Goal: Task Accomplishment & Management: Manage account settings

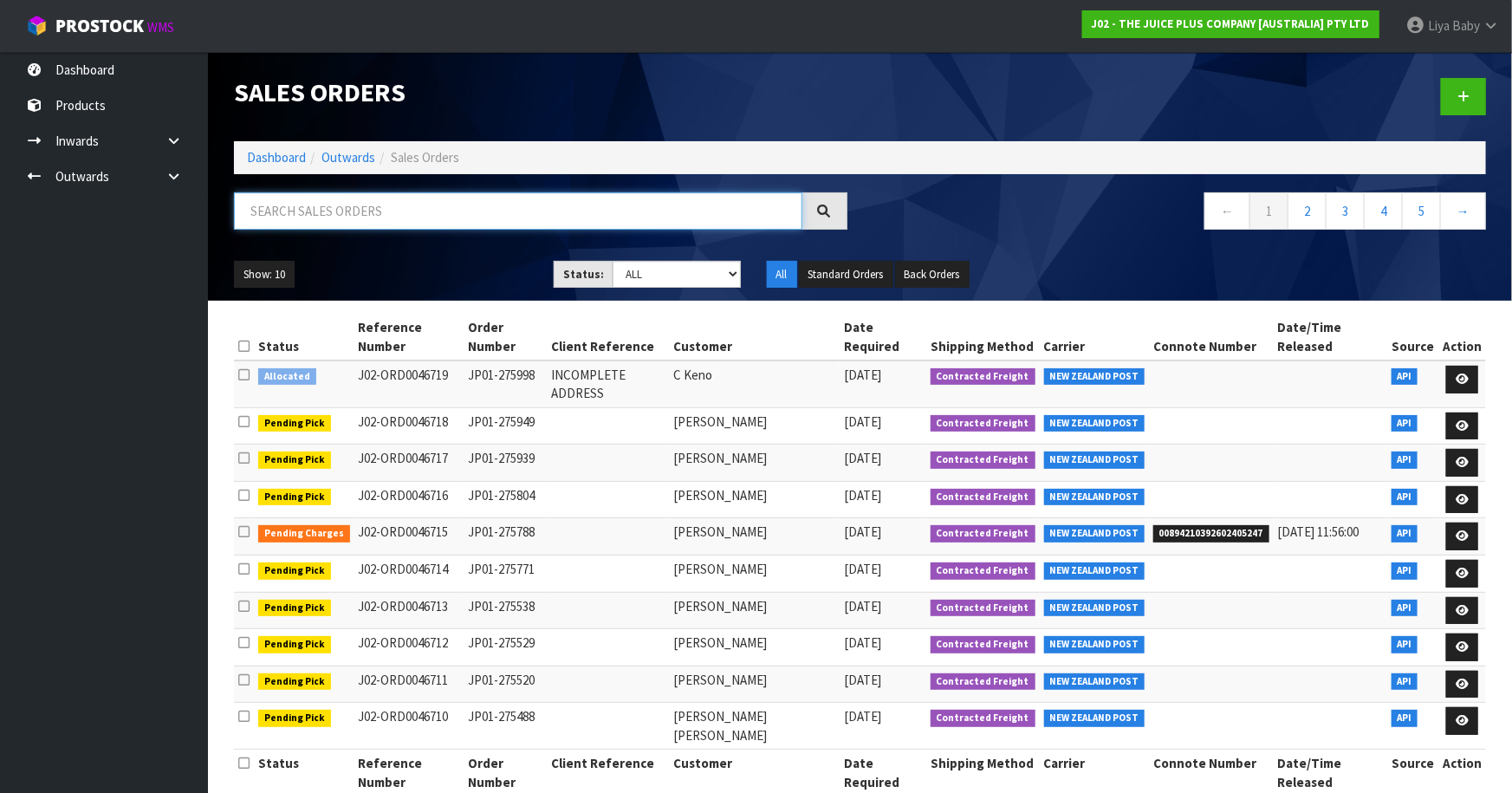
drag, startPoint x: 297, startPoint y: 212, endPoint x: 424, endPoint y: 241, distance: 130.3
click at [301, 209] on input "text" at bounding box center [518, 210] width 568 height 37
click at [279, 209] on input "text" at bounding box center [518, 210] width 568 height 37
type input "JOB-0413531"
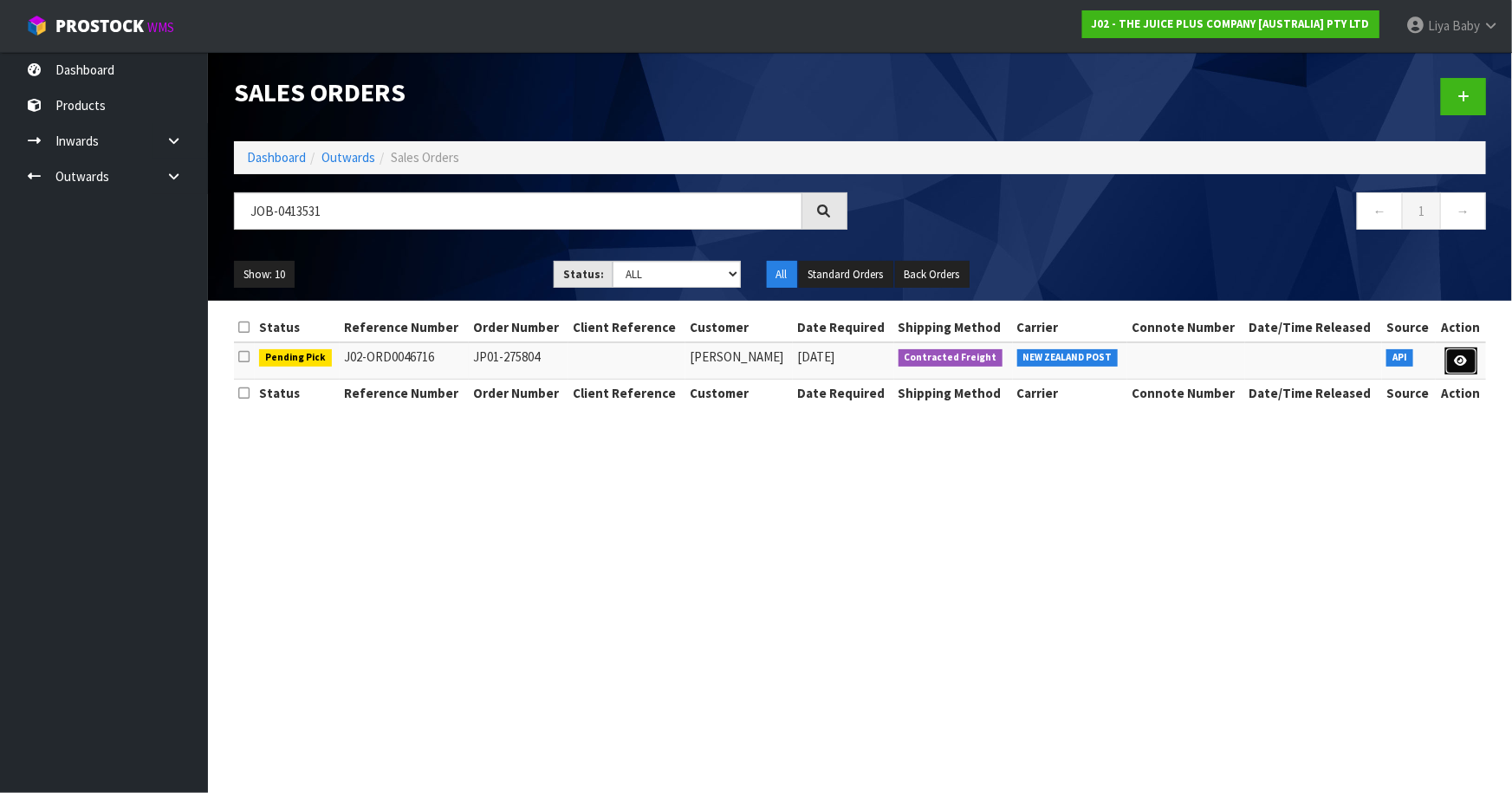
click at [1462, 361] on icon at bounding box center [1462, 361] width 13 height 12
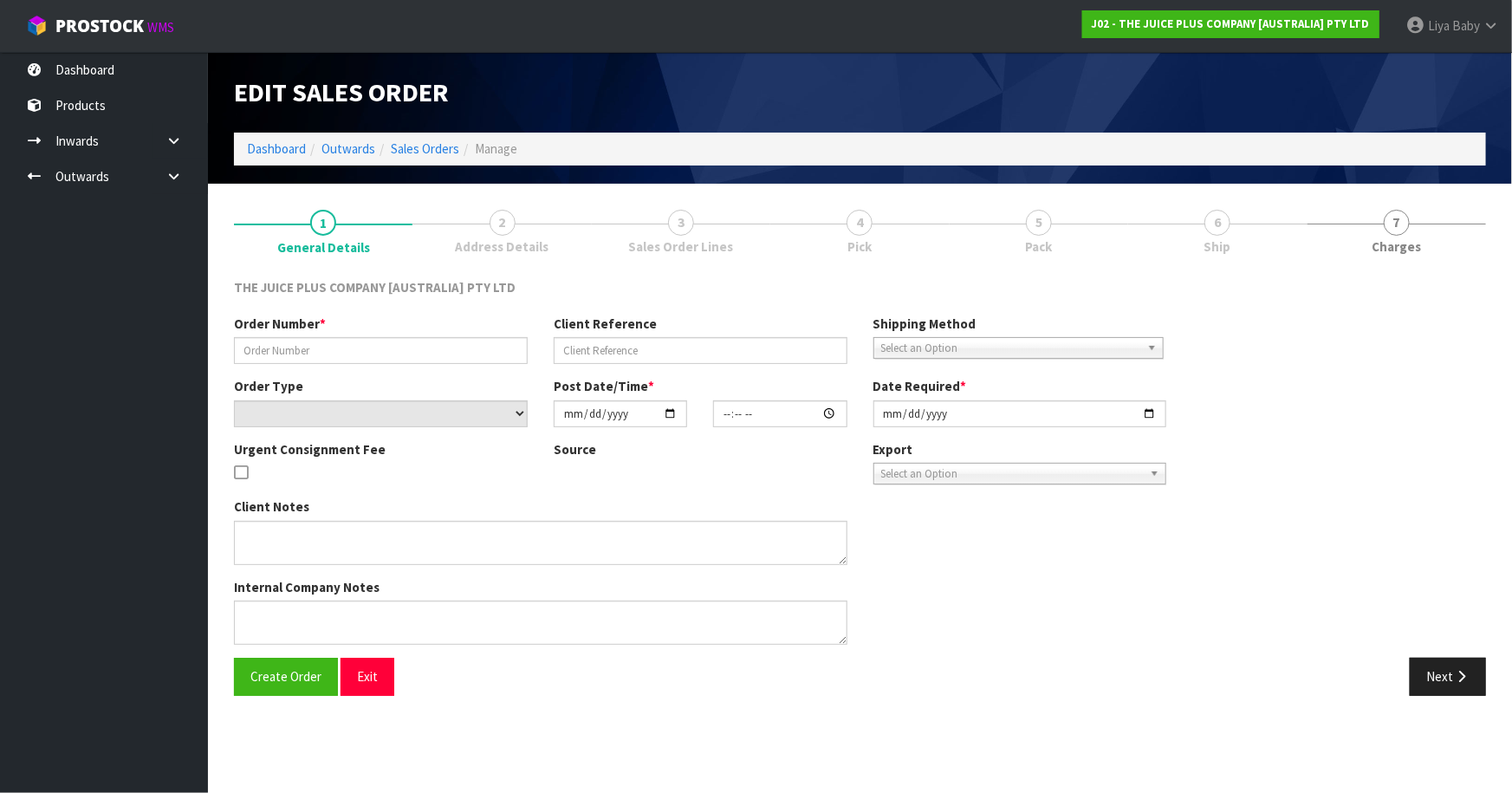
type input "JP01-275804"
select select "number:0"
type input "[DATE]"
type input "03:03:34.000"
type input "[DATE]"
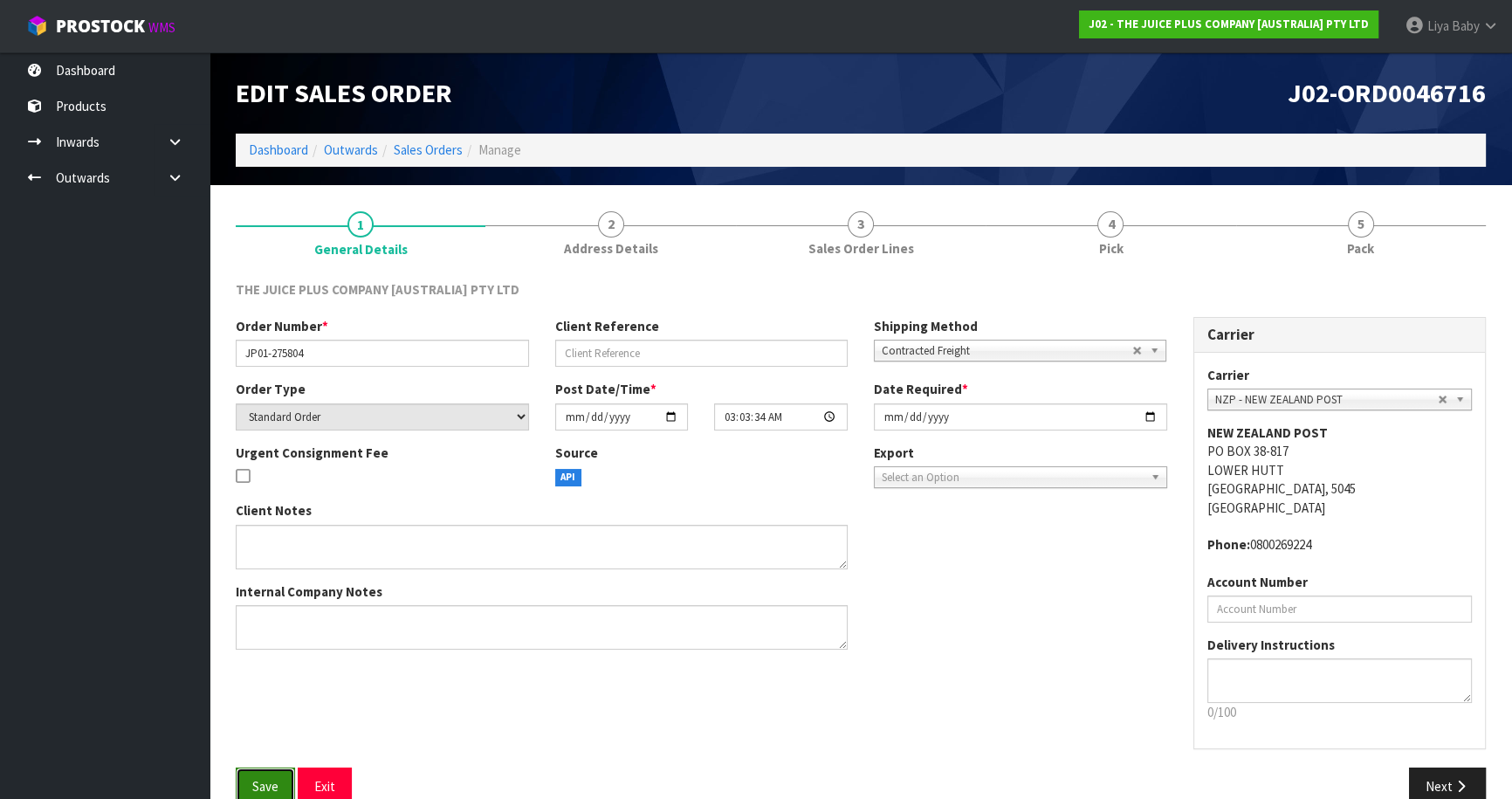
click at [253, 789] on span "Save" at bounding box center [265, 785] width 26 height 16
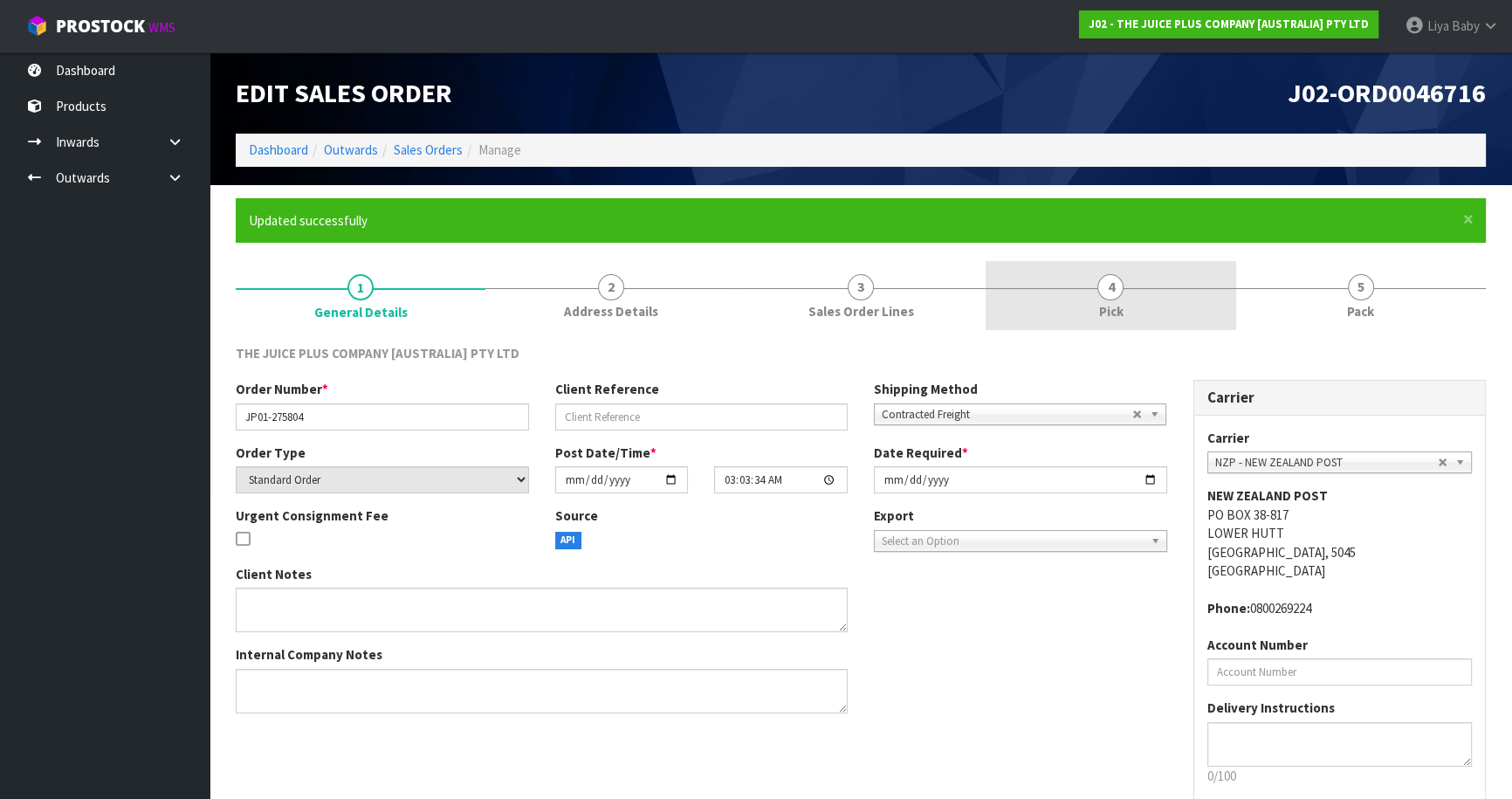
click at [1135, 309] on link "4 Pick" at bounding box center [1111, 295] width 250 height 69
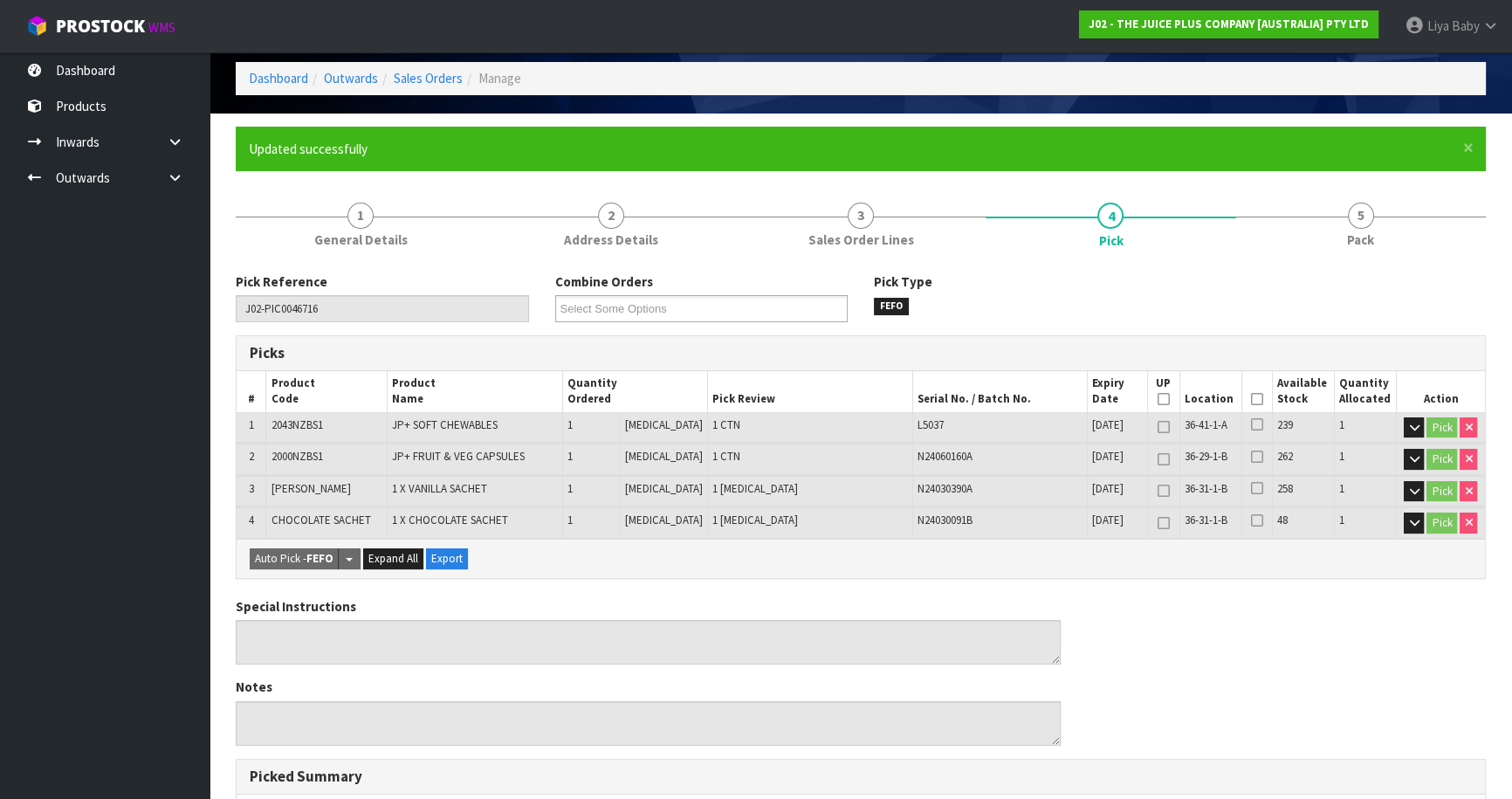
scroll to position [79, 0]
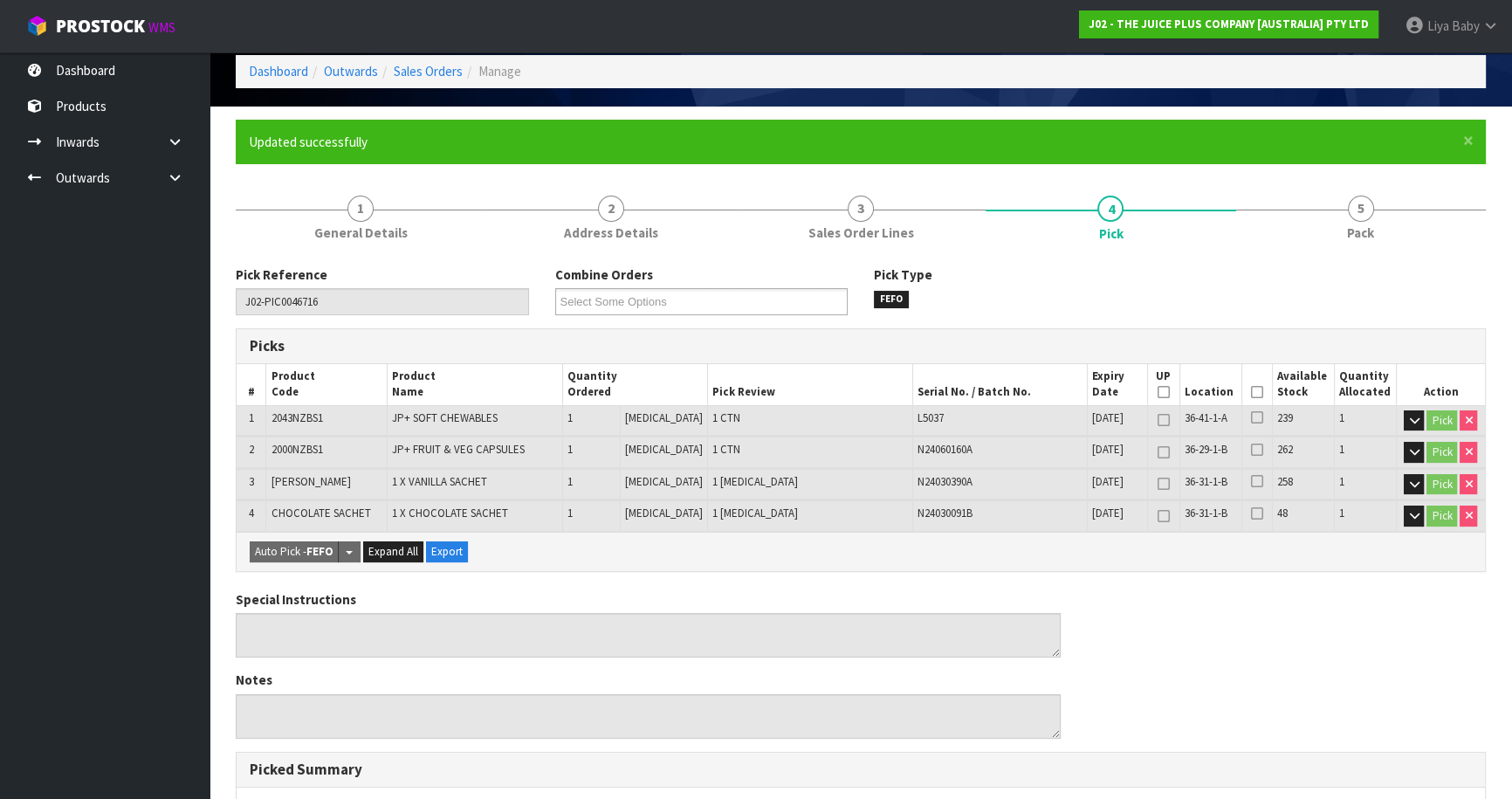
click at [1254, 392] on icon at bounding box center [1257, 392] width 12 height 1
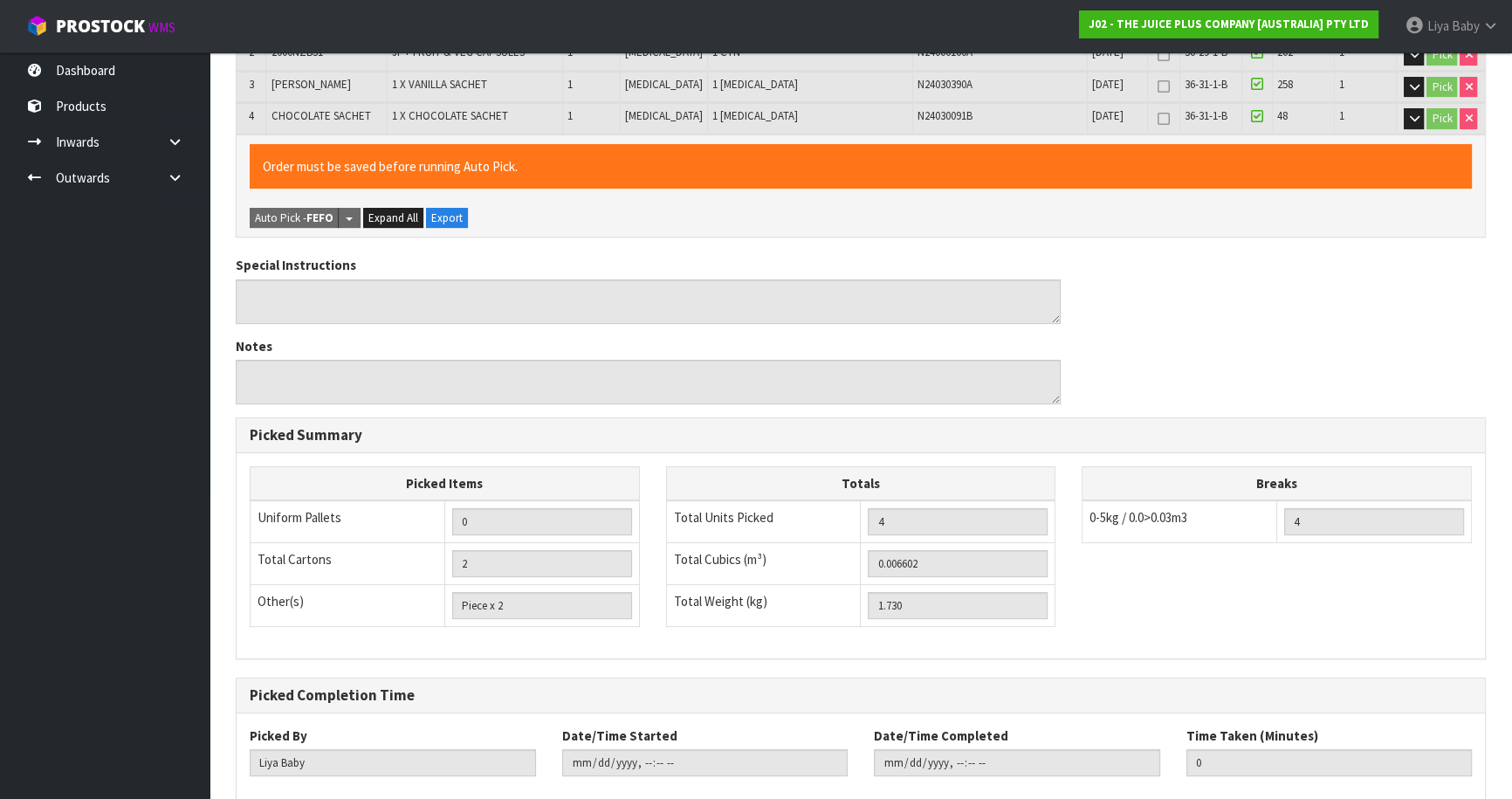
scroll to position [572, 0]
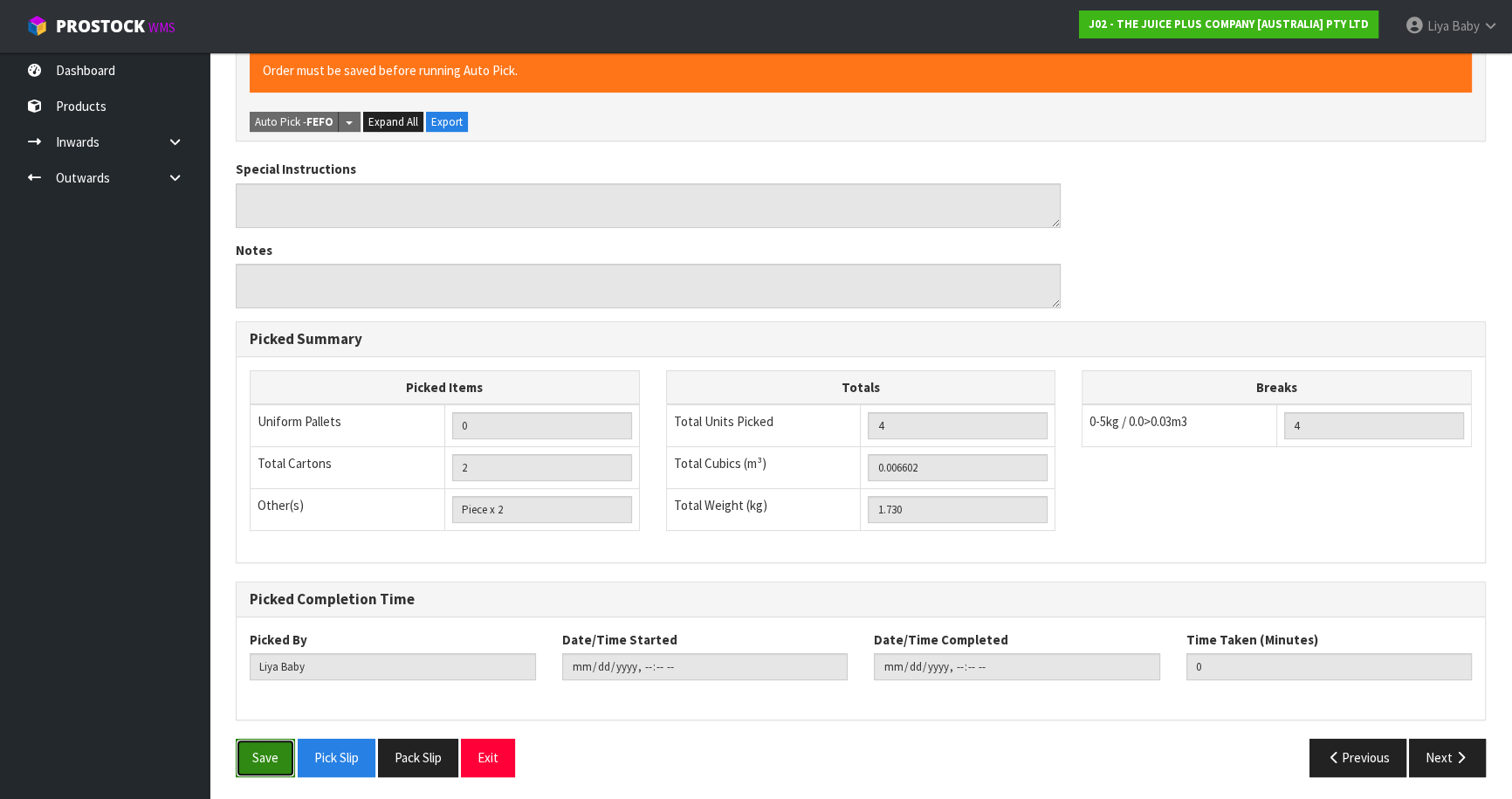
click at [260, 746] on button "Save" at bounding box center [265, 756] width 60 height 37
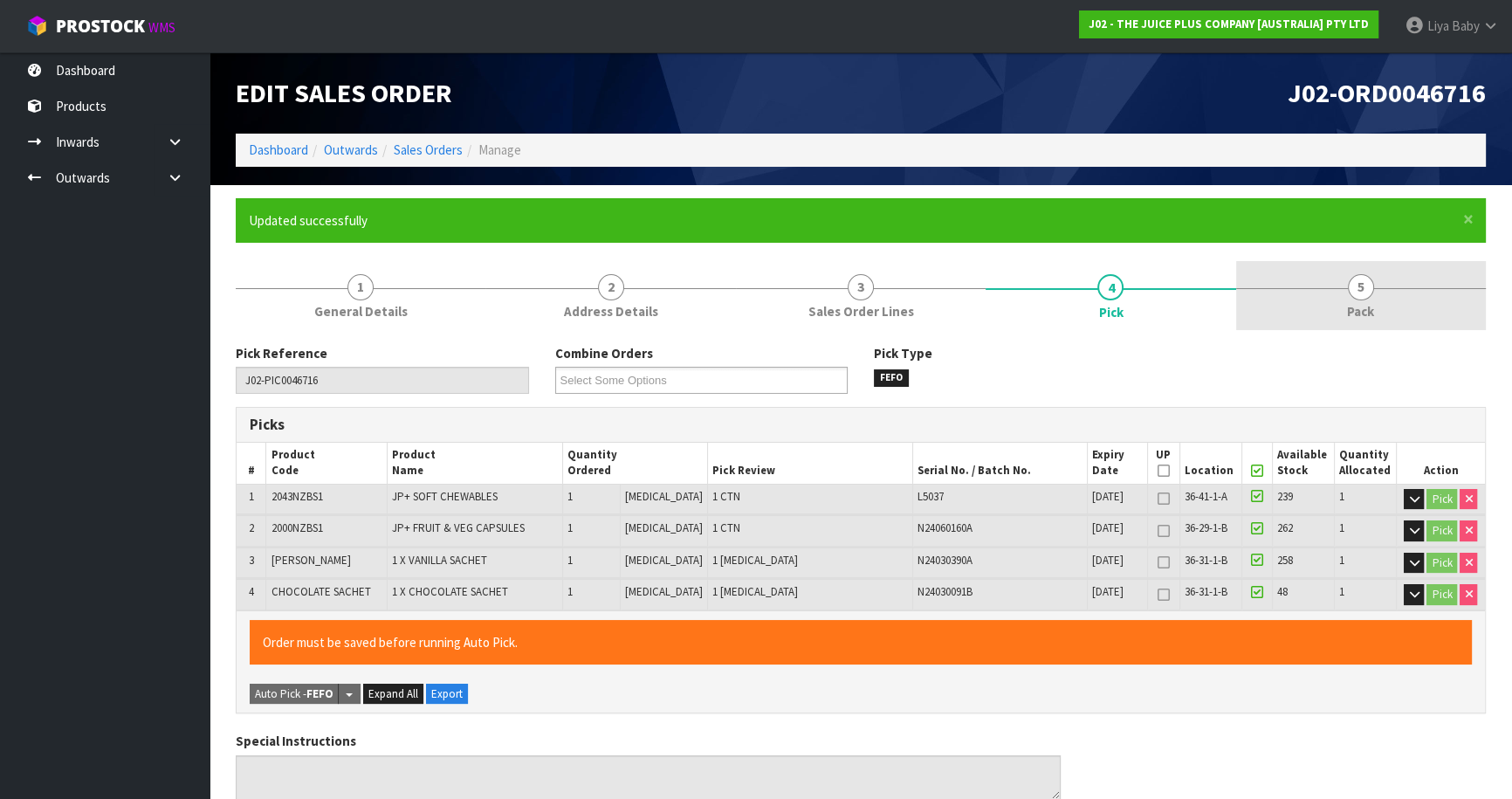
type input "[DATE]T12:37:35"
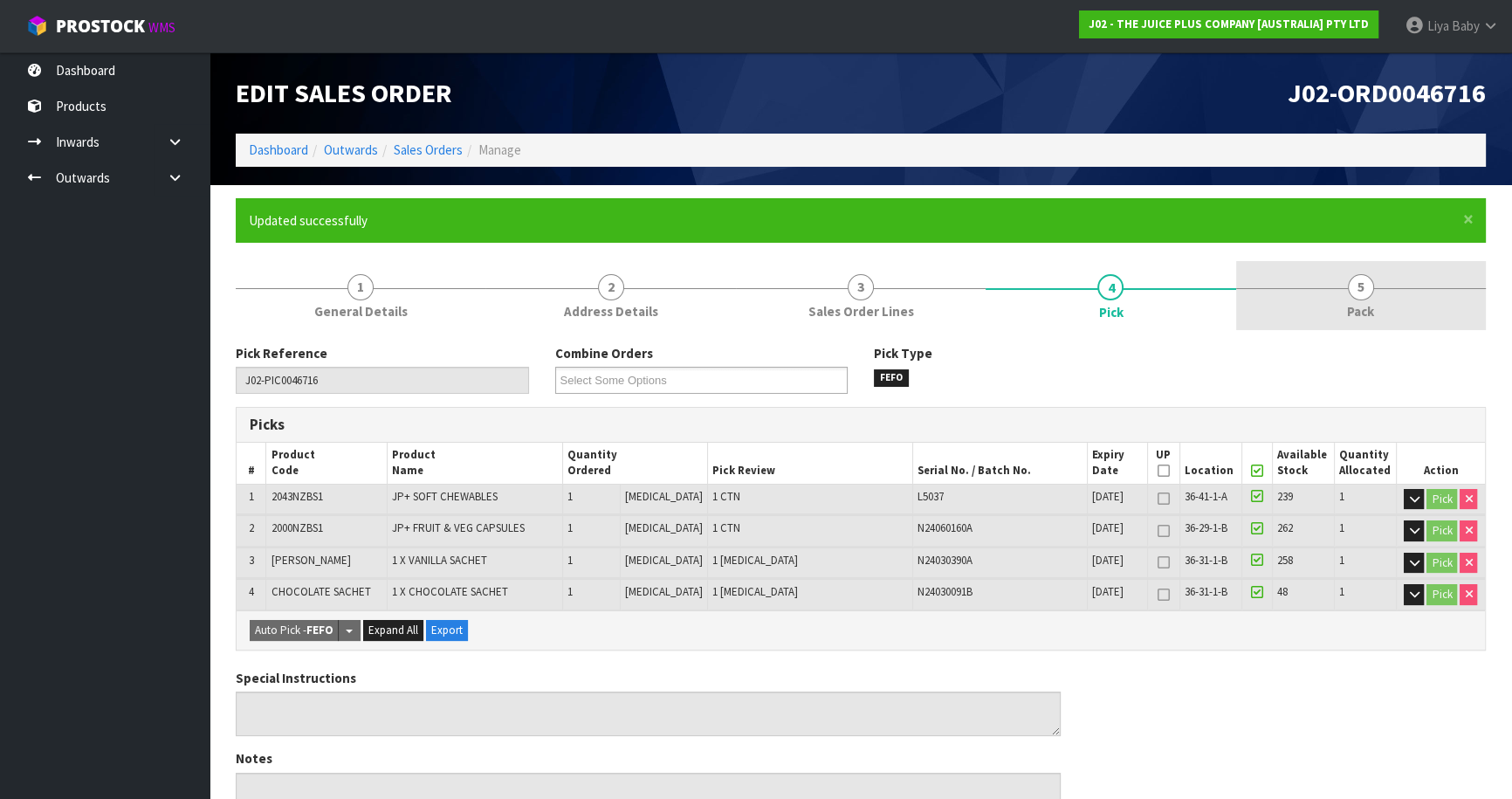
drag, startPoint x: 1418, startPoint y: 281, endPoint x: 1326, endPoint y: 323, distance: 101.1
click at [1416, 282] on link "5 Pack" at bounding box center [1361, 295] width 250 height 69
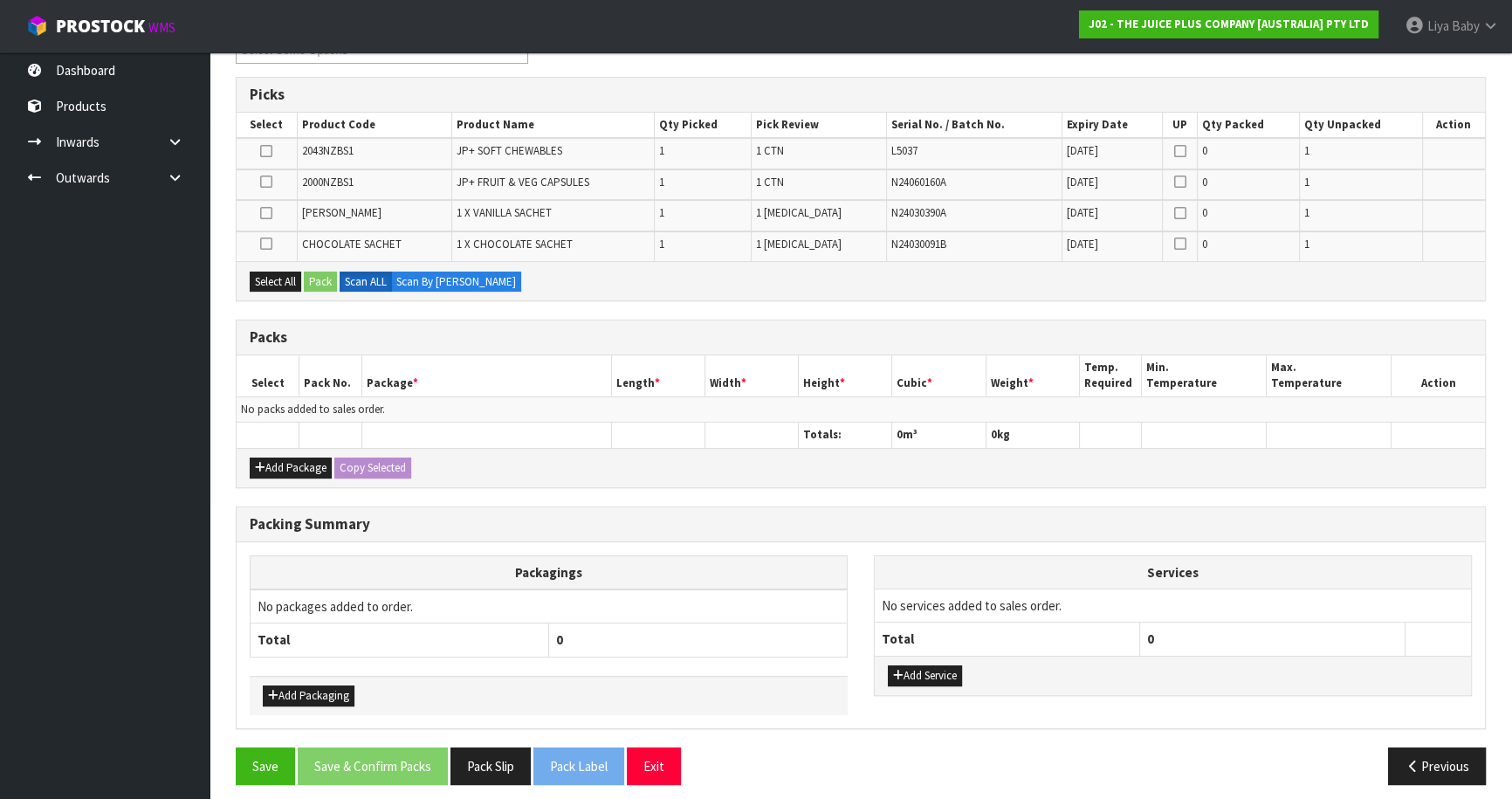
scroll to position [338, 0]
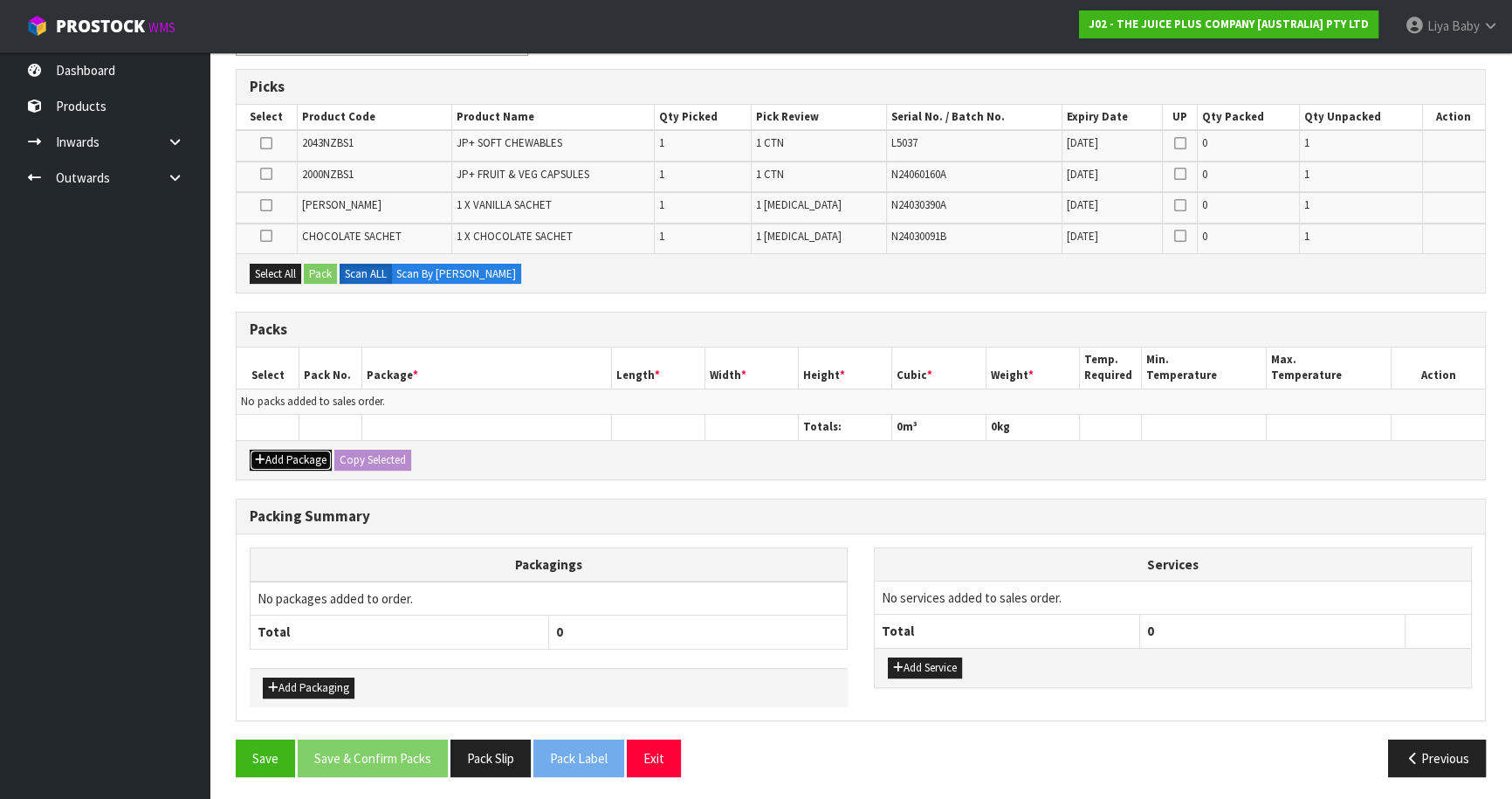
drag, startPoint x: 298, startPoint y: 454, endPoint x: 296, endPoint y: 433, distance: 21.1
click at [297, 454] on button "Add Package" at bounding box center [291, 459] width 82 height 21
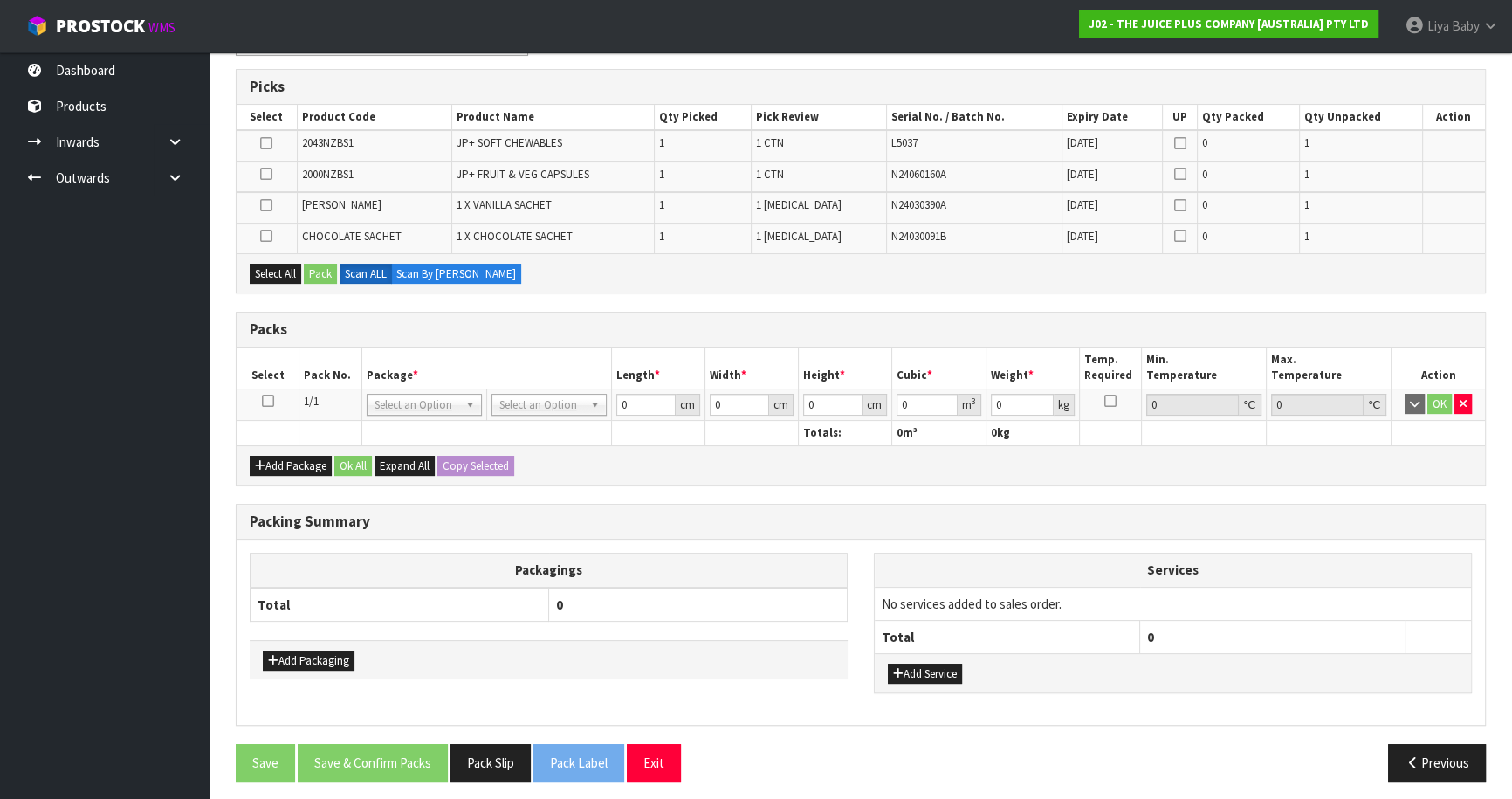
drag, startPoint x: 265, startPoint y: 399, endPoint x: 363, endPoint y: 360, distance: 105.5
click at [265, 400] on icon at bounding box center [267, 400] width 12 height 1
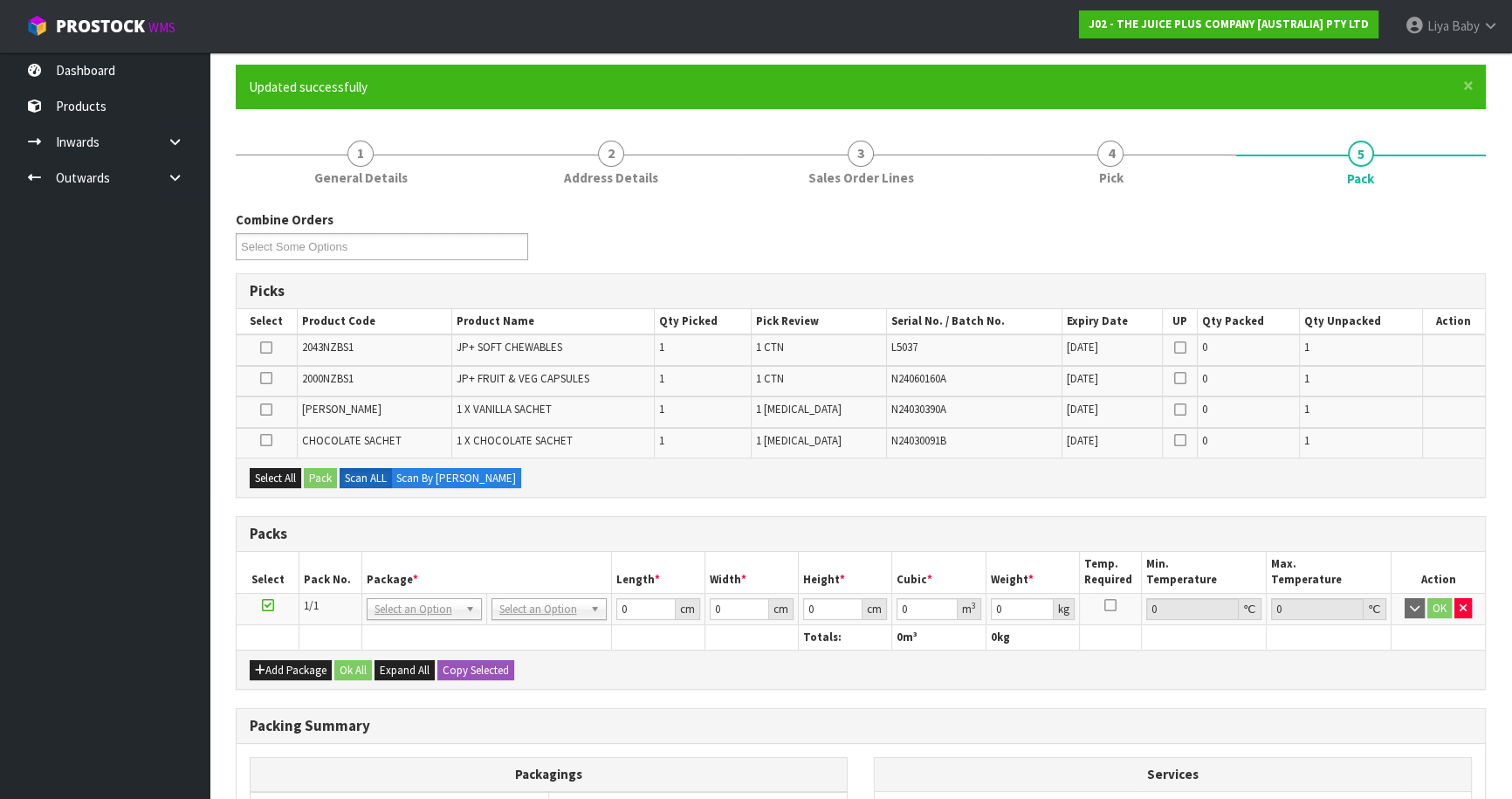
scroll to position [100, 0]
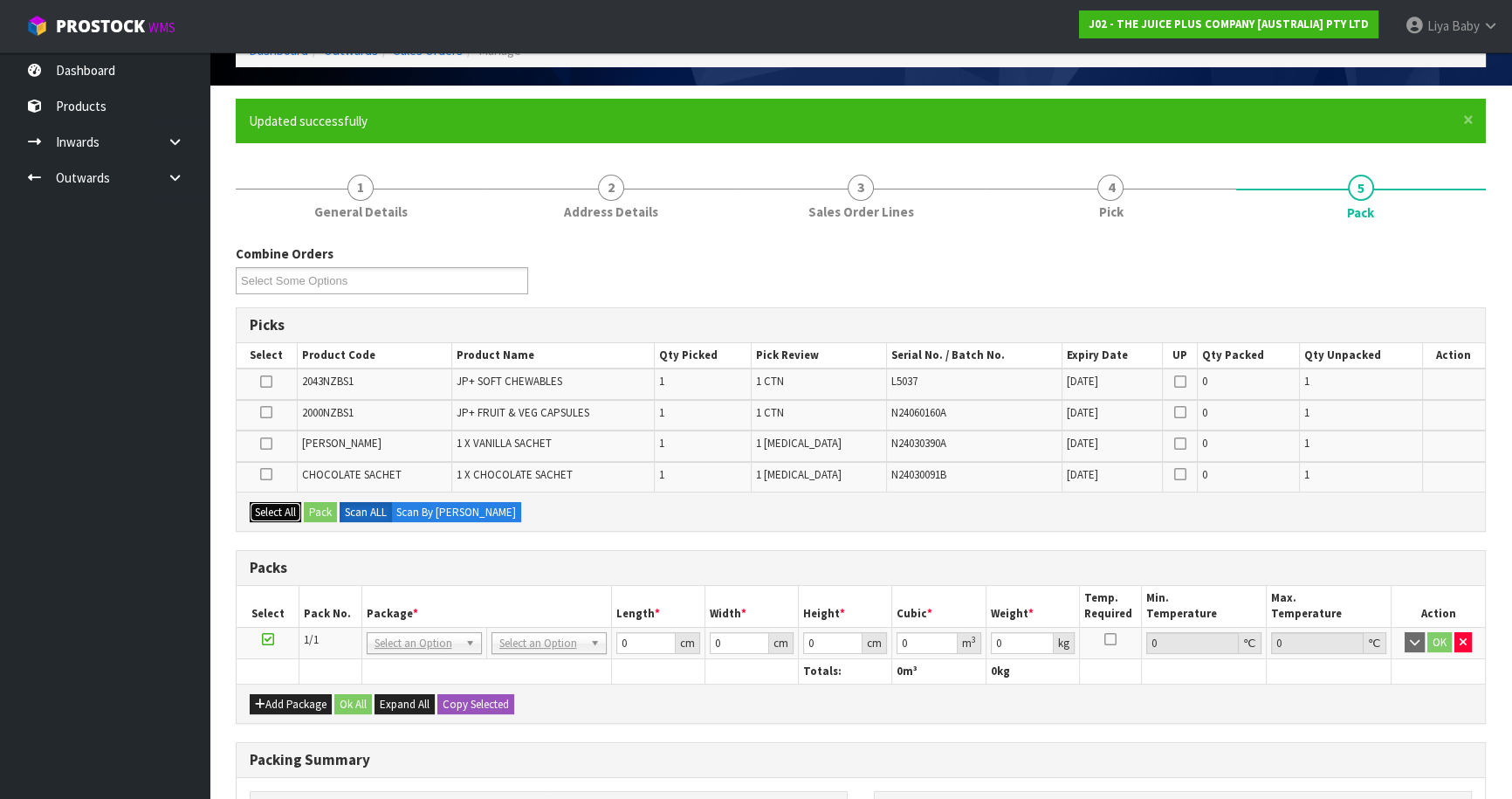
click at [284, 510] on button "Select All" at bounding box center [275, 512] width 52 height 21
click at [326, 506] on button "Pack" at bounding box center [320, 512] width 34 height 21
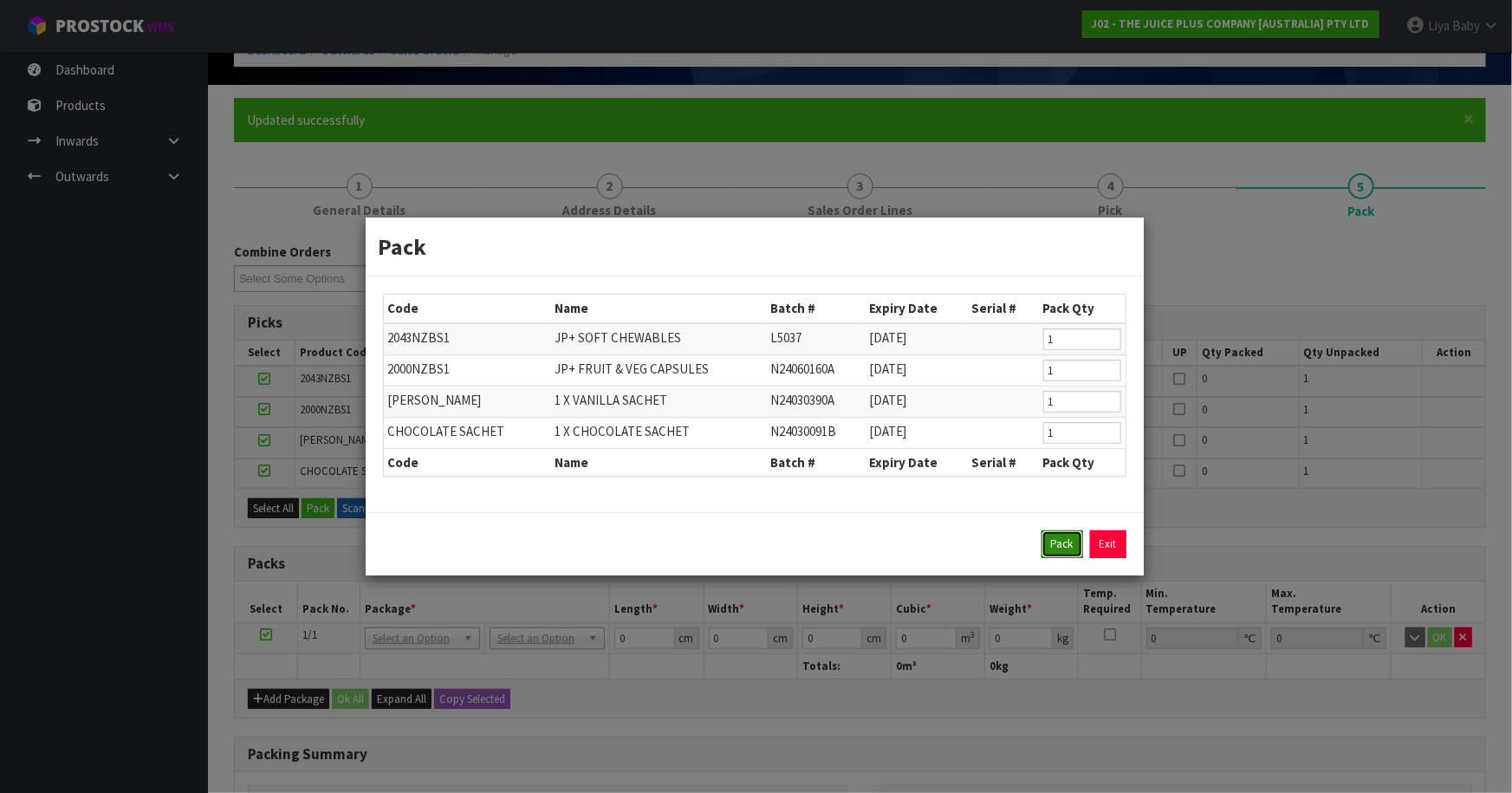
click at [1057, 551] on button "Pack" at bounding box center [1062, 544] width 41 height 28
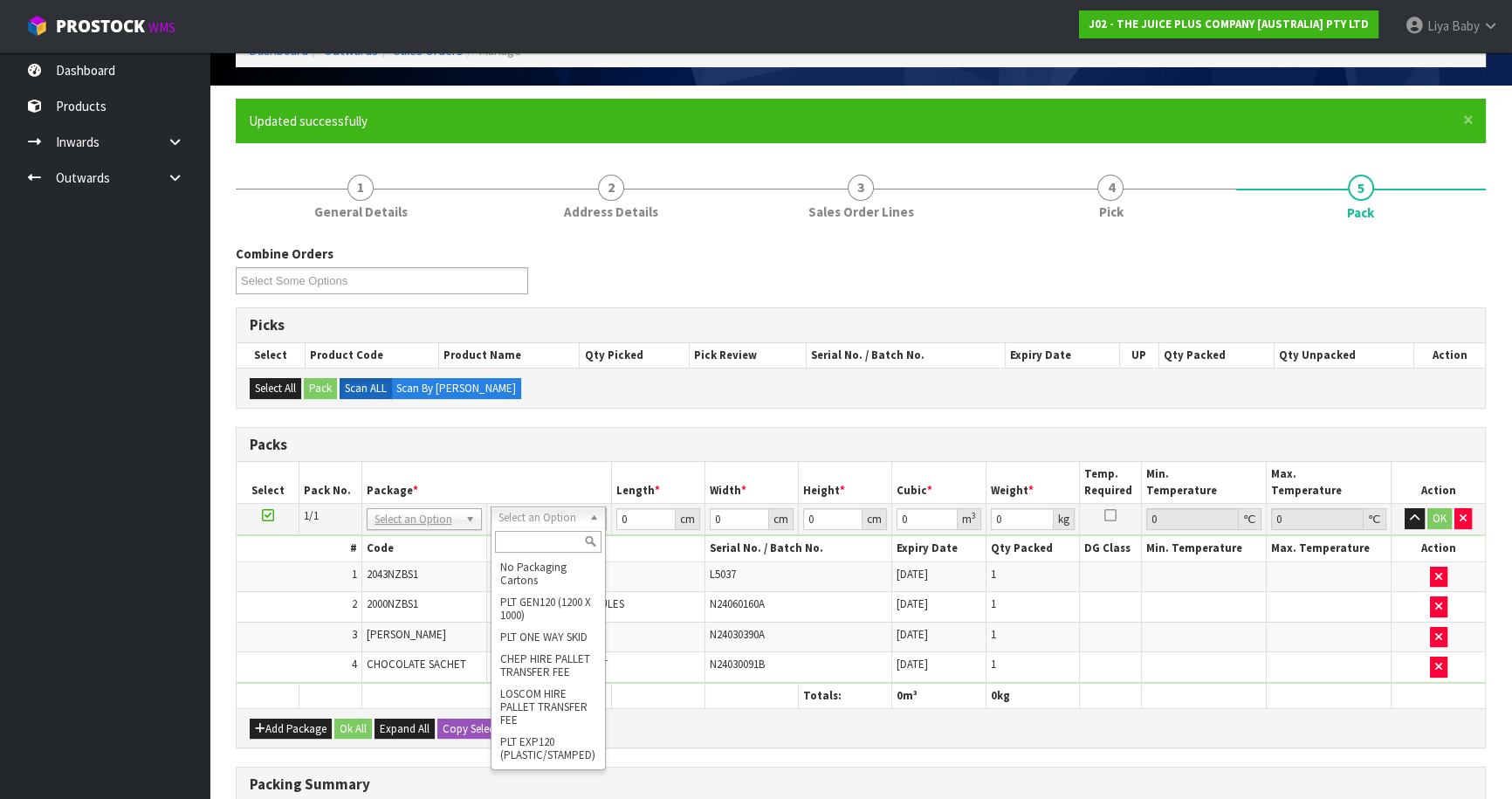
click at [518, 537] on input "text" at bounding box center [548, 542] width 107 height 22
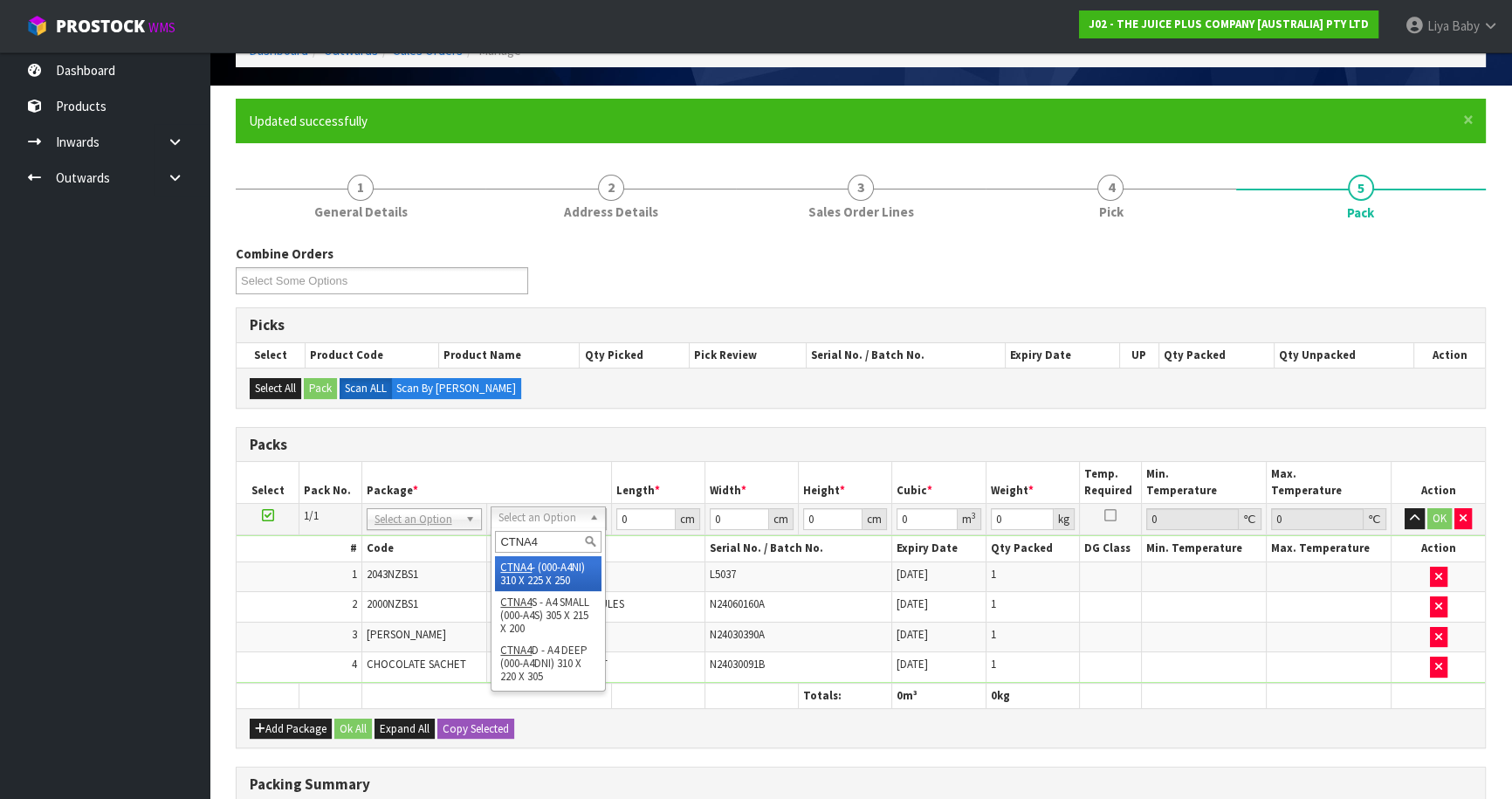
type input "CTNA4"
drag, startPoint x: 524, startPoint y: 572, endPoint x: 541, endPoint y: 562, distance: 19.7
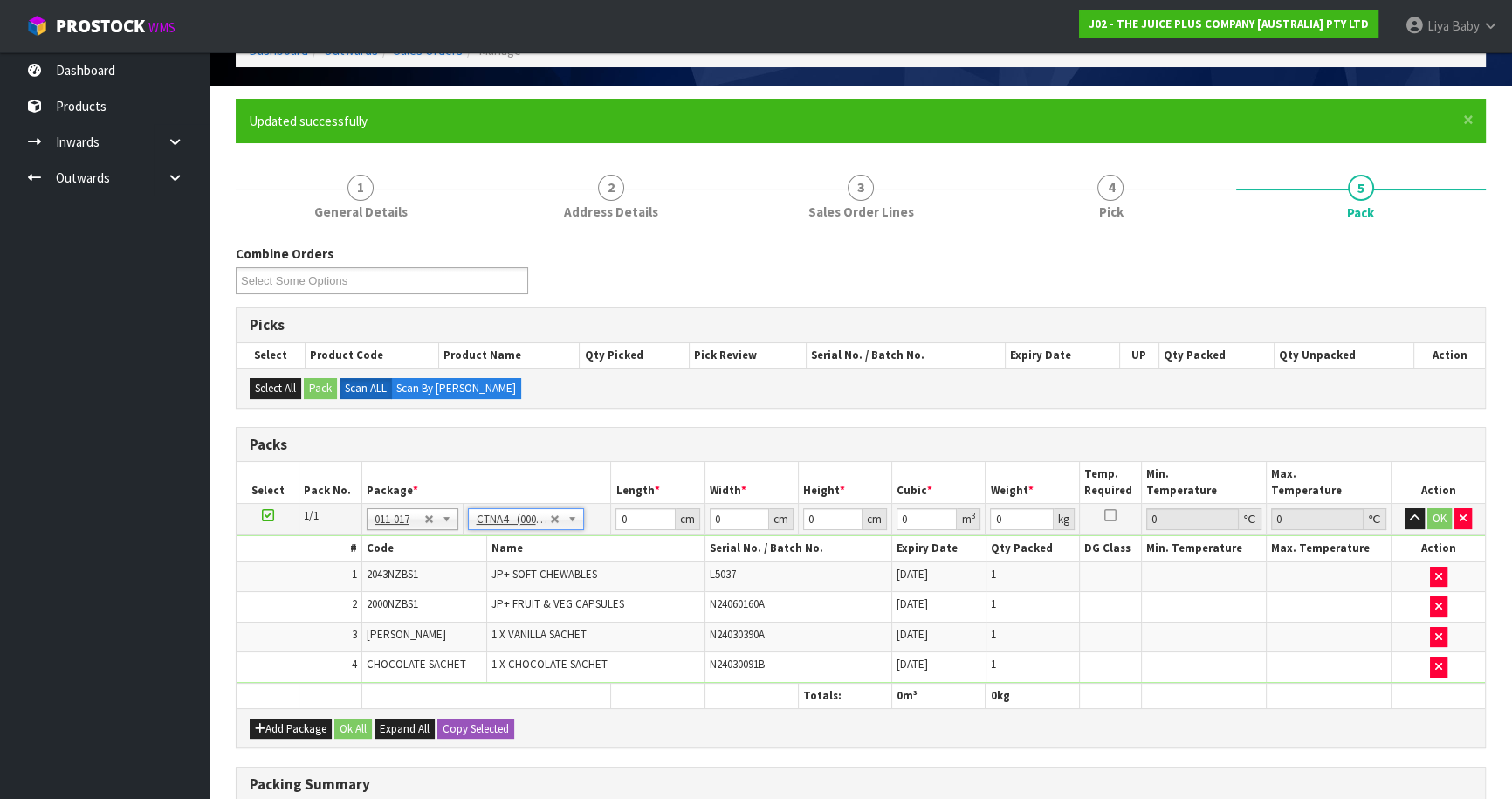
type input "31"
type input "22.5"
type input "25"
type input "0.017438"
type input "1.93"
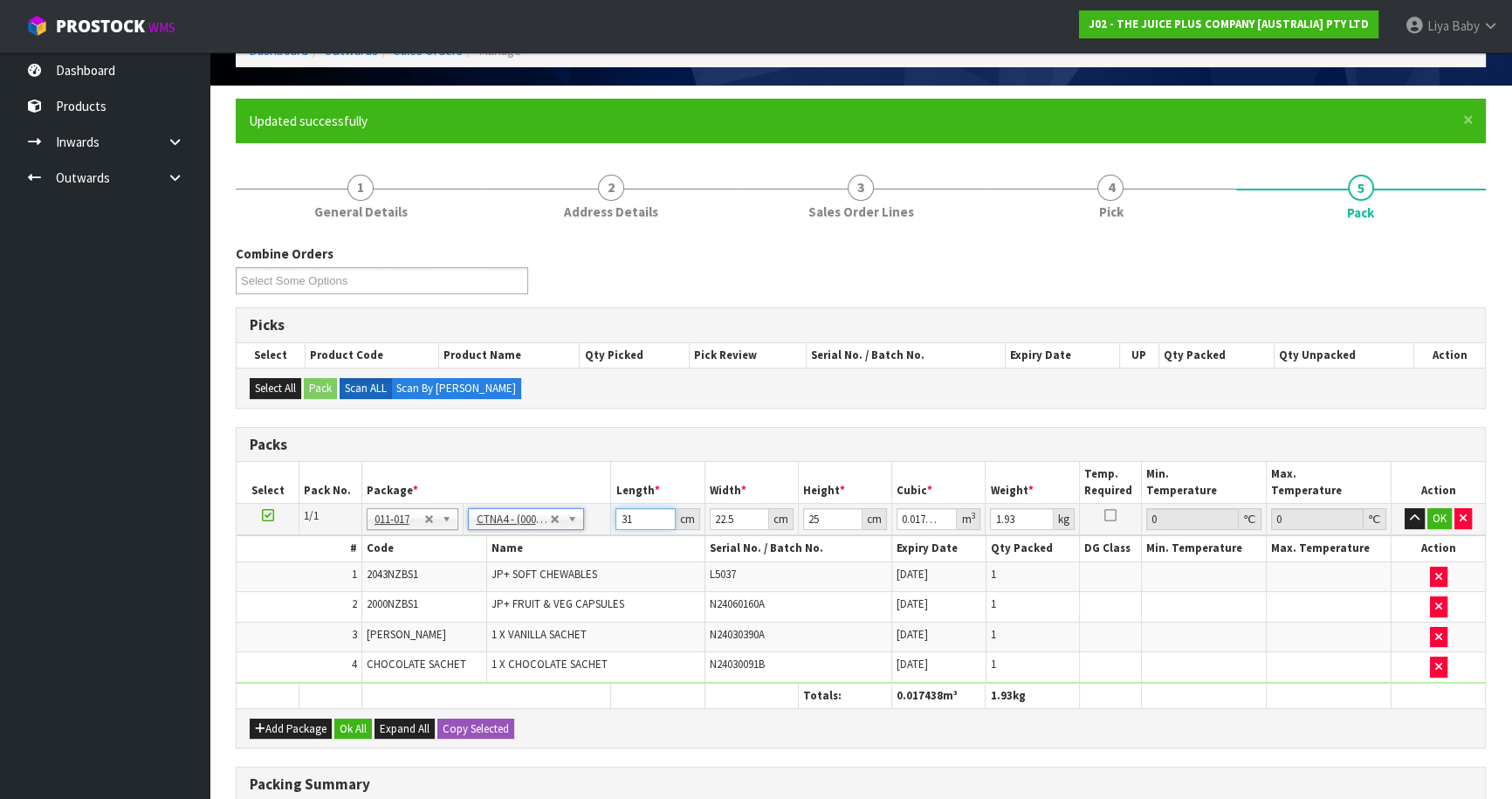
click at [639, 521] on input "31" at bounding box center [645, 519] width 60 height 22
type input "3"
type input "0.001687"
type input "0"
type input "3"
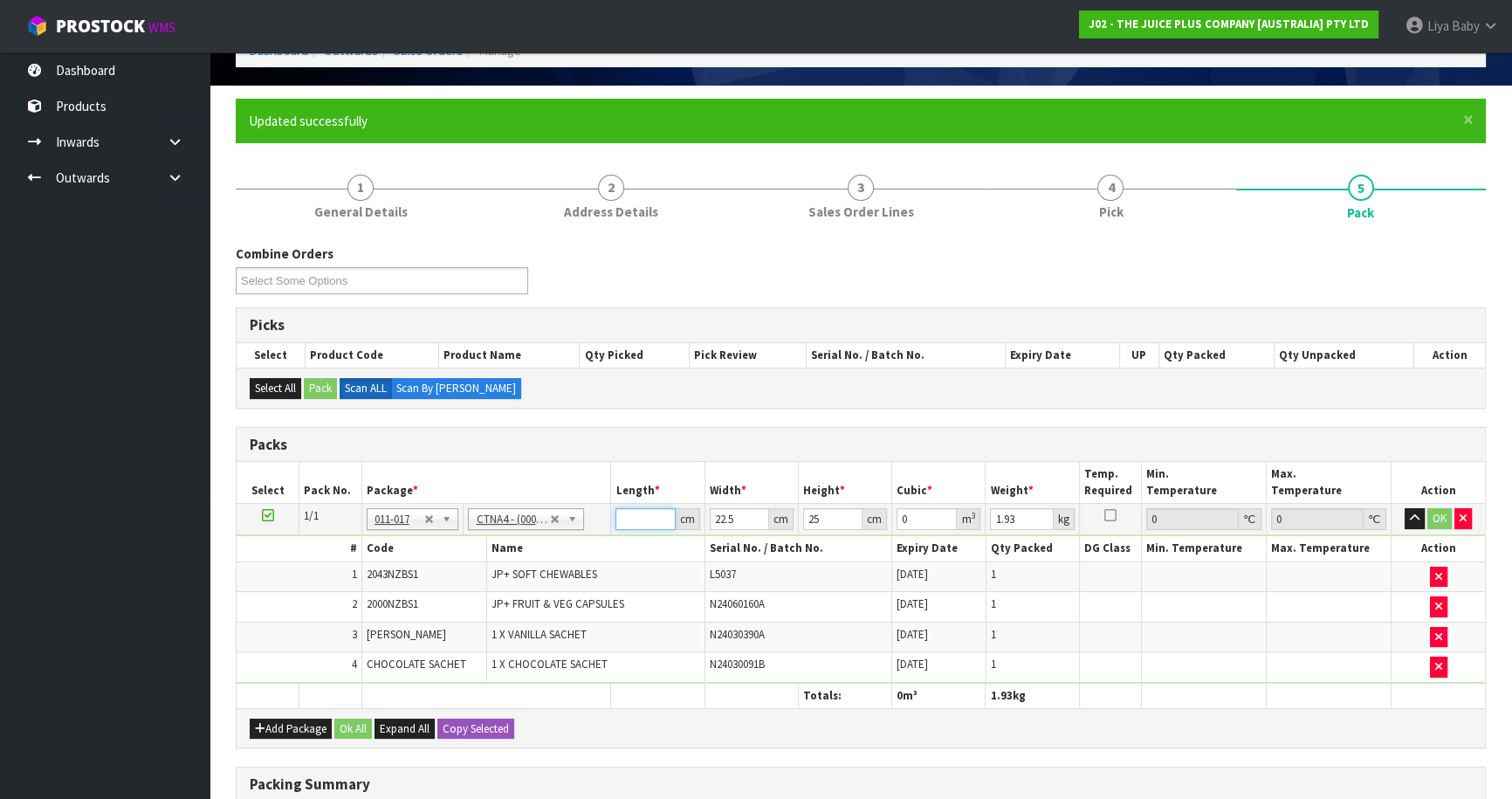
type input "0.001687"
type input "32"
type input "0.018"
type input "32"
type input "0"
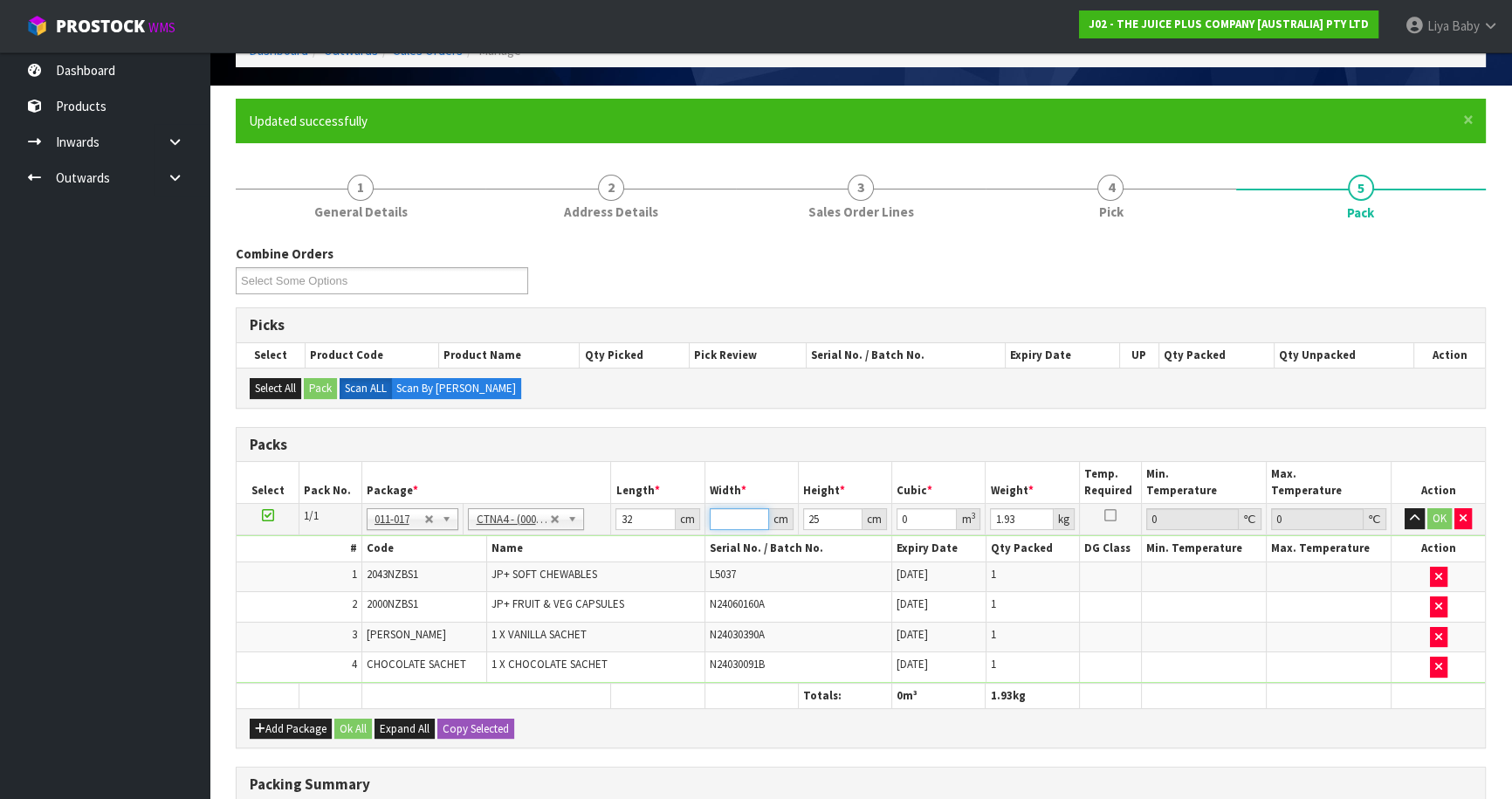
type input "2"
type input "0.0016"
type input "24"
type input "0.0192"
type input "24"
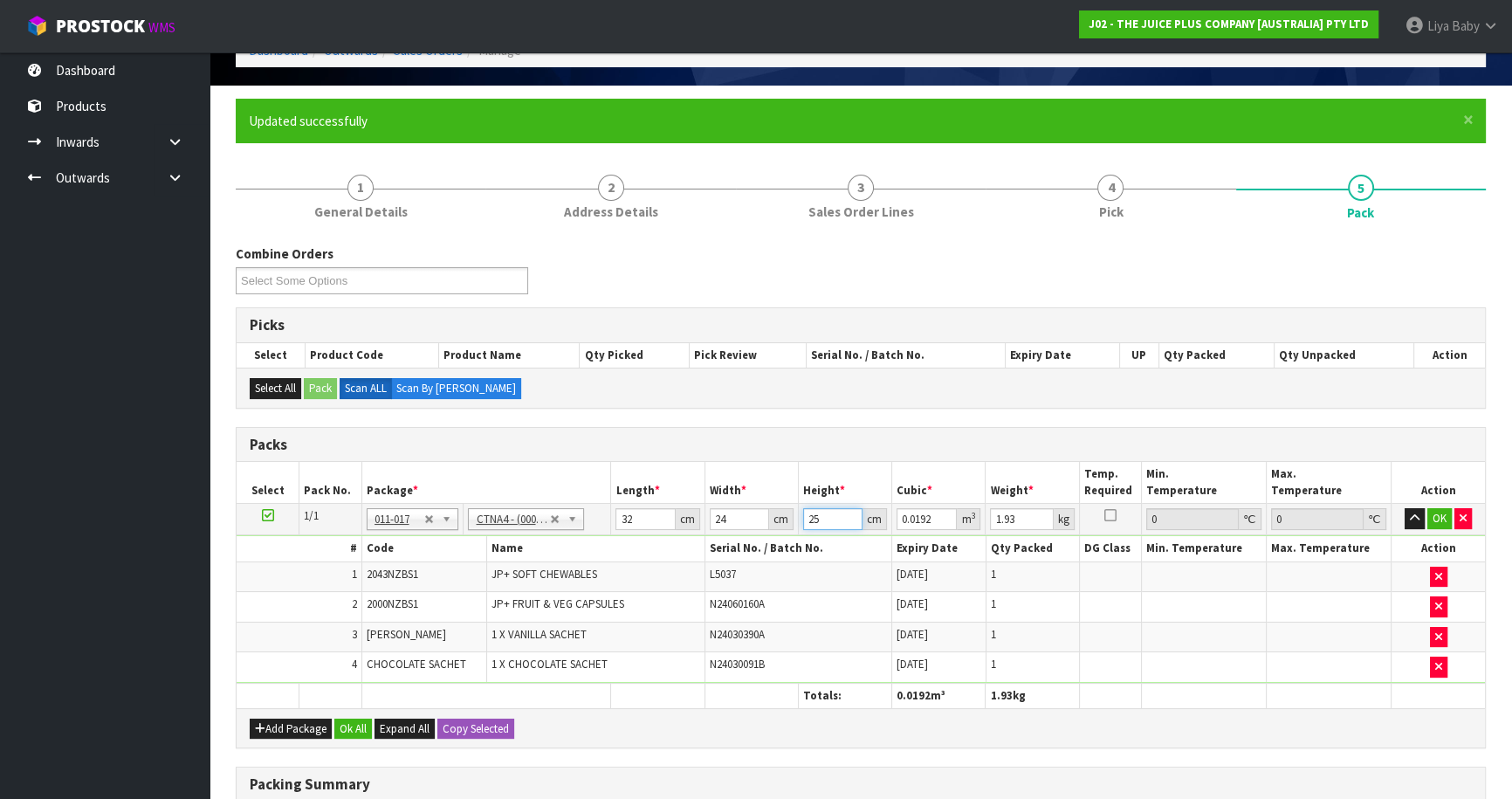
type input "0"
type input "1"
type input "0.000768"
type input "17"
type input "0.013056"
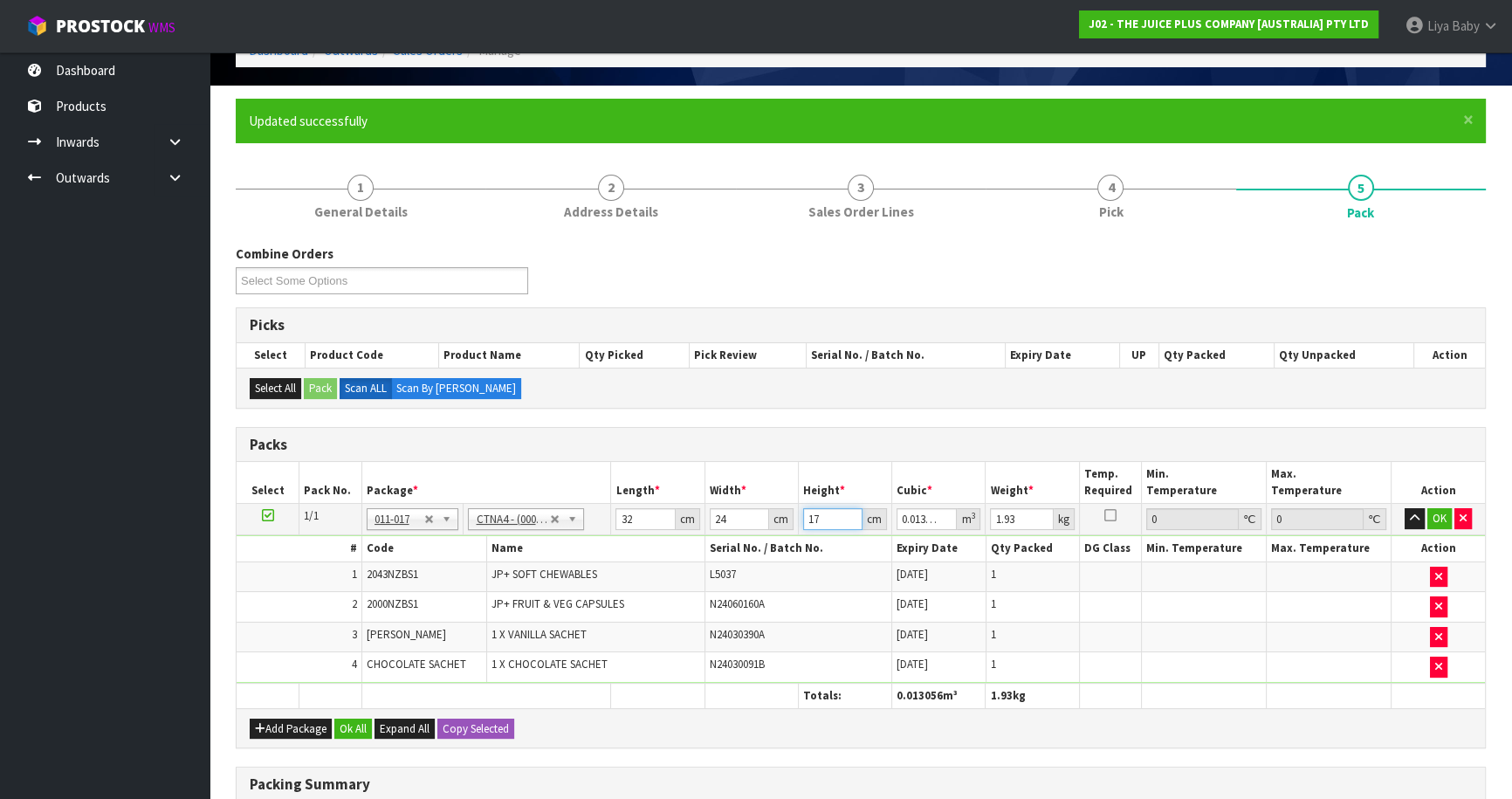
type input "17"
type input "3"
click at [346, 721] on button "Ok All" at bounding box center [352, 728] width 37 height 21
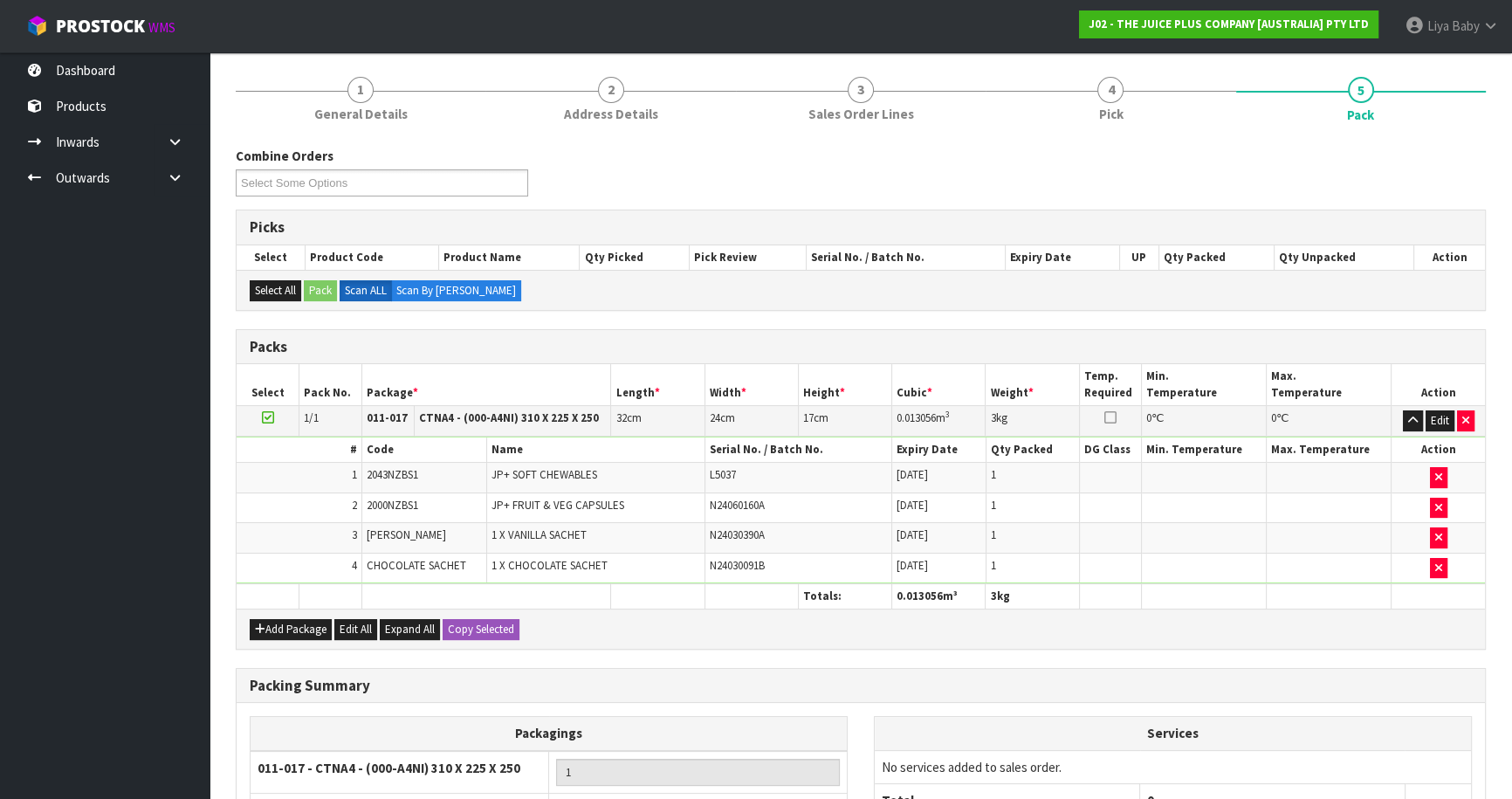
scroll to position [374, 0]
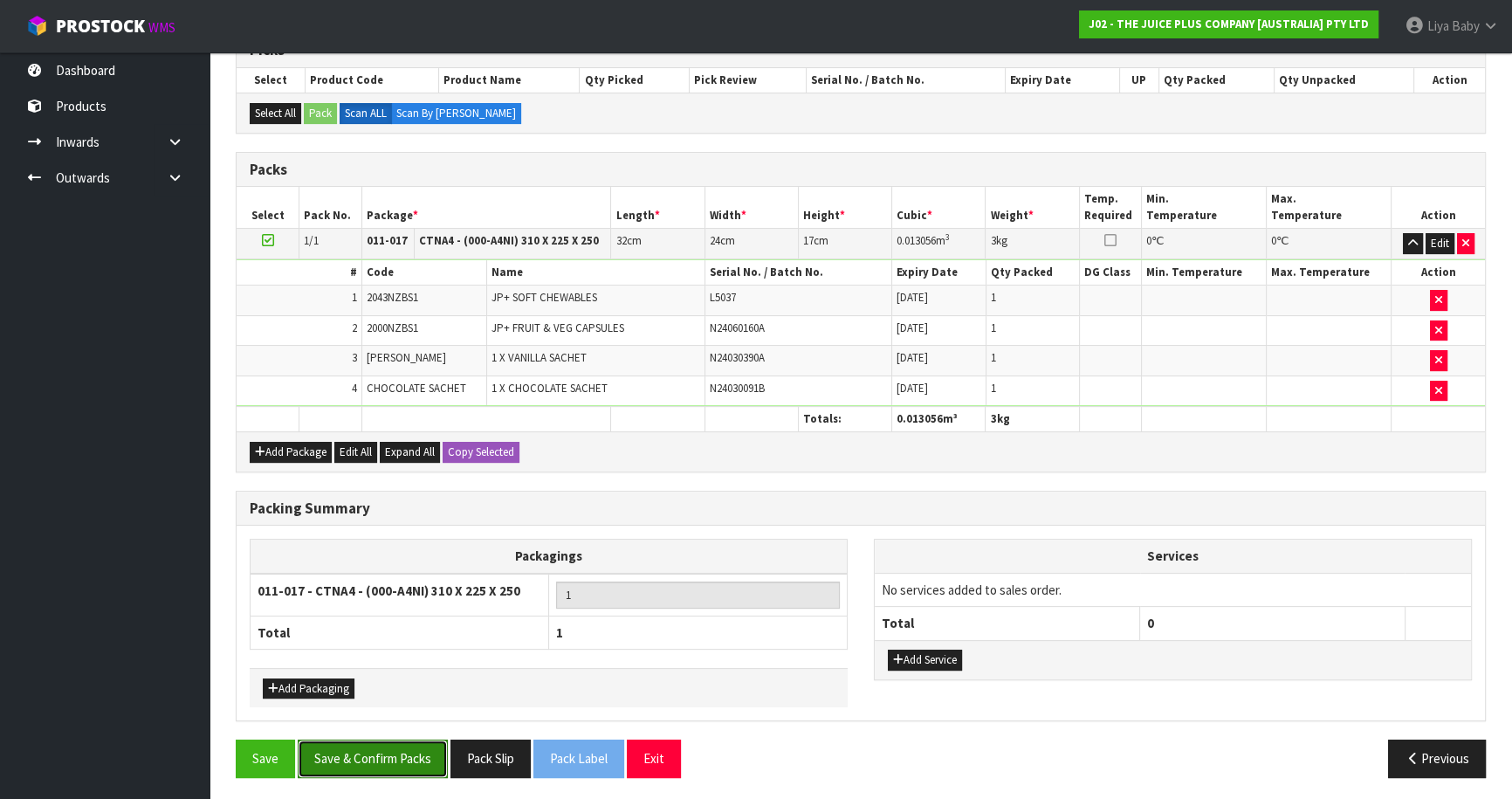
click at [330, 751] on button "Save & Confirm Packs" at bounding box center [373, 757] width 150 height 37
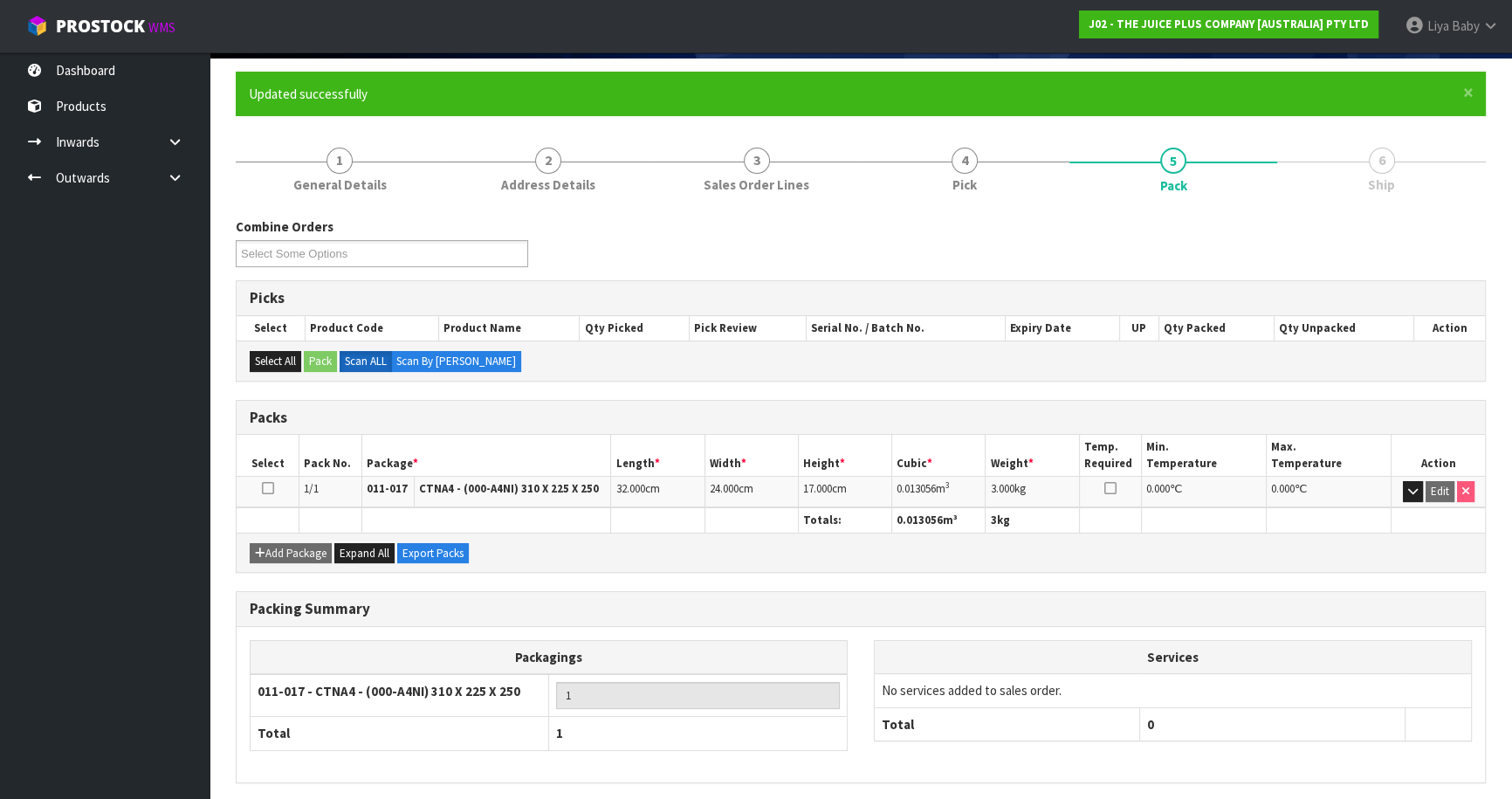
scroll to position [190, 0]
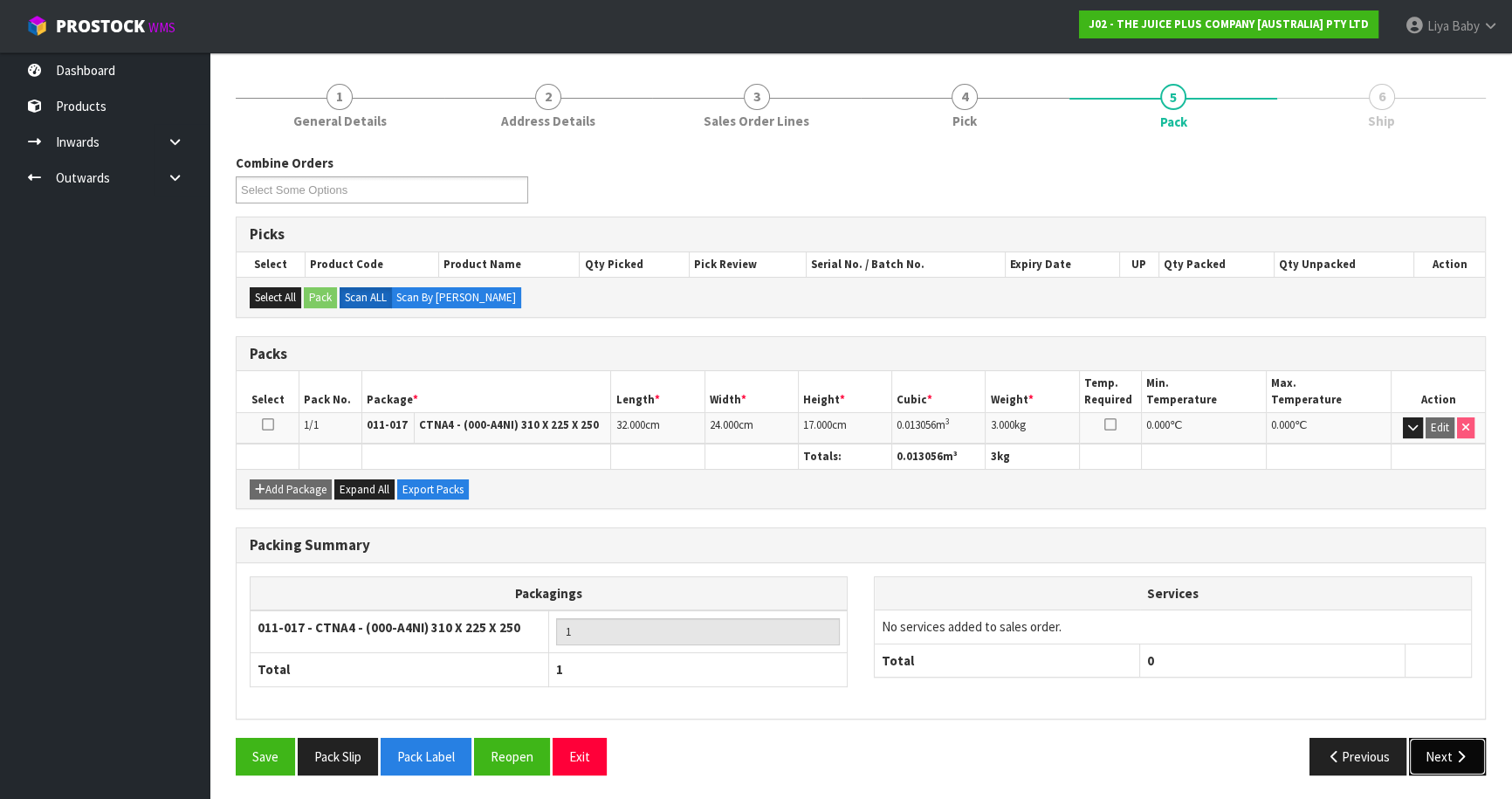
click at [1465, 758] on button "Next" at bounding box center [1447, 756] width 77 height 37
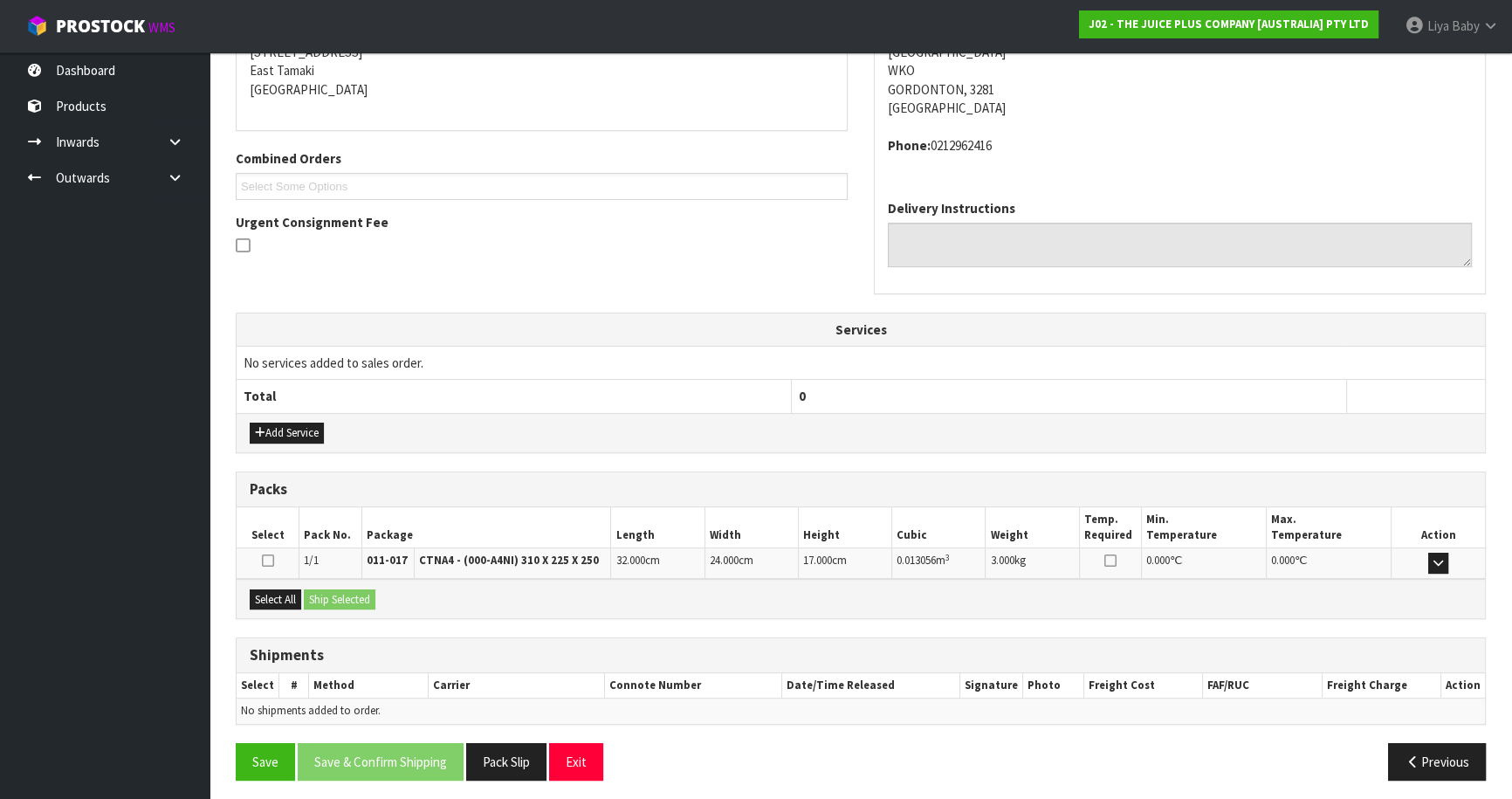
scroll to position [373, 0]
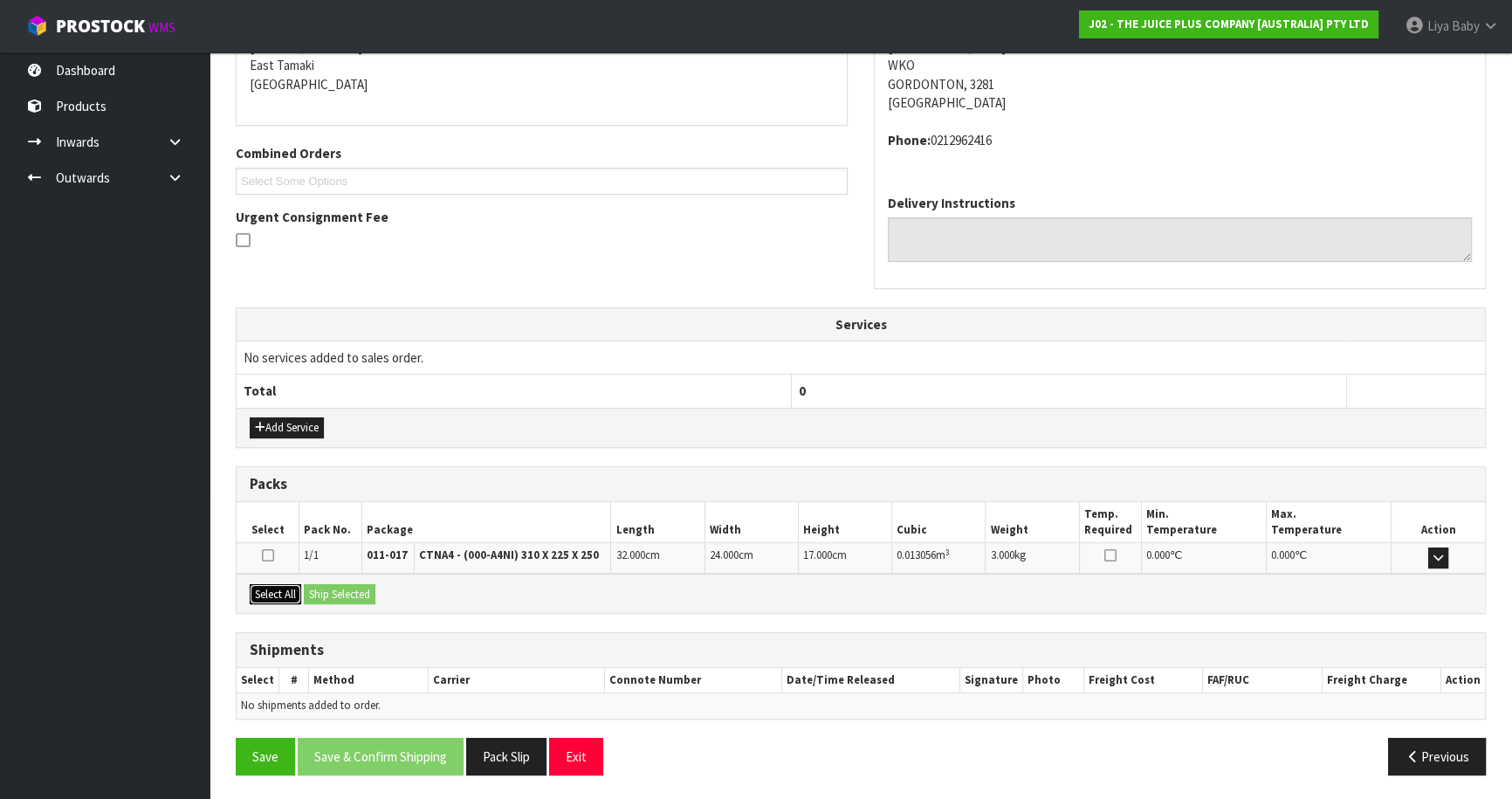
click at [276, 588] on button "Select All" at bounding box center [275, 594] width 52 height 21
click at [335, 584] on button "Ship Selected" at bounding box center [339, 594] width 72 height 21
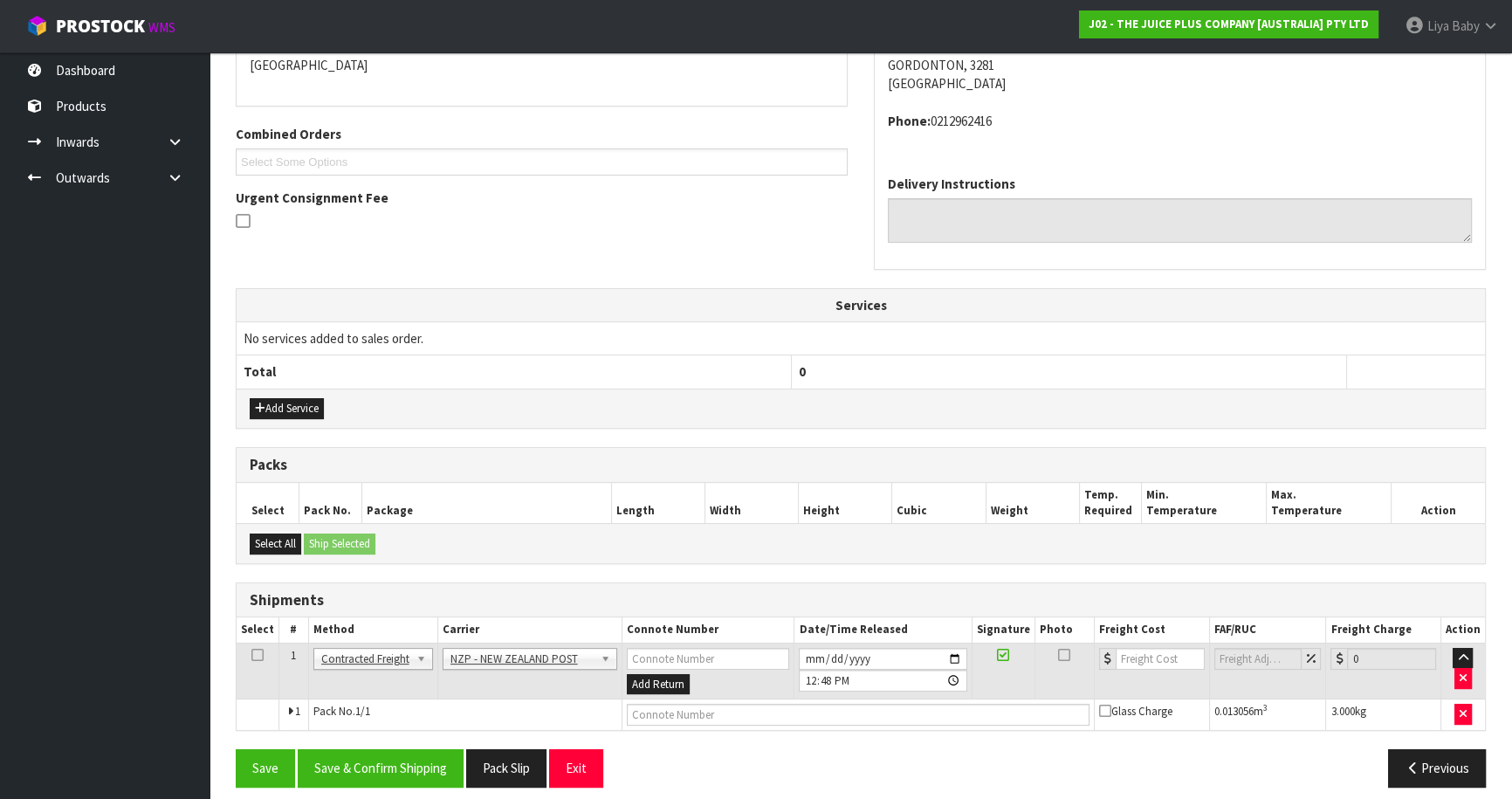
scroll to position [404, 0]
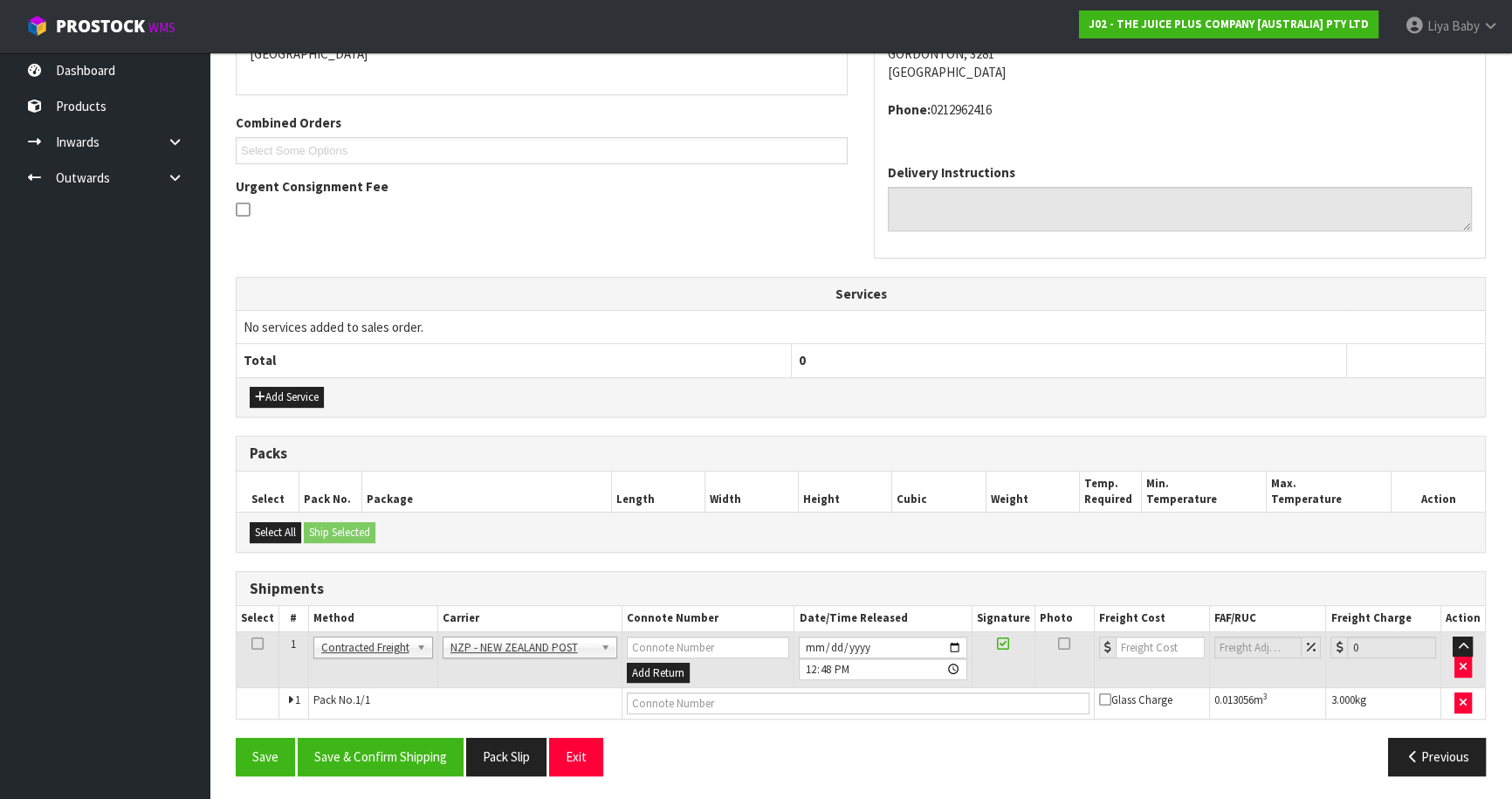
click at [255, 643] on icon at bounding box center [256, 643] width 12 height 1
click at [377, 748] on button "Save & Confirm Shipping" at bounding box center [380, 756] width 166 height 37
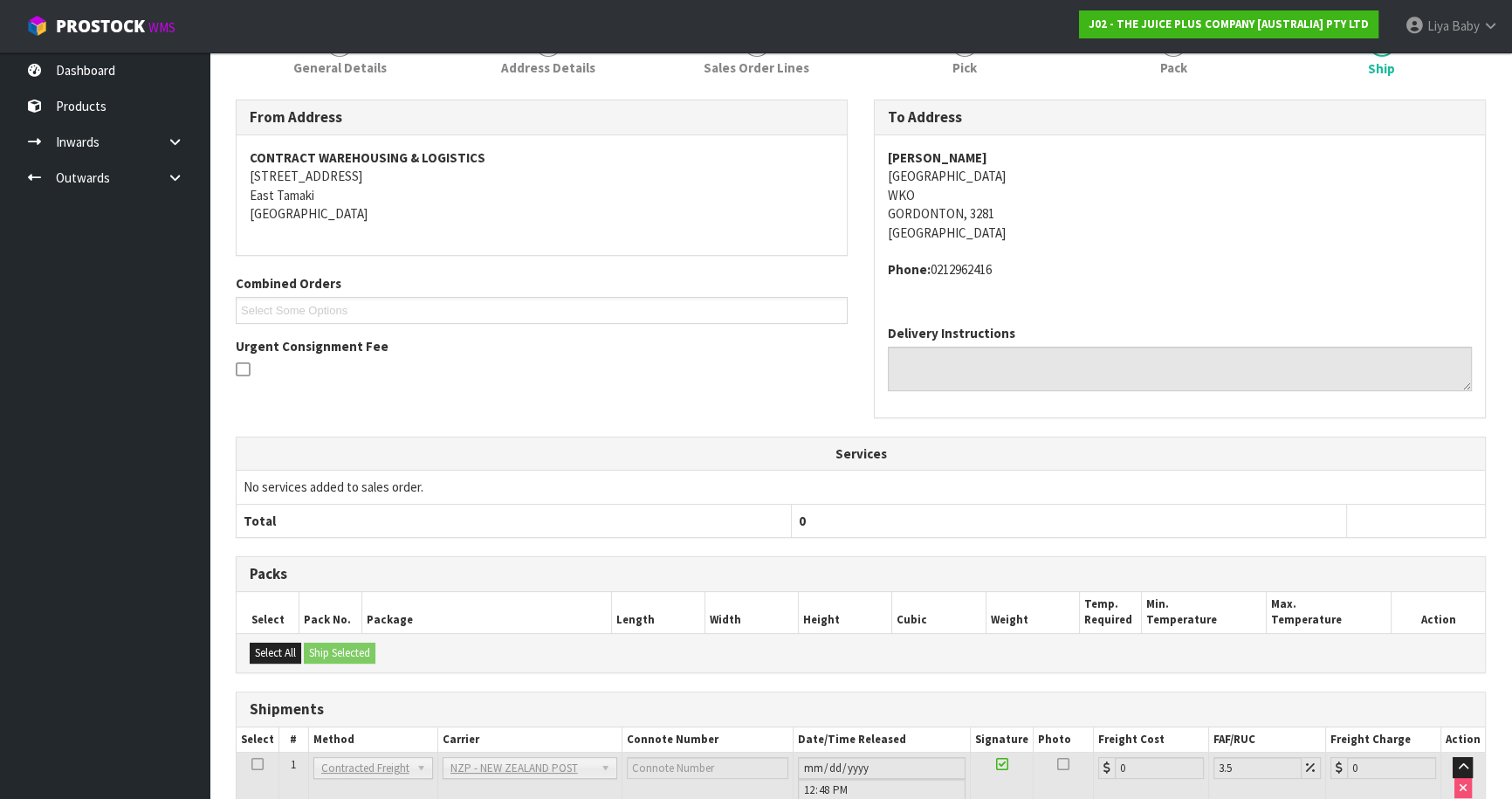
scroll to position [380, 0]
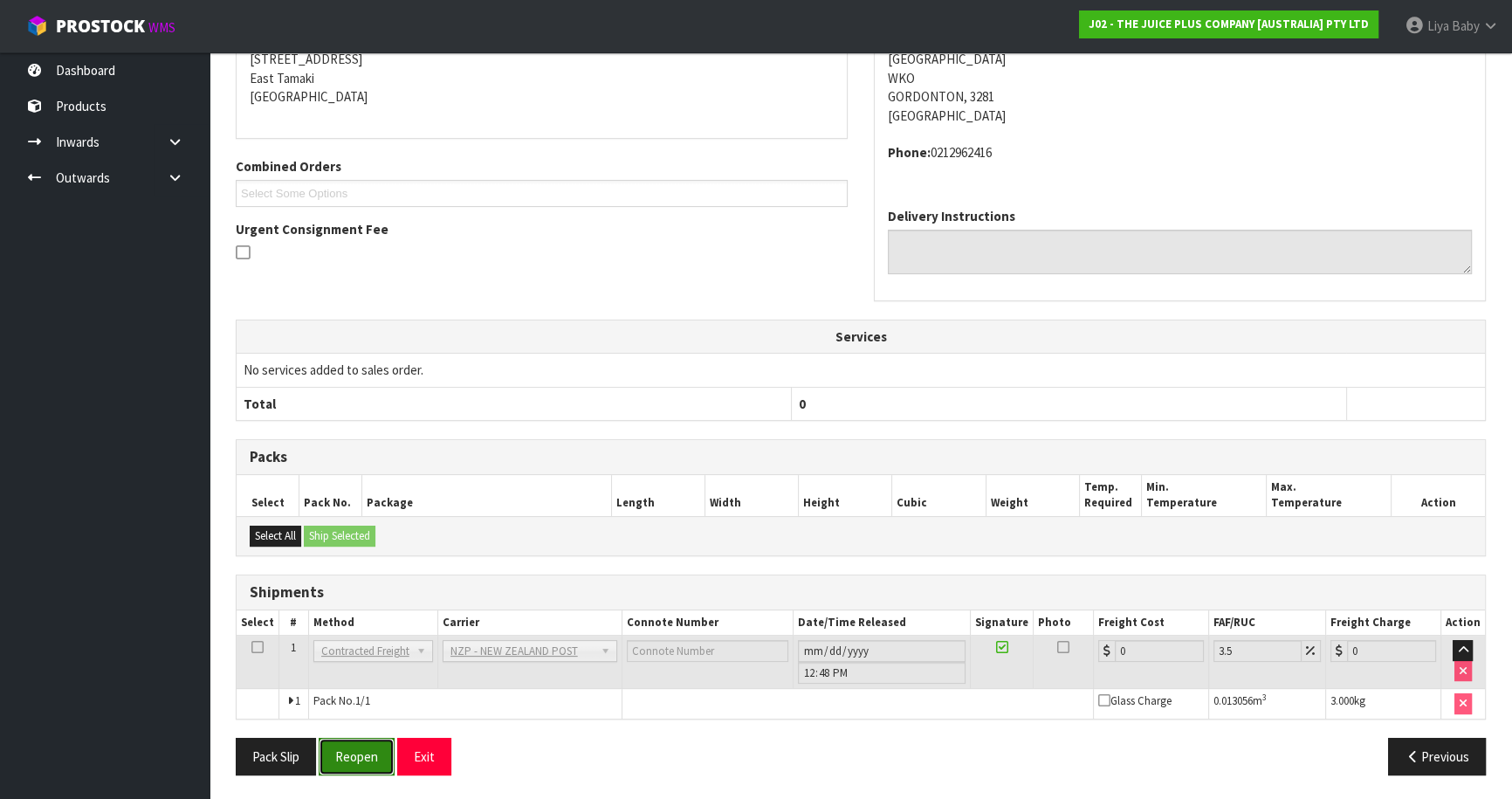
click at [345, 742] on button "Reopen" at bounding box center [357, 756] width 76 height 37
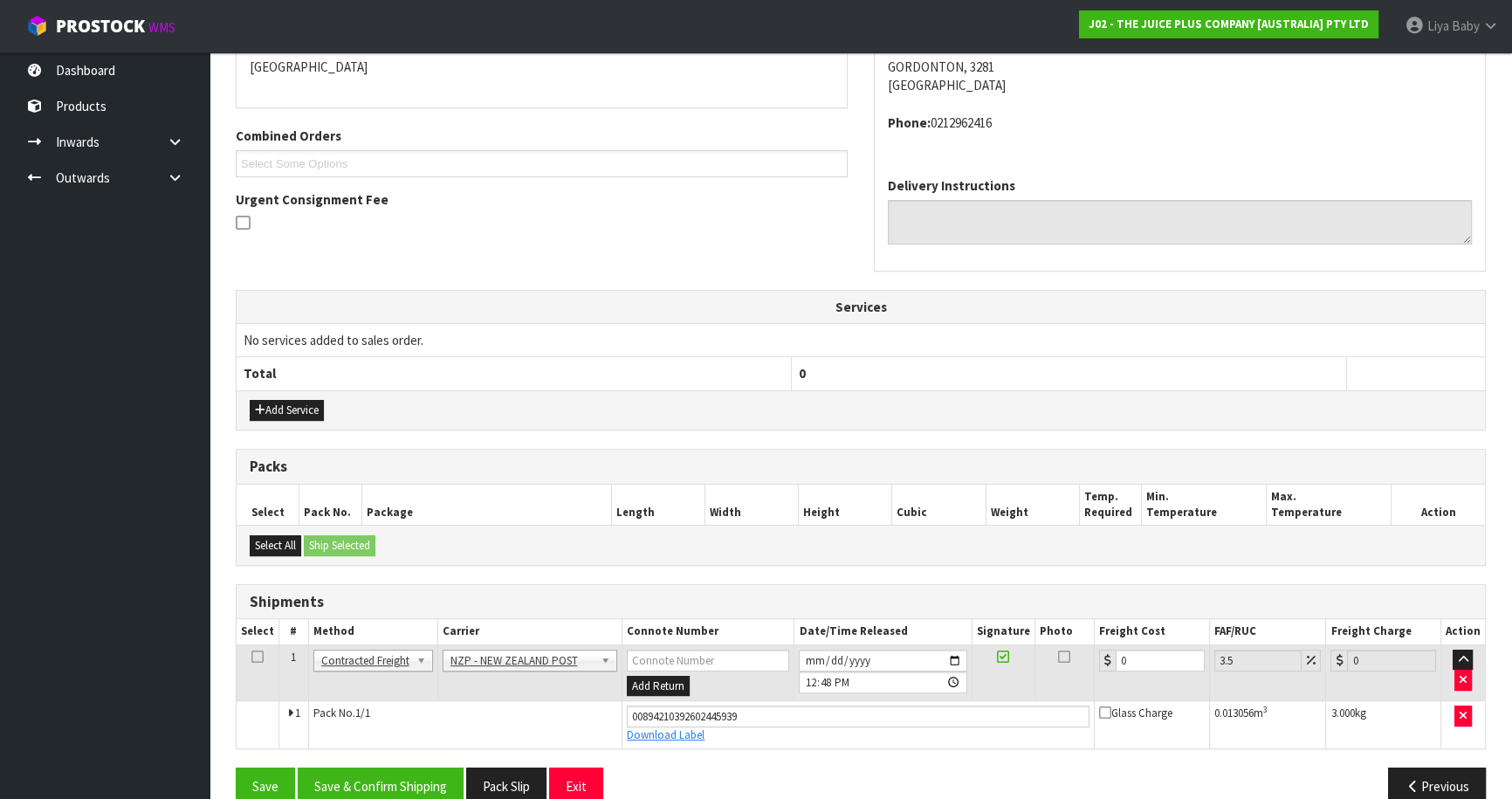
scroll to position [419, 0]
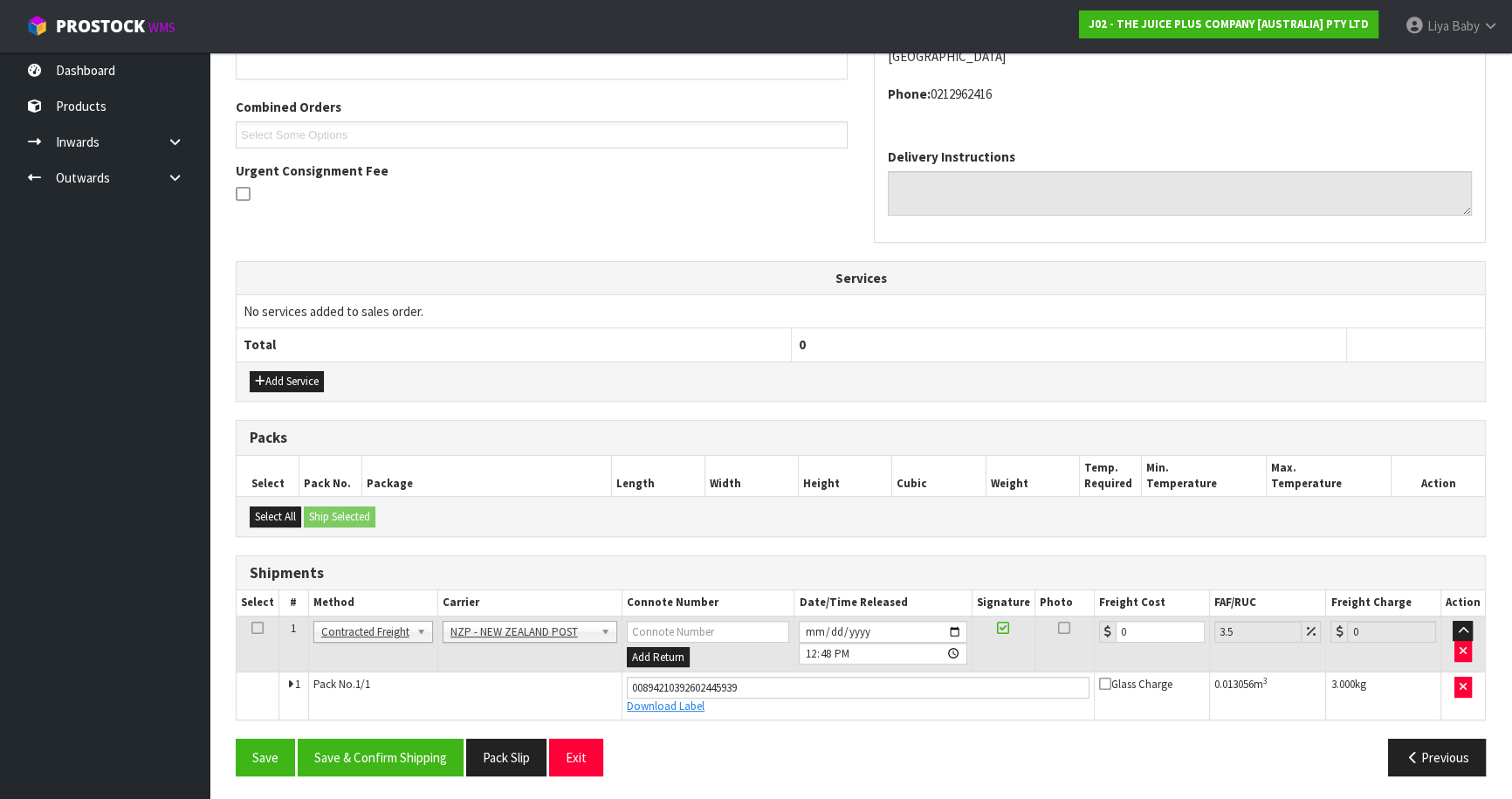
click at [1167, 639] on td "0" at bounding box center [1151, 643] width 115 height 57
click at [1164, 634] on input "0" at bounding box center [1160, 631] width 89 height 22
type input "7"
type input "7.24"
type input "7.3"
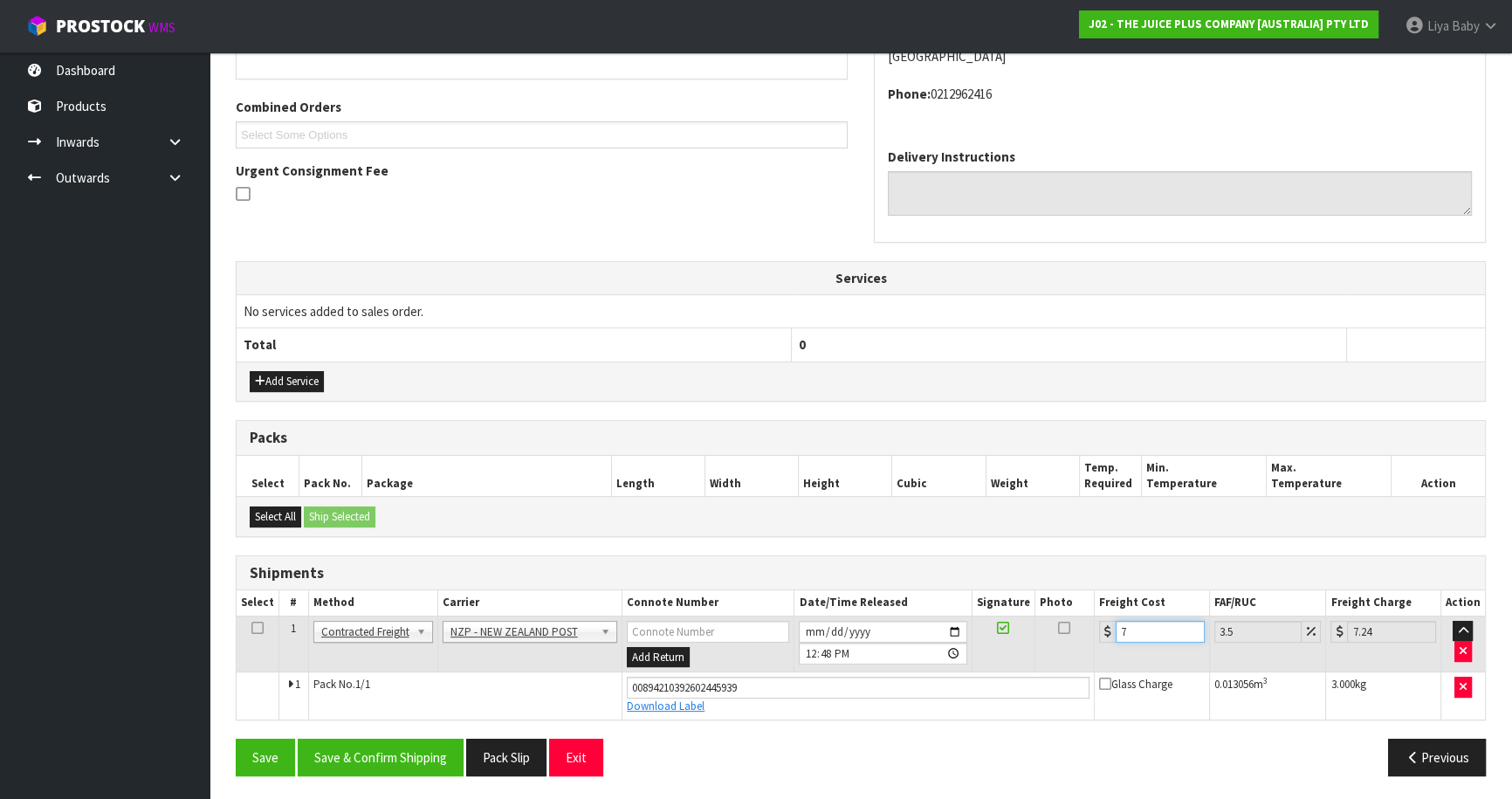
type input "7.56"
type input "7.31"
type input "7.57"
type input "7.31"
click at [261, 628] on icon at bounding box center [256, 628] width 12 height 1
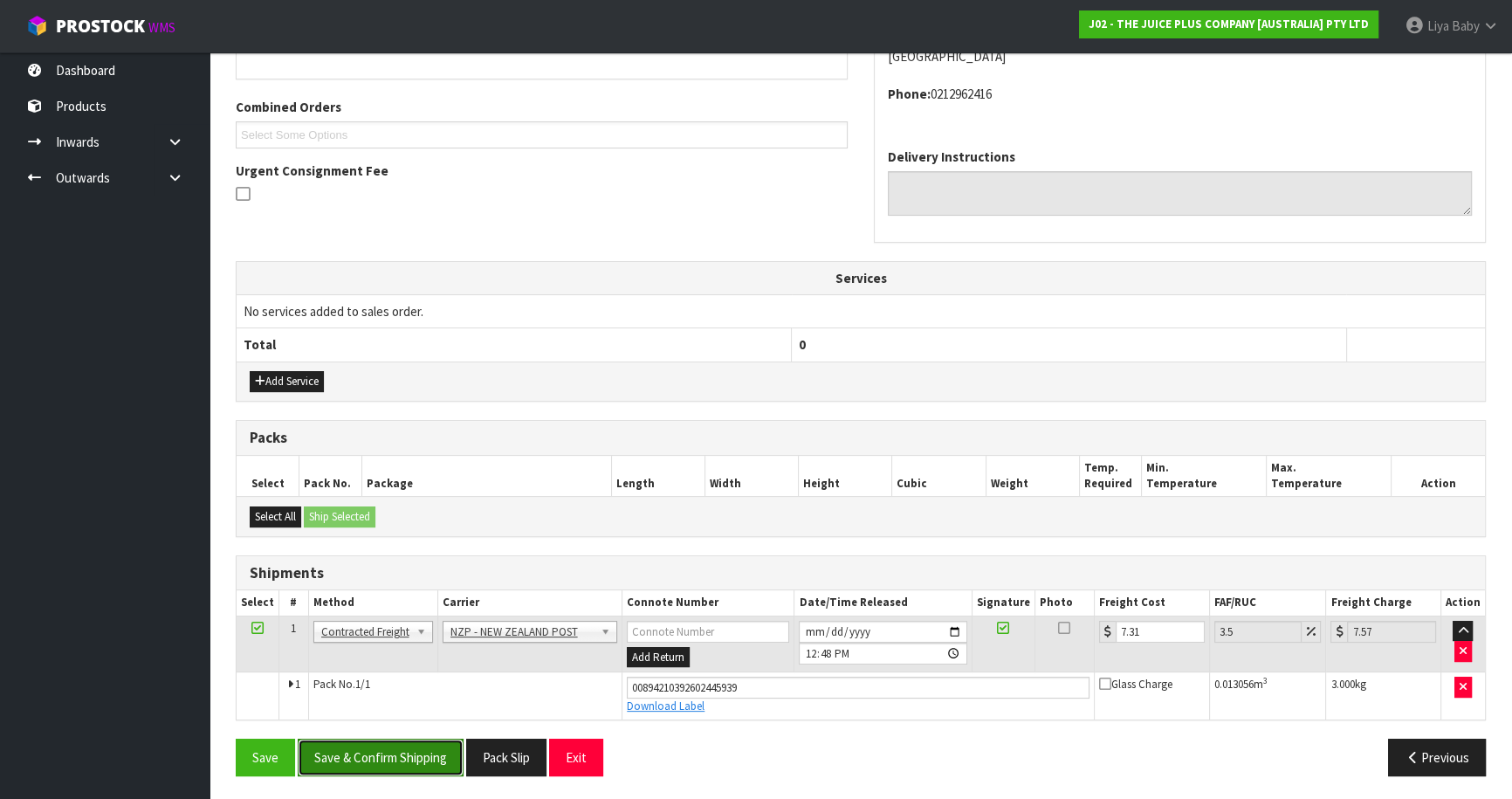
click at [380, 751] on button "Save & Confirm Shipping" at bounding box center [380, 756] width 166 height 37
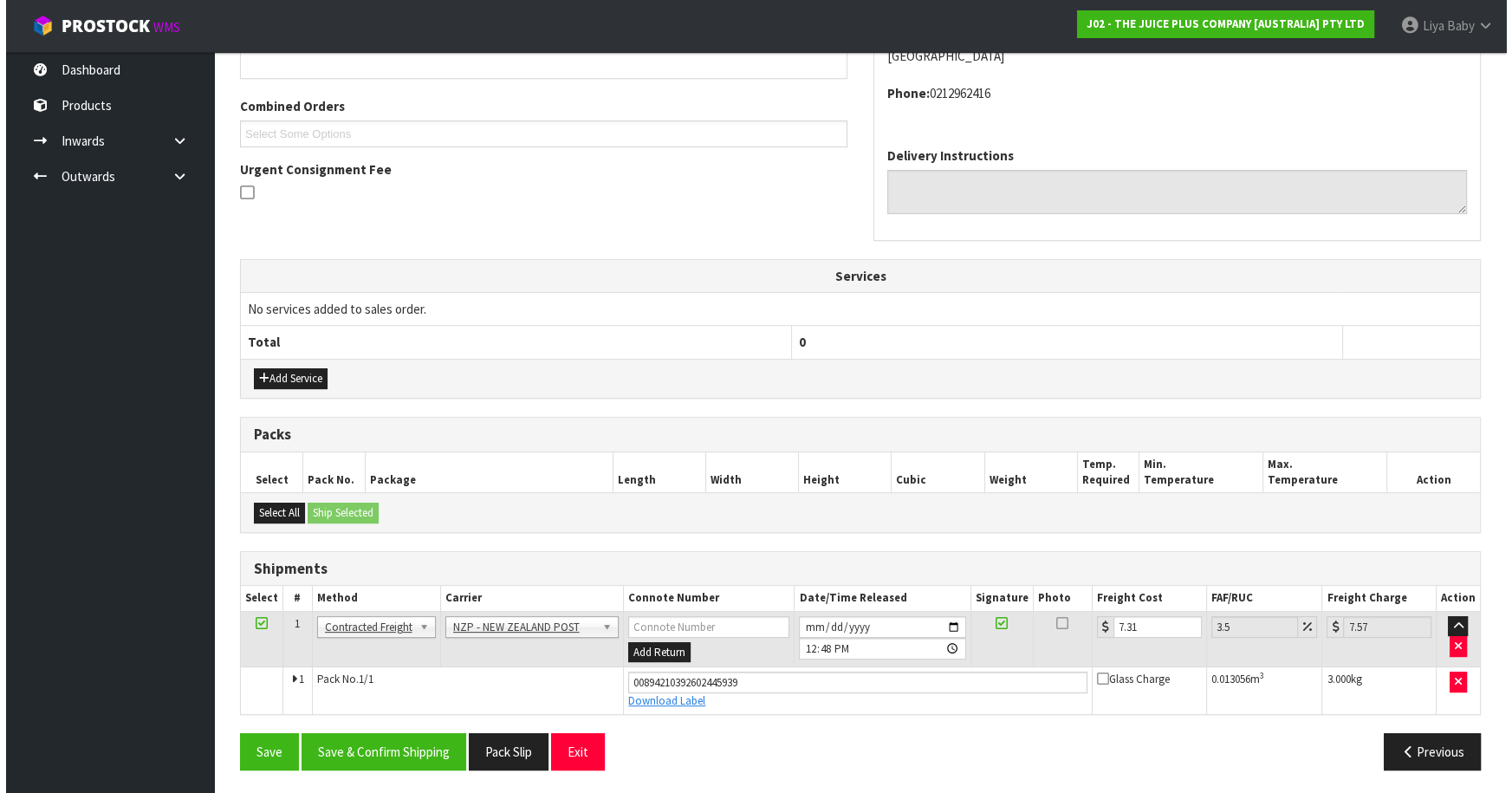
scroll to position [0, 0]
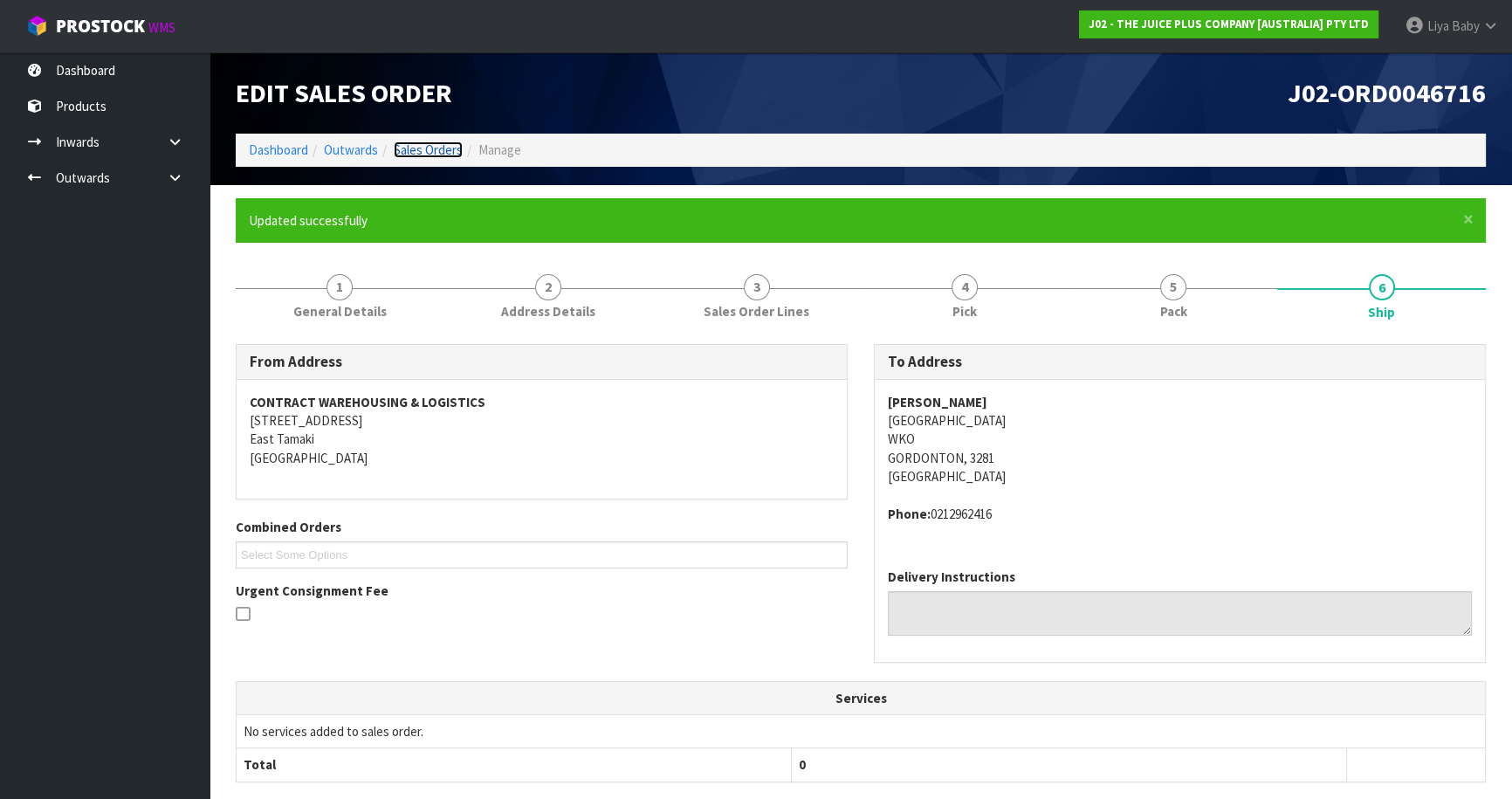
click at [429, 147] on link "Sales Orders" at bounding box center [429, 149] width 69 height 16
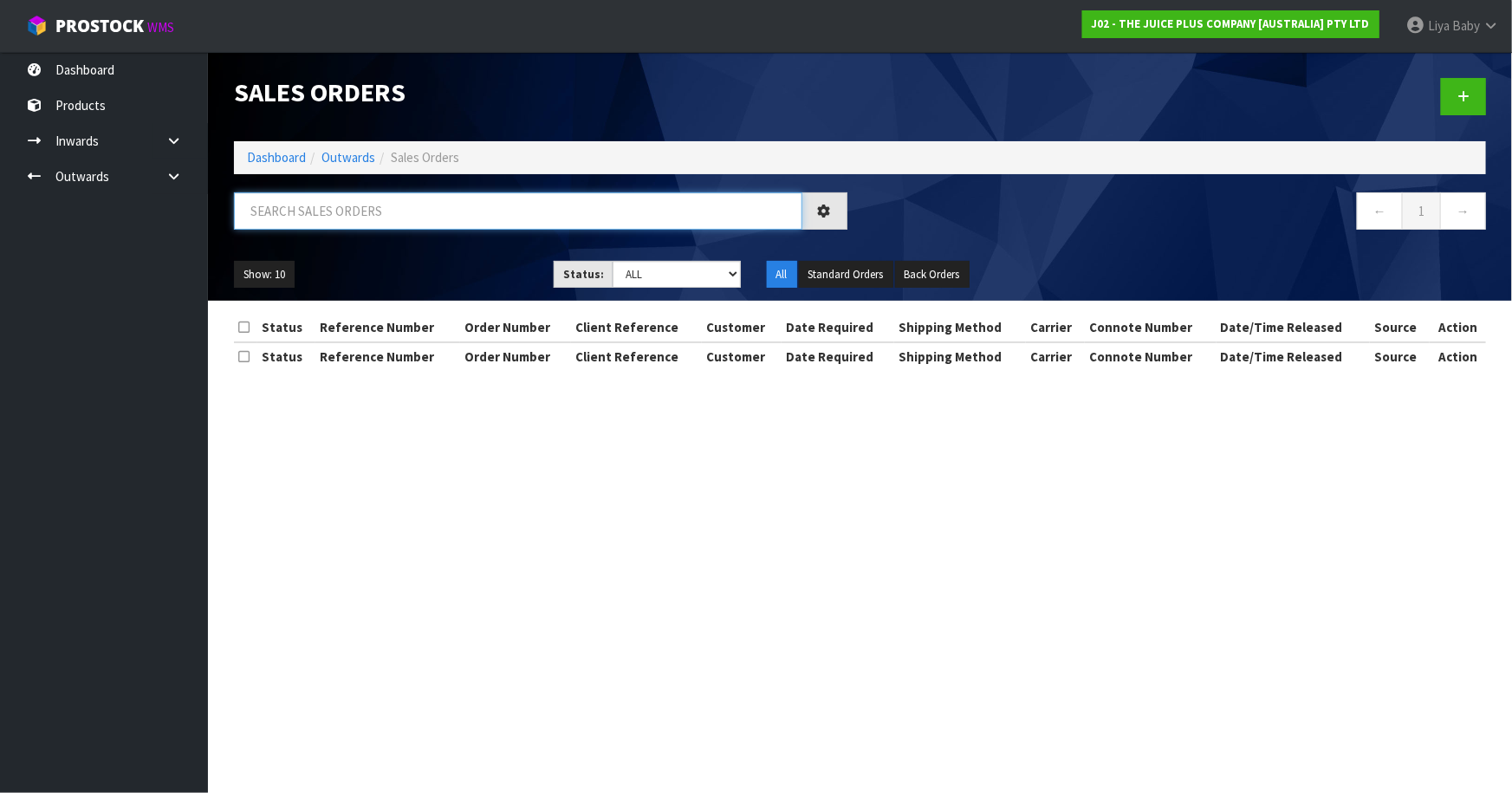
click at [338, 212] on input "text" at bounding box center [518, 210] width 568 height 37
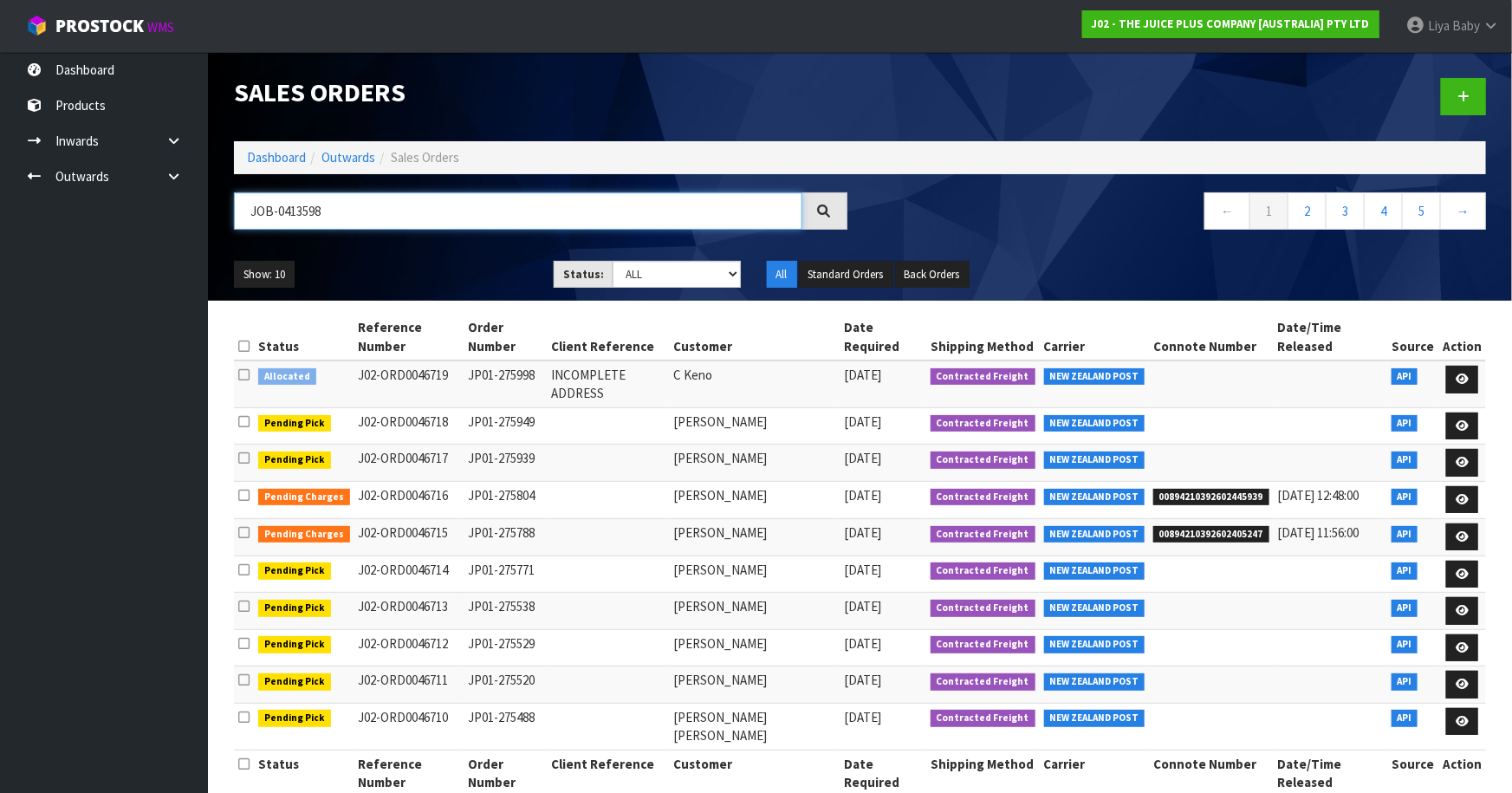
type input "JOB-0413598"
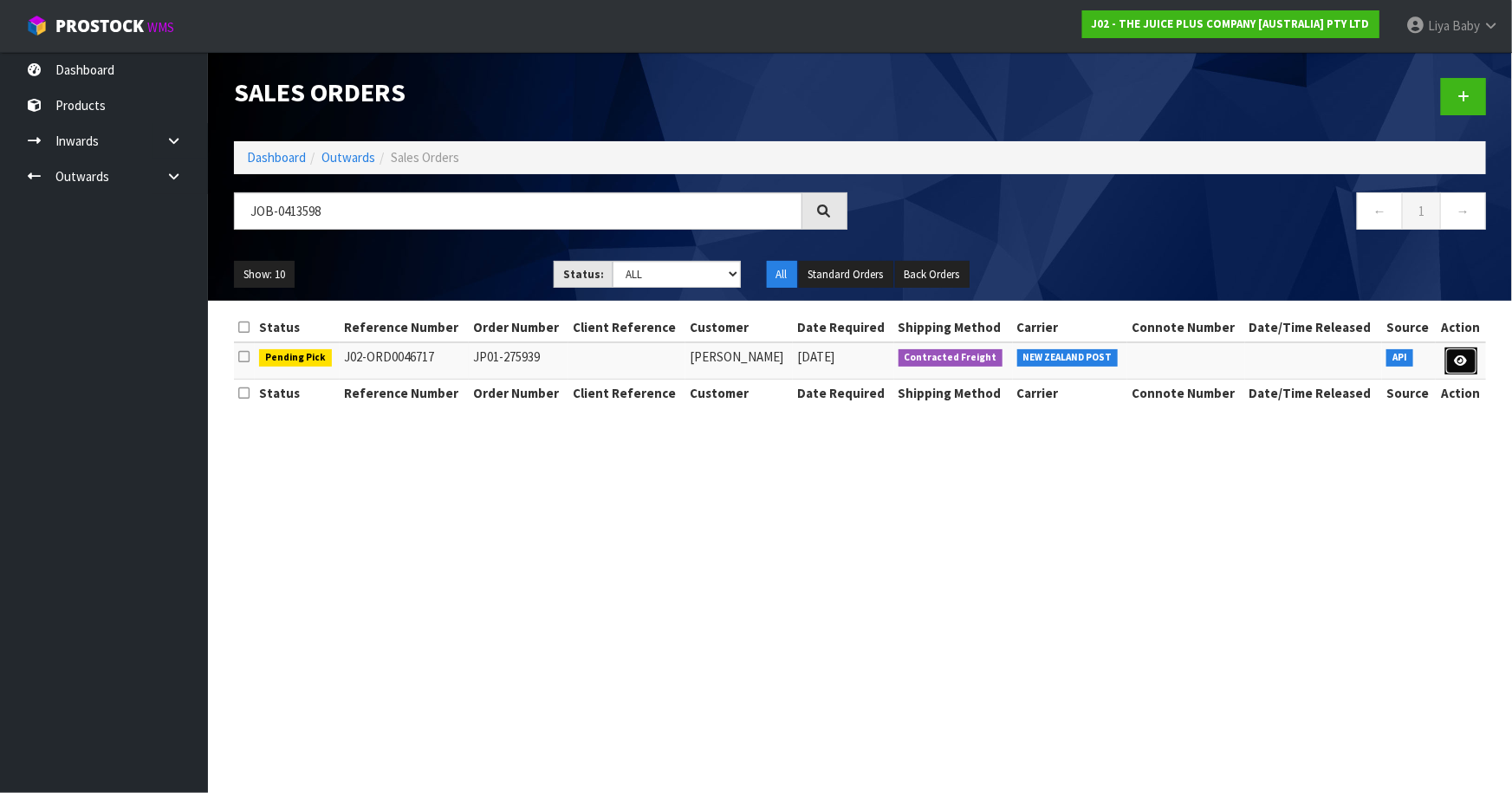
click at [1459, 365] on icon at bounding box center [1462, 361] width 13 height 12
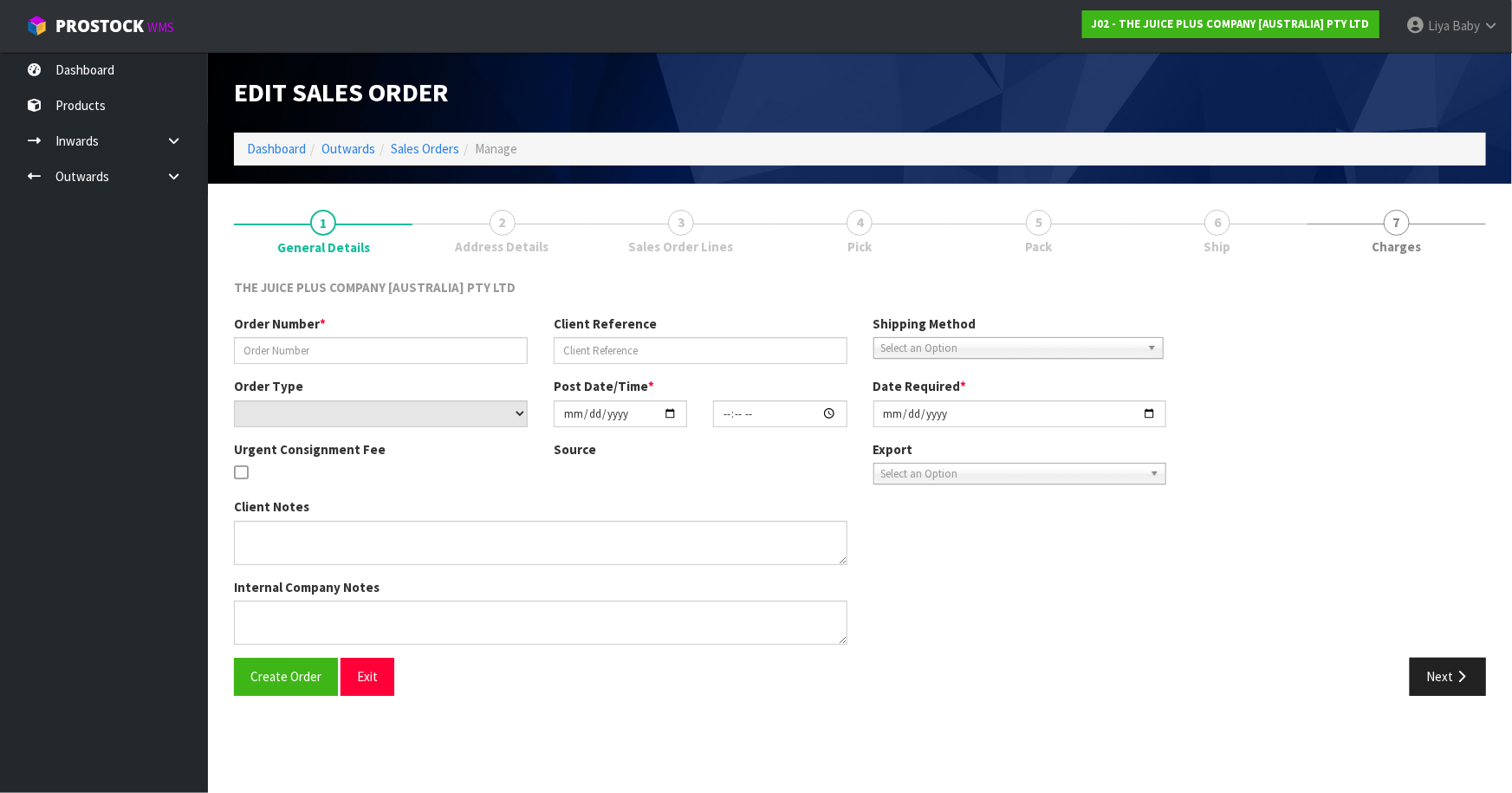
type input "JP01-275939"
select select "number:0"
type input "[DATE]"
type input "03:02:50.000"
type input "[DATE]"
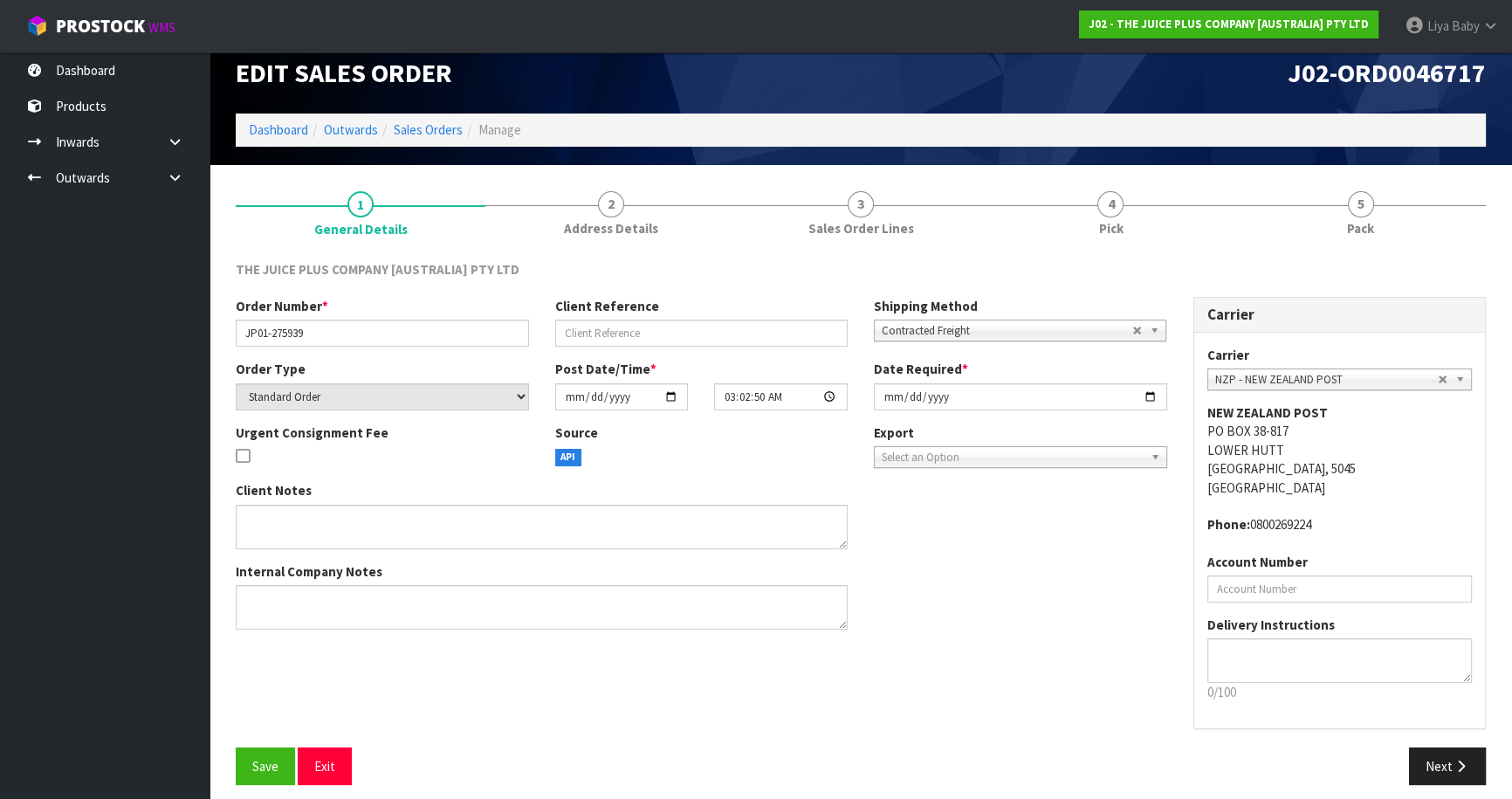
scroll to position [32, 0]
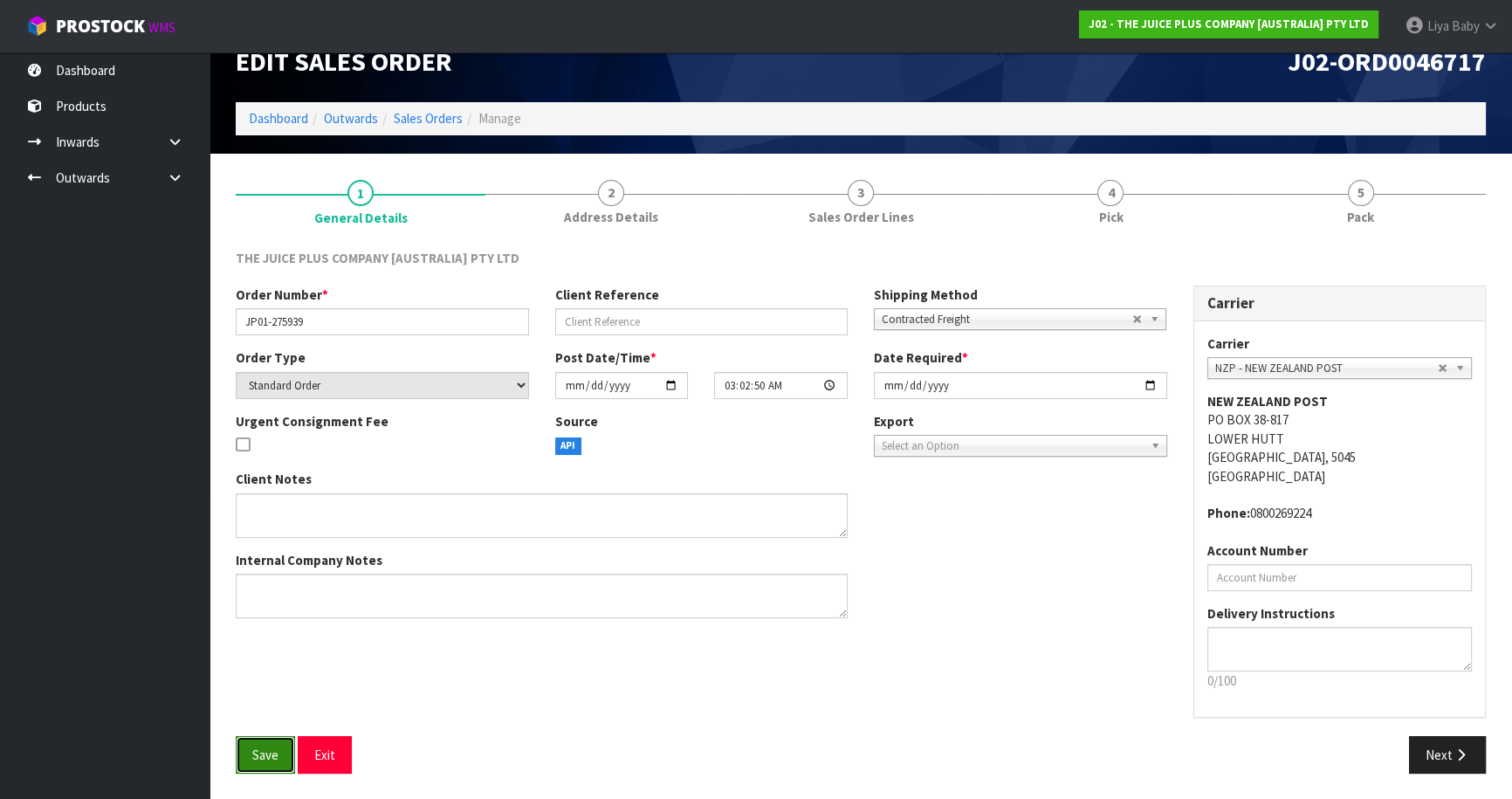
click at [250, 751] on button "Save" at bounding box center [265, 754] width 60 height 37
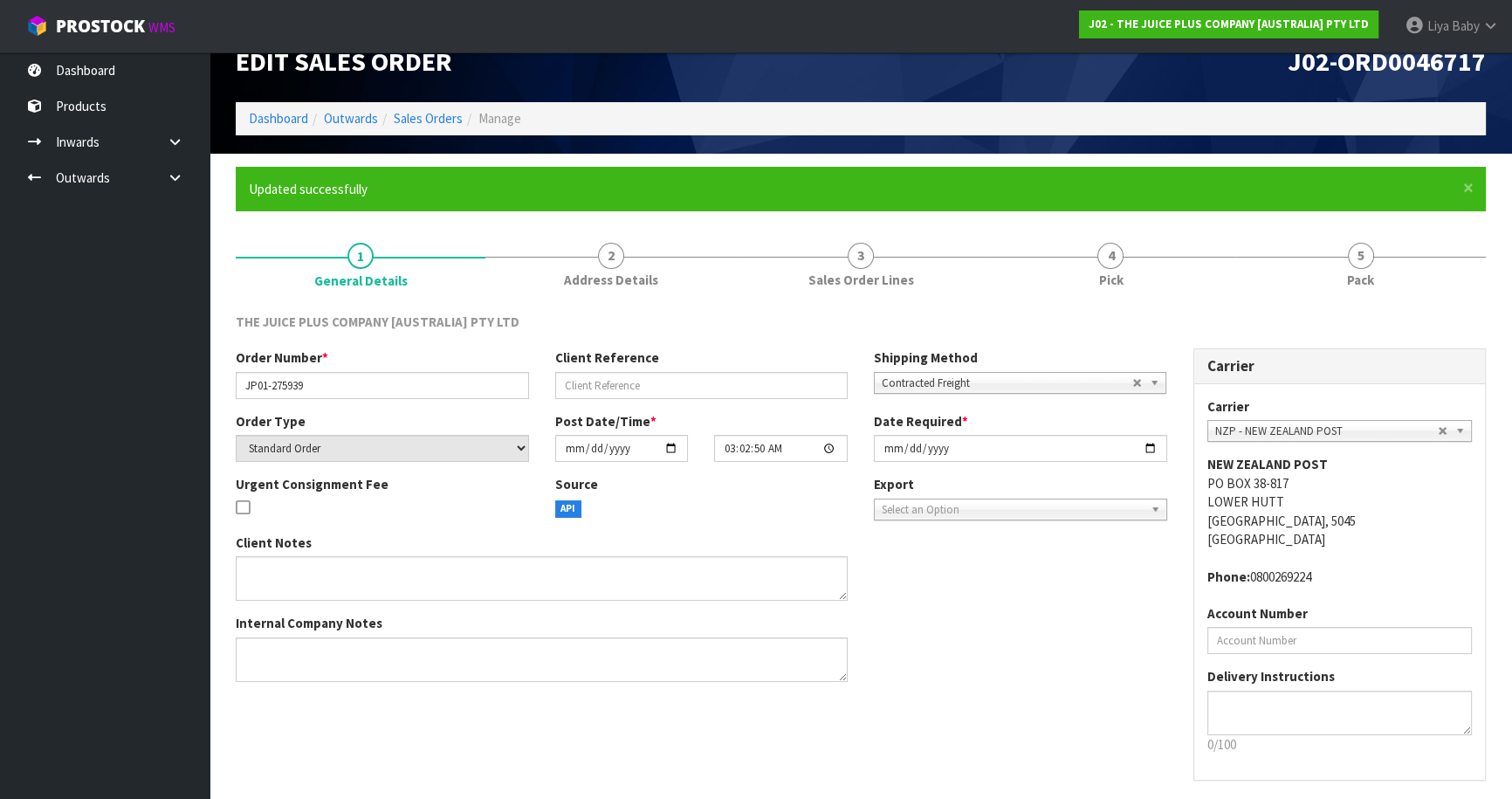
scroll to position [0, 0]
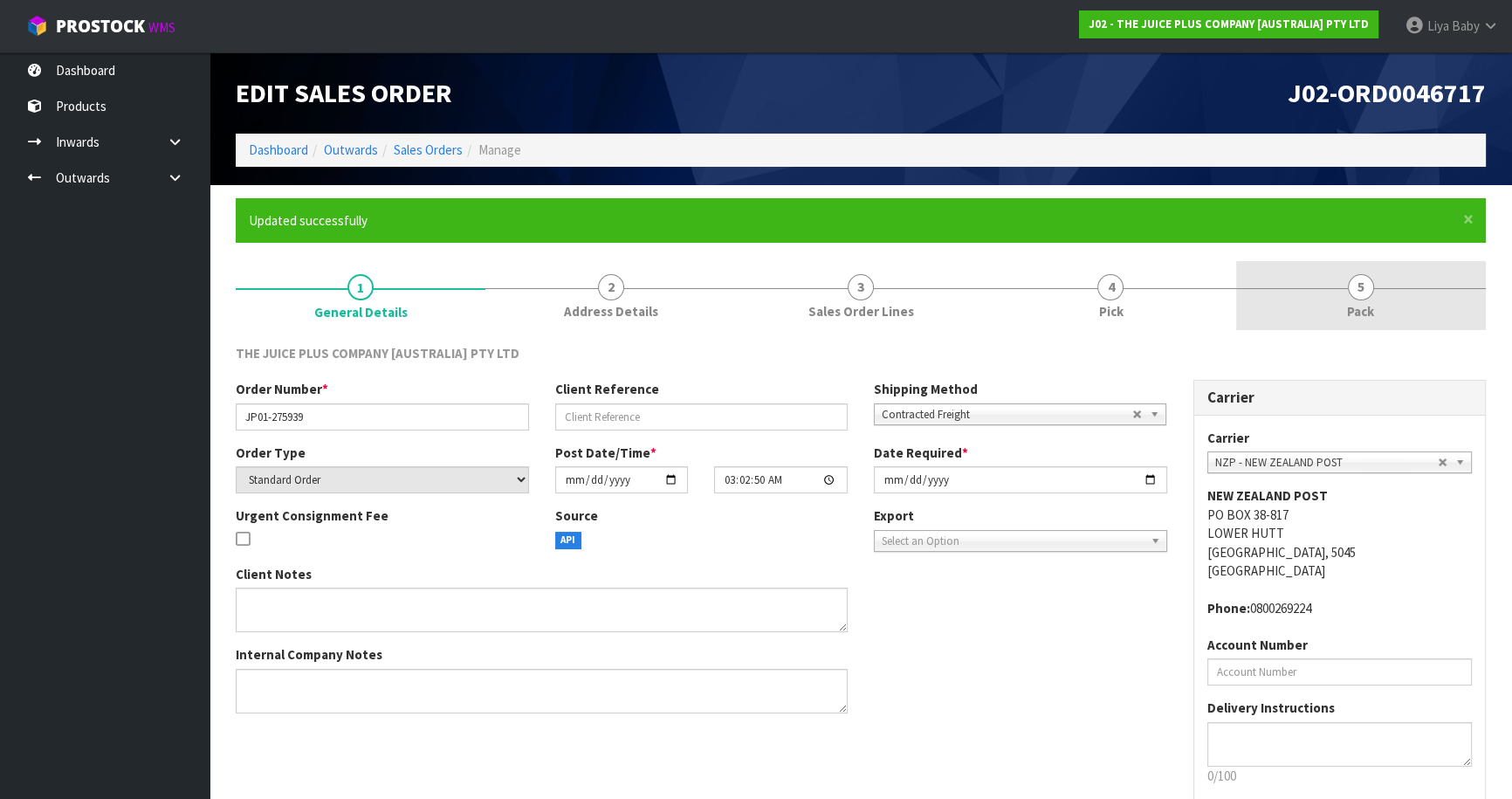
click at [1366, 322] on link "5 Pack" at bounding box center [1361, 295] width 250 height 69
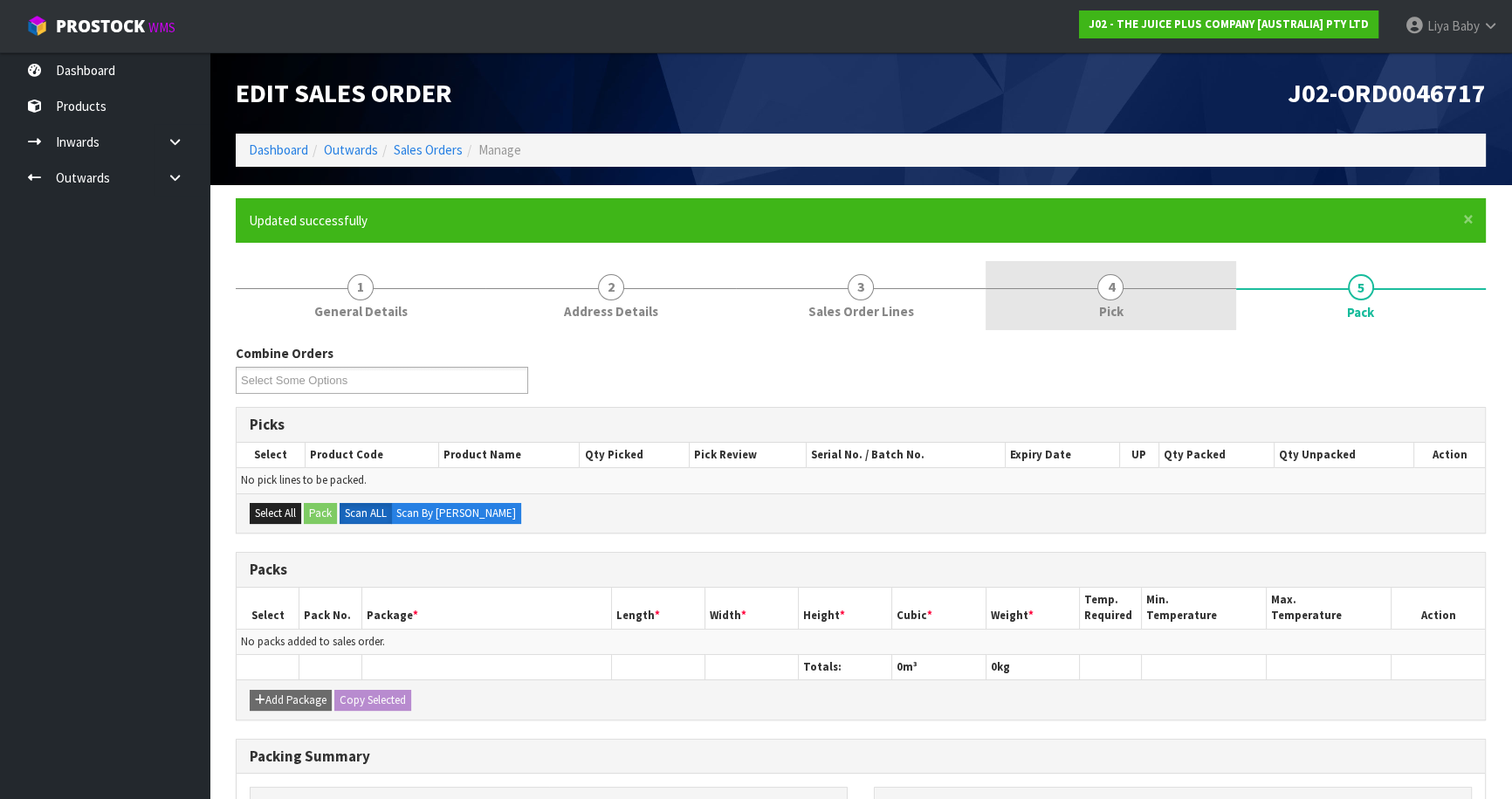
drag, startPoint x: 1090, startPoint y: 275, endPoint x: 1105, endPoint y: 281, distance: 16.2
click at [1091, 275] on link "4 Pick" at bounding box center [1111, 295] width 250 height 69
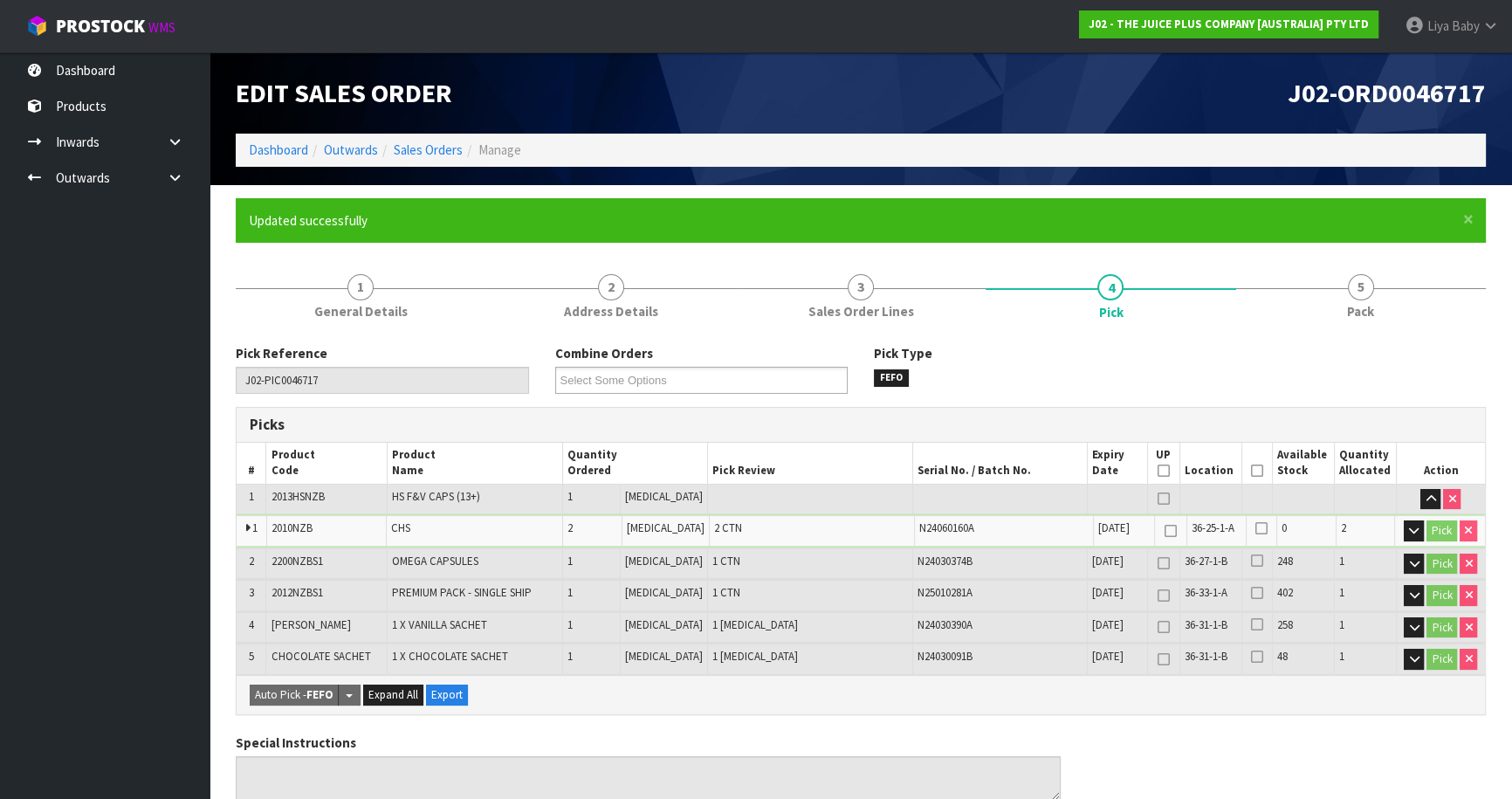
click at [1257, 471] on th "Picked" at bounding box center [1257, 462] width 31 height 41
click at [1251, 470] on icon at bounding box center [1257, 470] width 12 height 1
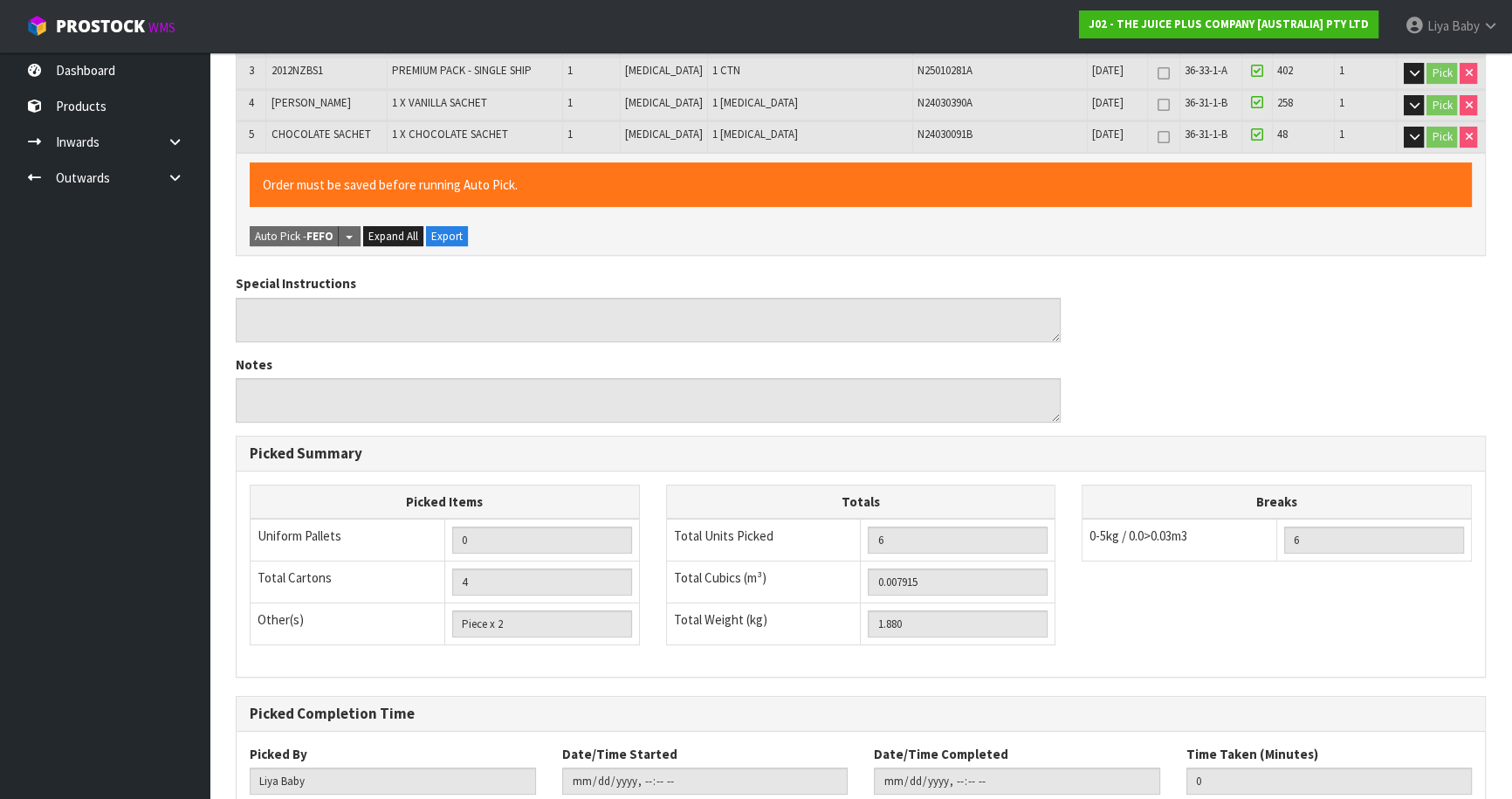
scroll to position [635, 0]
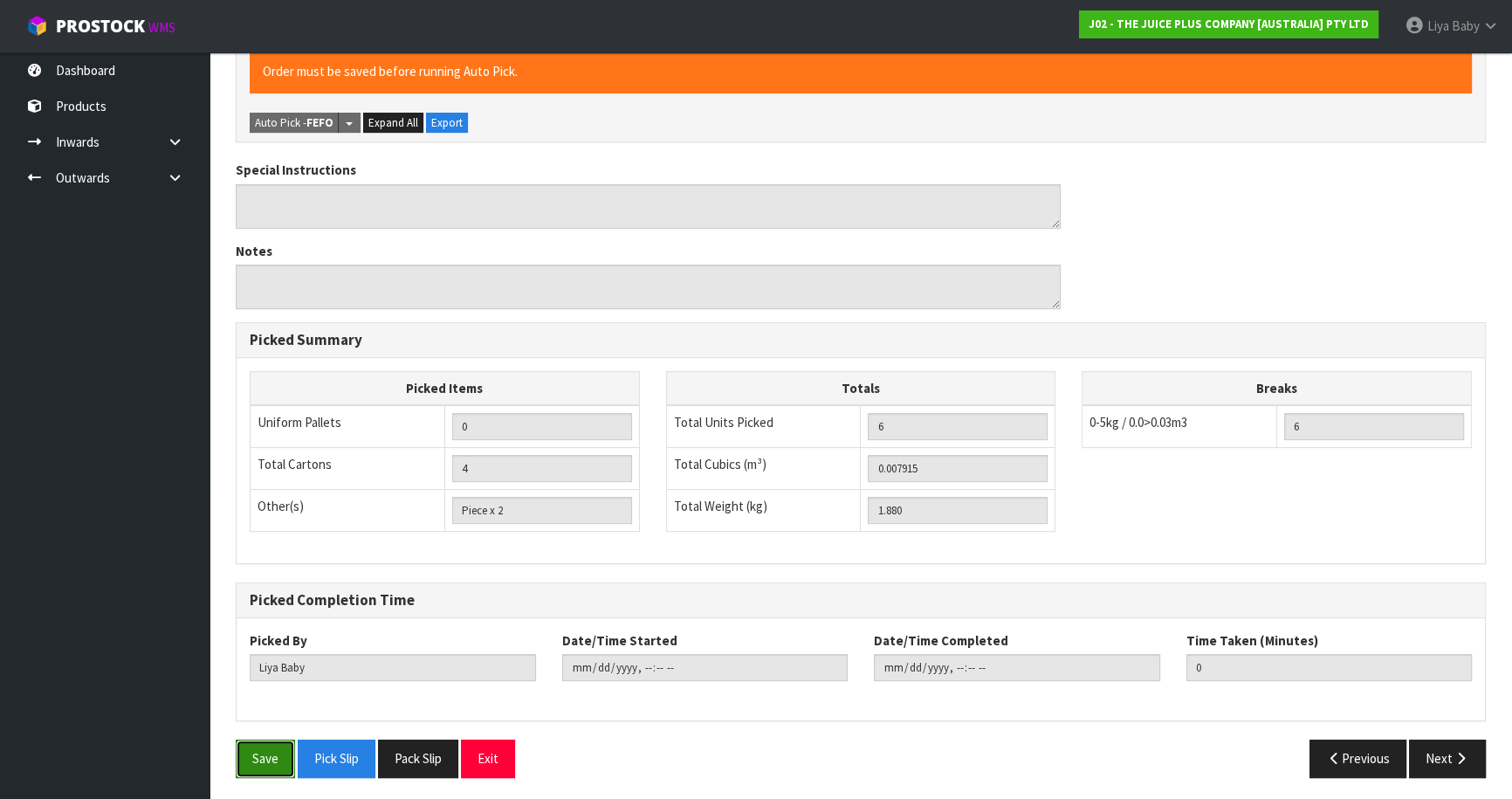
click at [246, 749] on button "Save" at bounding box center [265, 757] width 60 height 37
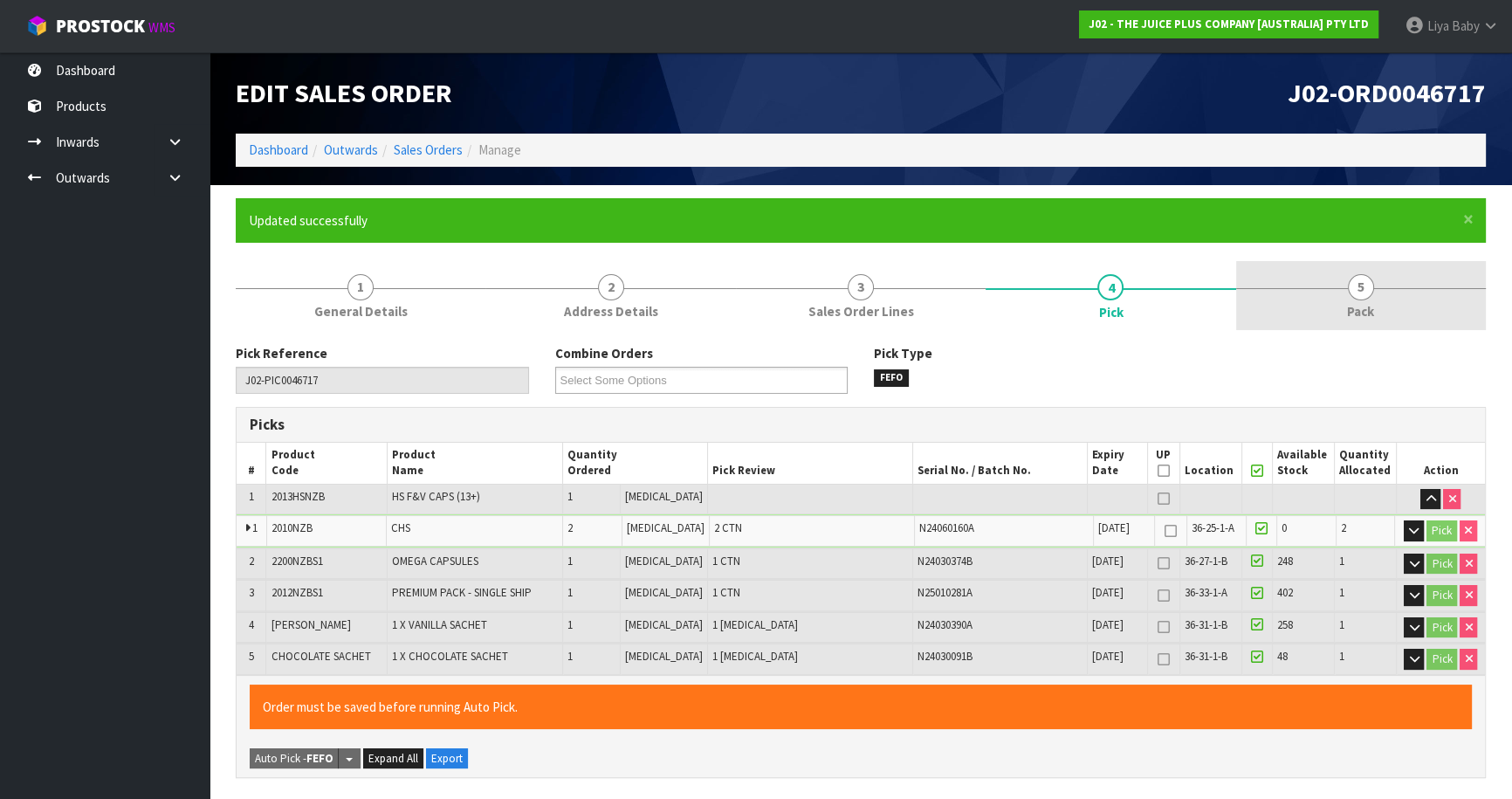
type input "[DATE]T12:51:07"
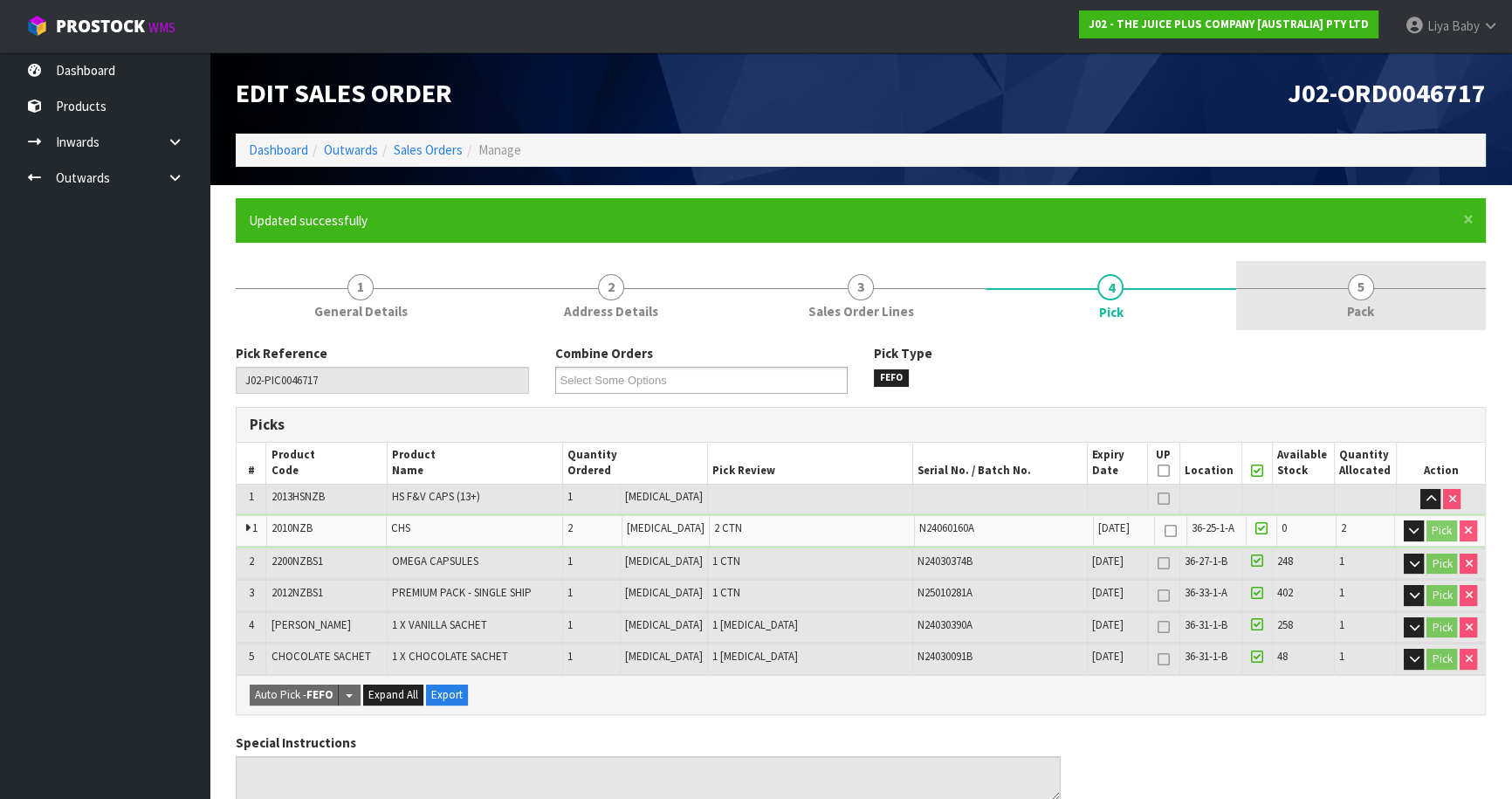
click at [1370, 304] on span "Pack" at bounding box center [1361, 311] width 27 height 18
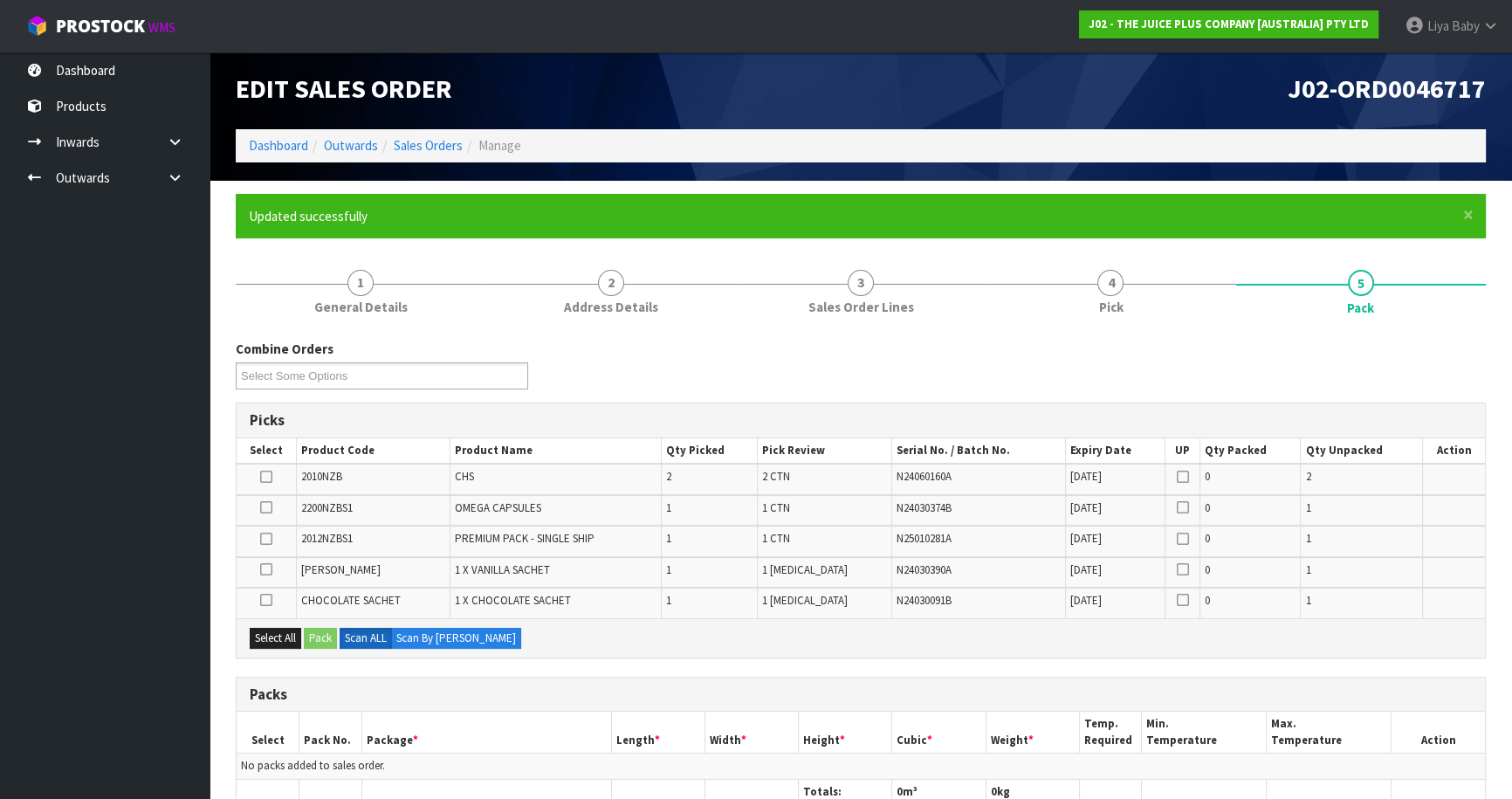
scroll to position [317, 0]
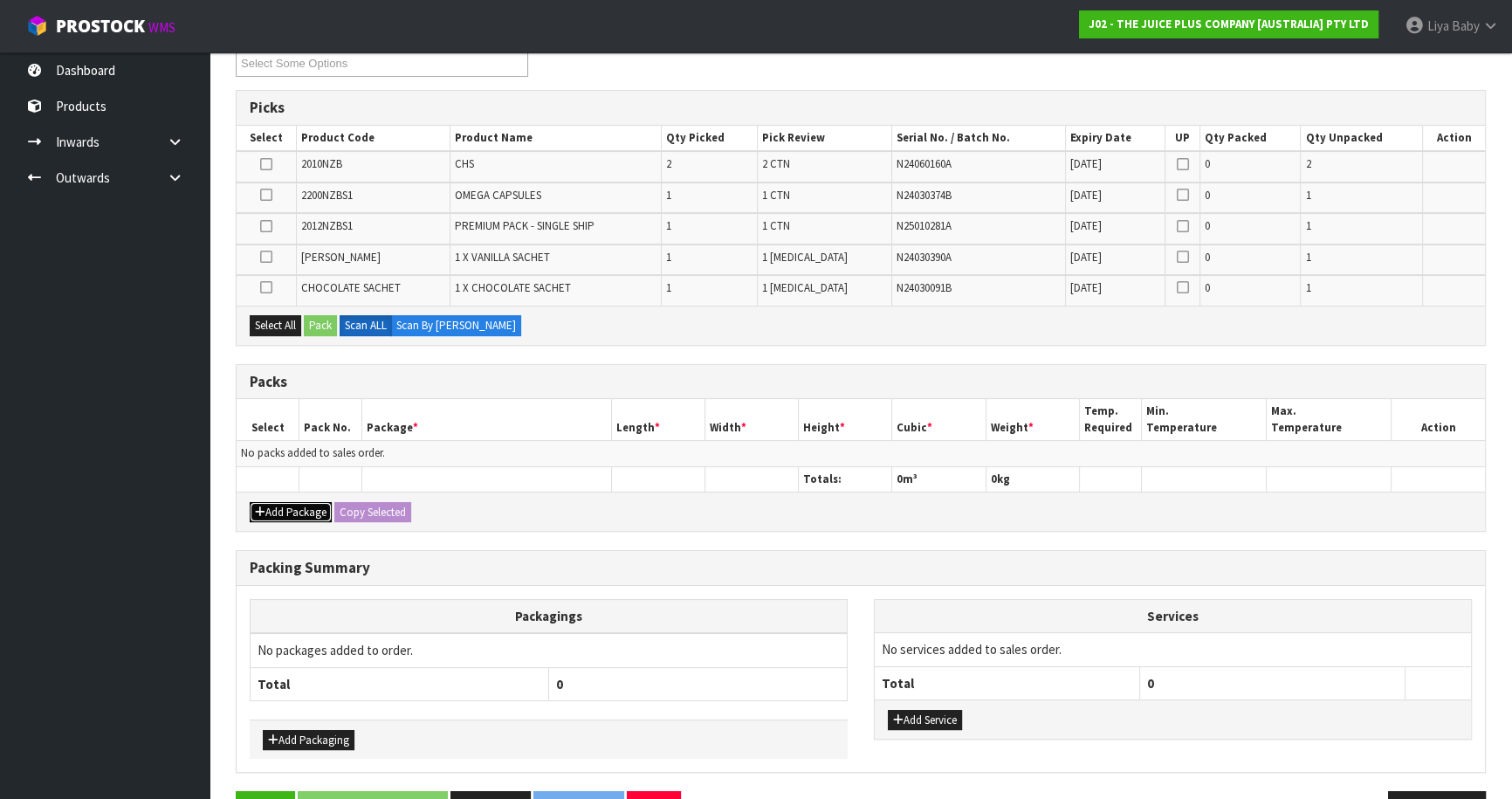
click at [306, 513] on button "Add Package" at bounding box center [291, 512] width 82 height 21
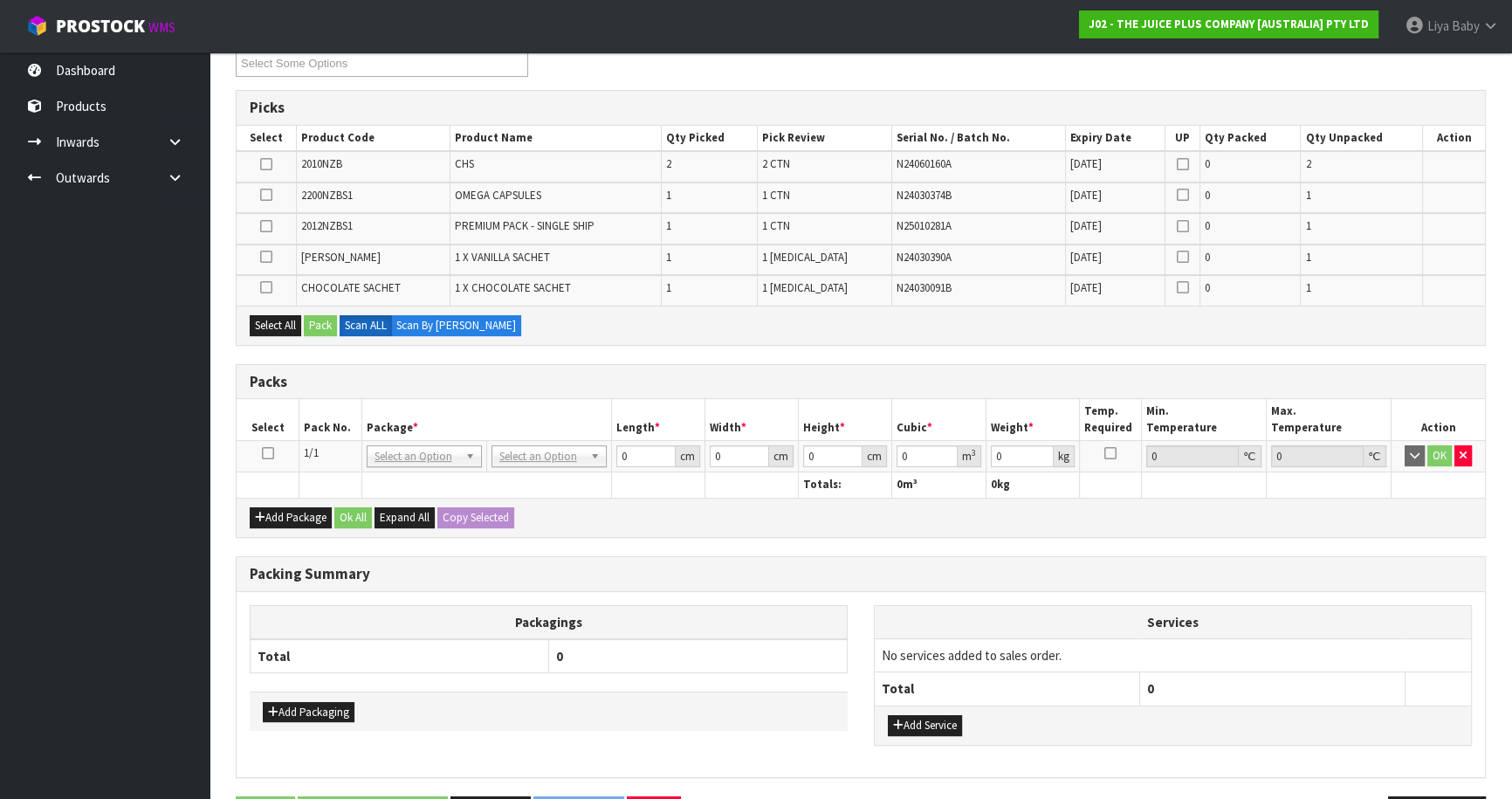
click at [269, 454] on icon at bounding box center [267, 453] width 12 height 1
click at [258, 332] on button "Select All" at bounding box center [275, 325] width 52 height 21
click at [332, 319] on button "Pack" at bounding box center [320, 325] width 34 height 21
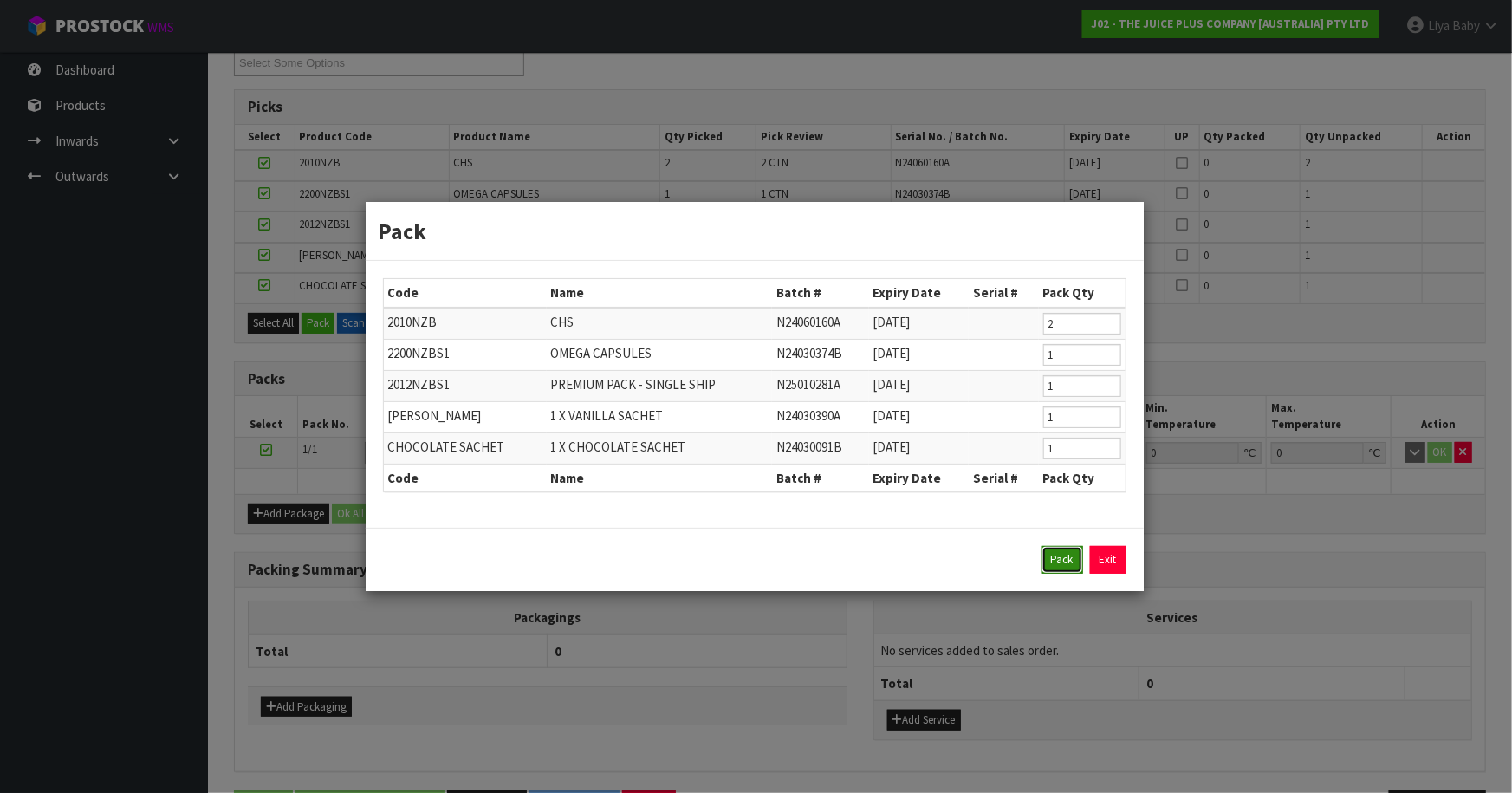
click at [1072, 557] on button "Pack" at bounding box center [1062, 559] width 41 height 28
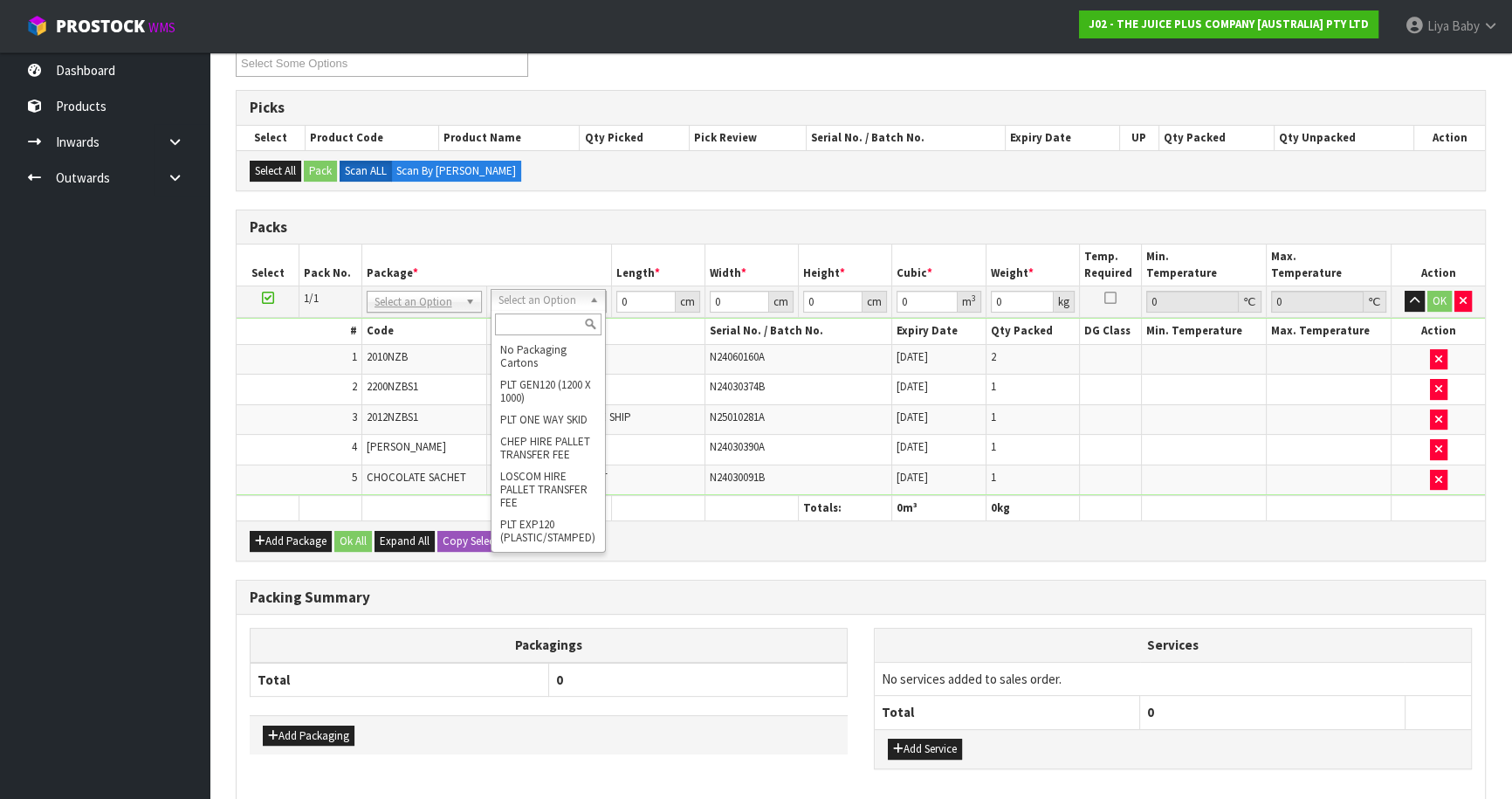
click at [551, 331] on input "text" at bounding box center [548, 324] width 107 height 22
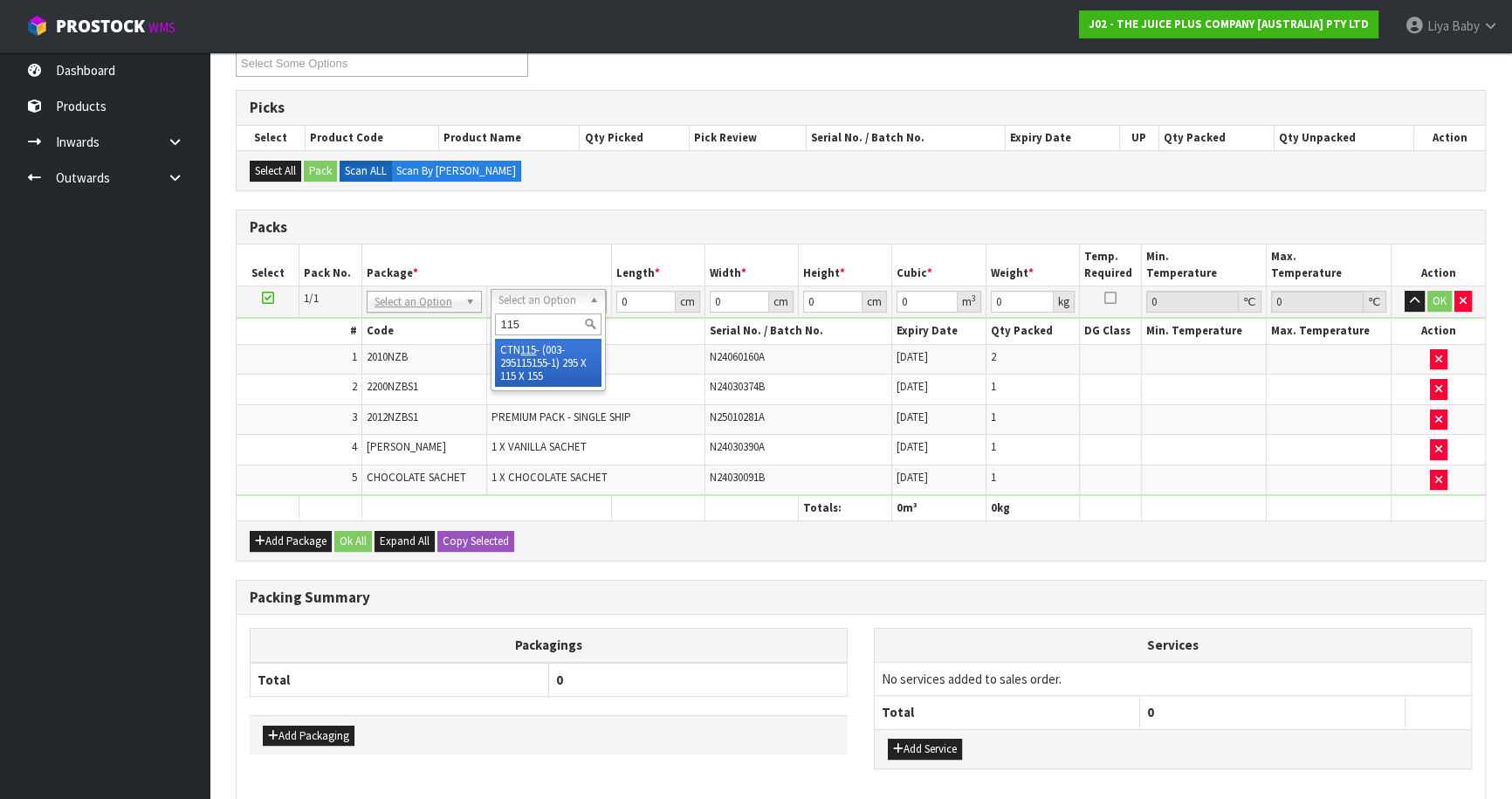
type input "115"
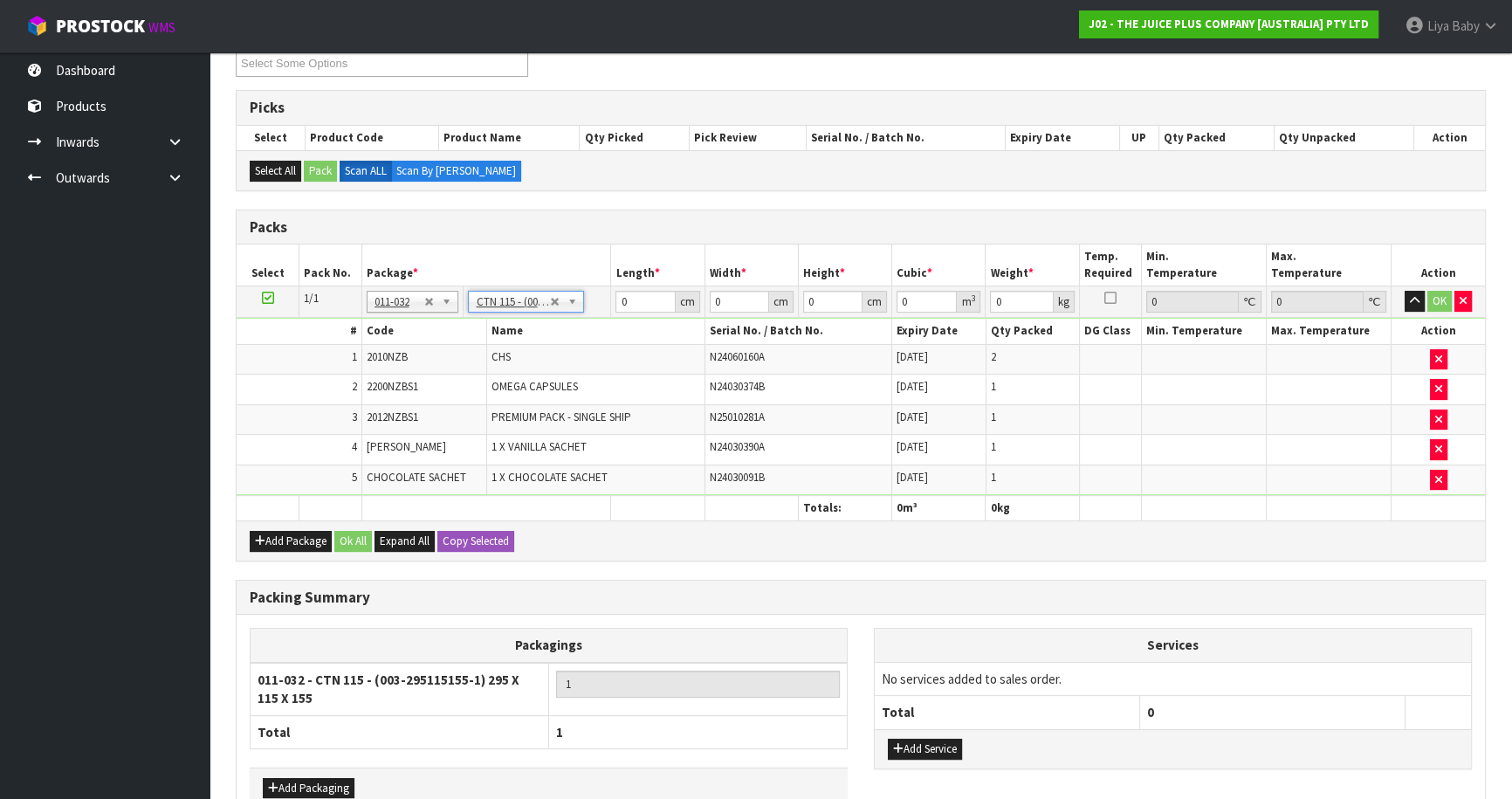
type input "29.5"
type input "11.5"
type input "15.5"
type input "0.005258"
type input "2.08"
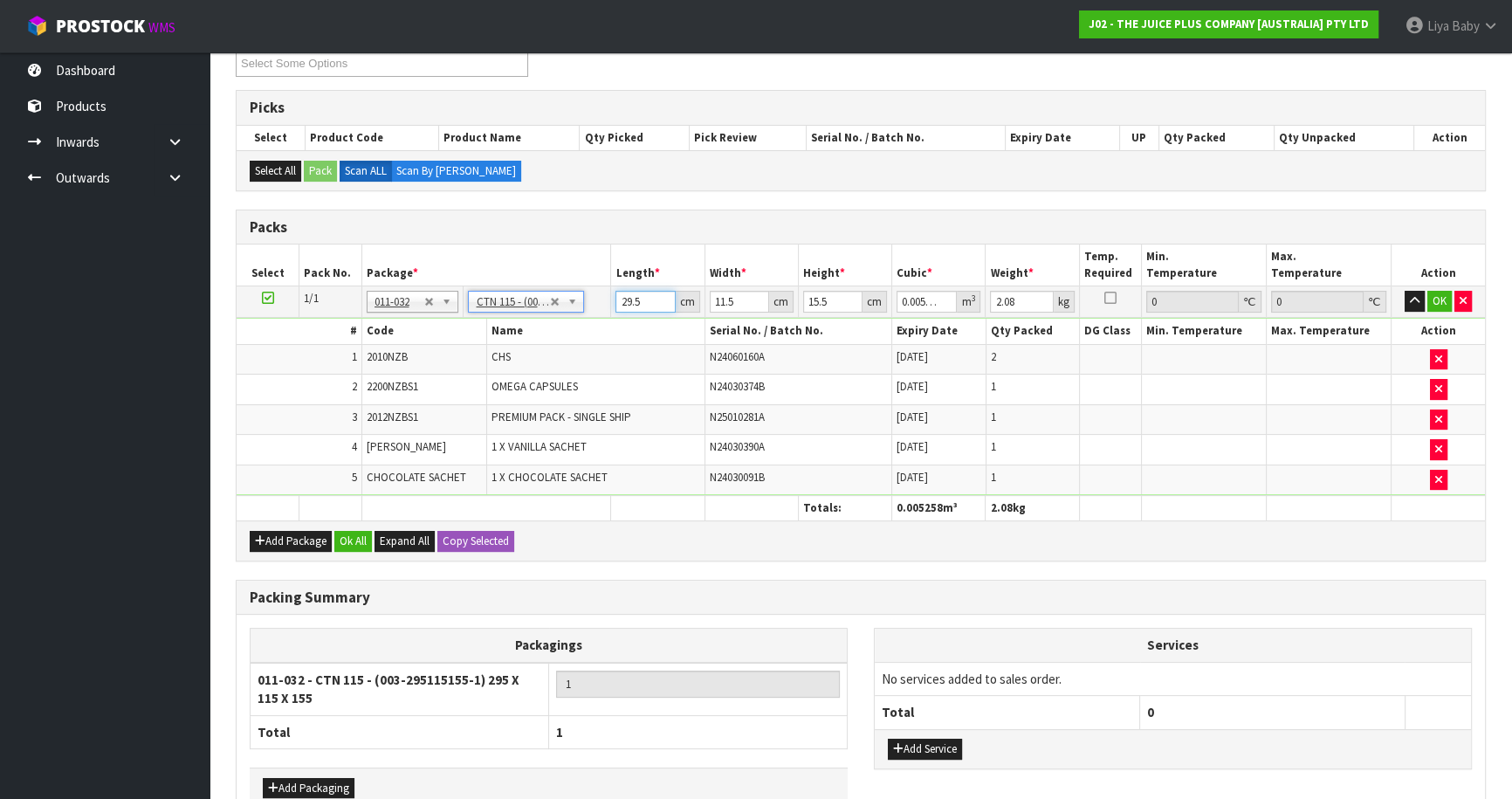
click at [644, 298] on input "29.5" at bounding box center [645, 302] width 60 height 22
type input "29"
type input "0.005169"
type input "2"
type input "0.000356"
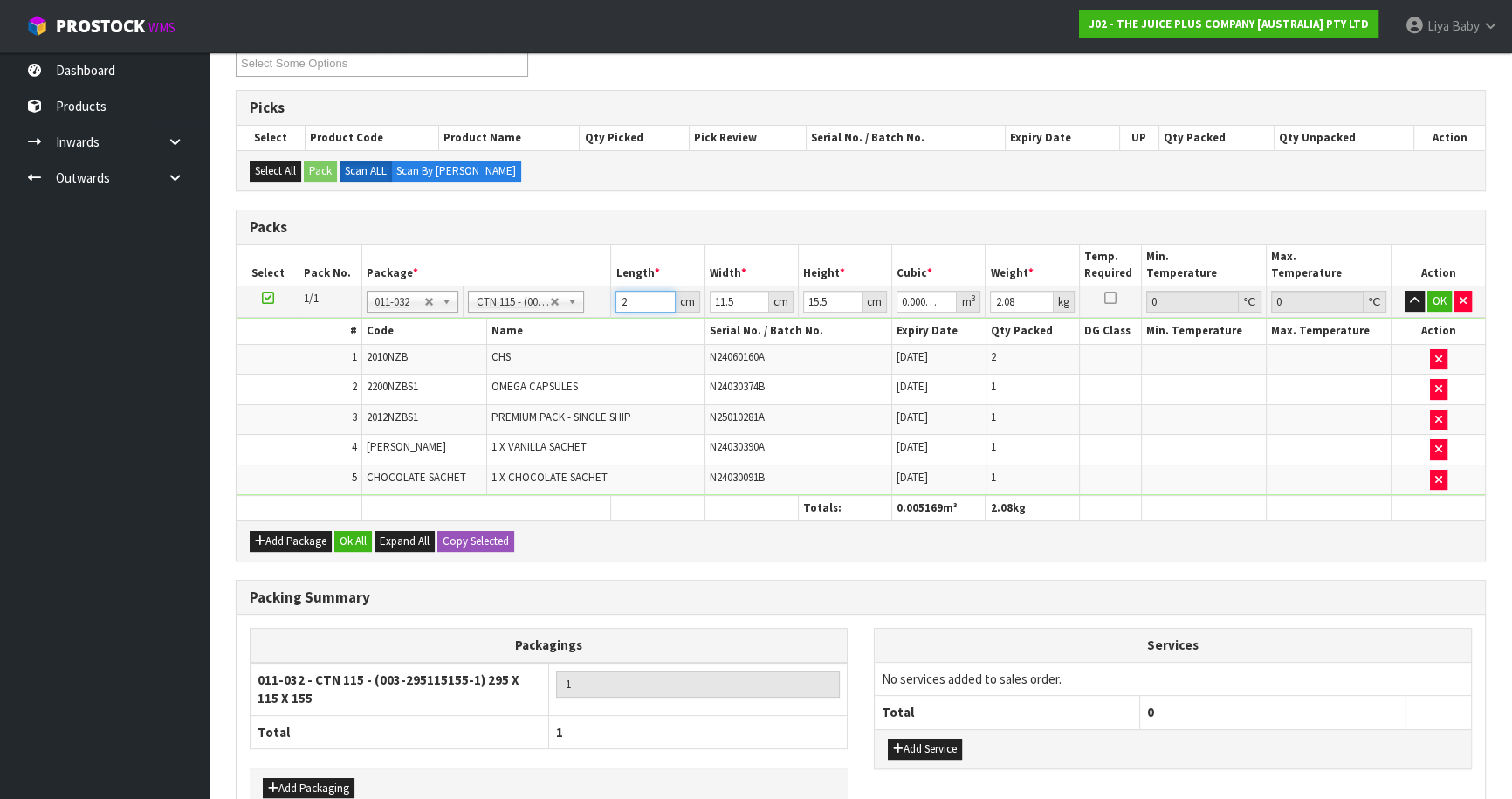
type input "0"
type input "3"
type input "0.000535"
type input "31"
type input "0.005526"
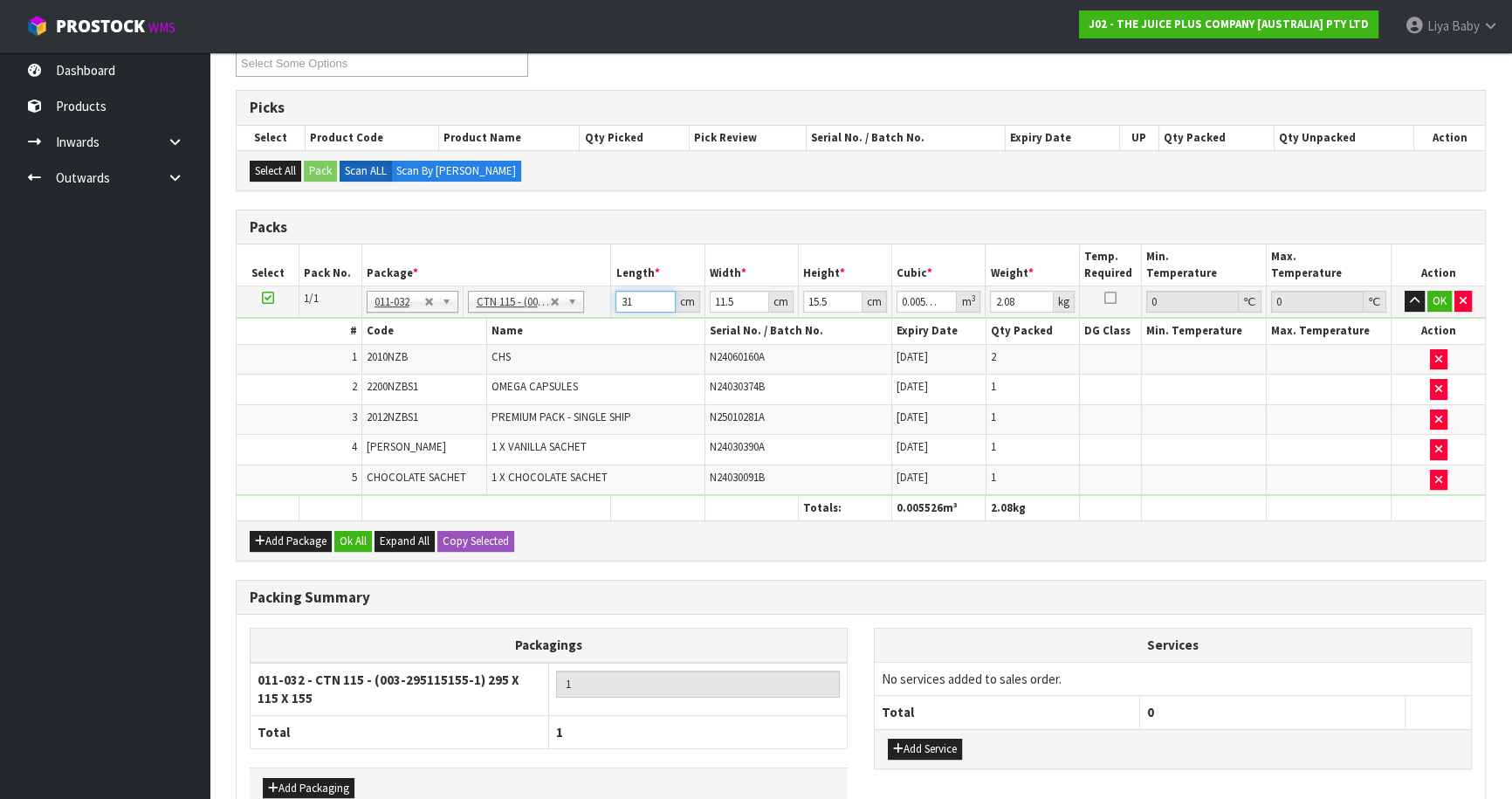
type input "31"
type input "0"
type input "2"
type input "0.000961"
type input "24"
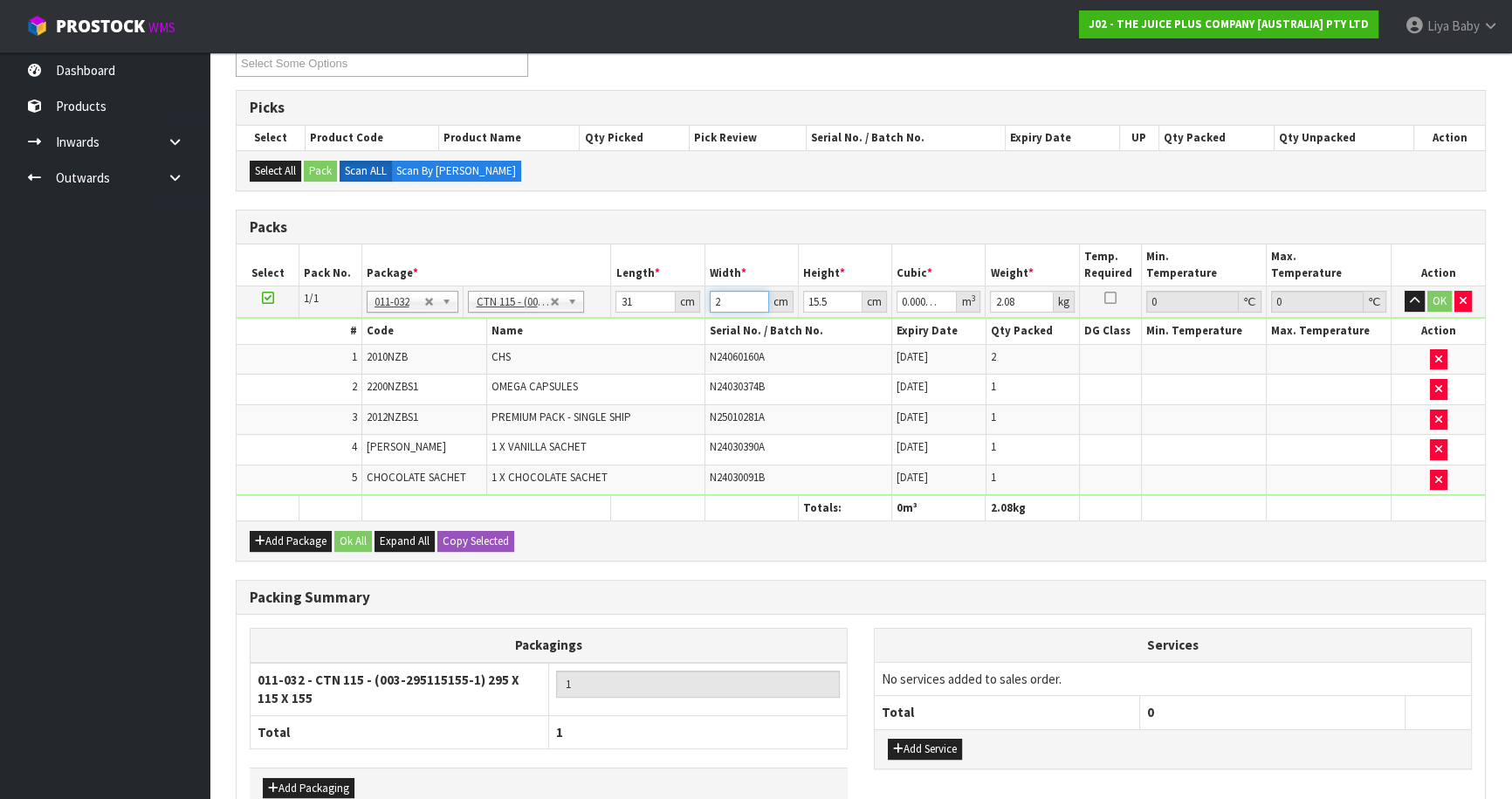
type input "0.011532"
type input "24"
type input "0"
type input "1"
type input "0.000744"
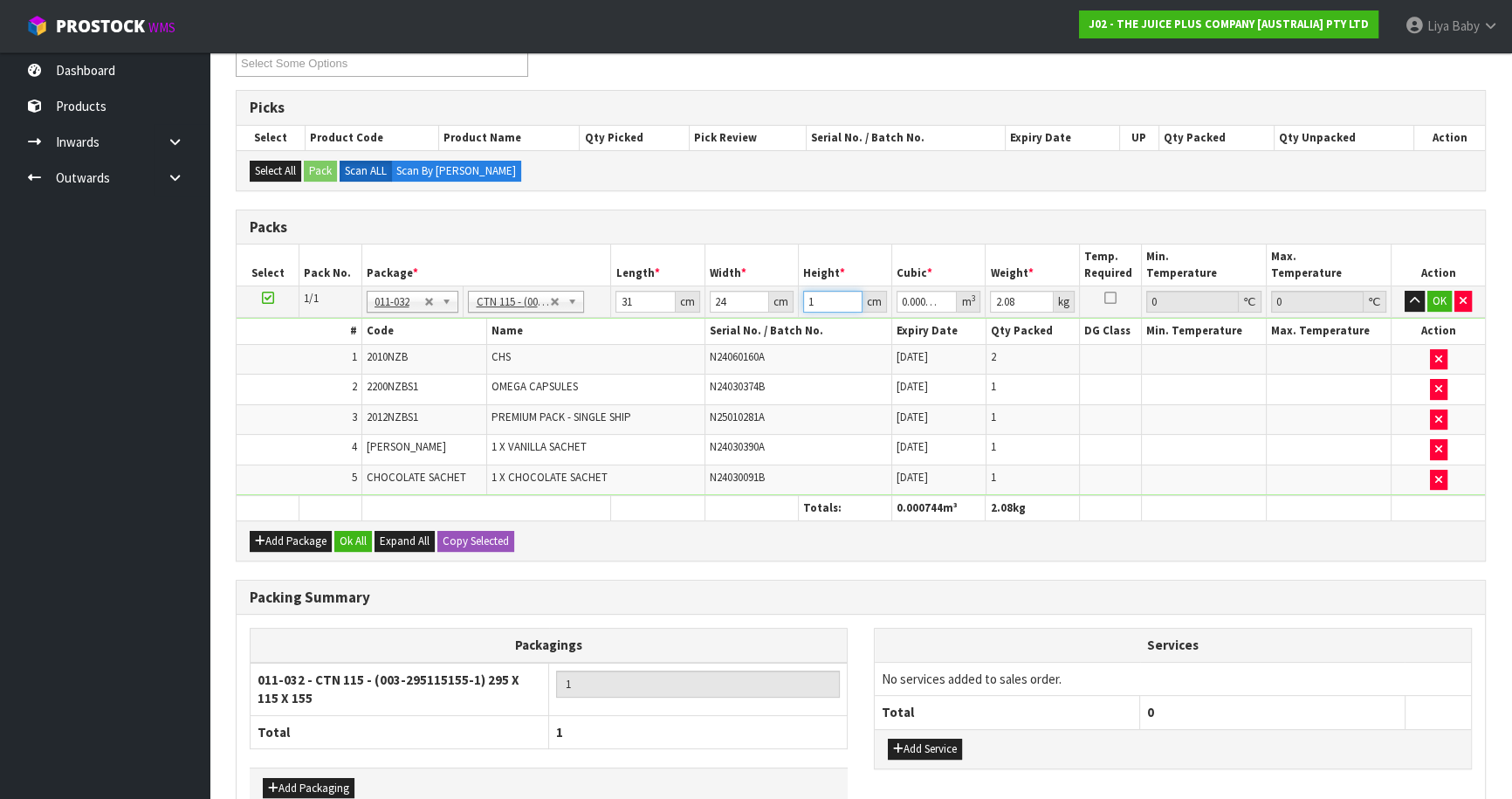
type input "18"
type input "0.013392"
type input "18"
click at [834, 300] on input "18" at bounding box center [833, 302] width 60 height 22
type input "1"
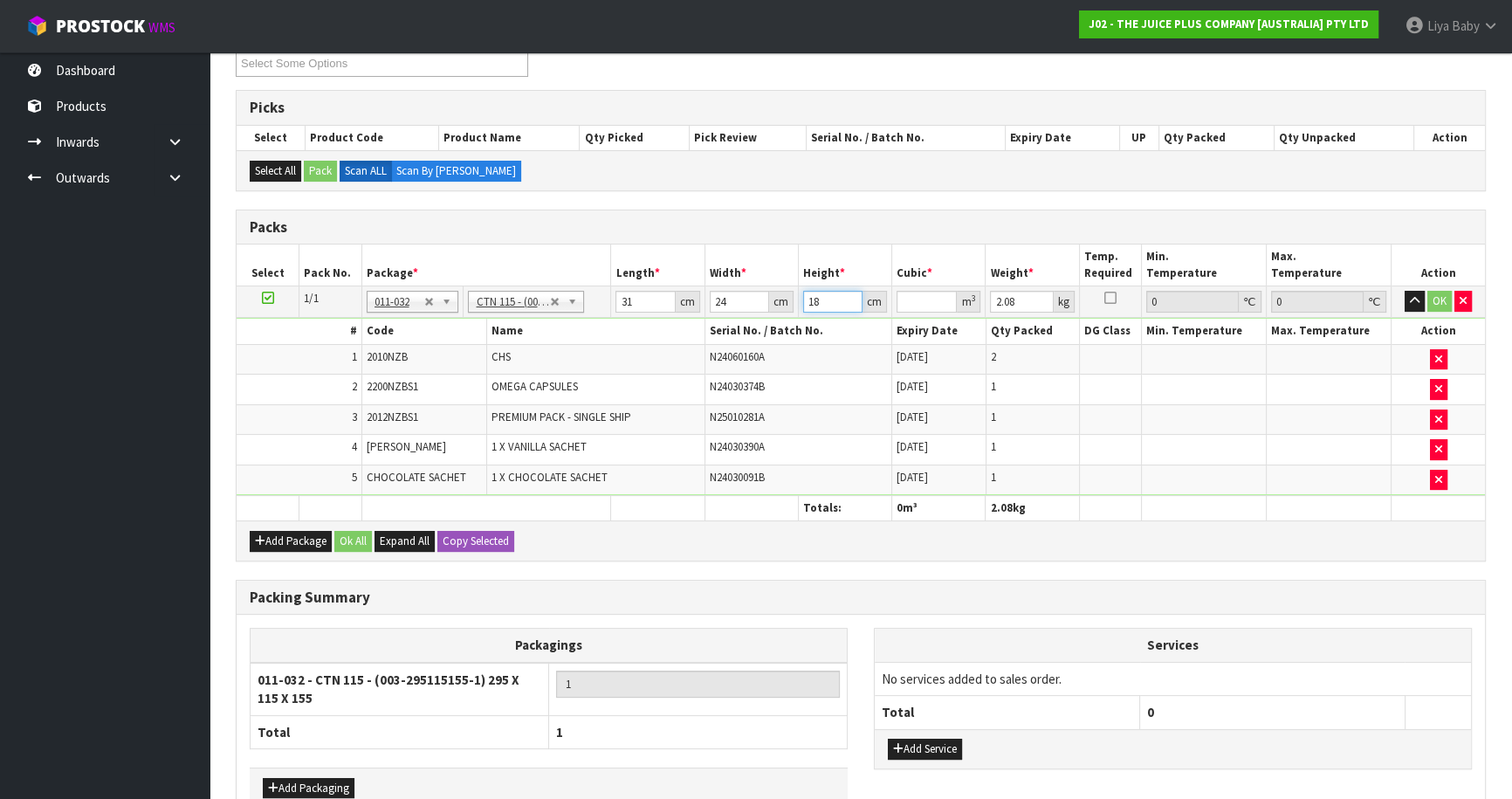
type input "0.000744"
type input "18"
type input "0.013392"
click at [1016, 297] on input "2.08" at bounding box center [1021, 302] width 63 height 22
type input "2"
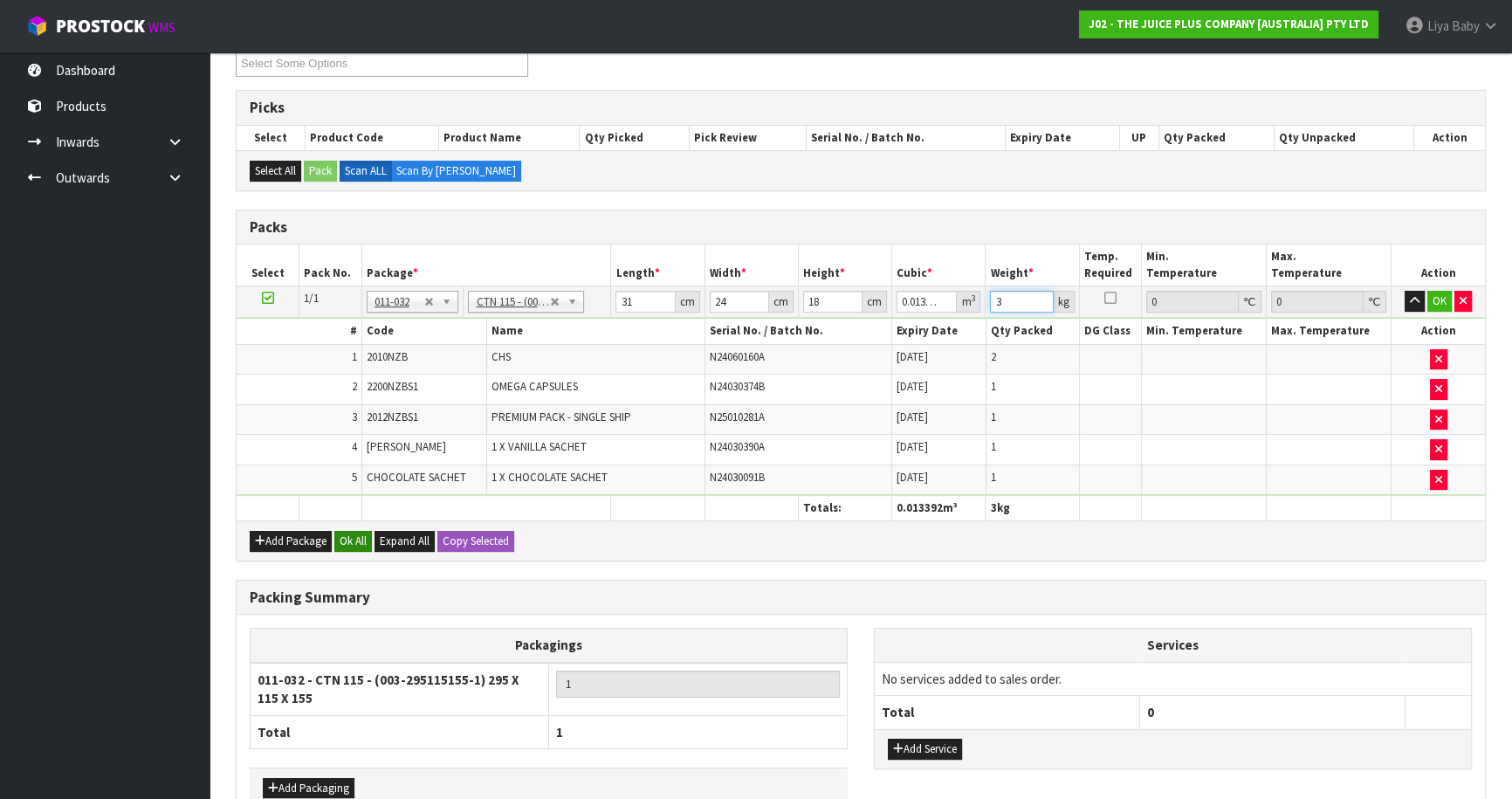
type input "3"
click at [340, 540] on button "Ok All" at bounding box center [352, 541] width 37 height 21
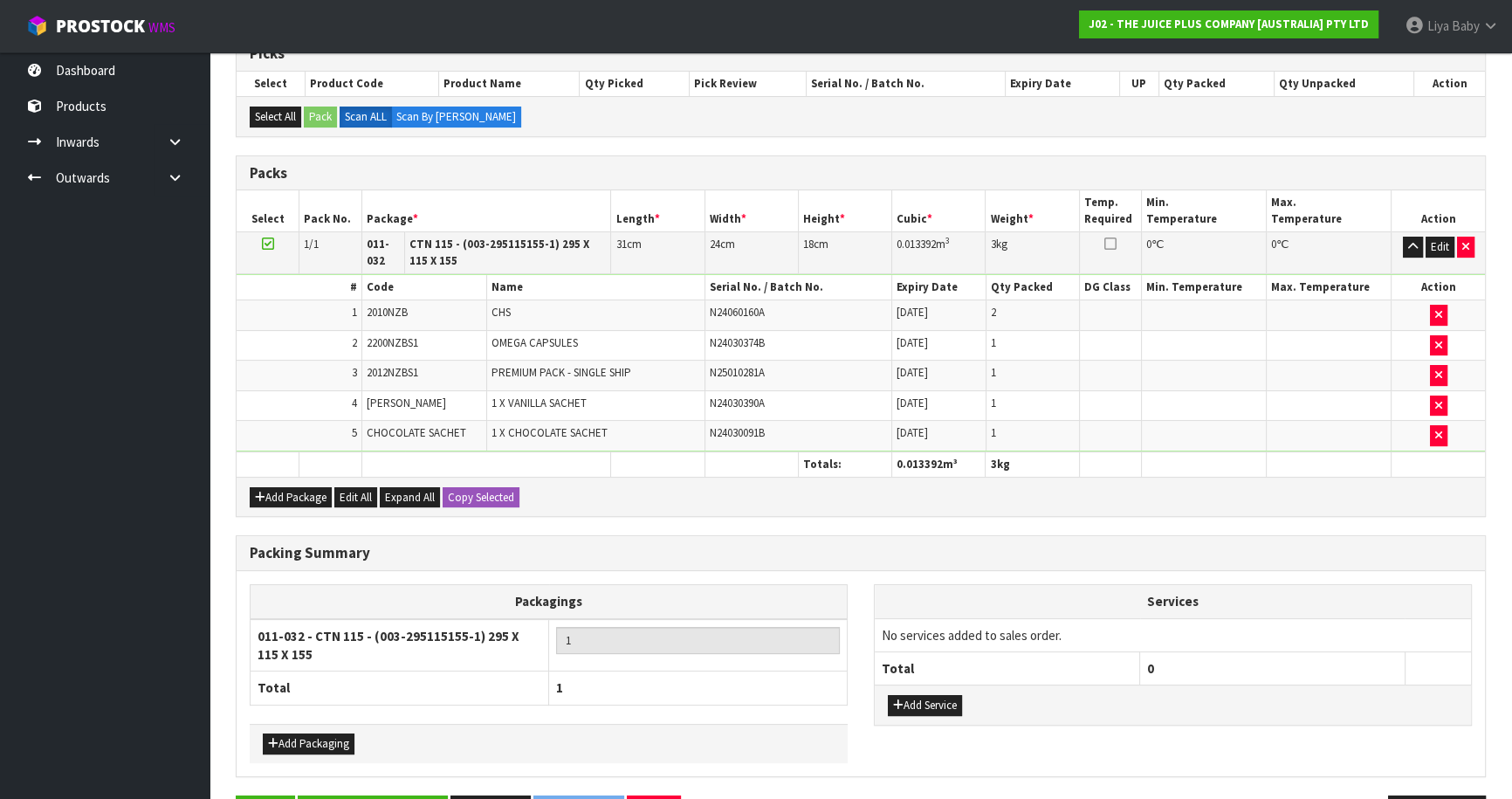
scroll to position [427, 0]
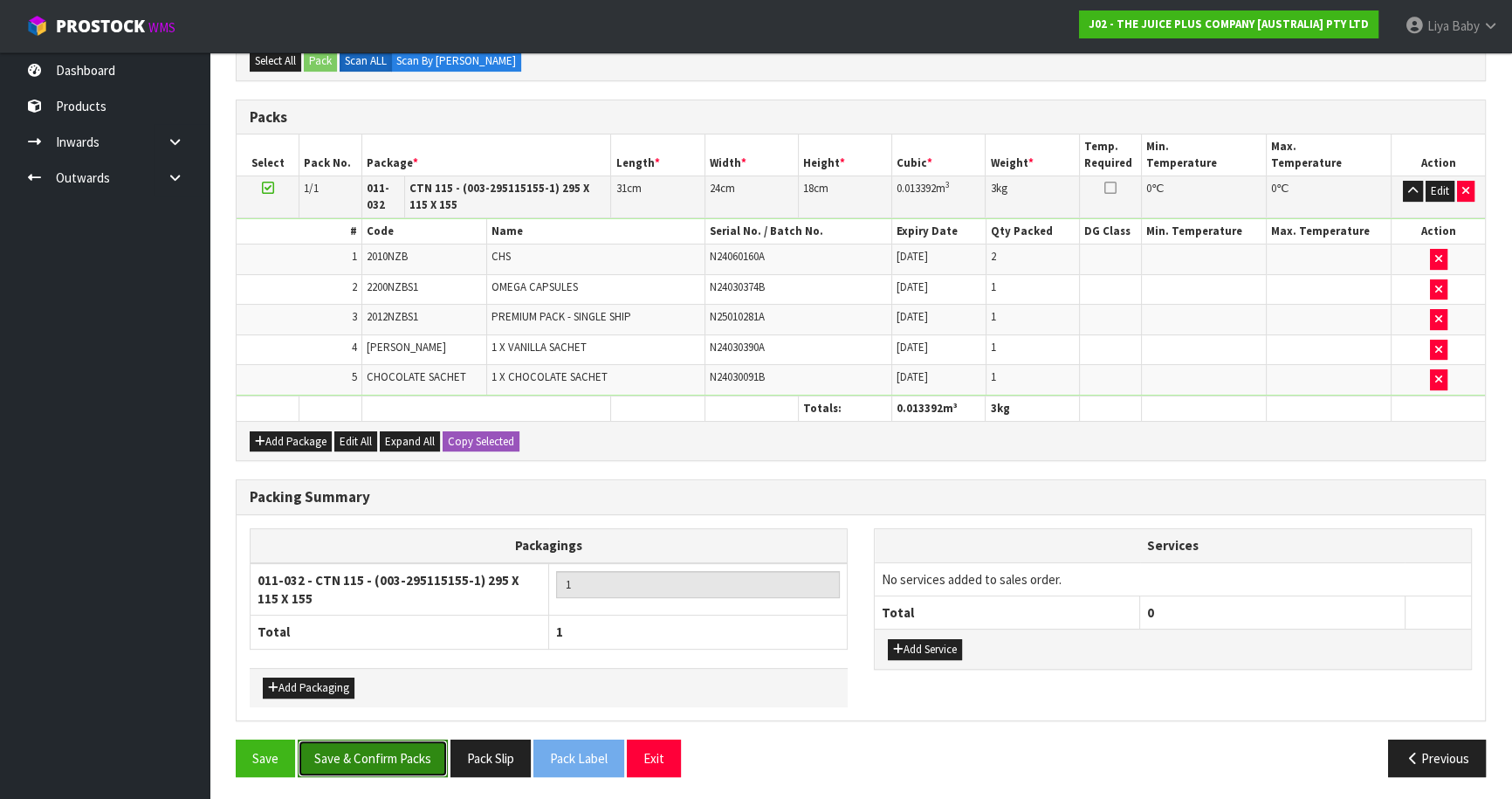
click at [387, 758] on button "Save & Confirm Packs" at bounding box center [373, 757] width 150 height 37
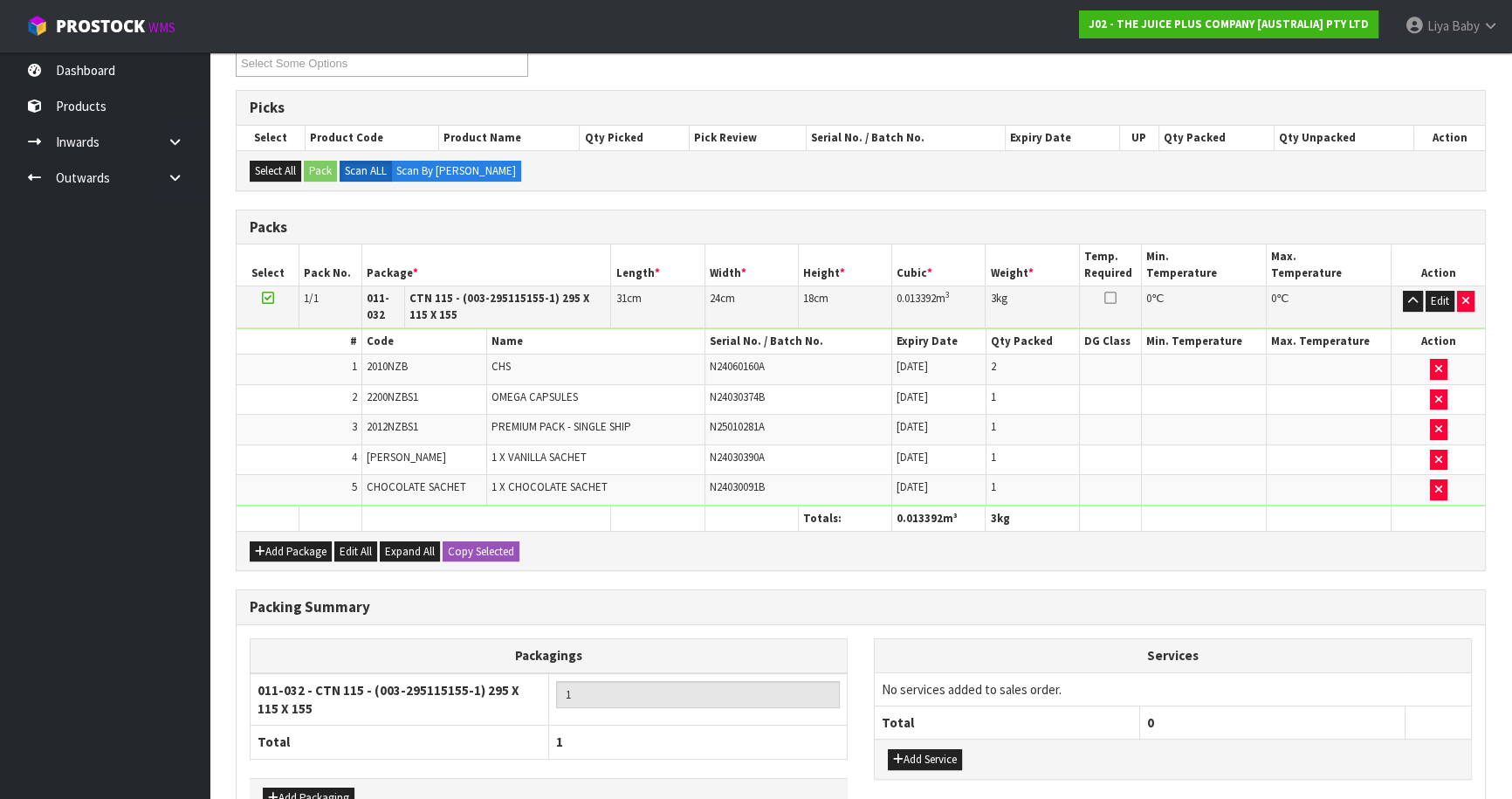
scroll to position [211, 0]
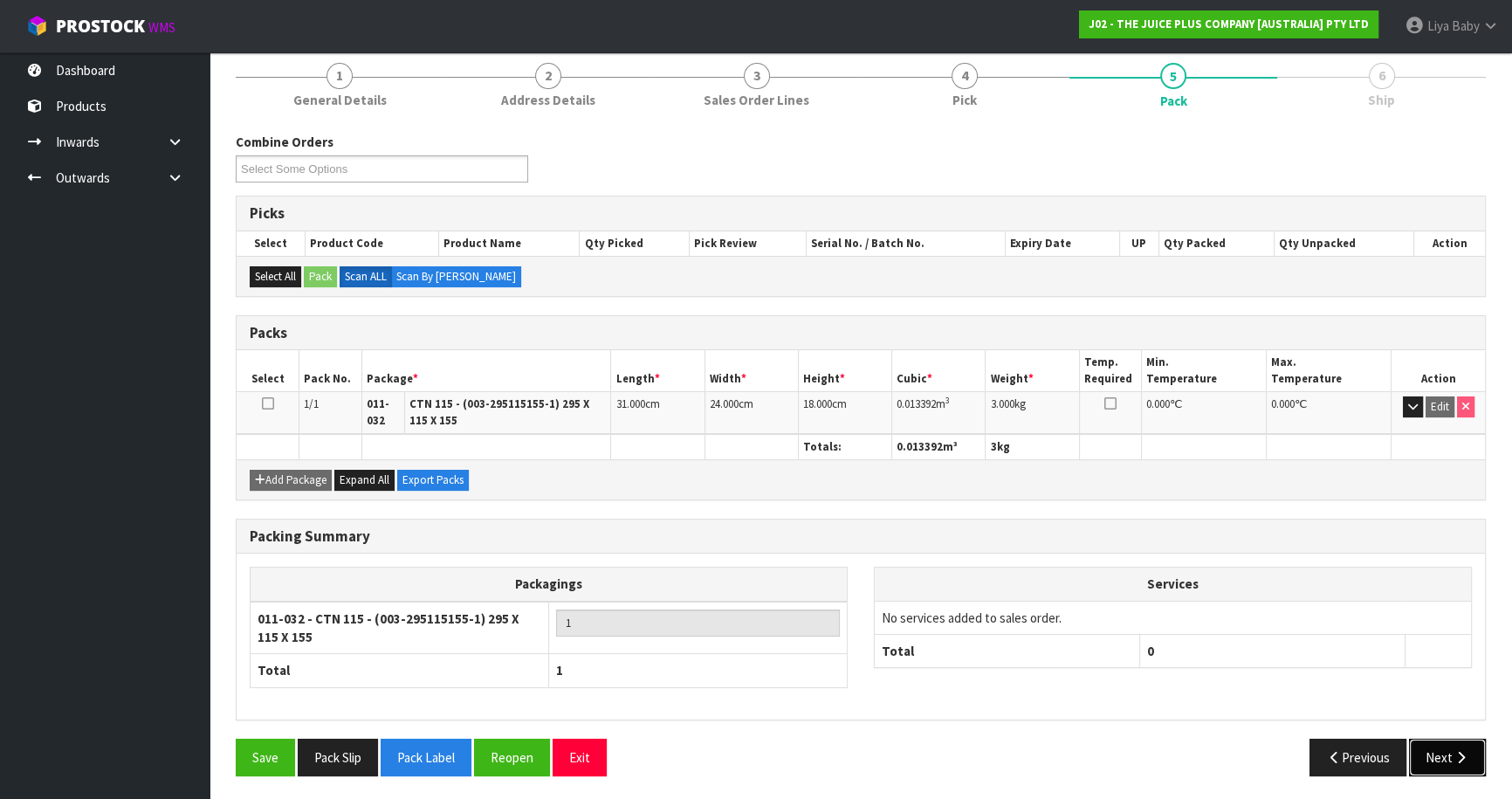
click at [1459, 751] on icon "button" at bounding box center [1460, 757] width 16 height 13
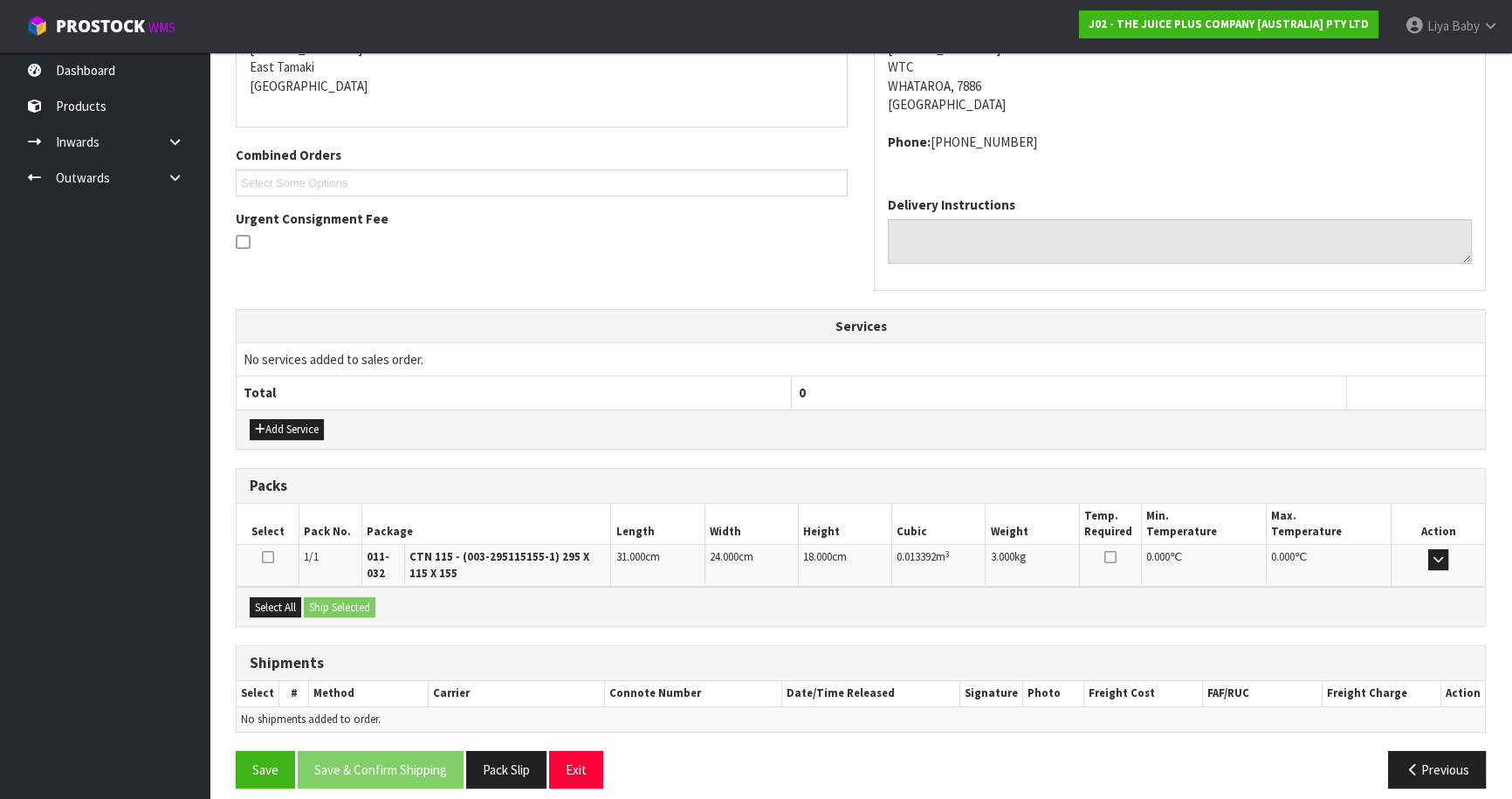
scroll to position [384, 0]
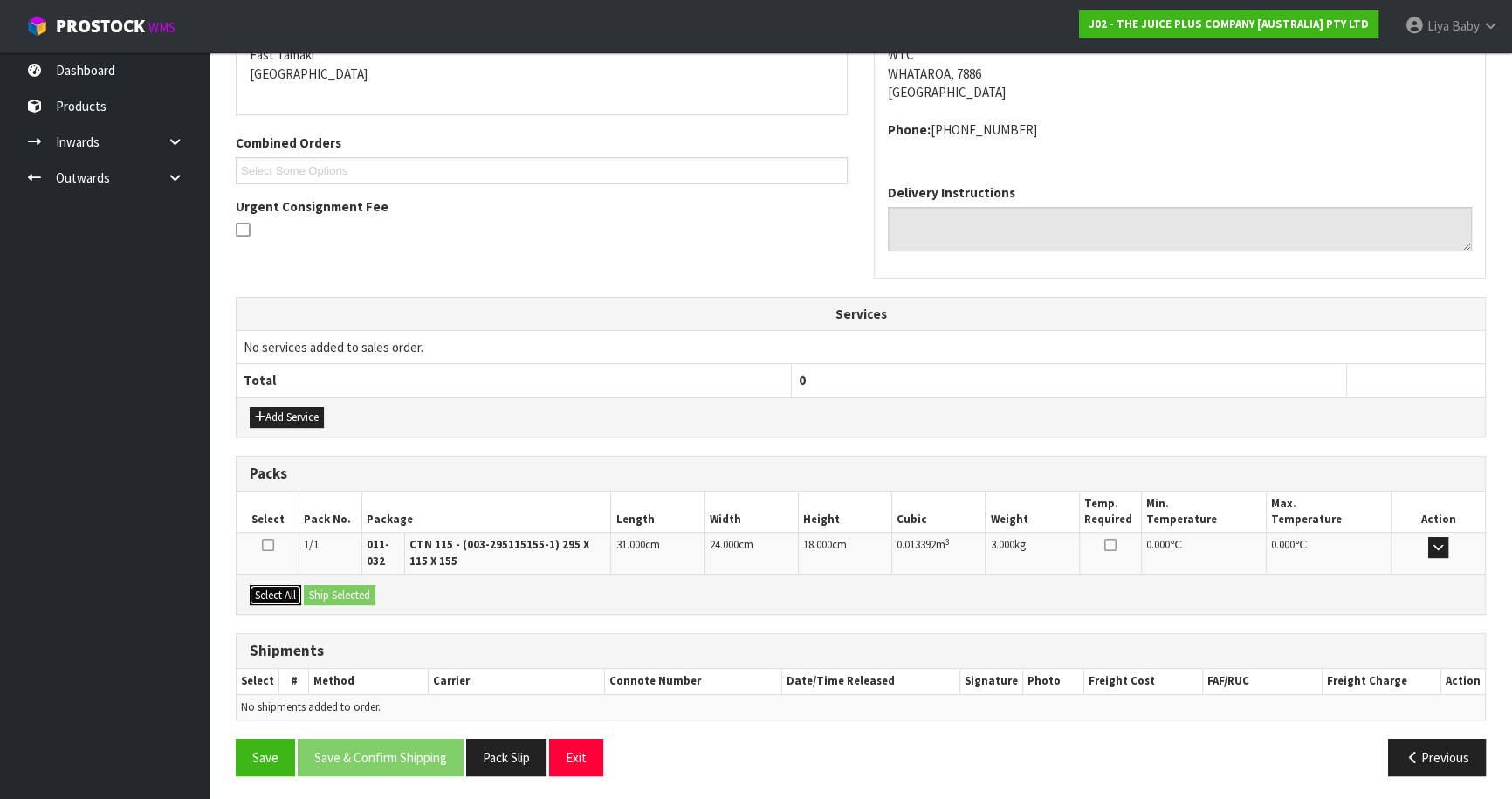
click at [264, 591] on button "Select All" at bounding box center [275, 595] width 52 height 21
drag, startPoint x: 324, startPoint y: 592, endPoint x: 320, endPoint y: 611, distance: 19.4
click at [325, 592] on button "Ship Selected" at bounding box center [339, 595] width 72 height 21
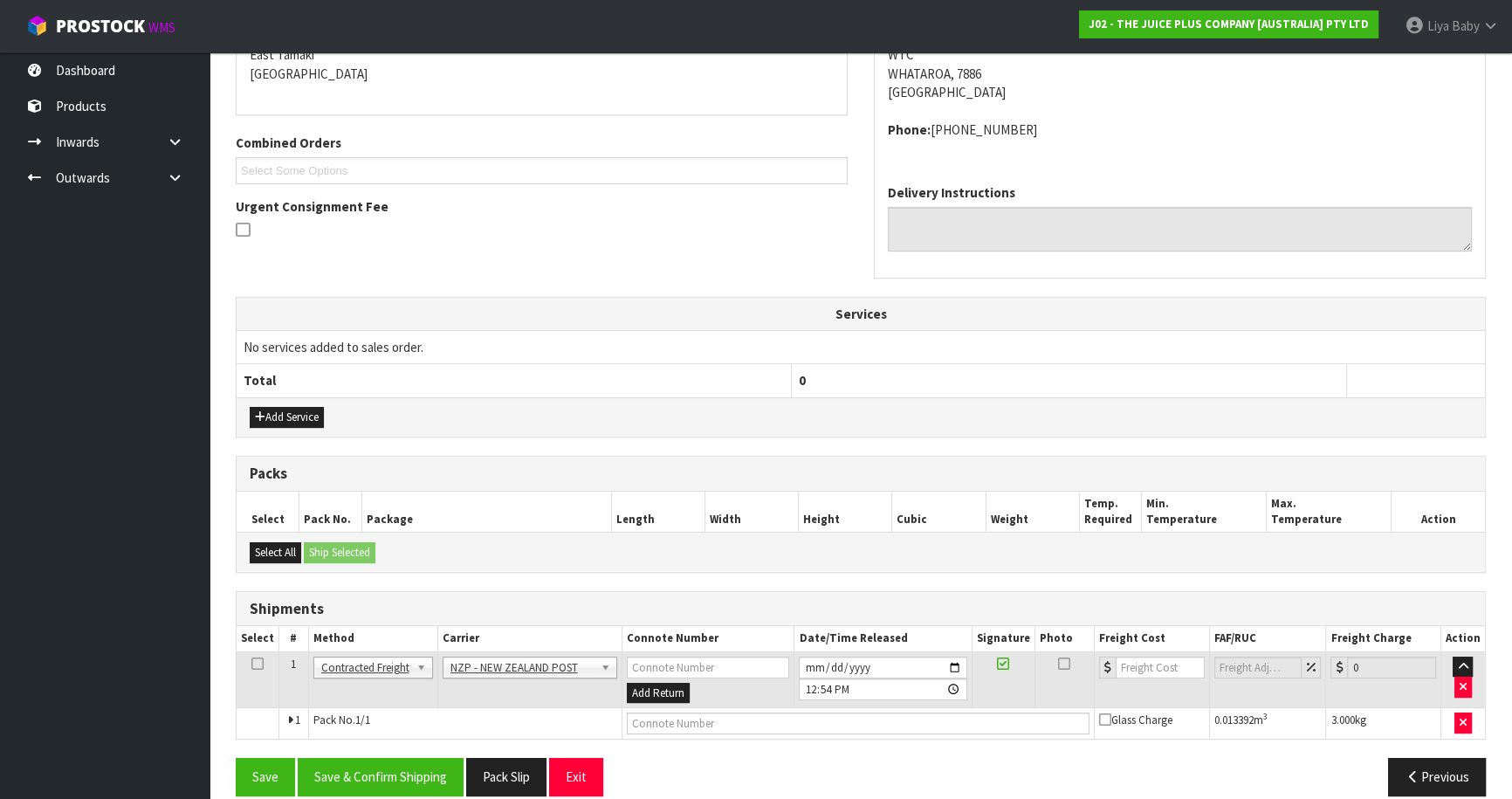
scroll to position [404, 0]
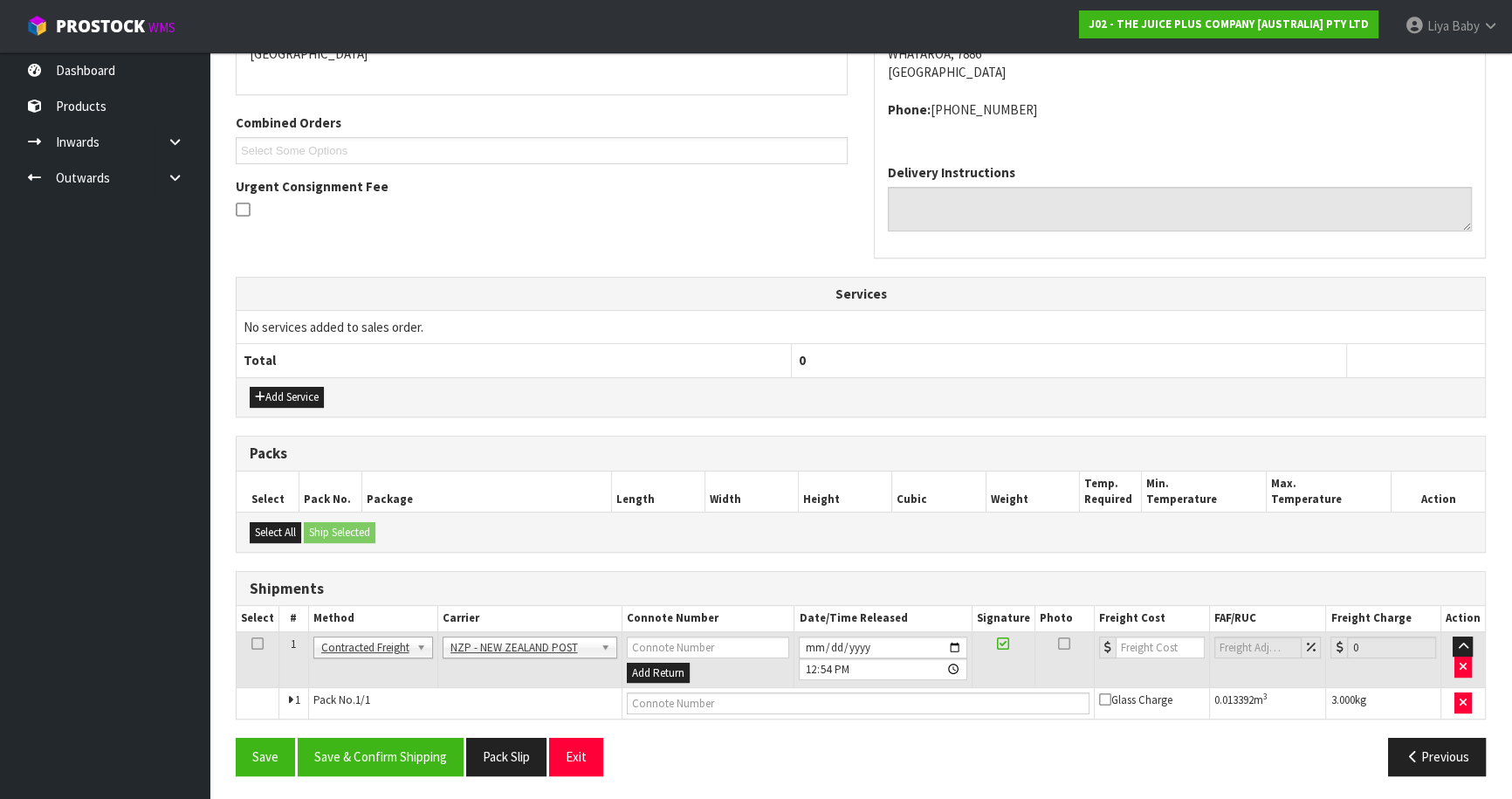
click at [258, 643] on icon at bounding box center [256, 643] width 12 height 1
click at [369, 748] on button "Save & Confirm Shipping" at bounding box center [380, 756] width 166 height 37
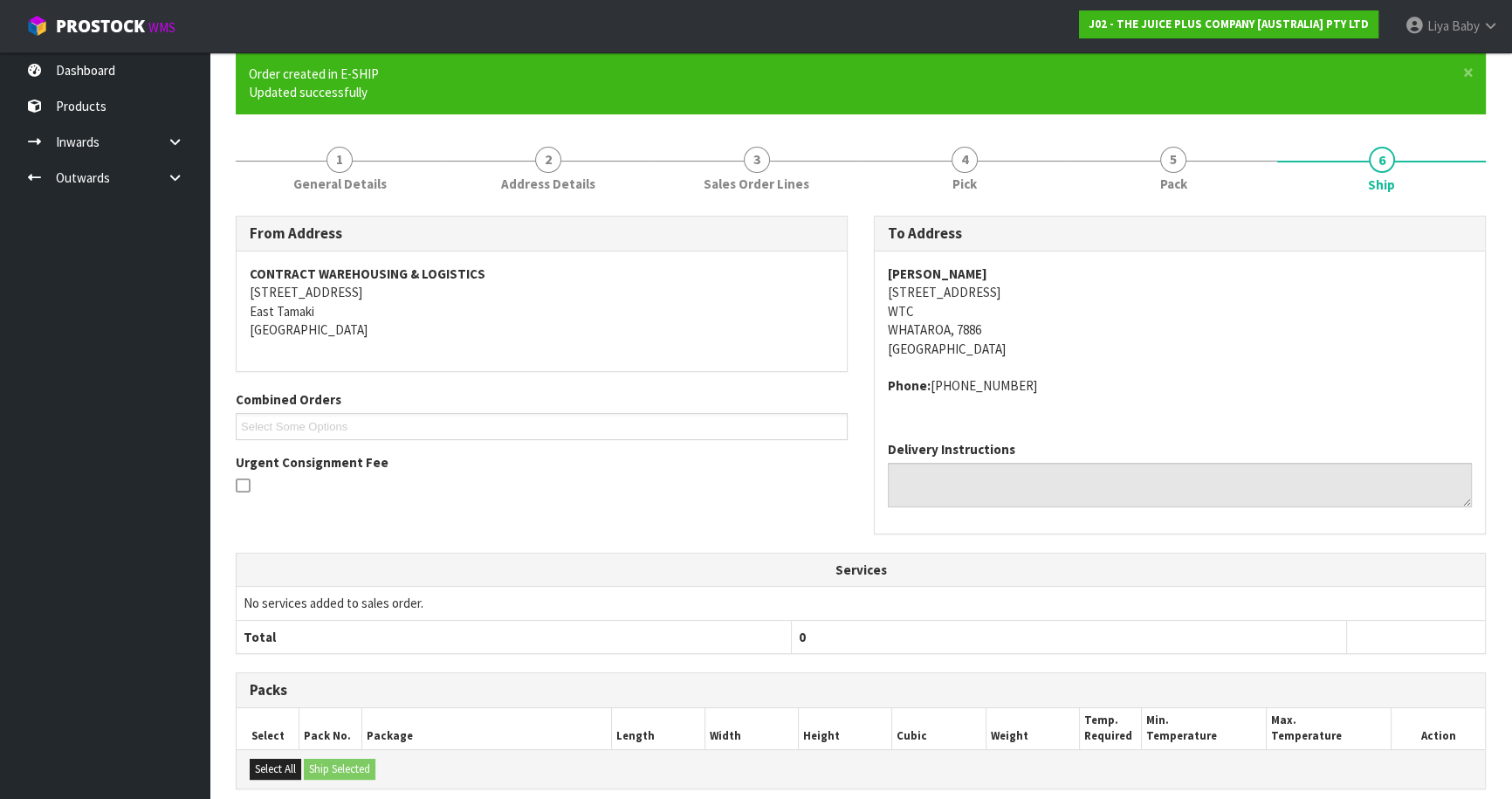
scroll to position [380, 0]
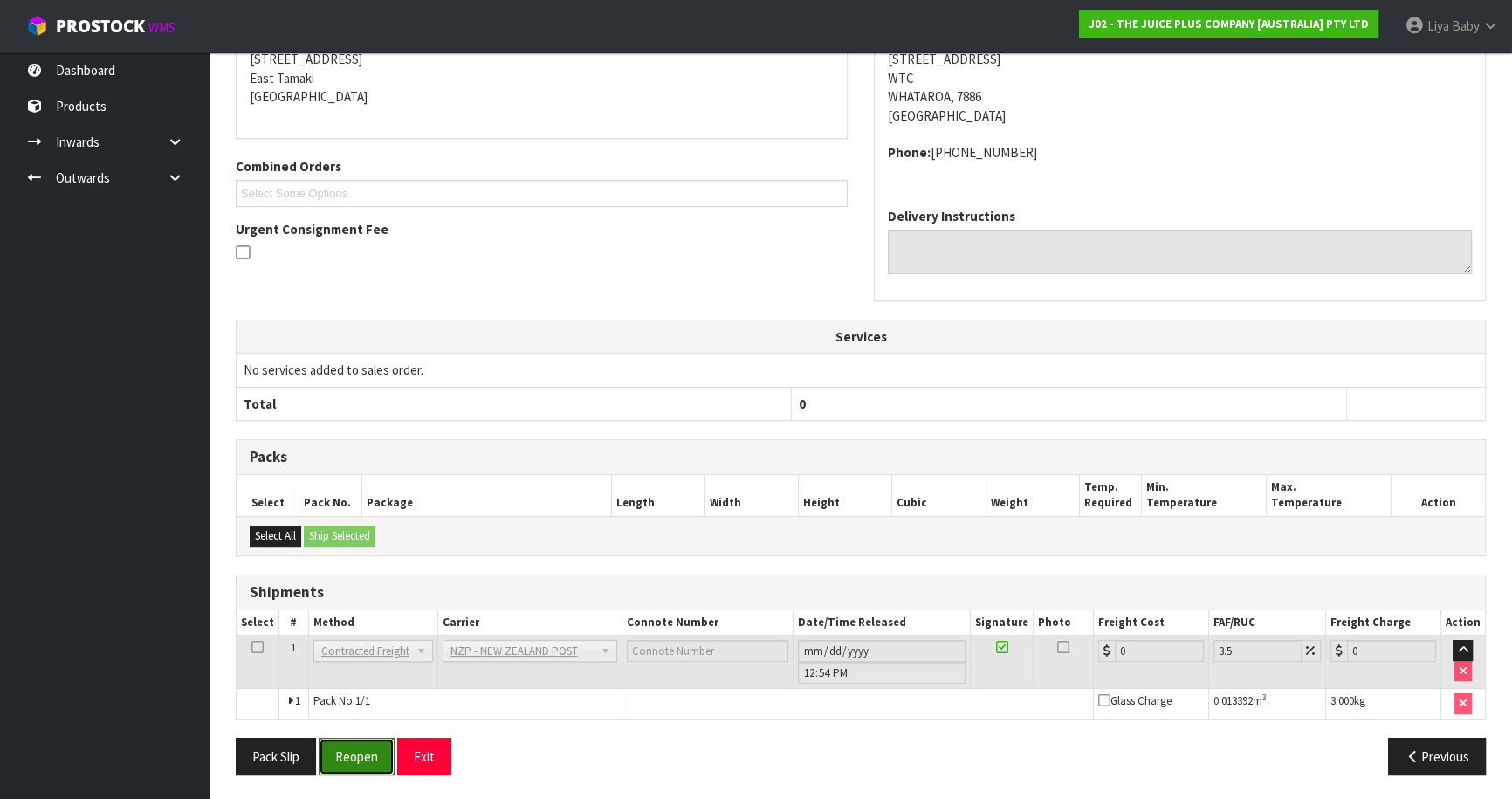
click at [371, 744] on button "Reopen" at bounding box center [357, 756] width 76 height 37
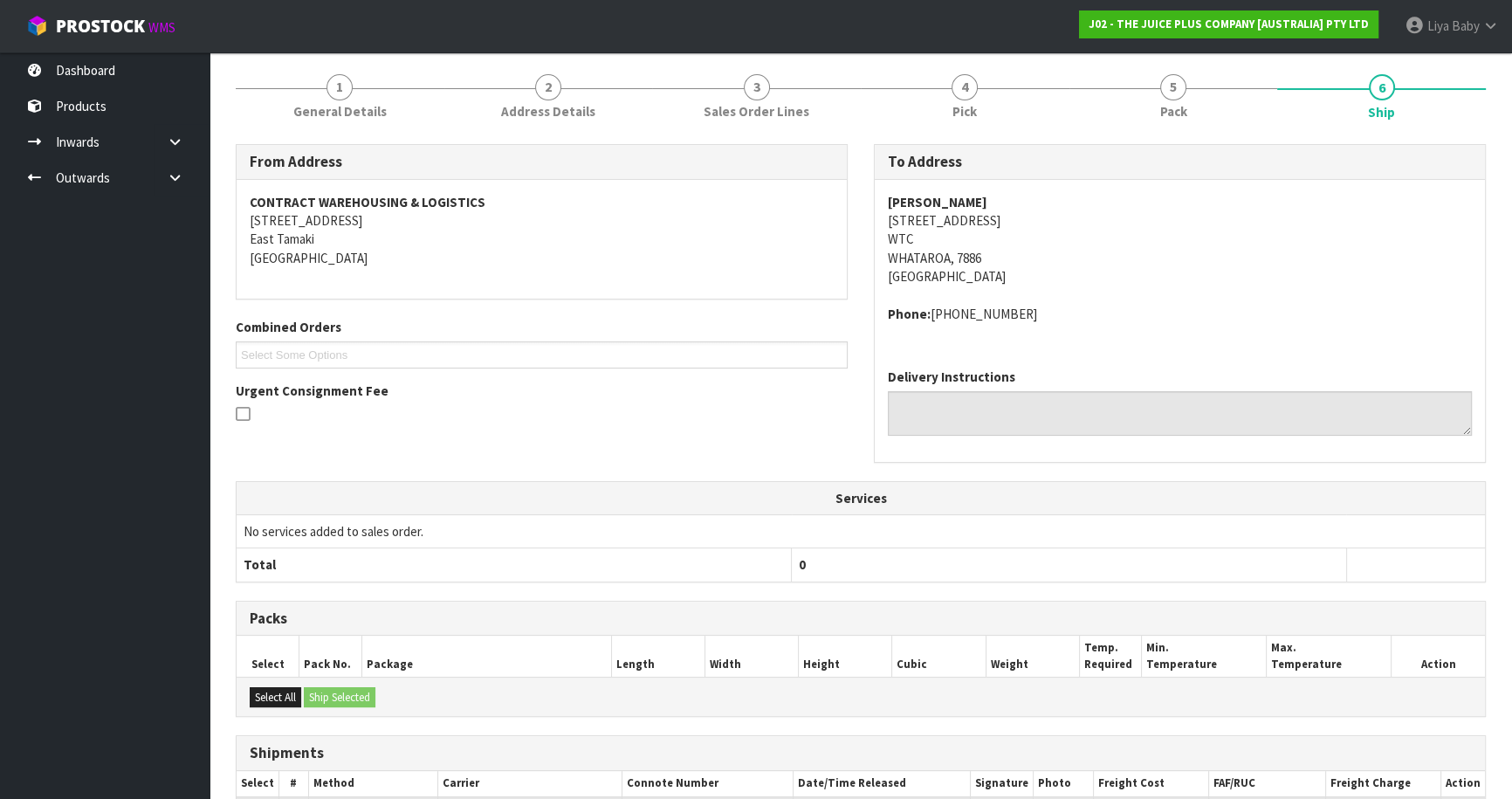
scroll to position [361, 0]
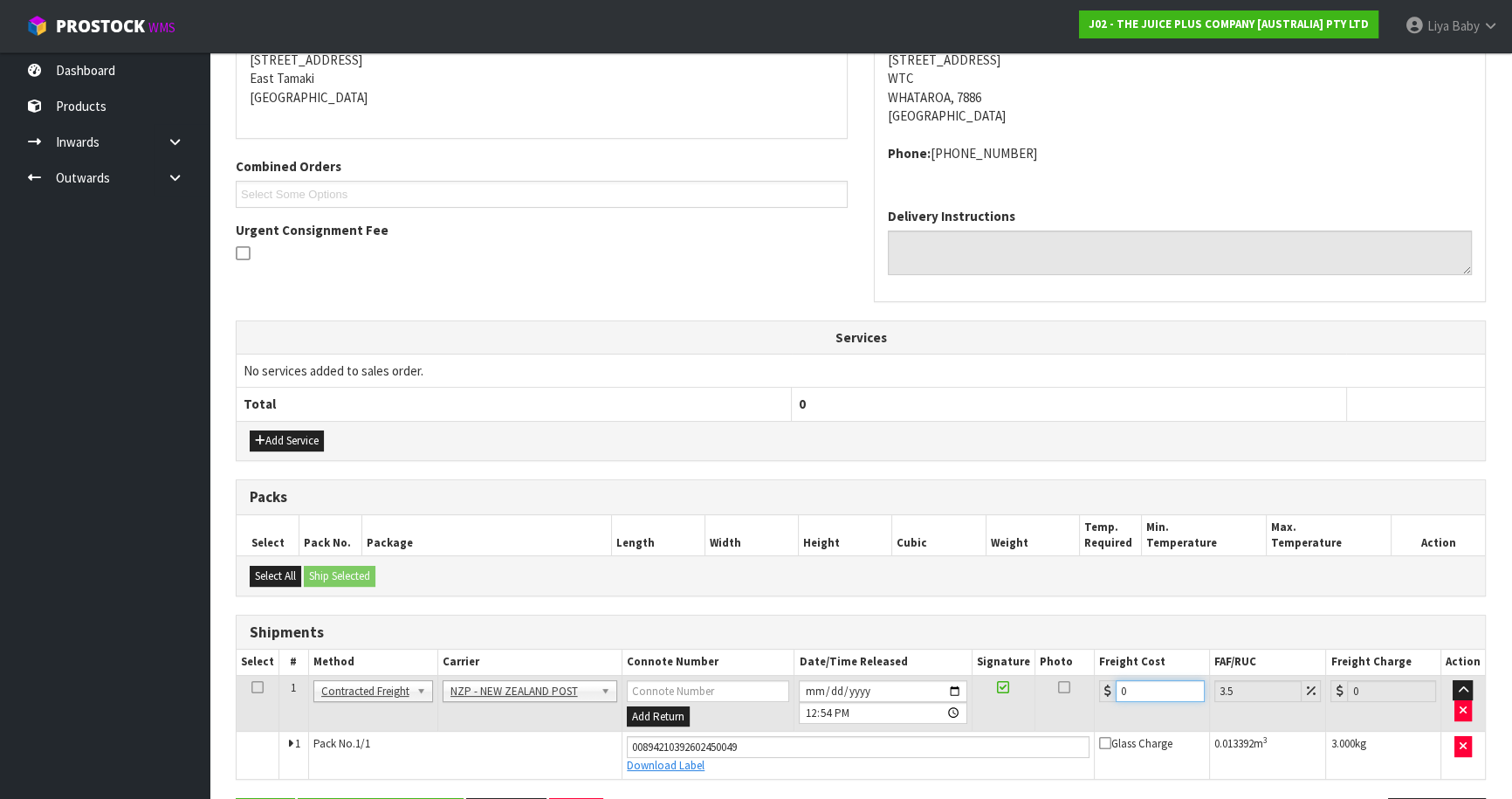
click at [1163, 685] on input "0" at bounding box center [1160, 691] width 89 height 22
type input "1"
type input "1.03"
type input "11"
type input "11.38"
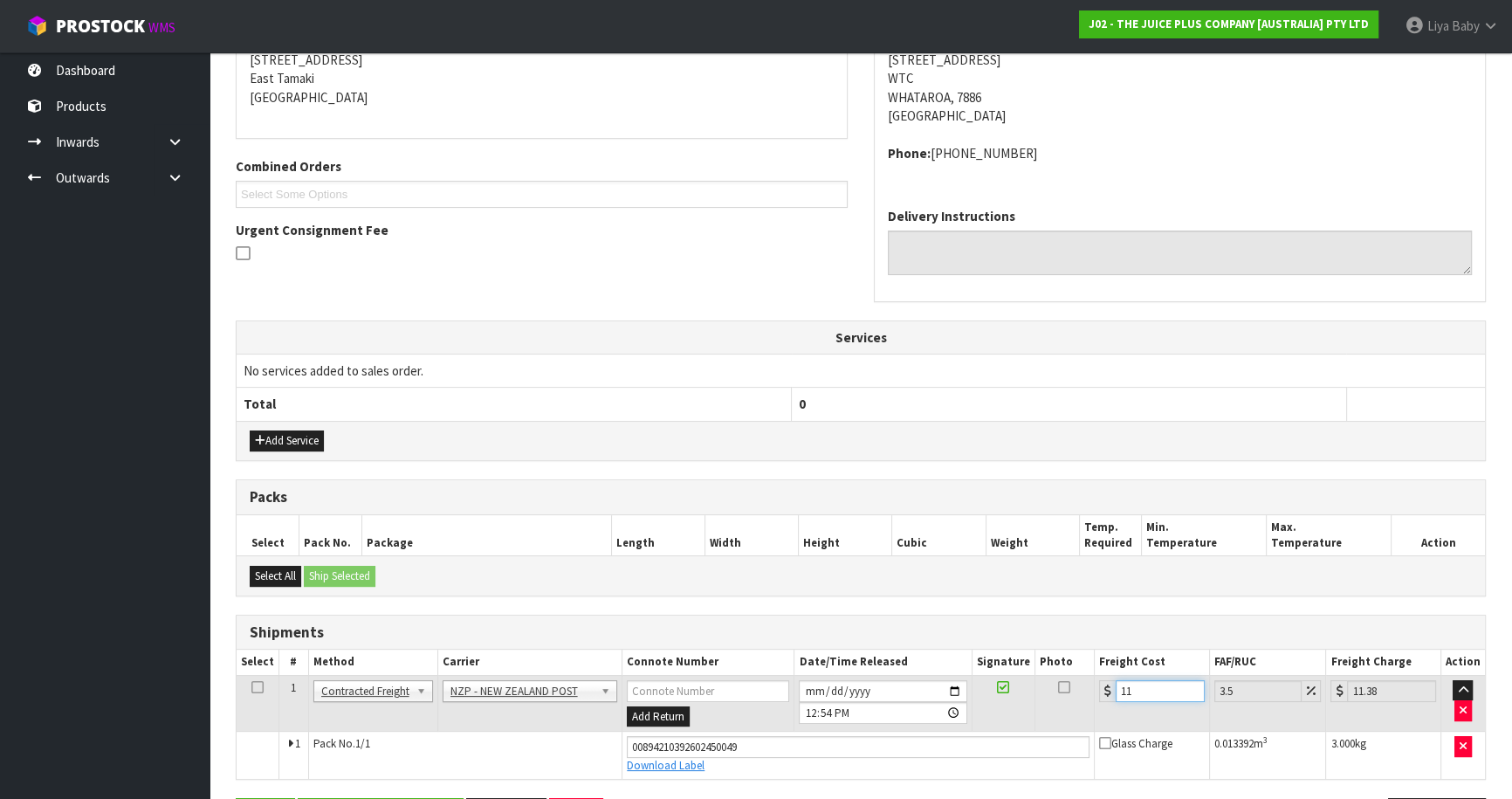
type input "11.6"
type input "12.01"
type input "11.61"
type input "12.02"
type input "11.61"
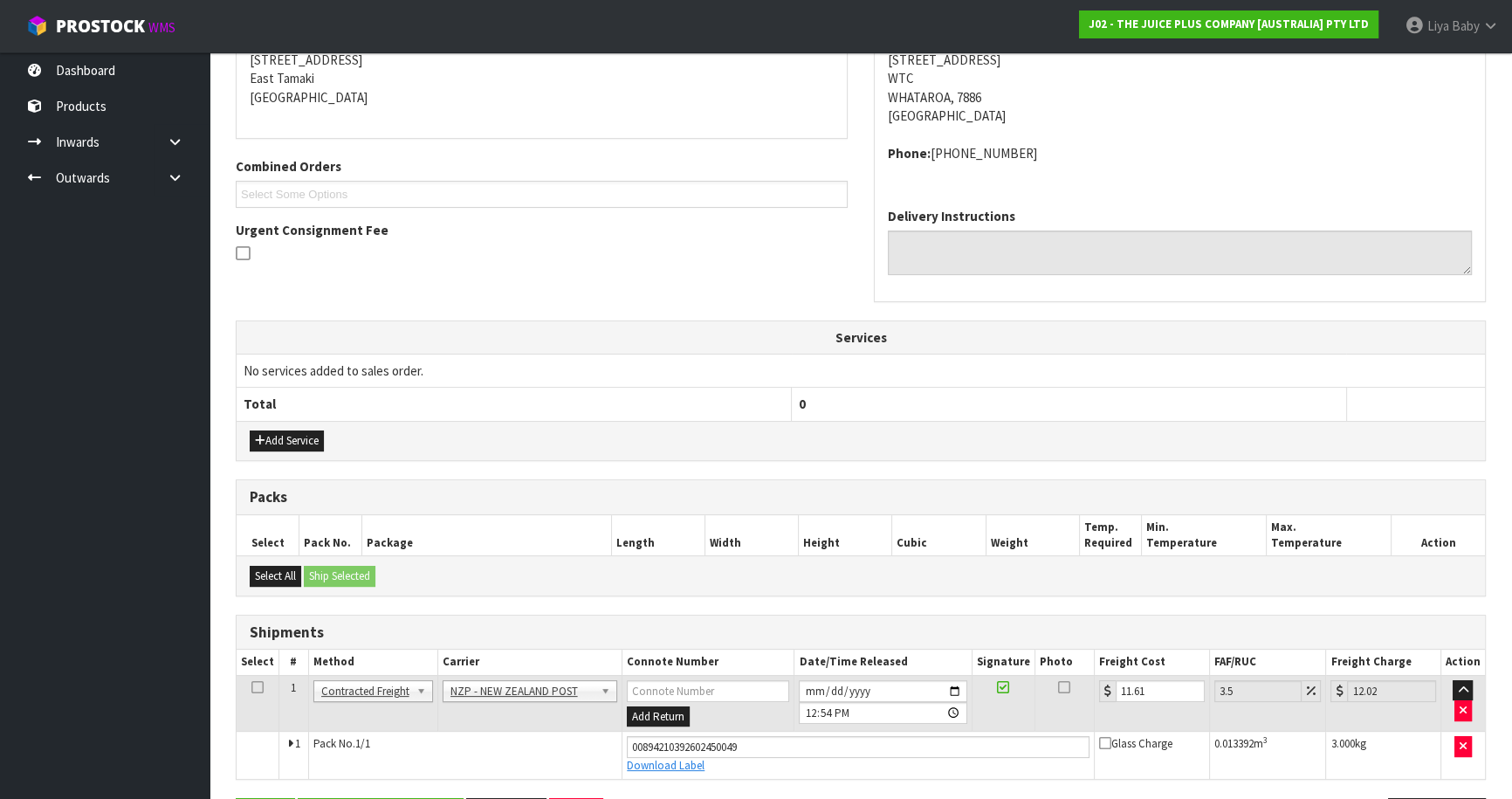
click at [253, 687] on icon at bounding box center [256, 687] width 12 height 1
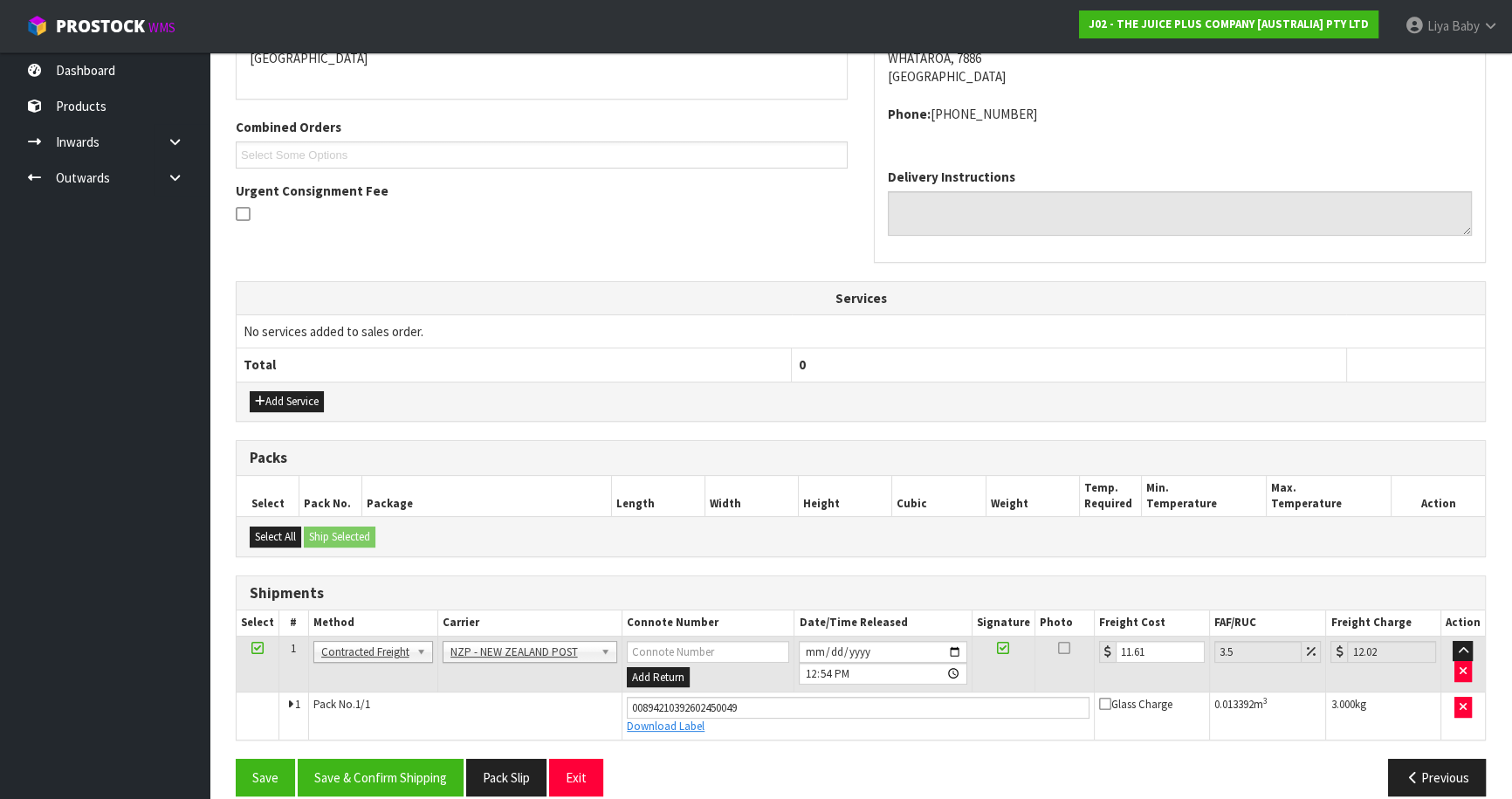
scroll to position [419, 0]
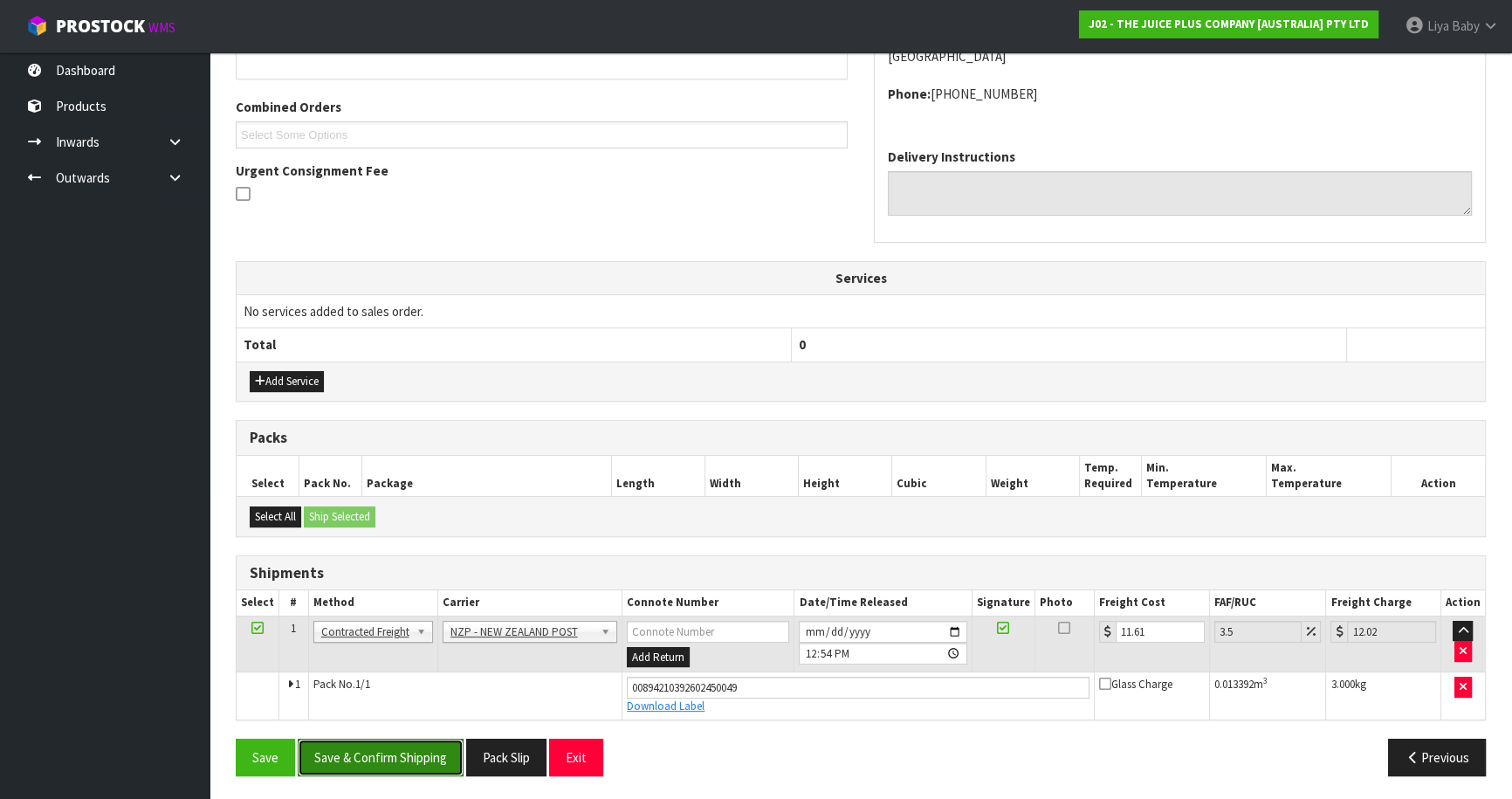
click at [408, 746] on button "Save & Confirm Shipping" at bounding box center [380, 756] width 166 height 37
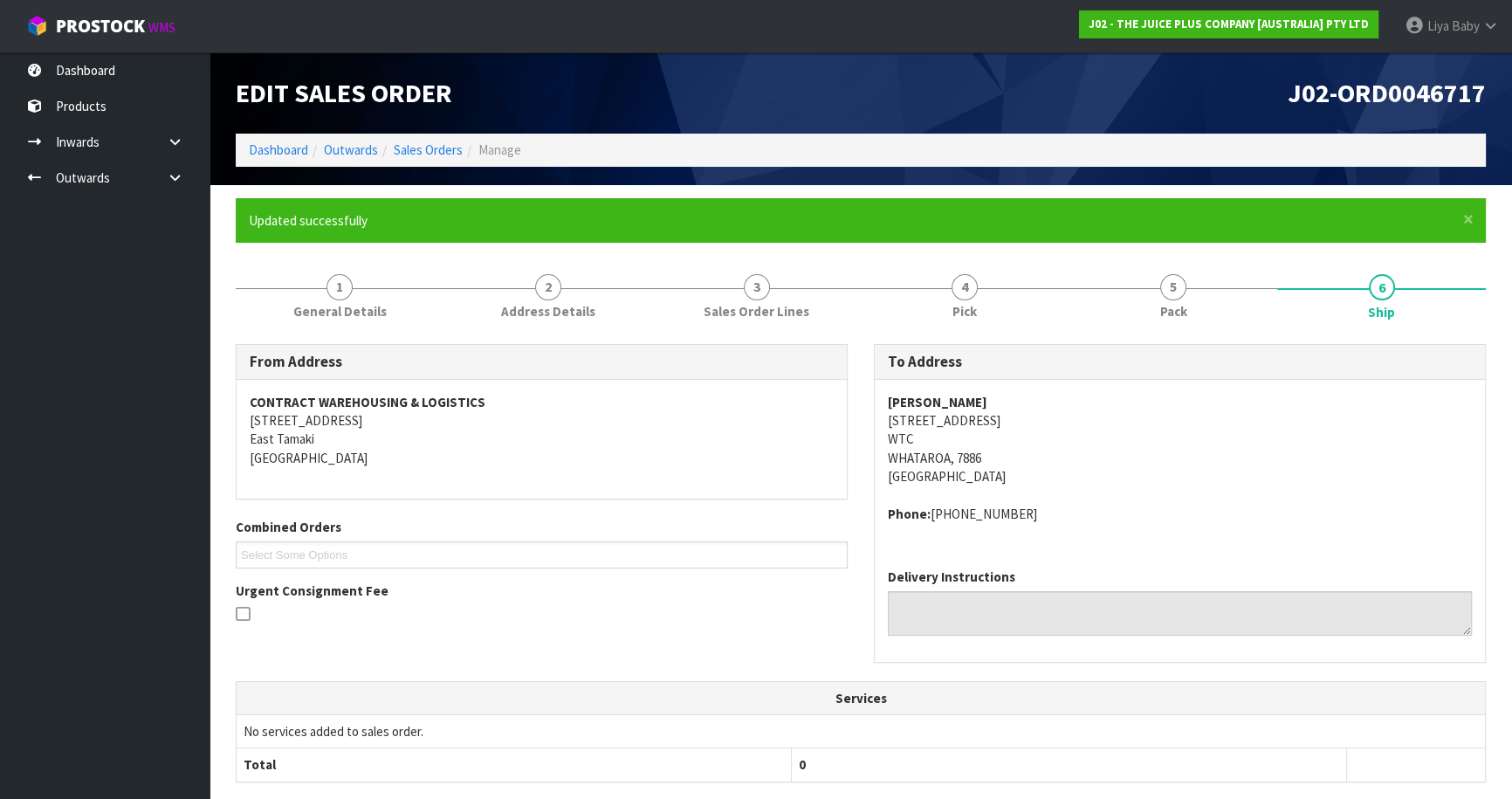
click at [681, 108] on div "Edit Sales Order" at bounding box center [542, 93] width 638 height 82
click at [155, 30] on small "WMS" at bounding box center [162, 27] width 27 height 16
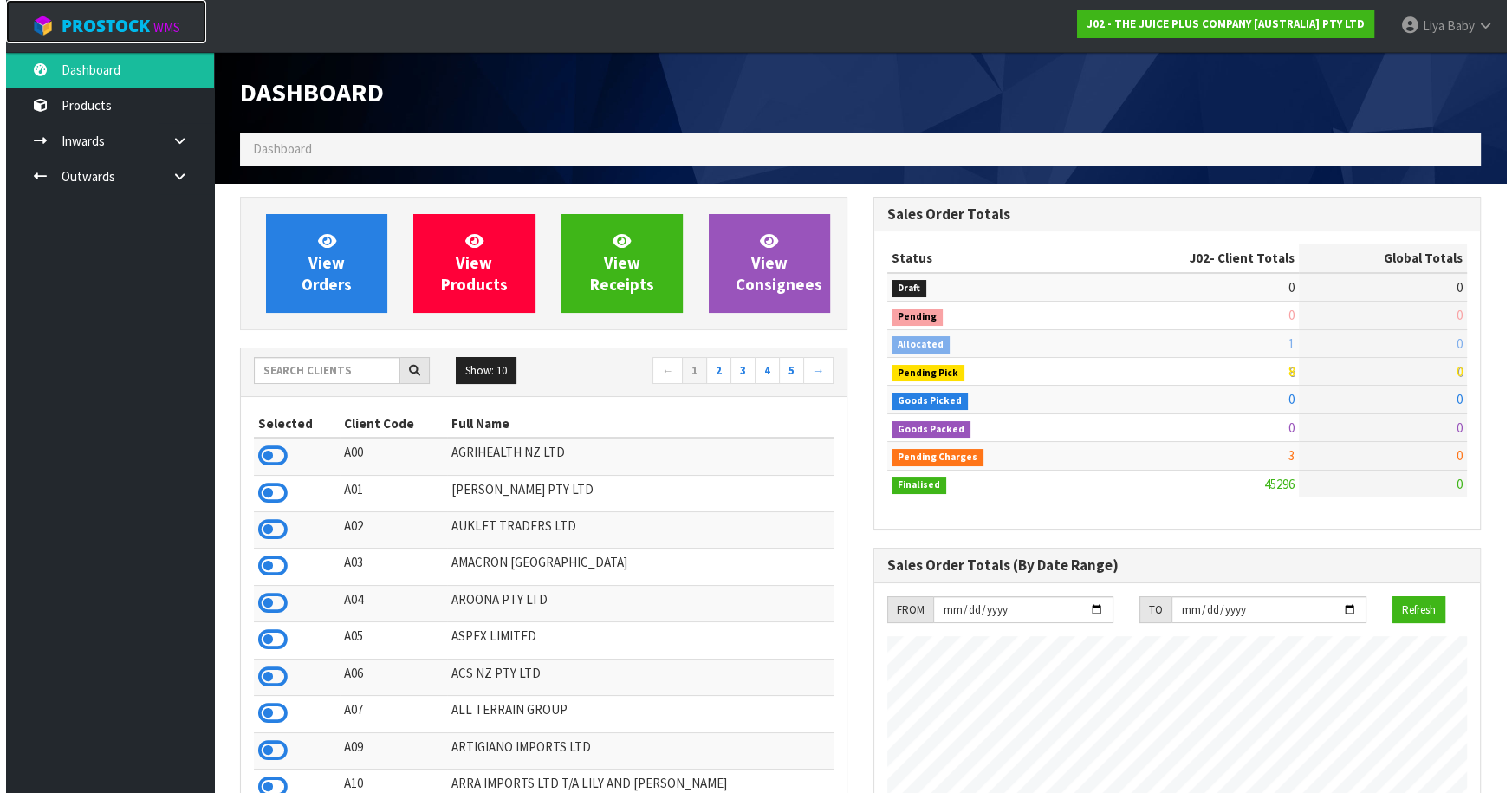
scroll to position [1310, 632]
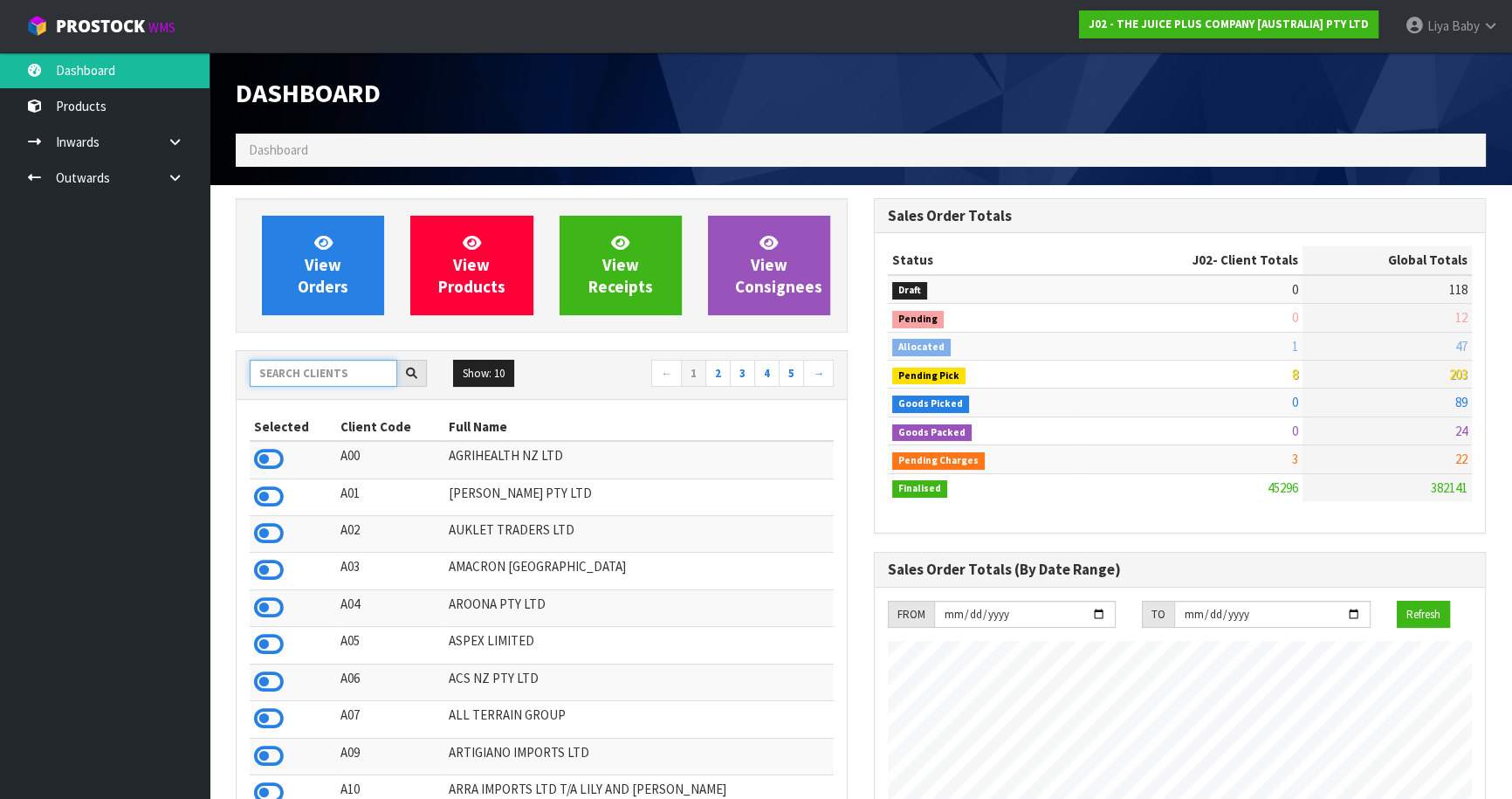
click at [322, 374] on input "text" at bounding box center [323, 373] width 148 height 27
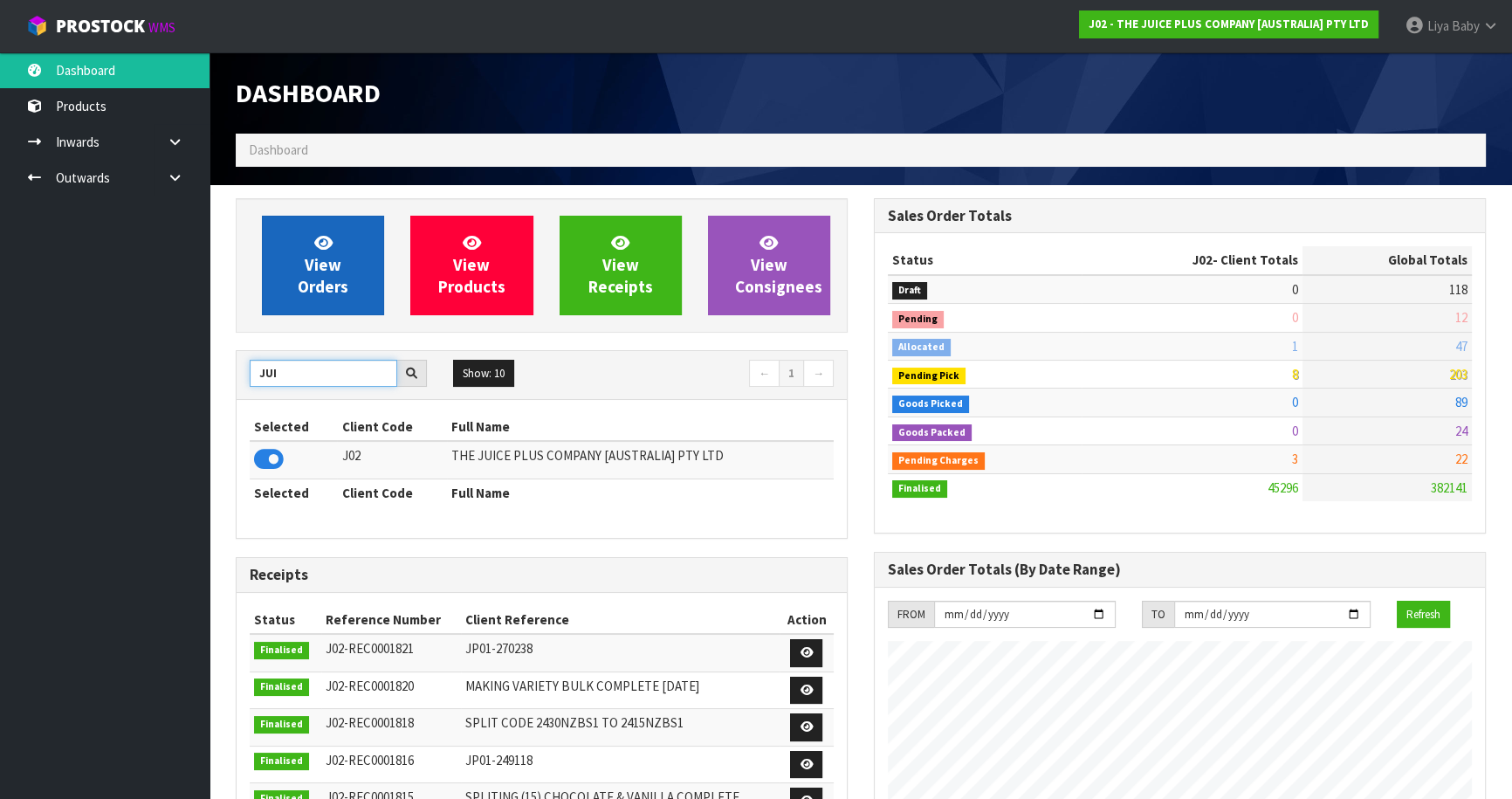
type input "JUI"
click at [320, 267] on span "View Orders" at bounding box center [323, 265] width 51 height 65
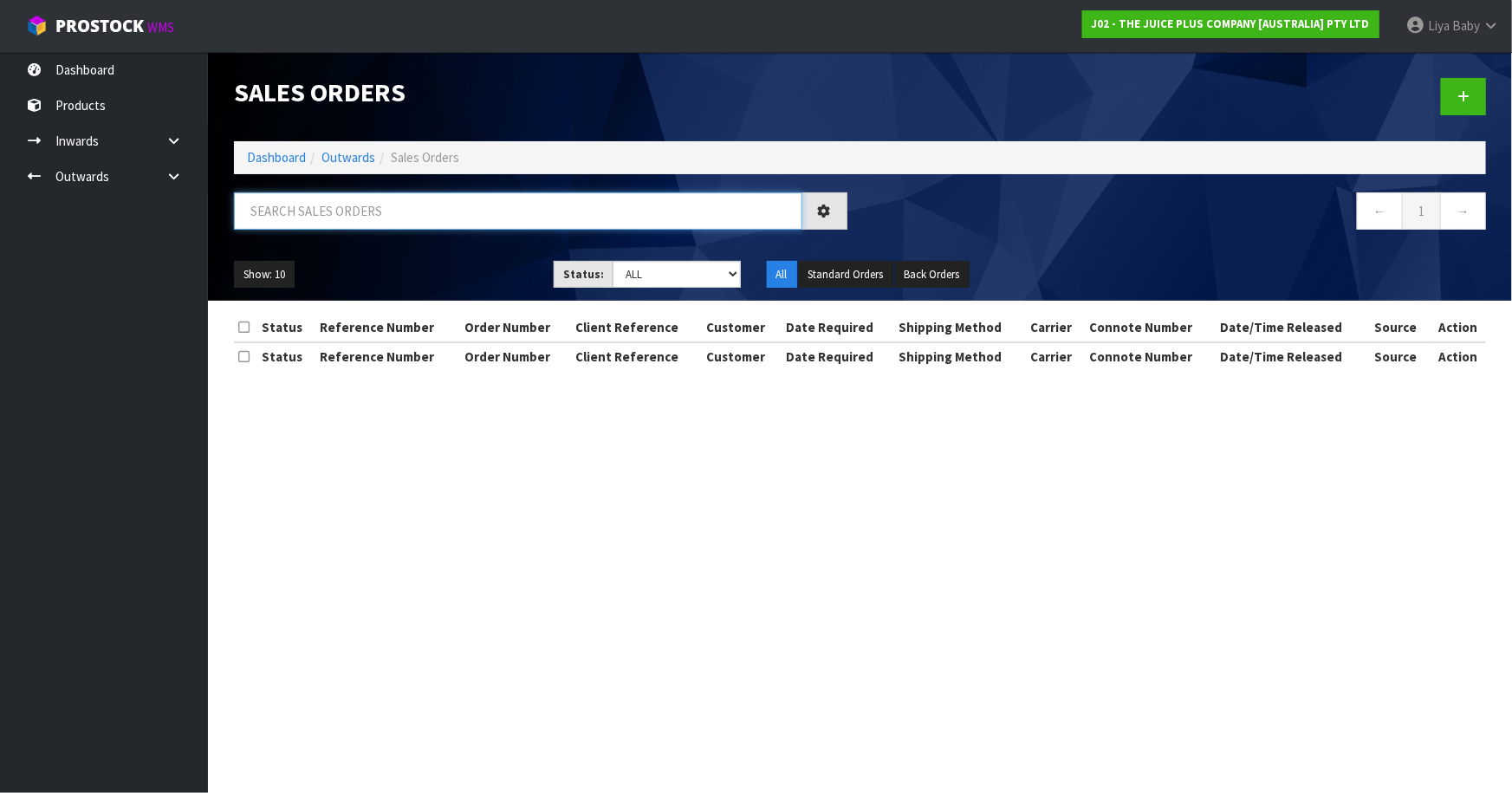
click at [398, 216] on input "text" at bounding box center [518, 210] width 568 height 37
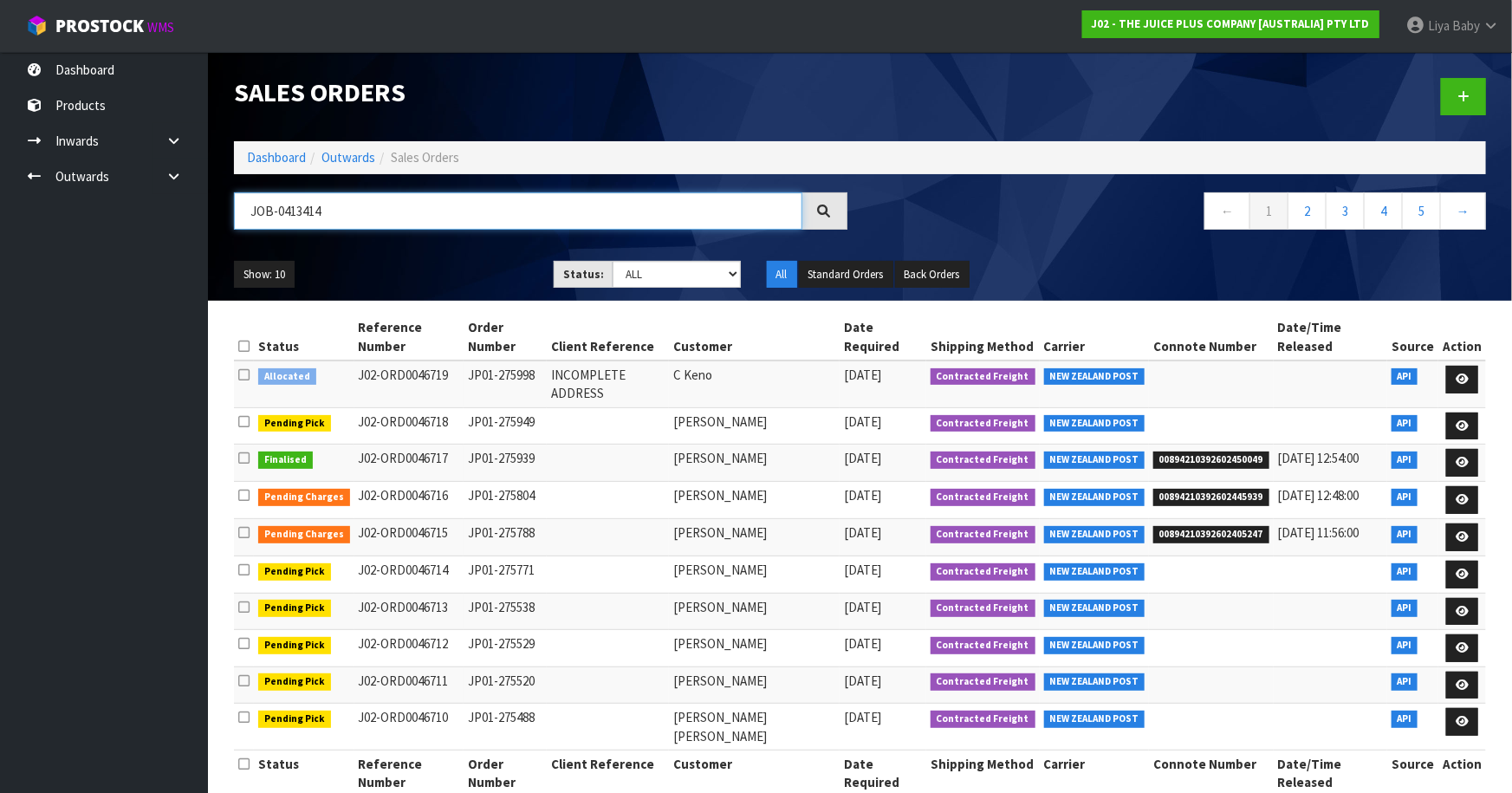
type input "JOB-0413414"
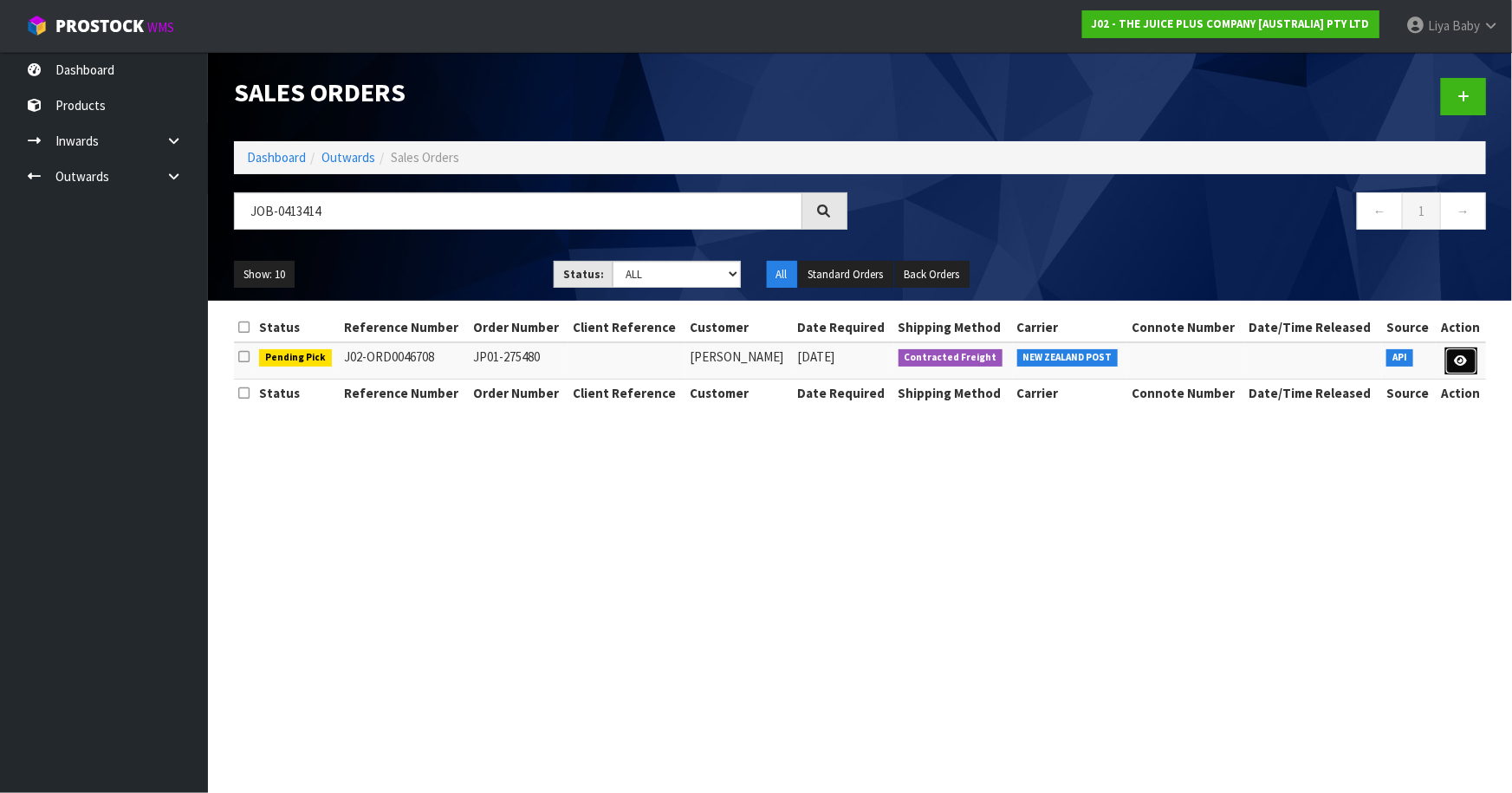
click at [1464, 349] on link at bounding box center [1462, 361] width 32 height 28
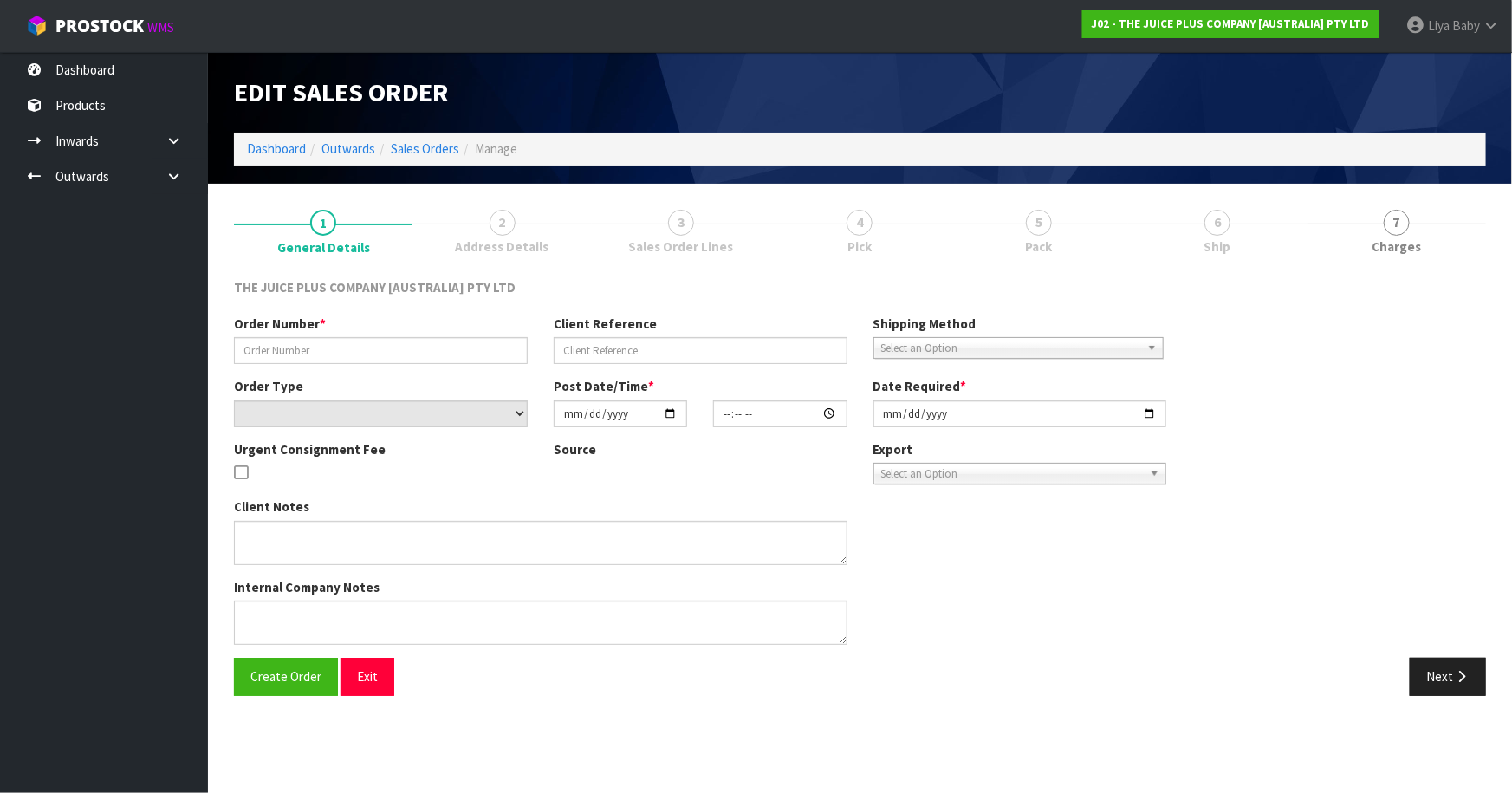
type input "JP01-275480"
select select "number:0"
type input "[DATE]"
type input "12:36:52.000"
type input "[DATE]"
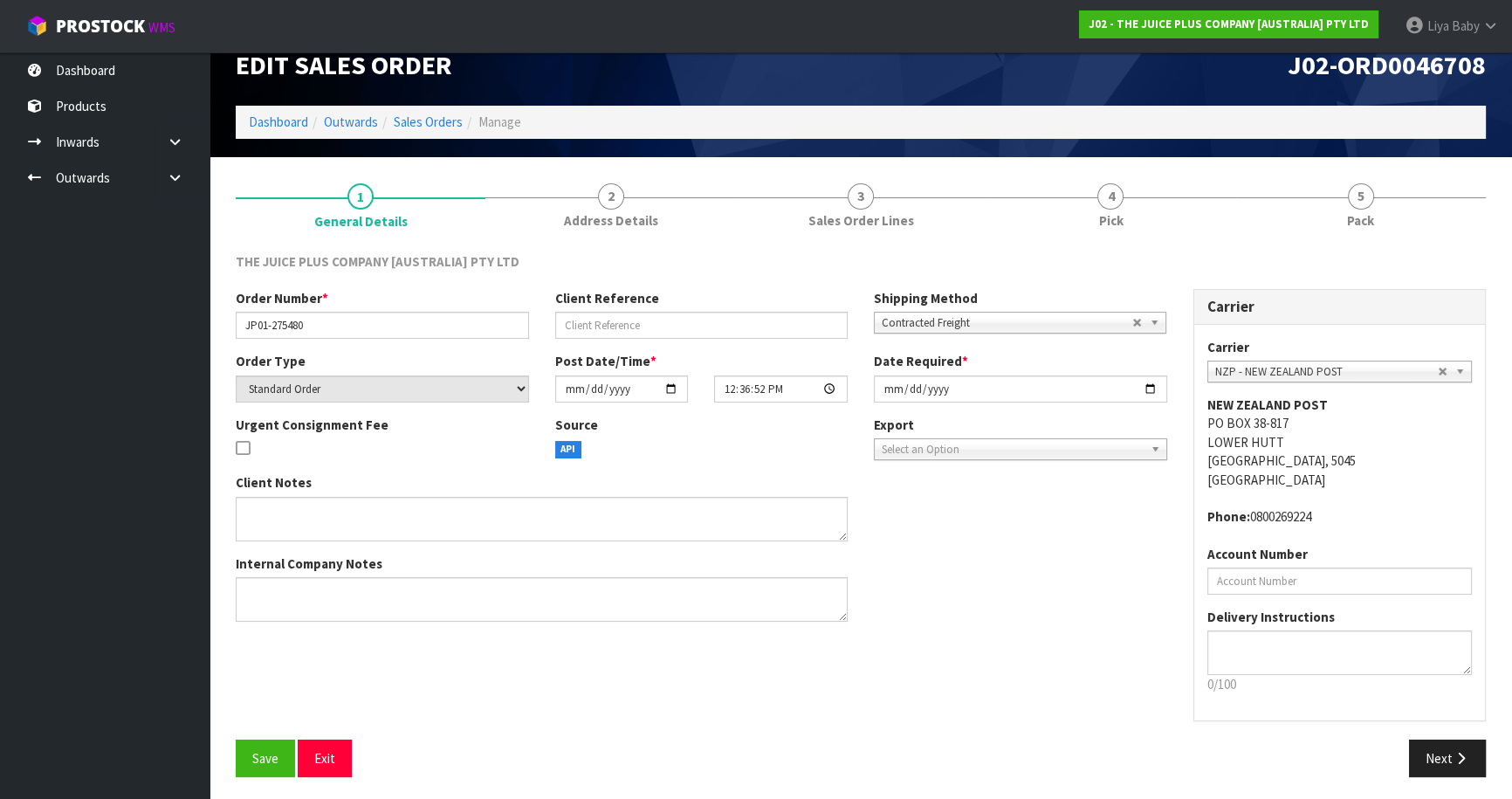
scroll to position [32, 0]
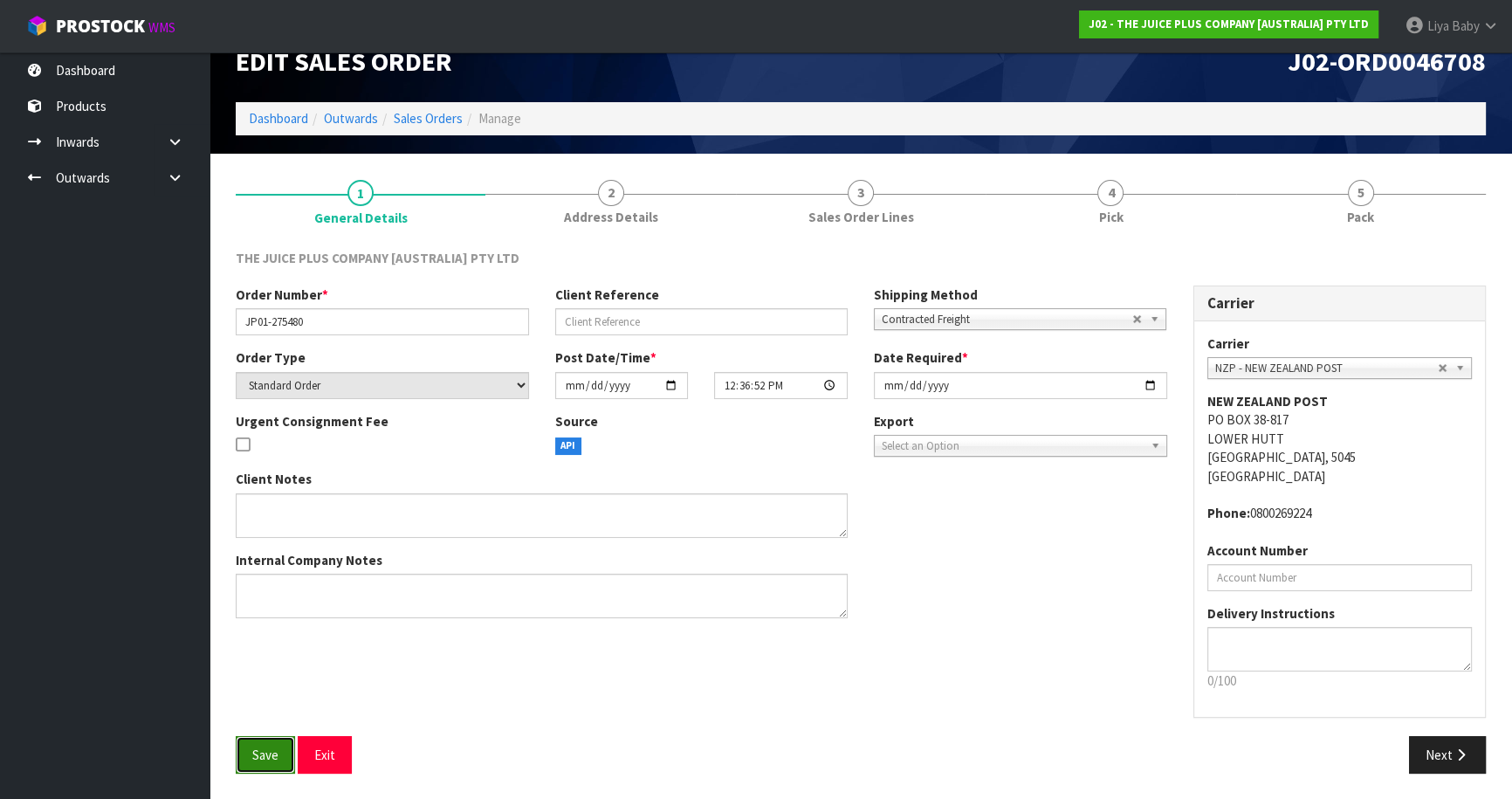
click at [269, 740] on button "Save" at bounding box center [265, 754] width 60 height 37
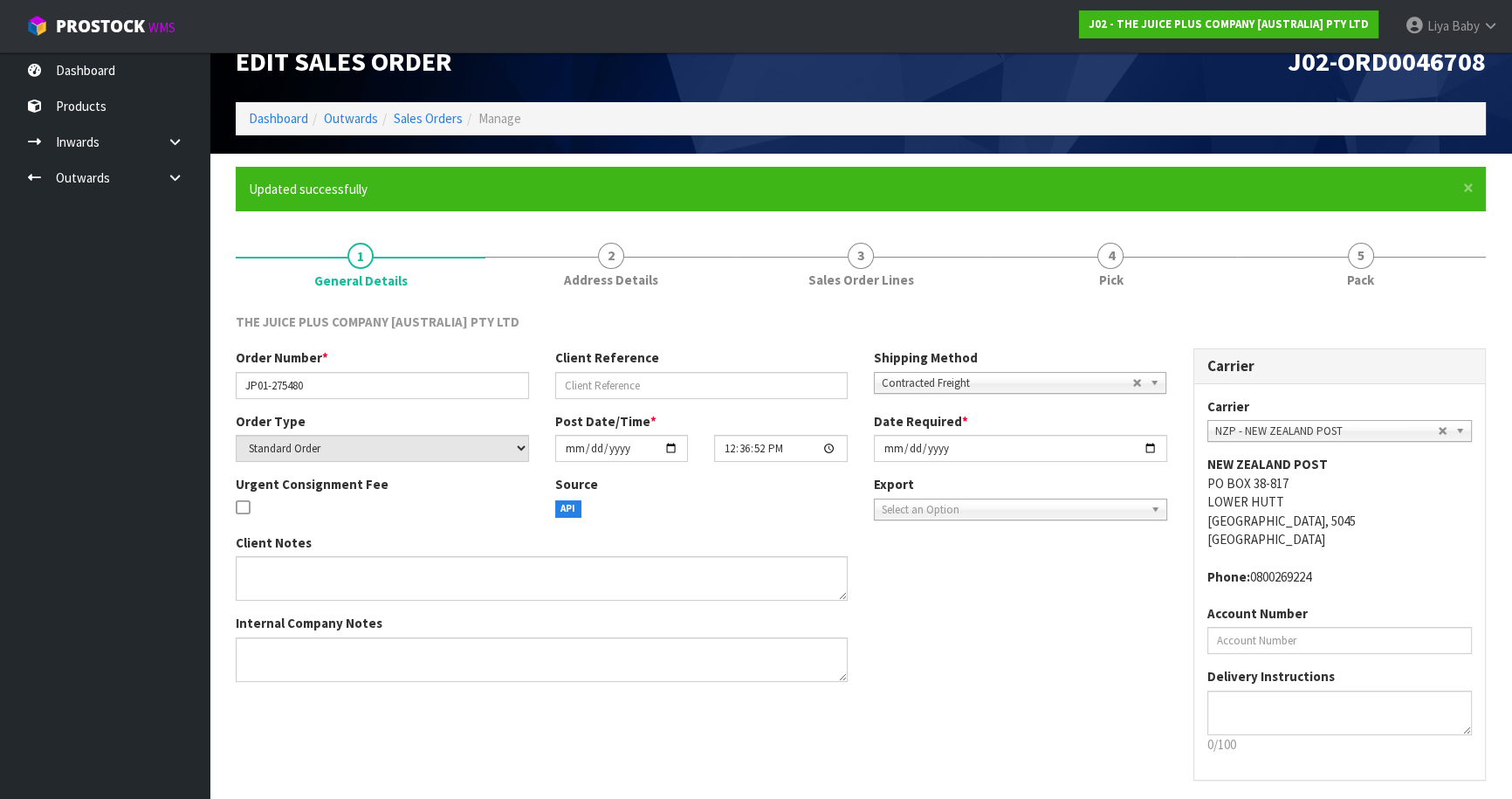
scroll to position [0, 0]
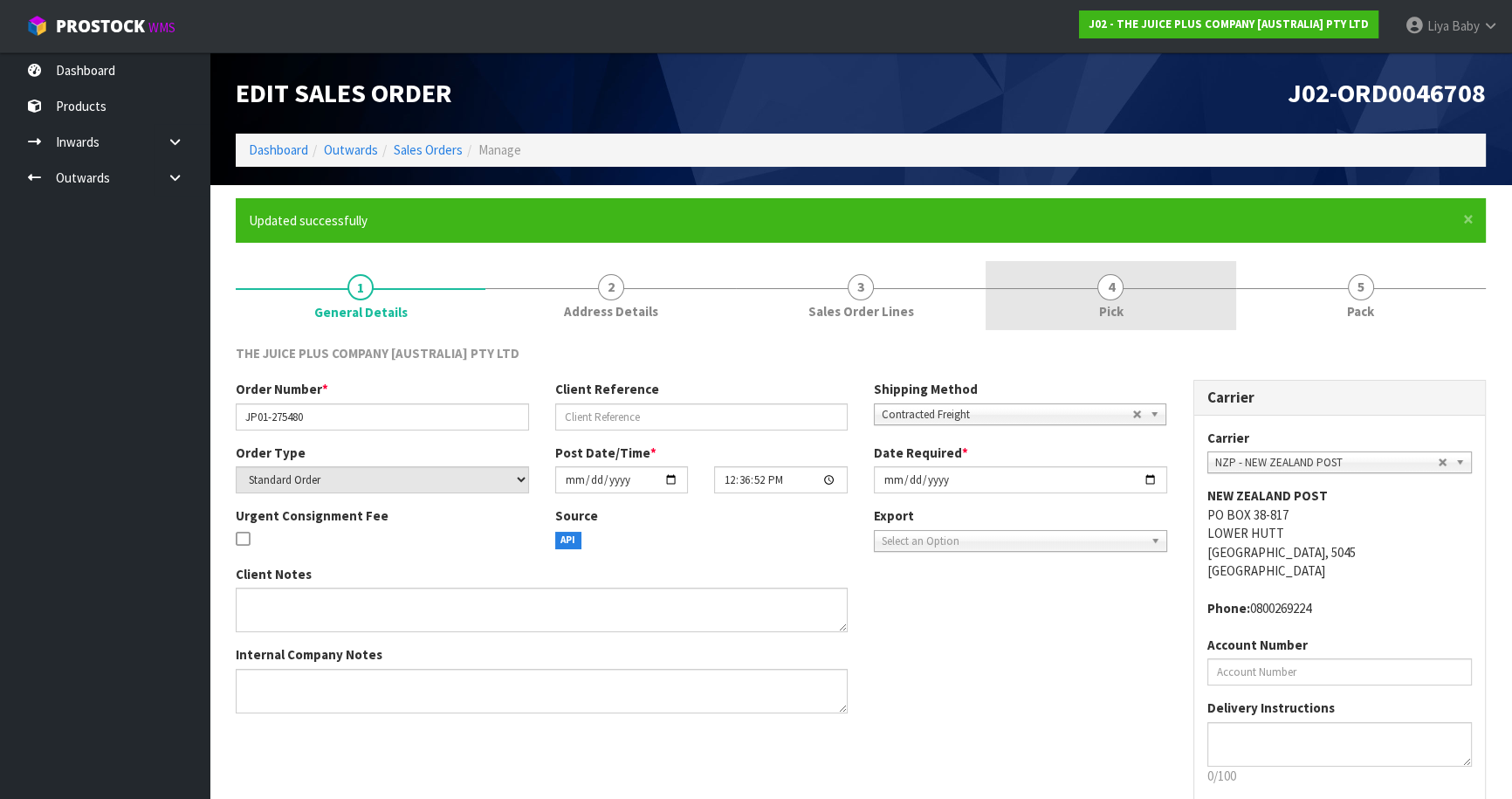
drag, startPoint x: 1144, startPoint y: 312, endPoint x: 1114, endPoint y: 324, distance: 32.3
click at [1136, 315] on link "4 Pick" at bounding box center [1111, 295] width 250 height 69
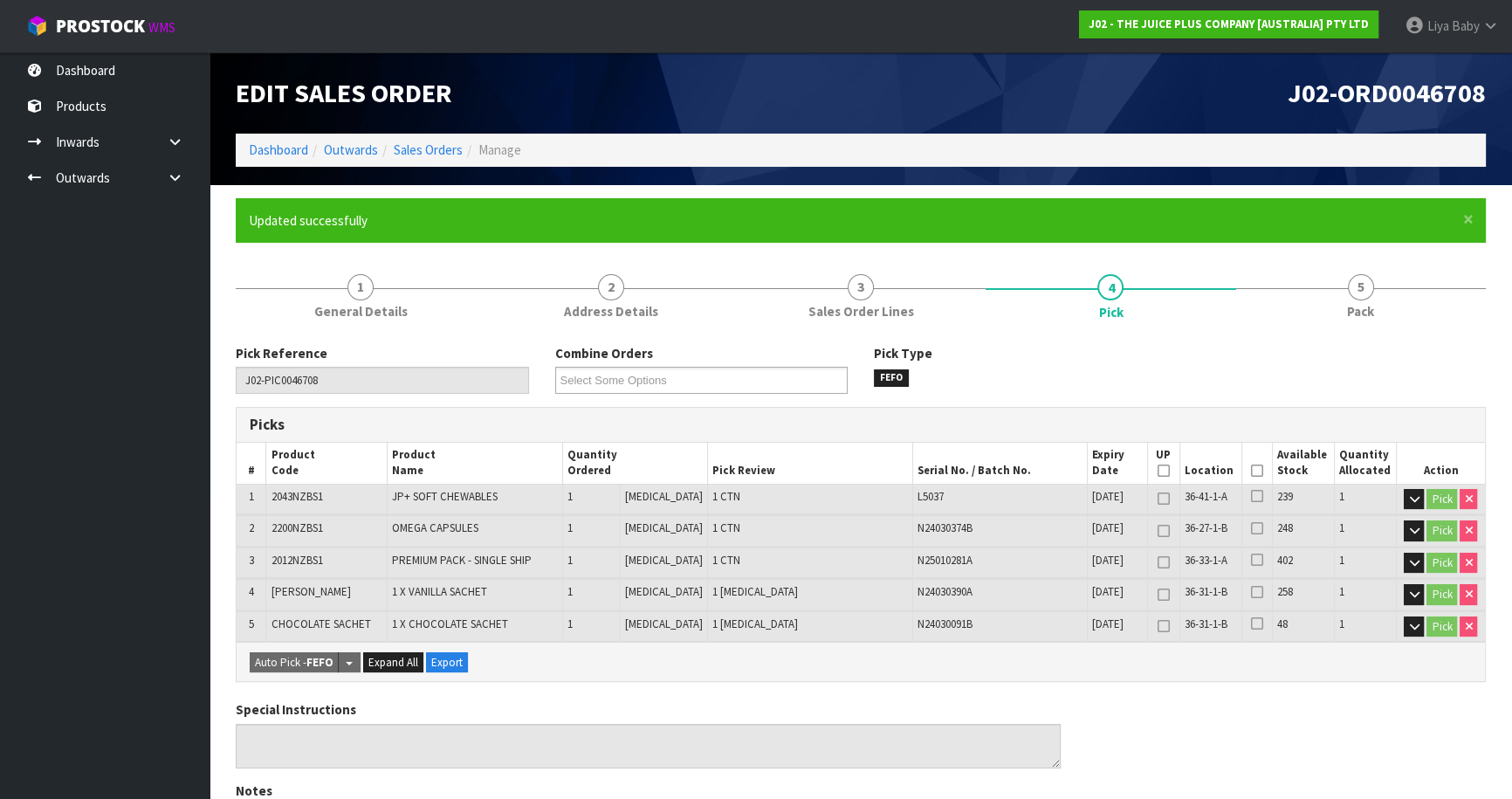
click at [1254, 471] on icon at bounding box center [1257, 470] width 12 height 1
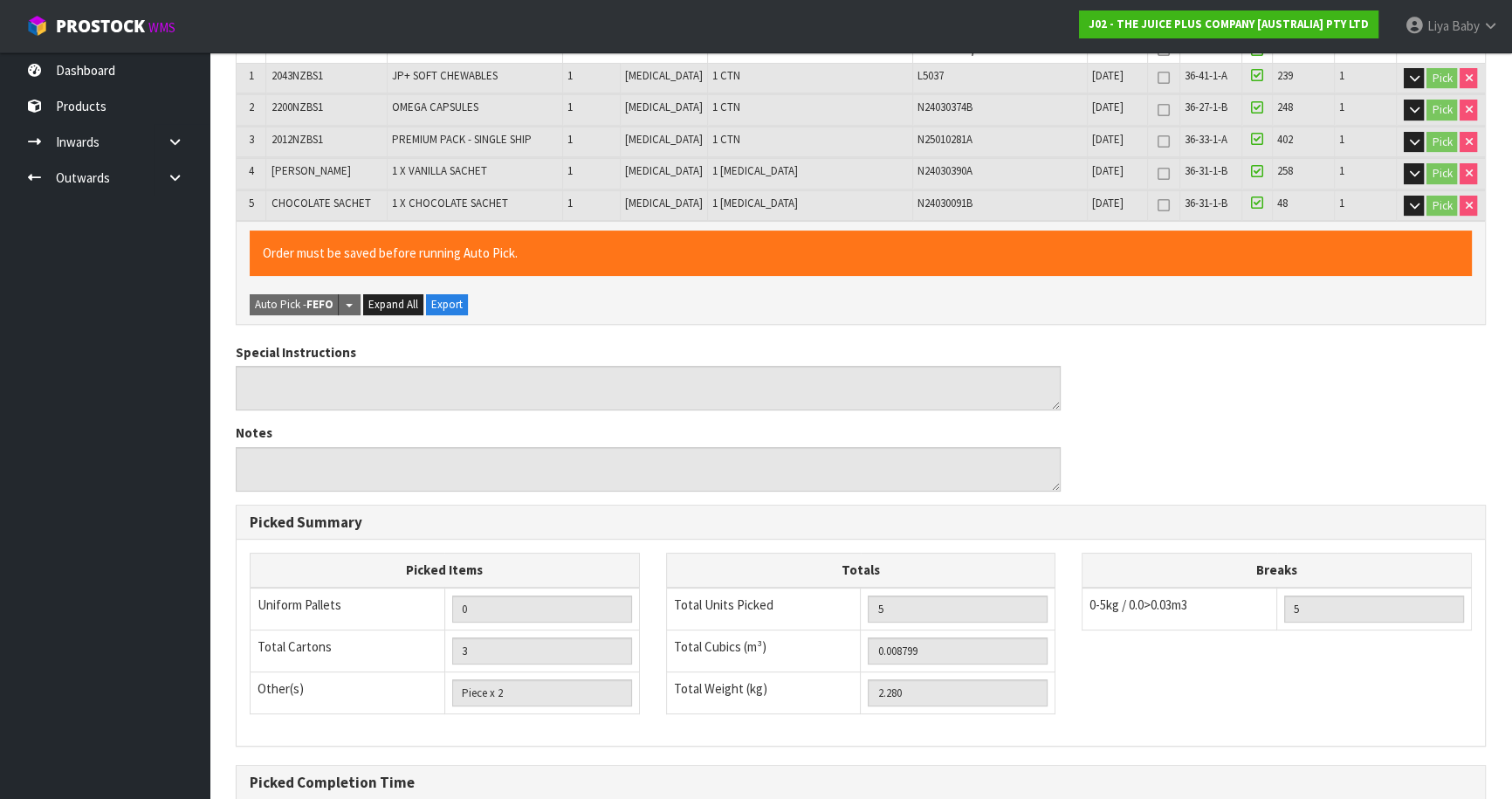
scroll to position [603, 0]
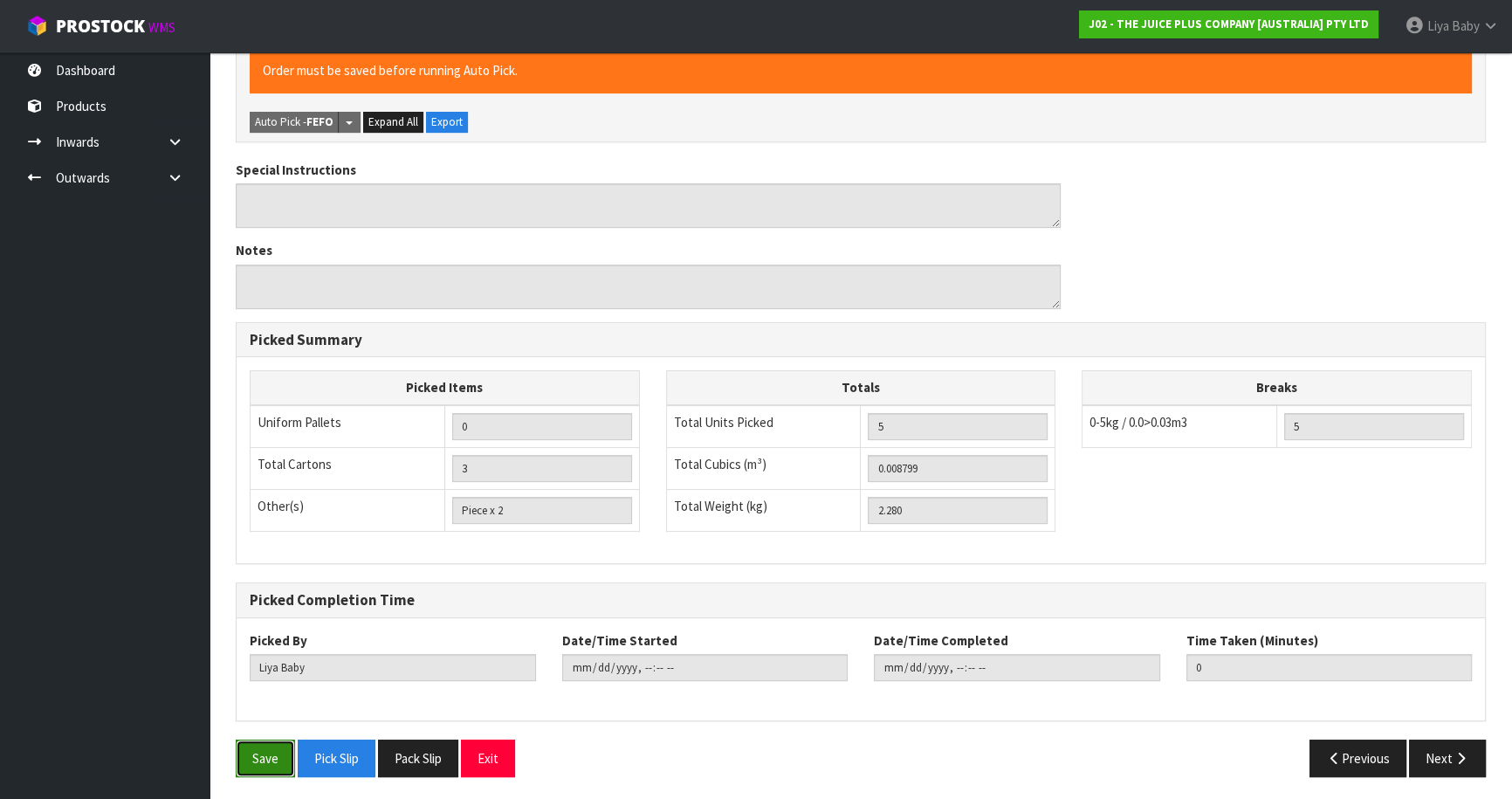
click at [265, 756] on button "Save" at bounding box center [265, 757] width 60 height 37
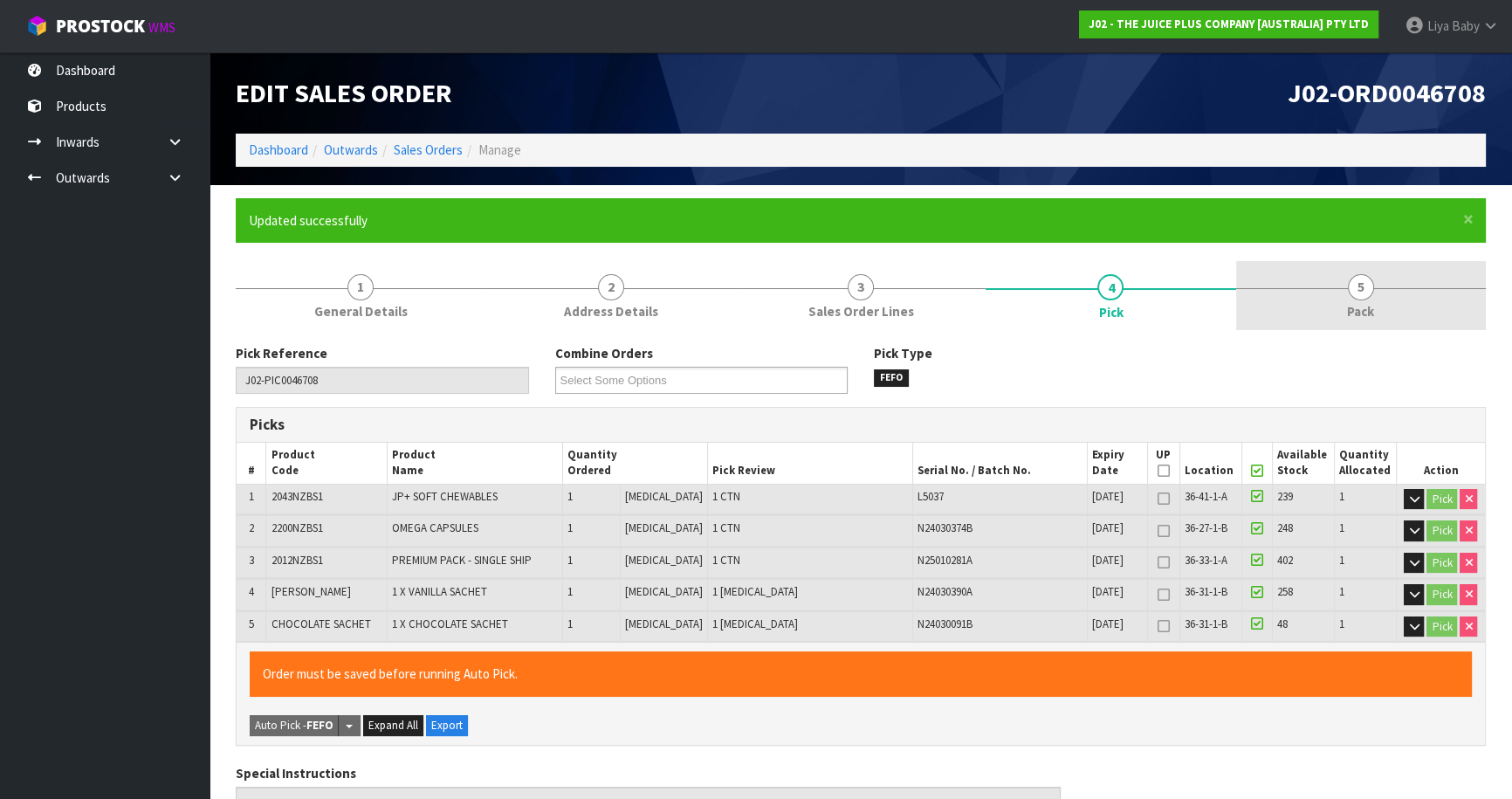
type input "[DATE]T13:04:47"
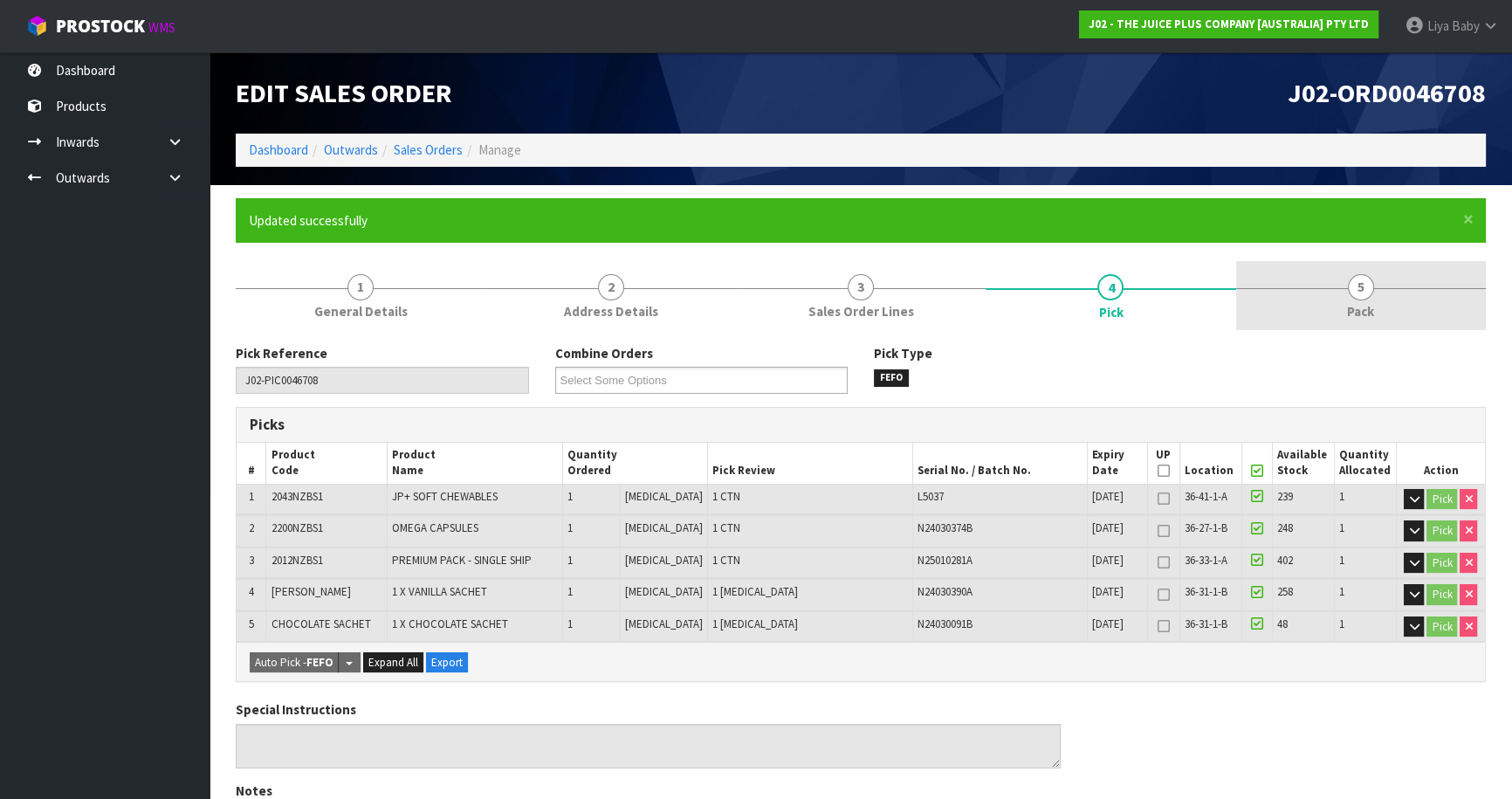
click at [1324, 281] on link "5 Pack" at bounding box center [1361, 295] width 250 height 69
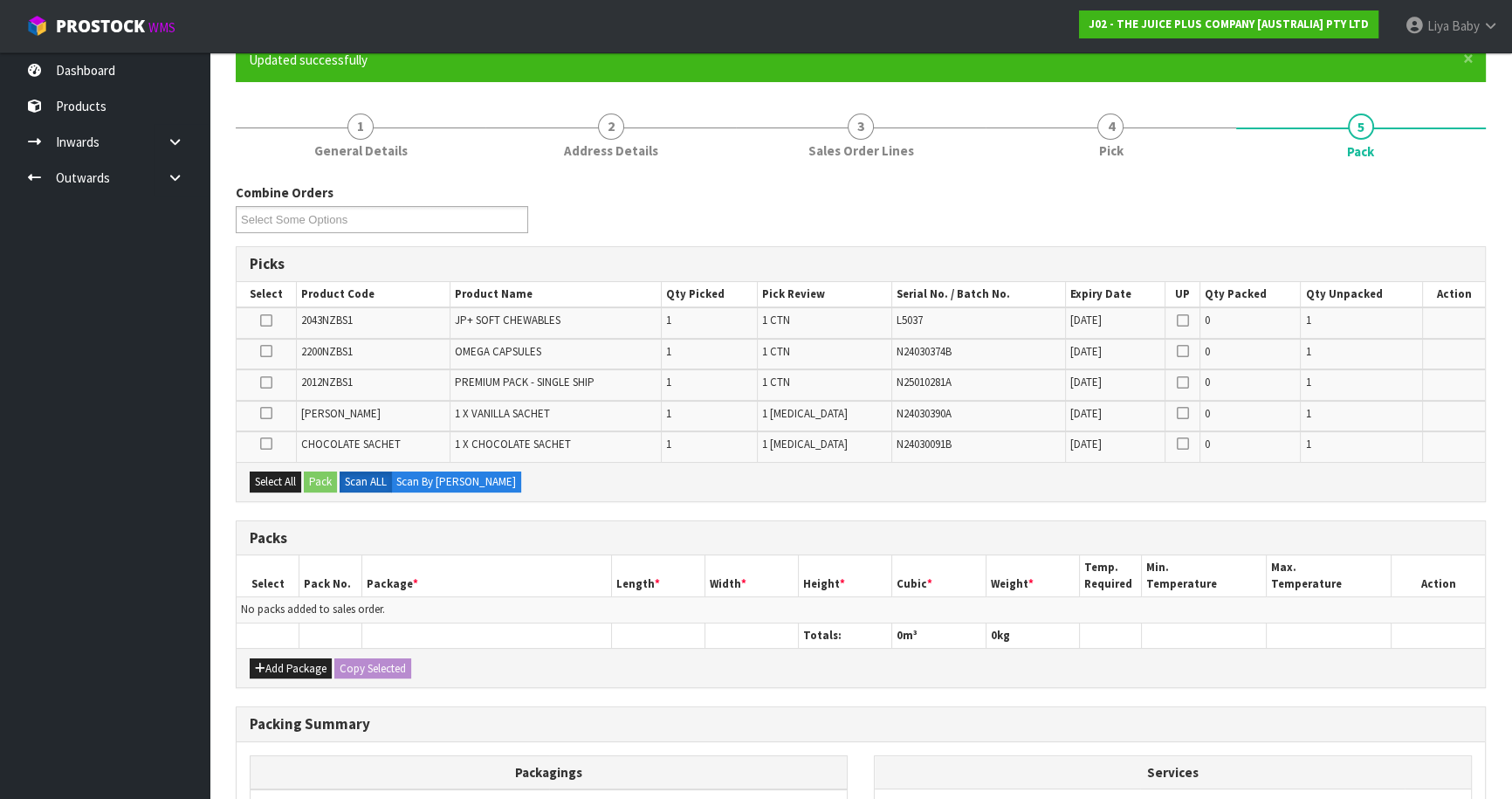
scroll to position [369, 0]
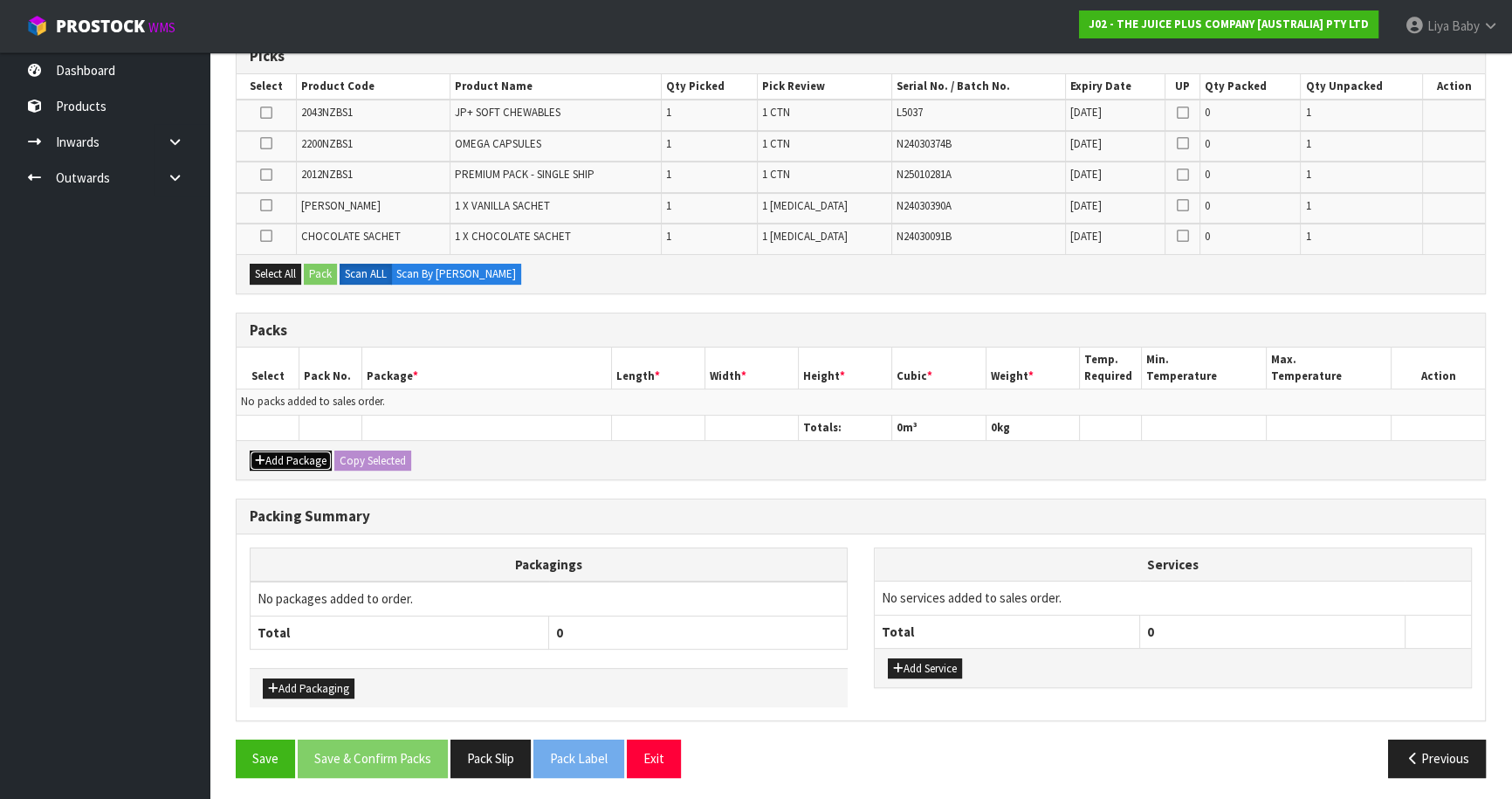
click at [290, 456] on button "Add Package" at bounding box center [291, 460] width 82 height 21
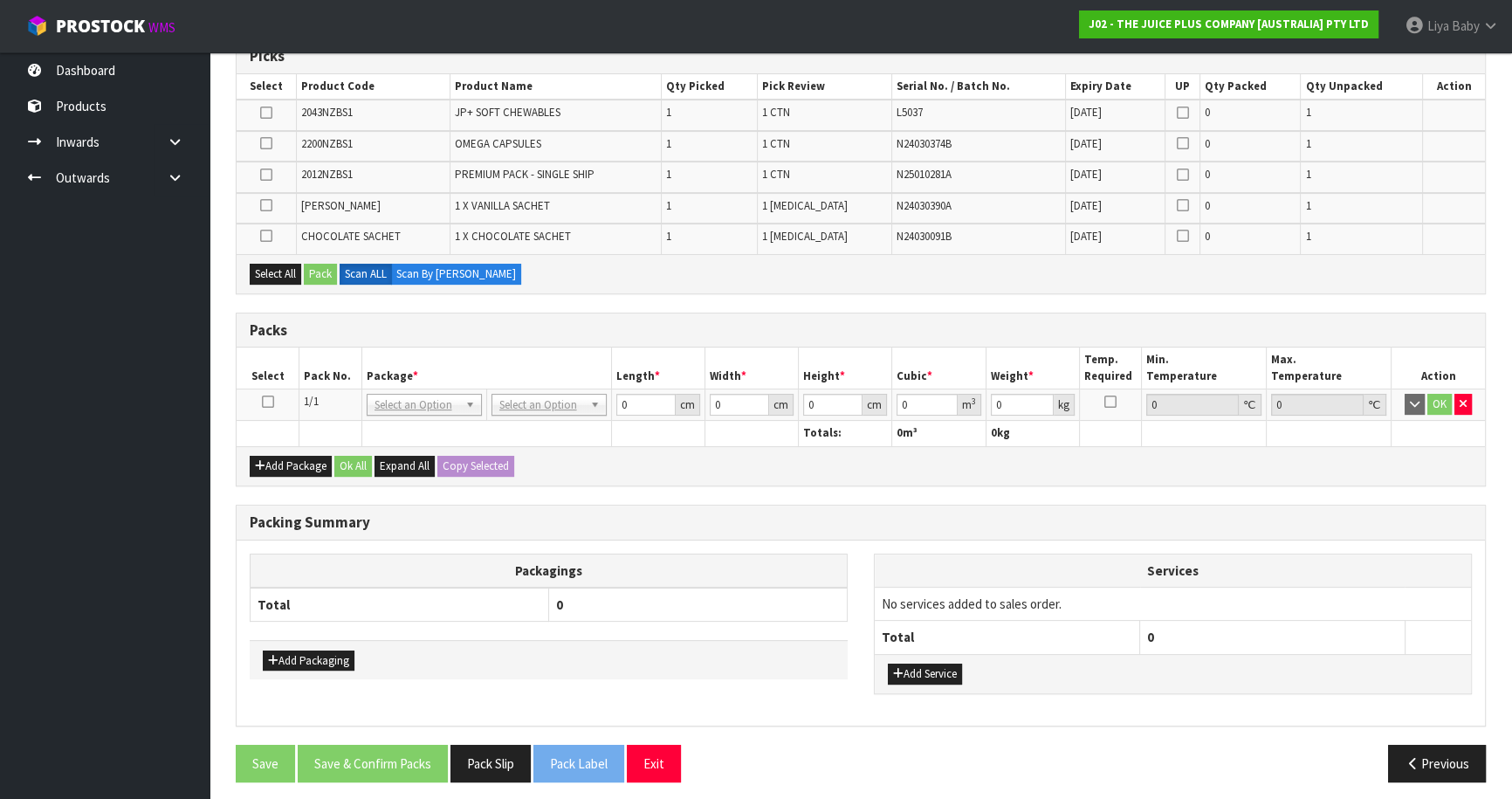
click at [262, 401] on icon at bounding box center [267, 401] width 12 height 1
click at [269, 277] on button "Select All" at bounding box center [275, 274] width 52 height 21
click at [330, 265] on button "Pack" at bounding box center [320, 274] width 34 height 21
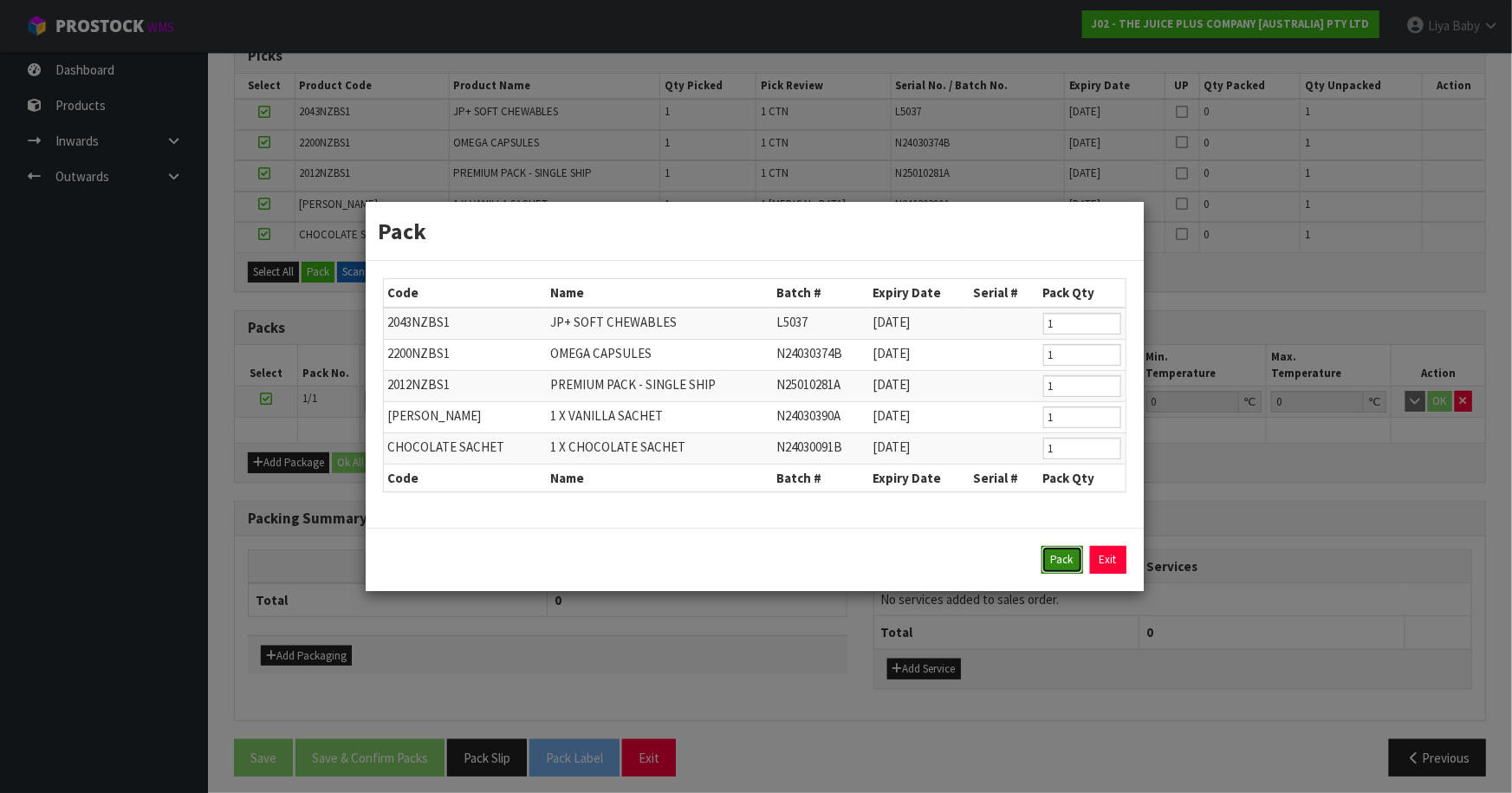
click at [1063, 564] on button "Pack" at bounding box center [1062, 559] width 41 height 28
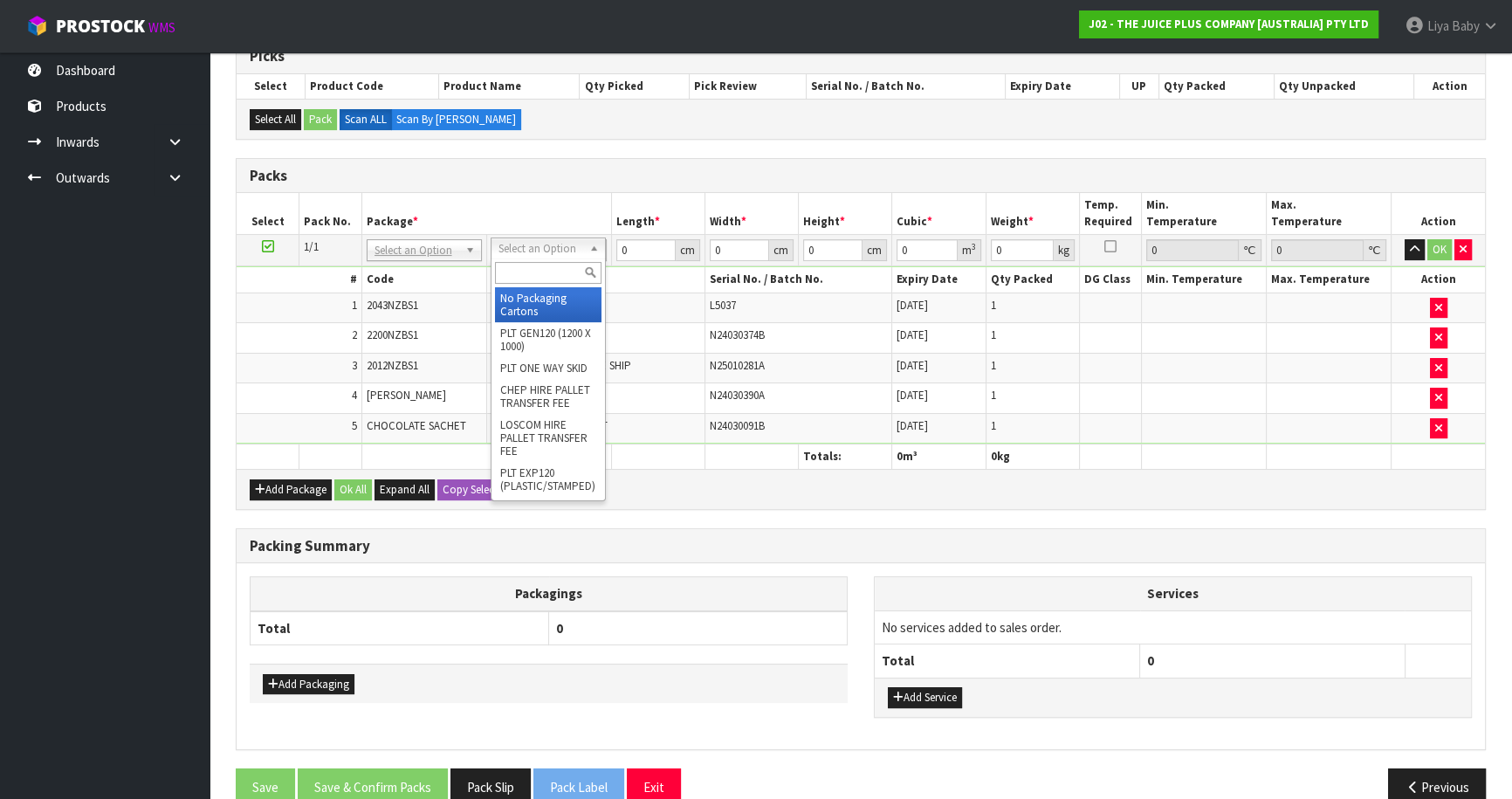
click at [557, 284] on div at bounding box center [547, 273] width 113 height 29
click at [538, 273] on input "text" at bounding box center [548, 273] width 107 height 22
type input "CTNA4"
click at [493, 292] on ul "CTNA4 - (000-A4NI) 310 X 225 X 250 CTNA4 S - A4 SMALL (000-A4S) 305 X 215 X 200…" at bounding box center [545, 352] width 110 height 131
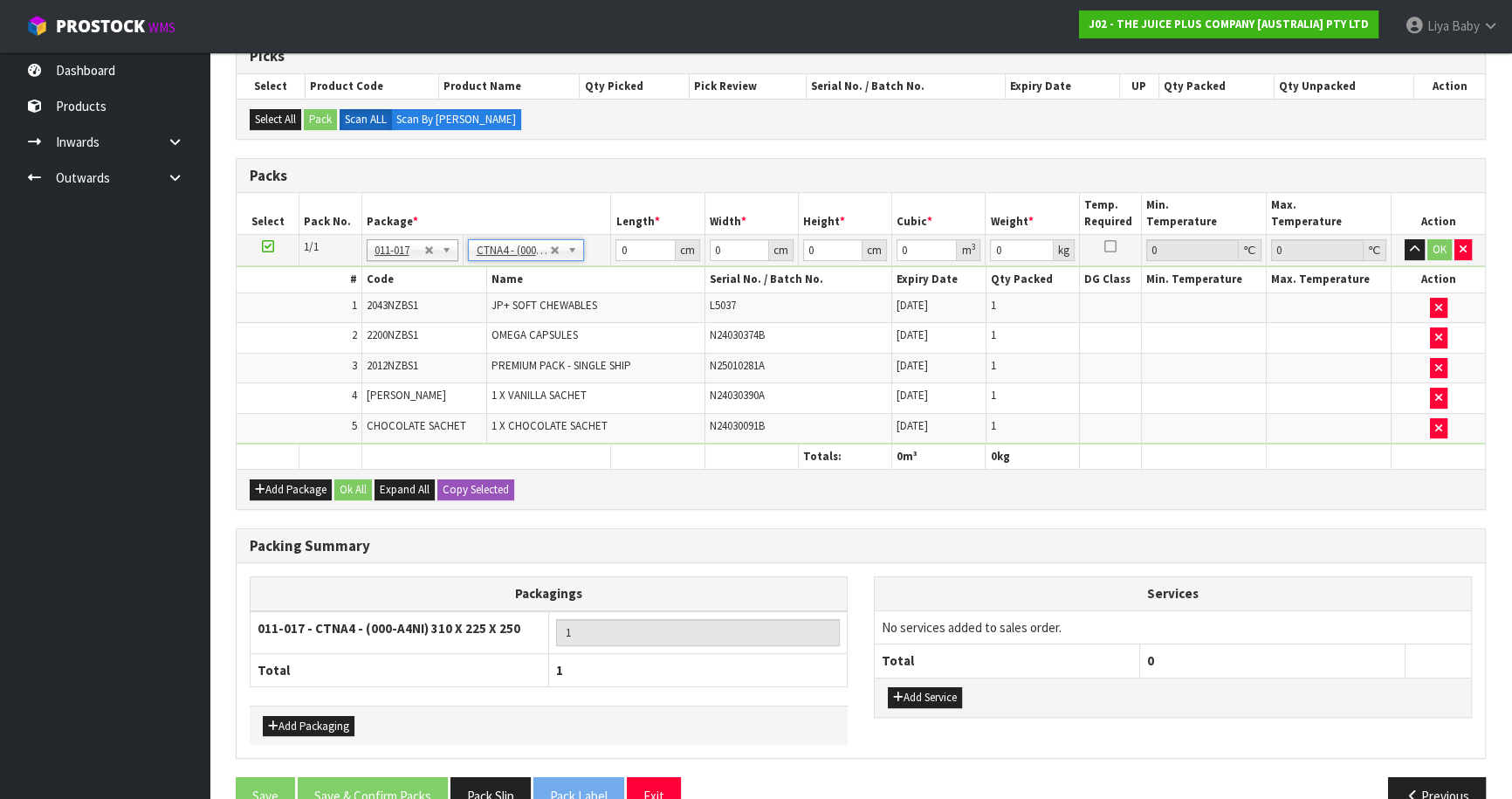
type input "31"
type input "22.5"
type input "25"
type input "0.017438"
type input "2.48"
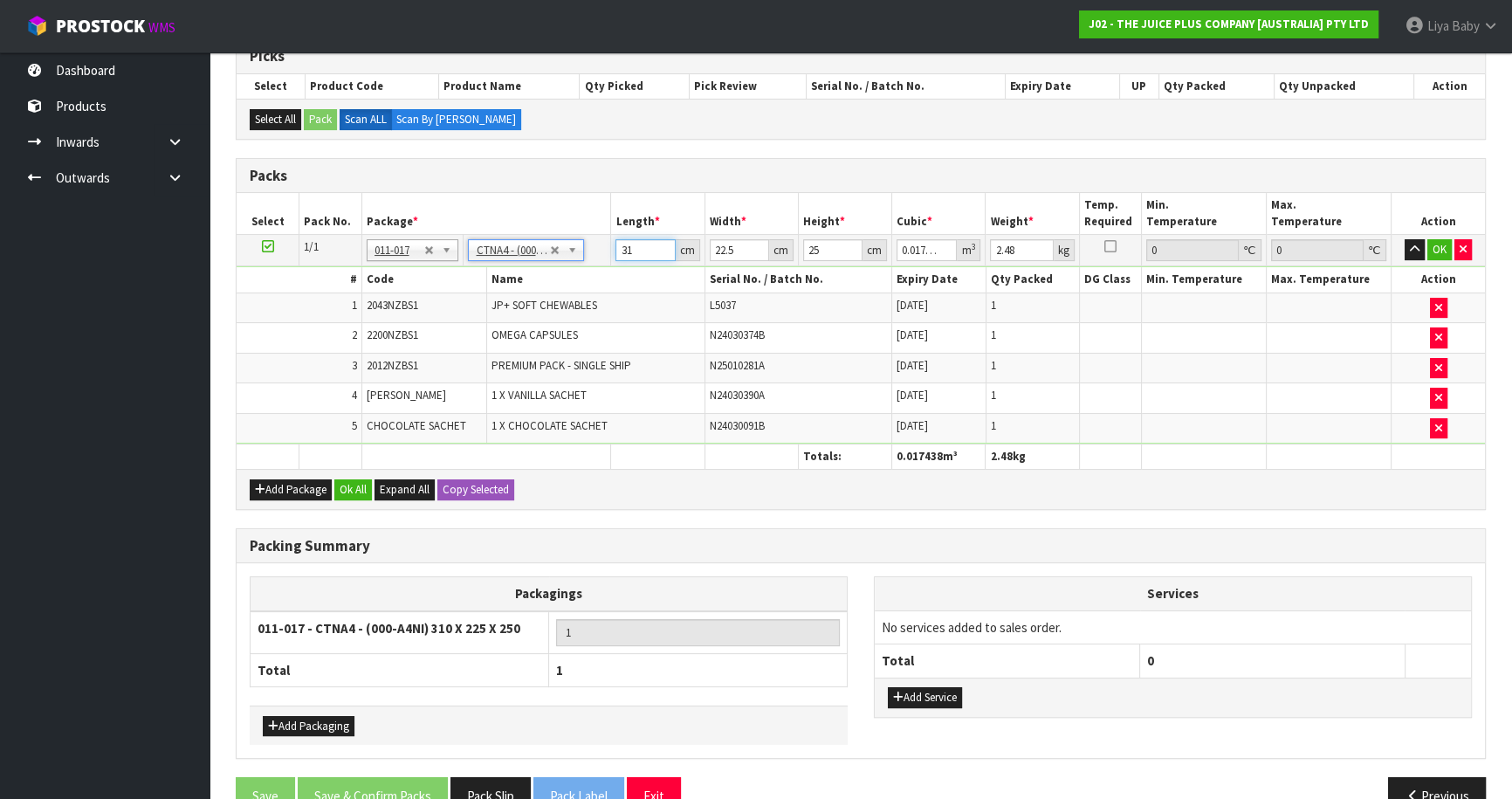
click at [641, 247] on input "31" at bounding box center [645, 250] width 60 height 22
type input "3"
type input "0.001687"
type input "34"
type input "0.019125"
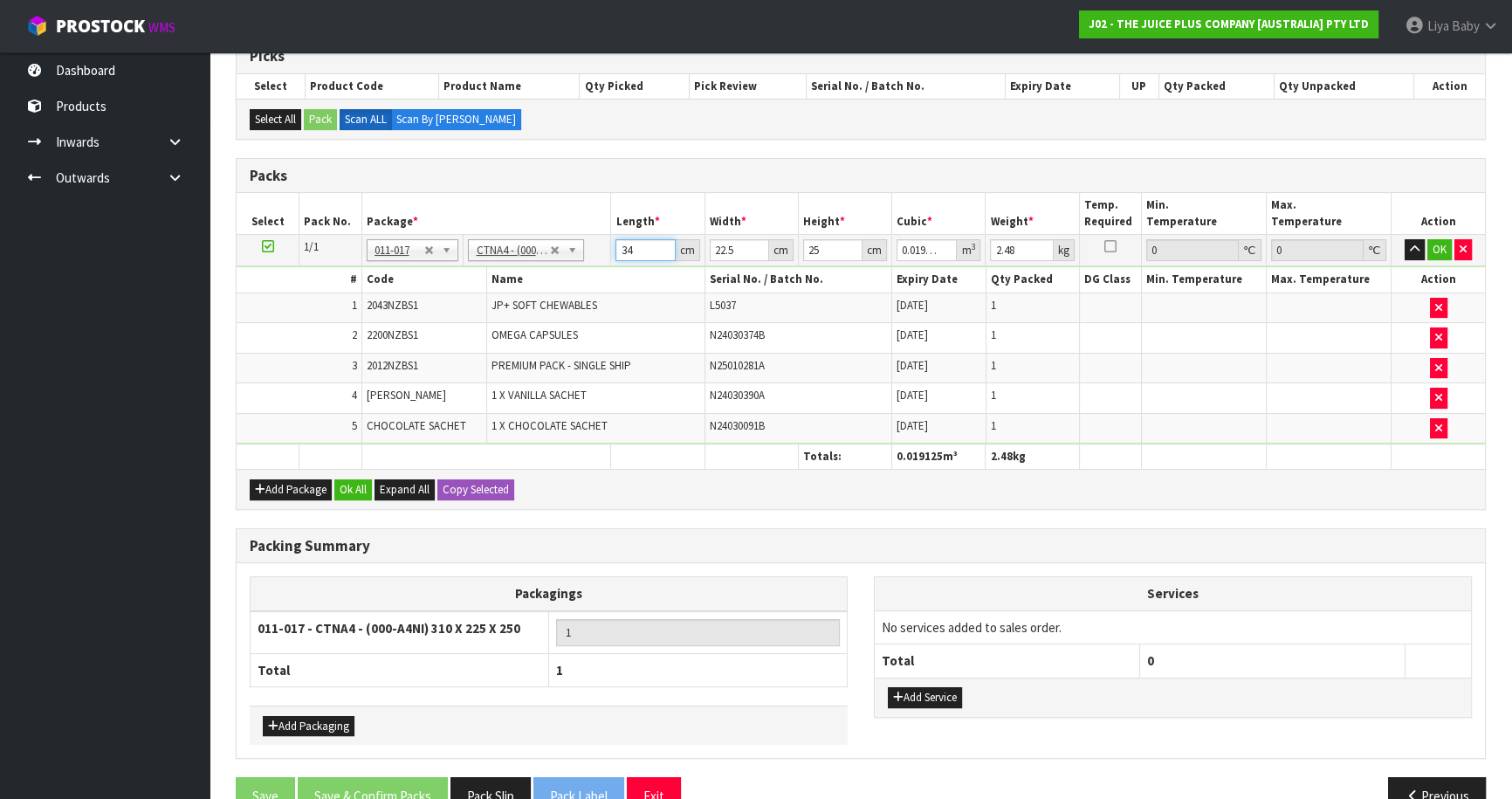
type input "34"
type input "0"
type input "2"
type input "0.0017"
type input "24"
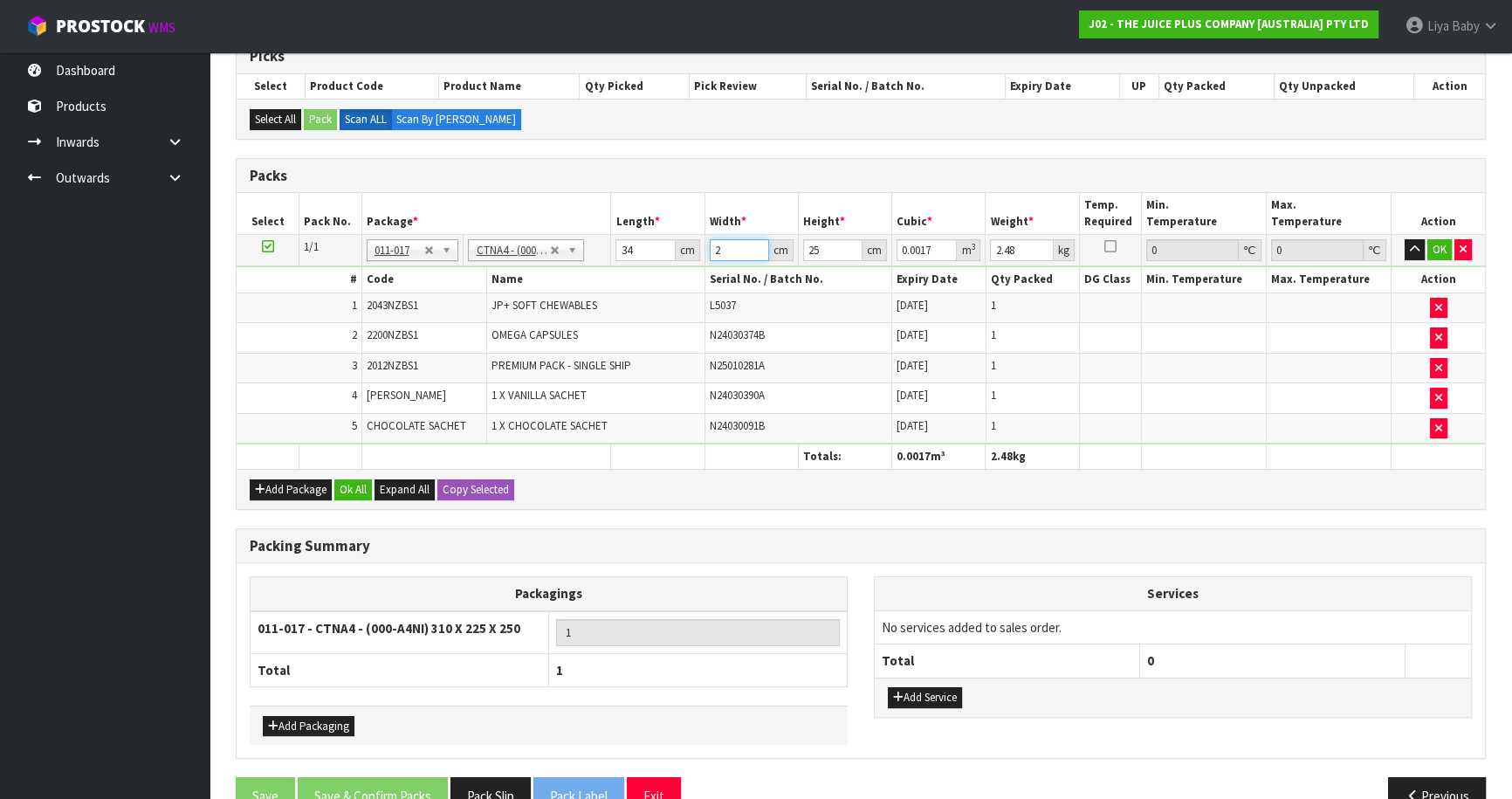
type input "0.0204"
type input "24"
type input "0"
type input "2"
type input "0.001632"
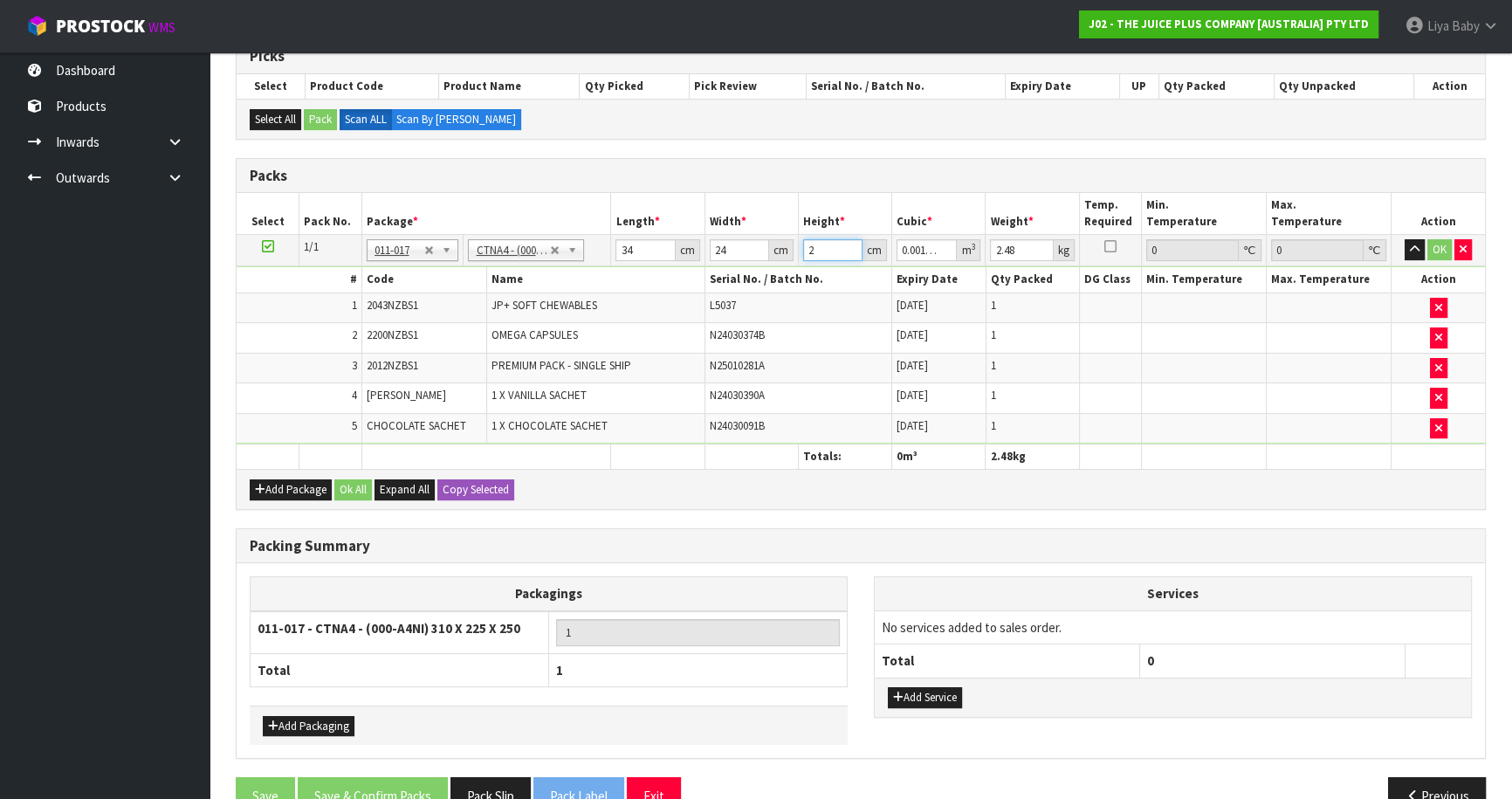
type input "21"
type input "0.017136"
type input "21"
type input "4"
click at [346, 487] on button "Ok All" at bounding box center [352, 489] width 37 height 21
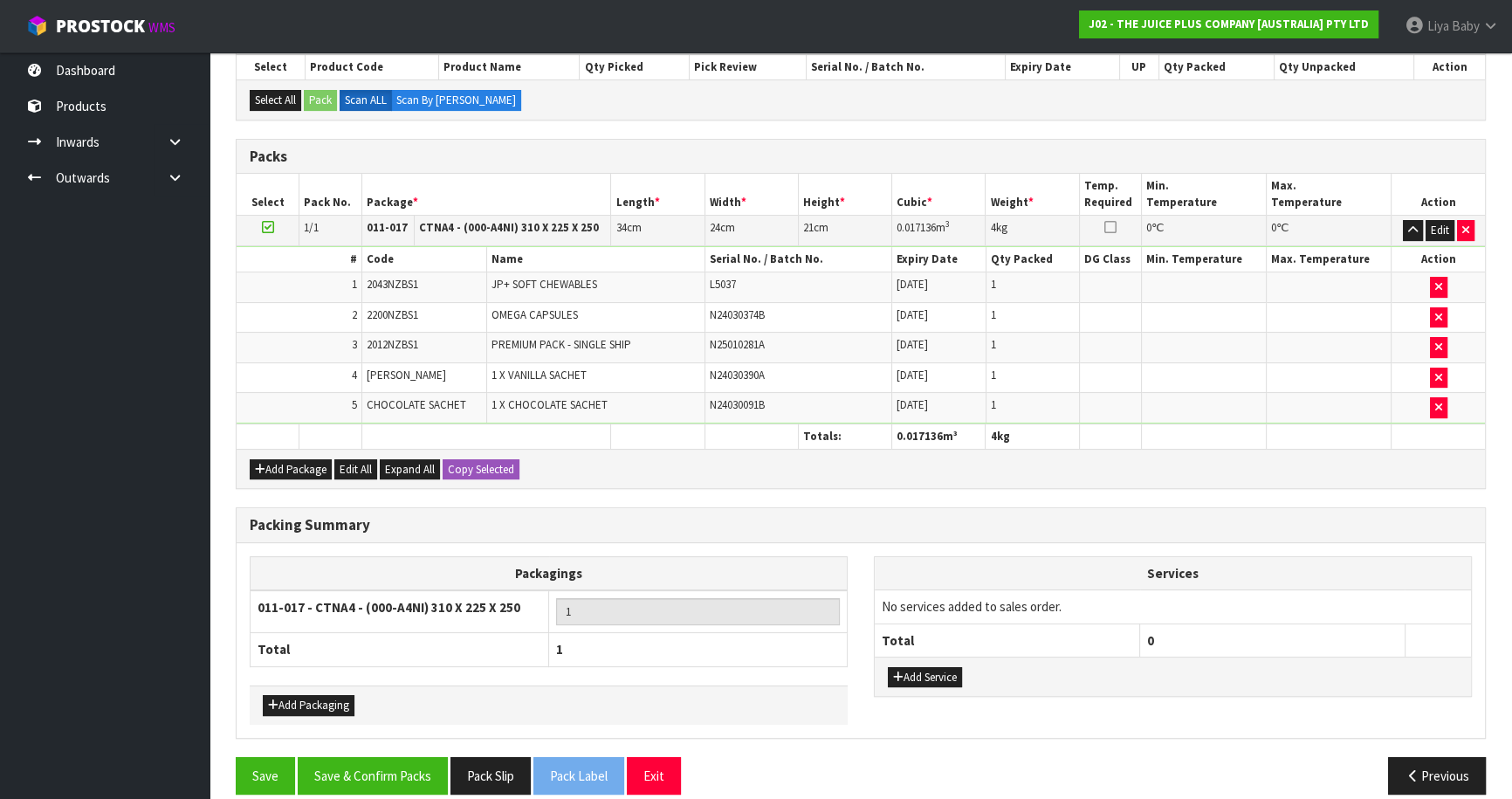
scroll to position [404, 0]
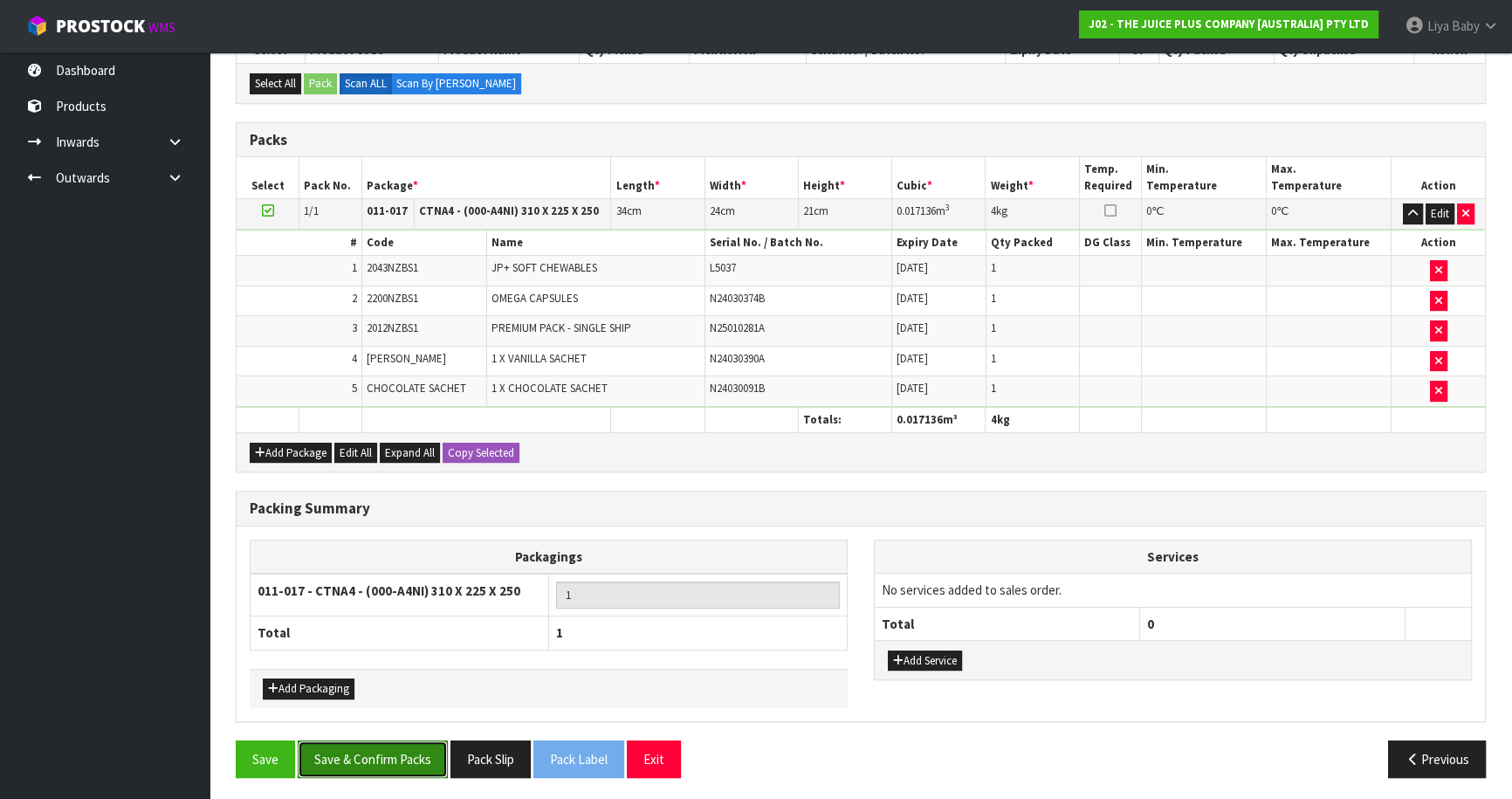
click at [394, 744] on button "Save & Confirm Packs" at bounding box center [373, 758] width 150 height 37
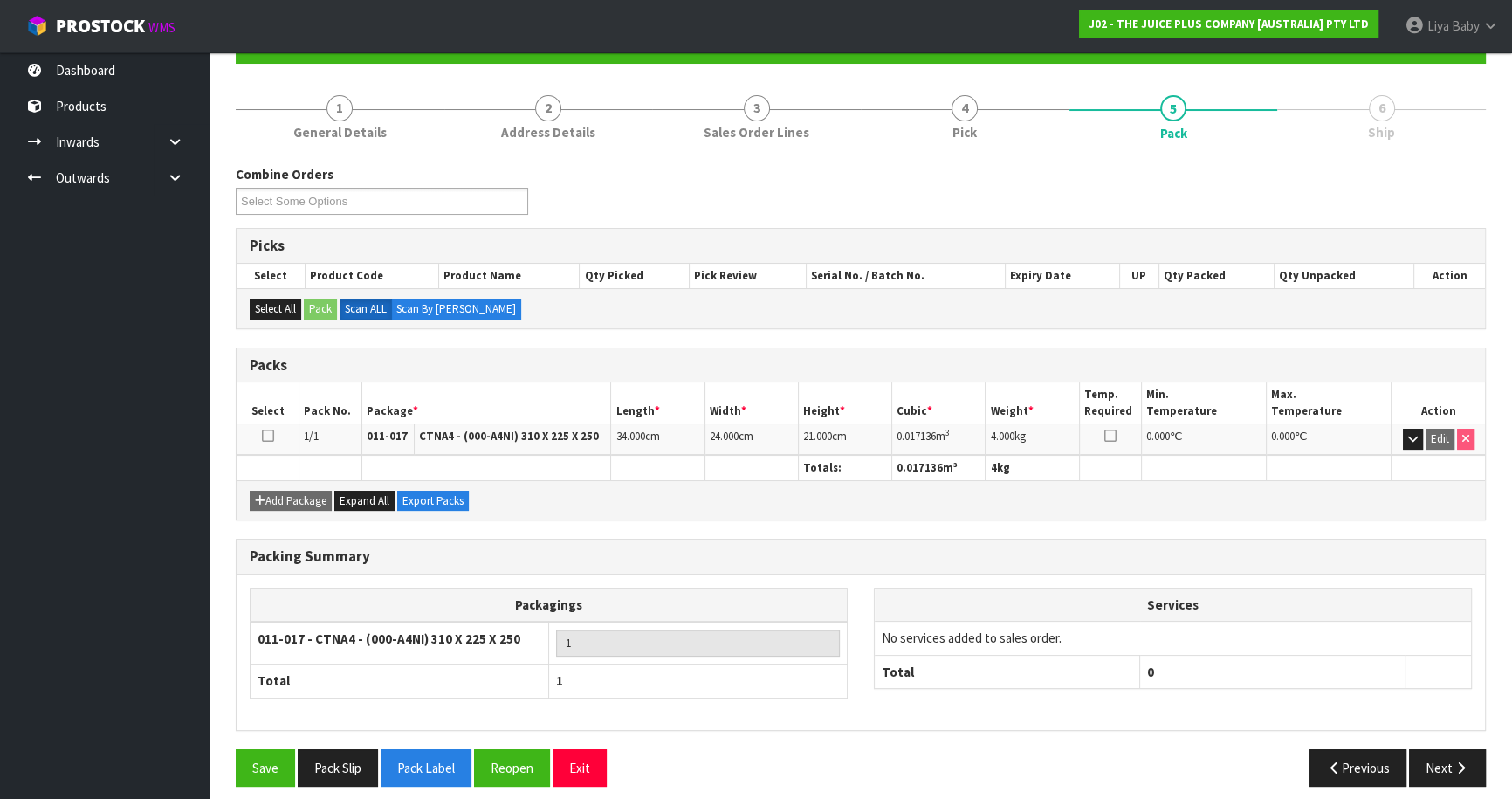
scroll to position [190, 0]
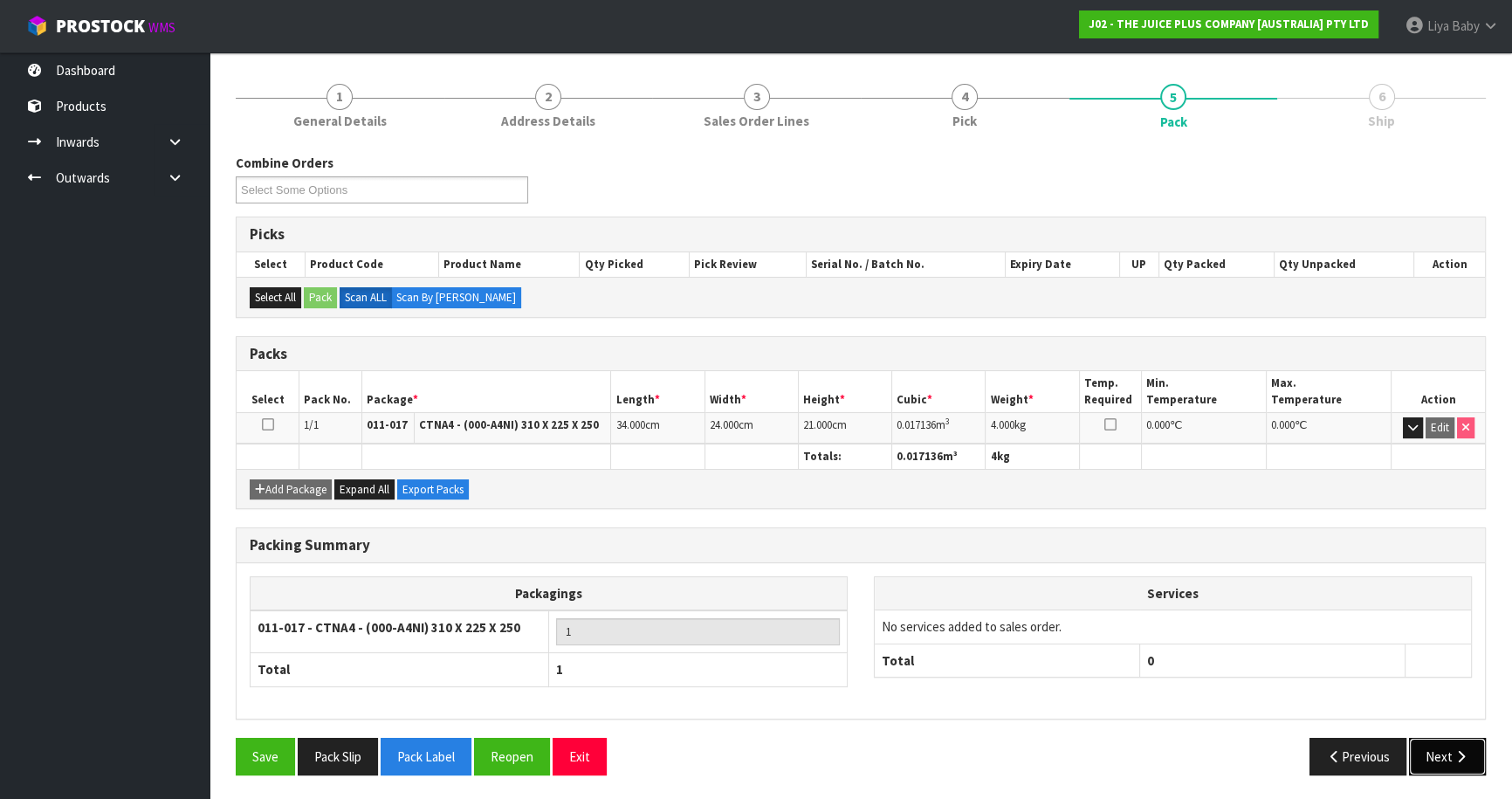
click at [1473, 755] on button "Next" at bounding box center [1447, 756] width 77 height 37
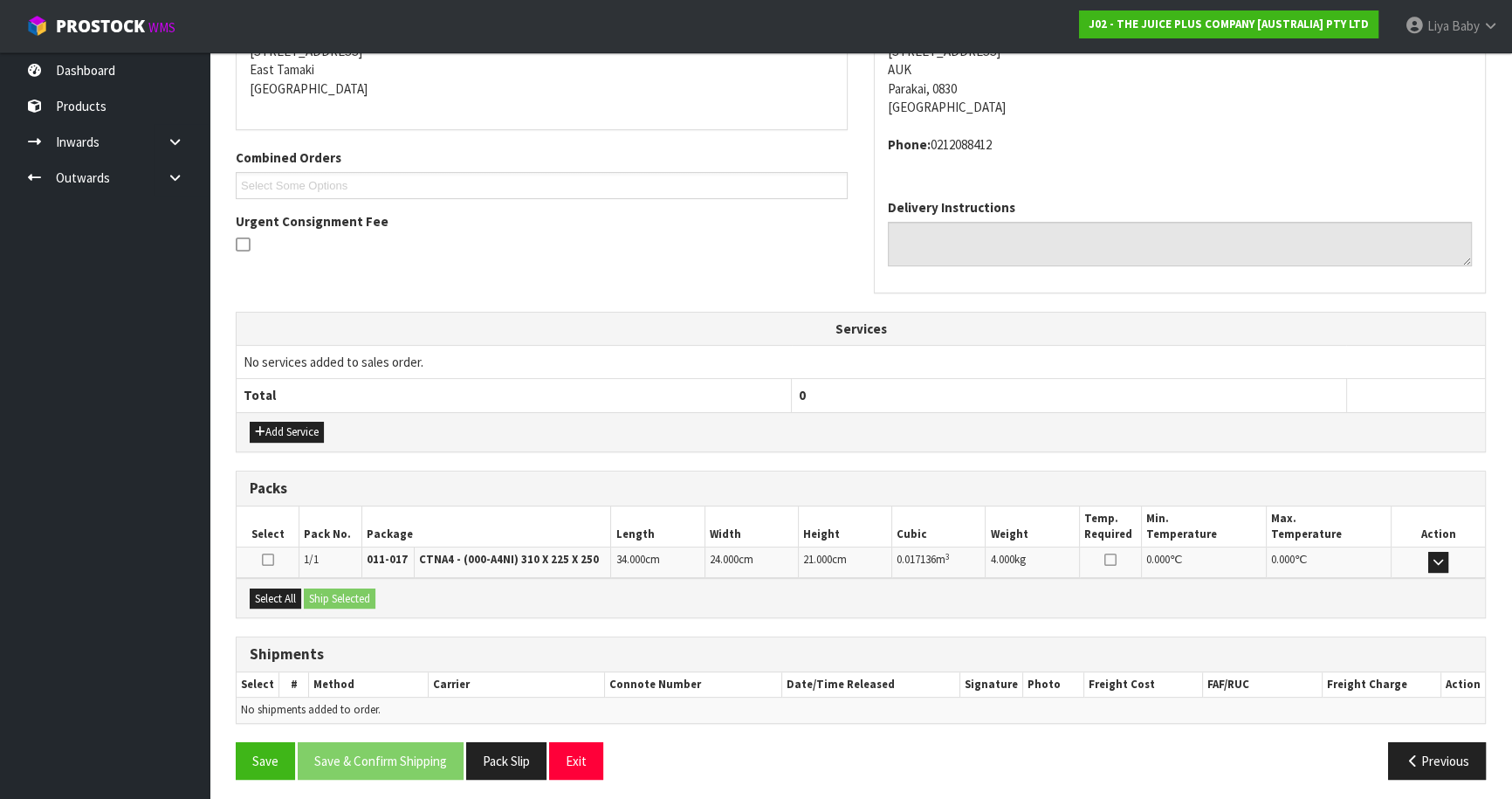
scroll to position [373, 0]
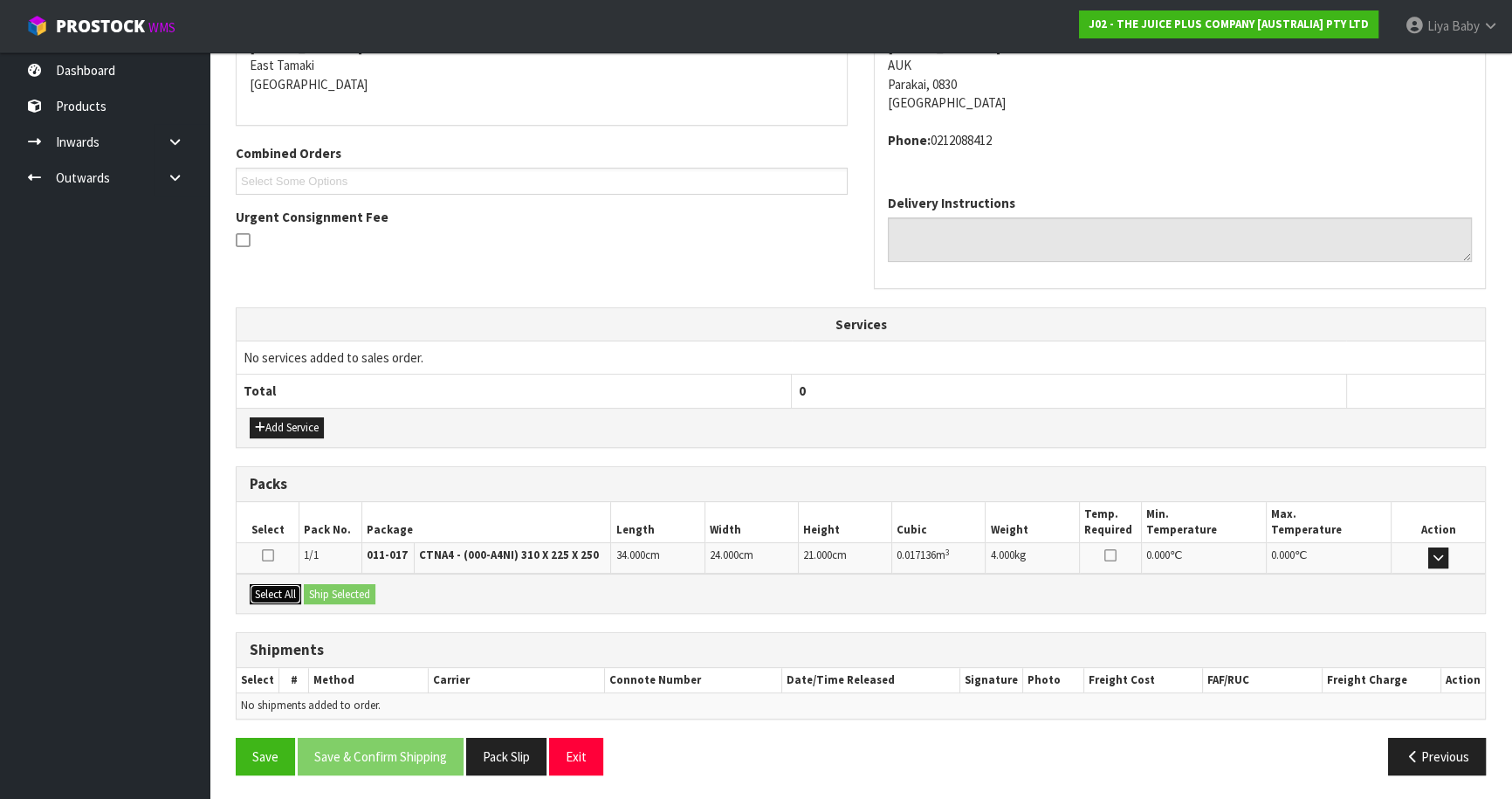
click at [262, 587] on button "Select All" at bounding box center [275, 594] width 52 height 21
click at [313, 584] on button "Ship Selected" at bounding box center [339, 594] width 72 height 21
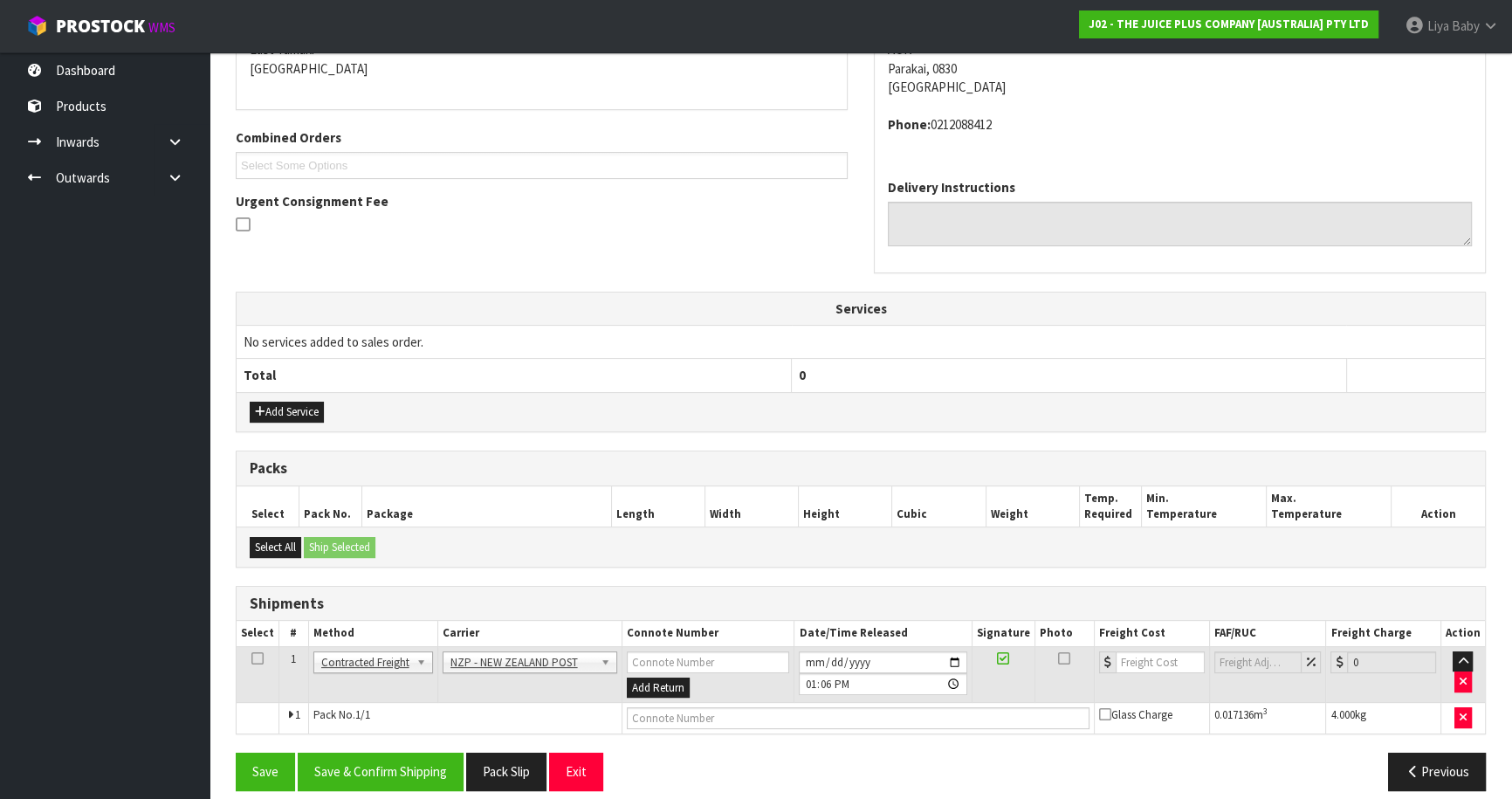
scroll to position [404, 0]
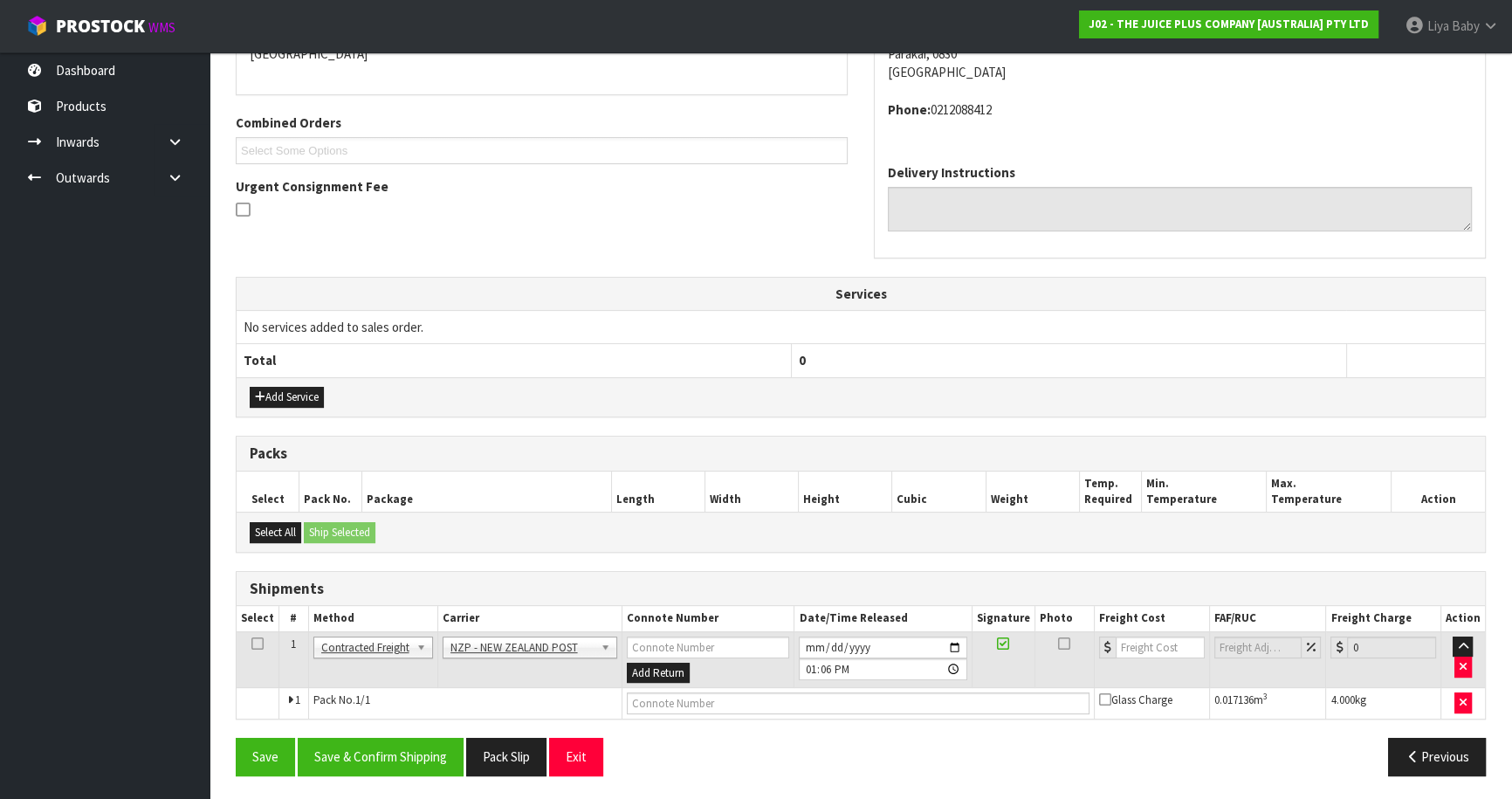
click at [252, 643] on icon at bounding box center [256, 643] width 12 height 1
click at [407, 752] on button "Save & Confirm Shipping" at bounding box center [380, 756] width 166 height 37
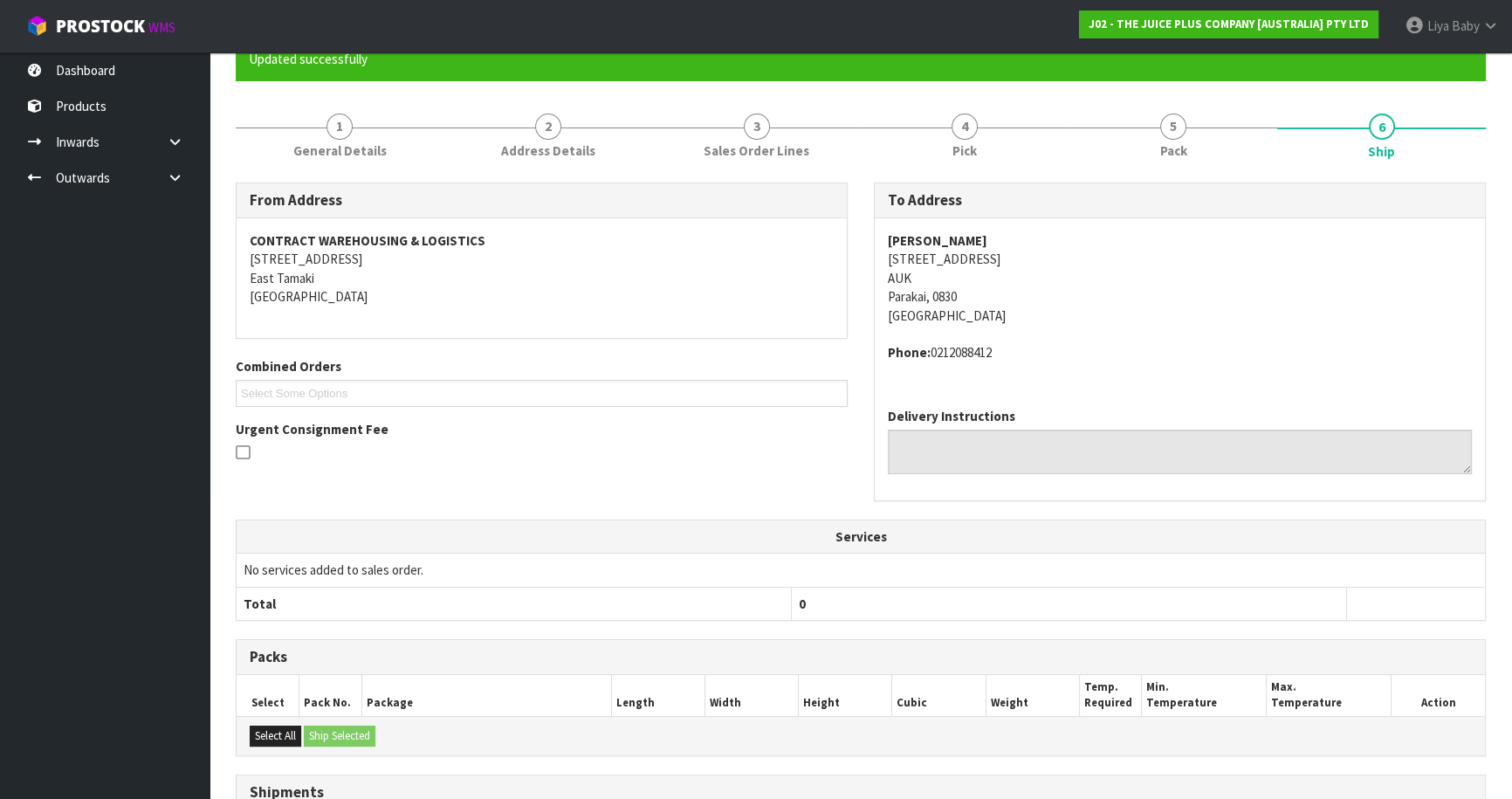
scroll to position [380, 0]
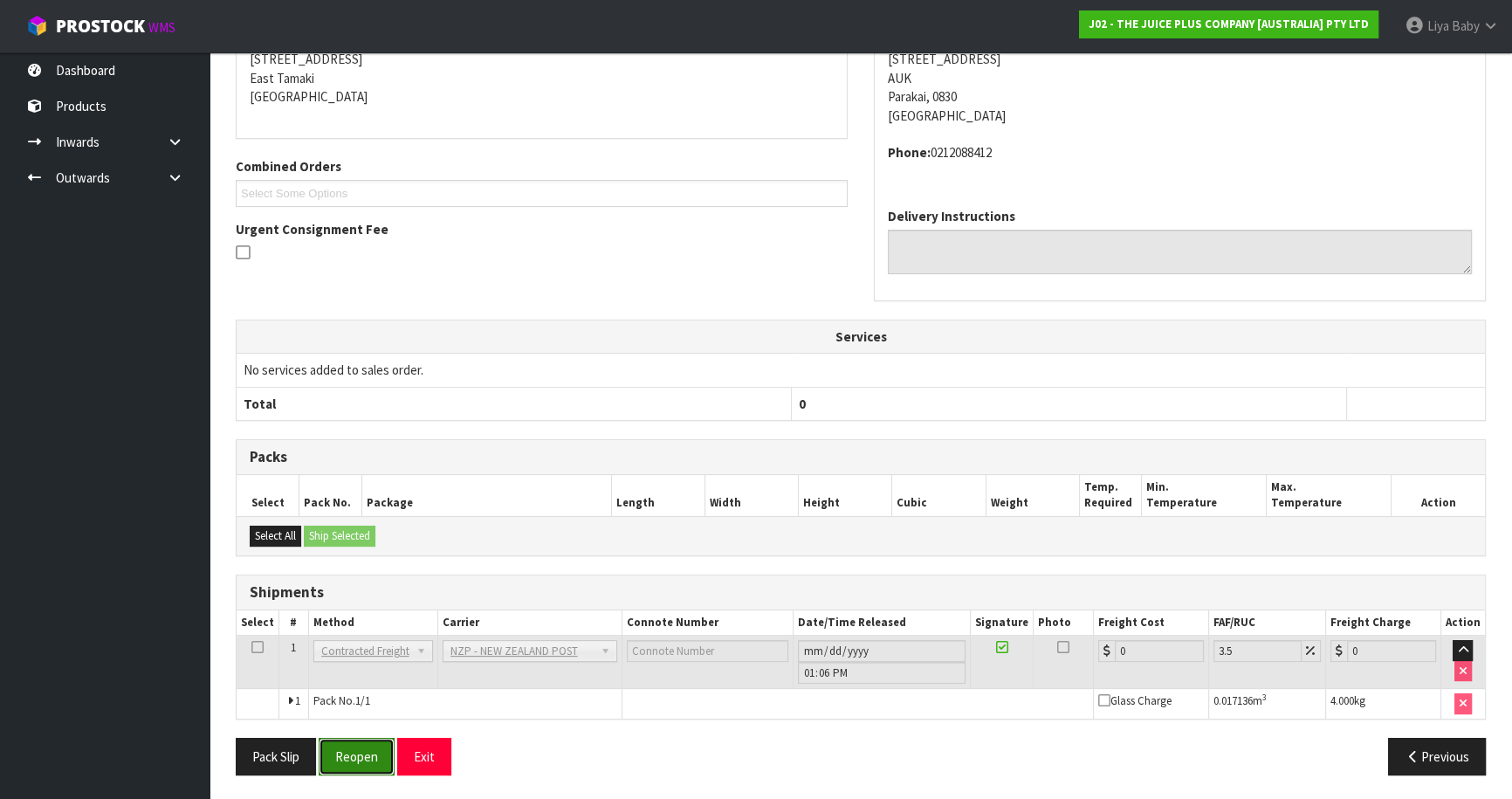
click at [371, 751] on button "Reopen" at bounding box center [357, 756] width 76 height 37
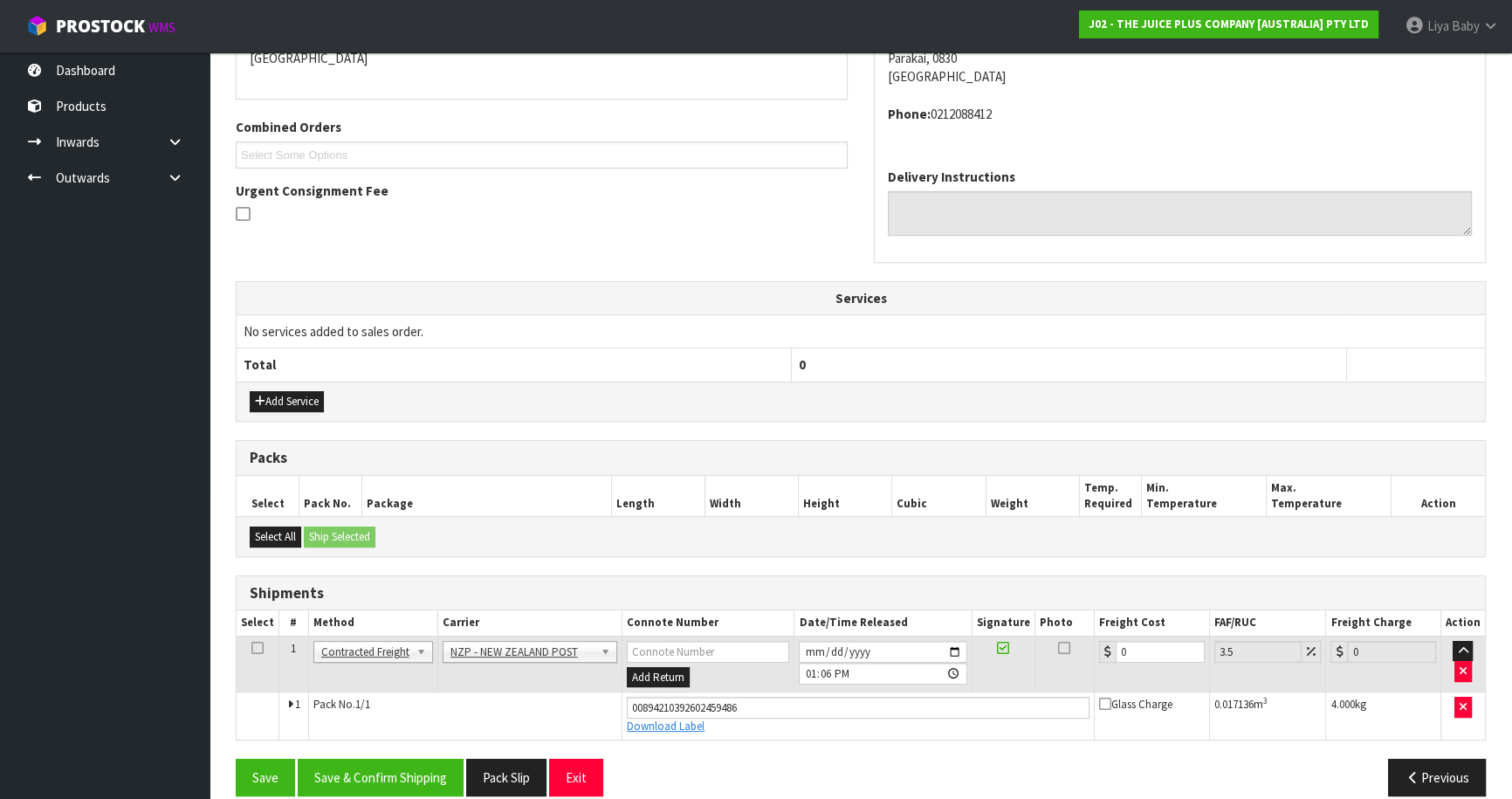
scroll to position [419, 0]
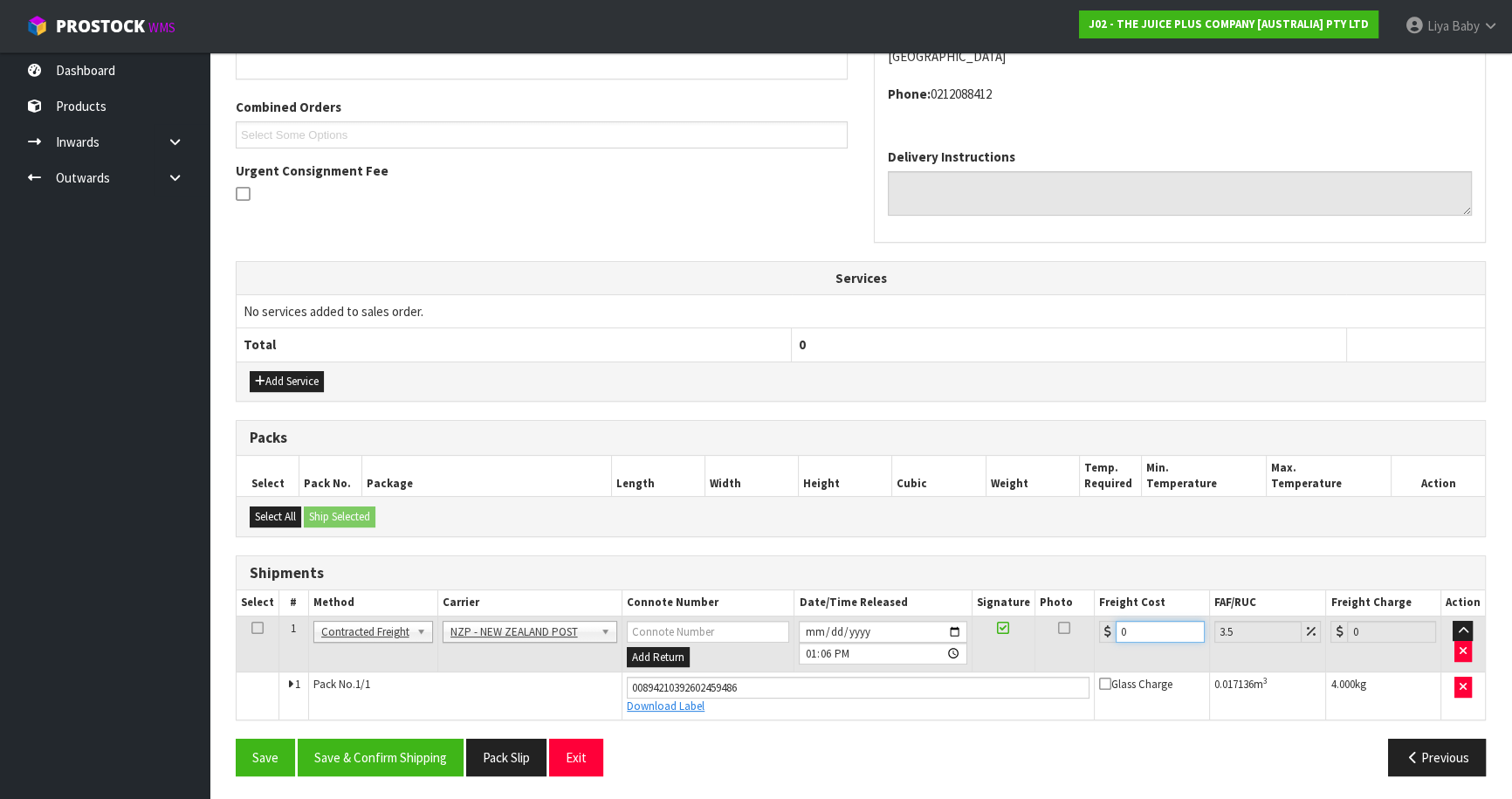
click at [1146, 632] on input "0" at bounding box center [1160, 631] width 89 height 22
type input "8"
type input "8.28"
type input "83"
type input "85.9"
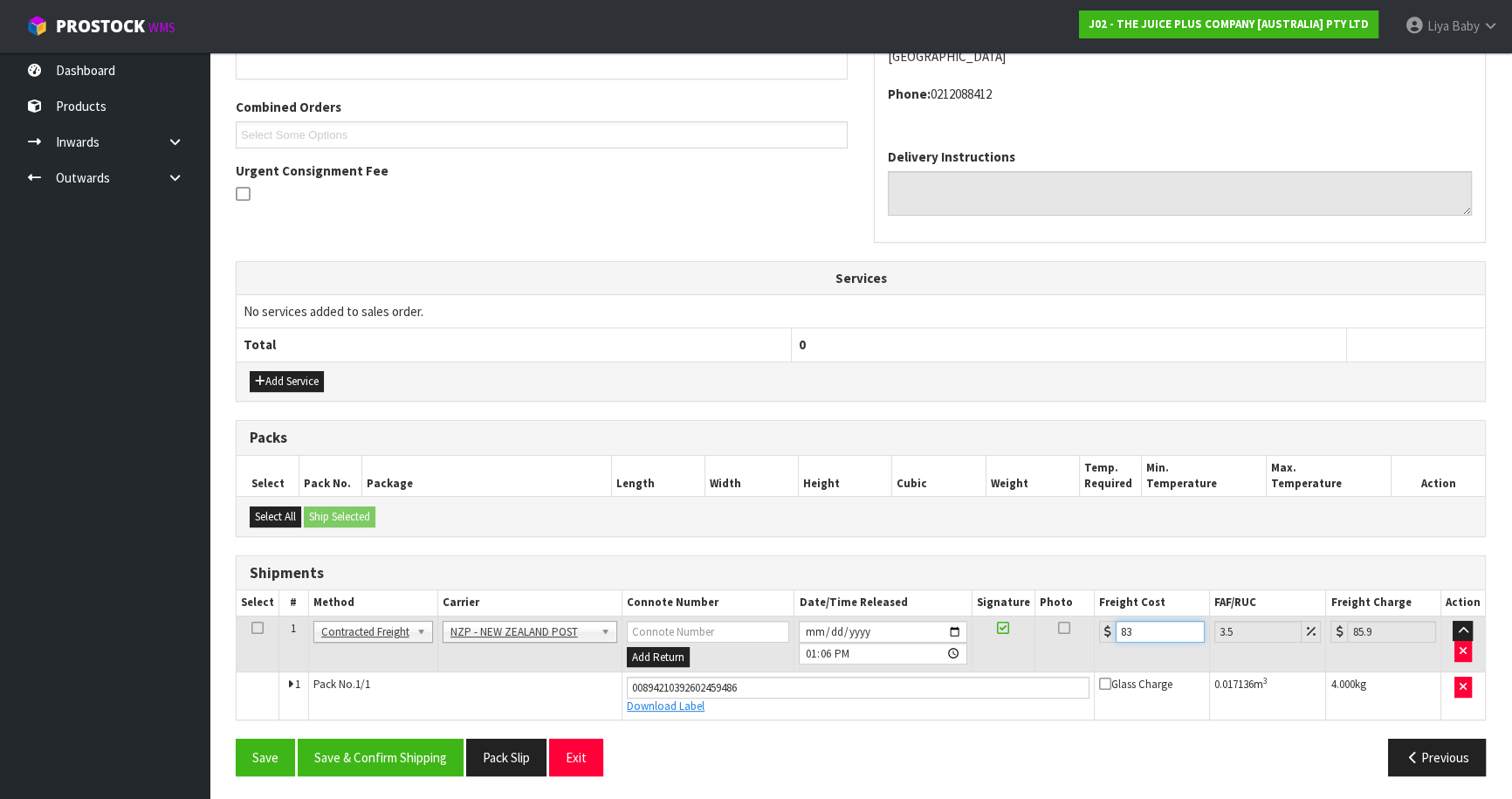
type input "832"
type input "861.12"
type input "83"
type input "85.9"
type input "8"
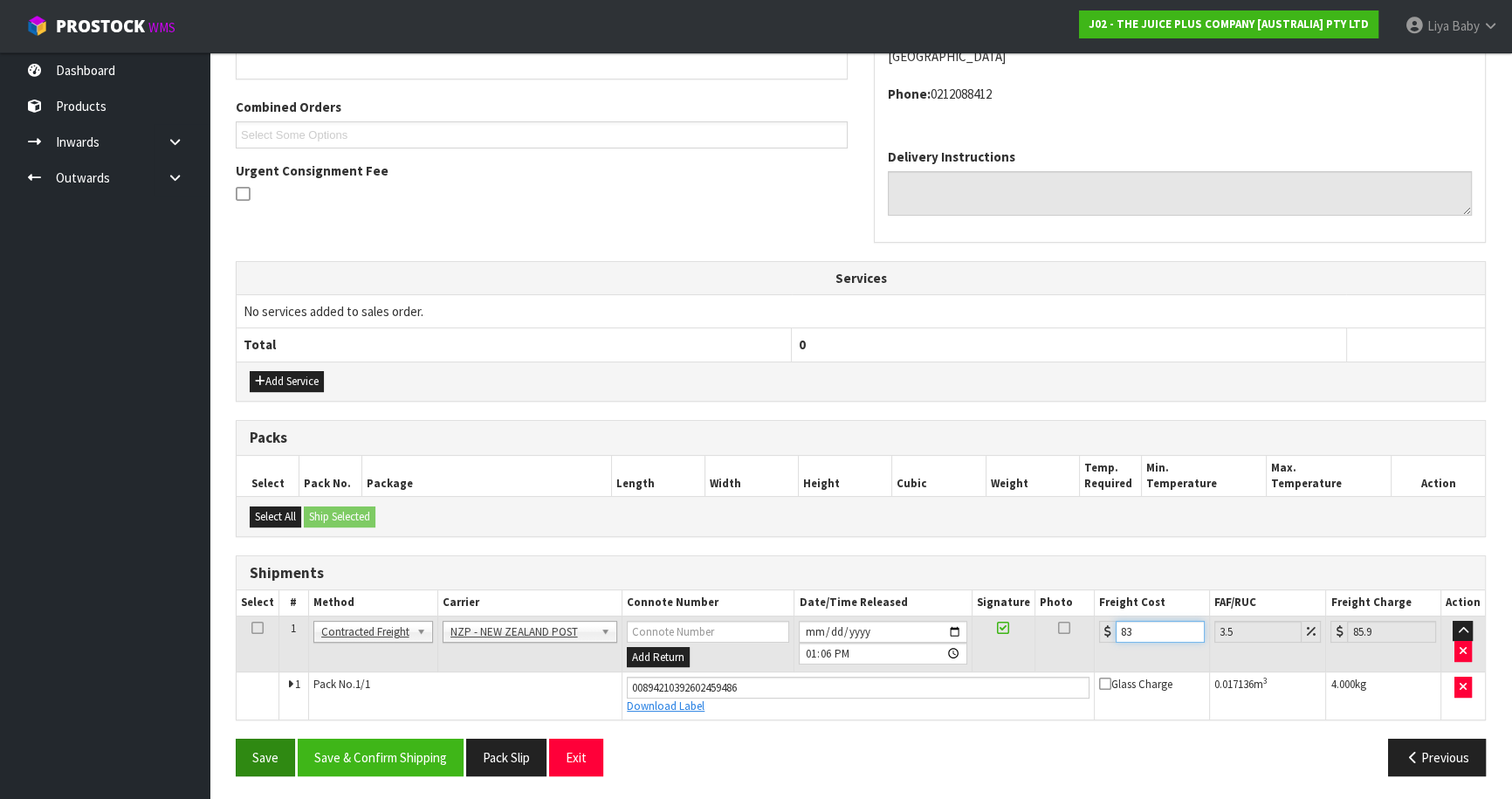
type input "8.28"
type input "0"
type input "4"
type input "4.14"
type input "4.3"
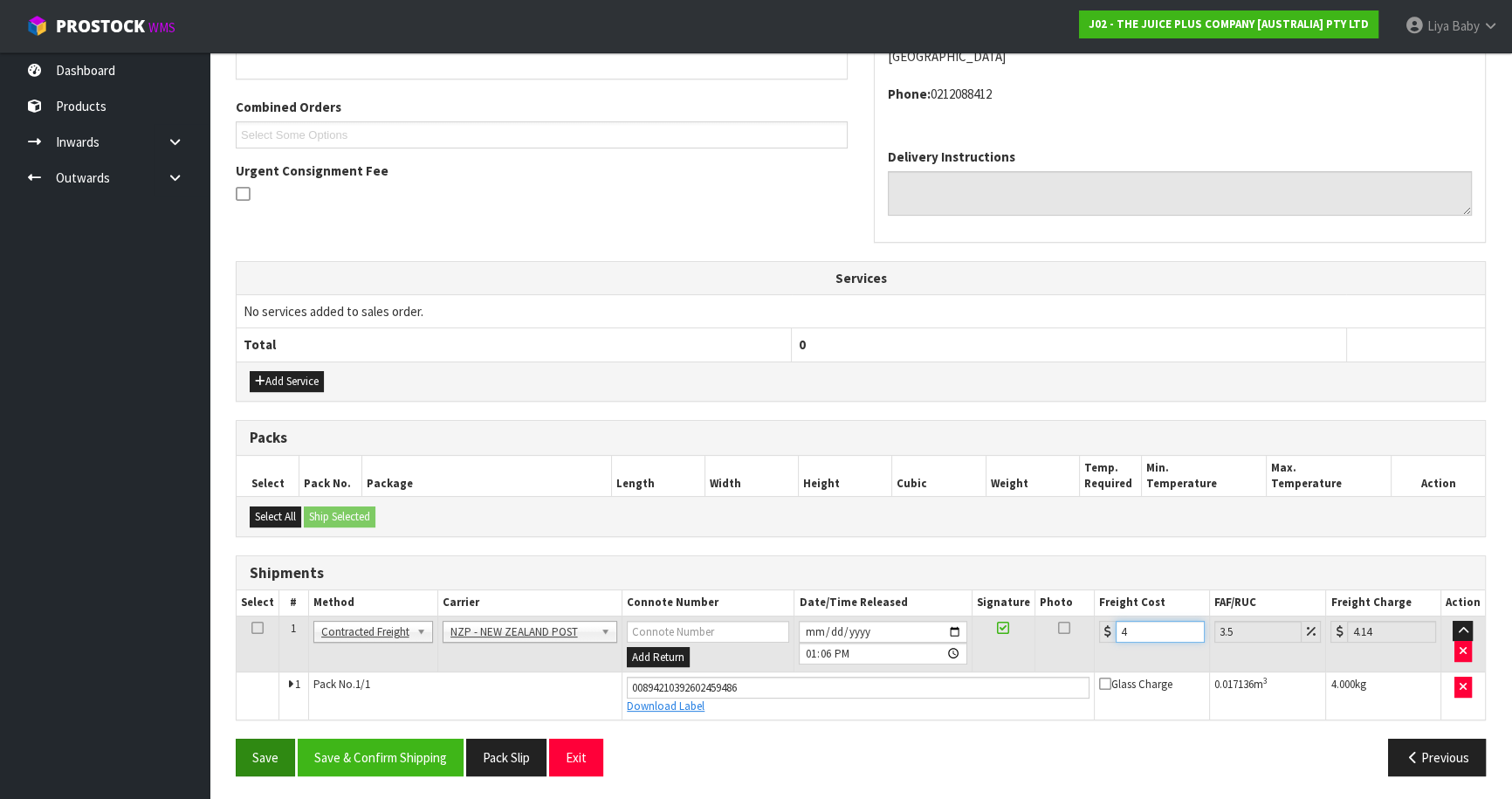
type input "4.45"
type input "4.33"
type input "4.48"
type input "4.33"
click at [260, 628] on icon at bounding box center [256, 628] width 12 height 1
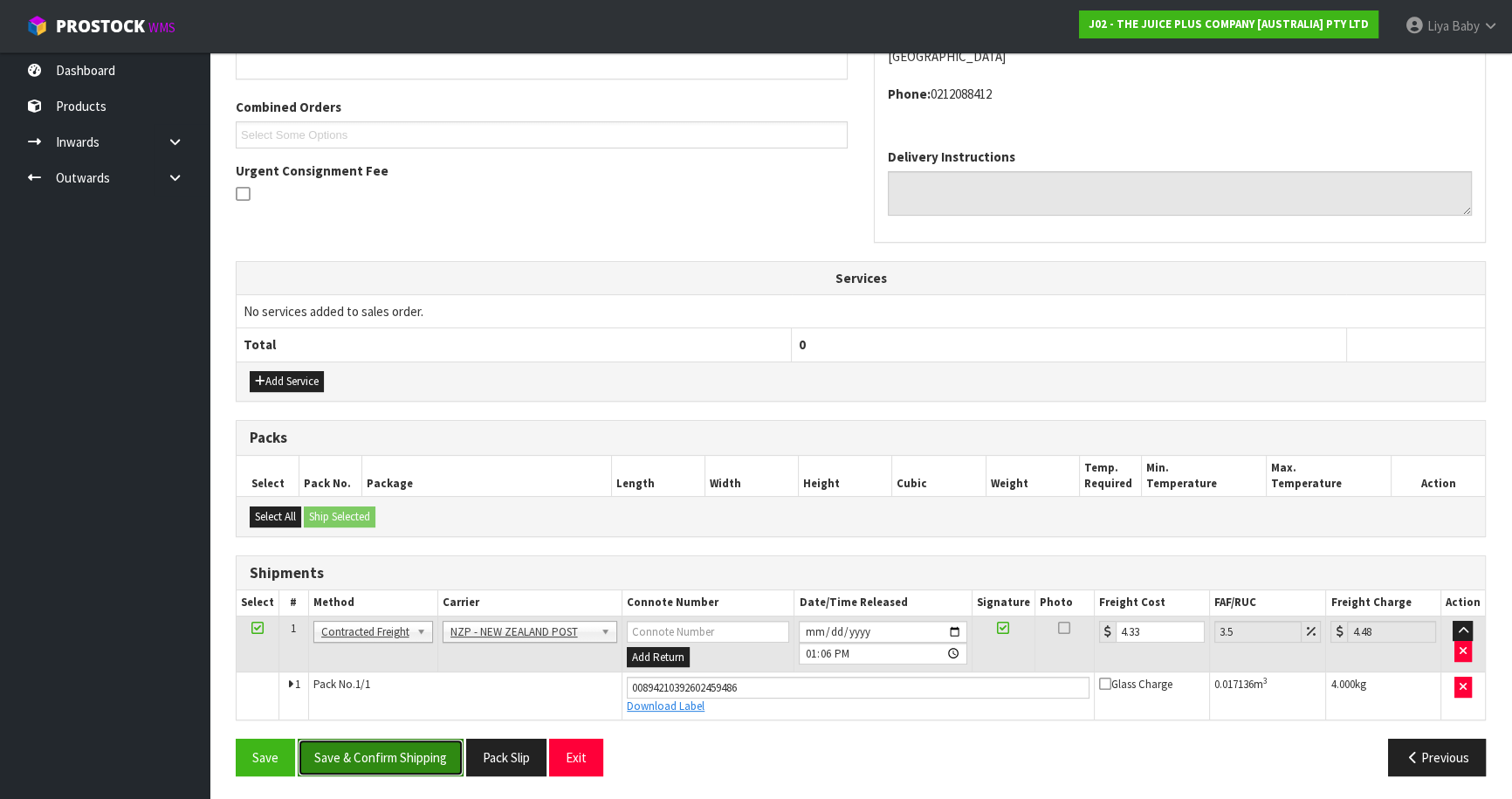
click at [375, 758] on button "Save & Confirm Shipping" at bounding box center [380, 756] width 166 height 37
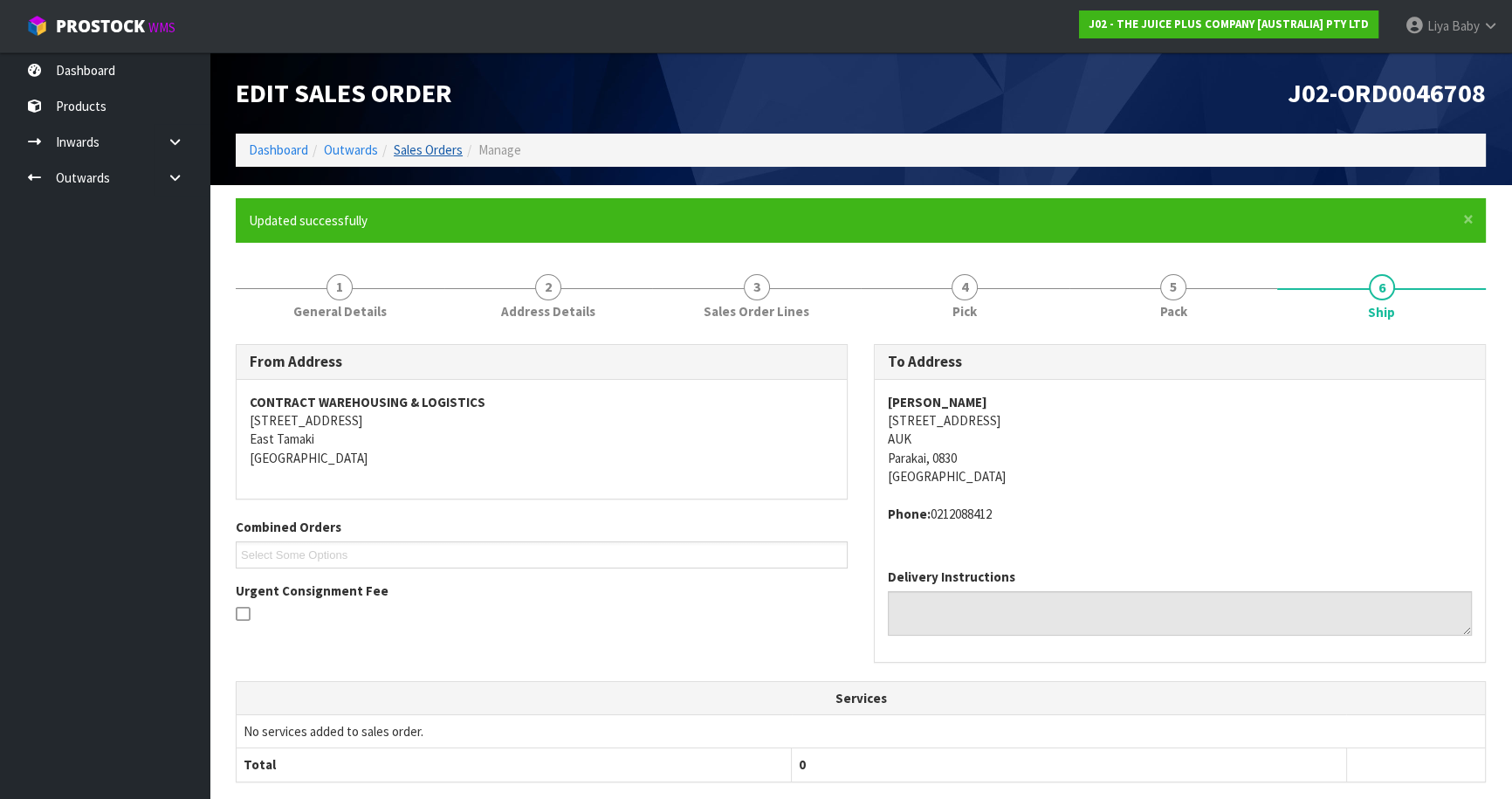
click at [427, 140] on li "Sales Orders" at bounding box center [419, 149] width 84 height 18
click at [447, 140] on ol "Dashboard Outwards Sales Orders Manage" at bounding box center [861, 149] width 1250 height 33
click at [442, 148] on link "Sales Orders" at bounding box center [429, 149] width 69 height 16
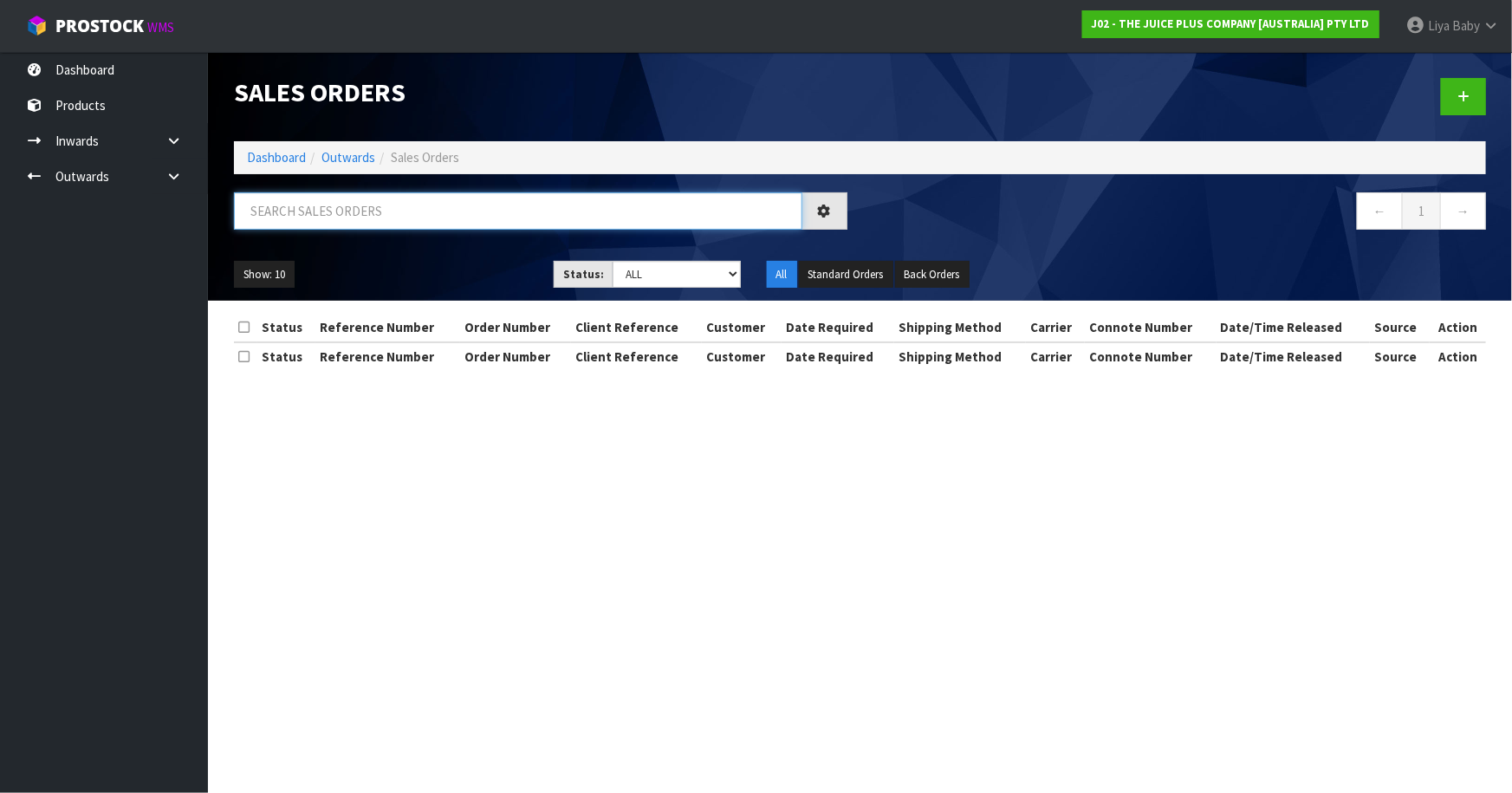
click at [398, 214] on input "text" at bounding box center [518, 210] width 568 height 37
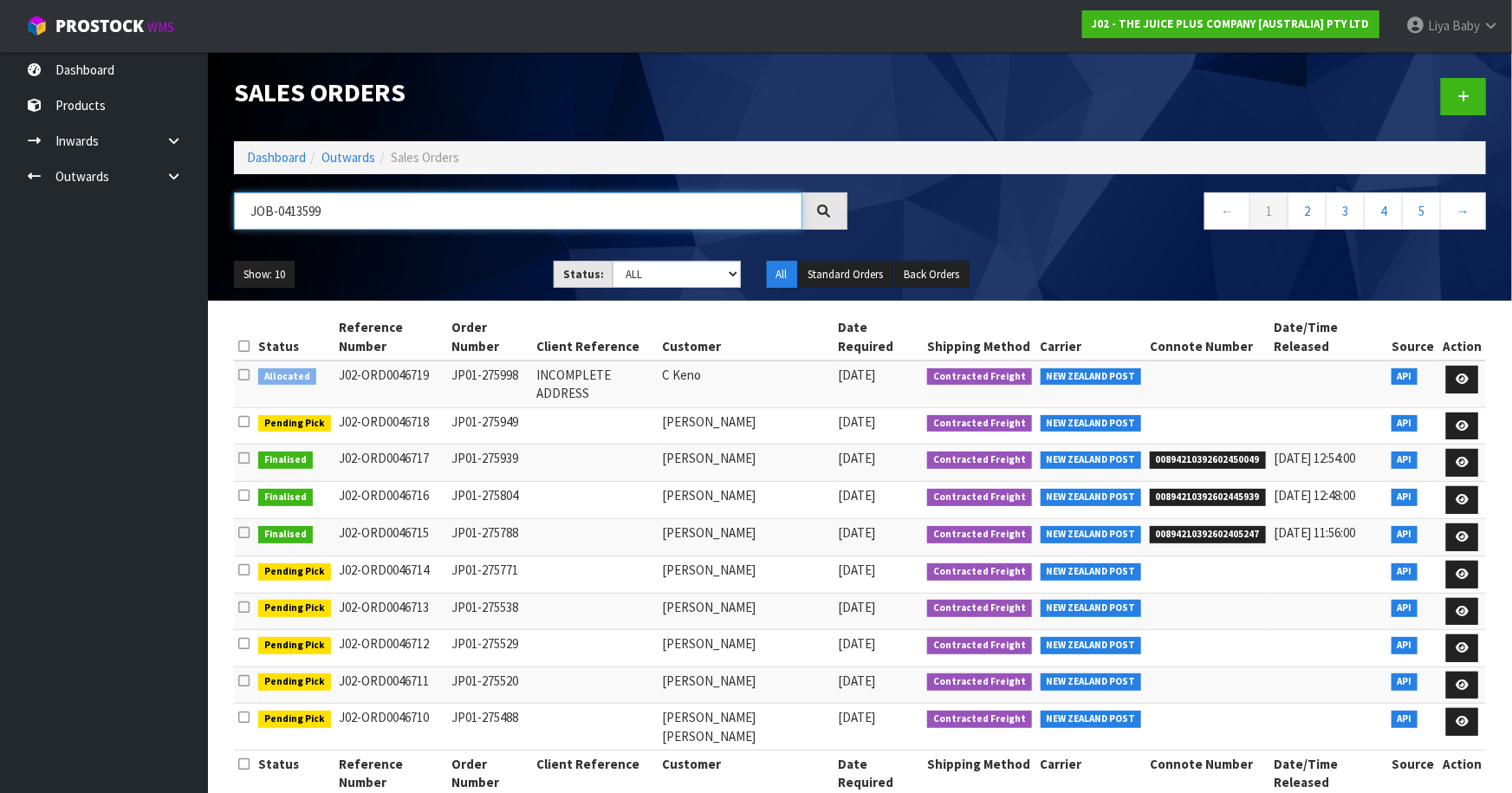
type input "JOB-0413599"
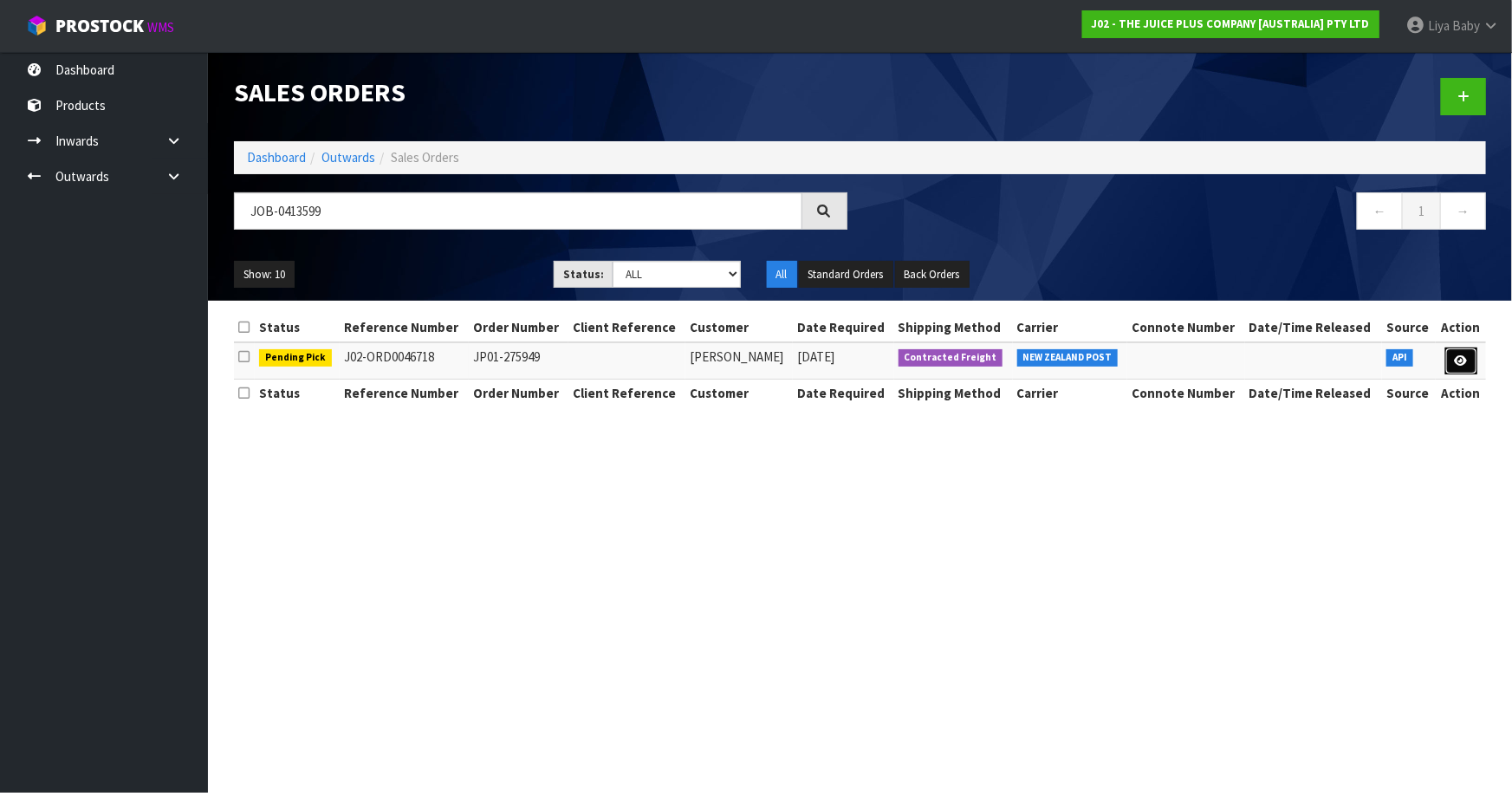
click at [1473, 368] on link at bounding box center [1462, 361] width 32 height 28
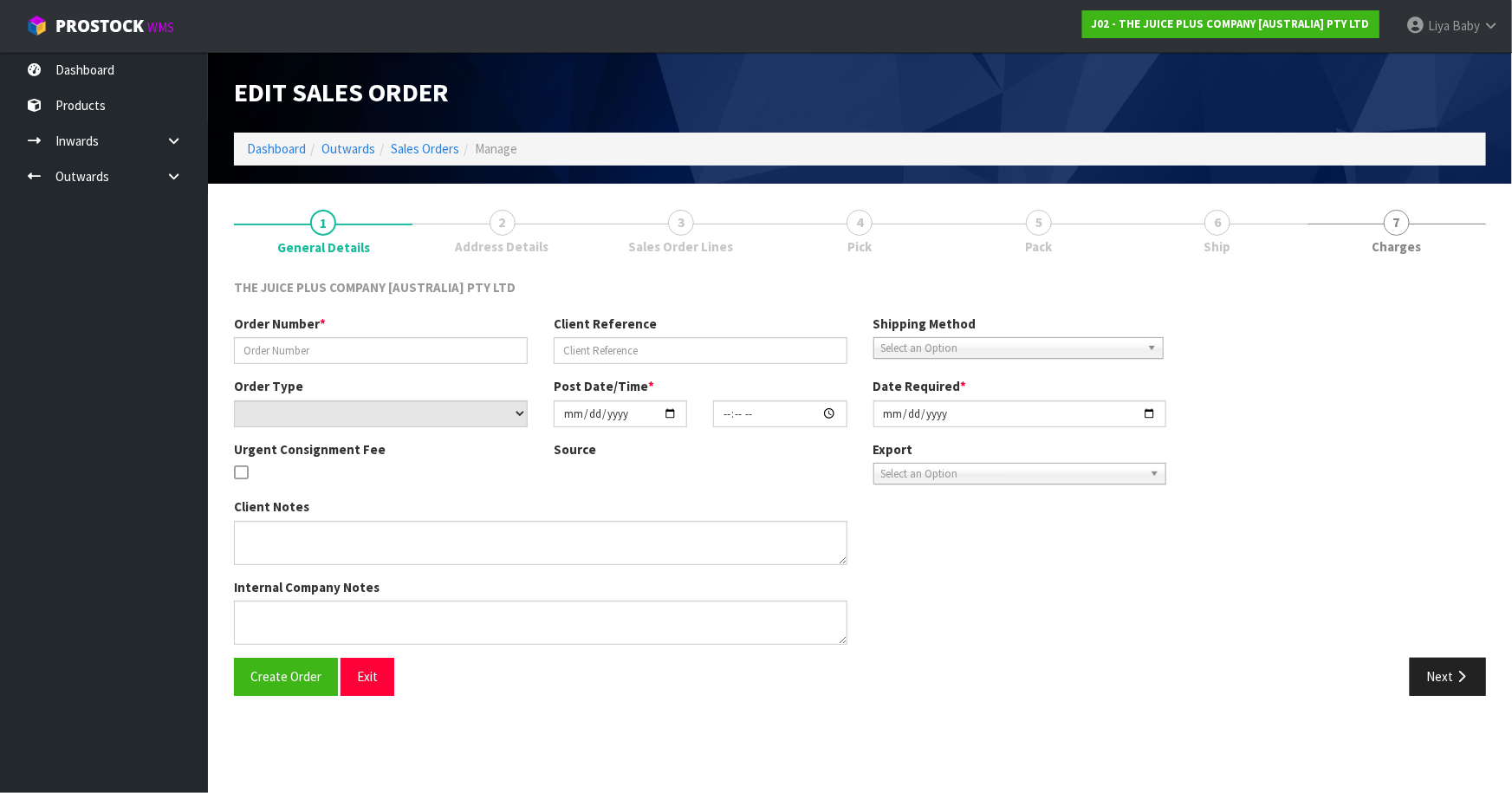
type input "JP01-275949"
select select "number:0"
type input "[DATE]"
type input "03:03:00.000"
type input "[DATE]"
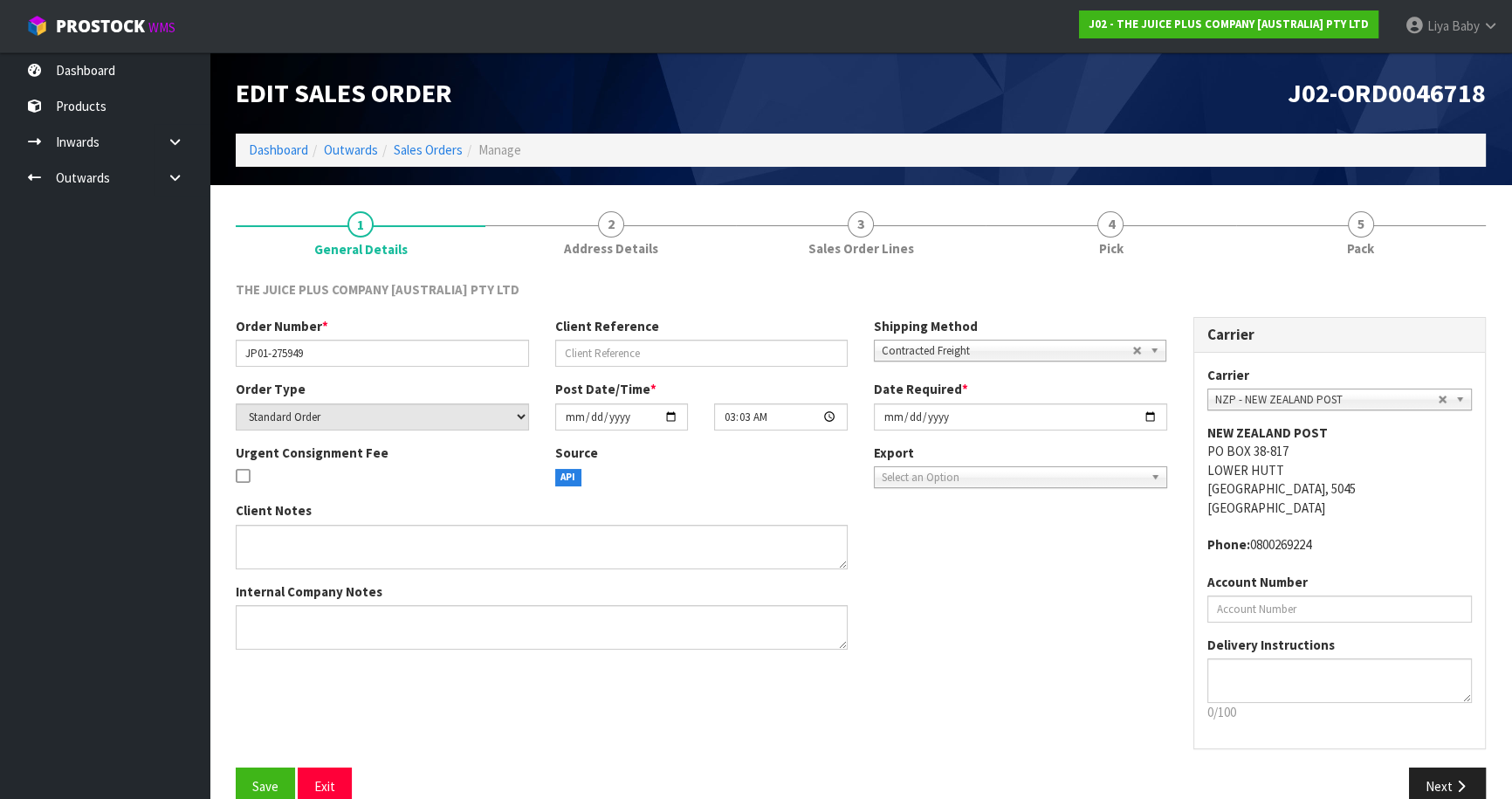
drag, startPoint x: 322, startPoint y: 223, endPoint x: 501, endPoint y: 36, distance: 258.9
click at [322, 224] on link "1 General Details" at bounding box center [361, 233] width 250 height 70
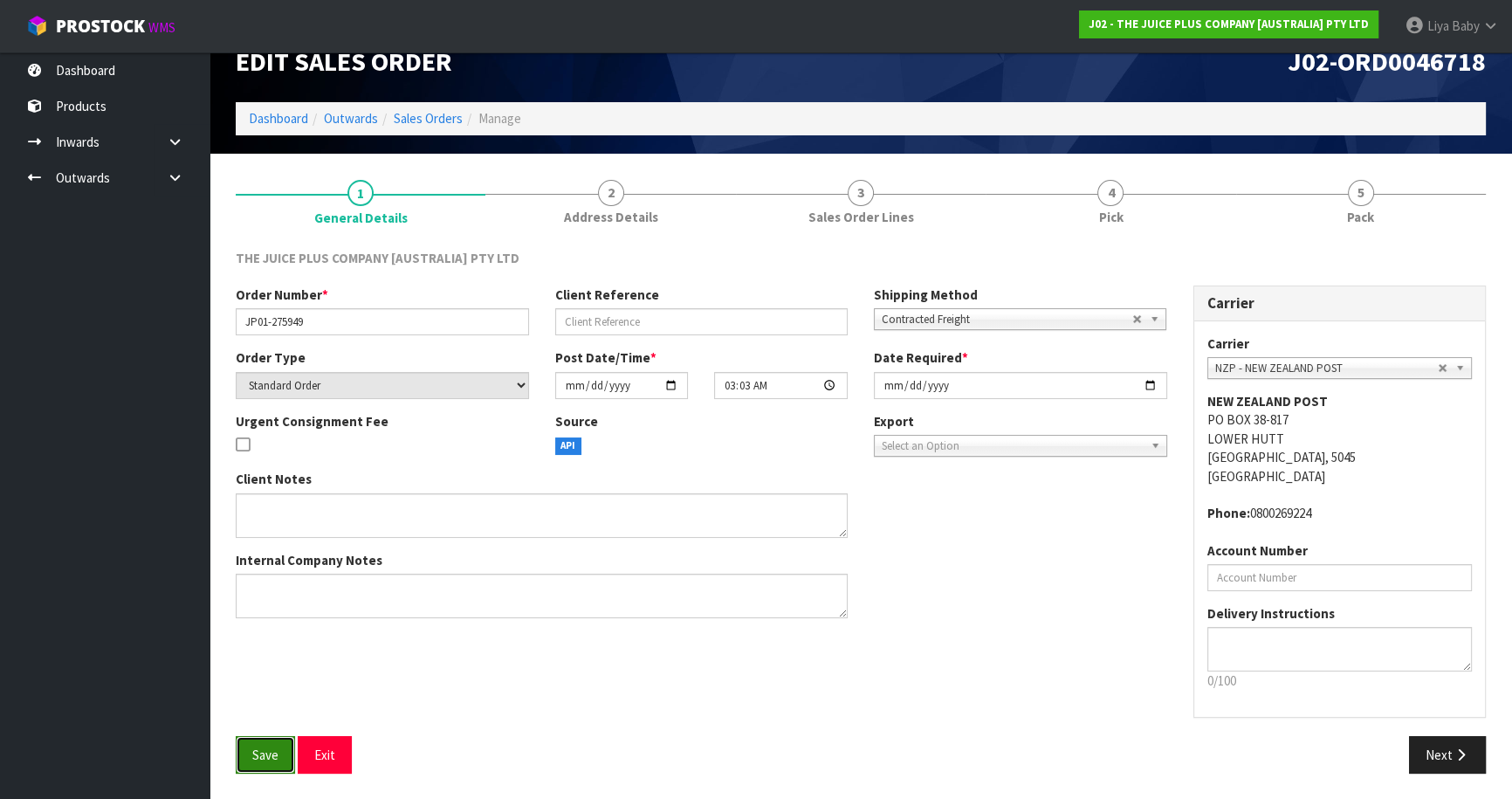
click at [283, 754] on button "Save" at bounding box center [265, 754] width 60 height 37
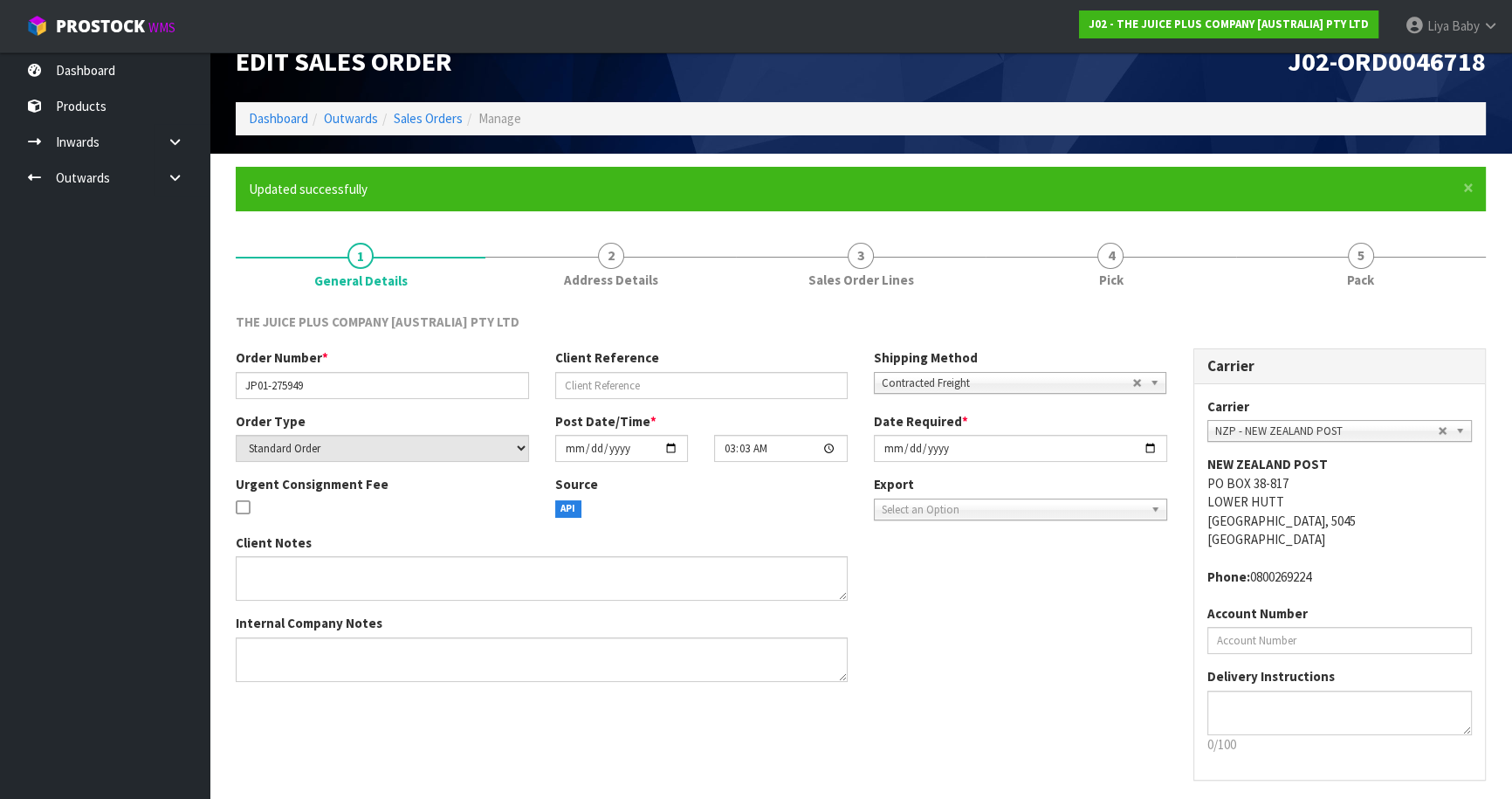
scroll to position [0, 0]
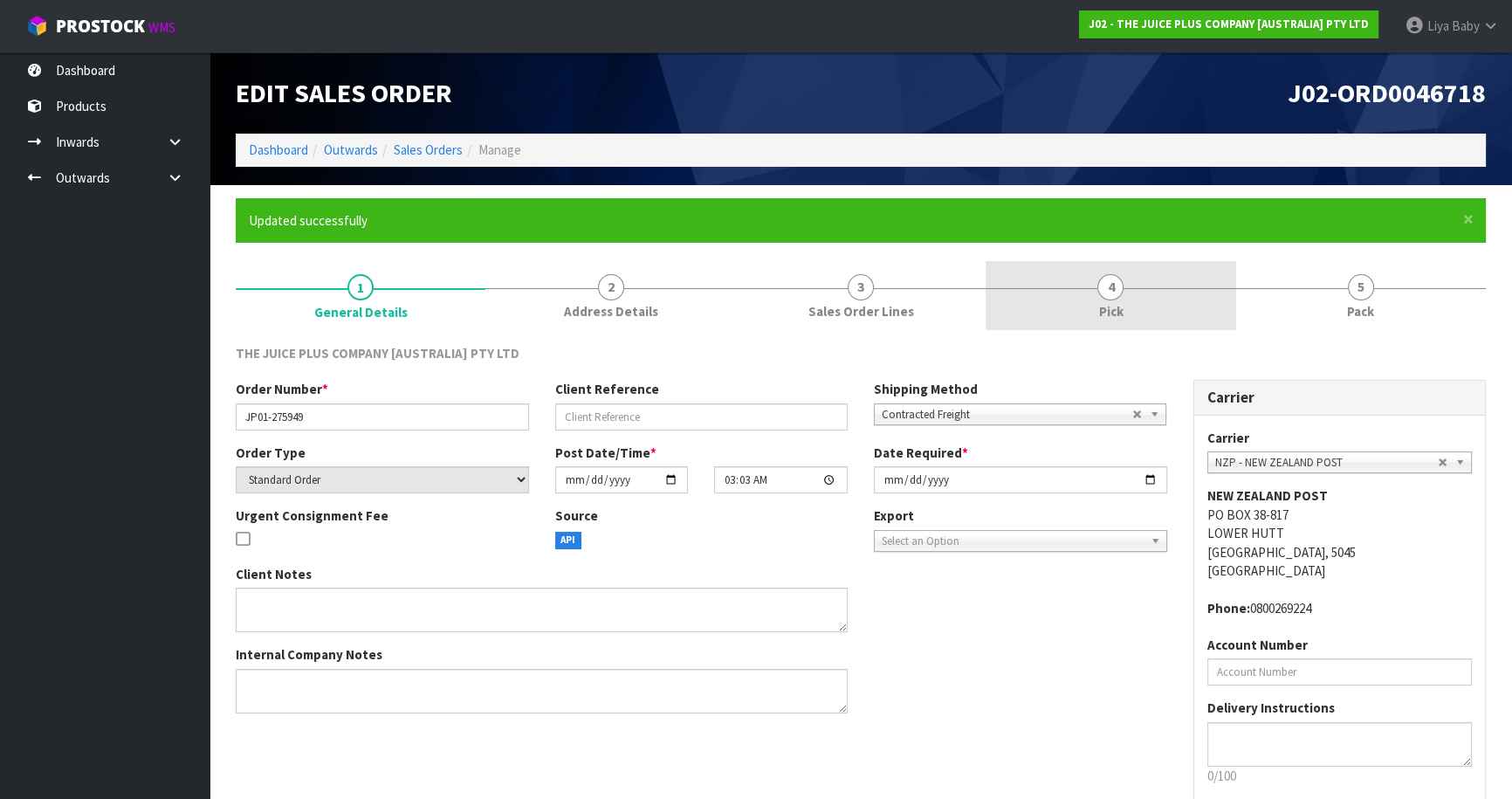
click at [1111, 325] on link "4 Pick" at bounding box center [1111, 295] width 250 height 69
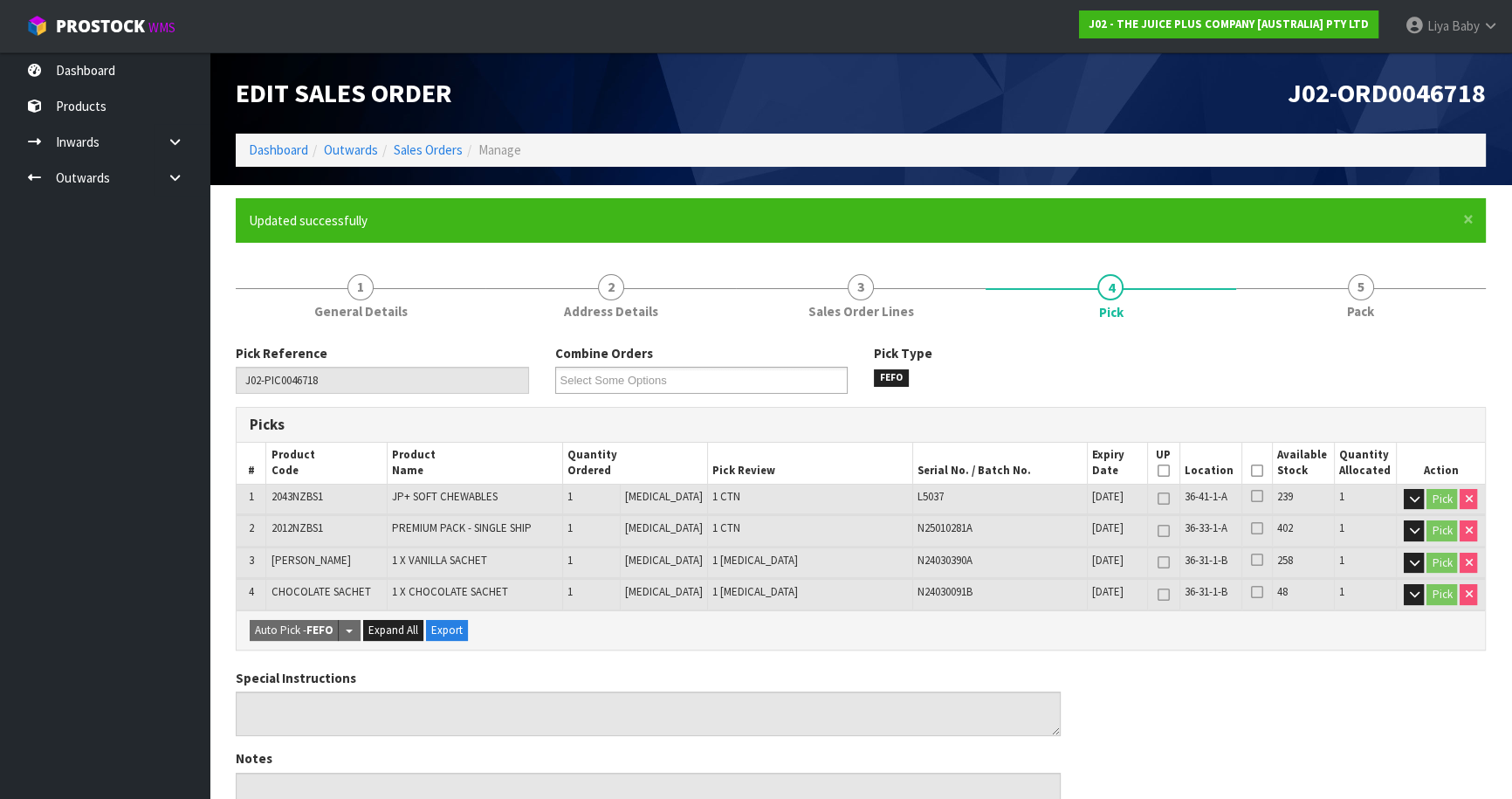
click at [1251, 470] on icon at bounding box center [1257, 470] width 12 height 1
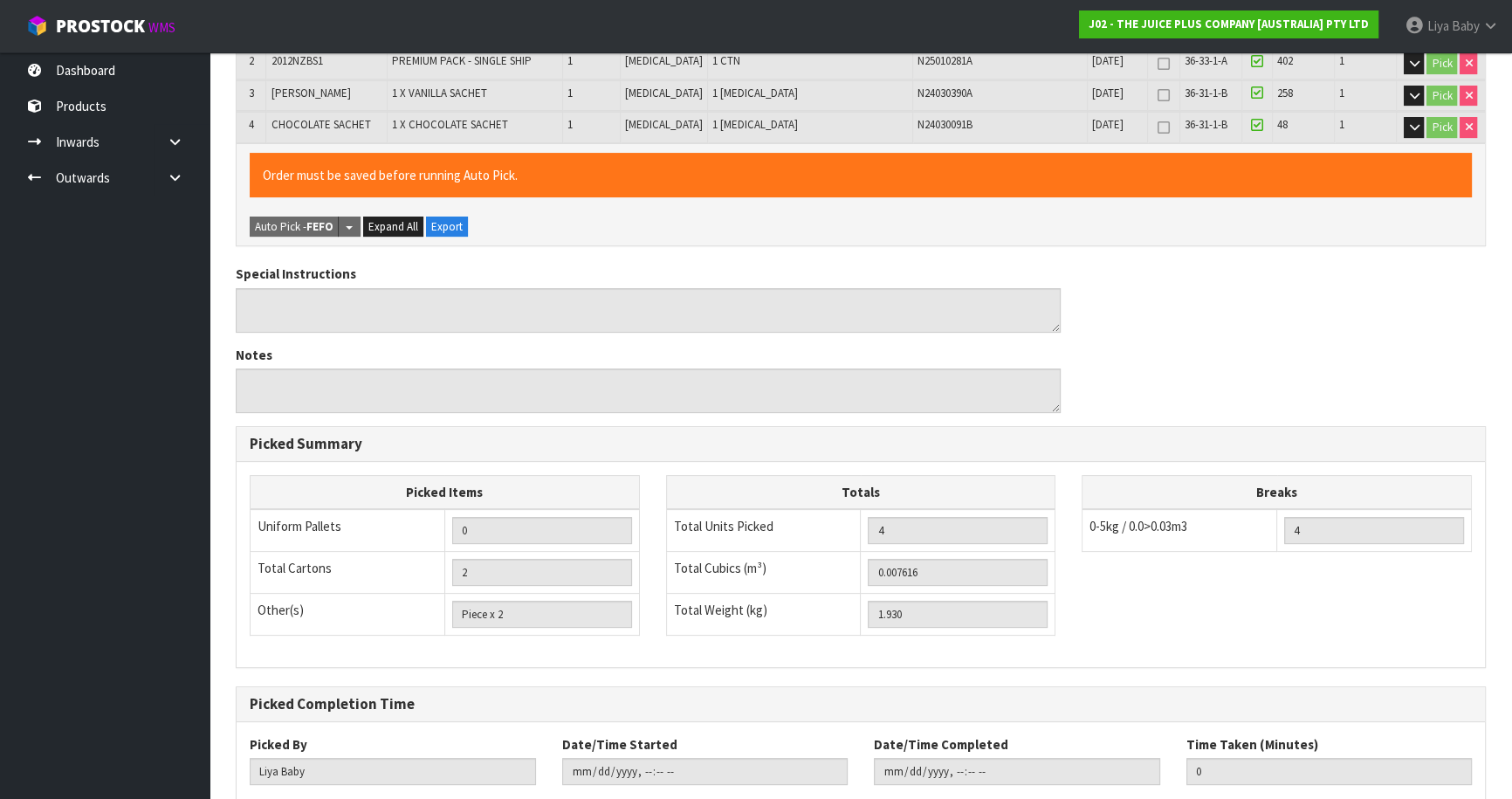
scroll to position [572, 0]
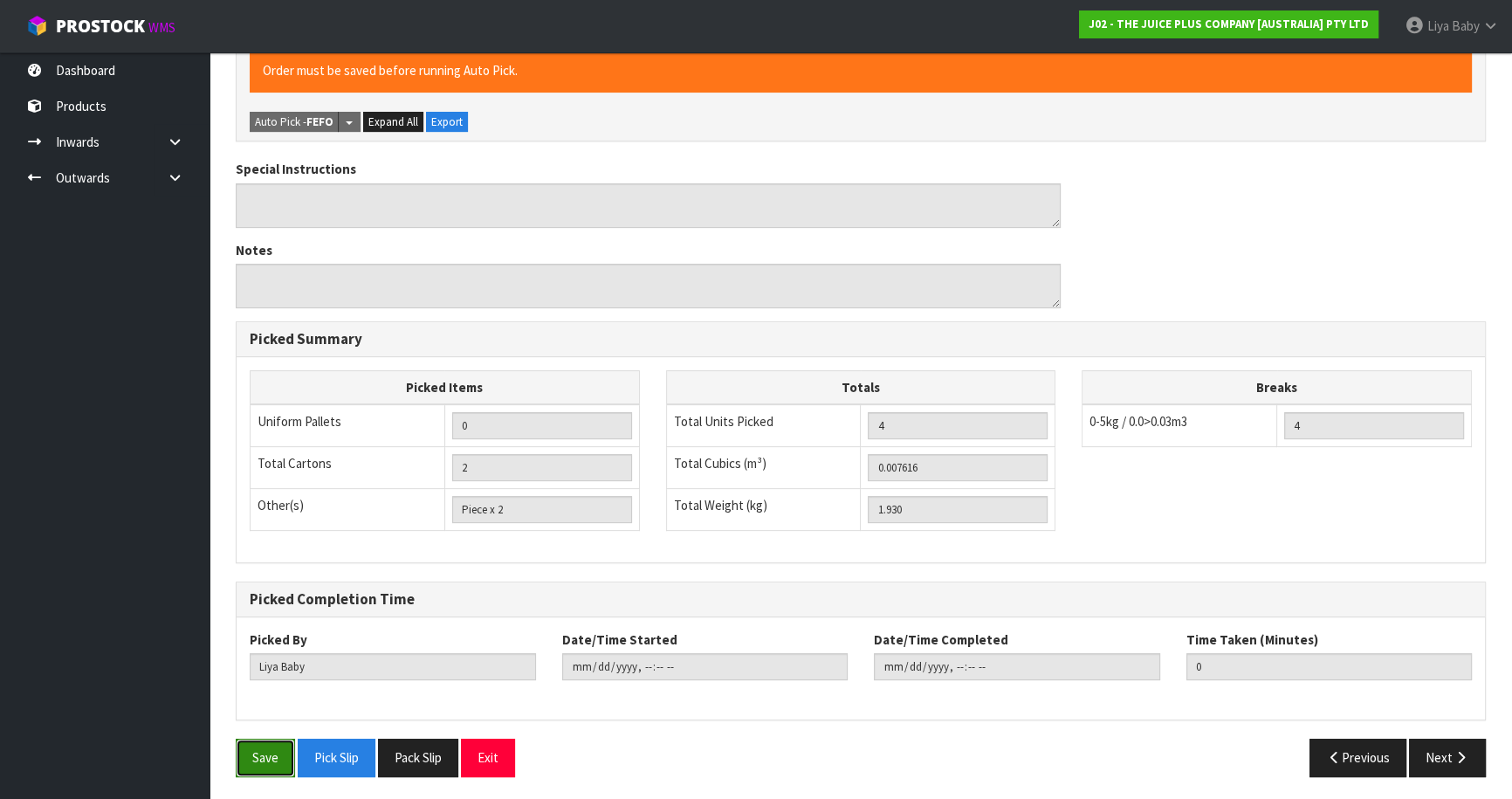
click at [283, 747] on button "Save" at bounding box center [265, 756] width 60 height 37
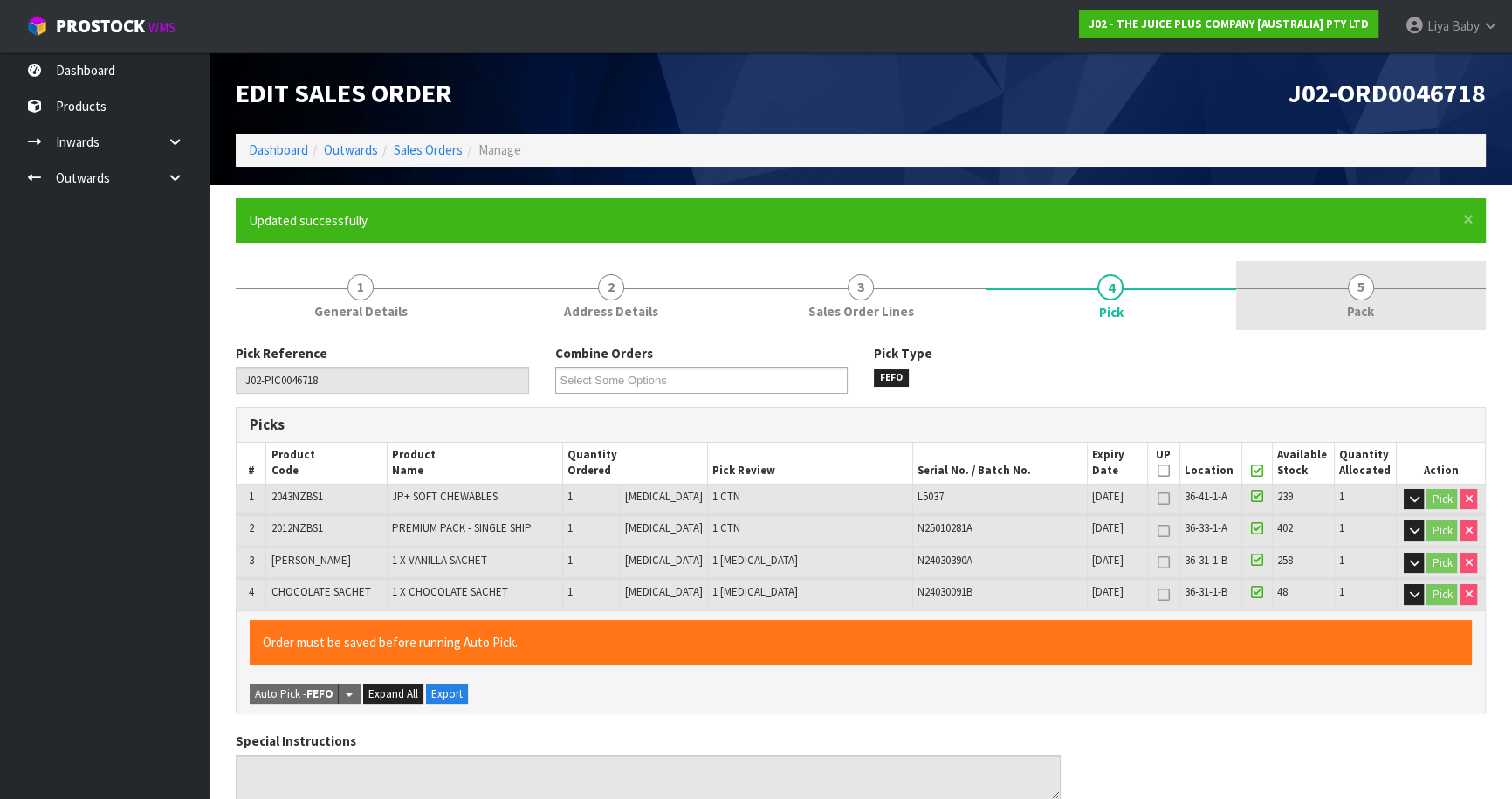
type input "[DATE]T13:16:53"
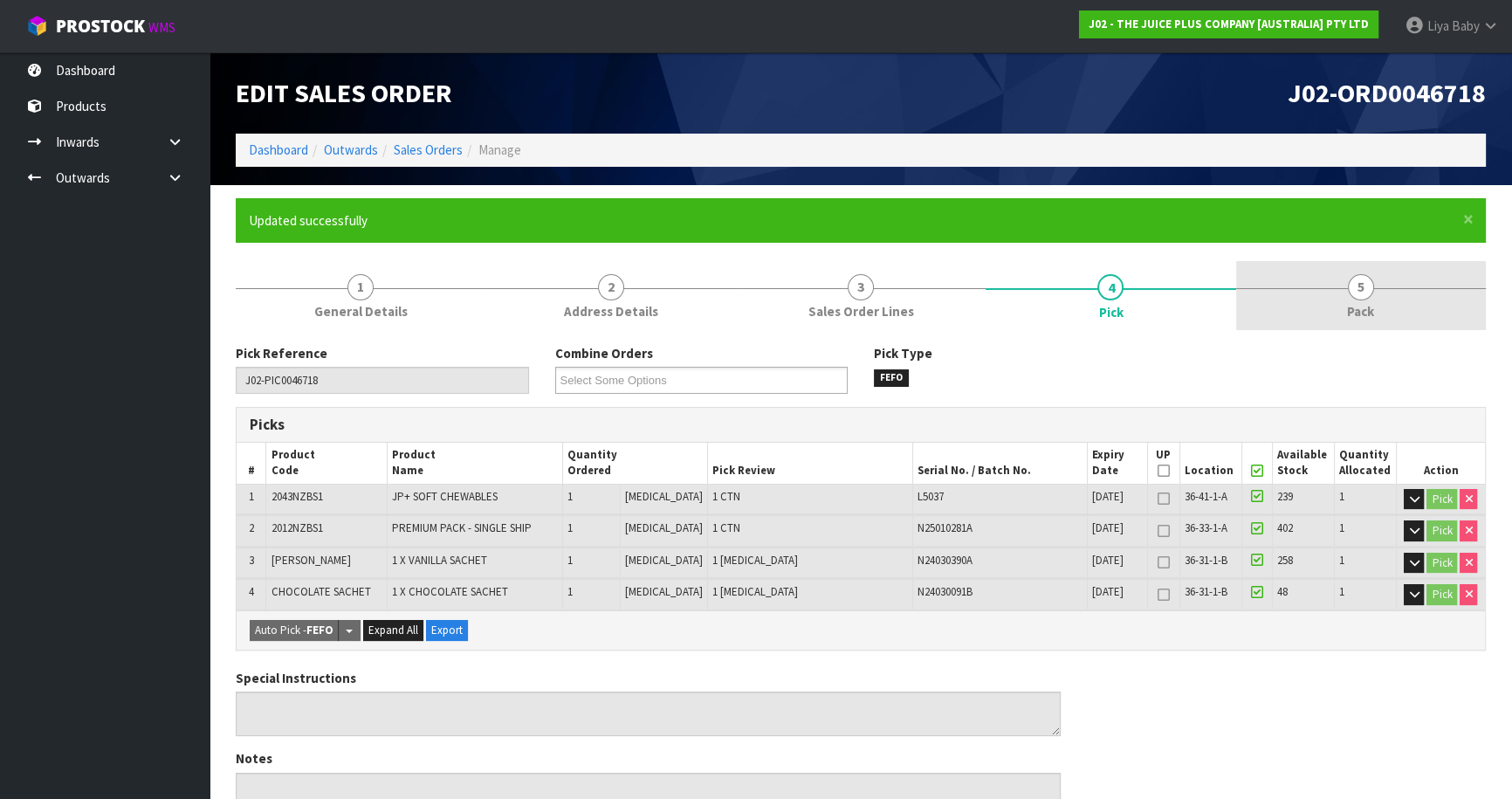
click at [1328, 295] on link "5 Pack" at bounding box center [1361, 295] width 250 height 69
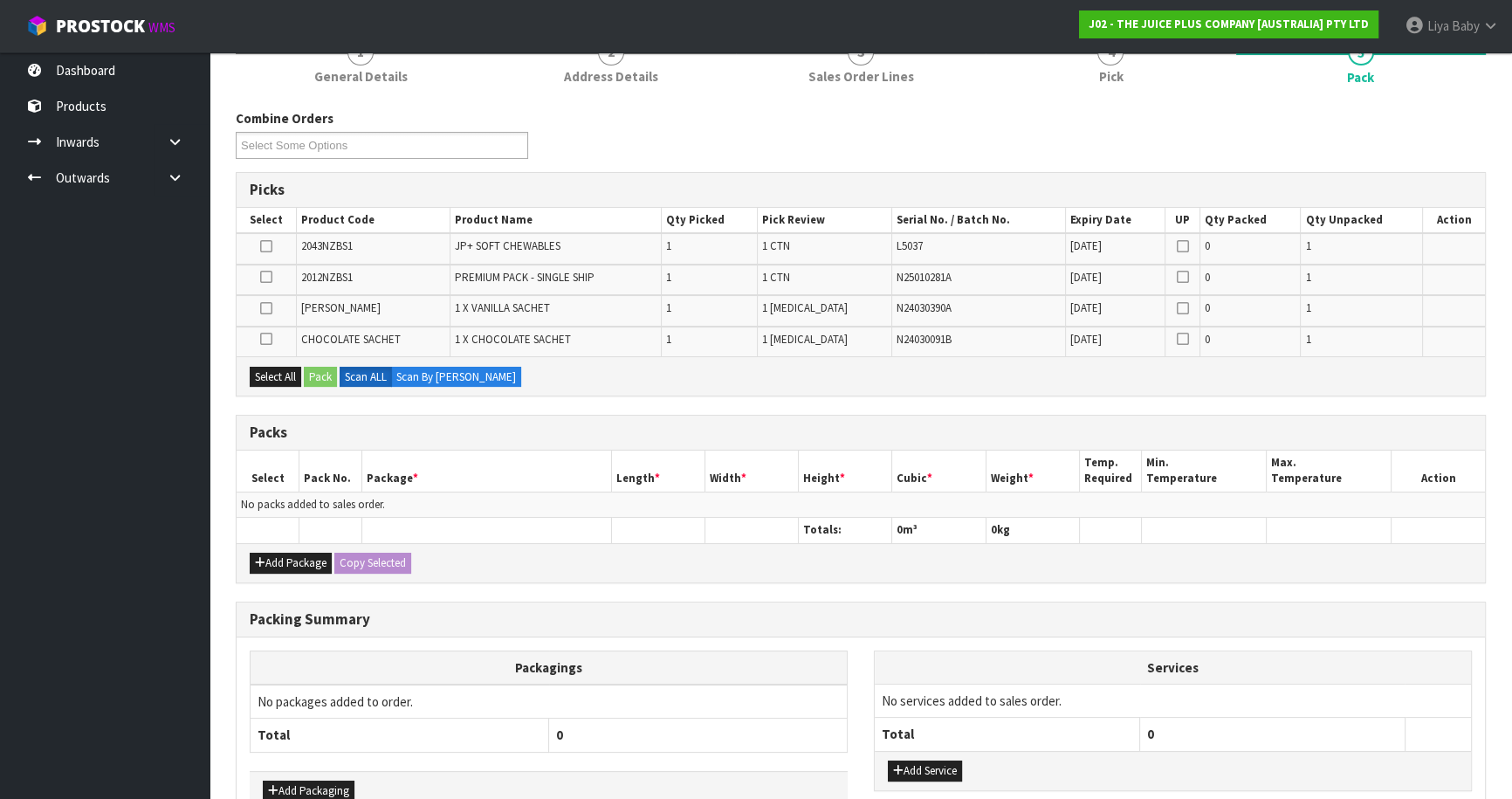
scroll to position [237, 0]
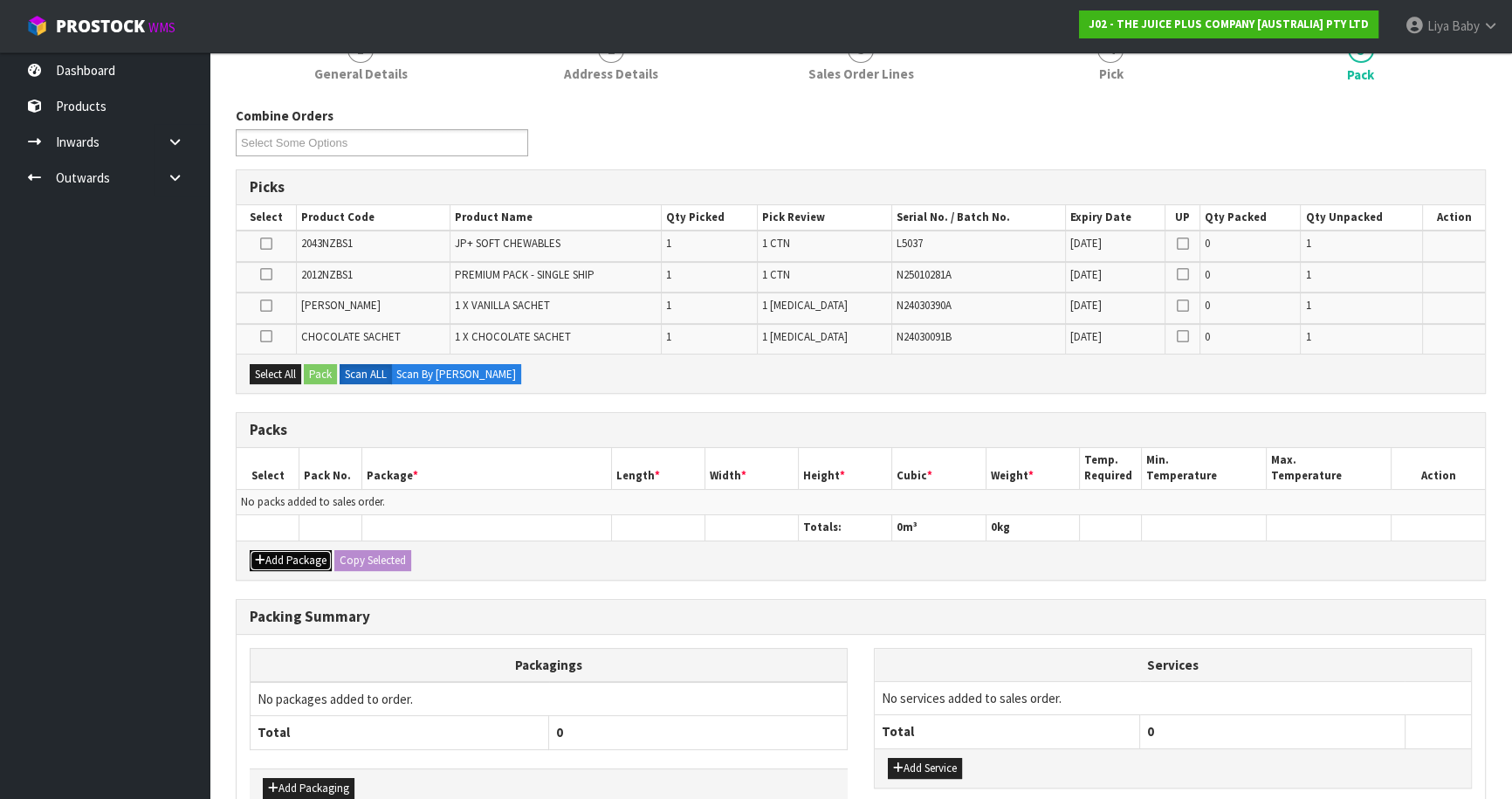
click at [299, 554] on button "Add Package" at bounding box center [291, 560] width 82 height 21
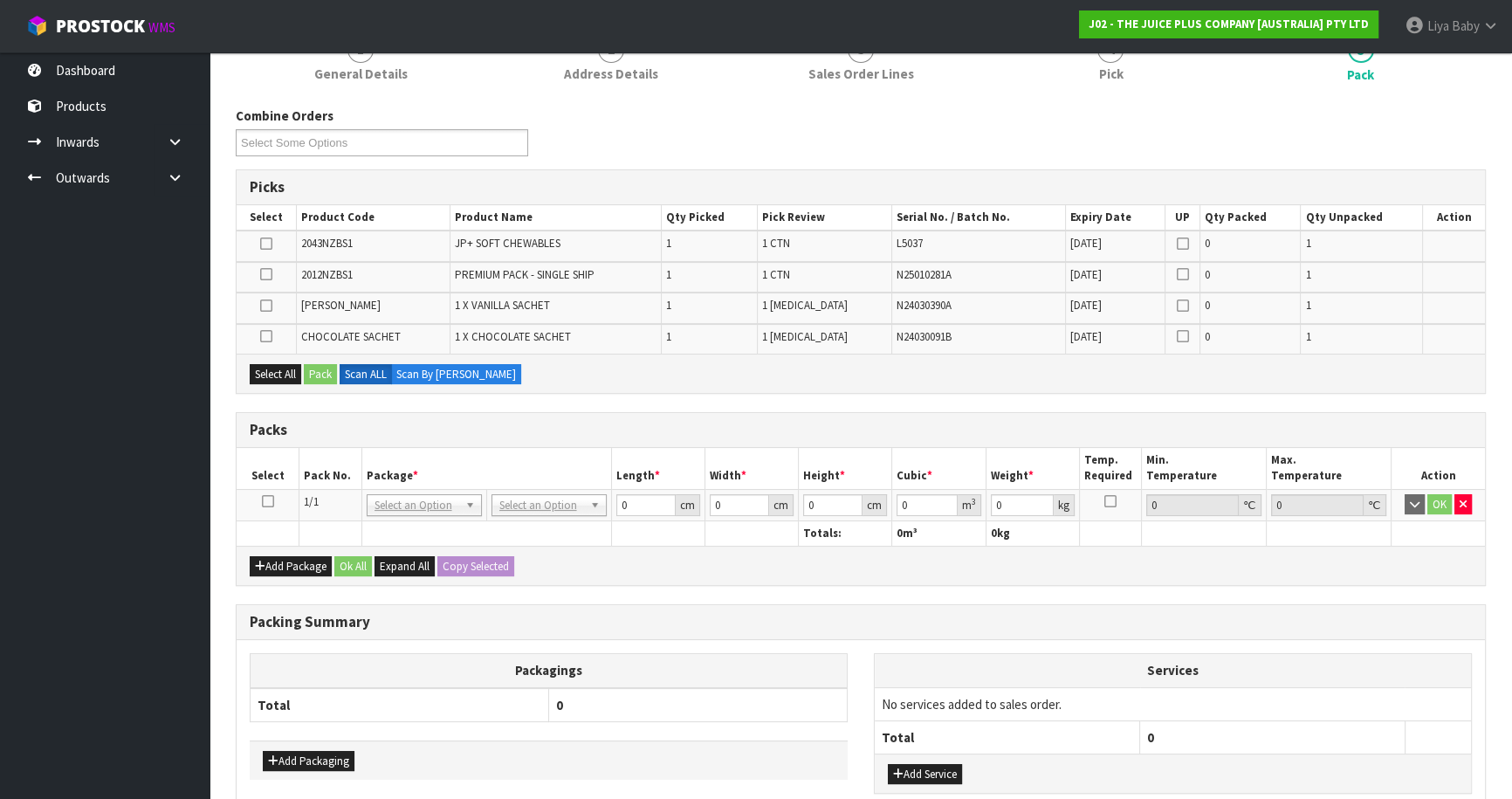
drag, startPoint x: 265, startPoint y: 499, endPoint x: 271, endPoint y: 411, distance: 88.2
click at [265, 501] on icon at bounding box center [267, 501] width 12 height 1
click at [271, 364] on button "Select All" at bounding box center [275, 374] width 52 height 21
click at [319, 364] on button "Pack" at bounding box center [320, 374] width 34 height 21
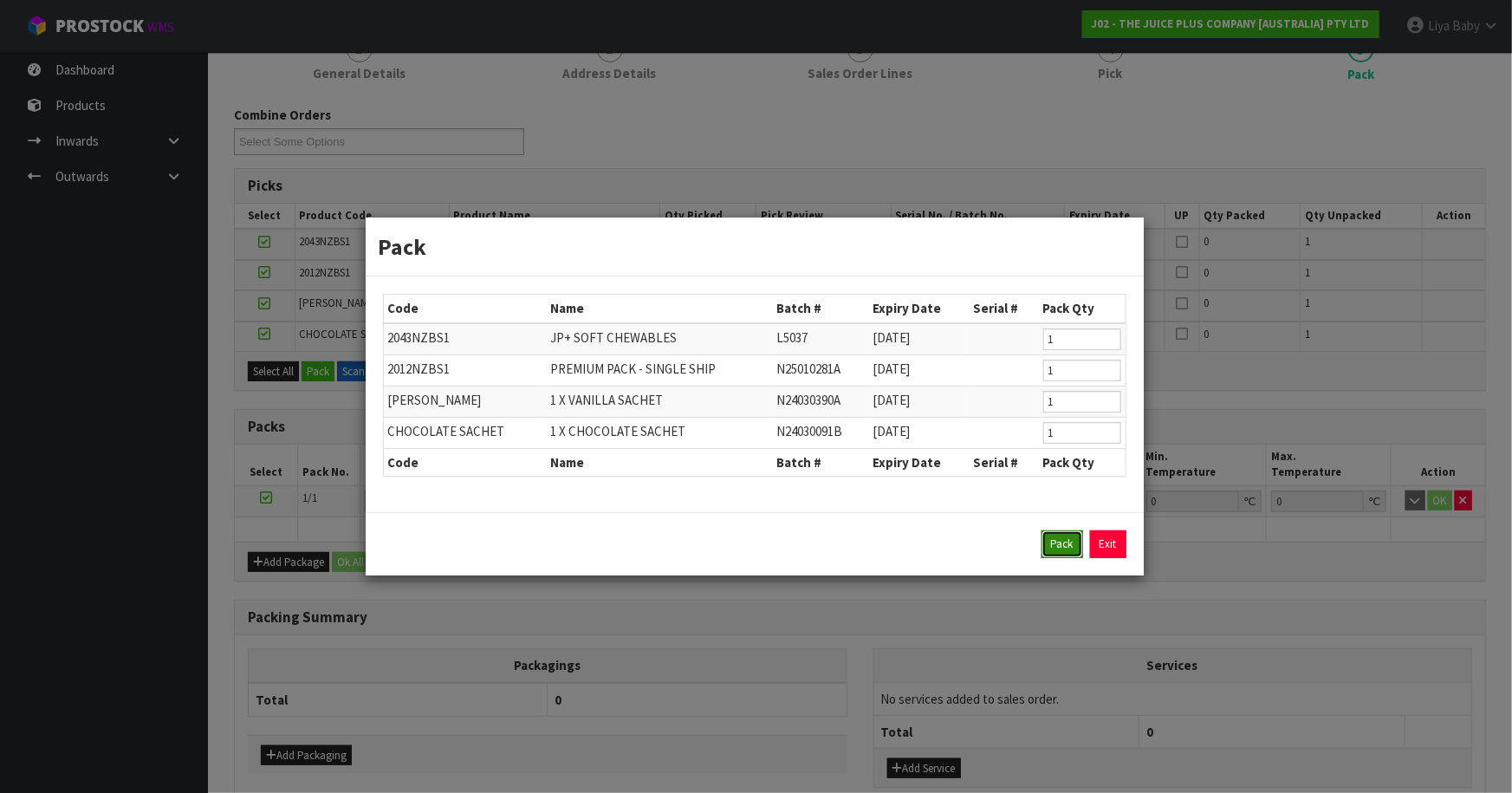
click at [1061, 544] on button "Pack" at bounding box center [1062, 544] width 41 height 28
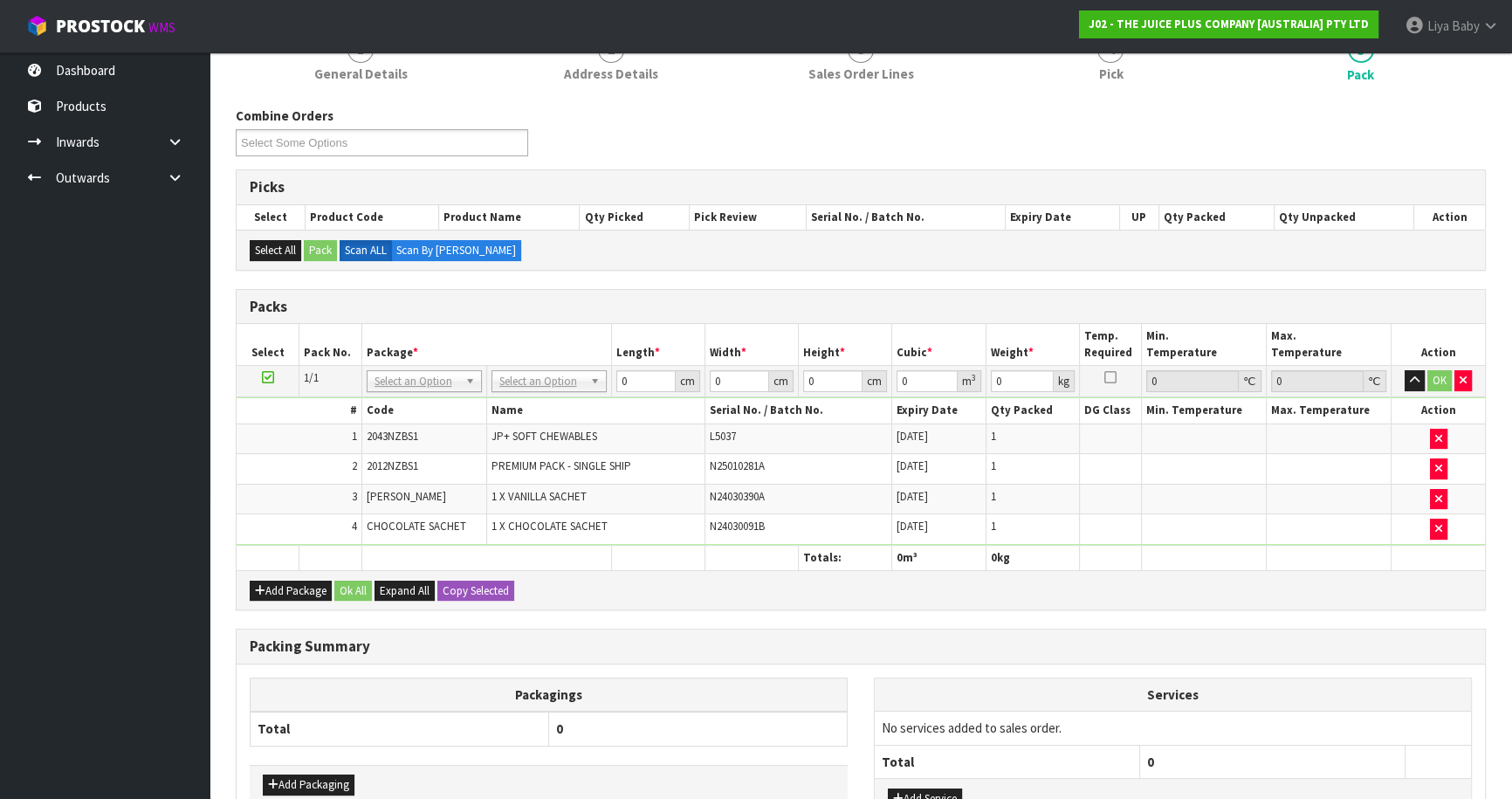
click at [541, 390] on td "No Packaging Cartons PLT GEN120 (1200 X 1000) PLT ONE WAY SKID CHEP HIRE PALLET…" at bounding box center [549, 381] width 125 height 32
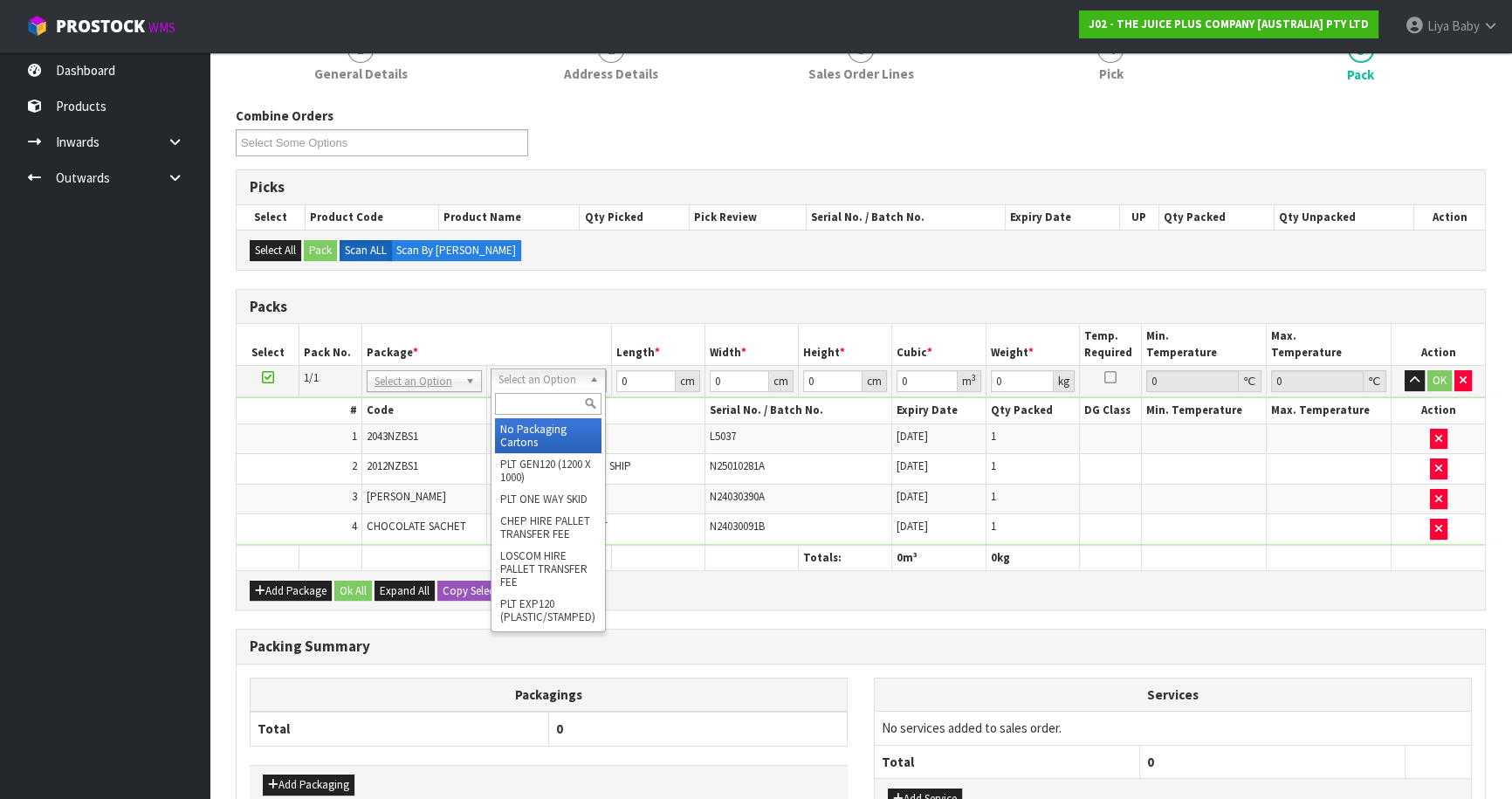
click at [534, 400] on input "text" at bounding box center [548, 404] width 107 height 22
type input "CTNA4"
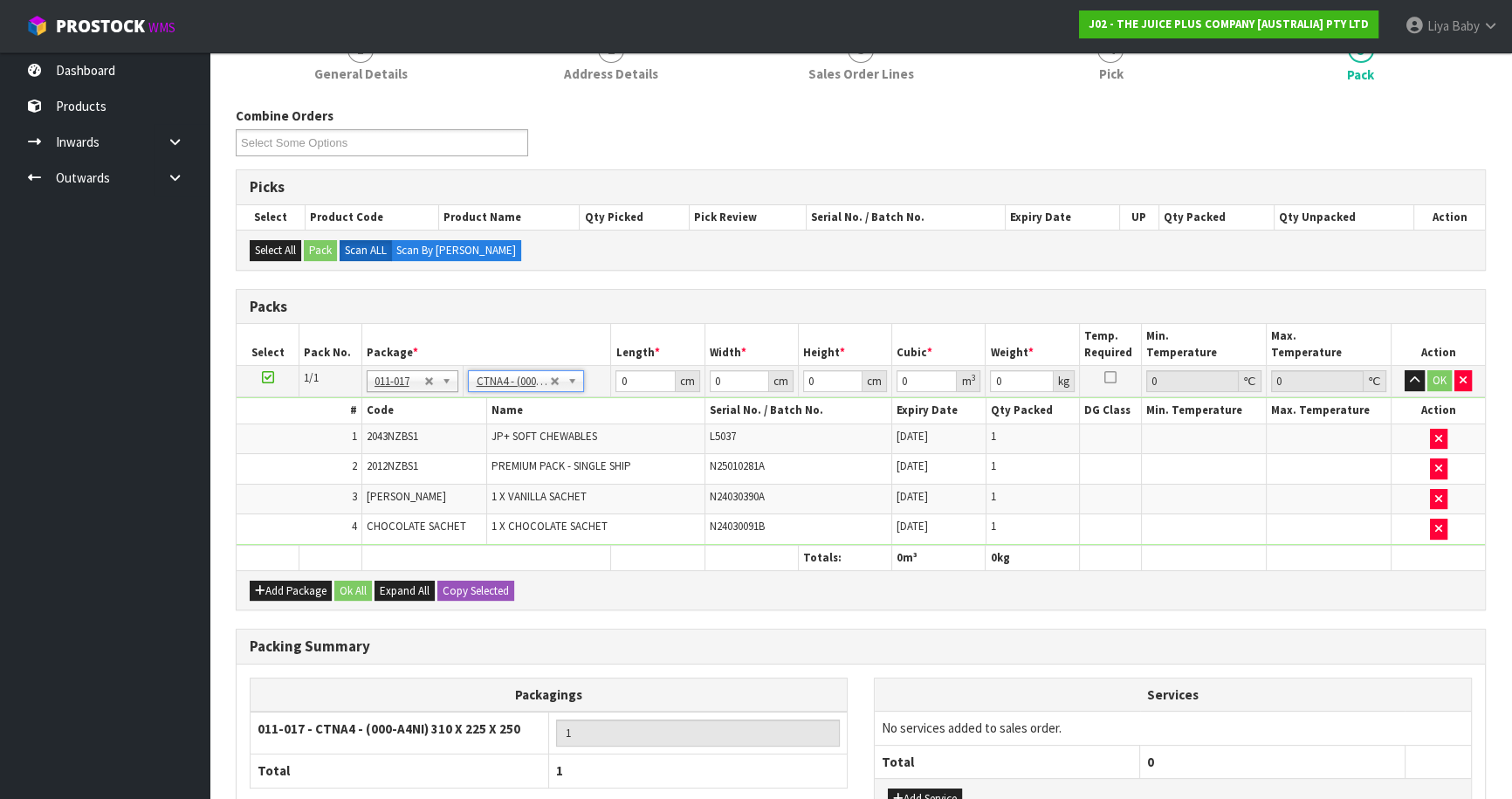
type input "31"
type input "22.5"
type input "25"
type input "0.017438"
type input "2.13"
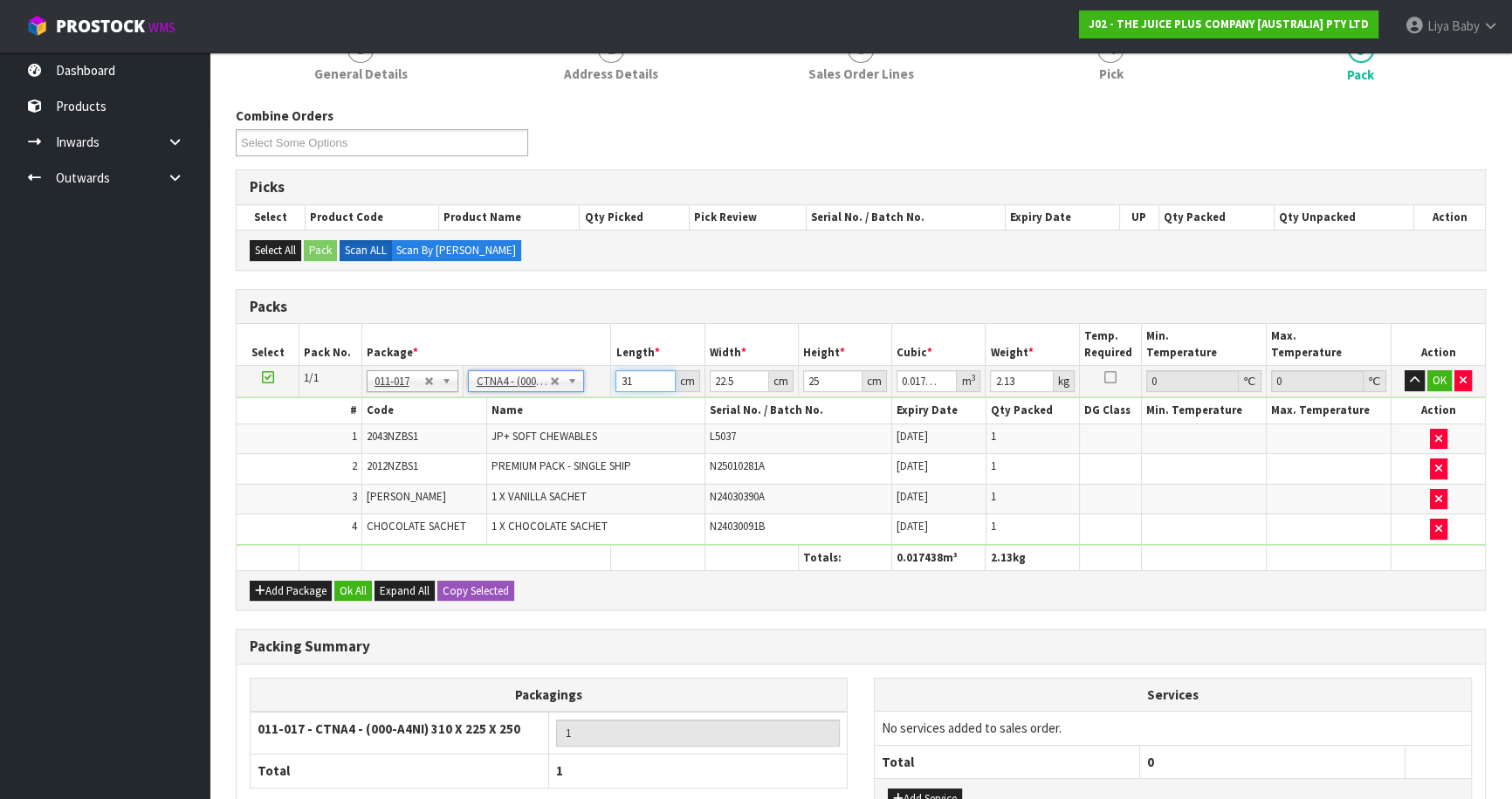
click at [639, 381] on input "31" at bounding box center [645, 381] width 60 height 22
type input "3"
type input "0.001687"
type input "0"
type input "3"
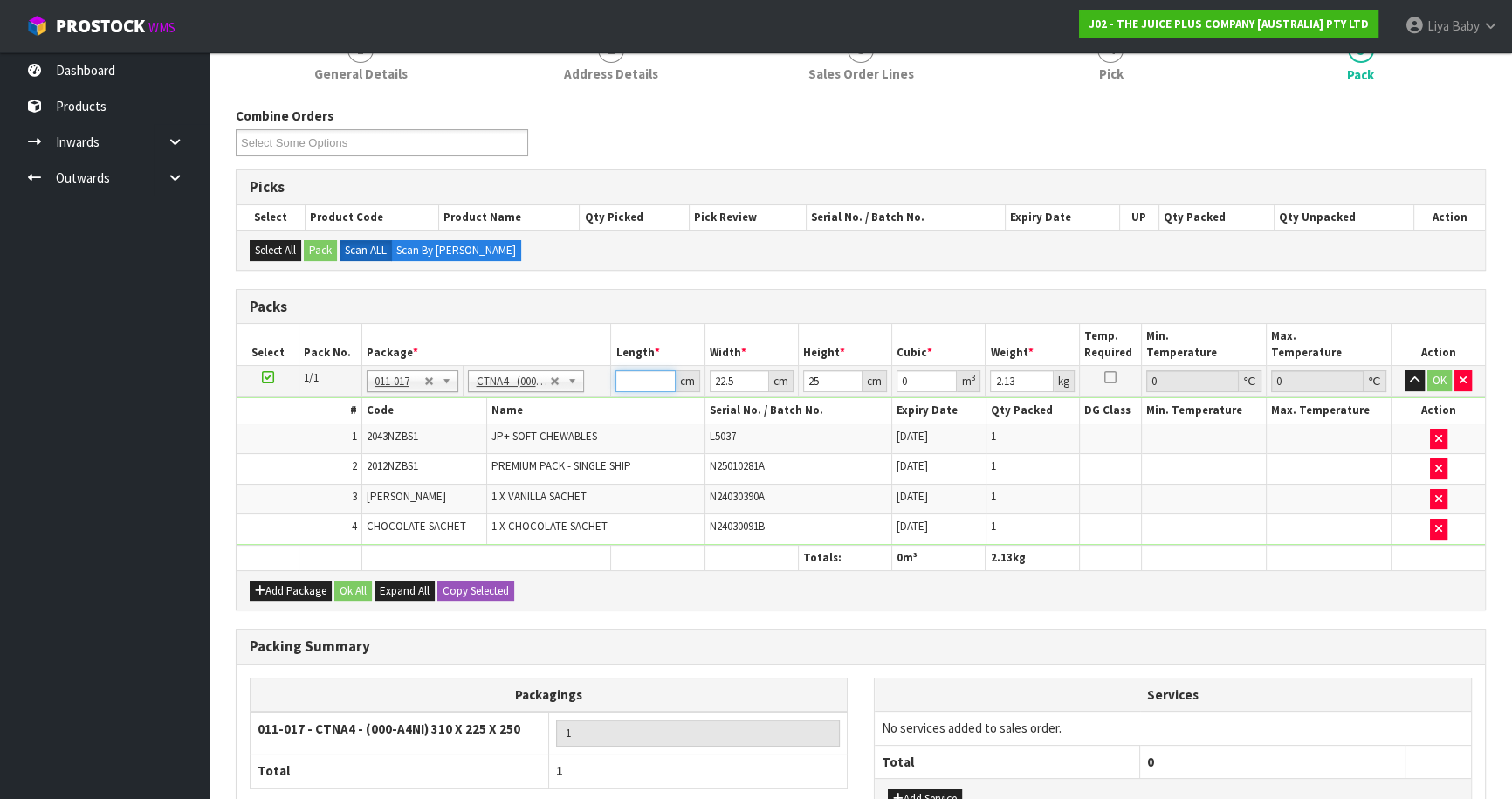
type input "0.001687"
type input "32"
type input "0.018"
type input "32"
type input "0"
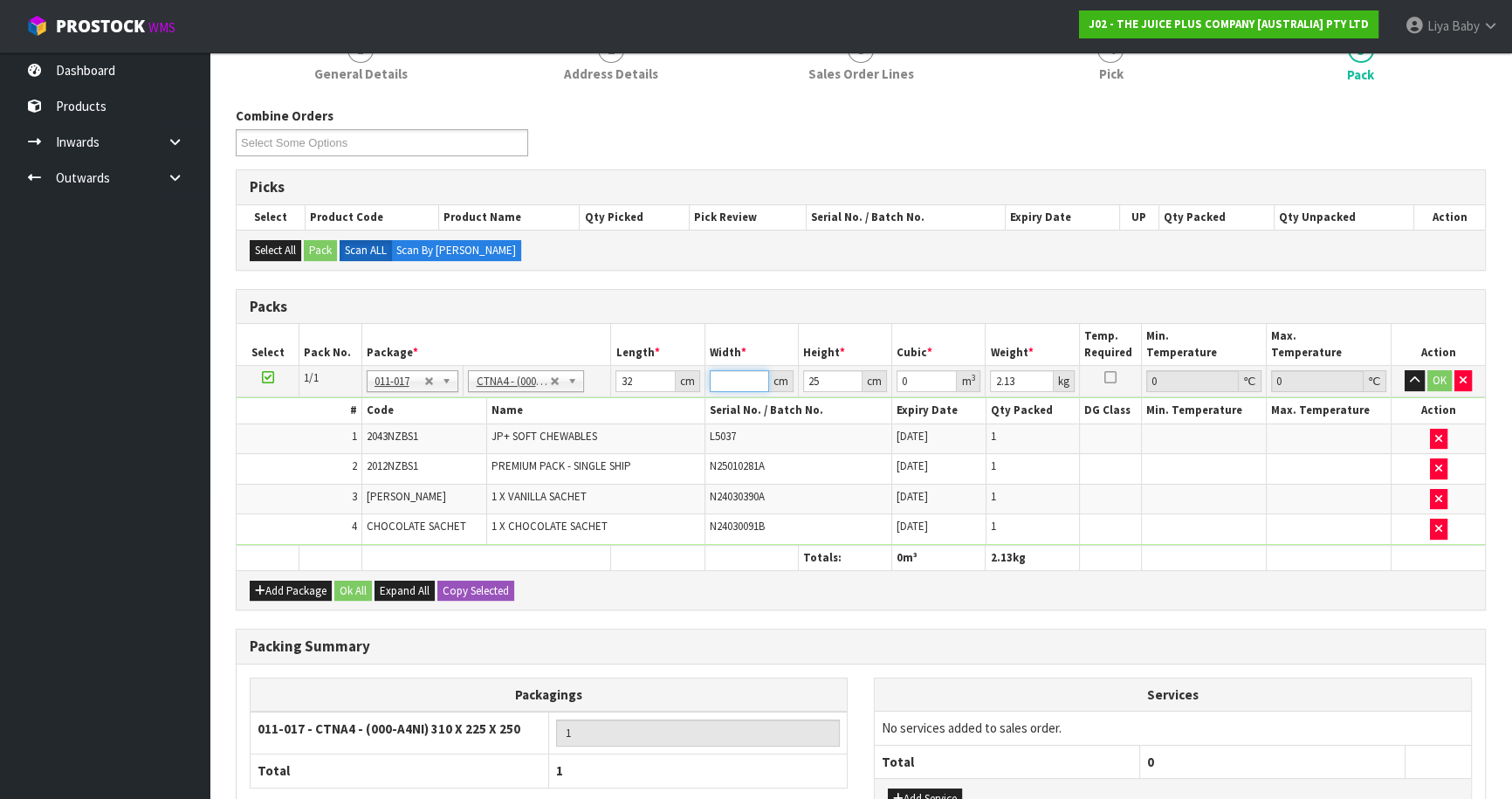
type input "2"
type input "0.0016"
type input "25"
type input "0.02"
type input "25"
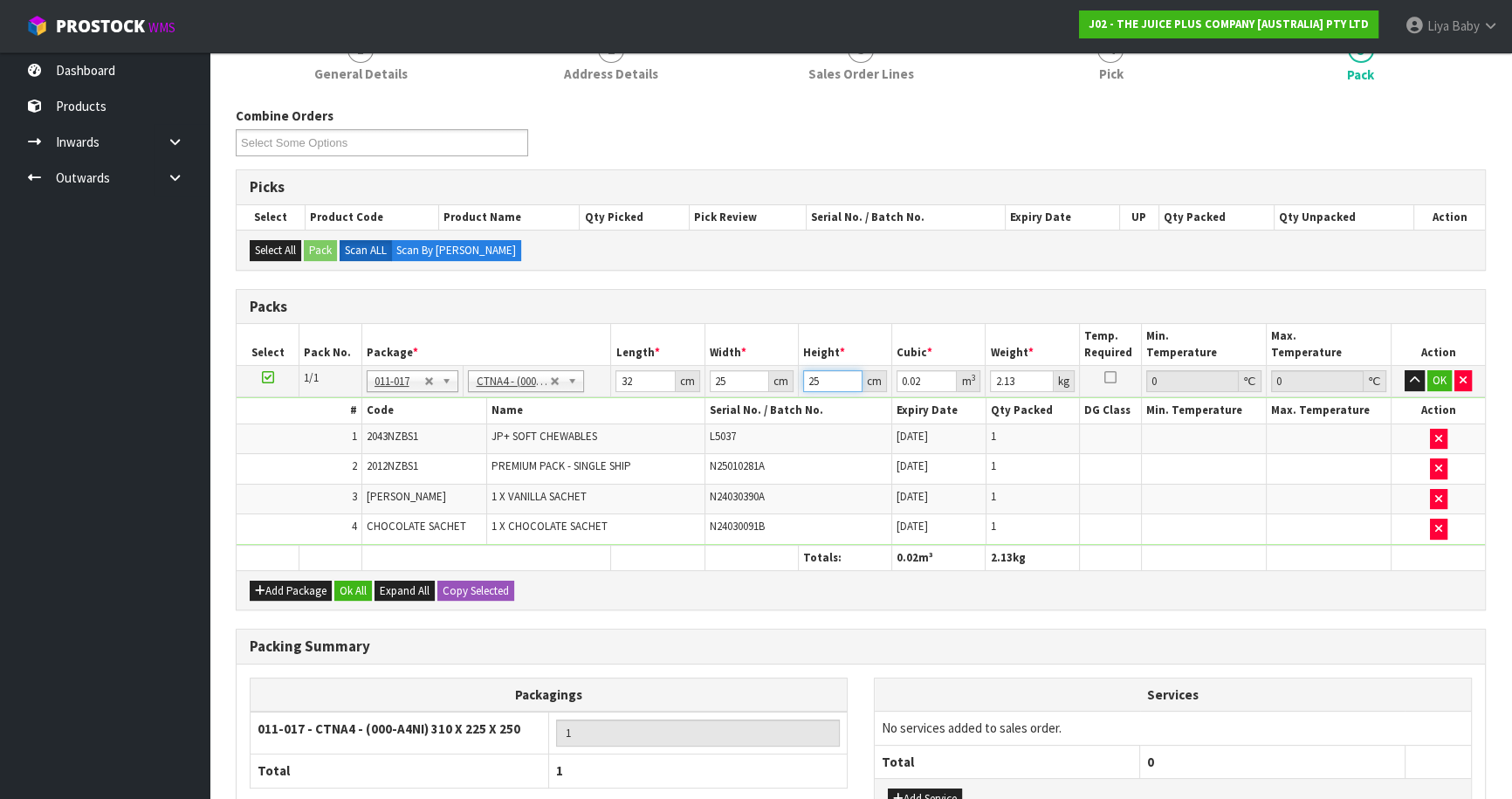
type input "0"
type input "1"
type input "0.0008"
type input "15"
type input "0.012"
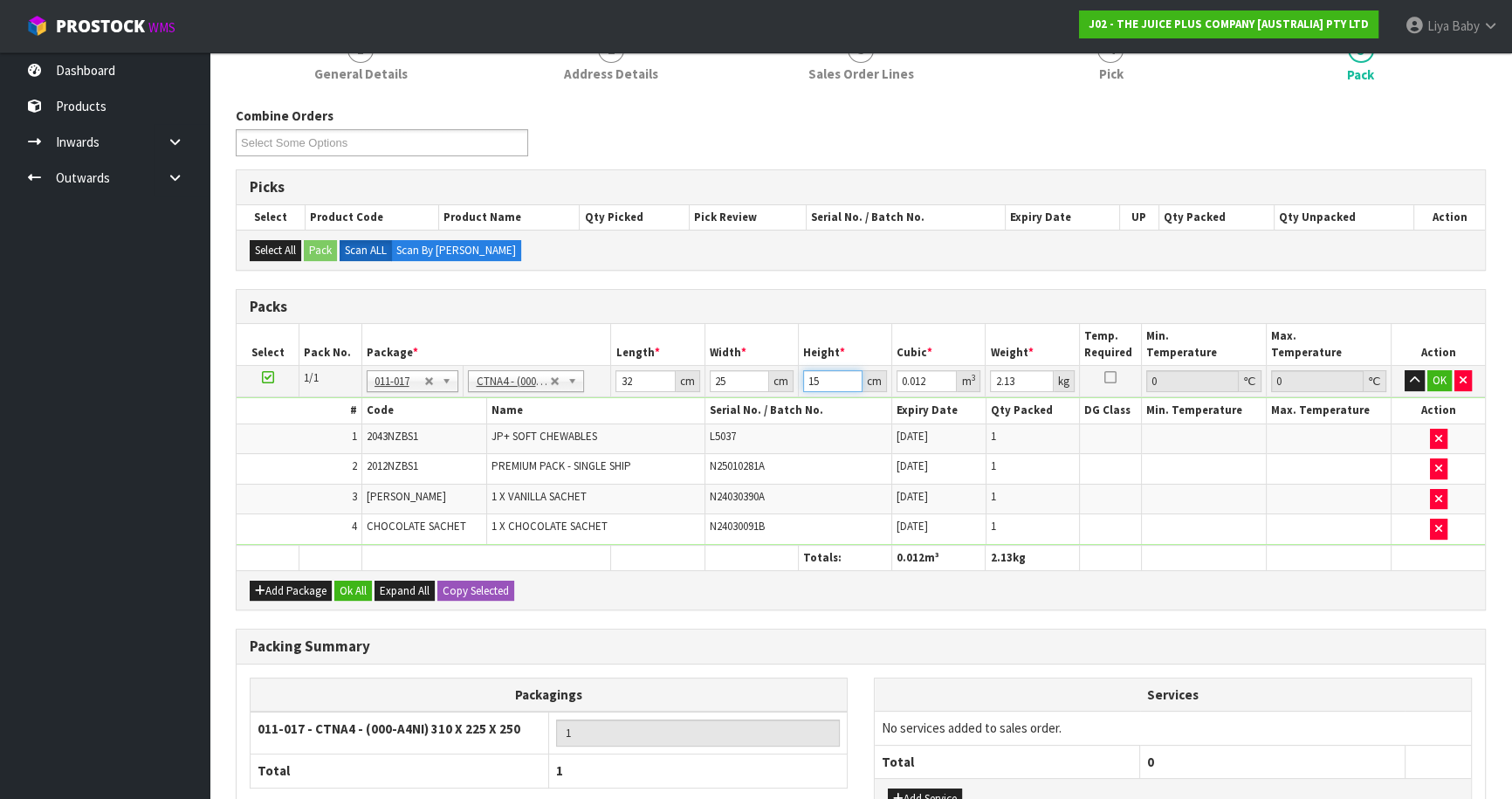
type input "15"
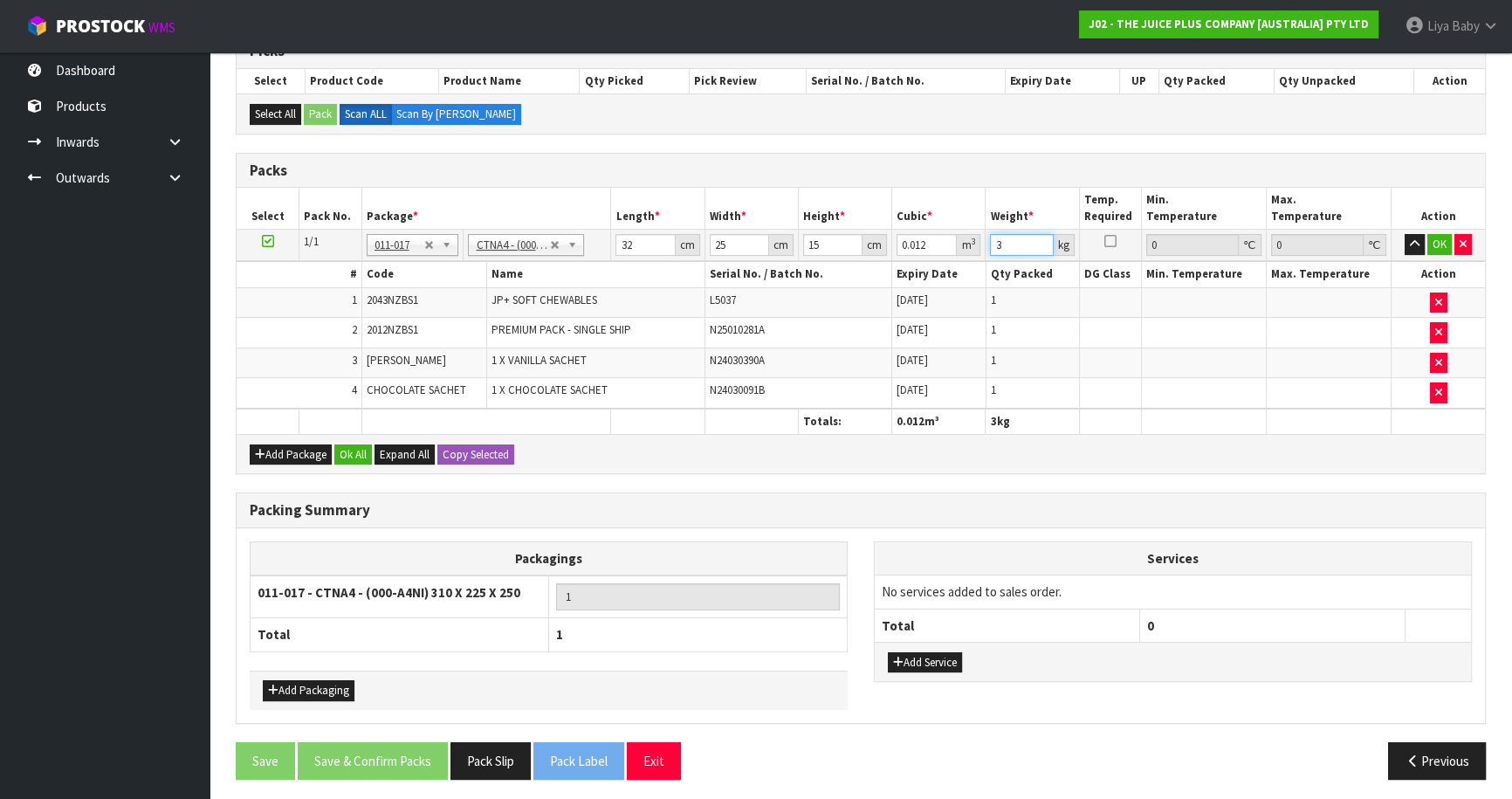
scroll to position [375, 0]
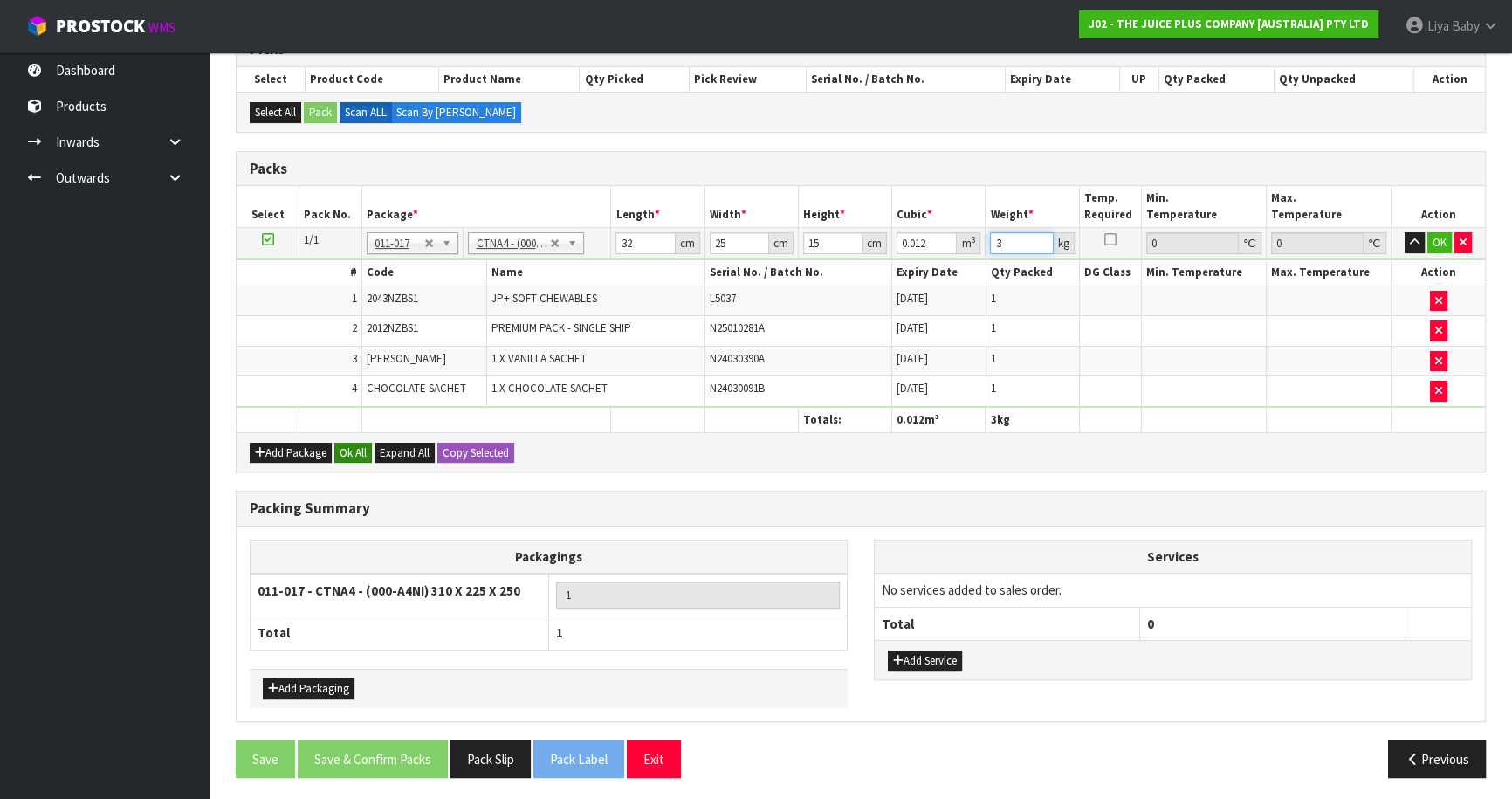
type input "3"
click at [345, 443] on button "Ok All" at bounding box center [352, 452] width 37 height 21
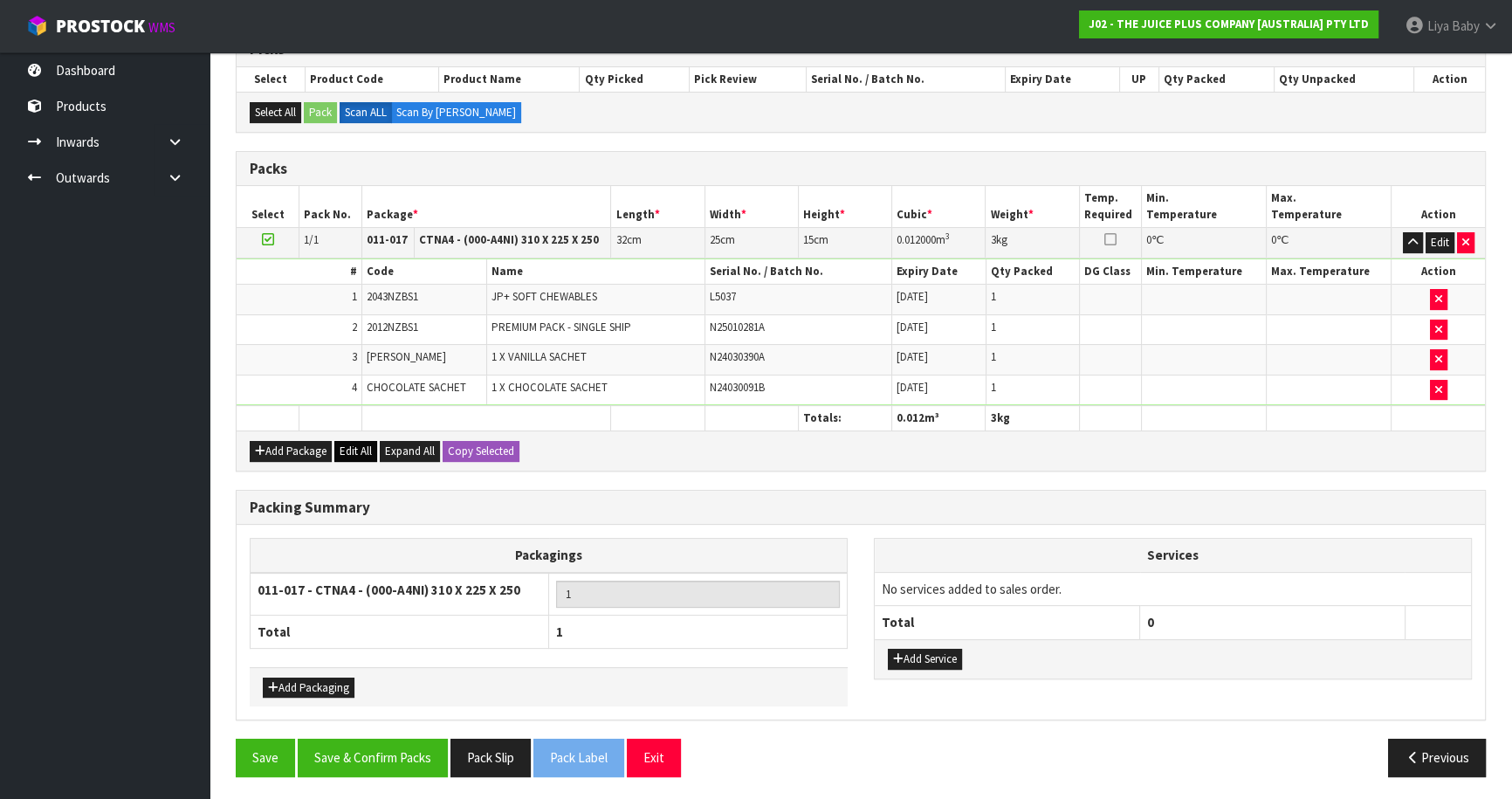
scroll to position [374, 0]
click at [367, 747] on button "Save & Confirm Packs" at bounding box center [373, 757] width 150 height 37
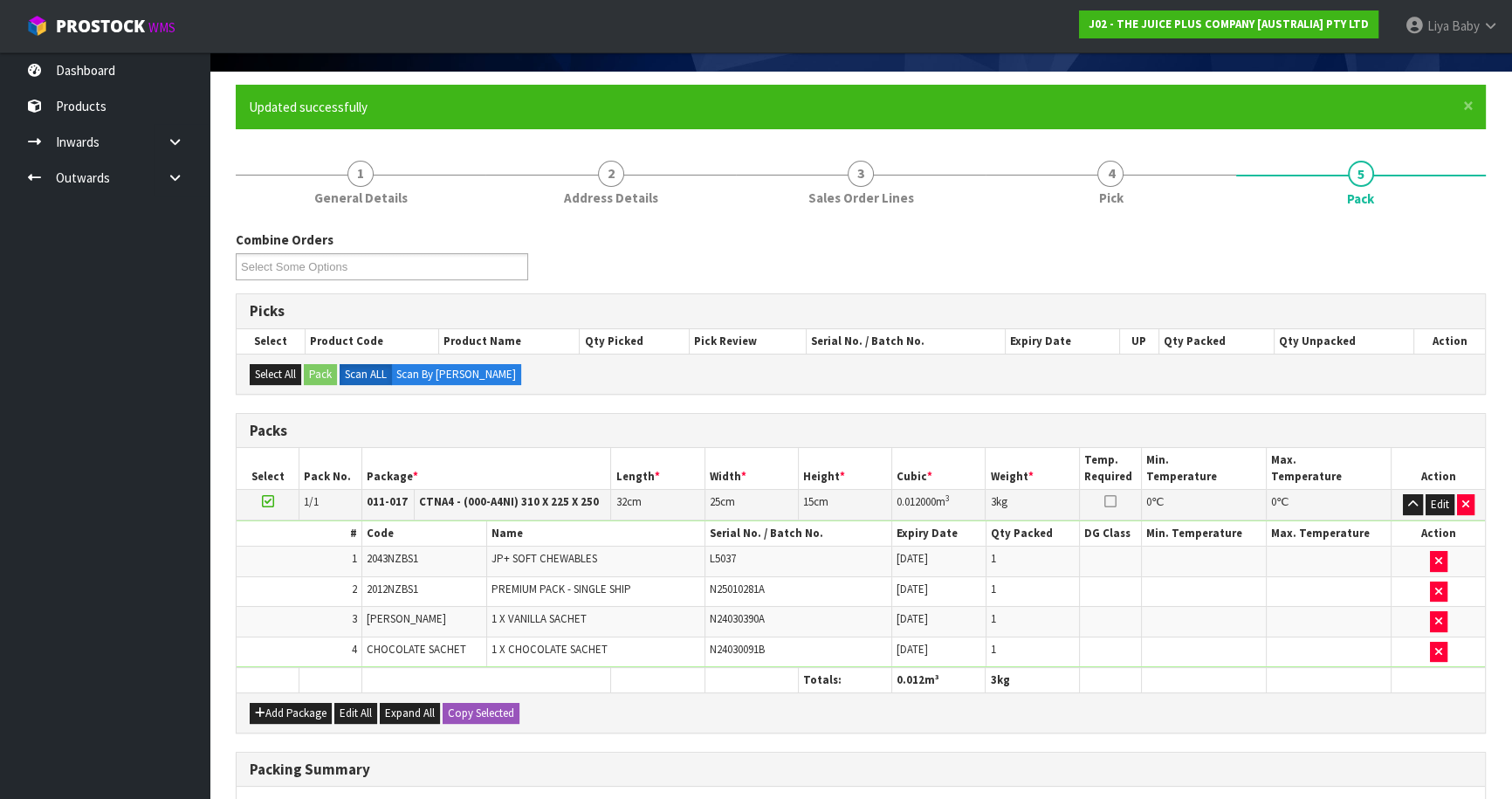
scroll to position [190, 0]
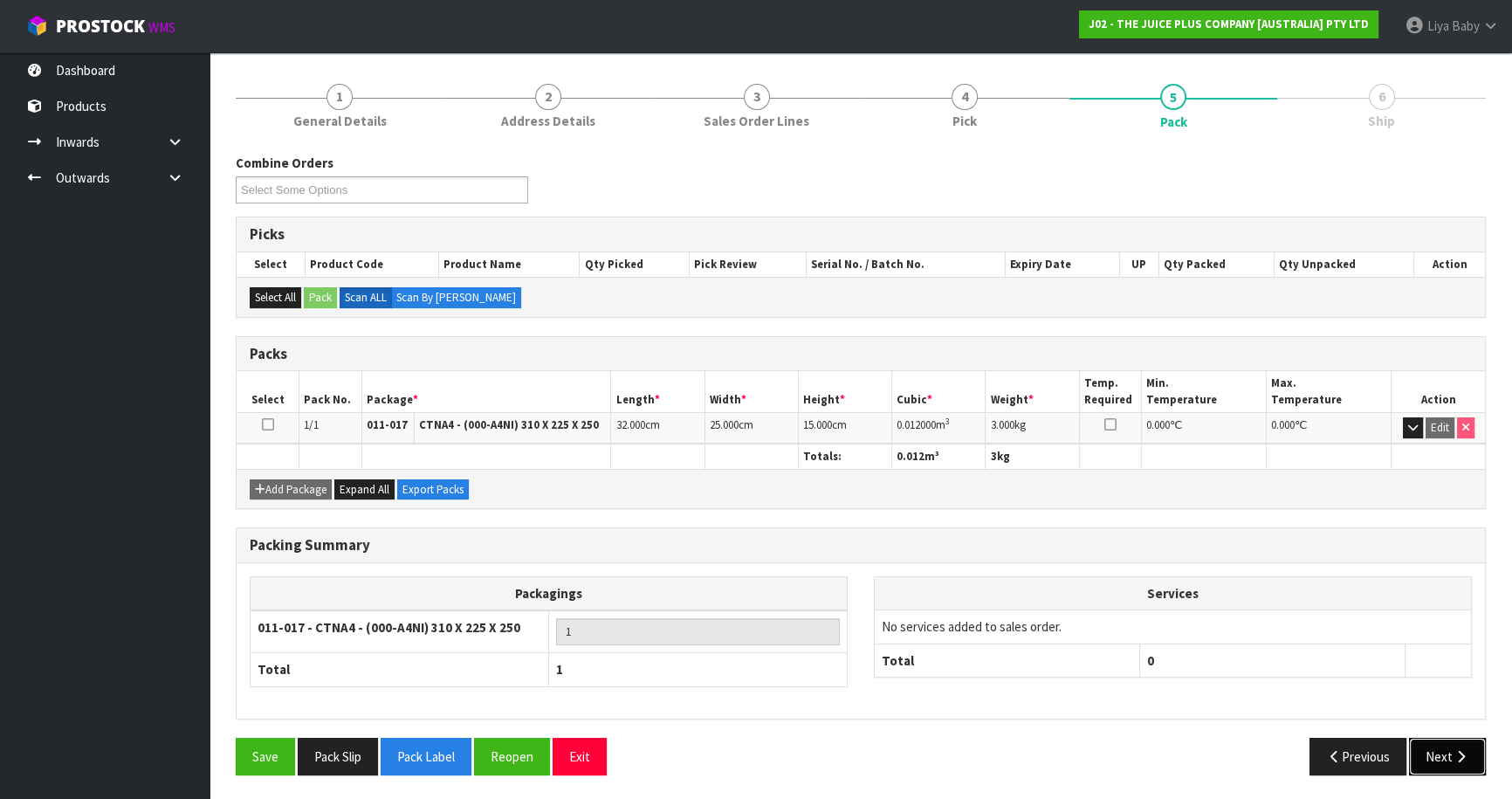
click at [1434, 754] on button "Next" at bounding box center [1447, 756] width 77 height 37
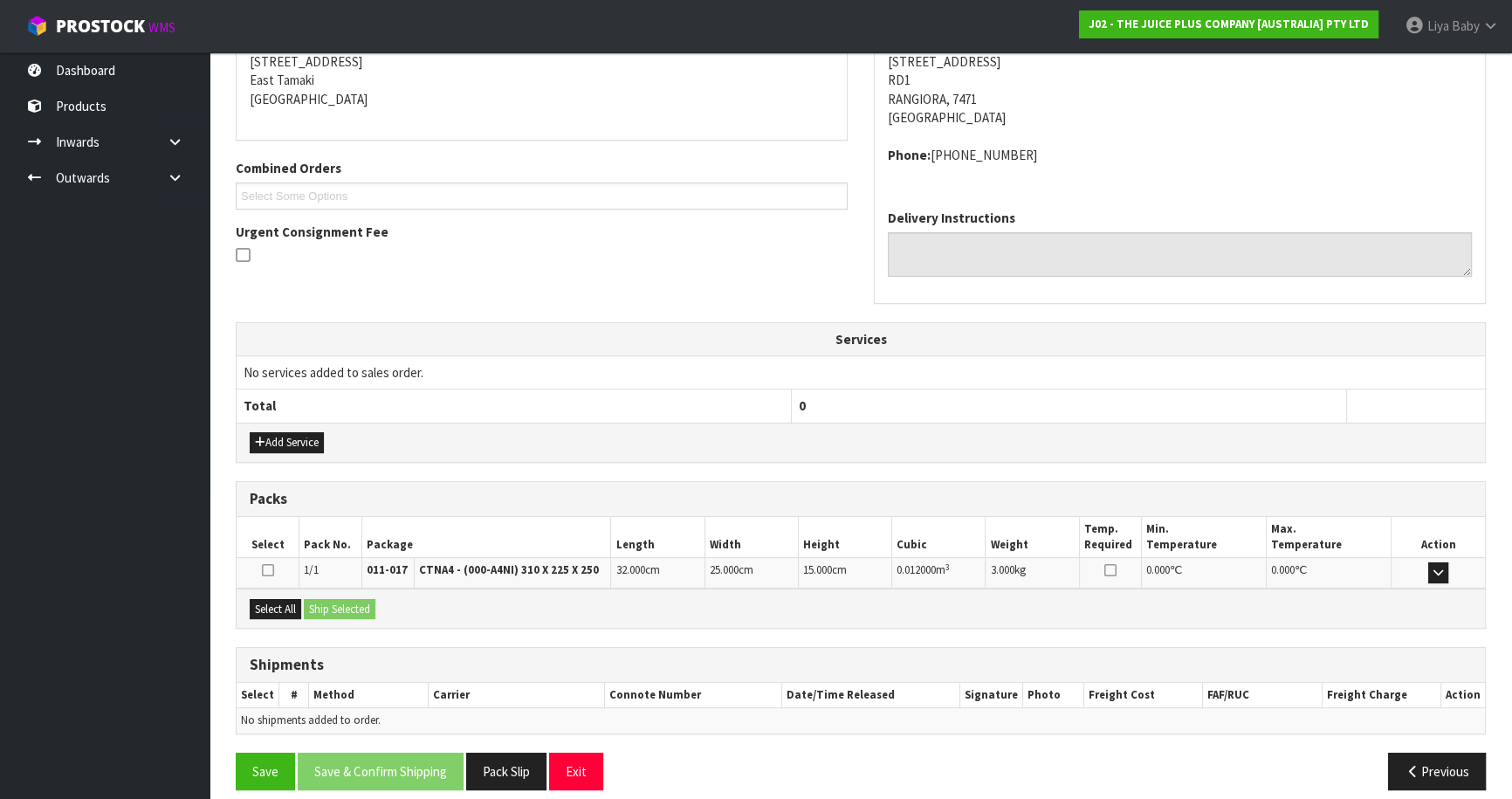
scroll to position [373, 0]
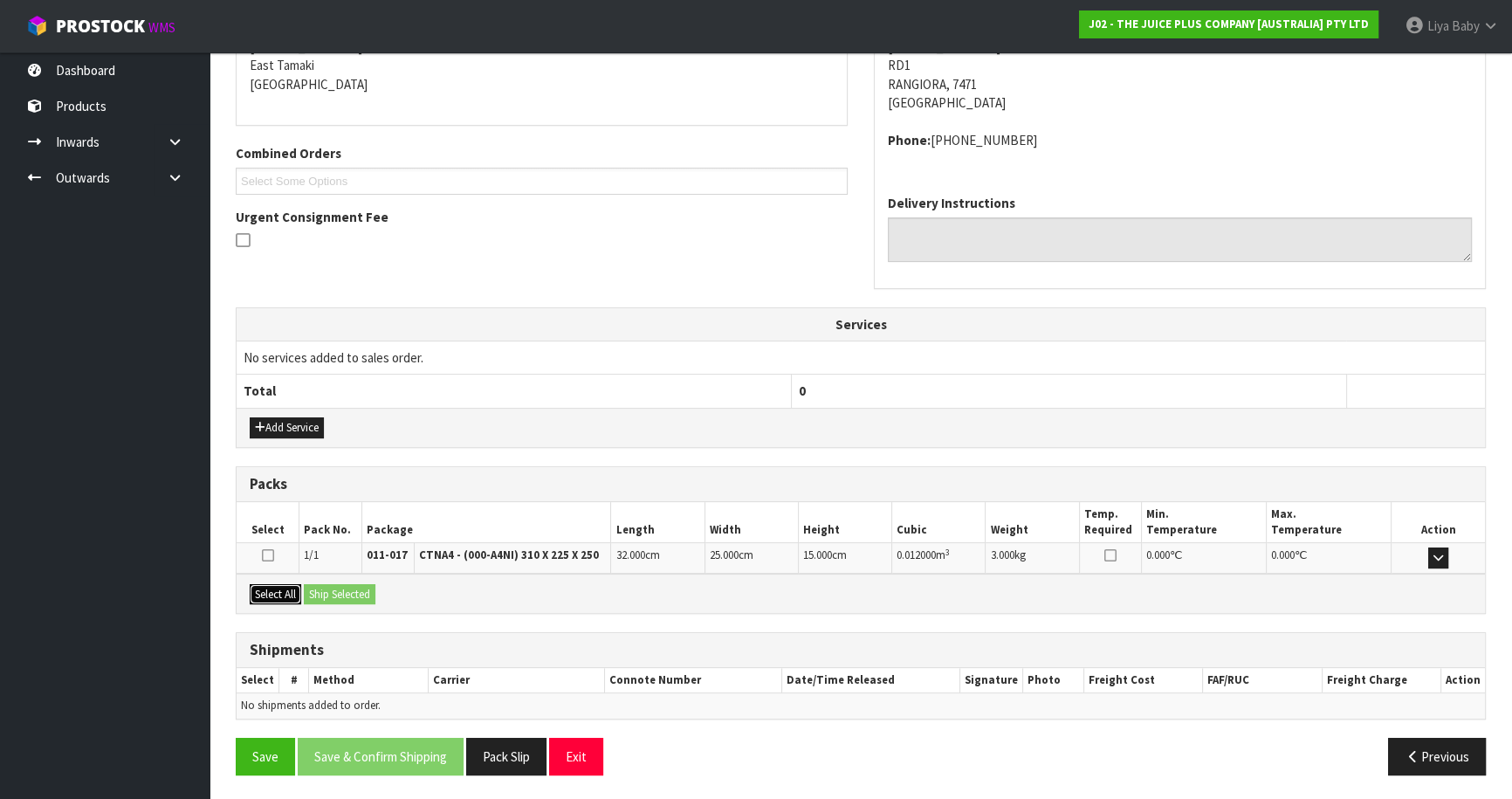
drag, startPoint x: 255, startPoint y: 585, endPoint x: 309, endPoint y: 585, distance: 54.0
click at [257, 585] on button "Select All" at bounding box center [275, 594] width 52 height 21
click at [341, 581] on div "Select All Ship Selected" at bounding box center [861, 592] width 1248 height 39
click at [341, 590] on button "Ship Selected" at bounding box center [339, 594] width 72 height 21
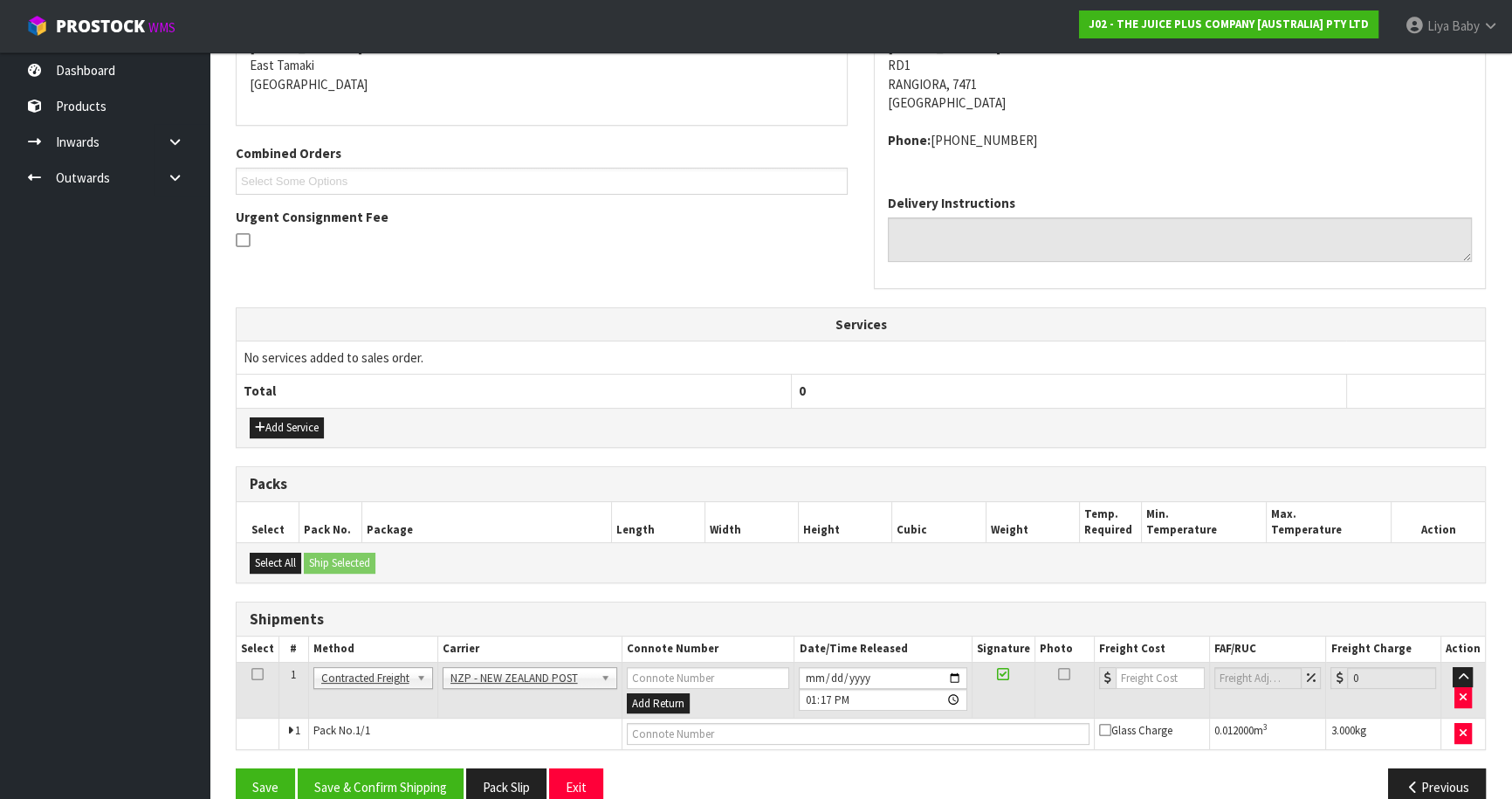
scroll to position [404, 0]
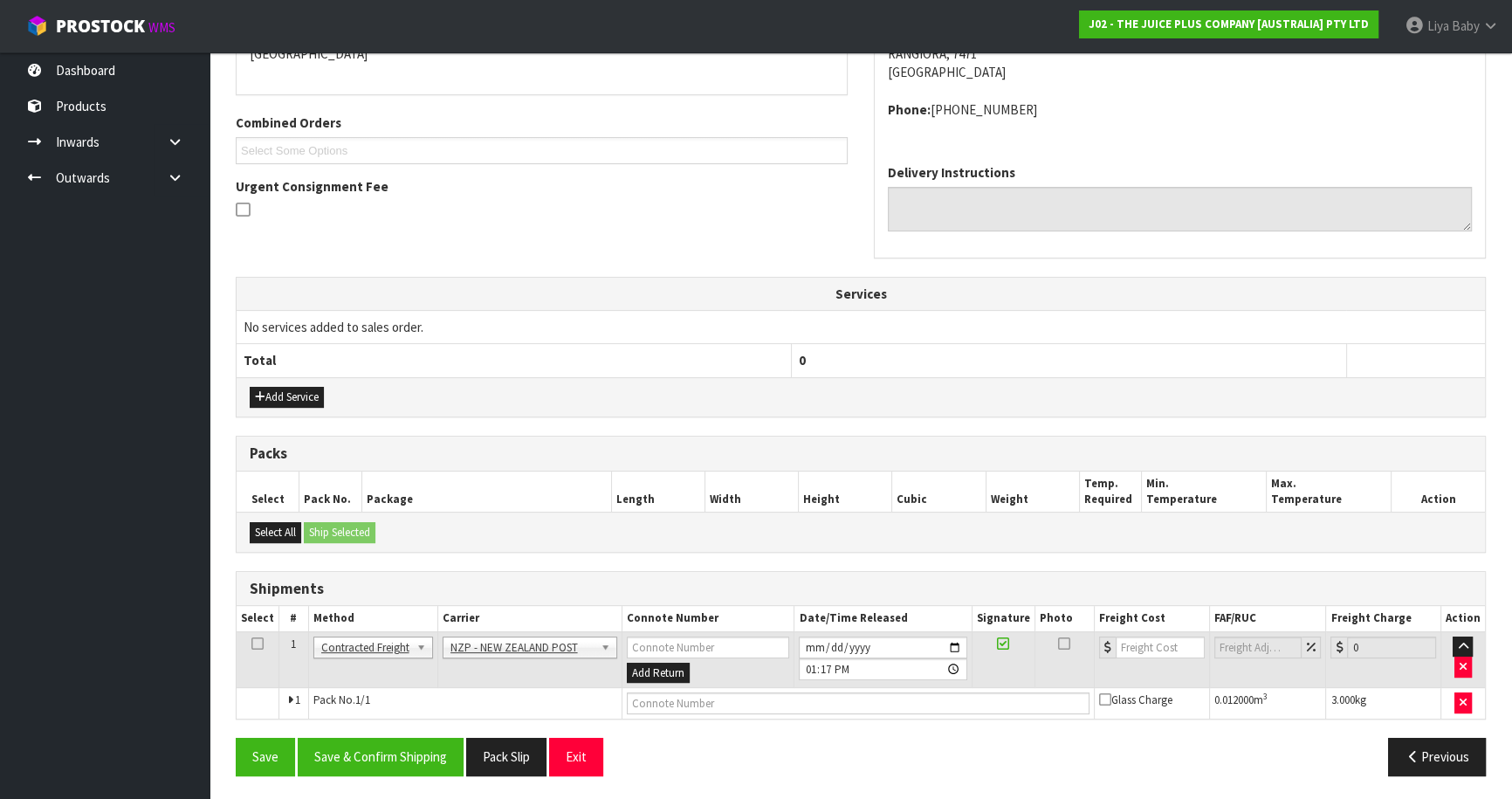
click at [257, 643] on icon at bounding box center [256, 643] width 12 height 1
drag, startPoint x: 367, startPoint y: 745, endPoint x: 382, endPoint y: 735, distance: 18.0
click at [371, 744] on button "Save & Confirm Shipping" at bounding box center [380, 756] width 166 height 37
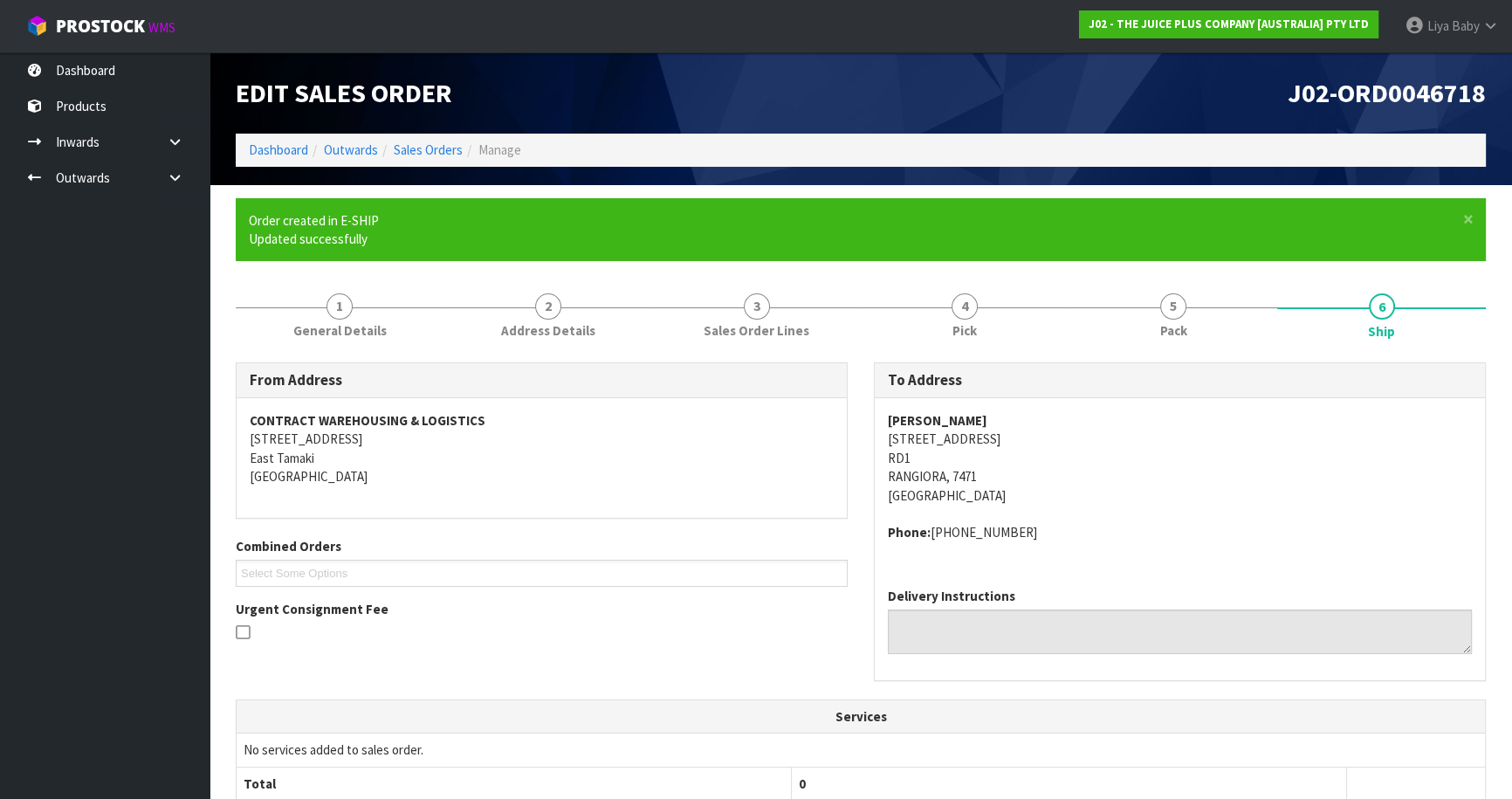
scroll to position [380, 0]
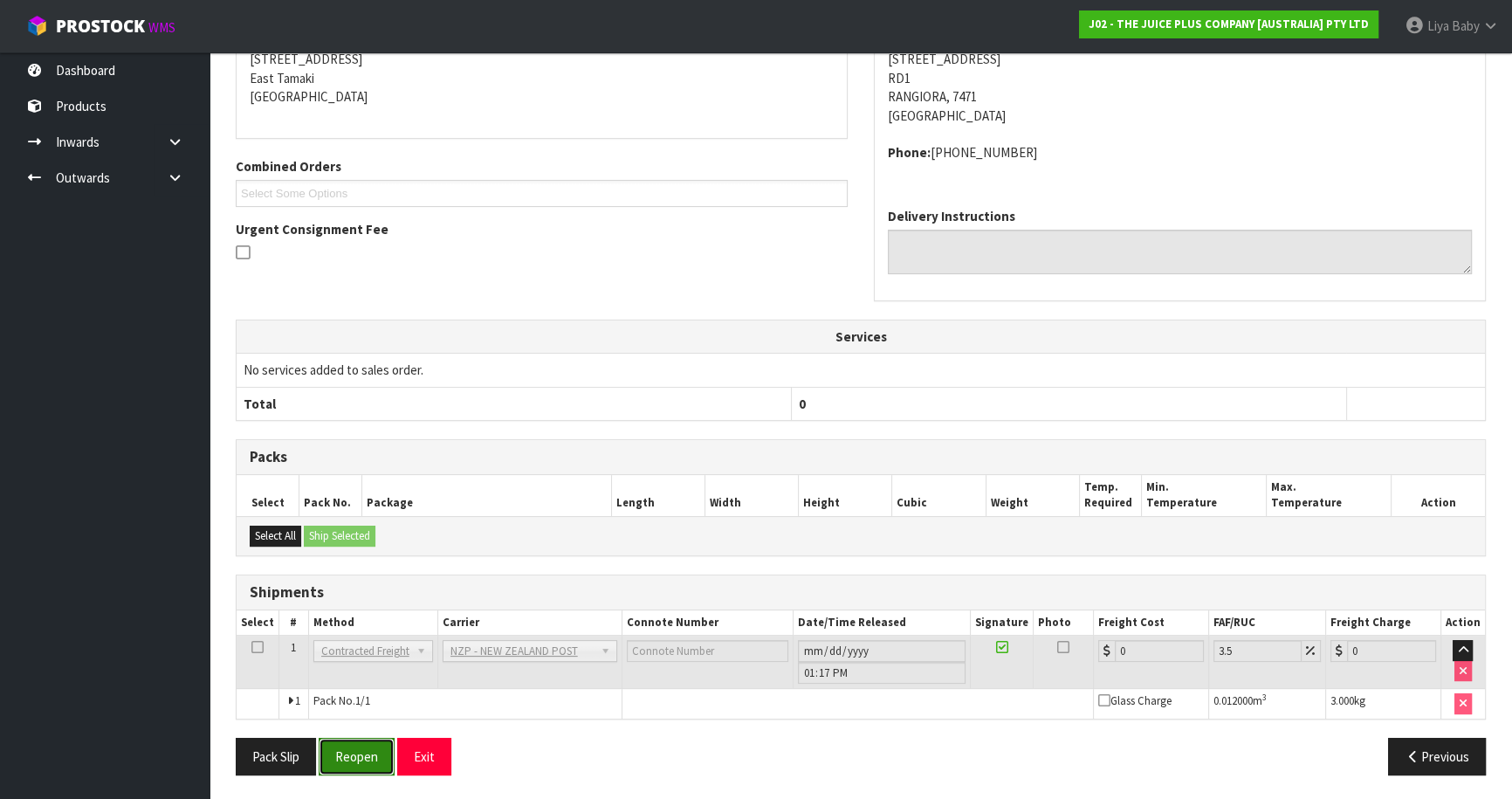
drag, startPoint x: 357, startPoint y: 747, endPoint x: 366, endPoint y: 739, distance: 12.0
click at [357, 747] on button "Reopen" at bounding box center [357, 756] width 76 height 37
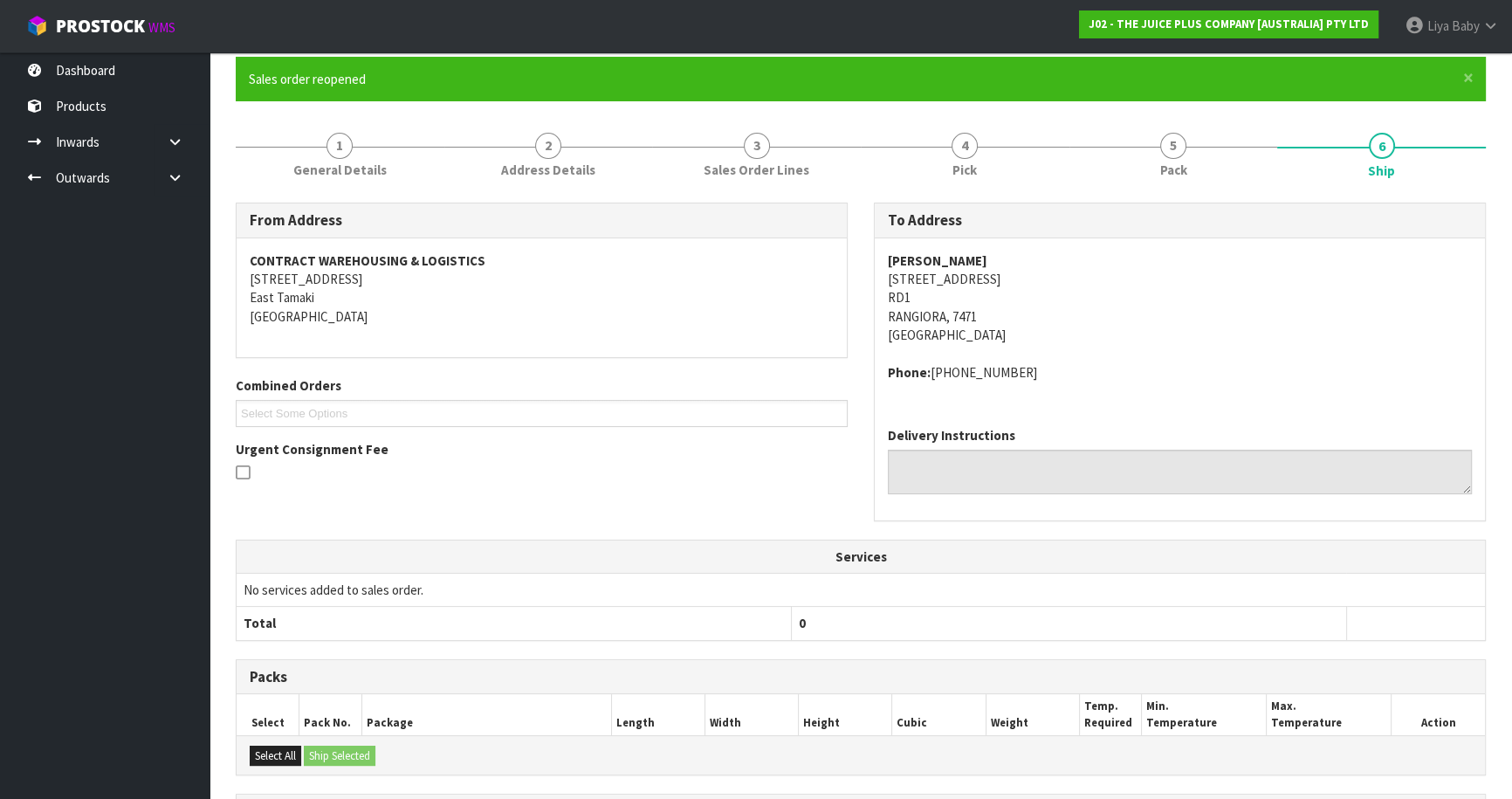
scroll to position [361, 0]
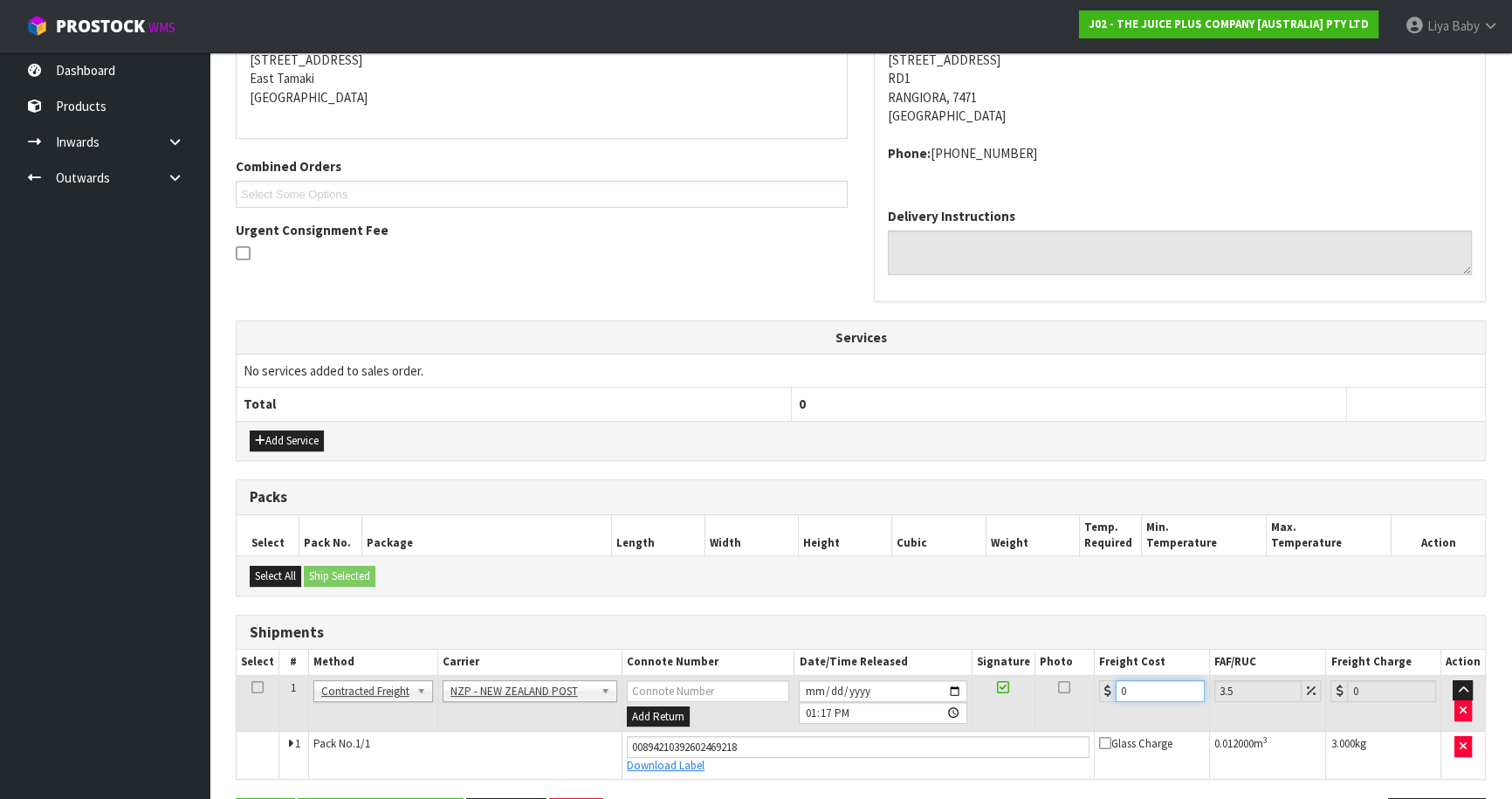
click at [1152, 690] on input "0" at bounding box center [1160, 691] width 89 height 22
type input "1"
type input "1.03"
type input "11"
type input "11.38"
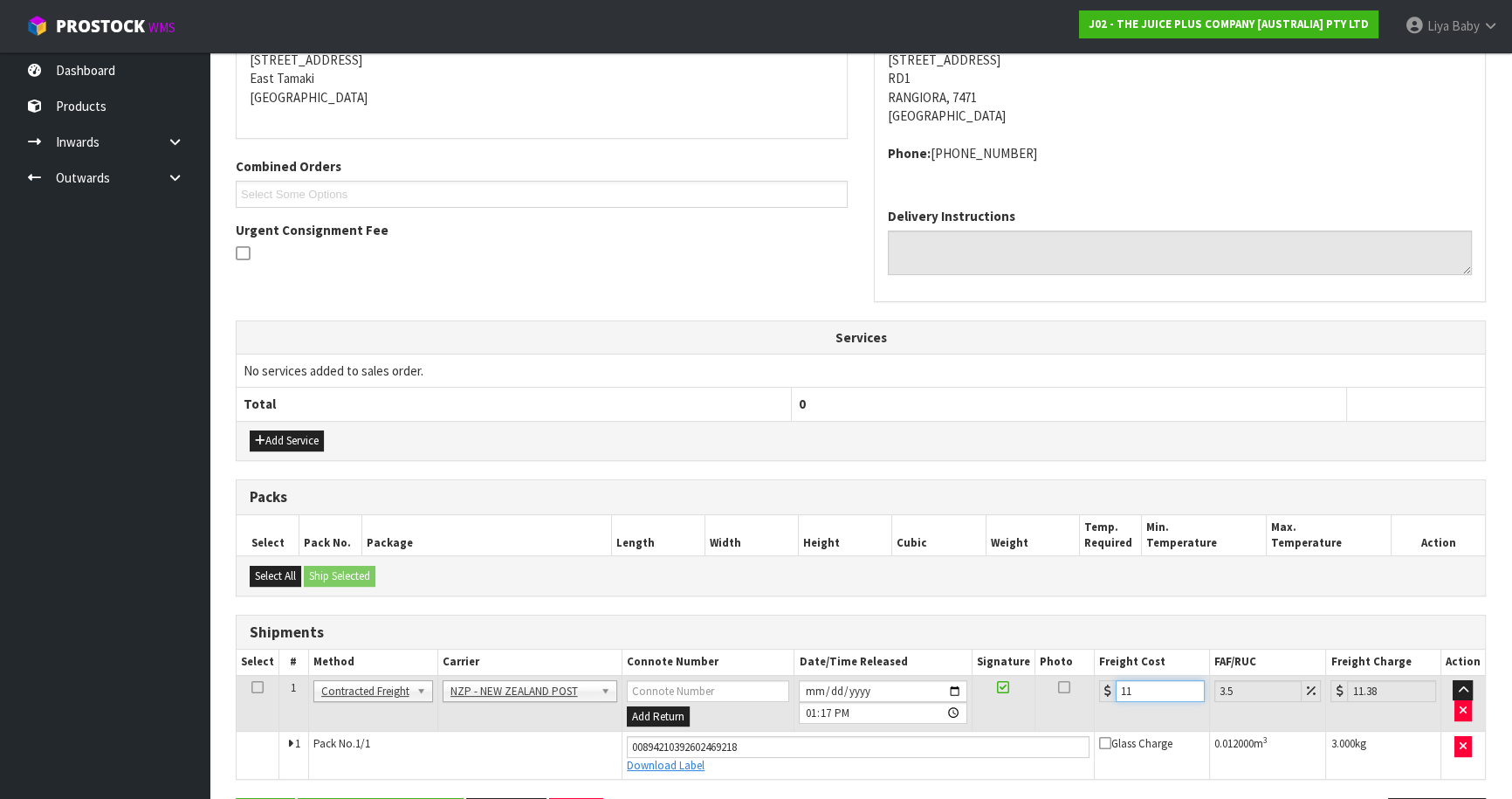
type input "11.6"
type input "12.01"
type input "11.61"
type input "12.02"
type input "11.61"
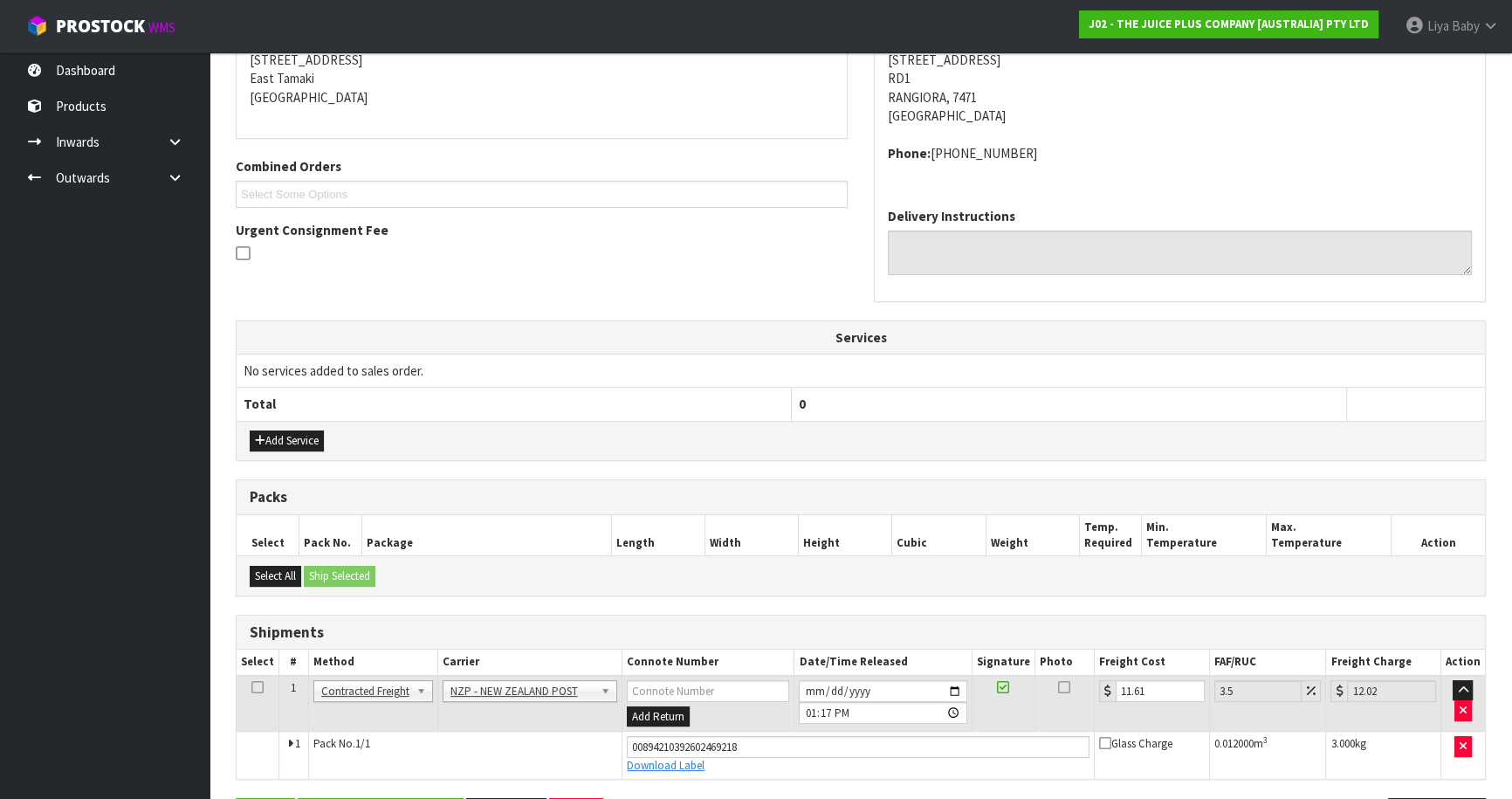
click at [253, 687] on icon at bounding box center [256, 687] width 12 height 1
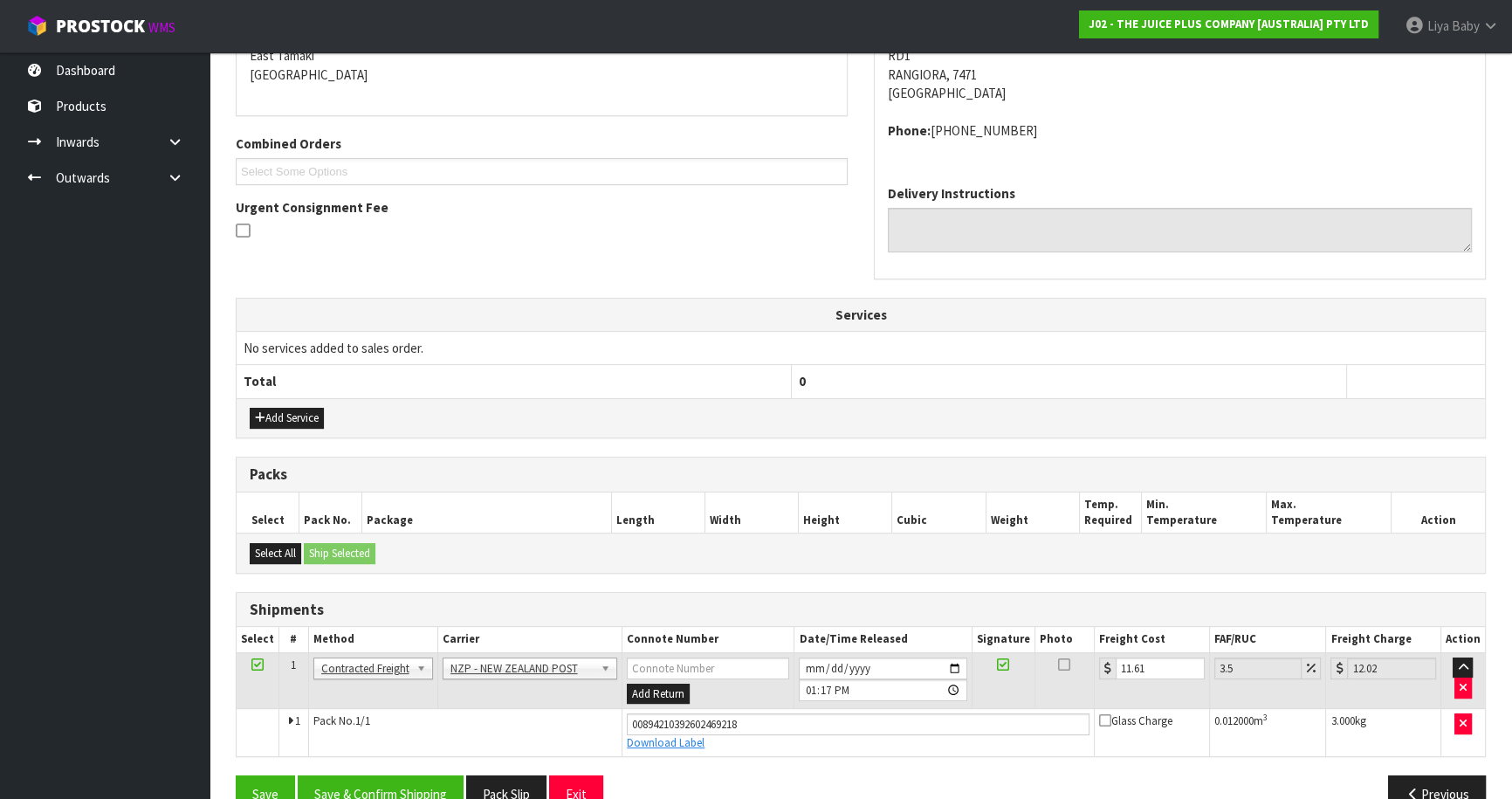
scroll to position [419, 0]
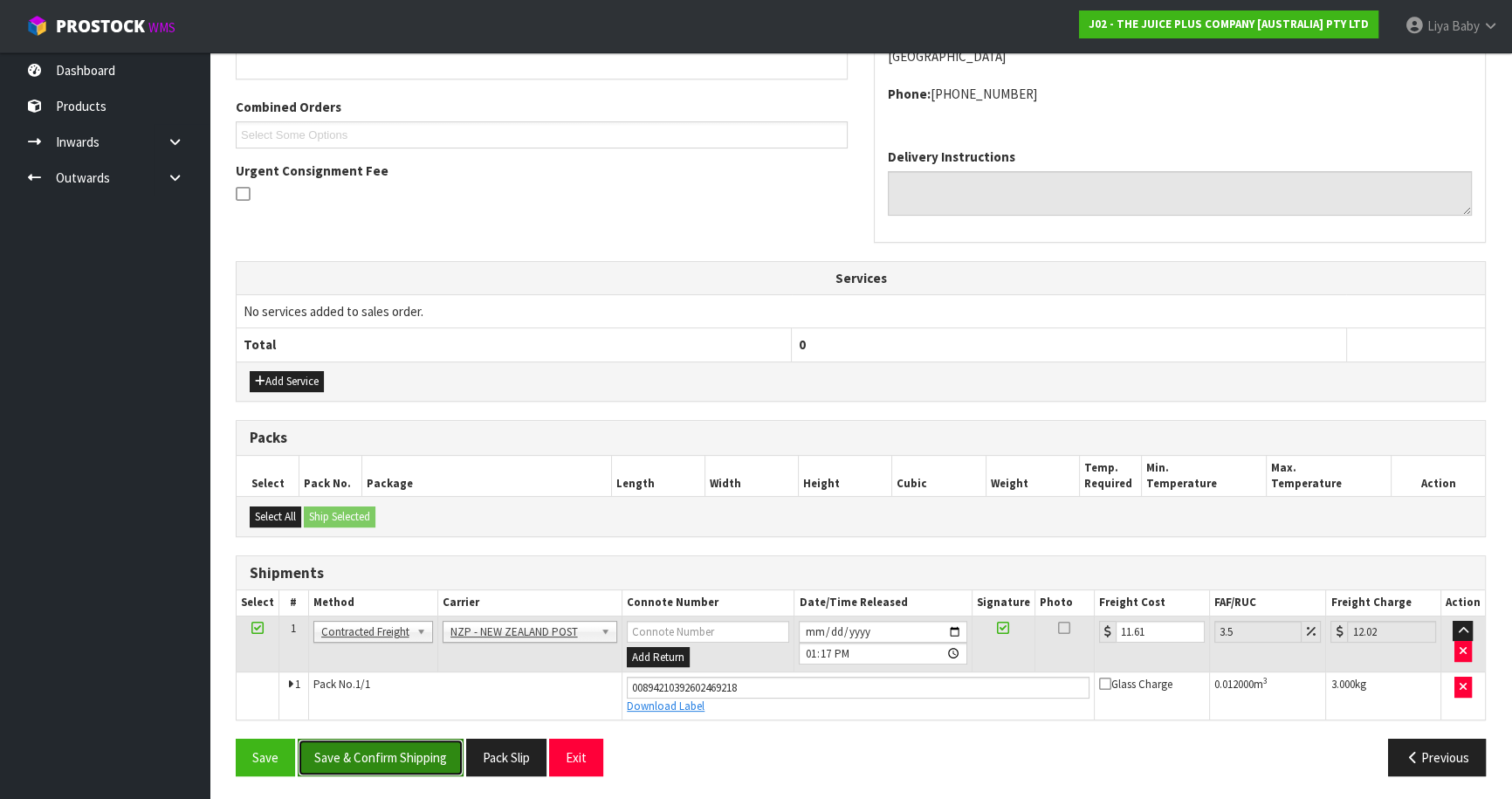
click at [381, 752] on button "Save & Confirm Shipping" at bounding box center [380, 756] width 166 height 37
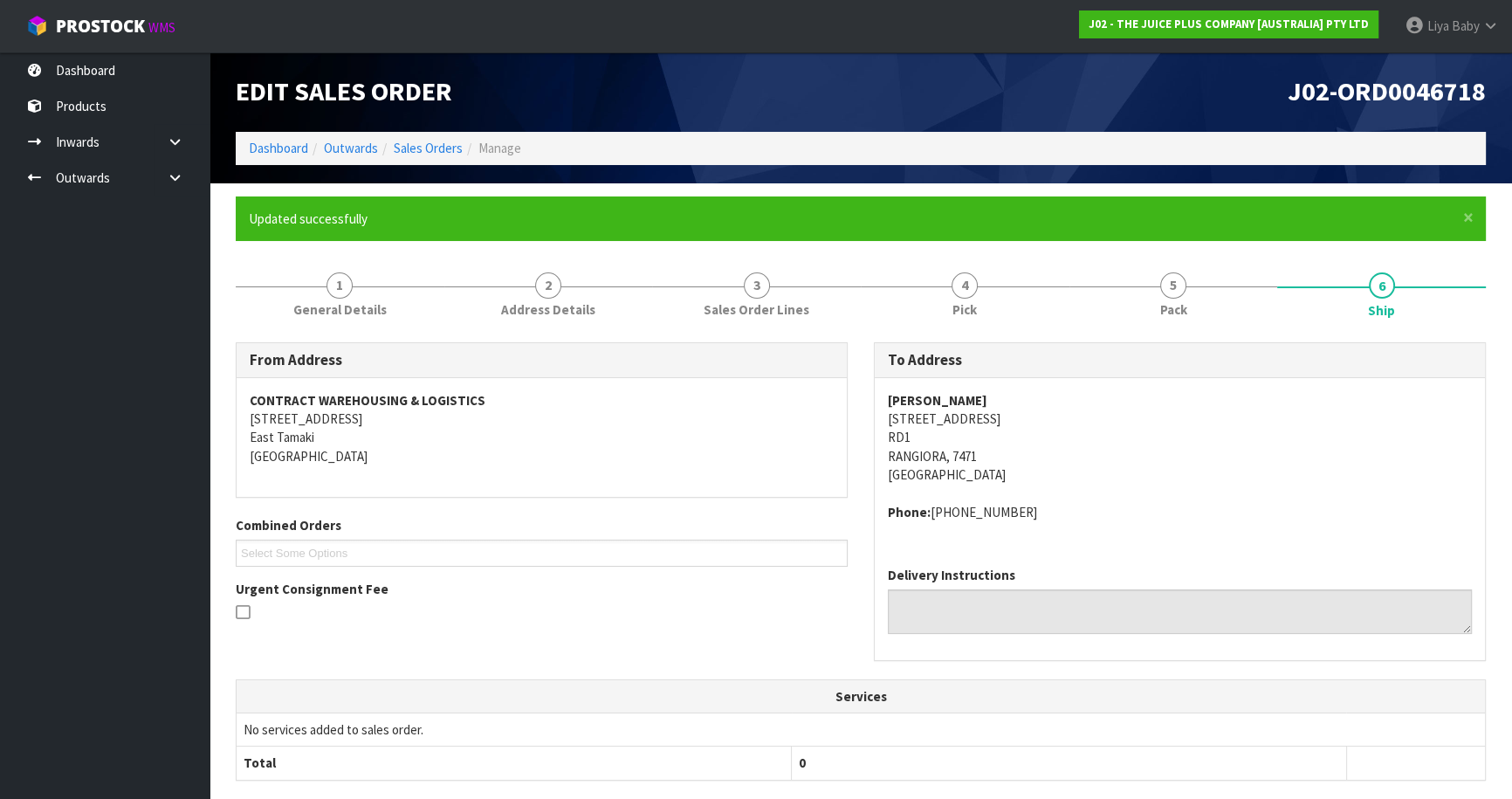
scroll to position [0, 0]
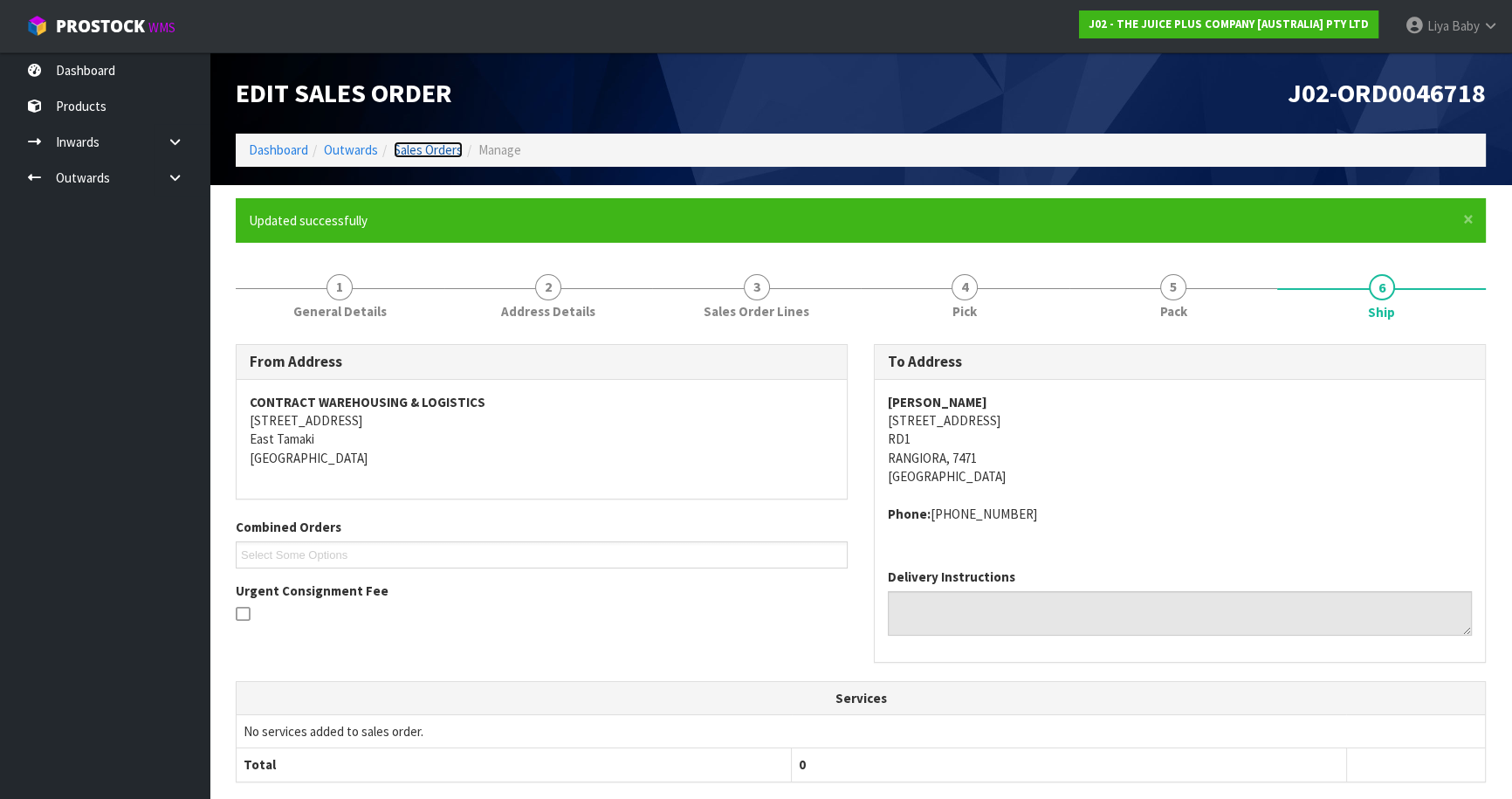
click at [417, 142] on link "Sales Orders" at bounding box center [429, 149] width 69 height 16
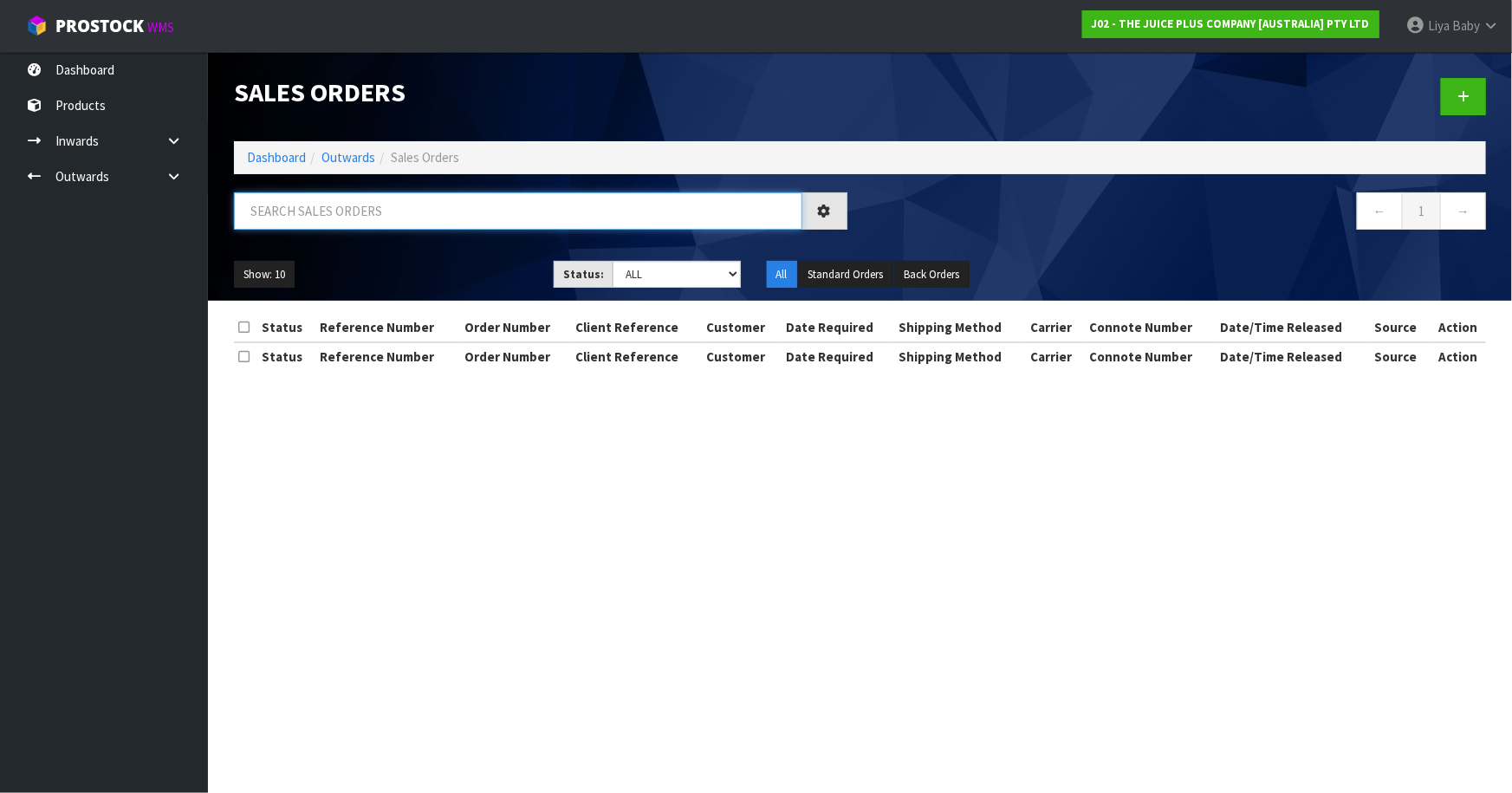
click at [391, 207] on input "text" at bounding box center [518, 210] width 568 height 37
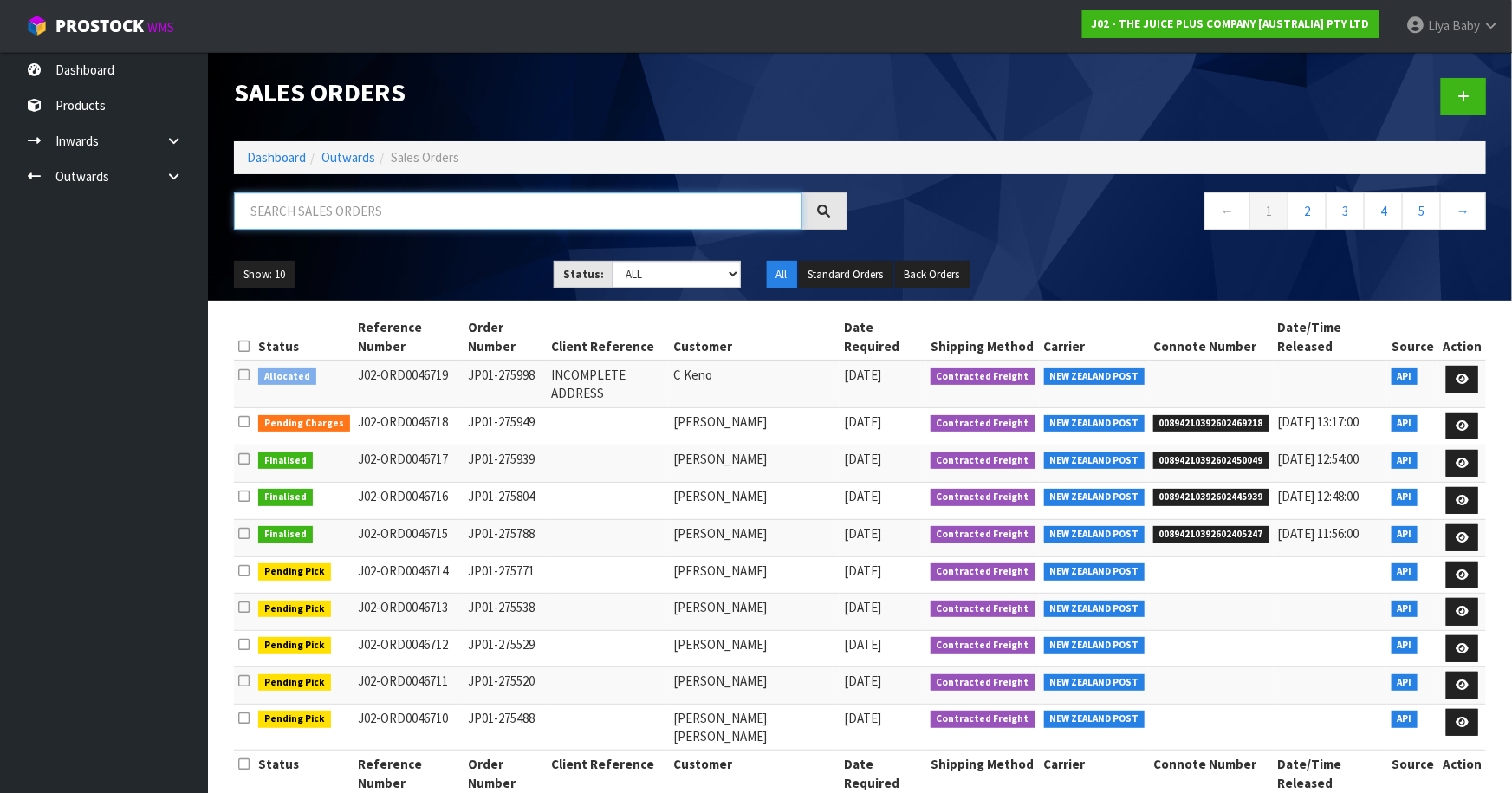
click at [467, 210] on input "text" at bounding box center [518, 210] width 568 height 37
type input "JOB-0413467"
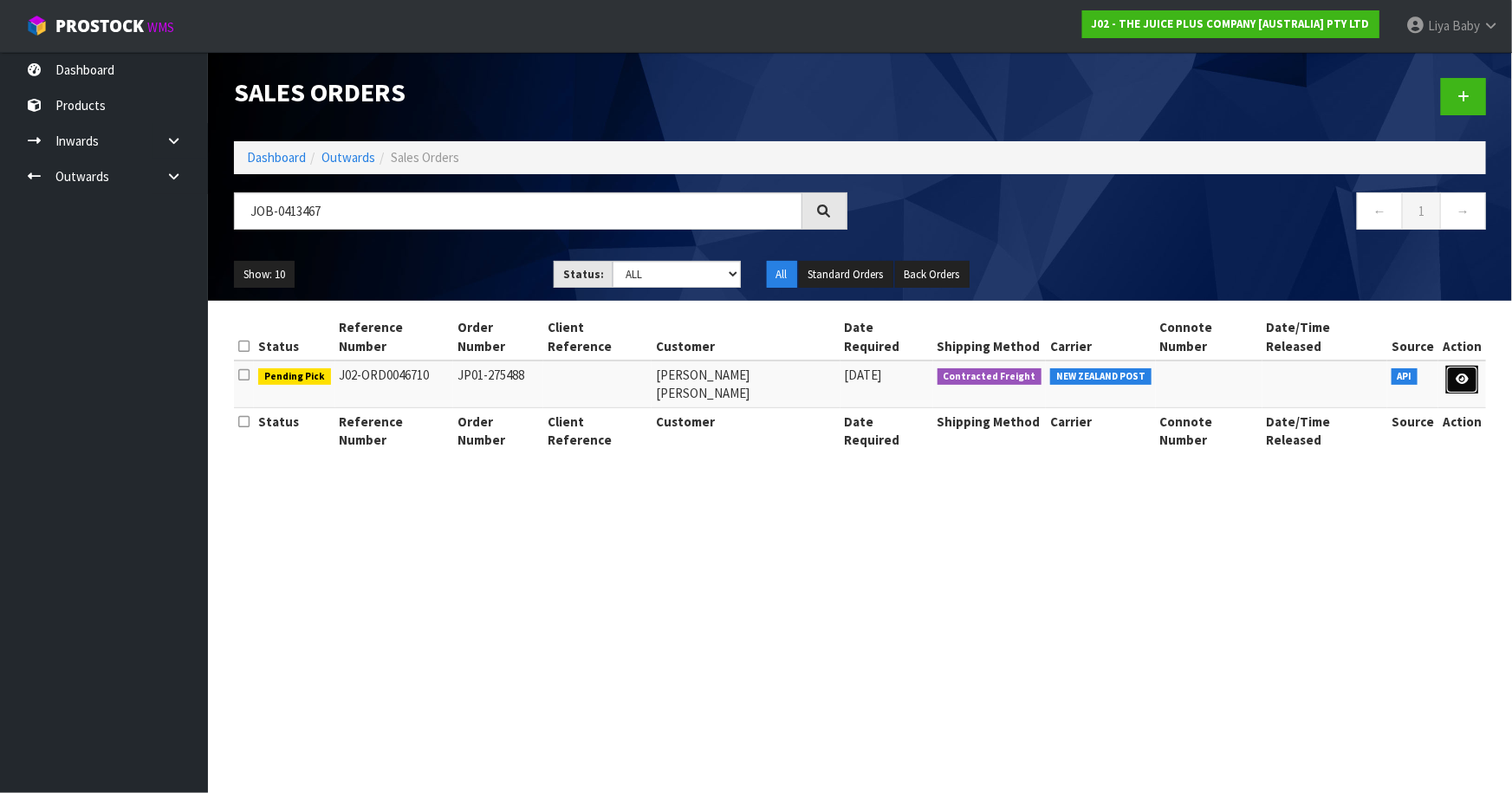
click at [1467, 373] on icon at bounding box center [1463, 379] width 13 height 12
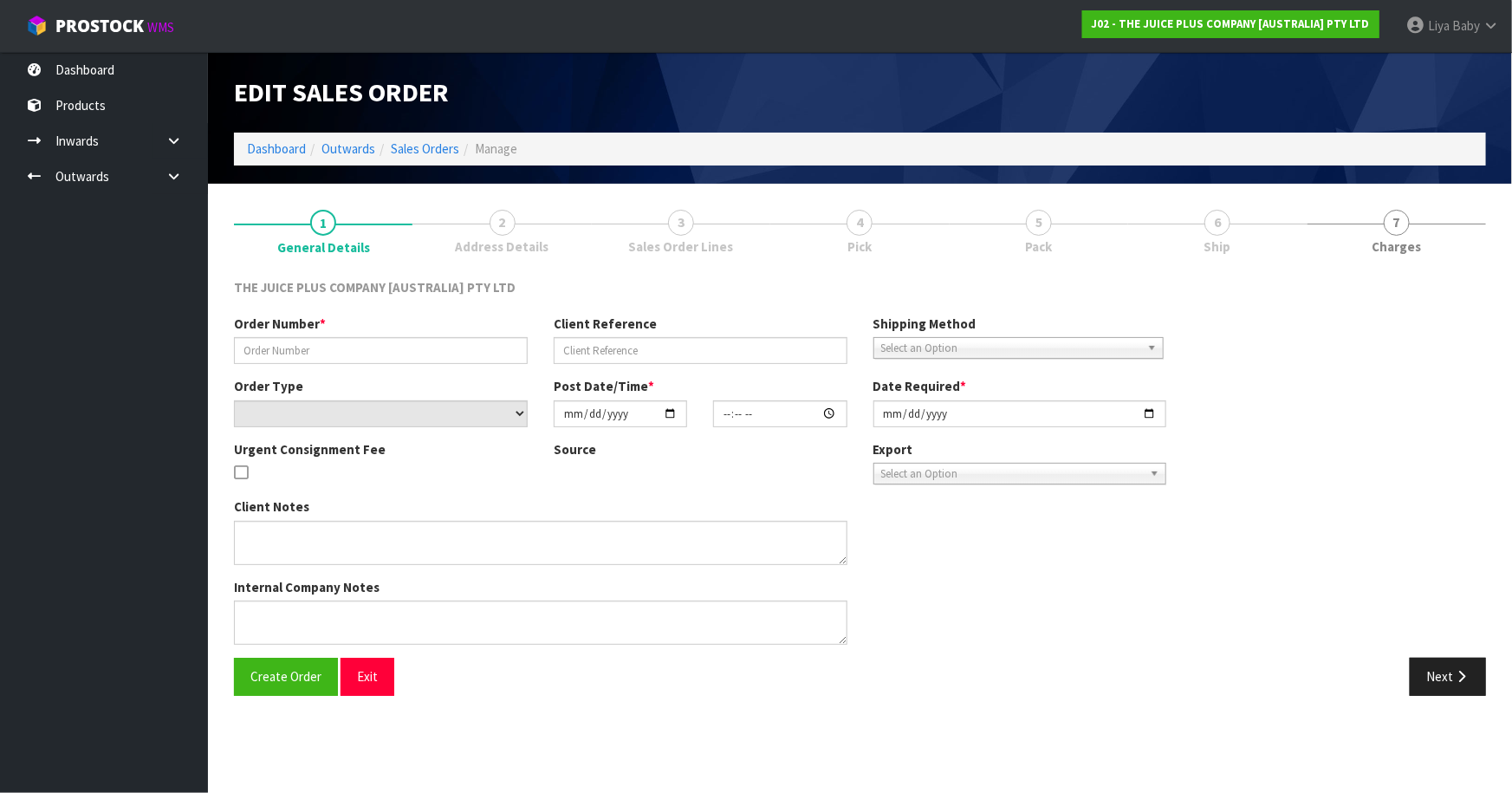
type input "JP01-275488"
select select "number:0"
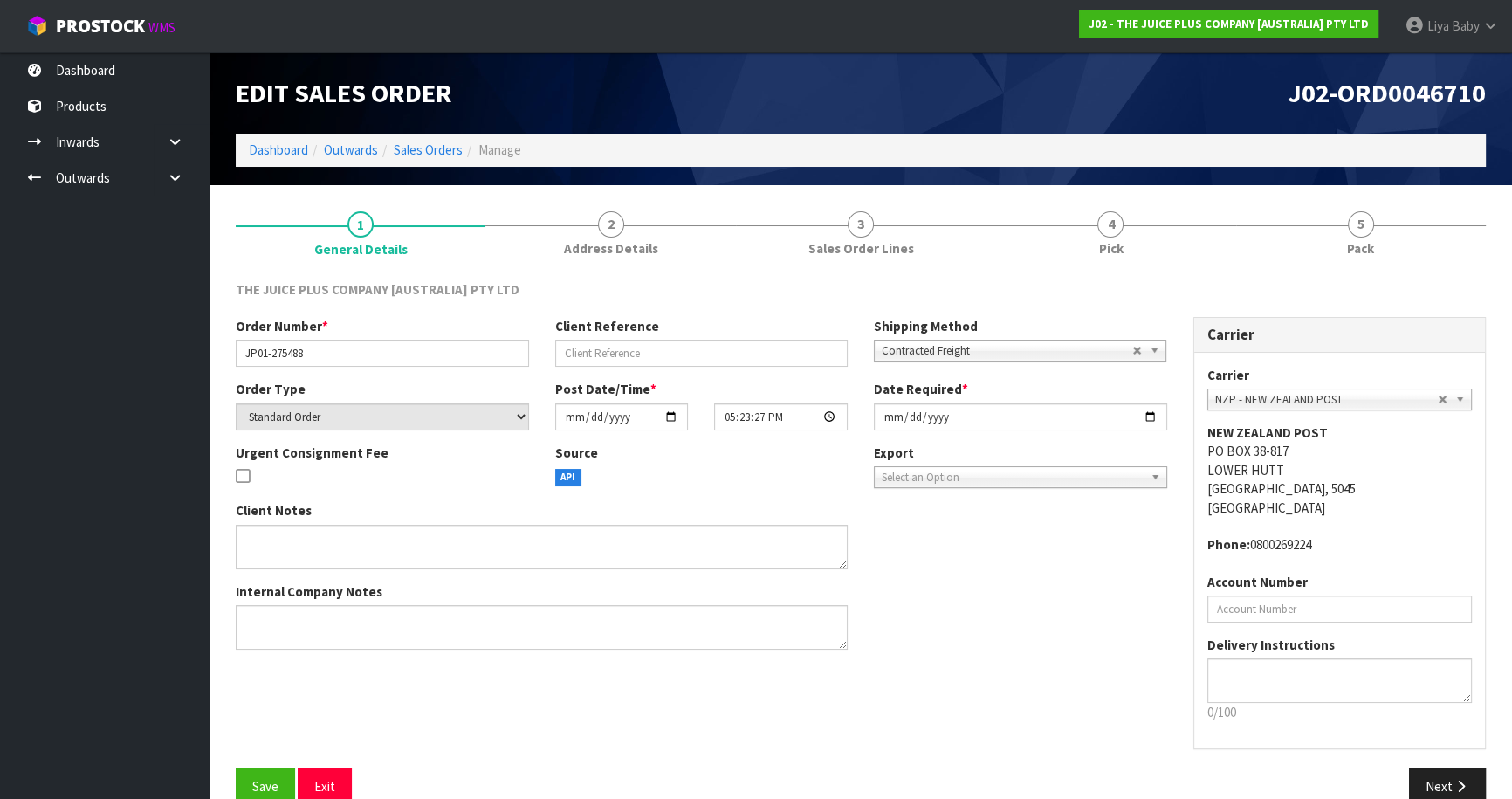
scroll to position [32, 0]
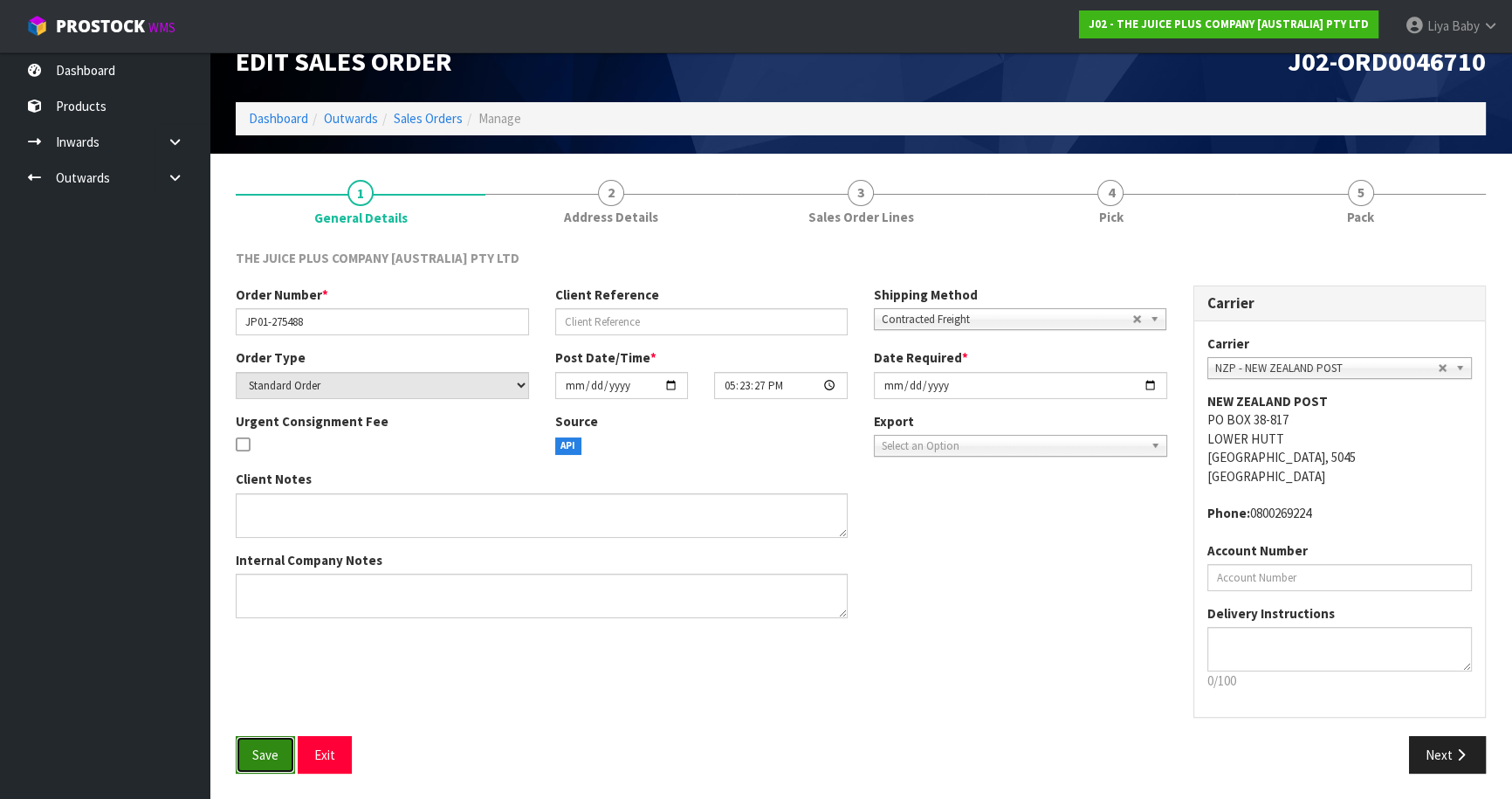
click at [271, 749] on span "Save" at bounding box center [265, 755] width 26 height 16
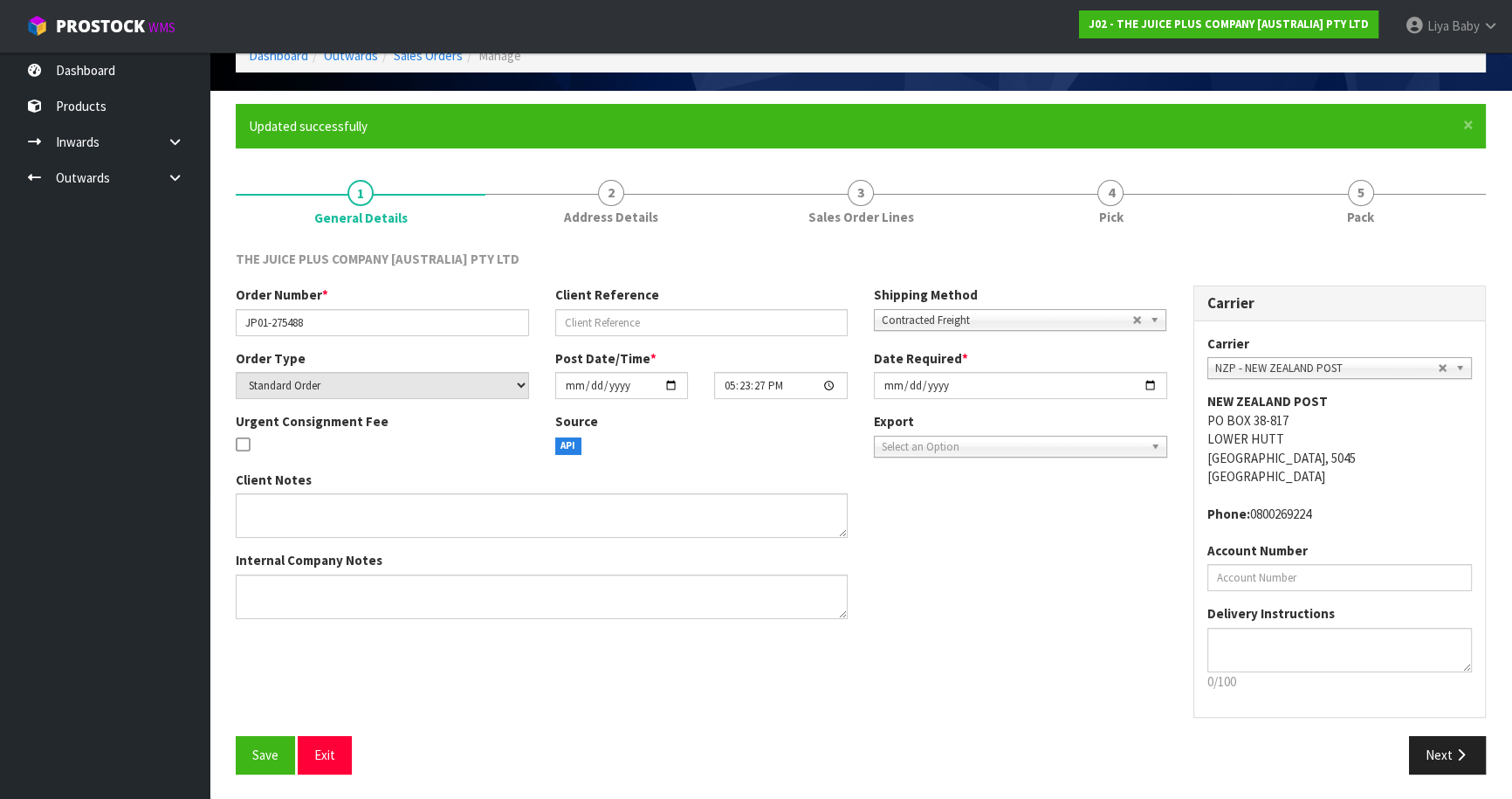
scroll to position [95, 0]
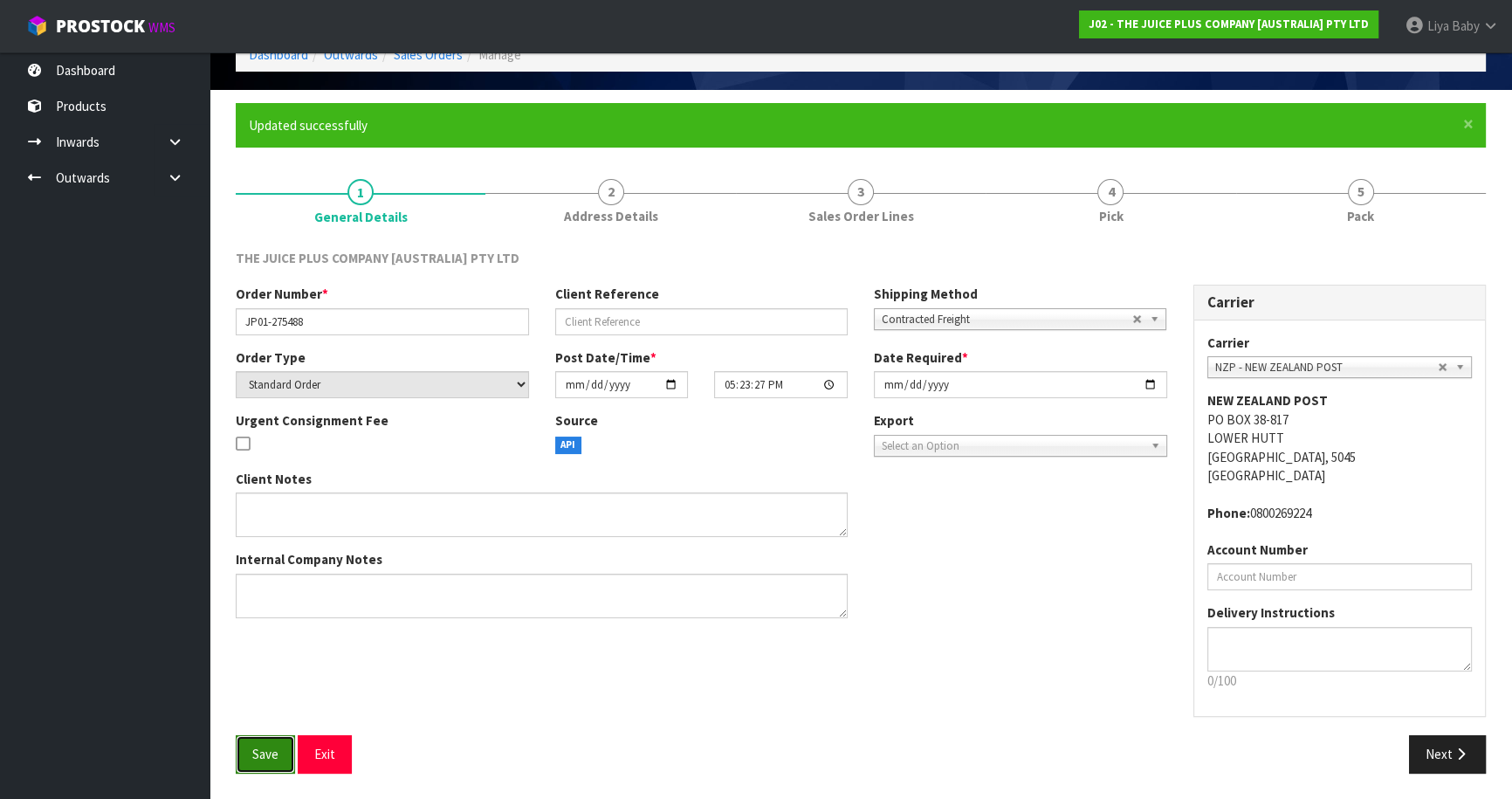
drag, startPoint x: 254, startPoint y: 751, endPoint x: 247, endPoint y: 734, distance: 18.4
click at [255, 750] on span "Save" at bounding box center [265, 754] width 26 height 16
click at [276, 754] on span "Save" at bounding box center [265, 754] width 26 height 16
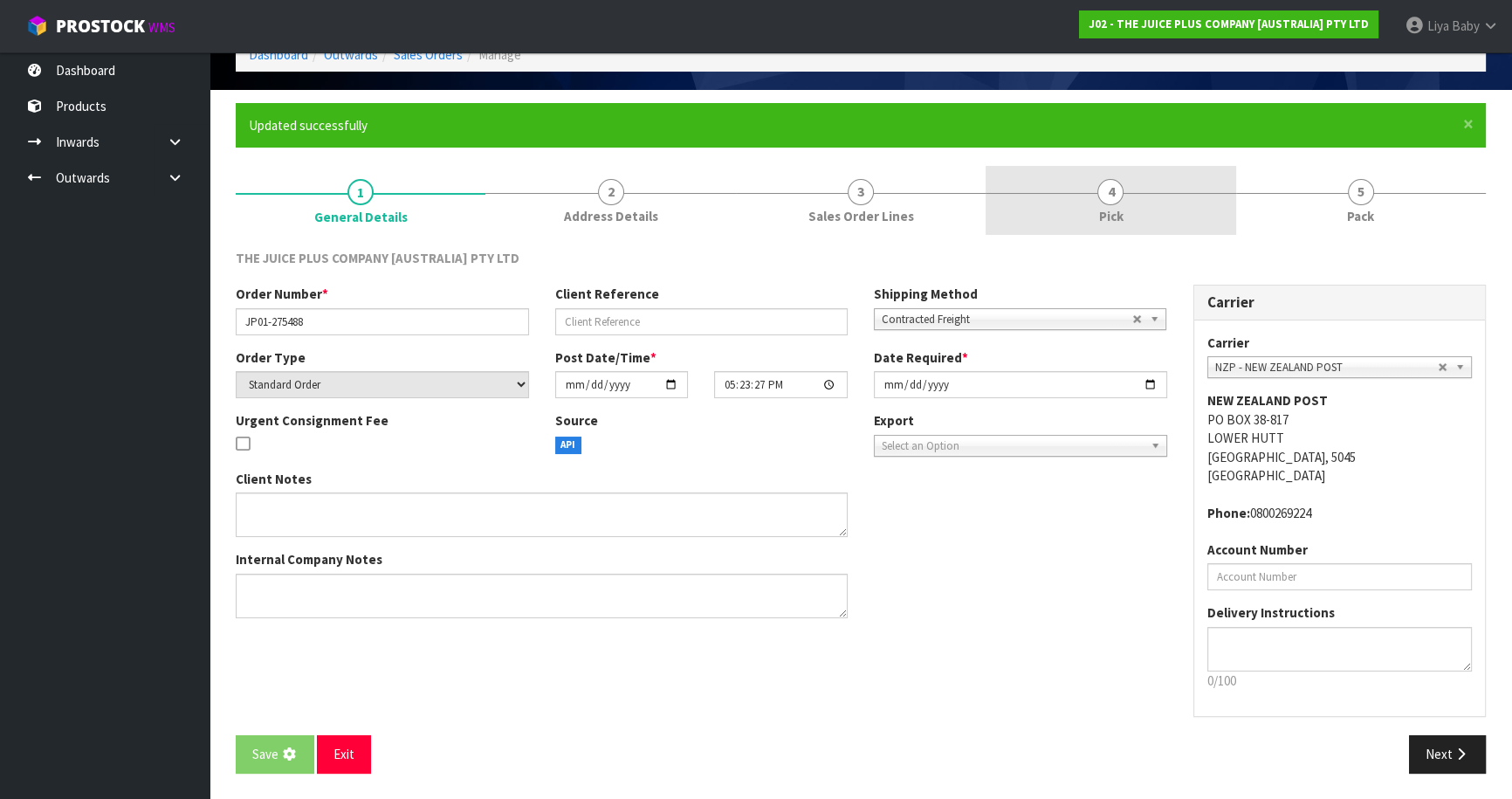
scroll to position [0, 0]
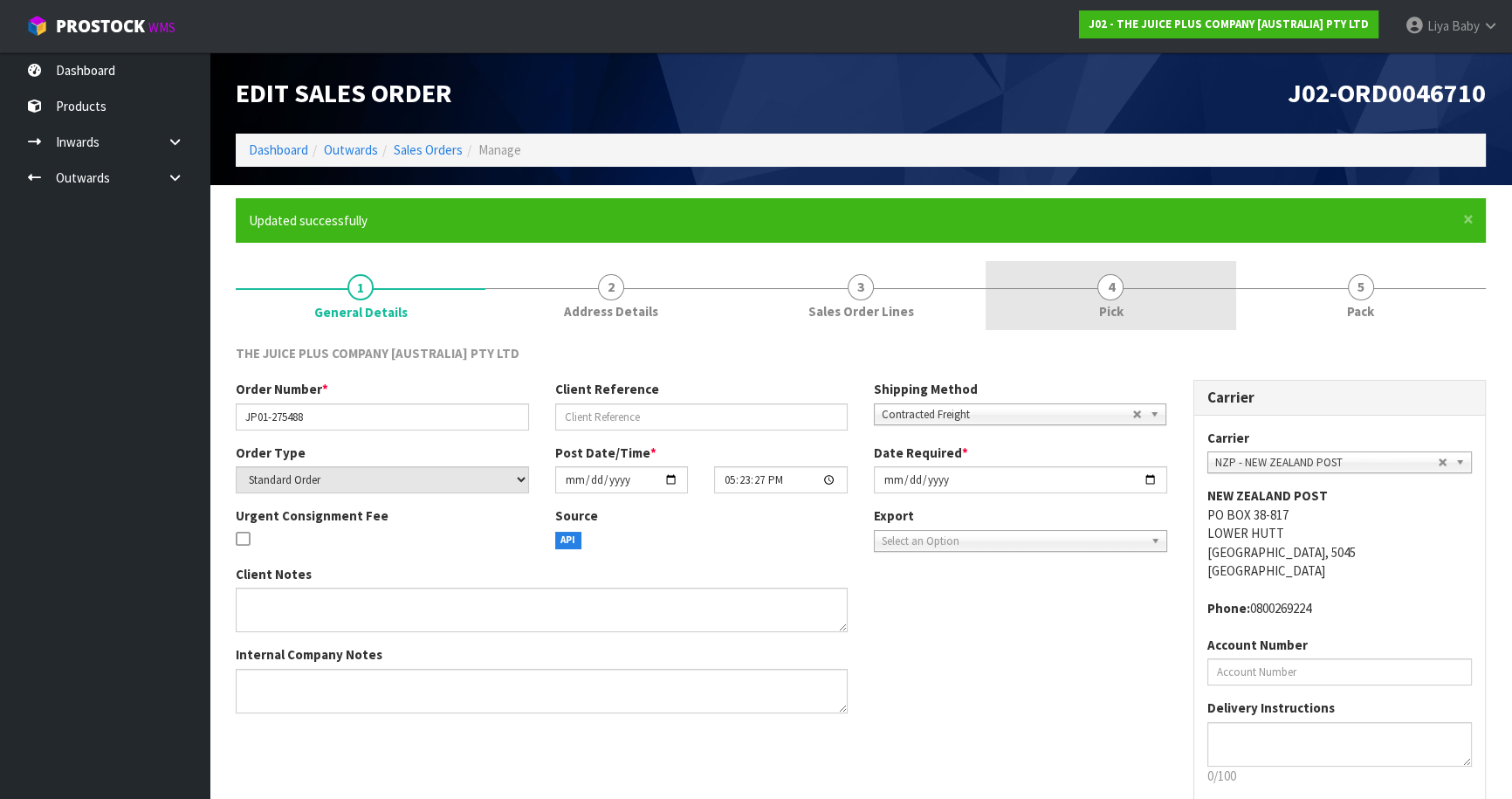
click at [1106, 290] on span "4" at bounding box center [1110, 287] width 26 height 26
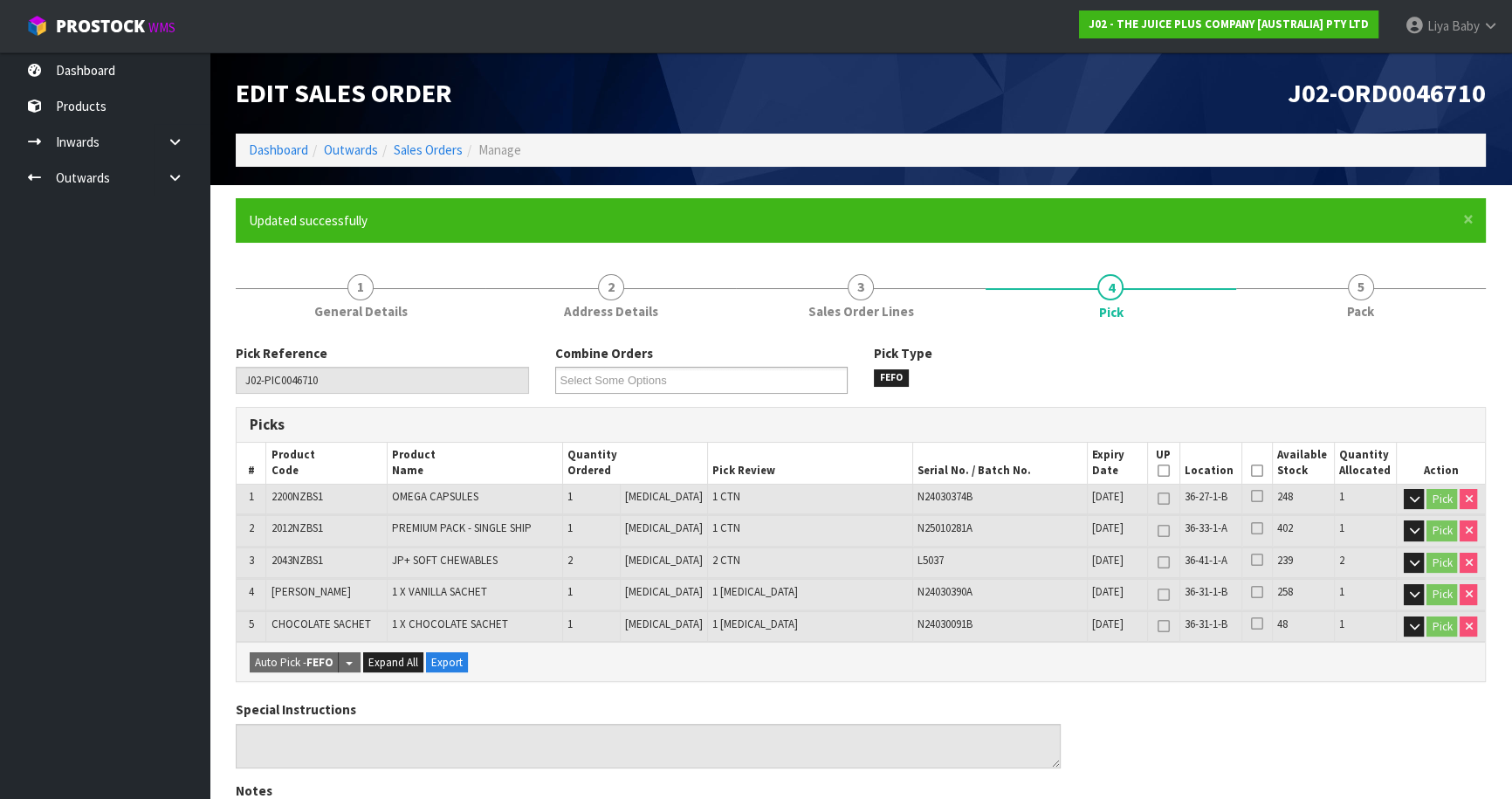
click at [1256, 471] on icon at bounding box center [1257, 470] width 12 height 1
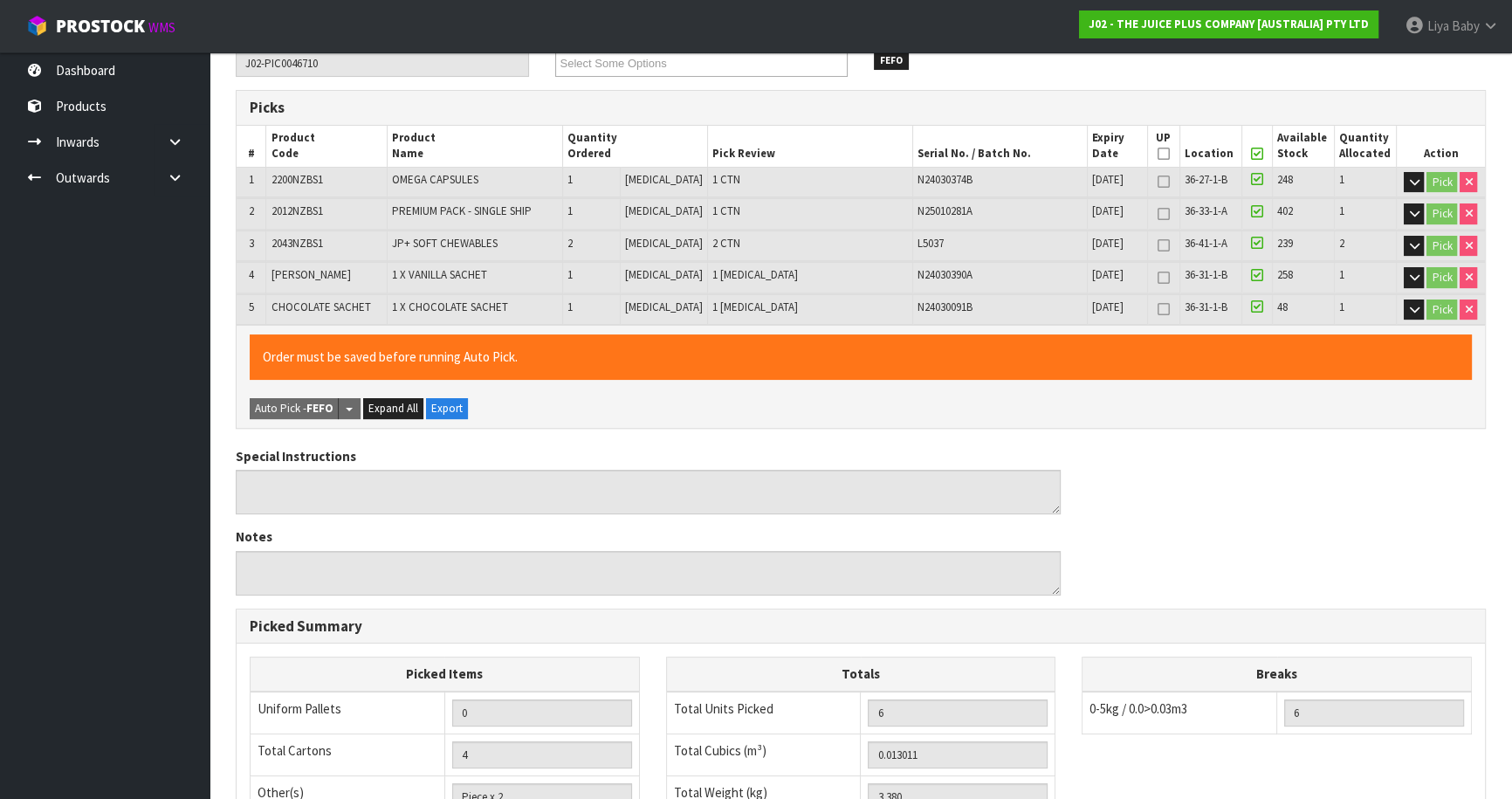
scroll to position [603, 0]
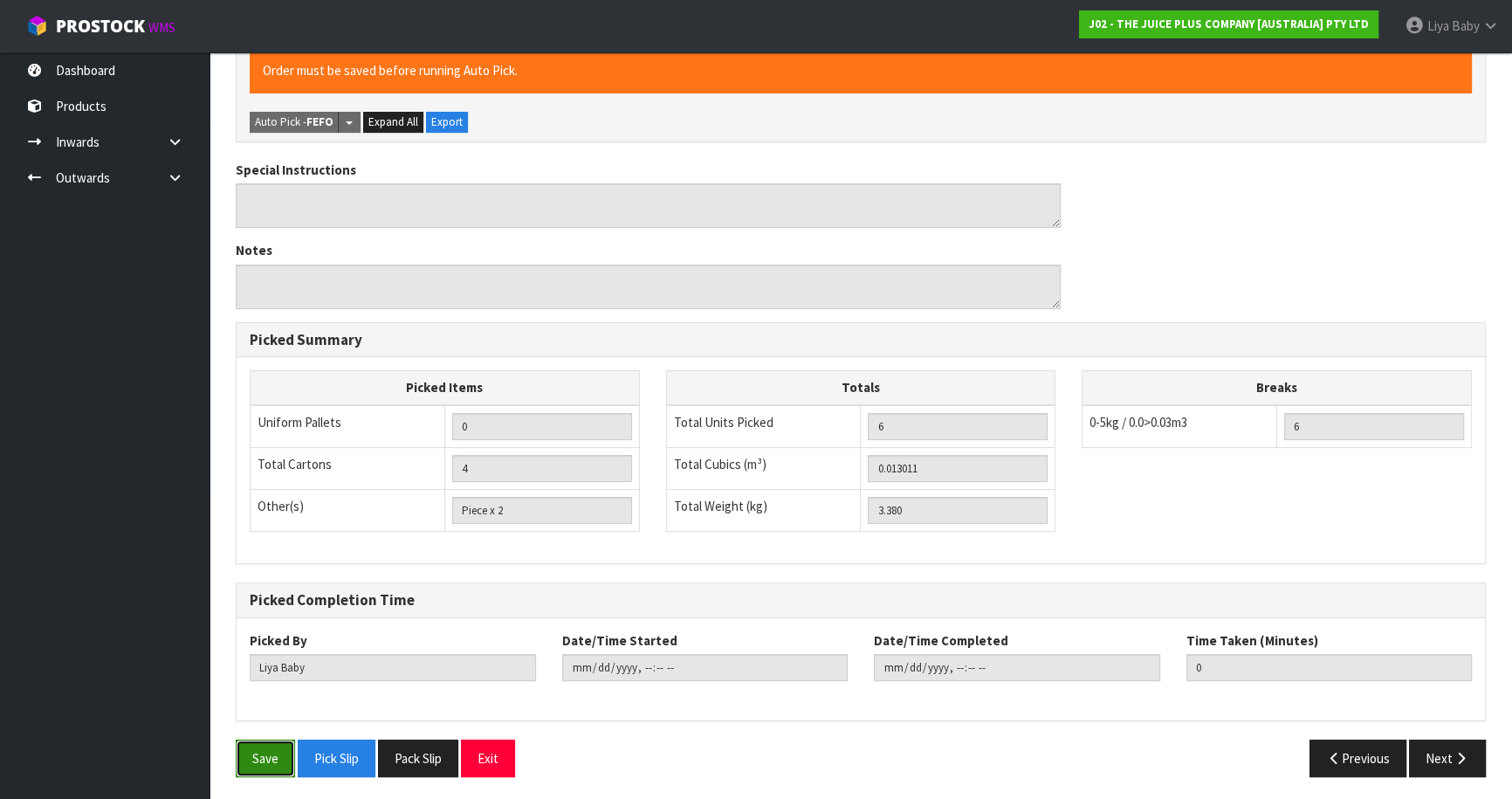
click at [267, 752] on button "Save" at bounding box center [265, 757] width 60 height 37
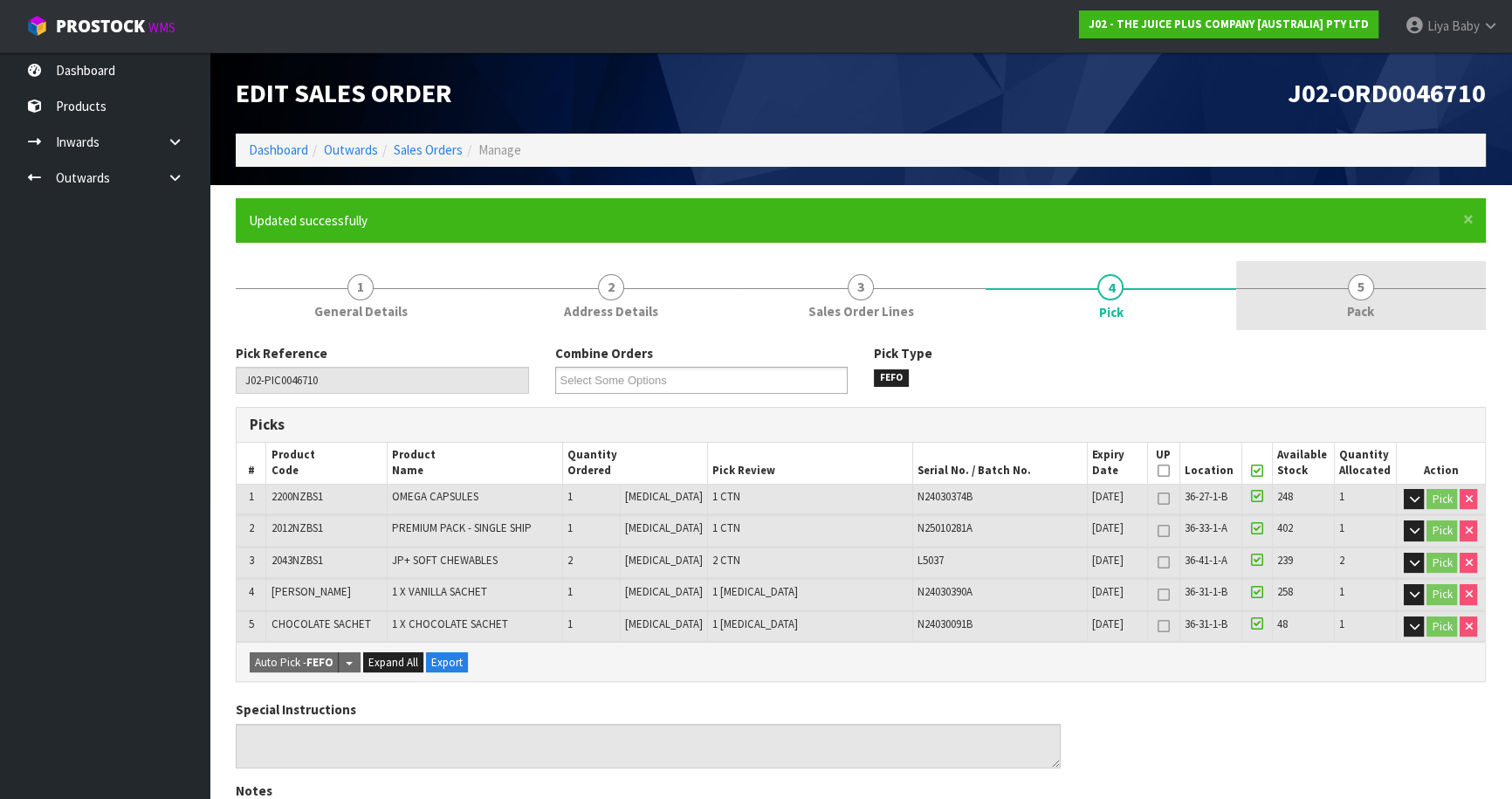
click at [1371, 294] on span "5" at bounding box center [1361, 287] width 26 height 26
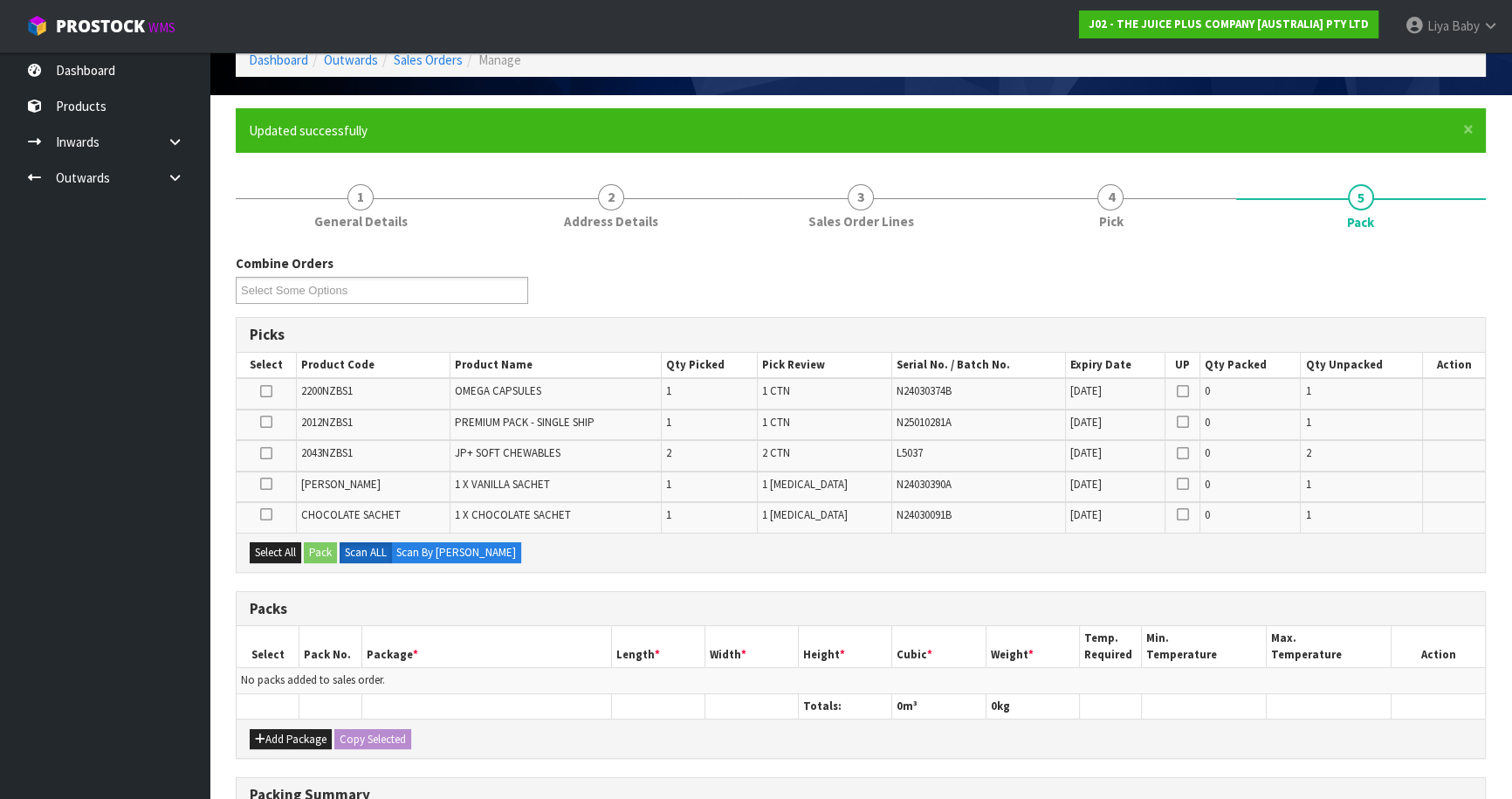
scroll to position [237, 0]
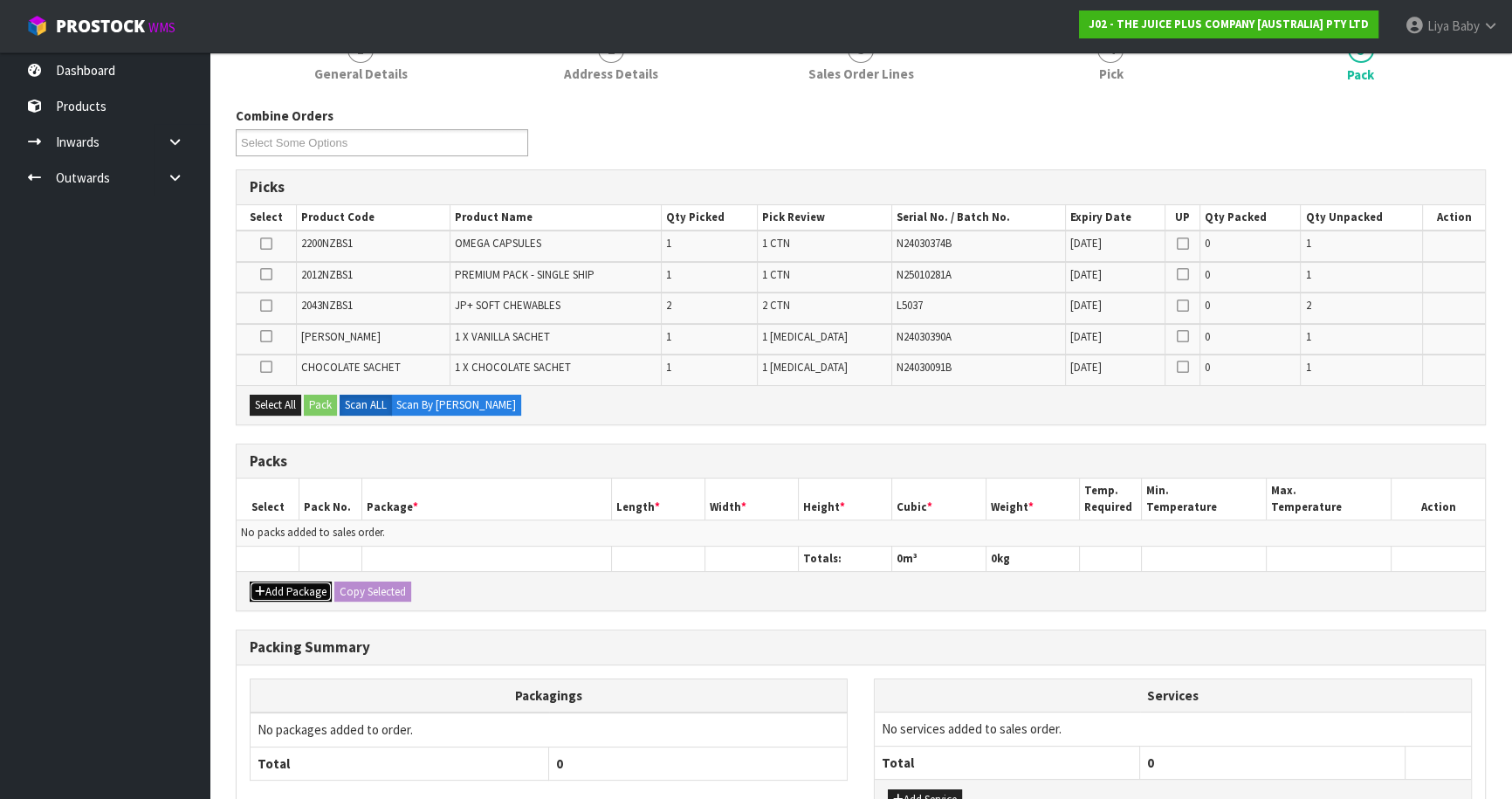
click at [327, 589] on button "Add Package" at bounding box center [291, 592] width 82 height 21
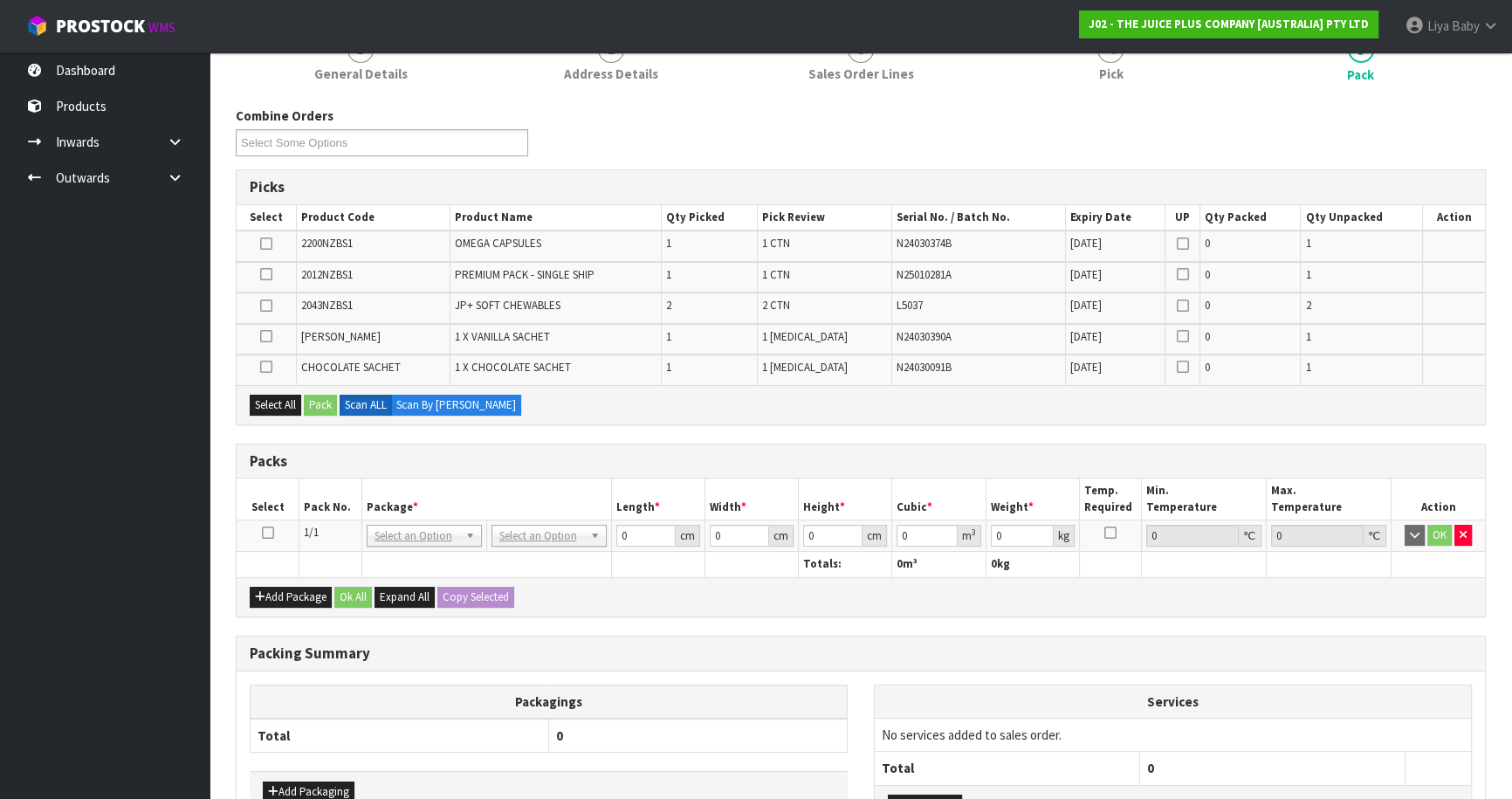
click at [265, 533] on icon at bounding box center [267, 533] width 12 height 1
drag, startPoint x: 283, startPoint y: 408, endPoint x: 297, endPoint y: 408, distance: 14.0
click at [284, 408] on button "Select All" at bounding box center [275, 404] width 52 height 21
click at [321, 409] on button "Pack" at bounding box center [320, 404] width 34 height 21
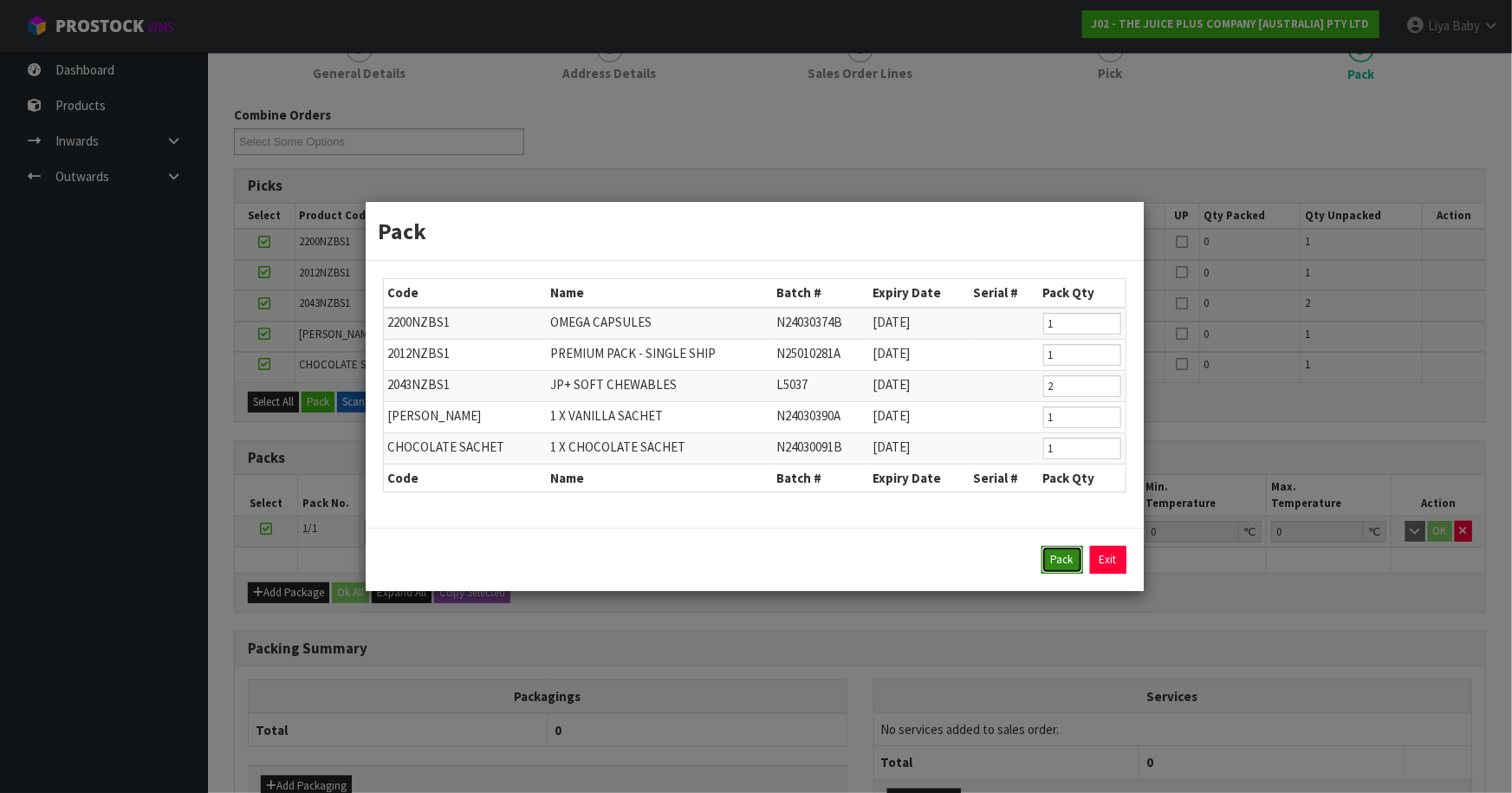
click at [1069, 558] on button "Pack" at bounding box center [1062, 559] width 41 height 28
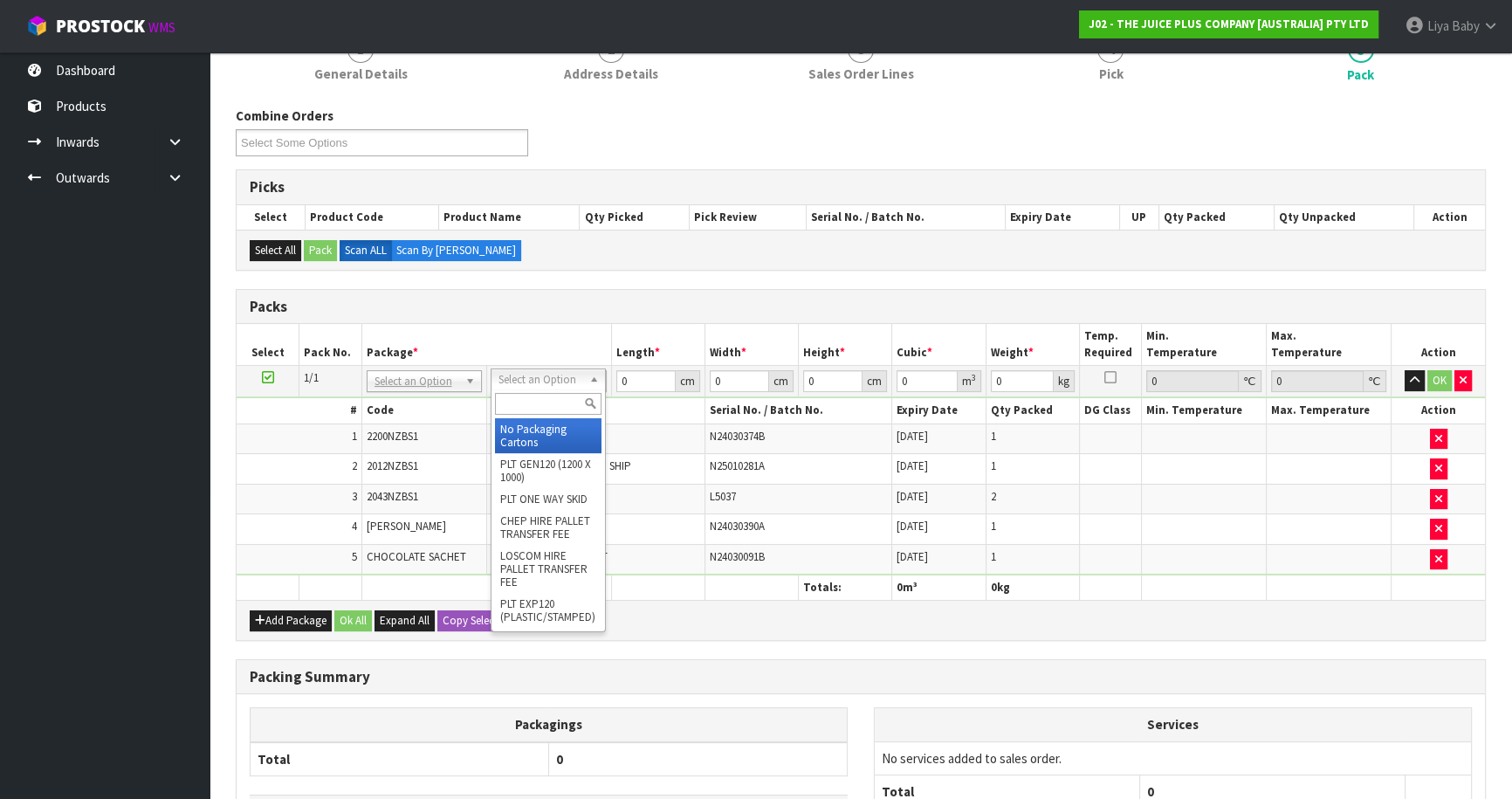
click at [567, 410] on input "text" at bounding box center [548, 404] width 107 height 22
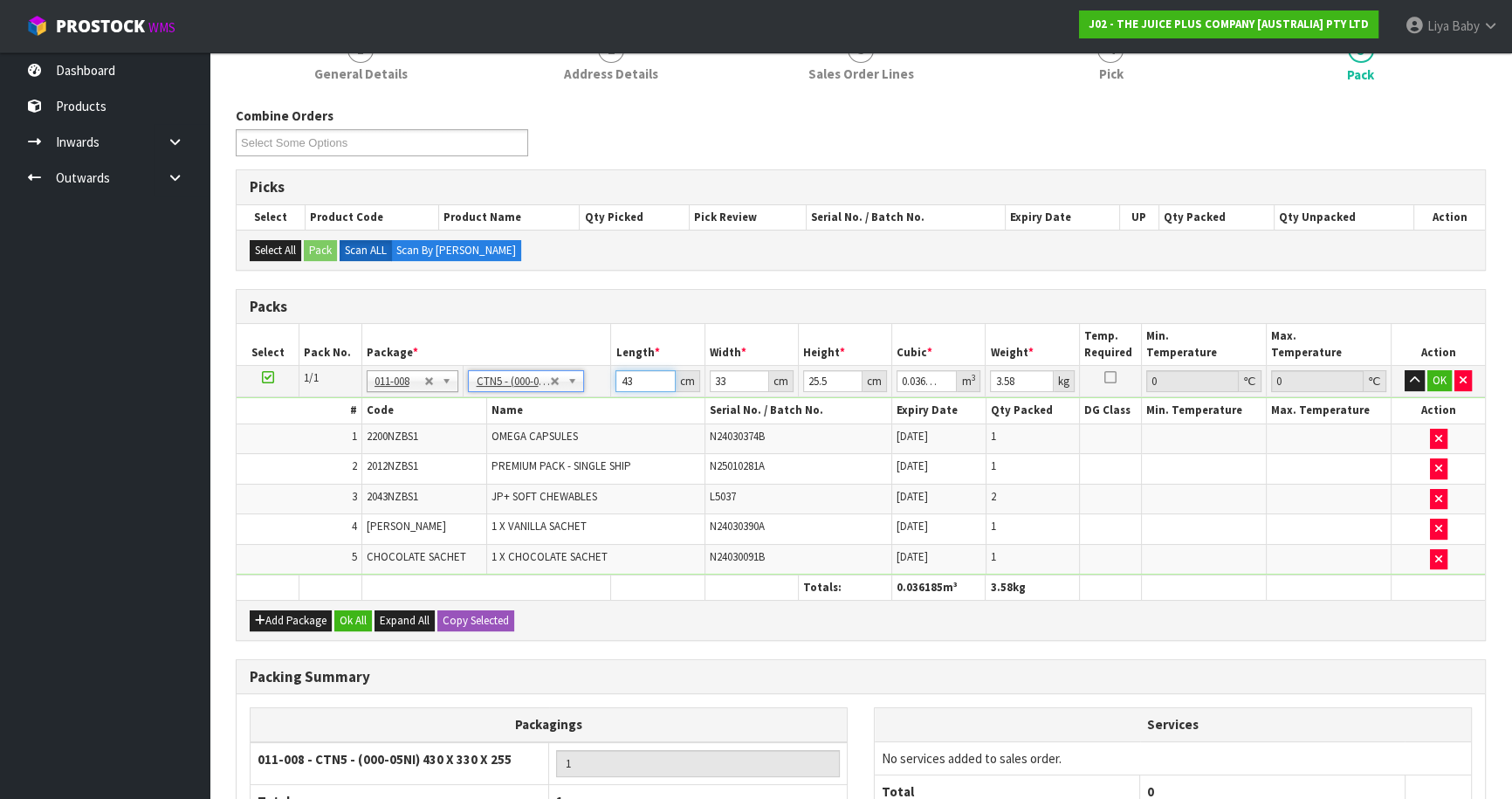
click at [640, 374] on input "43" at bounding box center [645, 381] width 60 height 22
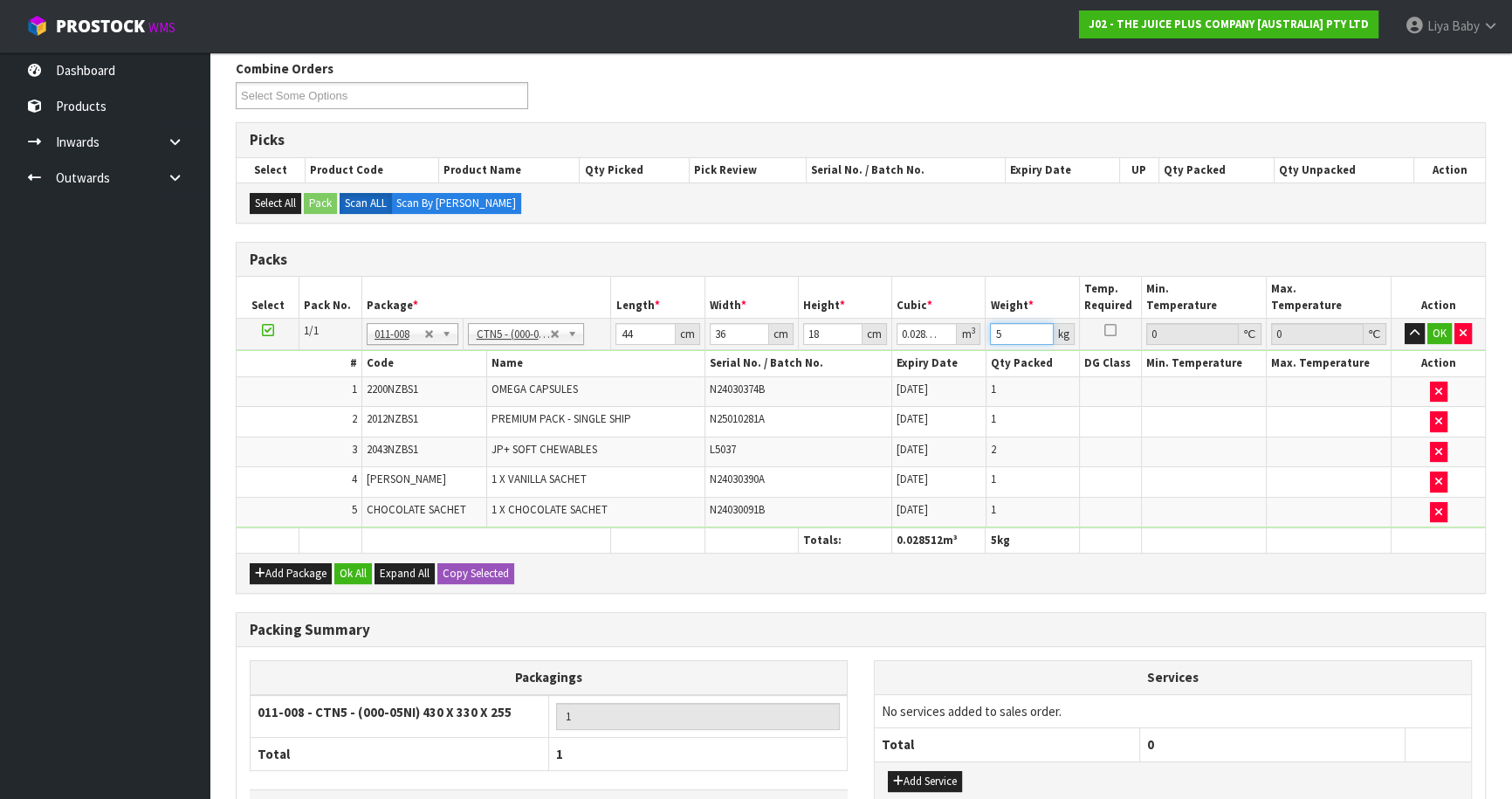
scroll to position [405, 0]
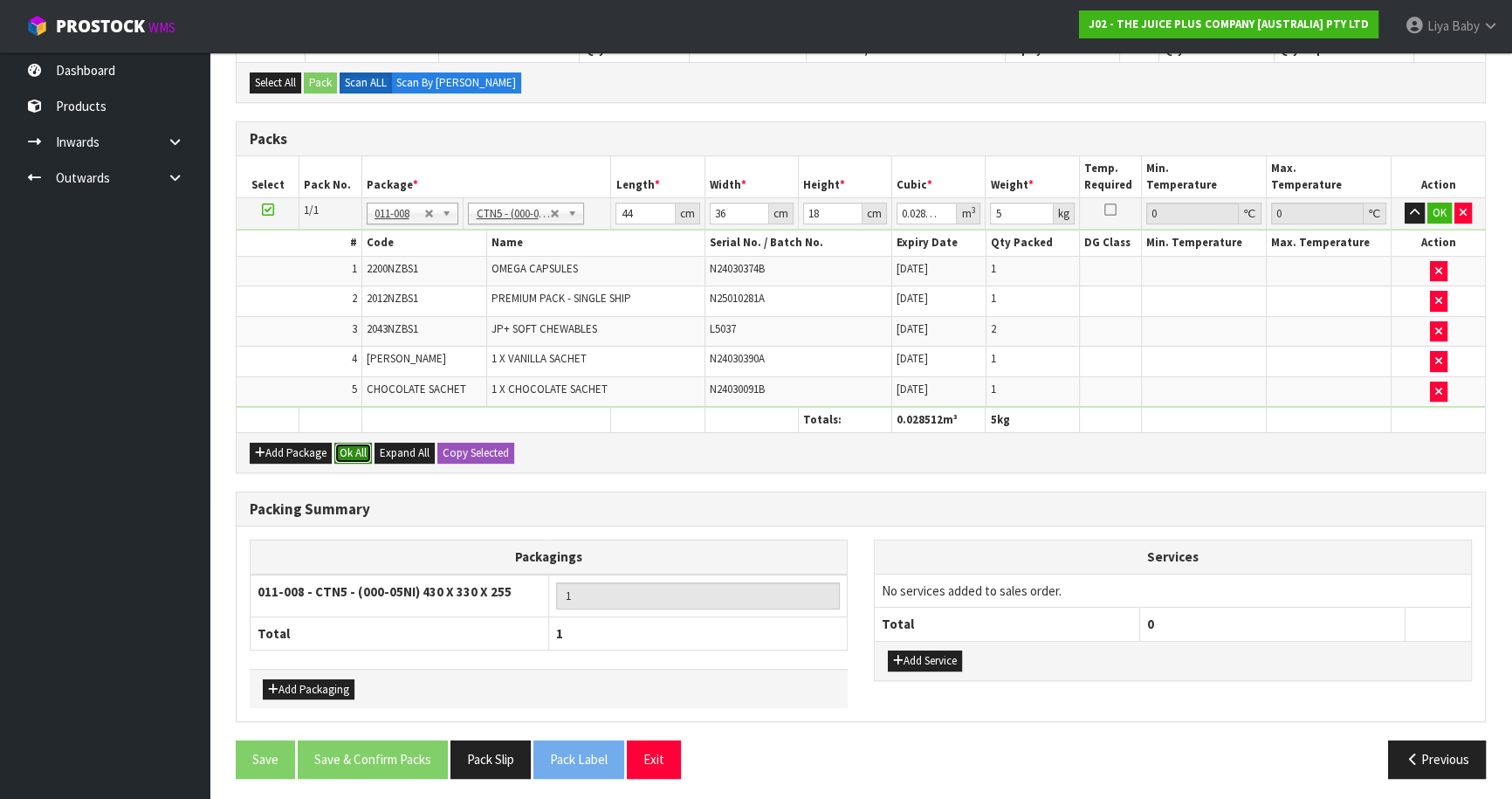
click at [342, 447] on button "Ok All" at bounding box center [352, 452] width 37 height 21
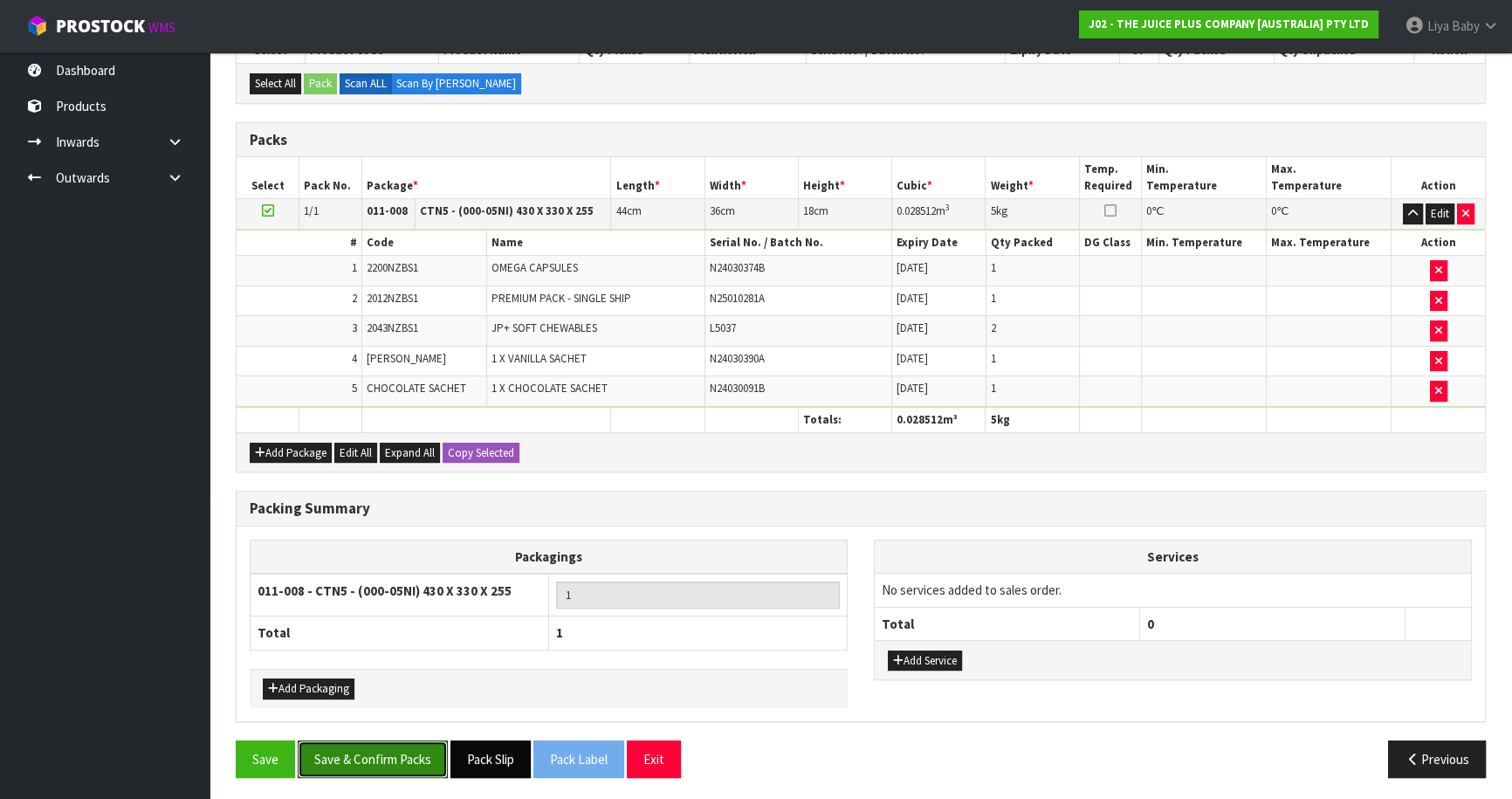
drag, startPoint x: 405, startPoint y: 757, endPoint x: 468, endPoint y: 735, distance: 66.7
click at [408, 755] on button "Save & Confirm Packs" at bounding box center [373, 758] width 150 height 37
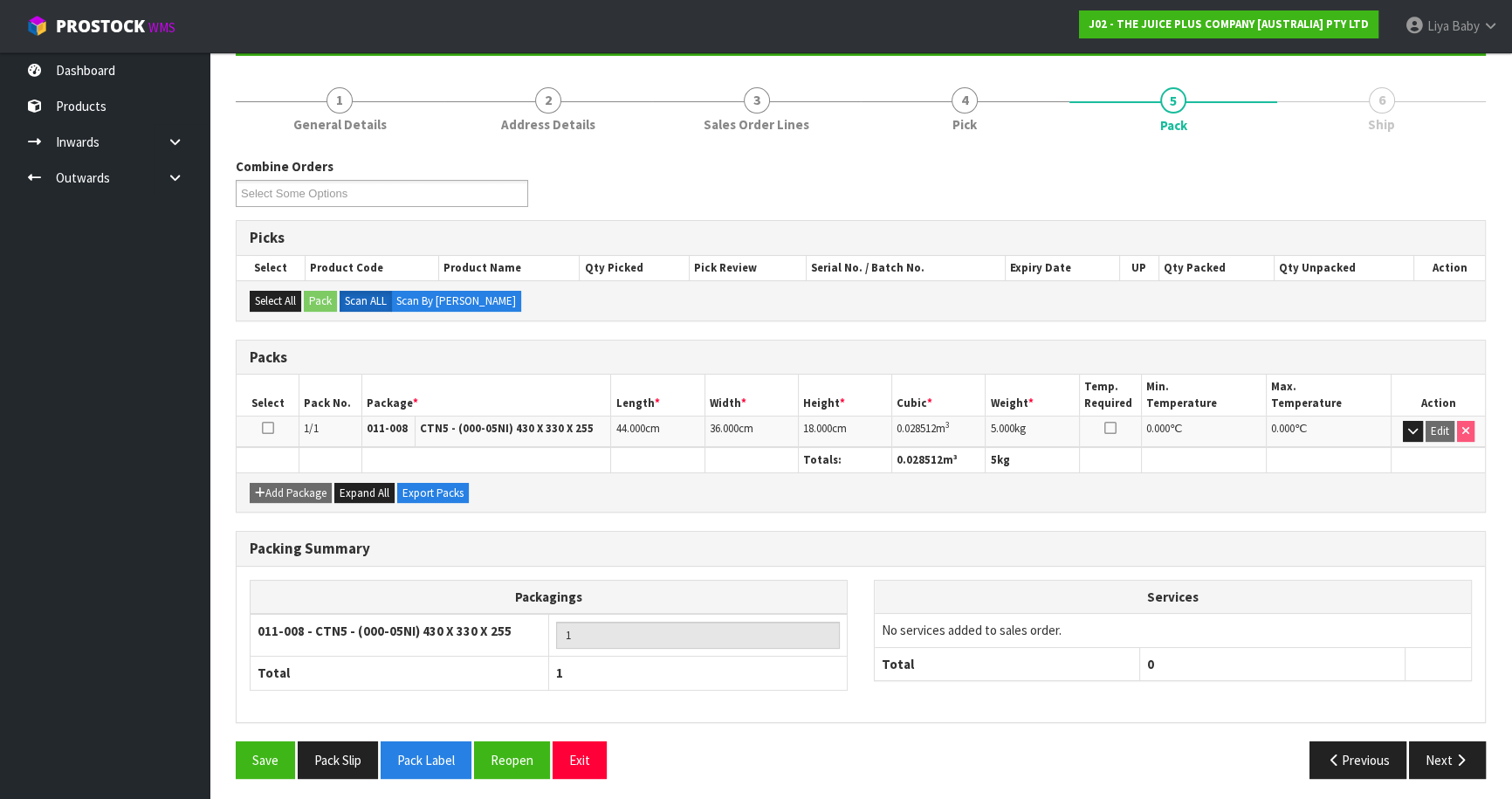
scroll to position [190, 0]
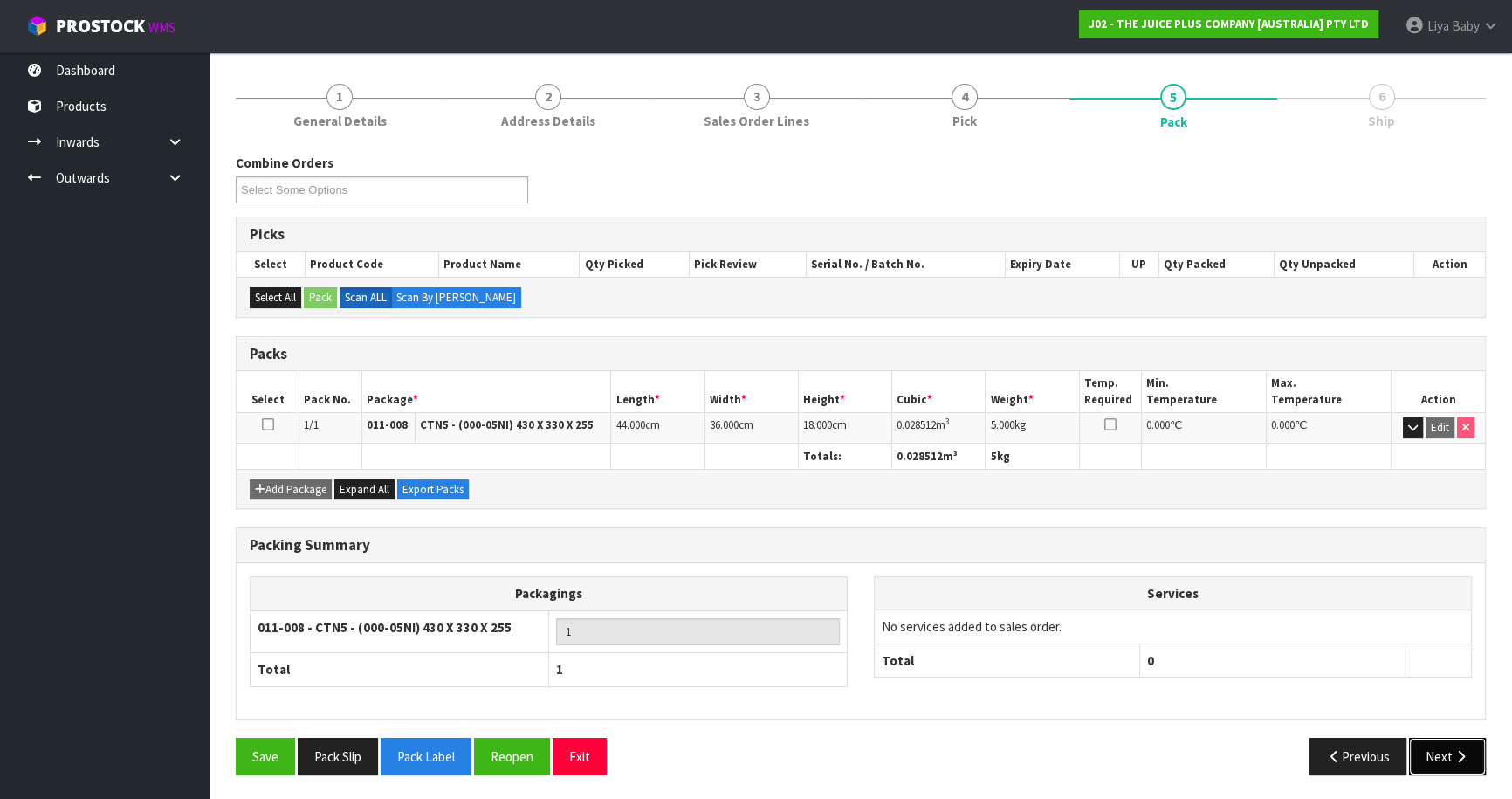
click at [1458, 755] on icon "button" at bounding box center [1460, 756] width 16 height 13
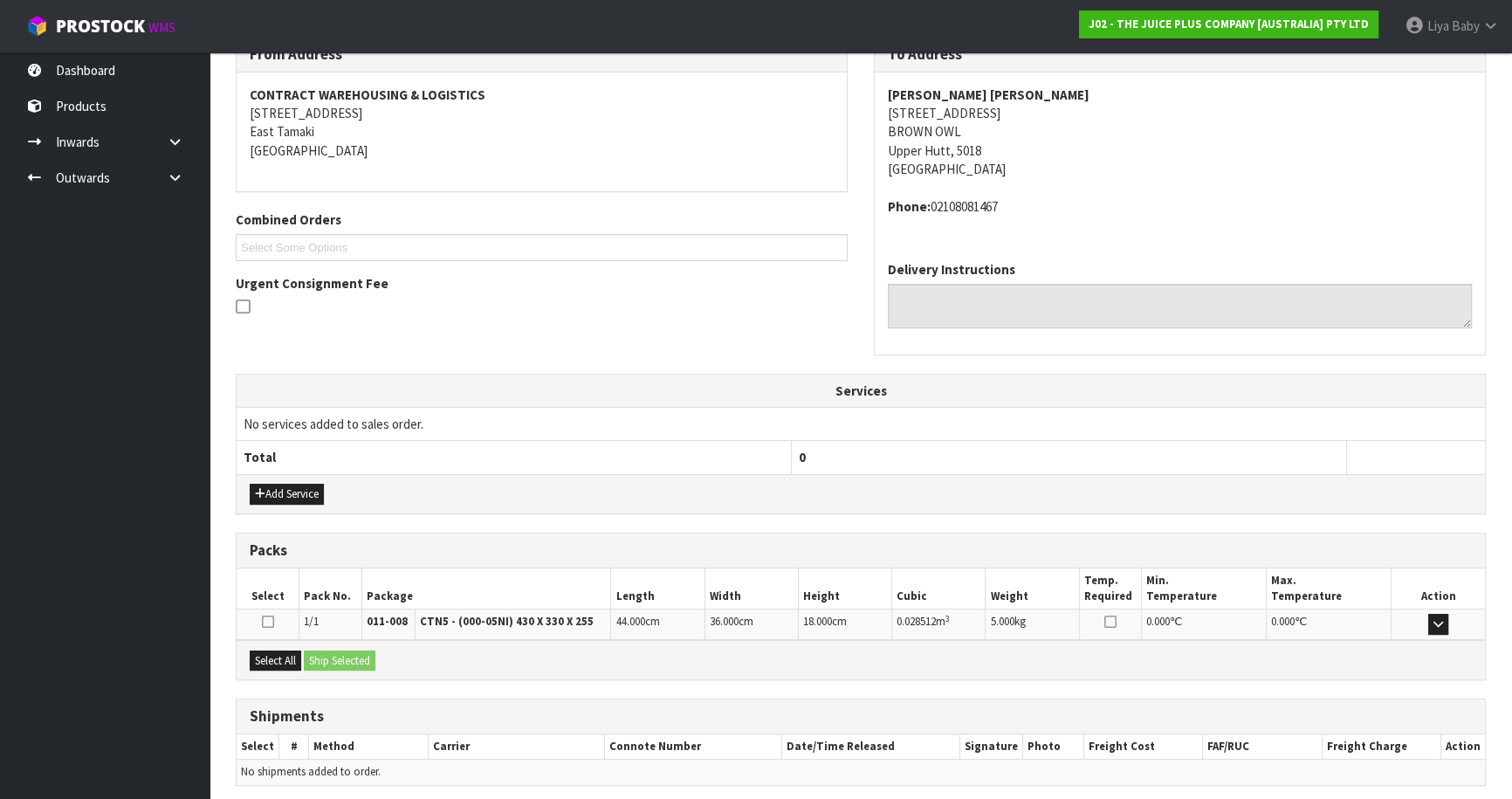
scroll to position [373, 0]
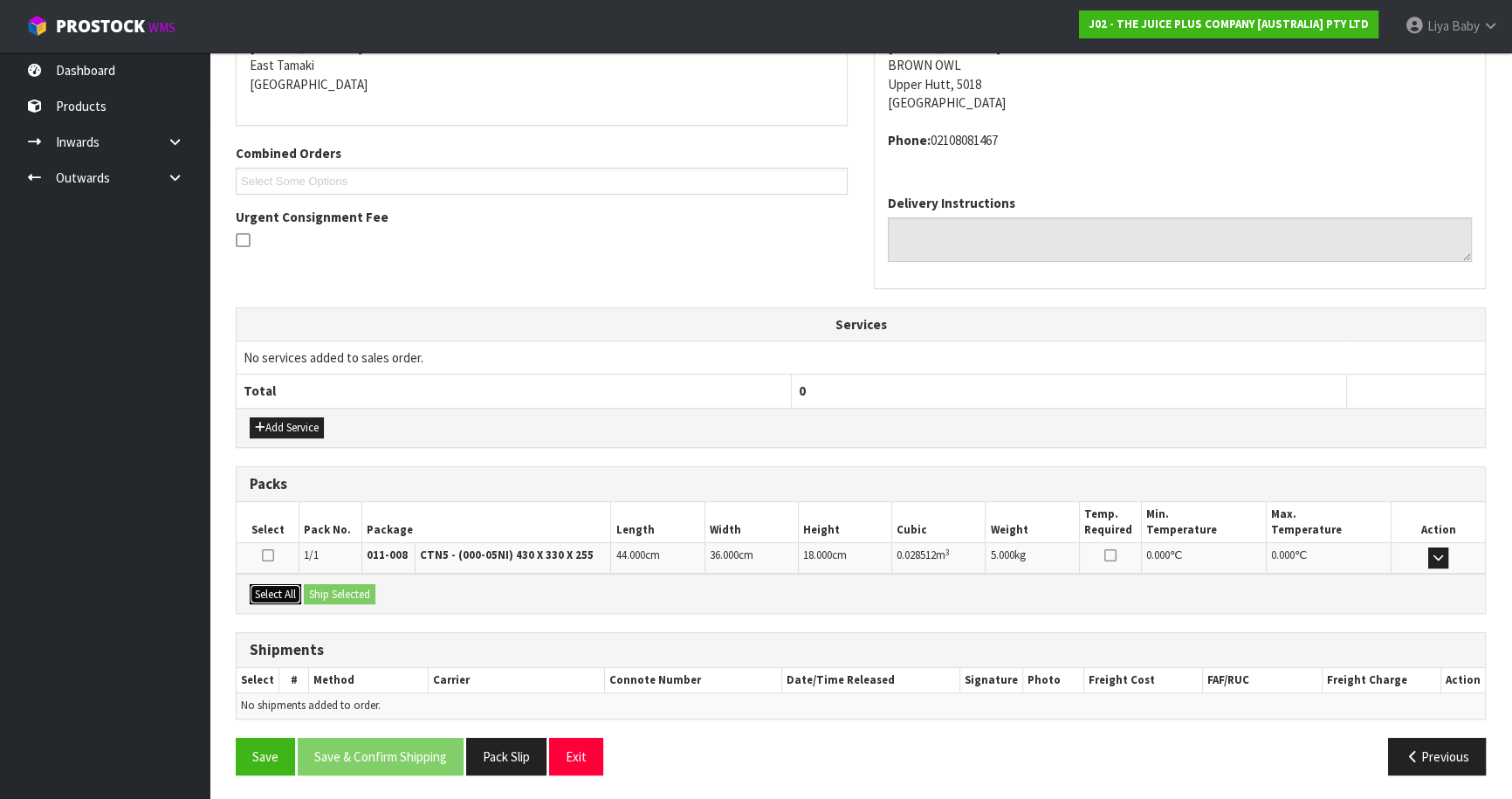
drag, startPoint x: 257, startPoint y: 592, endPoint x: 314, endPoint y: 597, distance: 57.2
click at [261, 594] on button "Select All" at bounding box center [275, 594] width 52 height 21
click at [342, 596] on button "Ship Selected" at bounding box center [339, 594] width 72 height 21
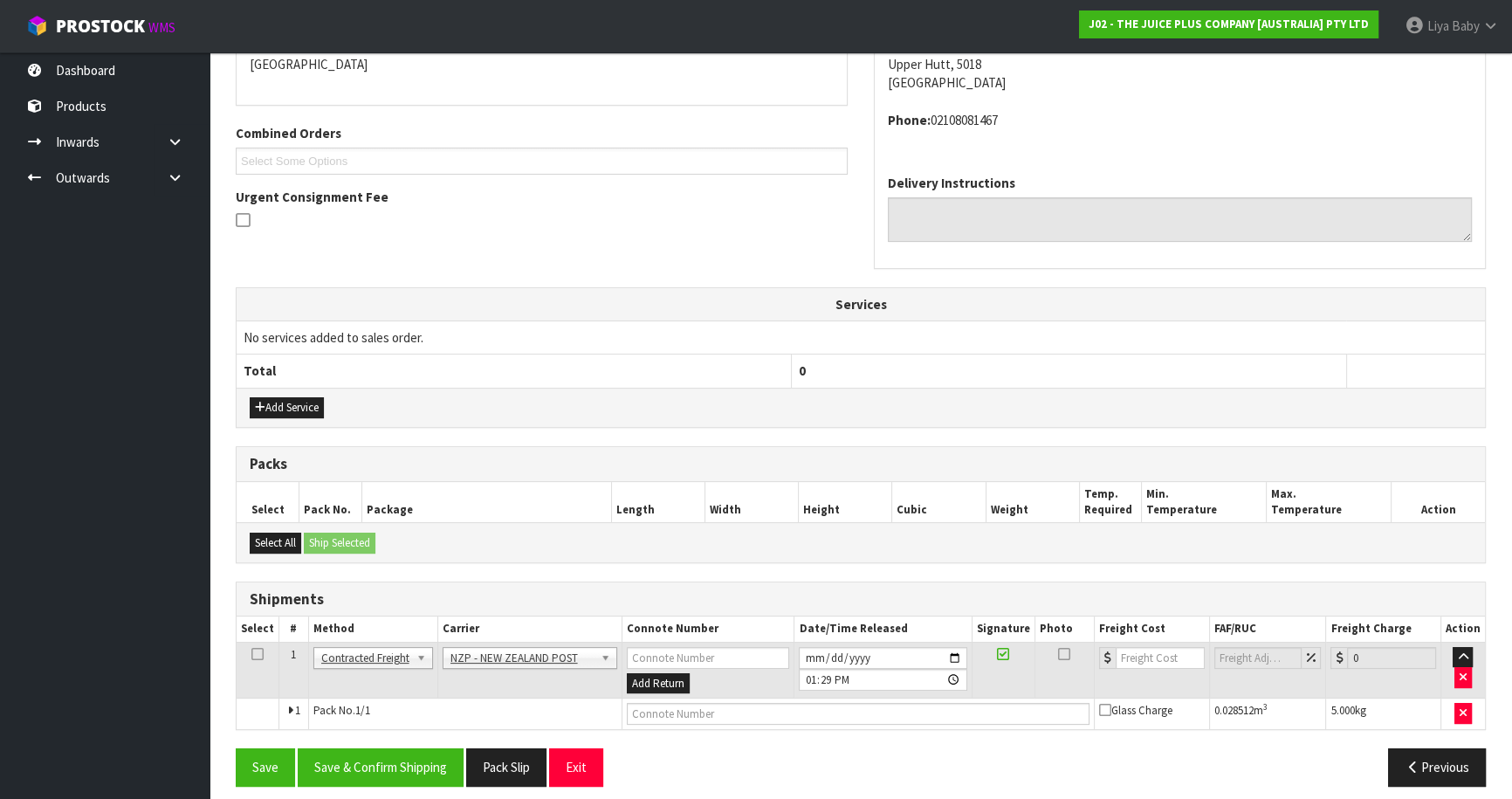
scroll to position [404, 0]
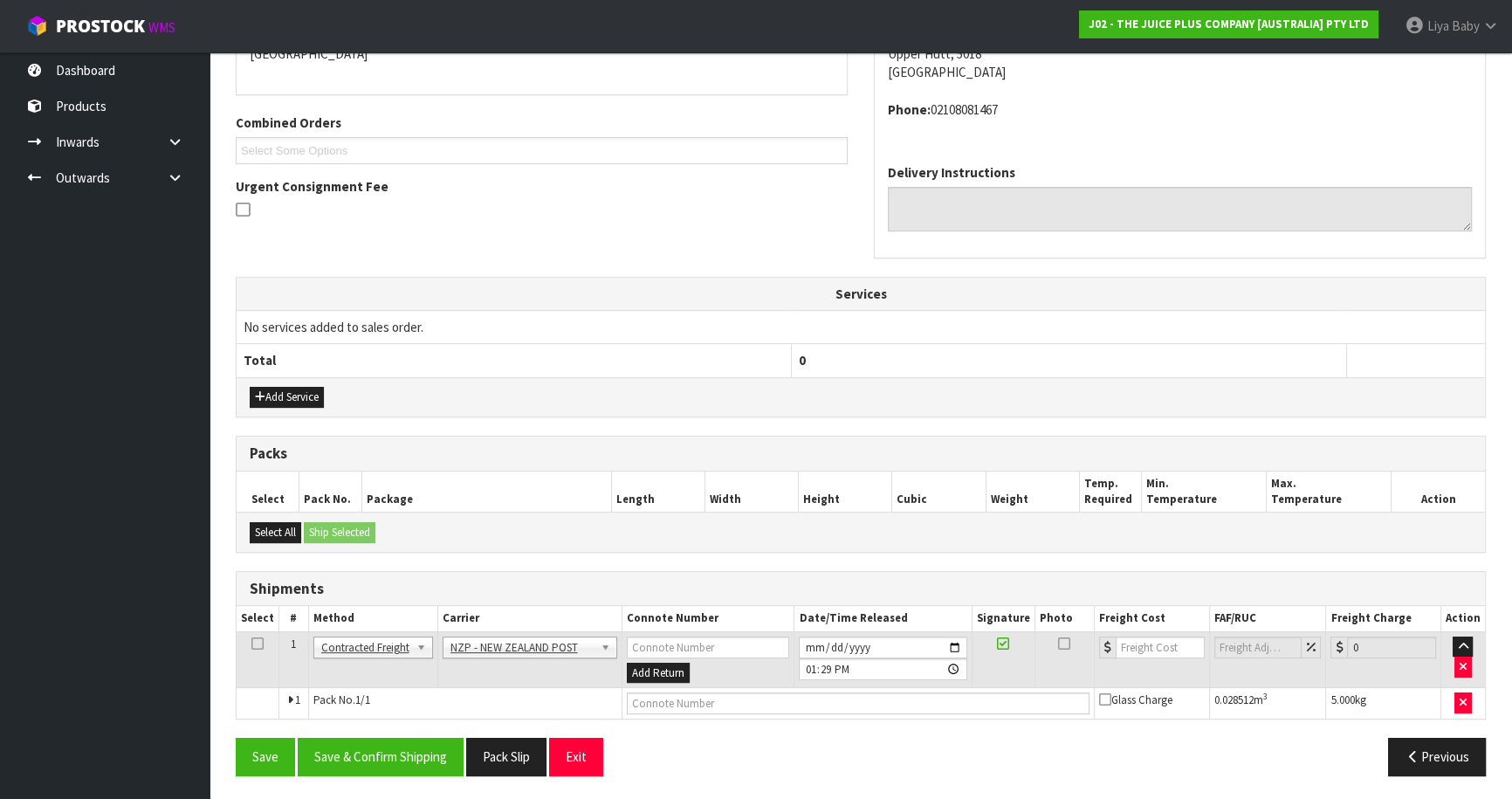
drag, startPoint x: 258, startPoint y: 637, endPoint x: 341, endPoint y: 679, distance: 93.0
click at [262, 641] on td at bounding box center [257, 659] width 43 height 57
drag, startPoint x: 255, startPoint y: 639, endPoint x: 265, endPoint y: 655, distance: 18.9
click at [255, 643] on icon at bounding box center [256, 643] width 12 height 1
drag, startPoint x: 342, startPoint y: 745, endPoint x: 354, endPoint y: 743, distance: 12.2
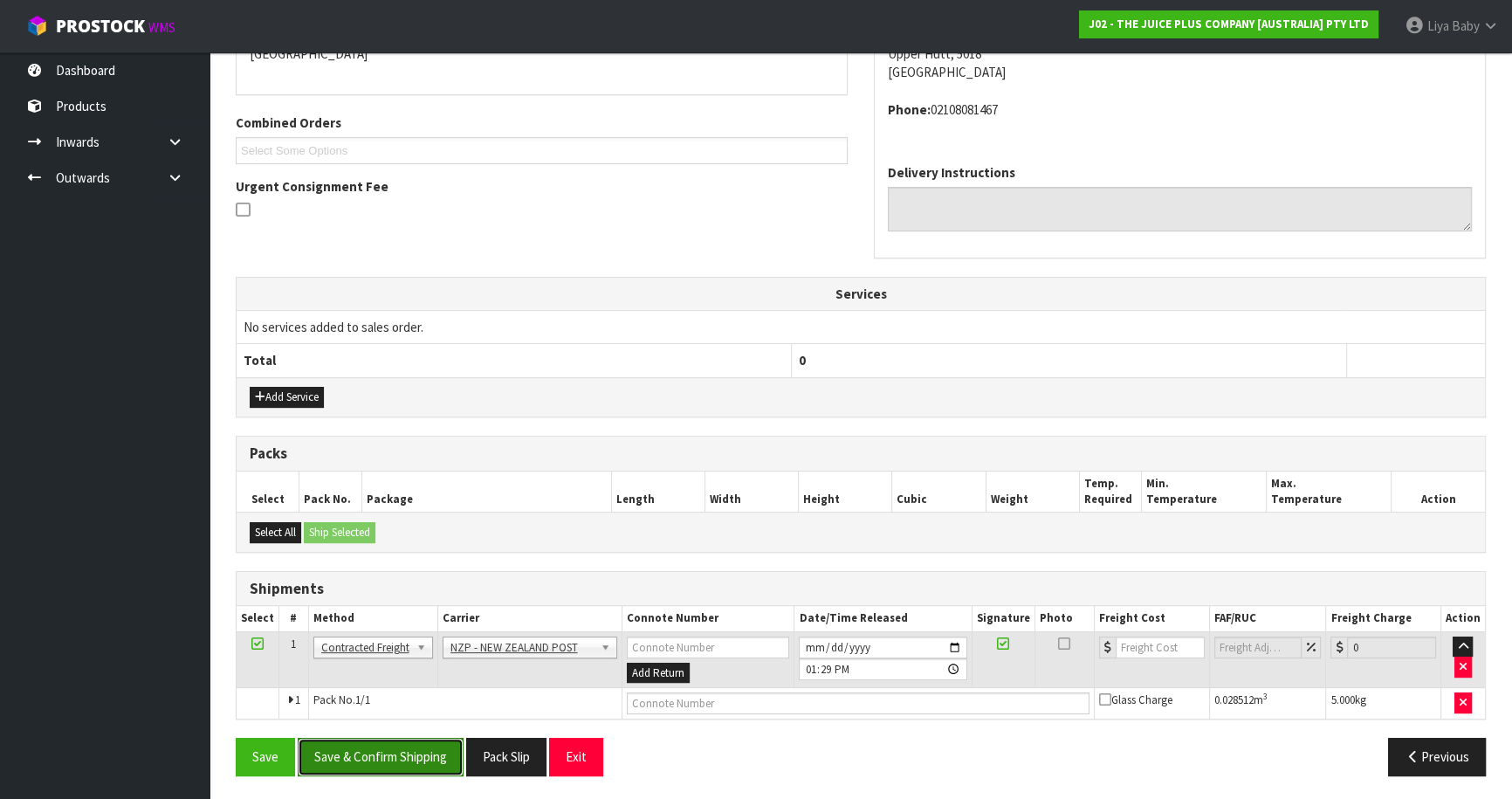
click at [343, 746] on button "Save & Confirm Shipping" at bounding box center [380, 756] width 166 height 37
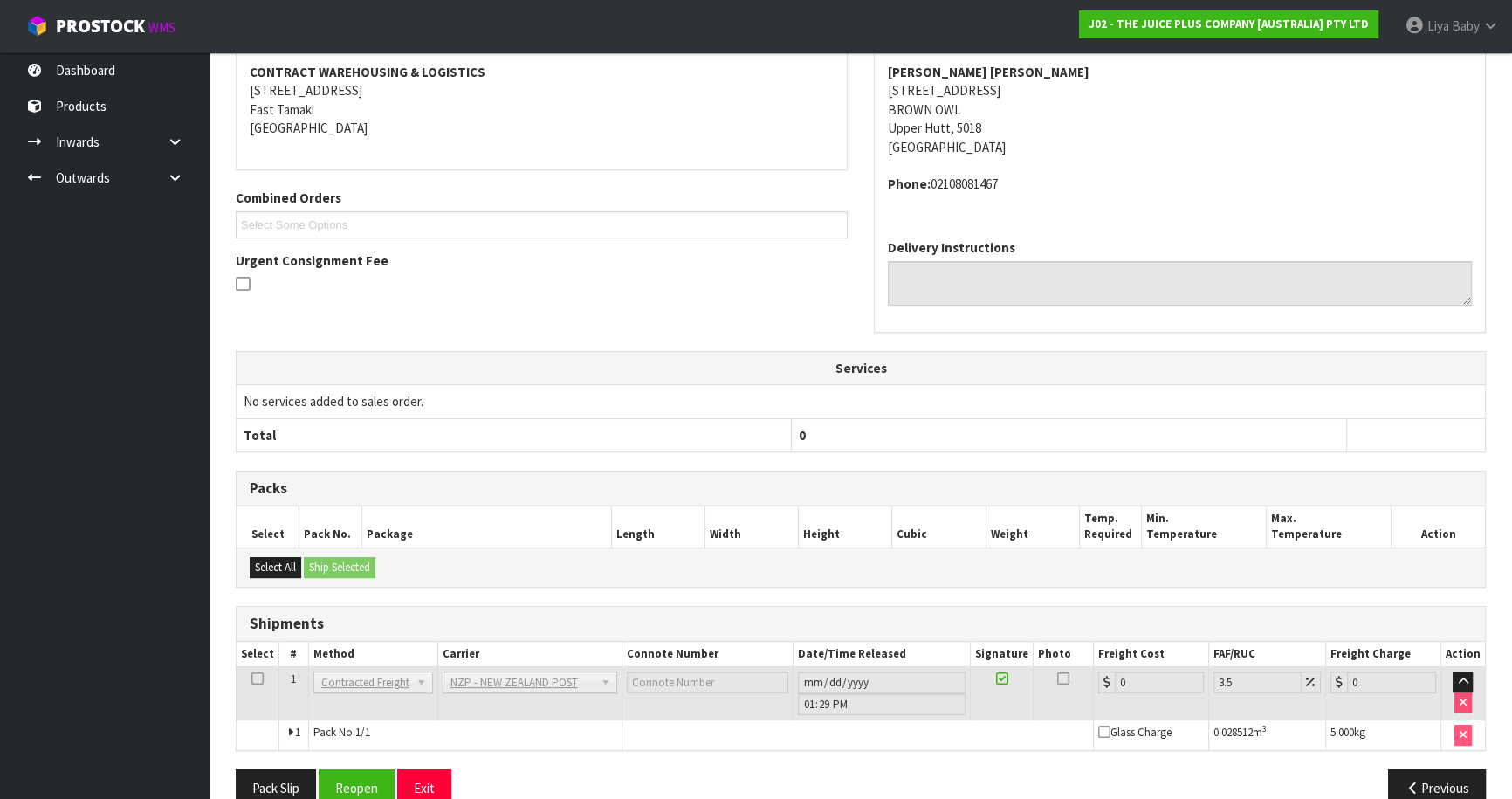
scroll to position [380, 0]
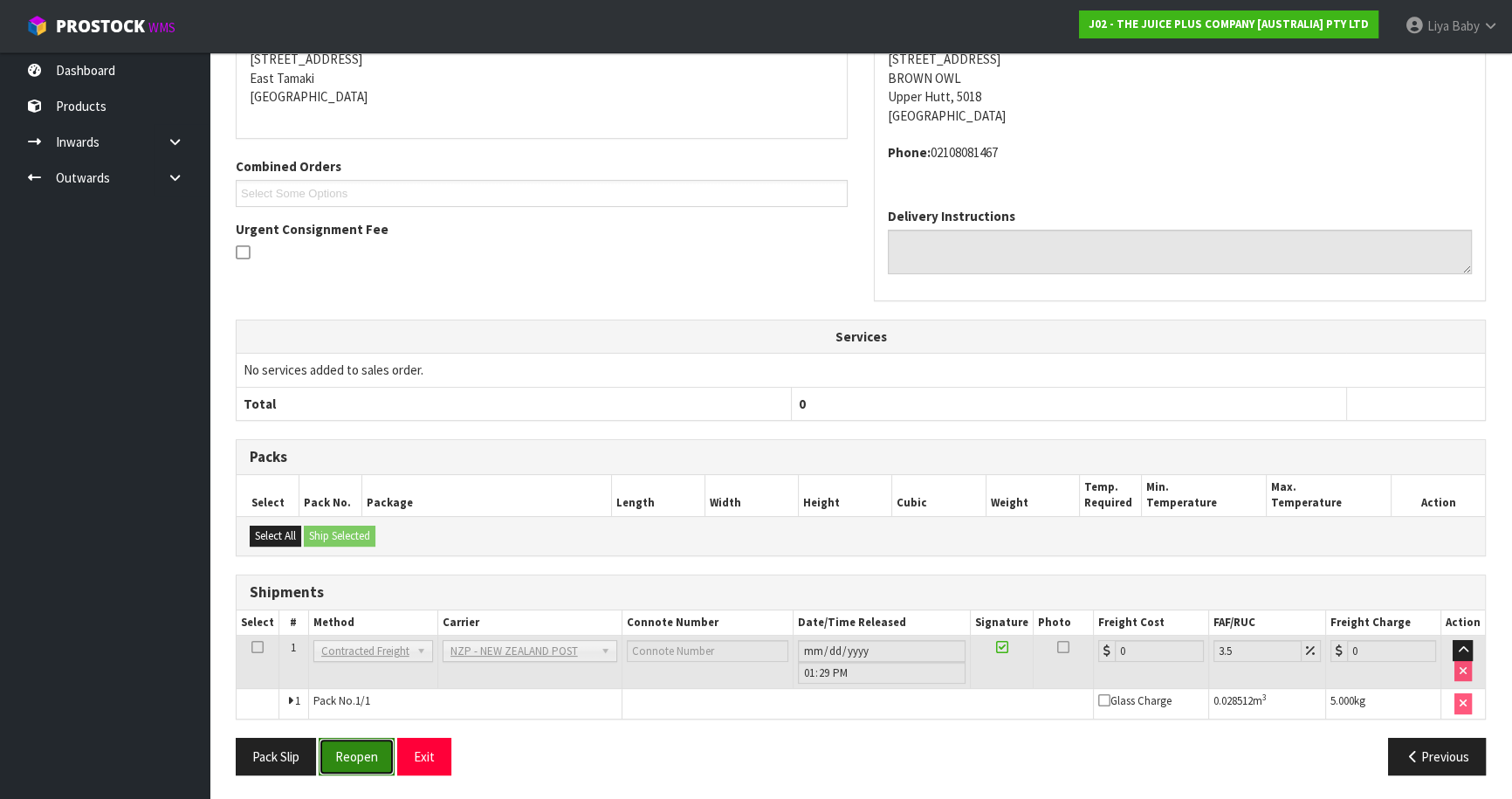
click at [360, 759] on button "Reopen" at bounding box center [357, 756] width 76 height 37
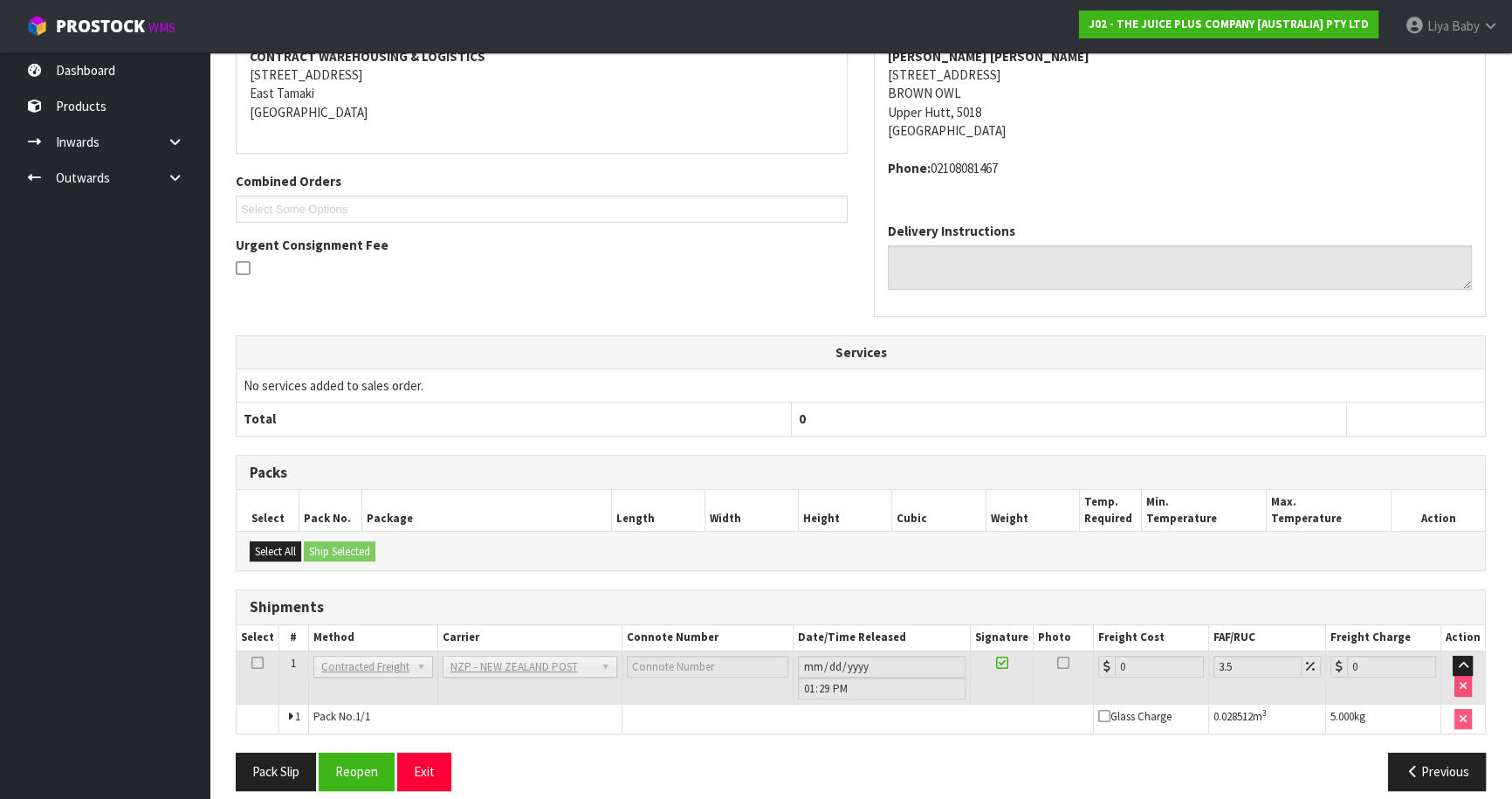
scroll to position [361, 0]
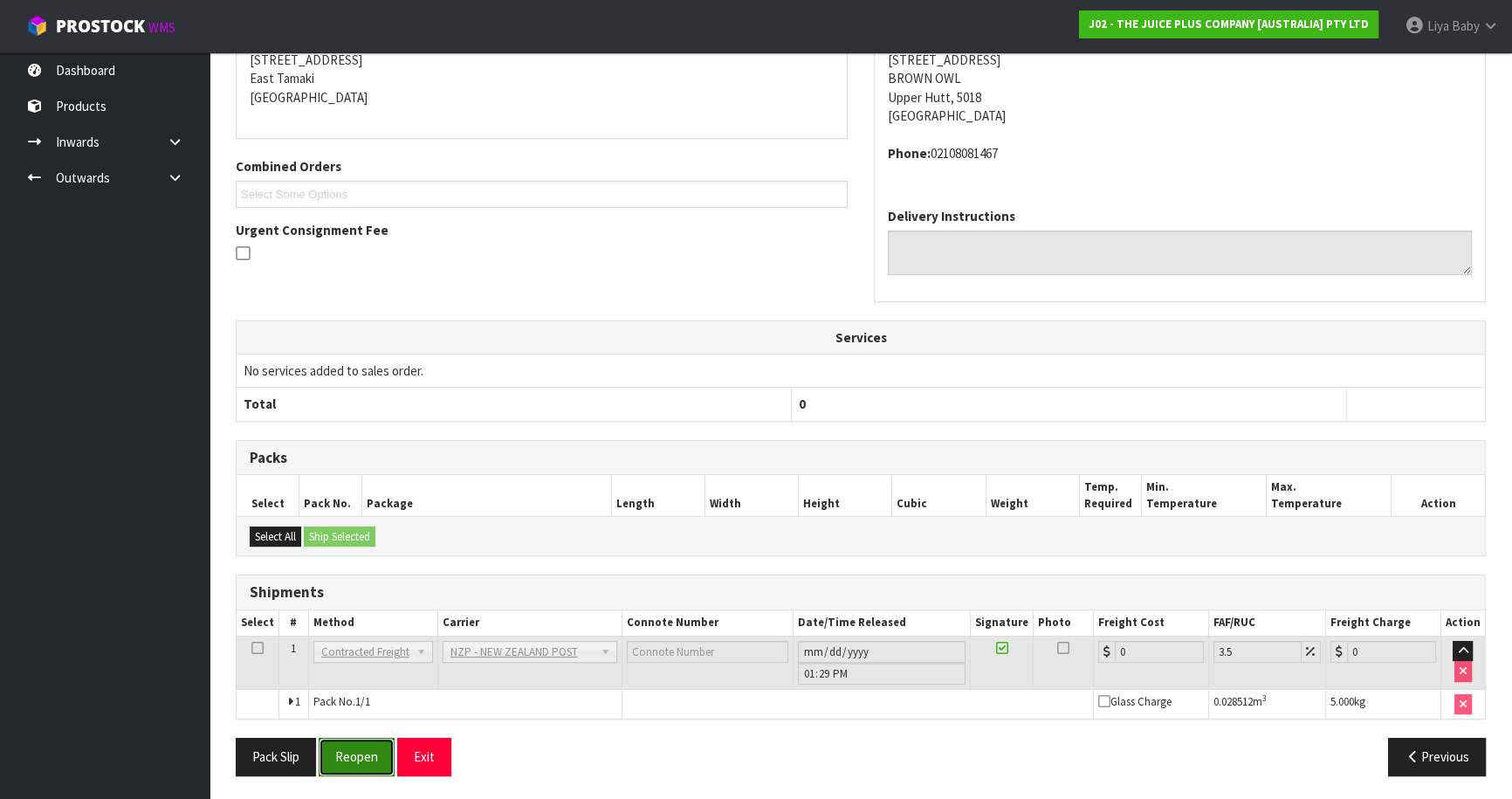
click at [348, 756] on button "Reopen" at bounding box center [357, 756] width 76 height 37
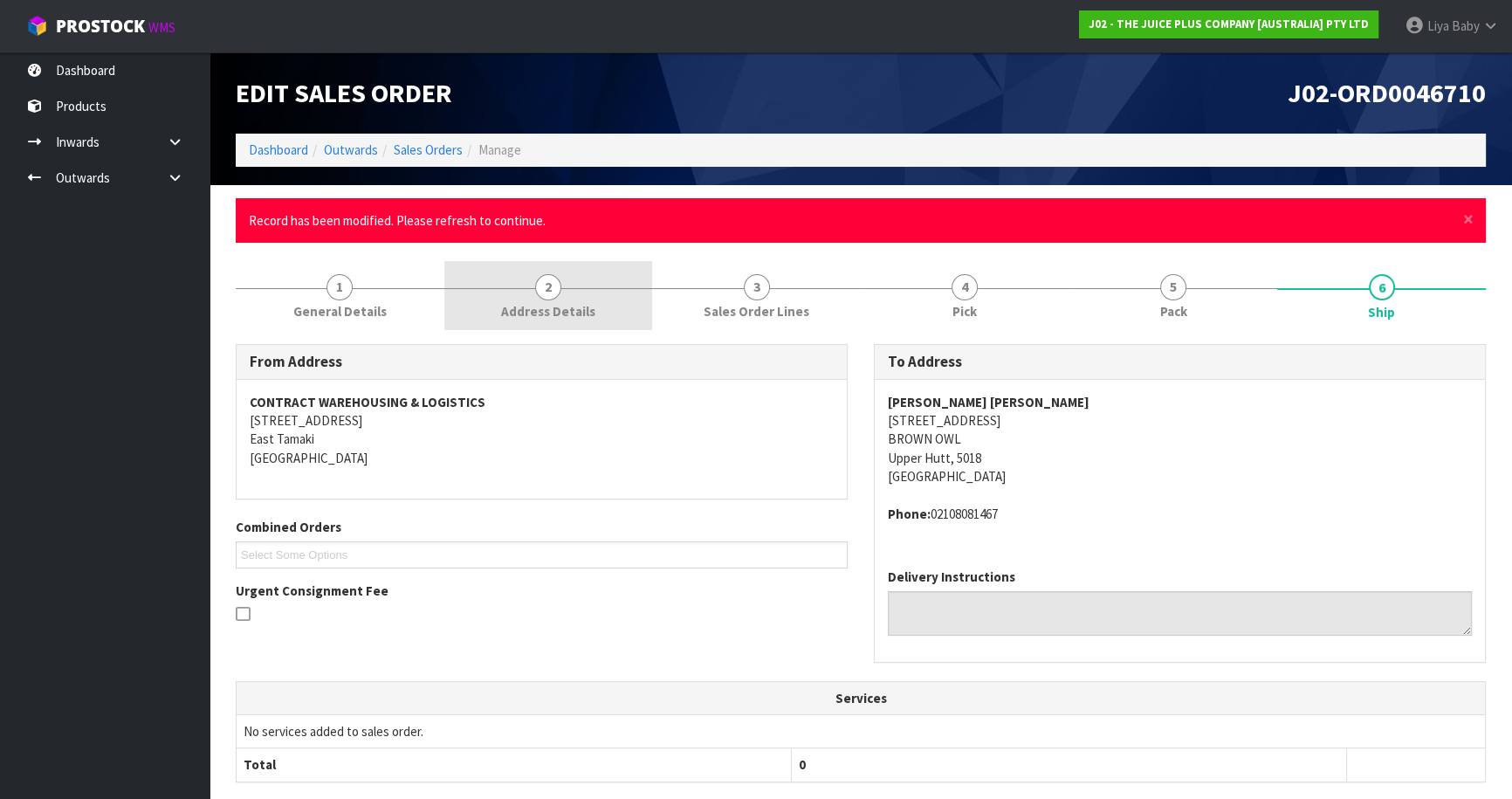
click at [563, 313] on span "Address Details" at bounding box center [548, 311] width 94 height 18
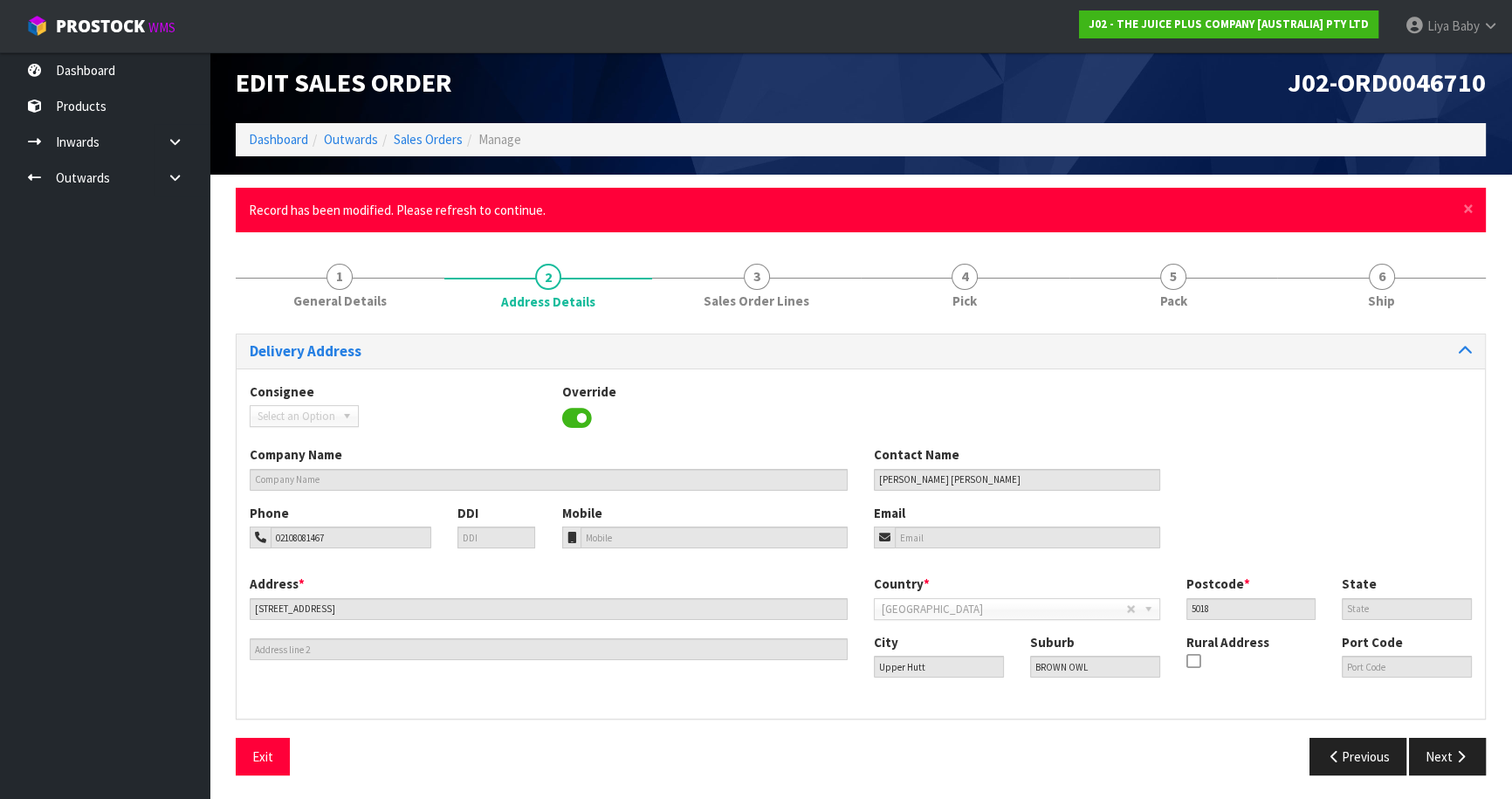
scroll to position [13, 0]
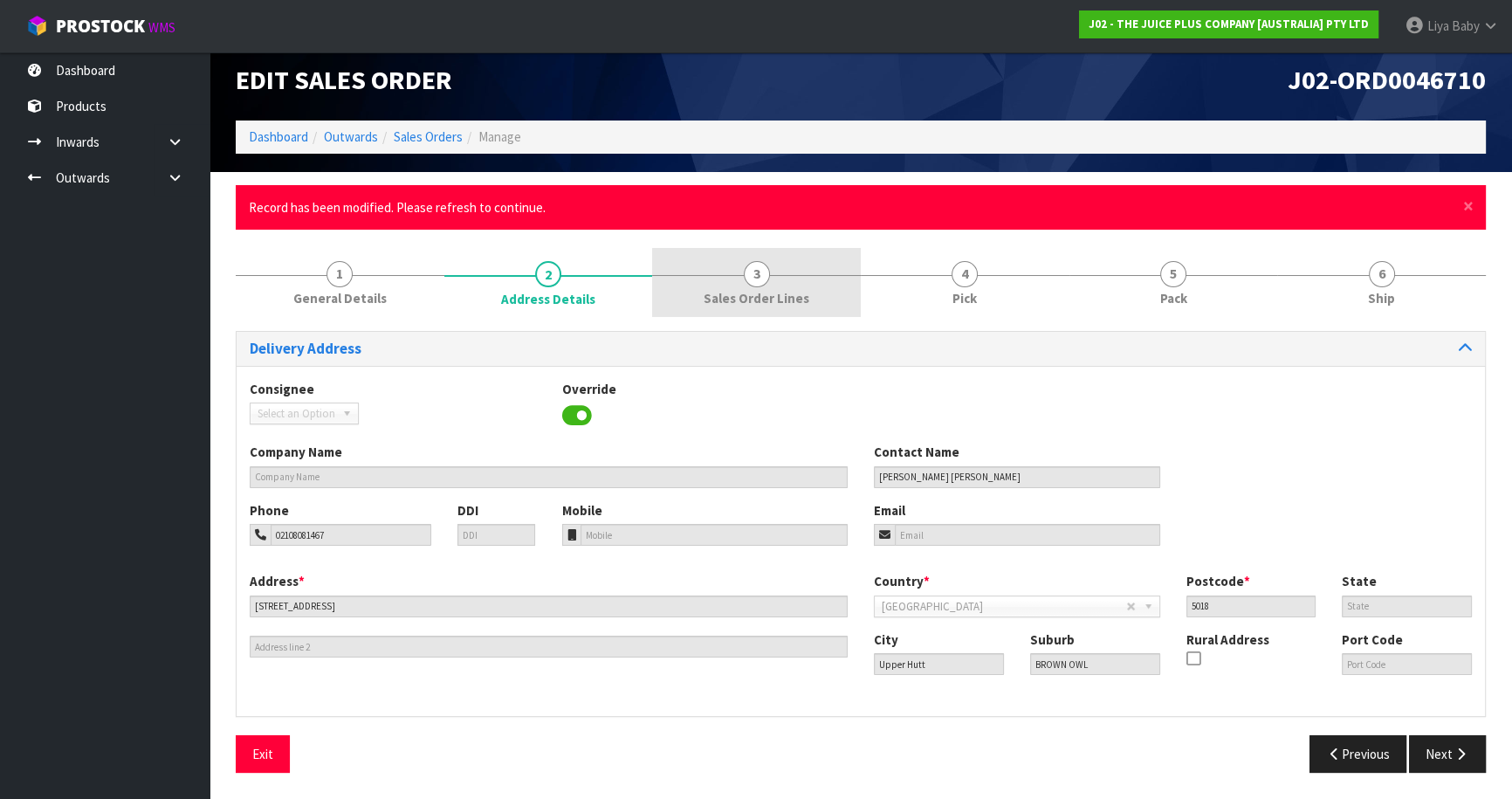
click at [755, 297] on span "Sales Order Lines" at bounding box center [756, 298] width 106 height 18
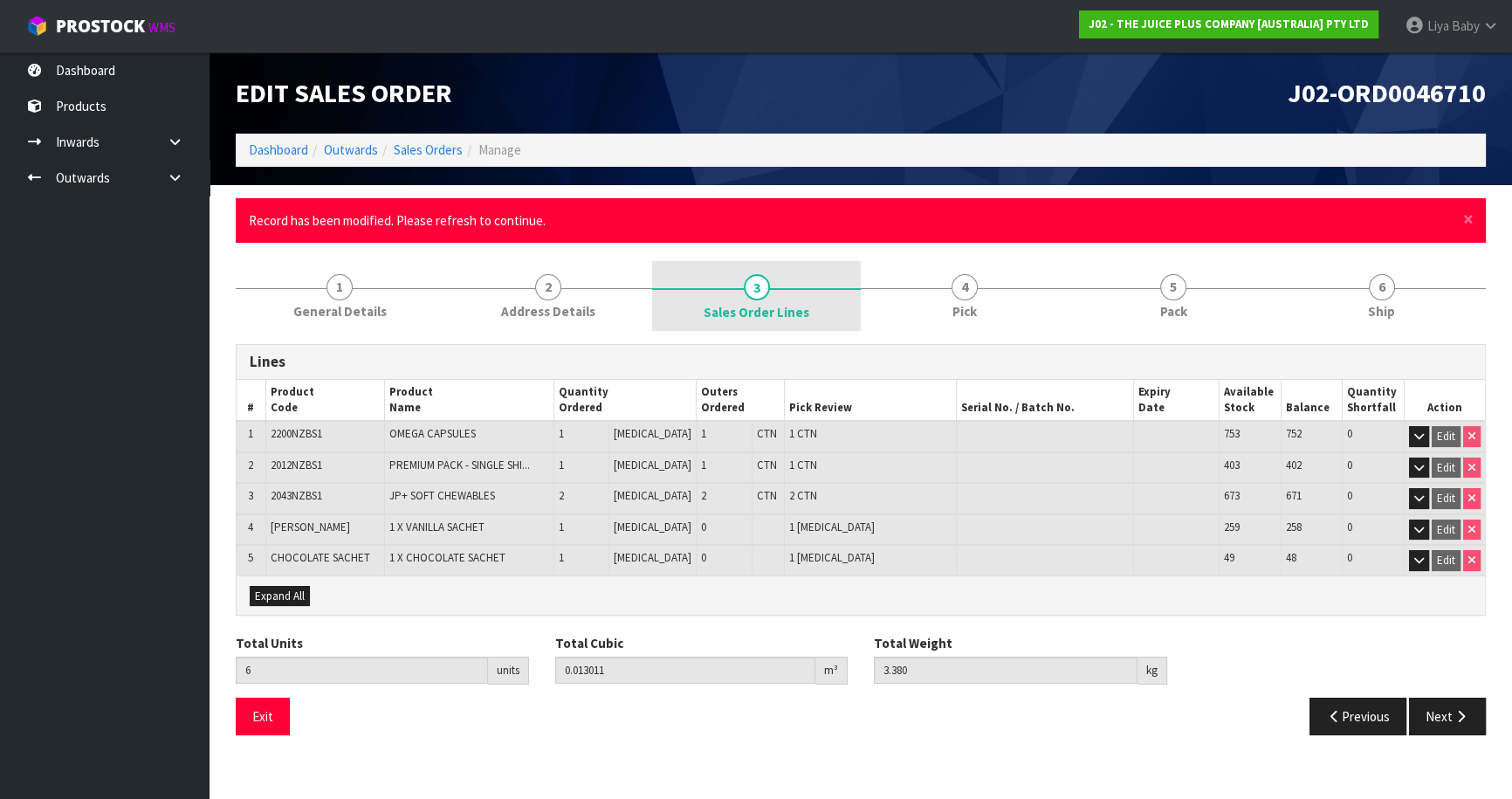
scroll to position [0, 0]
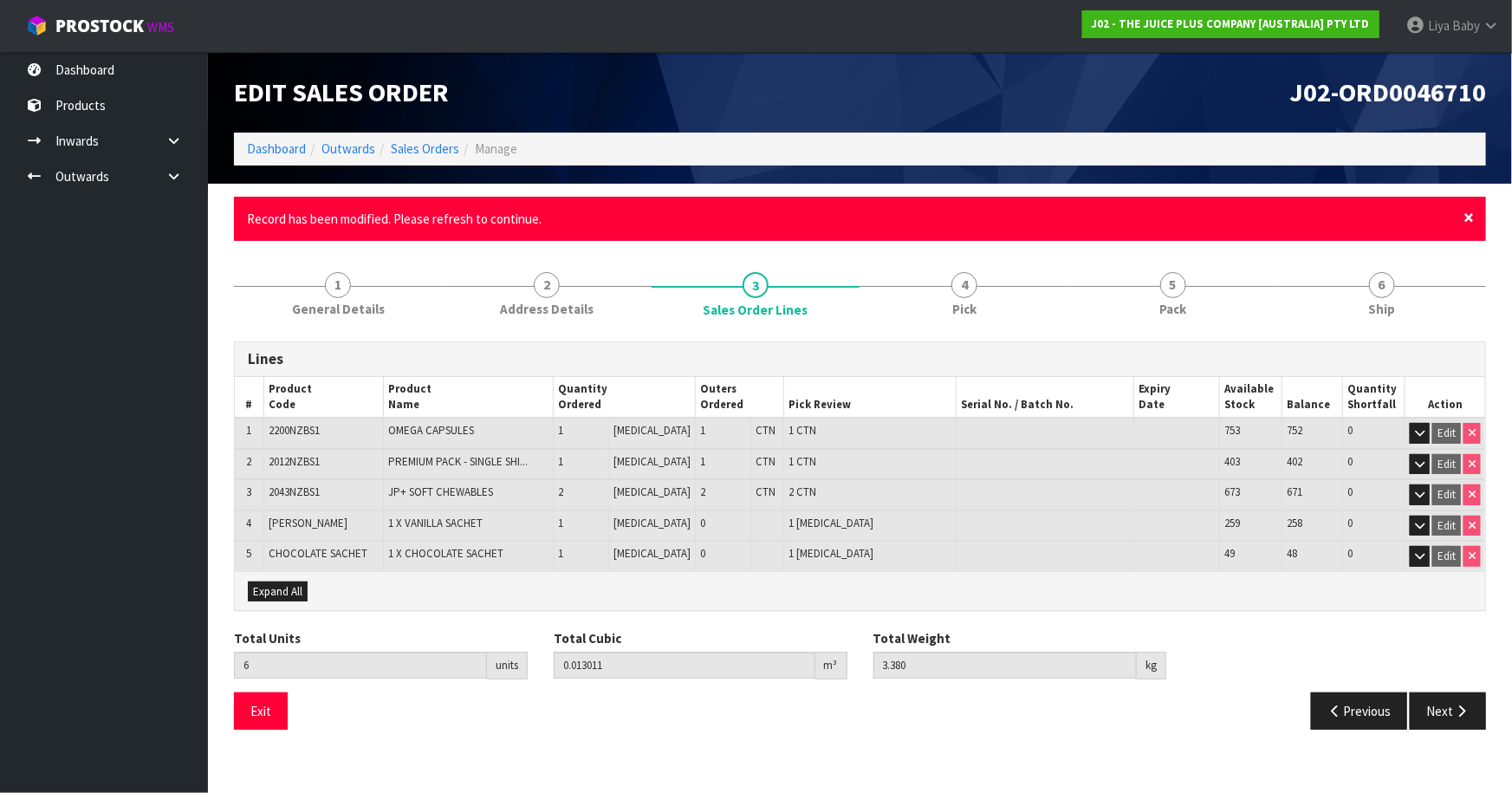
click at [1471, 219] on span "×" at bounding box center [1469, 217] width 11 height 24
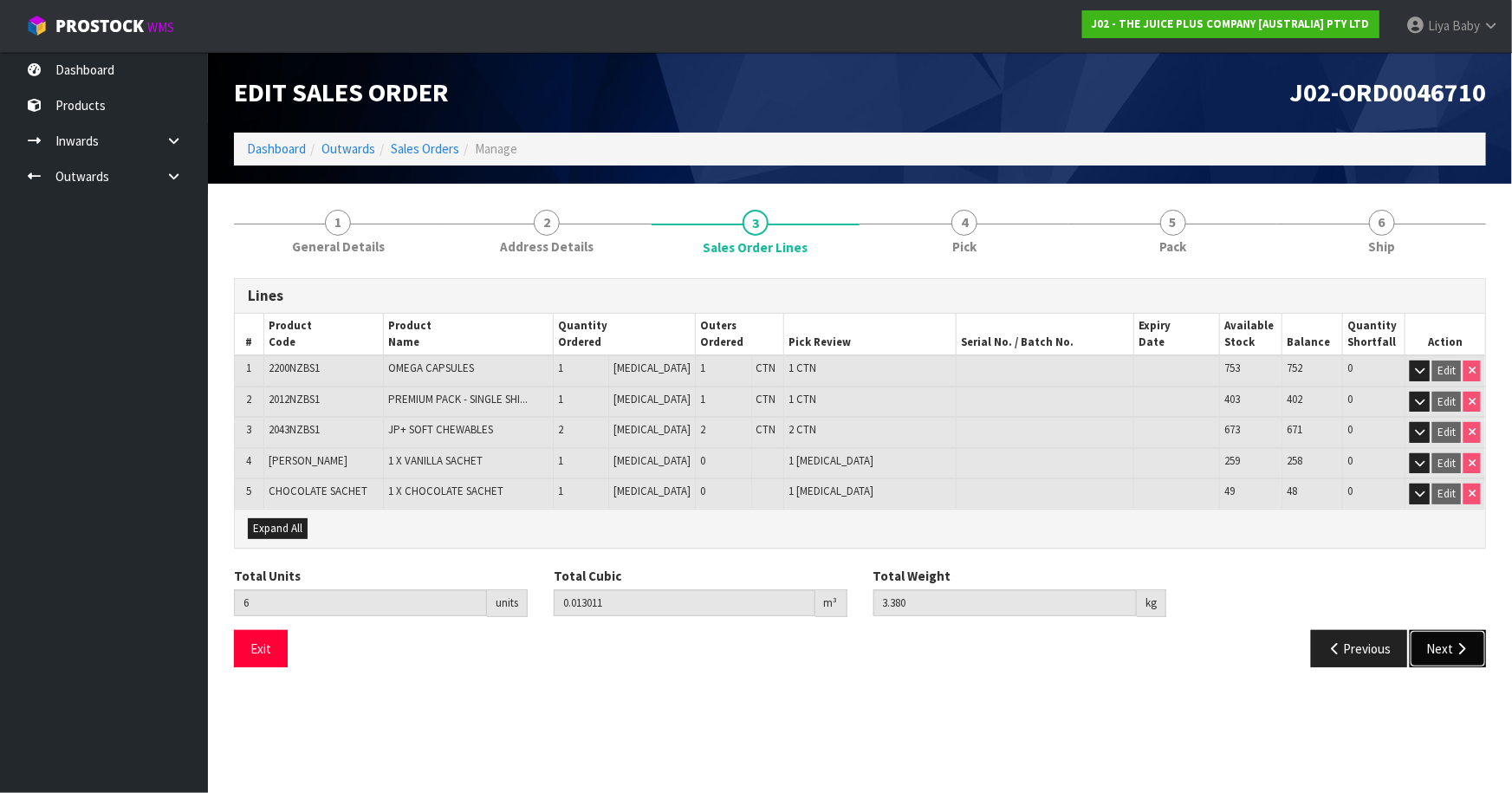
click at [1445, 650] on button "Next" at bounding box center [1448, 647] width 76 height 37
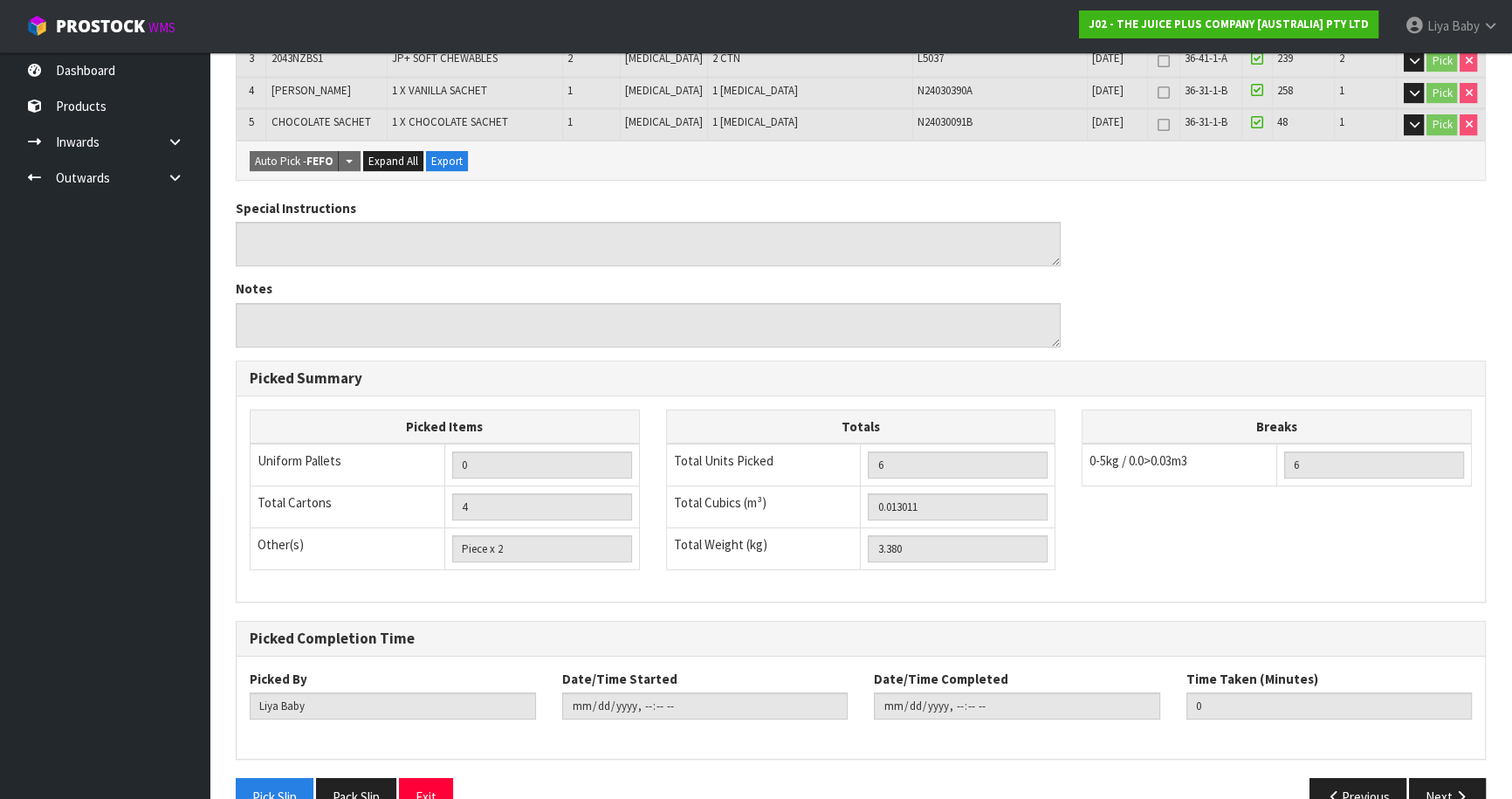
scroll to position [477, 0]
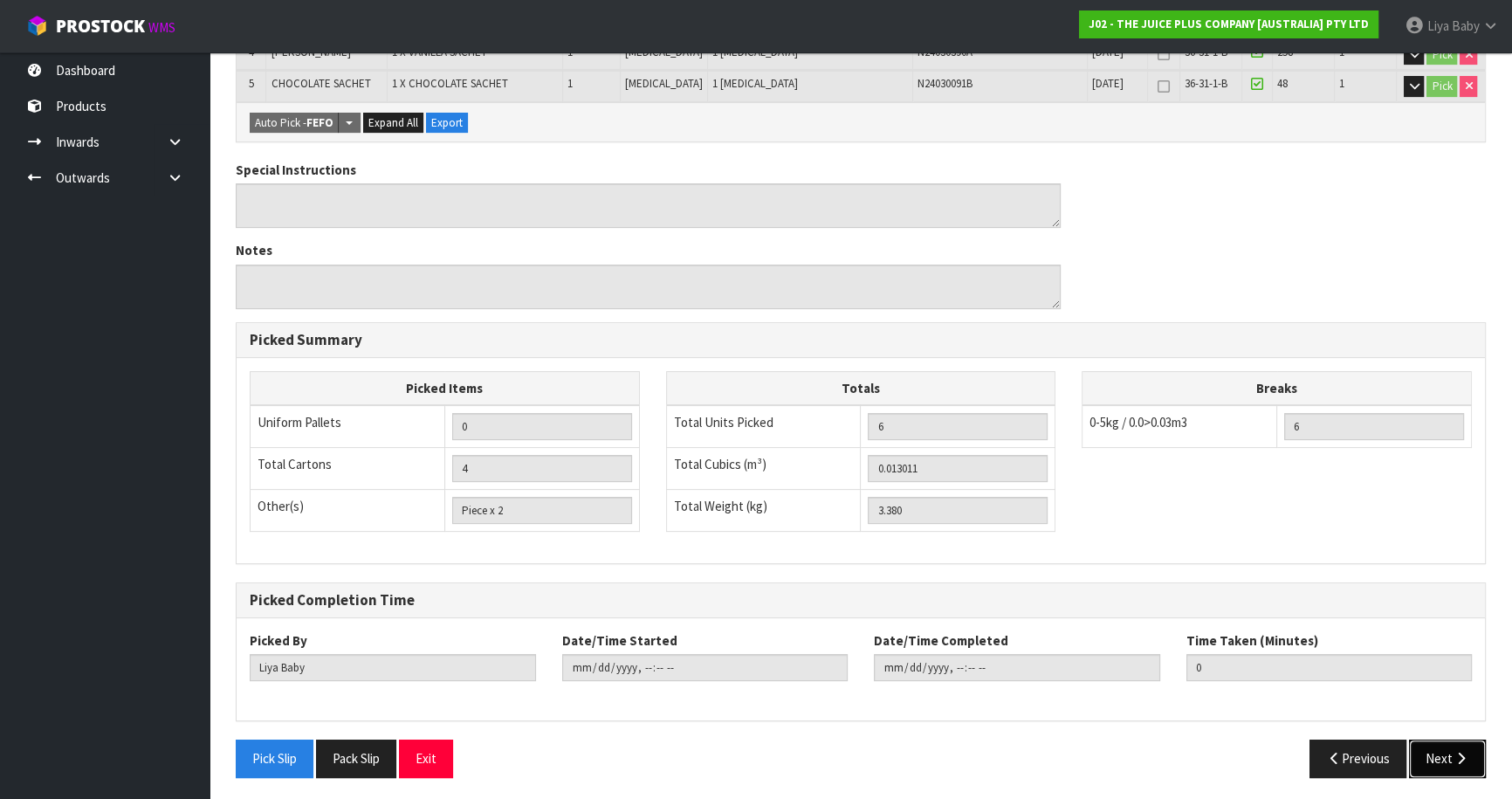
click at [1444, 769] on button "Next" at bounding box center [1447, 757] width 77 height 37
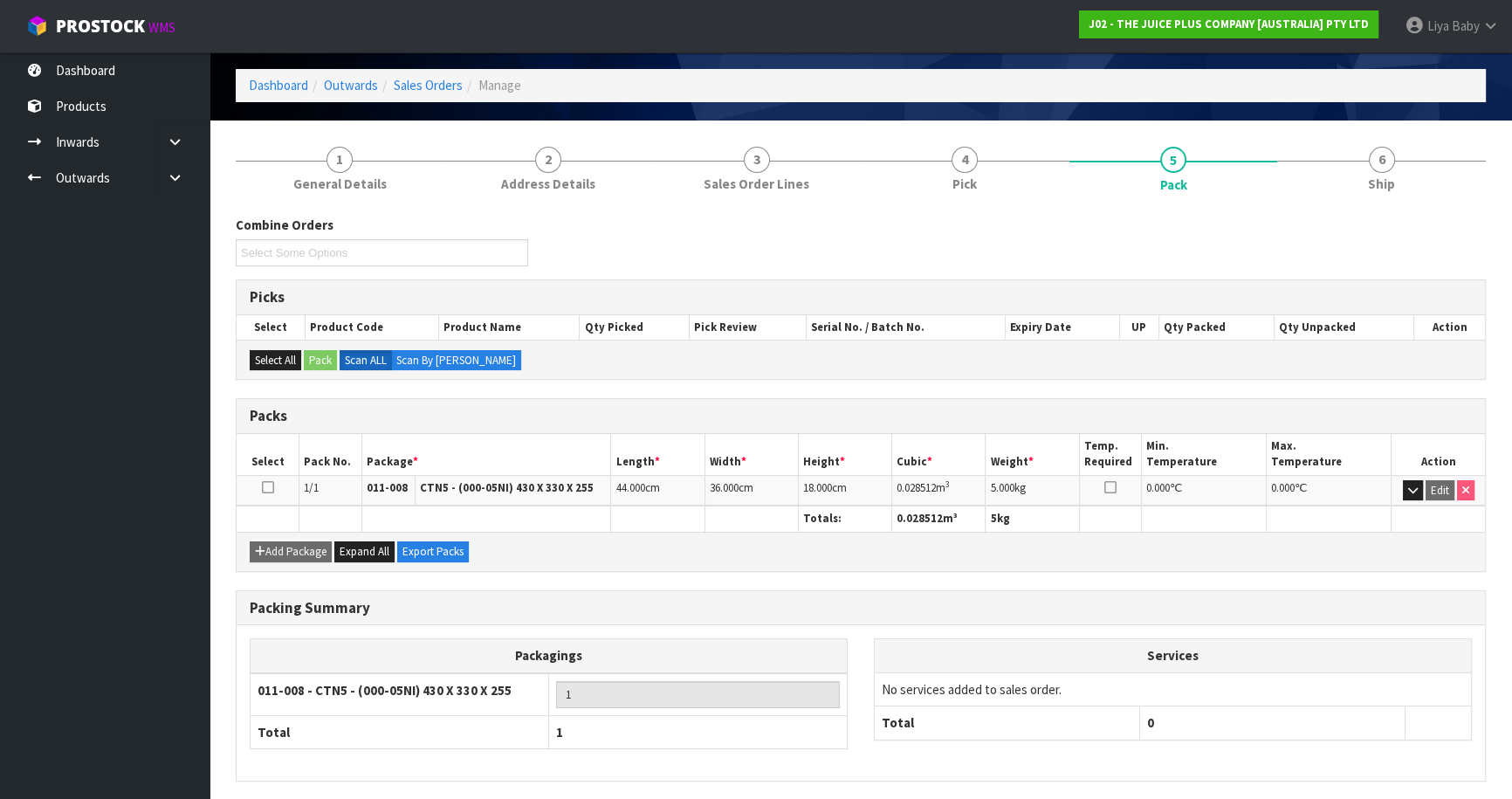
scroll to position [127, 0]
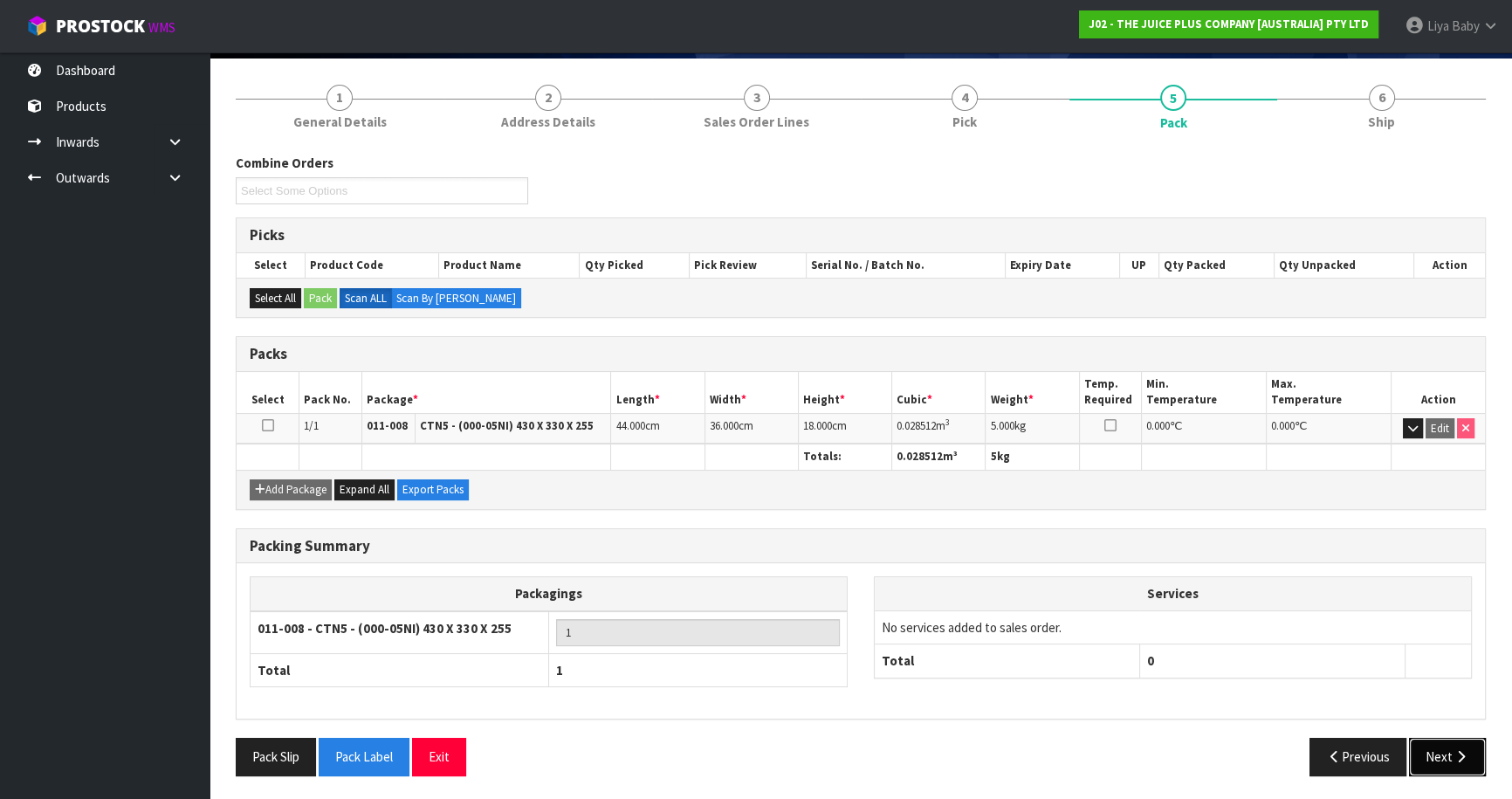
click at [1457, 750] on icon "button" at bounding box center [1460, 756] width 16 height 13
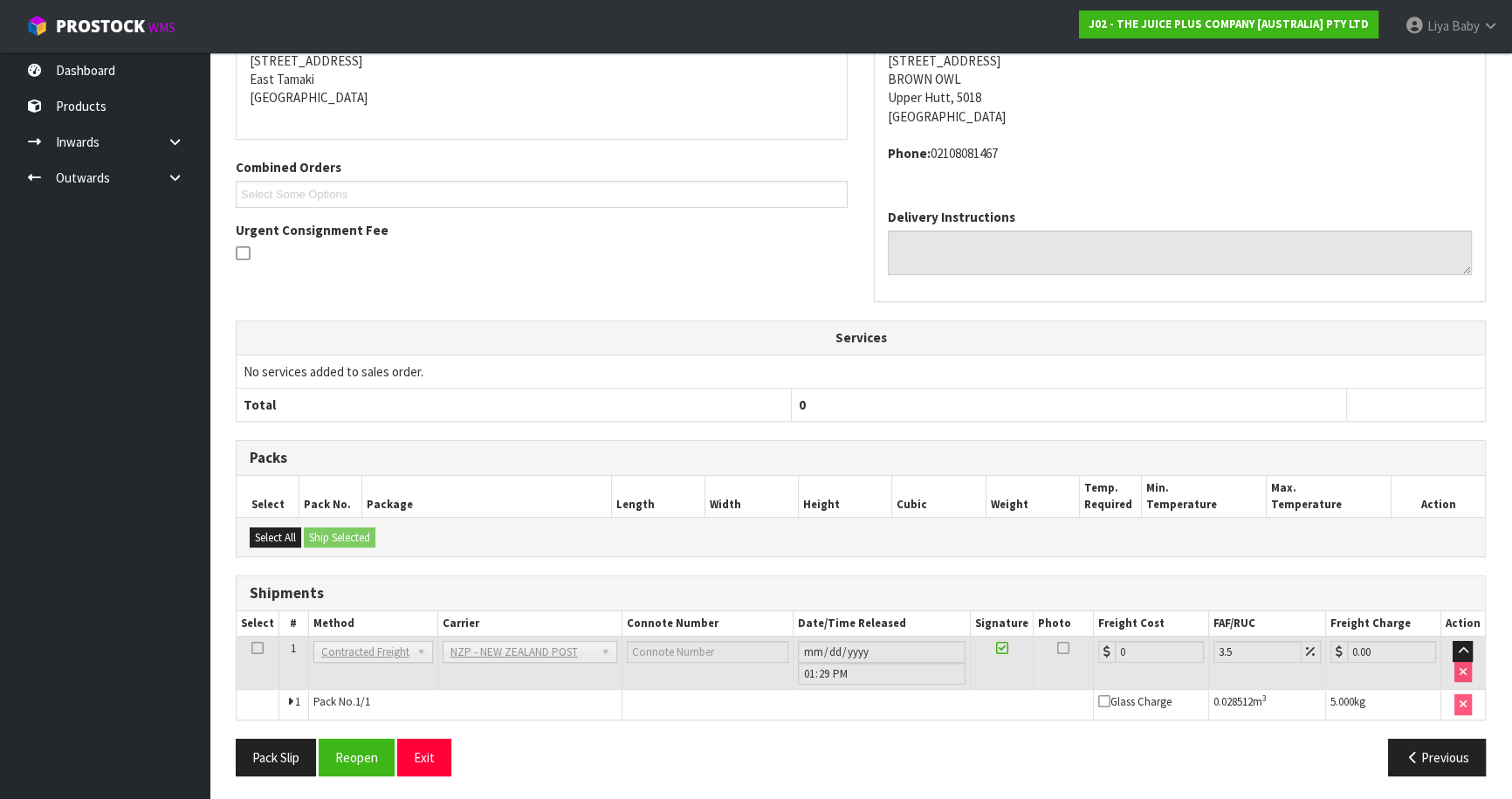
scroll to position [298, 0]
click at [376, 753] on button "Reopen" at bounding box center [357, 756] width 76 height 37
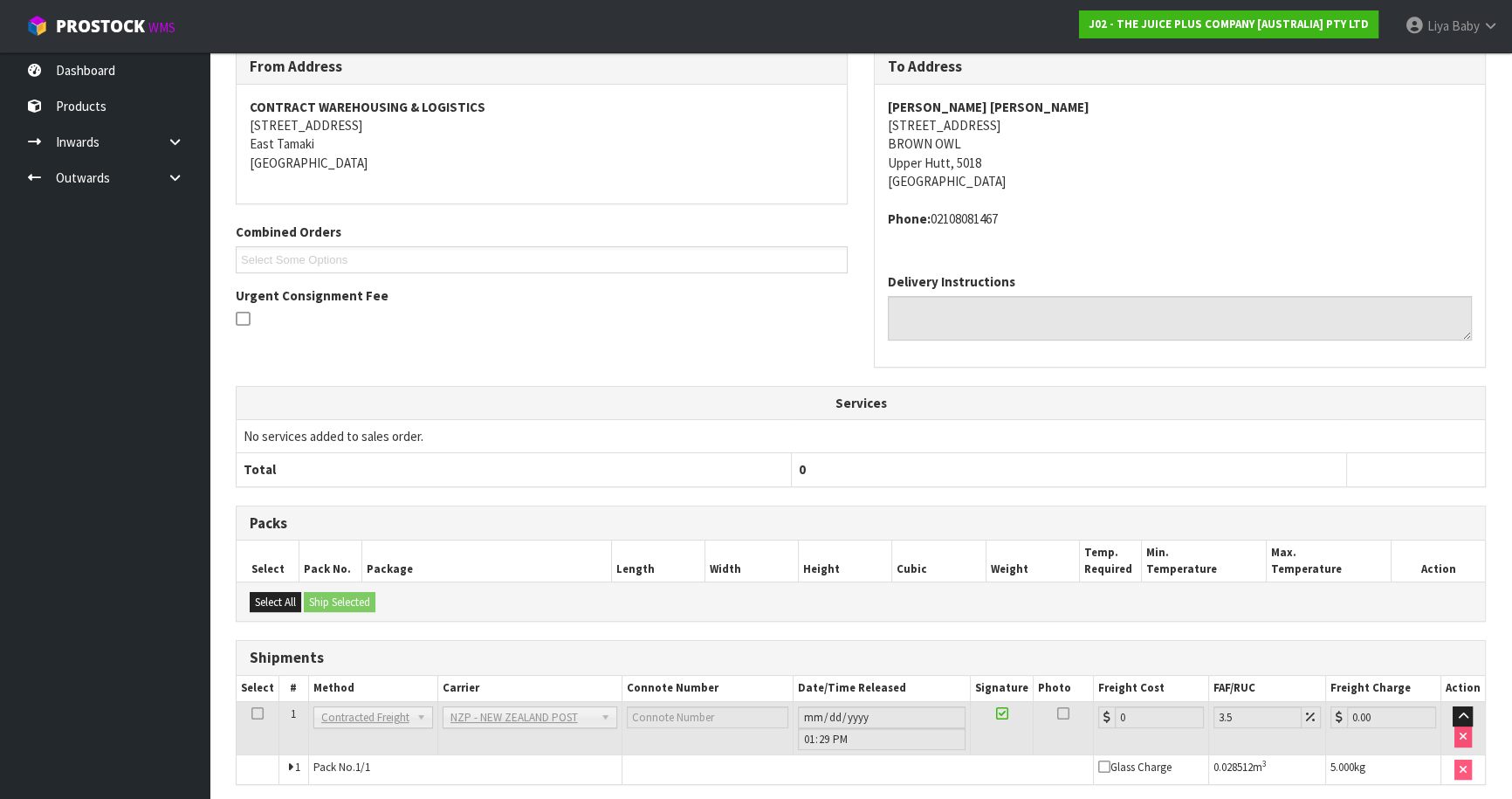
scroll to position [361, 0]
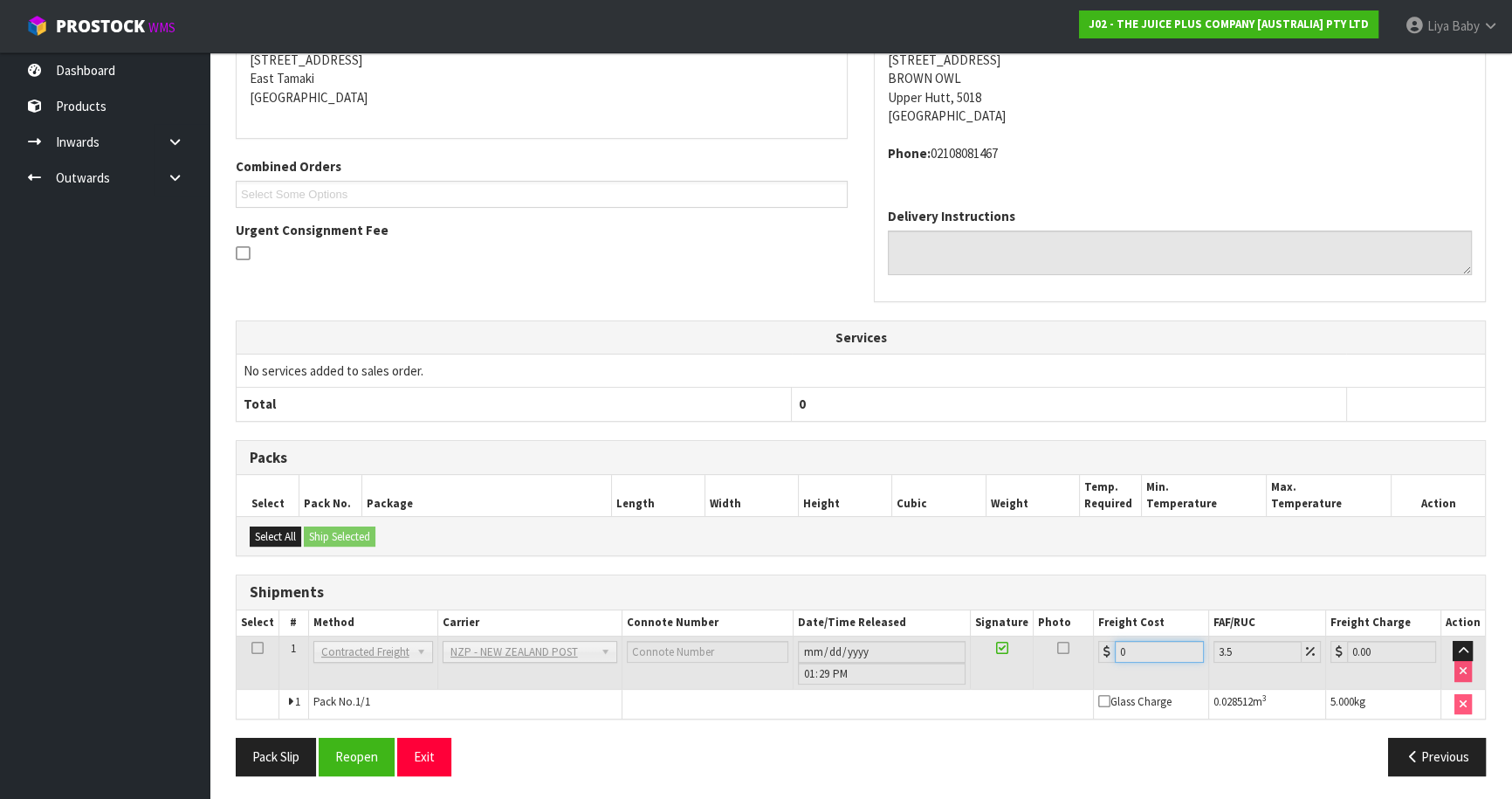
click at [1137, 652] on input "0" at bounding box center [1159, 651] width 89 height 22
click at [1139, 641] on input "0" at bounding box center [1159, 651] width 89 height 22
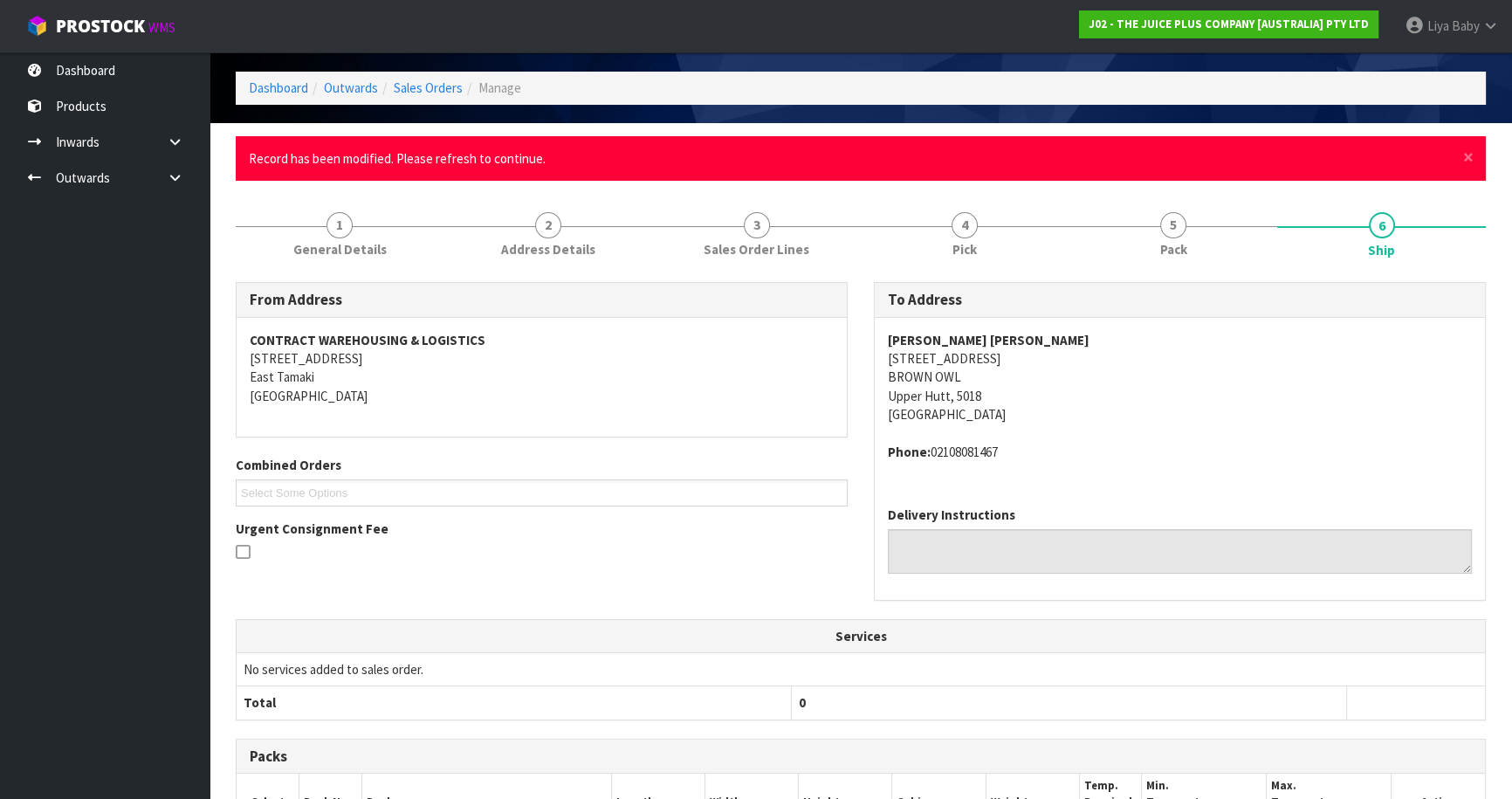
scroll to position [0, 0]
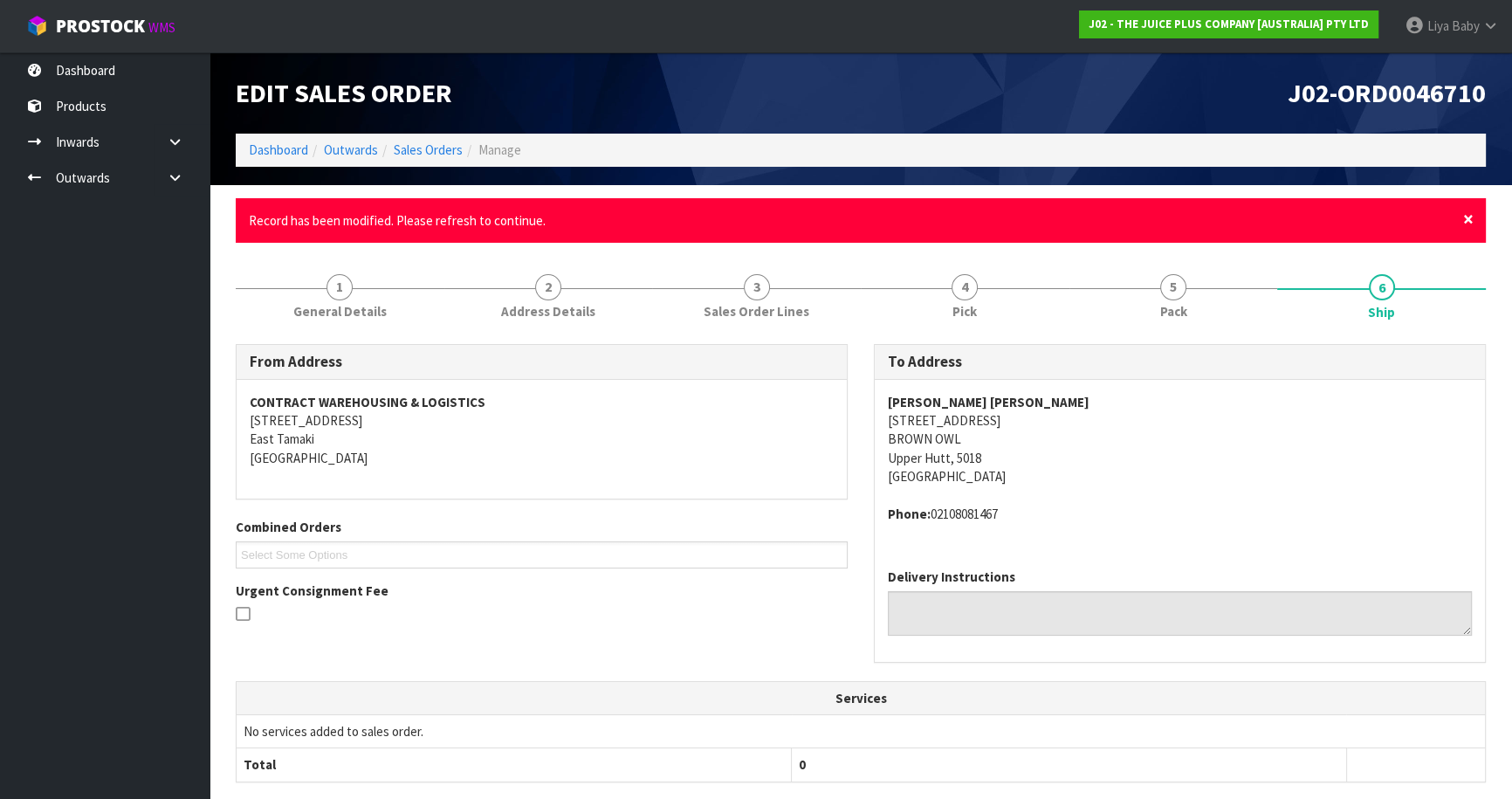
click at [1467, 210] on span "×" at bounding box center [1469, 218] width 11 height 24
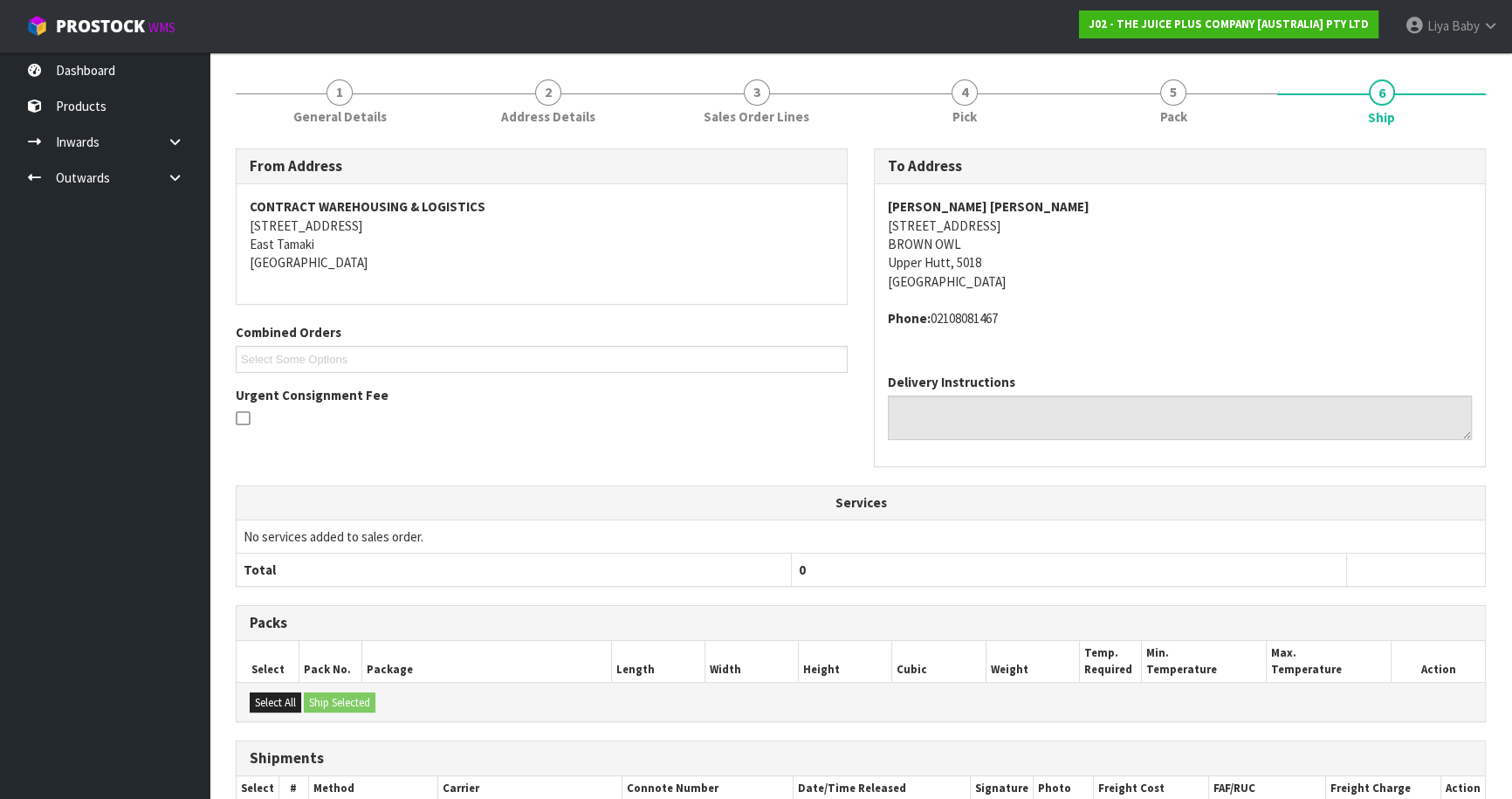
scroll to position [298, 0]
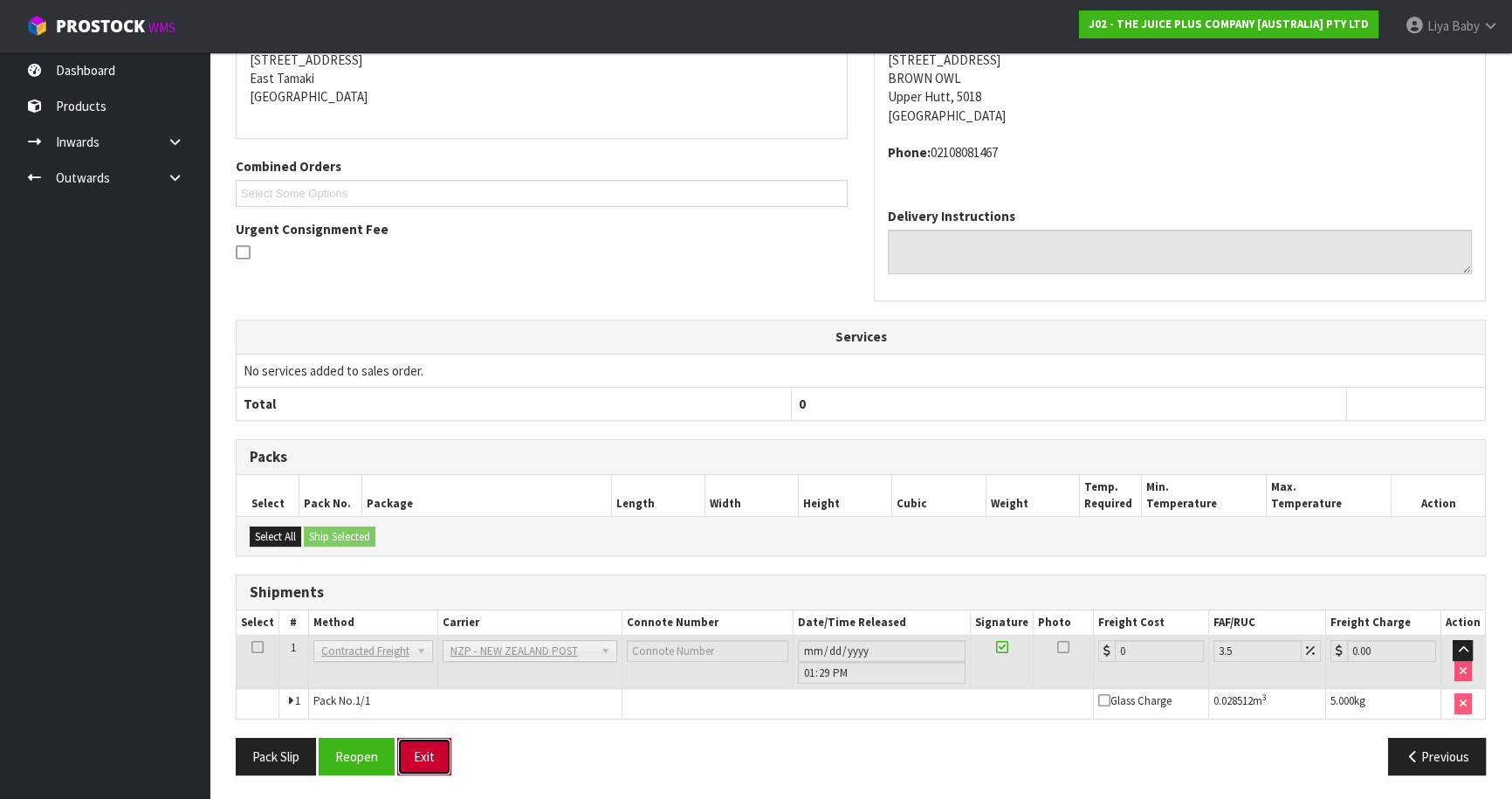
click at [434, 757] on button "Exit" at bounding box center [424, 756] width 54 height 37
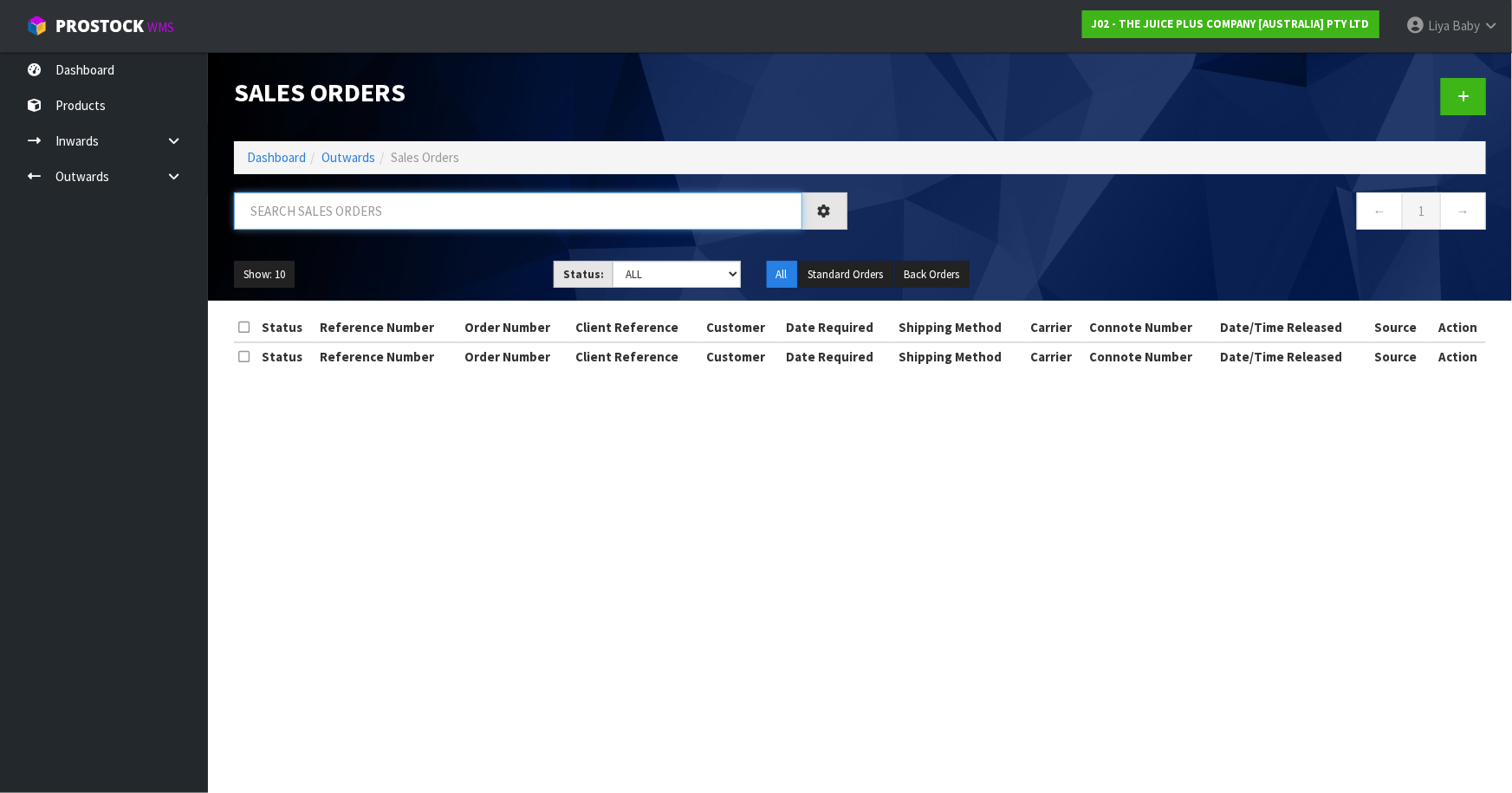
click at [346, 216] on input "text" at bounding box center [518, 210] width 568 height 37
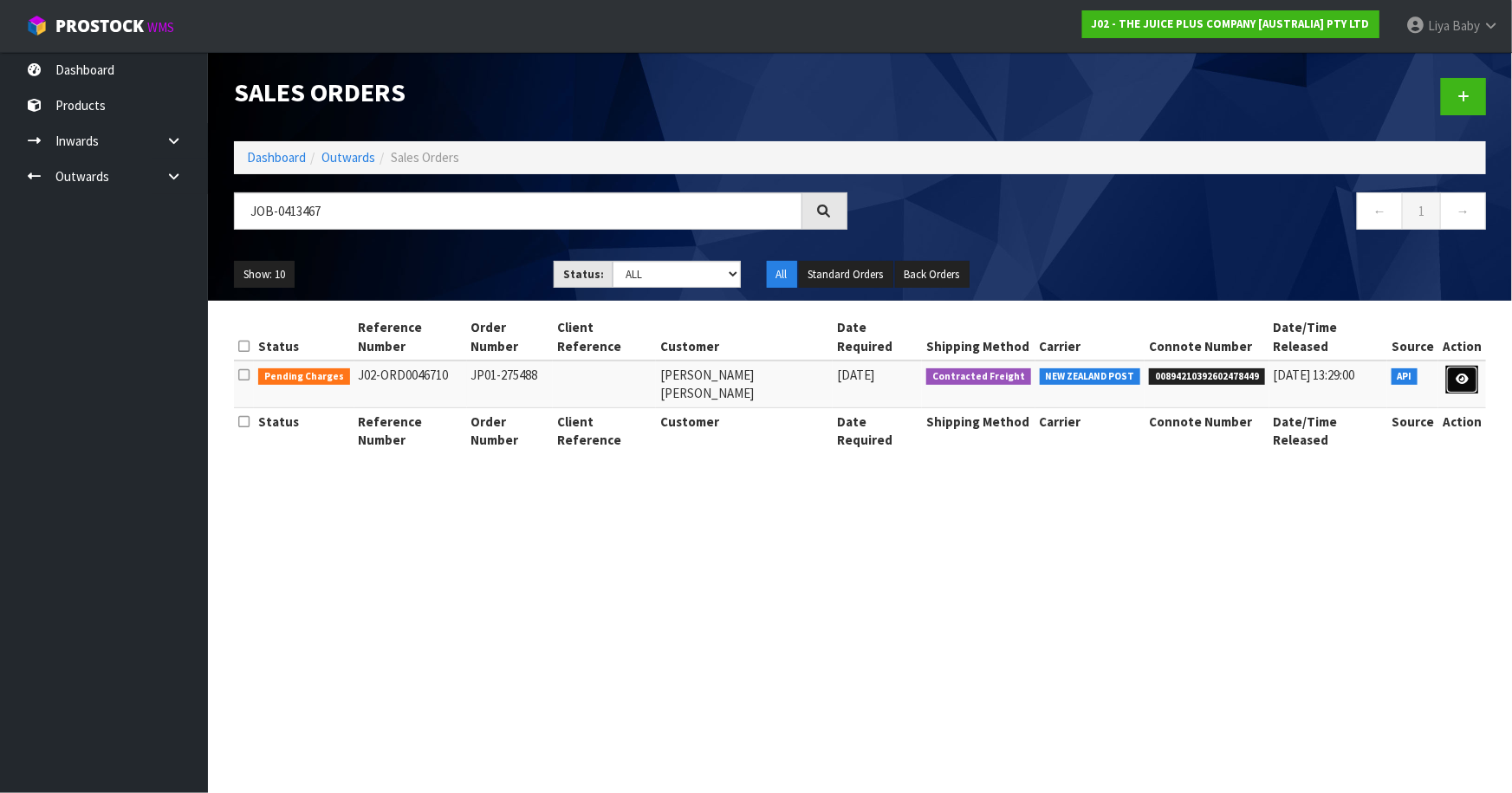
click at [1454, 366] on link at bounding box center [1463, 379] width 32 height 28
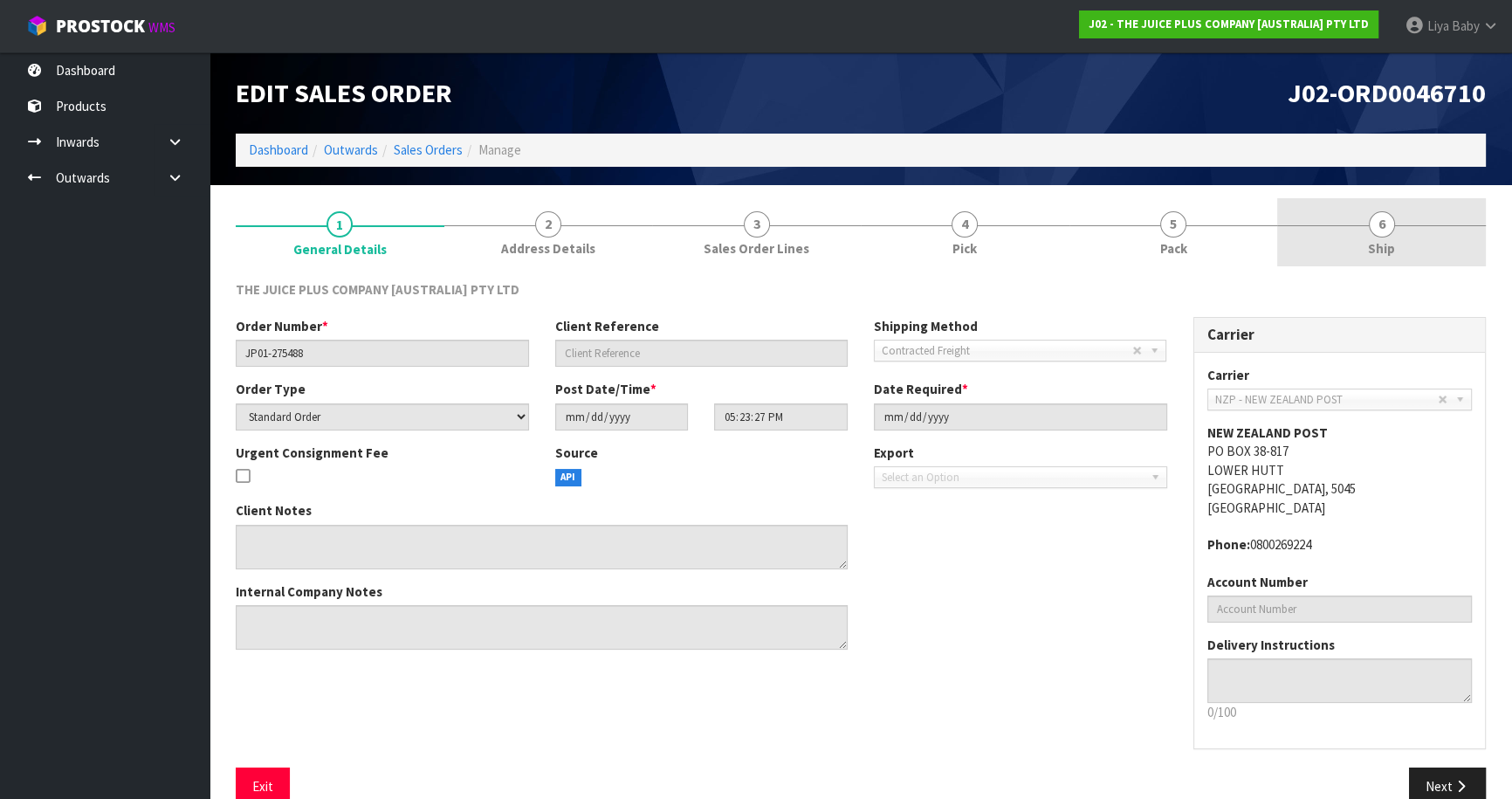
click at [1392, 236] on link "6 Ship" at bounding box center [1382, 233] width 208 height 69
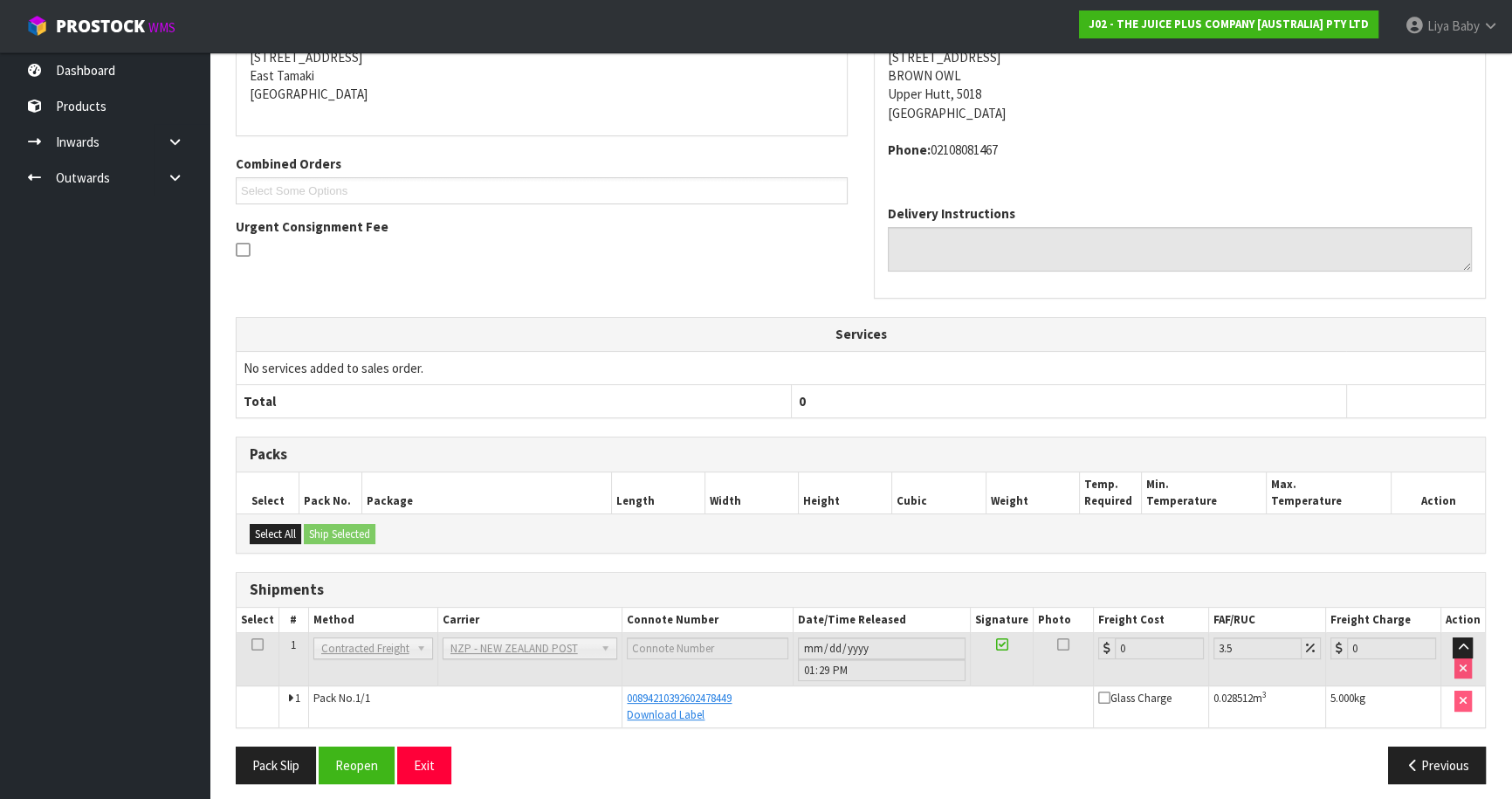
scroll to position [310, 0]
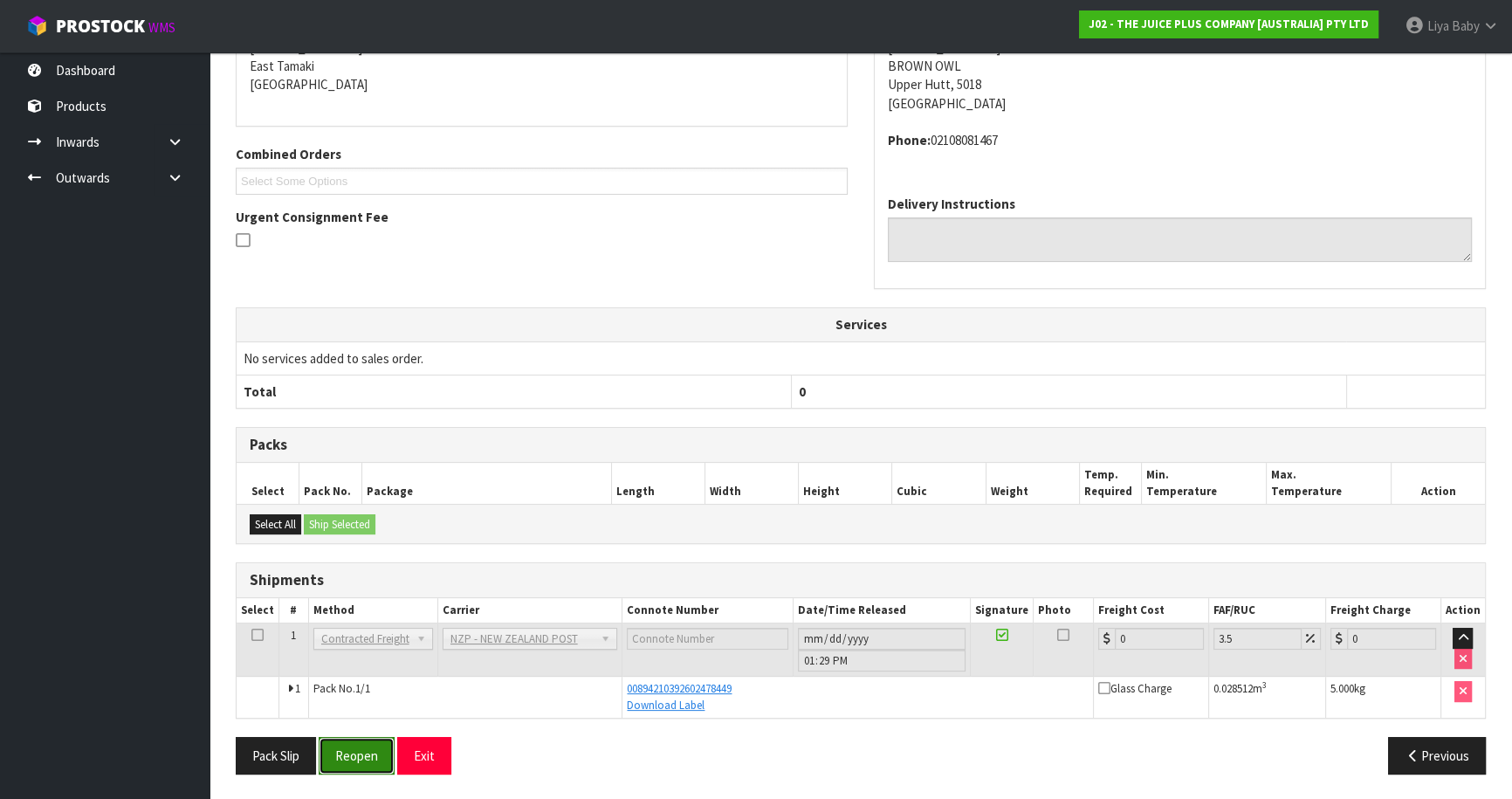
click at [372, 748] on button "Reopen" at bounding box center [357, 755] width 76 height 37
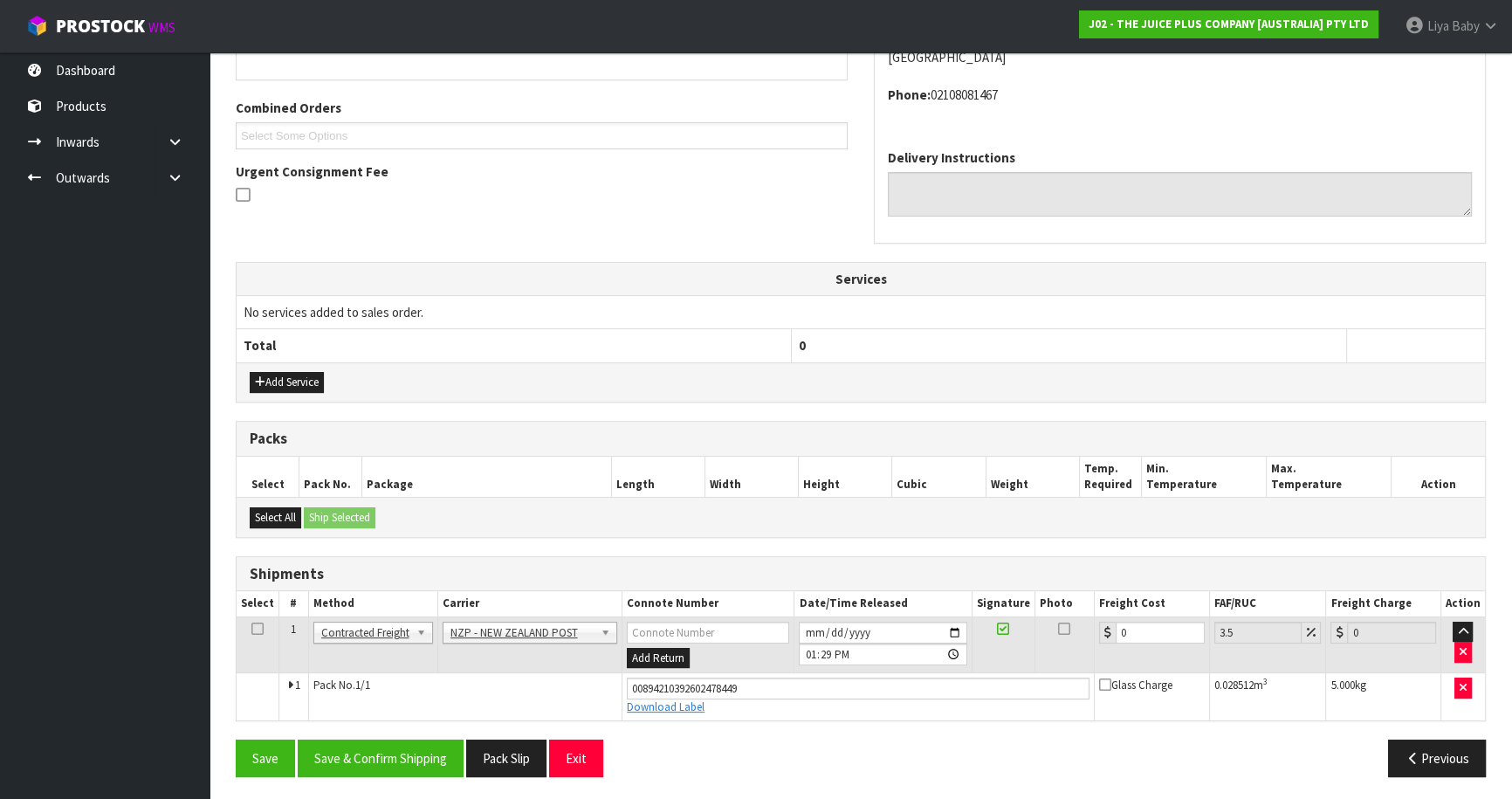
scroll to position [419, 0]
click at [1163, 633] on input "0" at bounding box center [1160, 631] width 89 height 22
click at [253, 628] on icon at bounding box center [256, 628] width 12 height 1
click at [391, 756] on button "Save & Confirm Shipping" at bounding box center [380, 756] width 166 height 37
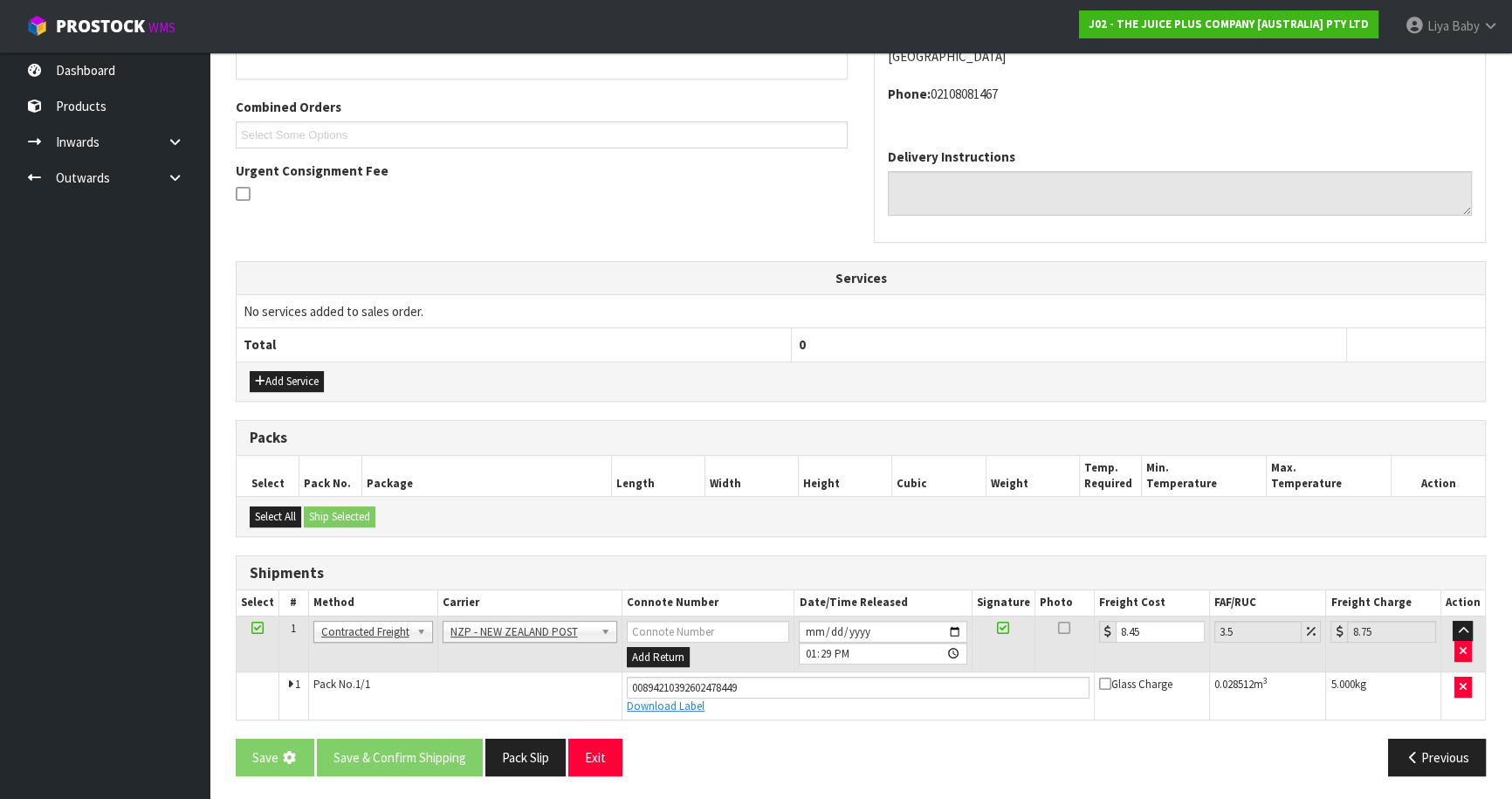
scroll to position [0, 0]
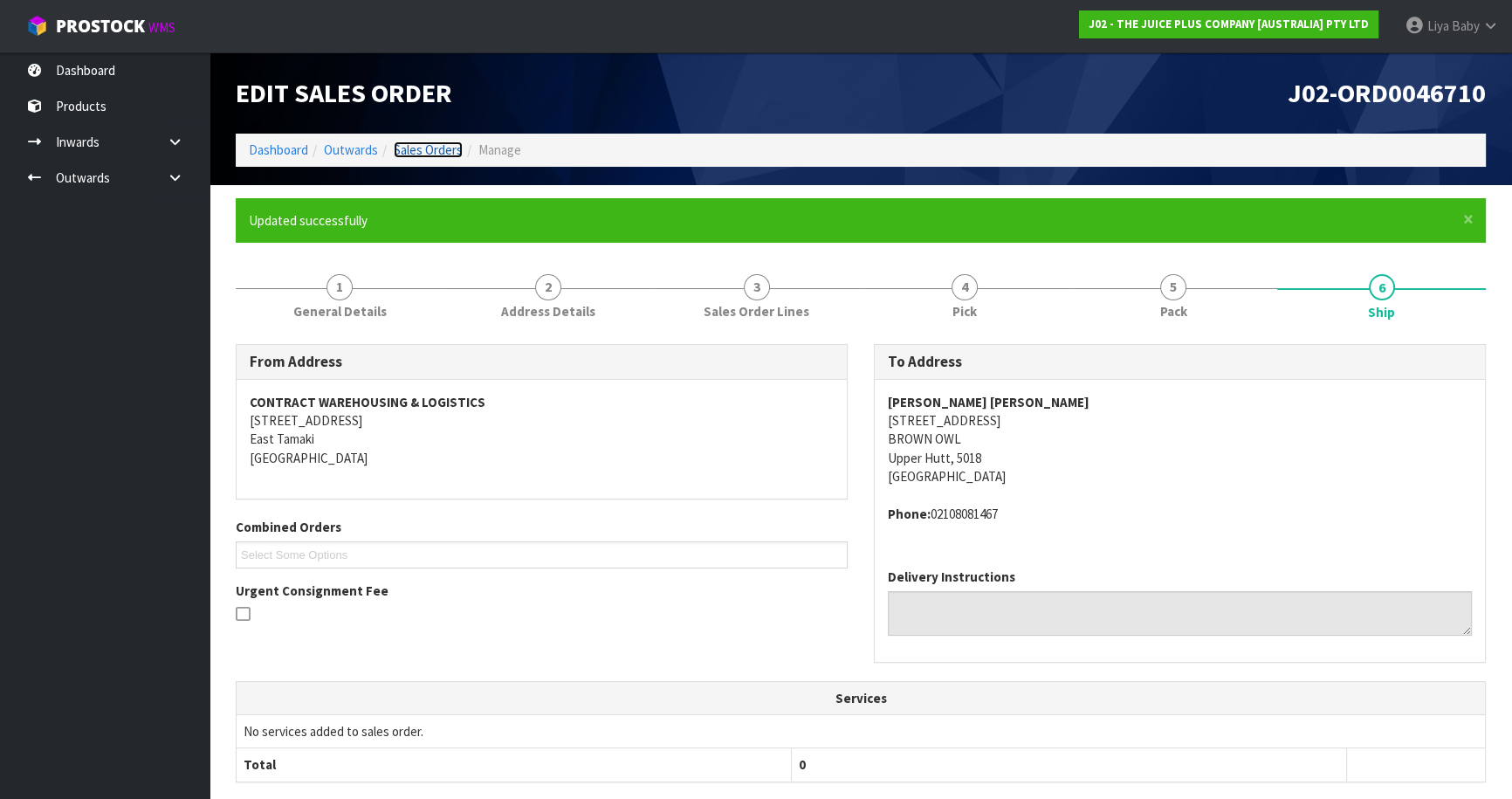
click at [416, 149] on link "Sales Orders" at bounding box center [429, 149] width 69 height 16
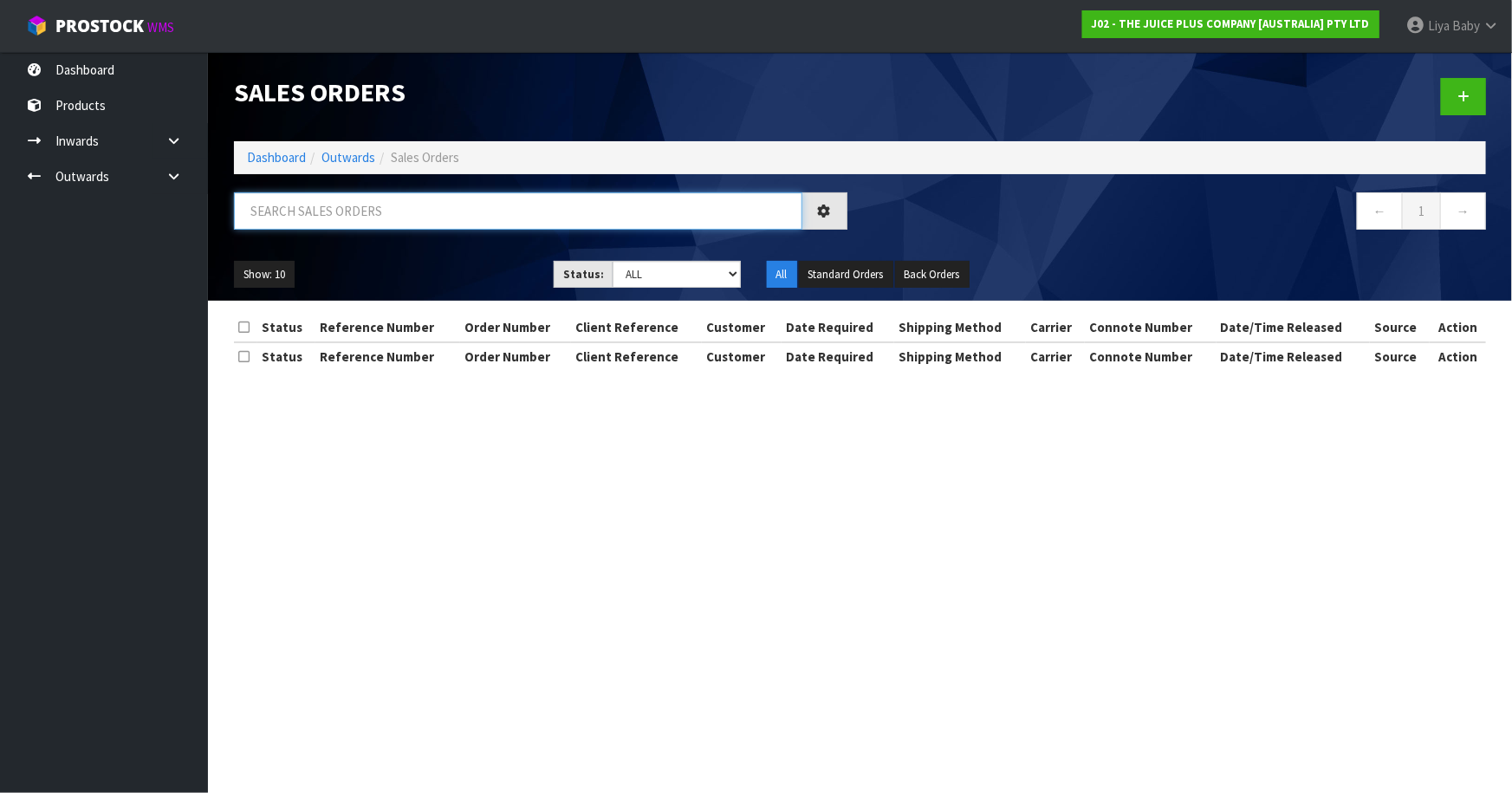
click at [380, 219] on input "text" at bounding box center [518, 210] width 568 height 37
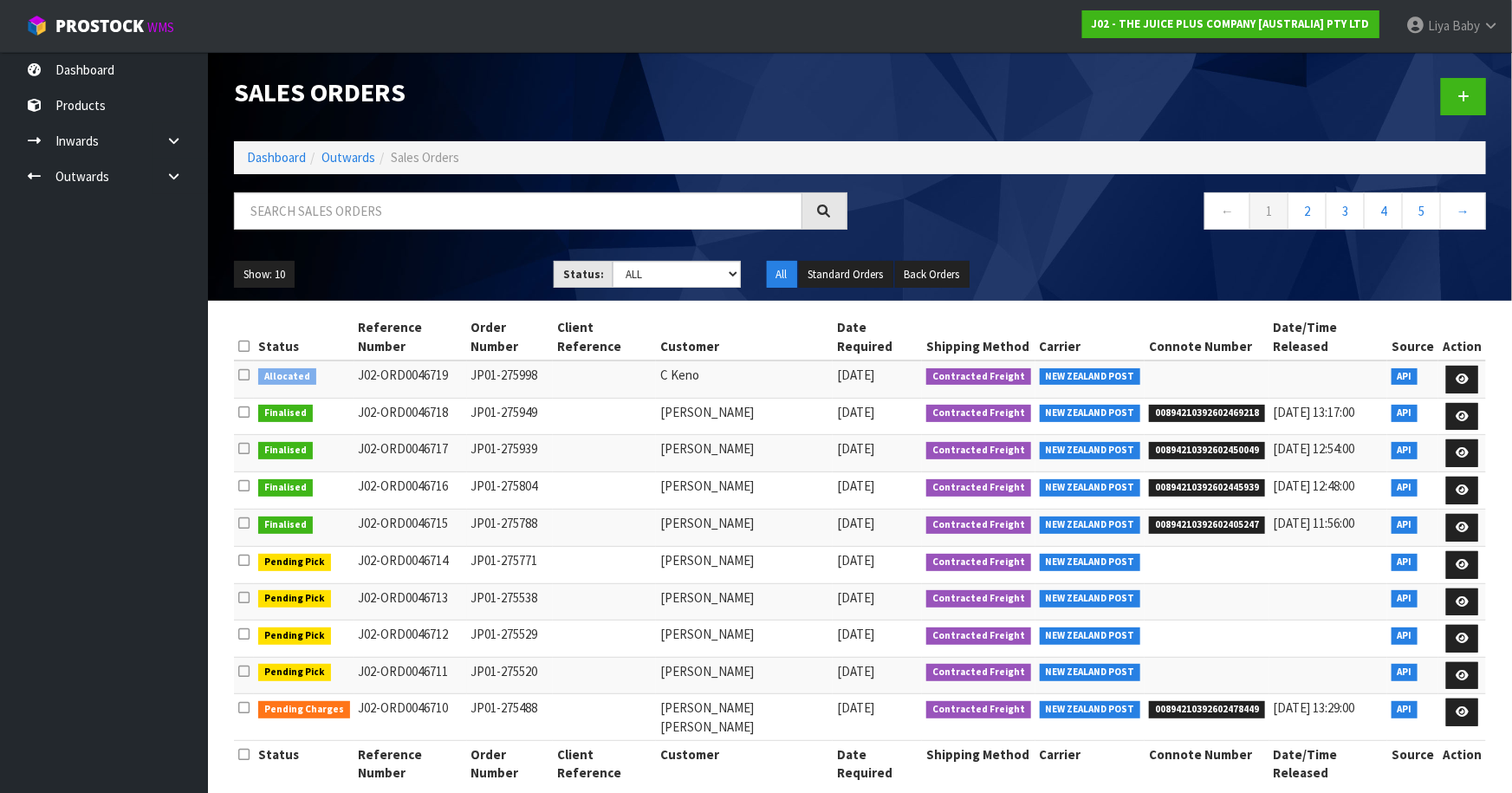
drag, startPoint x: 219, startPoint y: 510, endPoint x: 224, endPoint y: 522, distance: 13.0
click at [224, 521] on section "Status Reference Number Order Number Client Reference Customer Date Required Sh…" at bounding box center [860, 558] width 1304 height 517
click at [631, 214] on input "text" at bounding box center [518, 210] width 568 height 37
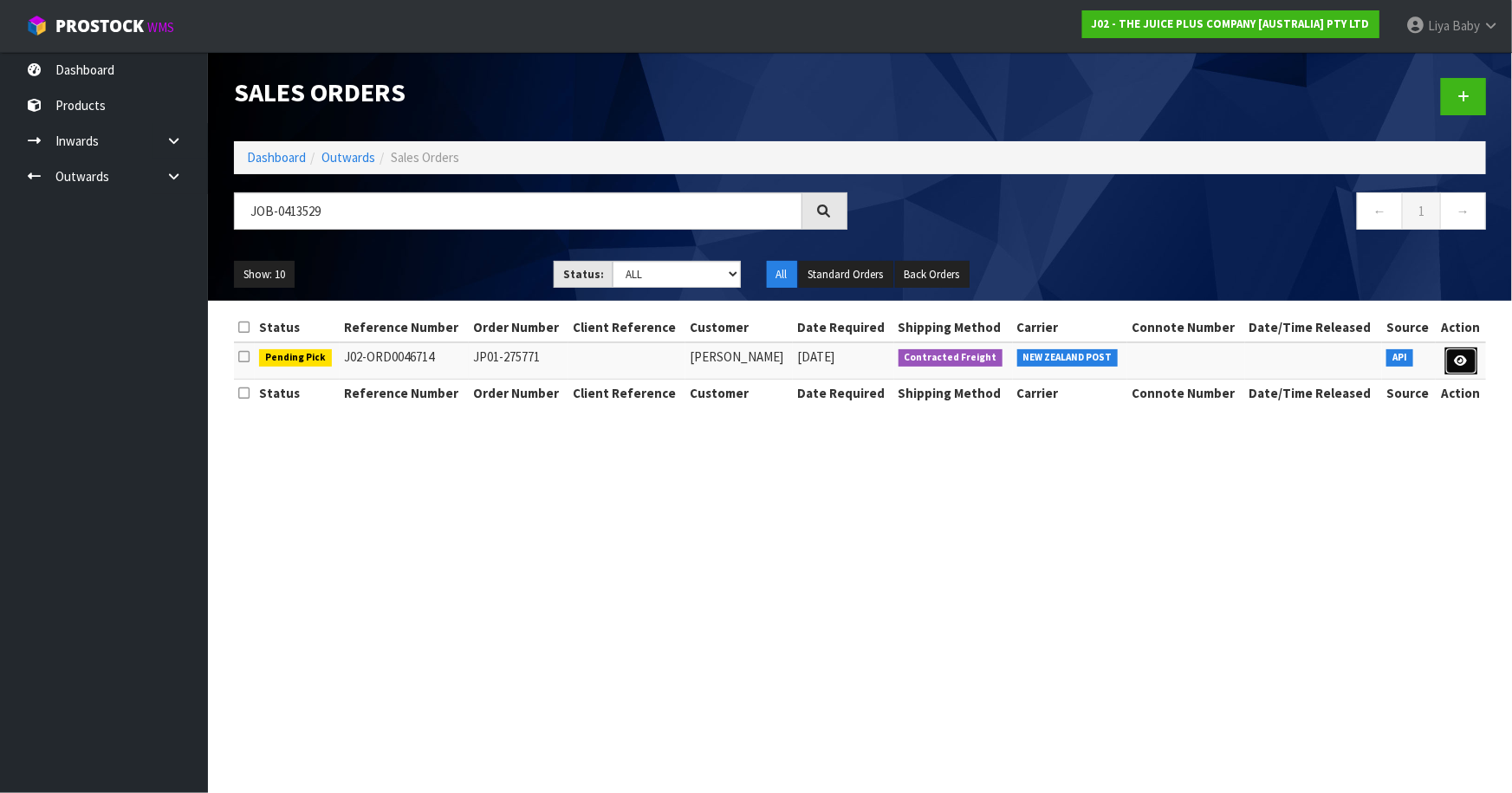
click at [1463, 367] on link at bounding box center [1462, 361] width 32 height 28
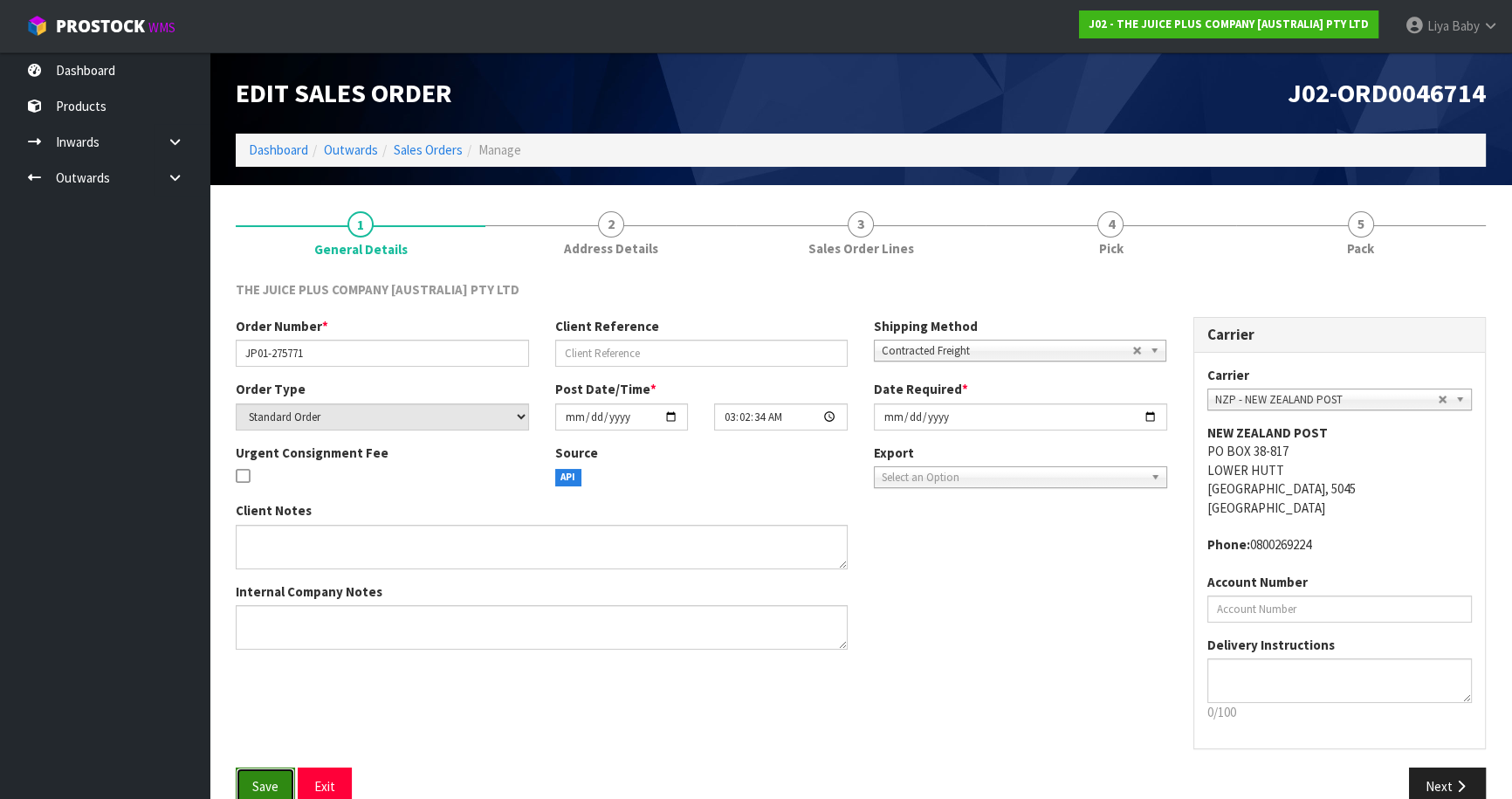
click at [261, 787] on span "Save" at bounding box center [265, 785] width 26 height 16
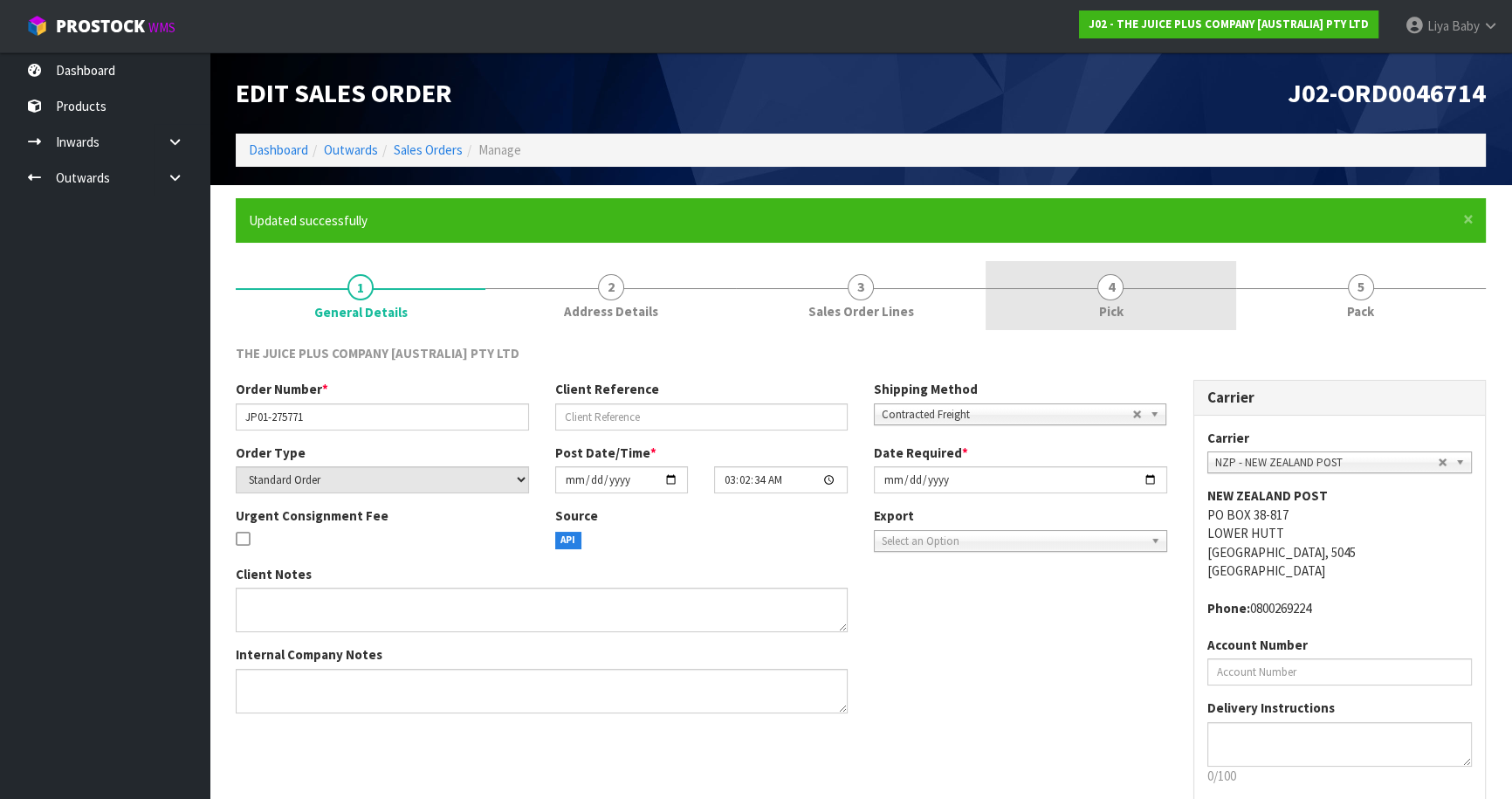
click at [1199, 322] on link "4 Pick" at bounding box center [1111, 295] width 250 height 69
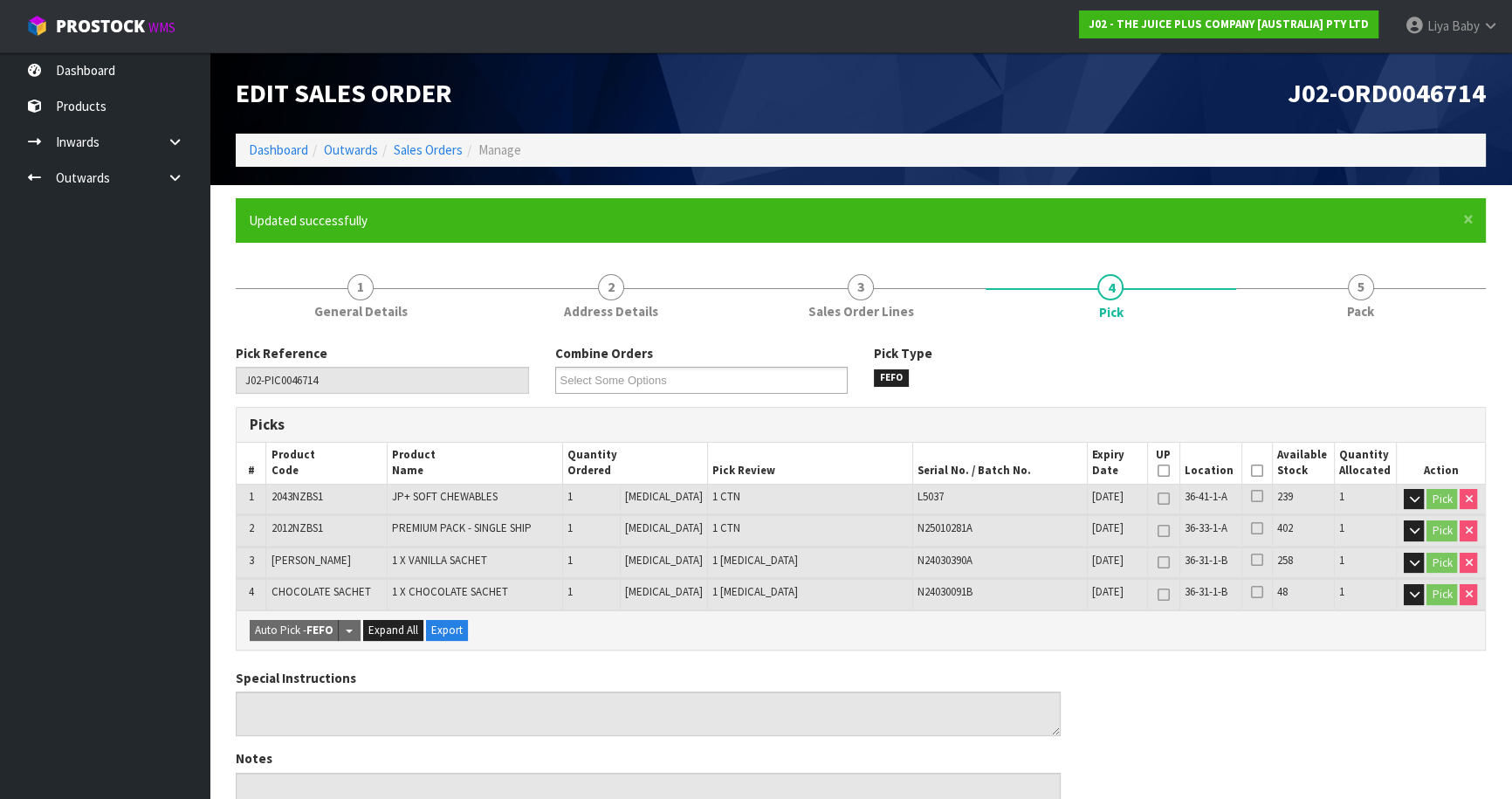
click at [1251, 471] on icon at bounding box center [1257, 470] width 12 height 1
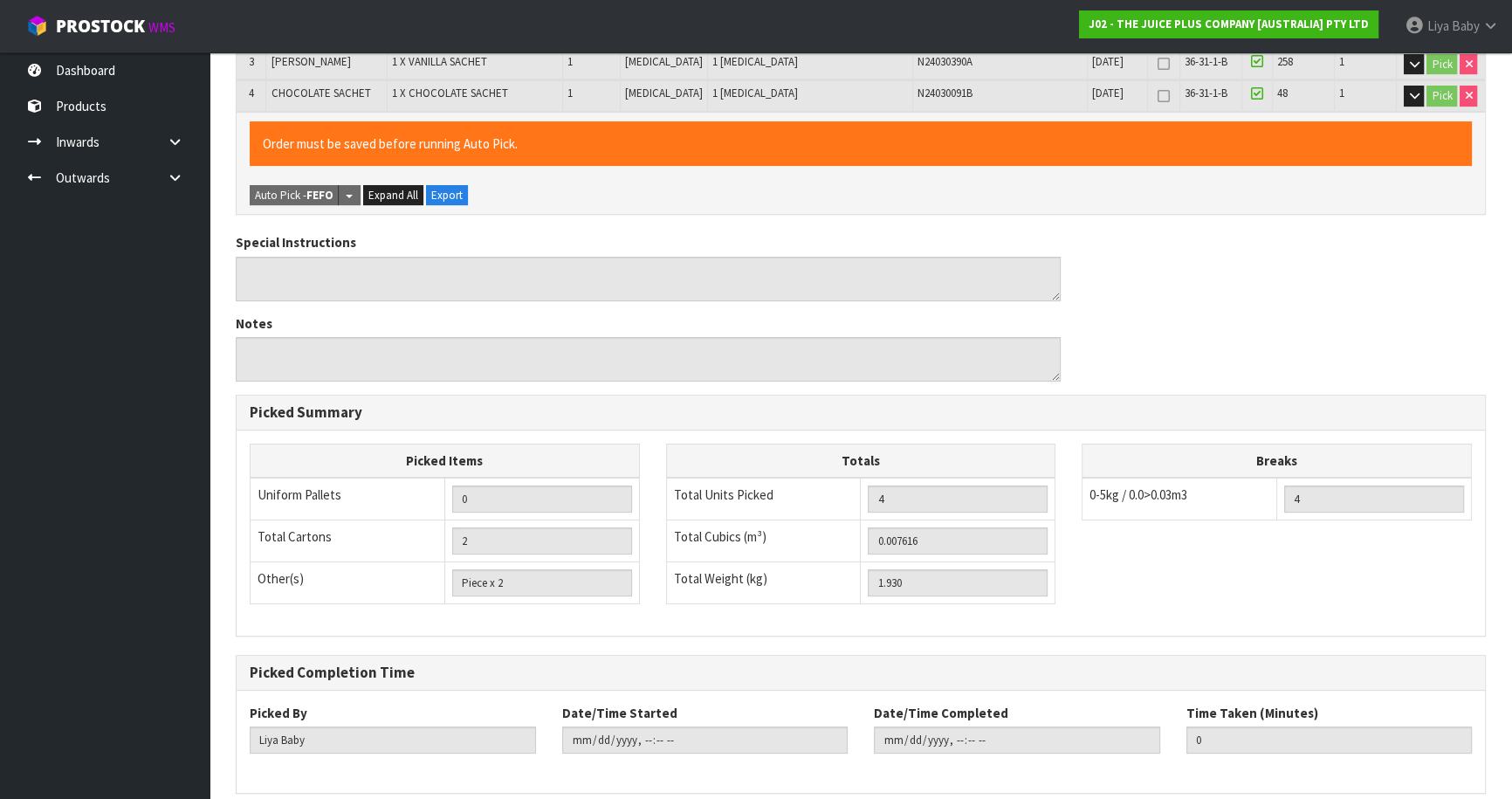
scroll to position [572, 0]
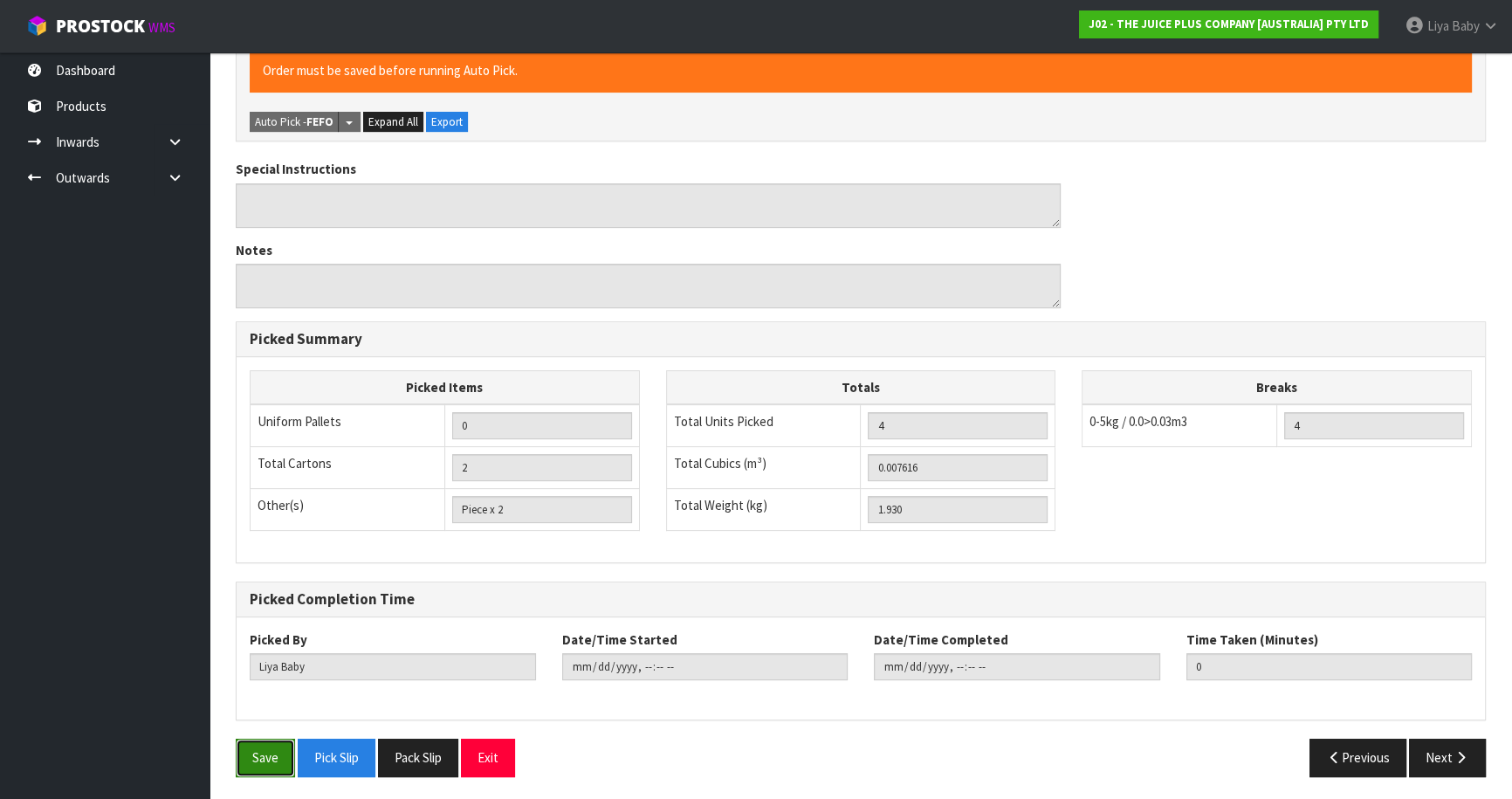
drag, startPoint x: 285, startPoint y: 766, endPoint x: 307, endPoint y: 756, distance: 24.2
click at [287, 766] on button "Save" at bounding box center [265, 756] width 60 height 37
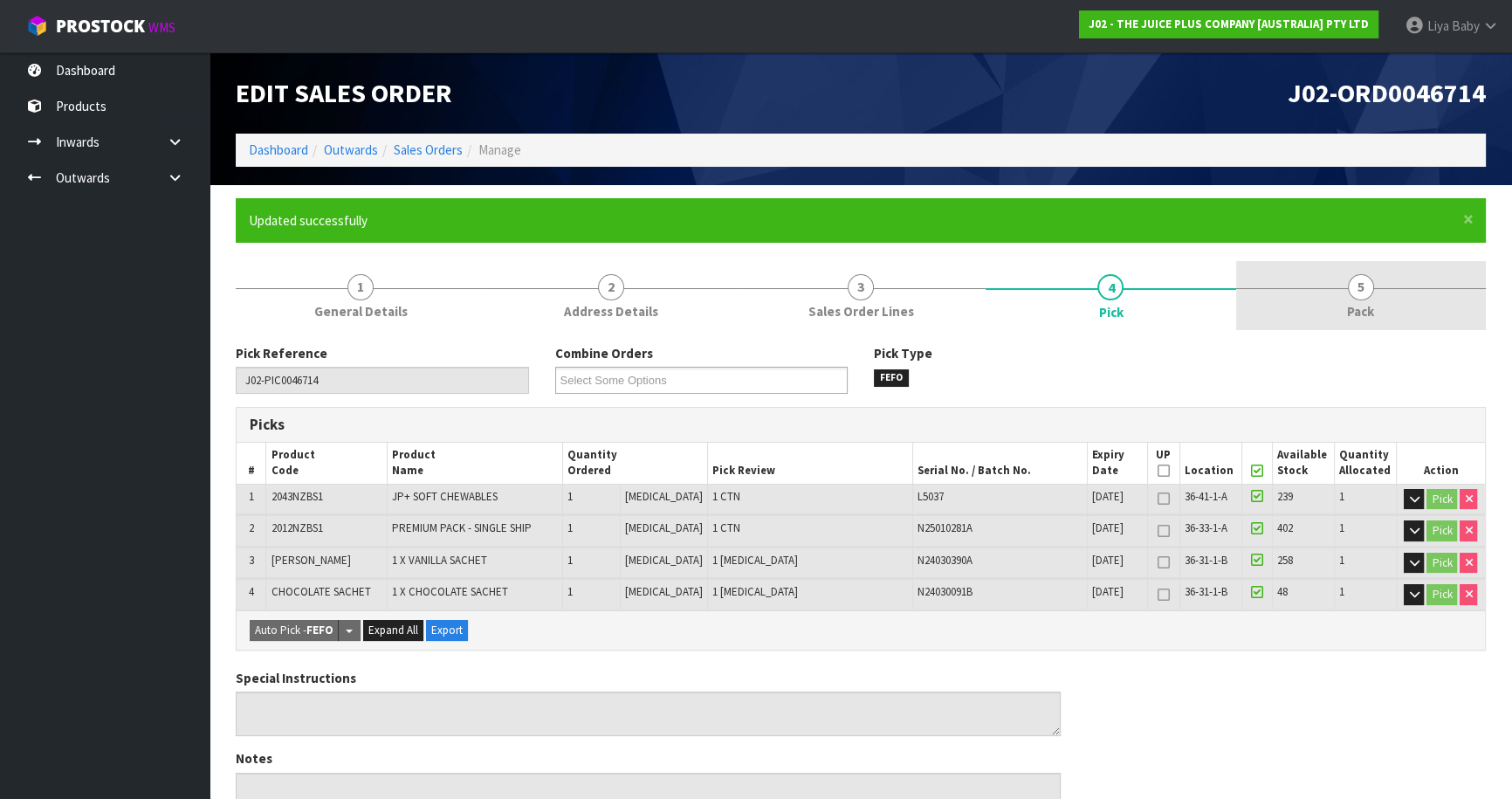
click at [1374, 301] on link "5 Pack" at bounding box center [1361, 295] width 250 height 69
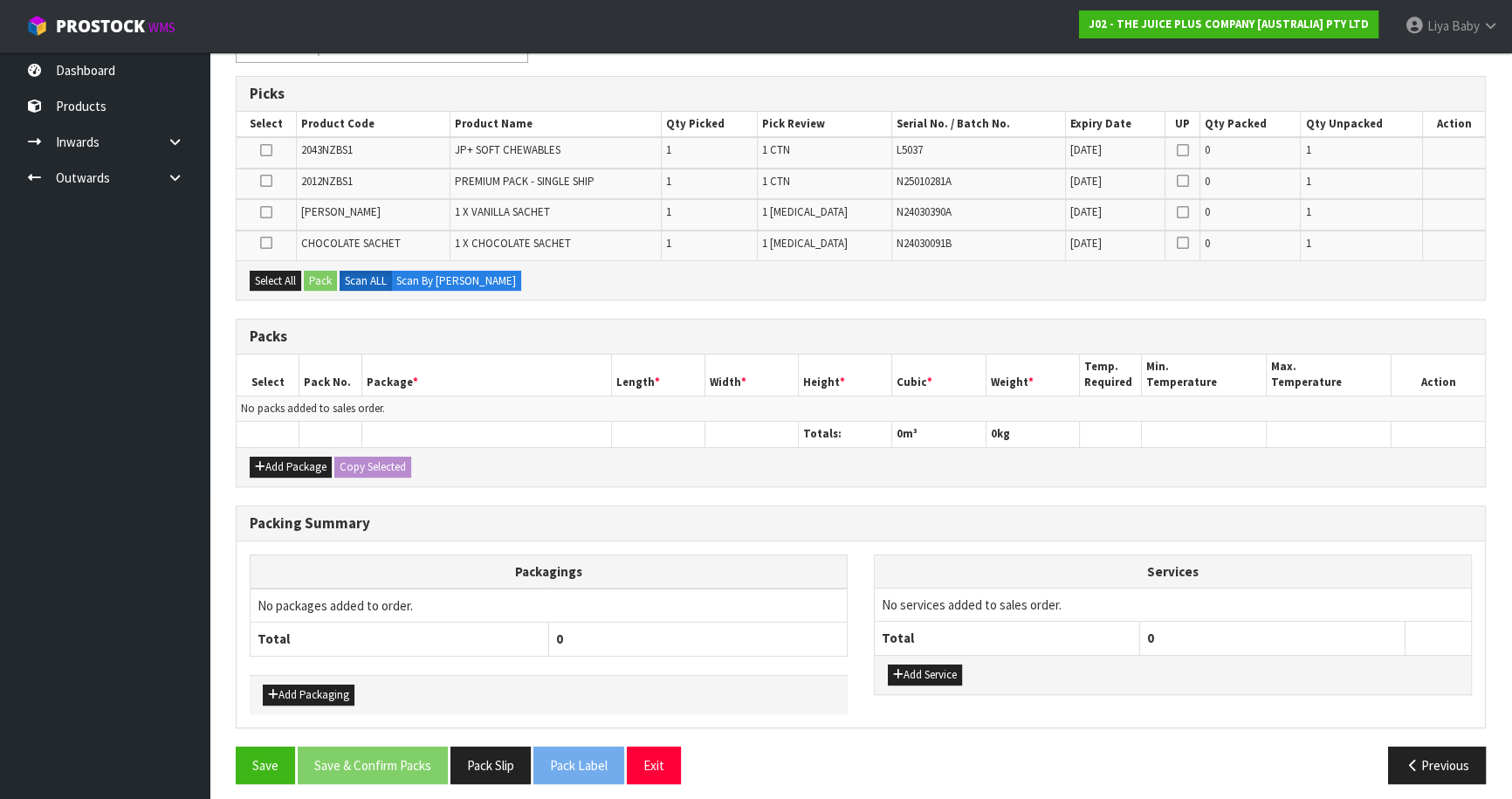
scroll to position [338, 0]
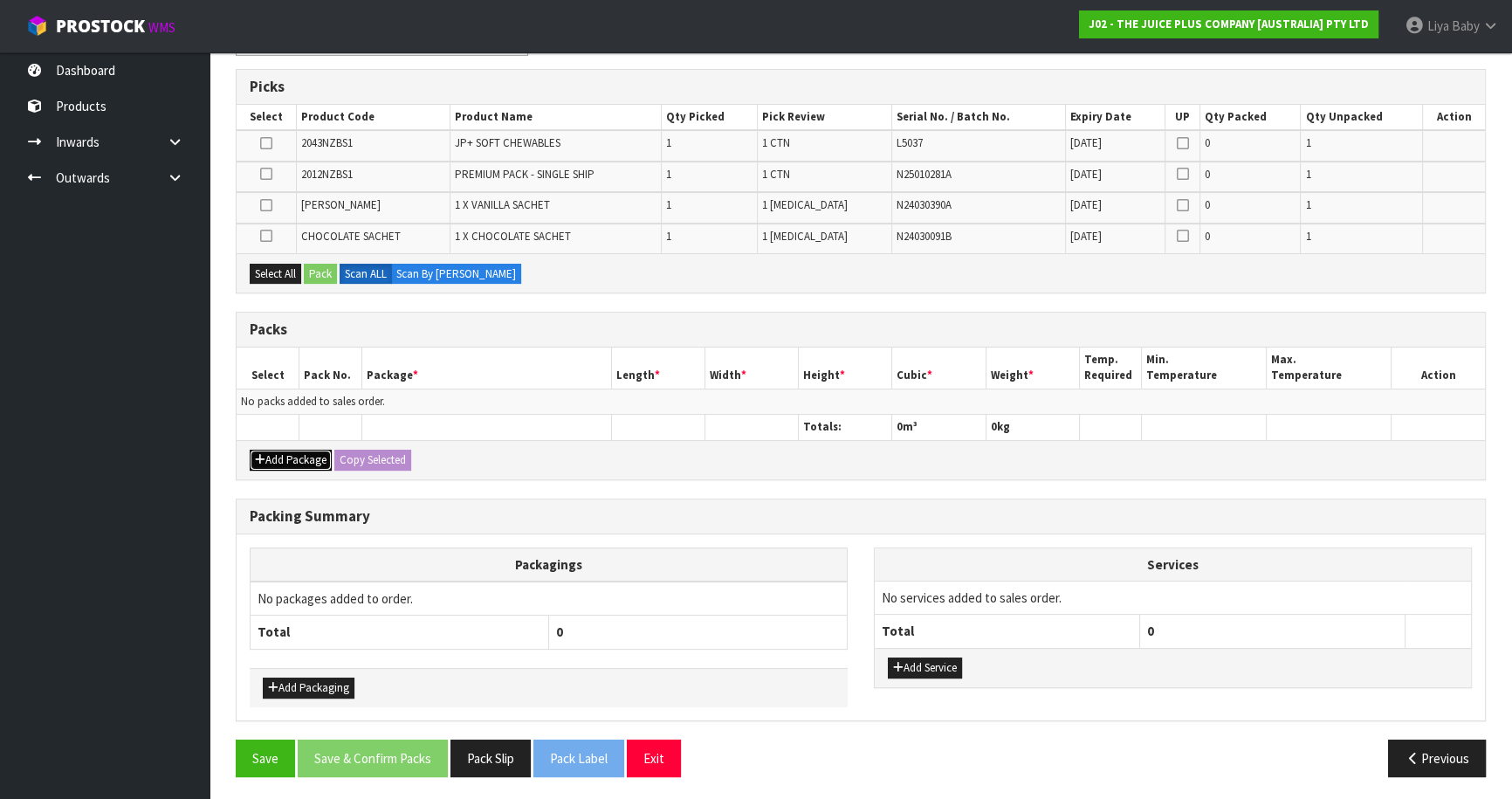
drag, startPoint x: 277, startPoint y: 463, endPoint x: 257, endPoint y: 419, distance: 48.3
click at [260, 454] on button "Add Package" at bounding box center [291, 459] width 82 height 21
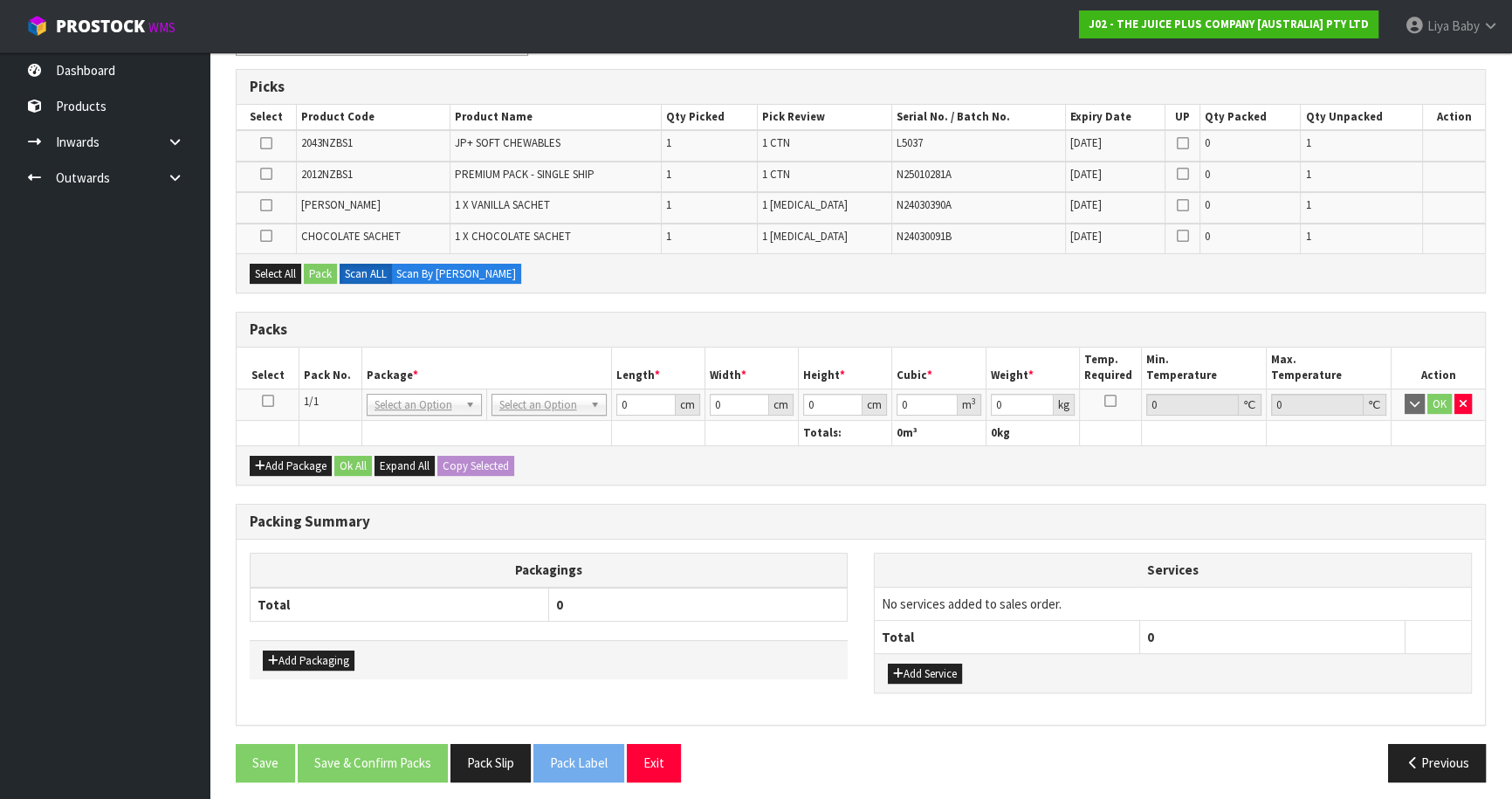
click at [274, 399] on td at bounding box center [267, 404] width 63 height 32
click at [270, 400] on icon at bounding box center [267, 400] width 12 height 1
click at [292, 271] on button "Select All" at bounding box center [275, 274] width 52 height 21
click at [318, 259] on div "Select All Pack Scan ALL Scan By [PERSON_NAME]" at bounding box center [861, 272] width 1248 height 39
click at [322, 270] on button "Pack" at bounding box center [320, 274] width 34 height 21
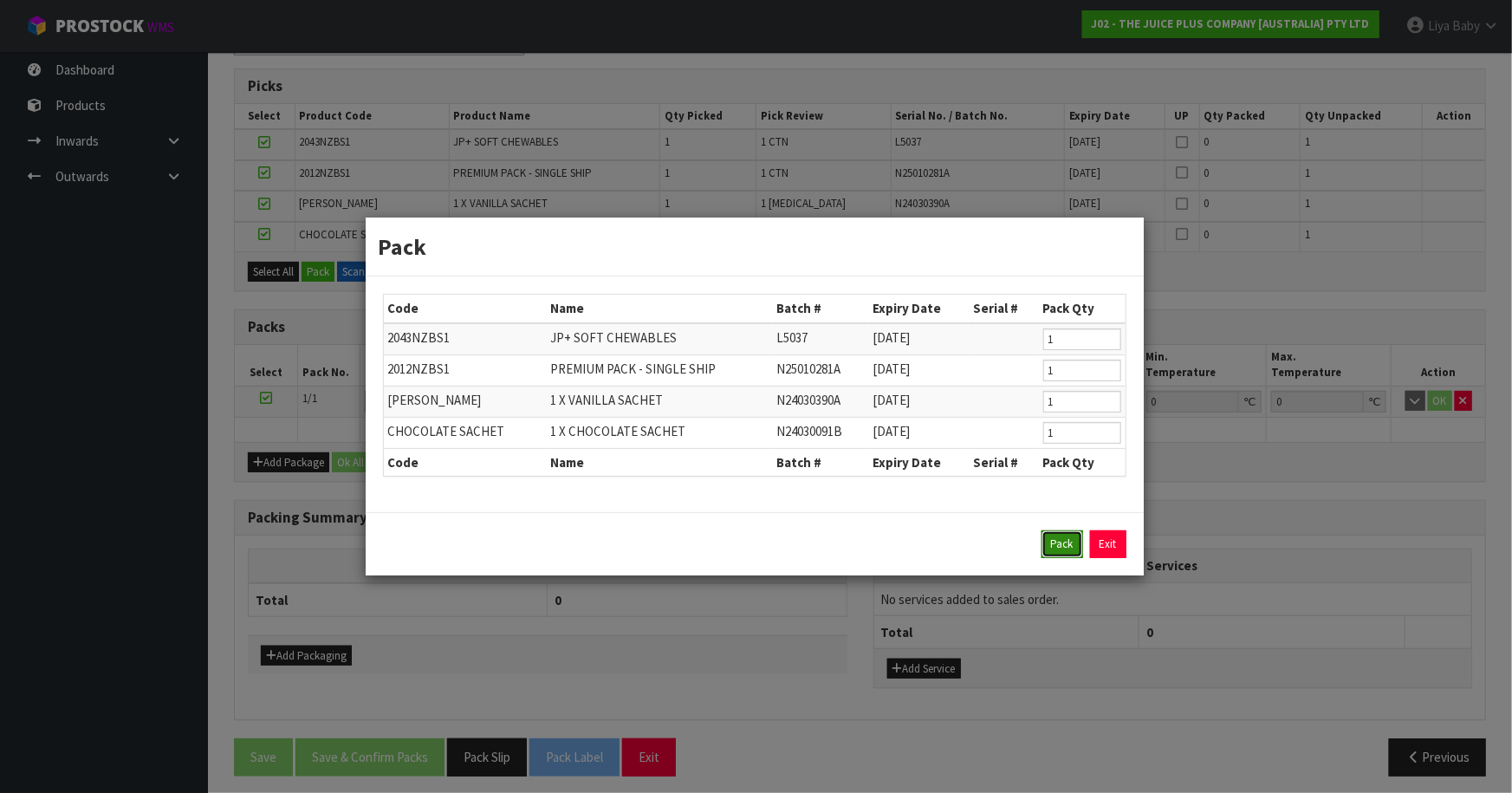
click at [1073, 549] on button "Pack" at bounding box center [1062, 544] width 41 height 28
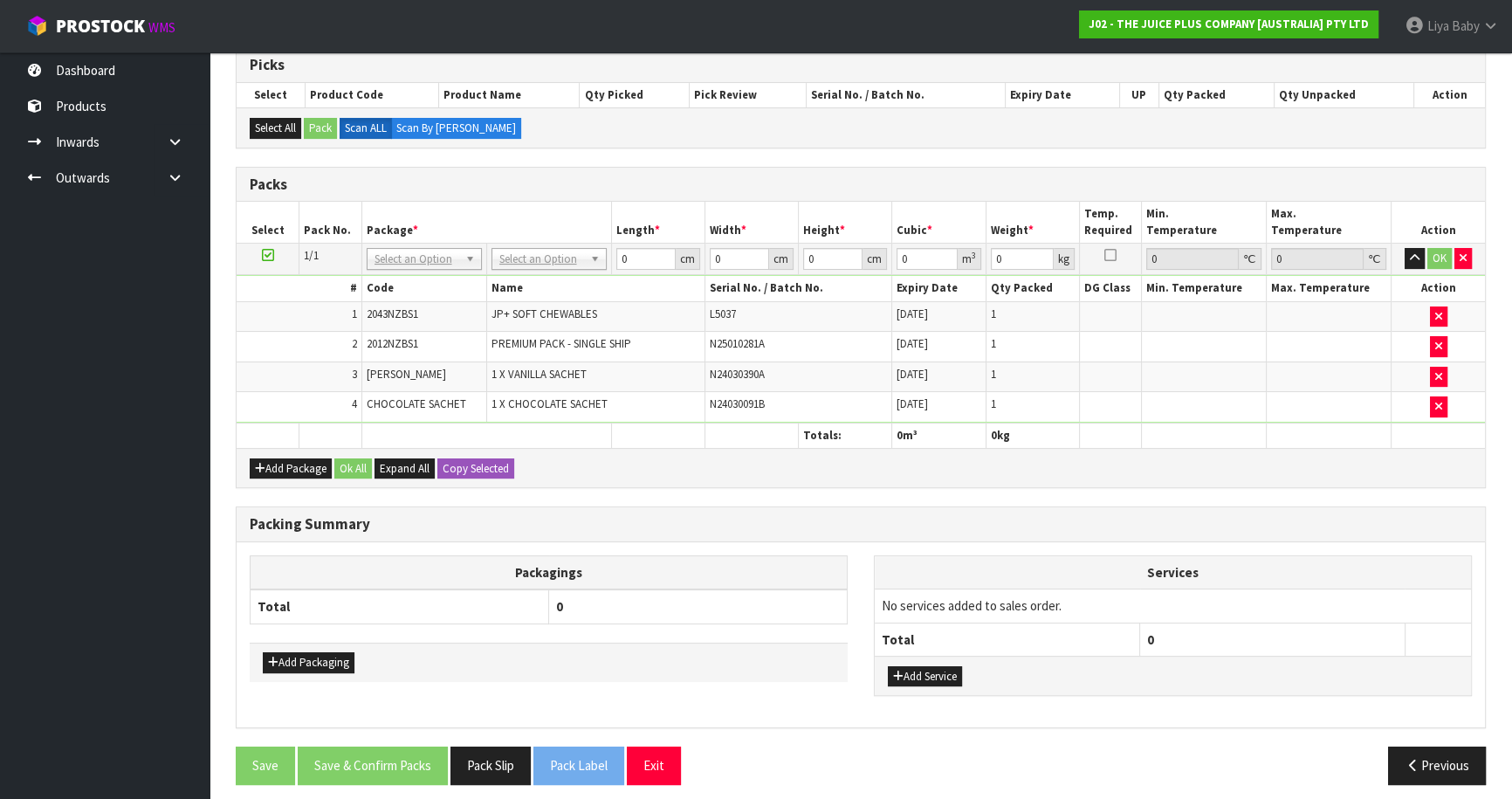
scroll to position [367, 0]
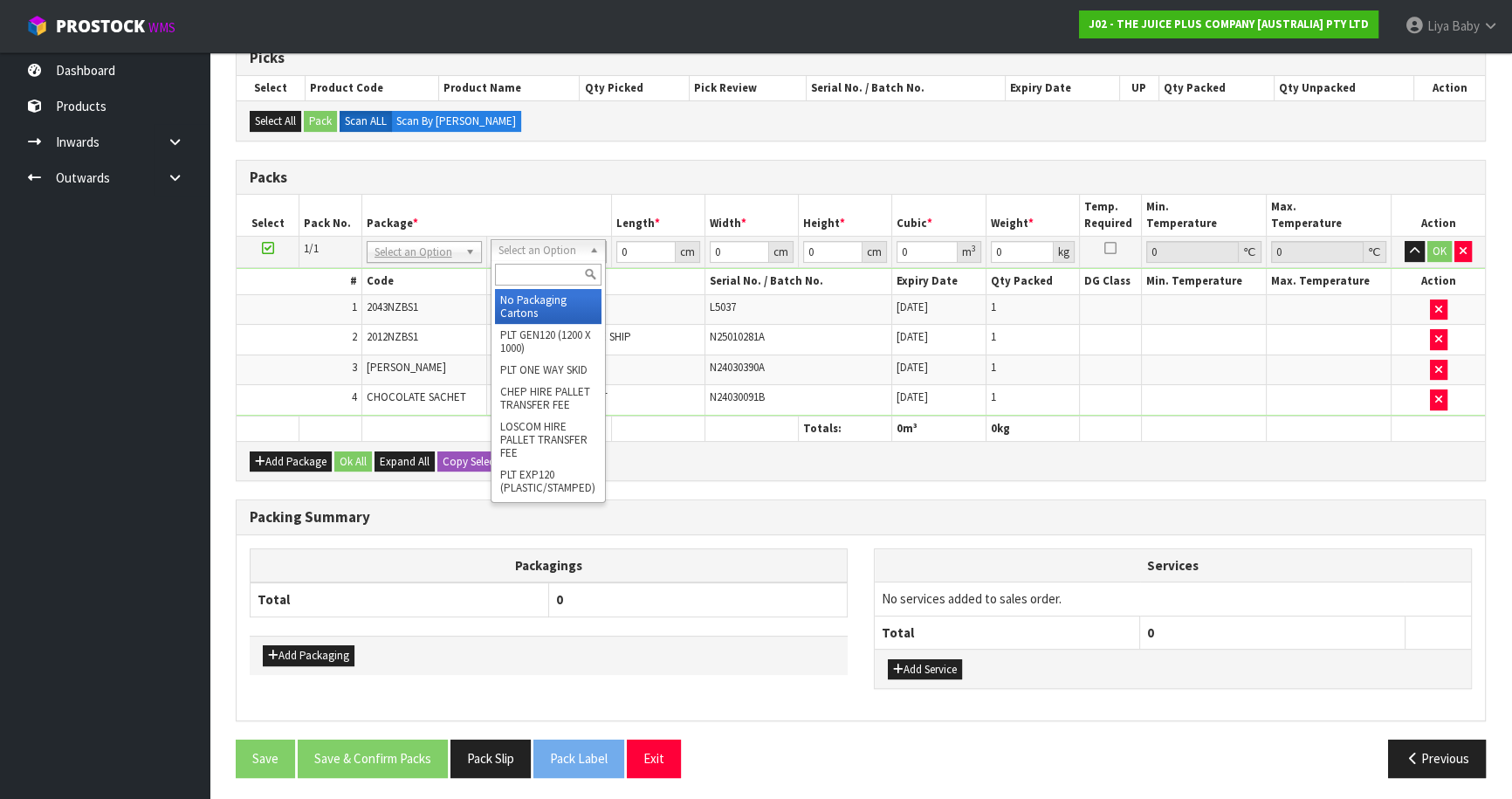
click at [537, 278] on input "text" at bounding box center [548, 274] width 107 height 22
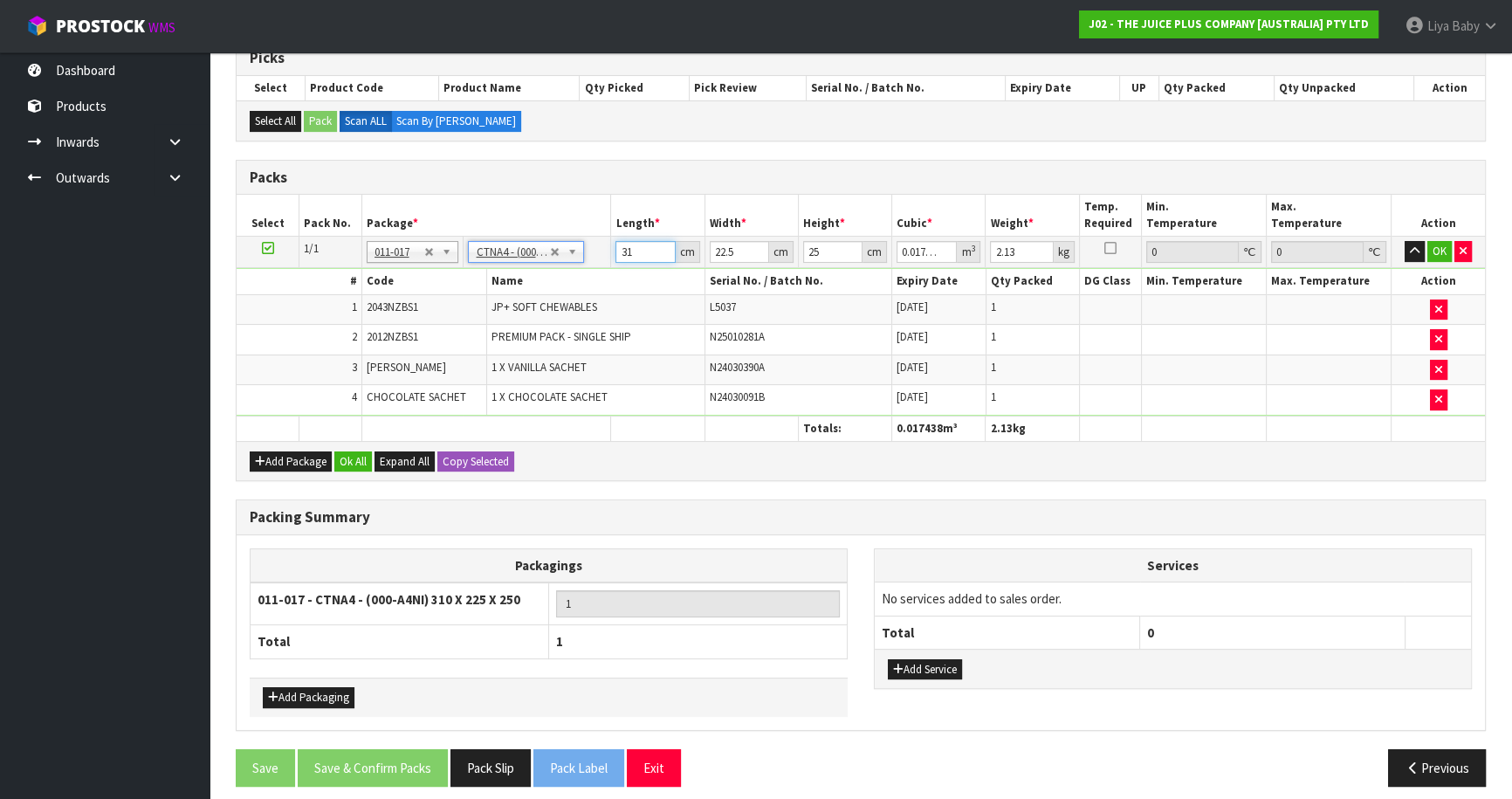
click at [637, 250] on input "31" at bounding box center [645, 252] width 60 height 22
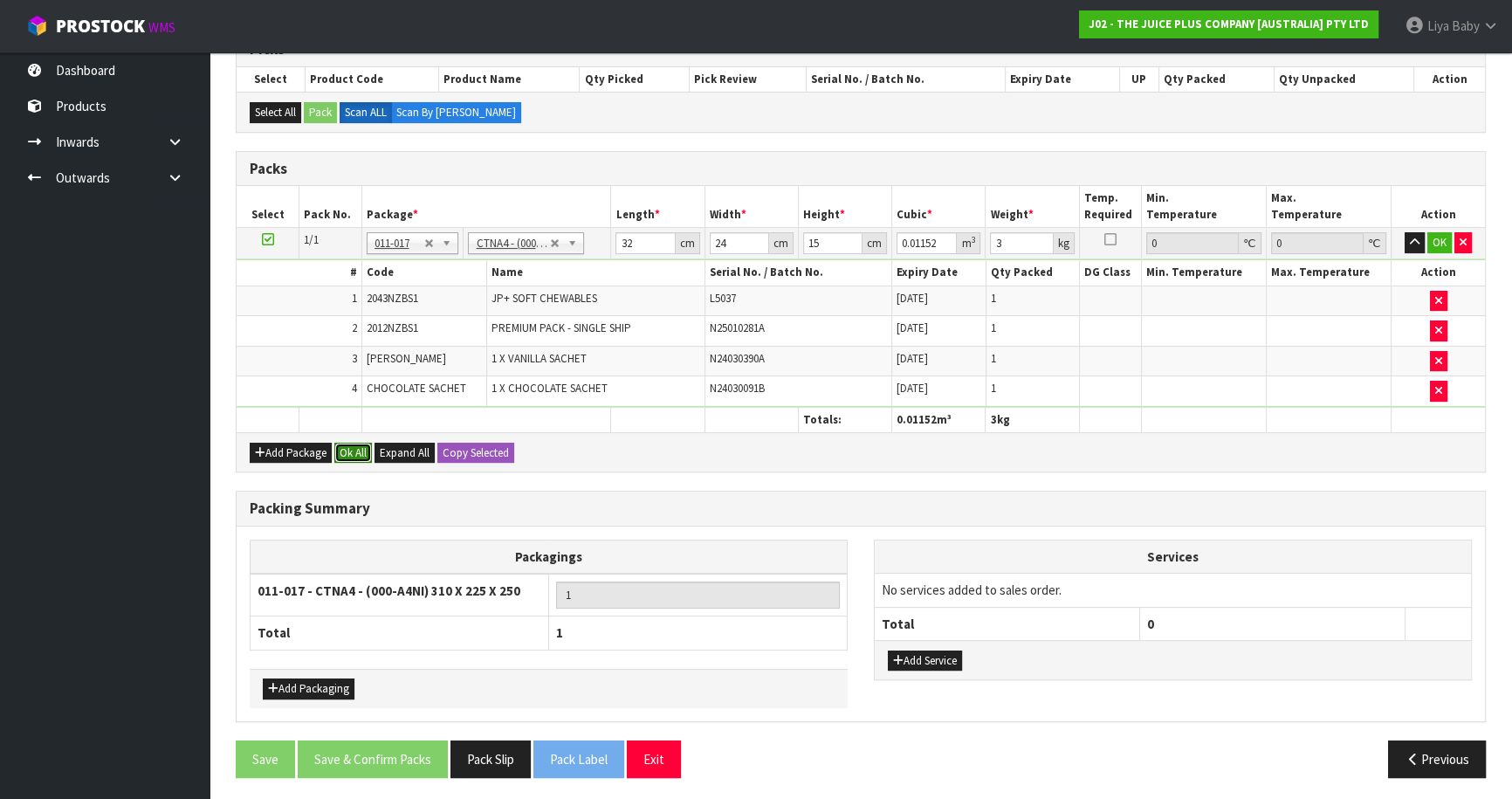
click at [352, 448] on button "Ok All" at bounding box center [352, 452] width 37 height 21
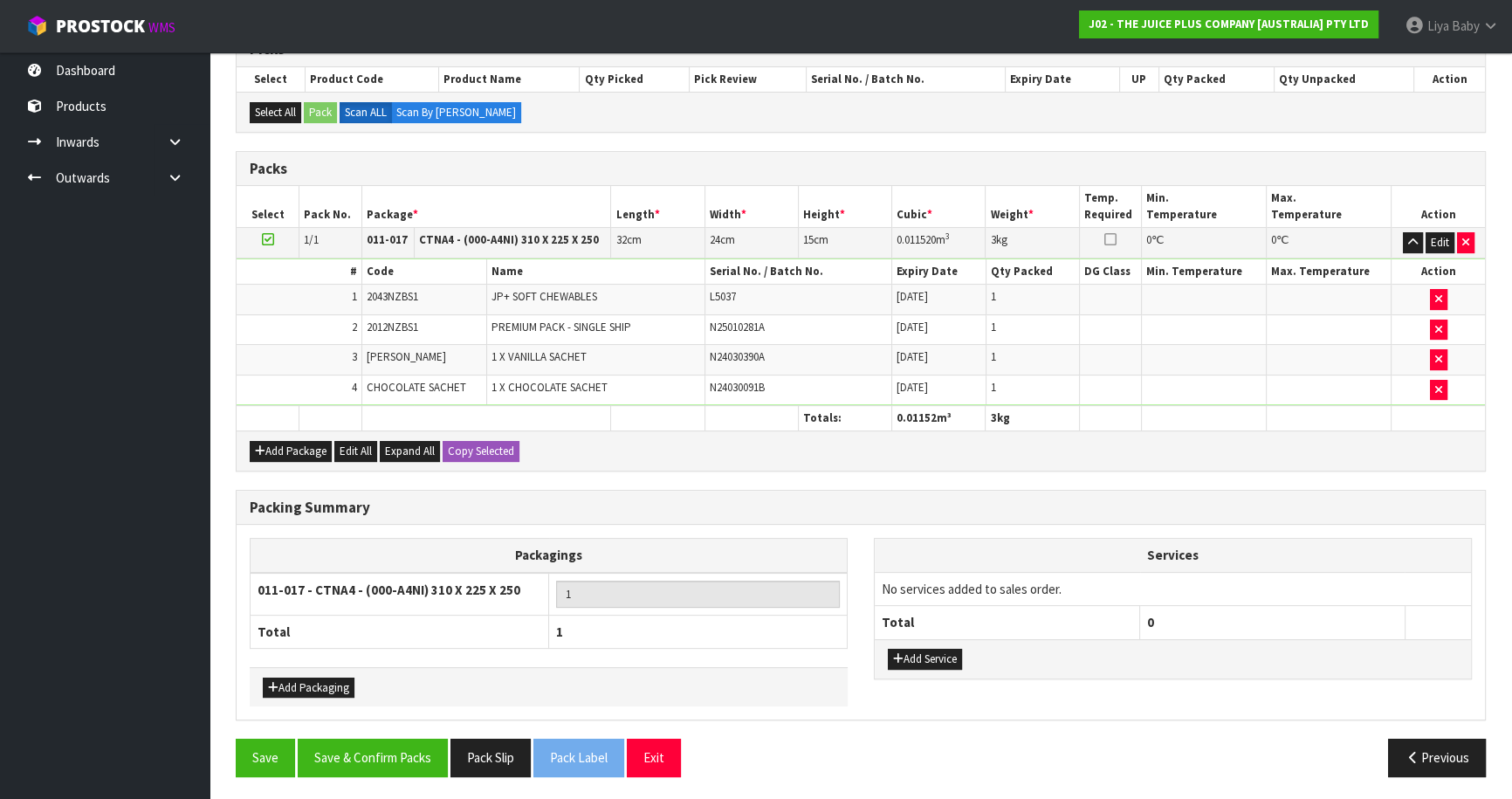
scroll to position [374, 0]
drag, startPoint x: 373, startPoint y: 753, endPoint x: 386, endPoint y: 737, distance: 20.6
click at [374, 752] on button "Save & Confirm Packs" at bounding box center [373, 757] width 150 height 37
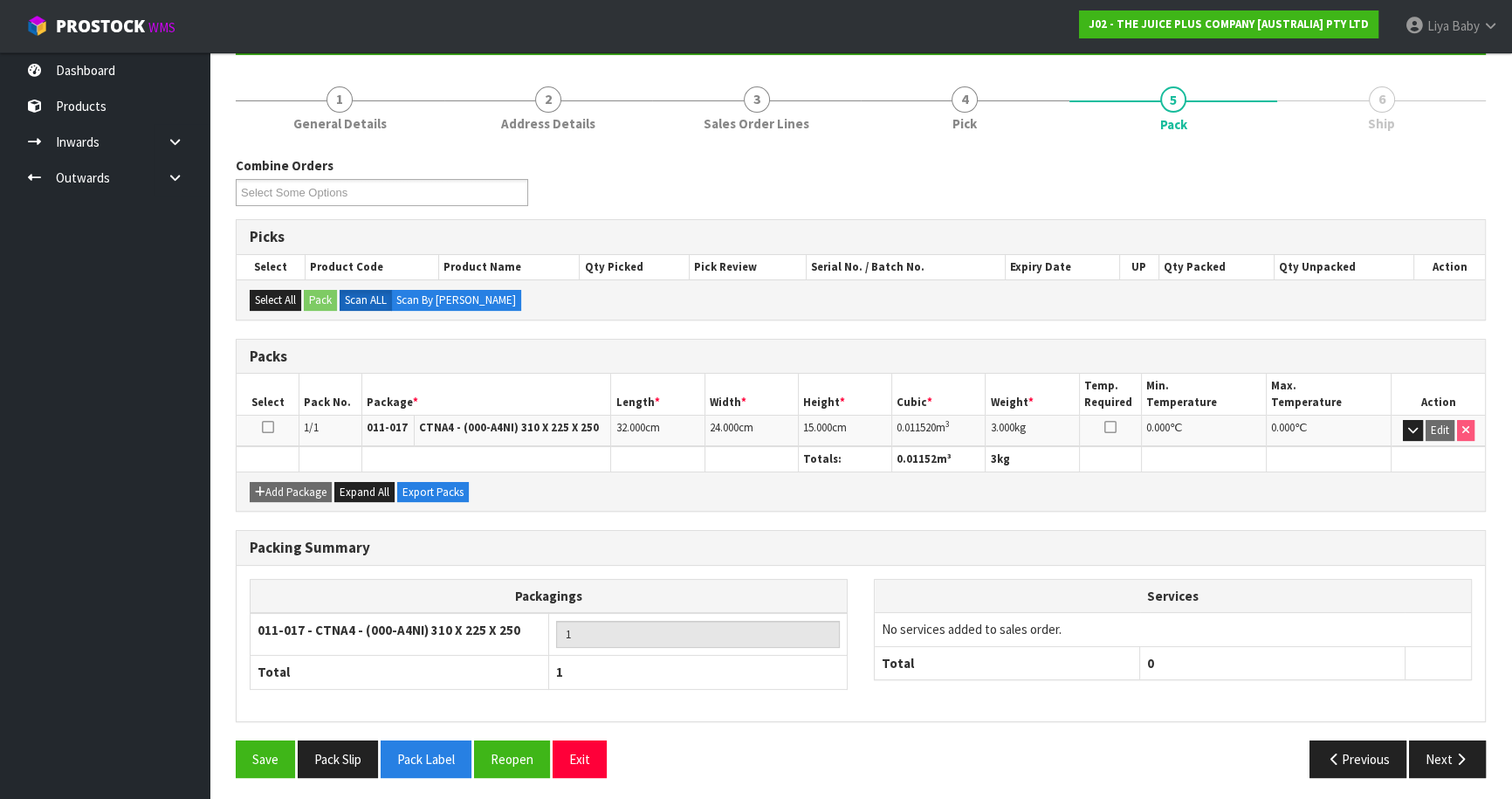
scroll to position [190, 0]
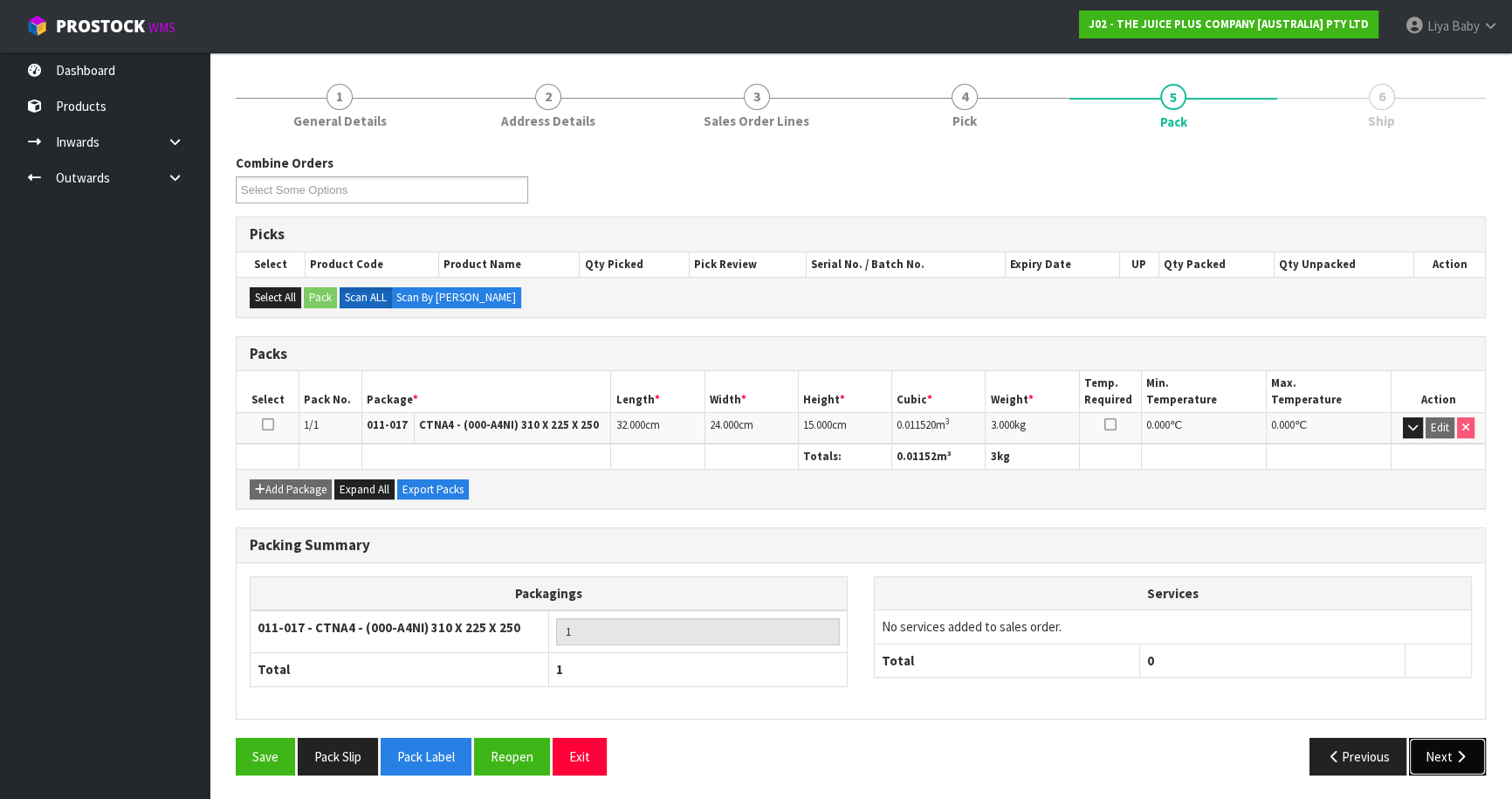
click at [1446, 749] on button "Next" at bounding box center [1447, 756] width 77 height 37
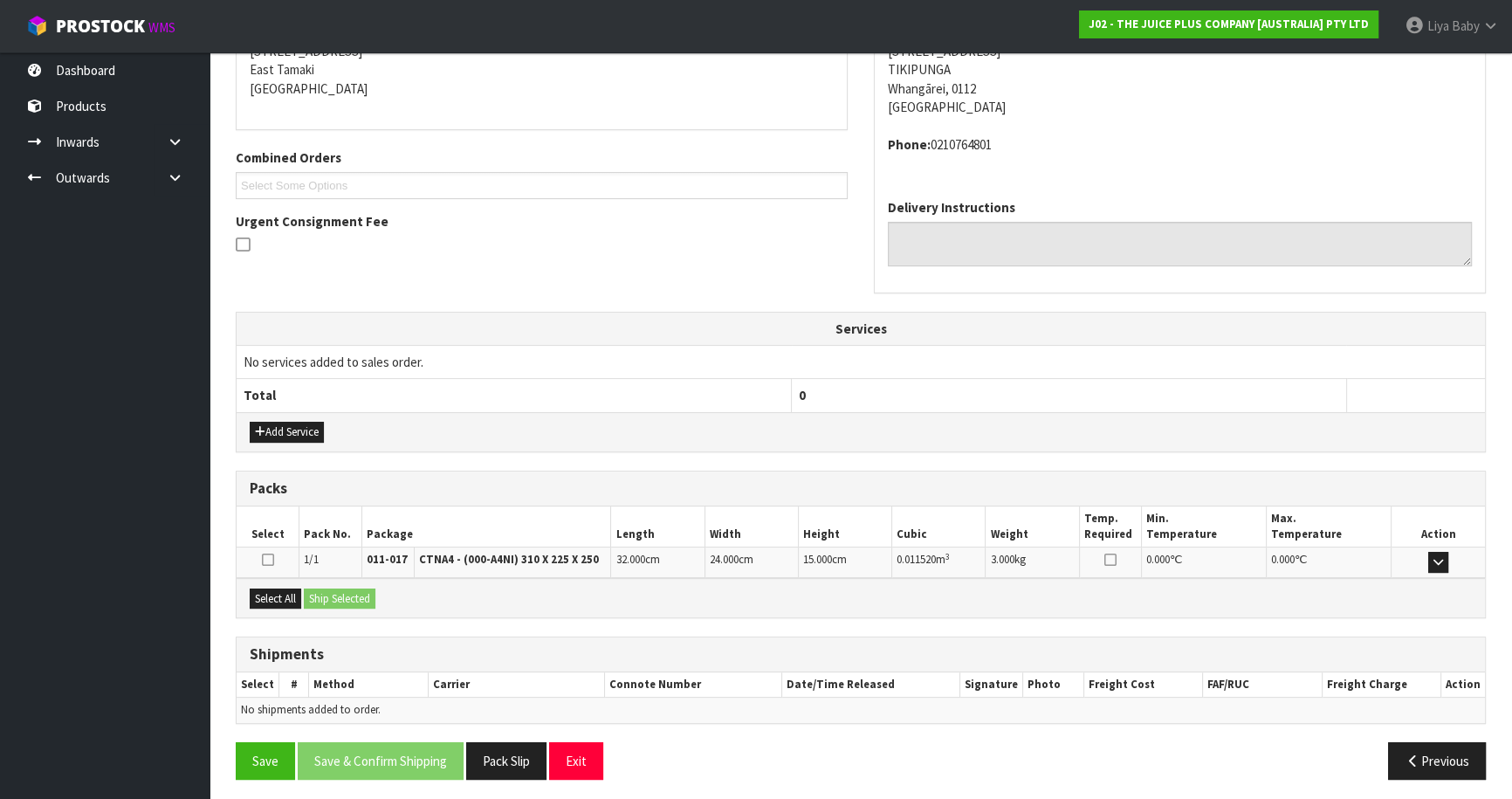
scroll to position [373, 0]
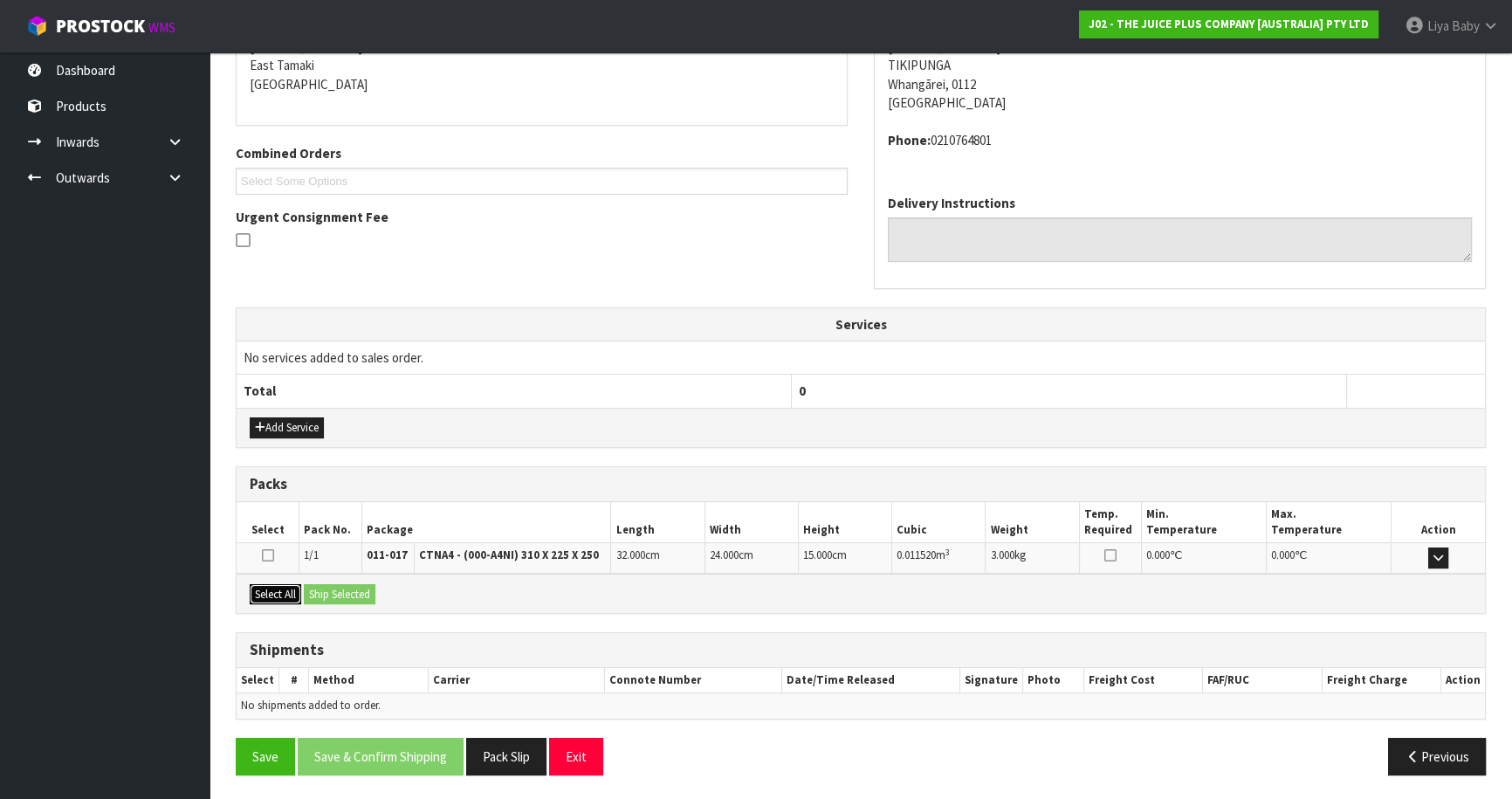
drag, startPoint x: 258, startPoint y: 593, endPoint x: 282, endPoint y: 596, distance: 24.2
click at [258, 594] on button "Select All" at bounding box center [275, 594] width 52 height 21
drag, startPoint x: 323, startPoint y: 593, endPoint x: 315, endPoint y: 599, distance: 10.0
click at [323, 593] on button "Ship Selected" at bounding box center [339, 594] width 72 height 21
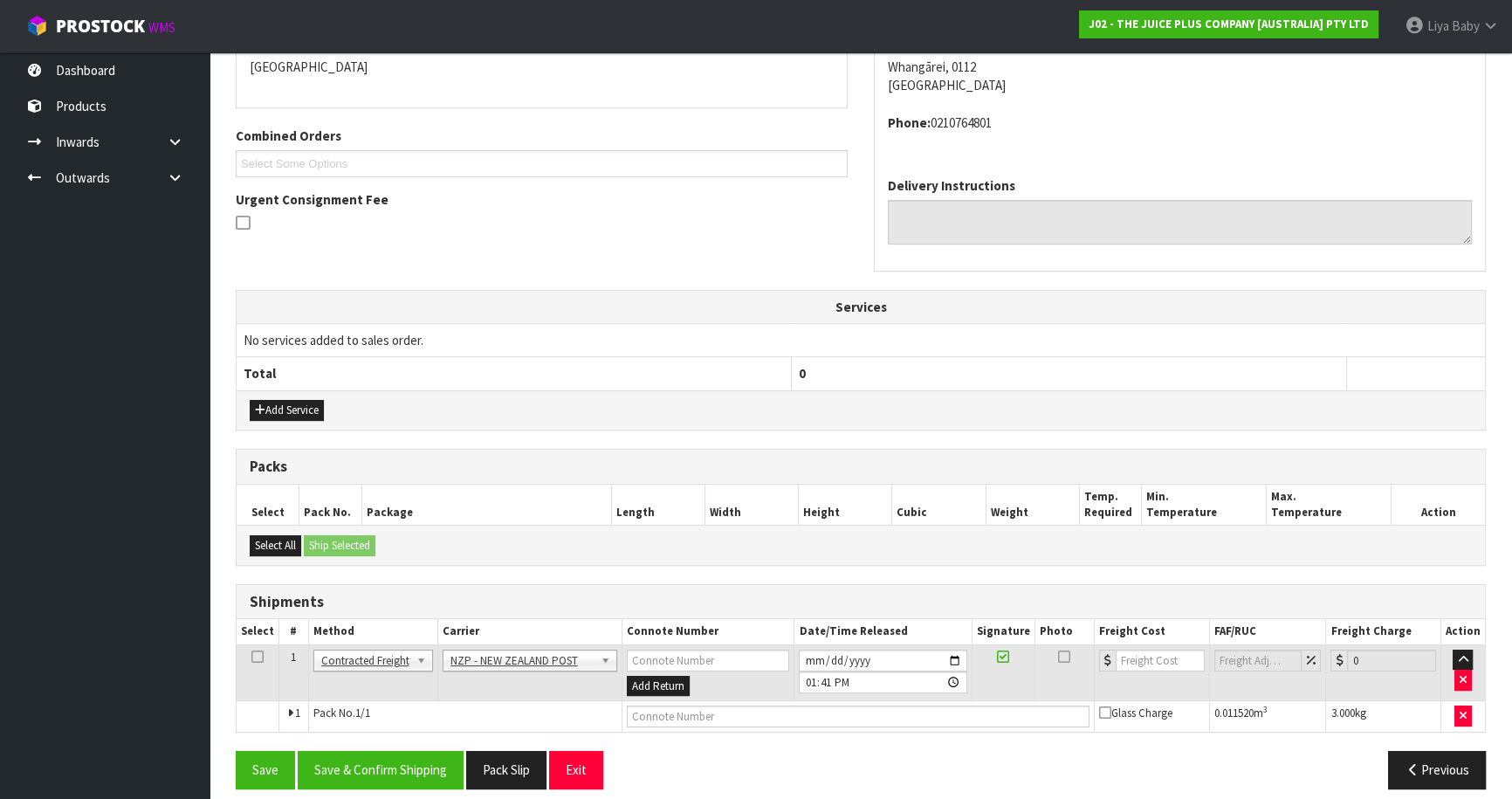
scroll to position [404, 0]
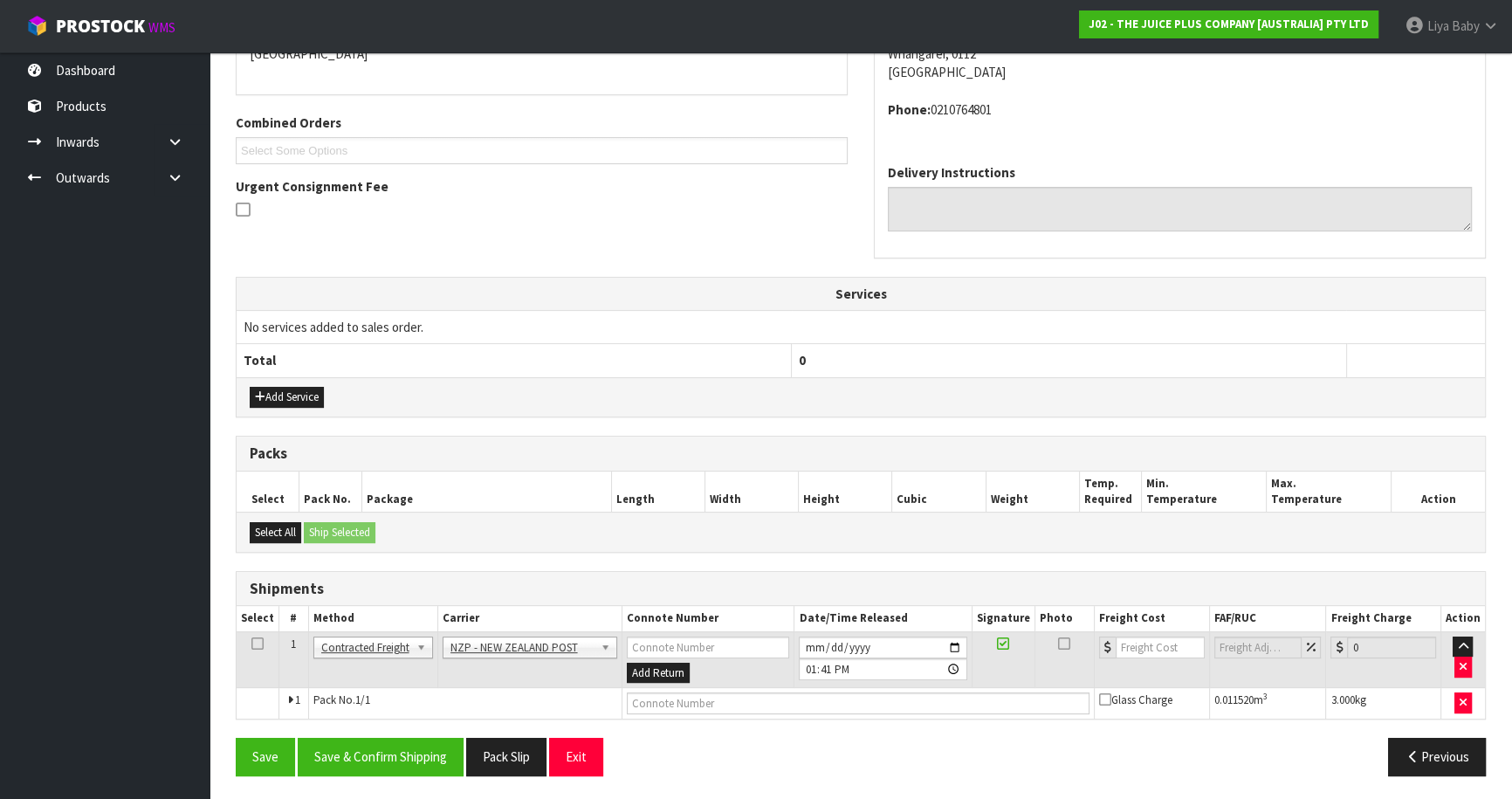
drag, startPoint x: 257, startPoint y: 637, endPoint x: 267, endPoint y: 640, distance: 10.4
click at [267, 640] on td at bounding box center [257, 659] width 43 height 57
drag, startPoint x: 255, startPoint y: 637, endPoint x: 265, endPoint y: 652, distance: 18.0
click at [255, 643] on icon at bounding box center [256, 643] width 12 height 1
drag, startPoint x: 404, startPoint y: 752, endPoint x: 415, endPoint y: 741, distance: 15.6
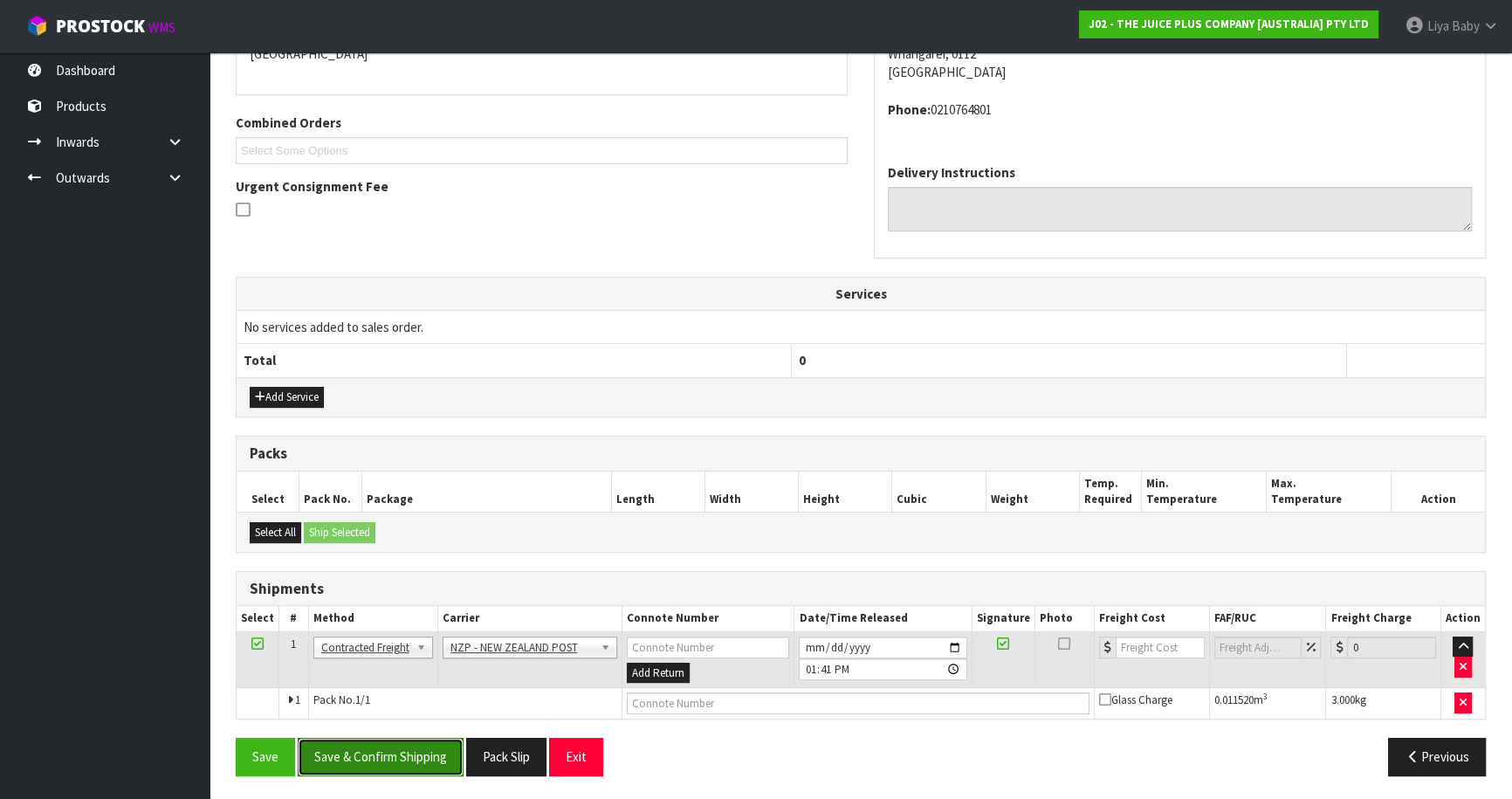
click at [408, 750] on button "Save & Confirm Shipping" at bounding box center [380, 756] width 166 height 37
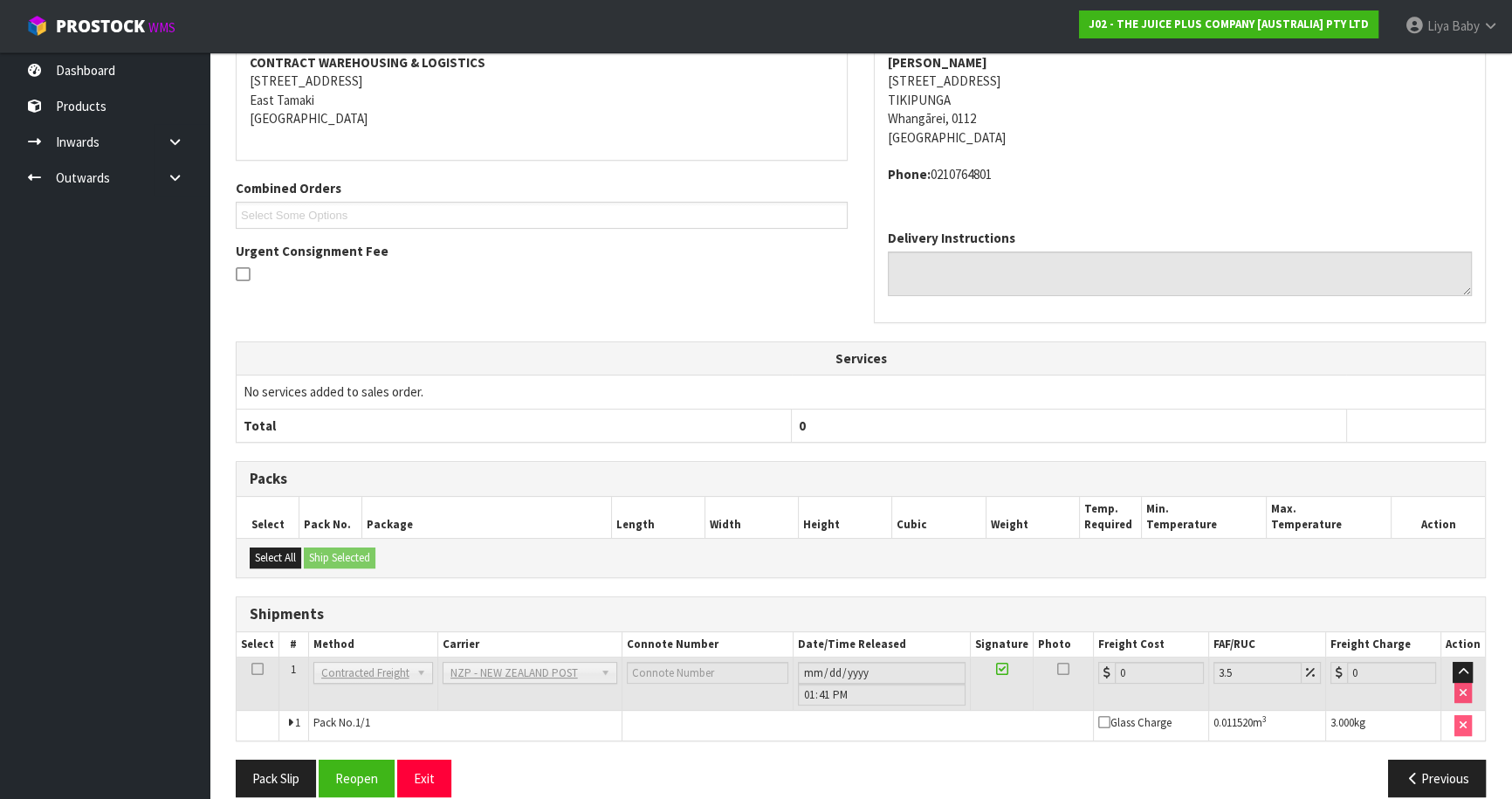
scroll to position [380, 0]
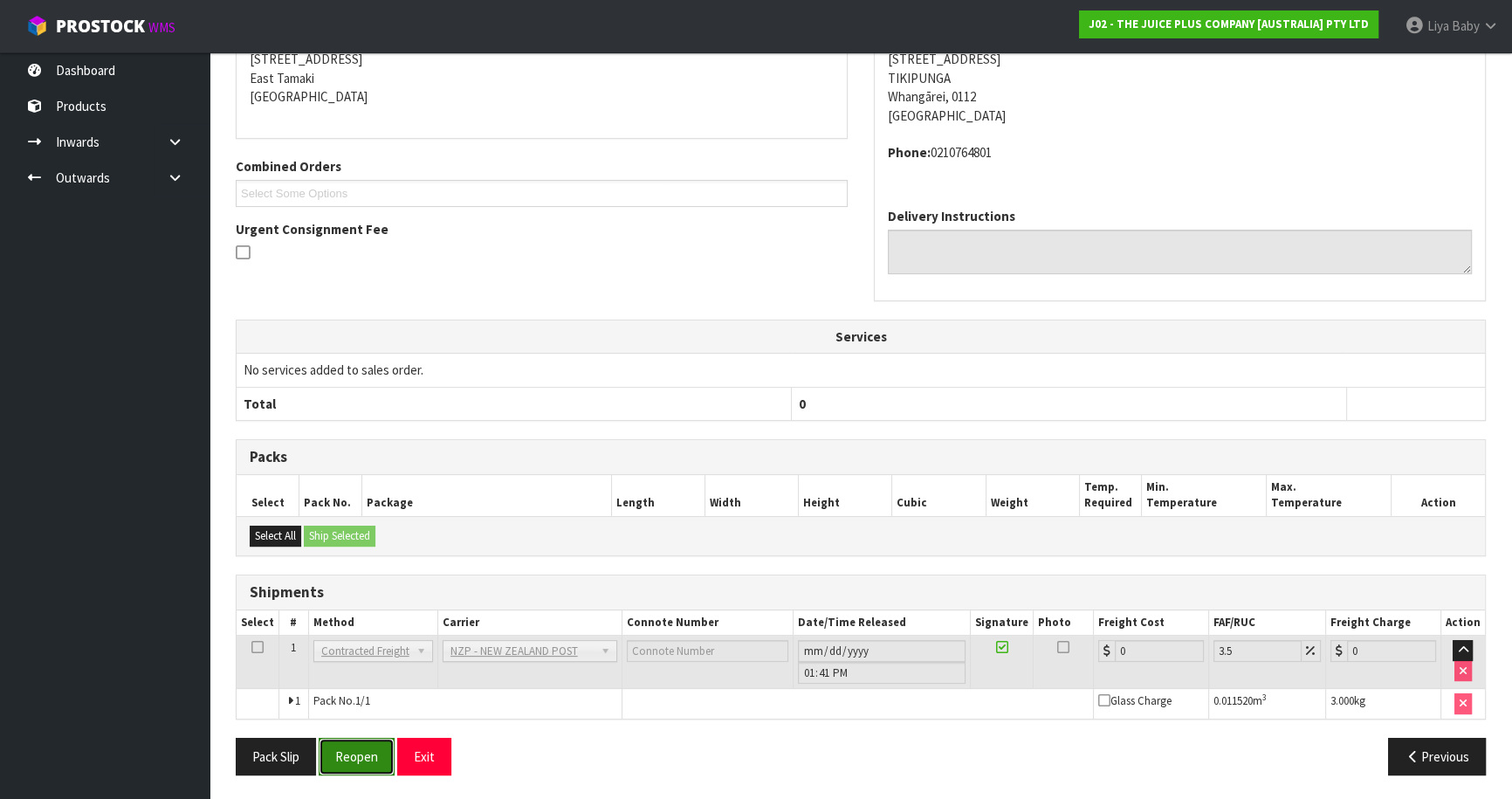
click at [374, 749] on button "Reopen" at bounding box center [357, 756] width 76 height 37
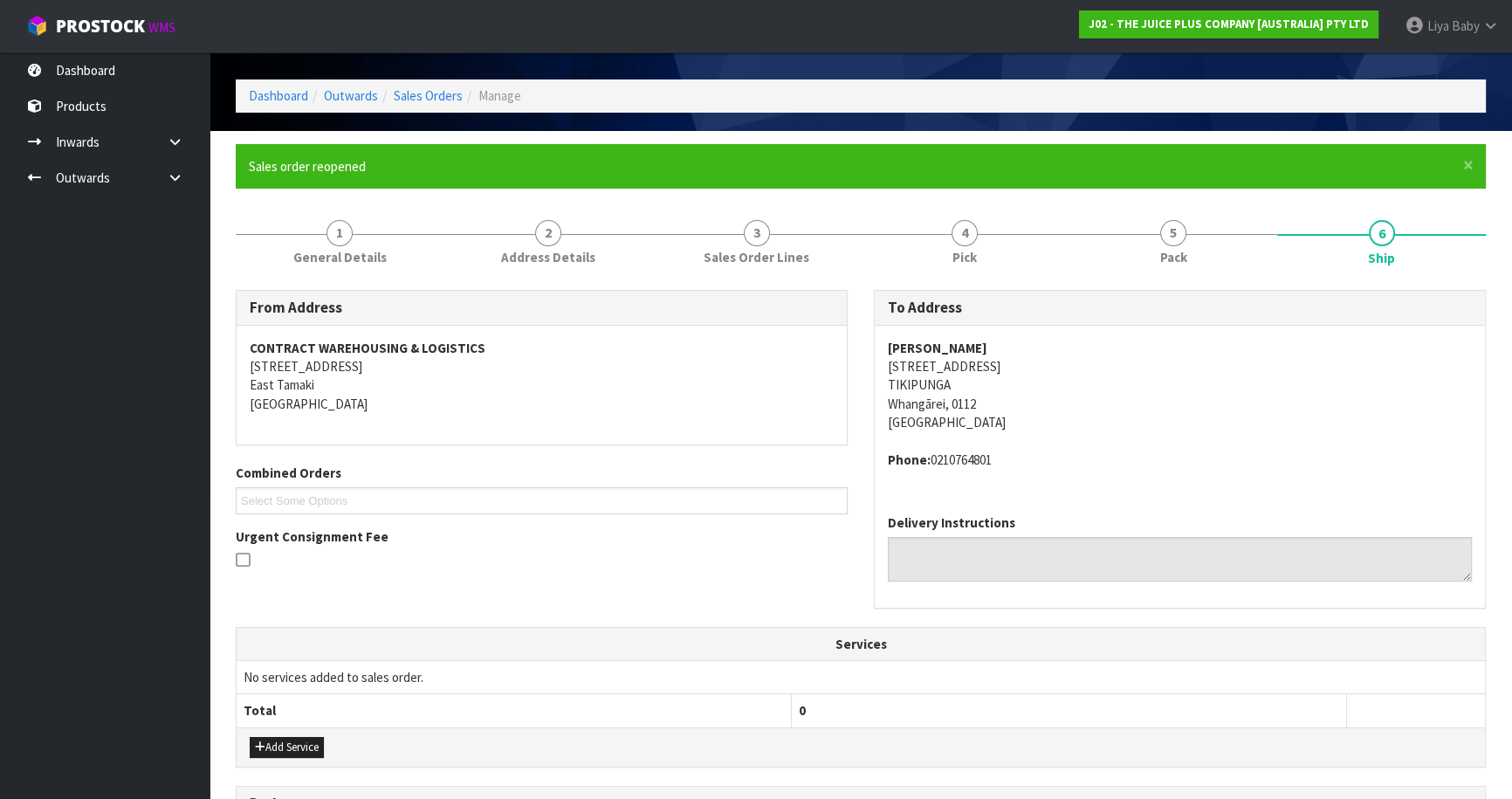
scroll to position [419, 0]
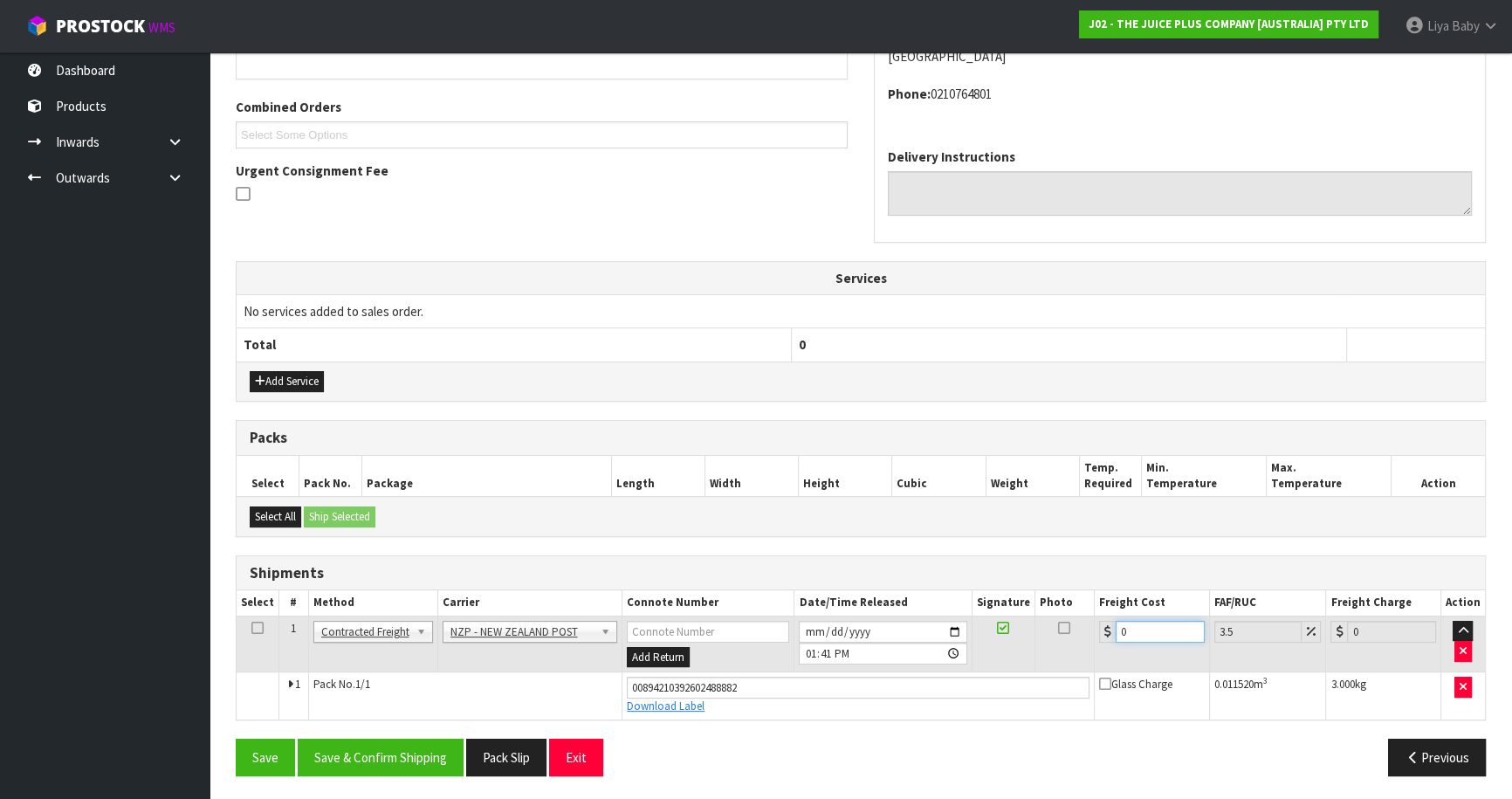
click at [1160, 621] on input "0" at bounding box center [1160, 631] width 89 height 22
click at [255, 629] on icon at bounding box center [256, 628] width 12 height 1
click at [371, 742] on button "Save & Confirm Shipping" at bounding box center [380, 756] width 166 height 37
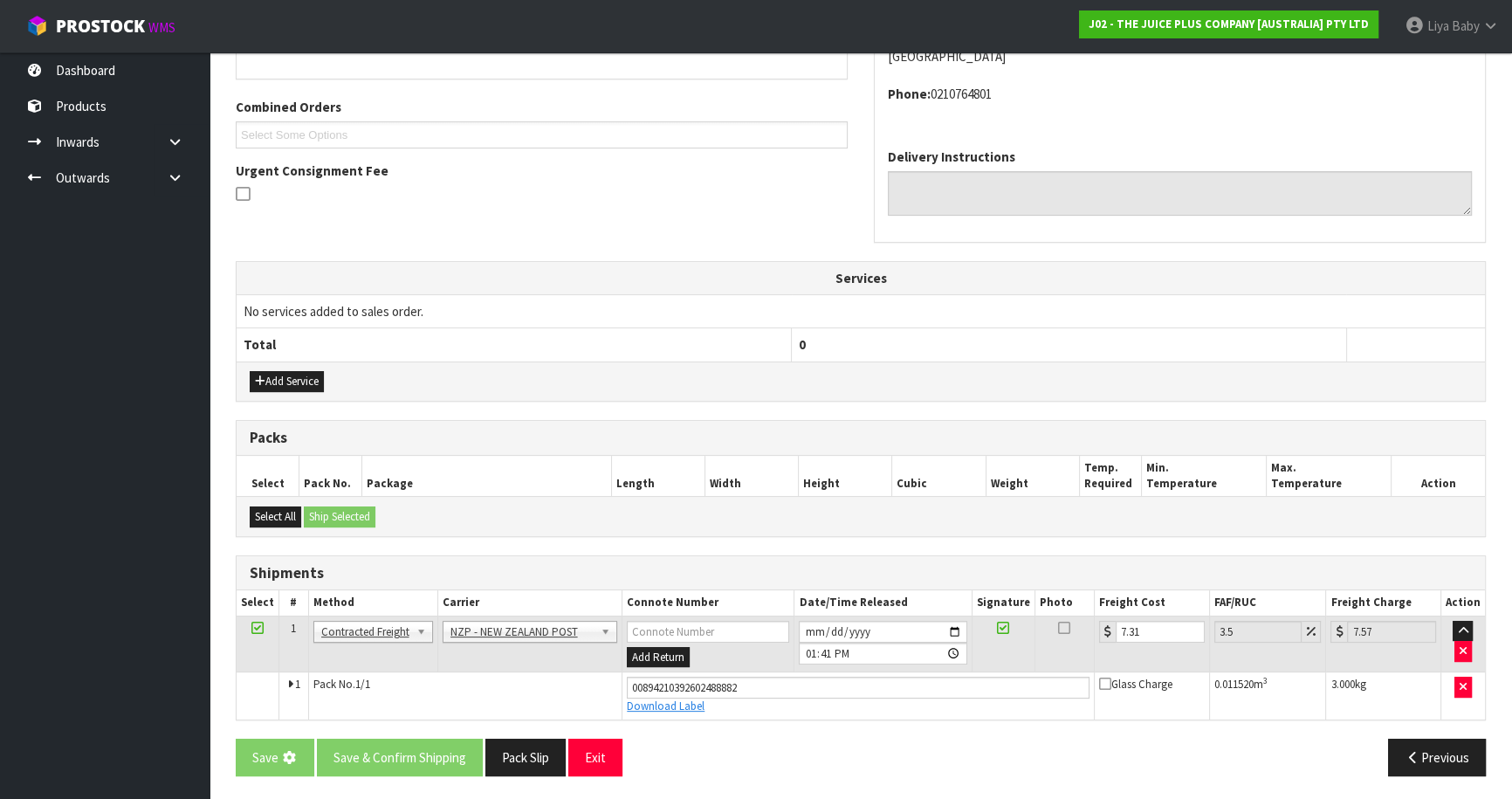
scroll to position [0, 0]
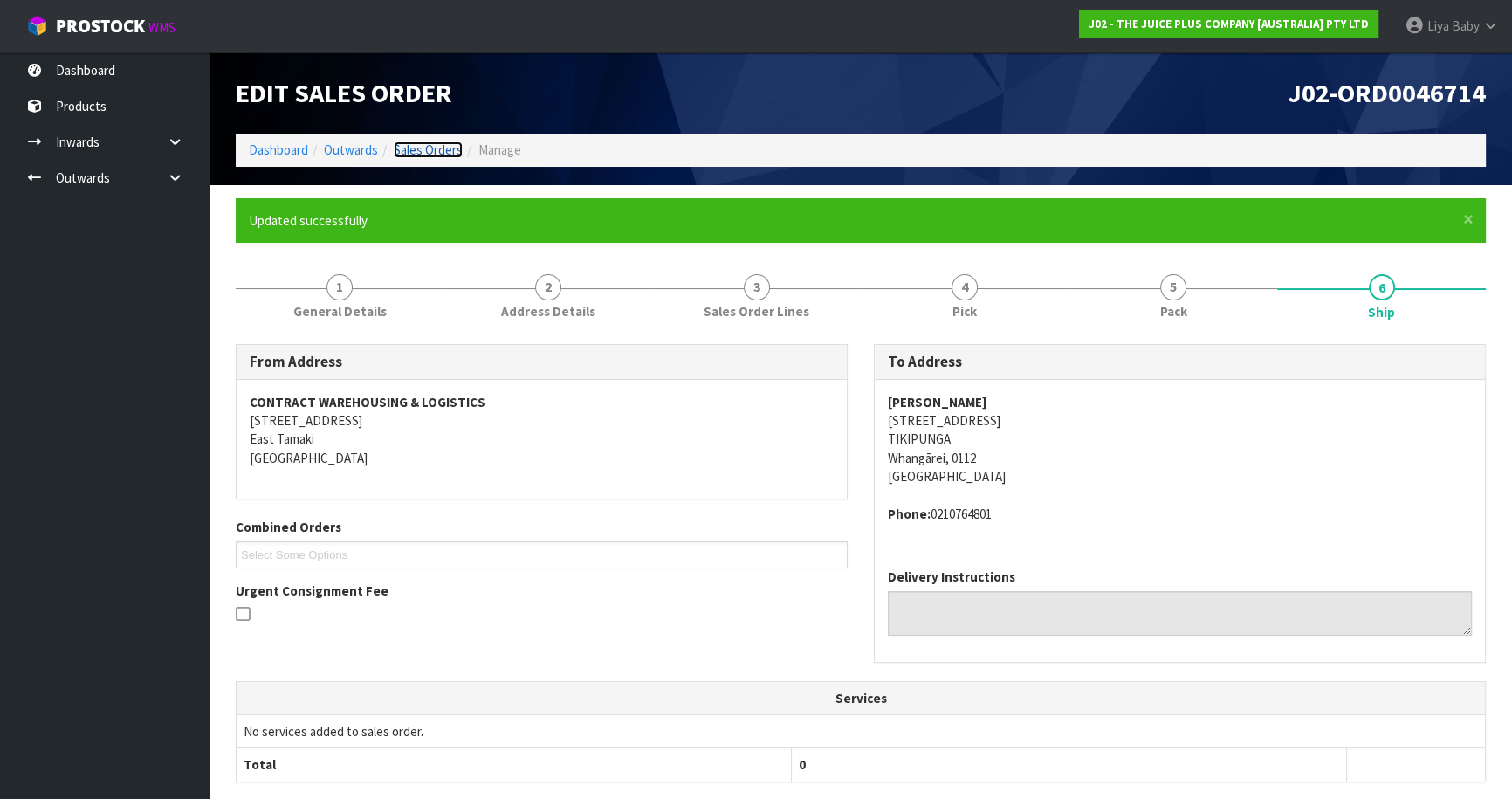
click at [439, 149] on link "Sales Orders" at bounding box center [429, 149] width 69 height 16
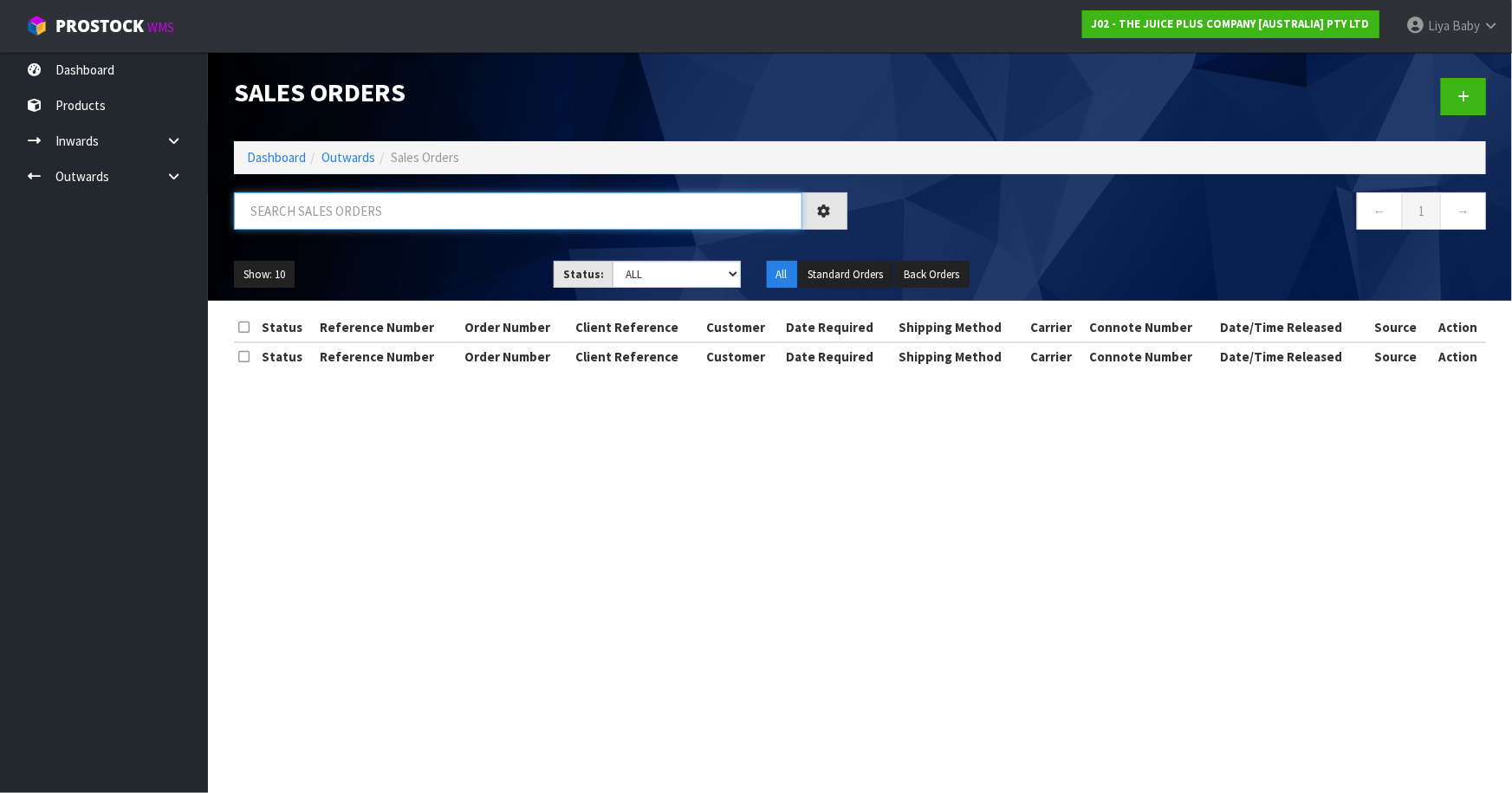
click at [380, 220] on input "text" at bounding box center [518, 210] width 568 height 37
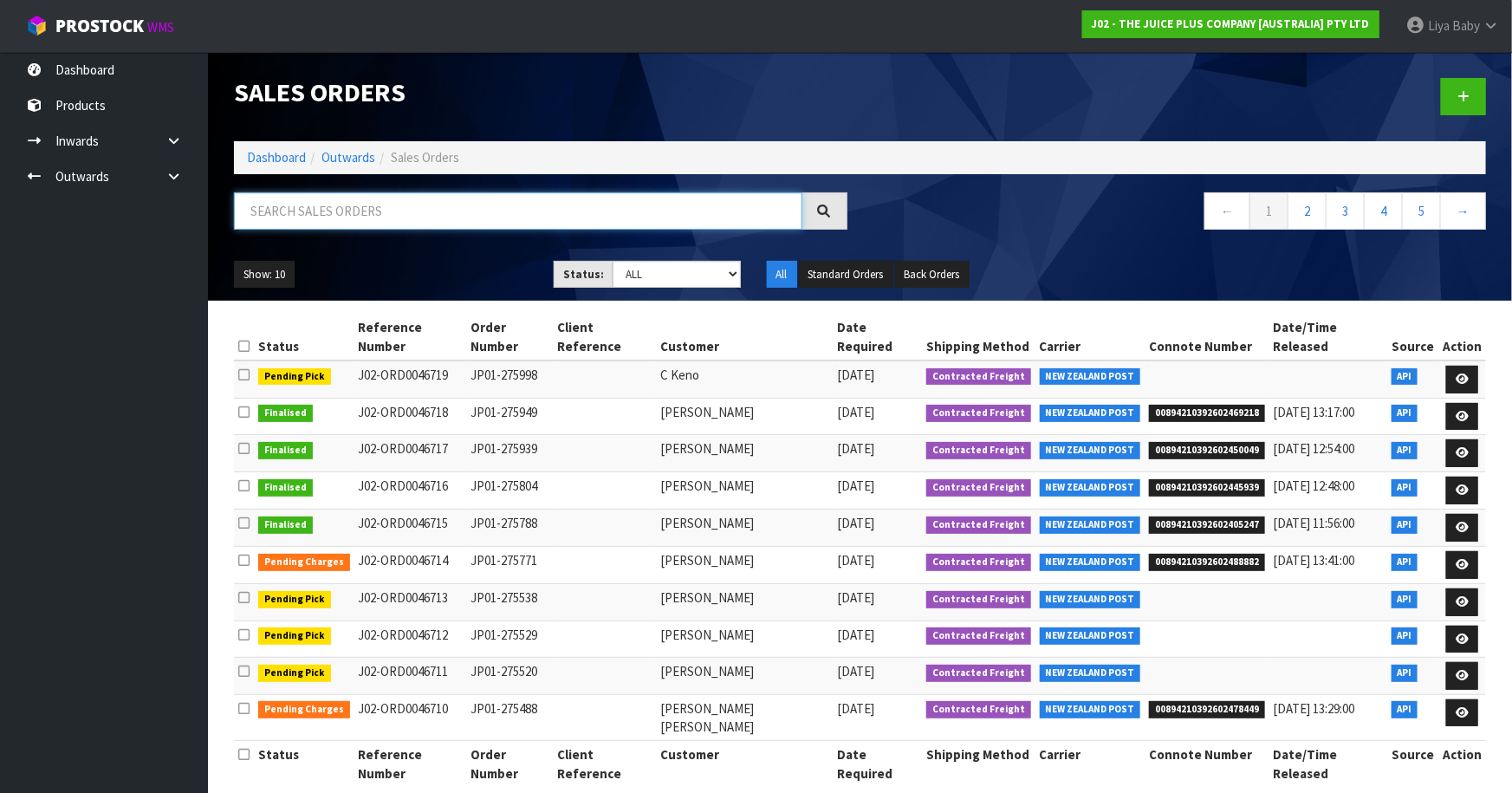
click at [389, 217] on input "text" at bounding box center [518, 210] width 568 height 37
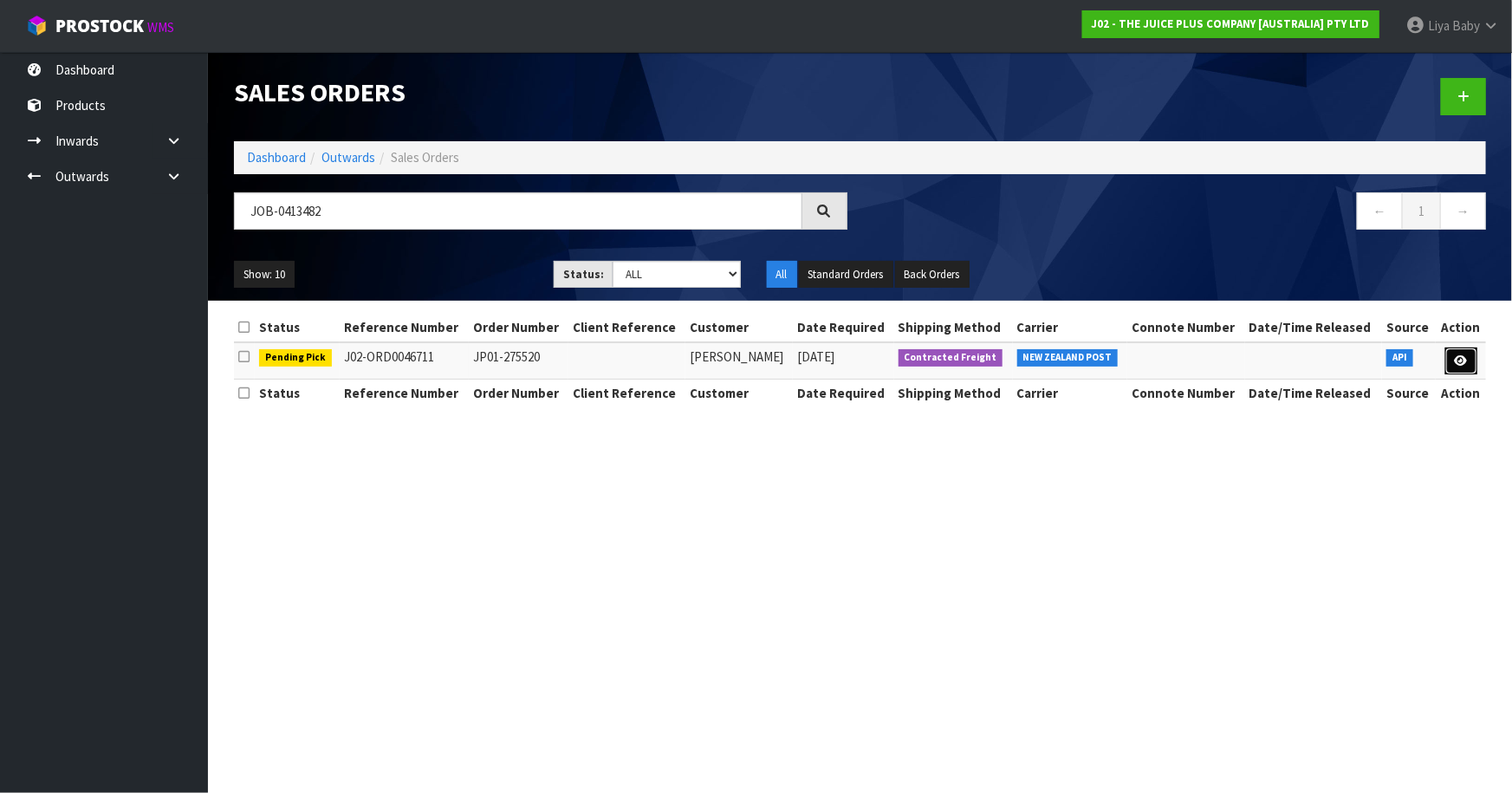
click at [1449, 361] on link at bounding box center [1462, 361] width 32 height 28
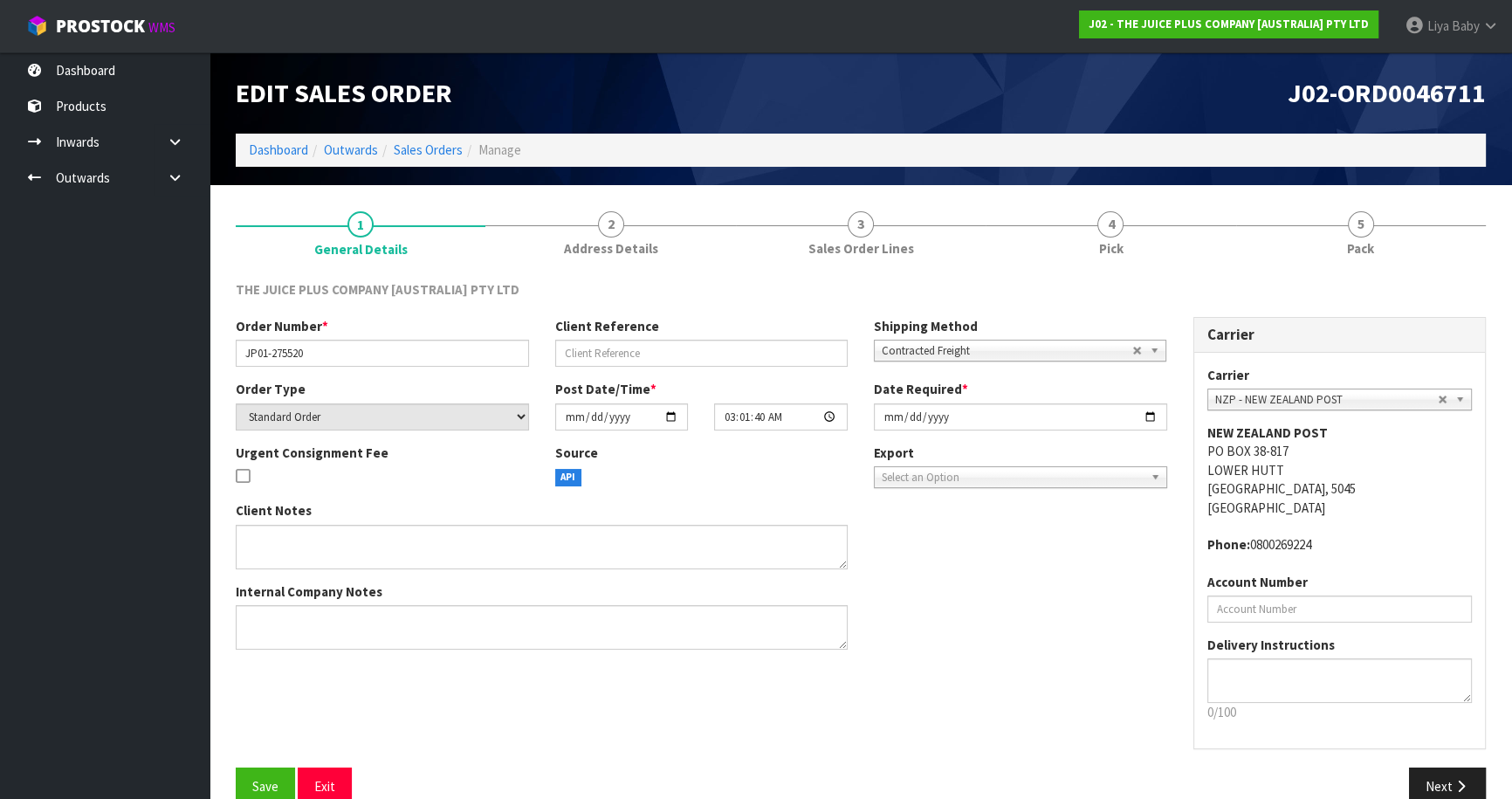
scroll to position [32, 0]
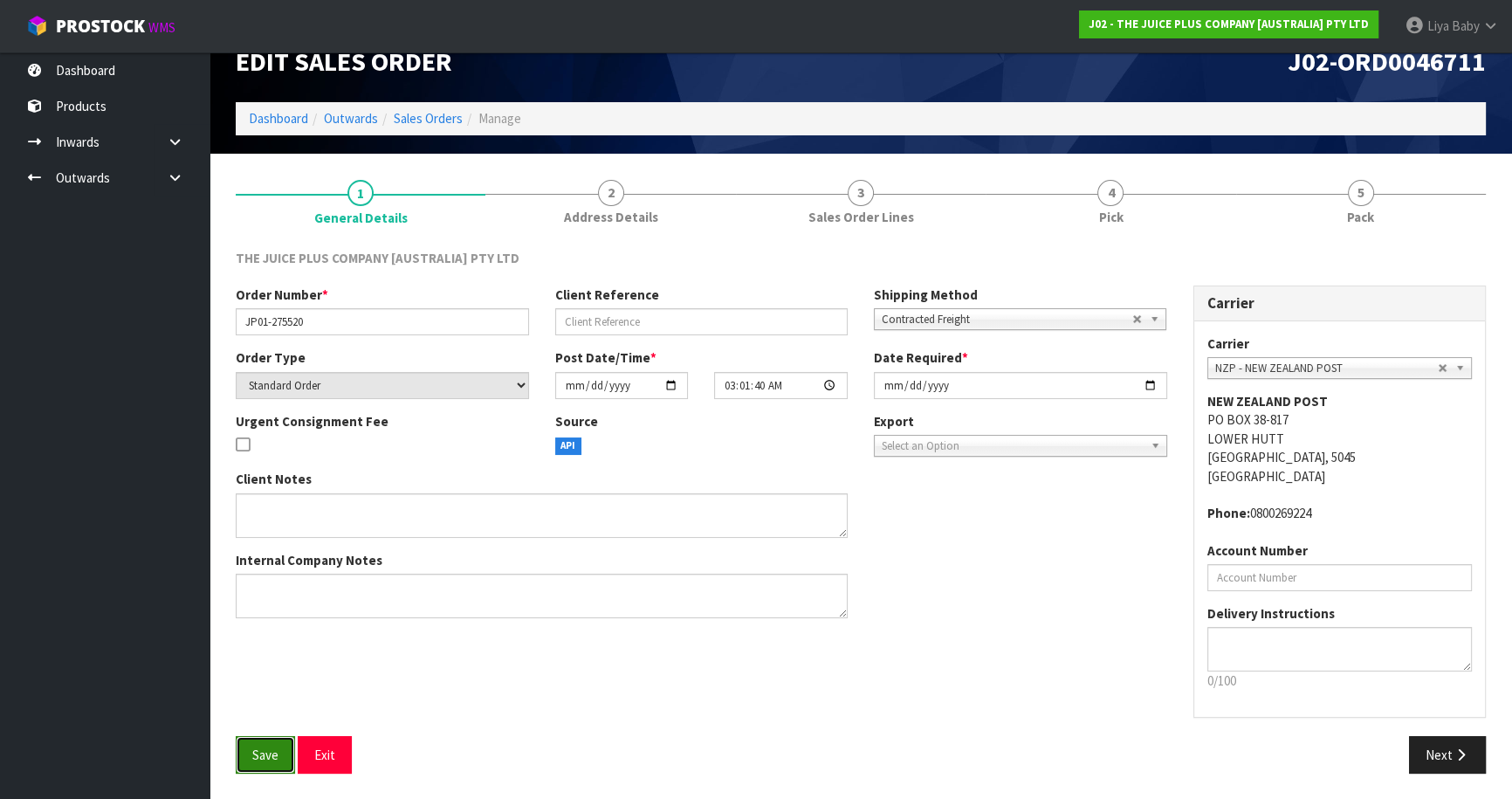
click at [257, 749] on span "Save" at bounding box center [265, 755] width 26 height 16
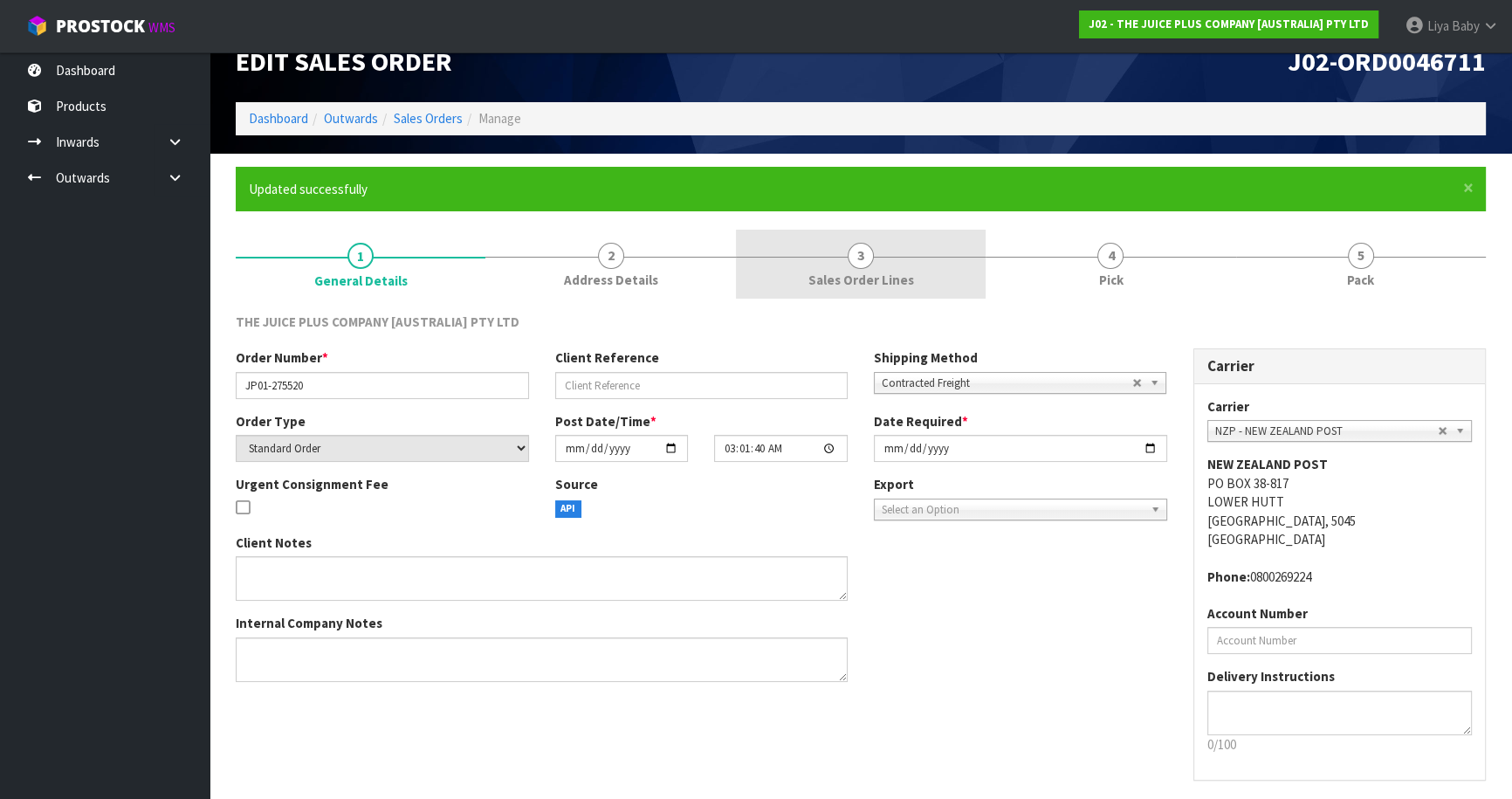
scroll to position [0, 0]
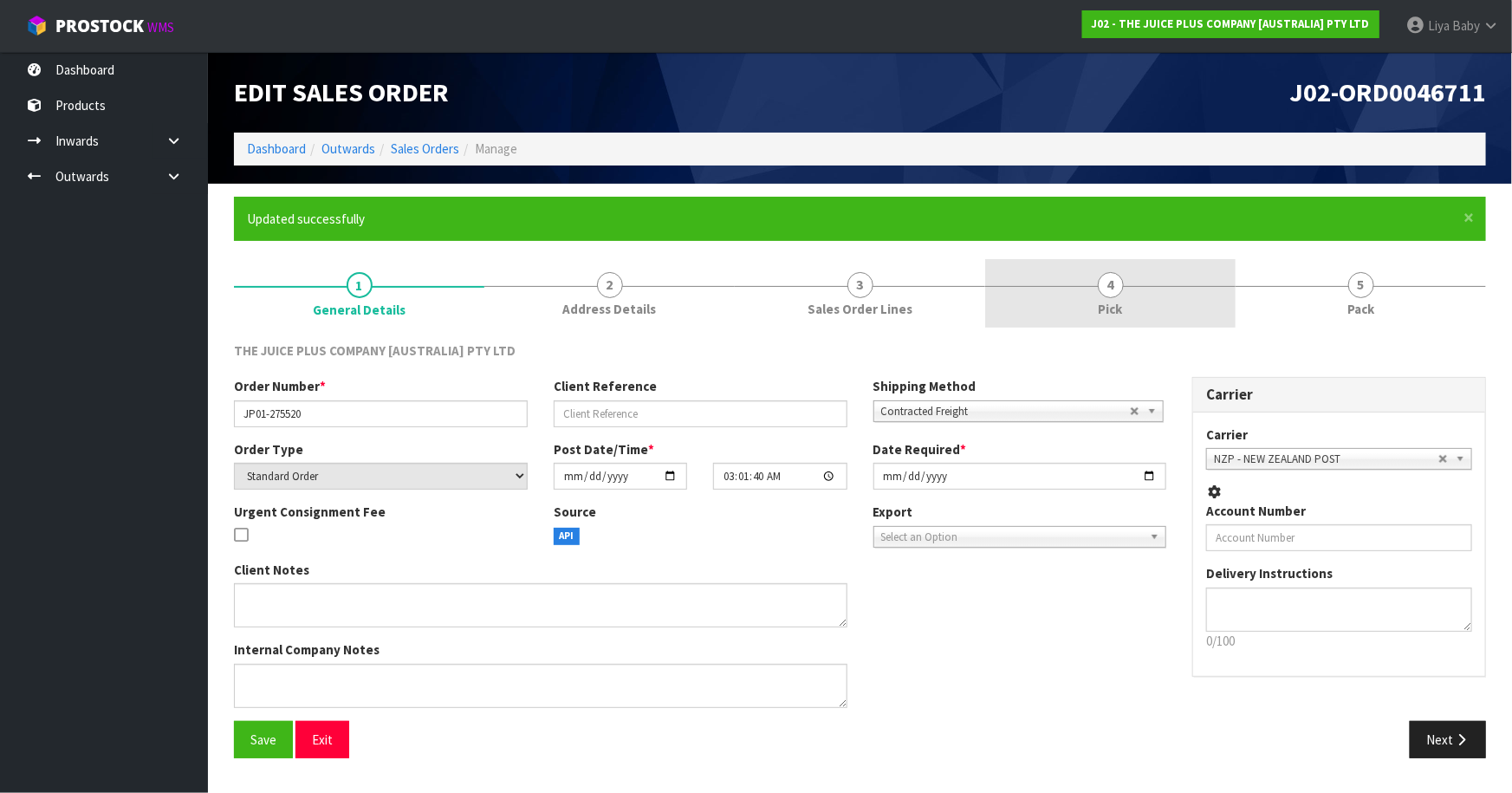
click at [1072, 297] on link "4 Pick" at bounding box center [1110, 293] width 250 height 68
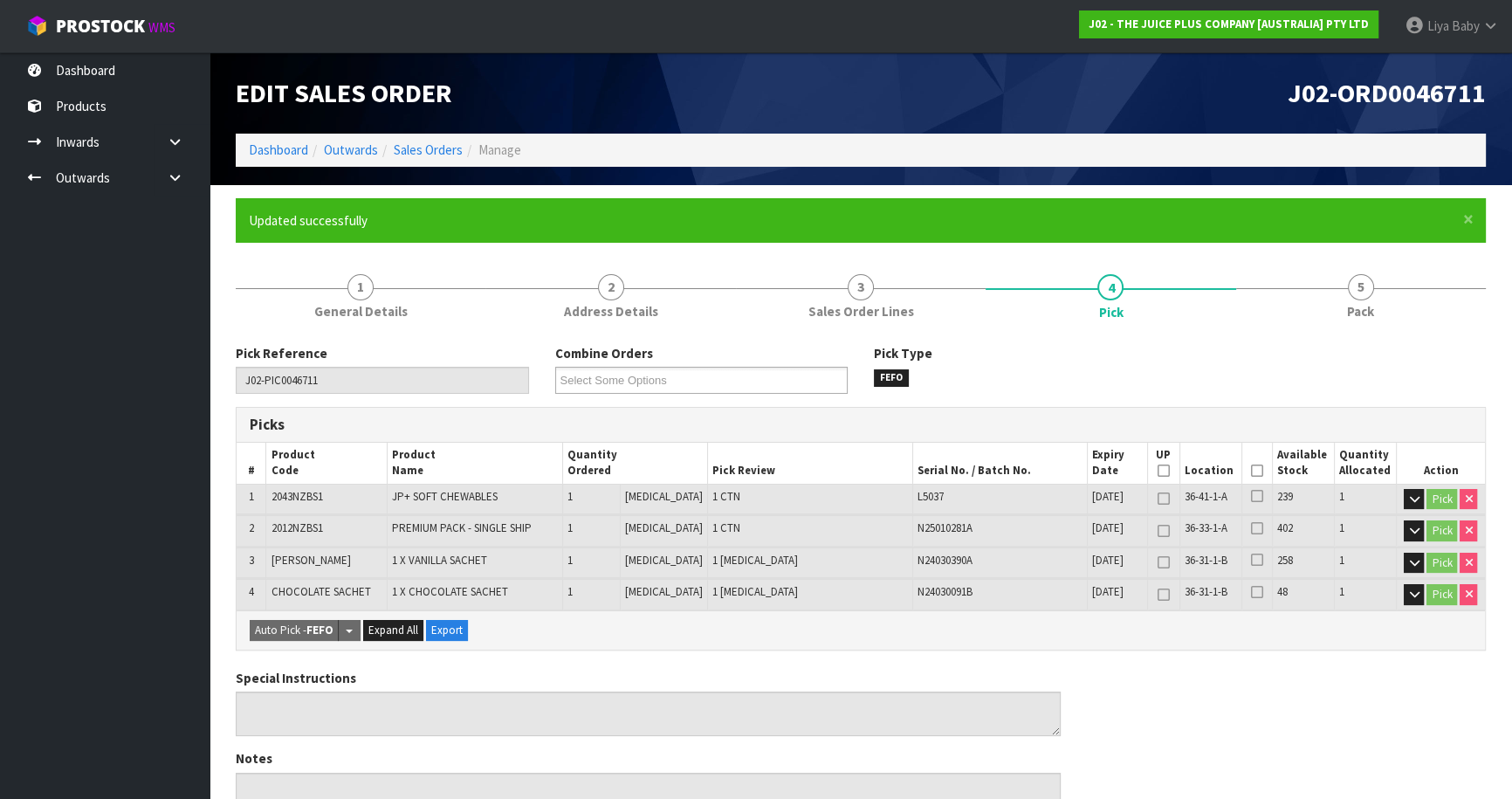
click at [1251, 470] on icon at bounding box center [1257, 470] width 12 height 1
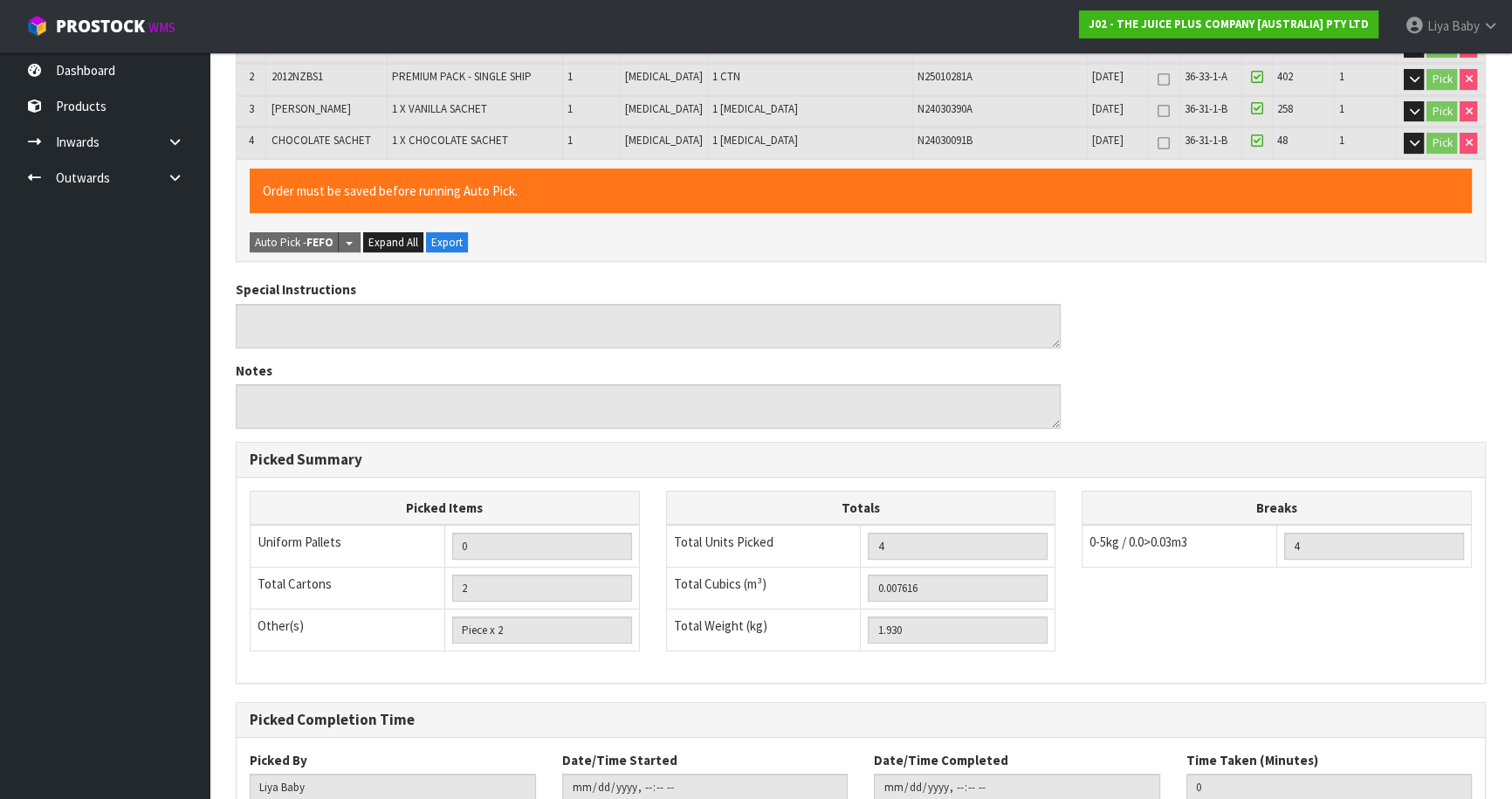
scroll to position [572, 0]
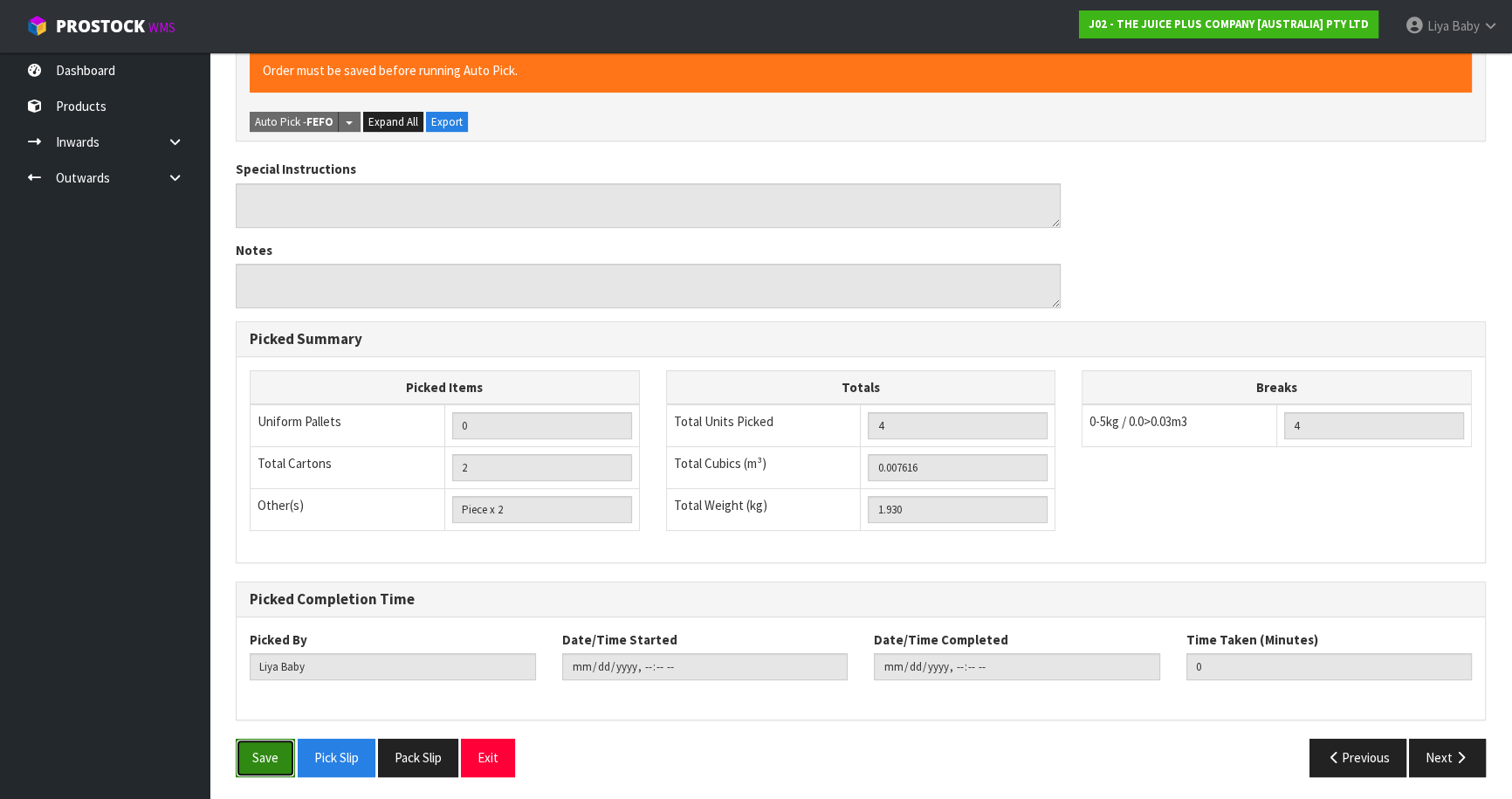
click at [274, 748] on button "Save" at bounding box center [265, 756] width 60 height 37
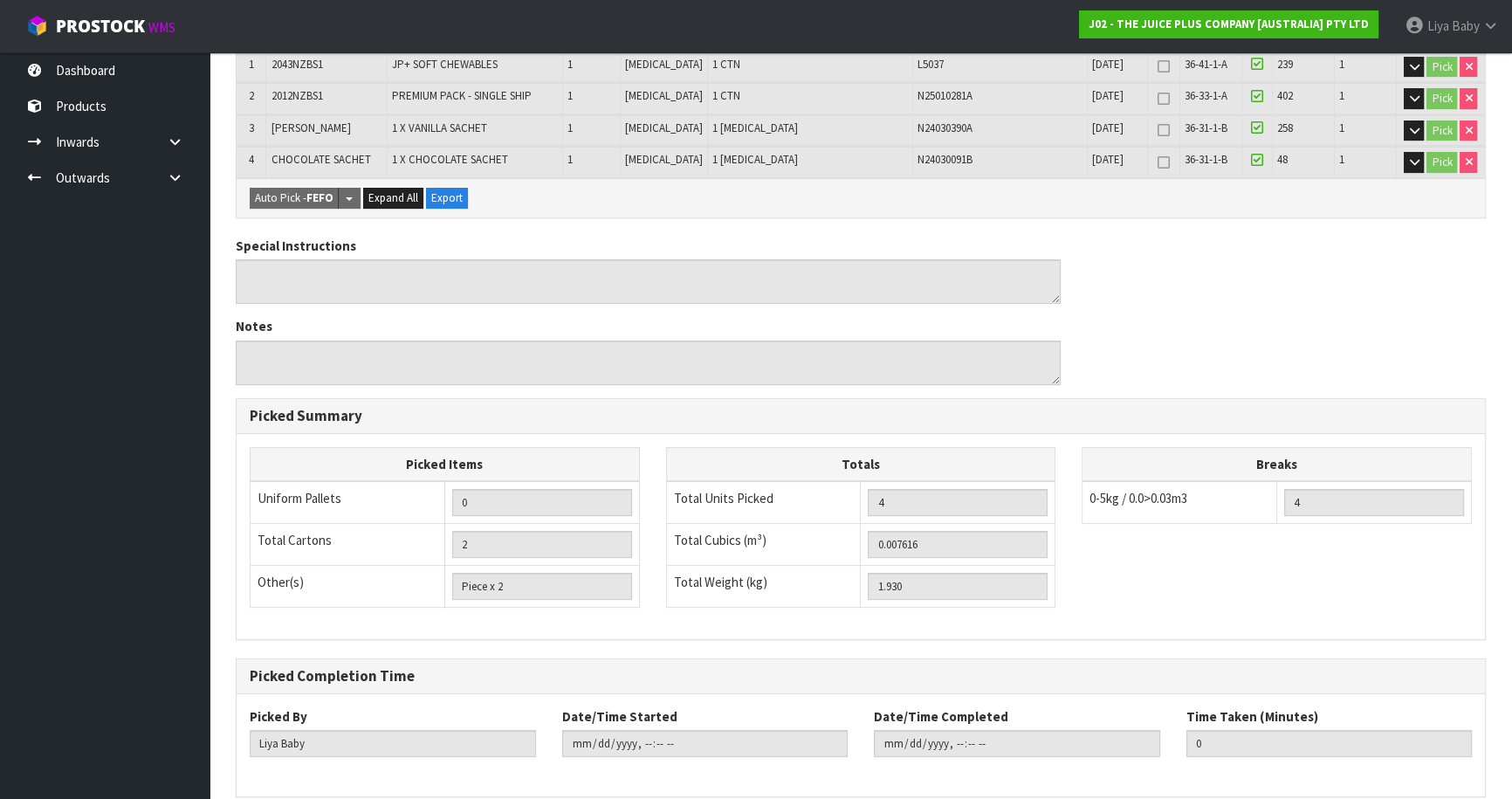
scroll to position [509, 0]
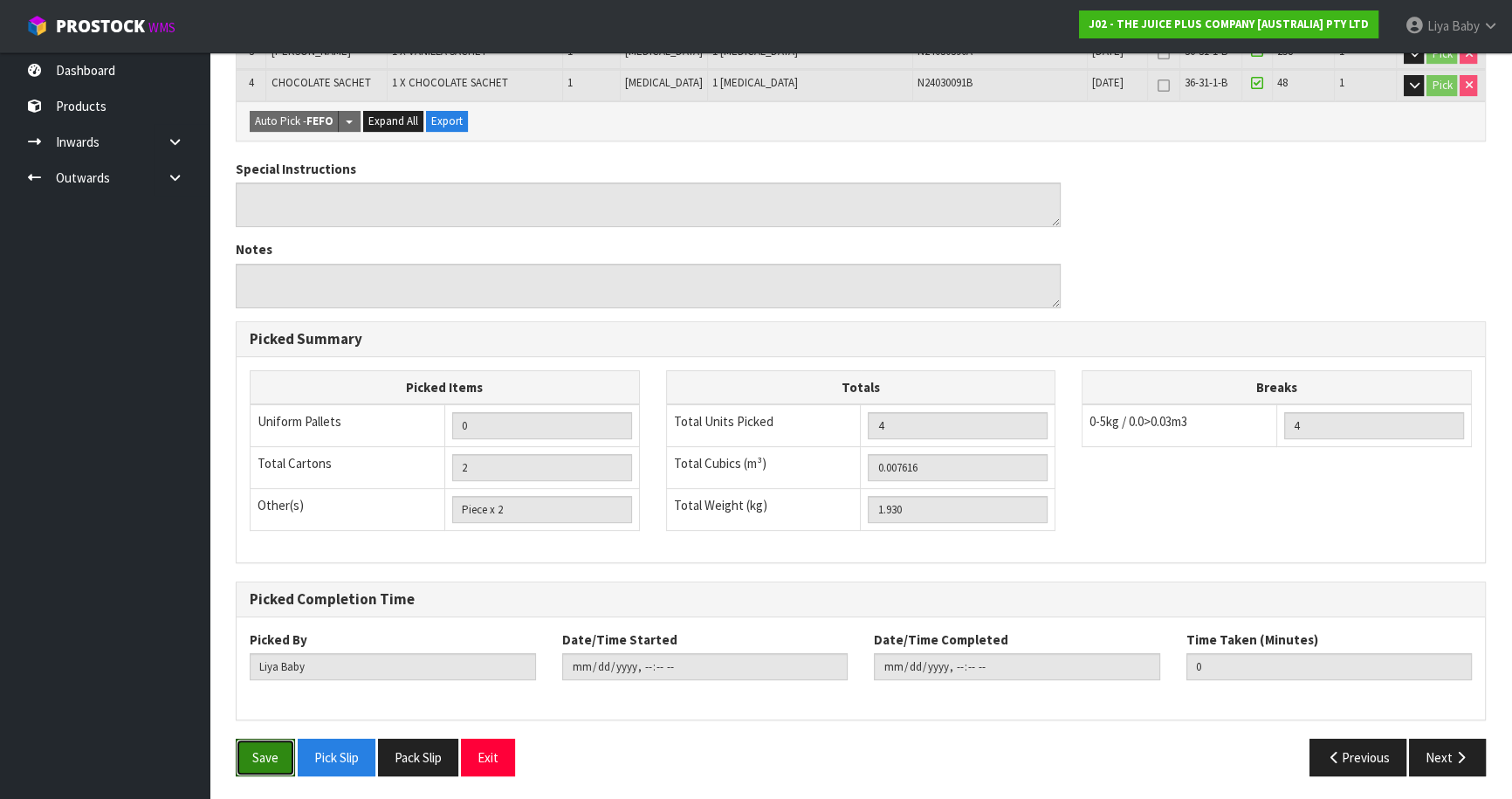
click at [256, 743] on button "Save" at bounding box center [265, 756] width 60 height 37
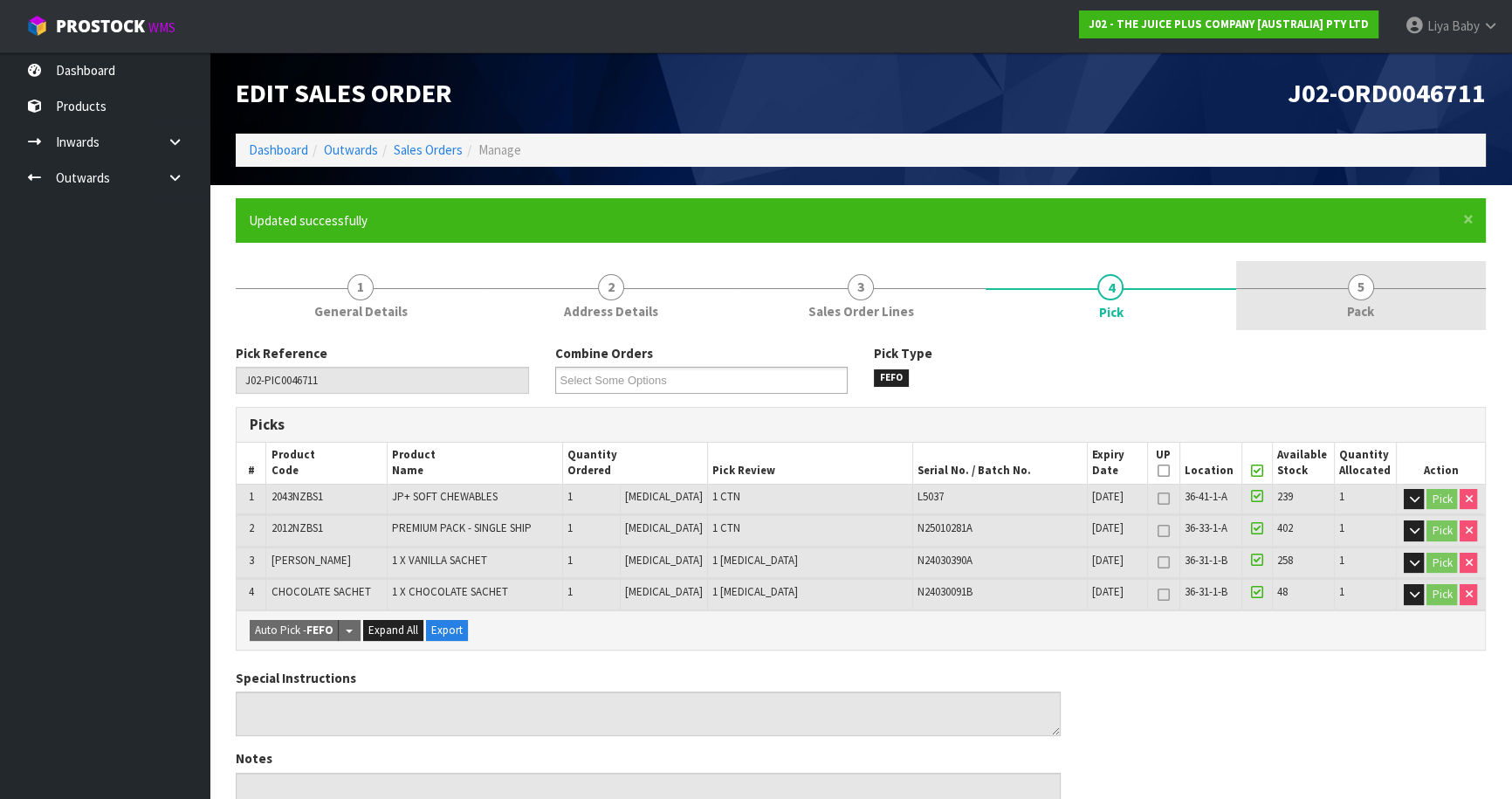
click at [1332, 312] on link "5 Pack" at bounding box center [1361, 295] width 250 height 69
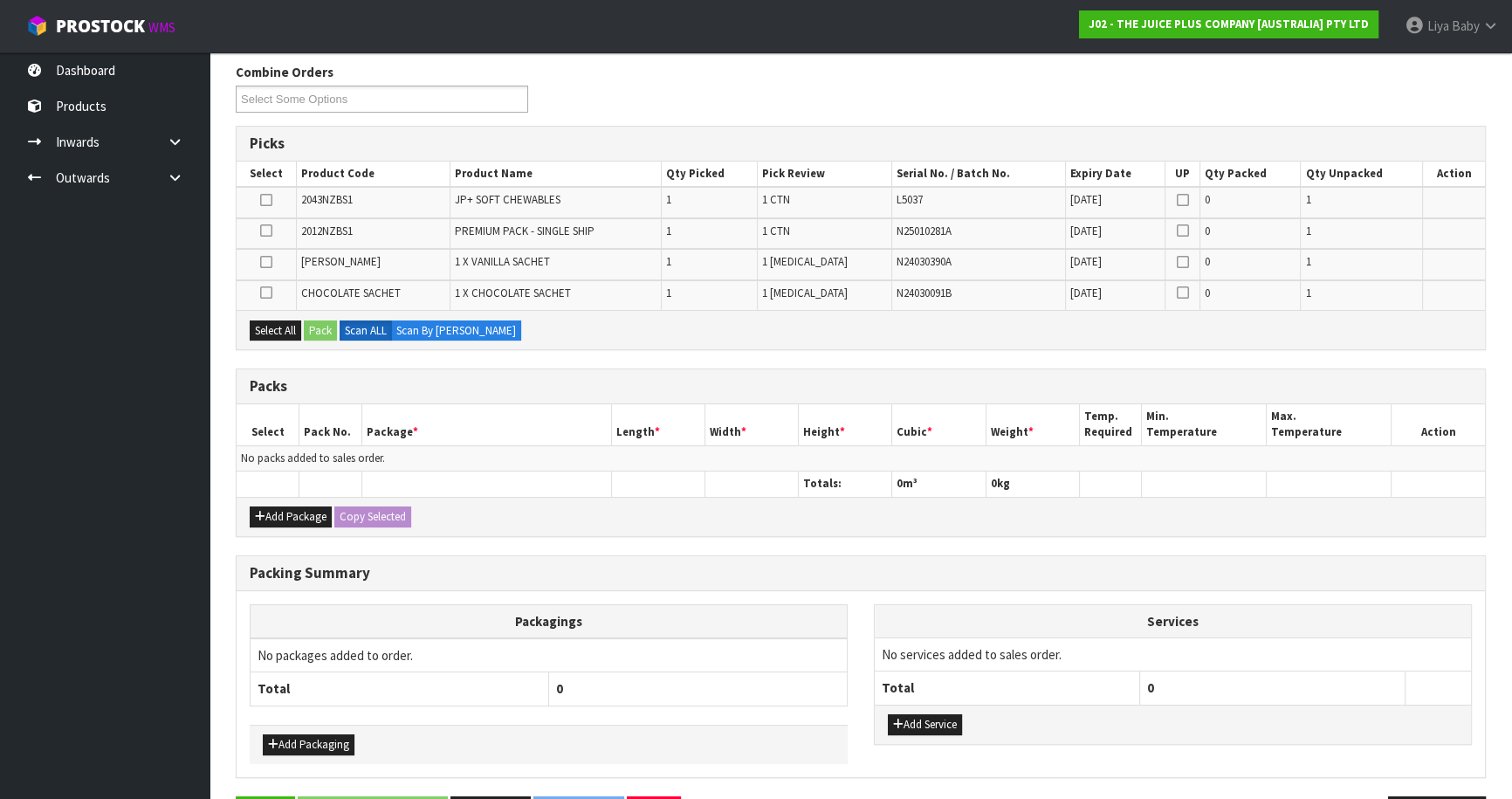
scroll to position [317, 0]
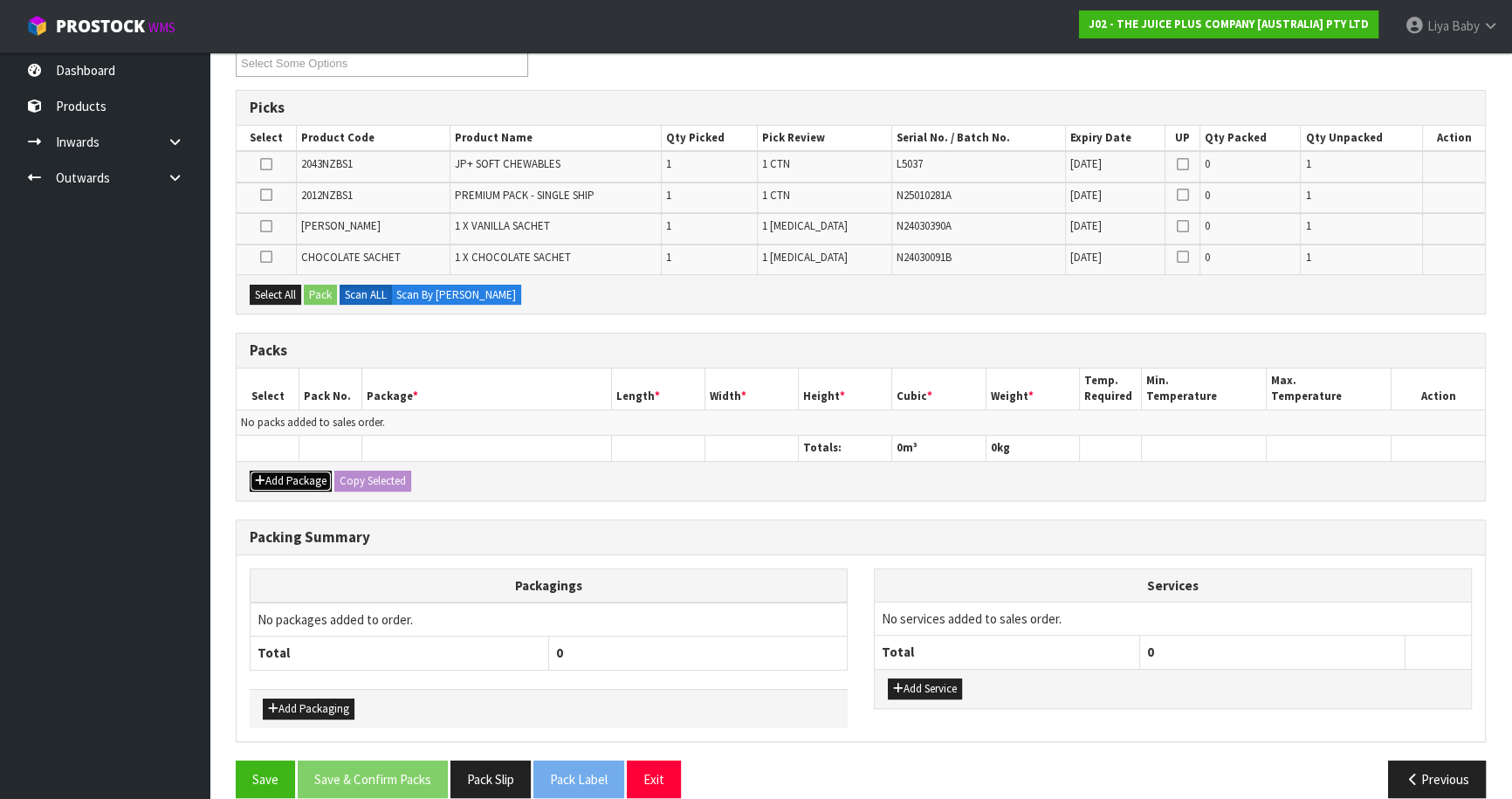
click at [279, 471] on button "Add Package" at bounding box center [291, 480] width 82 height 21
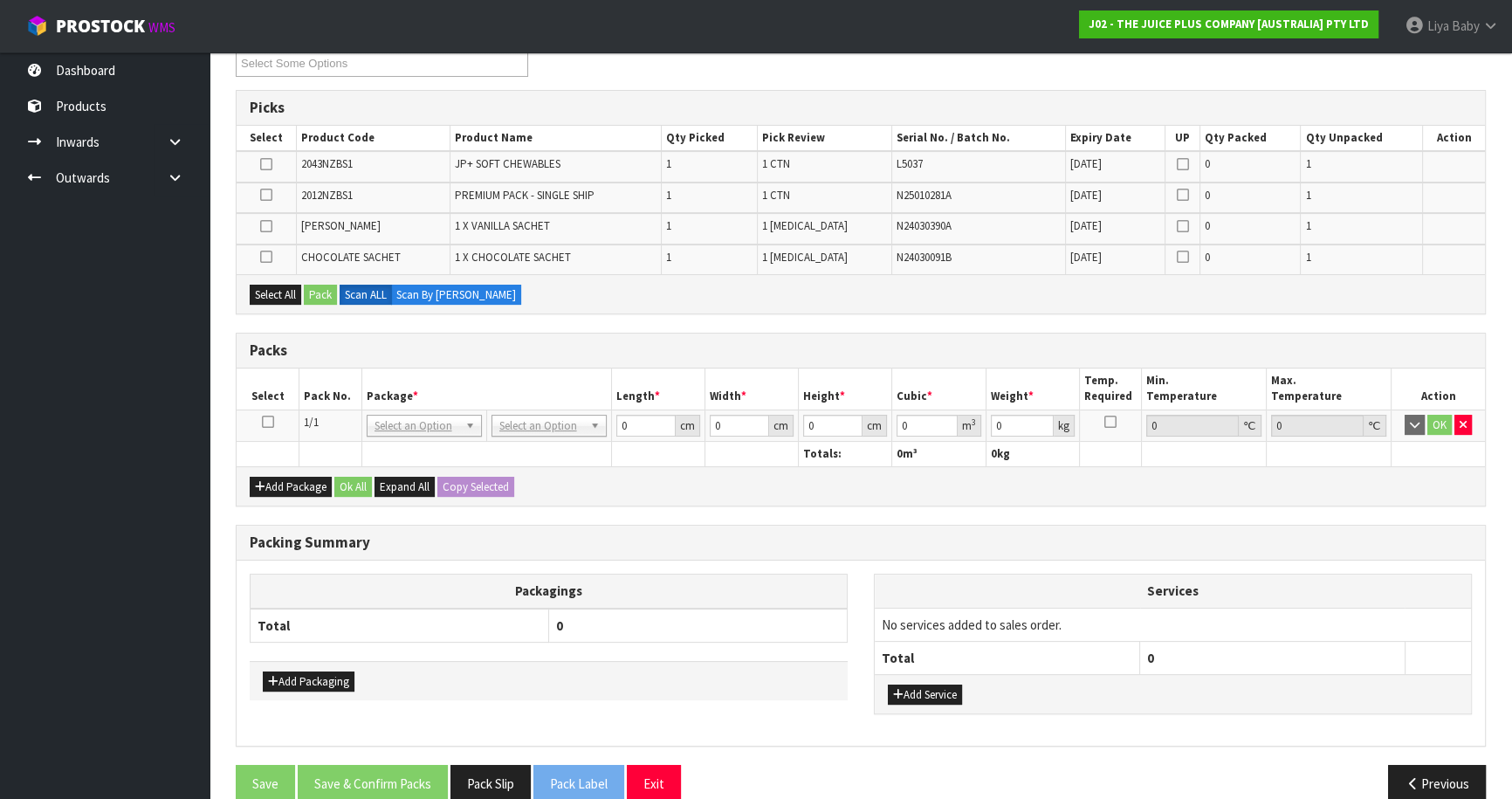
click at [265, 421] on icon at bounding box center [267, 421] width 12 height 1
click at [276, 293] on button "Select All" at bounding box center [275, 294] width 52 height 21
click at [312, 285] on button "Pack" at bounding box center [320, 294] width 34 height 21
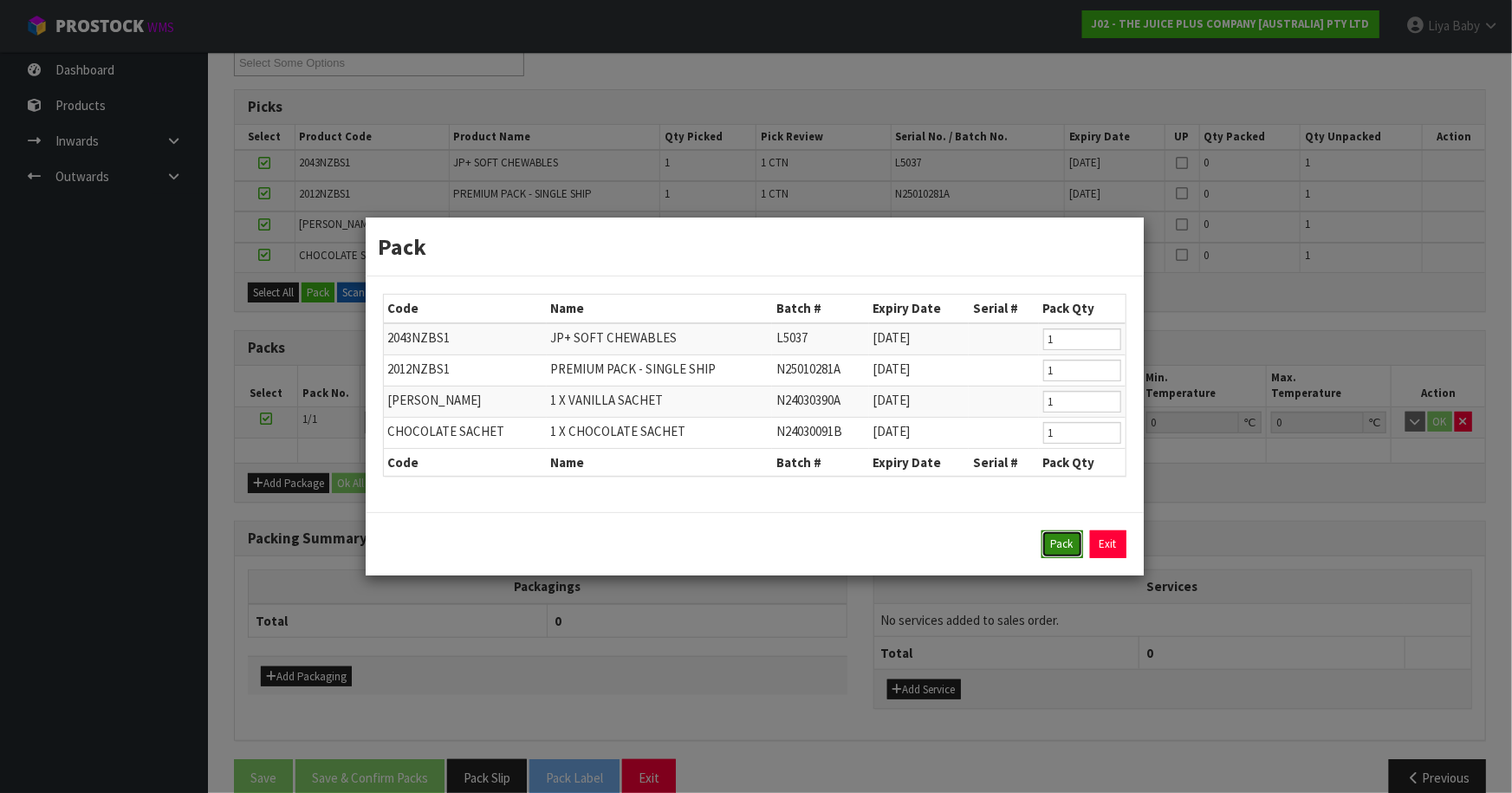
click at [1057, 545] on button "Pack" at bounding box center [1062, 544] width 41 height 28
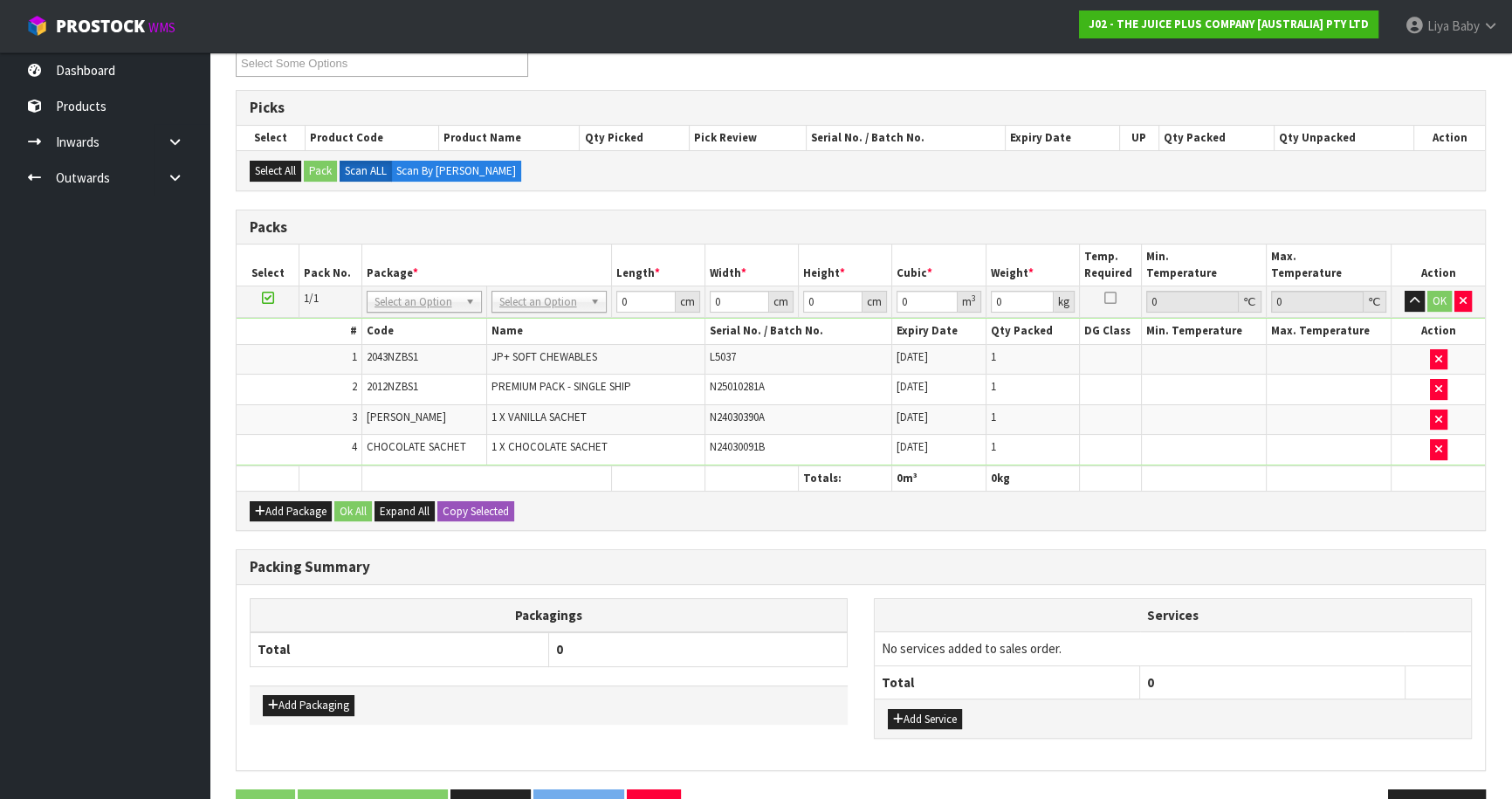
click at [0, 564] on ul "Dashboard Products Categories Serial Numbers Kitsets Packagings Inwards Purchas…" at bounding box center [104, 426] width 209 height 746
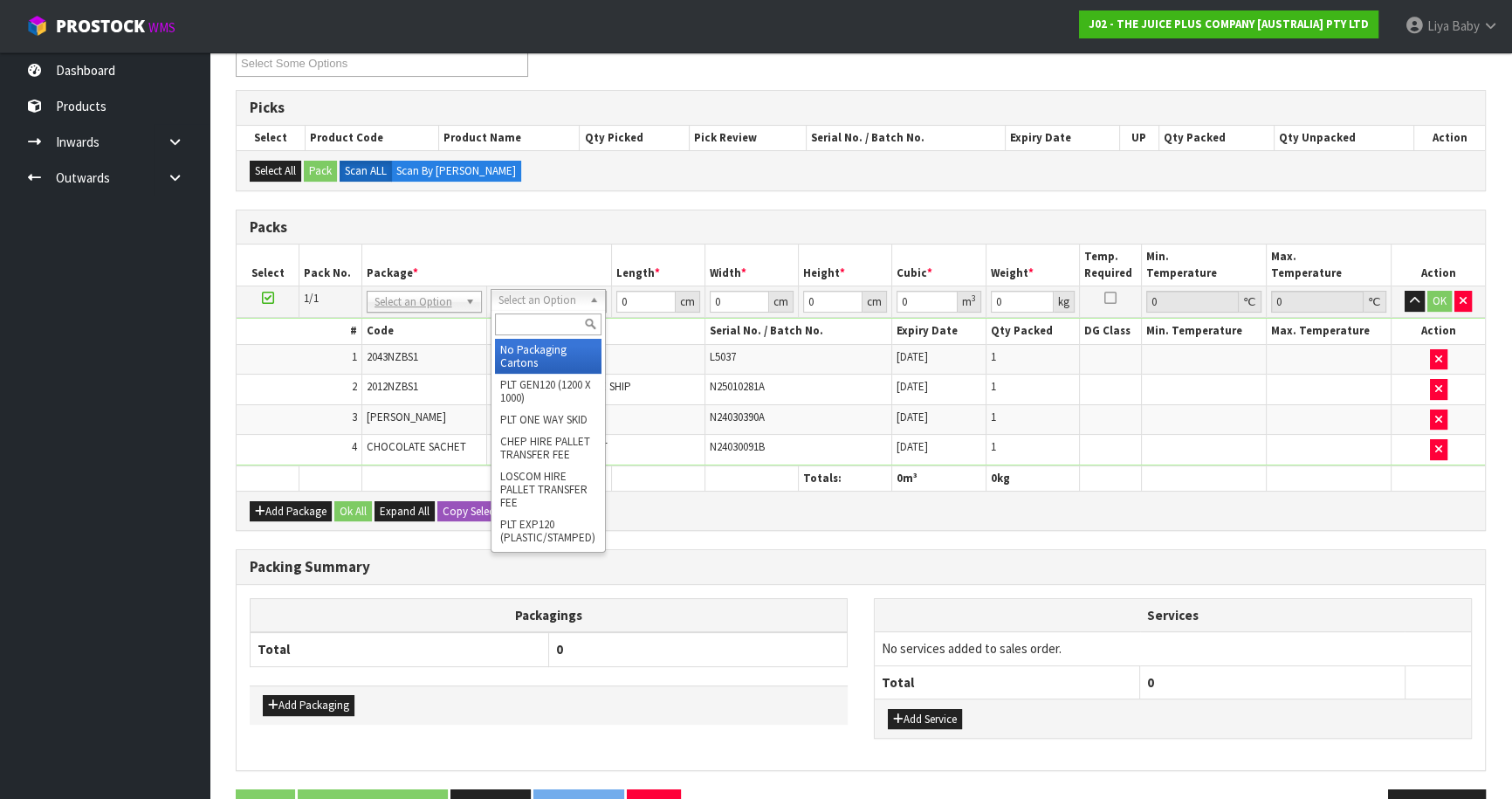
click at [578, 313] on input "text" at bounding box center [548, 324] width 107 height 22
drag, startPoint x: 553, startPoint y: 351, endPoint x: 564, endPoint y: 346, distance: 12.1
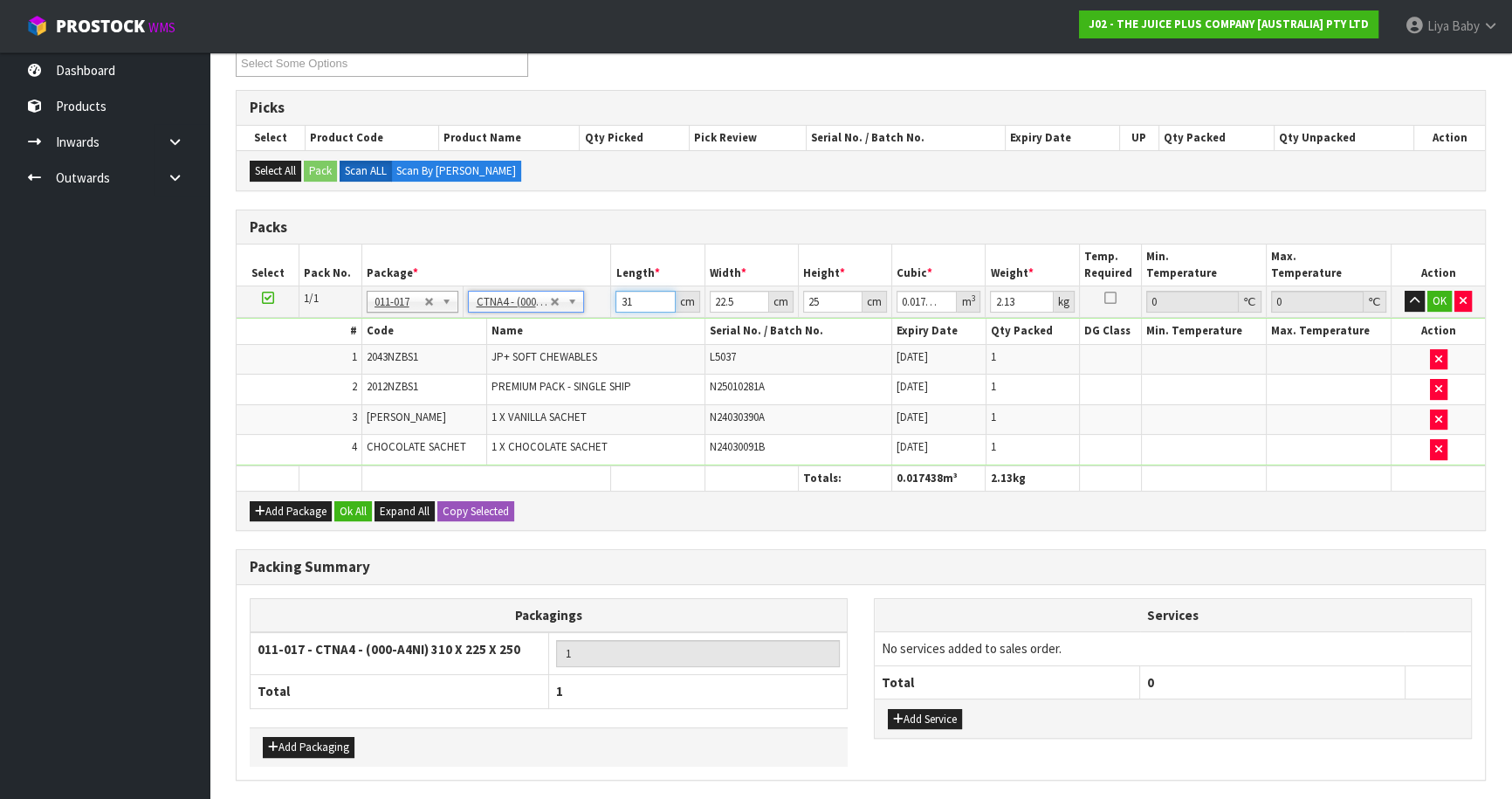
click at [641, 297] on input "31" at bounding box center [645, 302] width 60 height 22
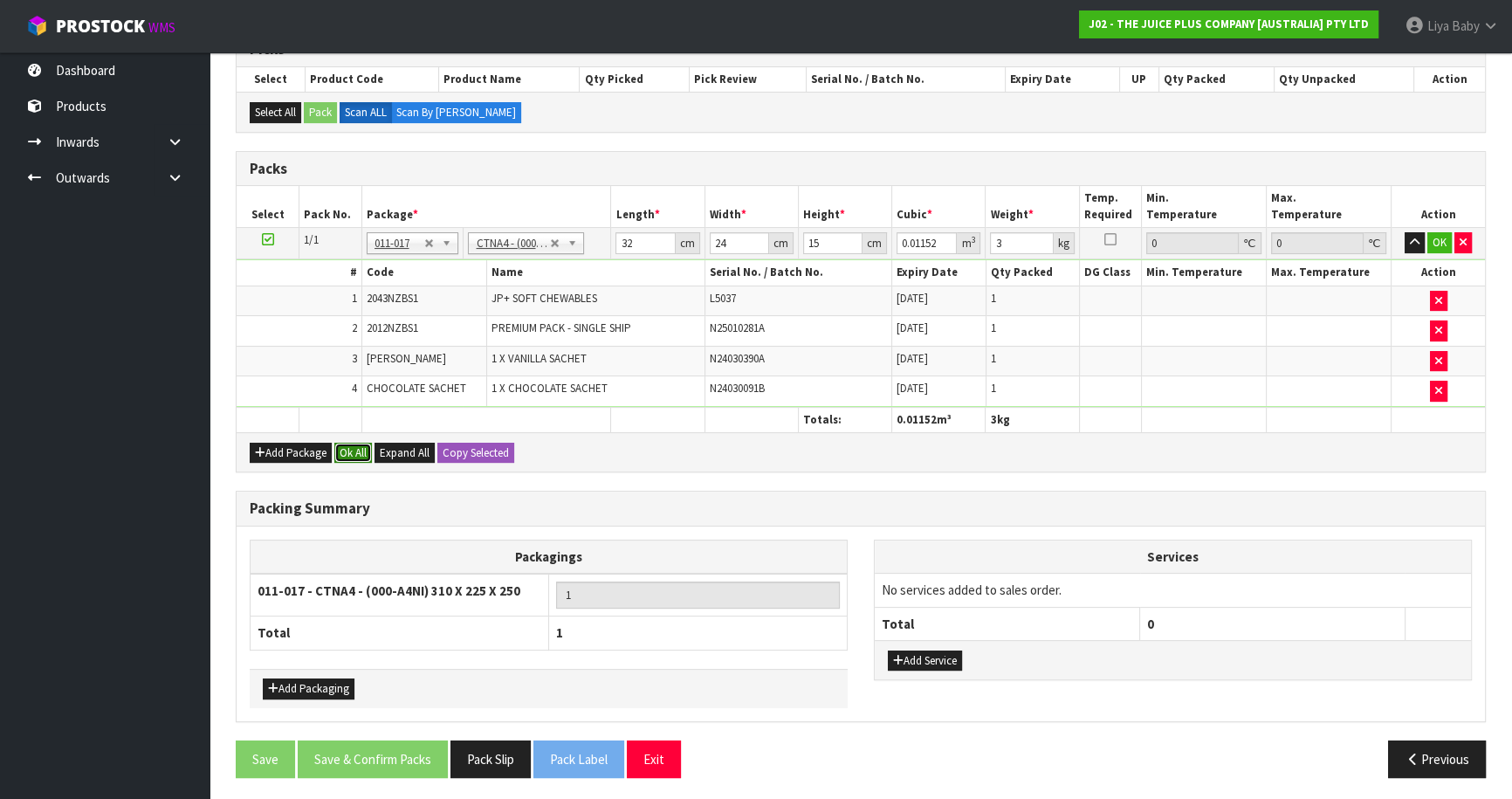
click at [348, 456] on button "Ok All" at bounding box center [352, 452] width 37 height 21
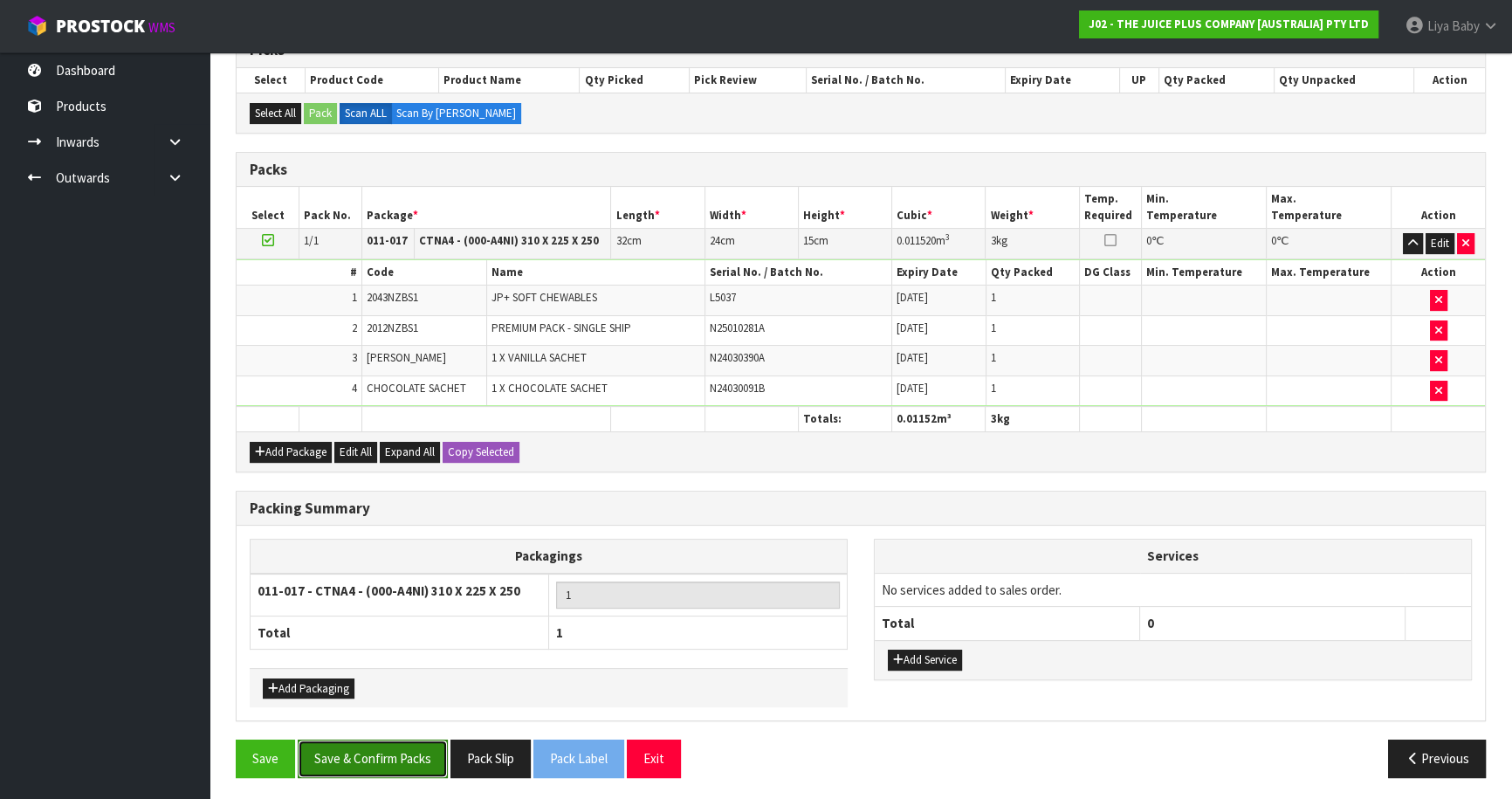
click at [371, 762] on button "Save & Confirm Packs" at bounding box center [373, 757] width 150 height 37
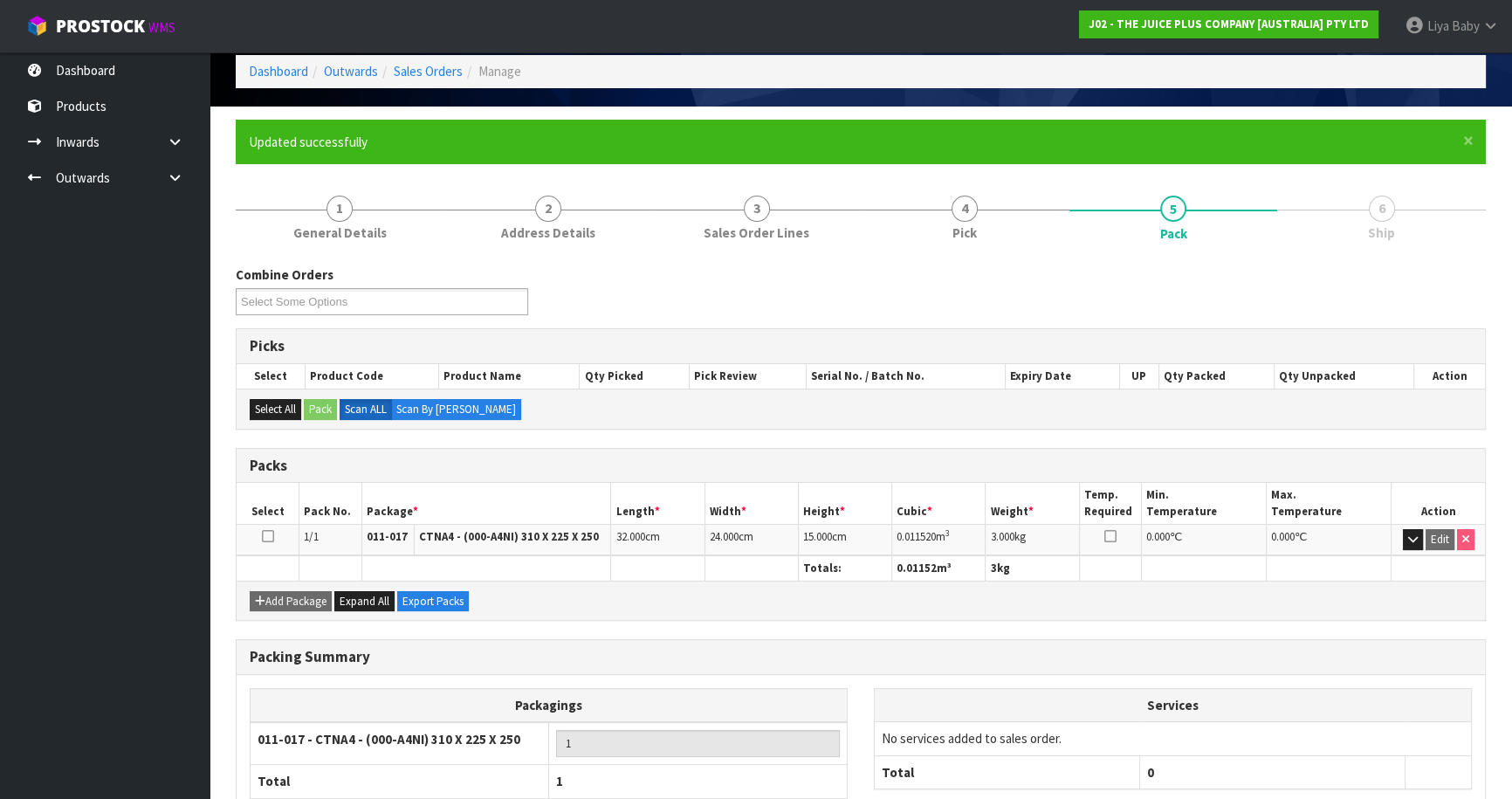
scroll to position [190, 0]
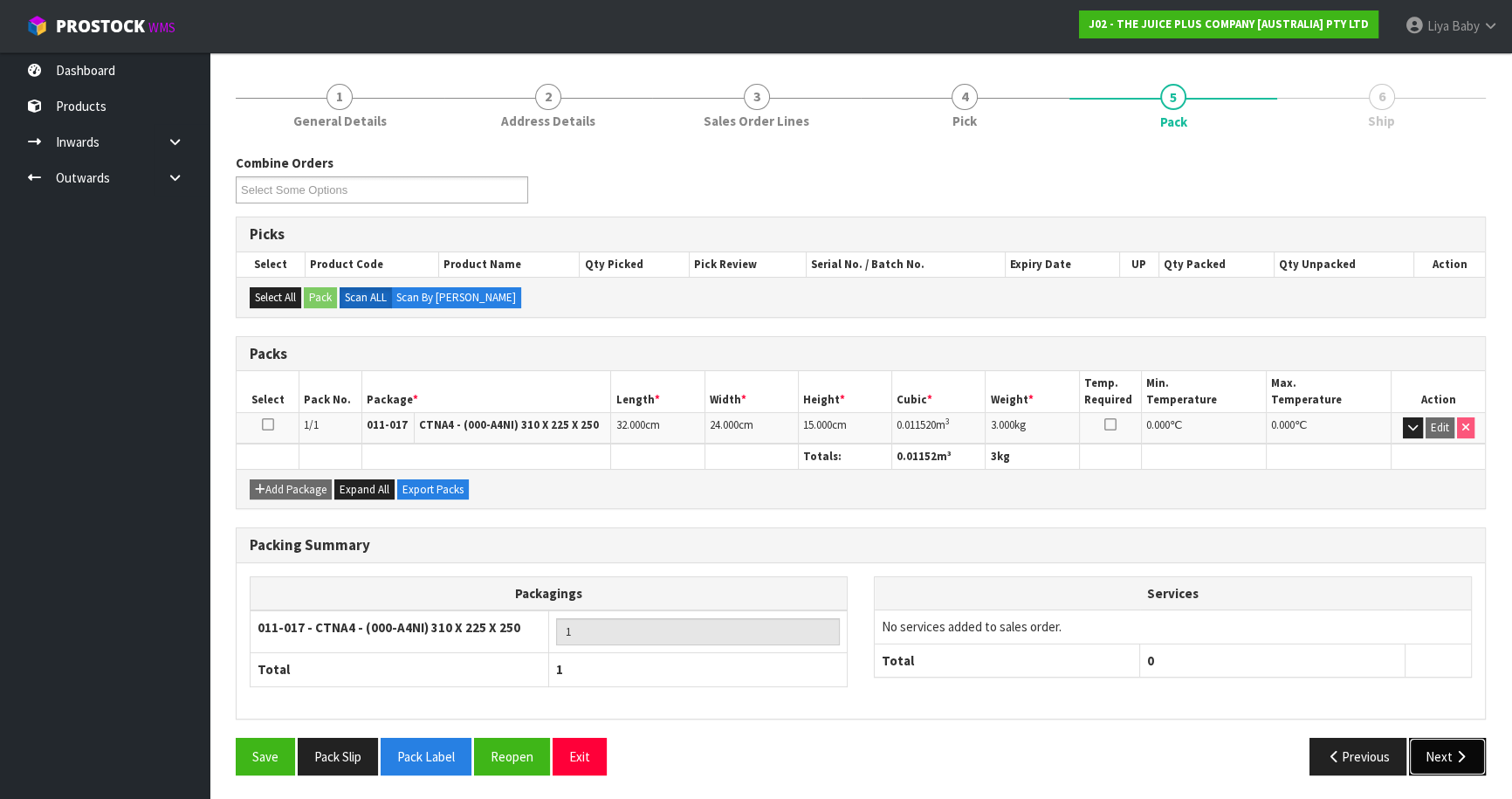
click at [1440, 750] on button "Next" at bounding box center [1447, 756] width 77 height 37
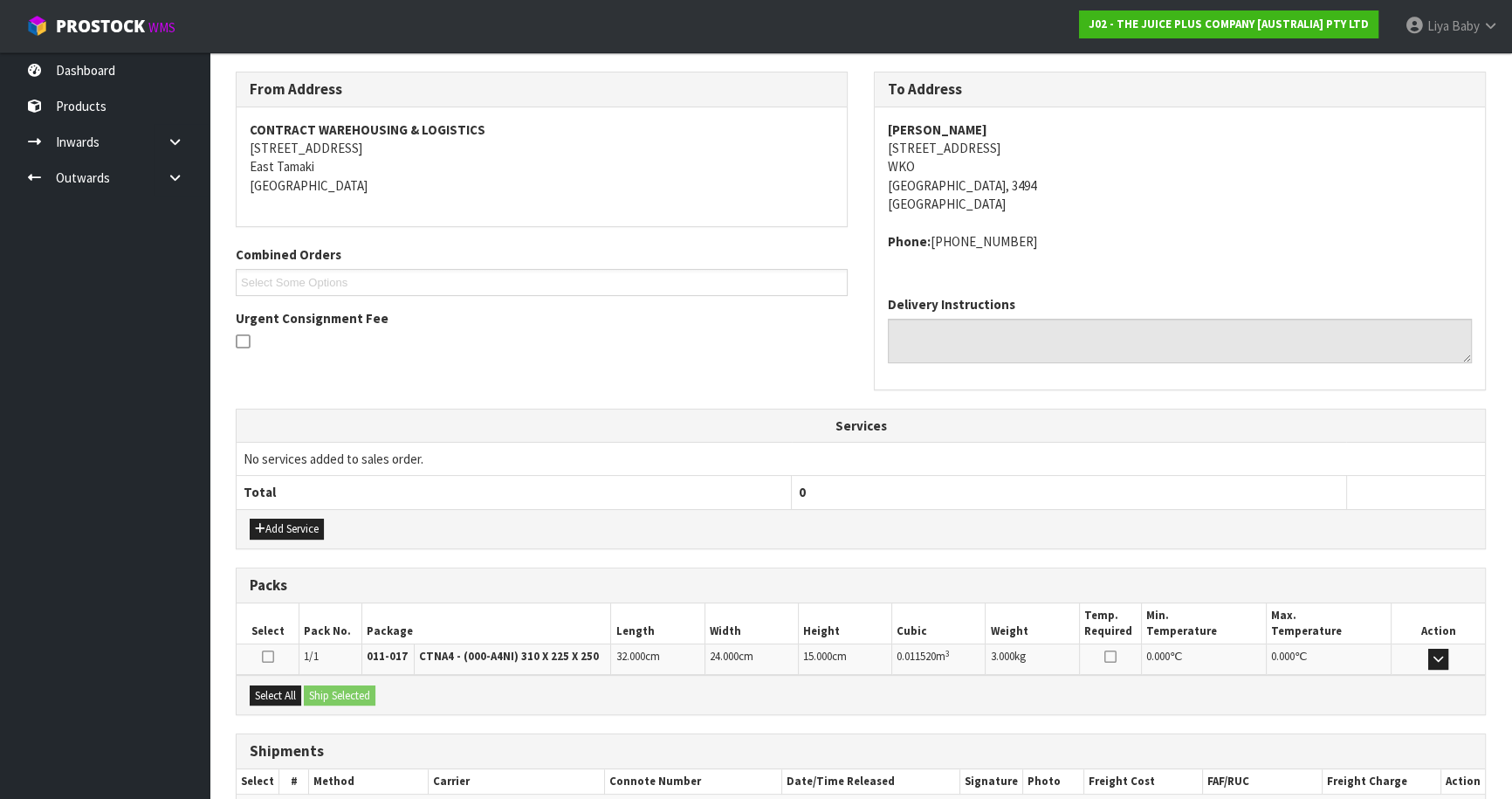
scroll to position [373, 0]
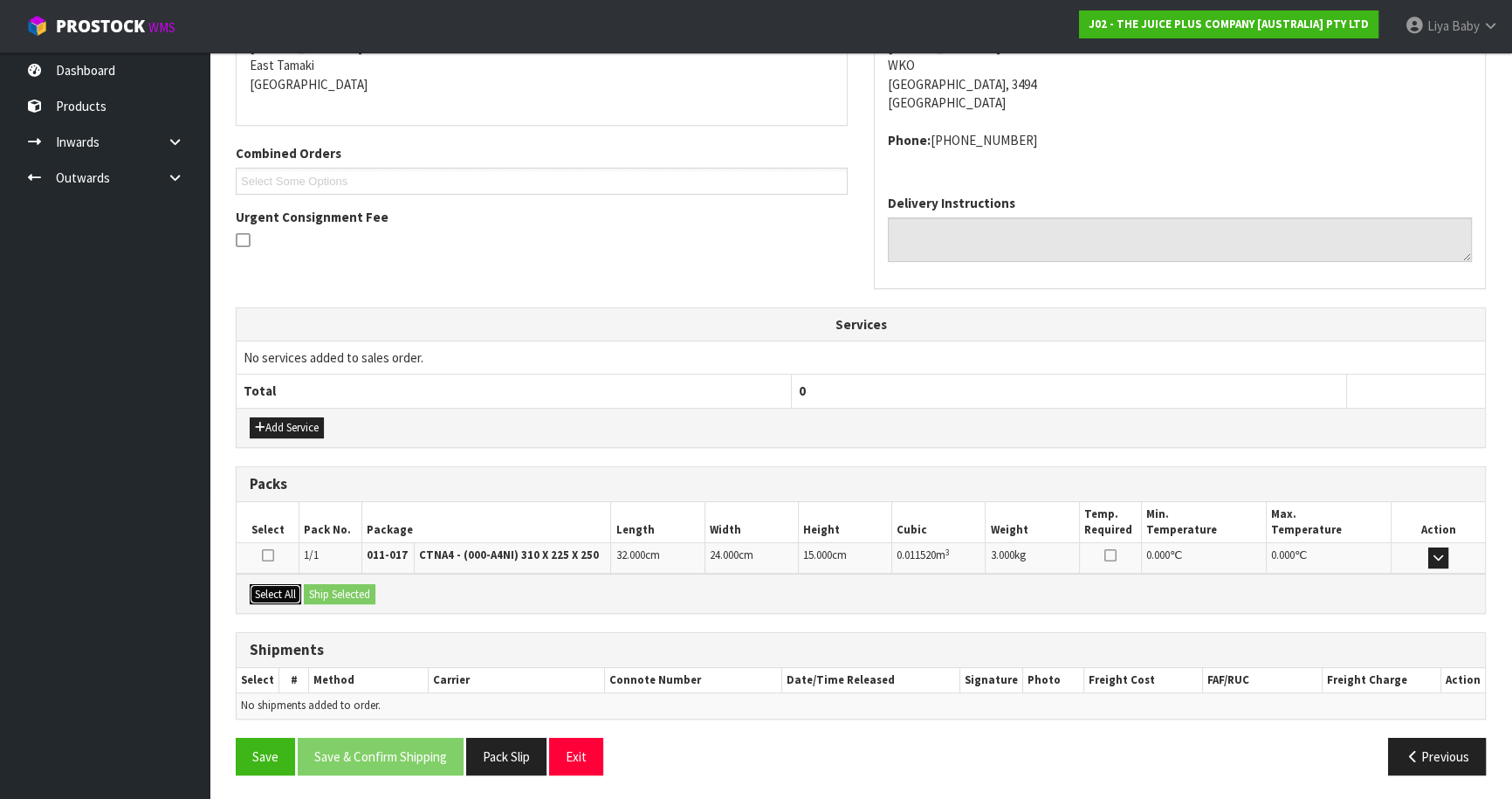
drag, startPoint x: 284, startPoint y: 592, endPoint x: 313, endPoint y: 594, distance: 29.1
click at [284, 592] on button "Select All" at bounding box center [275, 594] width 52 height 21
click at [346, 592] on button "Ship Selected" at bounding box center [339, 594] width 72 height 21
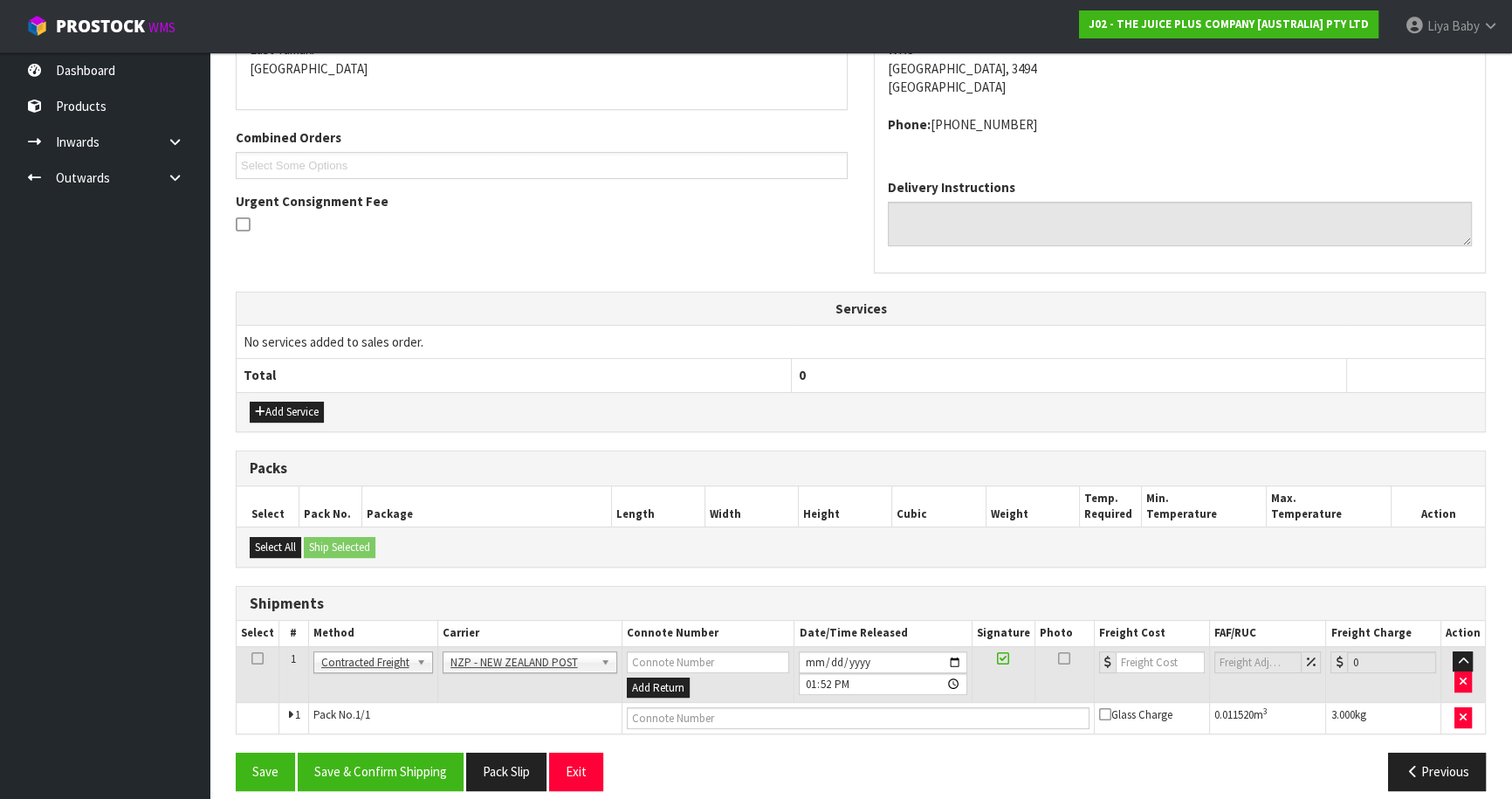
scroll to position [404, 0]
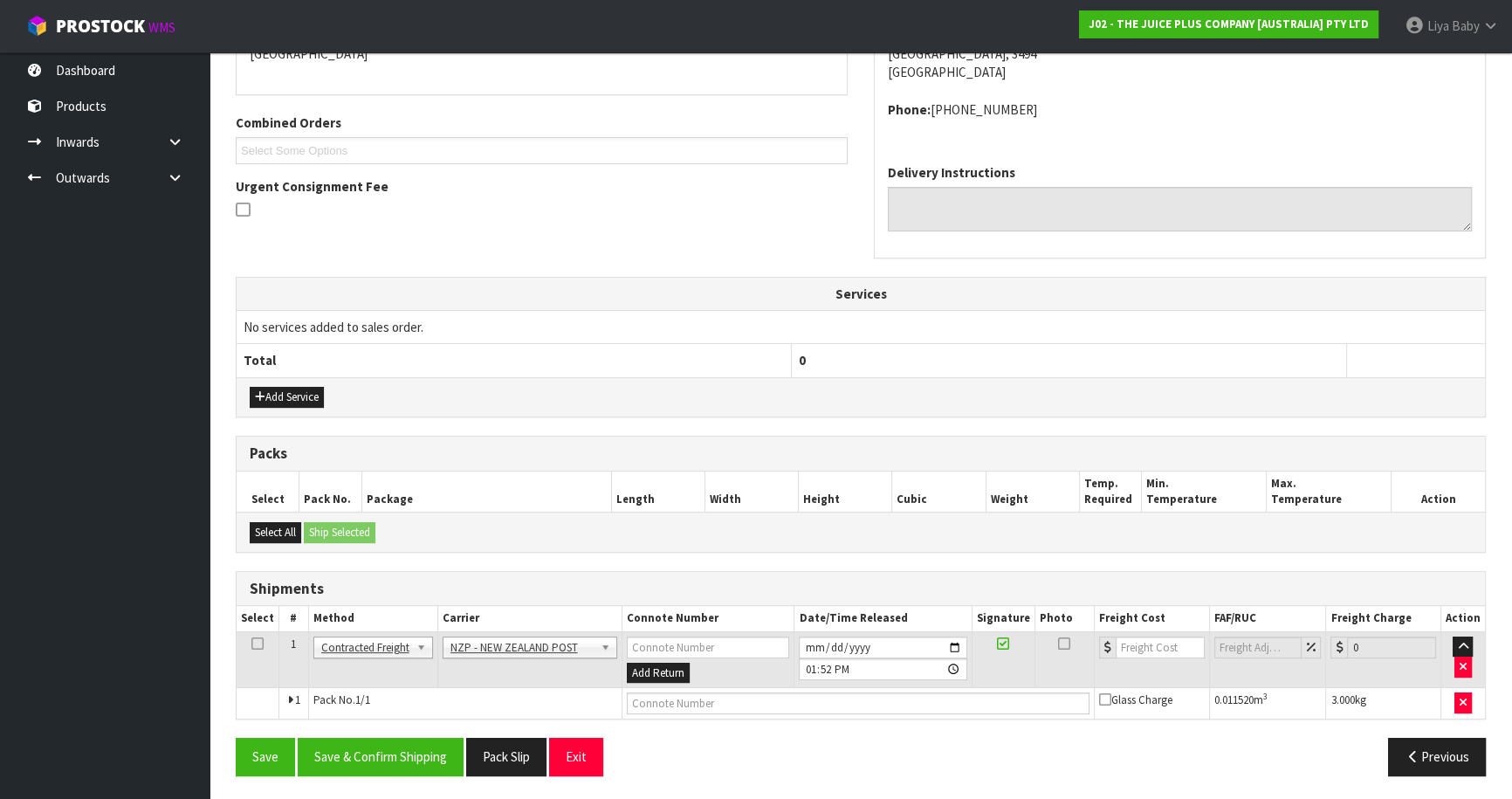
click at [260, 643] on icon at bounding box center [256, 643] width 12 height 1
click at [362, 756] on button "Save & Confirm Shipping" at bounding box center [380, 756] width 166 height 37
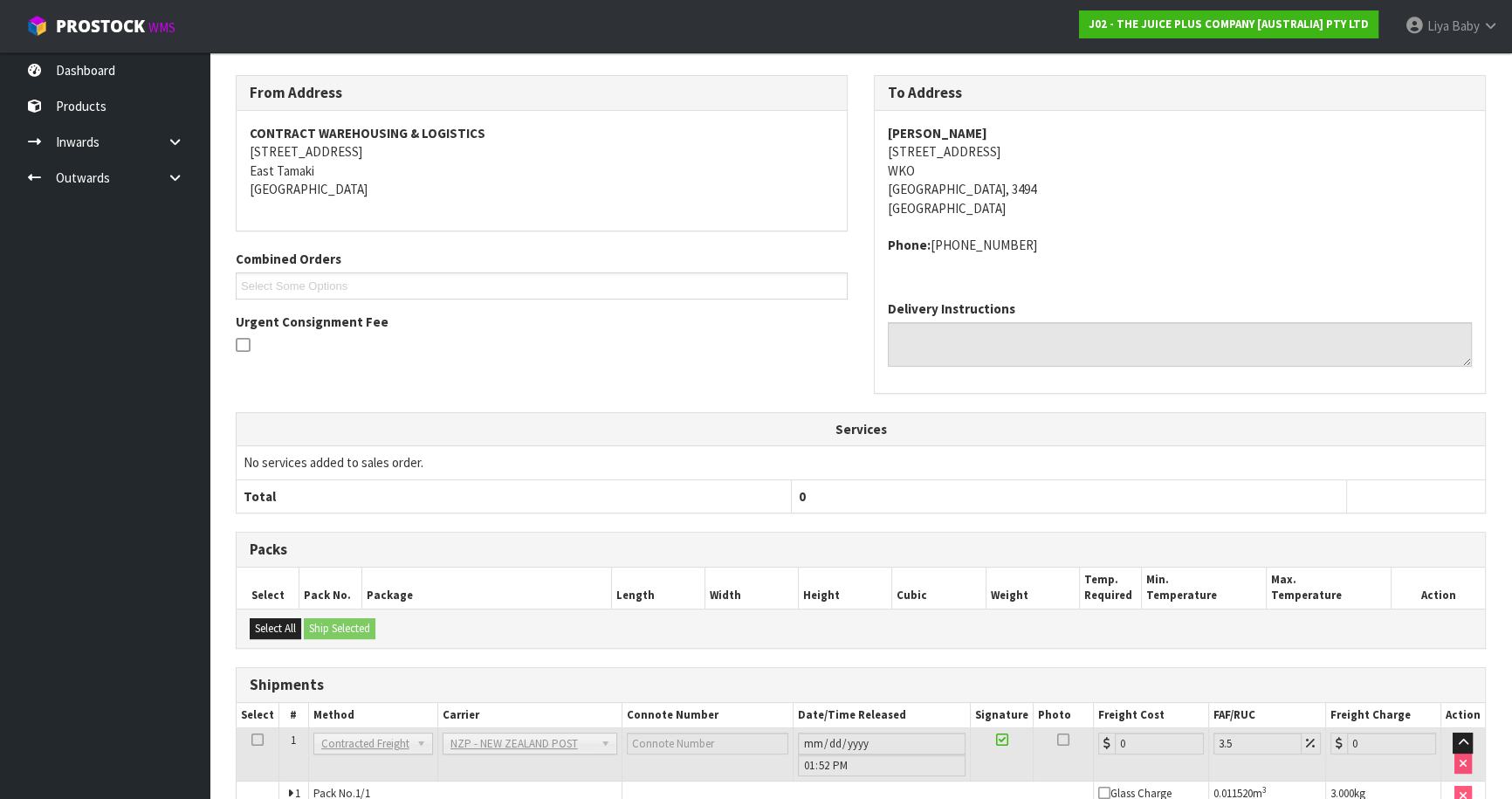
scroll to position [380, 0]
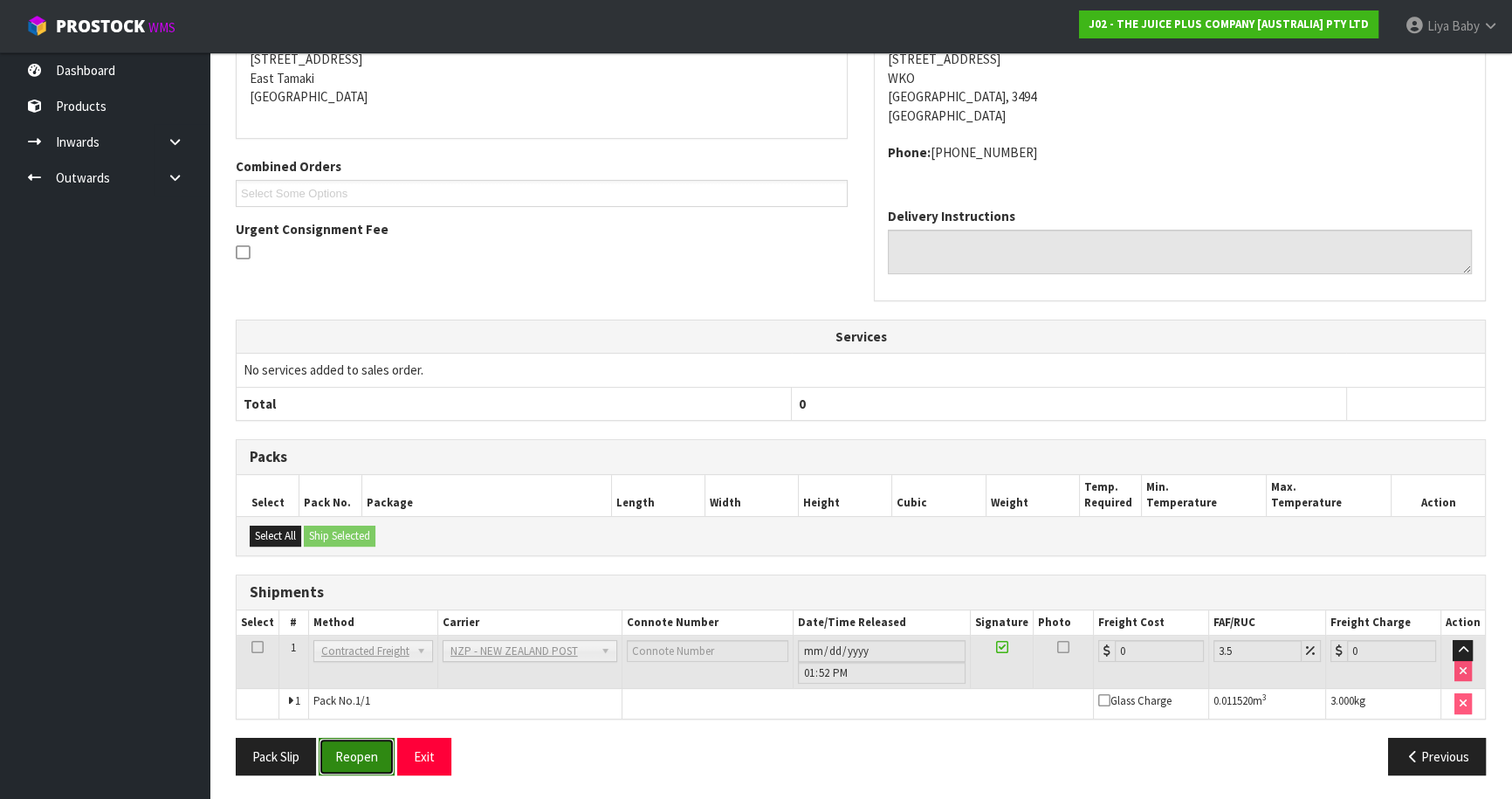
click at [364, 753] on button "Reopen" at bounding box center [357, 756] width 76 height 37
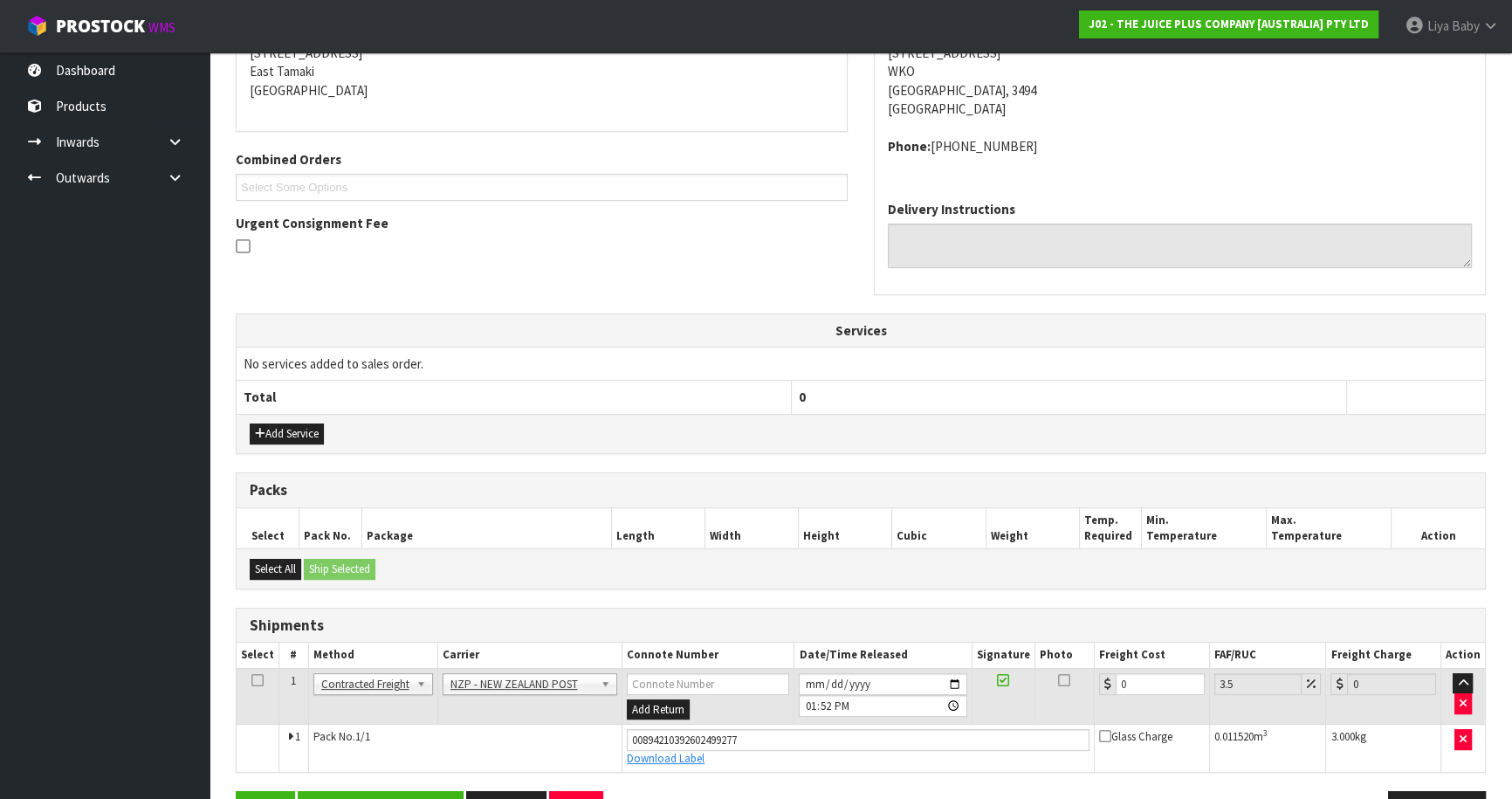
scroll to position [419, 0]
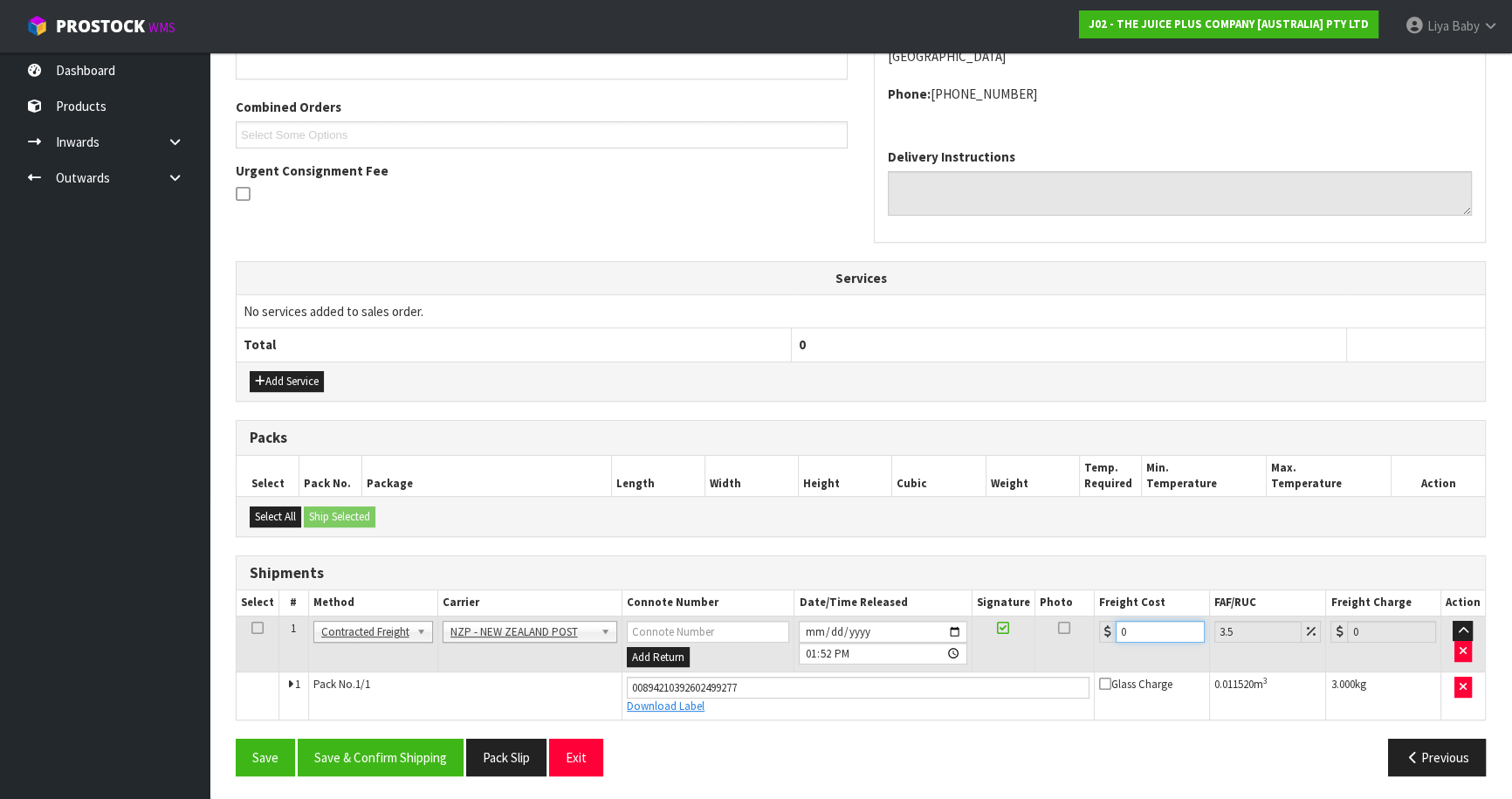
click at [1132, 631] on input "0" at bounding box center [1160, 631] width 89 height 22
click at [256, 628] on icon at bounding box center [256, 628] width 12 height 1
click at [379, 757] on button "Save & Confirm Shipping" at bounding box center [380, 756] width 166 height 37
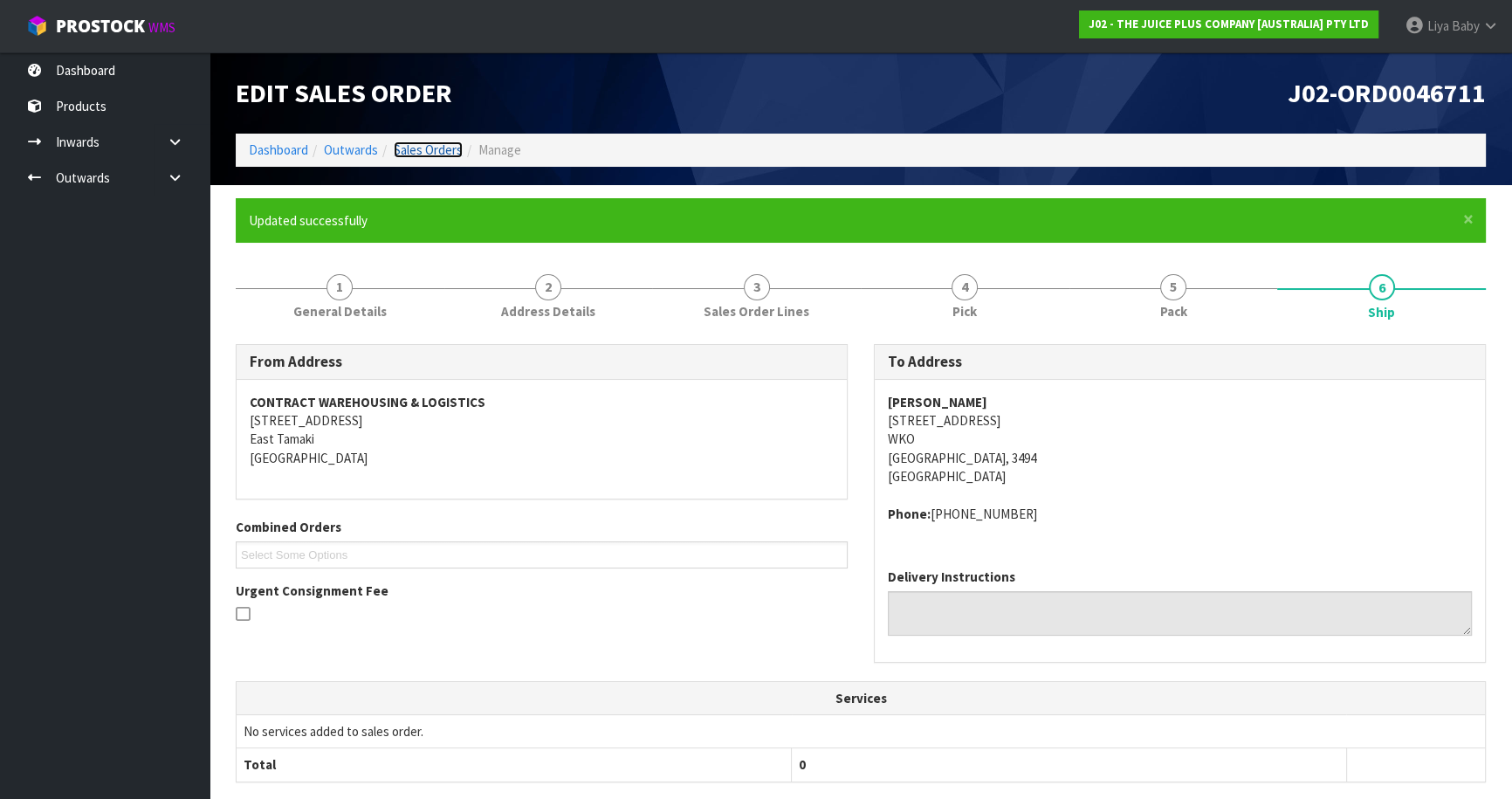
click at [423, 147] on link "Sales Orders" at bounding box center [429, 149] width 69 height 16
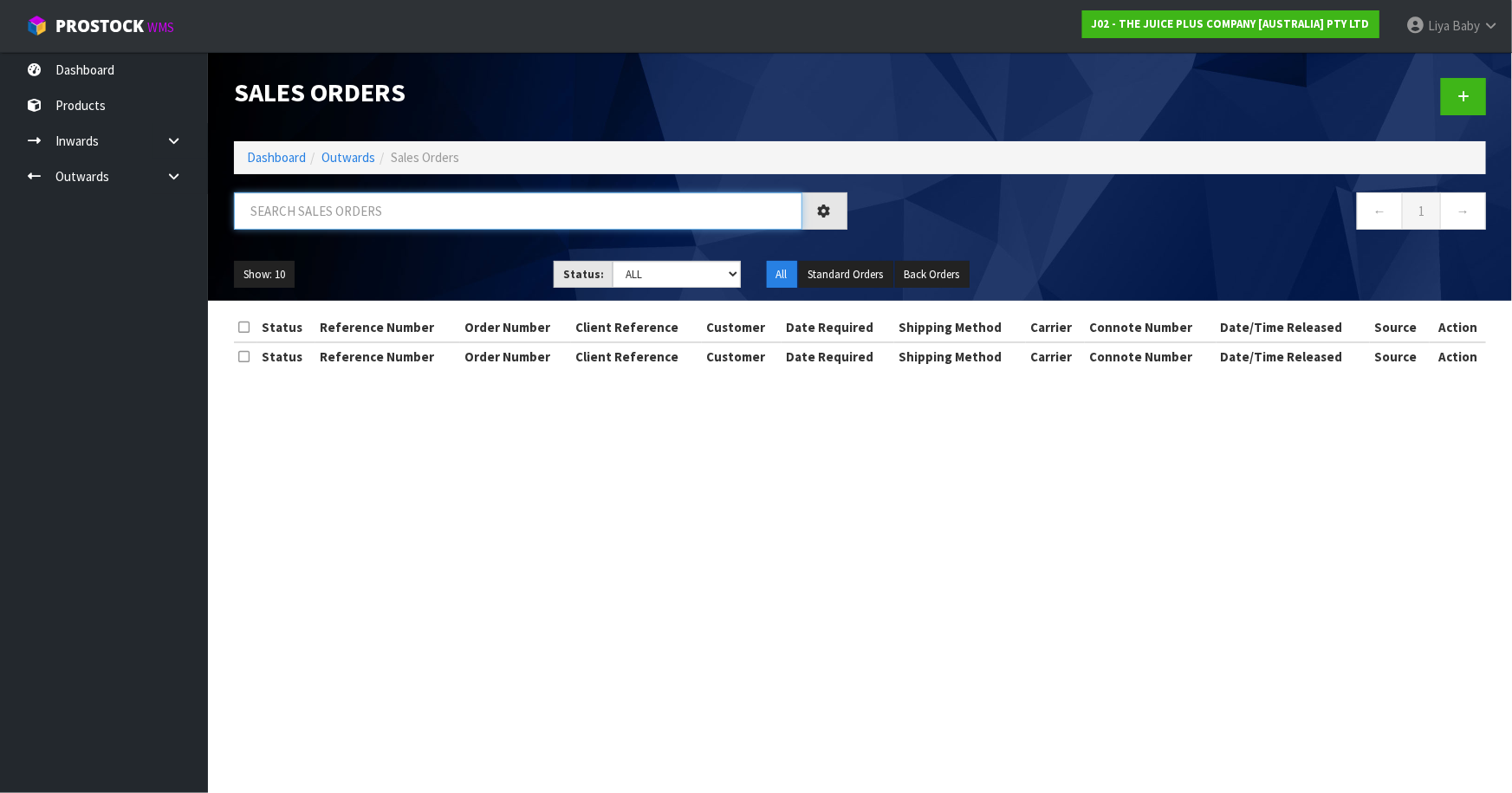
click at [329, 206] on input "text" at bounding box center [518, 210] width 568 height 37
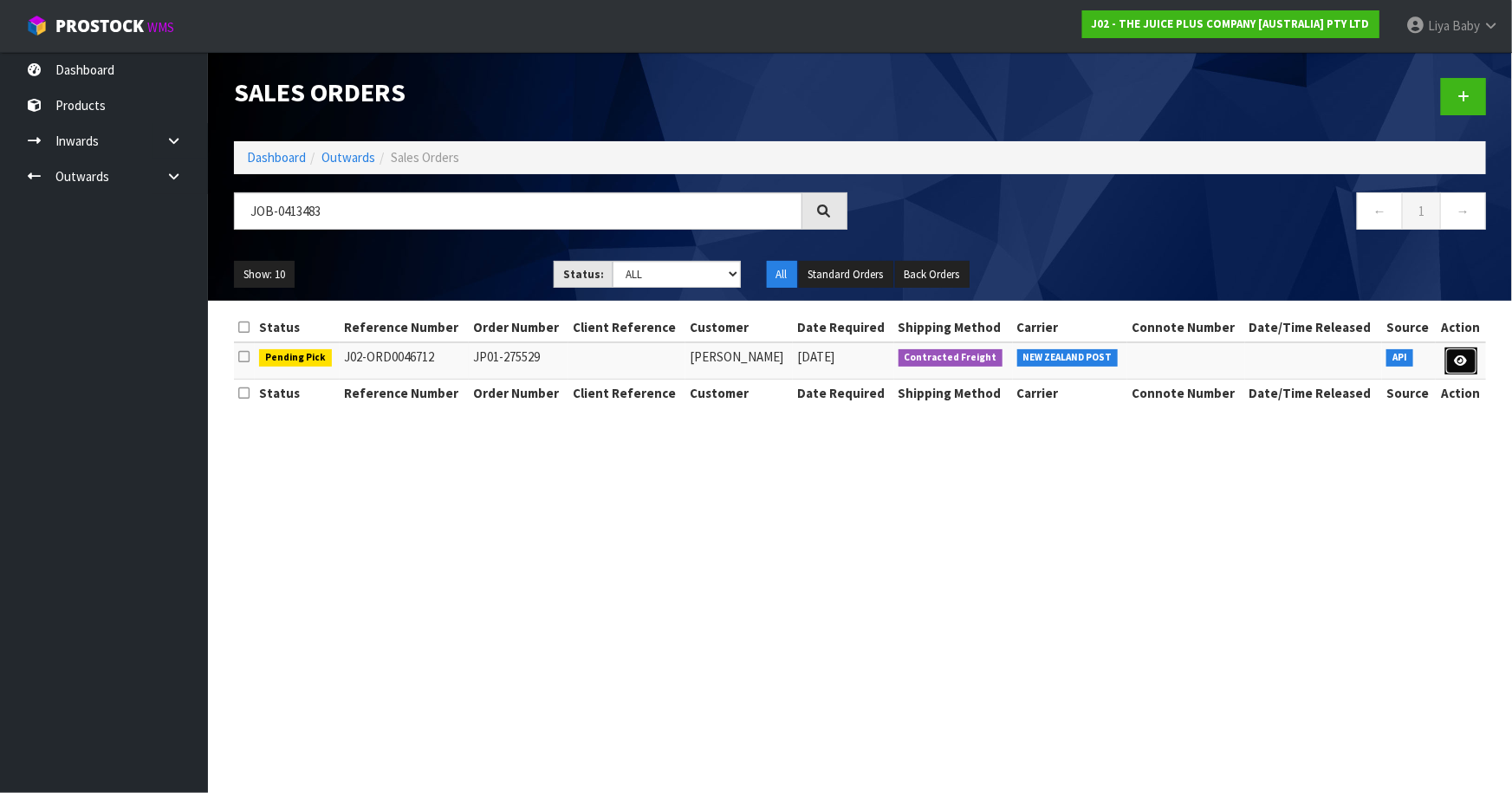
click at [1465, 358] on icon at bounding box center [1462, 361] width 13 height 12
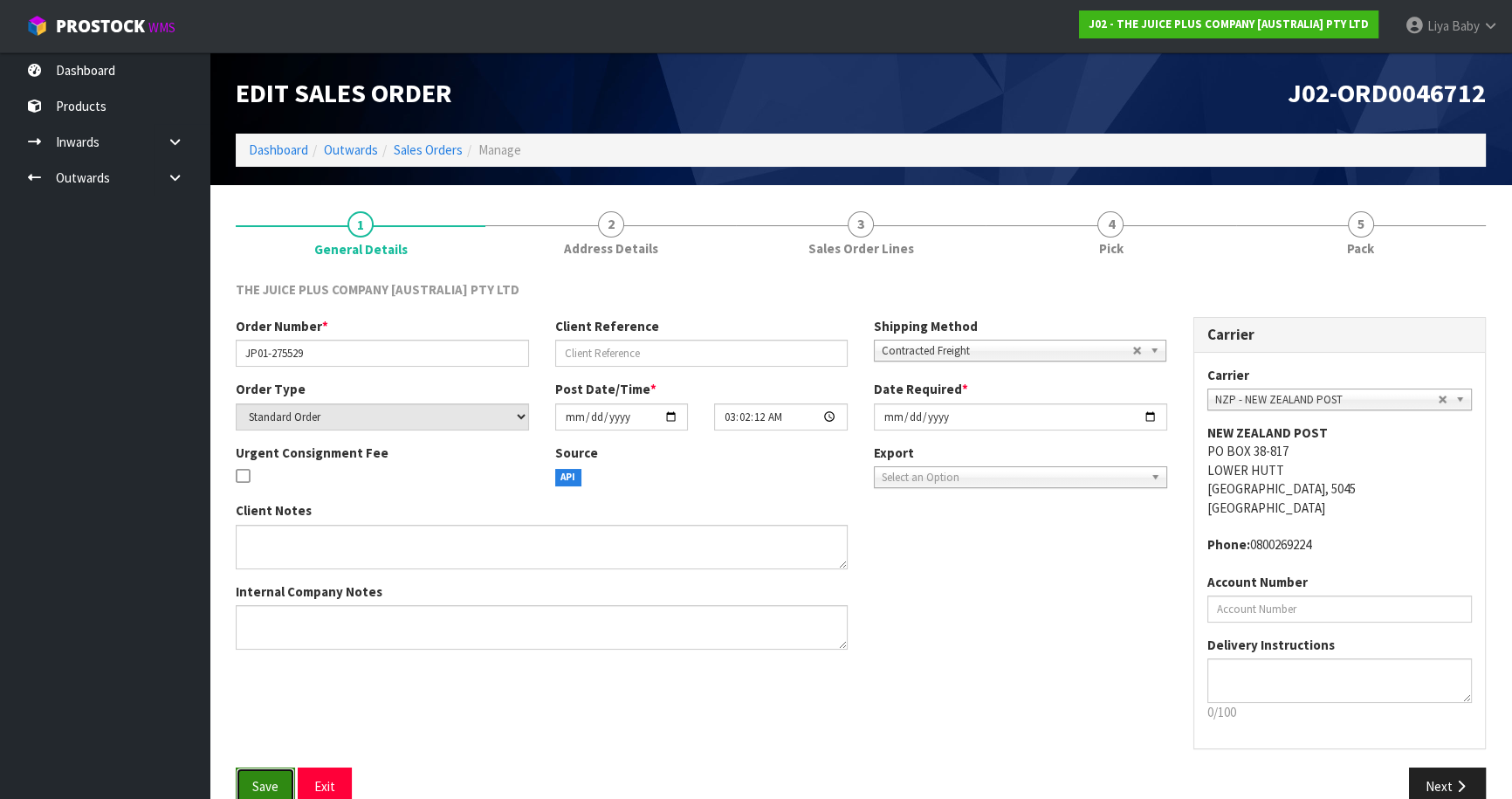
drag, startPoint x: 268, startPoint y: 778, endPoint x: 275, endPoint y: 768, distance: 12.2
click at [269, 778] on span "Save" at bounding box center [265, 785] width 26 height 16
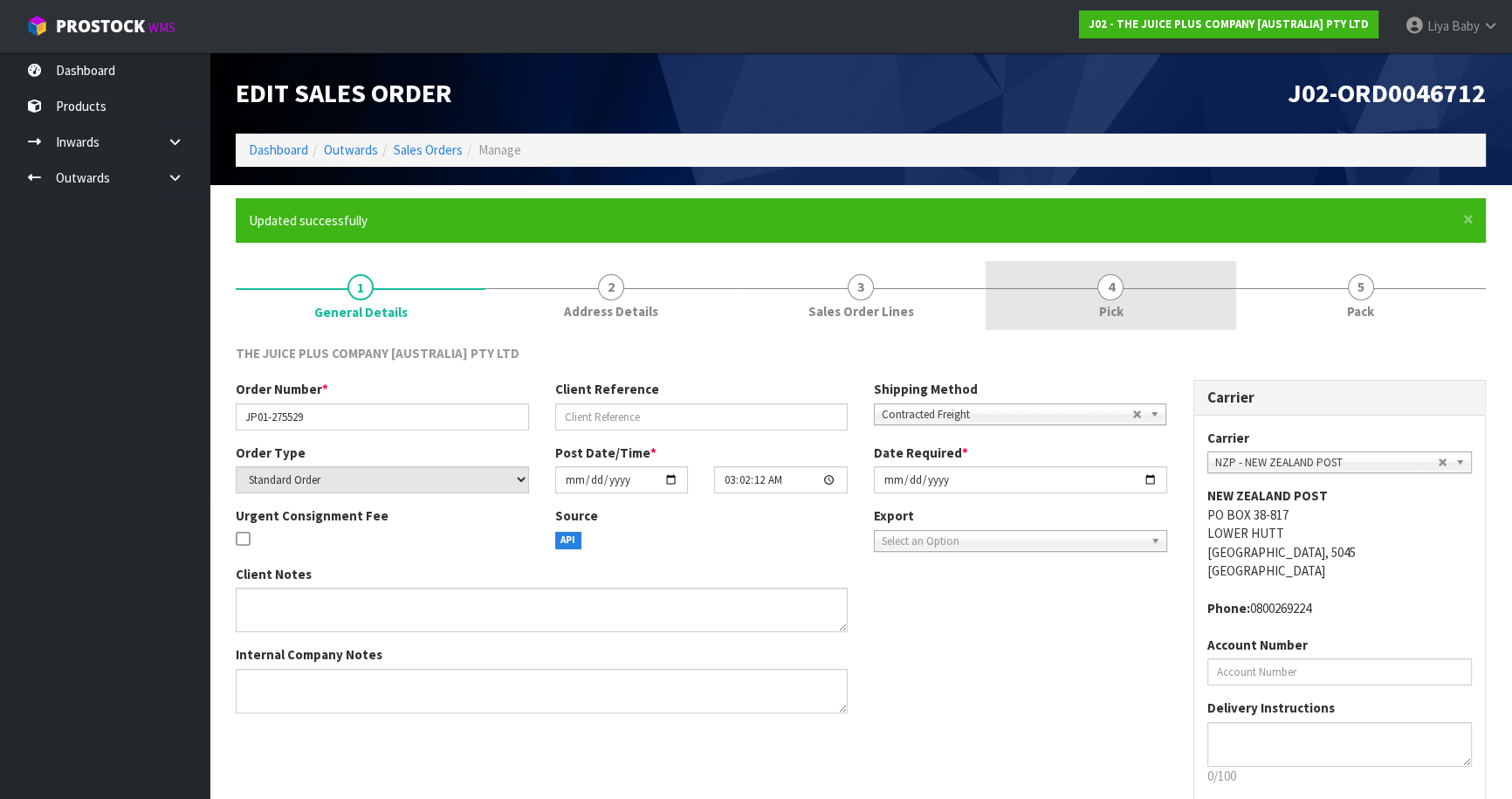
click at [1138, 288] on link "4 Pick" at bounding box center [1111, 295] width 250 height 69
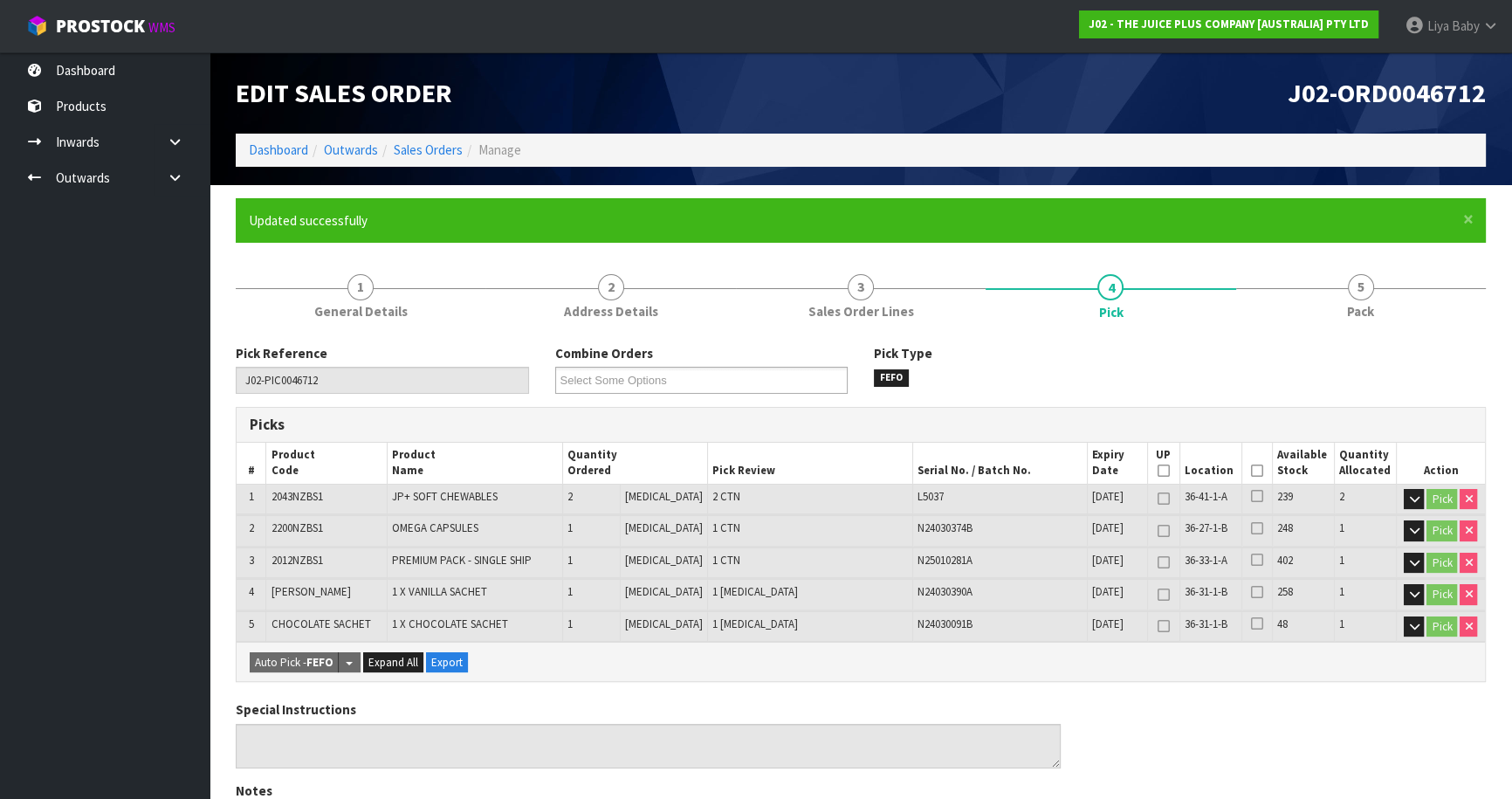
drag, startPoint x: 1248, startPoint y: 466, endPoint x: 1210, endPoint y: 471, distance: 38.3
click at [1251, 470] on icon at bounding box center [1257, 470] width 12 height 1
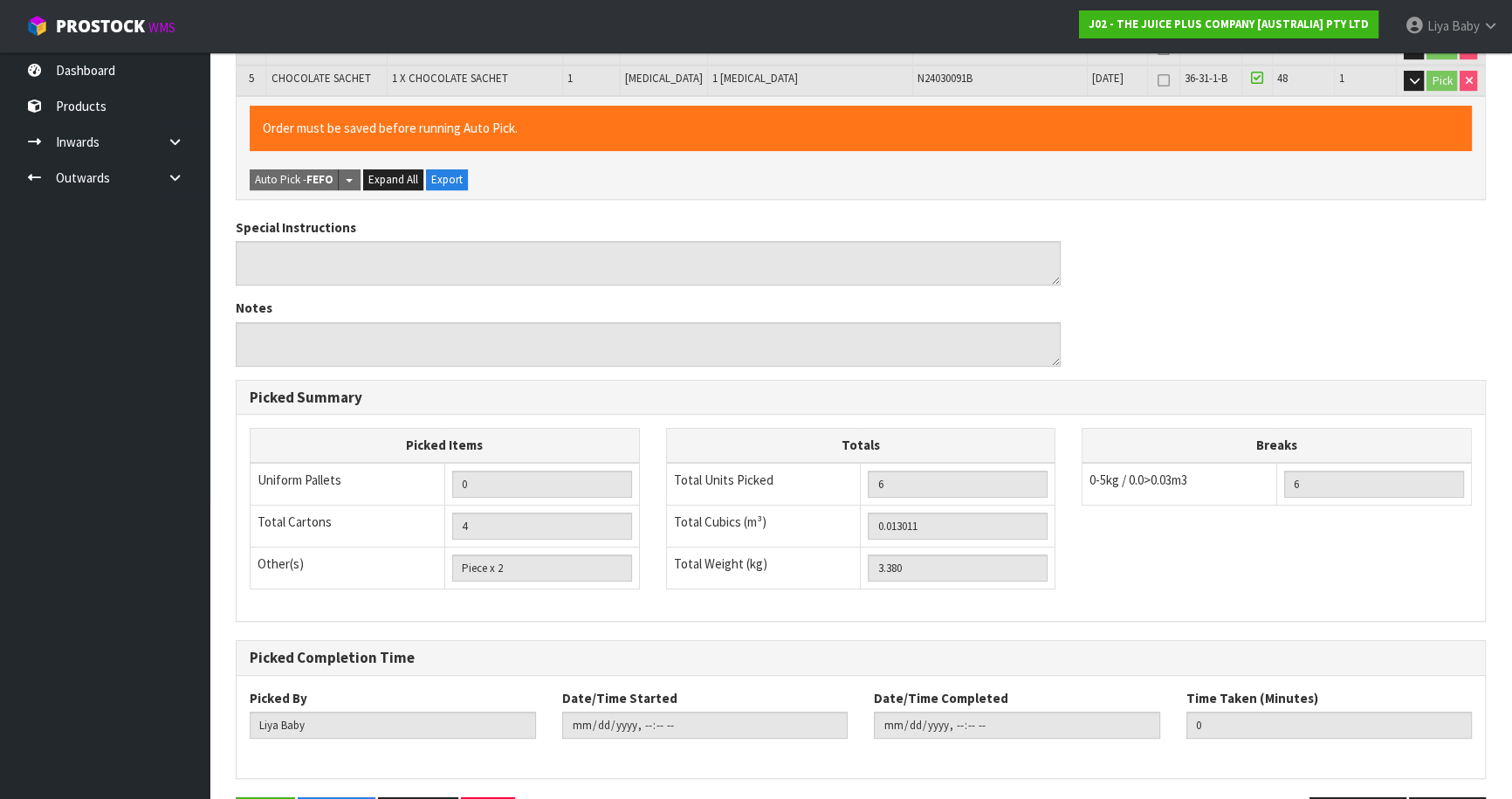
scroll to position [603, 0]
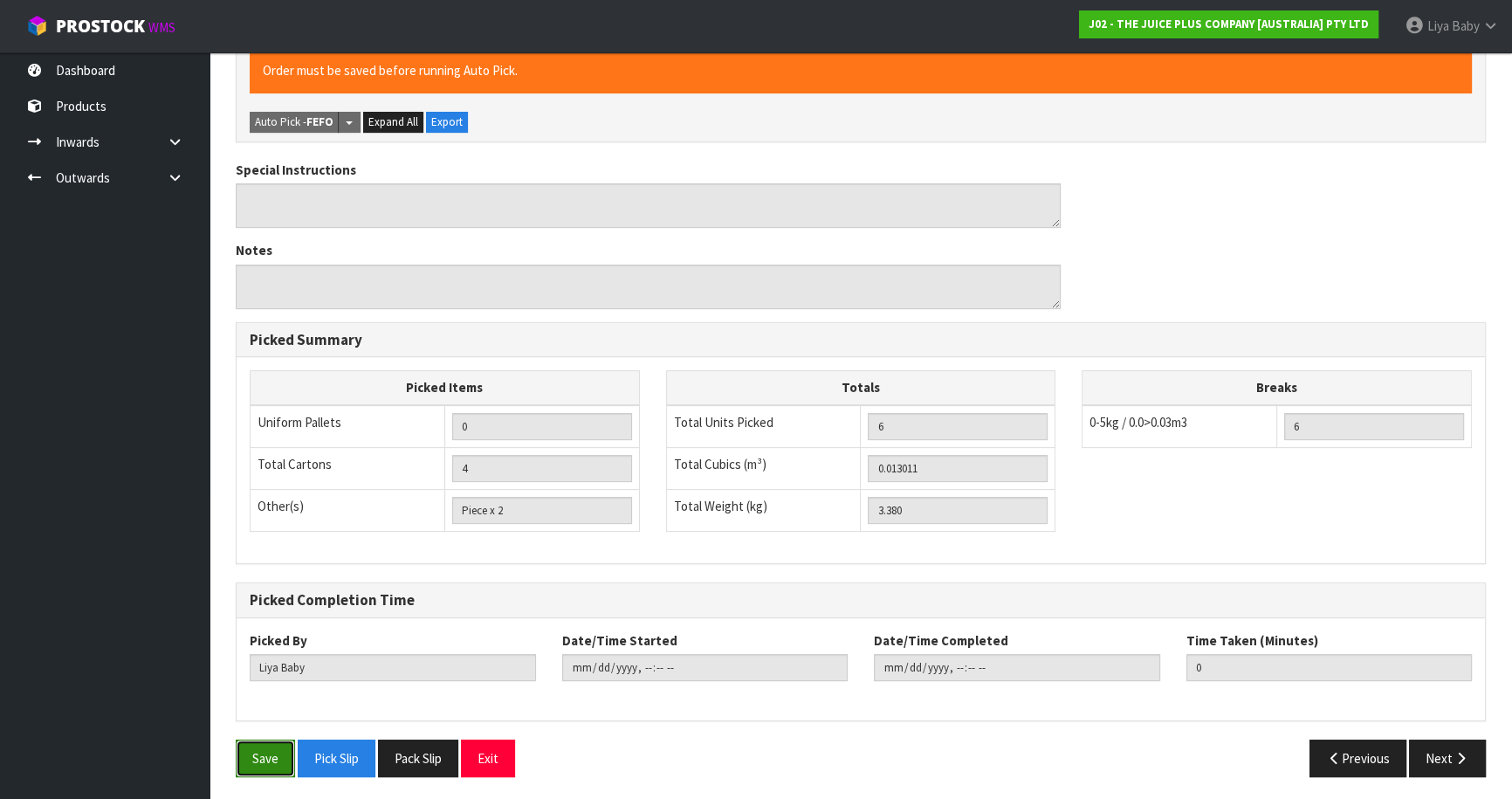
drag, startPoint x: 248, startPoint y: 743, endPoint x: 278, endPoint y: 713, distance: 42.4
click at [249, 742] on button "Save" at bounding box center [265, 757] width 60 height 37
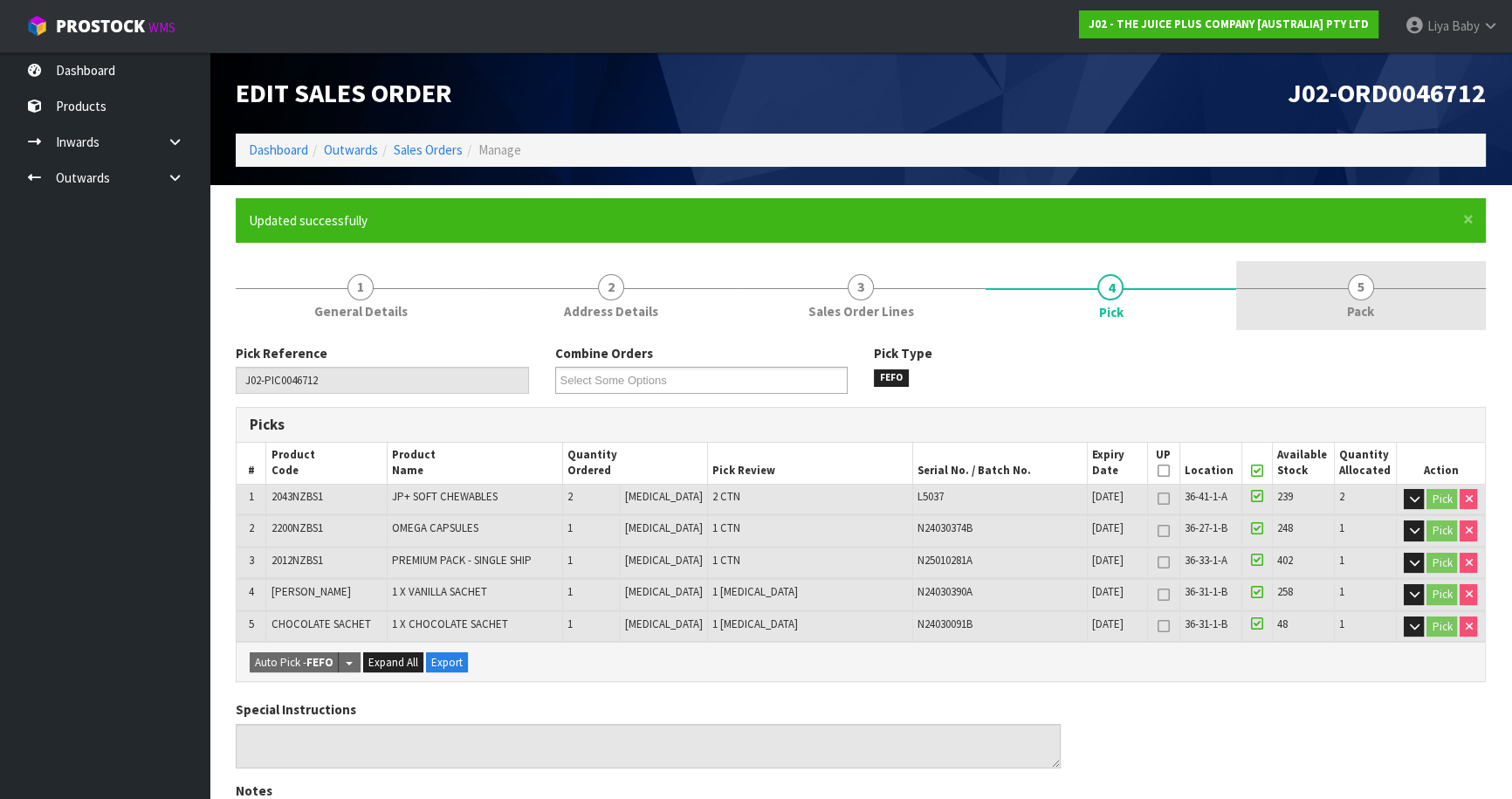
click at [1343, 294] on link "5 Pack" at bounding box center [1361, 295] width 250 height 69
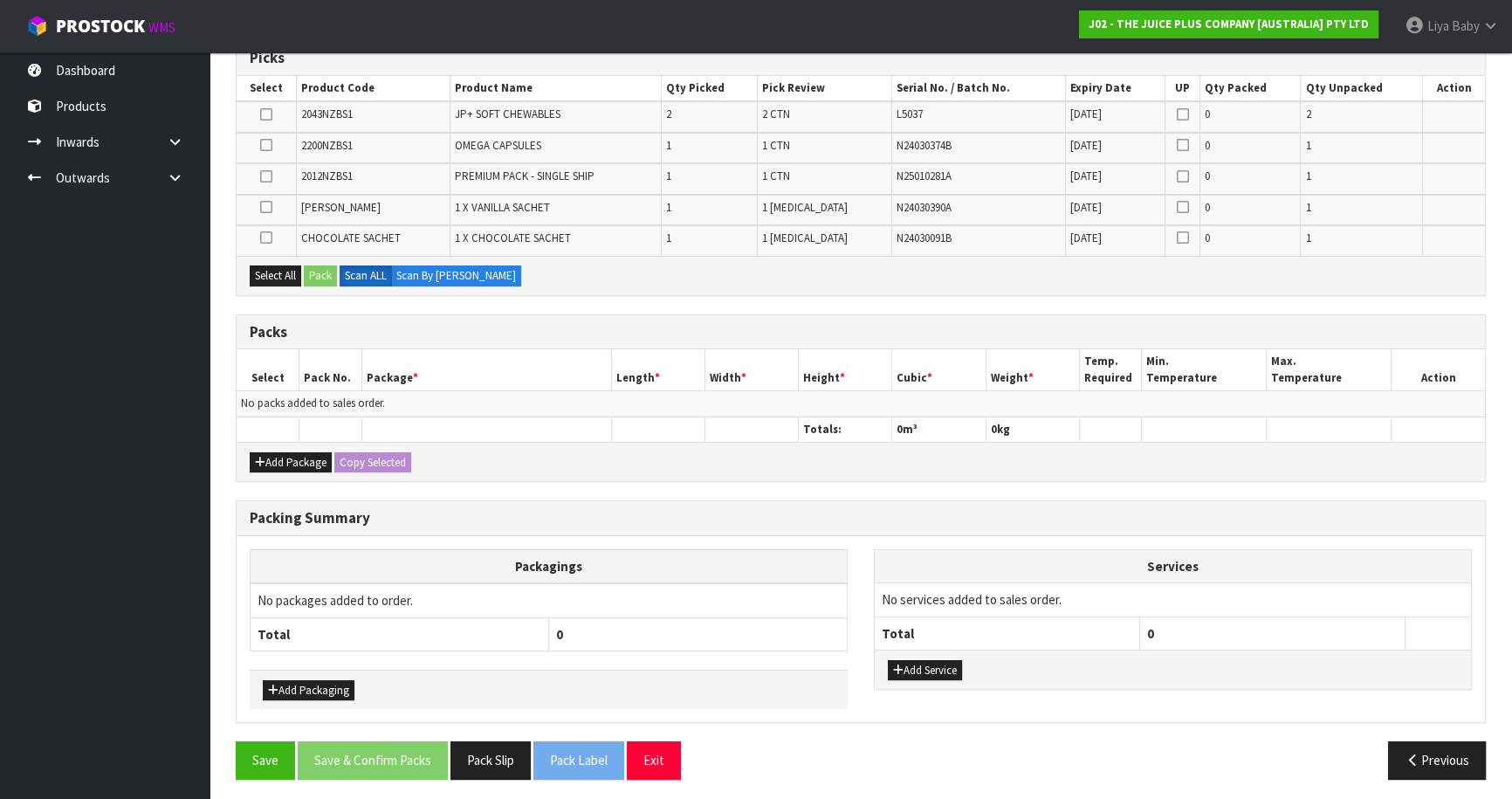
scroll to position [369, 0]
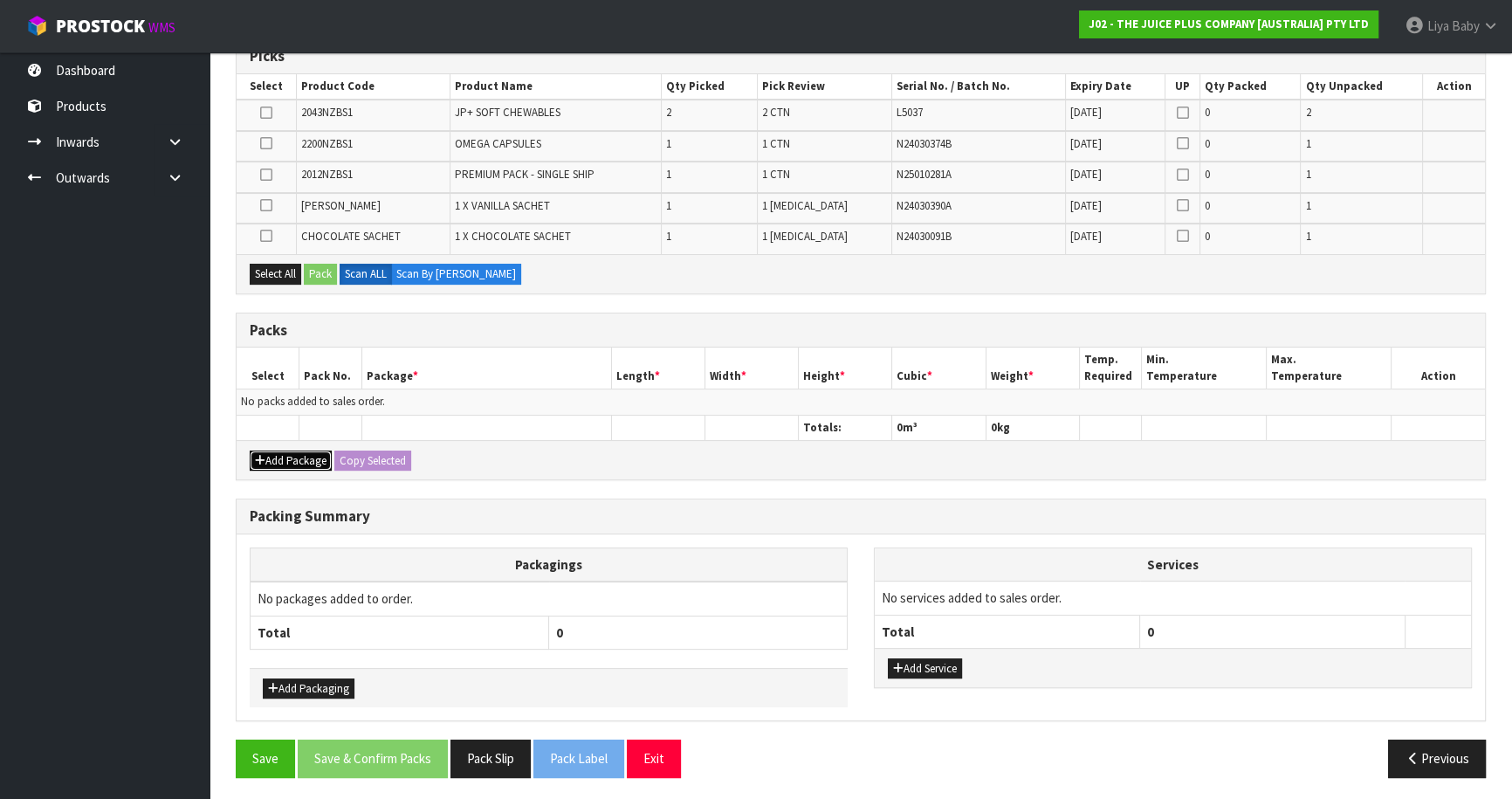
click at [287, 465] on button "Add Package" at bounding box center [291, 460] width 82 height 21
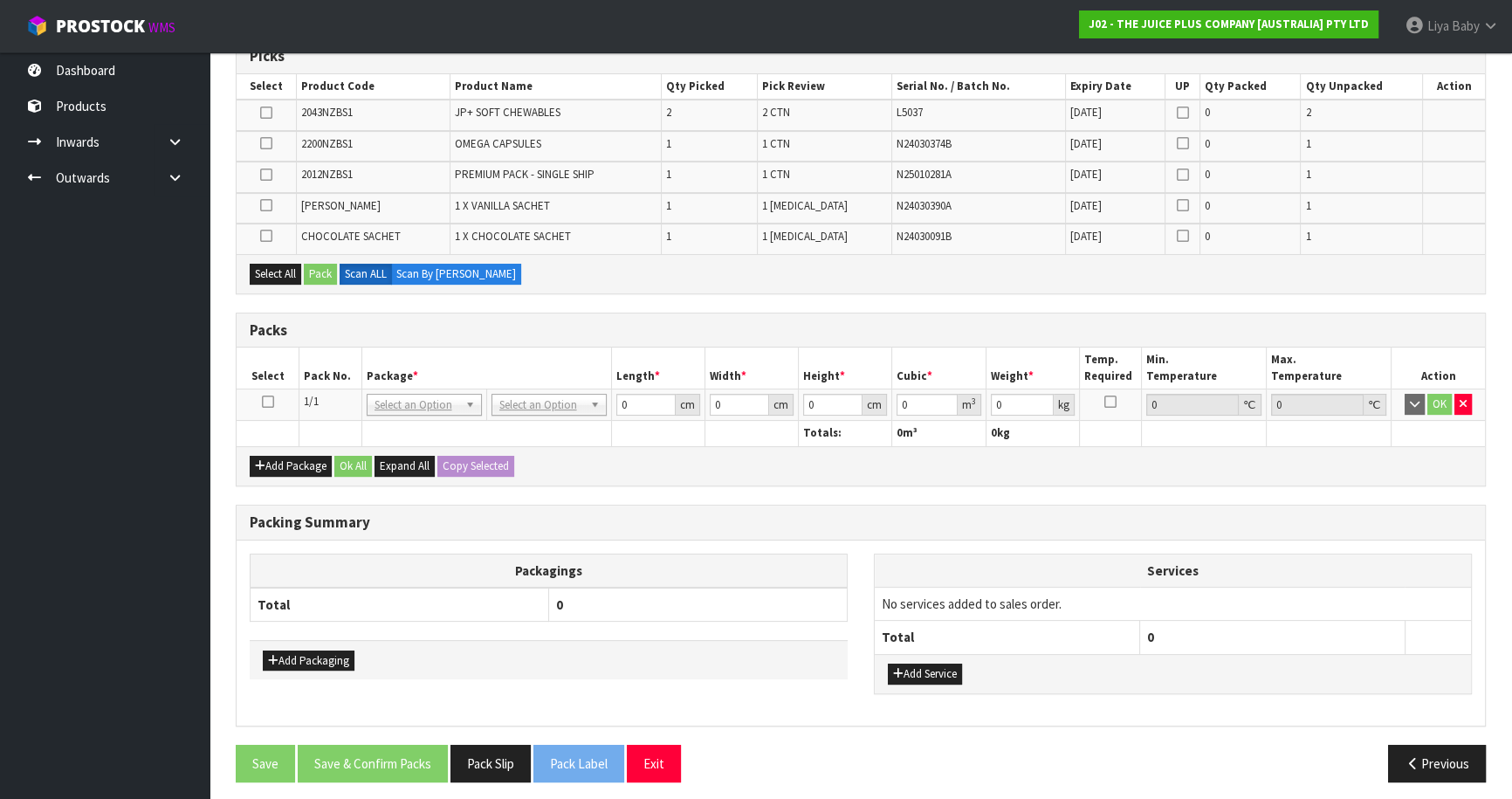
click at [269, 401] on icon at bounding box center [267, 401] width 12 height 1
click at [271, 274] on button "Select All" at bounding box center [275, 274] width 52 height 21
click at [324, 265] on button "Pack" at bounding box center [320, 274] width 34 height 21
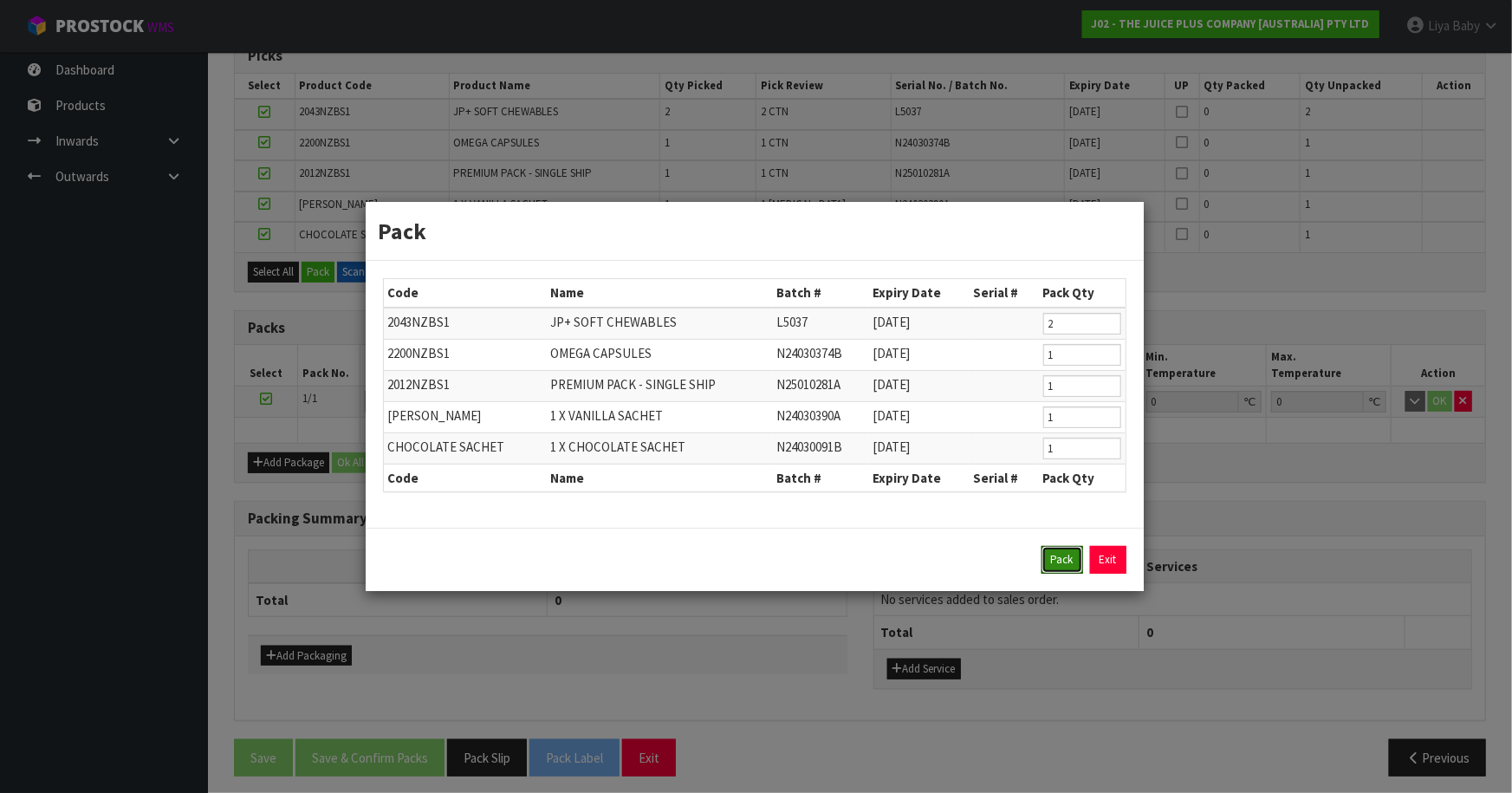
drag, startPoint x: 1061, startPoint y: 557, endPoint x: 1038, endPoint y: 539, distance: 29.2
click at [1060, 557] on button "Pack" at bounding box center [1062, 559] width 41 height 28
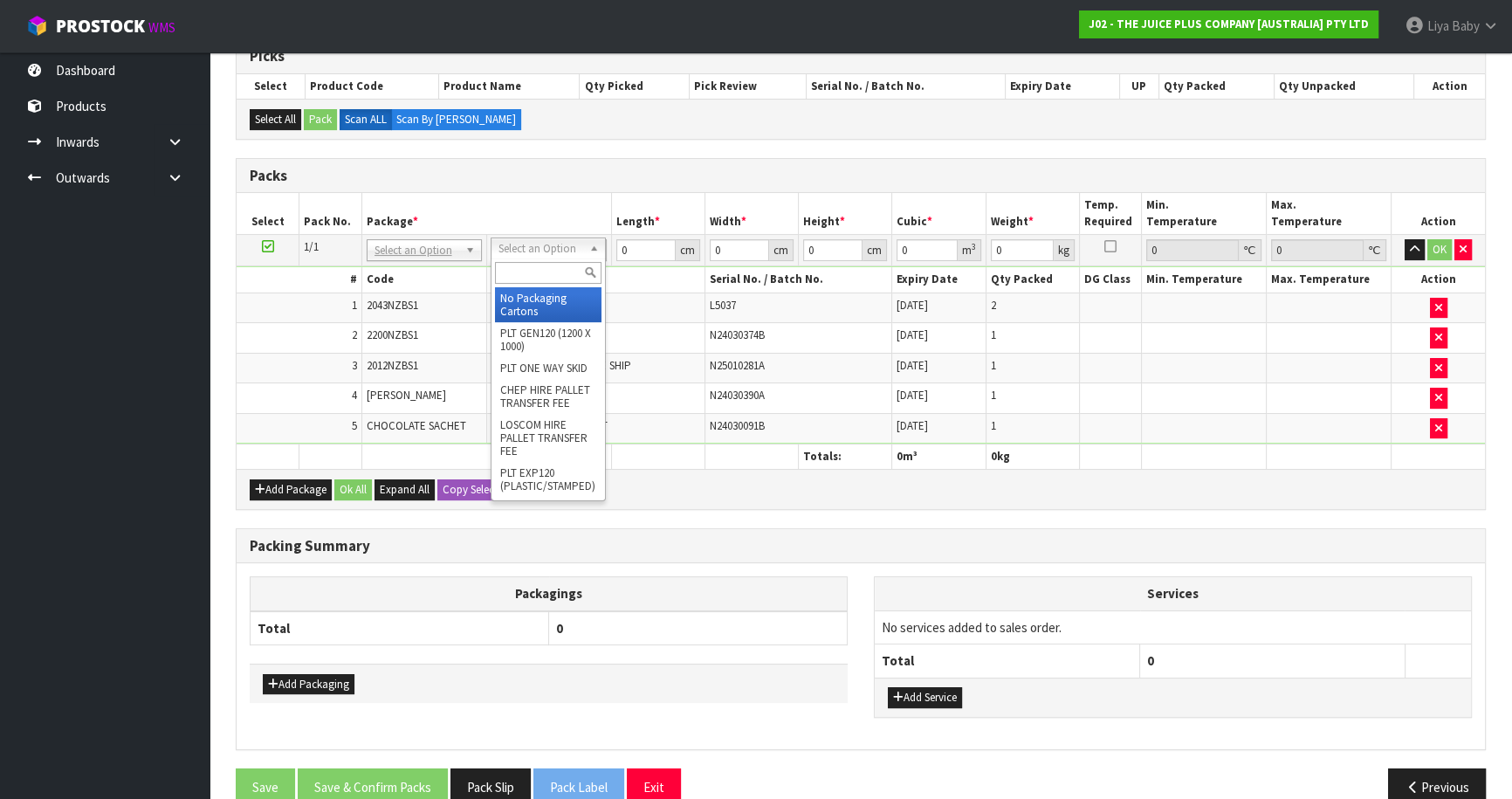
click at [551, 258] on div at bounding box center [547, 273] width 113 height 29
click at [544, 277] on input "text" at bounding box center [548, 273] width 107 height 22
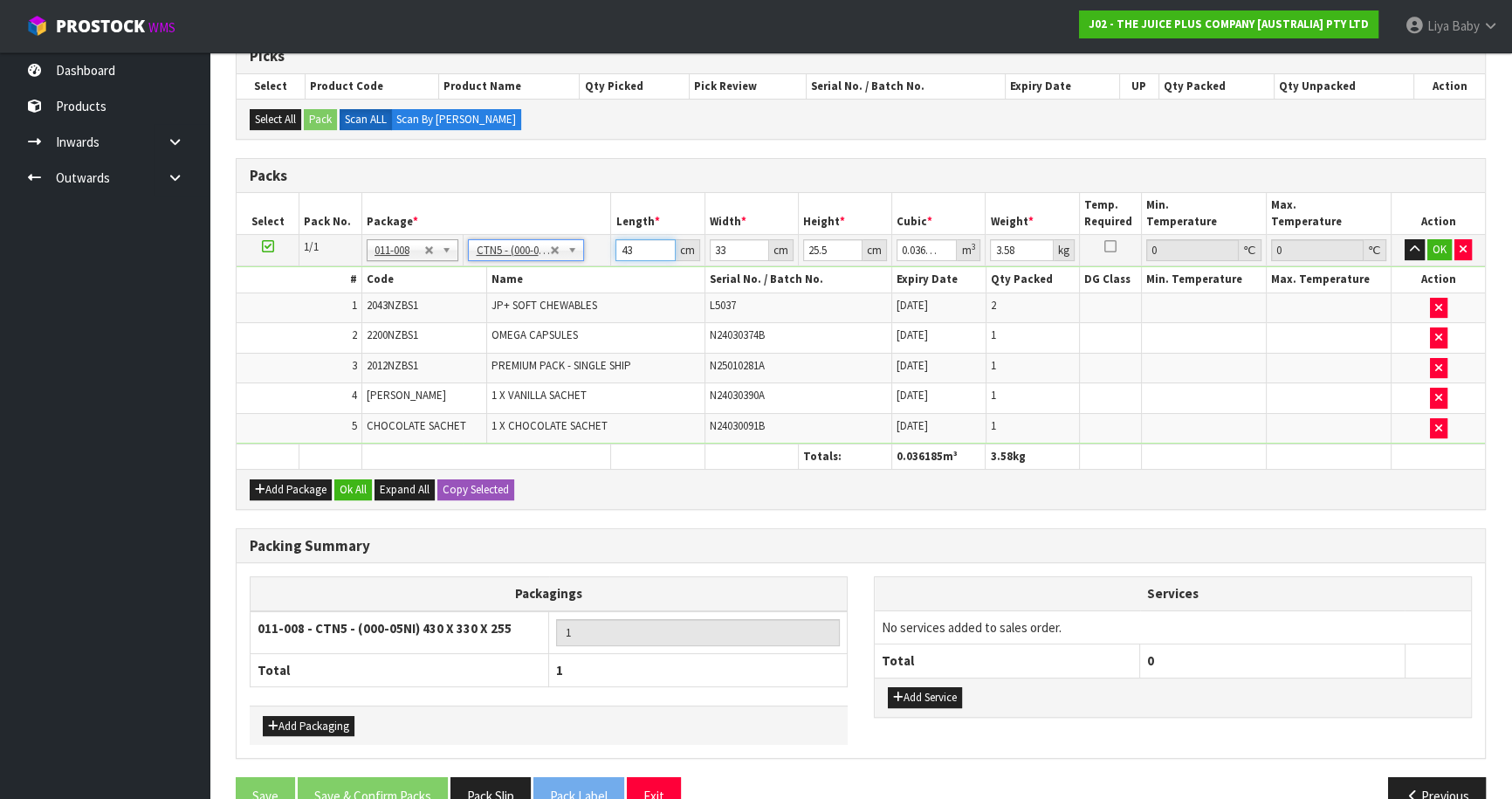
click at [638, 253] on input "43" at bounding box center [645, 250] width 60 height 22
click at [352, 483] on button "Ok All" at bounding box center [352, 489] width 37 height 21
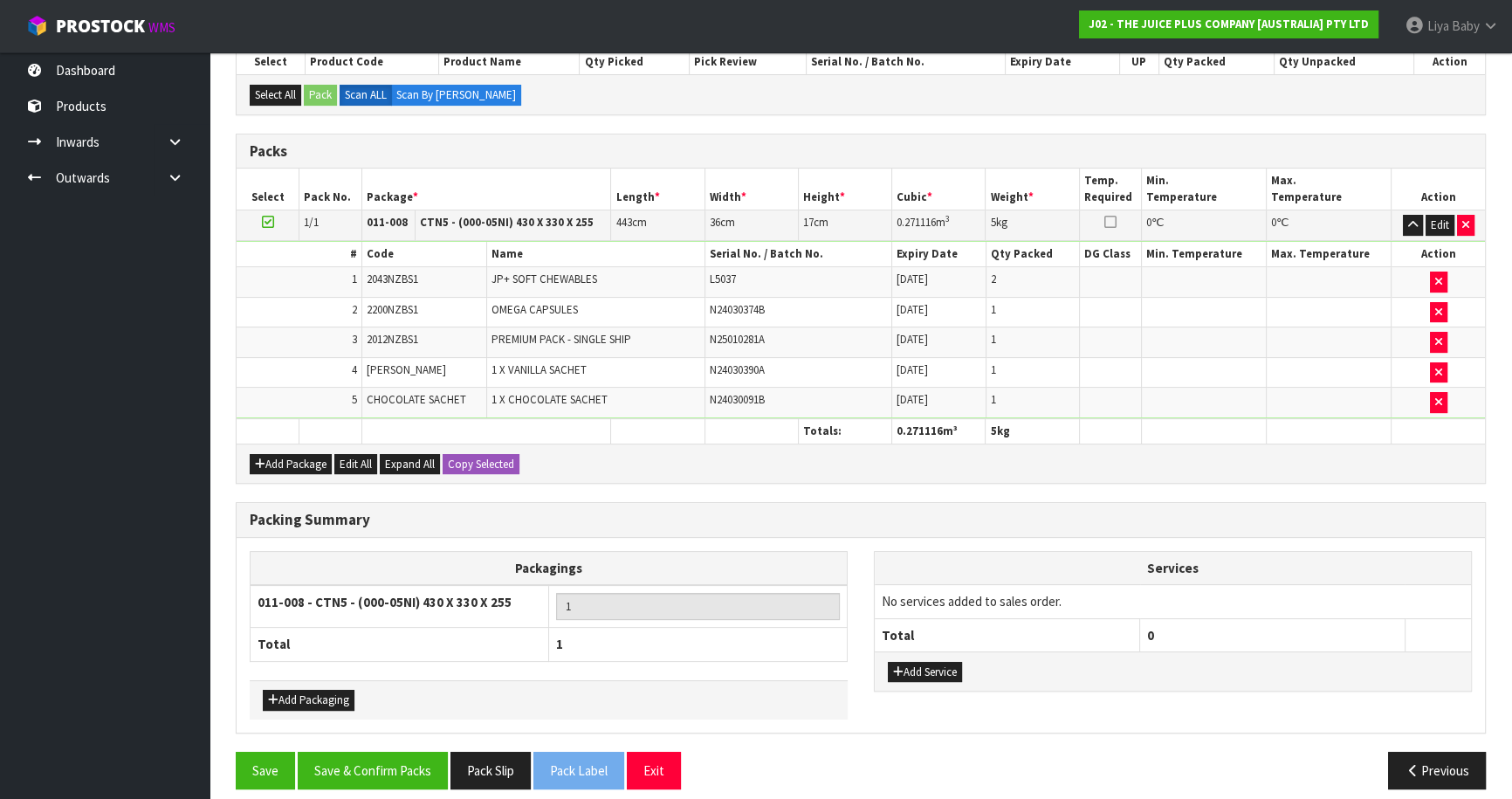
scroll to position [404, 0]
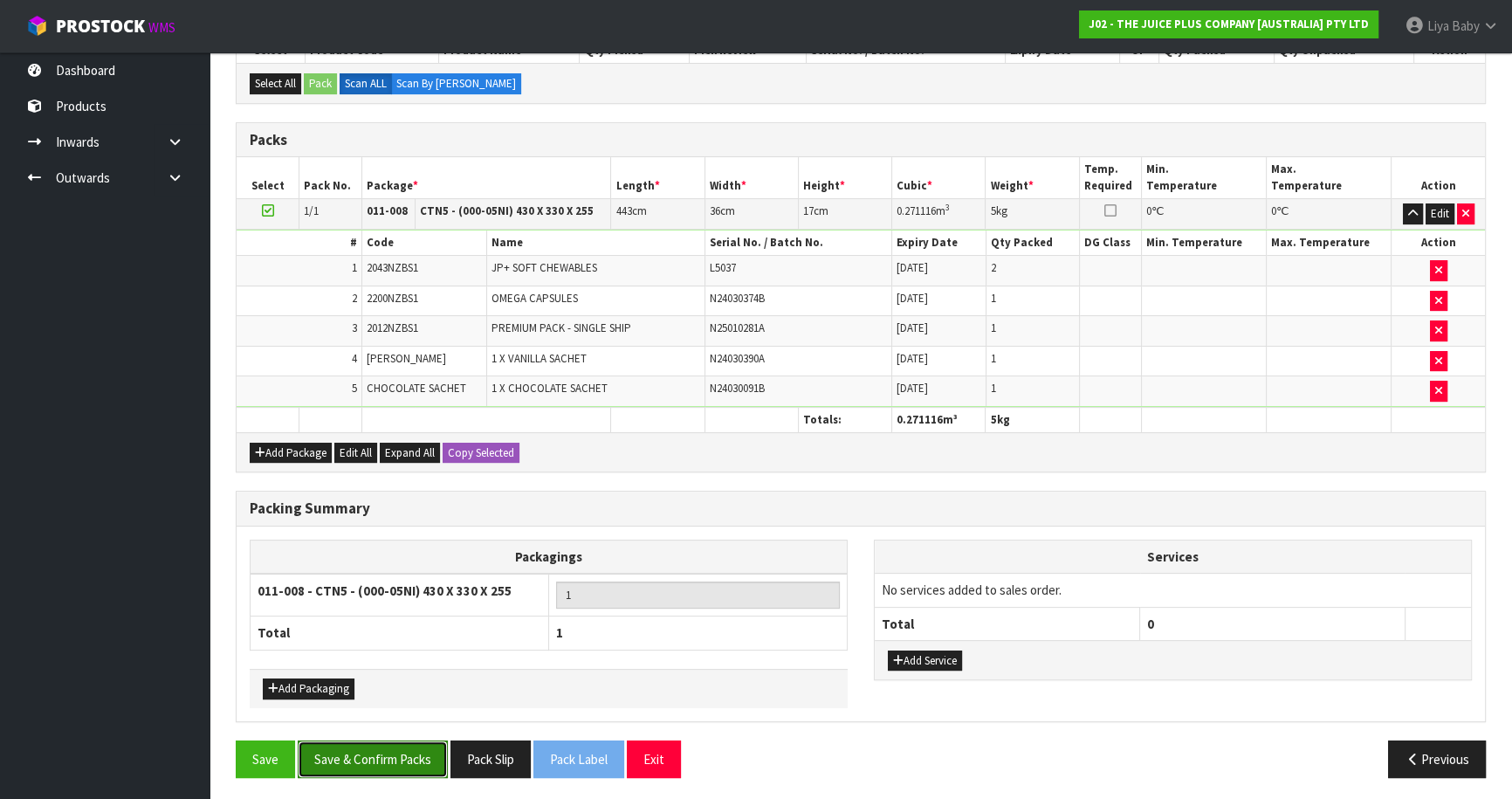
click at [380, 758] on button "Save & Confirm Packs" at bounding box center [373, 758] width 150 height 37
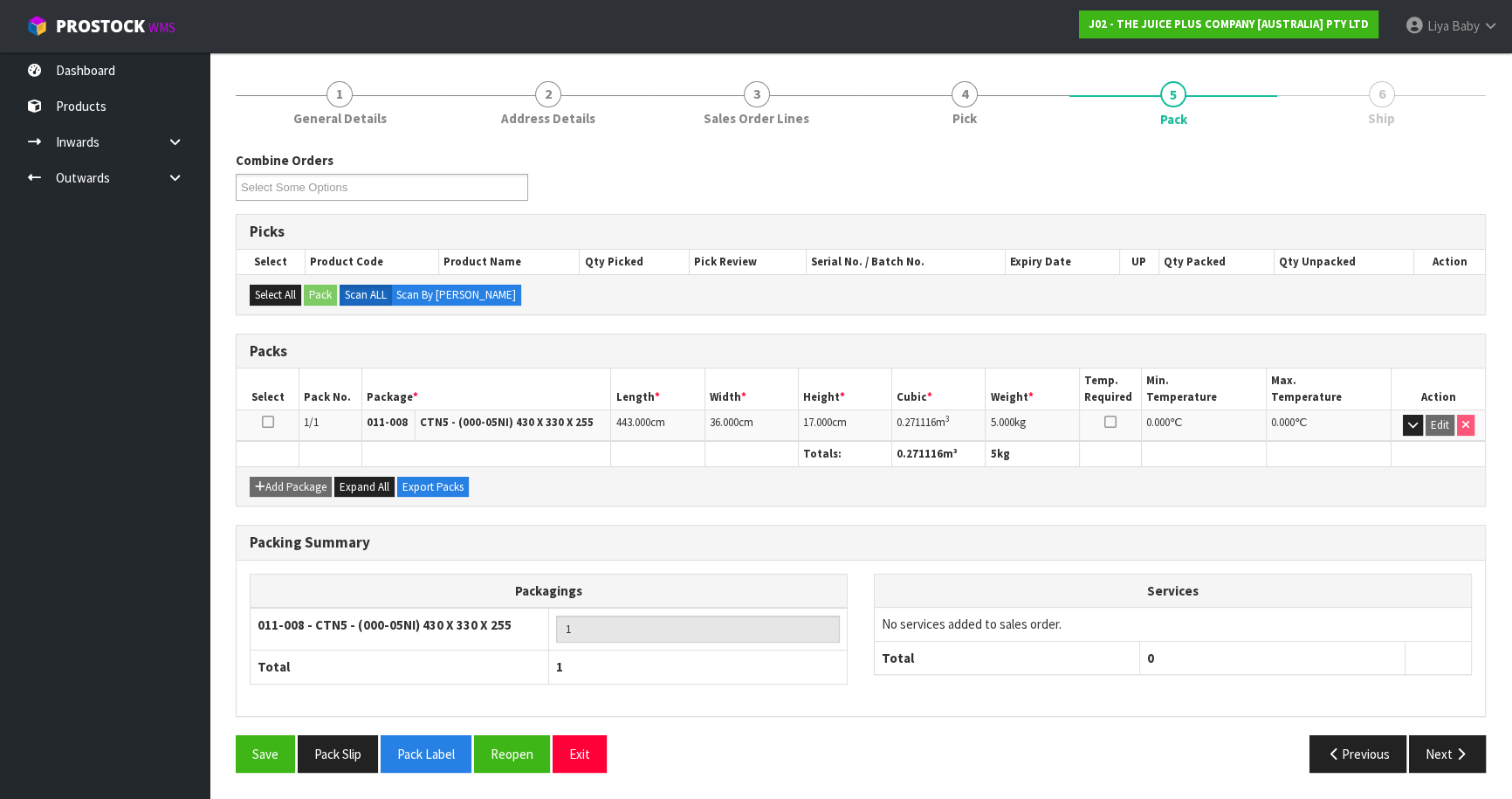
scroll to position [190, 0]
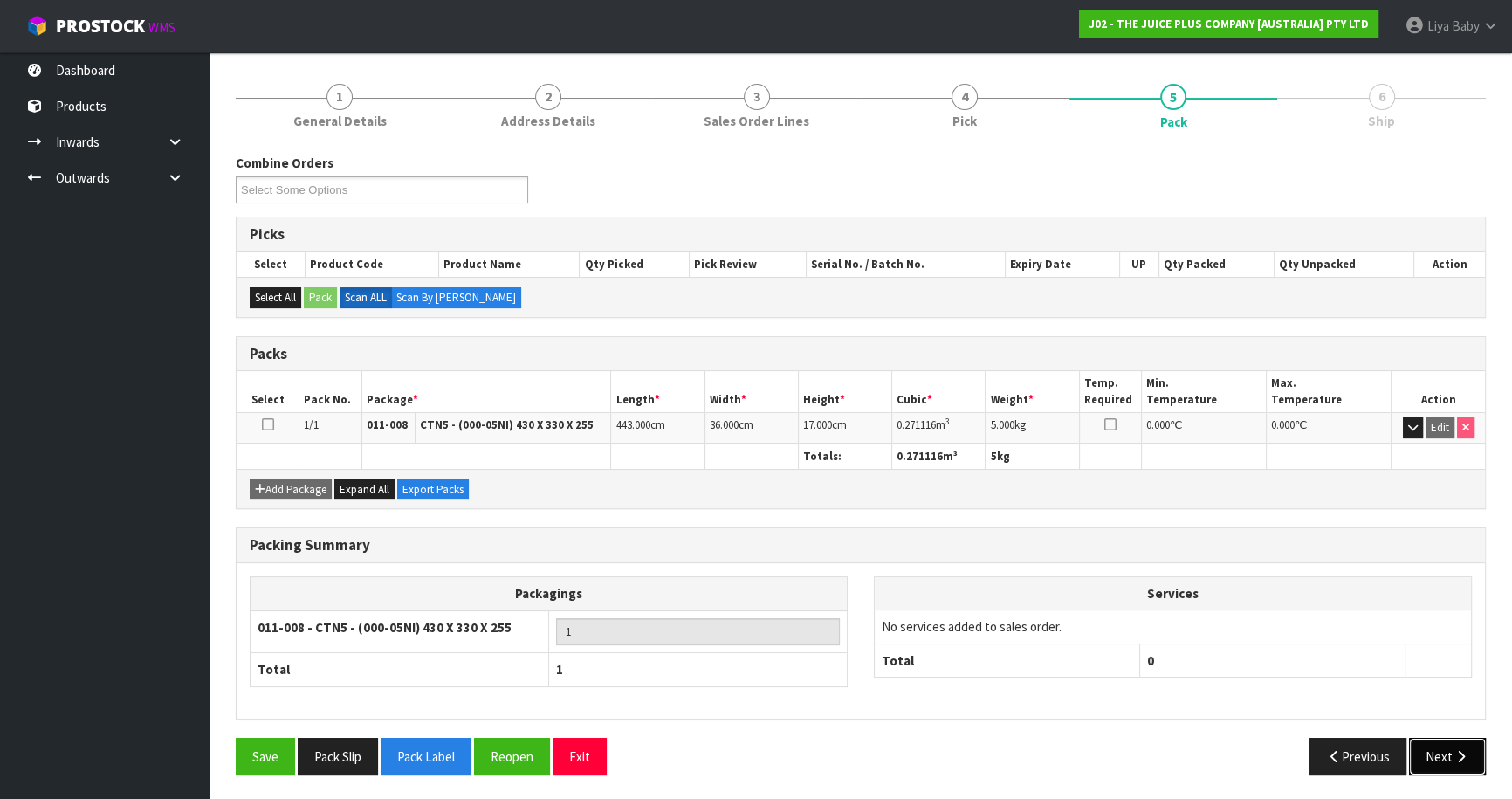
click at [1452, 753] on icon "button" at bounding box center [1460, 756] width 16 height 13
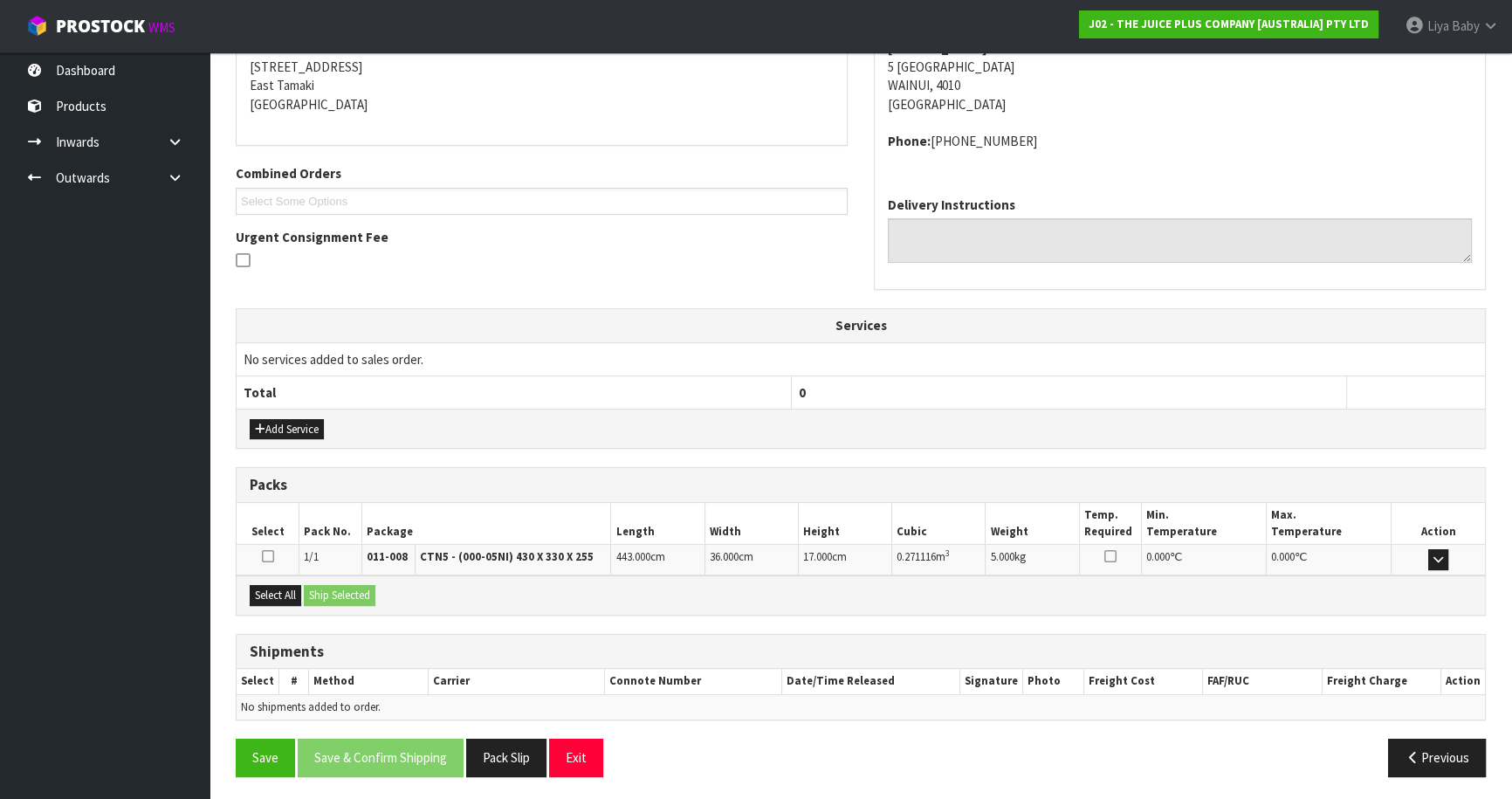
scroll to position [354, 0]
drag, startPoint x: 265, startPoint y: 593, endPoint x: 325, endPoint y: 601, distance: 60.5
click at [271, 598] on button "Select All" at bounding box center [275, 594] width 52 height 21
click at [327, 600] on button "Ship Selected" at bounding box center [339, 594] width 72 height 21
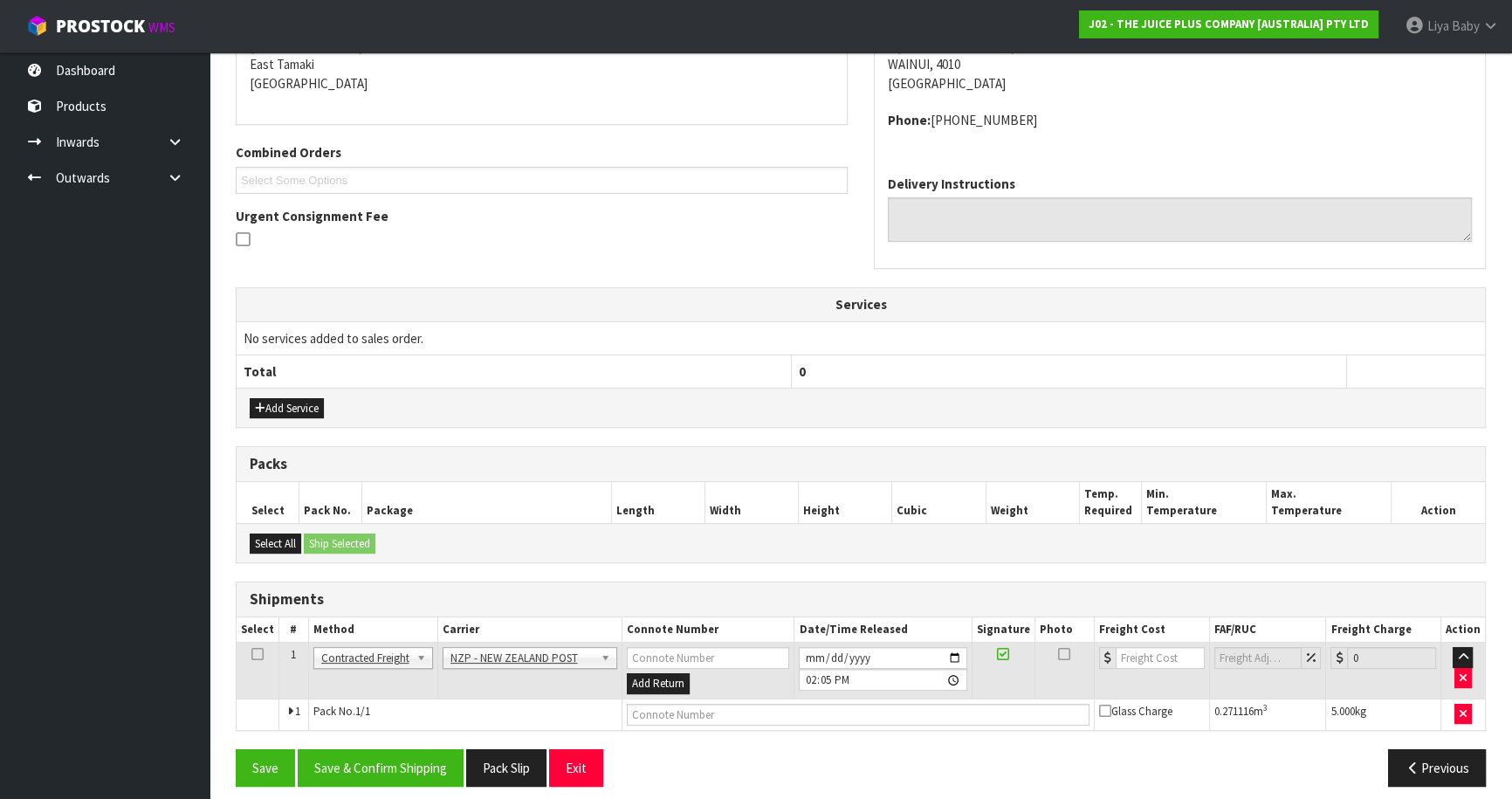
scroll to position [385, 0]
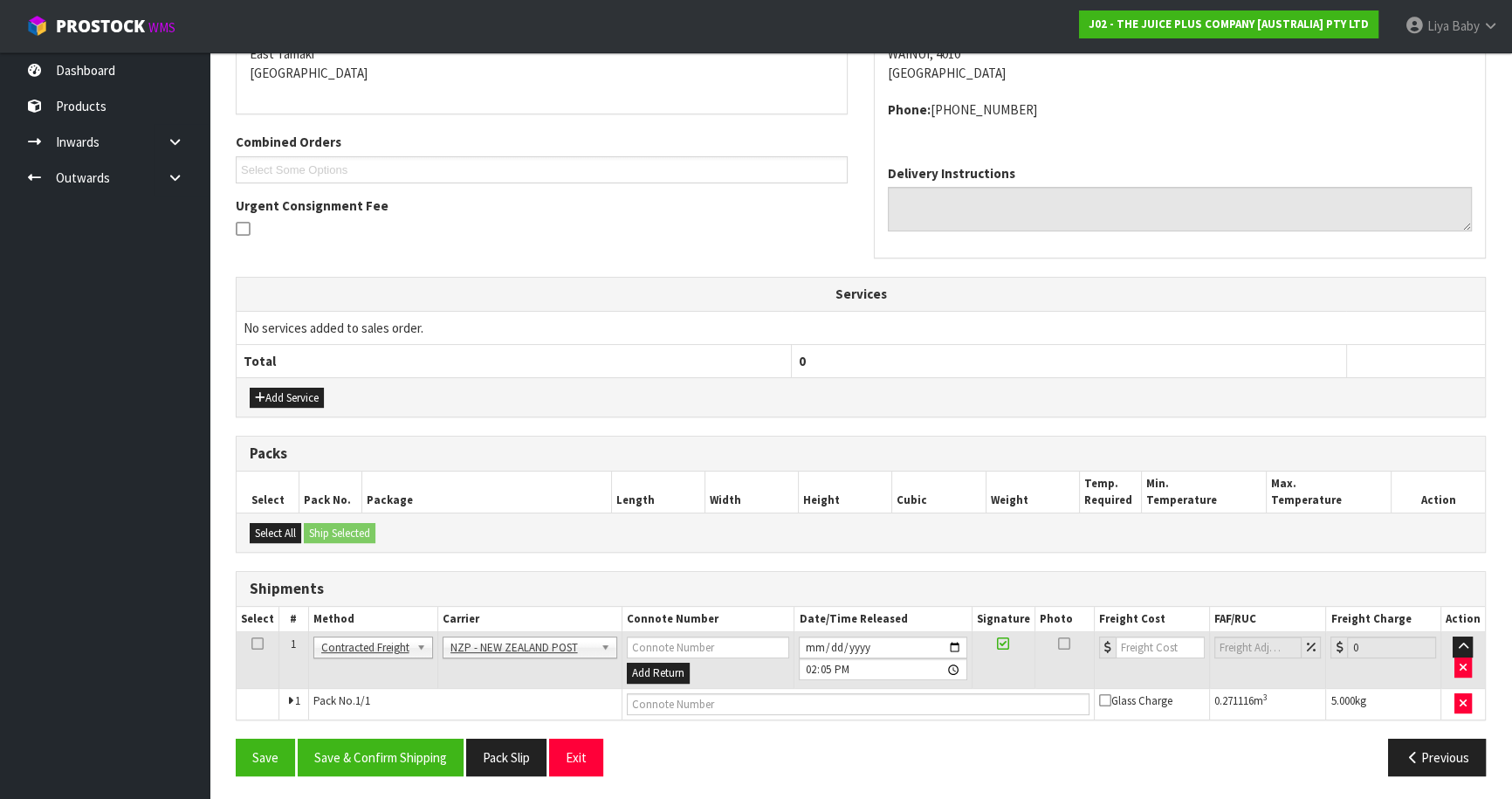
drag, startPoint x: 255, startPoint y: 640, endPoint x: 253, endPoint y: 653, distance: 13.2
click at [255, 644] on icon at bounding box center [256, 643] width 12 height 1
click at [361, 745] on button "Save & Confirm Shipping" at bounding box center [380, 756] width 166 height 37
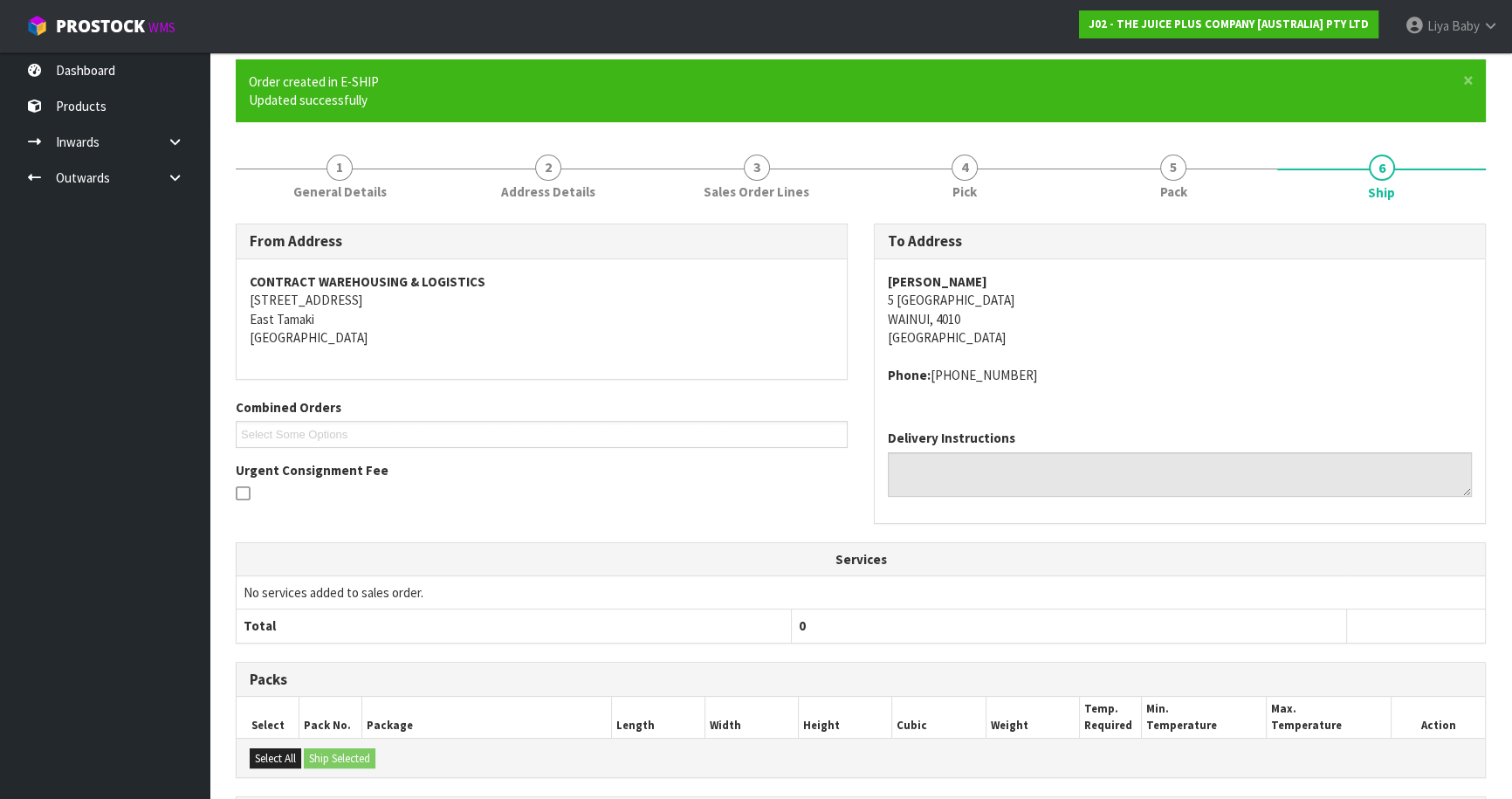
scroll to position [361, 0]
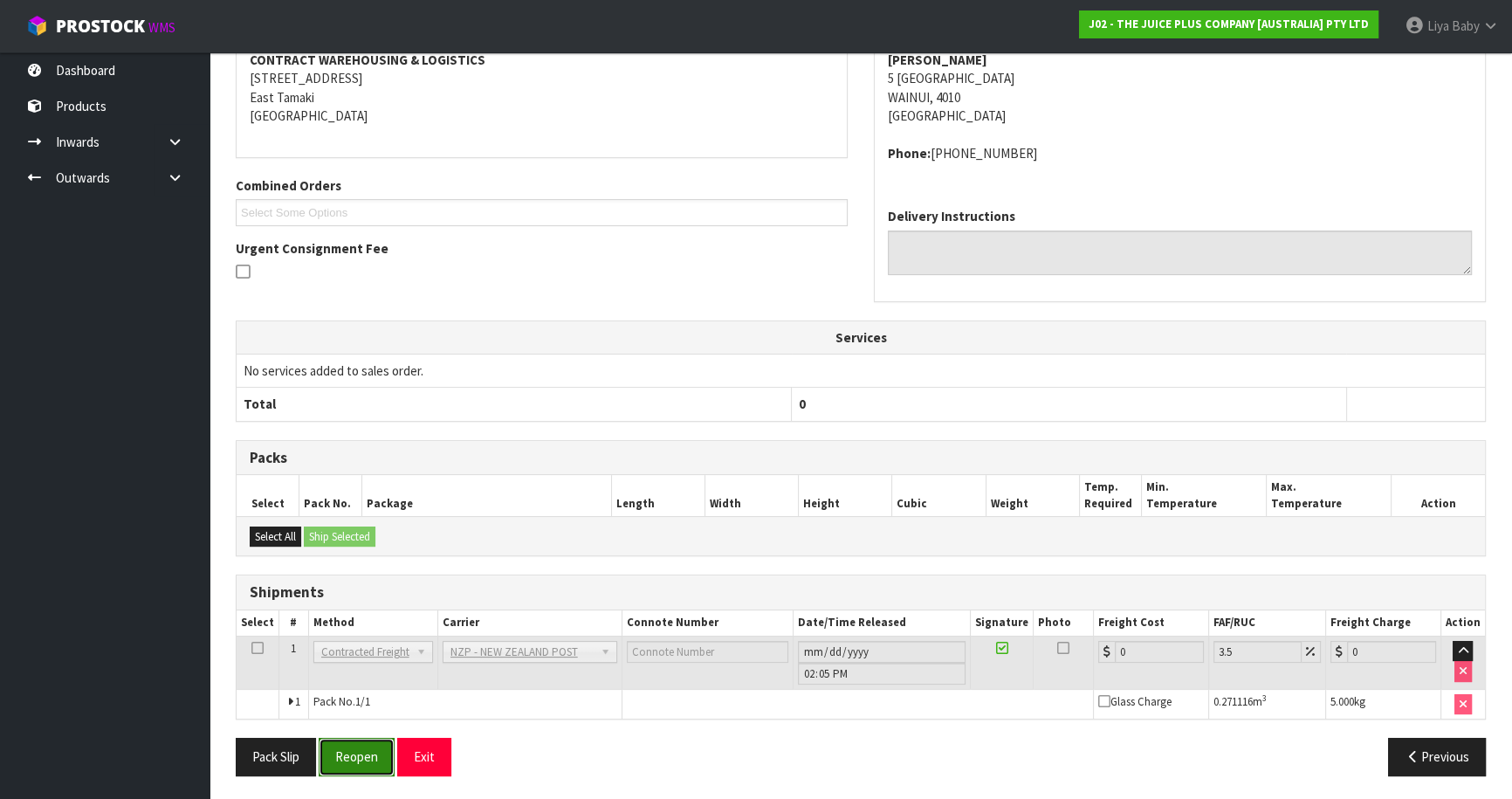
click at [349, 761] on button "Reopen" at bounding box center [357, 756] width 76 height 37
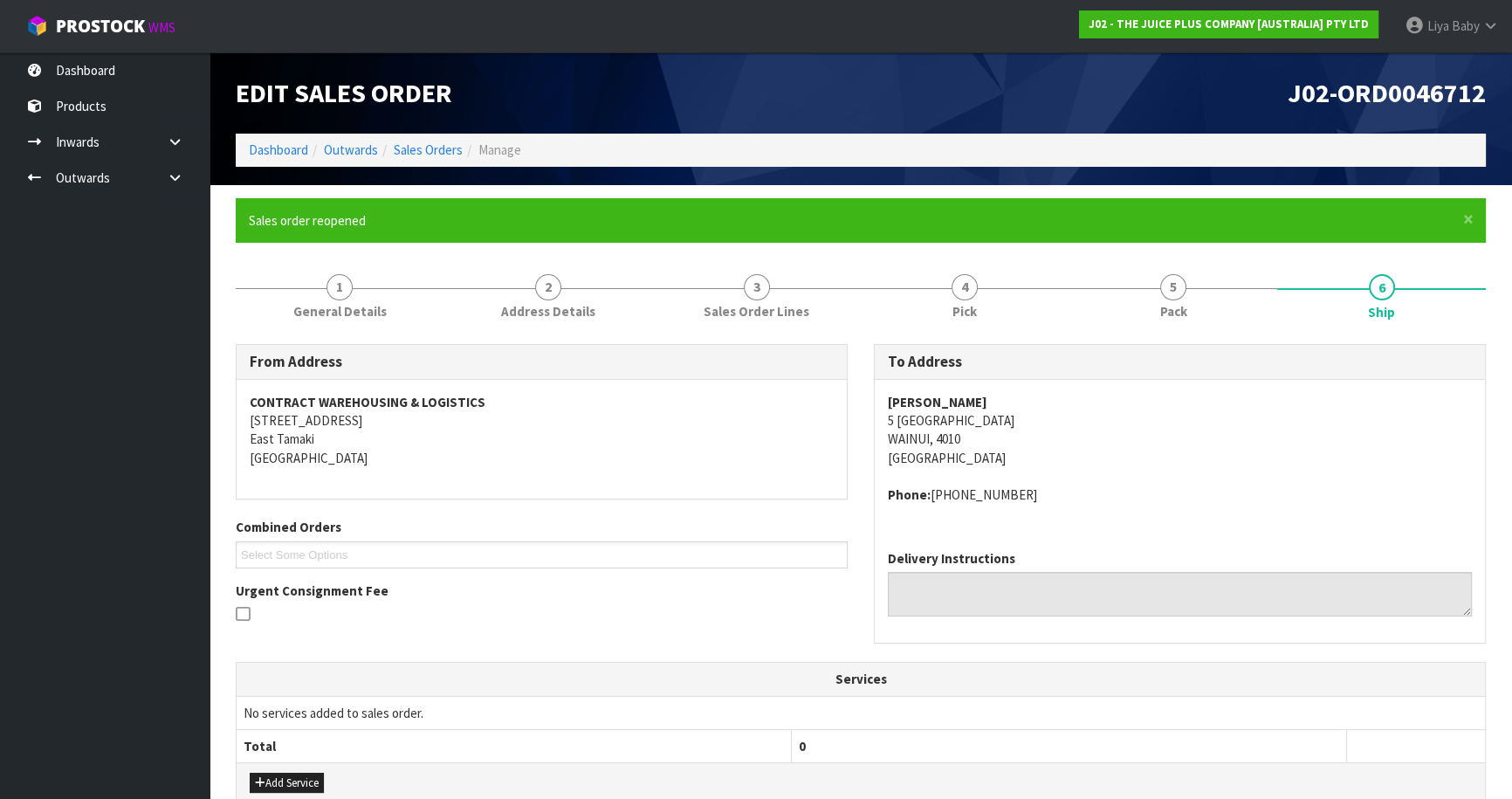
scroll to position [385, 0]
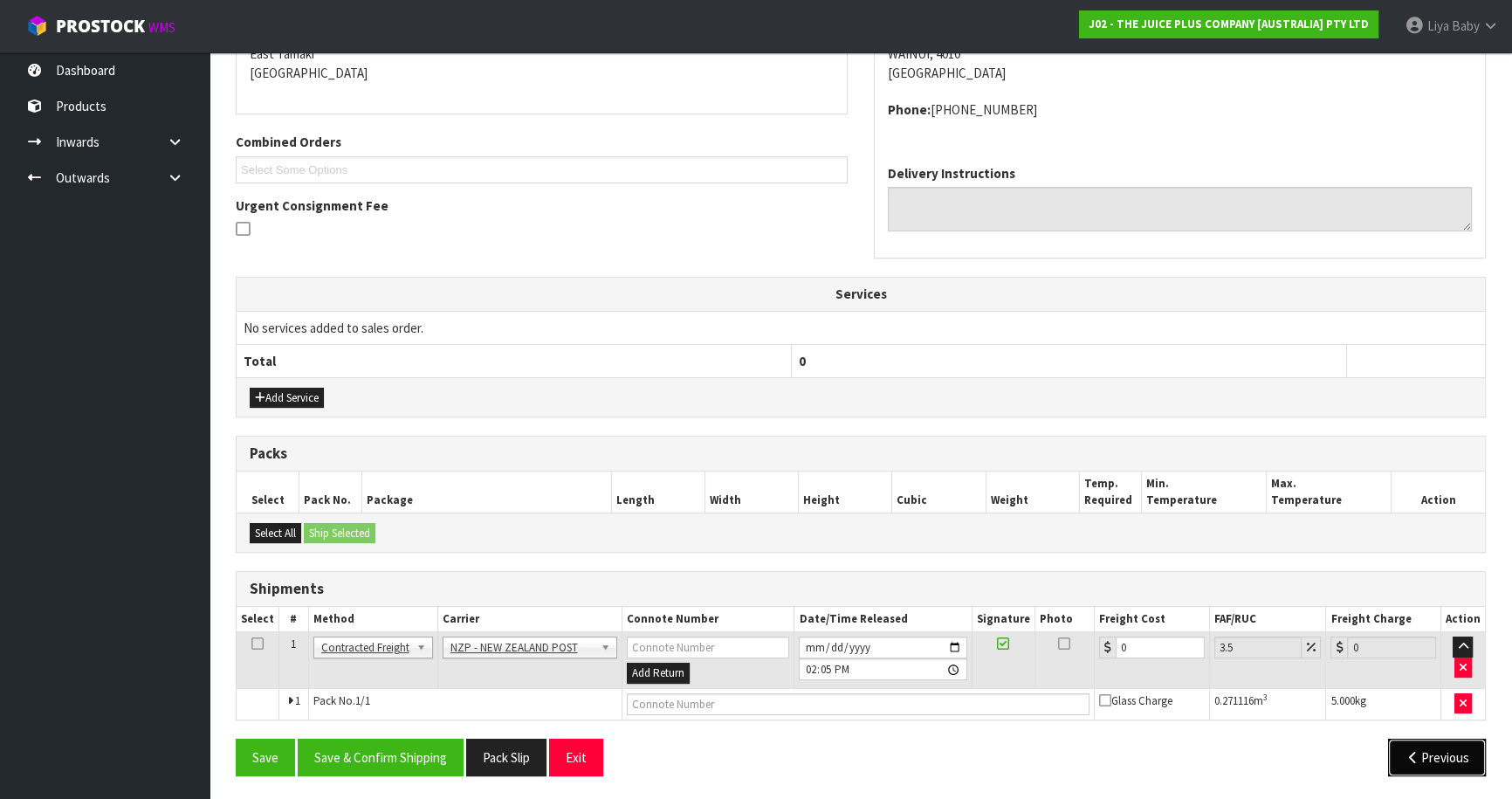
drag, startPoint x: 1411, startPoint y: 746, endPoint x: 1398, endPoint y: 745, distance: 13.0
click at [1405, 751] on icon "button" at bounding box center [1412, 757] width 16 height 13
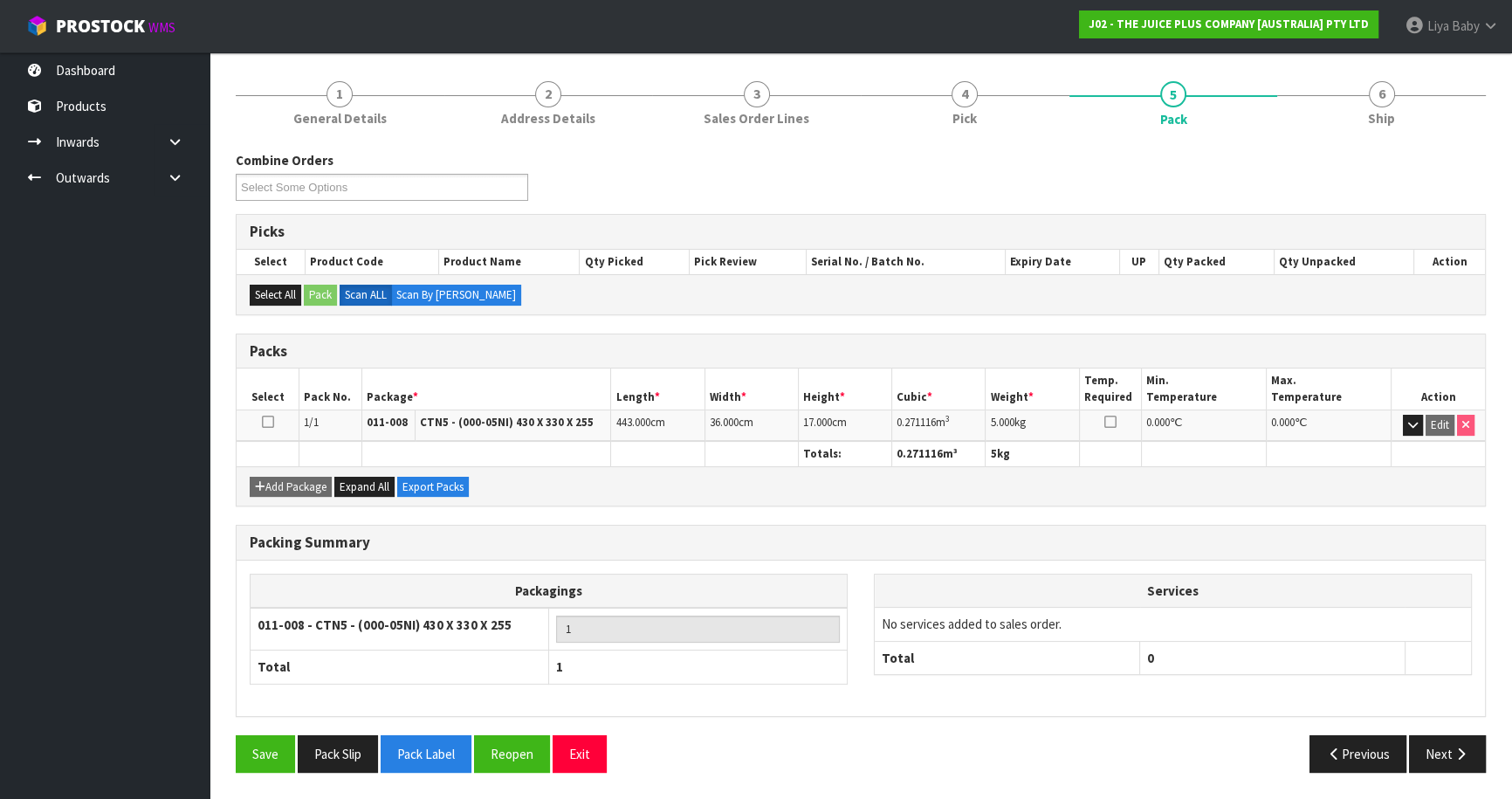
scroll to position [190, 0]
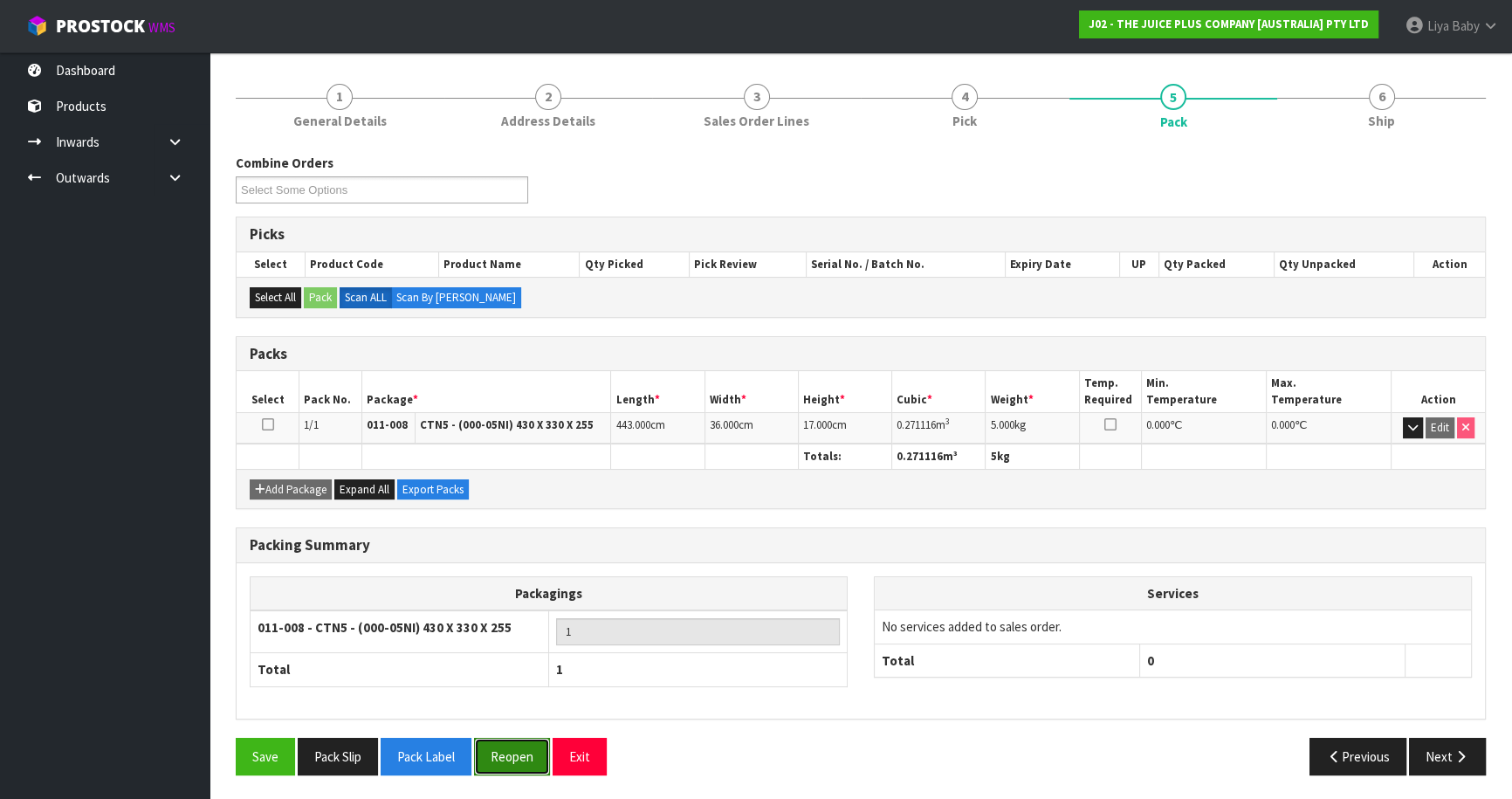
click at [515, 763] on button "Reopen" at bounding box center [512, 756] width 76 height 37
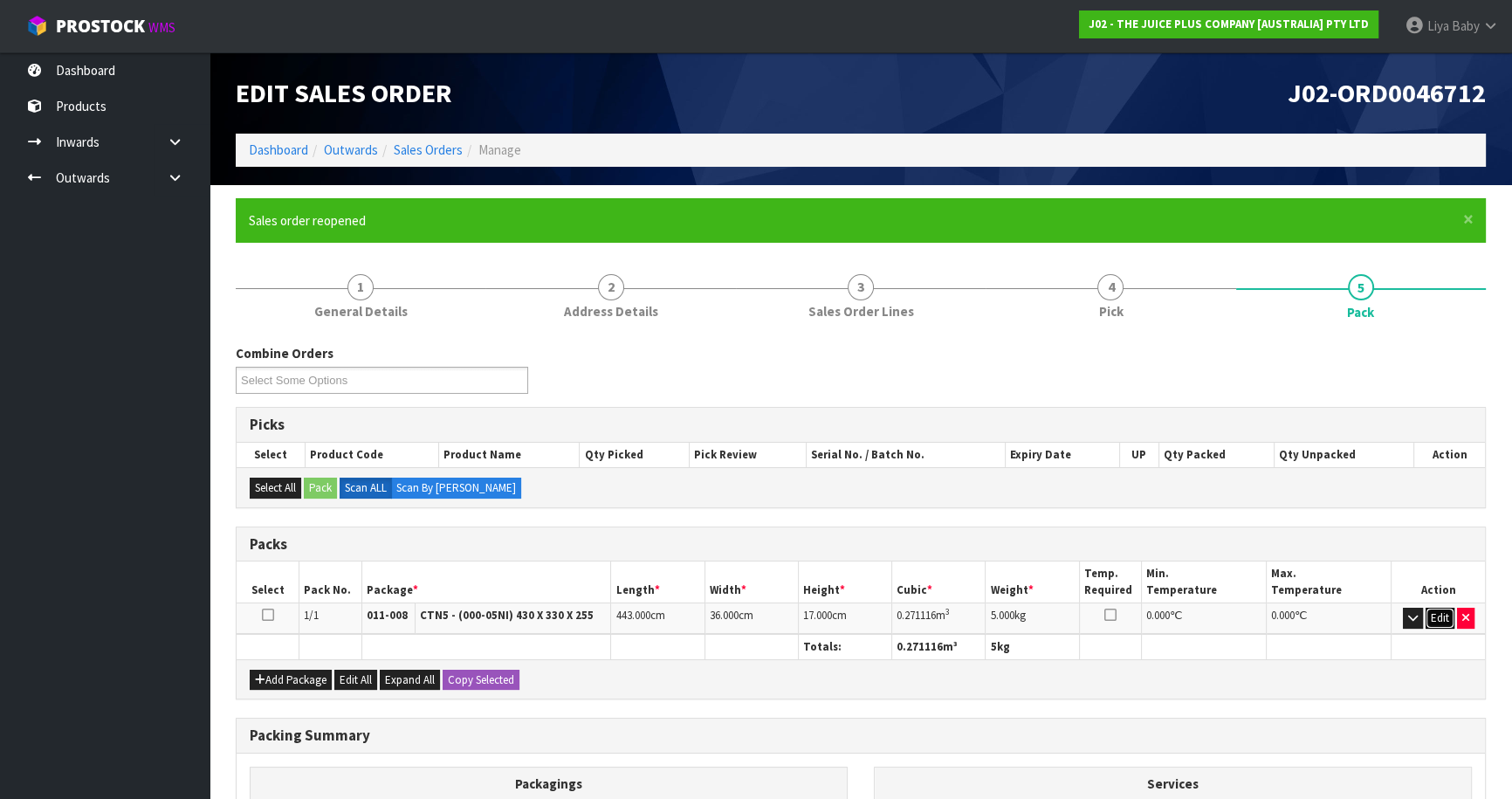
click at [1436, 610] on button "Edit" at bounding box center [1440, 618] width 29 height 21
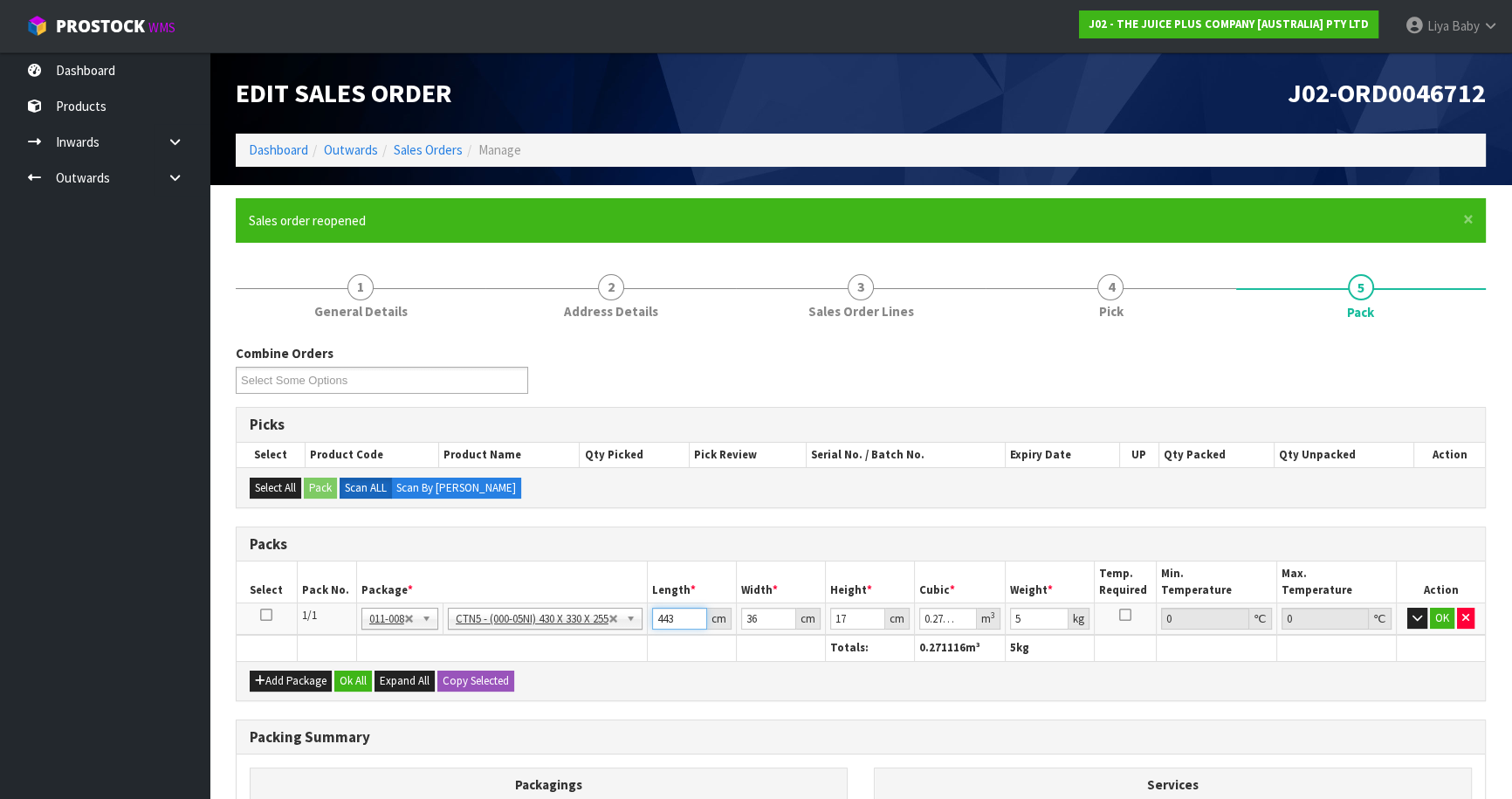
click at [667, 612] on input "443" at bounding box center [679, 619] width 55 height 22
click at [1435, 615] on button "OK" at bounding box center [1441, 618] width 24 height 21
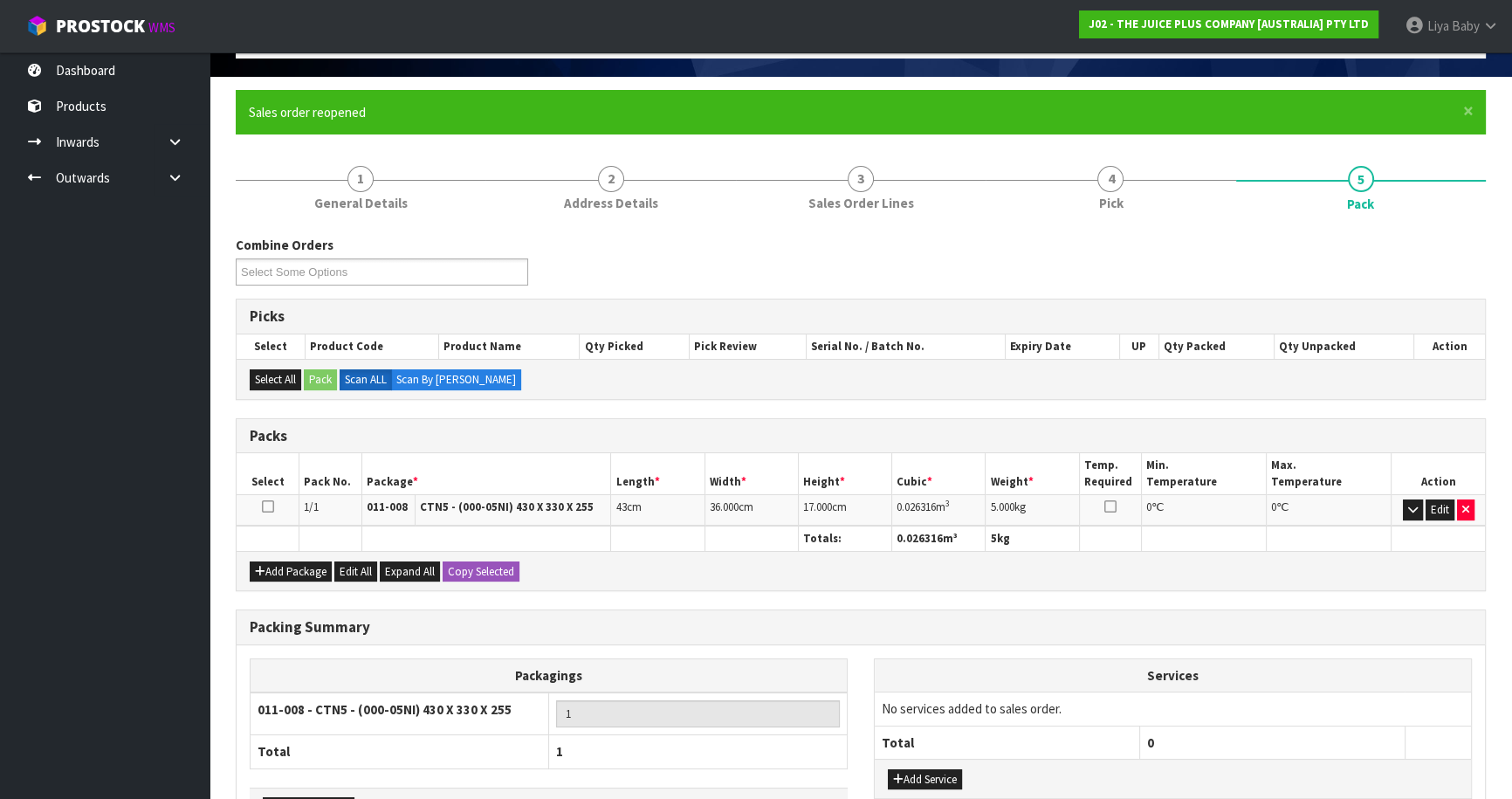
scroll to position [227, 0]
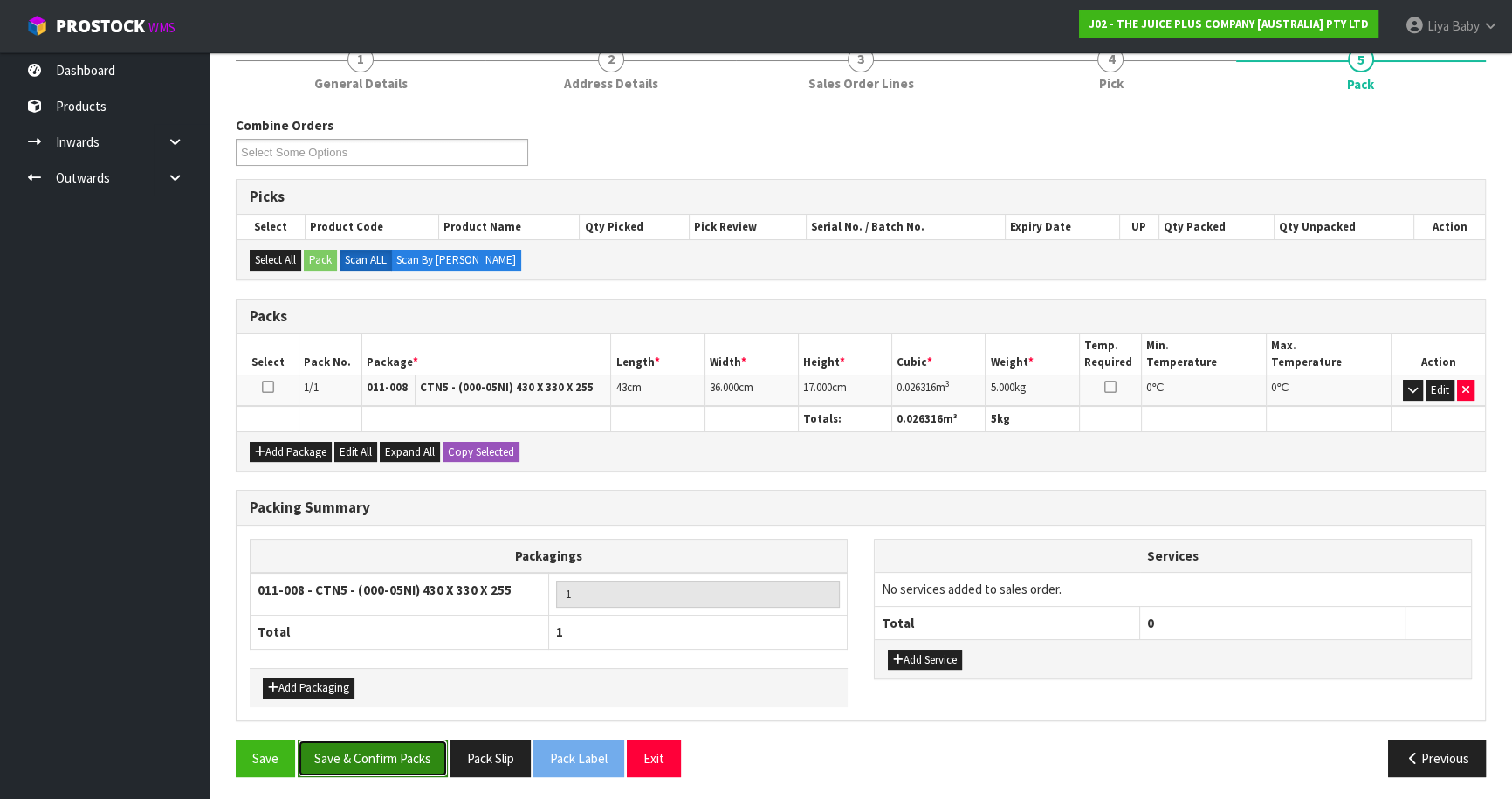
click at [369, 747] on button "Save & Confirm Packs" at bounding box center [373, 757] width 150 height 37
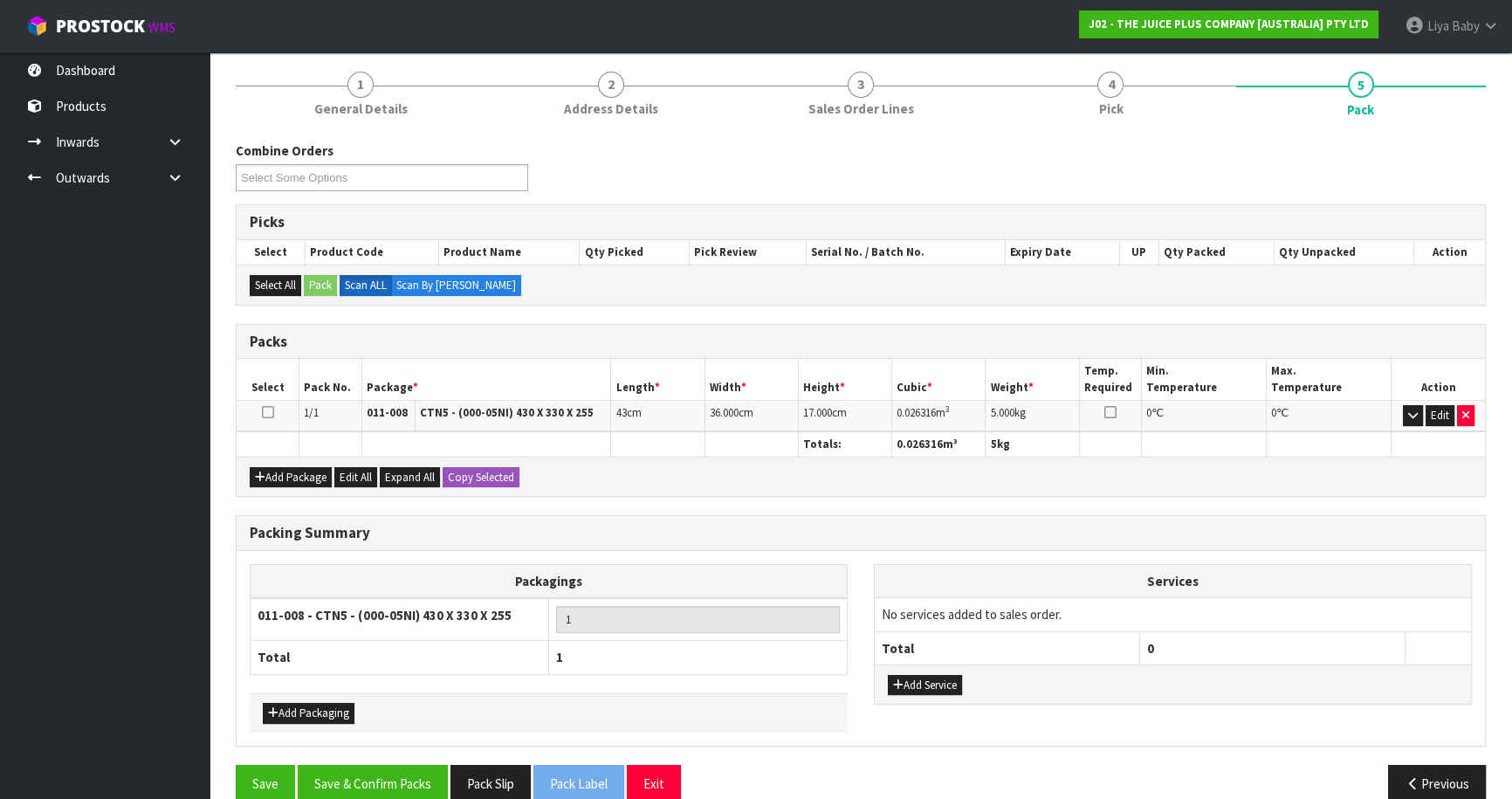
scroll to position [190, 0]
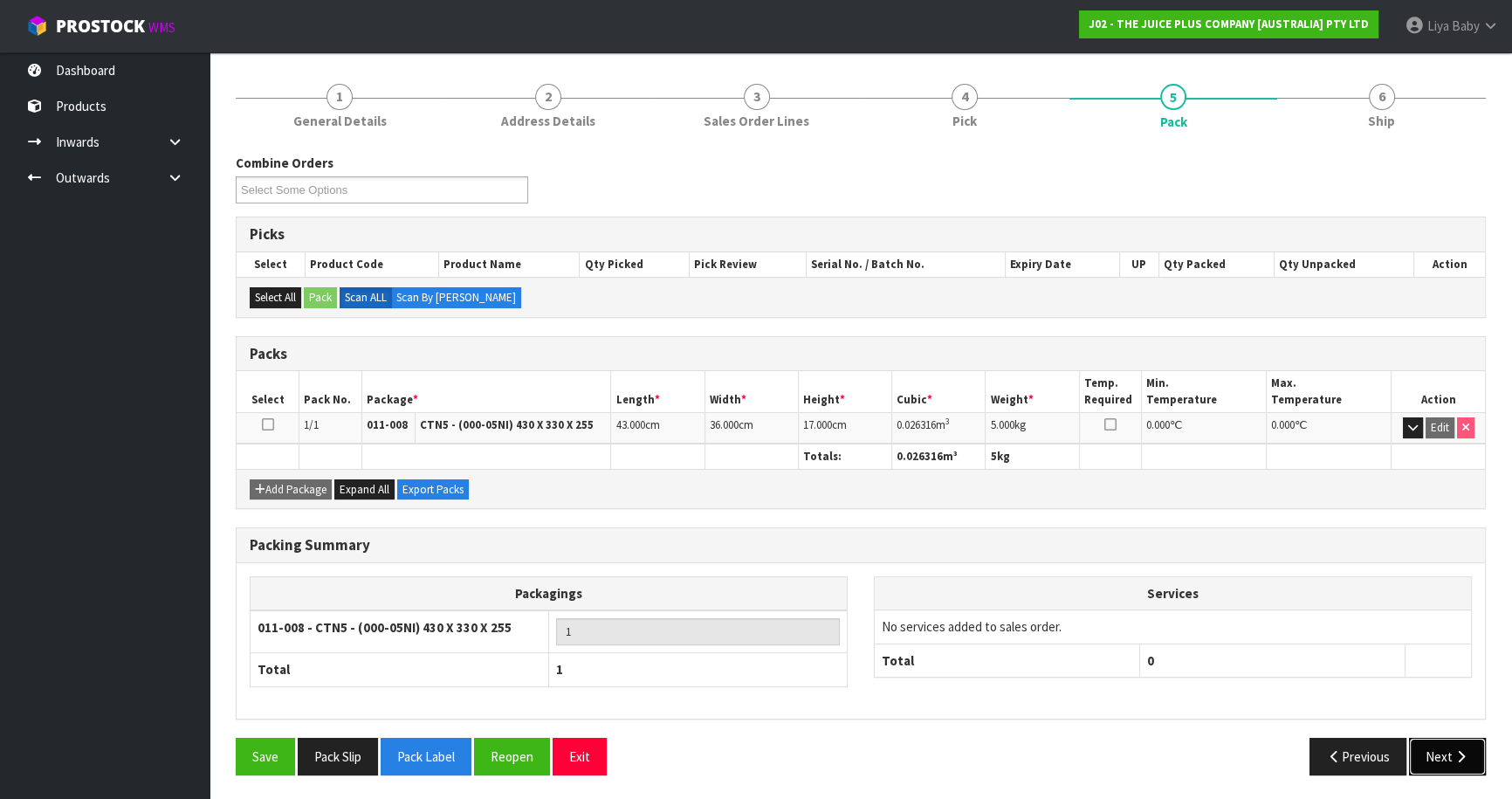
click at [1467, 754] on icon "button" at bounding box center [1460, 756] width 16 height 13
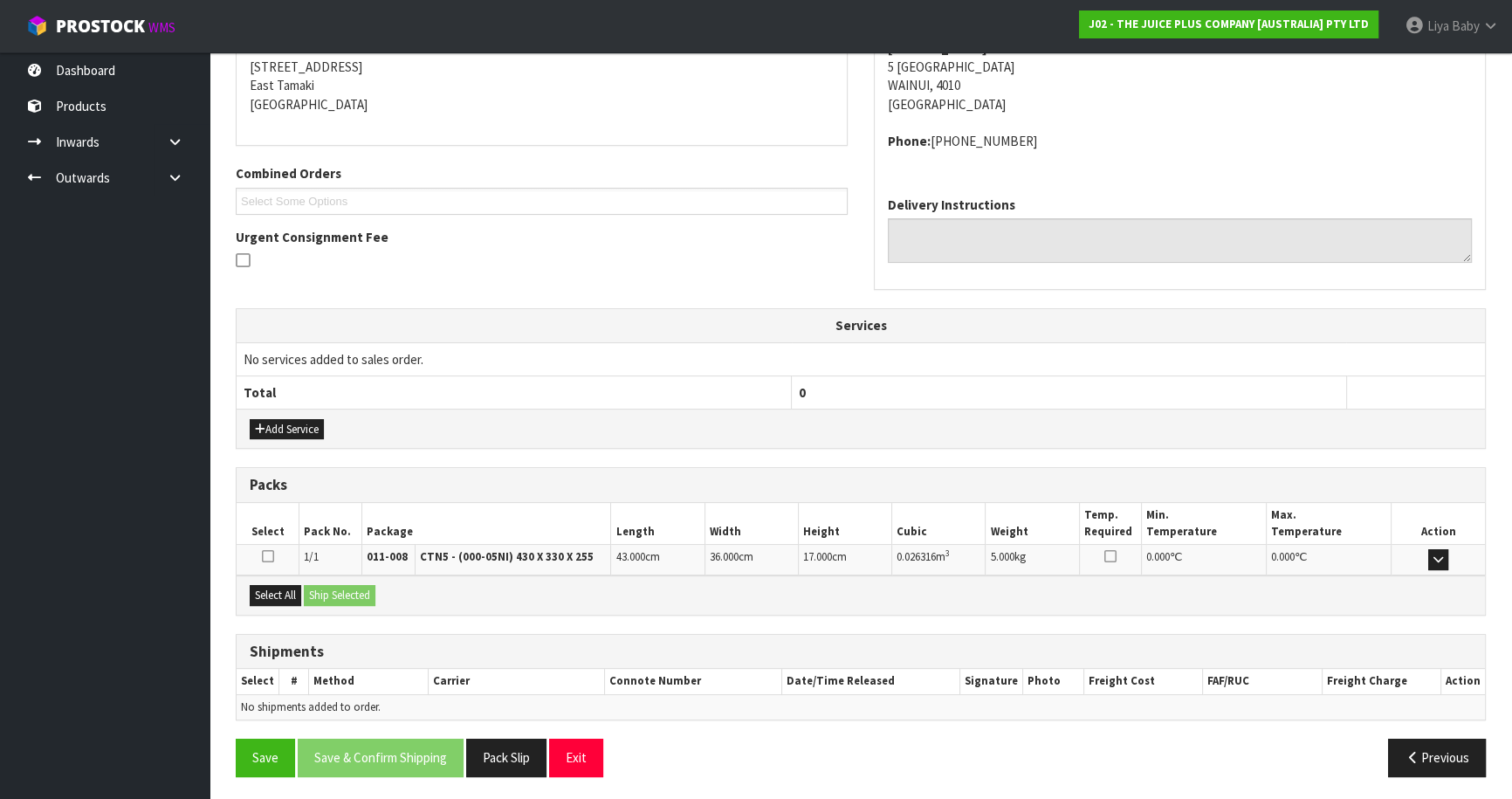
scroll to position [354, 0]
click at [268, 593] on button "Select All" at bounding box center [275, 594] width 52 height 21
click at [331, 589] on button "Ship Selected" at bounding box center [339, 594] width 72 height 21
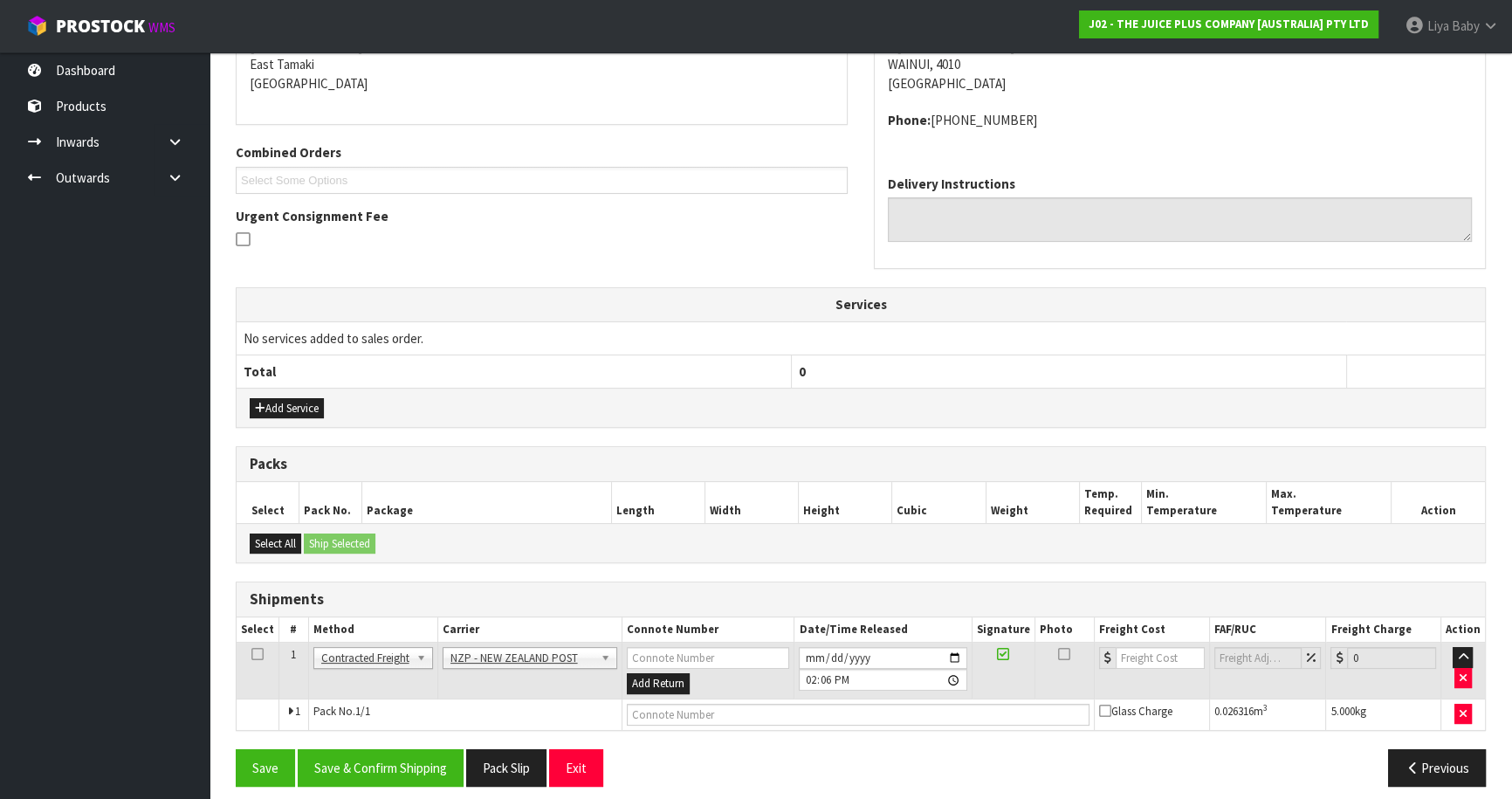
scroll to position [385, 0]
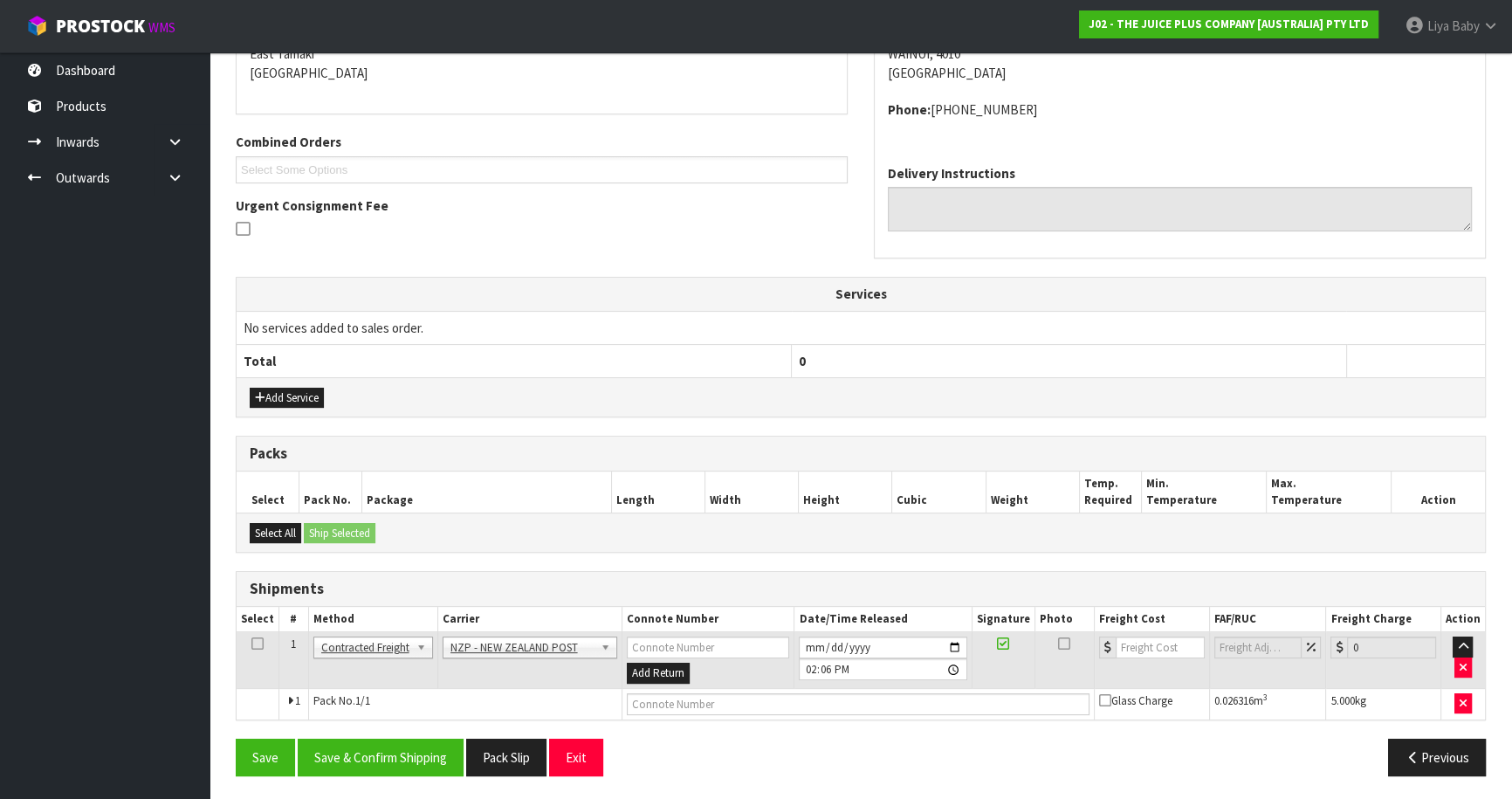
click at [255, 644] on icon at bounding box center [256, 643] width 12 height 1
click at [369, 758] on button "Save & Confirm Shipping" at bounding box center [380, 756] width 166 height 37
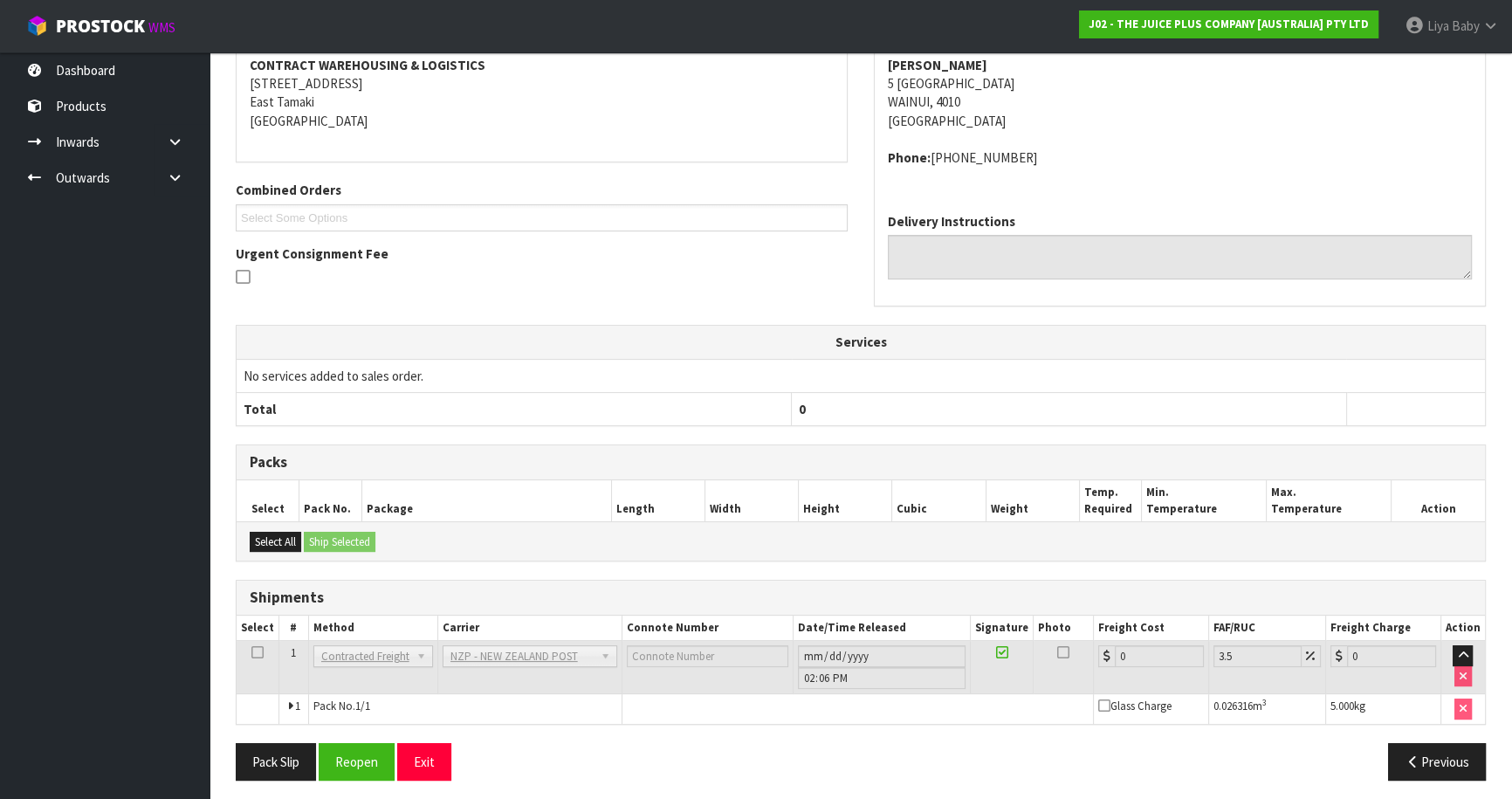
scroll to position [342, 0]
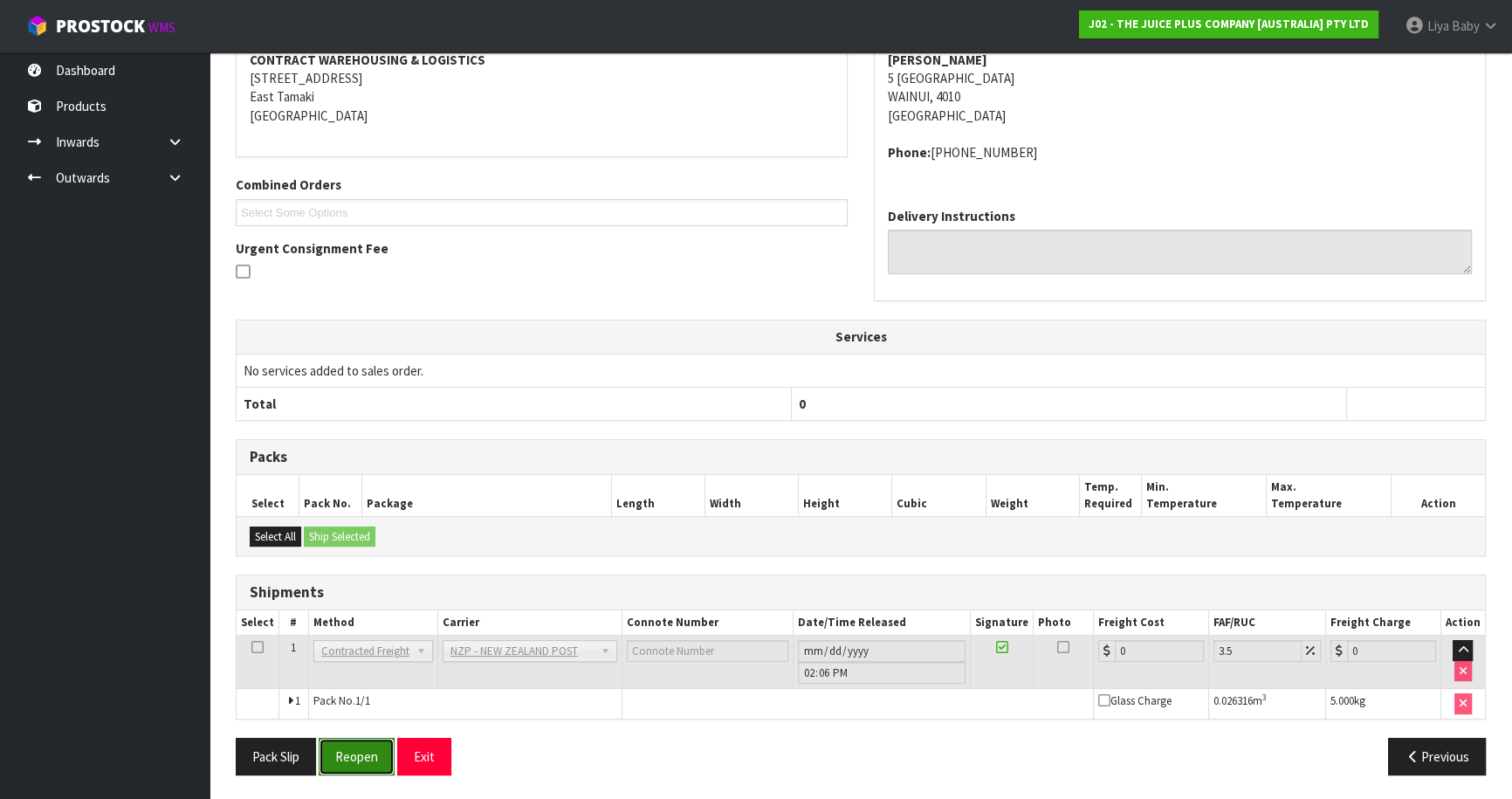
click at [371, 747] on button "Reopen" at bounding box center [357, 756] width 76 height 37
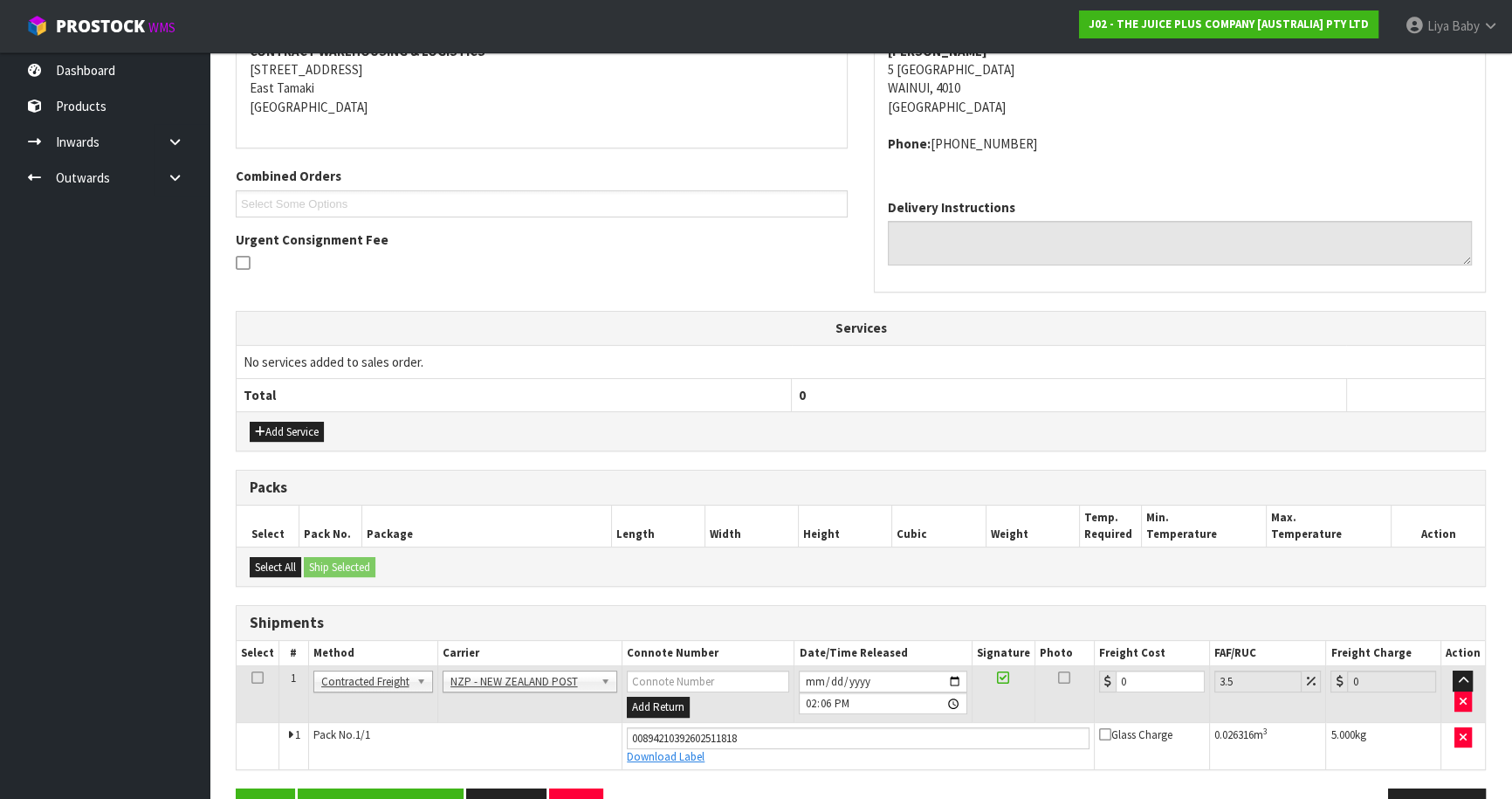
scroll to position [401, 0]
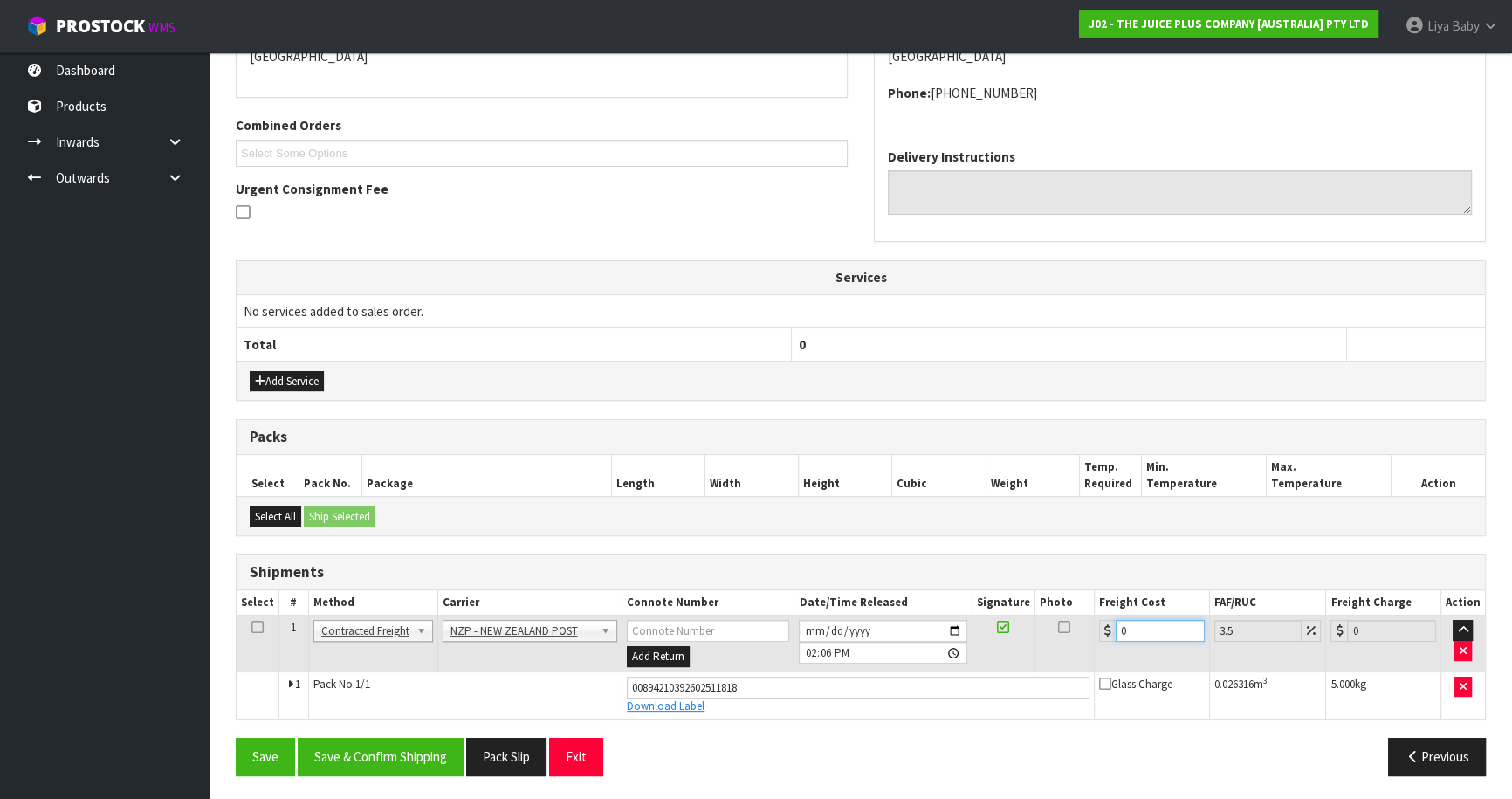
click at [1138, 629] on input "0" at bounding box center [1160, 631] width 89 height 22
click at [251, 627] on icon at bounding box center [256, 627] width 12 height 1
click at [364, 746] on button "Save & Confirm Shipping" at bounding box center [380, 756] width 166 height 37
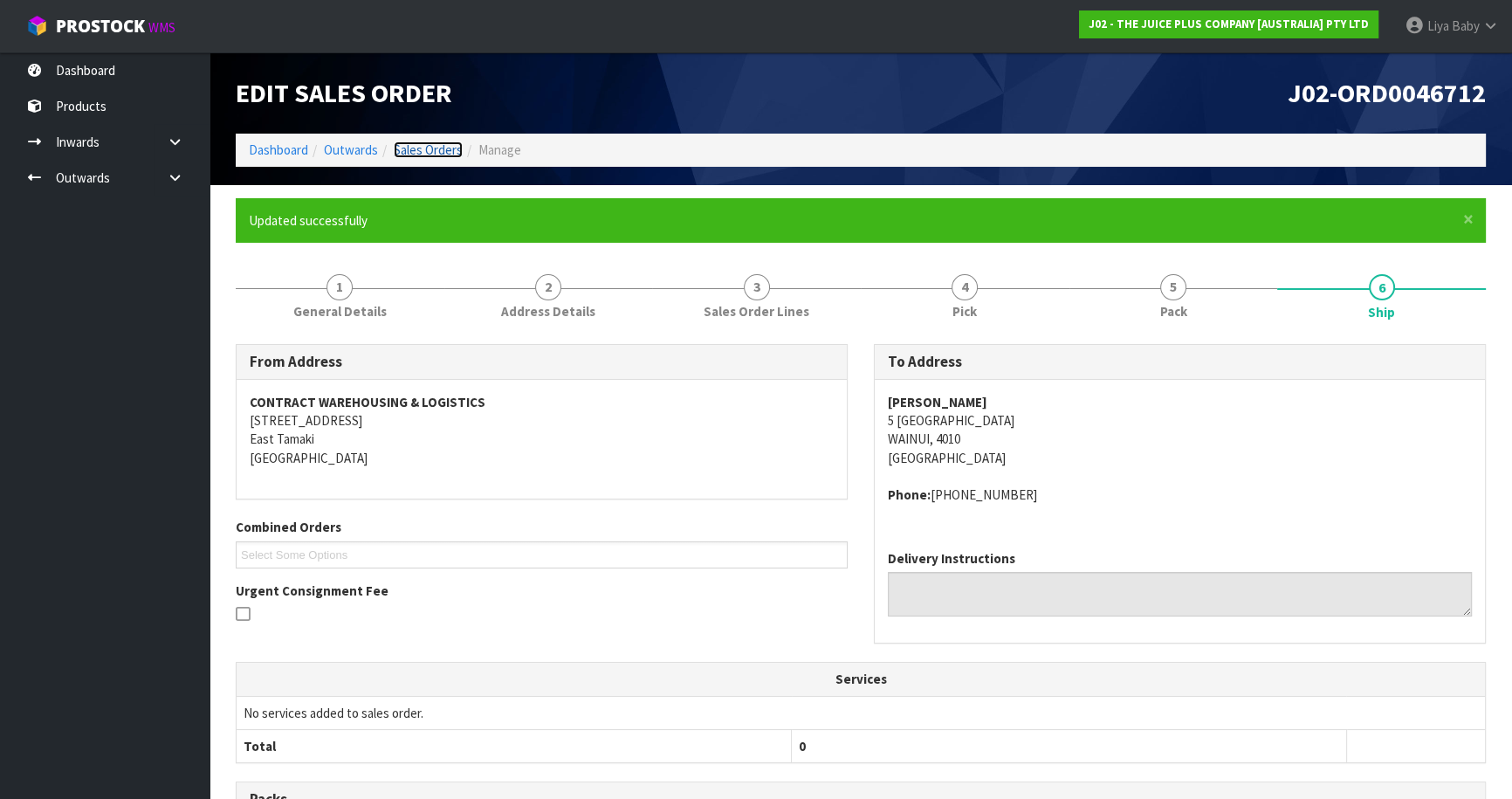
click at [402, 153] on link "Sales Orders" at bounding box center [429, 149] width 69 height 16
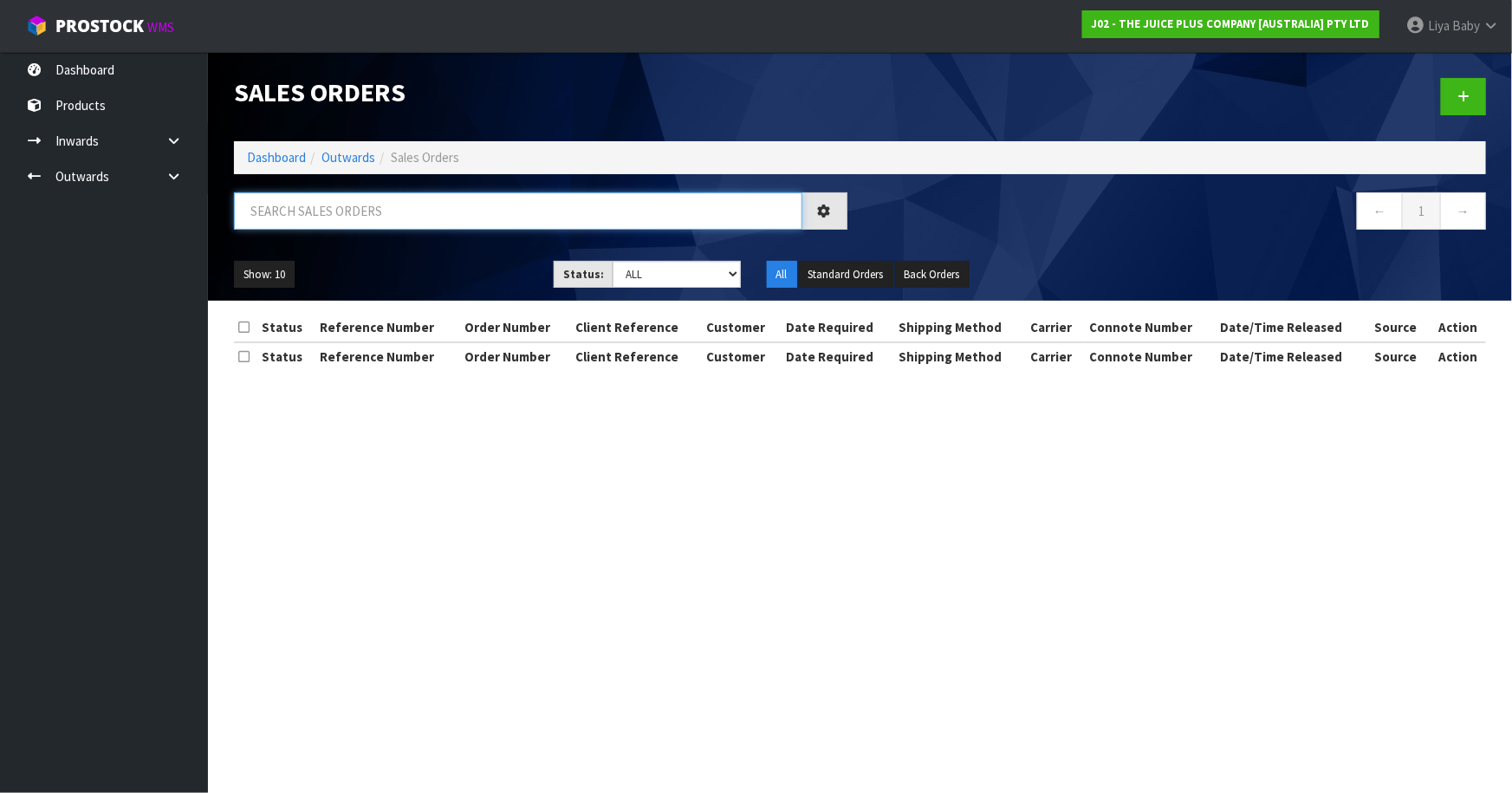
click at [387, 222] on input "text" at bounding box center [518, 210] width 568 height 37
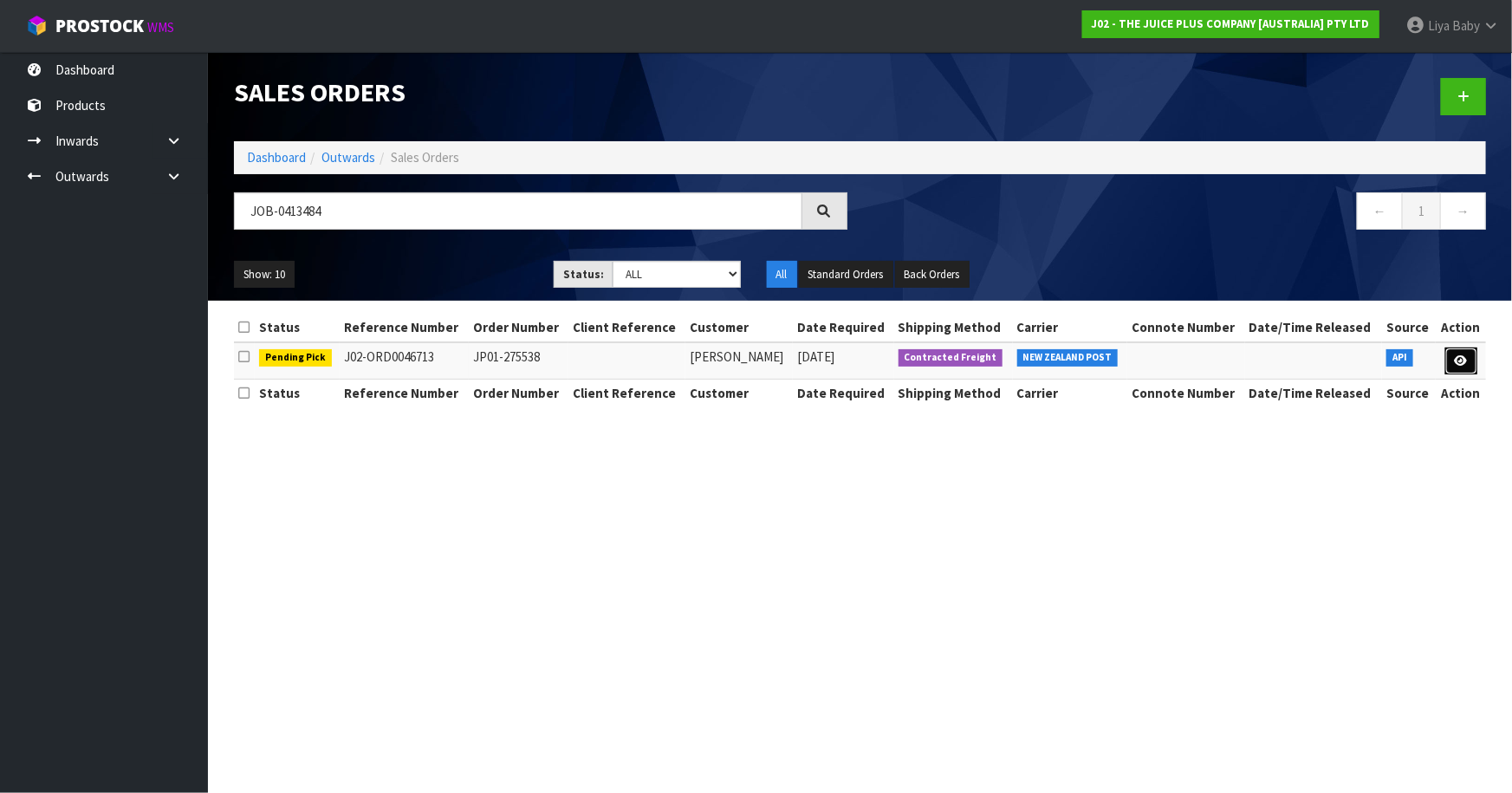
click at [1463, 355] on icon at bounding box center [1462, 361] width 13 height 12
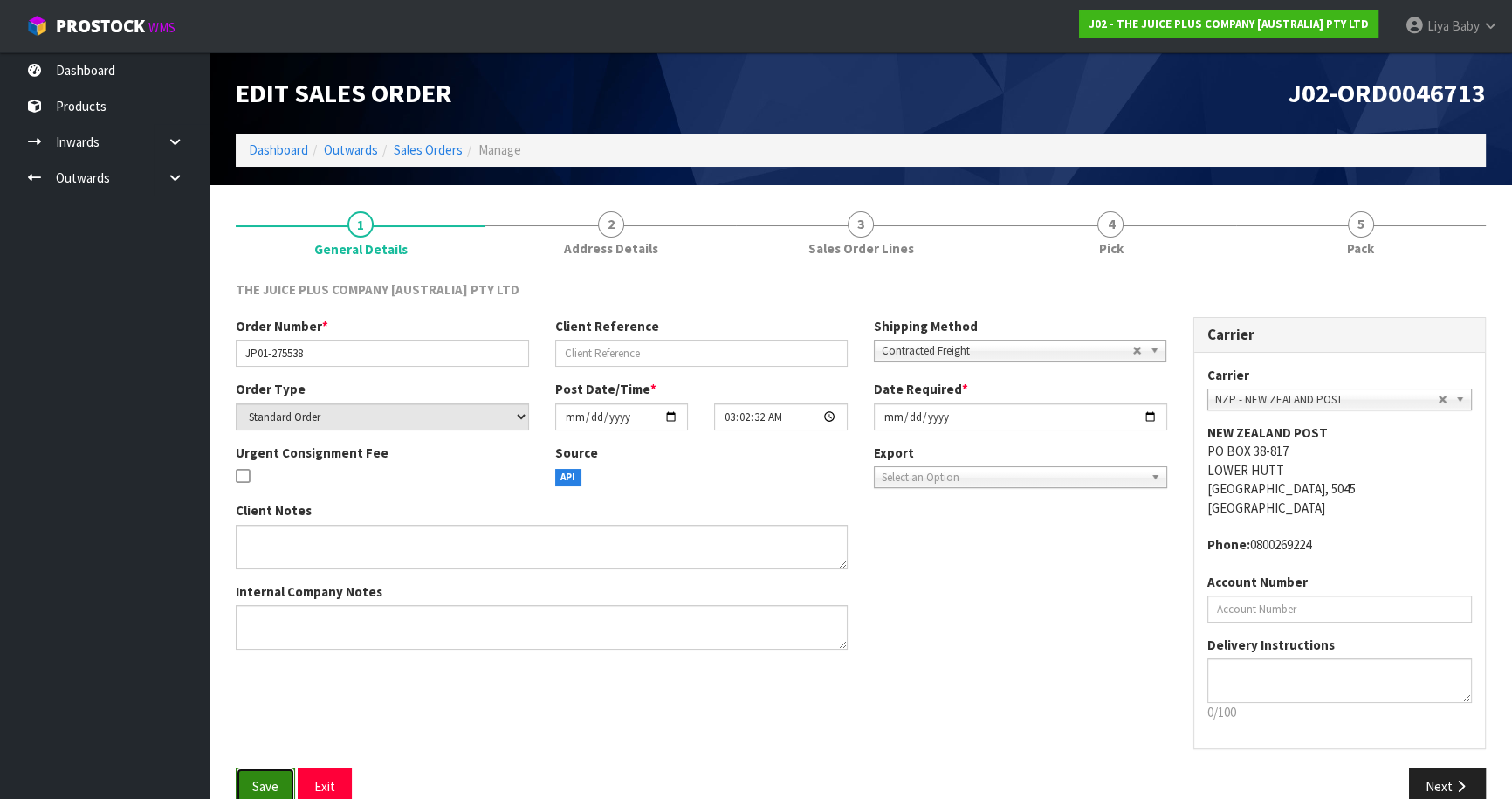
click at [256, 787] on span "Save" at bounding box center [265, 785] width 26 height 16
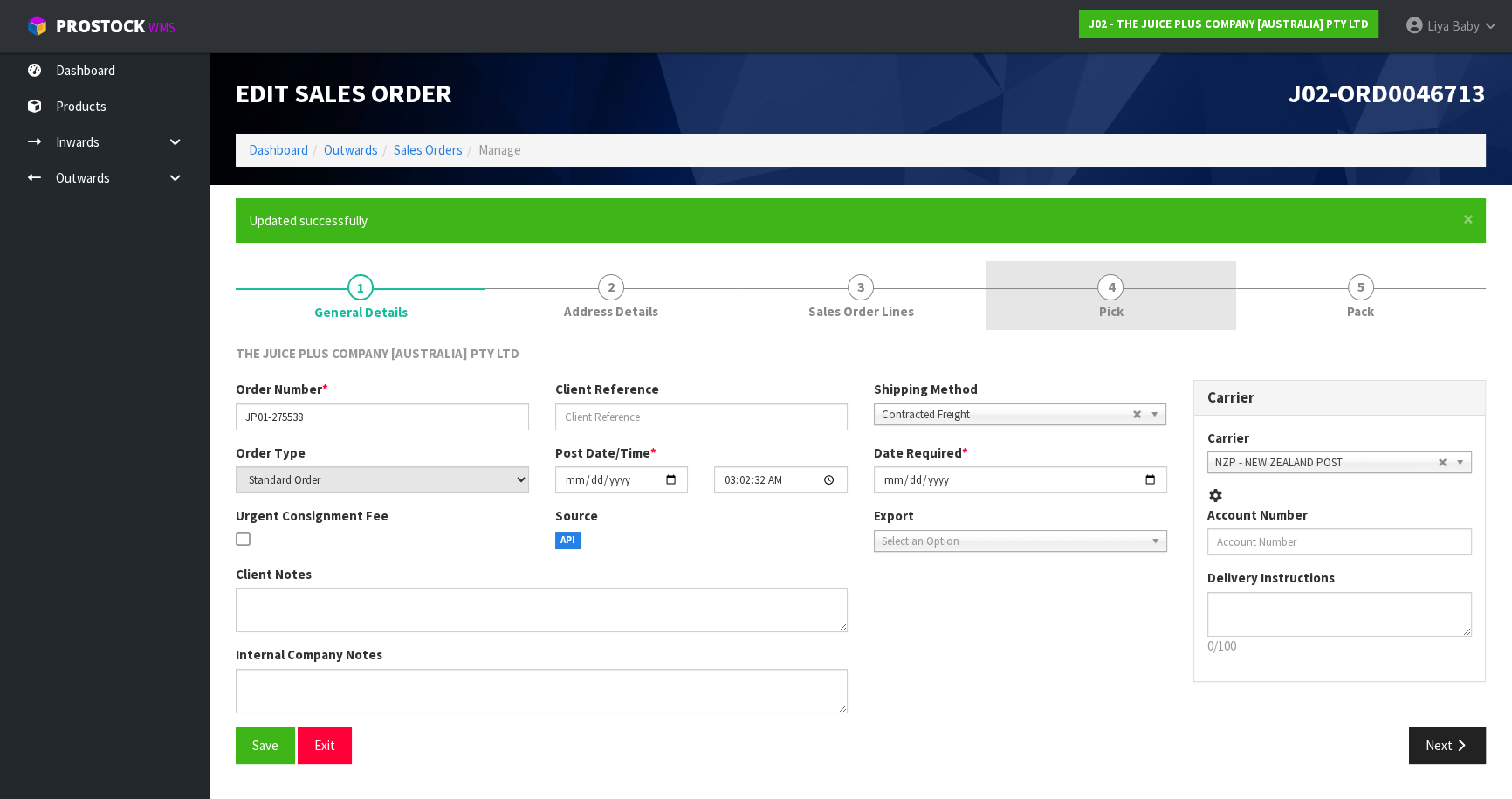
click at [1119, 303] on span "Pick" at bounding box center [1110, 311] width 24 height 18
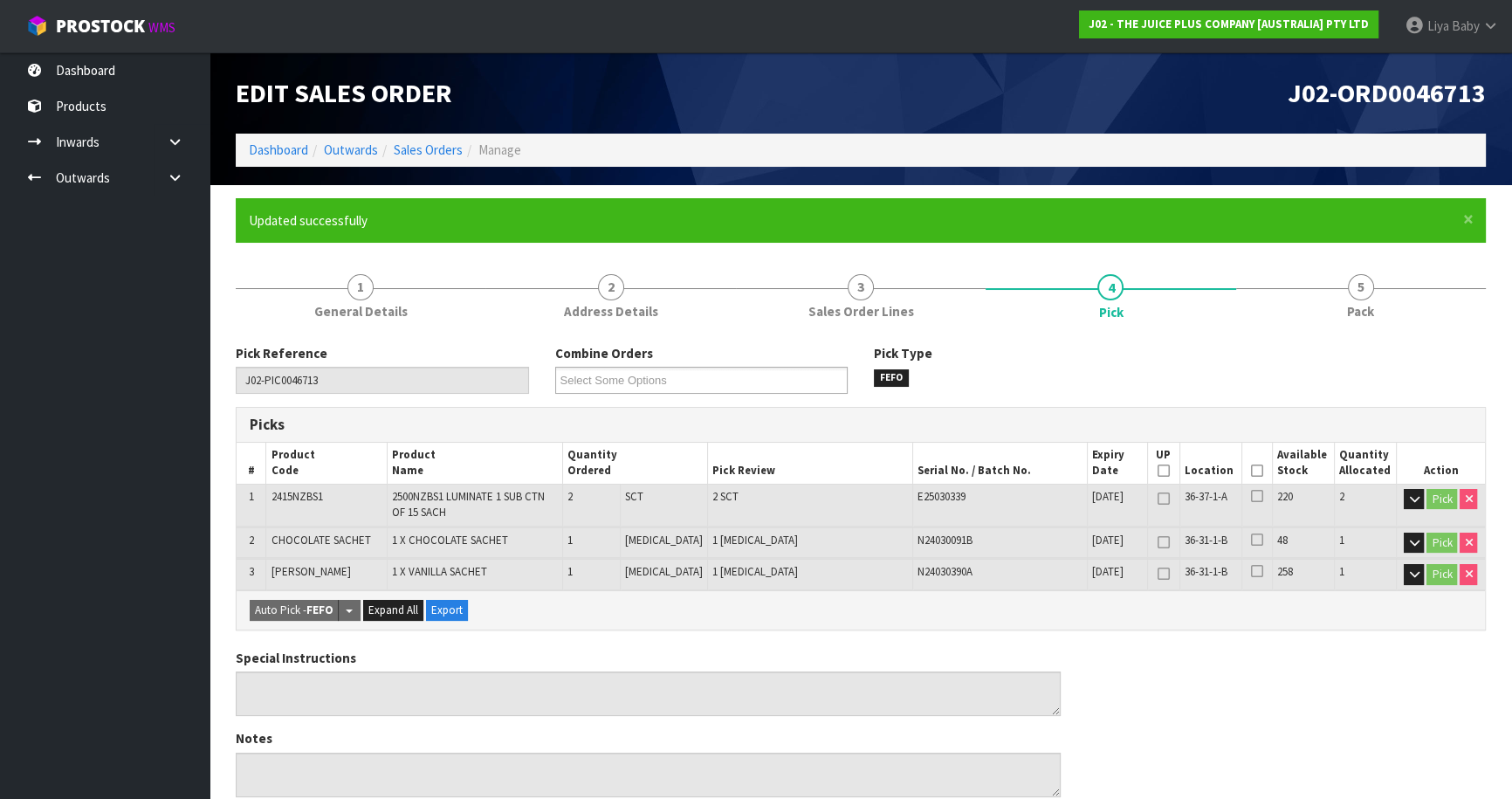
click at [1251, 470] on icon at bounding box center [1257, 470] width 12 height 1
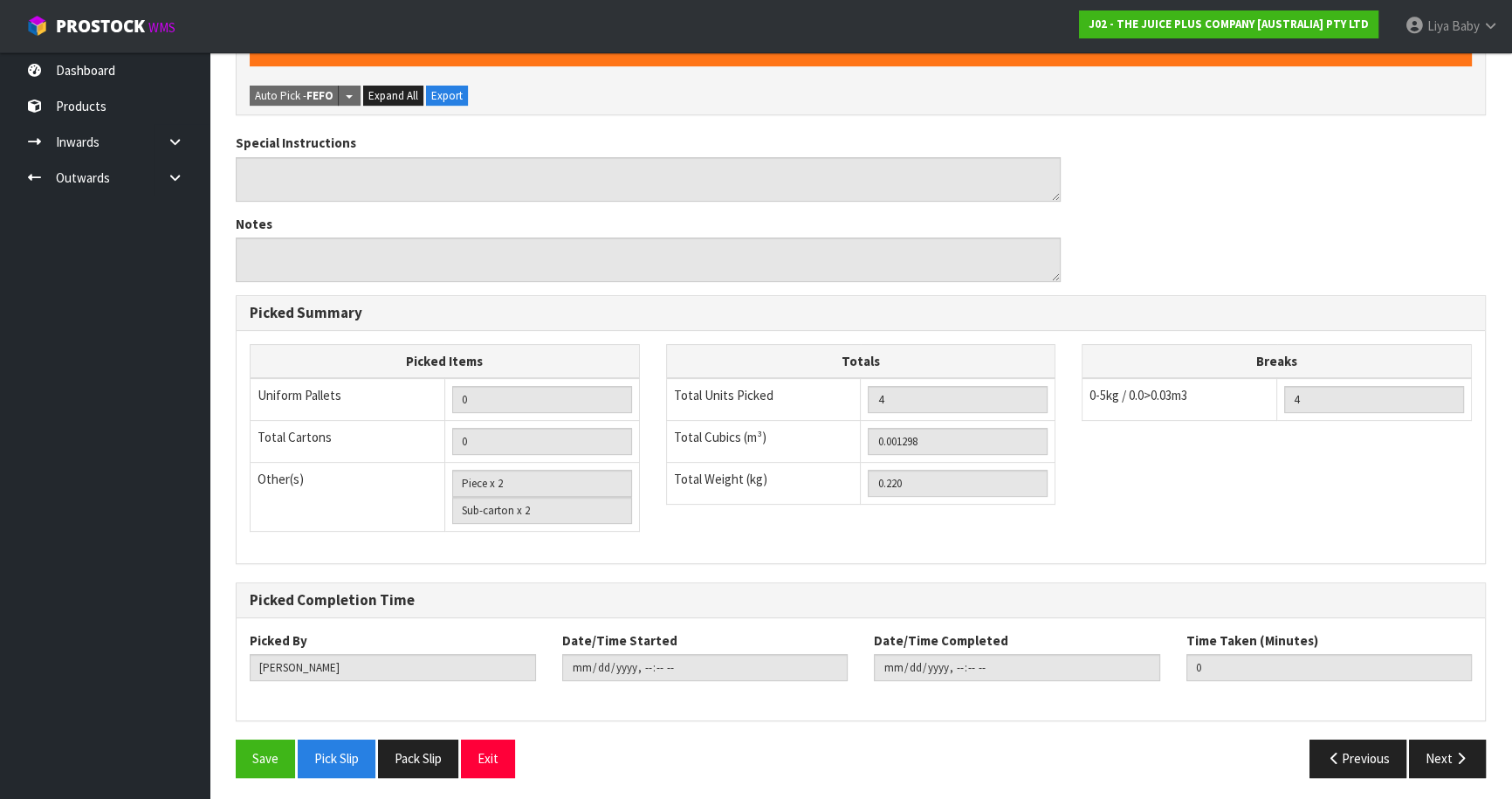
scroll to position [579, 0]
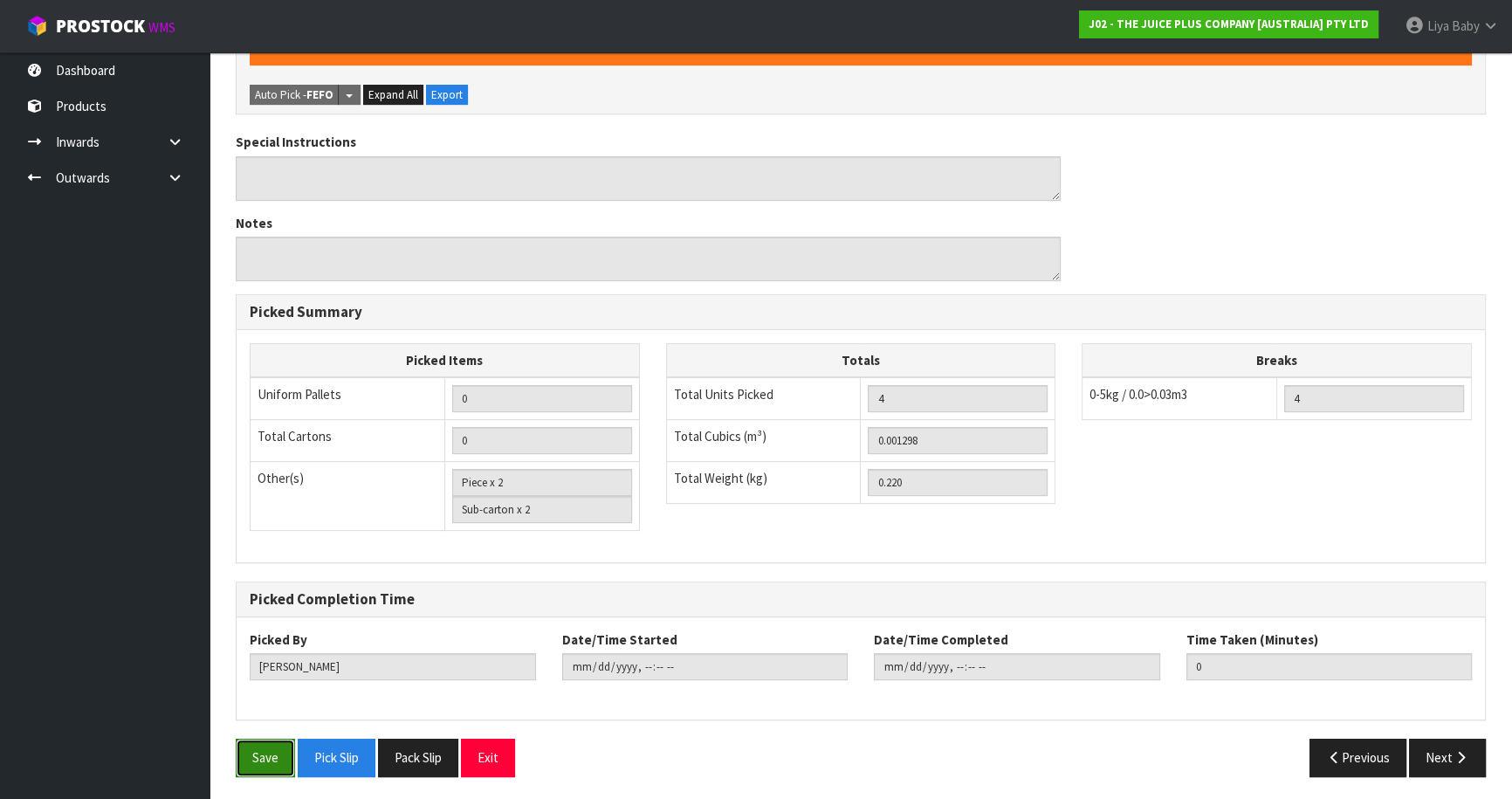
click at [263, 755] on button "Save" at bounding box center [265, 756] width 60 height 37
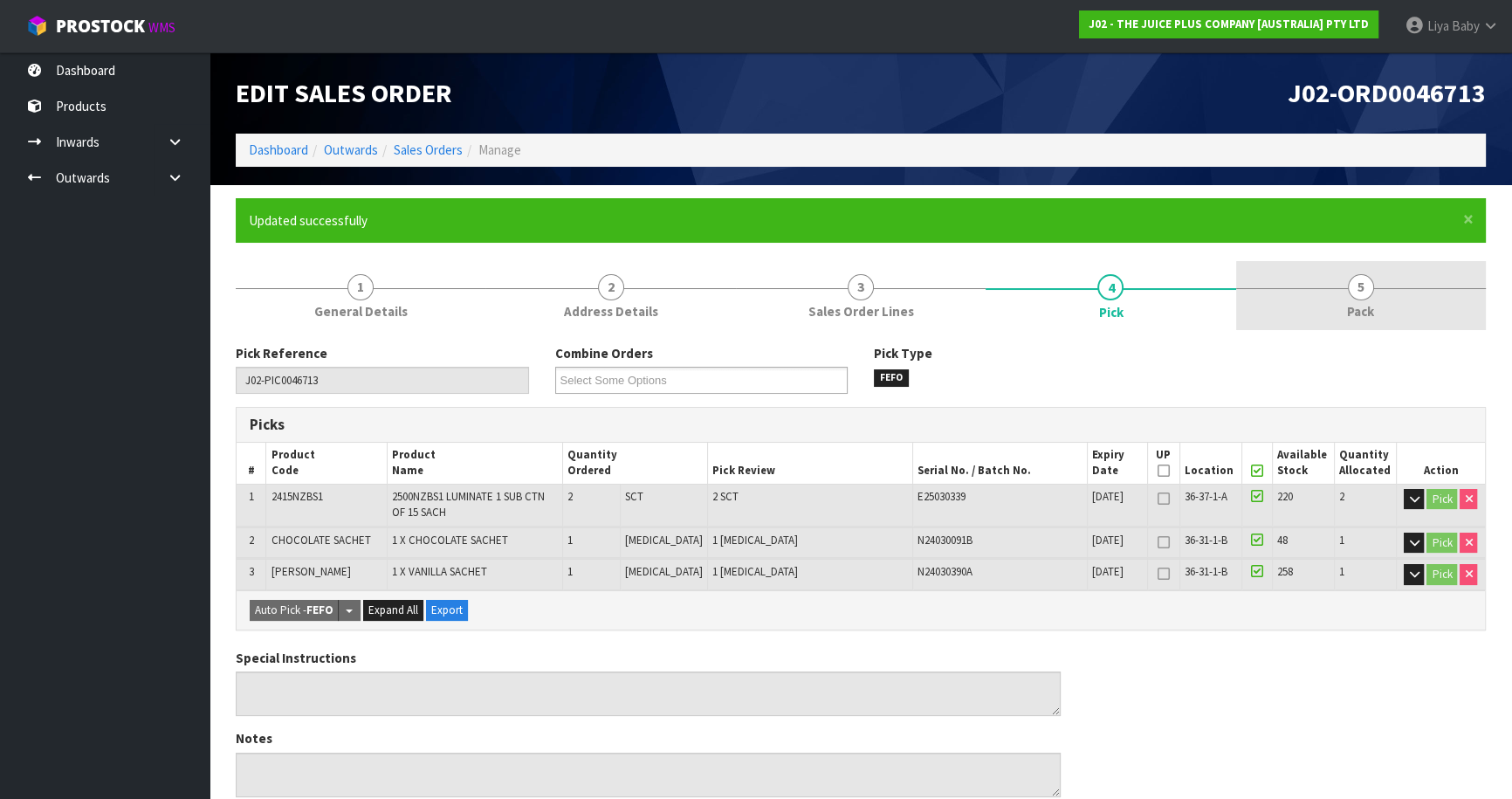
click at [1378, 288] on link "5 Pack" at bounding box center [1361, 295] width 250 height 69
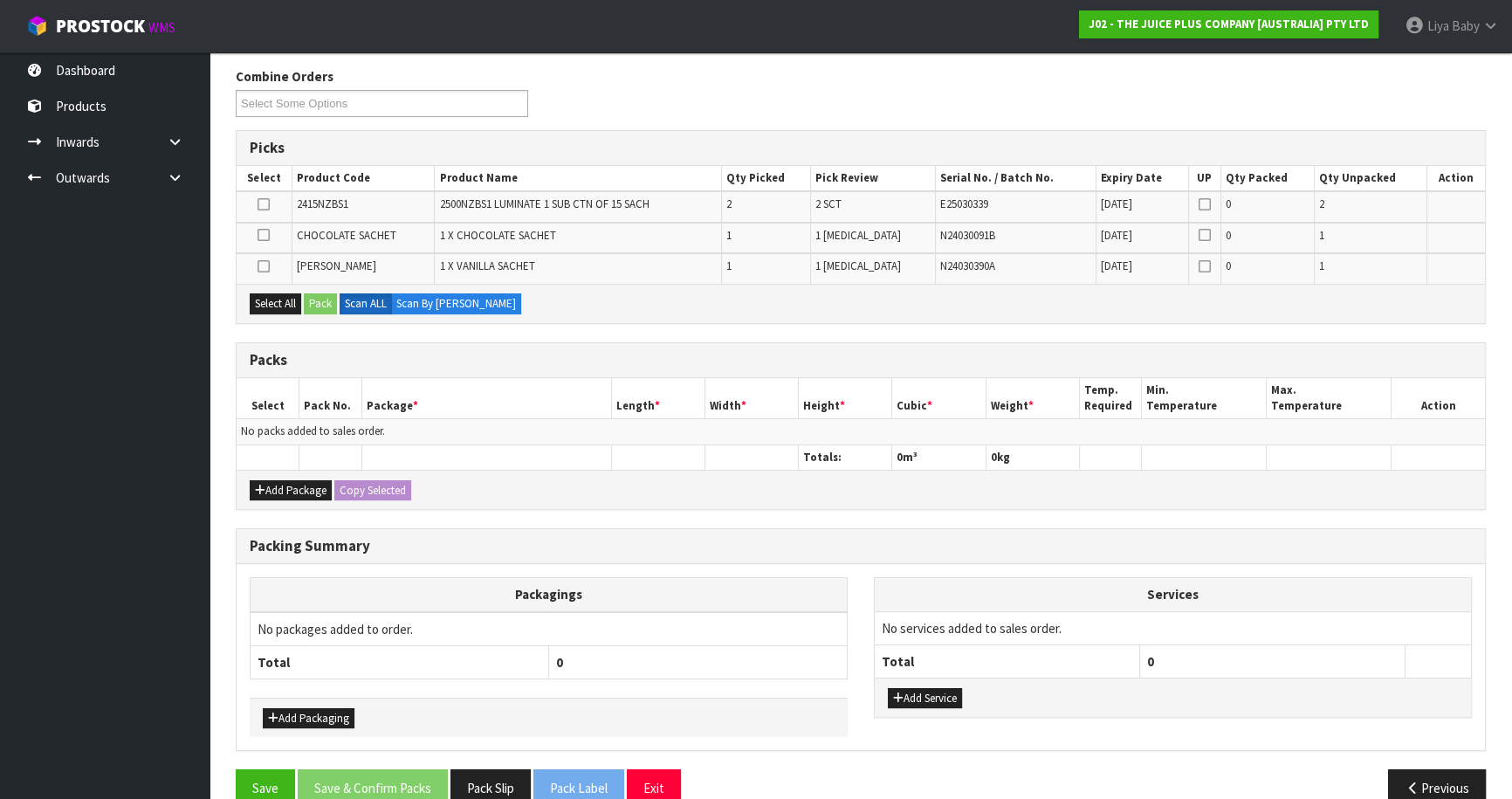
scroll to position [307, 0]
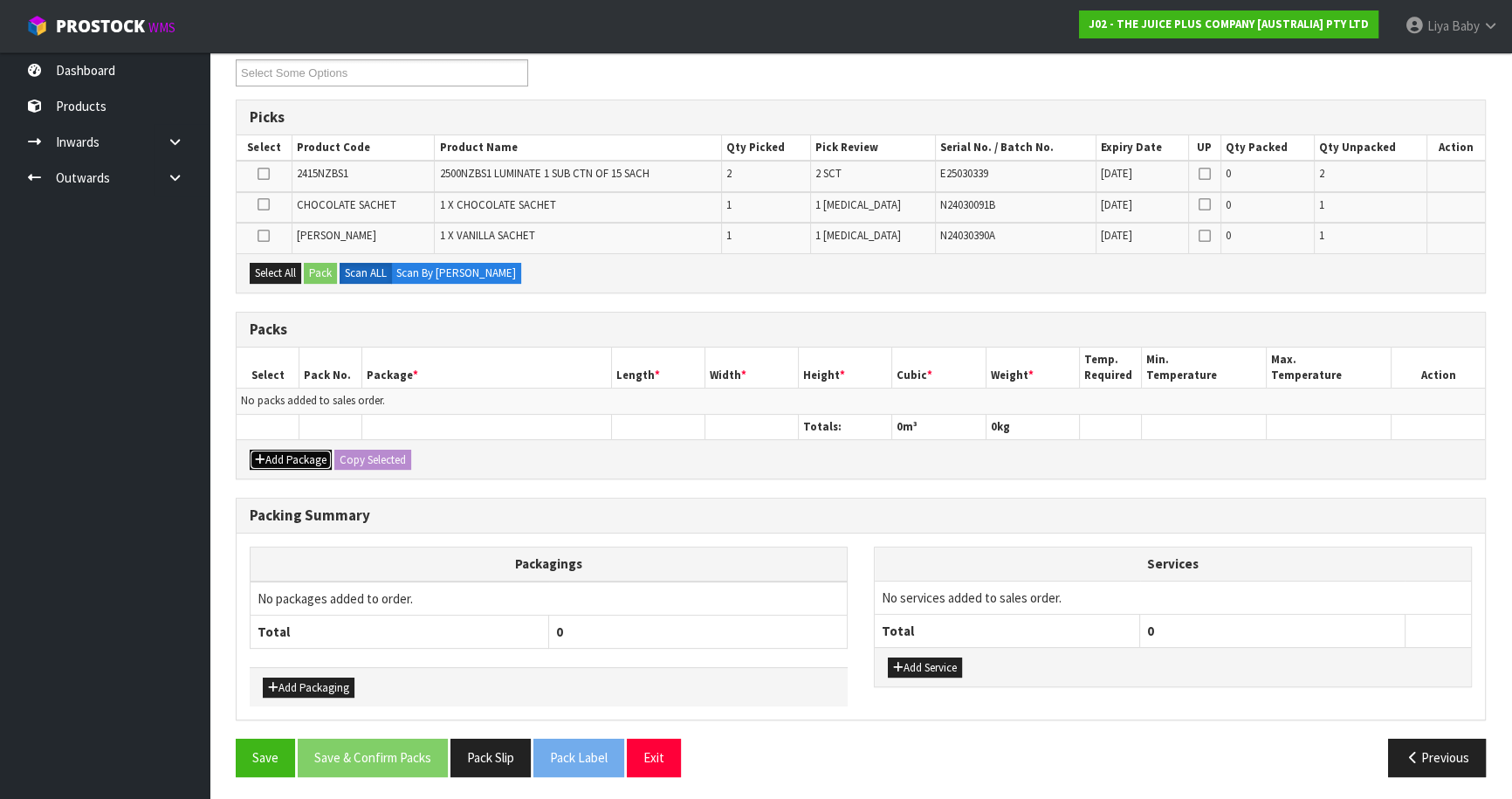
click at [267, 452] on button "Add Package" at bounding box center [291, 459] width 82 height 21
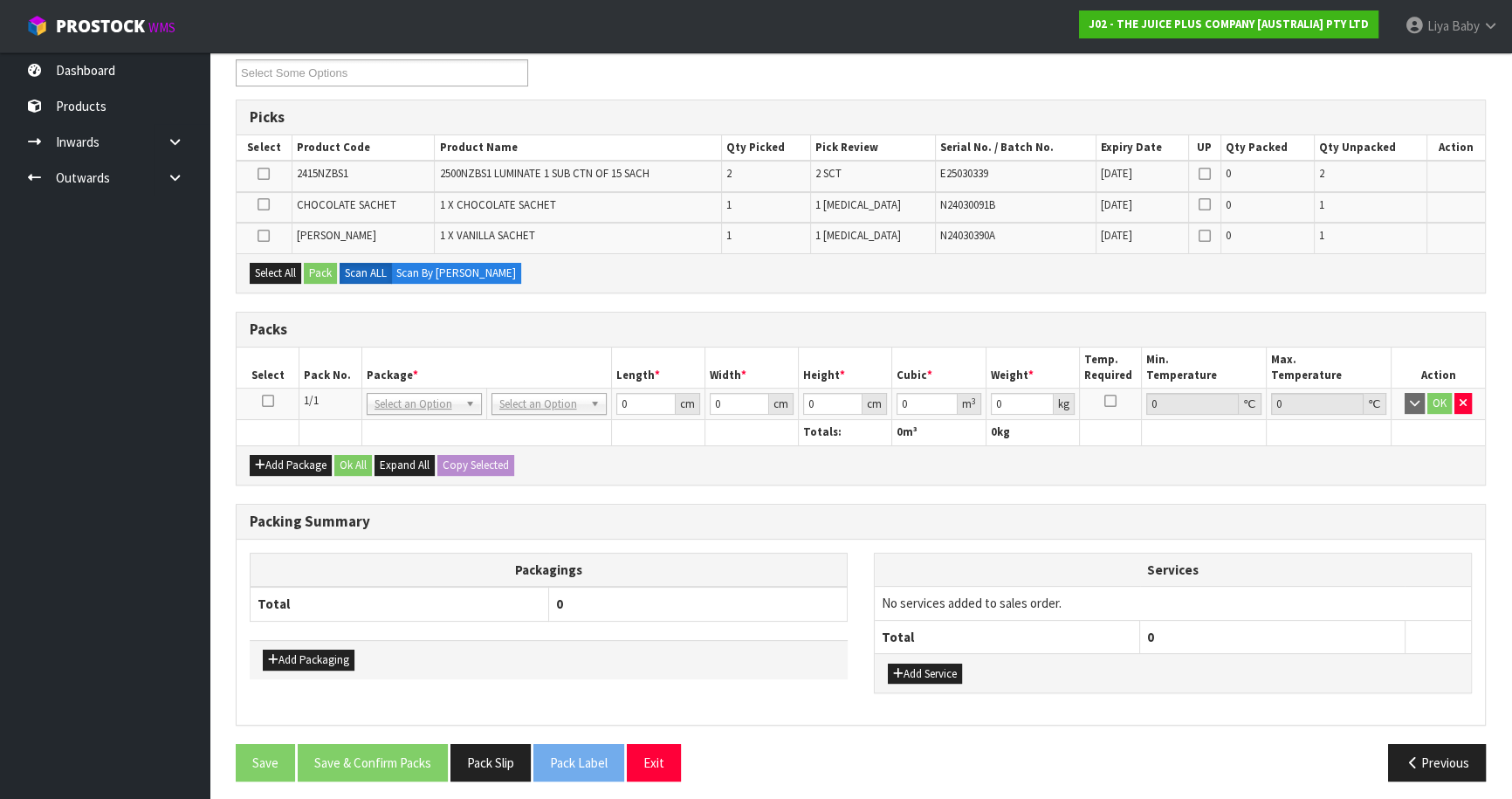
click at [270, 400] on icon at bounding box center [267, 400] width 12 height 1
click at [277, 264] on button "Select All" at bounding box center [275, 273] width 52 height 21
click at [318, 265] on button "Pack" at bounding box center [320, 273] width 34 height 21
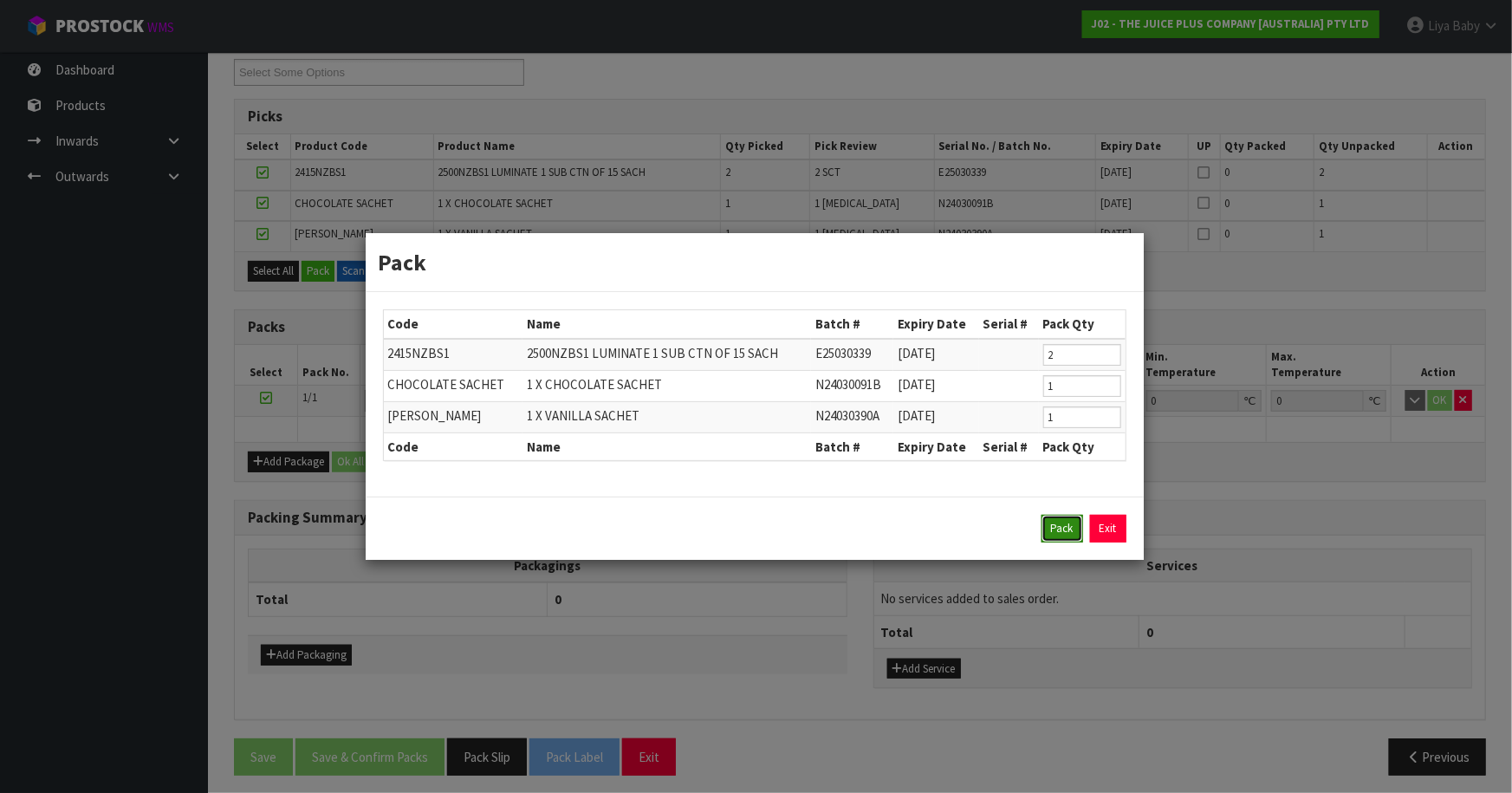
click at [1074, 521] on button "Pack" at bounding box center [1062, 528] width 41 height 28
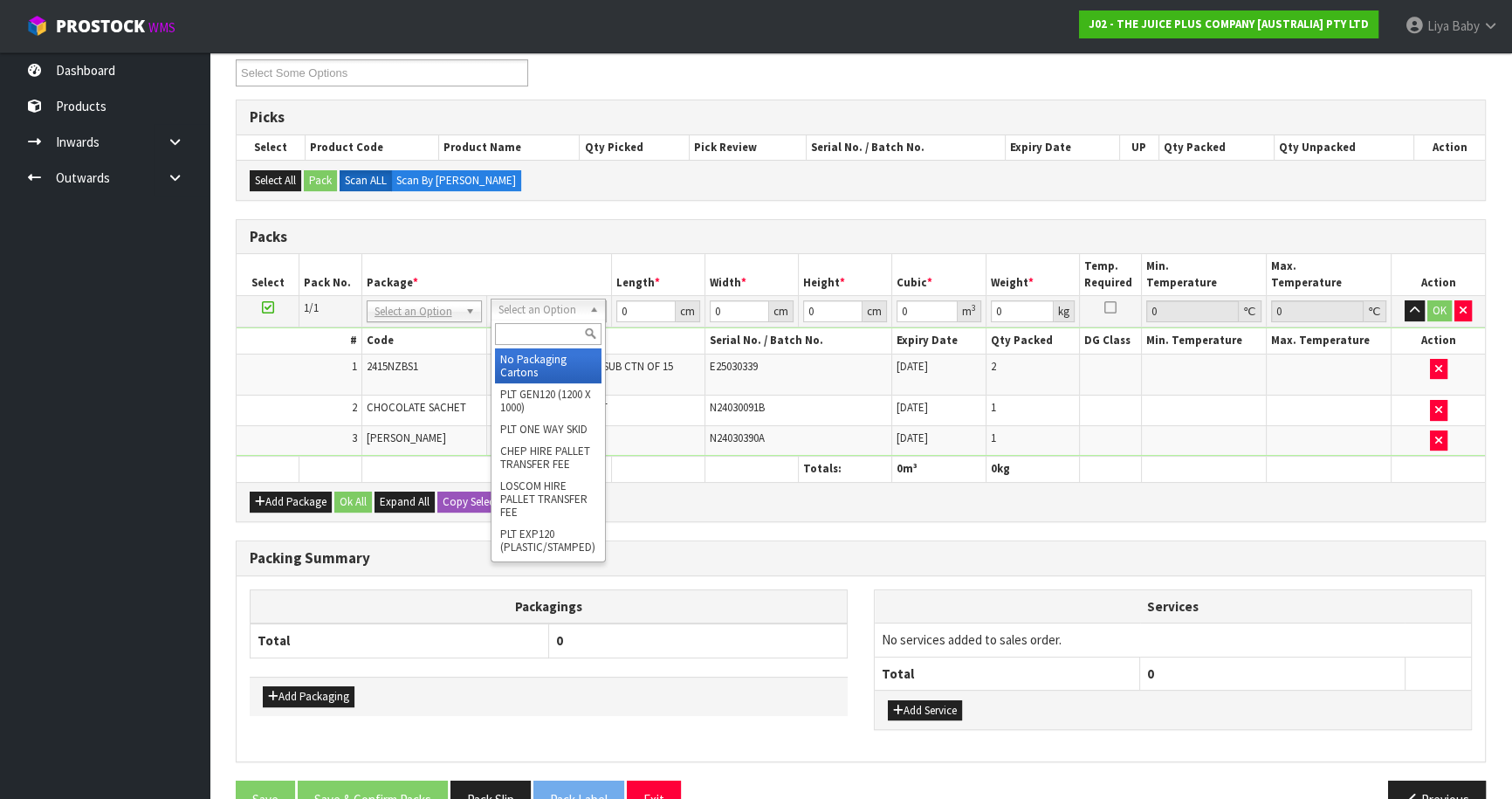
click at [551, 339] on input "text" at bounding box center [548, 333] width 107 height 22
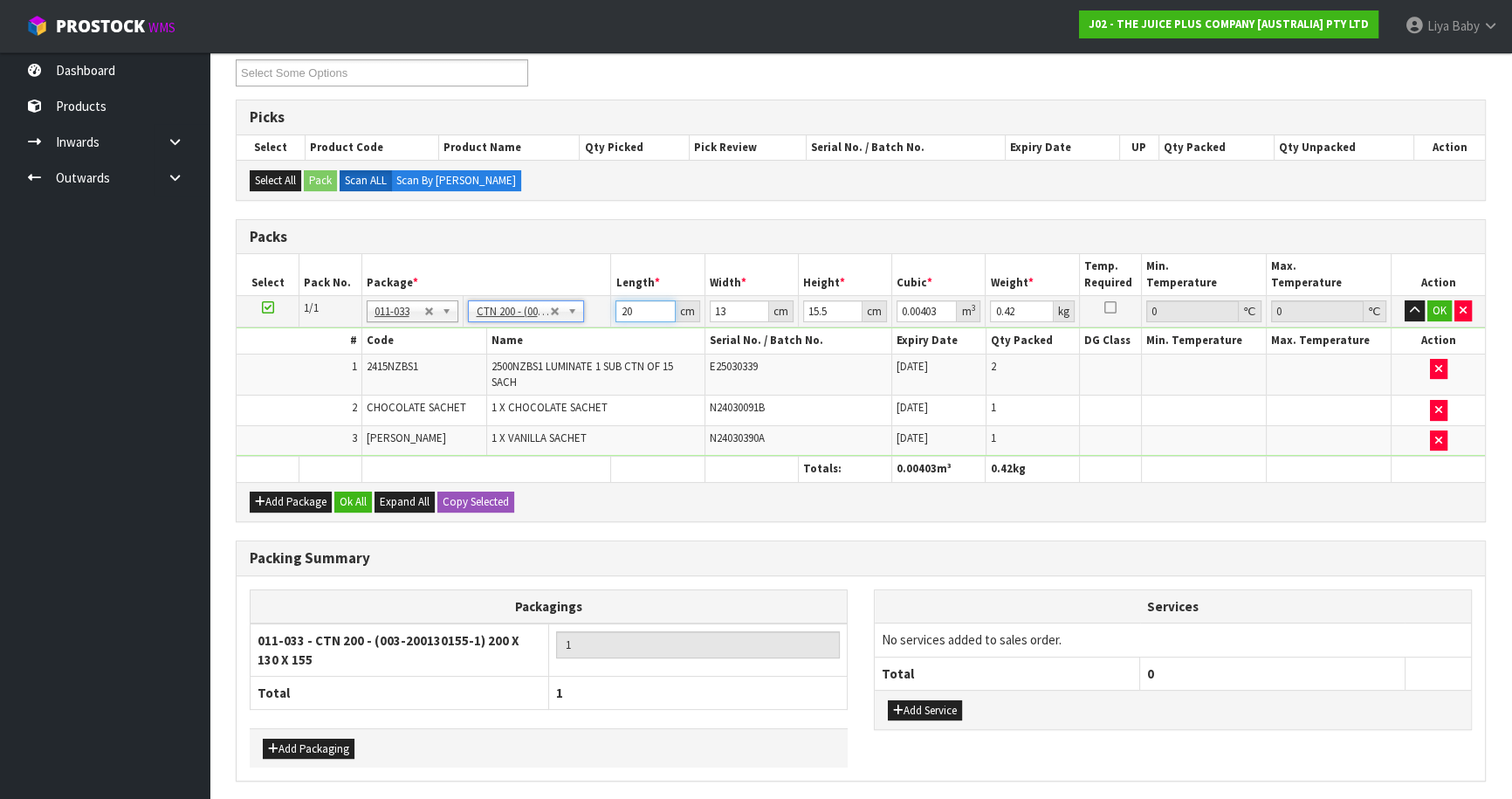
click at [639, 303] on input "20" at bounding box center [645, 311] width 60 height 22
click at [1430, 308] on button "OK" at bounding box center [1439, 310] width 24 height 21
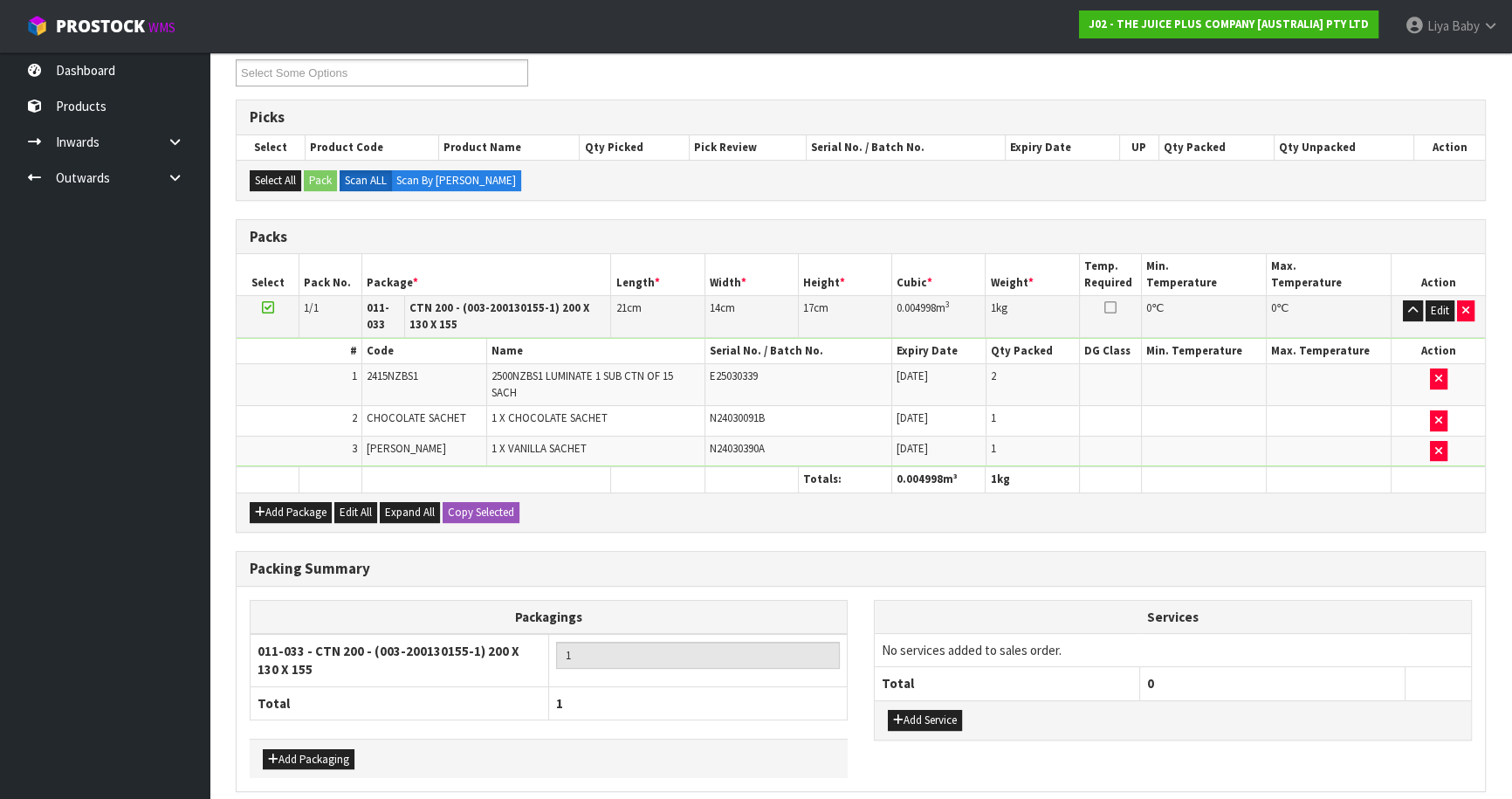
scroll to position [378, 0]
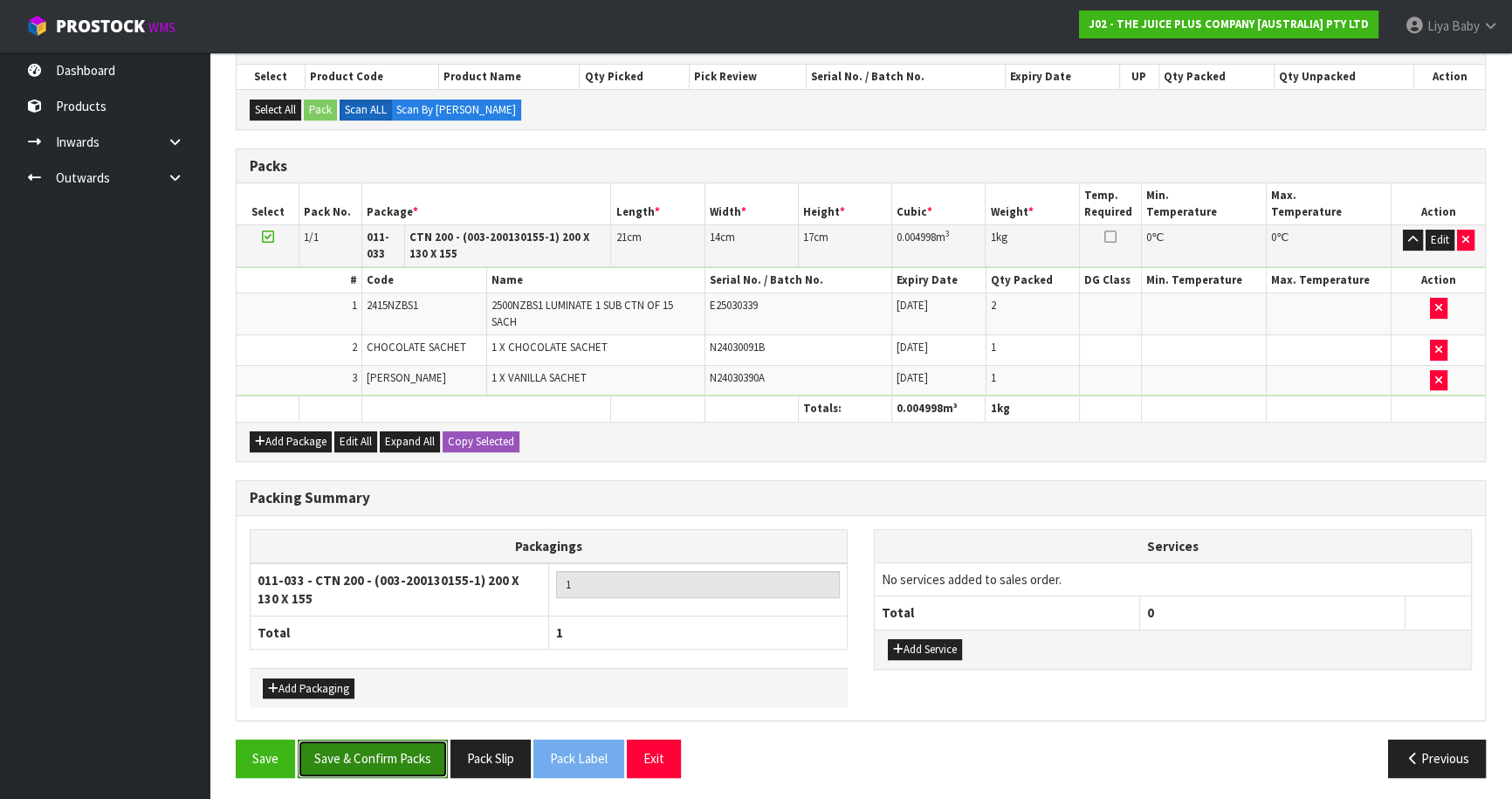
click at [362, 746] on button "Save & Confirm Packs" at bounding box center [373, 757] width 150 height 37
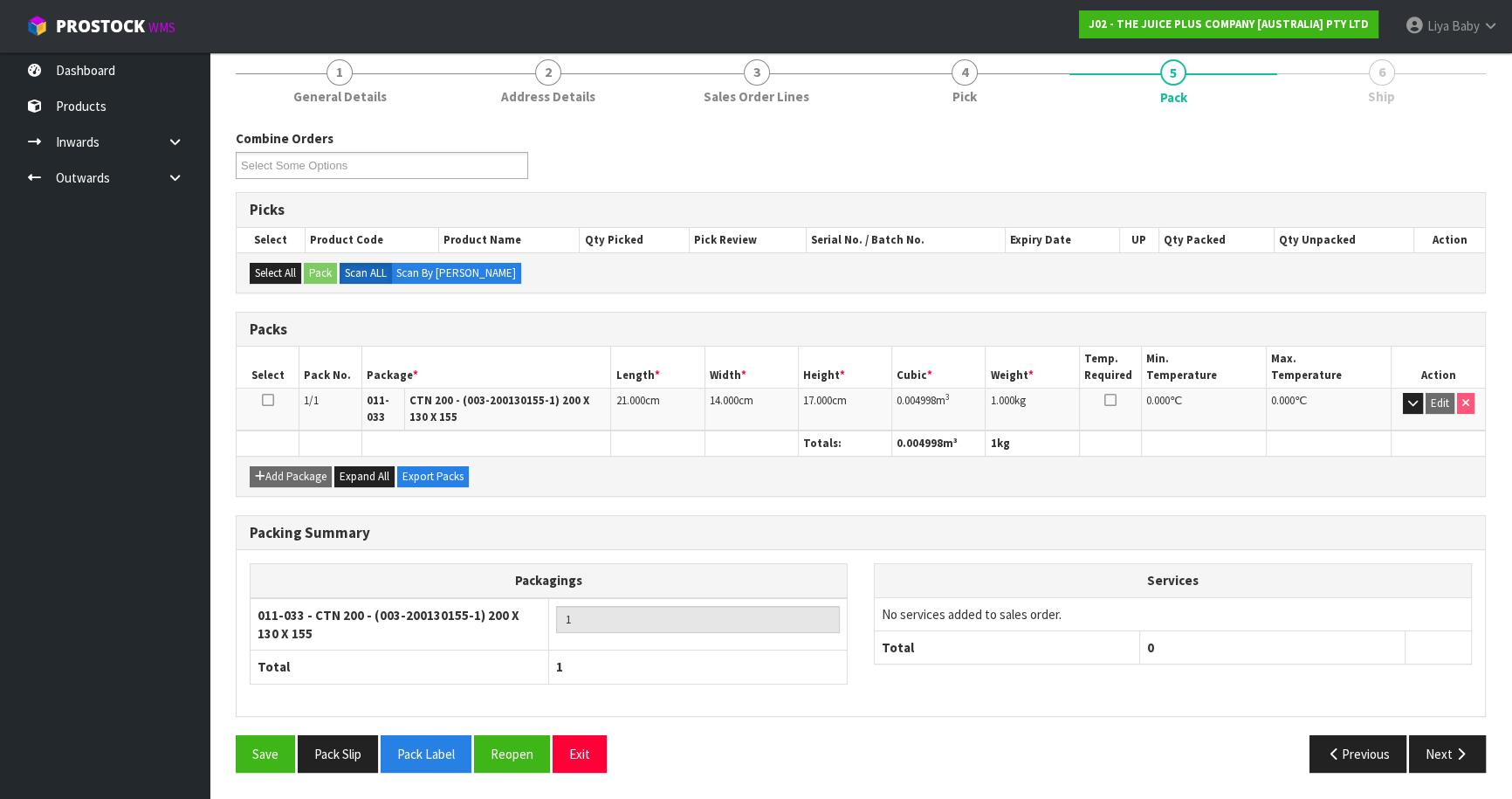
scroll to position [211, 0]
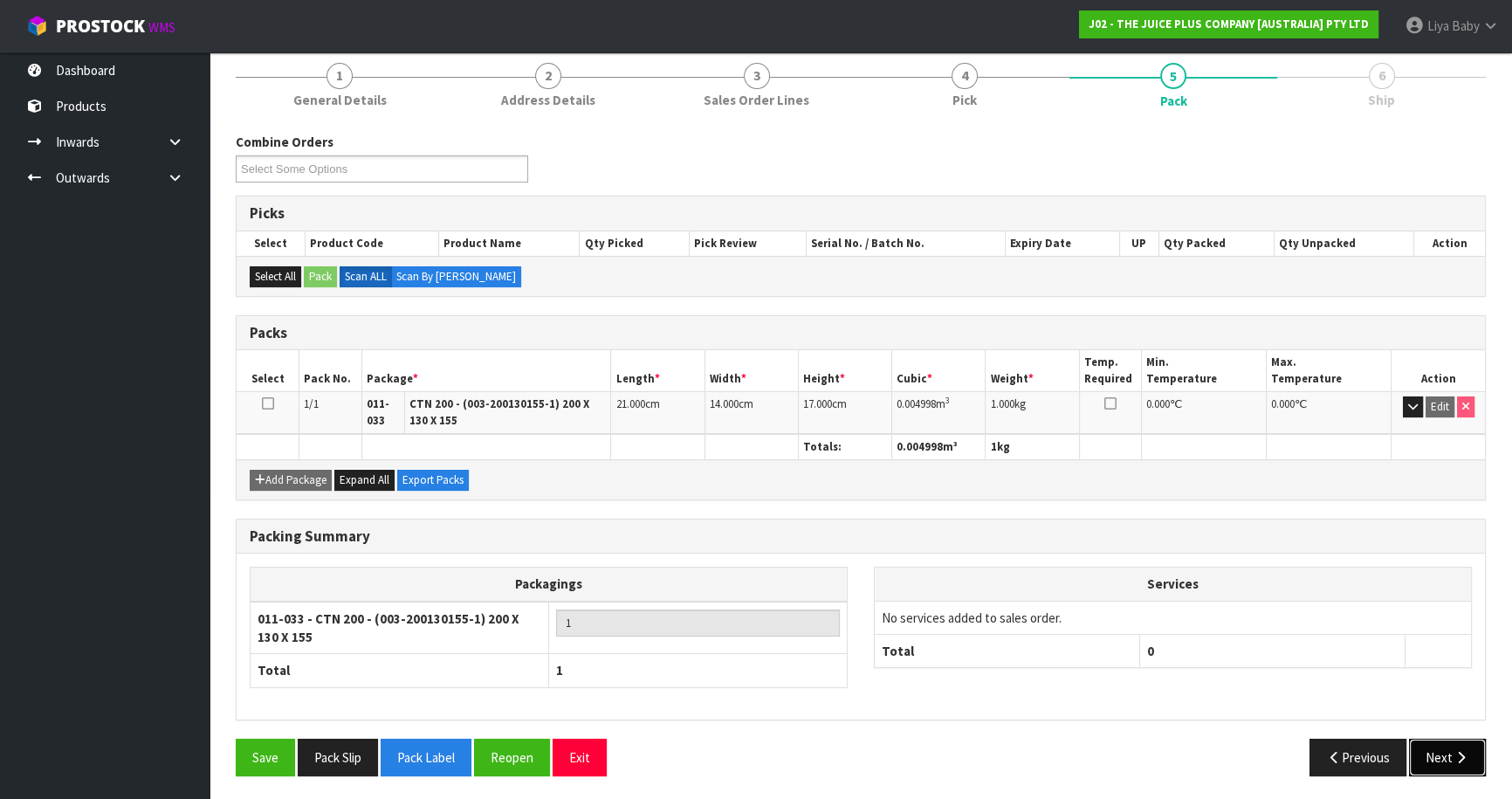
click at [1440, 745] on button "Next" at bounding box center [1447, 756] width 77 height 37
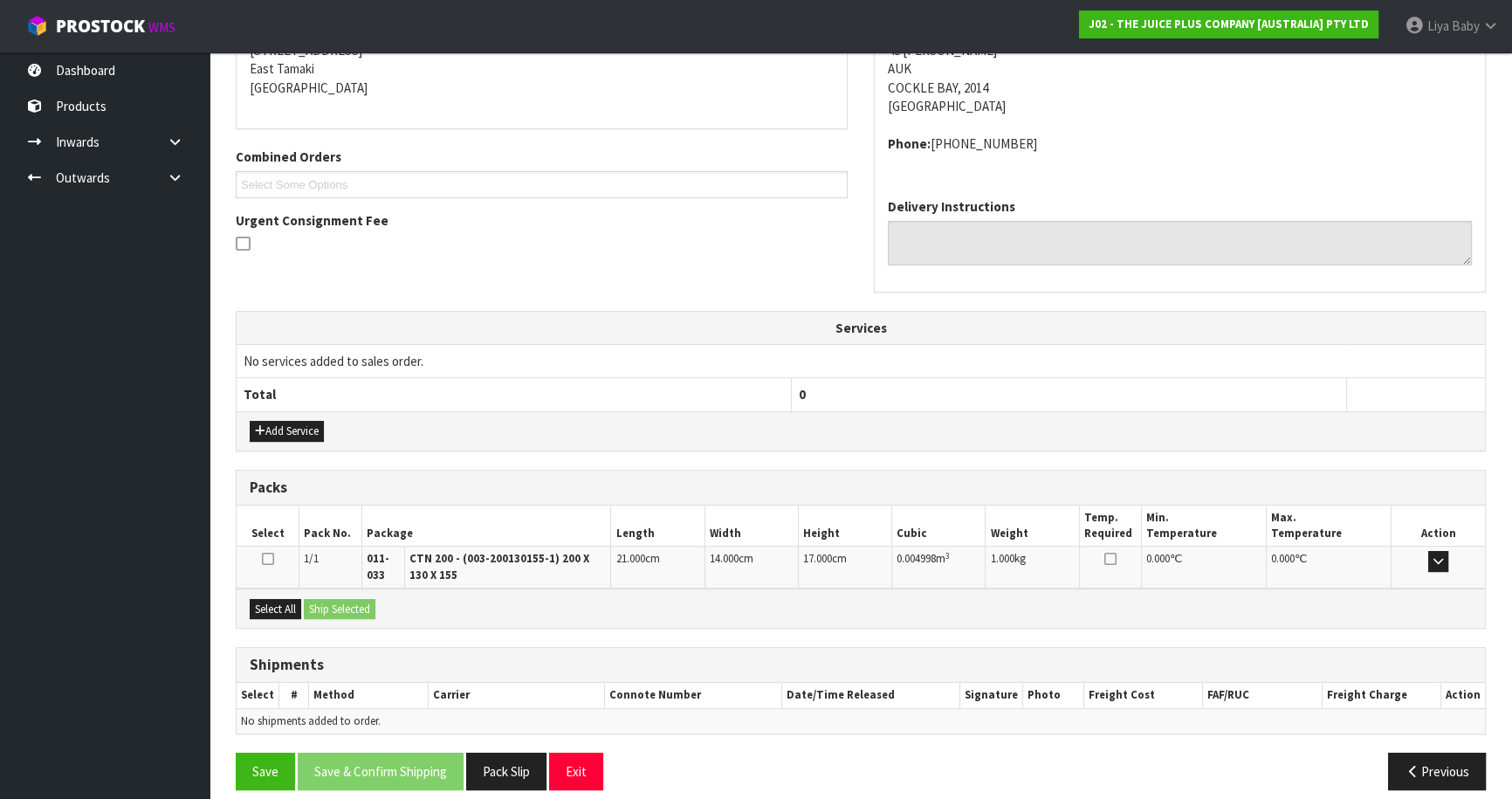
scroll to position [384, 0]
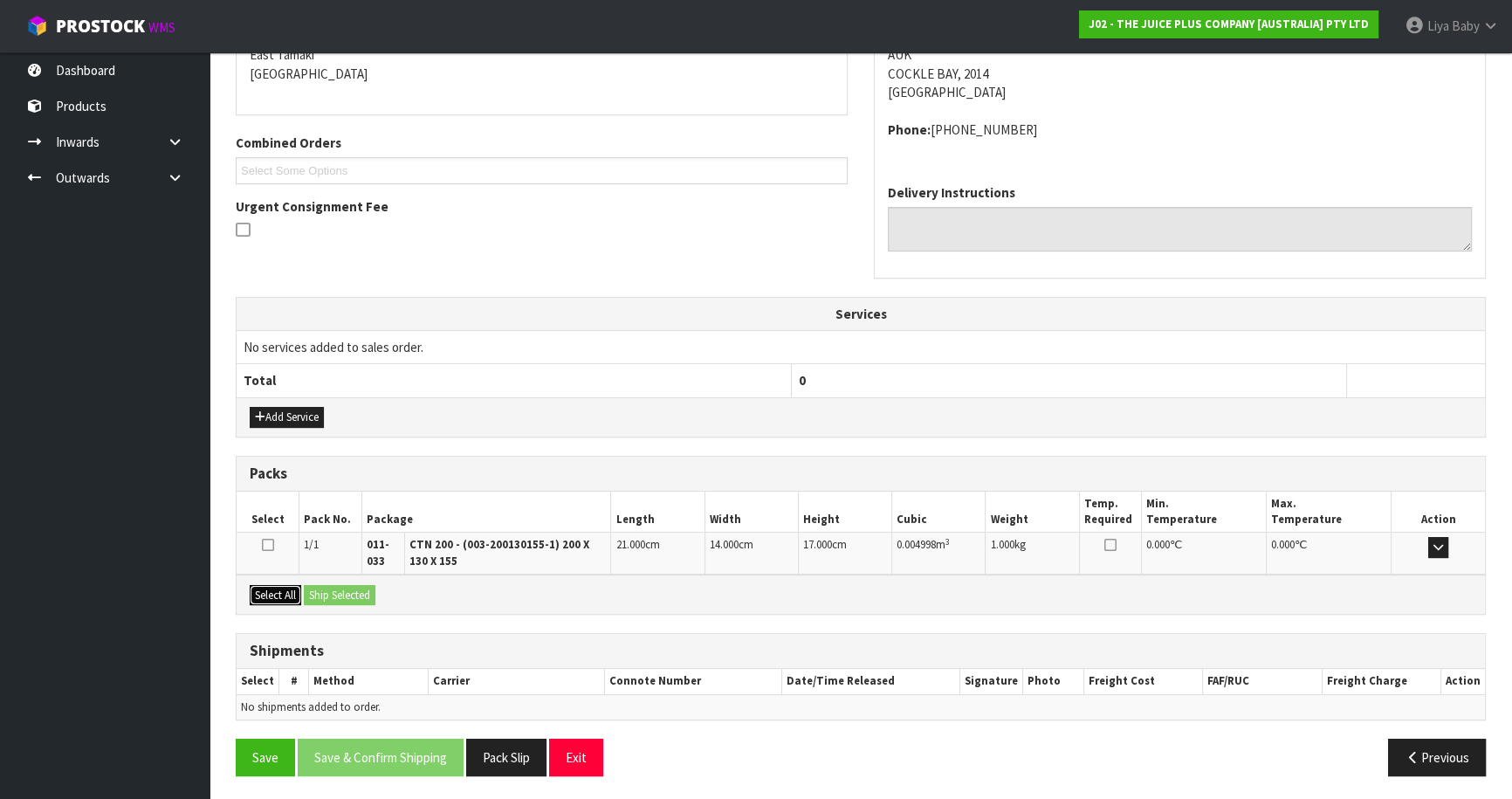
click at [278, 585] on button "Select All" at bounding box center [275, 595] width 52 height 21
click at [326, 587] on button "Ship Selected" at bounding box center [339, 595] width 72 height 21
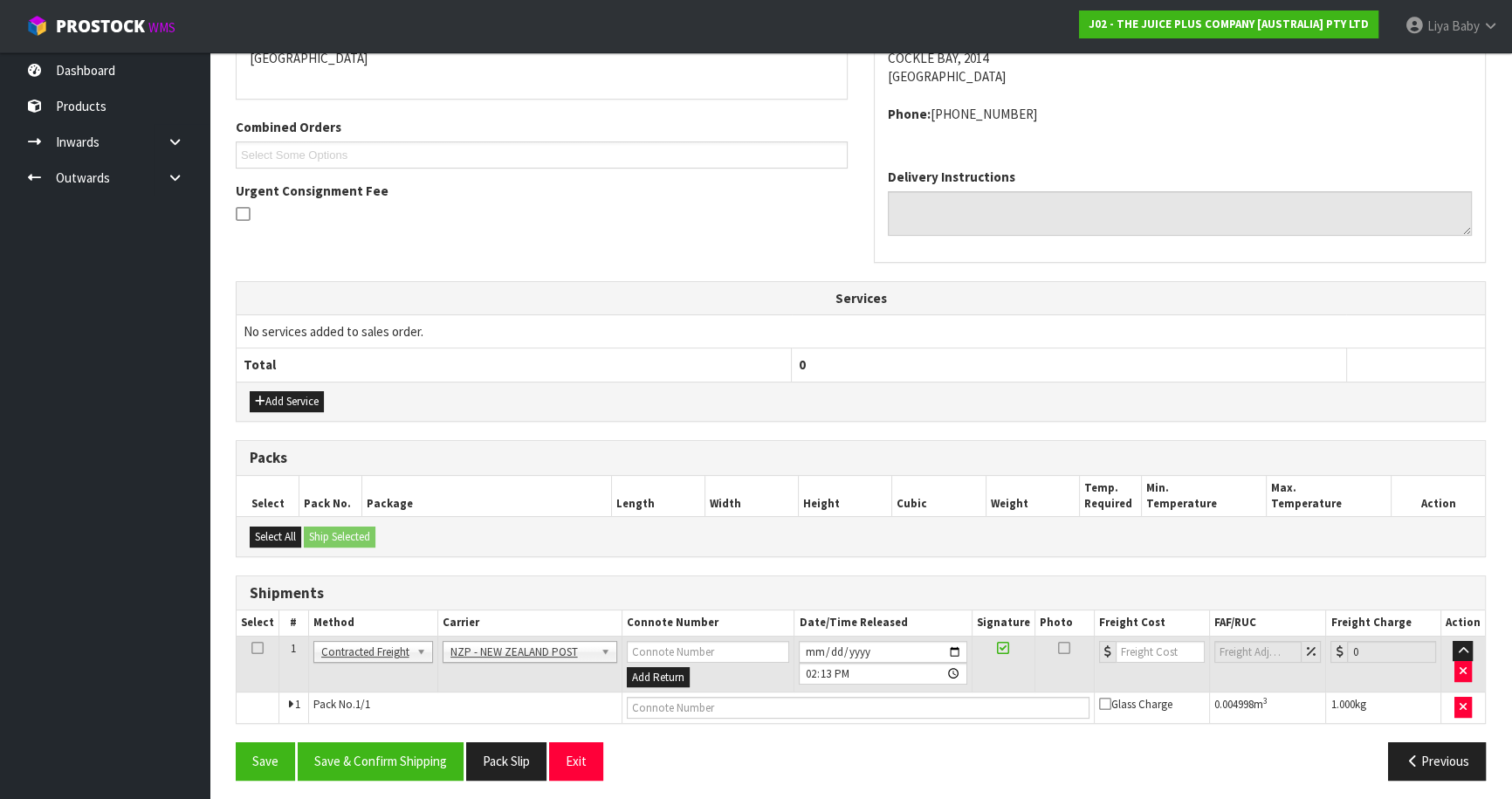
scroll to position [404, 0]
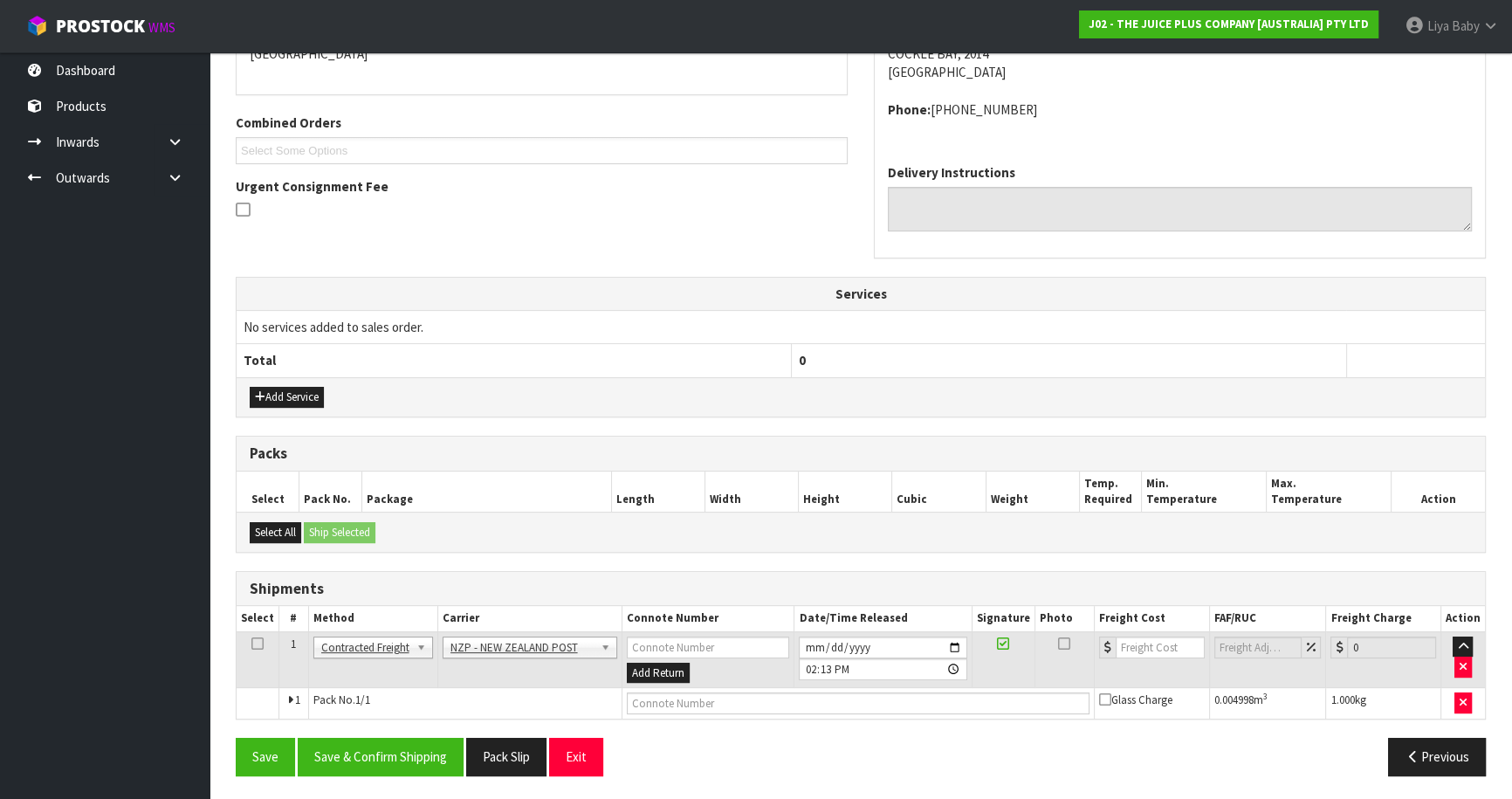
click at [255, 643] on icon at bounding box center [256, 643] width 12 height 1
drag, startPoint x: 371, startPoint y: 753, endPoint x: 435, endPoint y: 712, distance: 76.0
click at [374, 753] on button "Save & Confirm Shipping" at bounding box center [380, 756] width 166 height 37
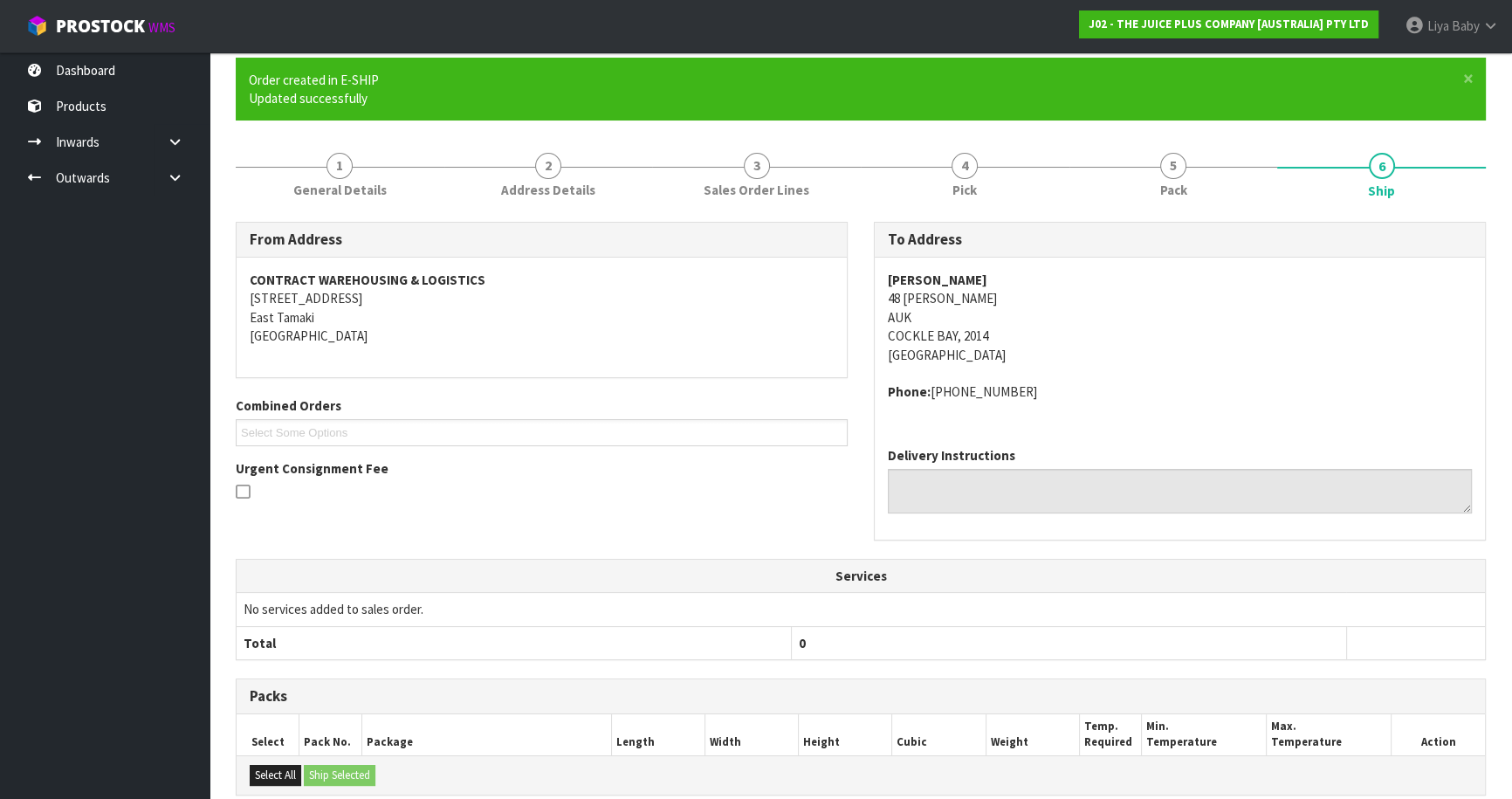
scroll to position [380, 0]
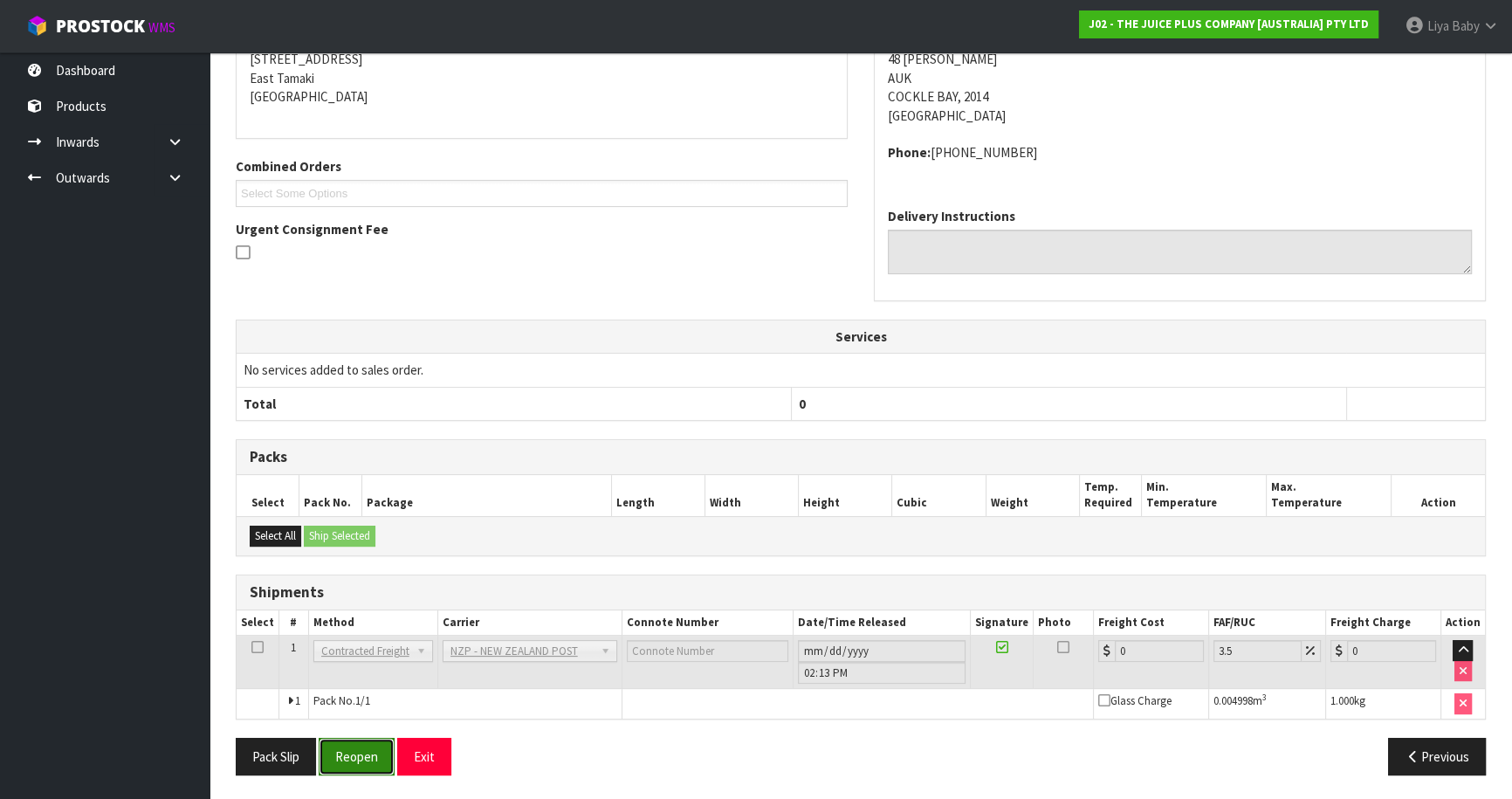
click at [353, 752] on button "Reopen" at bounding box center [357, 756] width 76 height 37
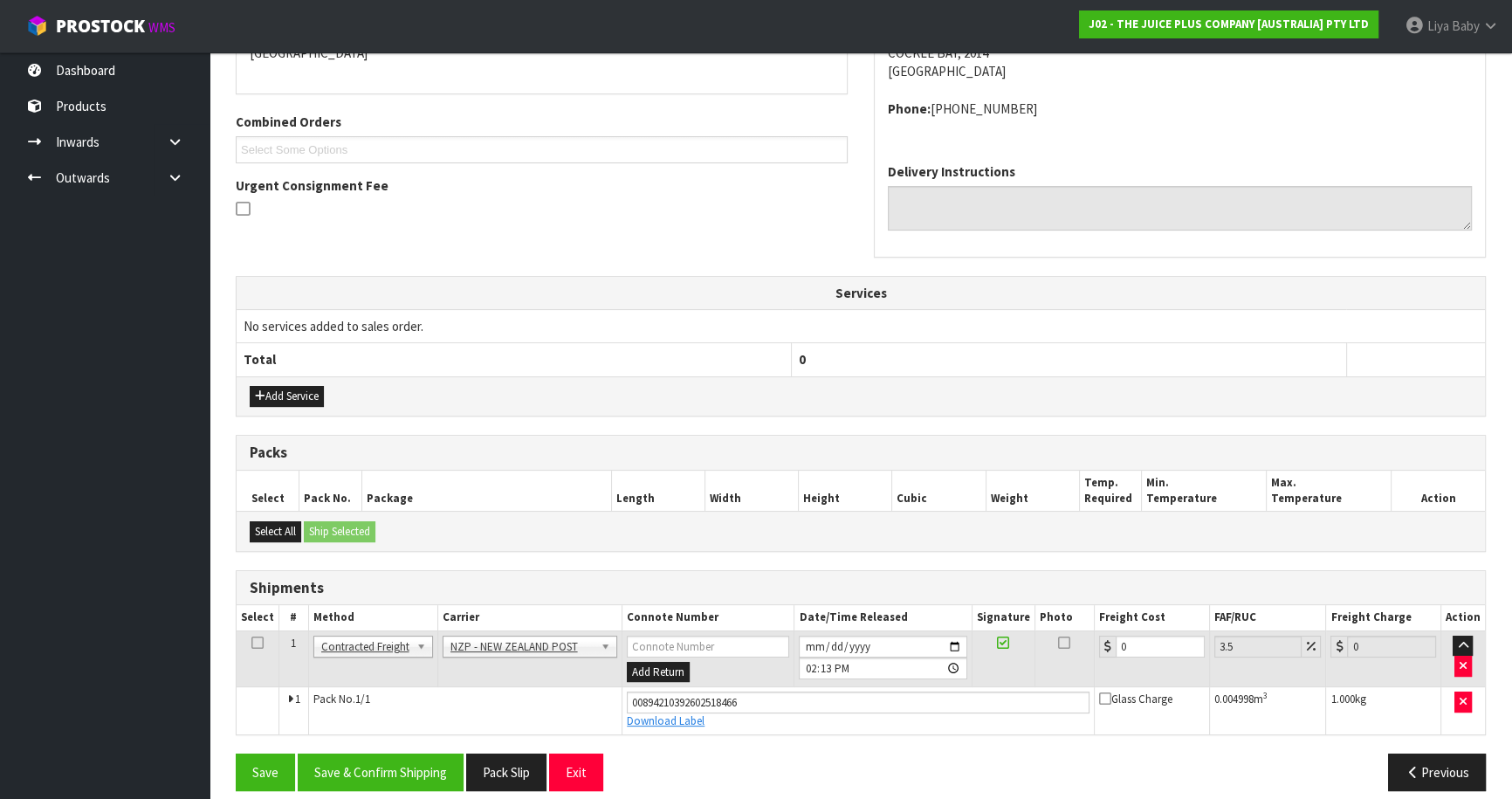
scroll to position [419, 0]
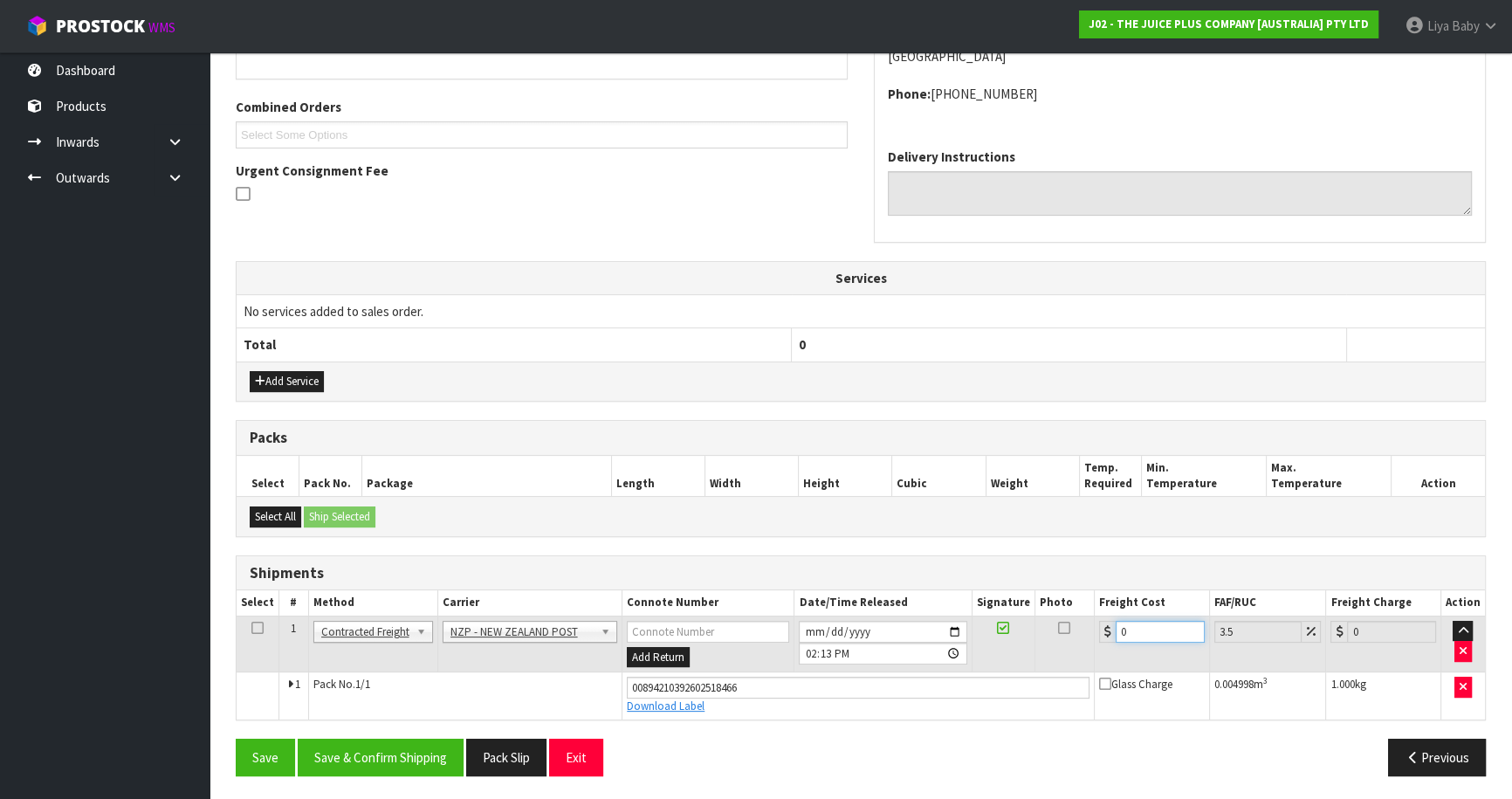
click at [1144, 628] on input "0" at bounding box center [1160, 631] width 89 height 22
click at [253, 628] on icon at bounding box center [256, 628] width 12 height 1
click at [390, 753] on button "Save & Confirm Shipping" at bounding box center [380, 756] width 166 height 37
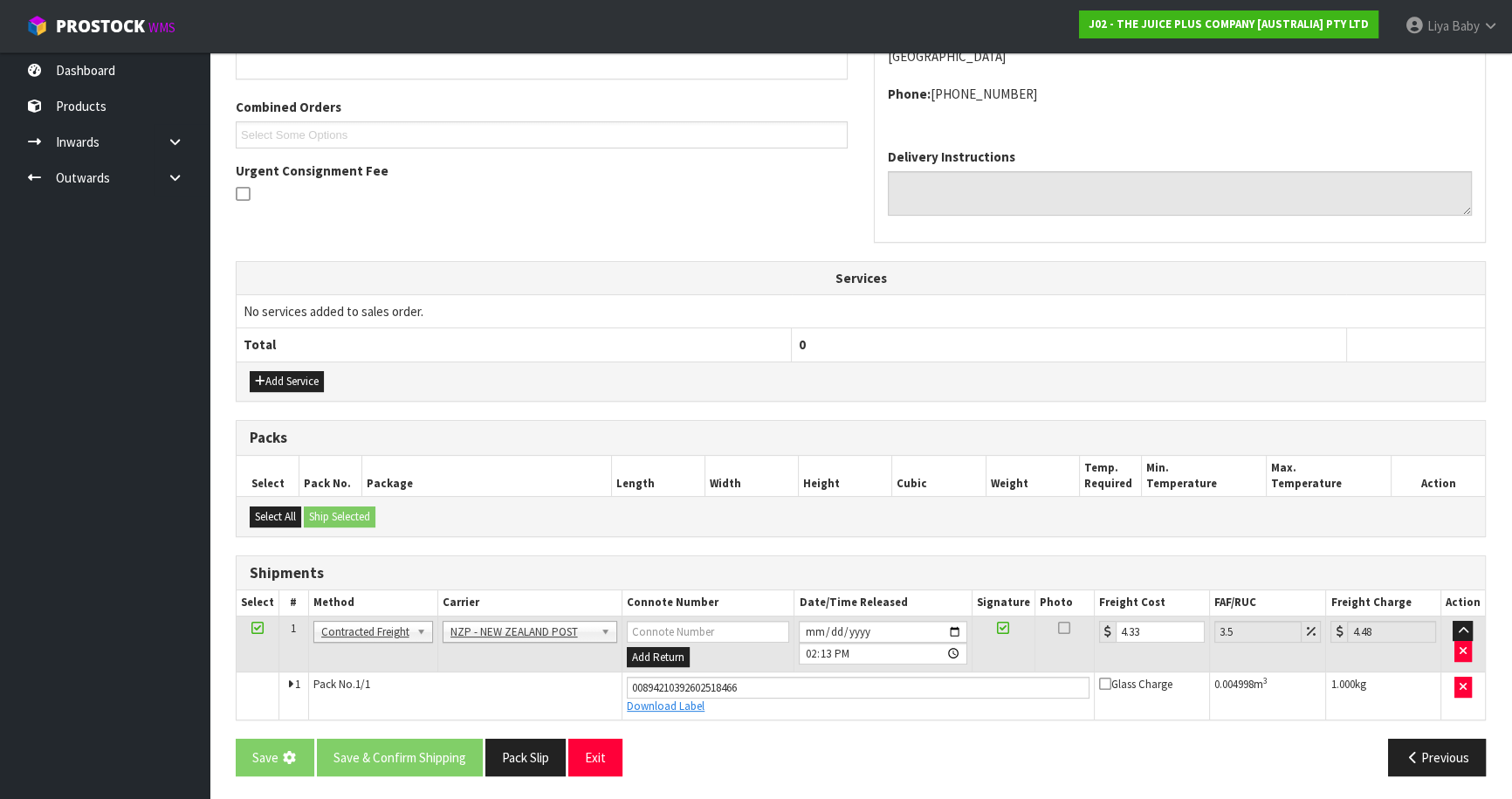
scroll to position [0, 0]
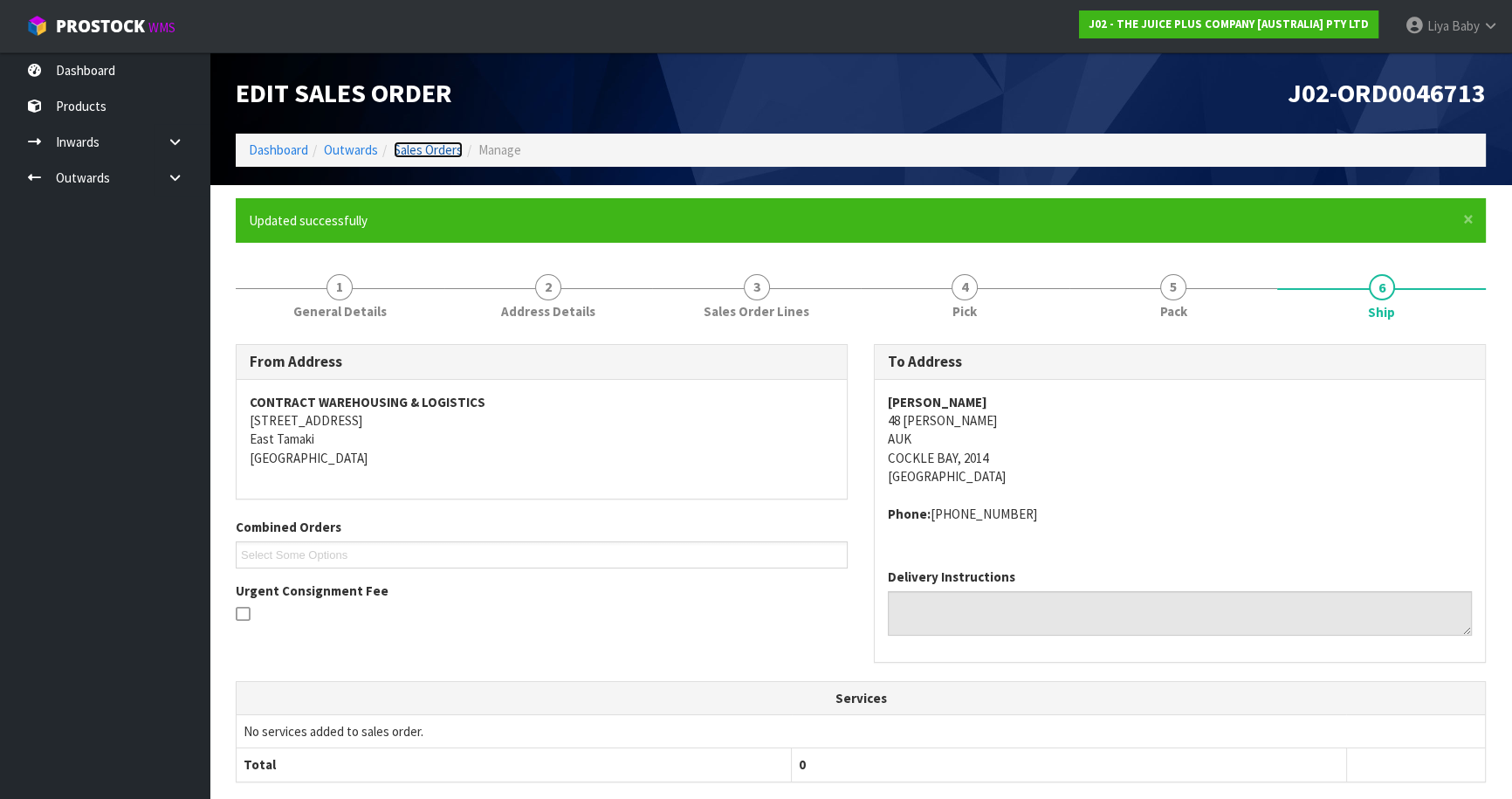
click at [425, 143] on link "Sales Orders" at bounding box center [429, 149] width 69 height 16
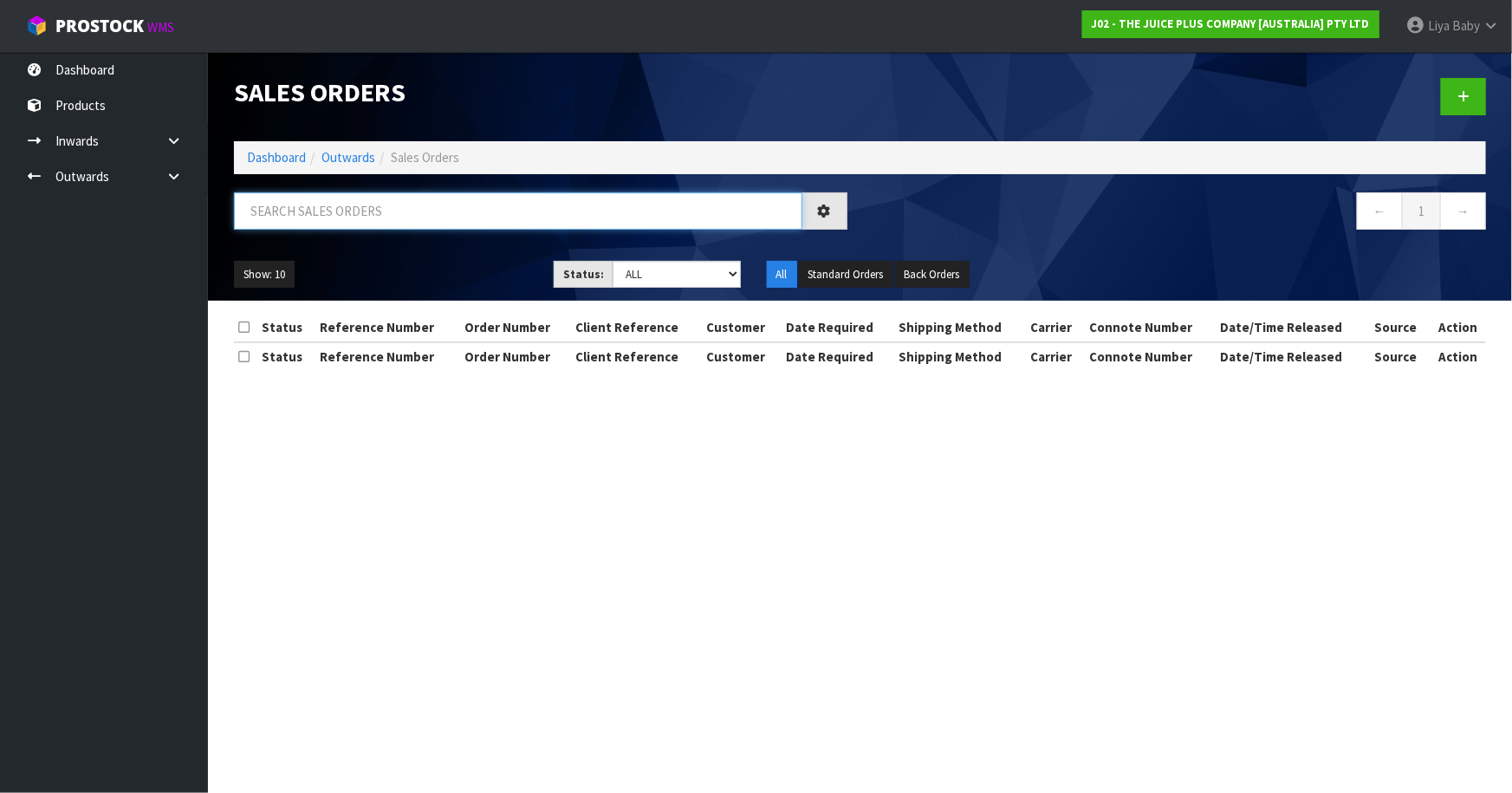
click at [334, 216] on input "text" at bounding box center [518, 210] width 568 height 37
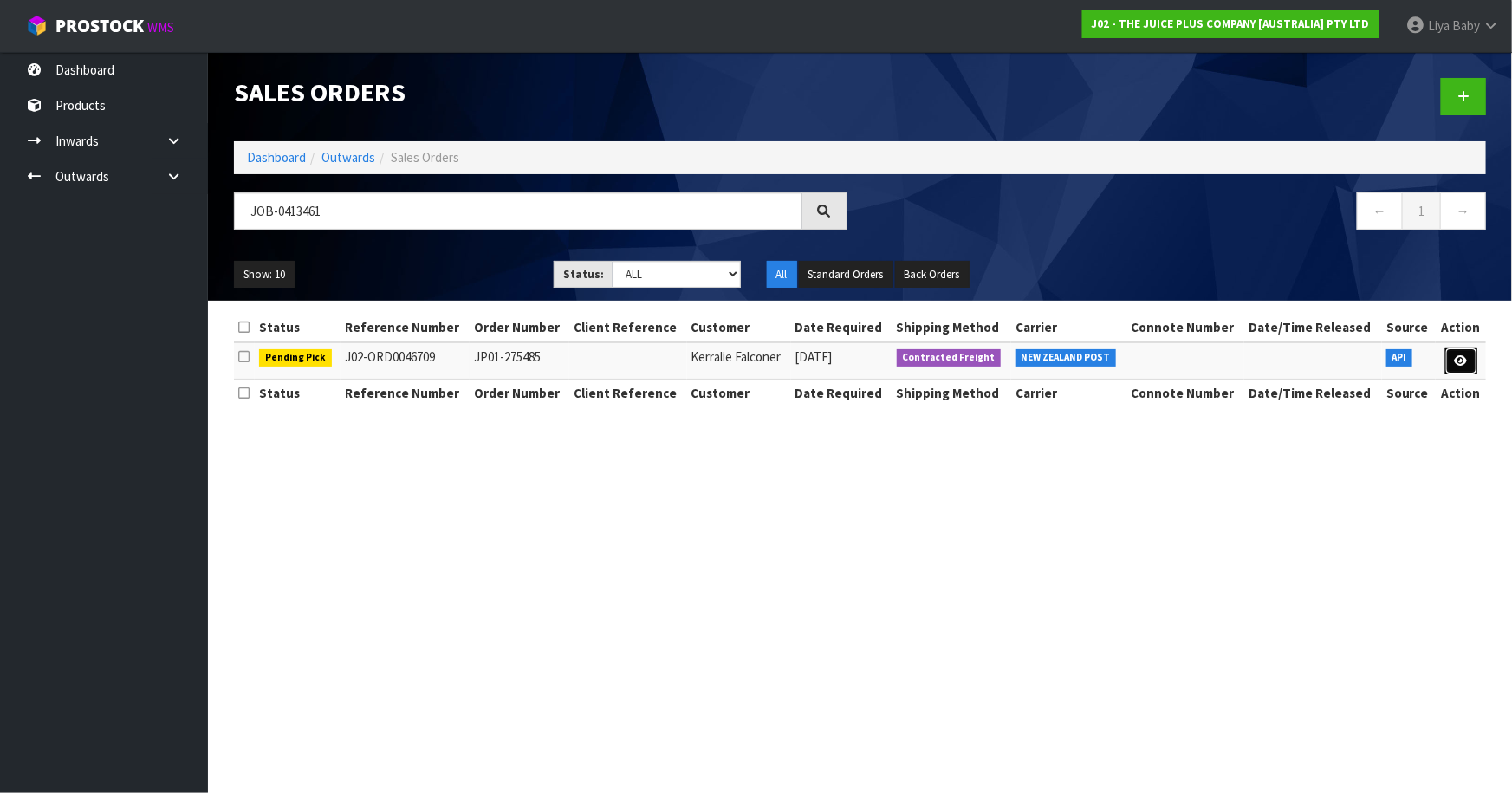
click at [1458, 355] on icon at bounding box center [1462, 361] width 13 height 12
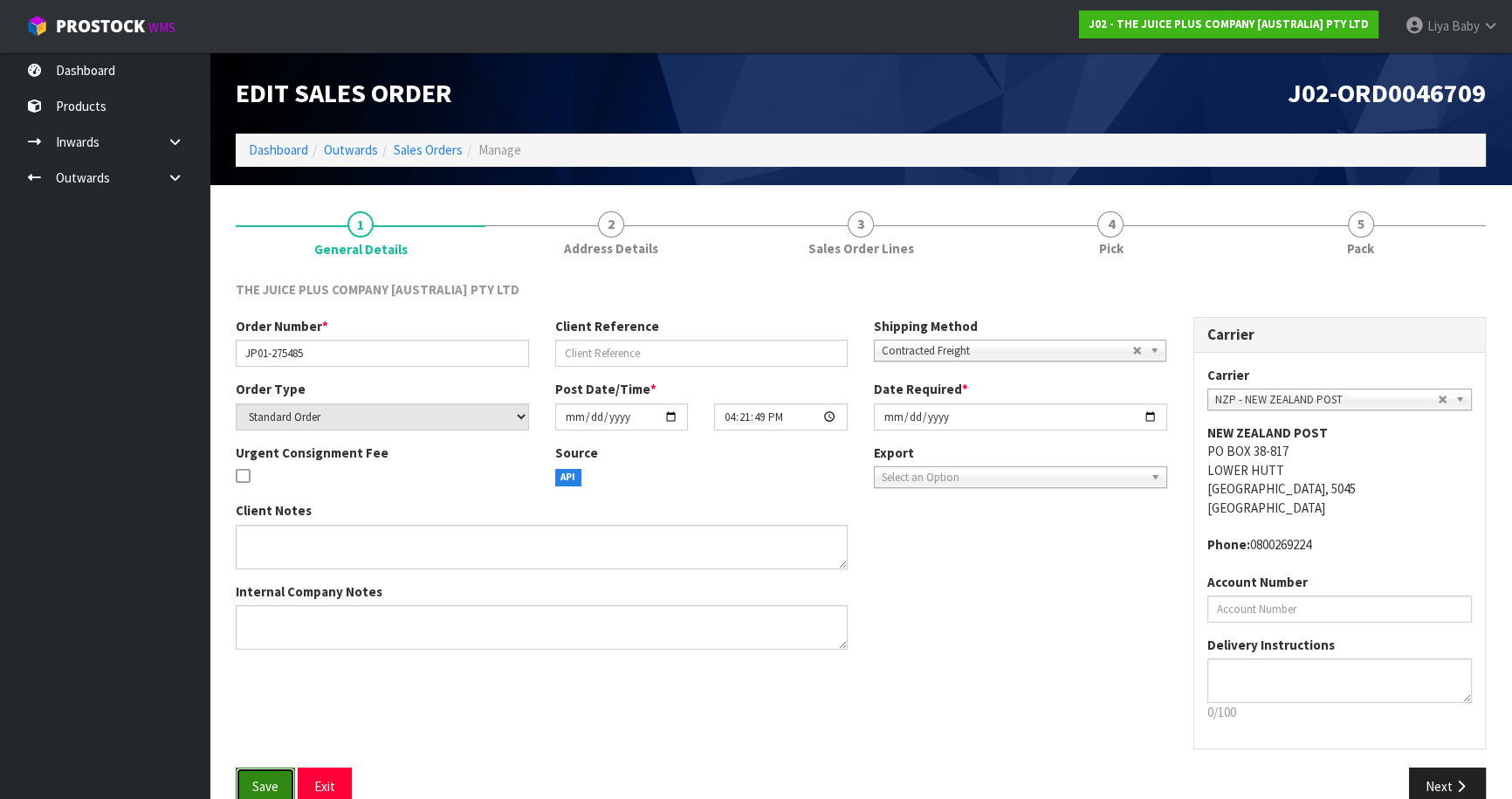
click at [260, 784] on span "Save" at bounding box center [265, 785] width 26 height 16
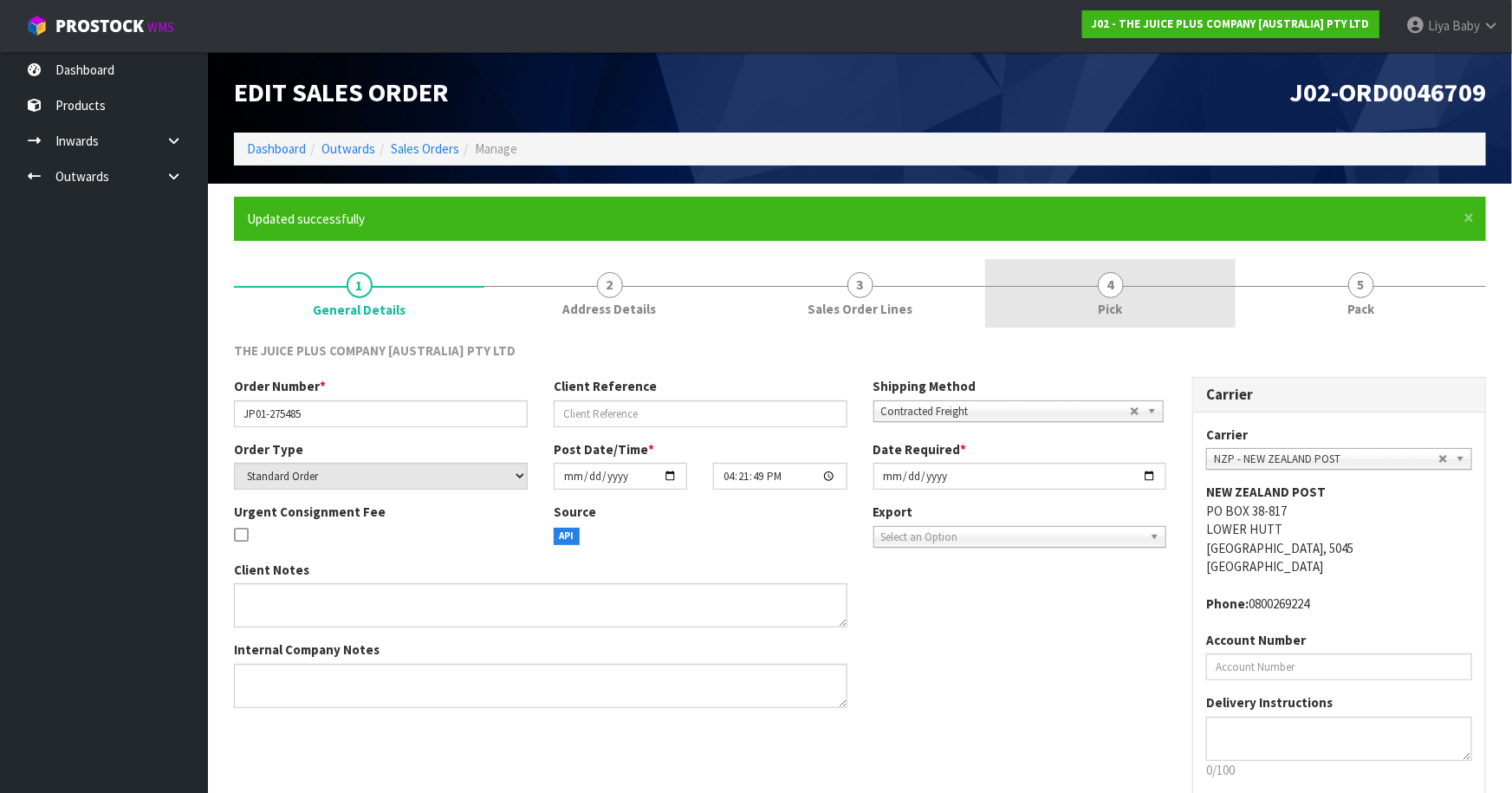
click at [1118, 286] on span "4" at bounding box center [1111, 285] width 26 height 26
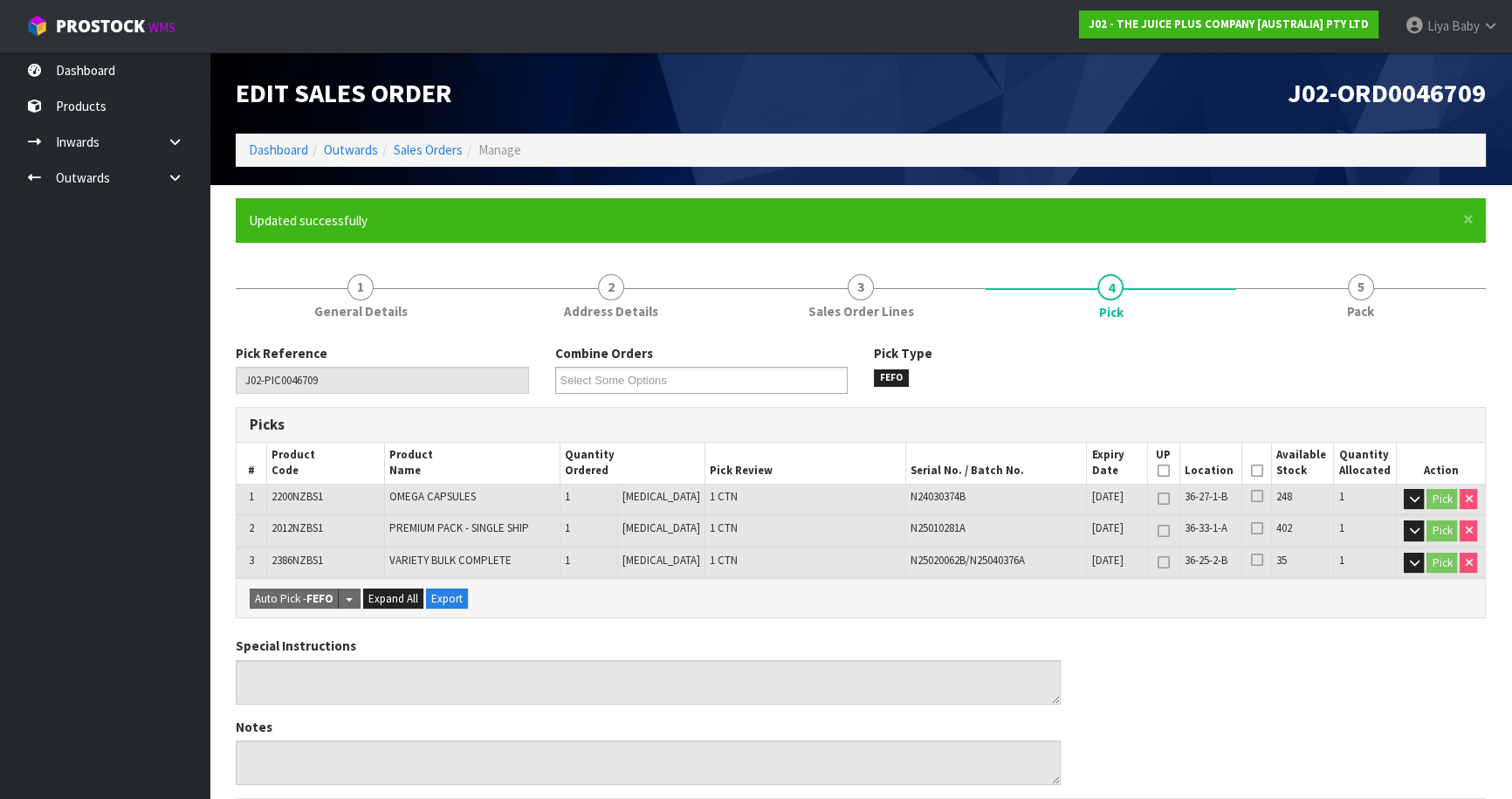
click at [1250, 471] on icon at bounding box center [1256, 470] width 12 height 1
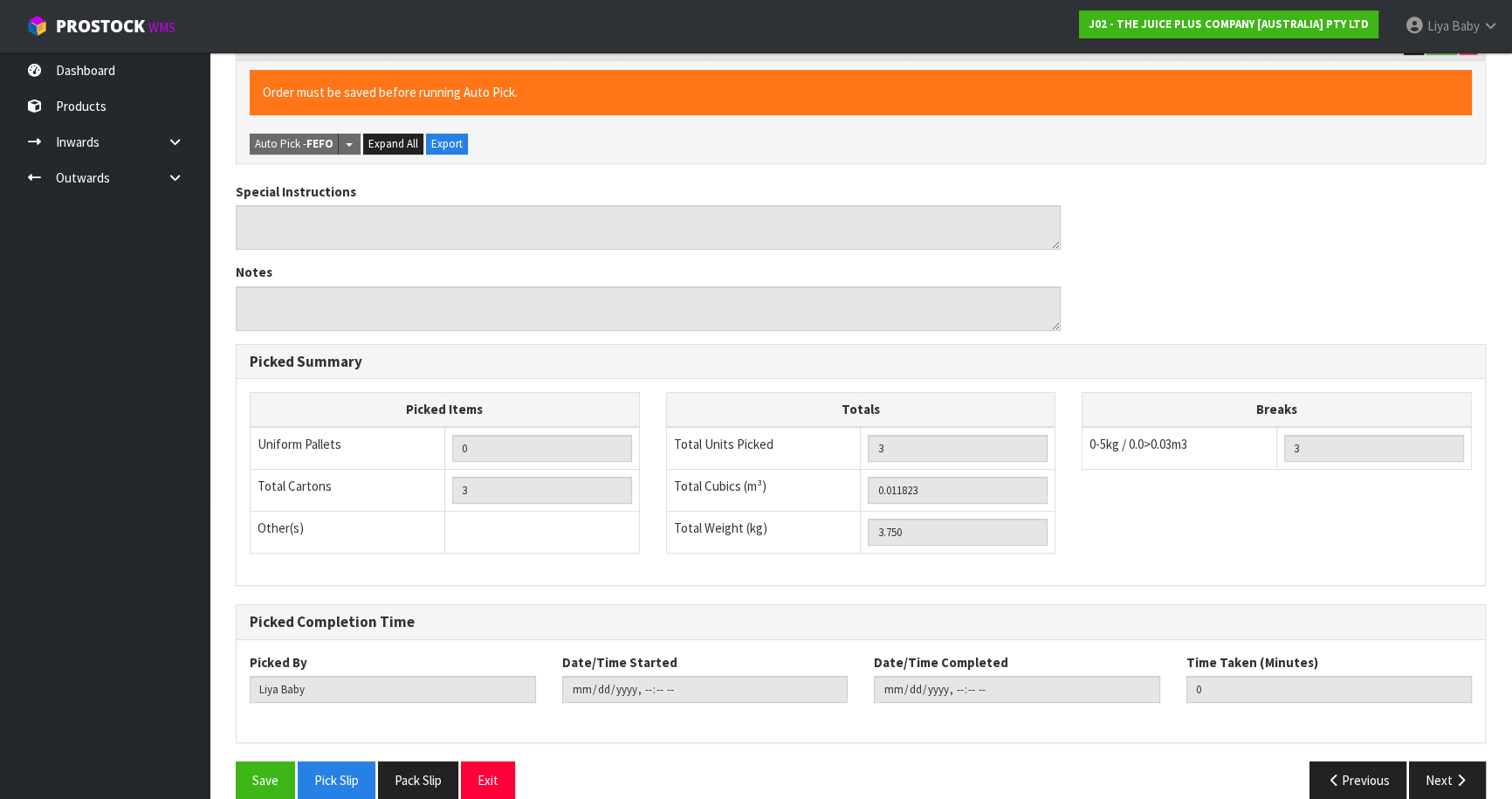
scroll to position [541, 0]
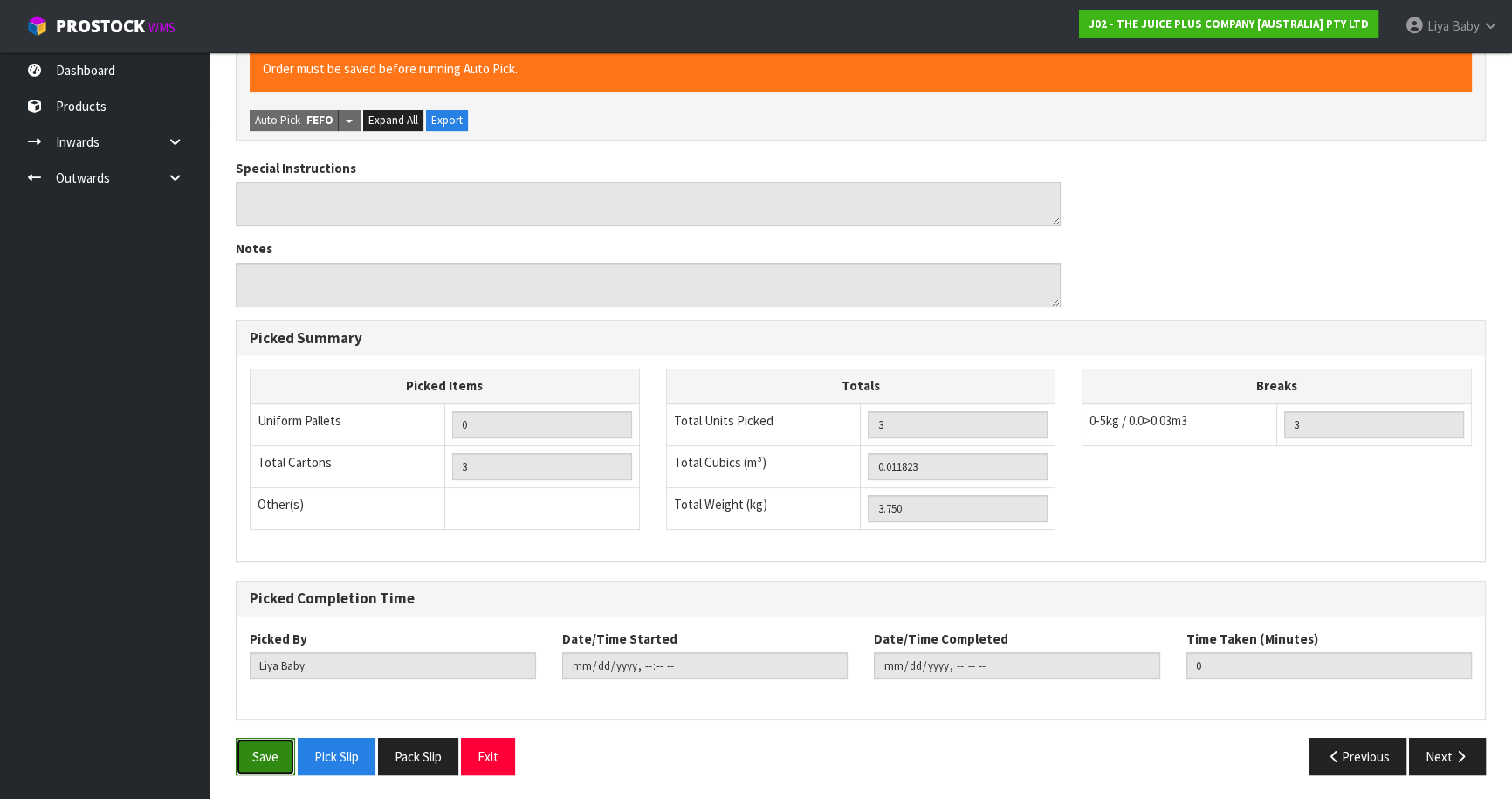
click at [257, 752] on button "Save" at bounding box center [265, 756] width 60 height 37
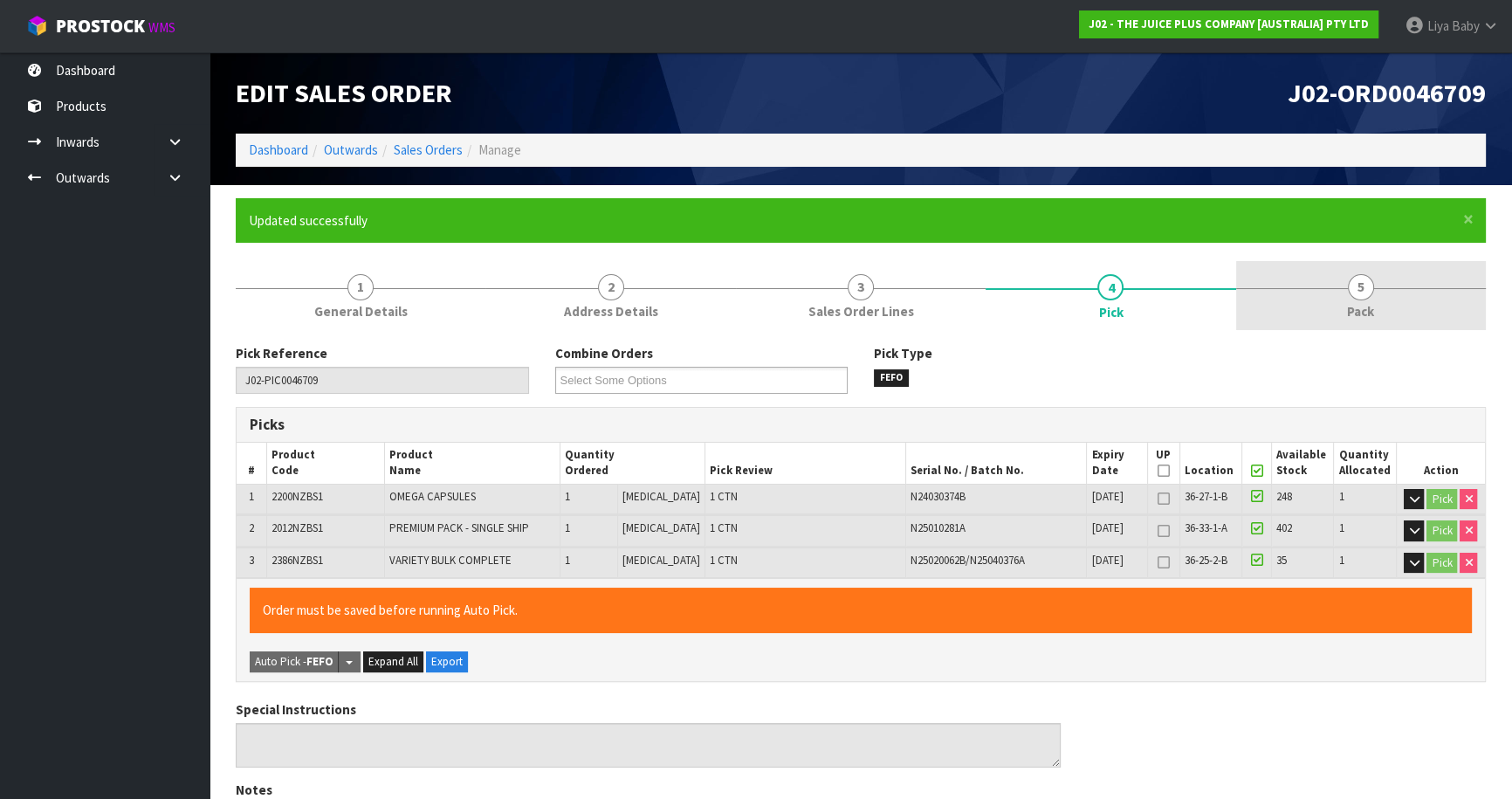
click at [1369, 302] on span "Pack" at bounding box center [1361, 311] width 27 height 18
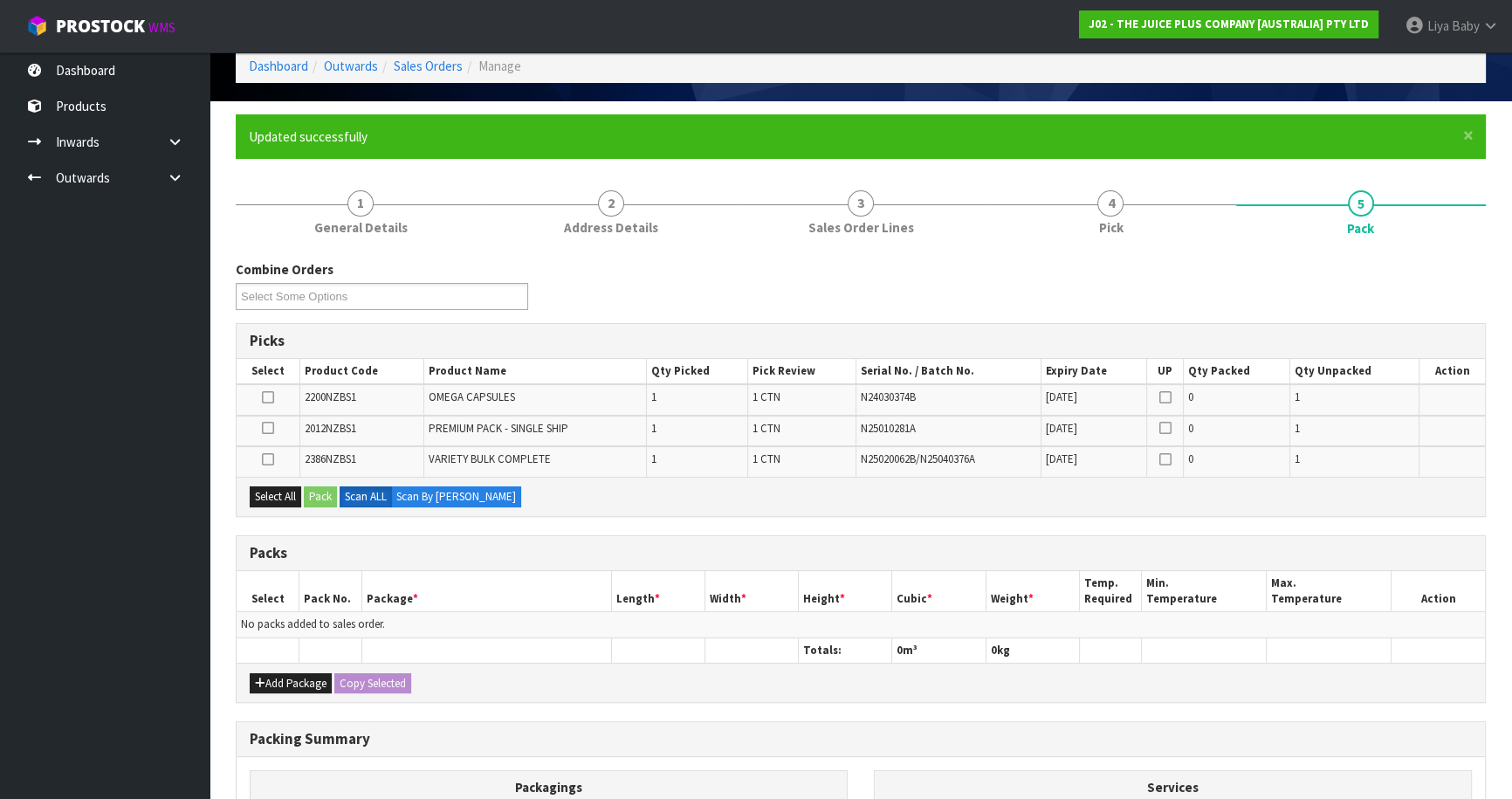
scroll to position [307, 0]
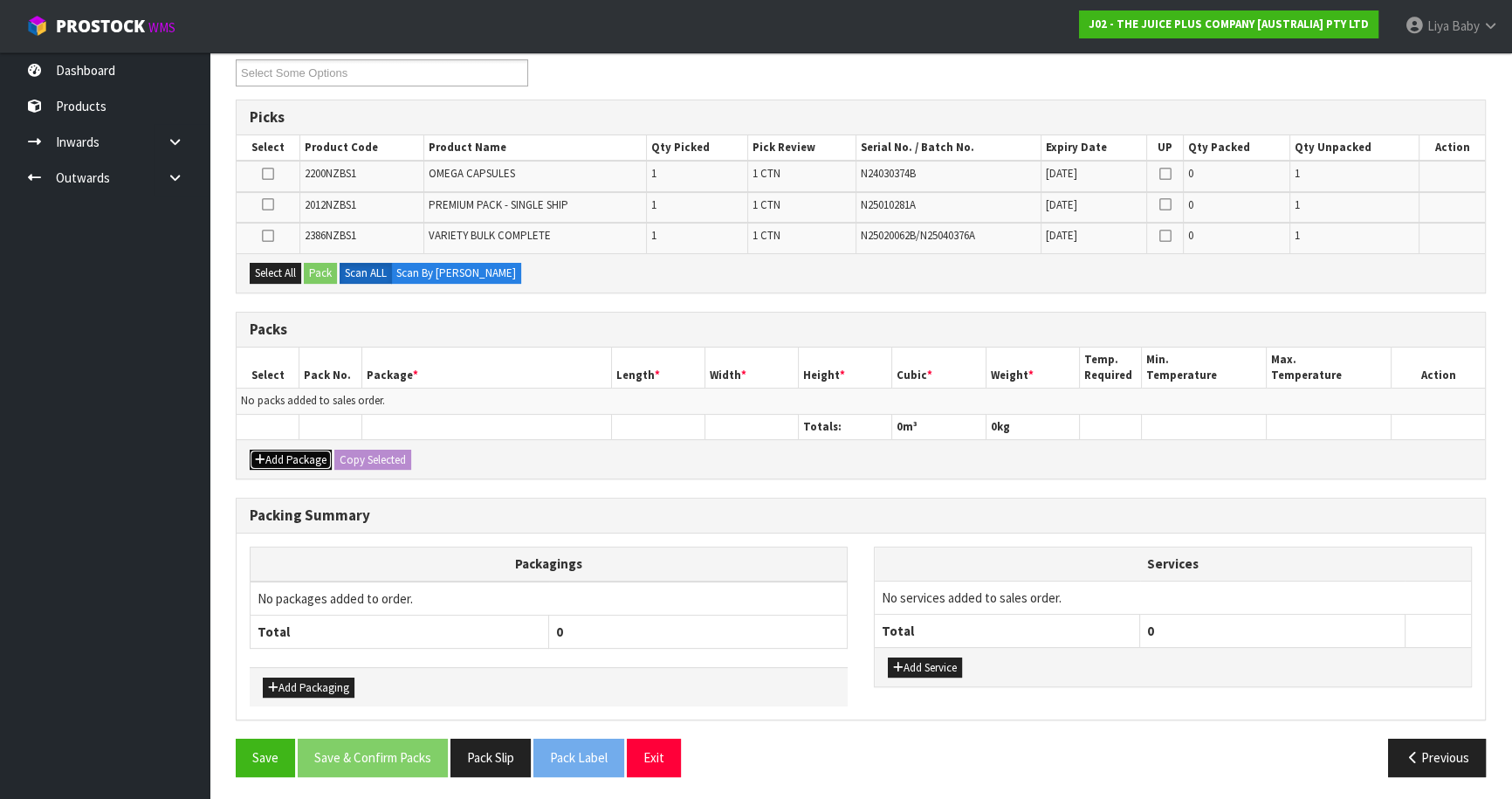
click at [307, 461] on button "Add Package" at bounding box center [291, 459] width 82 height 21
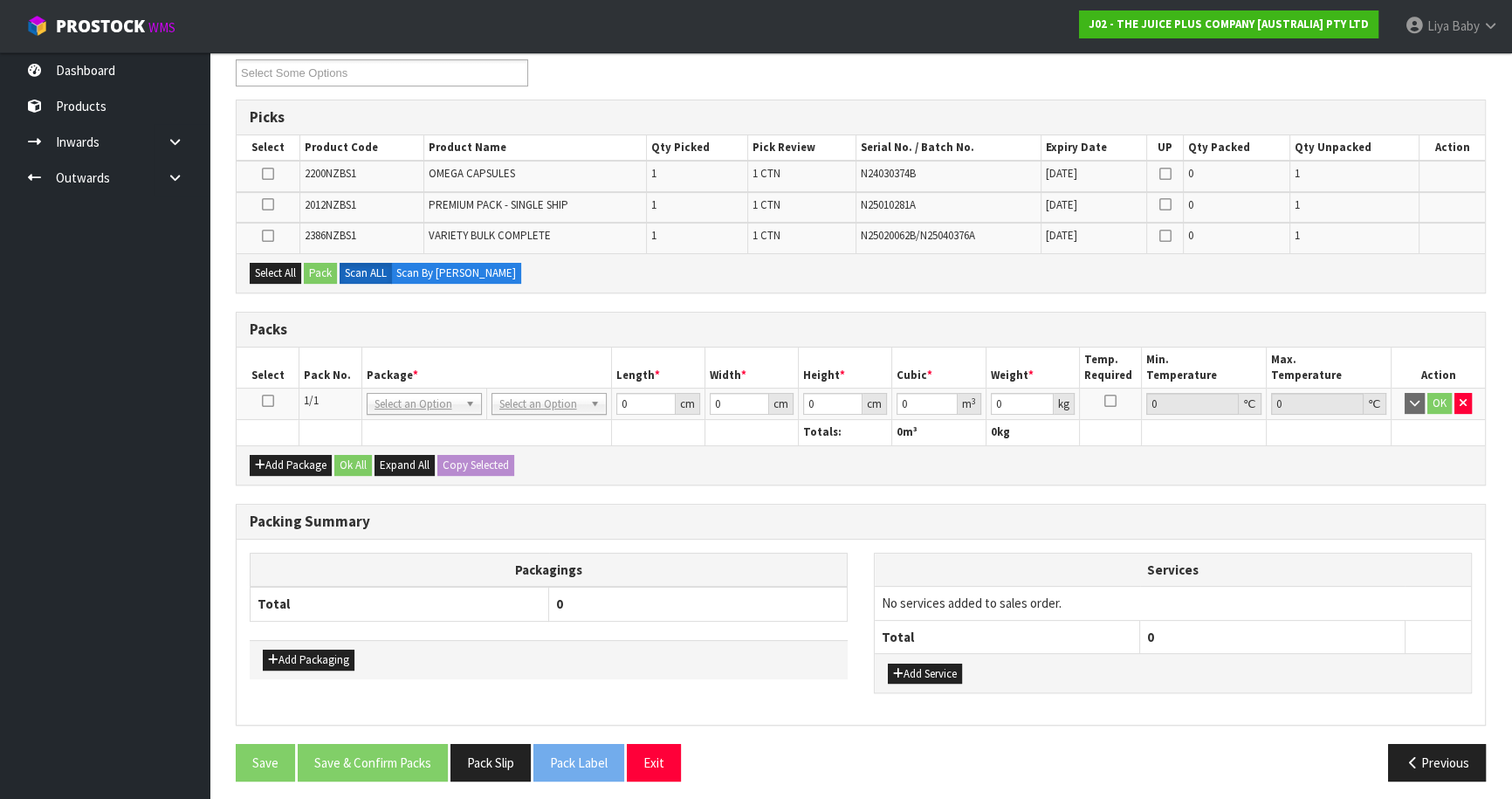
click at [269, 400] on icon at bounding box center [267, 400] width 12 height 1
click at [274, 271] on button "Select All" at bounding box center [275, 273] width 52 height 21
click at [336, 264] on button "Pack" at bounding box center [320, 273] width 34 height 21
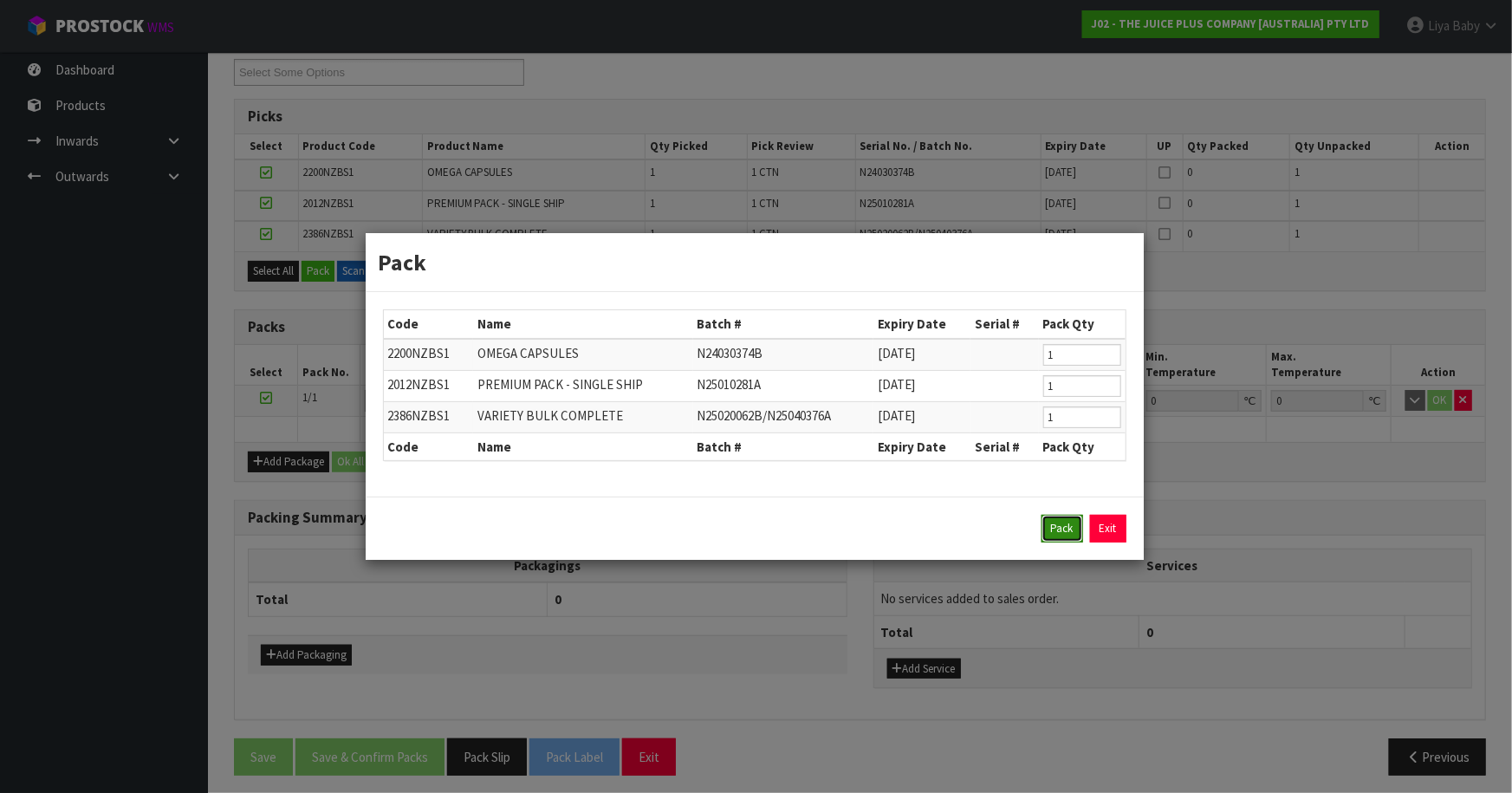
click at [1061, 534] on button "Pack" at bounding box center [1062, 528] width 41 height 28
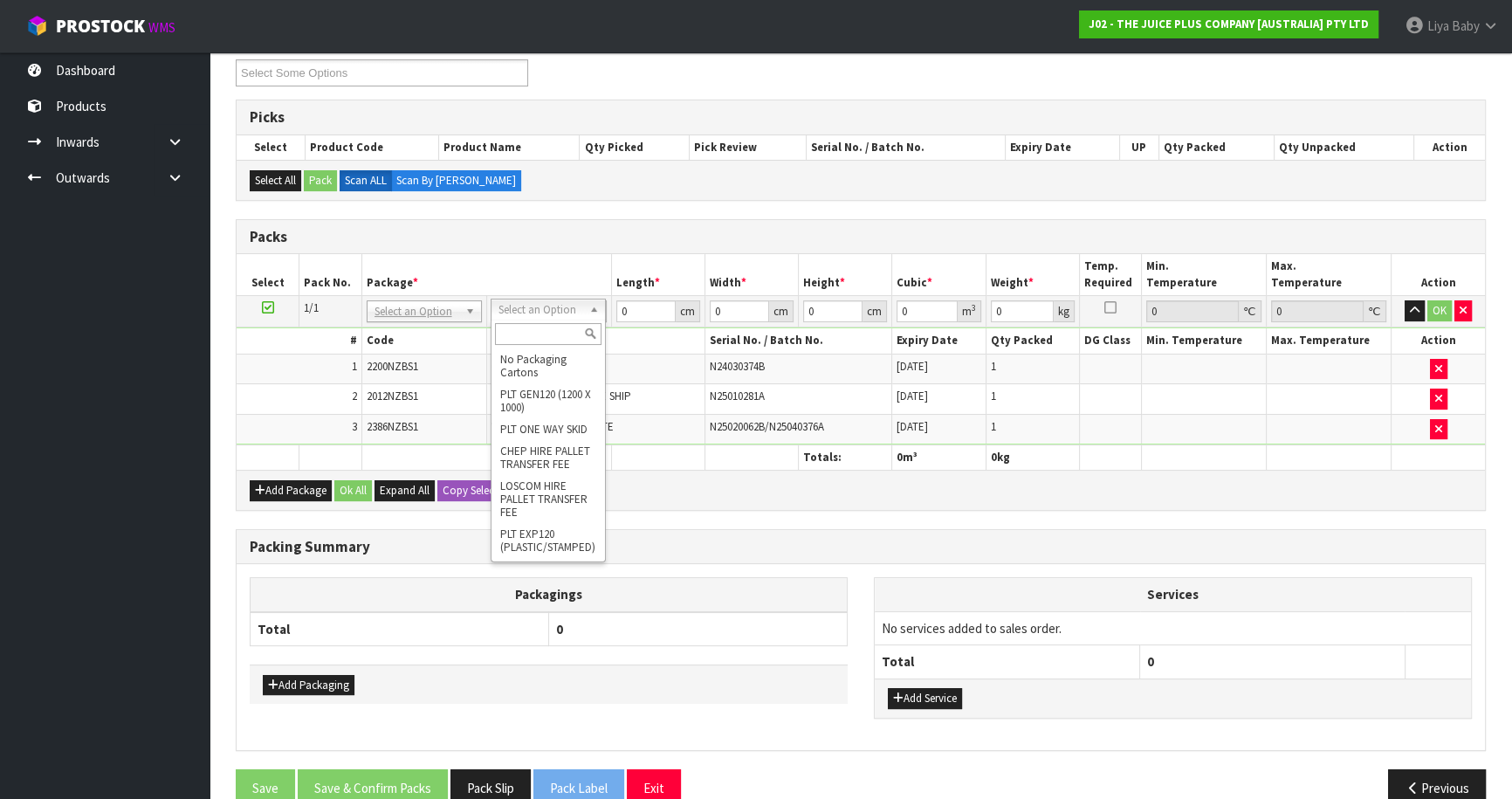
click at [545, 328] on input "text" at bounding box center [548, 333] width 107 height 22
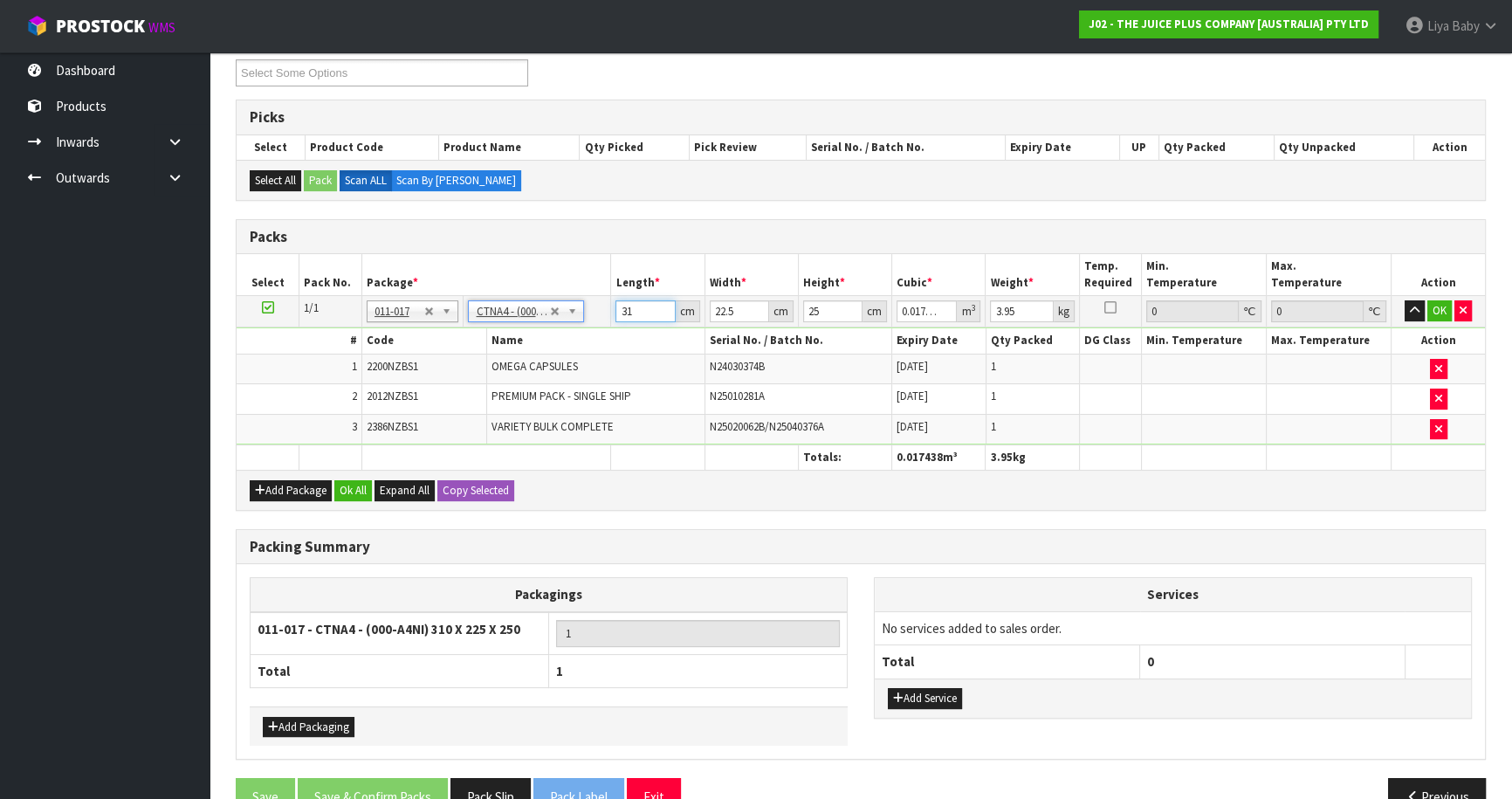
click at [655, 308] on input "31" at bounding box center [645, 311] width 60 height 22
click at [827, 302] on input "25" at bounding box center [833, 311] width 60 height 22
click at [633, 300] on input "332" at bounding box center [645, 311] width 60 height 22
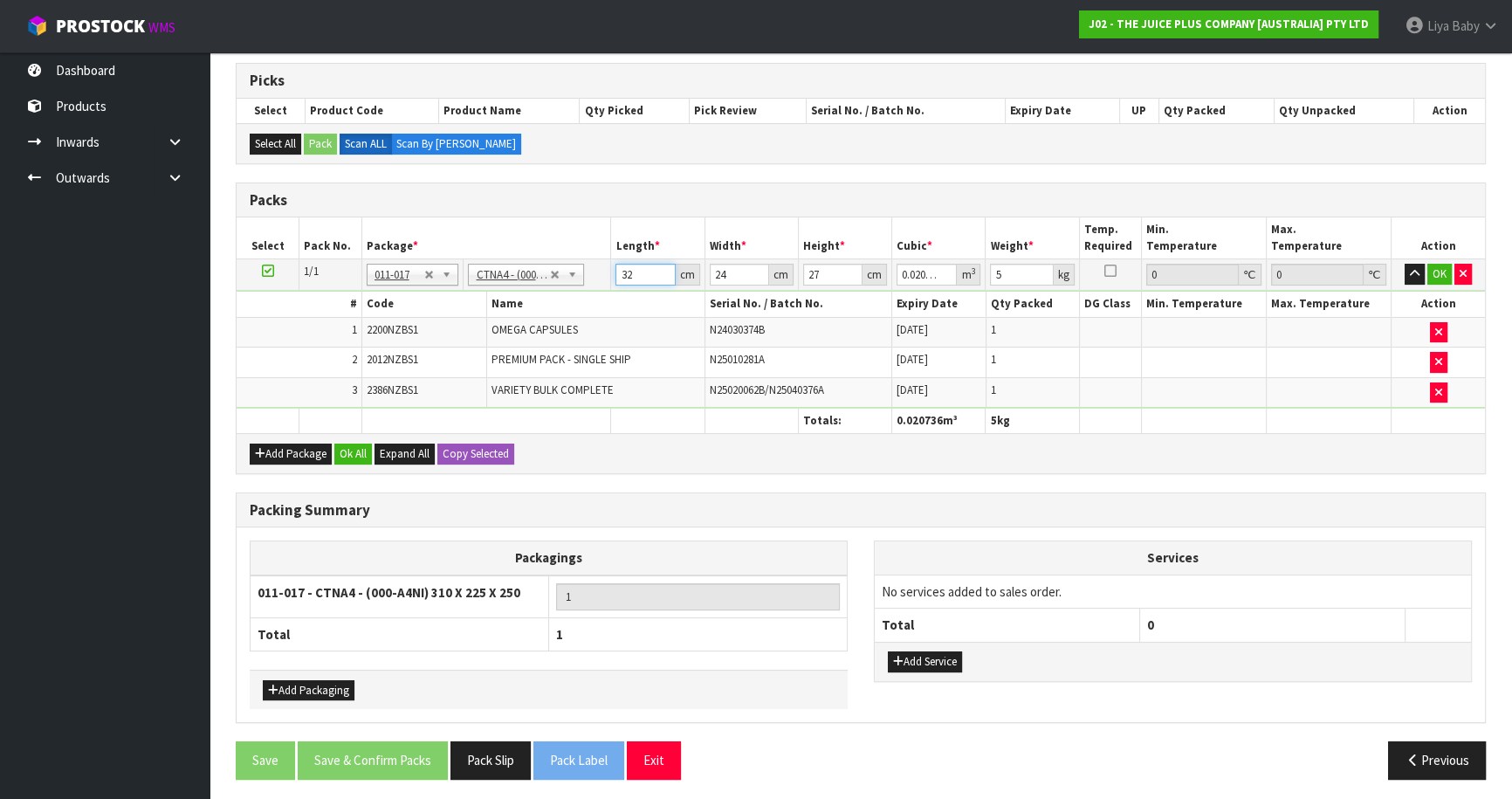
scroll to position [346, 0]
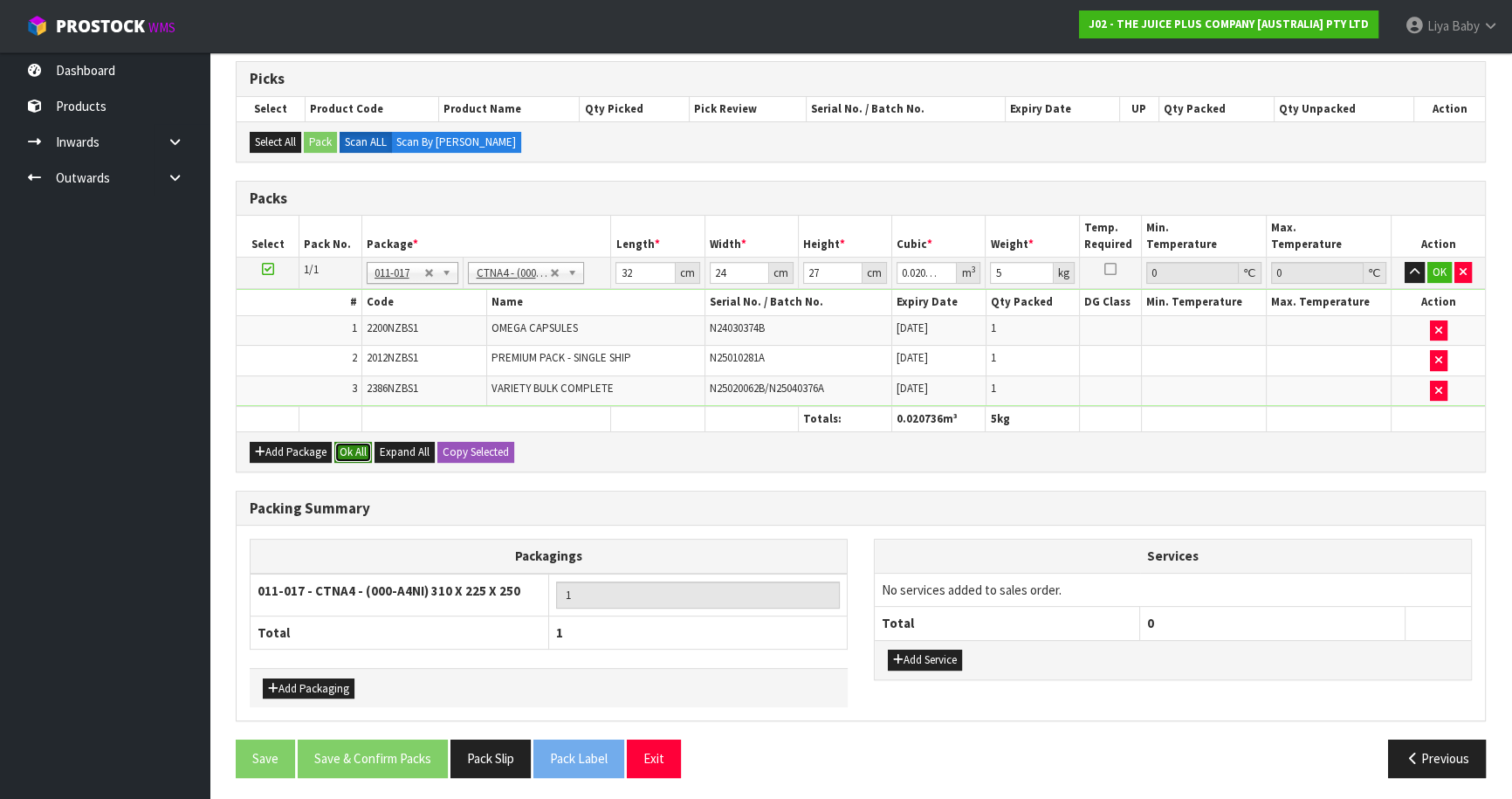
click at [367, 444] on button "Ok All" at bounding box center [352, 452] width 37 height 21
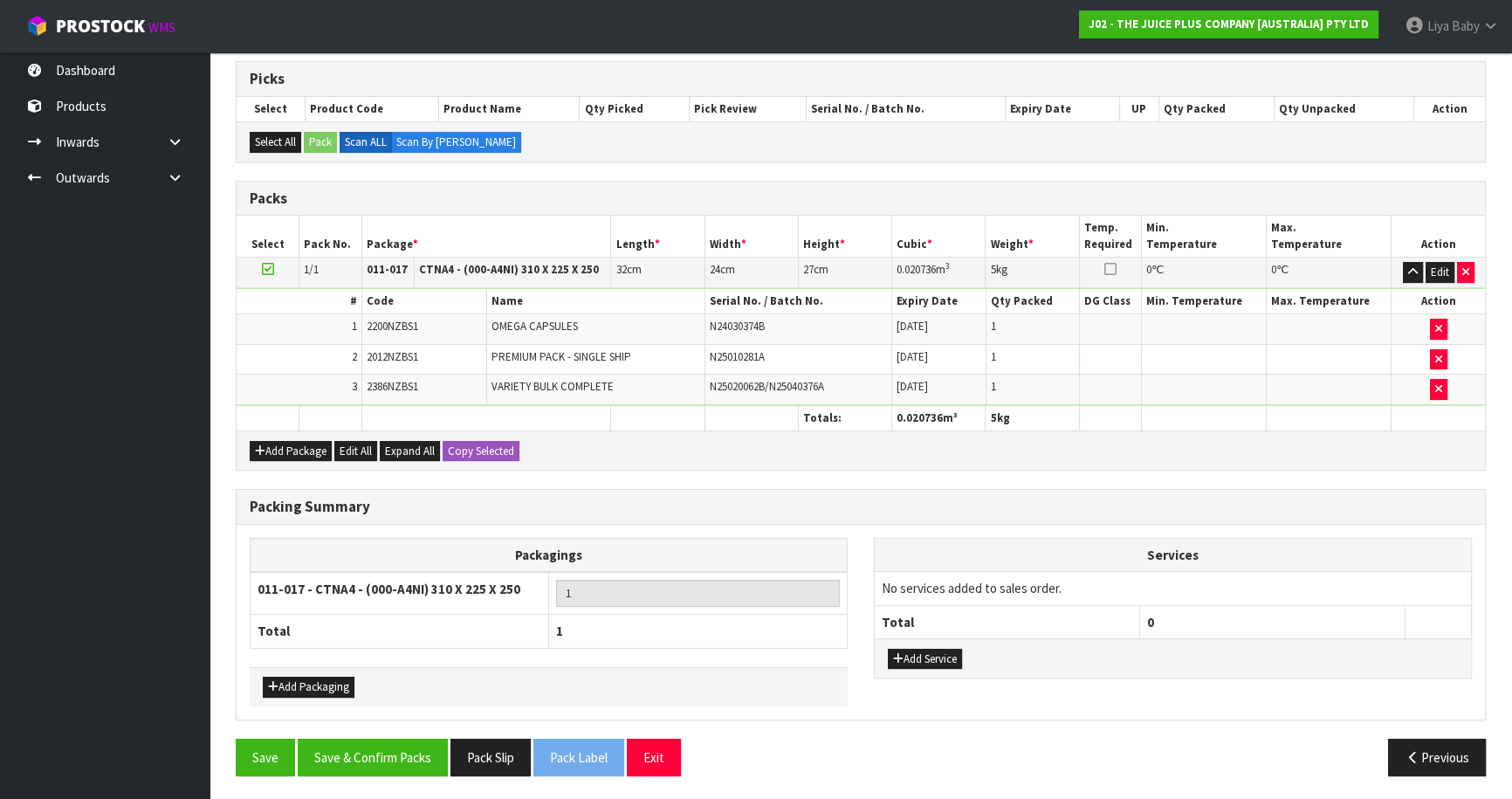
scroll to position [344, 0]
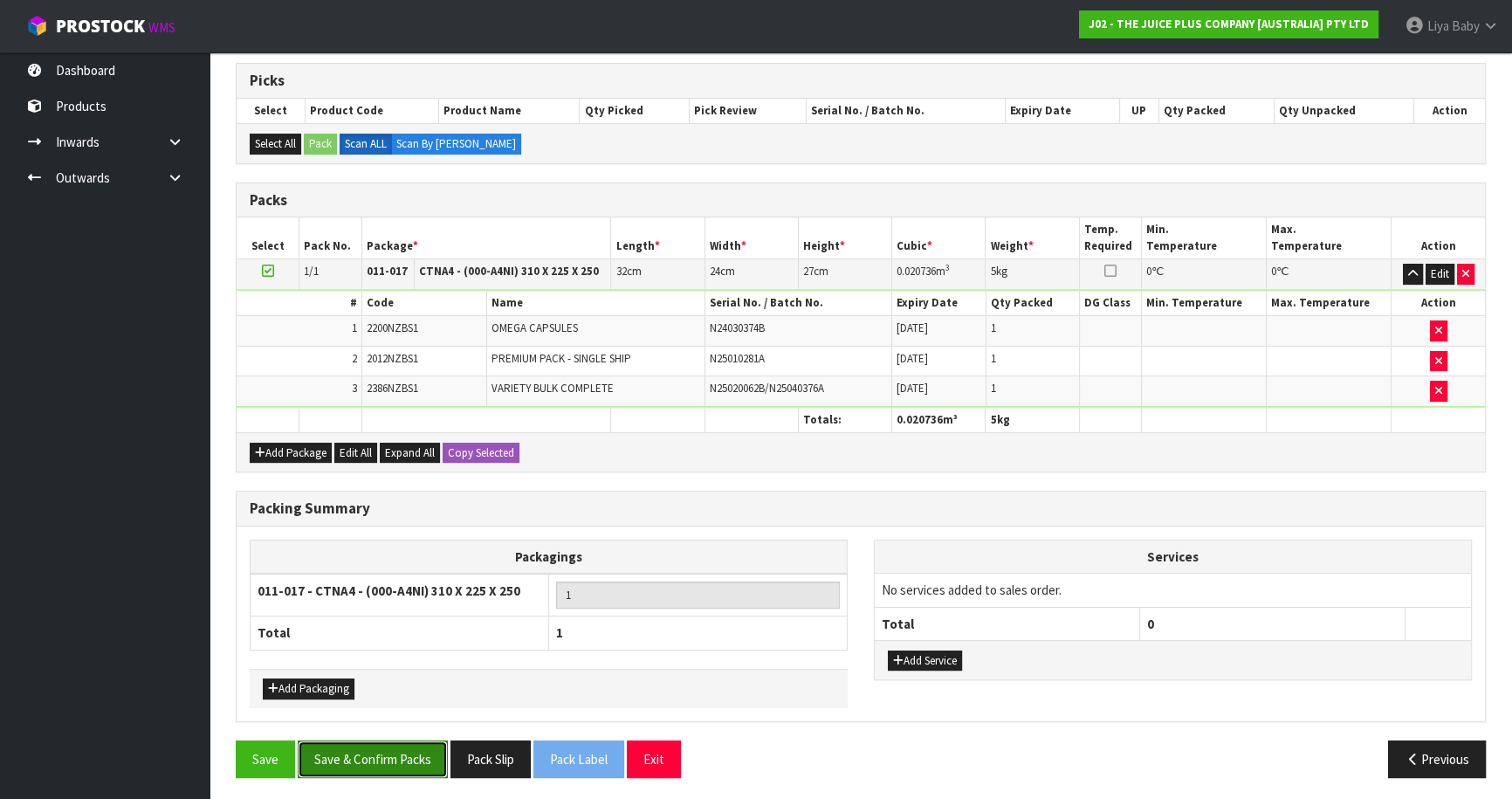
click at [378, 751] on button "Save & Confirm Packs" at bounding box center [373, 758] width 150 height 37
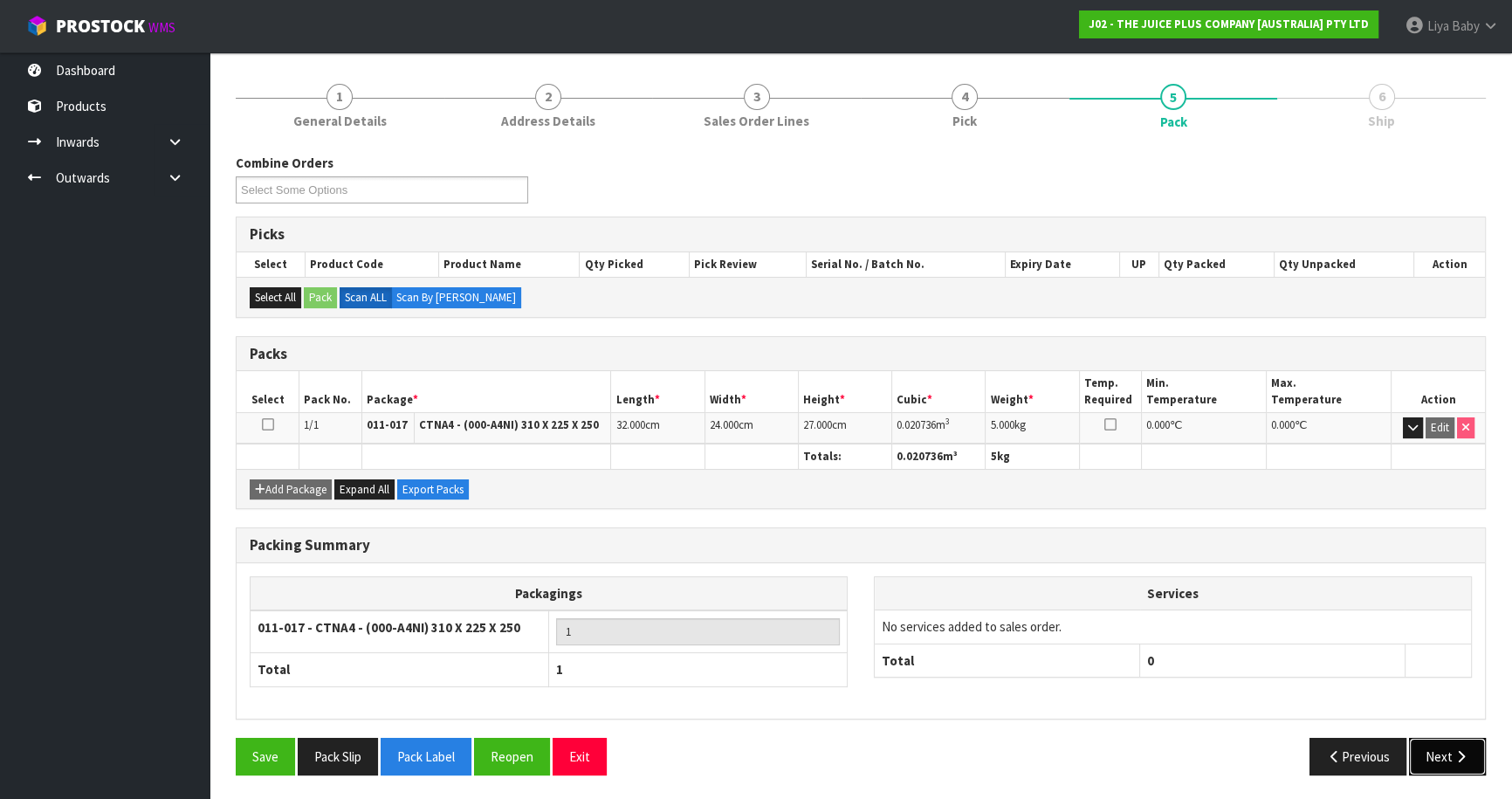
click at [1461, 754] on icon "button" at bounding box center [1460, 756] width 16 height 13
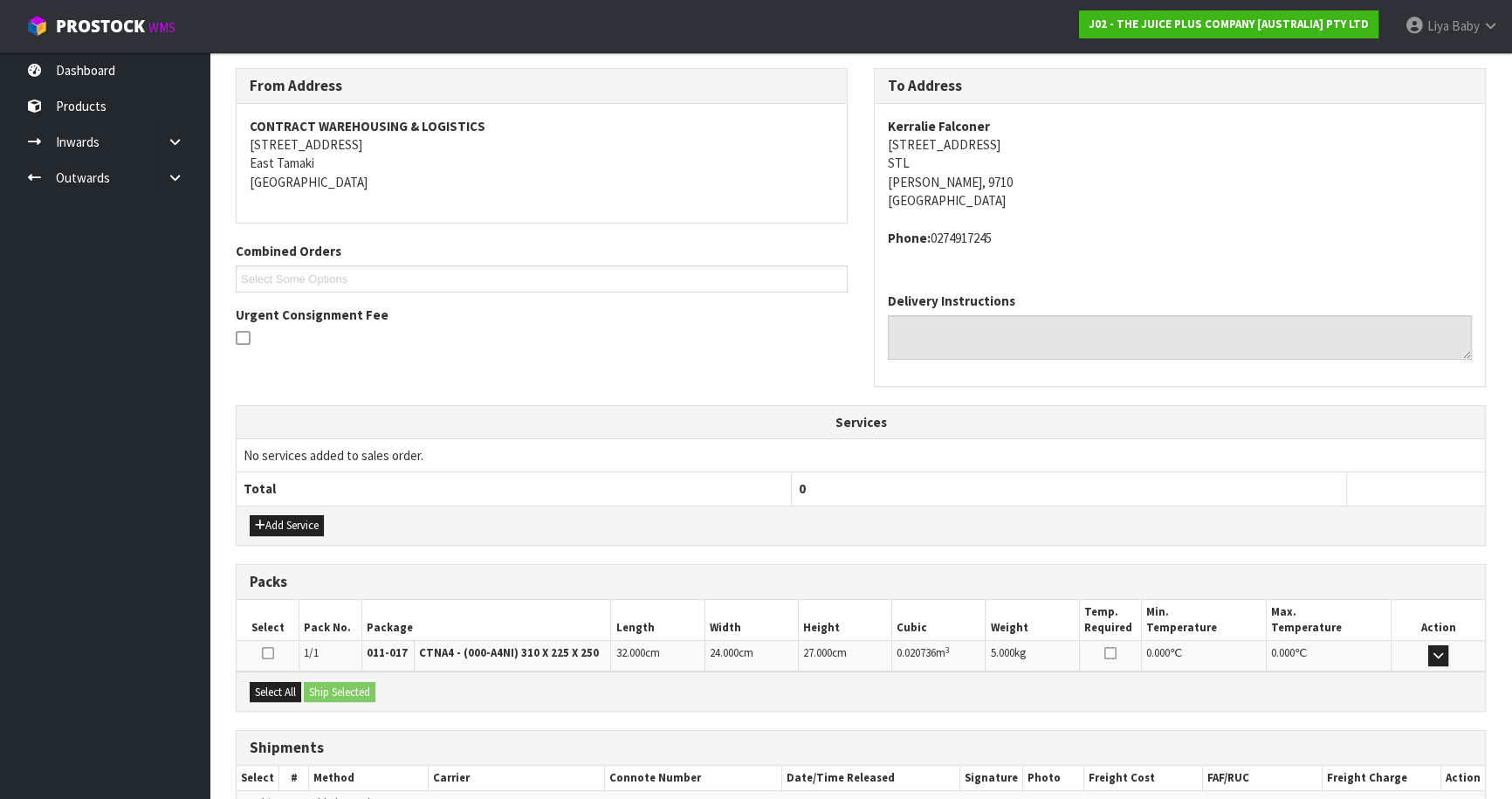
scroll to position [373, 0]
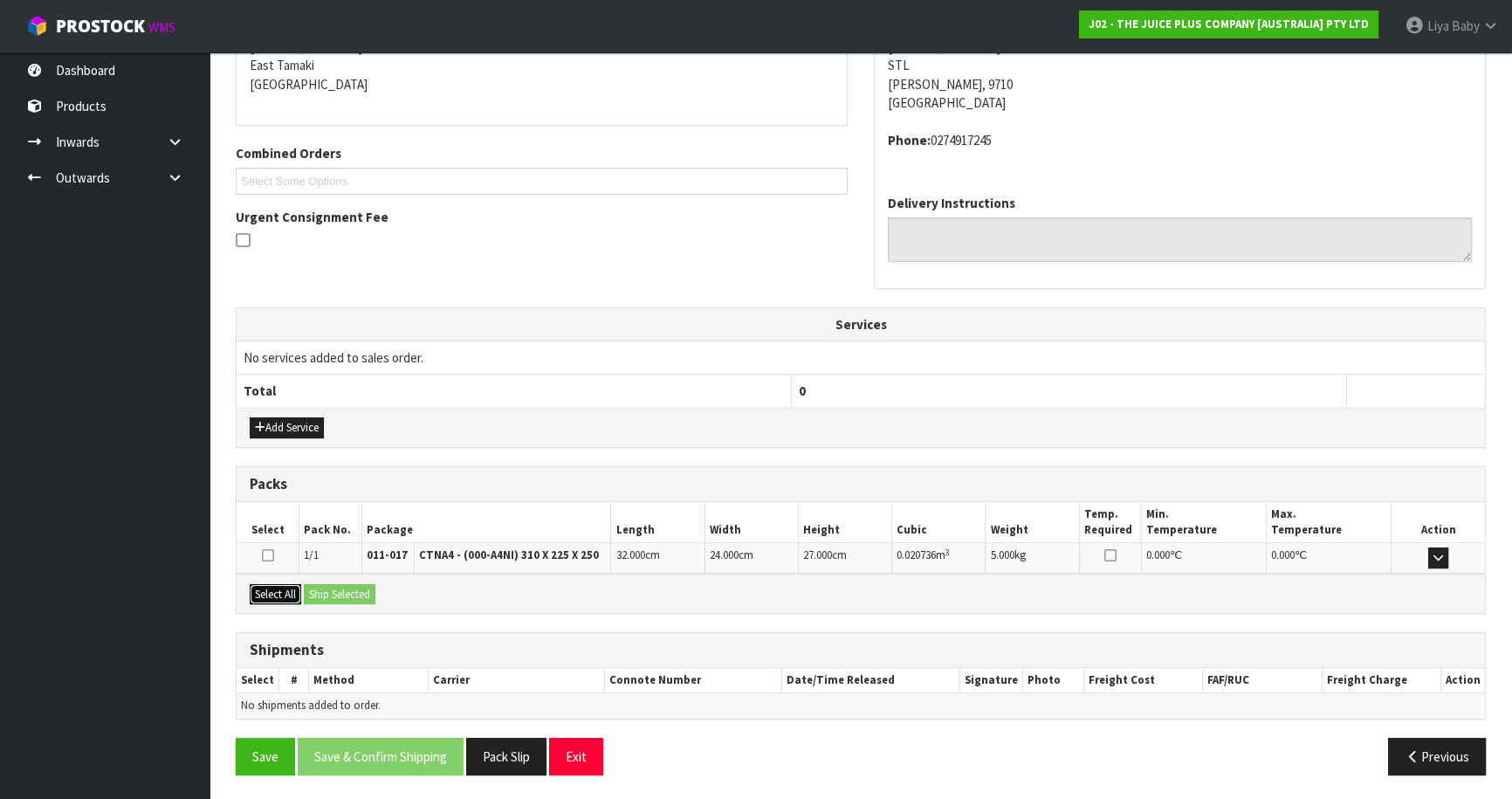
click at [294, 588] on button "Select All" at bounding box center [275, 594] width 52 height 21
click at [323, 590] on button "Ship Selected" at bounding box center [339, 594] width 72 height 21
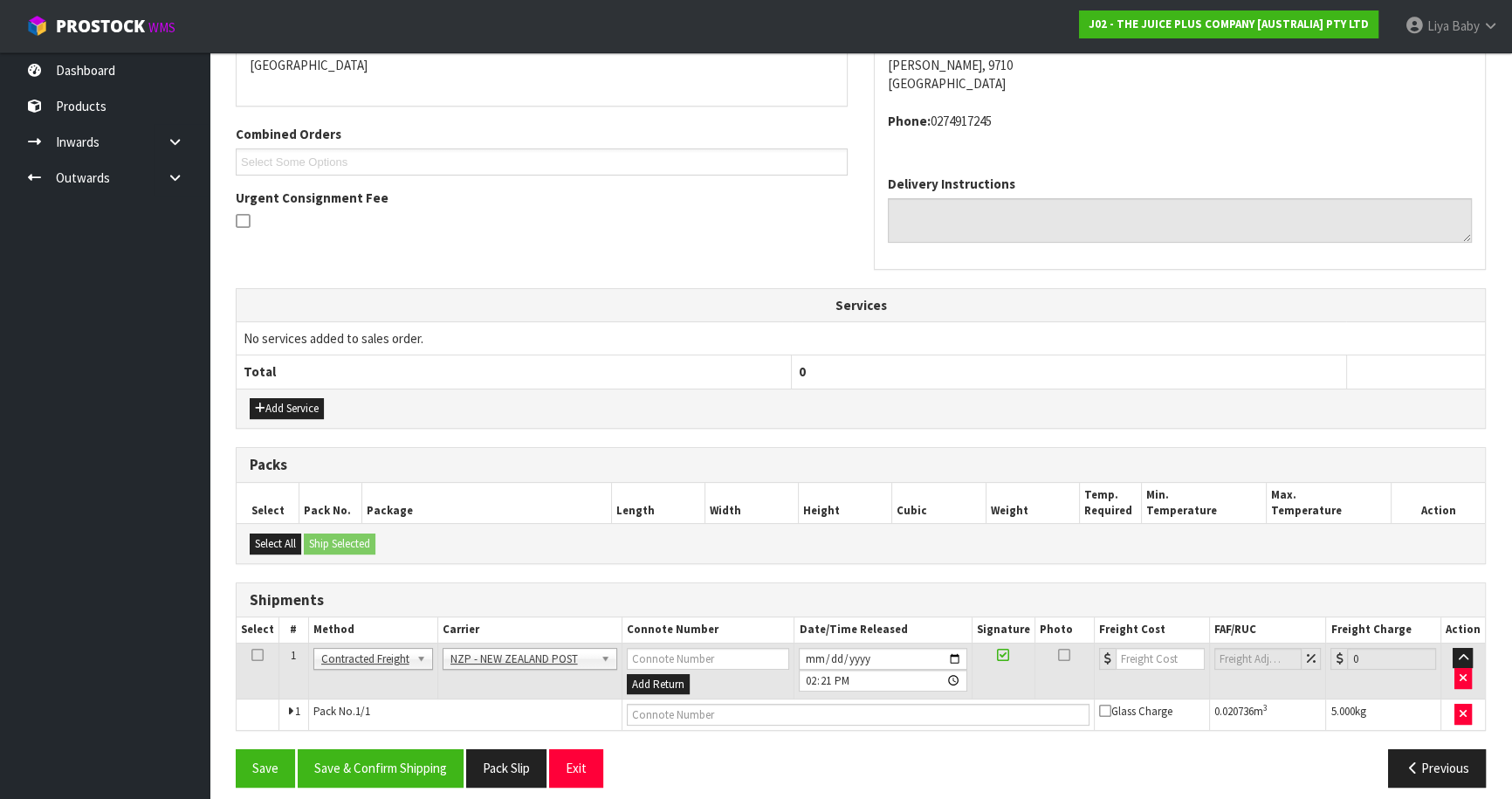
scroll to position [404, 0]
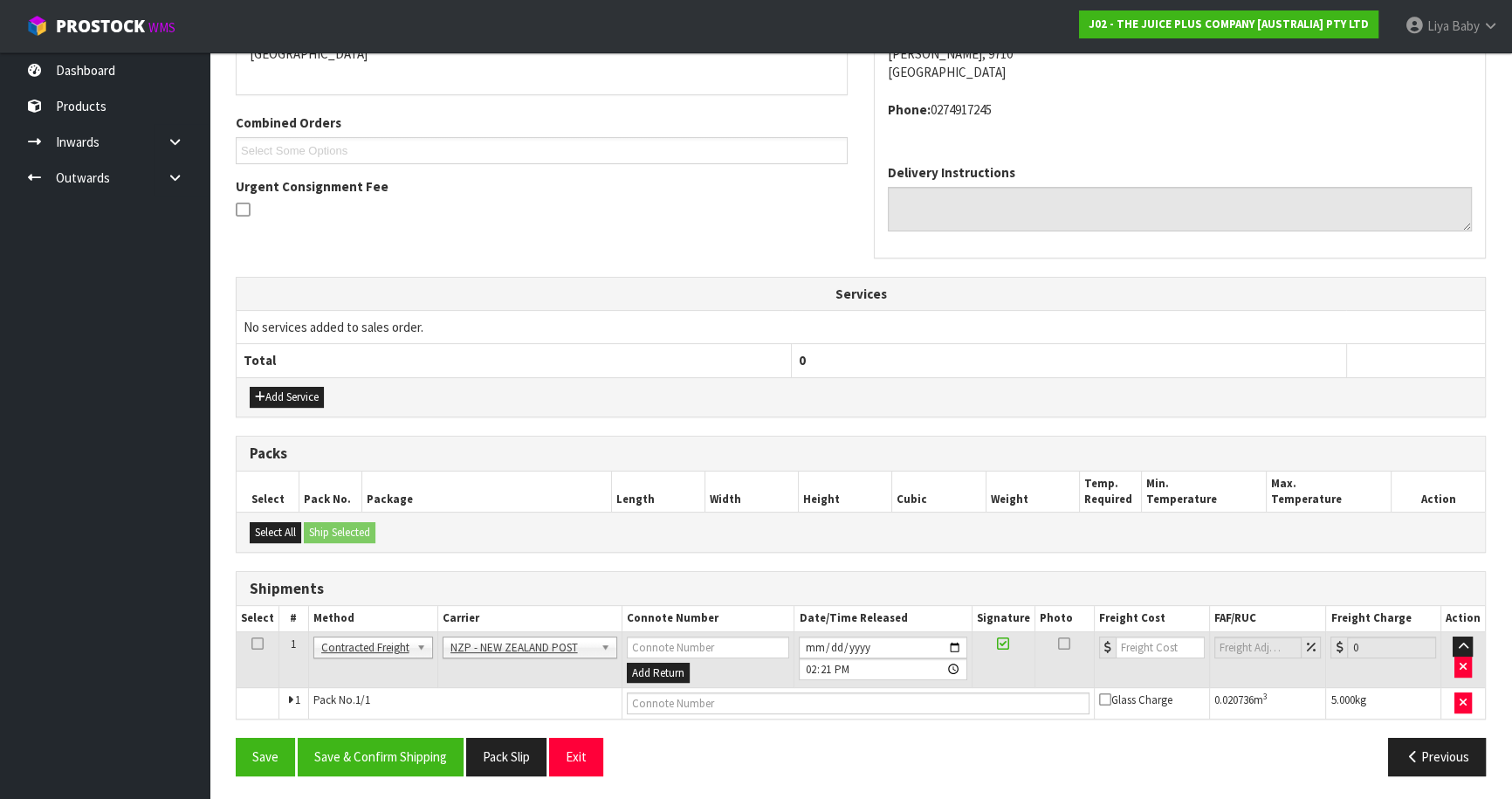
drag, startPoint x: 255, startPoint y: 636, endPoint x: 284, endPoint y: 679, distance: 51.9
click at [257, 643] on icon at bounding box center [256, 643] width 12 height 1
drag, startPoint x: 355, startPoint y: 750, endPoint x: 393, endPoint y: 730, distance: 42.9
click at [358, 746] on button "Save & Confirm Shipping" at bounding box center [380, 756] width 166 height 37
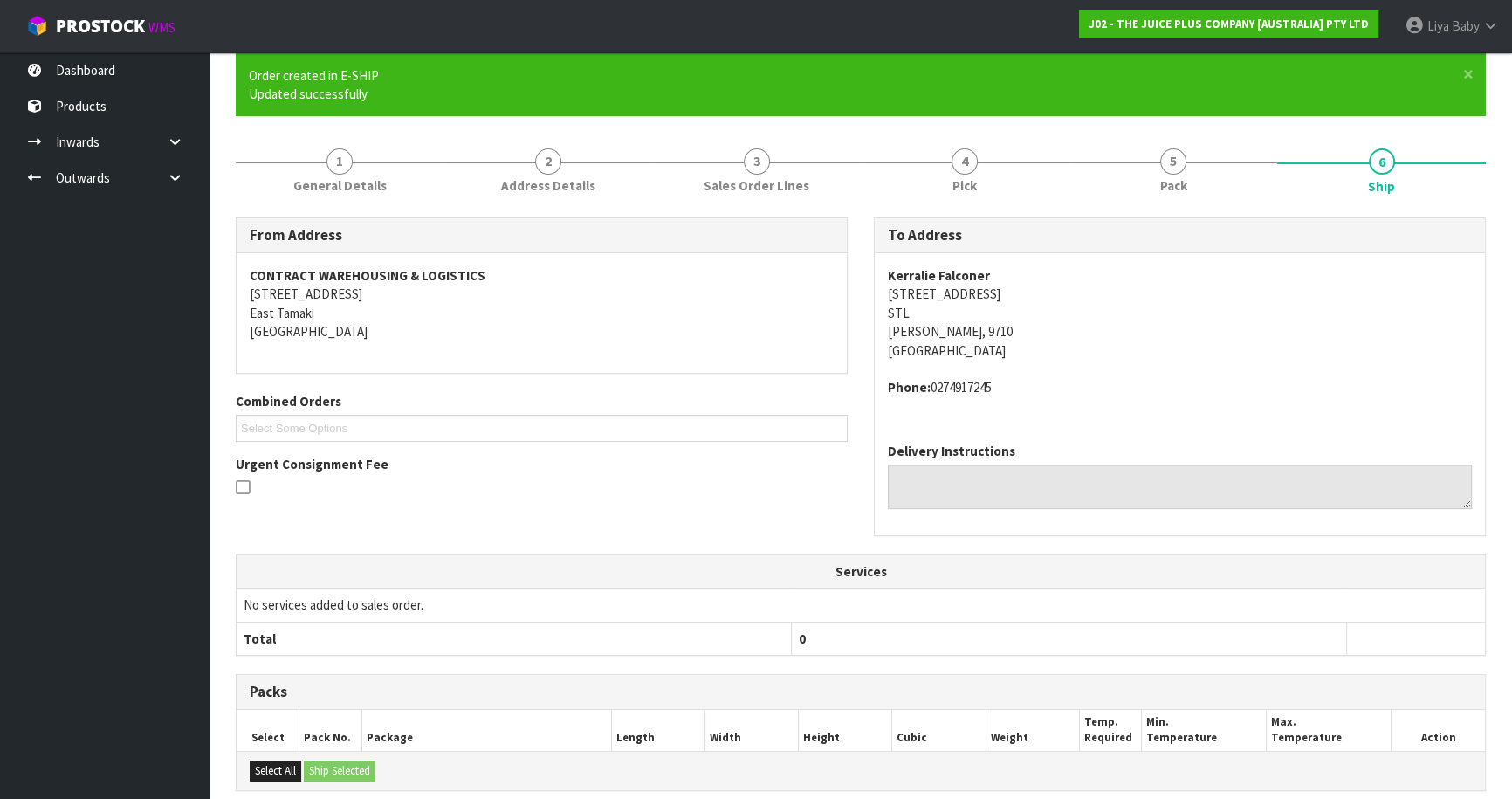
scroll to position [380, 0]
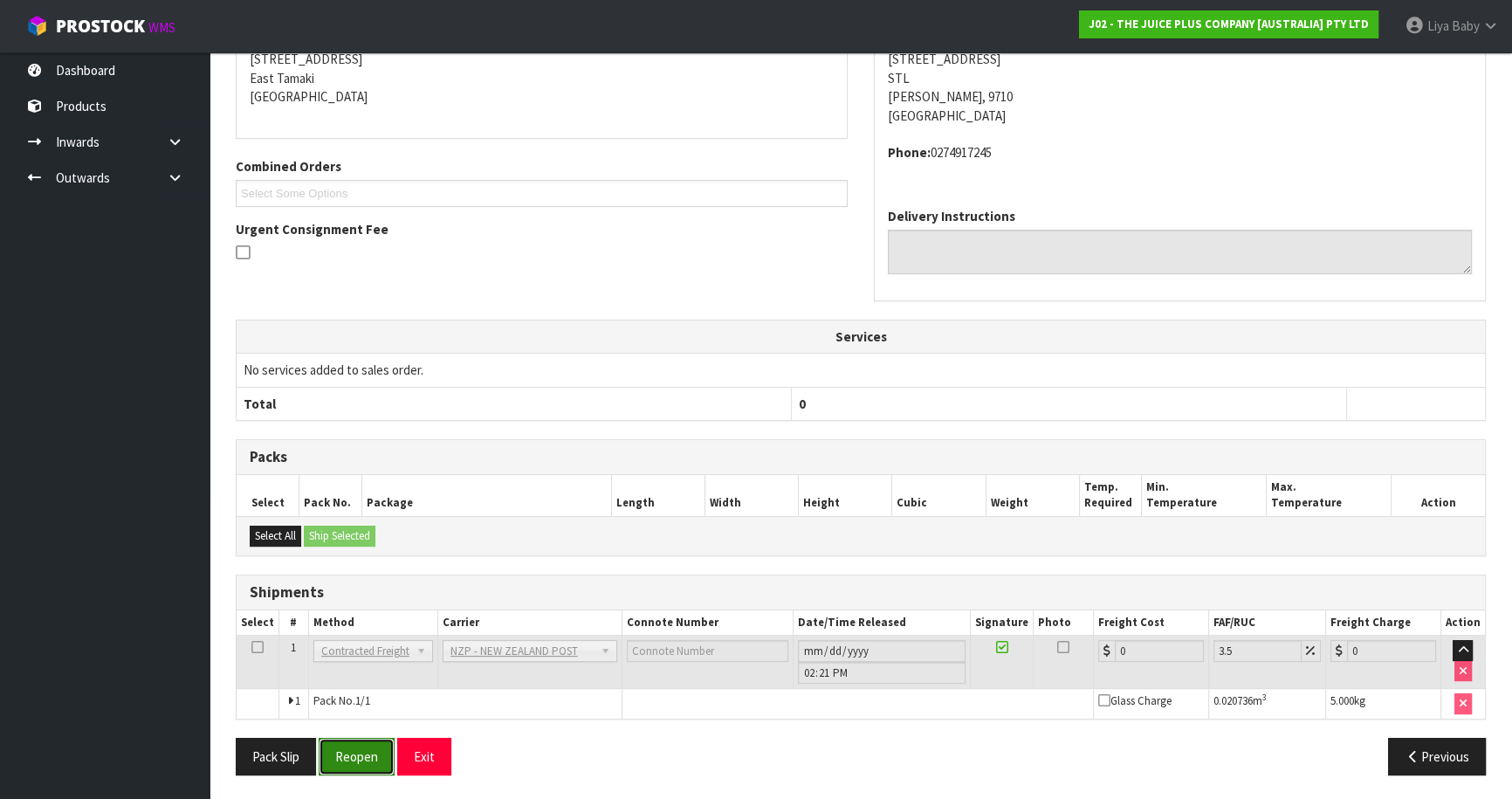
click at [352, 749] on button "Reopen" at bounding box center [357, 756] width 76 height 37
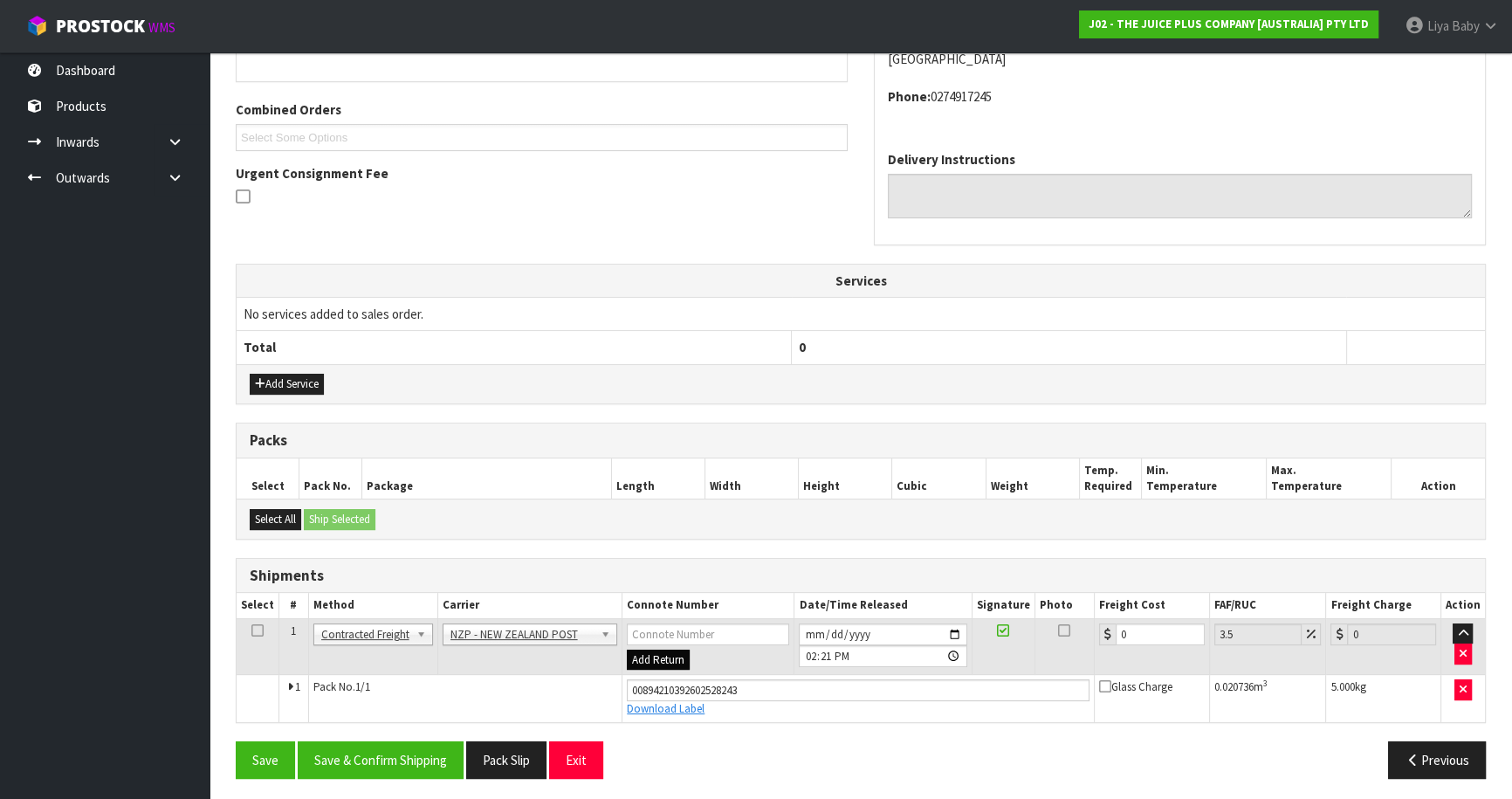
scroll to position [419, 0]
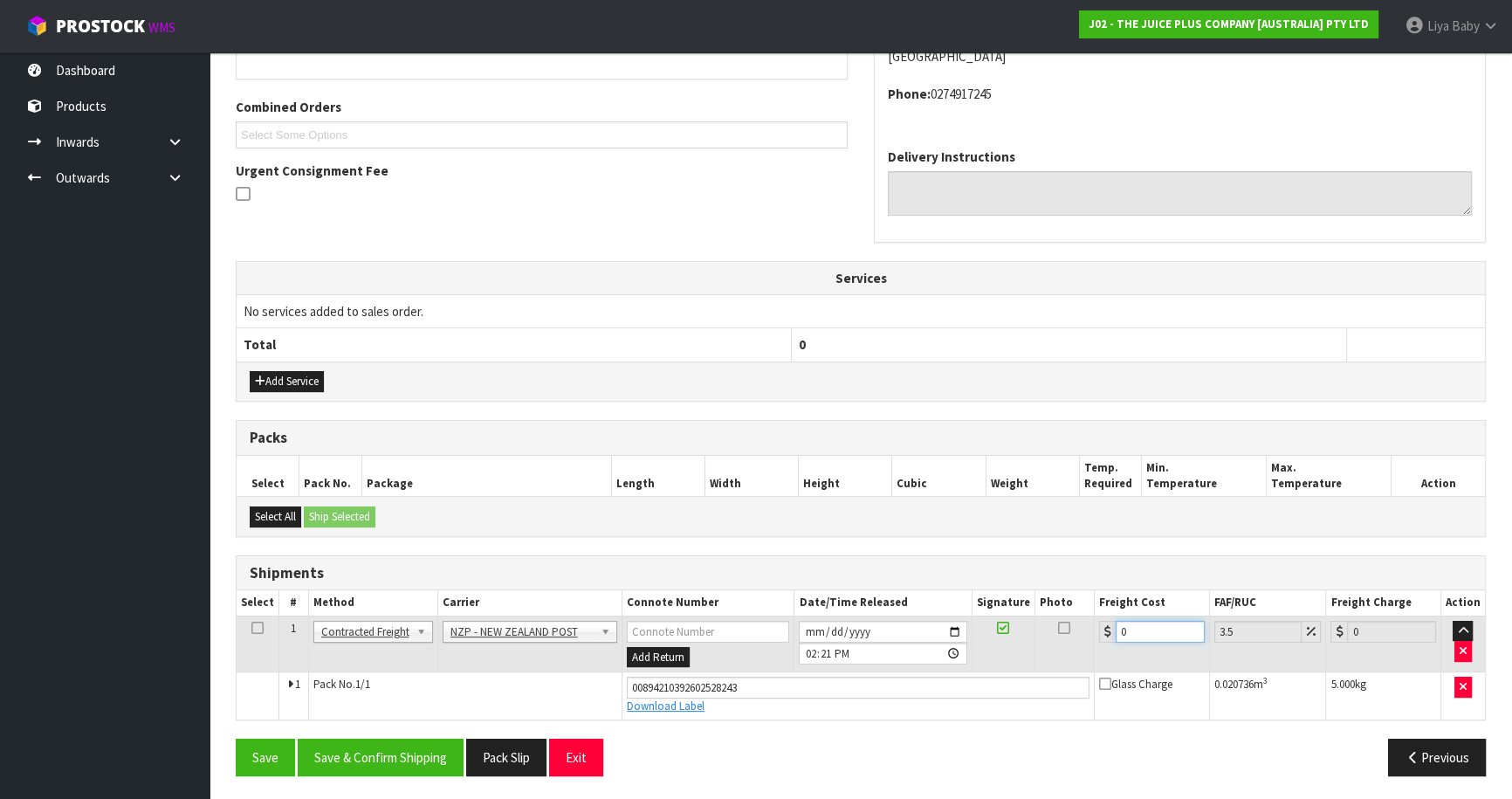
click at [1135, 629] on input "0" at bounding box center [1160, 631] width 89 height 22
click at [255, 628] on icon at bounding box center [256, 628] width 12 height 1
click at [361, 754] on button "Save & Confirm Shipping" at bounding box center [380, 756] width 166 height 37
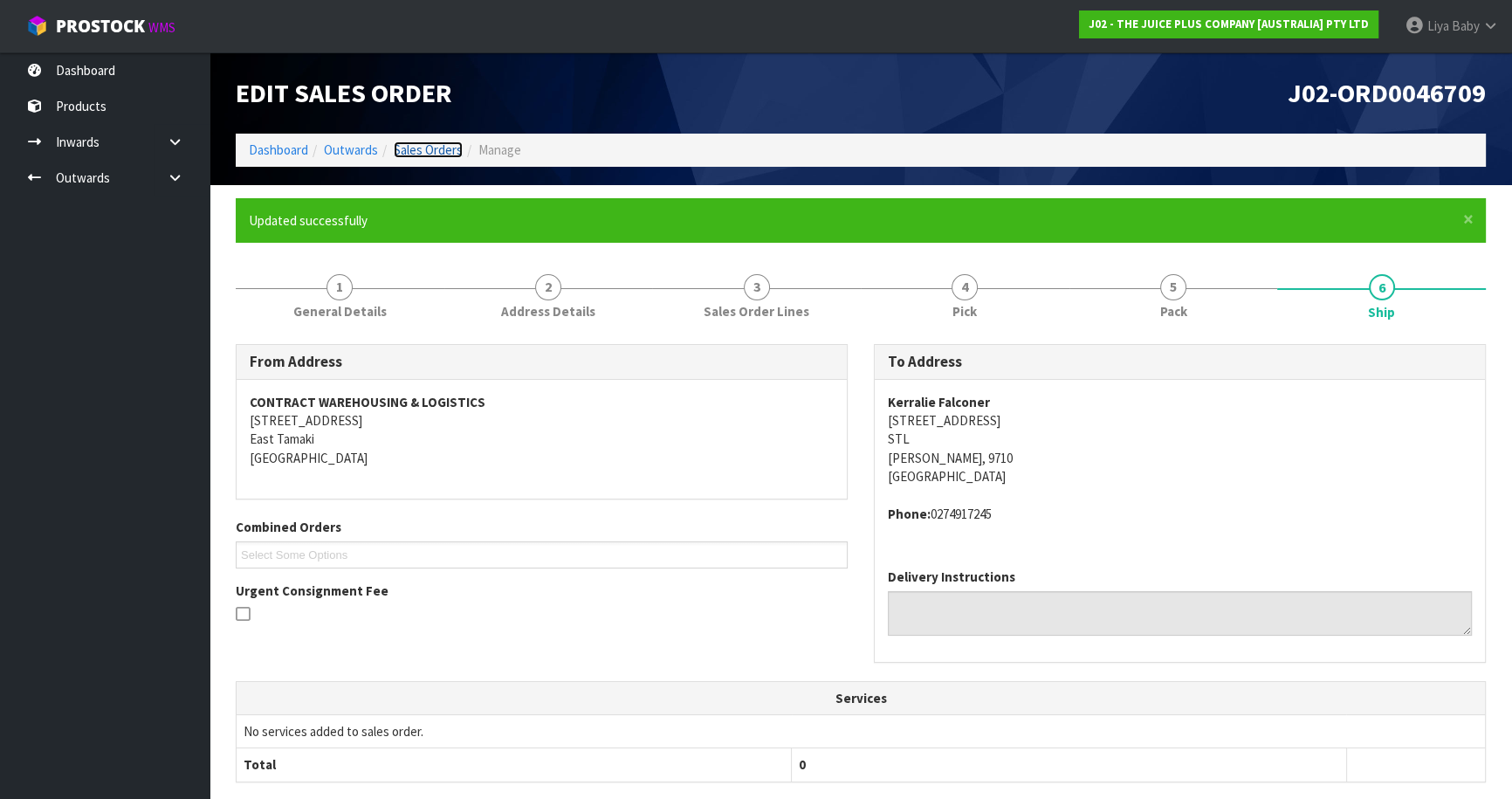
click at [448, 144] on link "Sales Orders" at bounding box center [429, 149] width 69 height 16
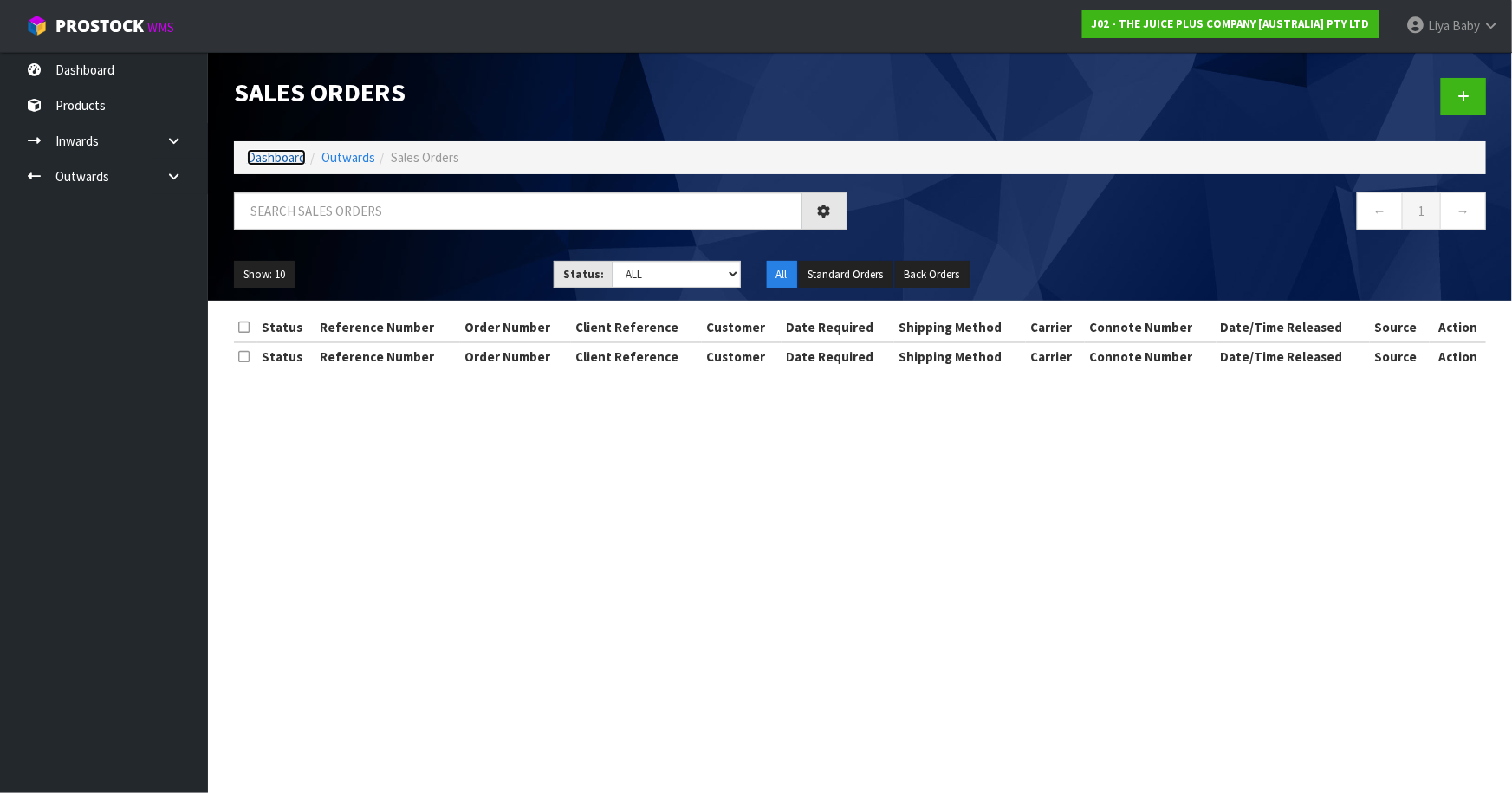
click at [269, 152] on link "Dashboard" at bounding box center [277, 157] width 59 height 16
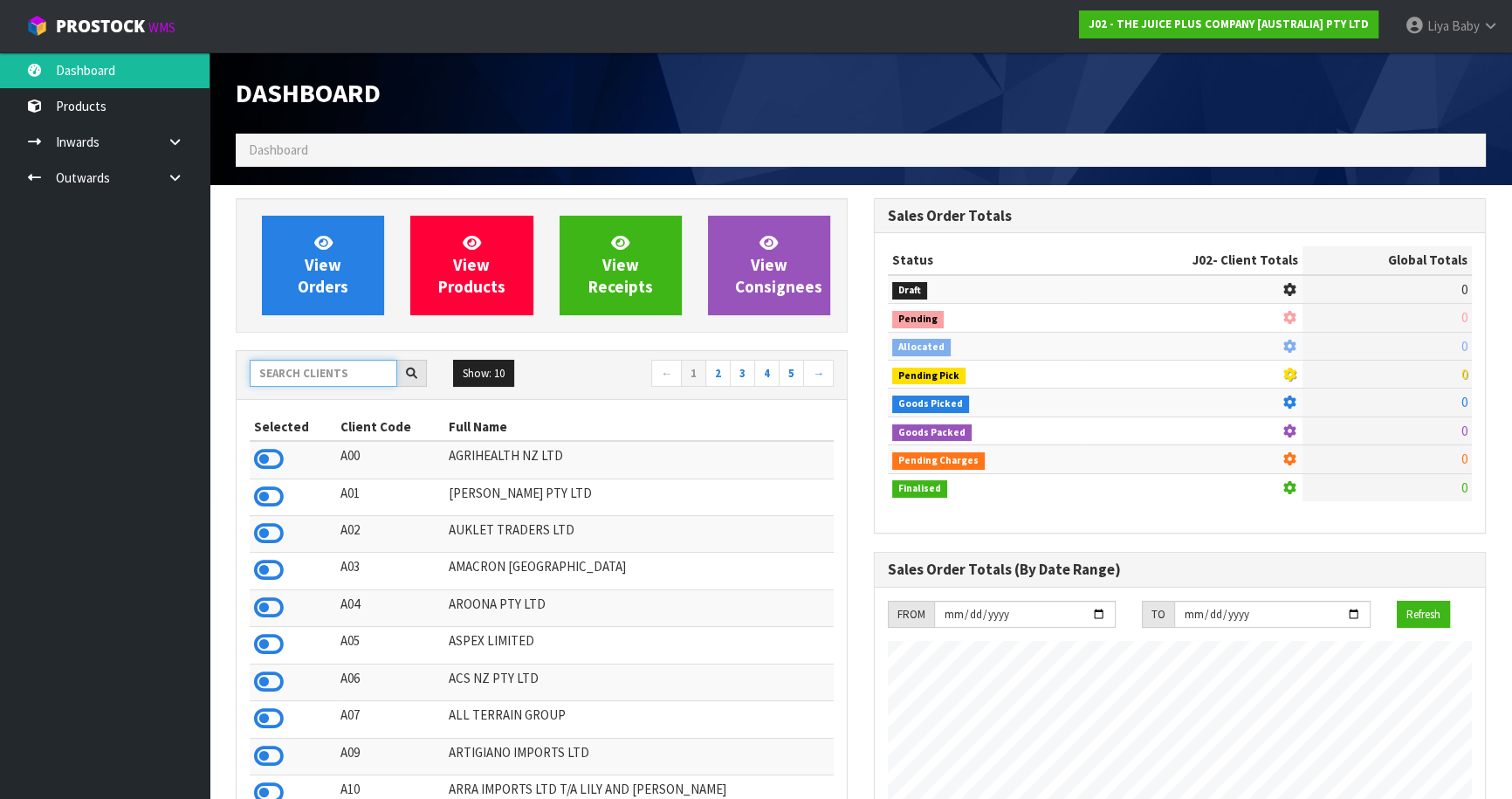
scroll to position [1320, 637]
click at [317, 371] on input "text" at bounding box center [323, 373] width 148 height 27
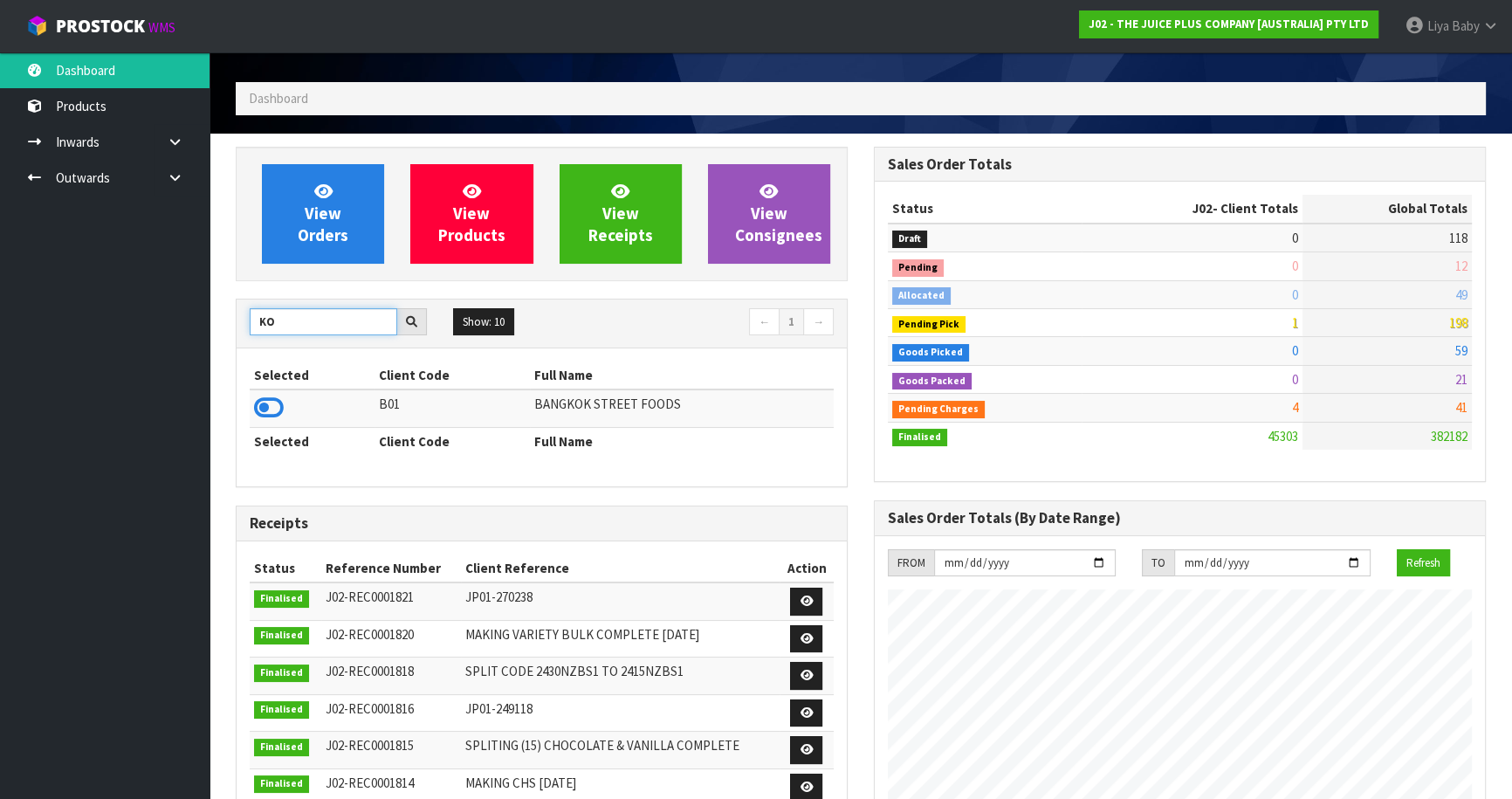
scroll to position [79, 0]
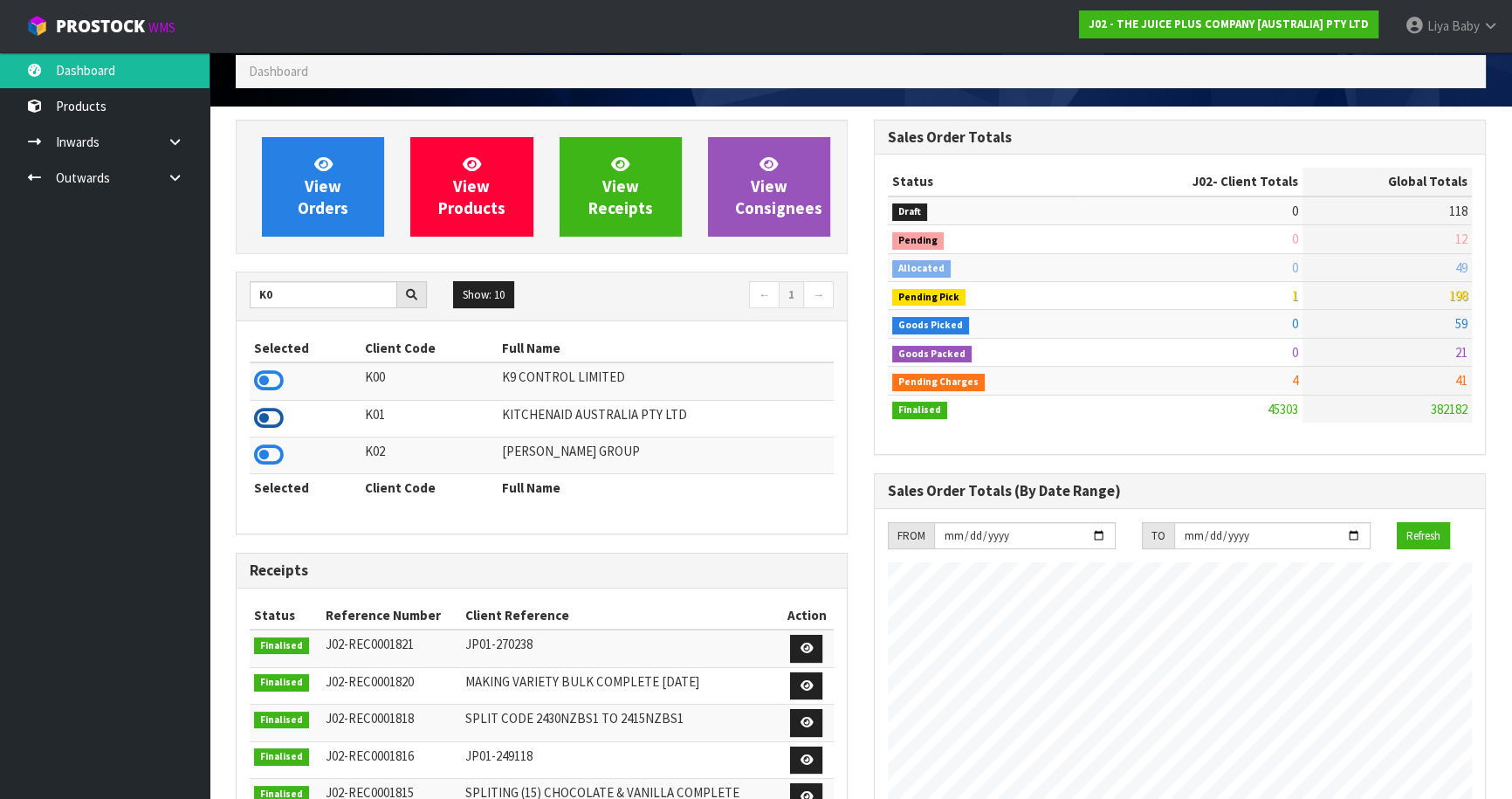
click at [260, 410] on icon at bounding box center [268, 418] width 30 height 26
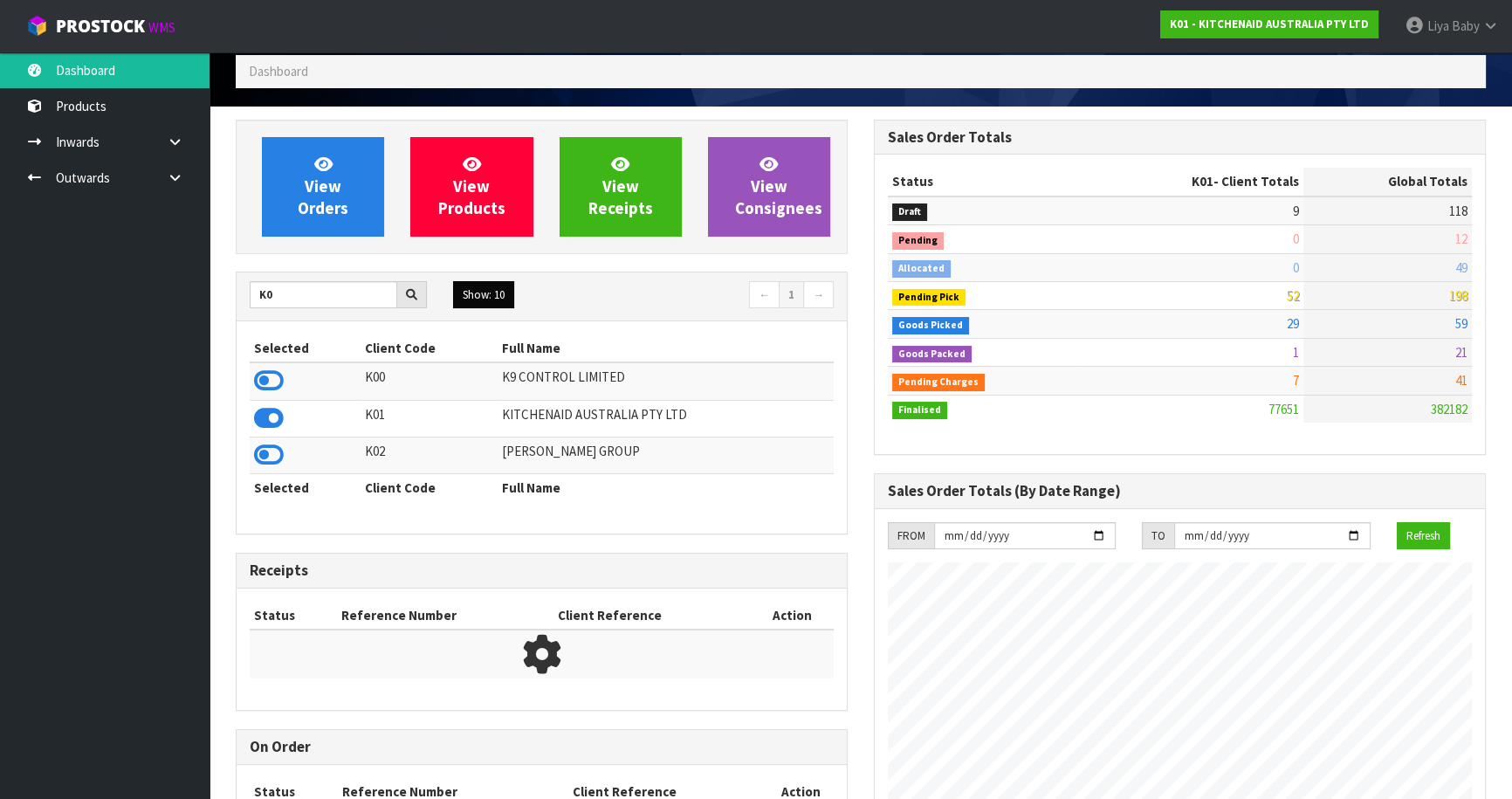
scroll to position [1320, 637]
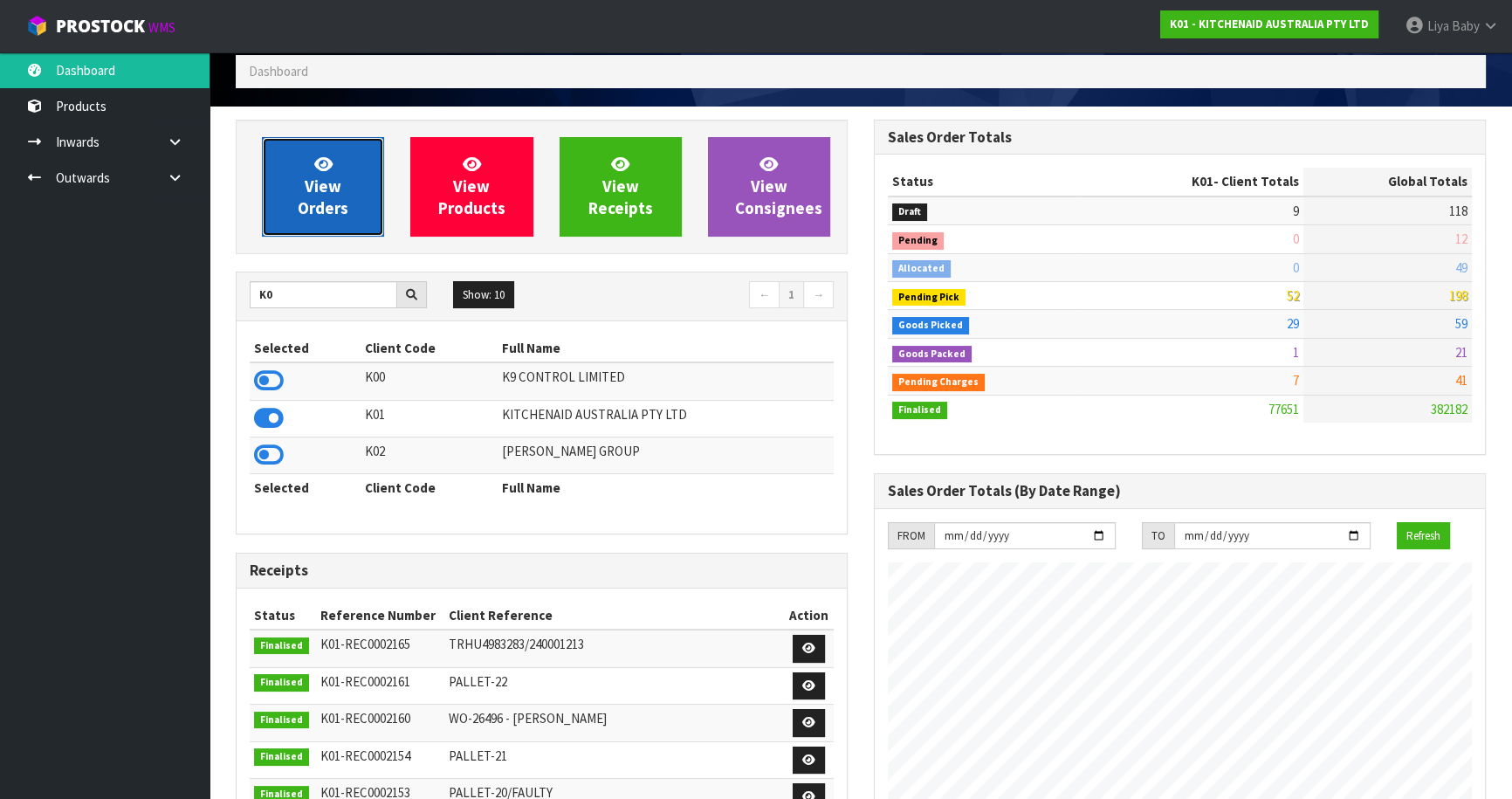
click at [330, 215] on span "View Orders" at bounding box center [323, 187] width 51 height 65
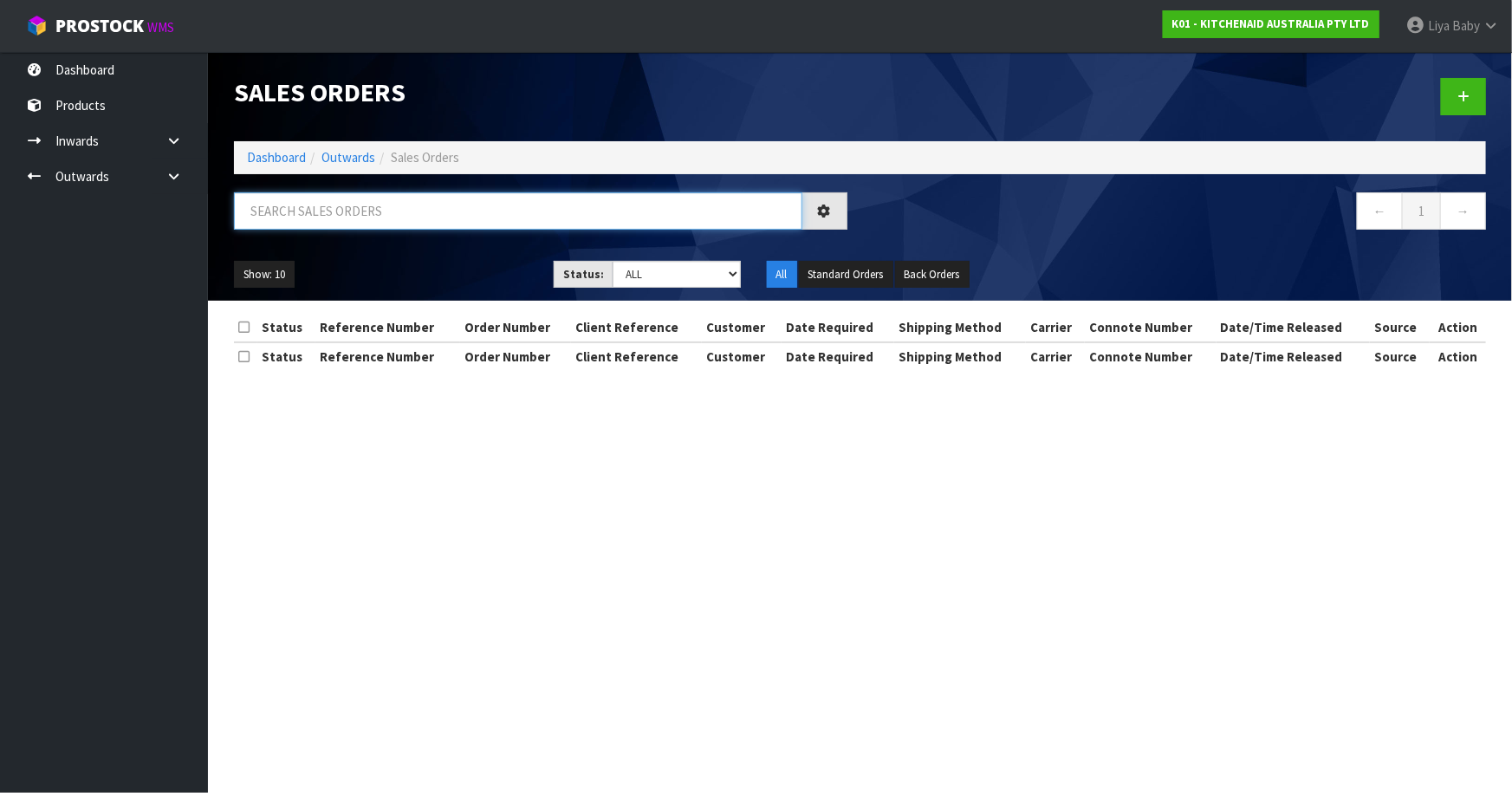
click at [459, 221] on input "text" at bounding box center [518, 210] width 568 height 37
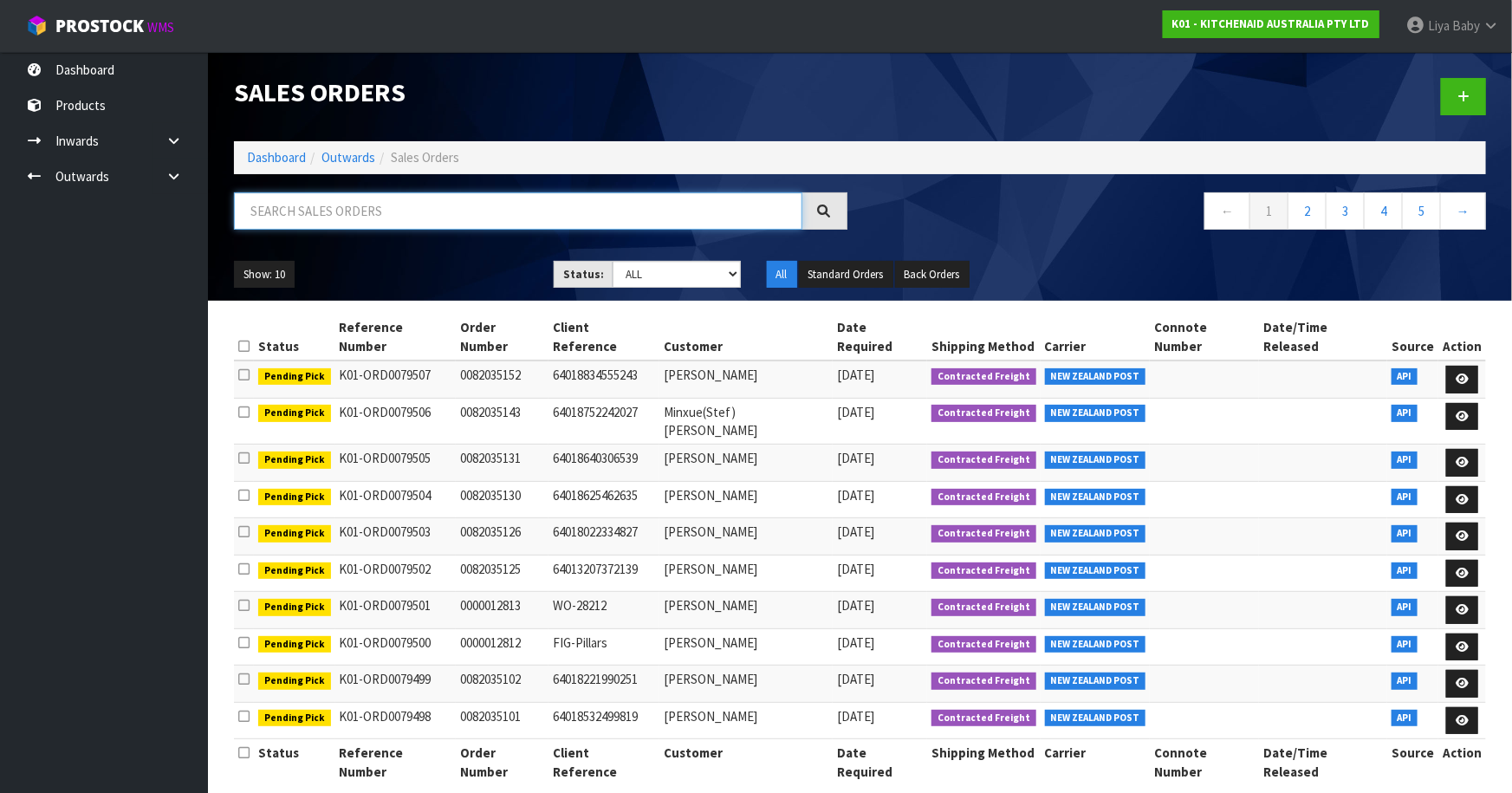
click at [351, 225] on input "text" at bounding box center [518, 210] width 568 height 37
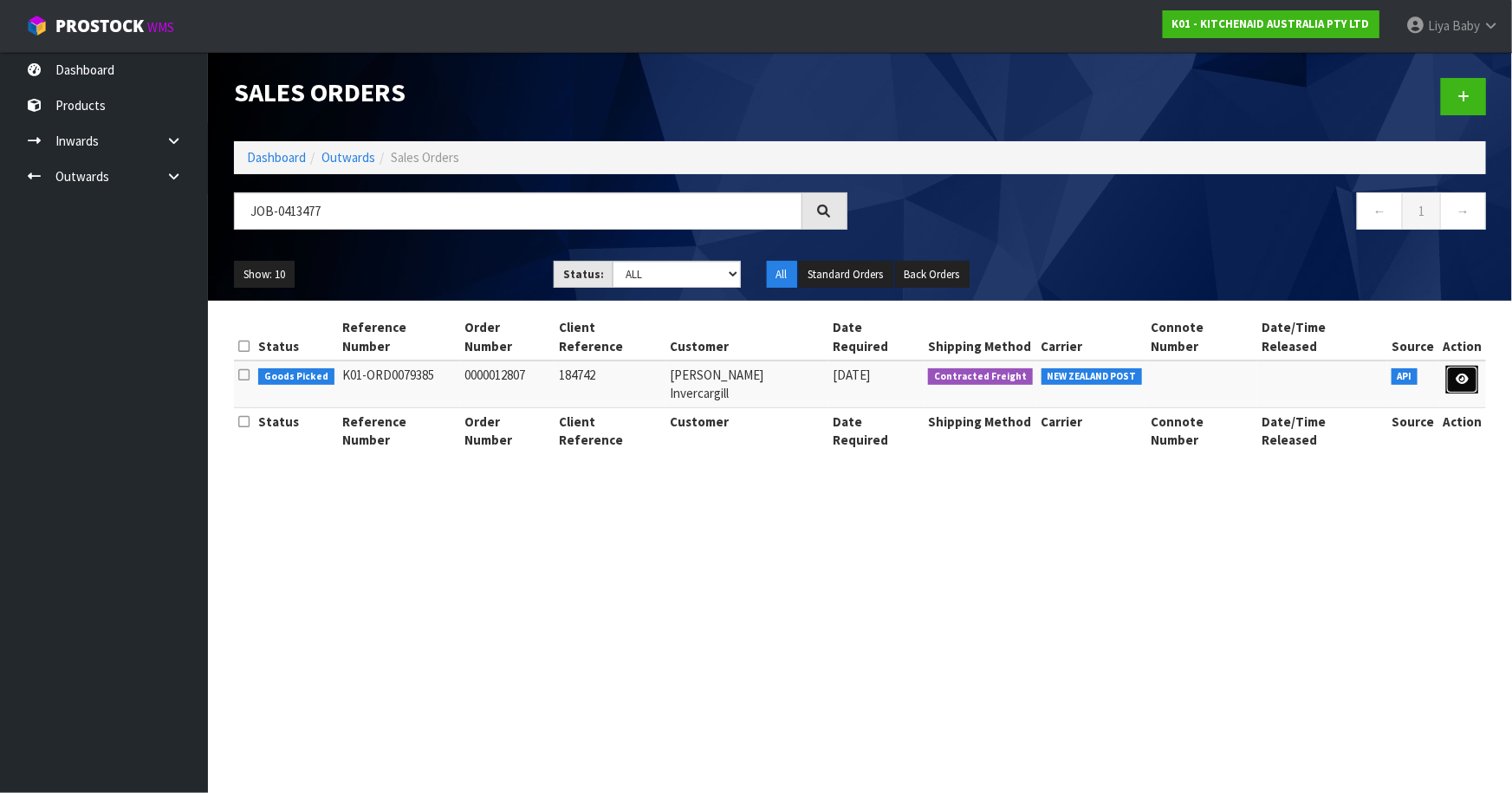
click at [1473, 366] on link at bounding box center [1463, 379] width 32 height 28
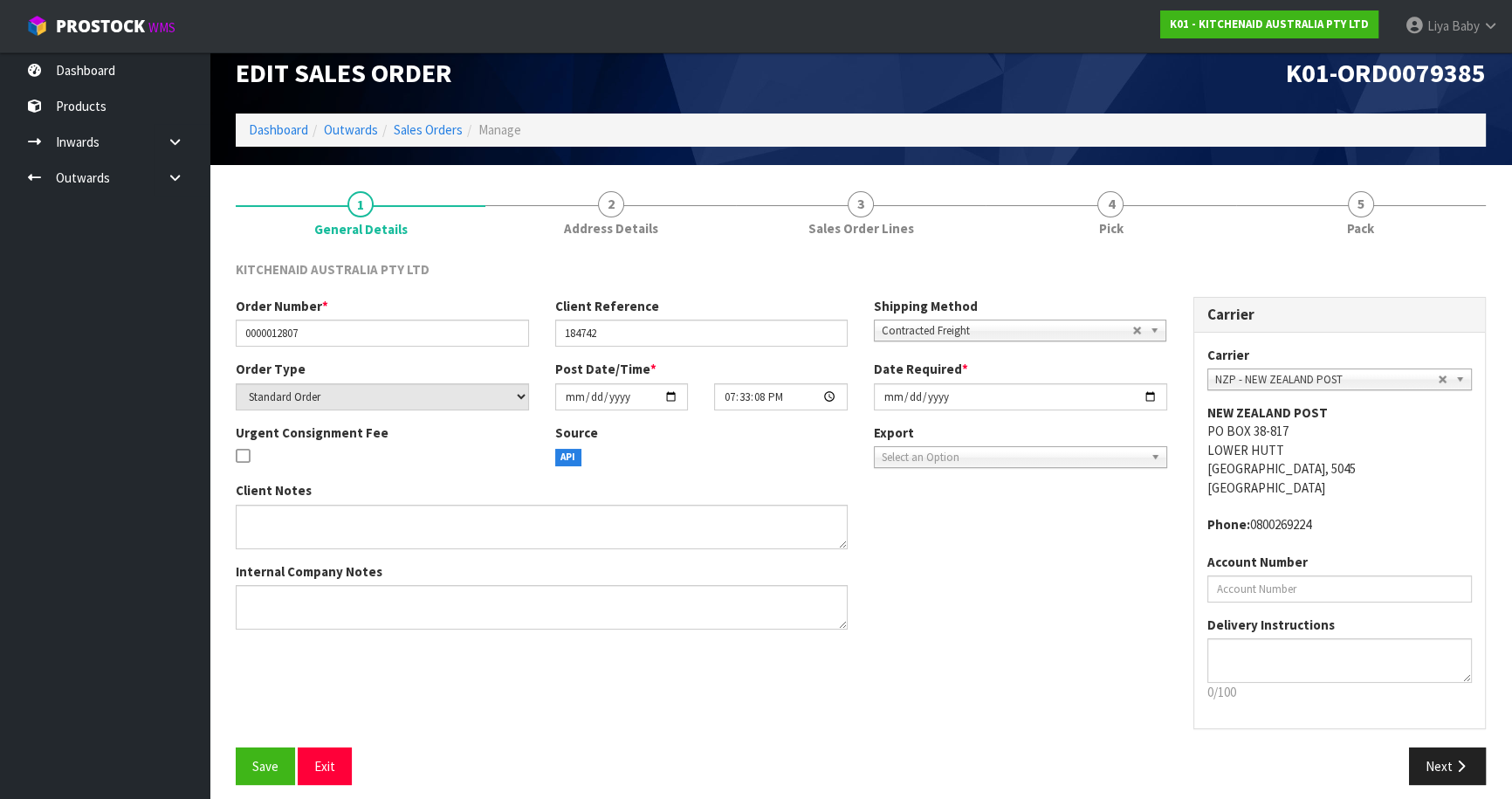
scroll to position [32, 0]
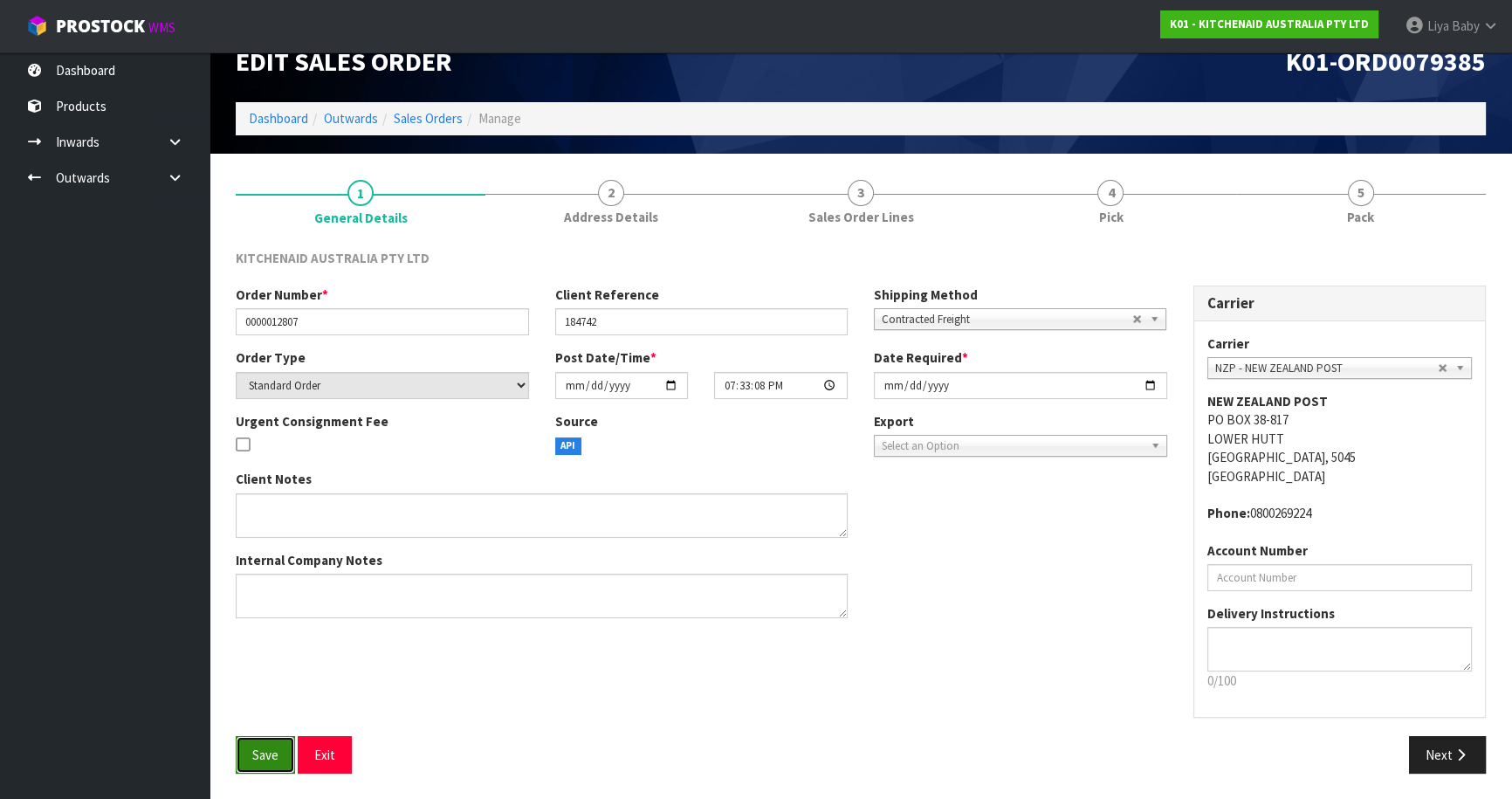
click at [261, 750] on span "Save" at bounding box center [265, 755] width 26 height 16
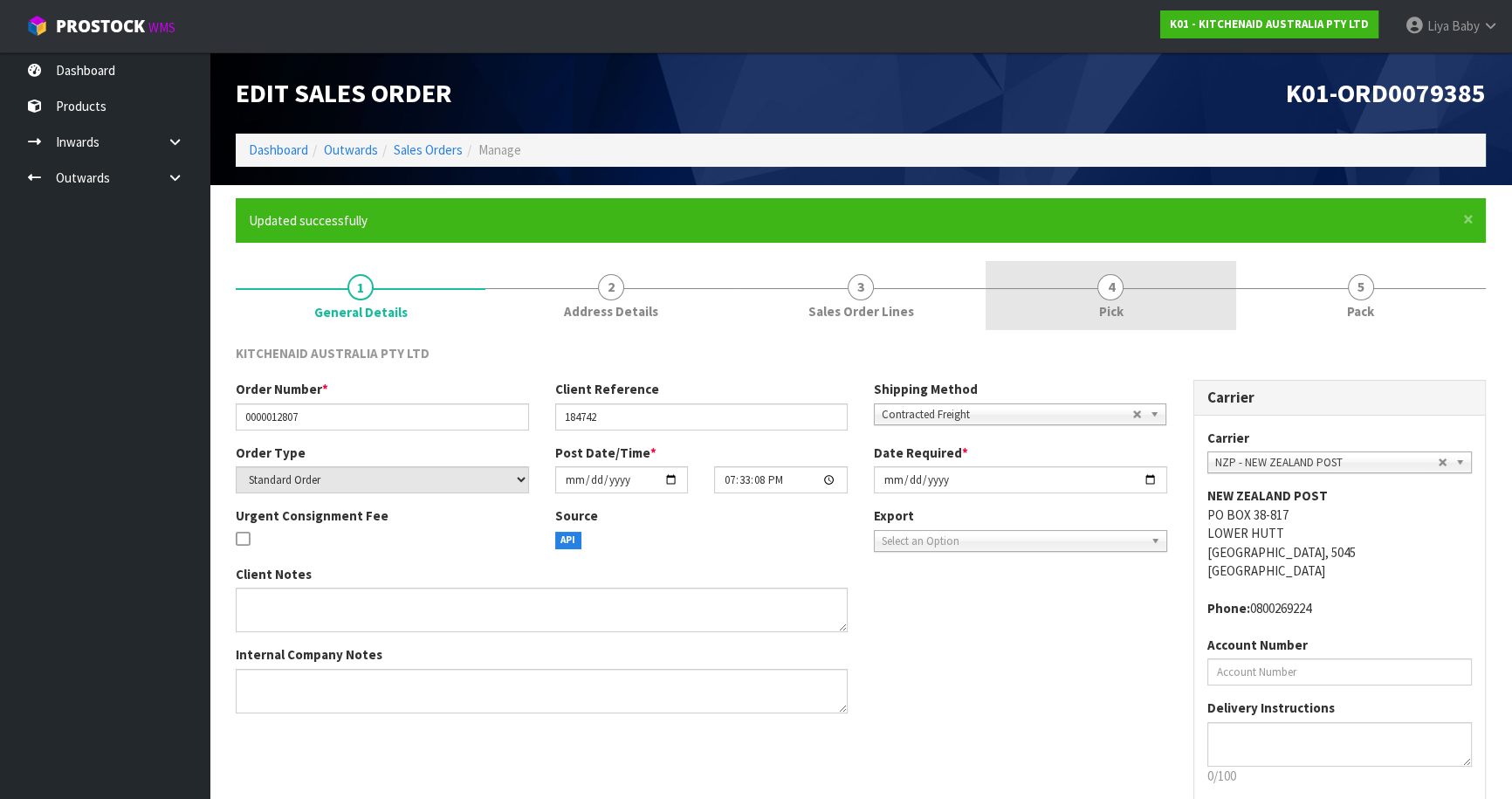
click at [1066, 303] on link "4 Pick" at bounding box center [1111, 295] width 250 height 69
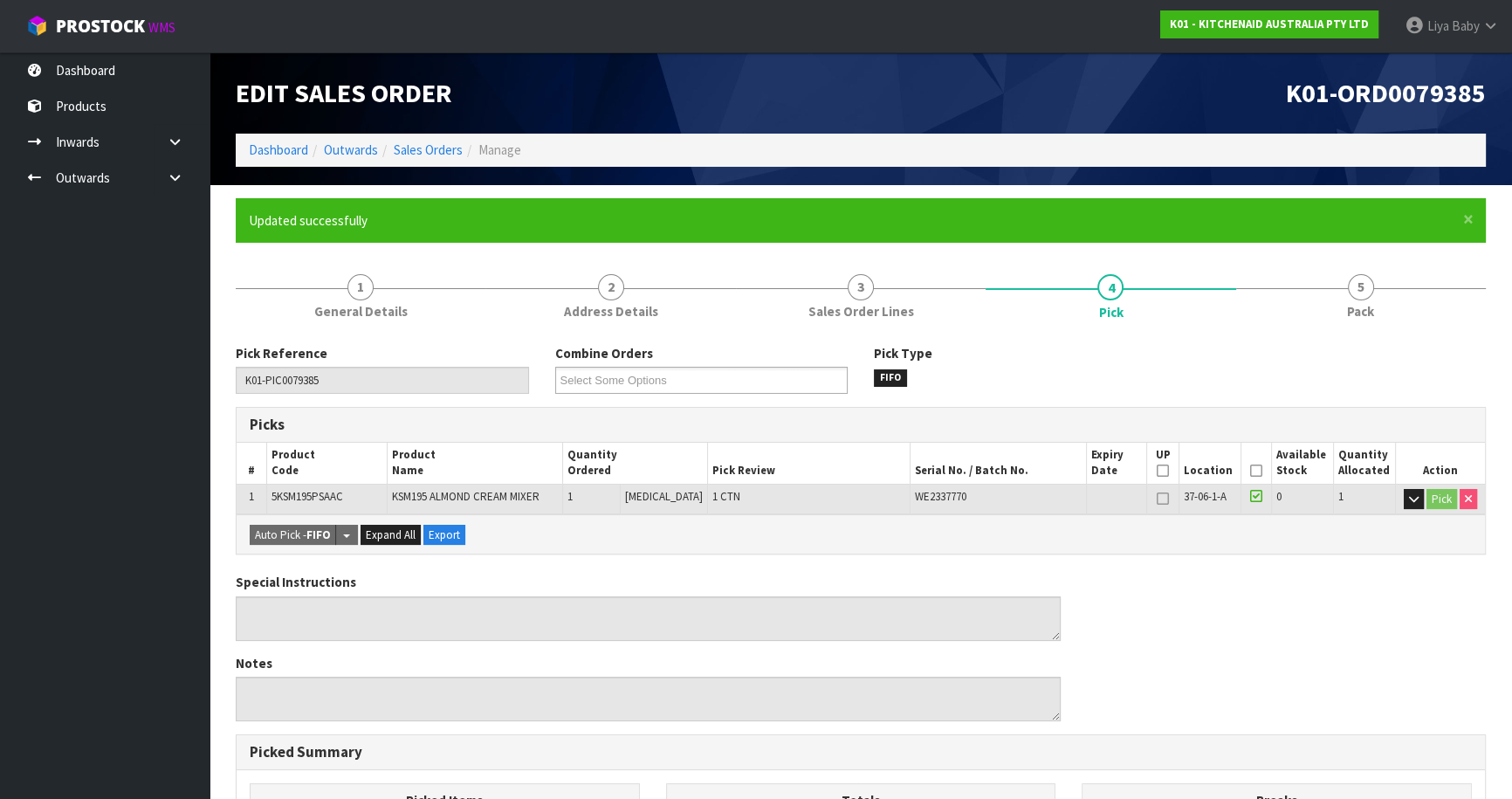
click at [1255, 470] on icon at bounding box center [1256, 470] width 12 height 1
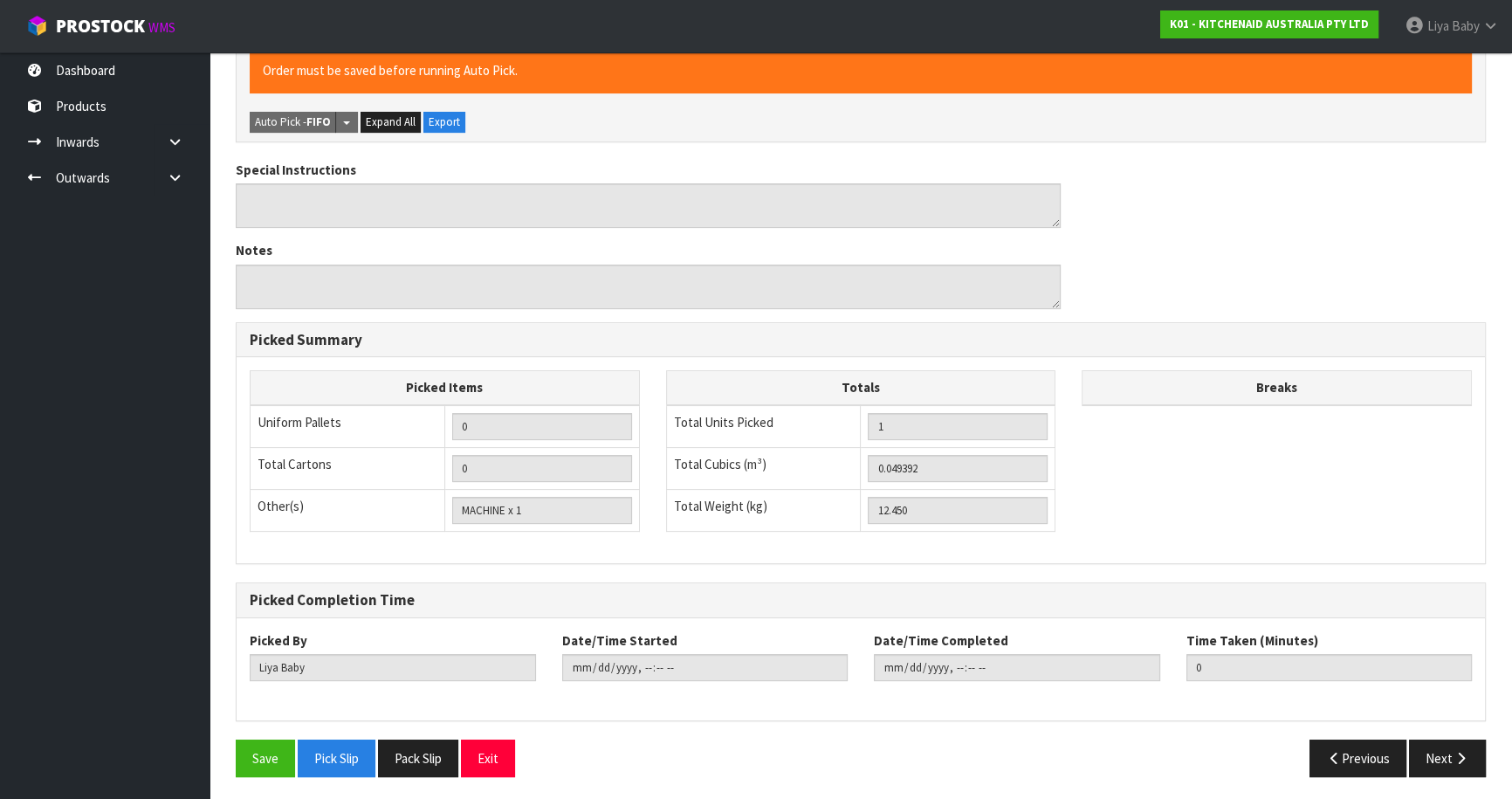
scroll to position [477, 0]
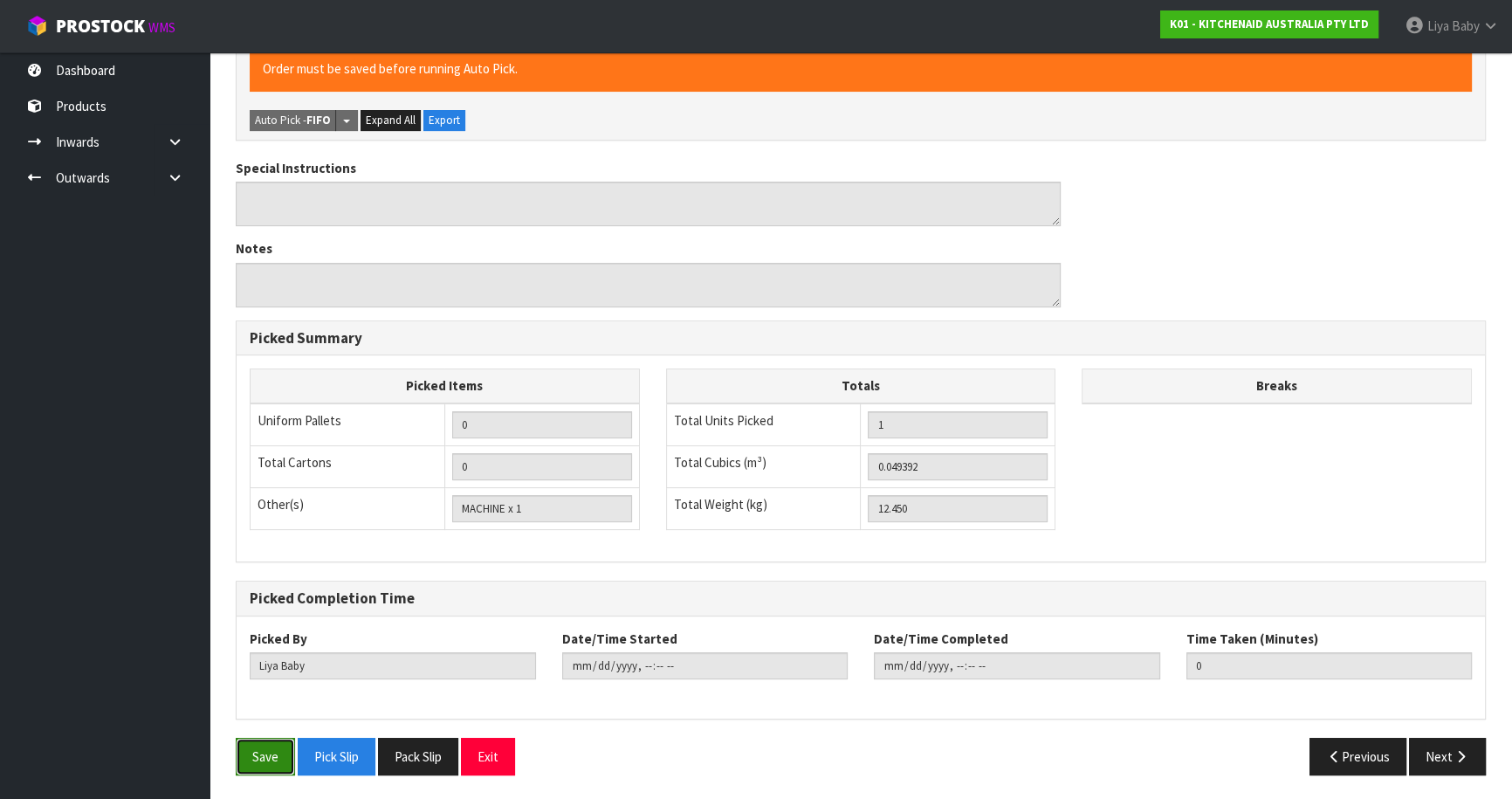
click at [268, 747] on button "Save" at bounding box center [265, 756] width 60 height 37
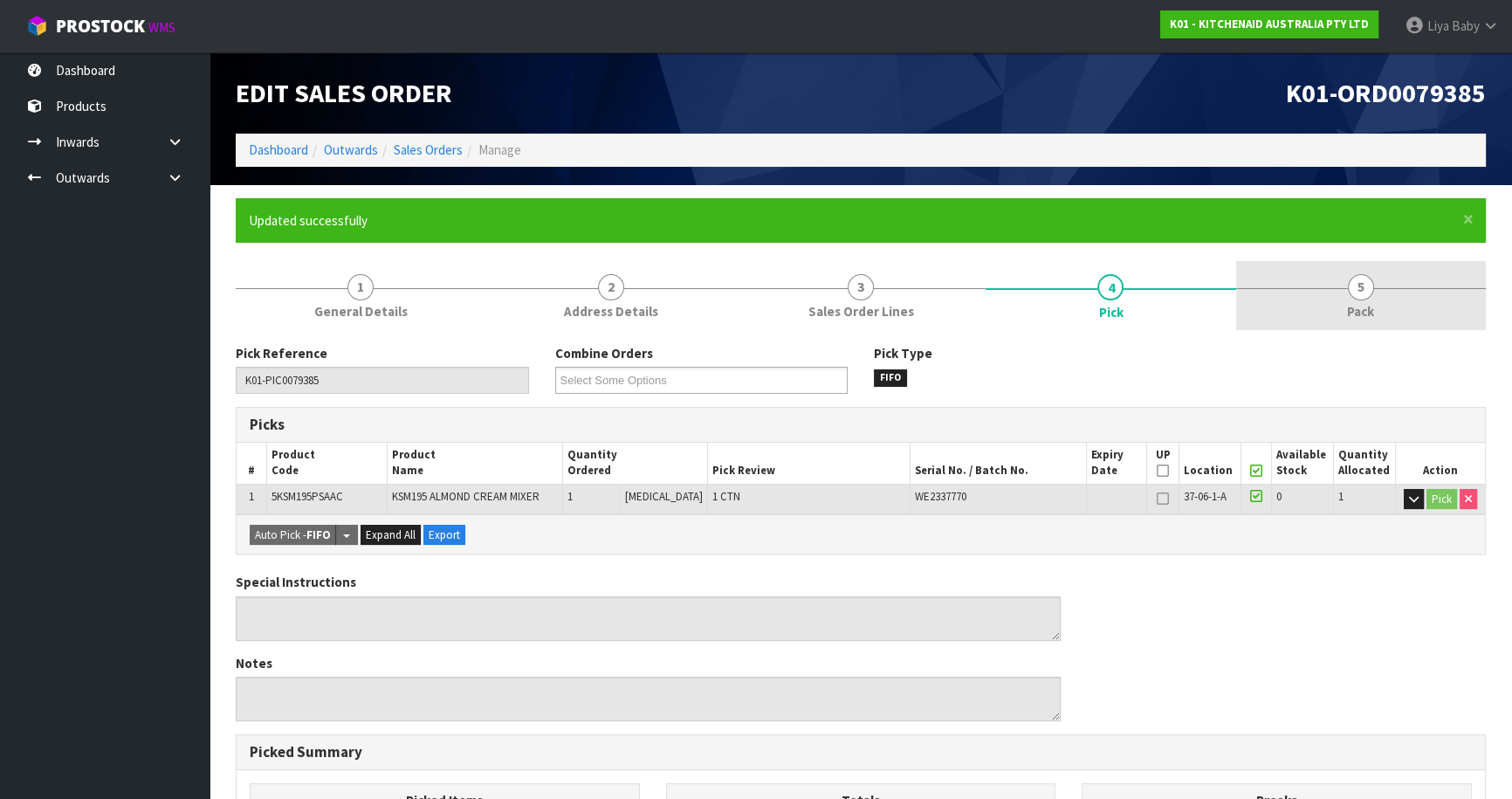
click at [1373, 312] on span "Pack" at bounding box center [1361, 311] width 27 height 18
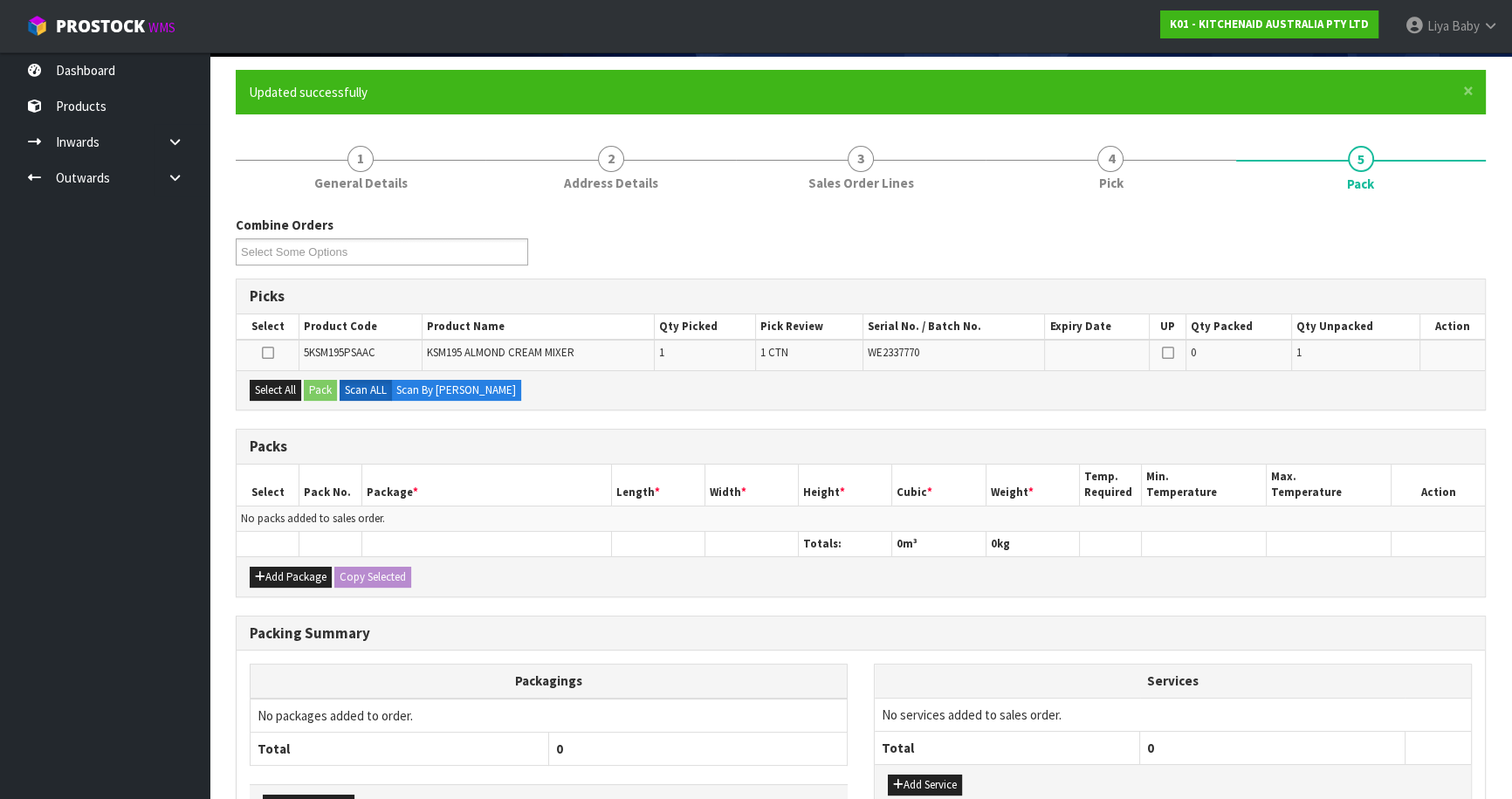
scroll to position [245, 0]
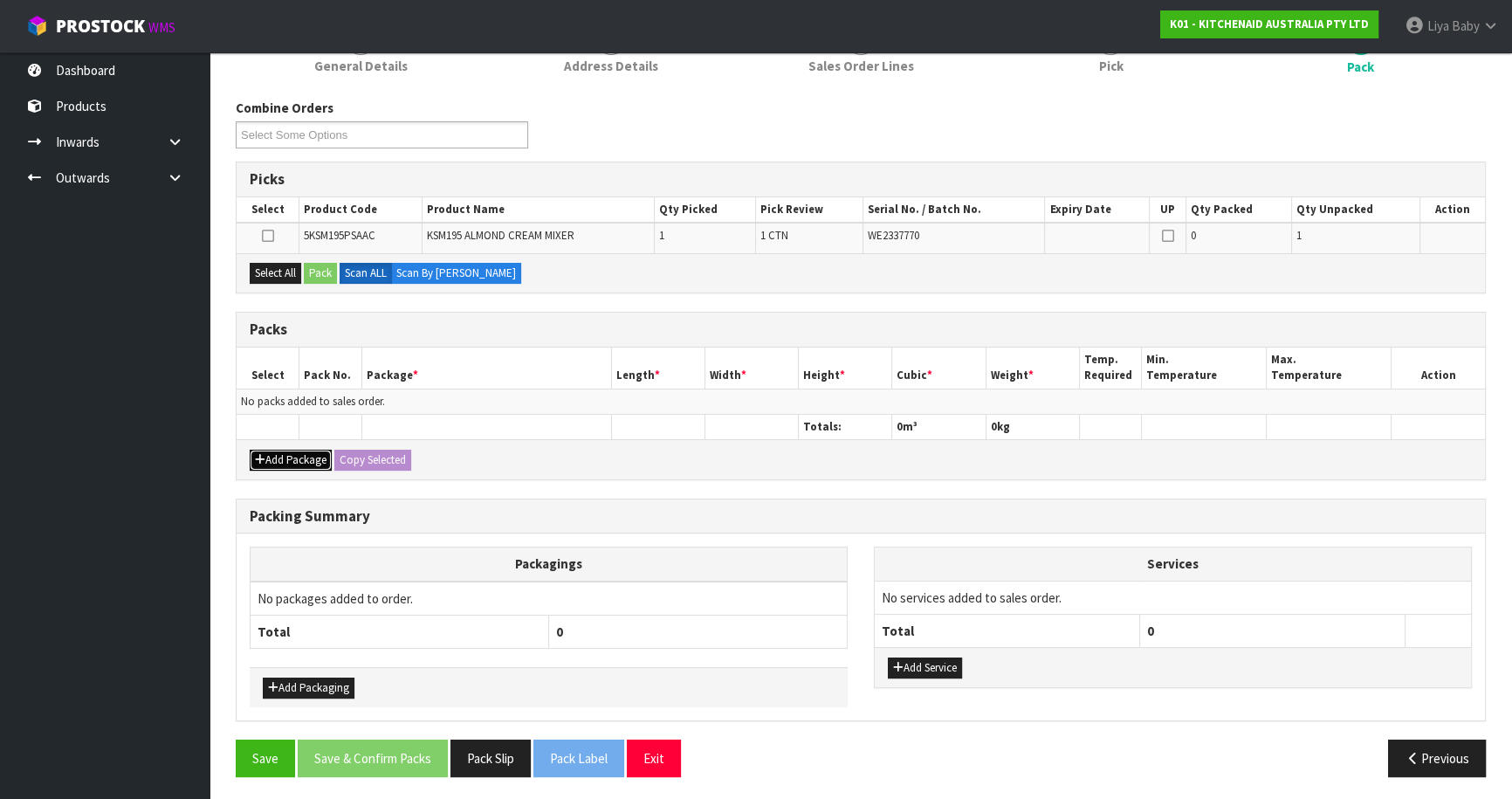
drag, startPoint x: 261, startPoint y: 453, endPoint x: 258, endPoint y: 433, distance: 20.2
click at [258, 454] on icon "button" at bounding box center [260, 459] width 11 height 12
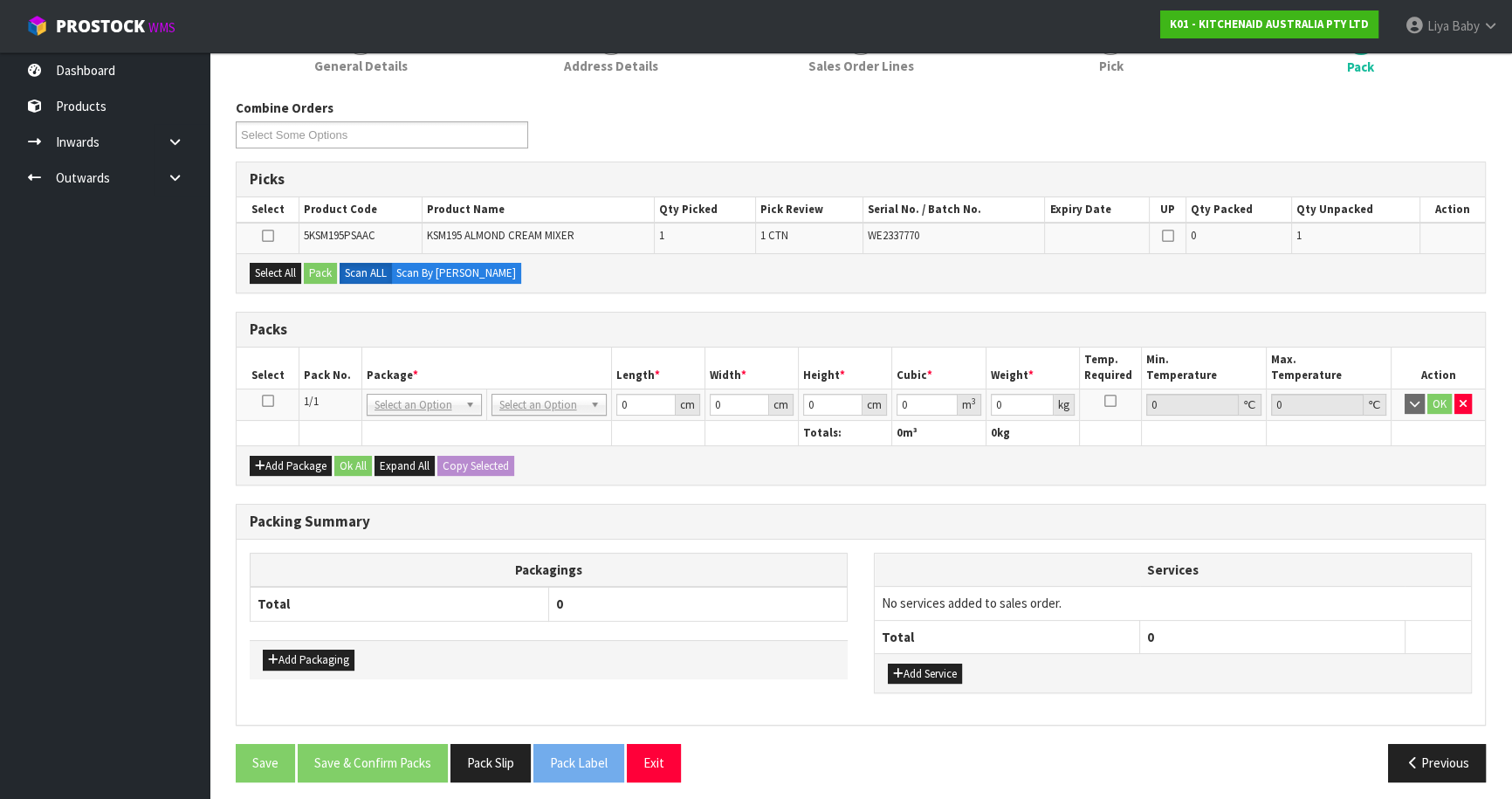
click at [265, 400] on icon at bounding box center [267, 400] width 12 height 1
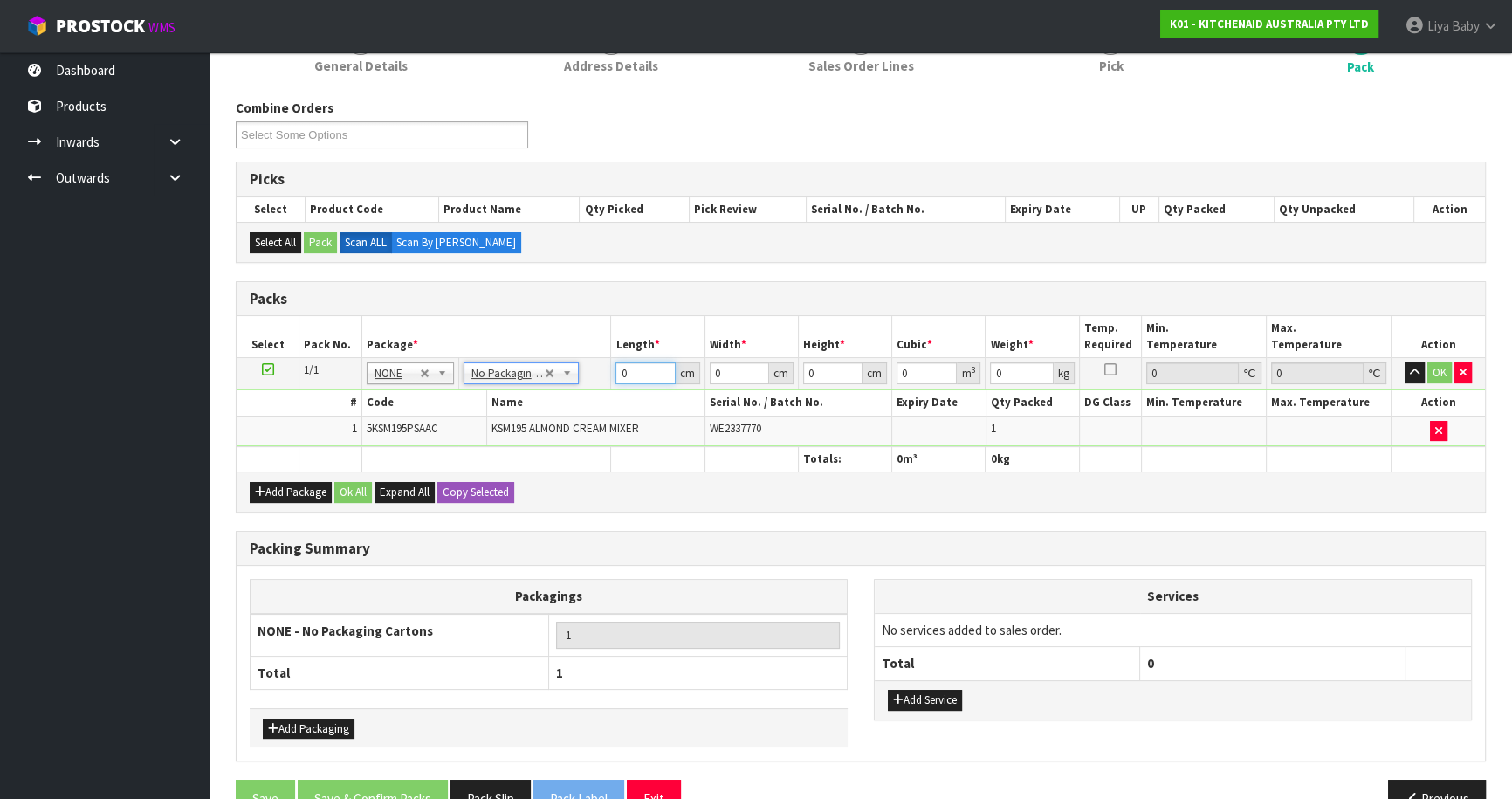
click at [642, 370] on input "0" at bounding box center [645, 373] width 60 height 22
click at [602, 404] on th "Name" at bounding box center [595, 403] width 218 height 25
click at [645, 377] on input "0" at bounding box center [645, 373] width 60 height 22
click at [361, 489] on button "Ok All" at bounding box center [352, 492] width 37 height 21
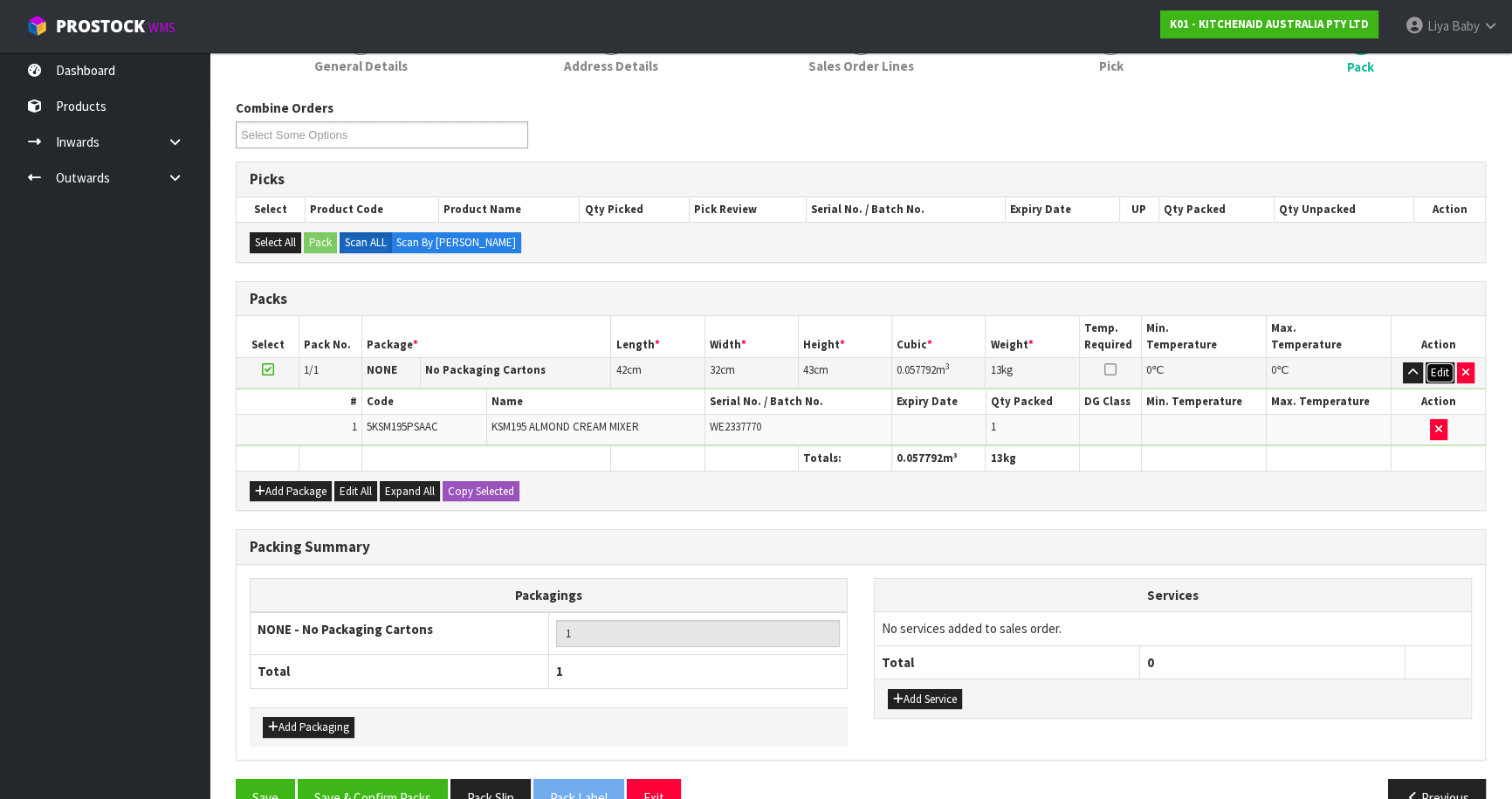
click at [1431, 372] on button "Edit" at bounding box center [1440, 372] width 29 height 21
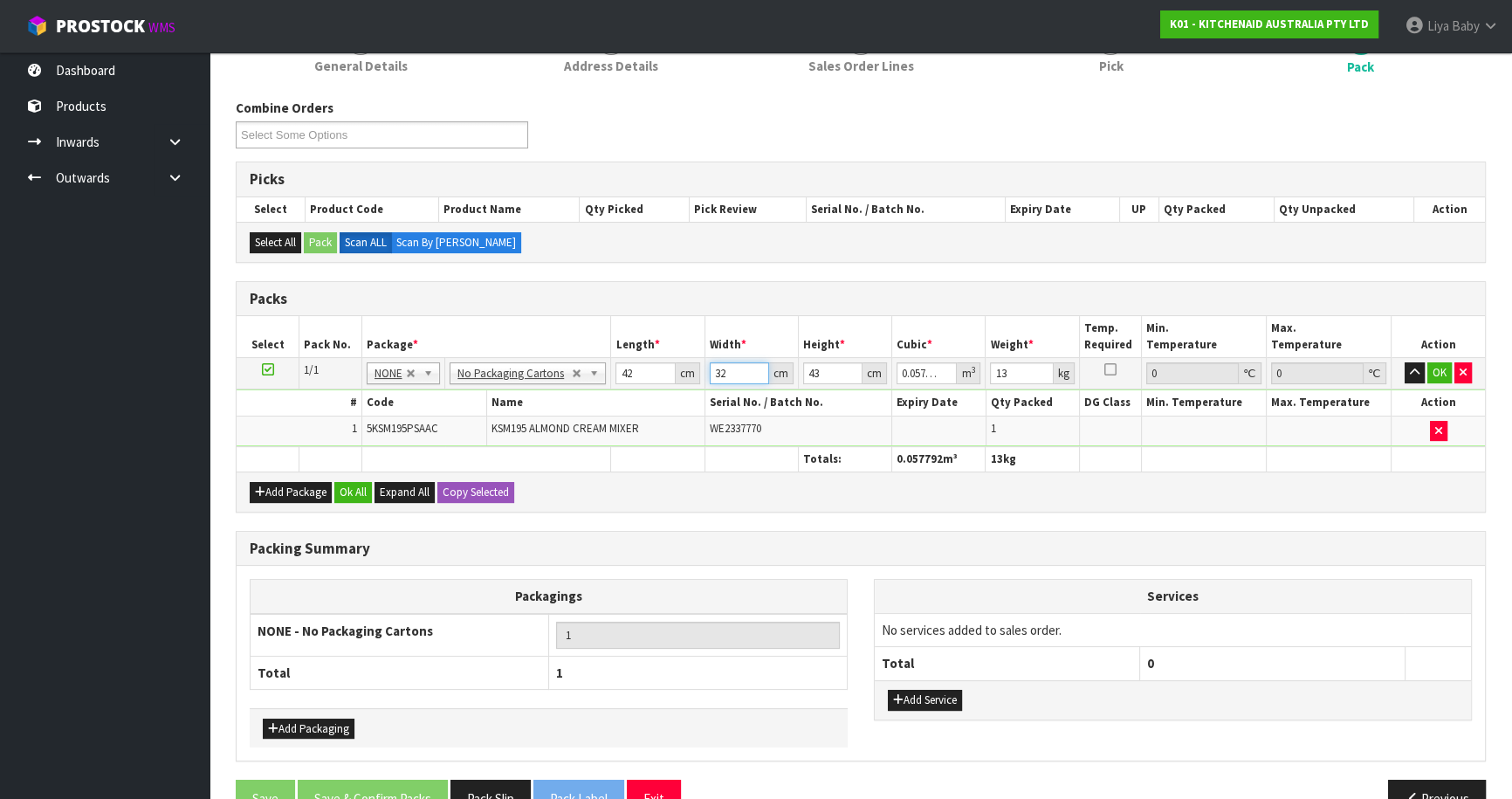
click at [725, 370] on input "32" at bounding box center [739, 373] width 60 height 22
click at [1430, 371] on button "OK" at bounding box center [1439, 372] width 24 height 21
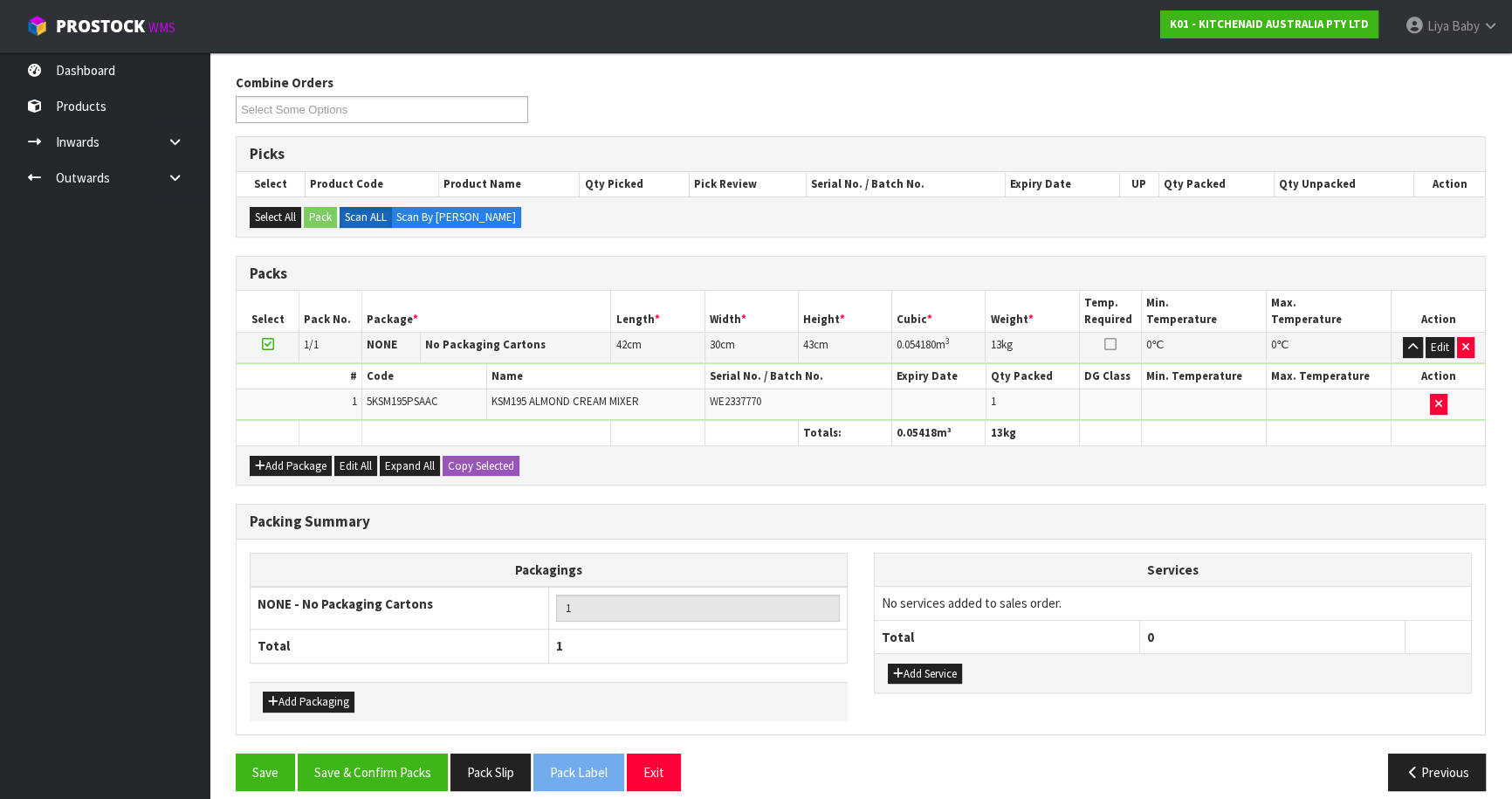
scroll to position [284, 0]
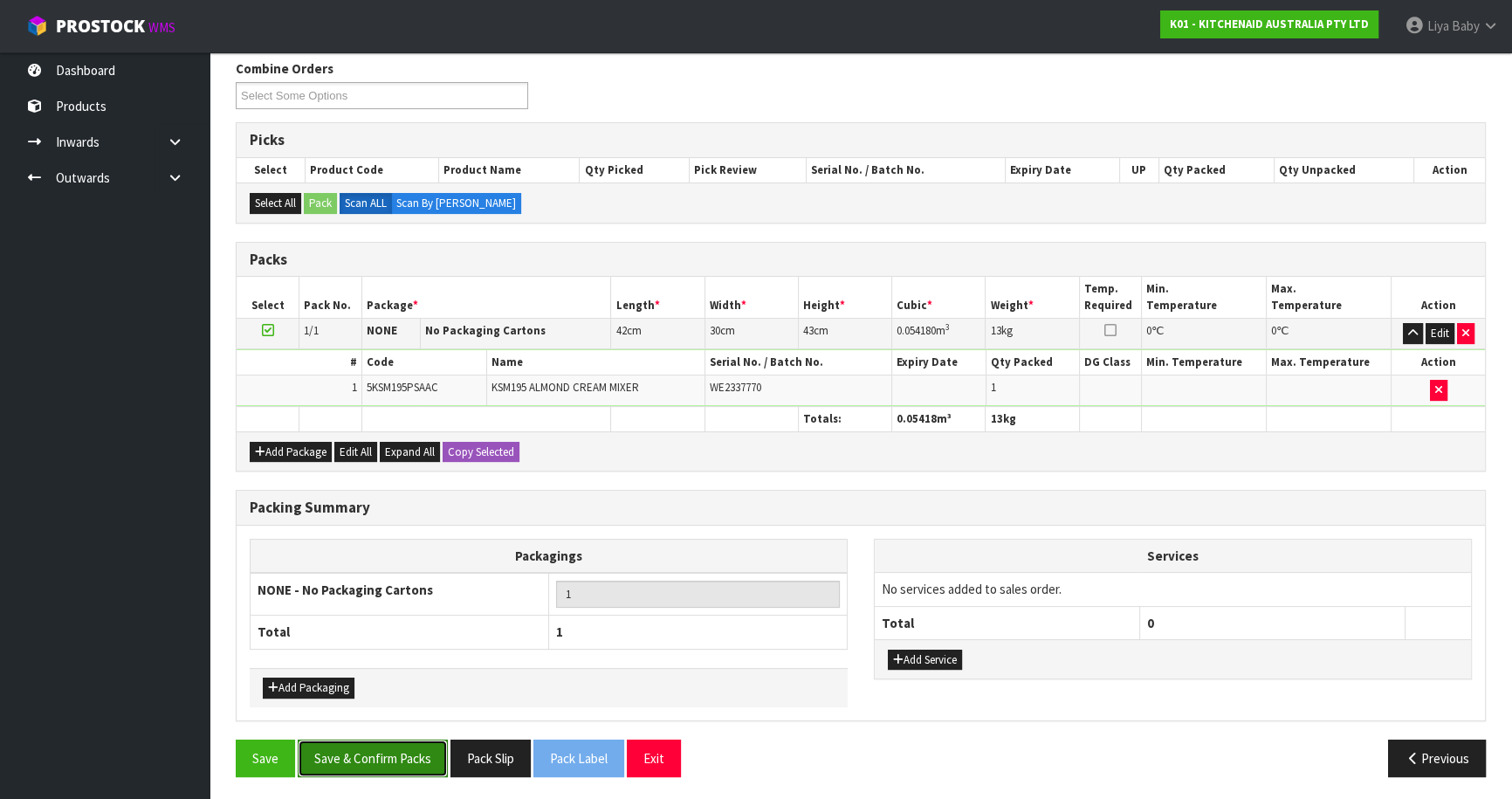
click at [433, 764] on button "Save & Confirm Packs" at bounding box center [373, 757] width 150 height 37
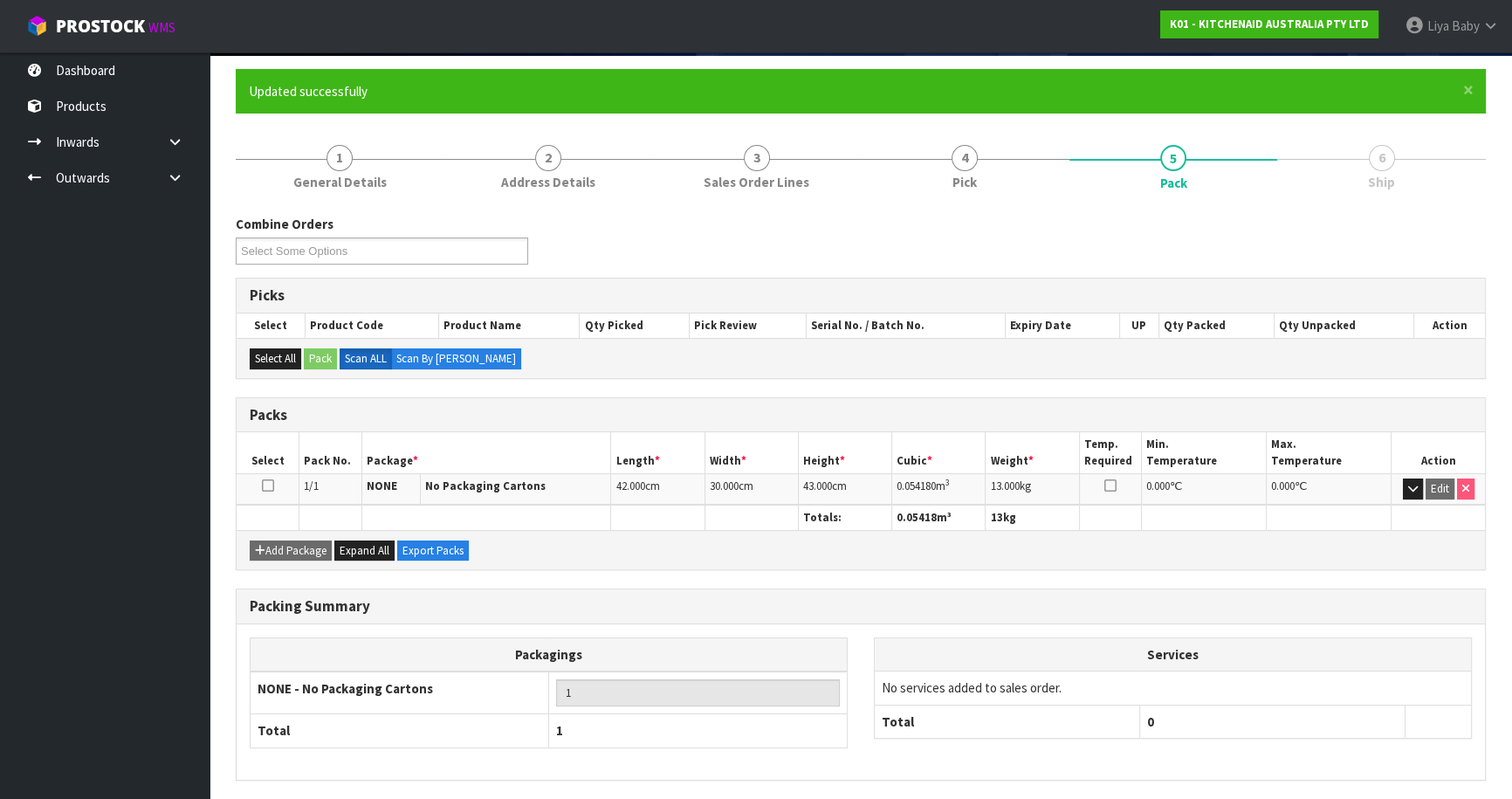
scroll to position [190, 0]
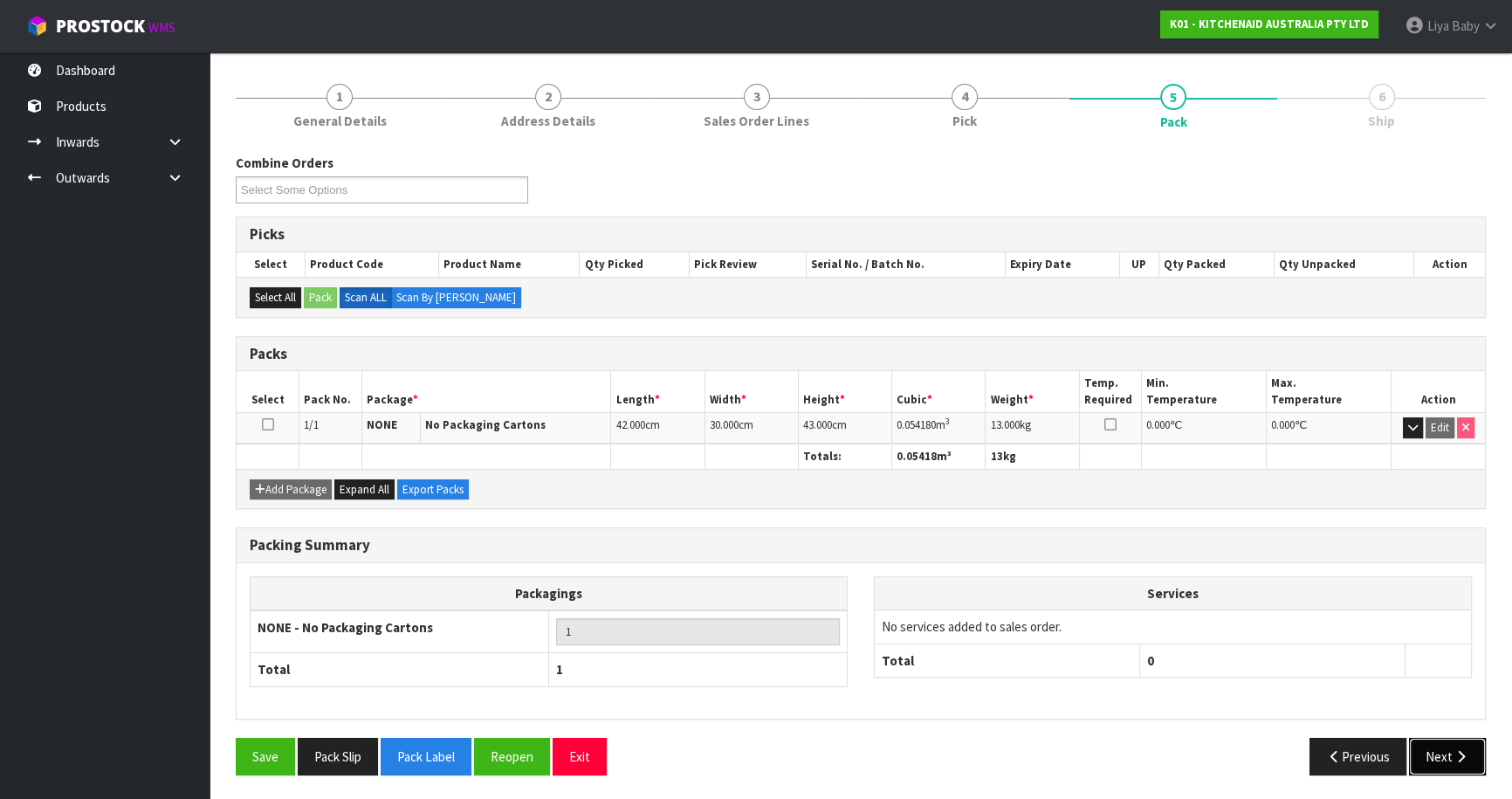
click at [1465, 750] on icon "button" at bounding box center [1460, 756] width 16 height 13
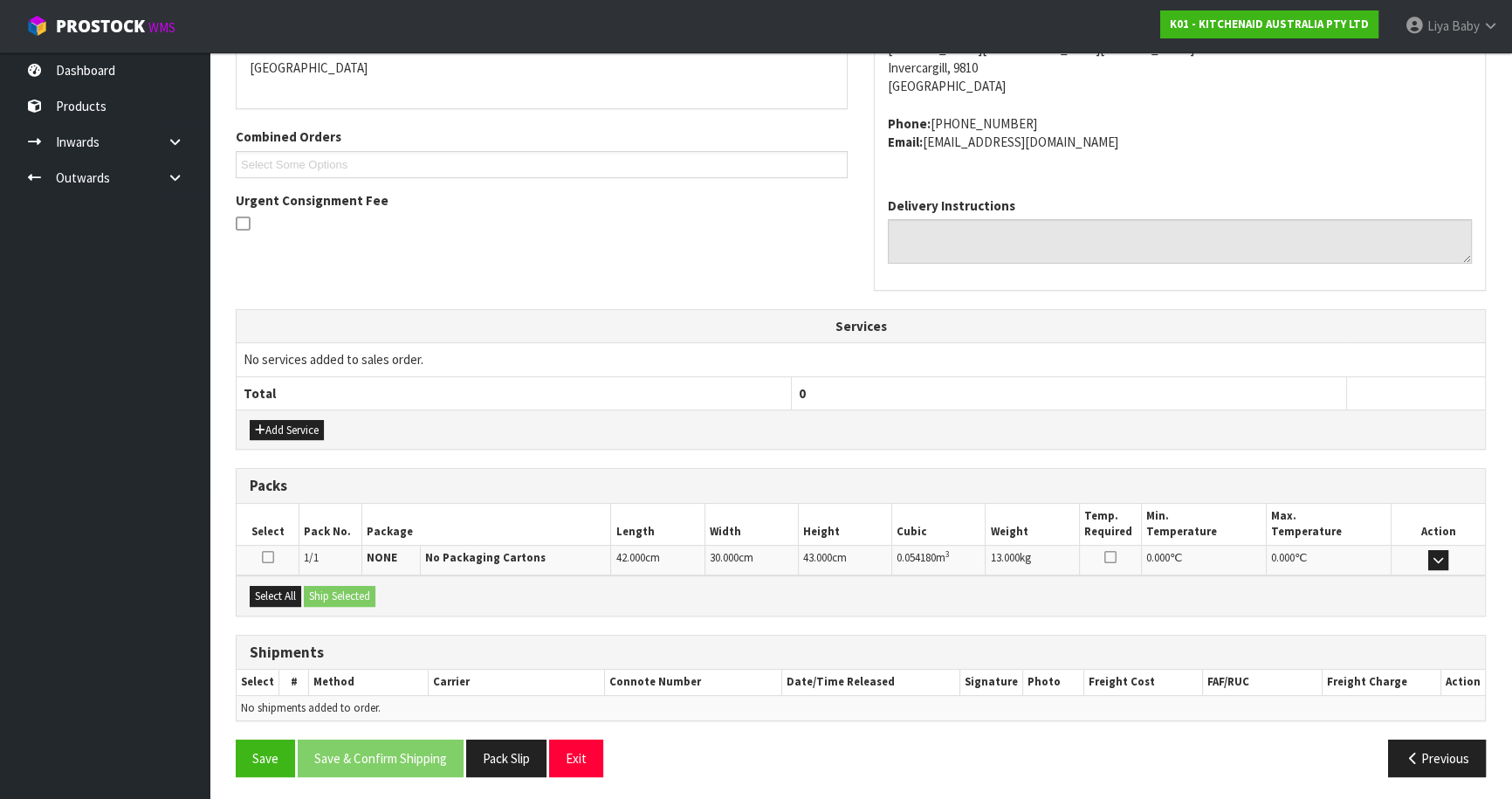
scroll to position [392, 0]
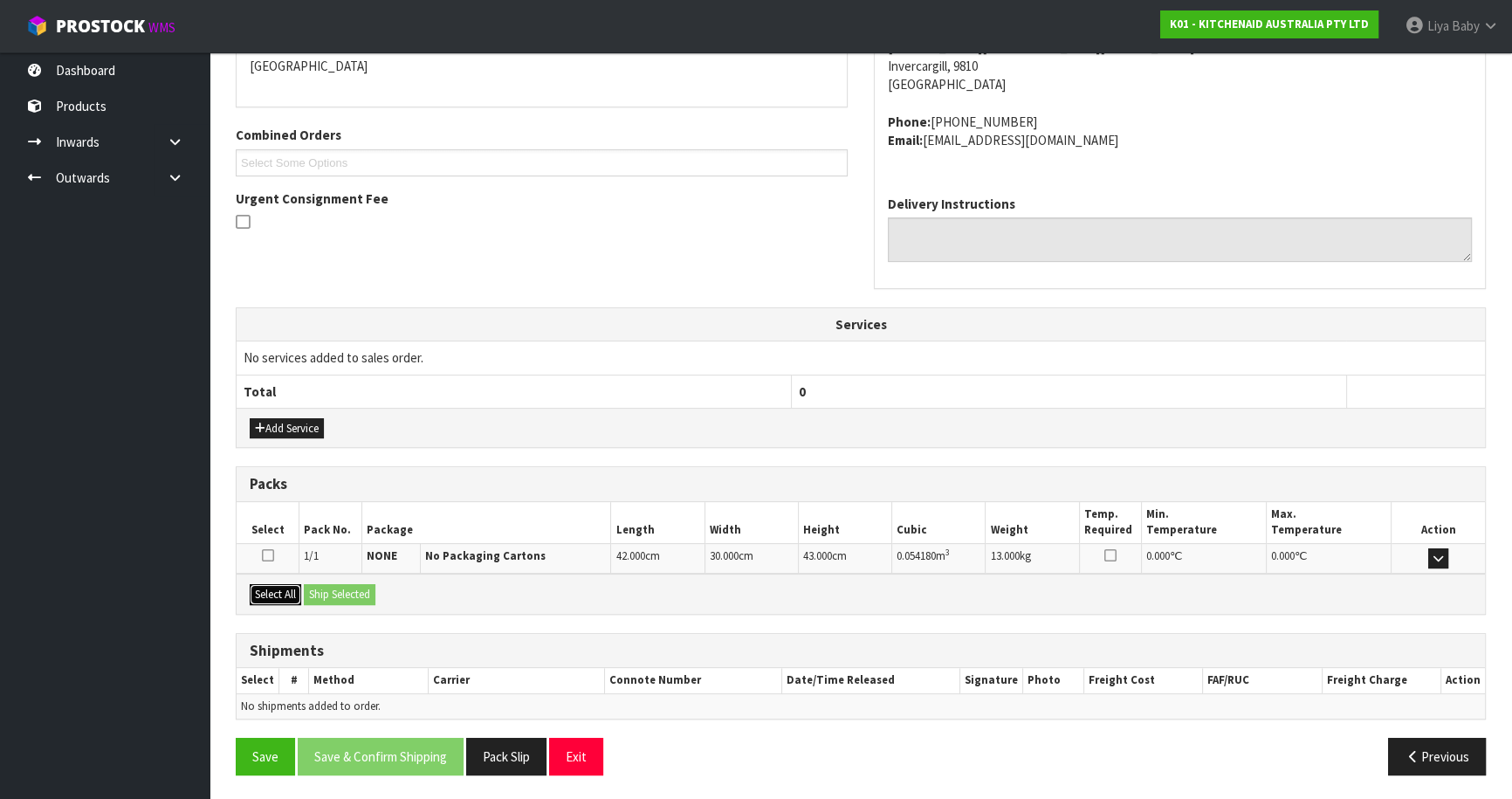
click at [279, 585] on button "Select All" at bounding box center [275, 594] width 52 height 21
click at [341, 591] on button "Ship Selected" at bounding box center [339, 594] width 72 height 21
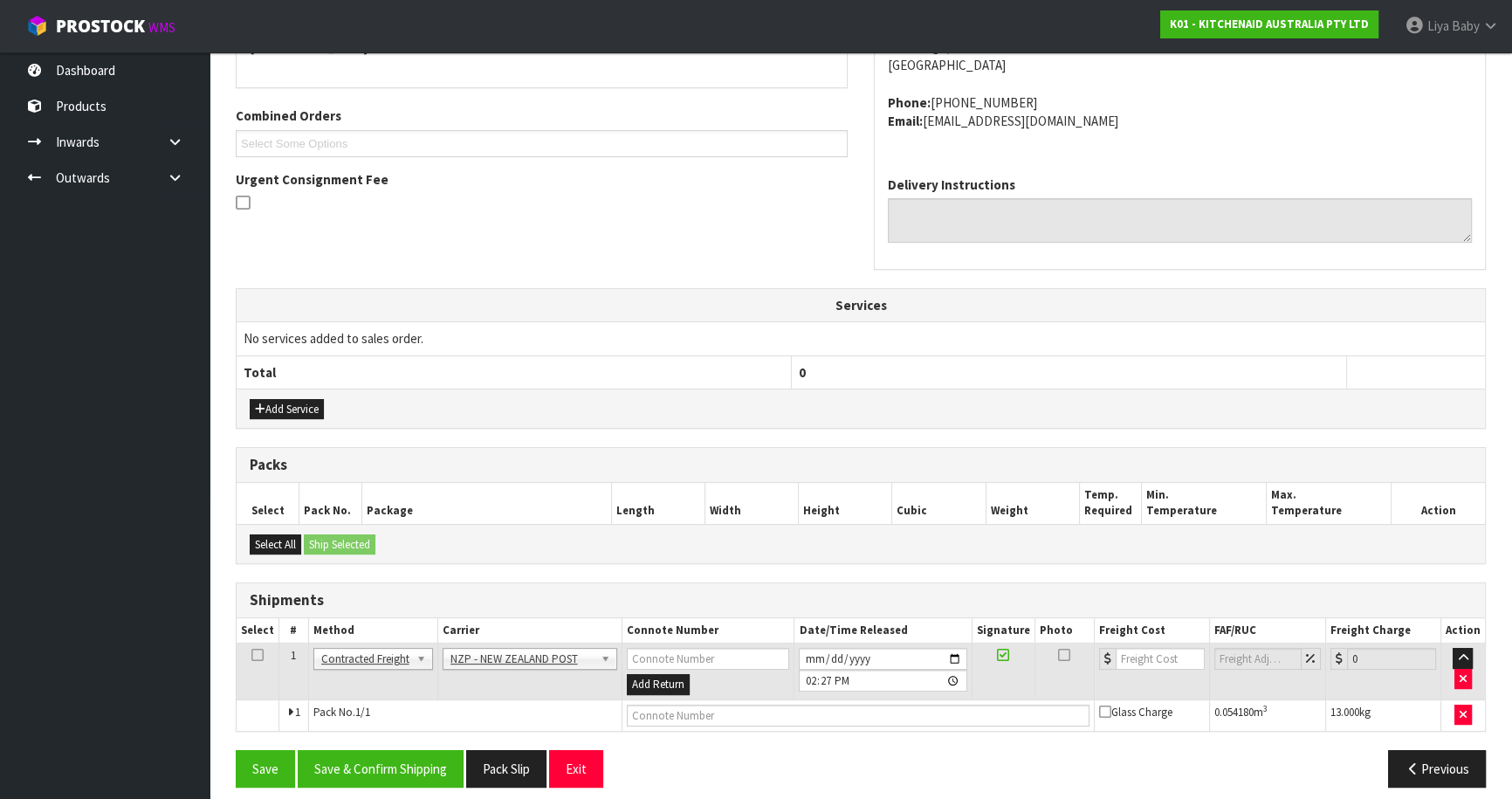
scroll to position [422, 0]
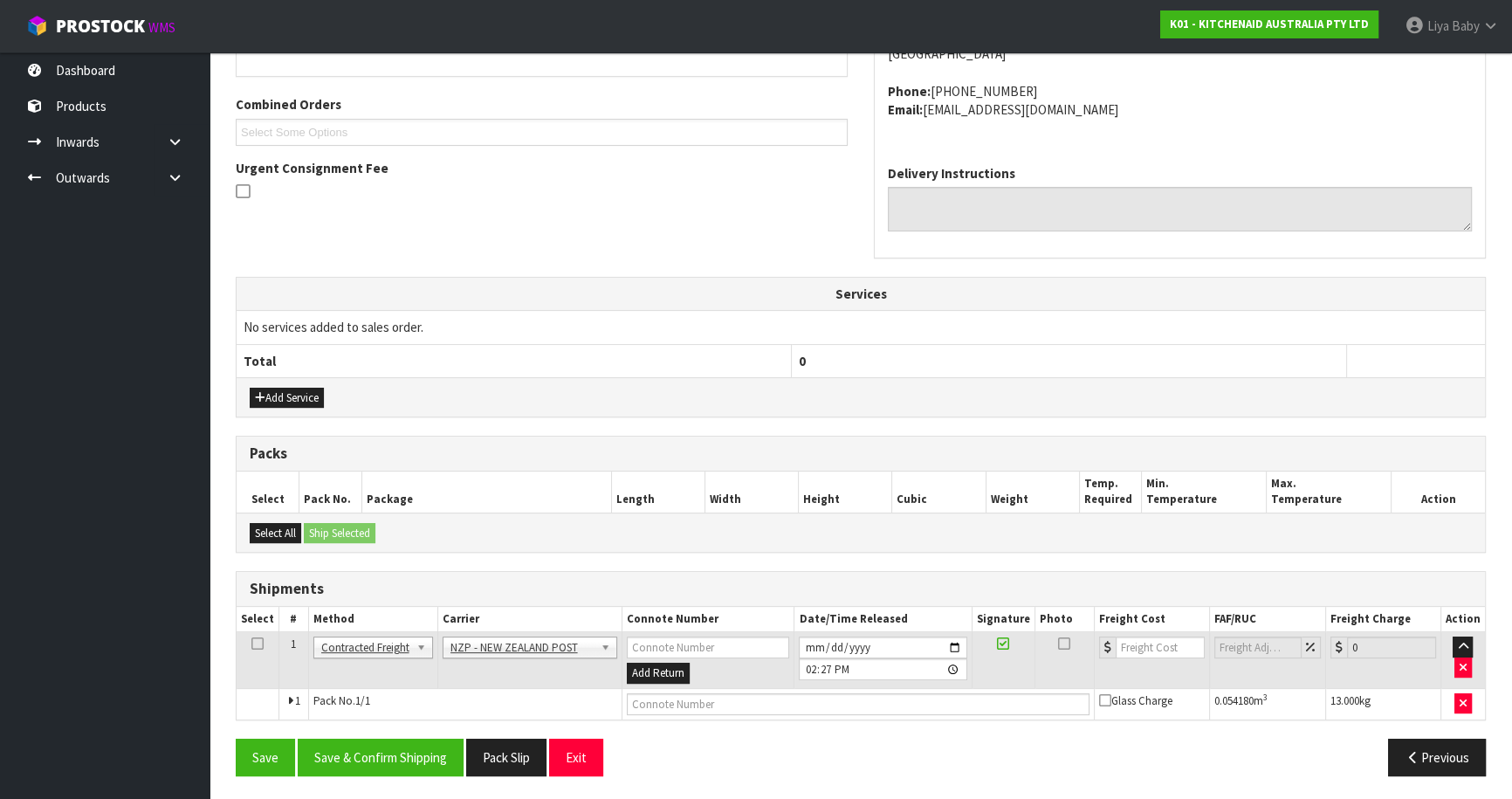
click at [259, 643] on icon at bounding box center [256, 643] width 12 height 1
click at [388, 753] on button "Save & Confirm Shipping" at bounding box center [380, 756] width 166 height 37
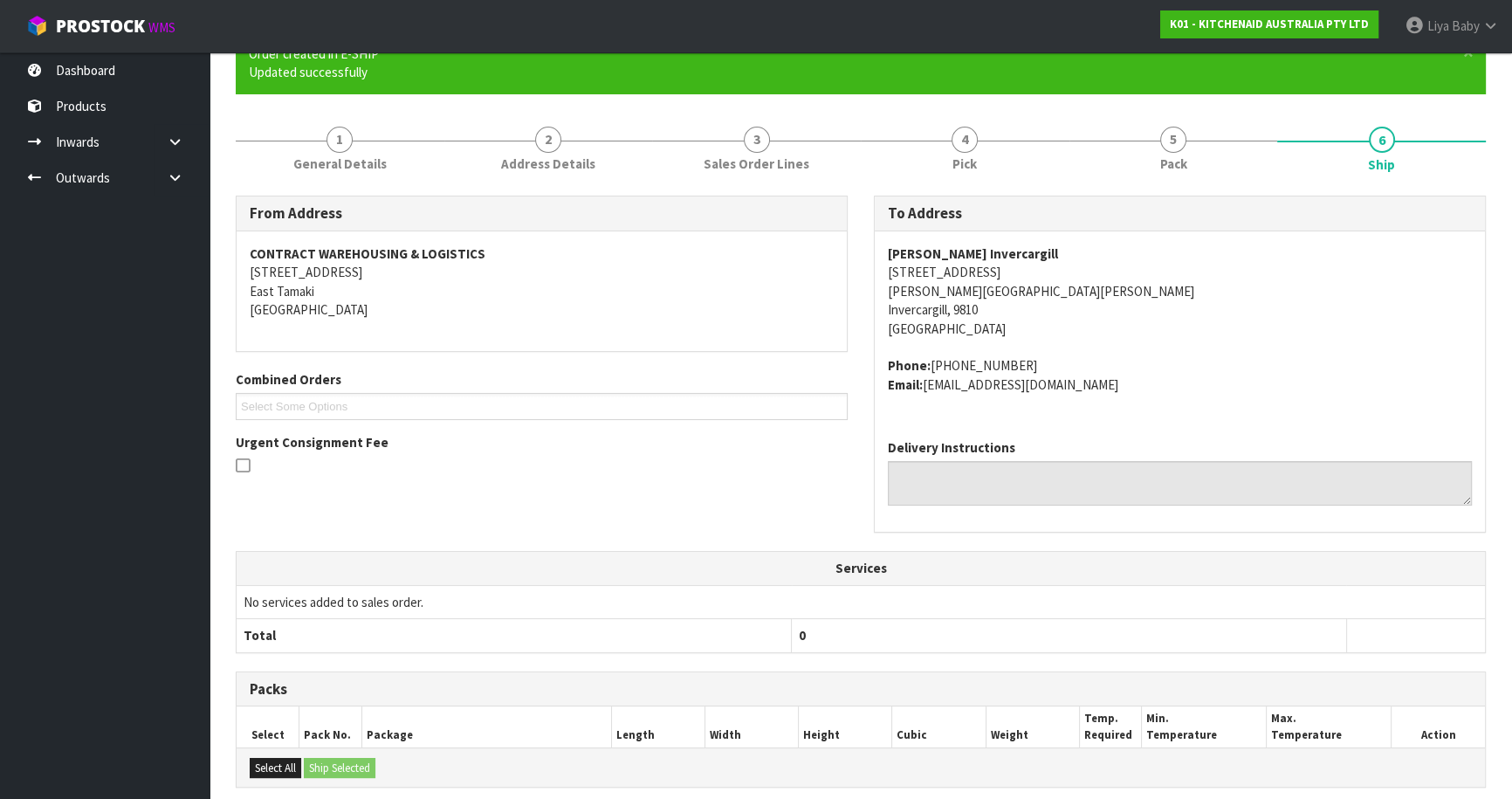
scroll to position [398, 0]
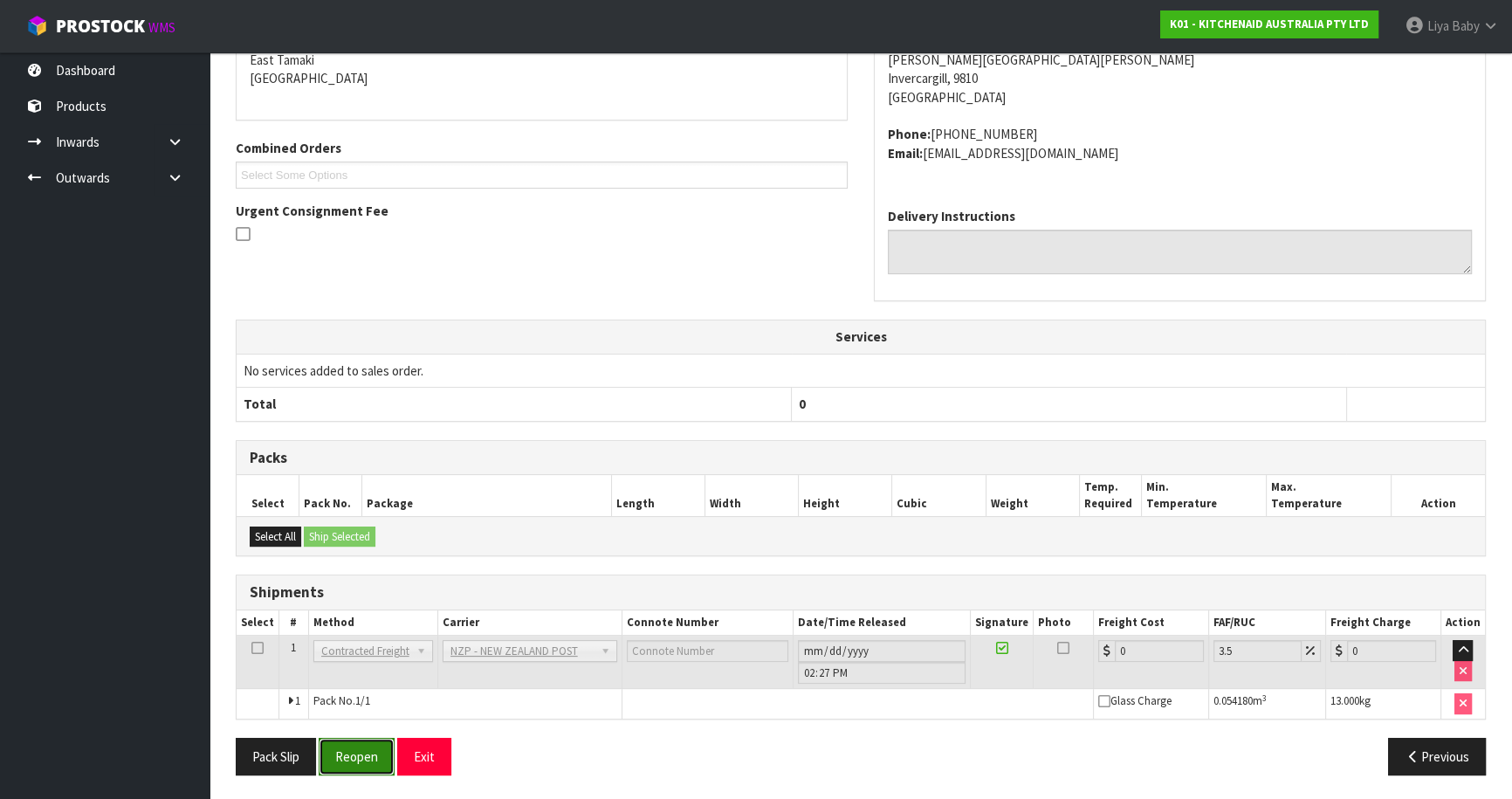
click at [342, 763] on button "Reopen" at bounding box center [357, 756] width 76 height 37
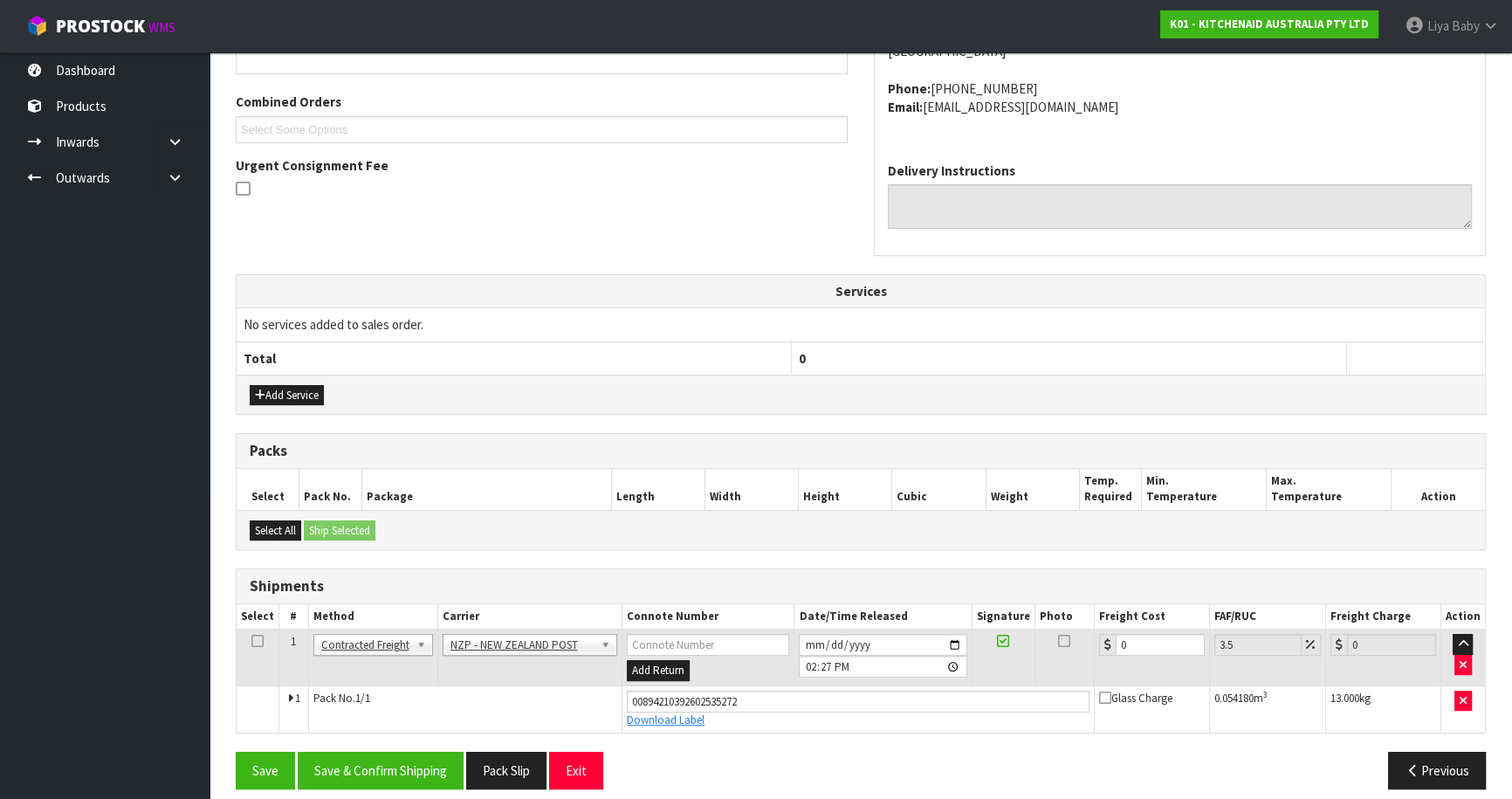
scroll to position [438, 0]
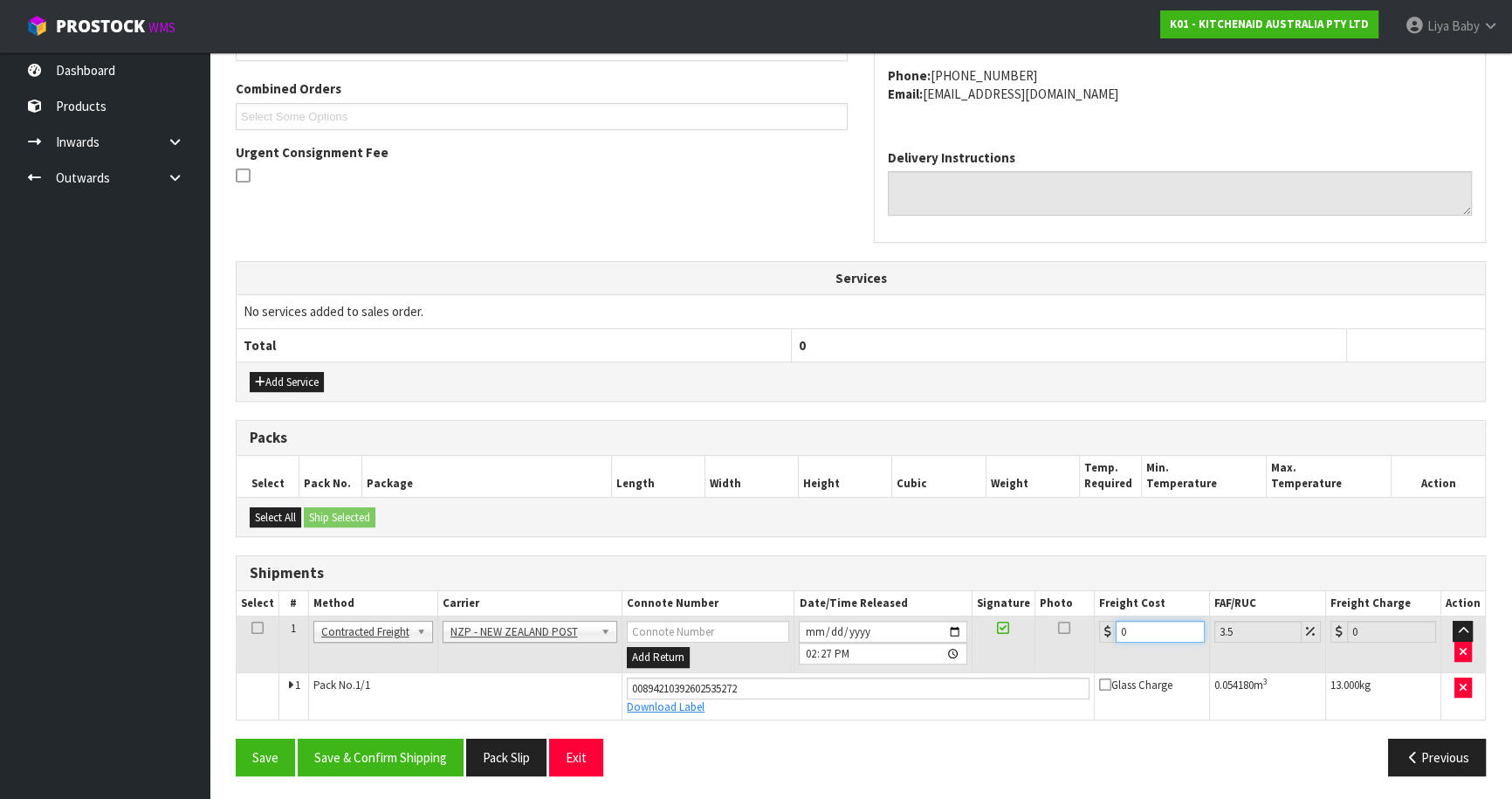
click at [1140, 621] on input "0" at bounding box center [1160, 631] width 89 height 22
click at [259, 628] on icon at bounding box center [256, 628] width 12 height 1
click at [376, 753] on button "Save & Confirm Shipping" at bounding box center [380, 756] width 166 height 37
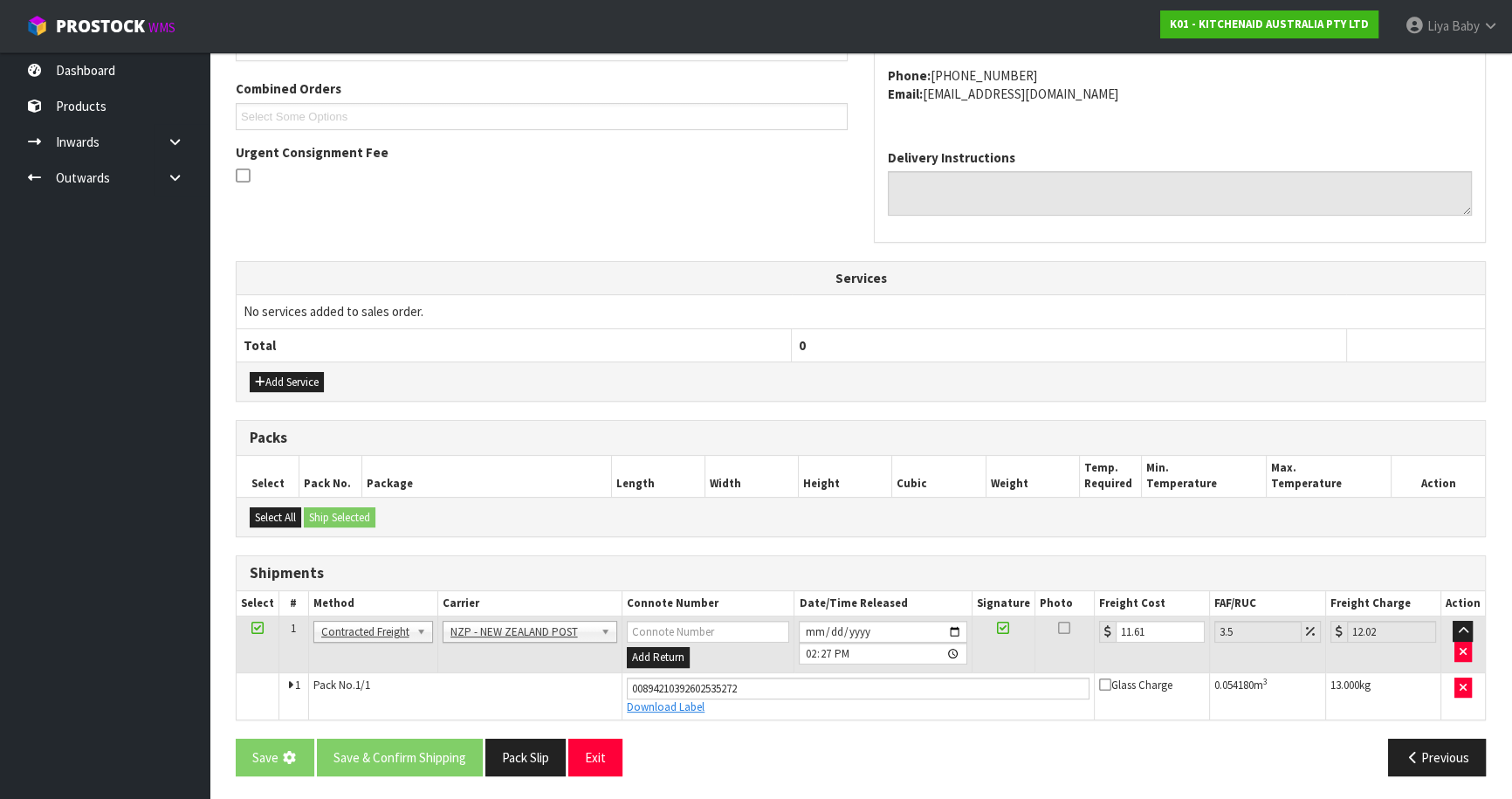
scroll to position [0, 0]
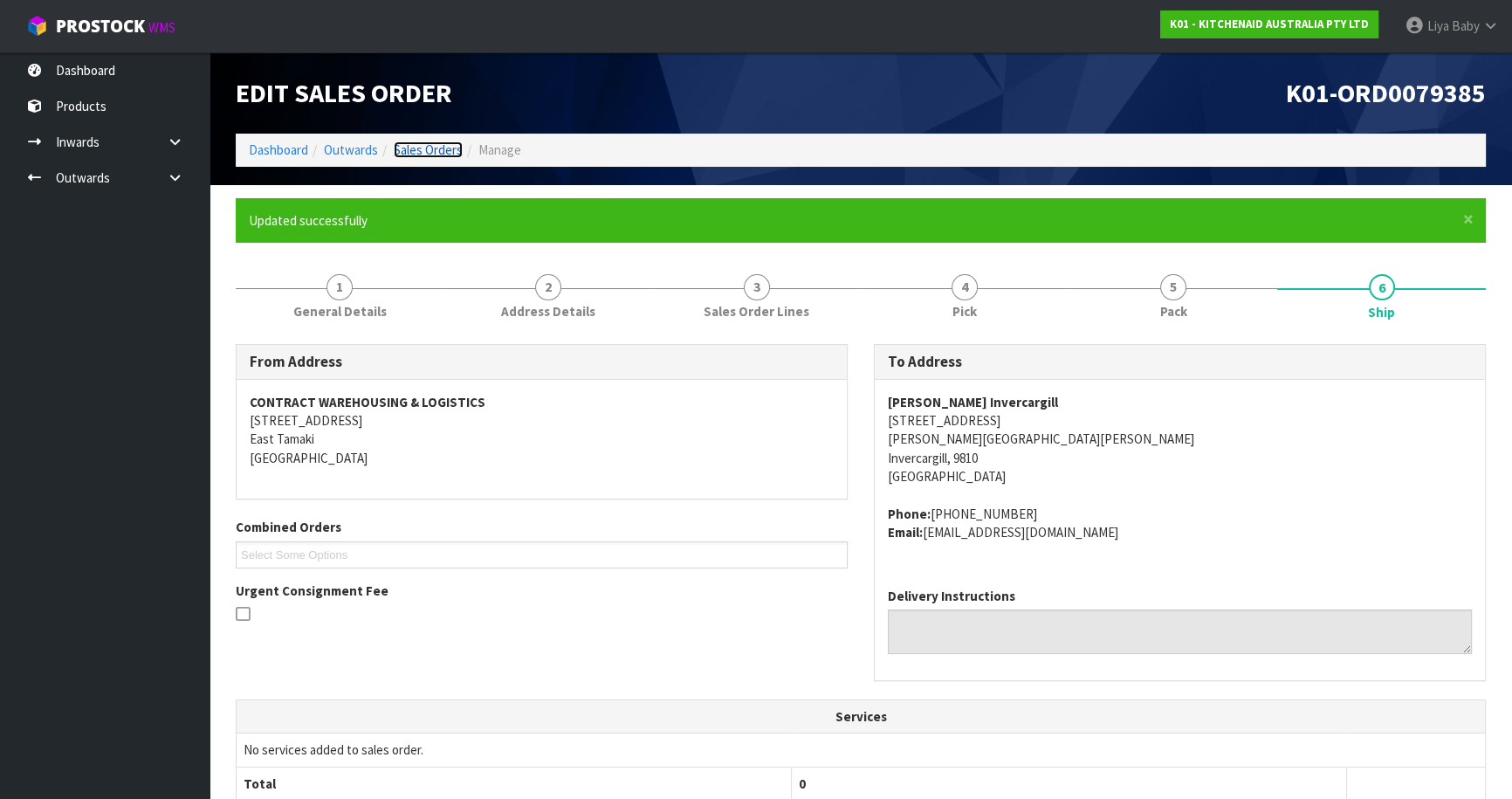
click at [439, 149] on link "Sales Orders" at bounding box center [429, 149] width 69 height 16
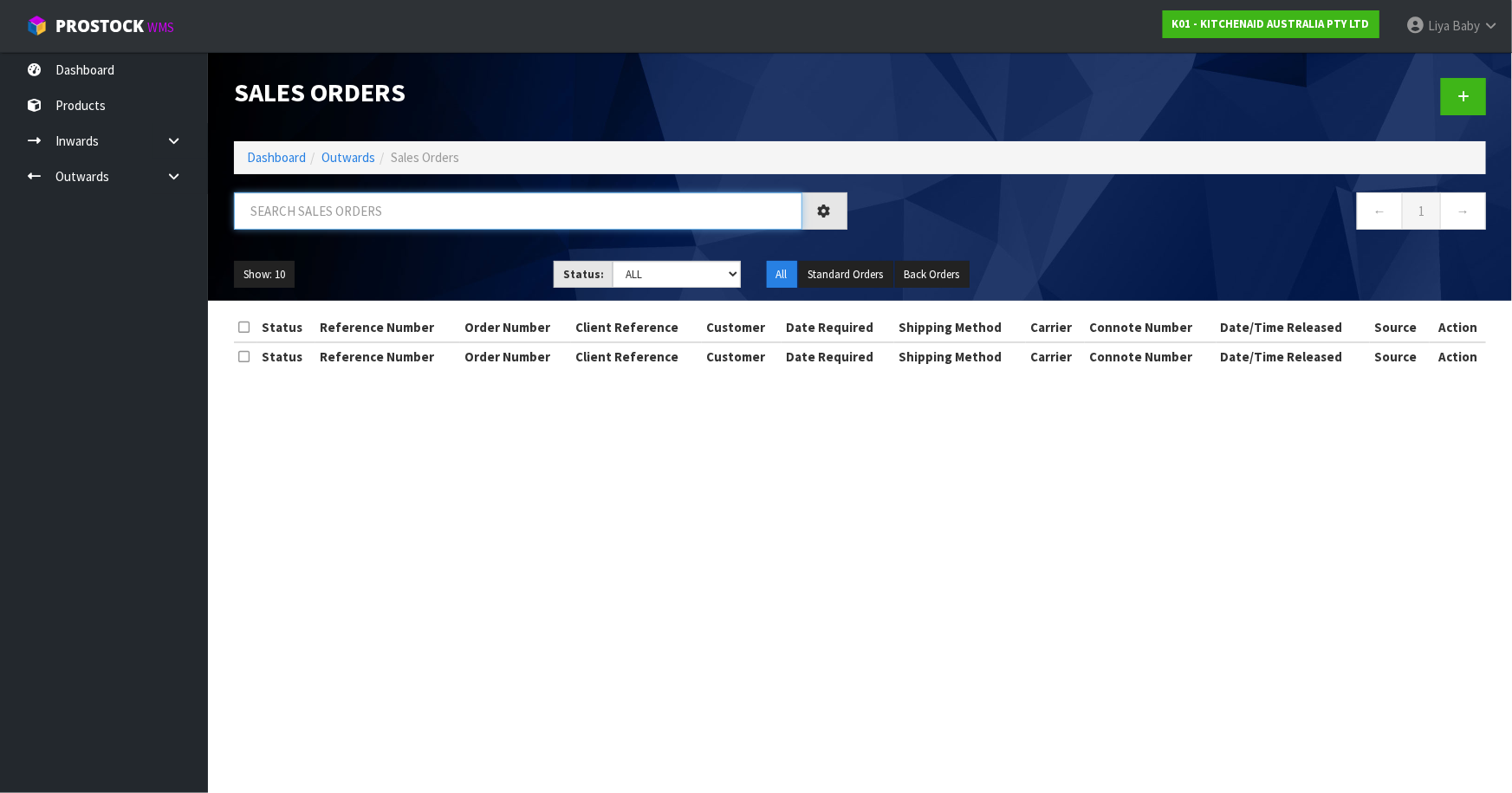
drag, startPoint x: 350, startPoint y: 214, endPoint x: 348, endPoint y: 227, distance: 13.2
click at [351, 222] on input "text" at bounding box center [518, 210] width 568 height 37
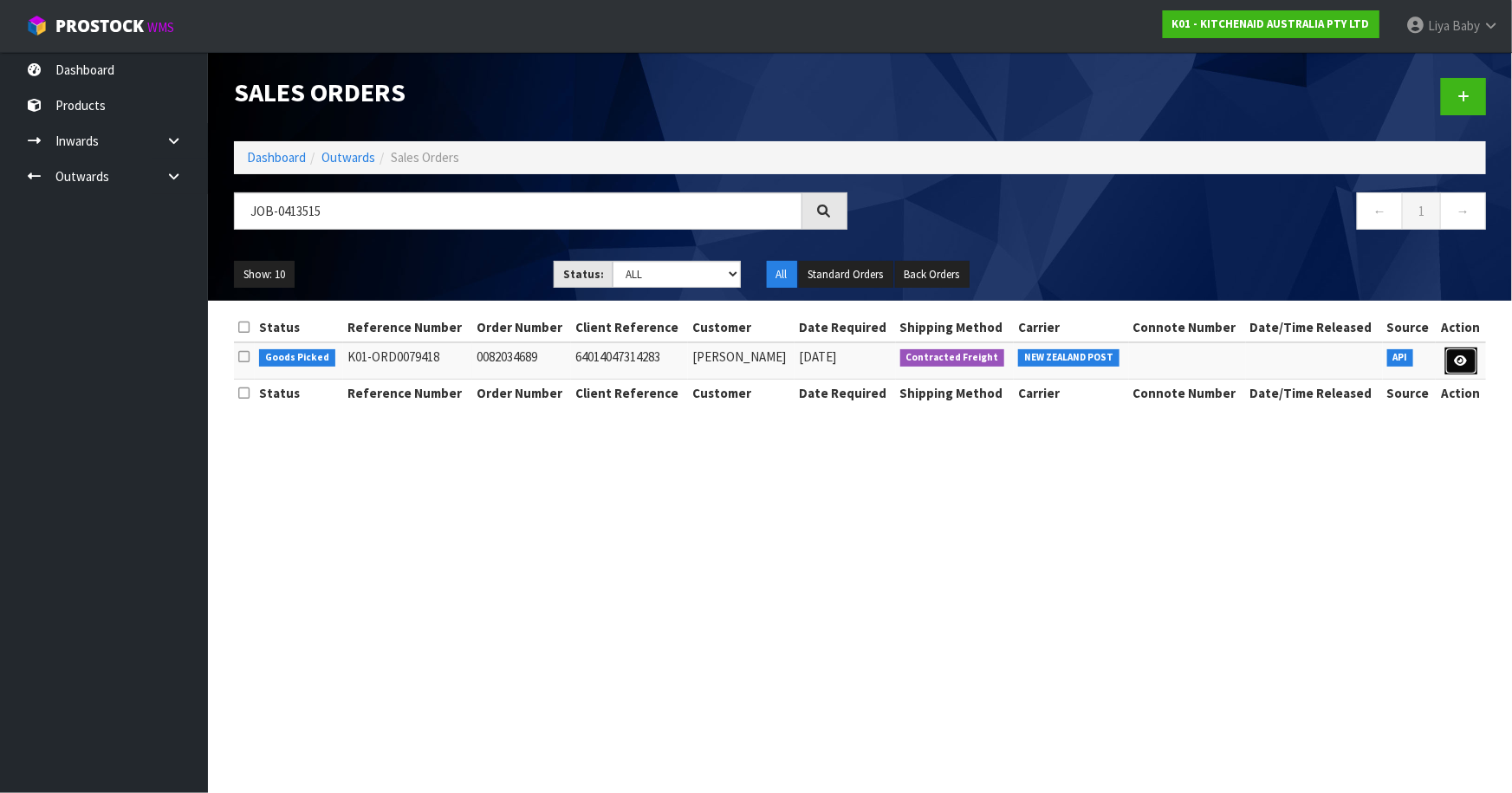
click at [1463, 359] on icon at bounding box center [1462, 361] width 13 height 12
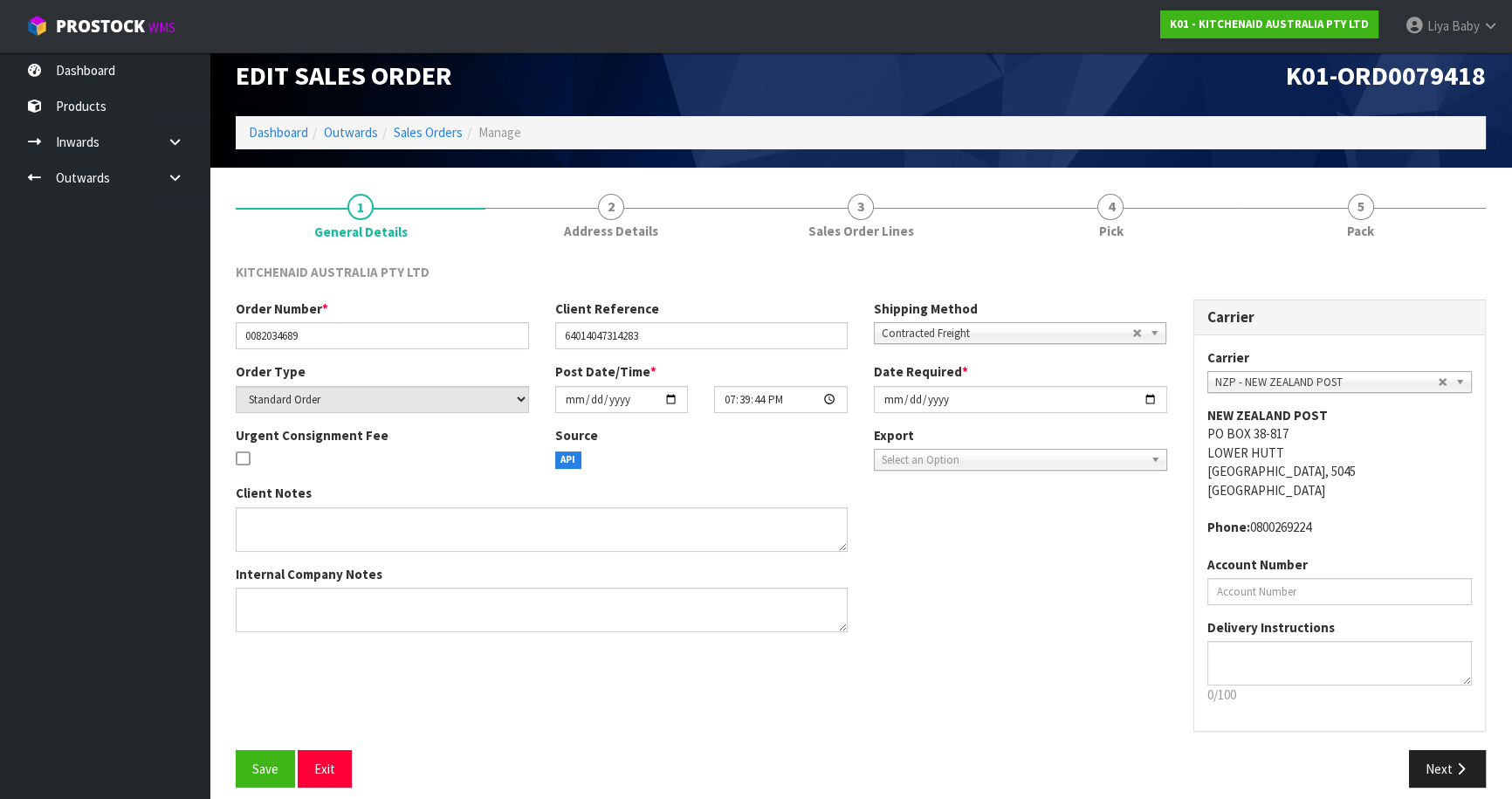
scroll to position [32, 0]
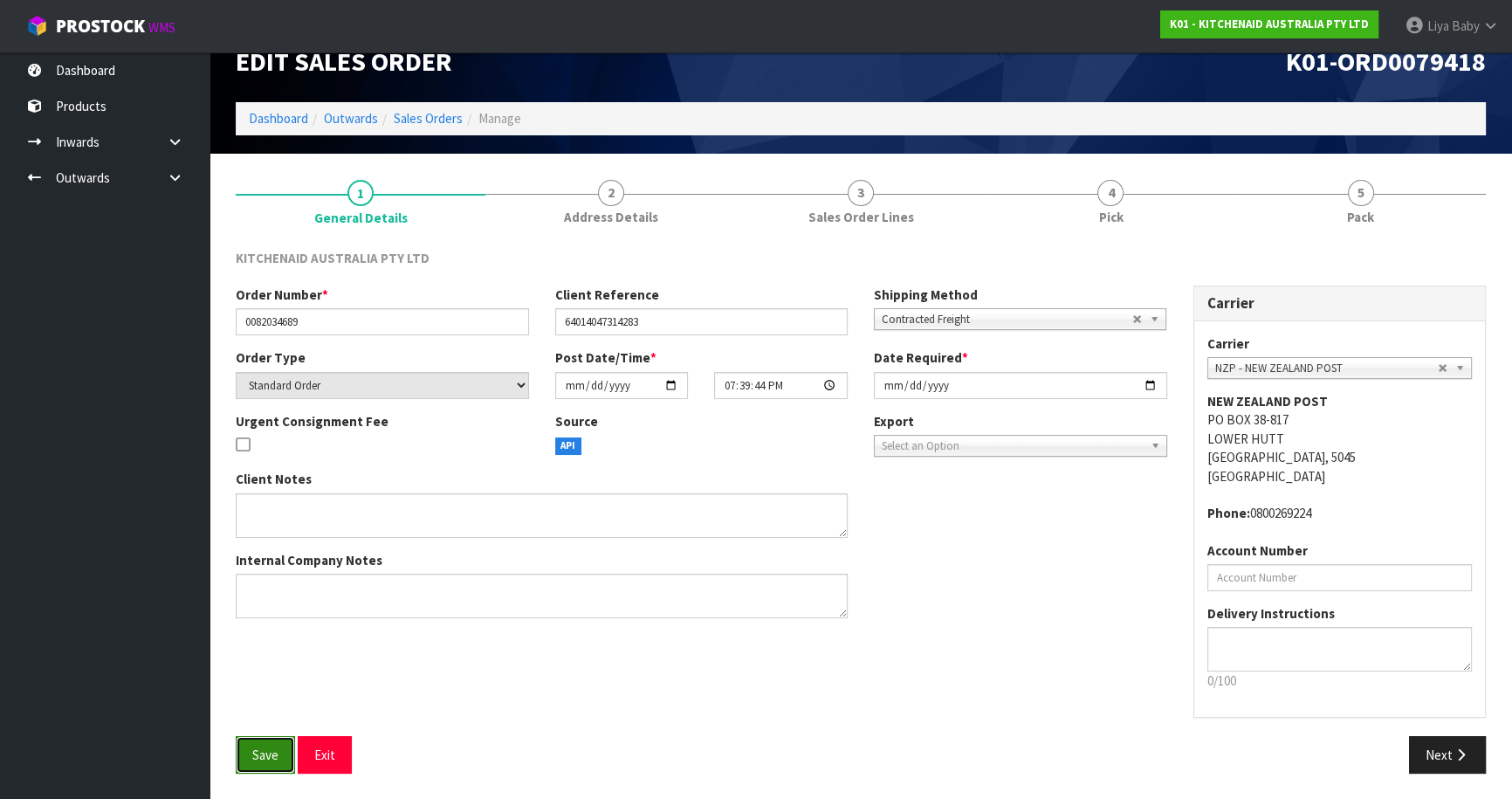
click at [251, 755] on button "Save" at bounding box center [265, 754] width 60 height 37
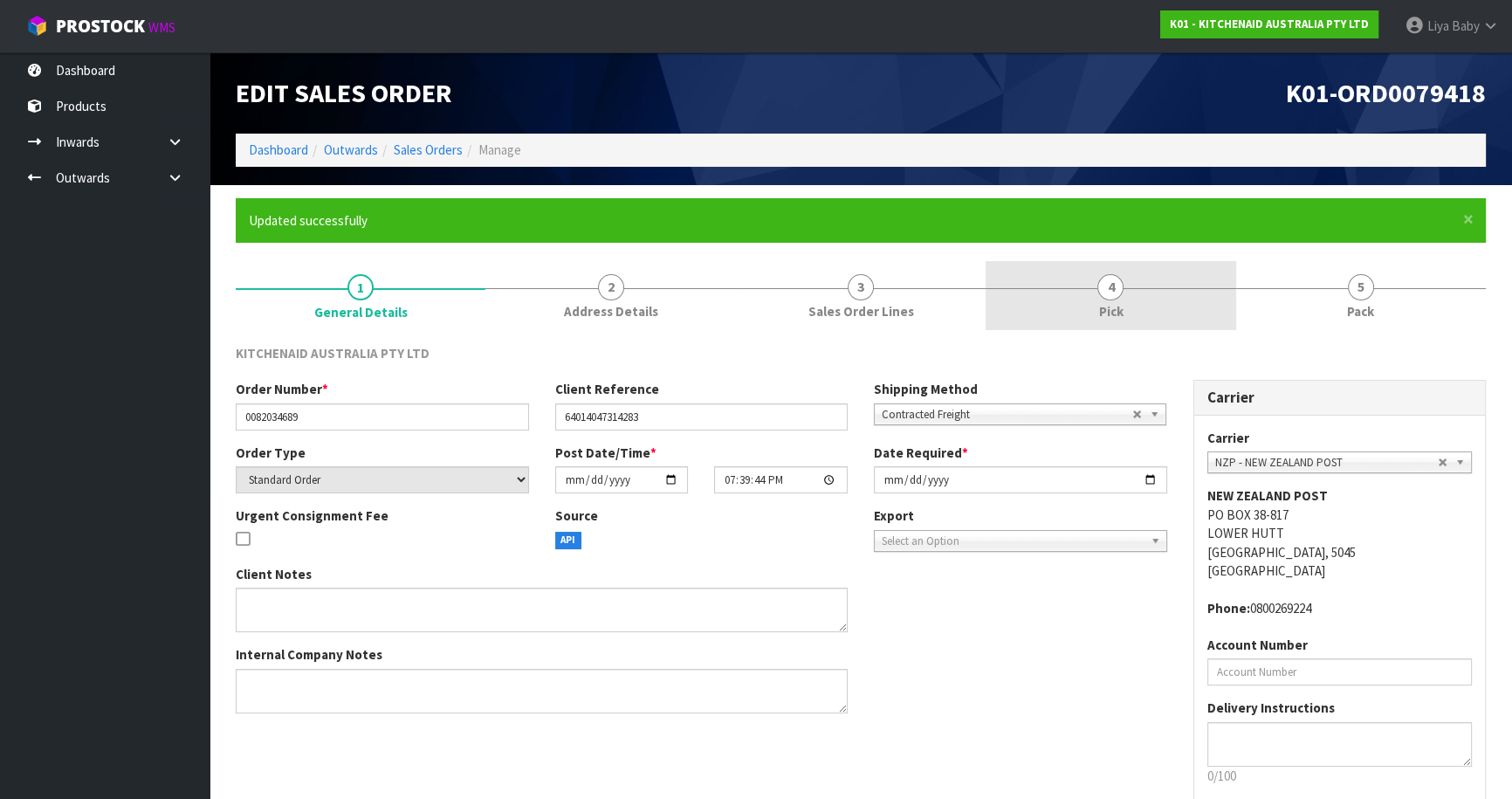
click at [1159, 297] on link "4 Pick" at bounding box center [1111, 295] width 250 height 69
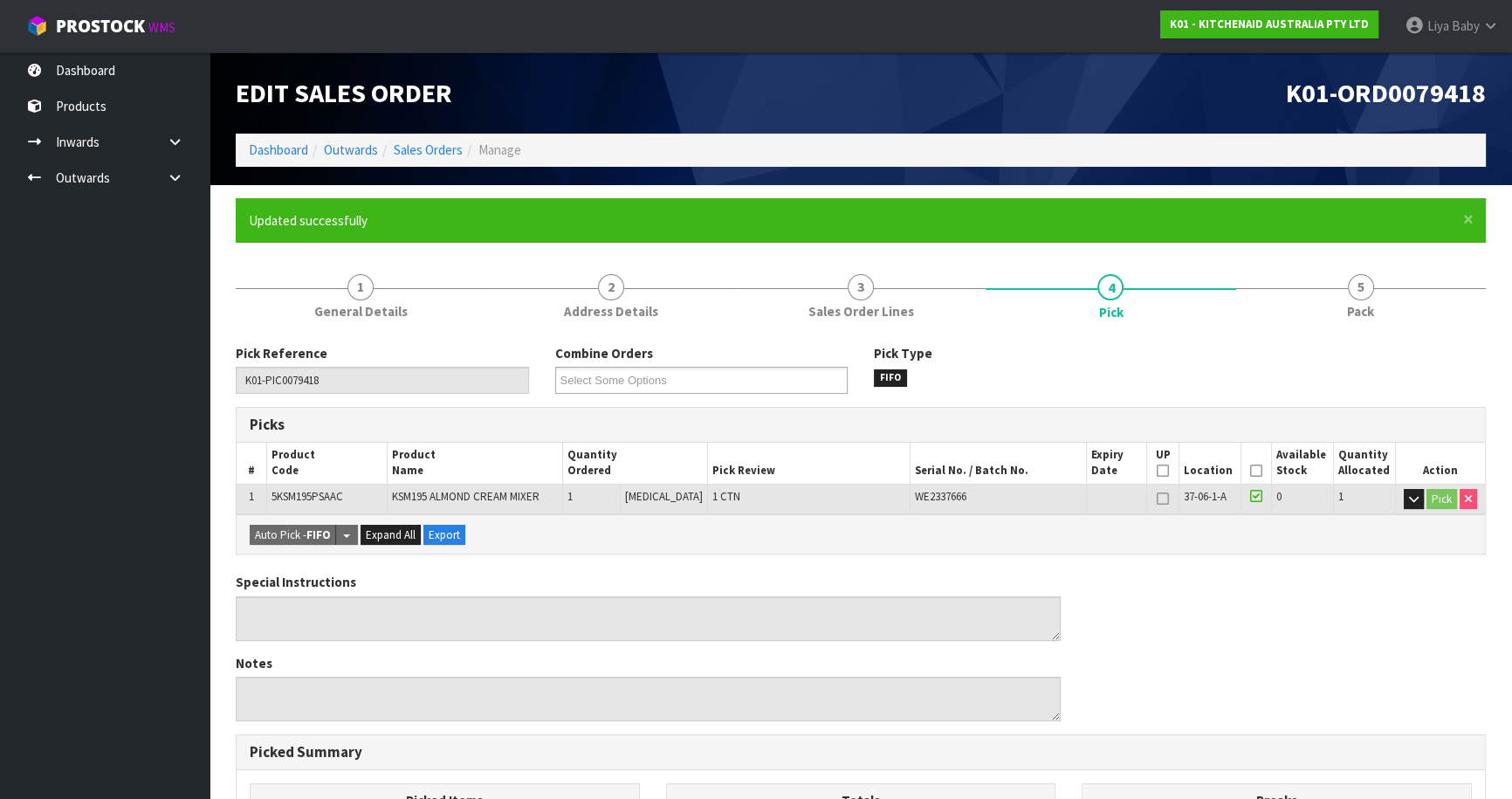
click at [1255, 470] on icon at bounding box center [1256, 470] width 12 height 1
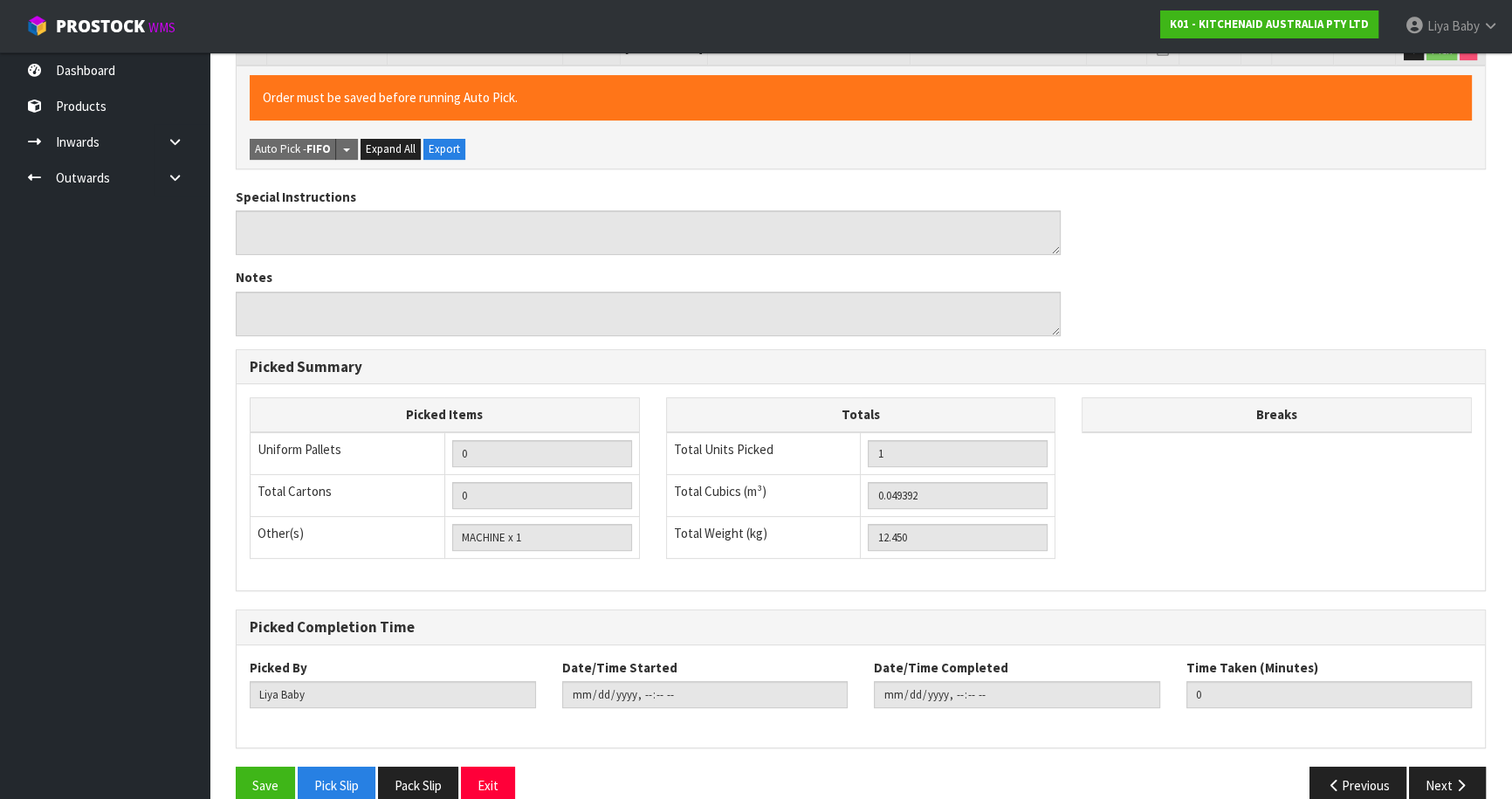
scroll to position [477, 0]
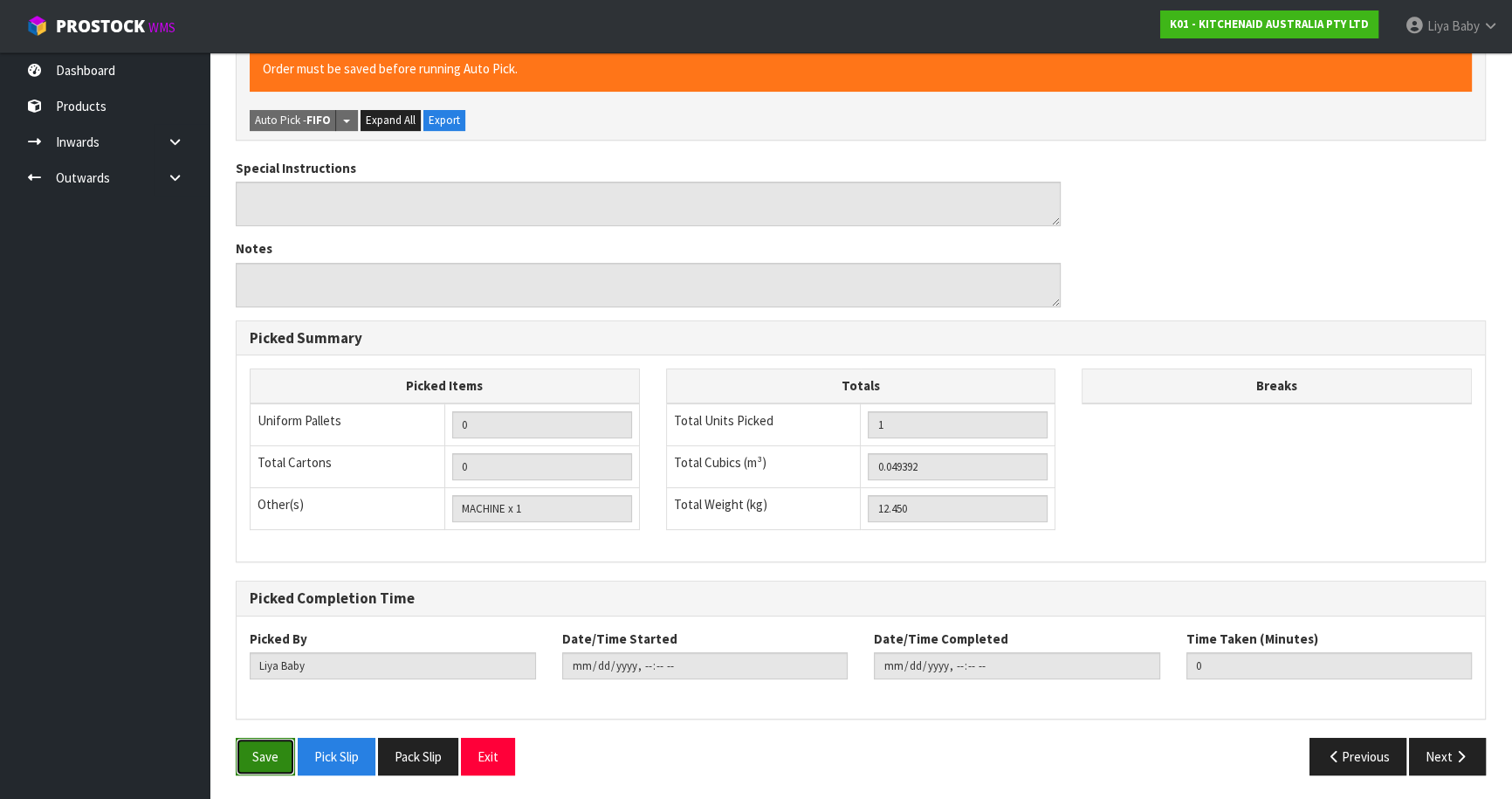
click at [289, 750] on button "Save" at bounding box center [265, 756] width 60 height 37
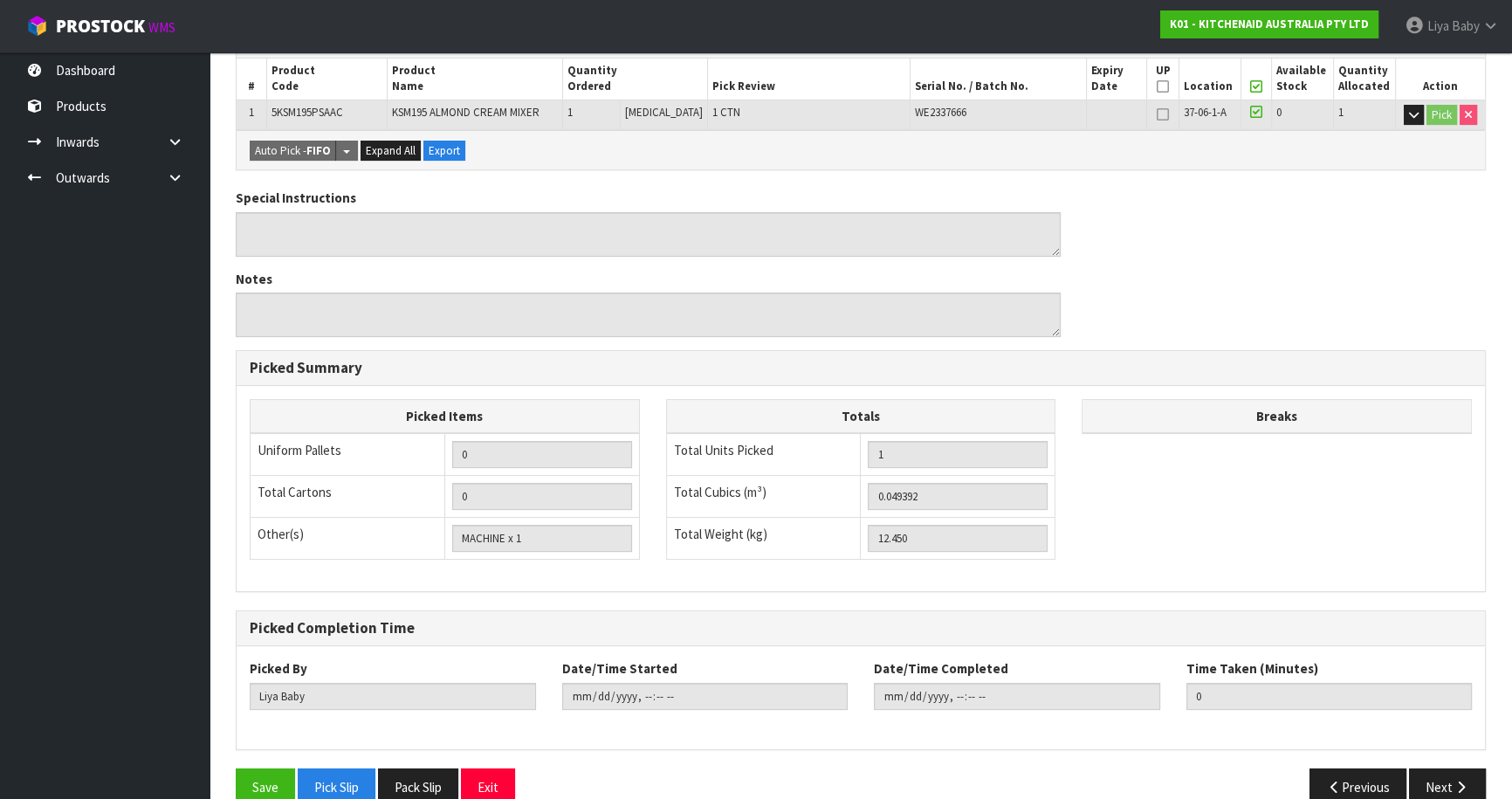
scroll to position [415, 0]
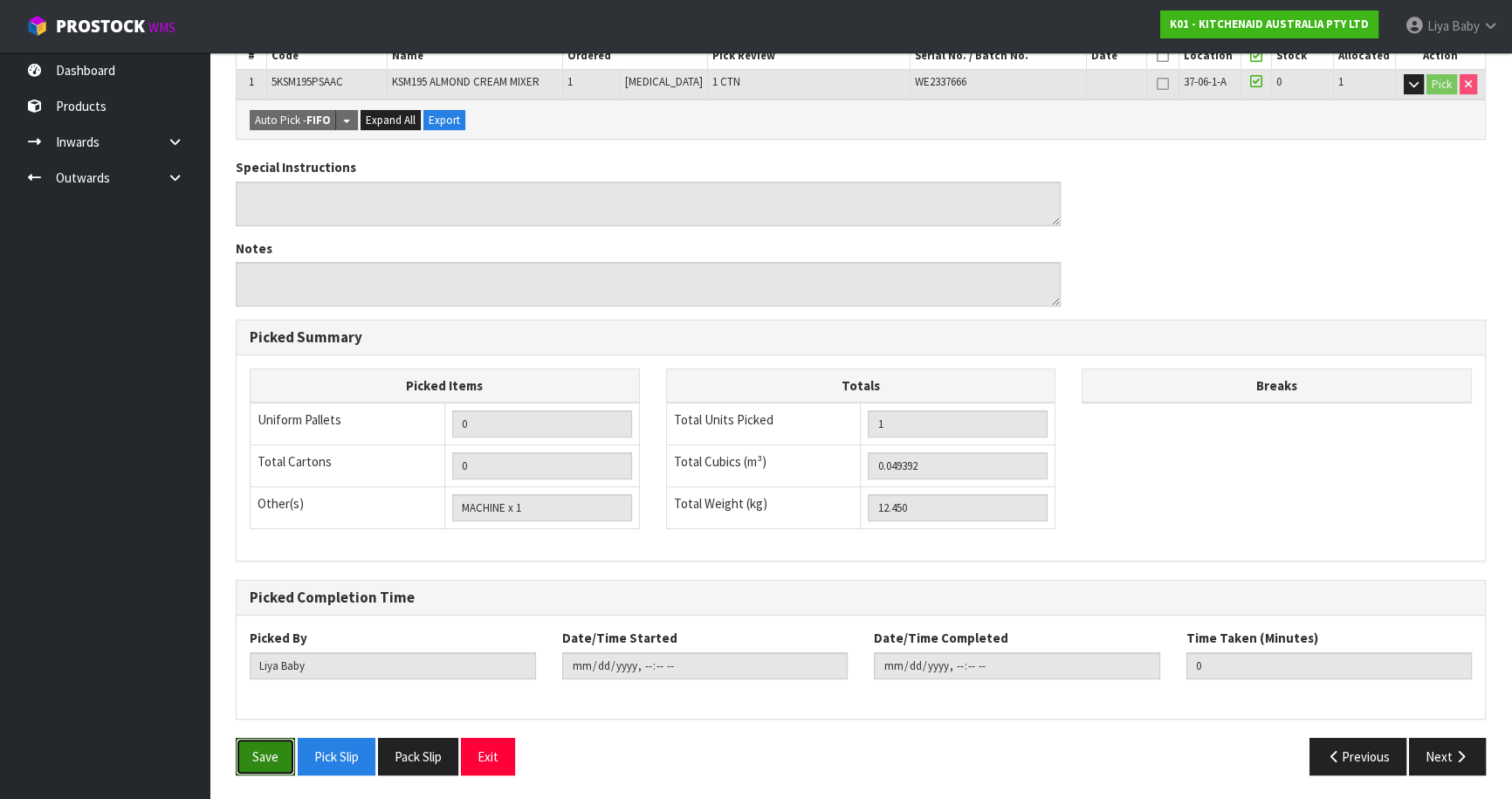
click at [268, 754] on button "Save" at bounding box center [265, 756] width 60 height 37
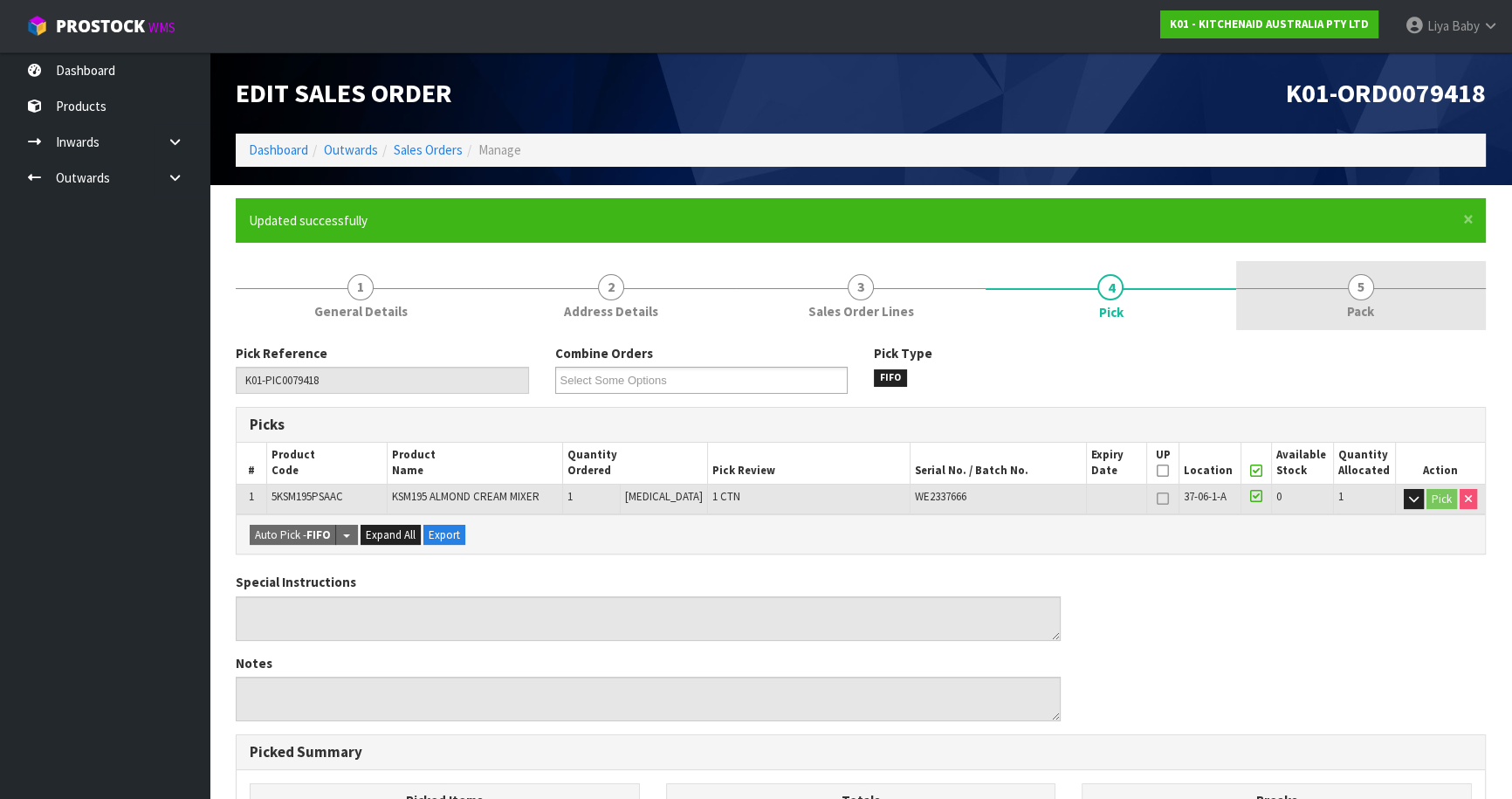
drag, startPoint x: 1357, startPoint y: 302, endPoint x: 1342, endPoint y: 303, distance: 15.0
click at [1353, 302] on span "Pack" at bounding box center [1361, 311] width 27 height 18
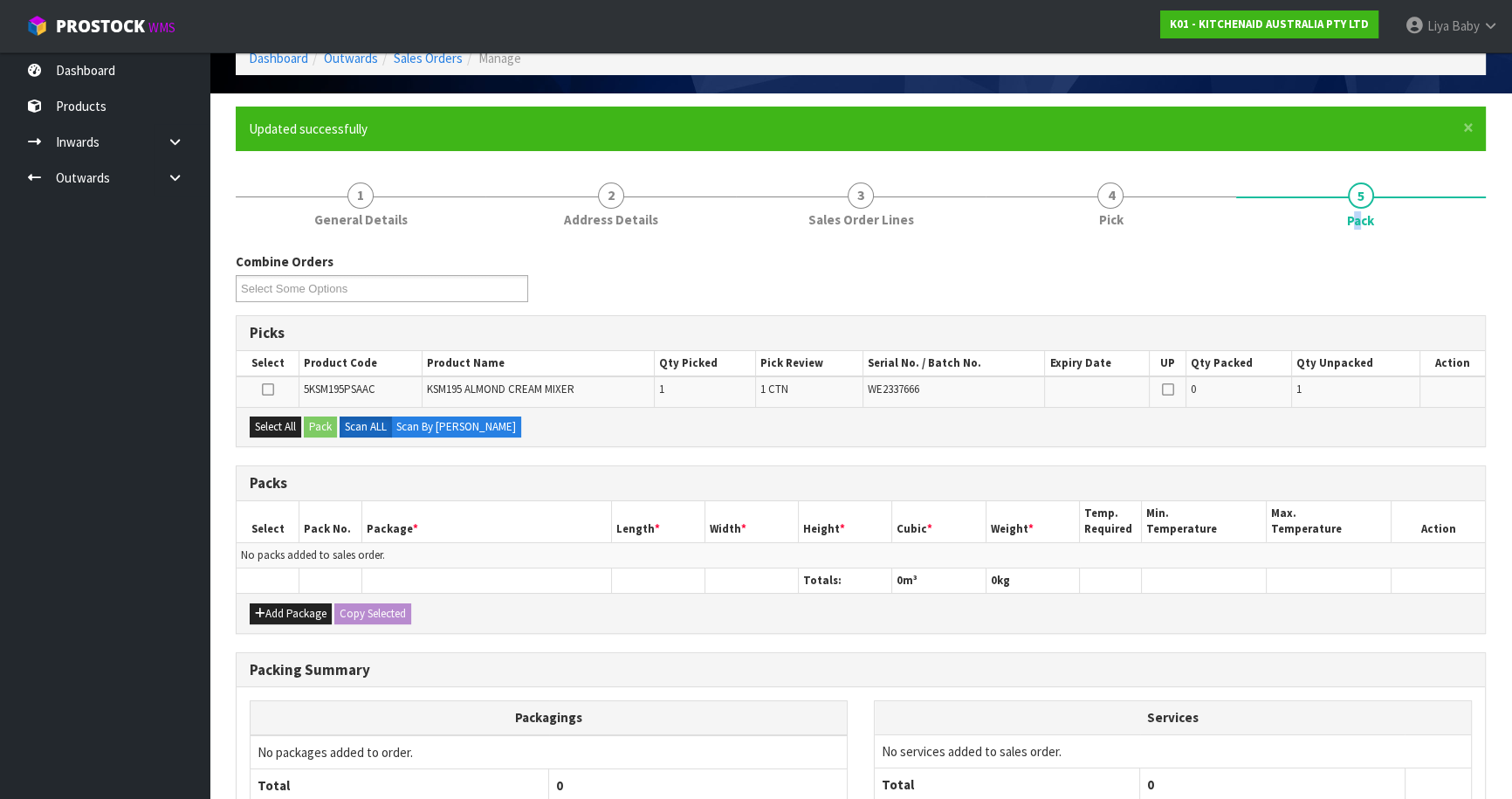
scroll to position [245, 0]
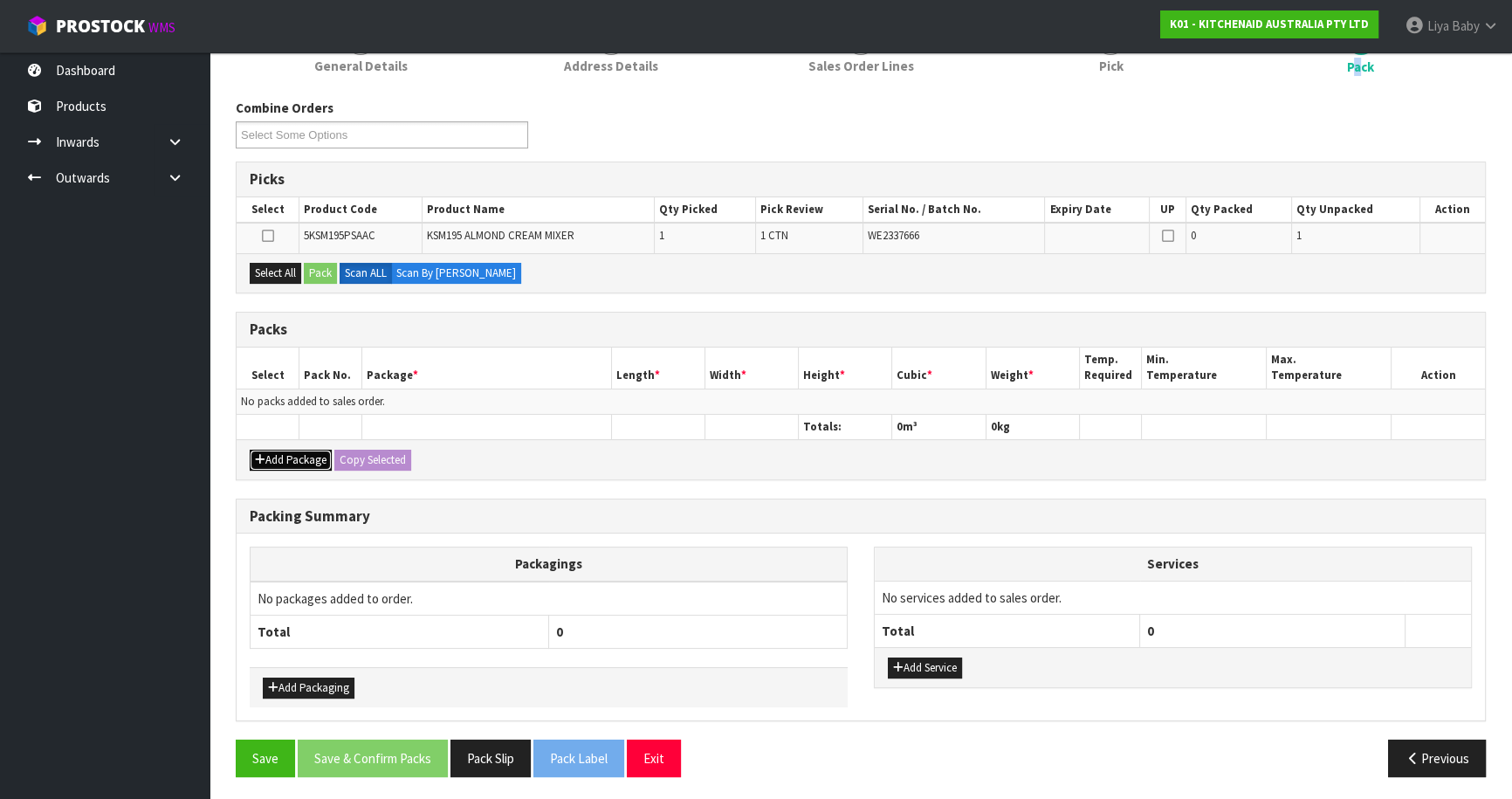
click at [282, 461] on button "Add Package" at bounding box center [291, 459] width 82 height 21
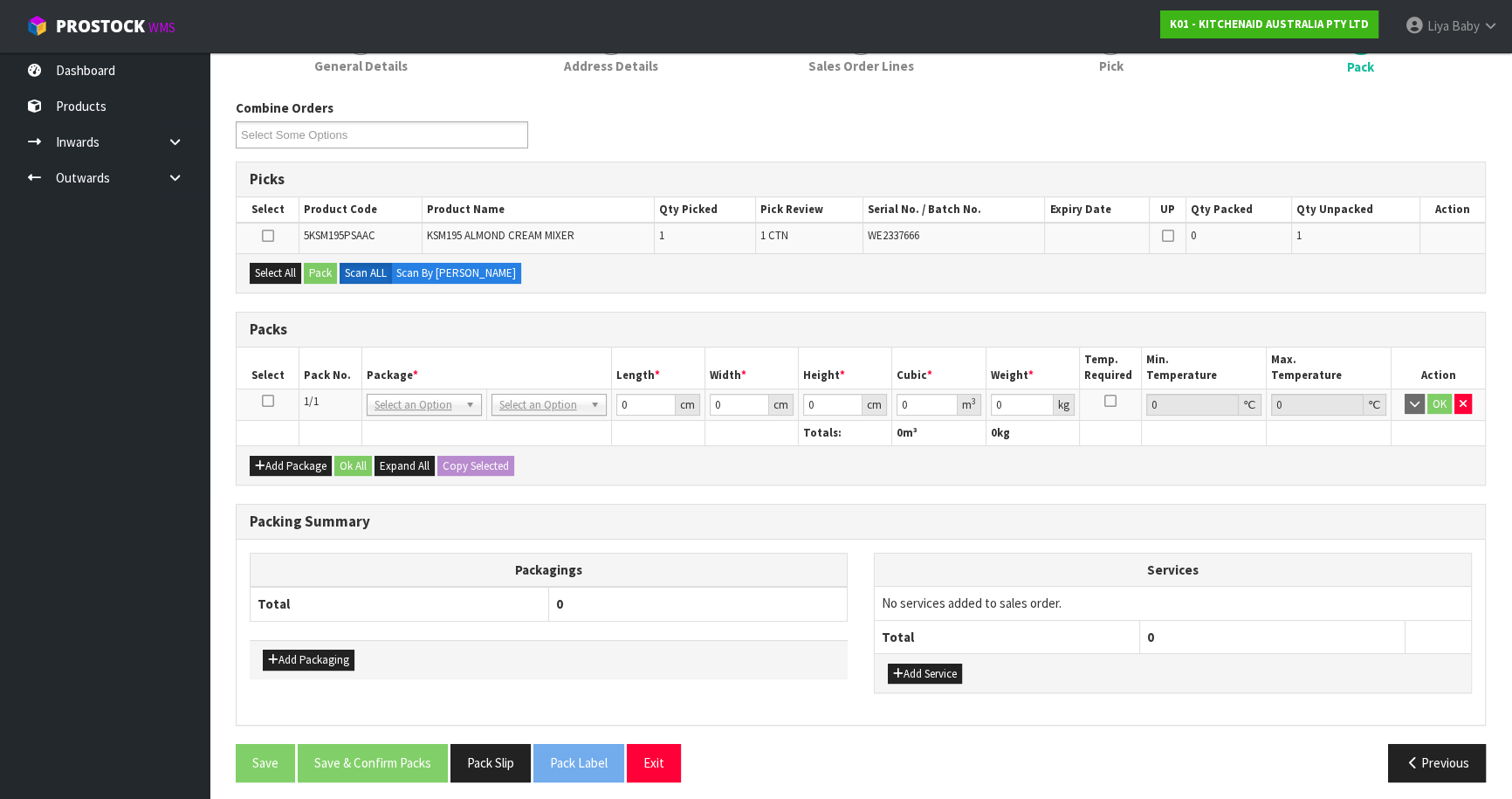
click at [267, 400] on icon at bounding box center [267, 400] width 12 height 1
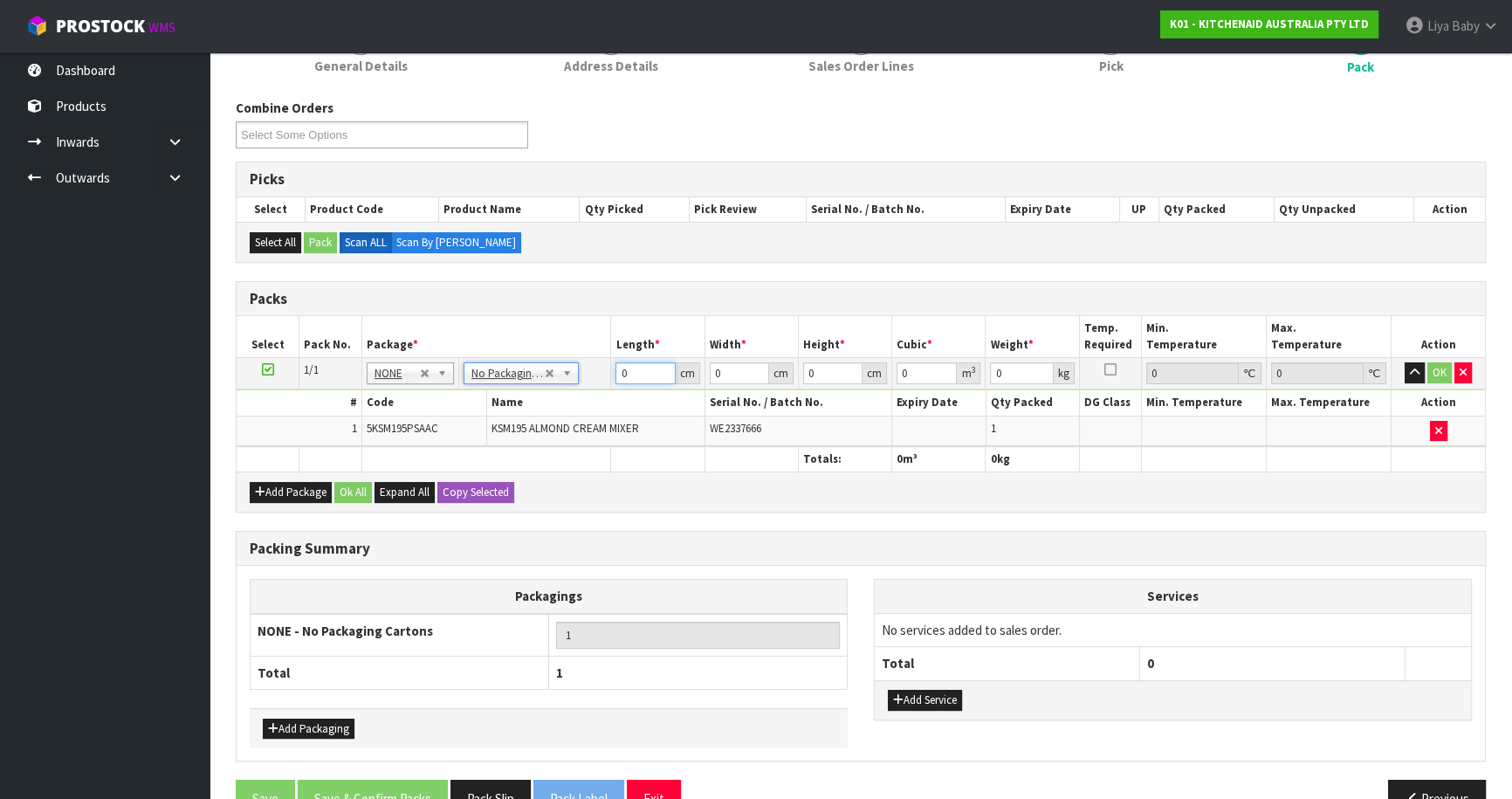
click at [642, 373] on input "0" at bounding box center [645, 373] width 60 height 22
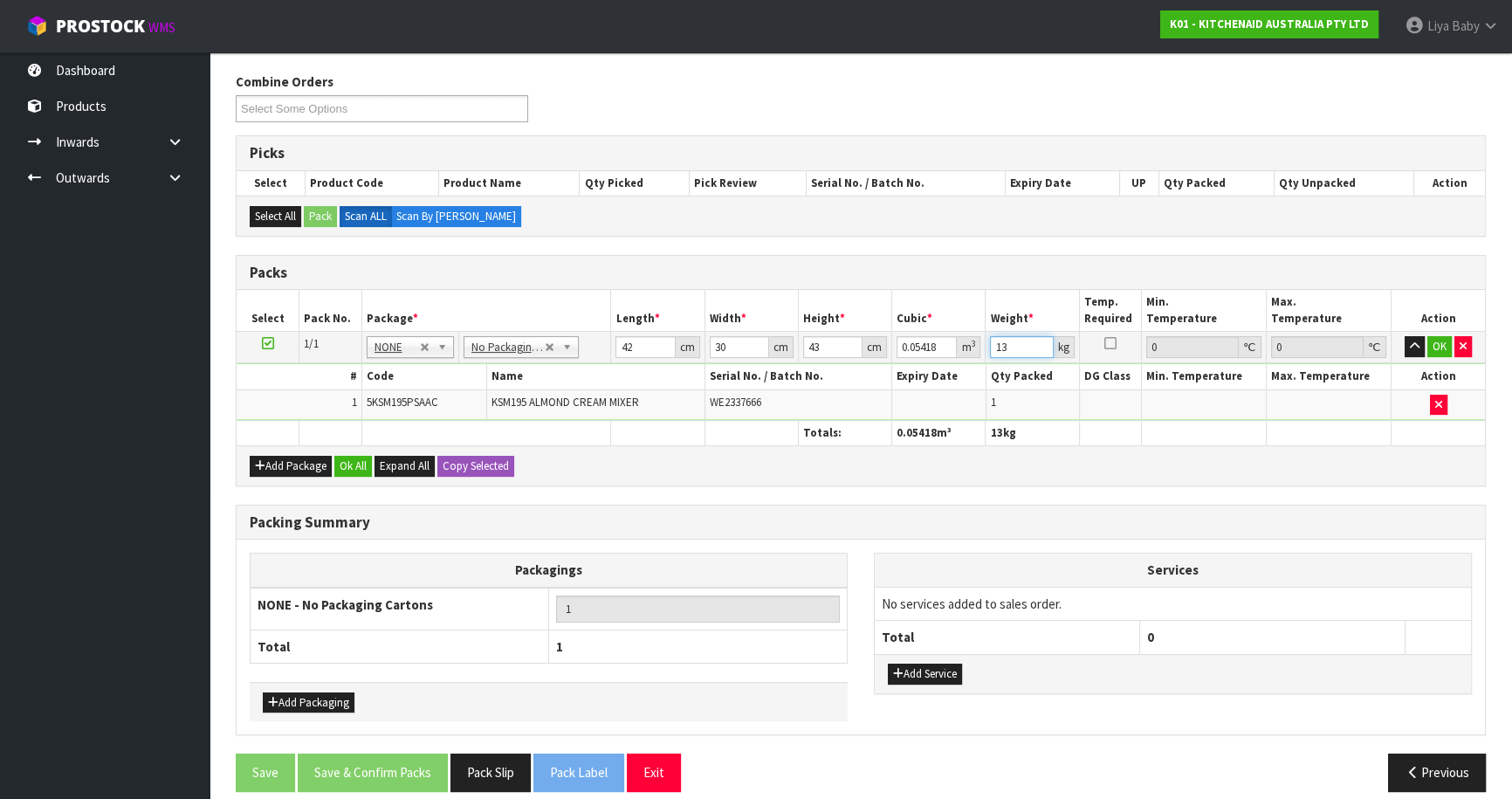
scroll to position [286, 0]
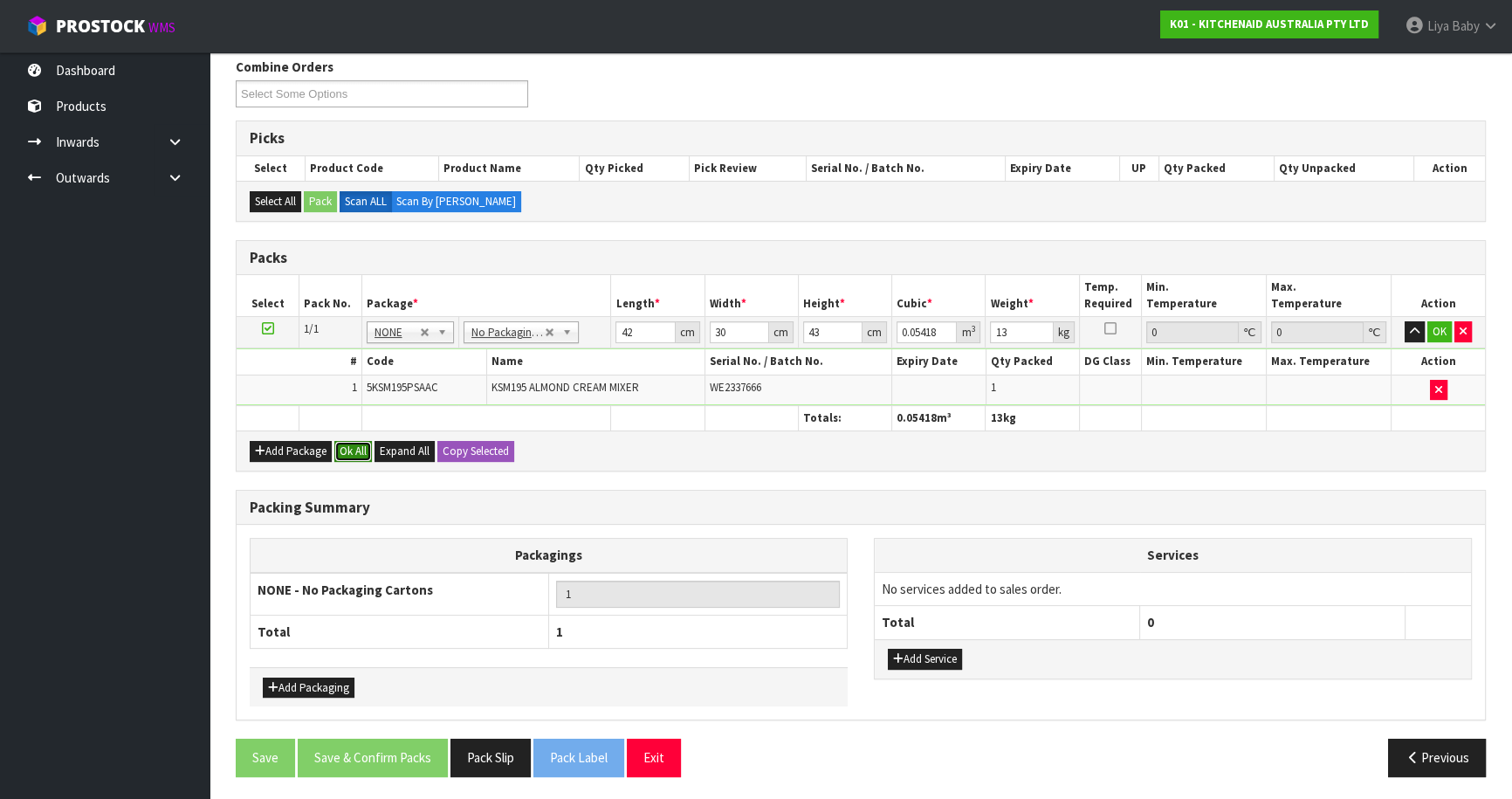
click at [355, 445] on button "Ok All" at bounding box center [352, 451] width 37 height 21
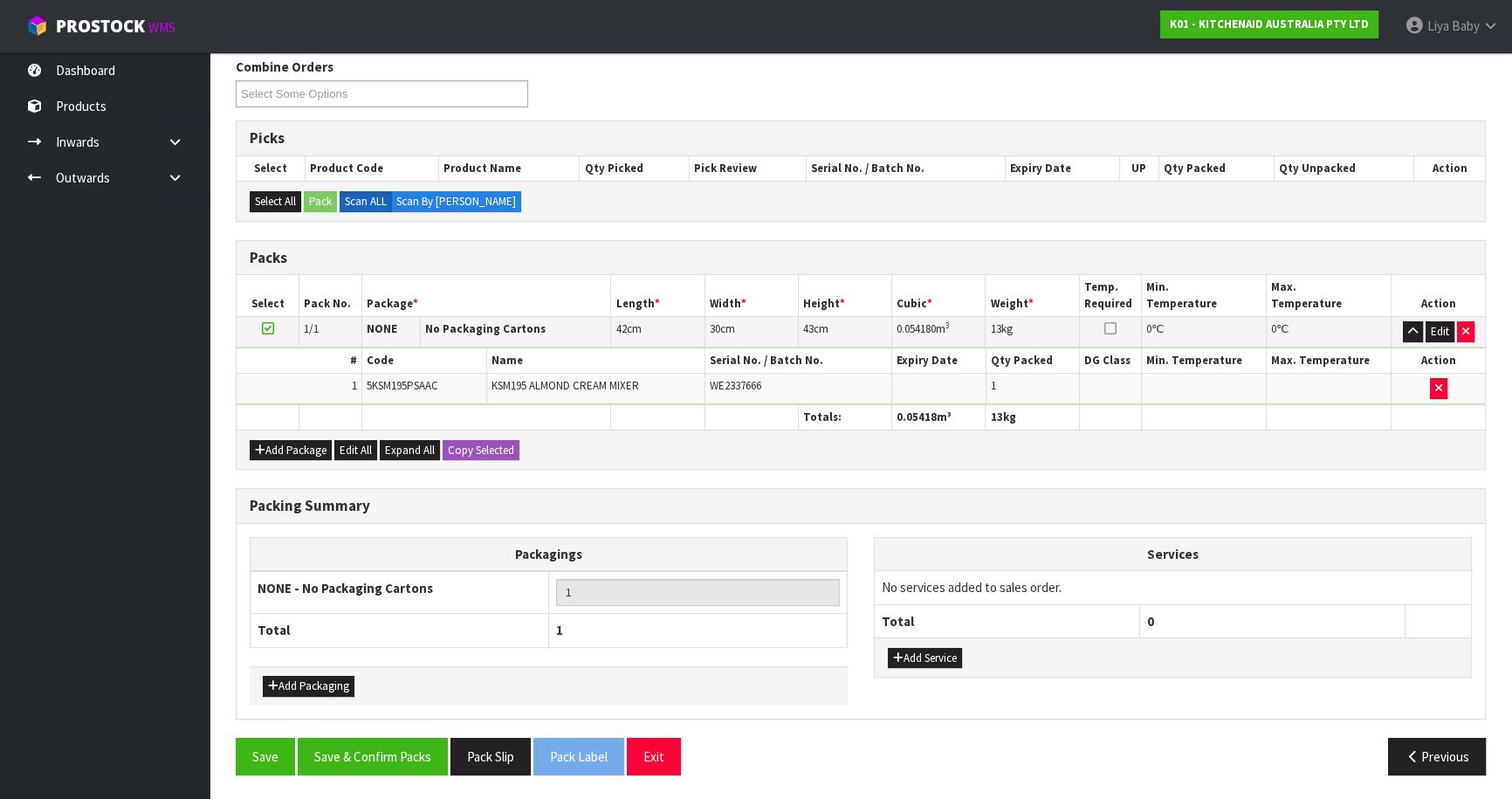
scroll to position [284, 0]
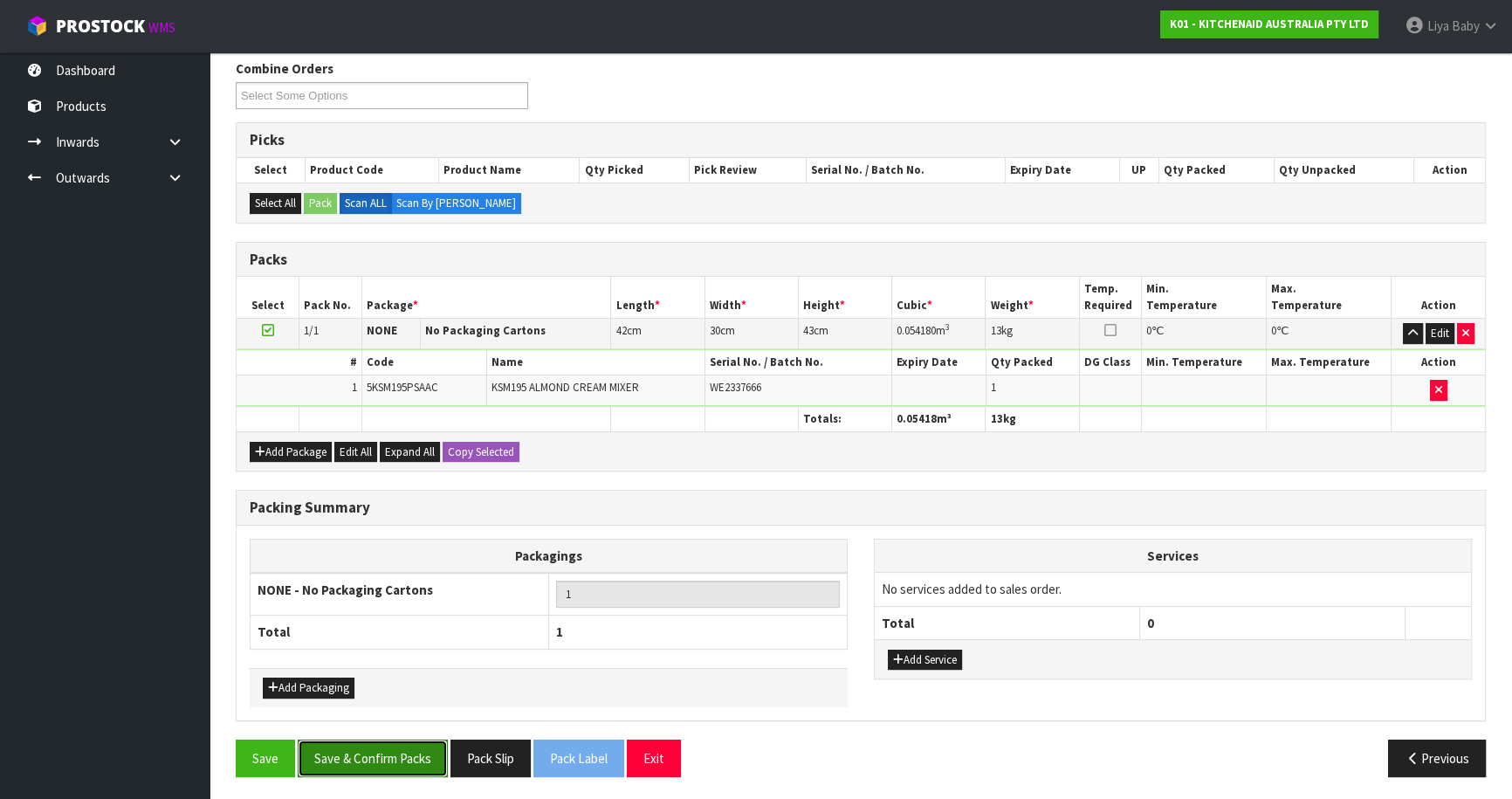
click at [388, 758] on button "Save & Confirm Packs" at bounding box center [373, 757] width 150 height 37
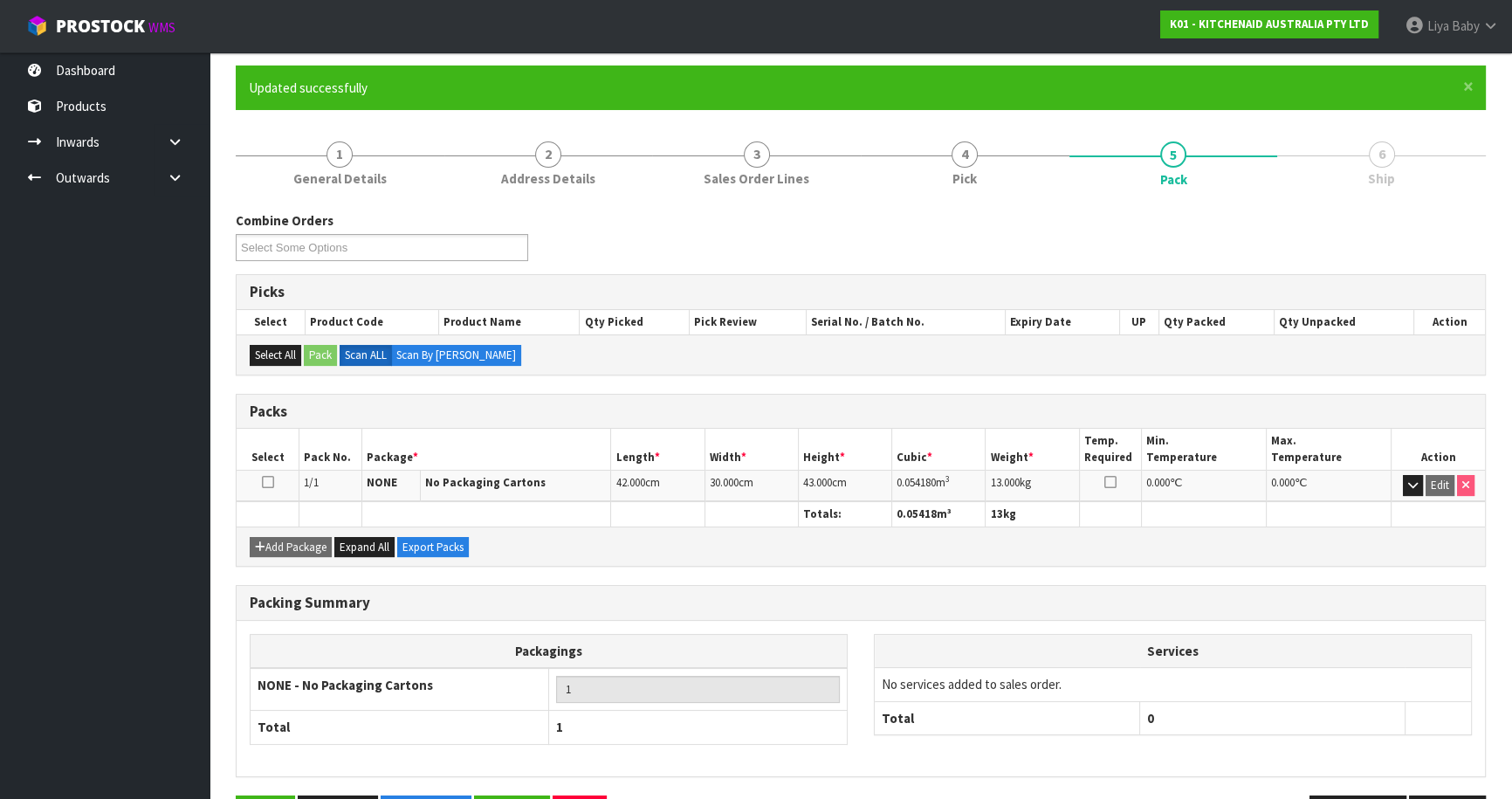
scroll to position [190, 0]
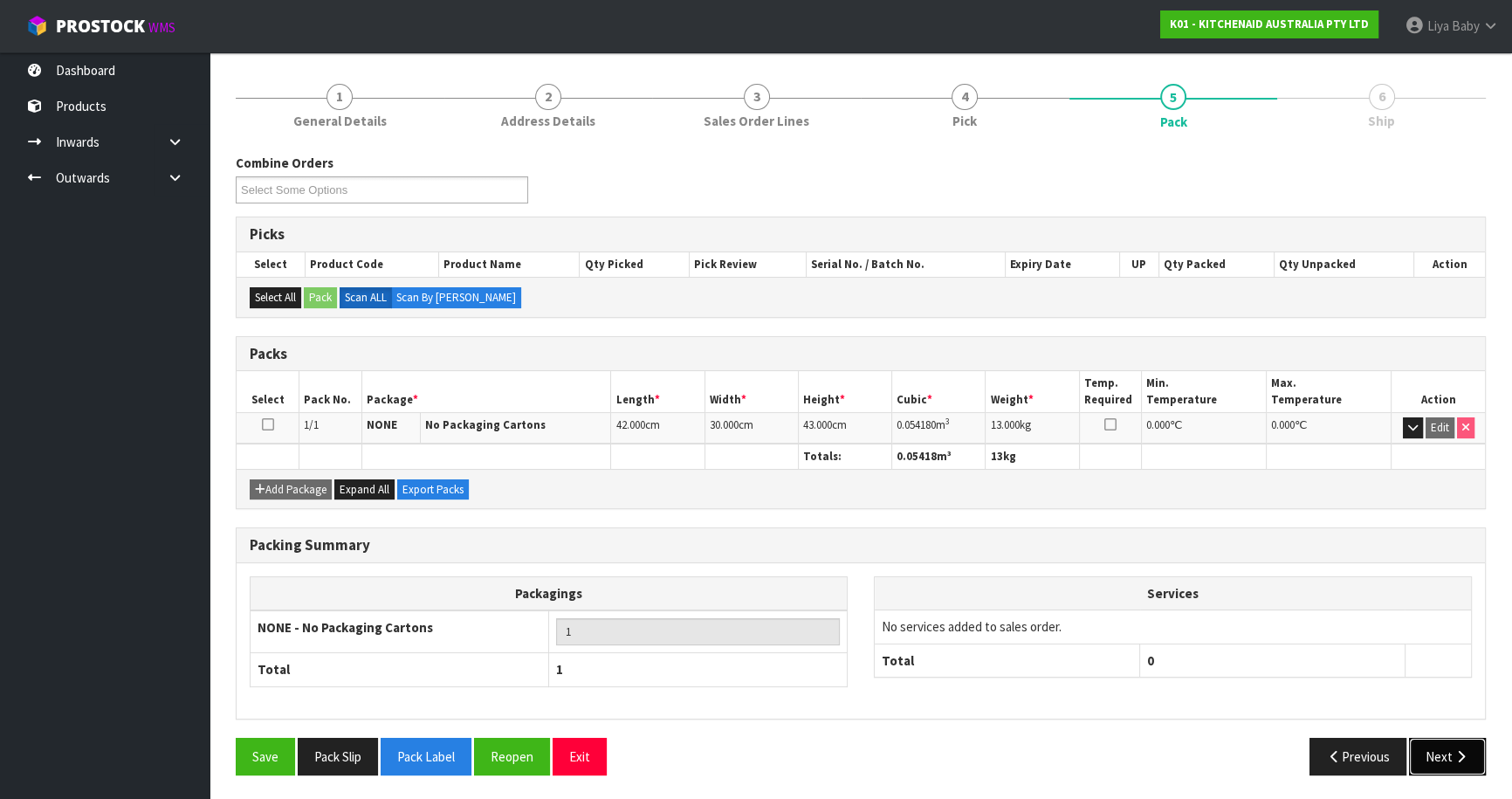
click at [1447, 761] on button "Next" at bounding box center [1447, 756] width 77 height 37
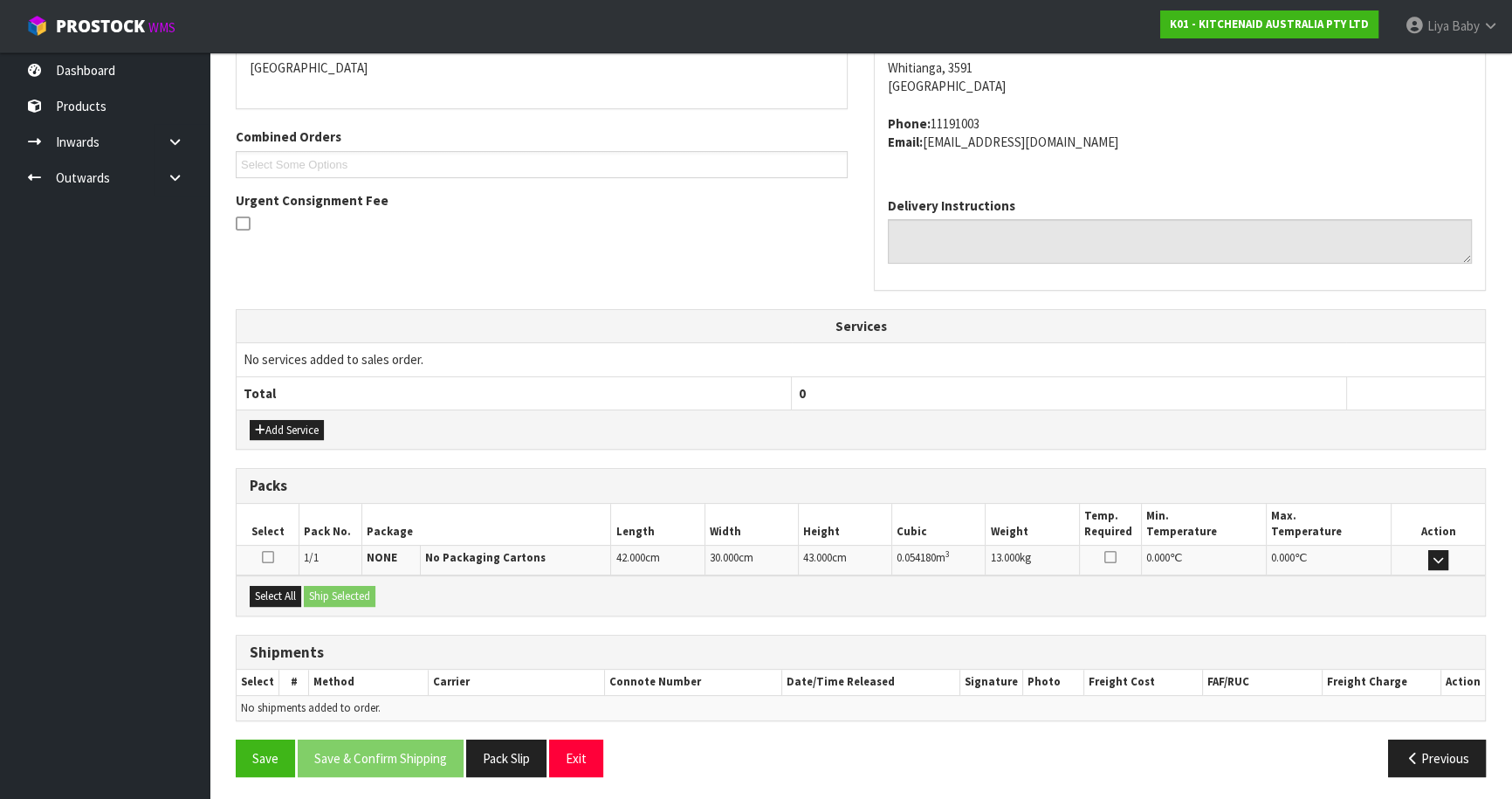
scroll to position [392, 0]
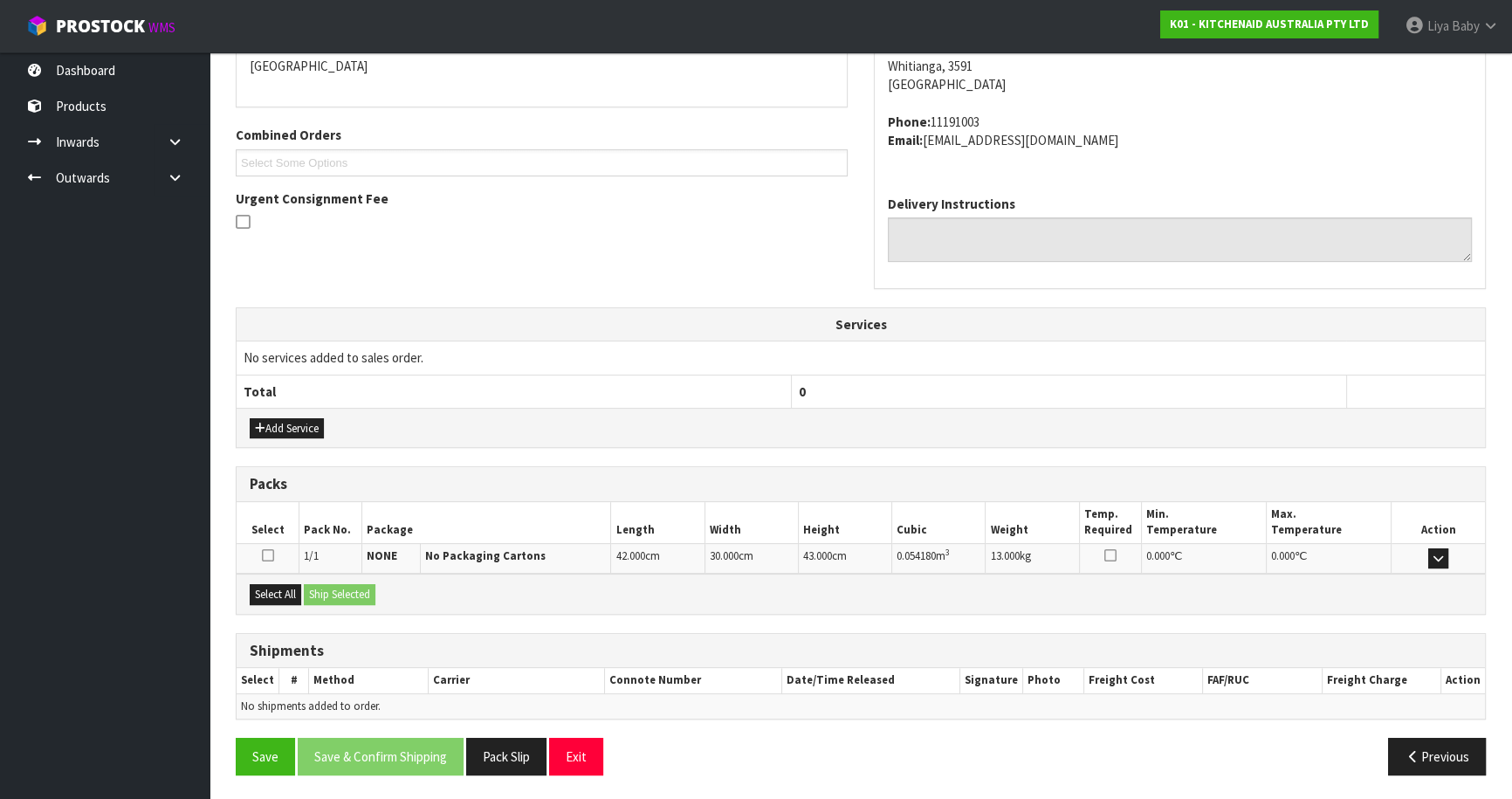
click at [263, 608] on div "Select All Ship Selected" at bounding box center [861, 592] width 1248 height 39
click at [269, 597] on button "Select All" at bounding box center [275, 594] width 52 height 21
click at [332, 585] on button "Ship Selected" at bounding box center [339, 594] width 72 height 21
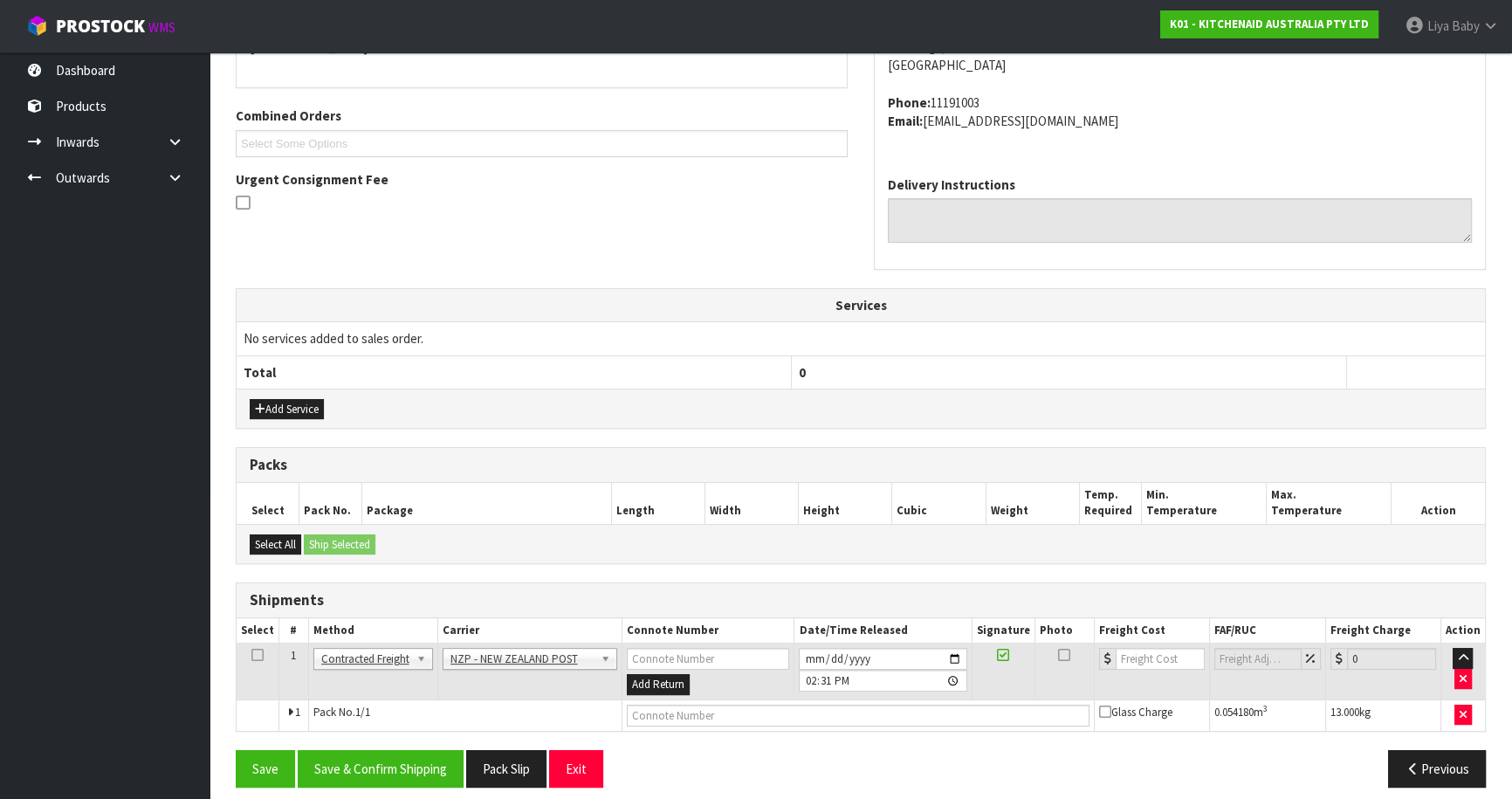
scroll to position [422, 0]
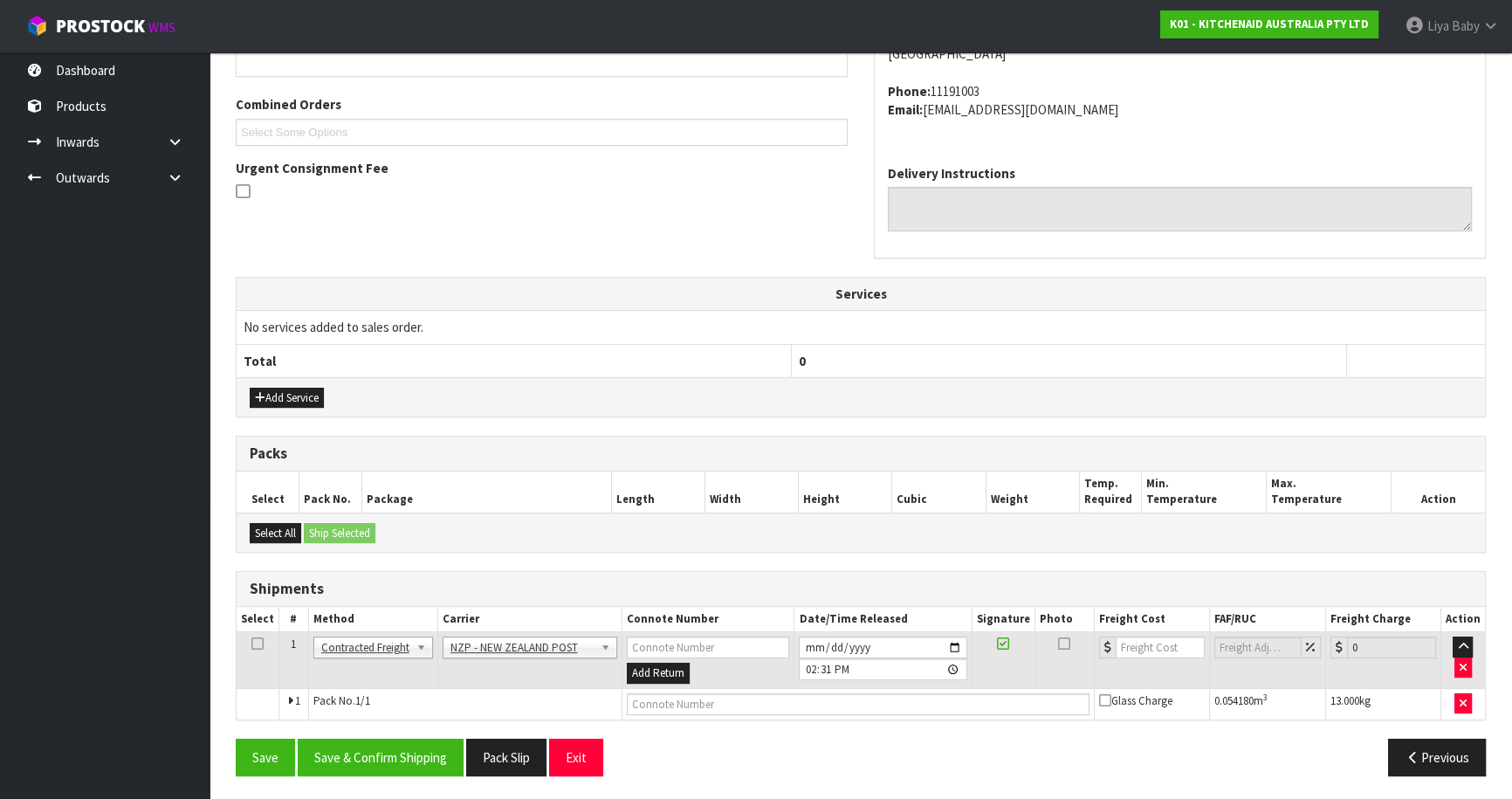
click at [256, 643] on icon at bounding box center [256, 643] width 12 height 1
click at [390, 754] on button "Save & Confirm Shipping" at bounding box center [380, 756] width 166 height 37
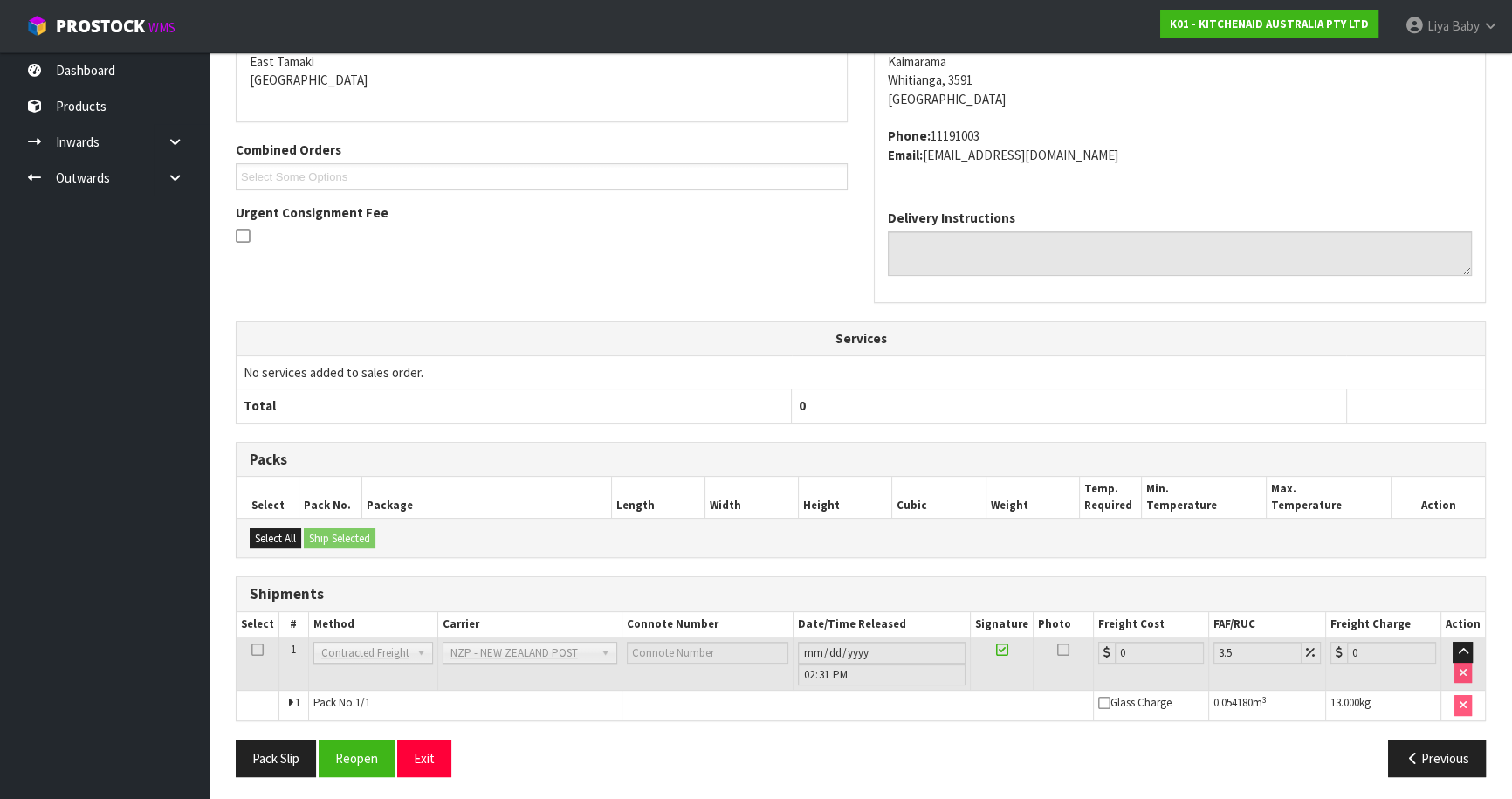
scroll to position [398, 0]
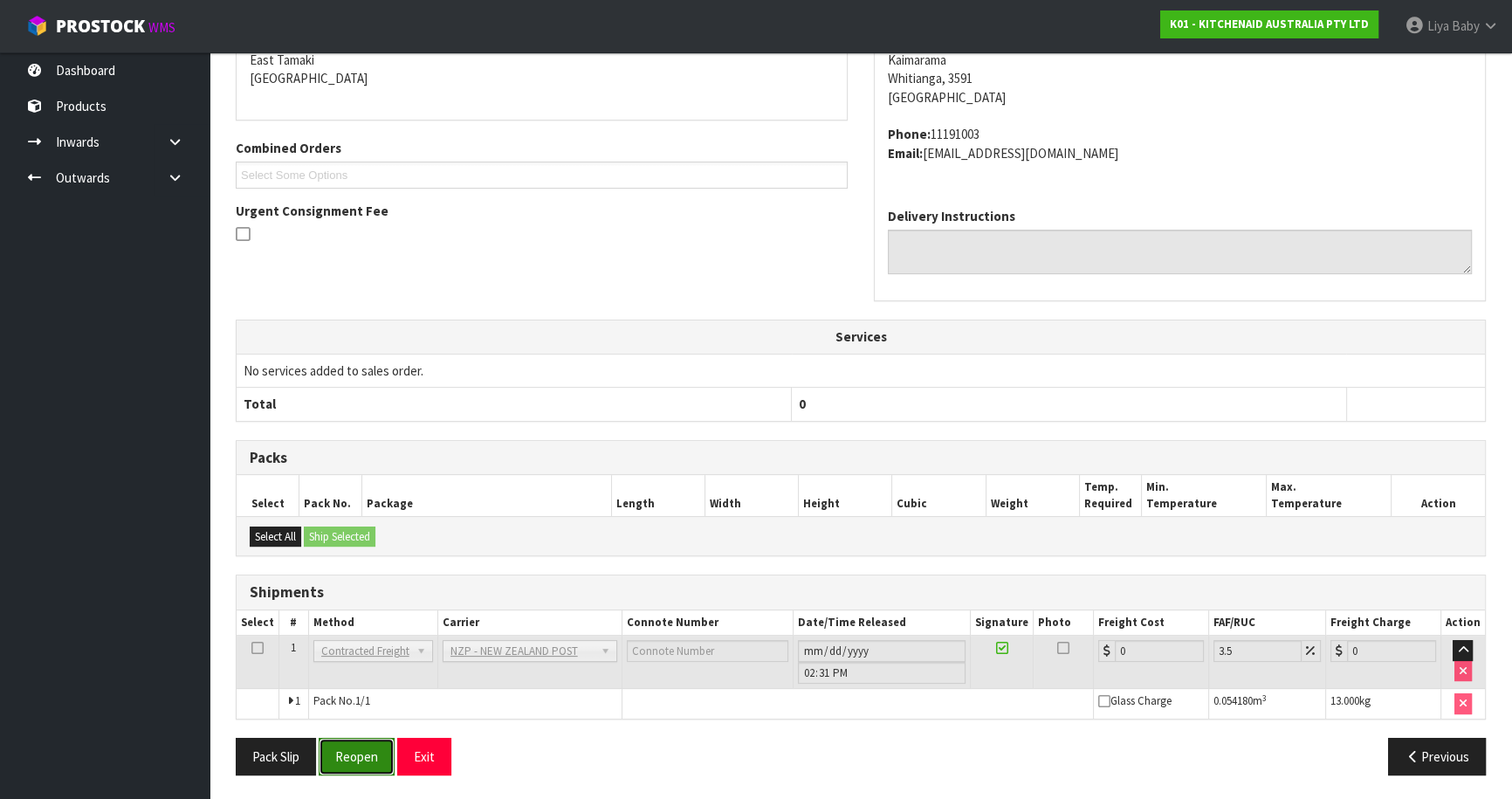
click at [381, 751] on button "Reopen" at bounding box center [357, 756] width 76 height 37
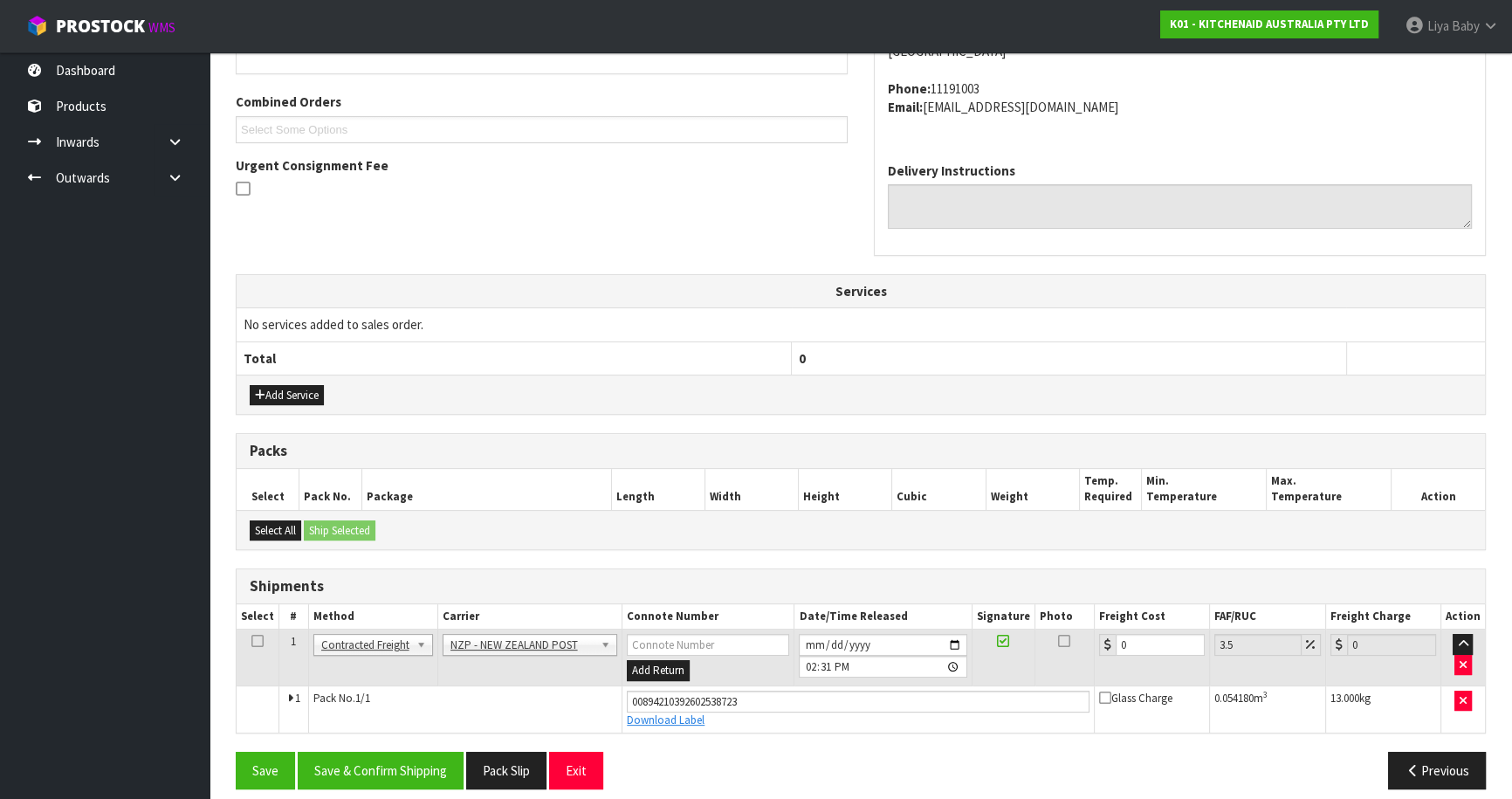
scroll to position [438, 0]
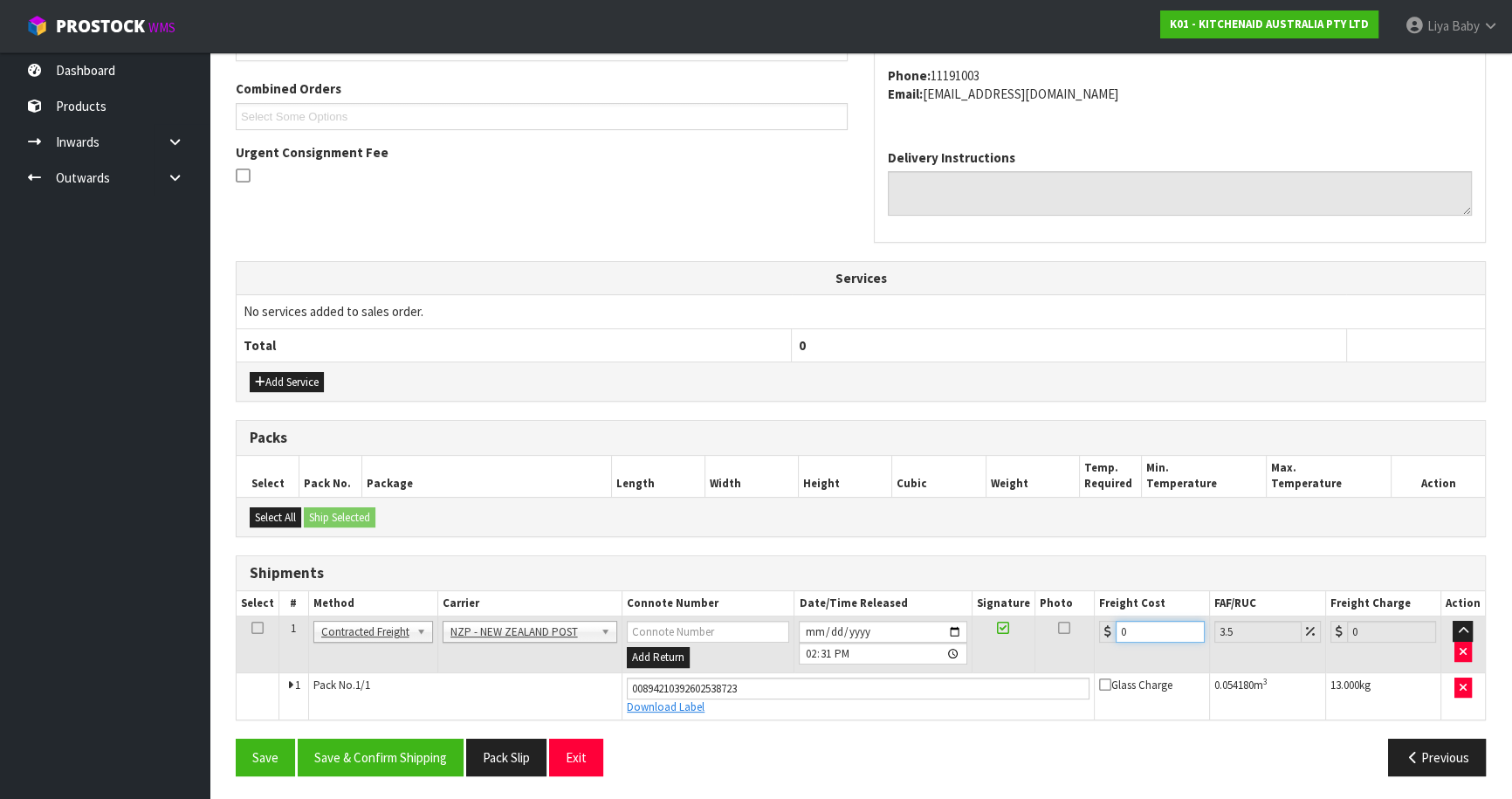
click at [1136, 627] on input "0" at bounding box center [1160, 631] width 89 height 22
click at [256, 629] on icon at bounding box center [256, 628] width 12 height 1
click at [343, 750] on button "Save & Confirm Shipping" at bounding box center [380, 756] width 166 height 37
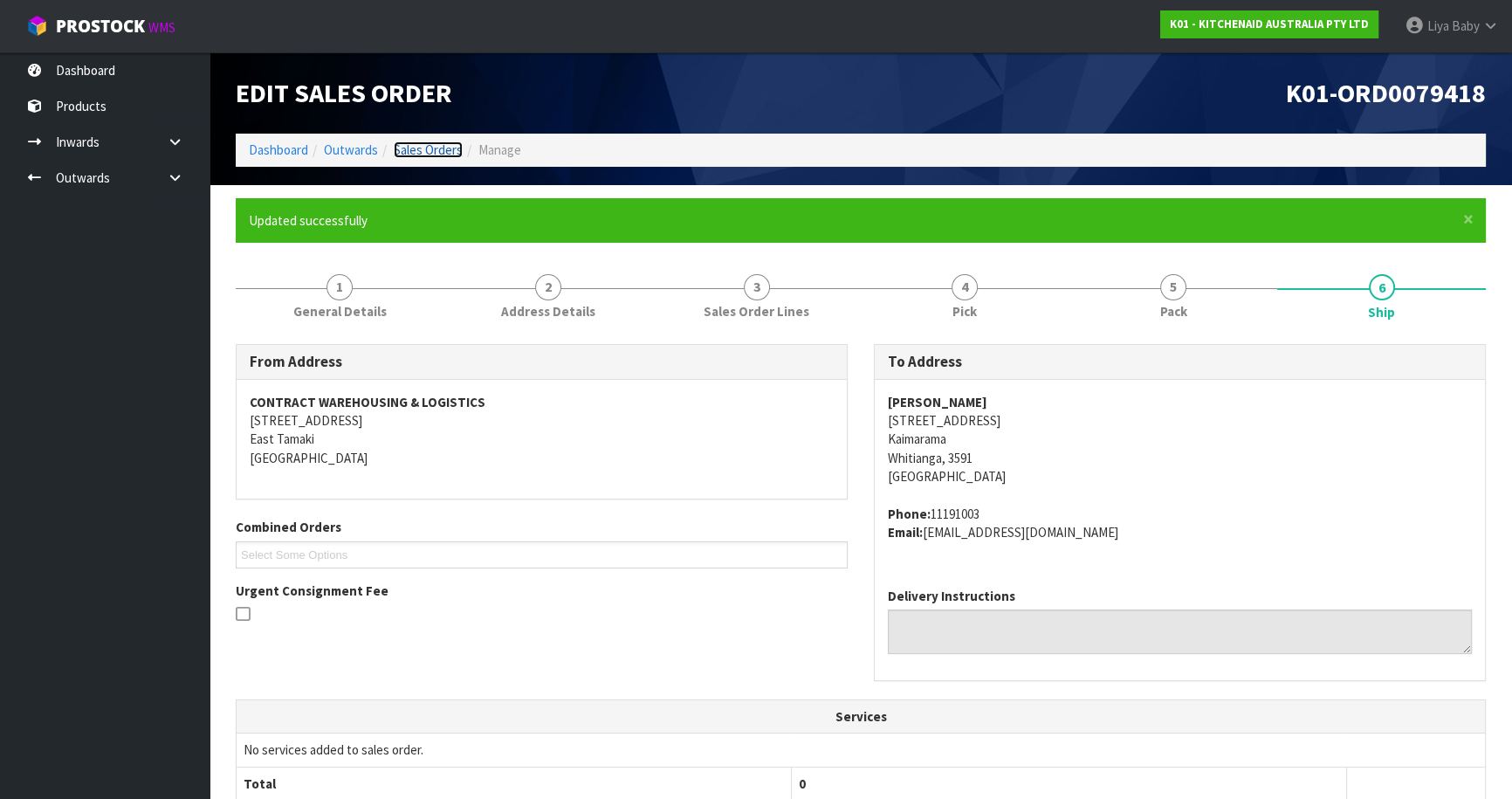
click at [453, 152] on link "Sales Orders" at bounding box center [429, 149] width 69 height 16
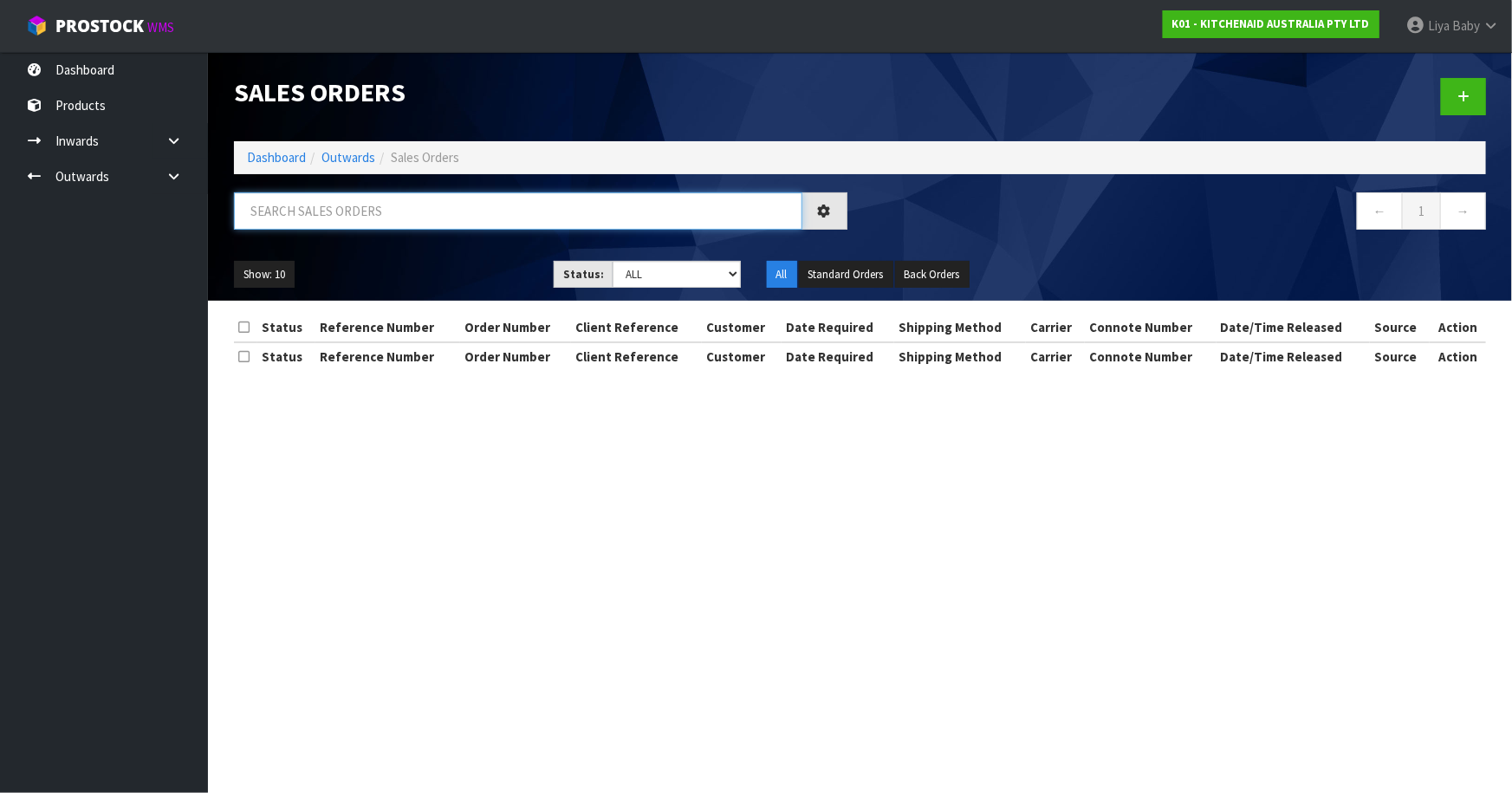
click at [406, 224] on input "text" at bounding box center [518, 210] width 568 height 37
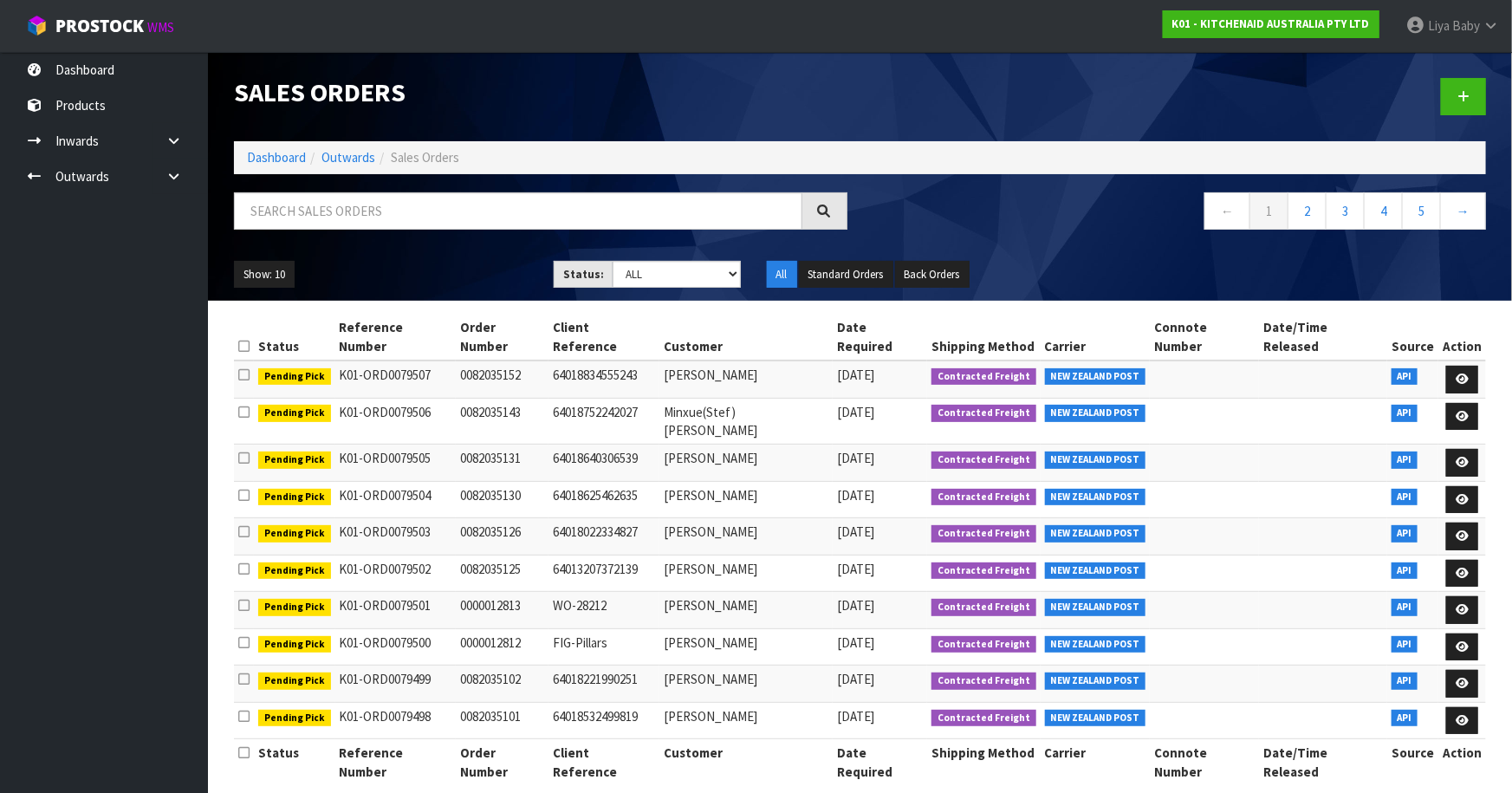
click at [44, 584] on ul "Dashboard Products Categories Serial Numbers Kitsets Packagings Inwards Purchas…" at bounding box center [103, 423] width 208 height 741
click at [64, 69] on link "Dashboard" at bounding box center [103, 70] width 208 height 36
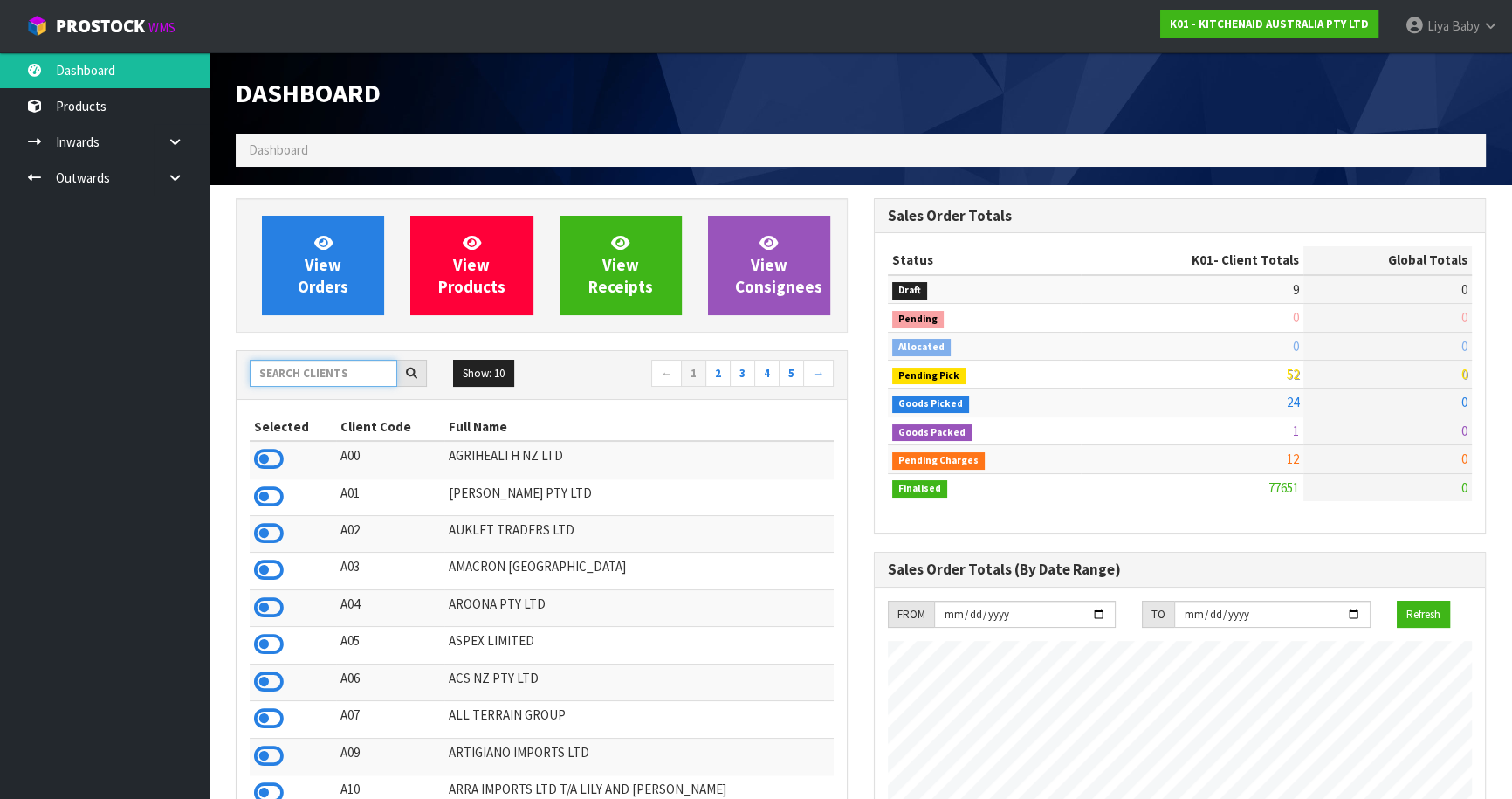
scroll to position [1320, 637]
click at [315, 369] on input "text" at bounding box center [323, 373] width 148 height 27
click at [324, 379] on input "text" at bounding box center [323, 373] width 148 height 27
click at [313, 376] on input "text" at bounding box center [323, 373] width 148 height 27
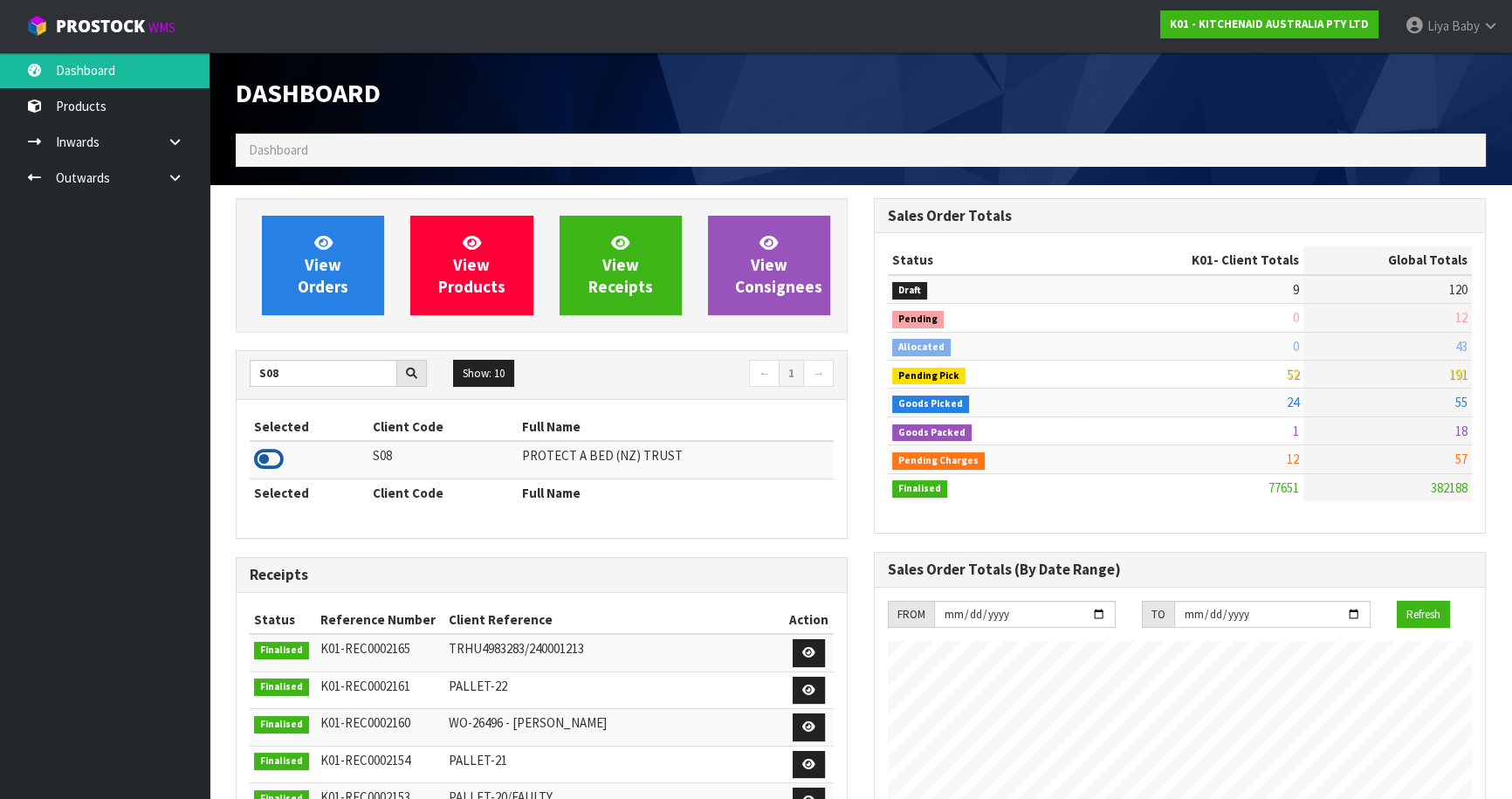
click at [271, 462] on icon at bounding box center [268, 458] width 30 height 26
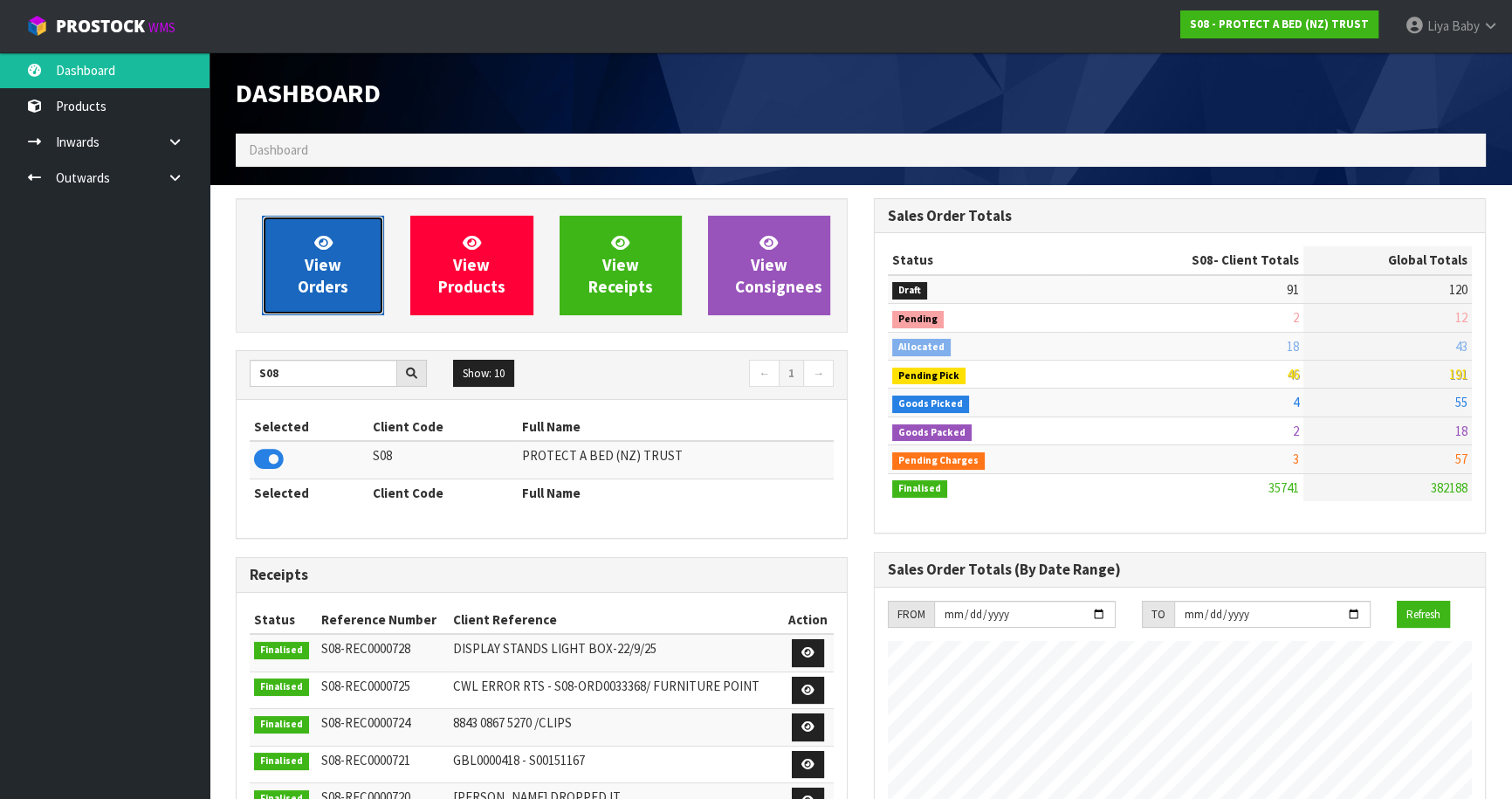
click at [289, 296] on link "View Orders" at bounding box center [323, 265] width 122 height 100
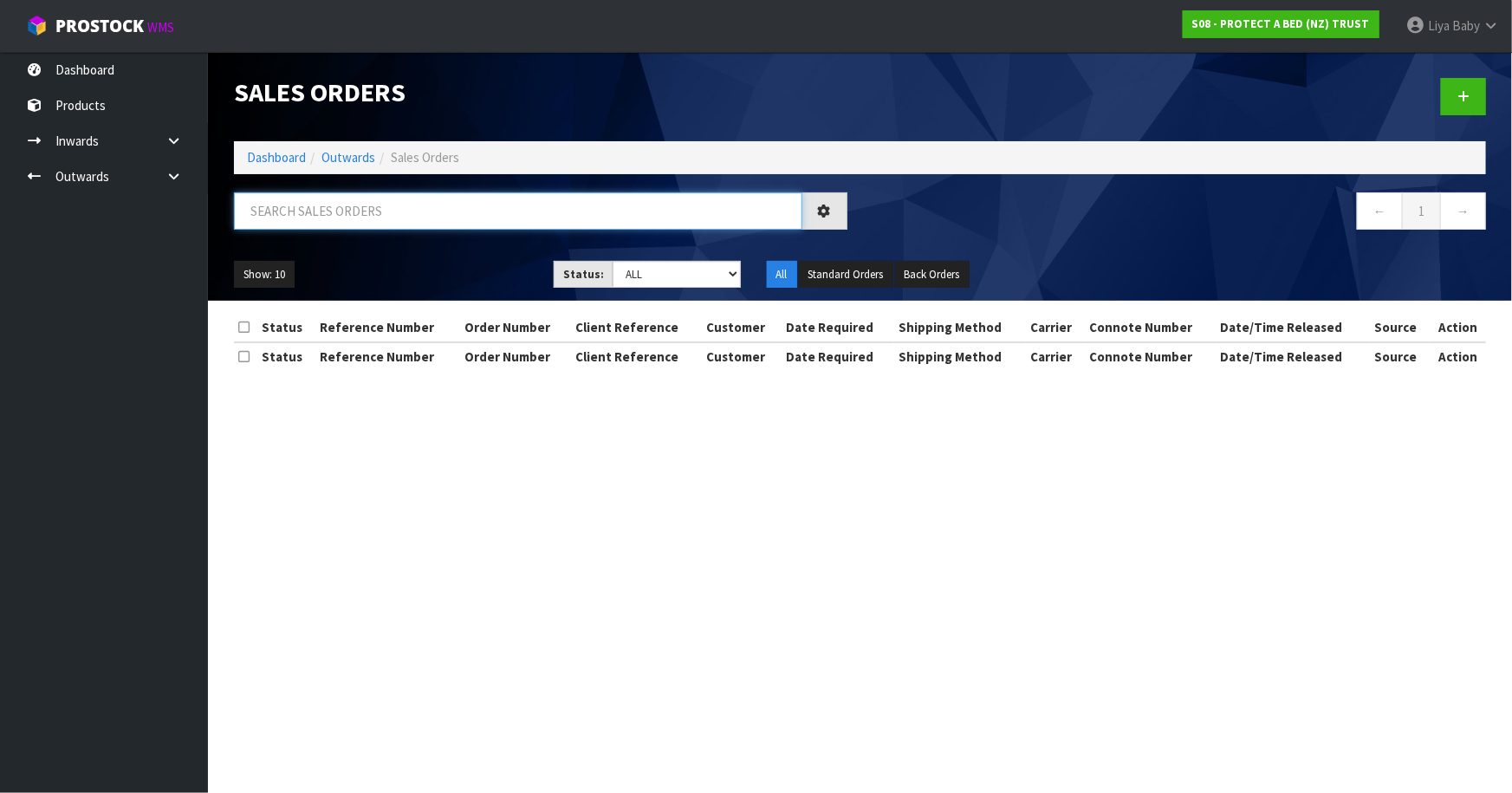
click at [443, 210] on input "text" at bounding box center [518, 210] width 568 height 37
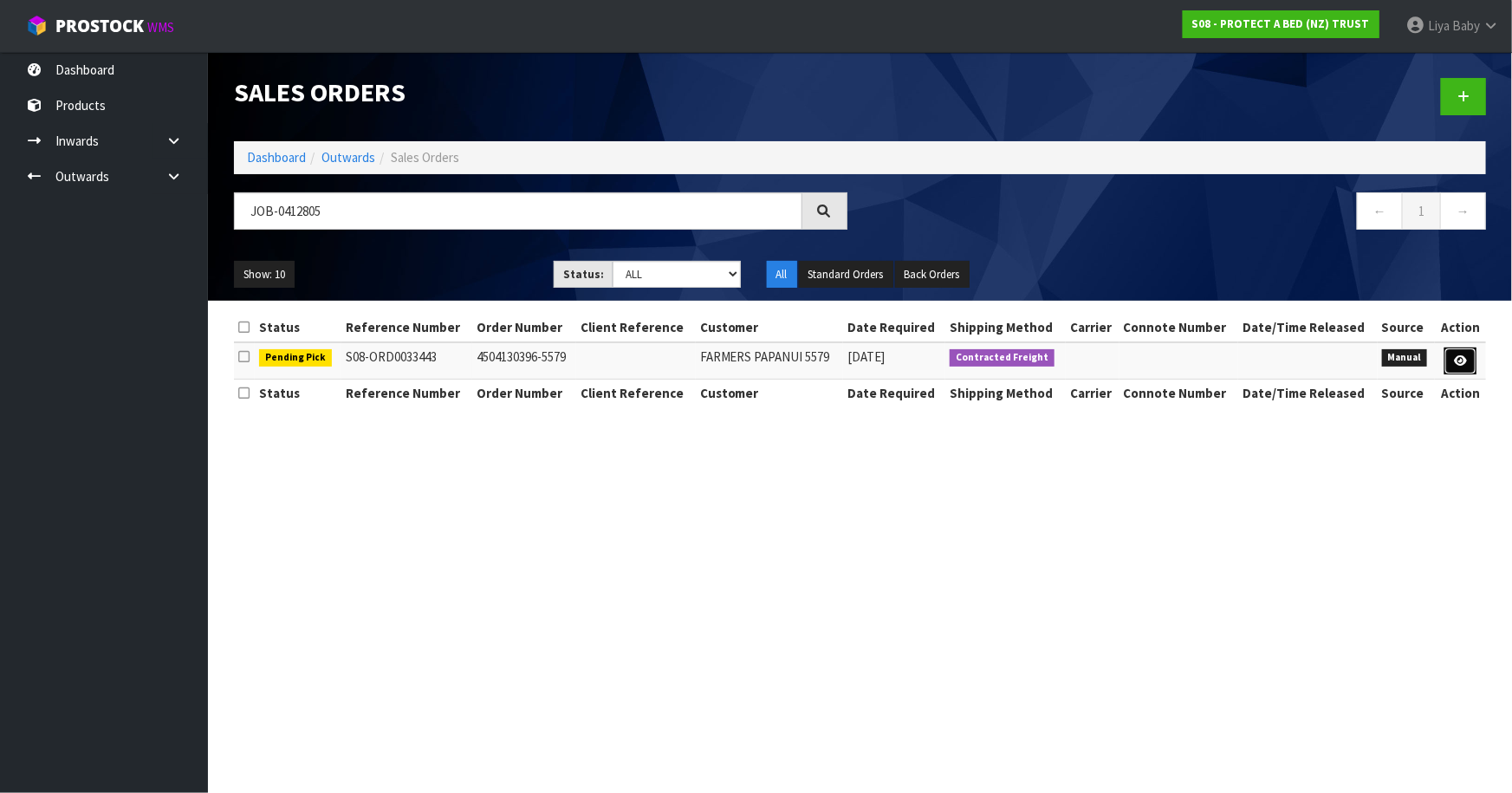
click at [1460, 358] on icon at bounding box center [1461, 361] width 13 height 12
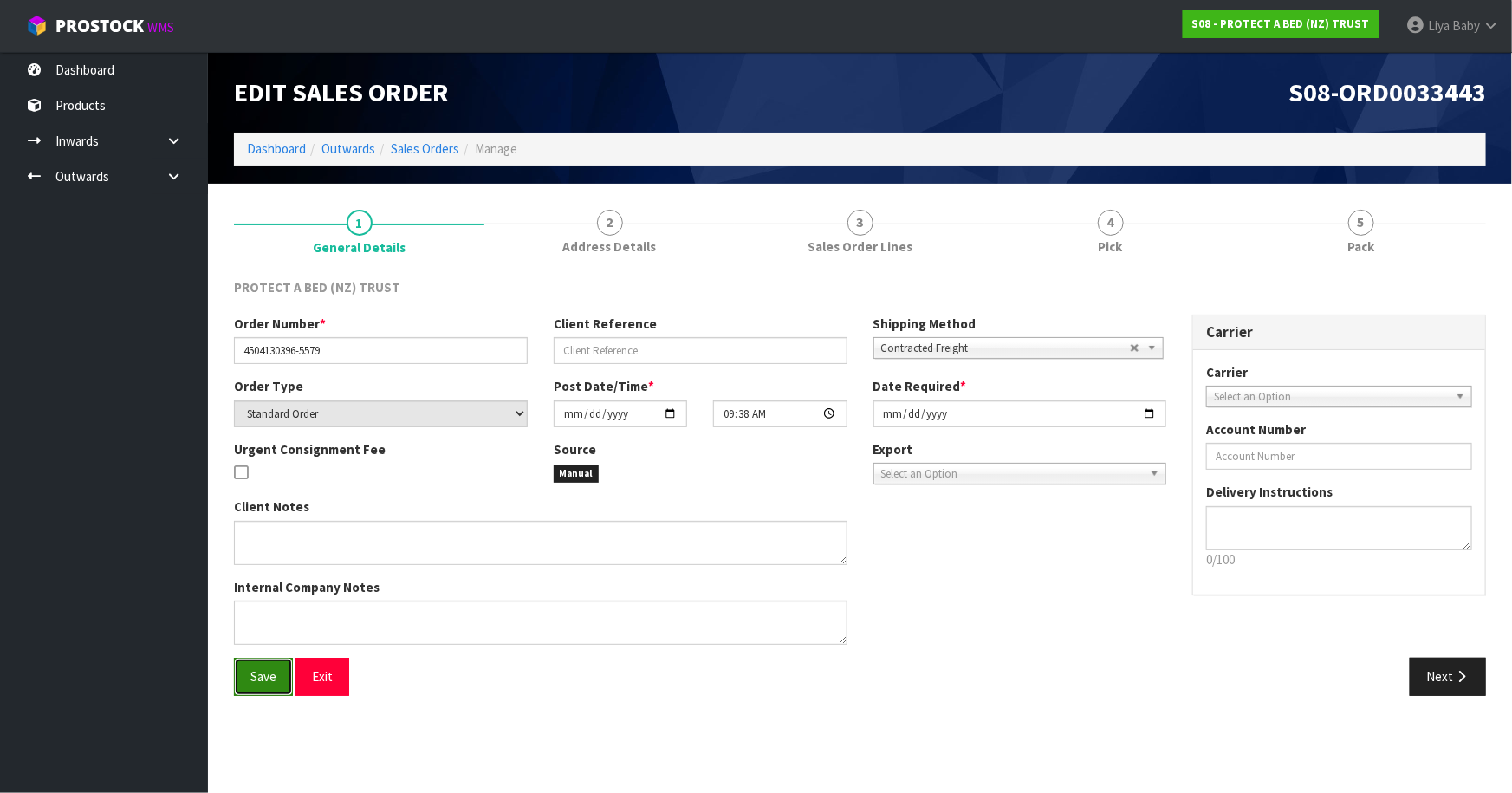
click at [262, 677] on span "Save" at bounding box center [263, 676] width 26 height 16
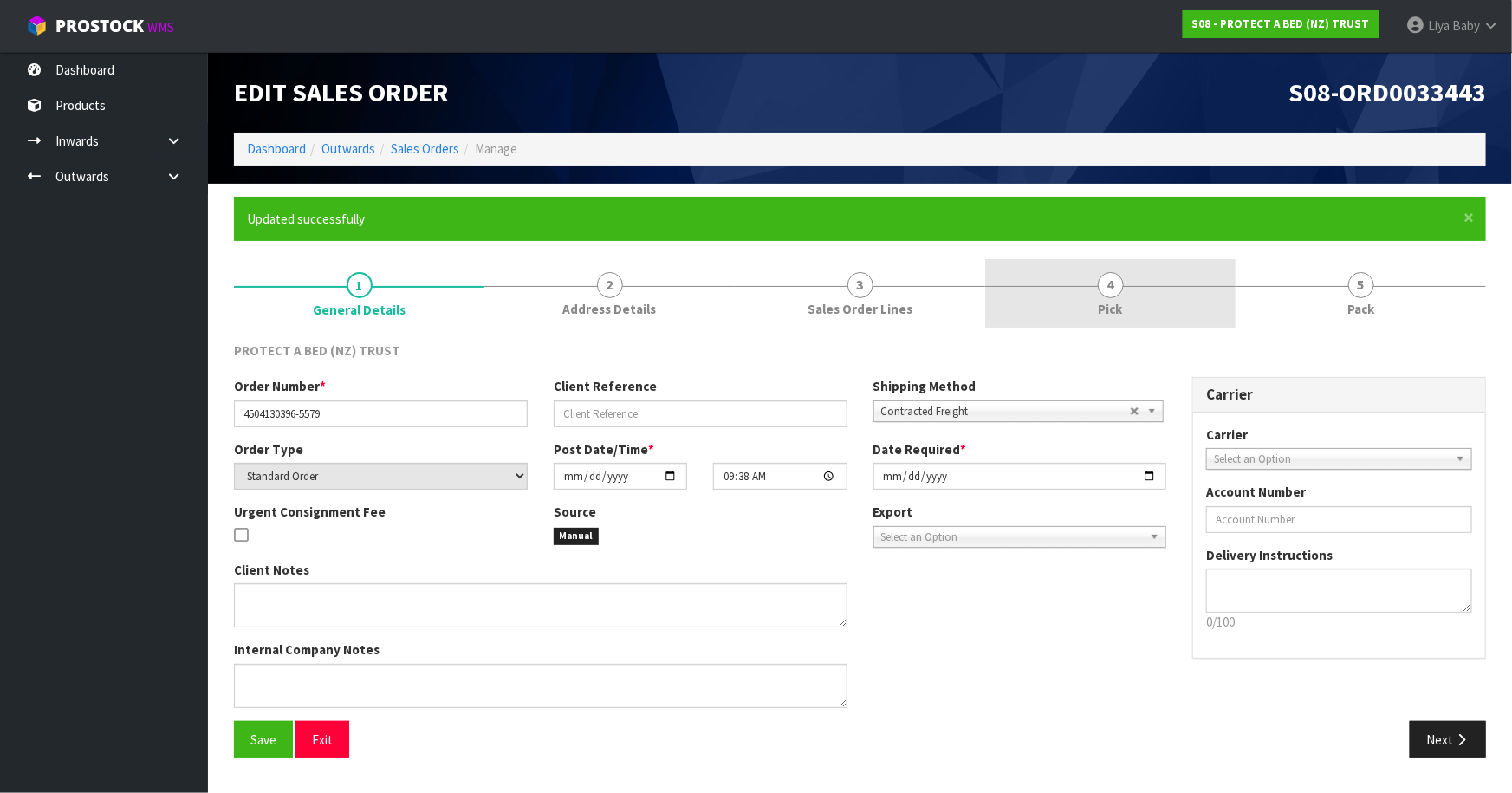
click at [1123, 278] on link "4 Pick" at bounding box center [1110, 293] width 250 height 68
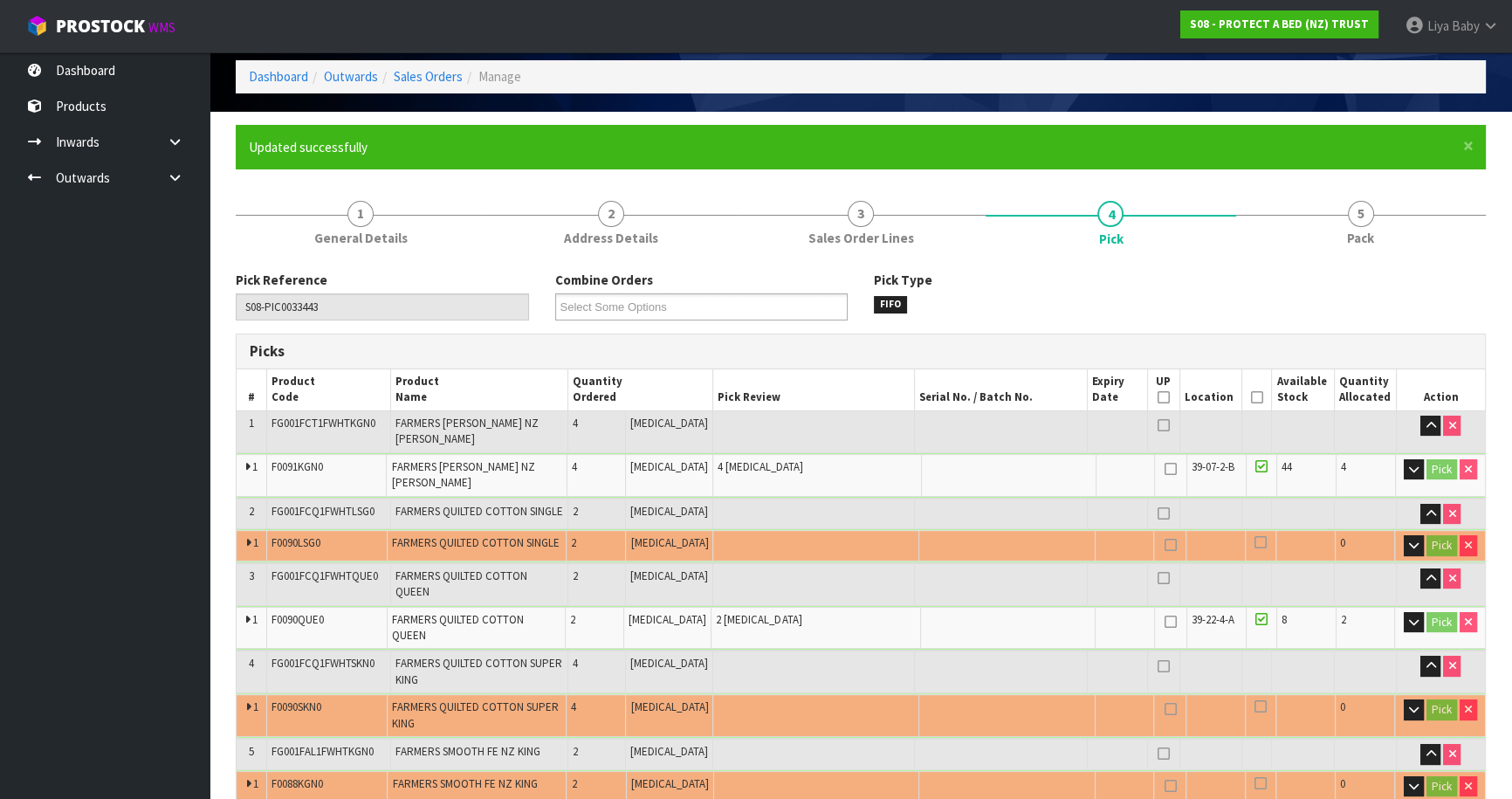
scroll to position [158, 0]
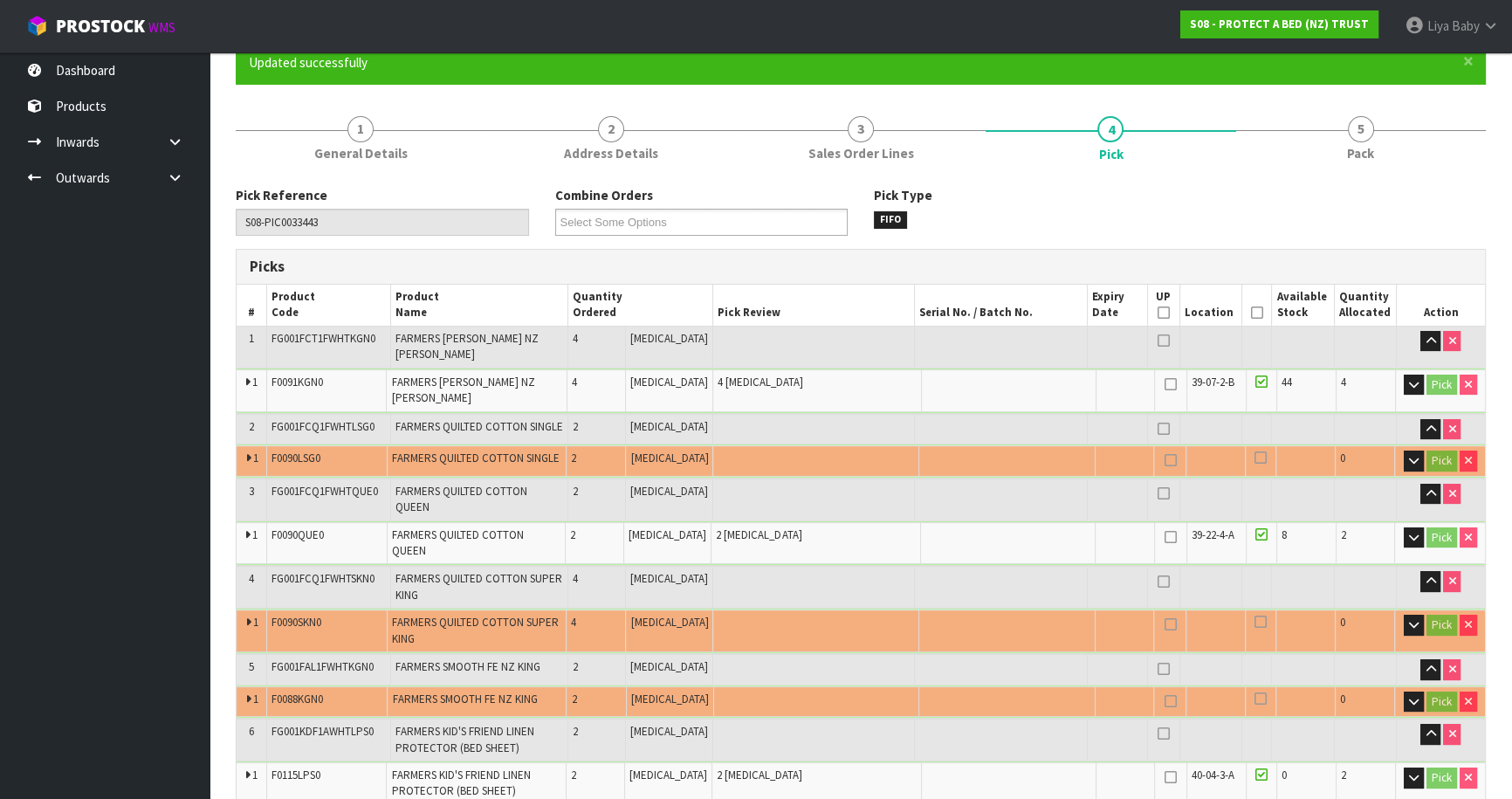
click at [1254, 313] on icon at bounding box center [1257, 313] width 12 height 1
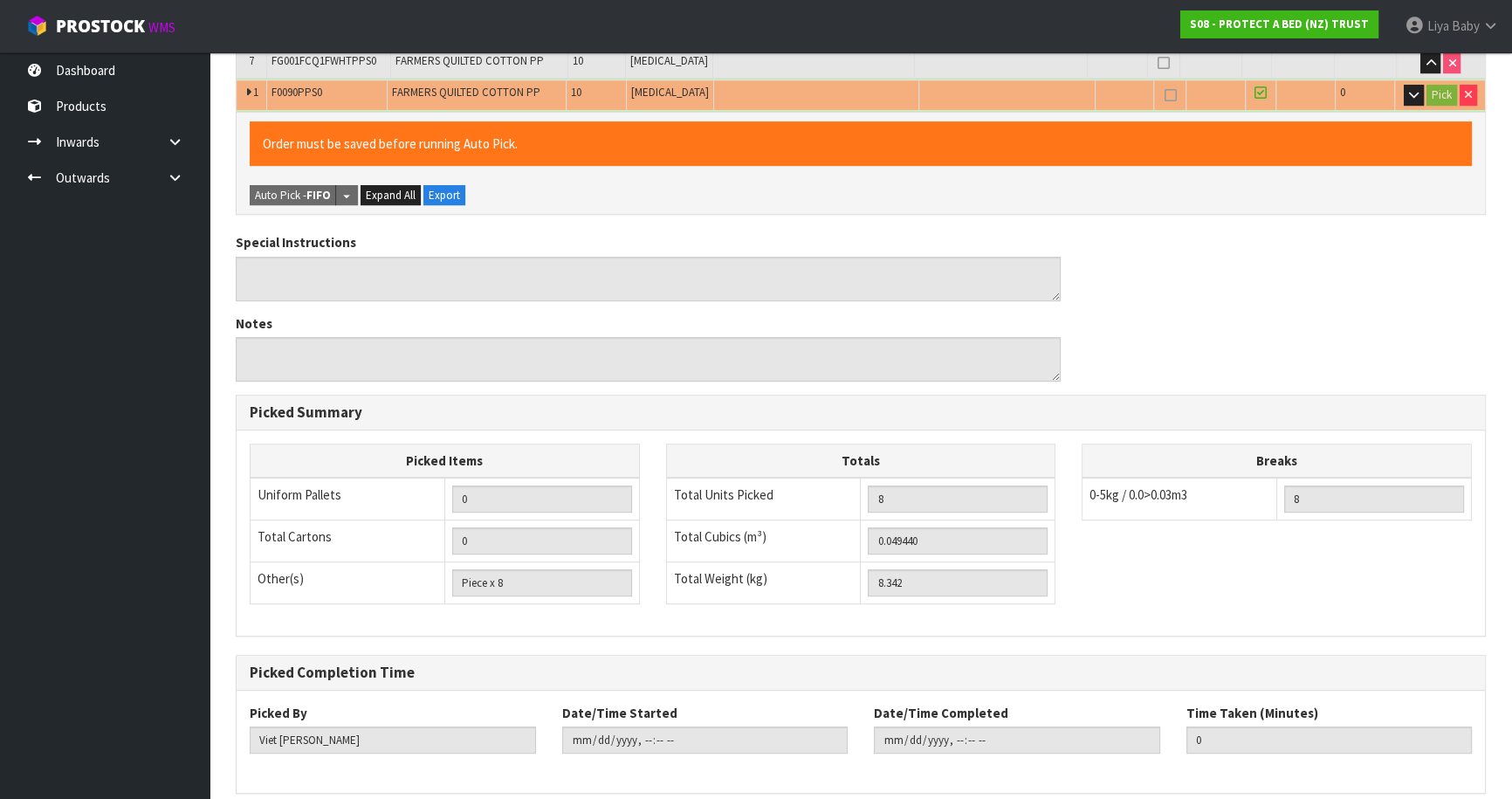
scroll to position [939, 0]
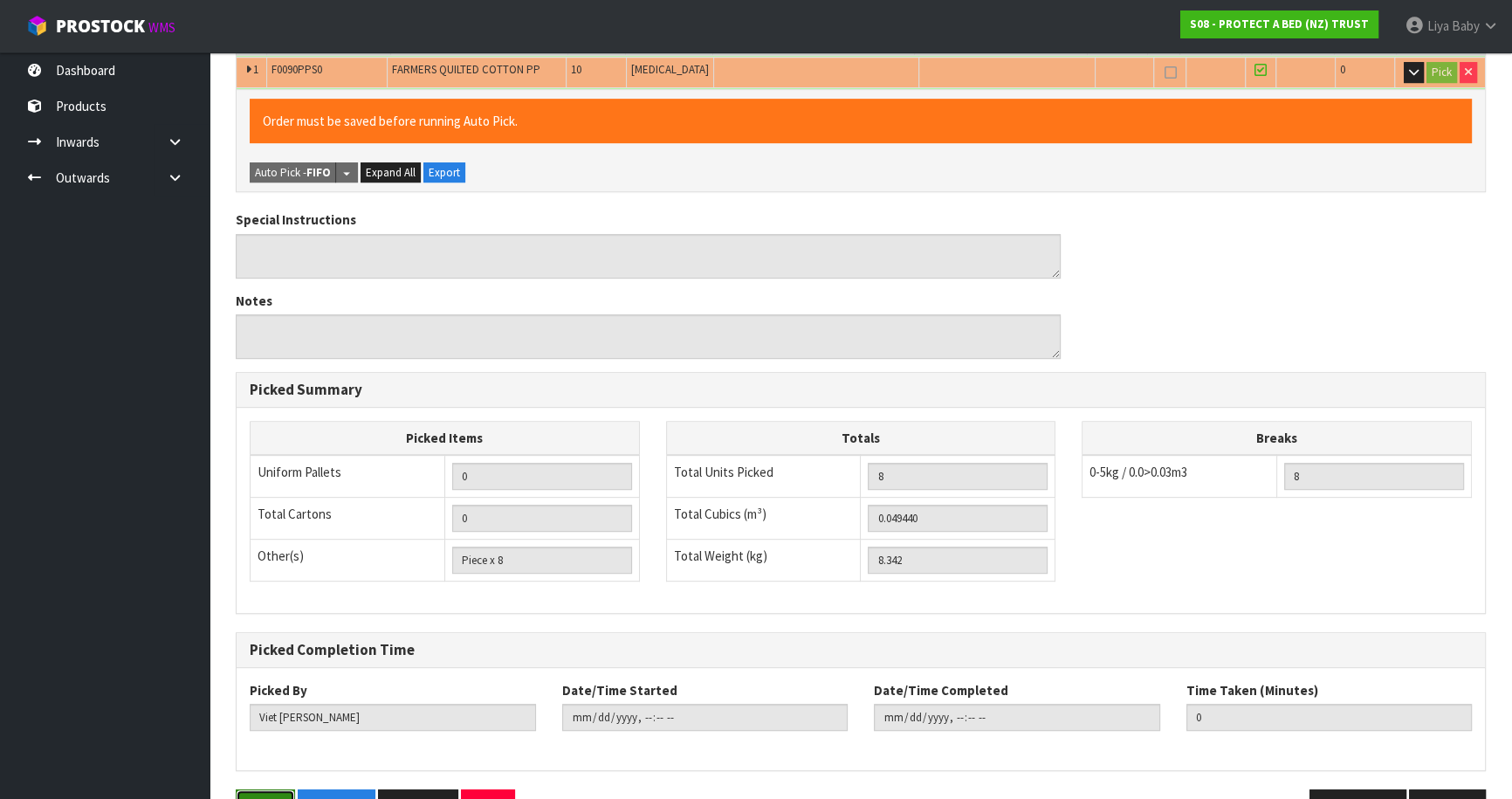
click at [275, 789] on button "Save" at bounding box center [265, 807] width 60 height 37
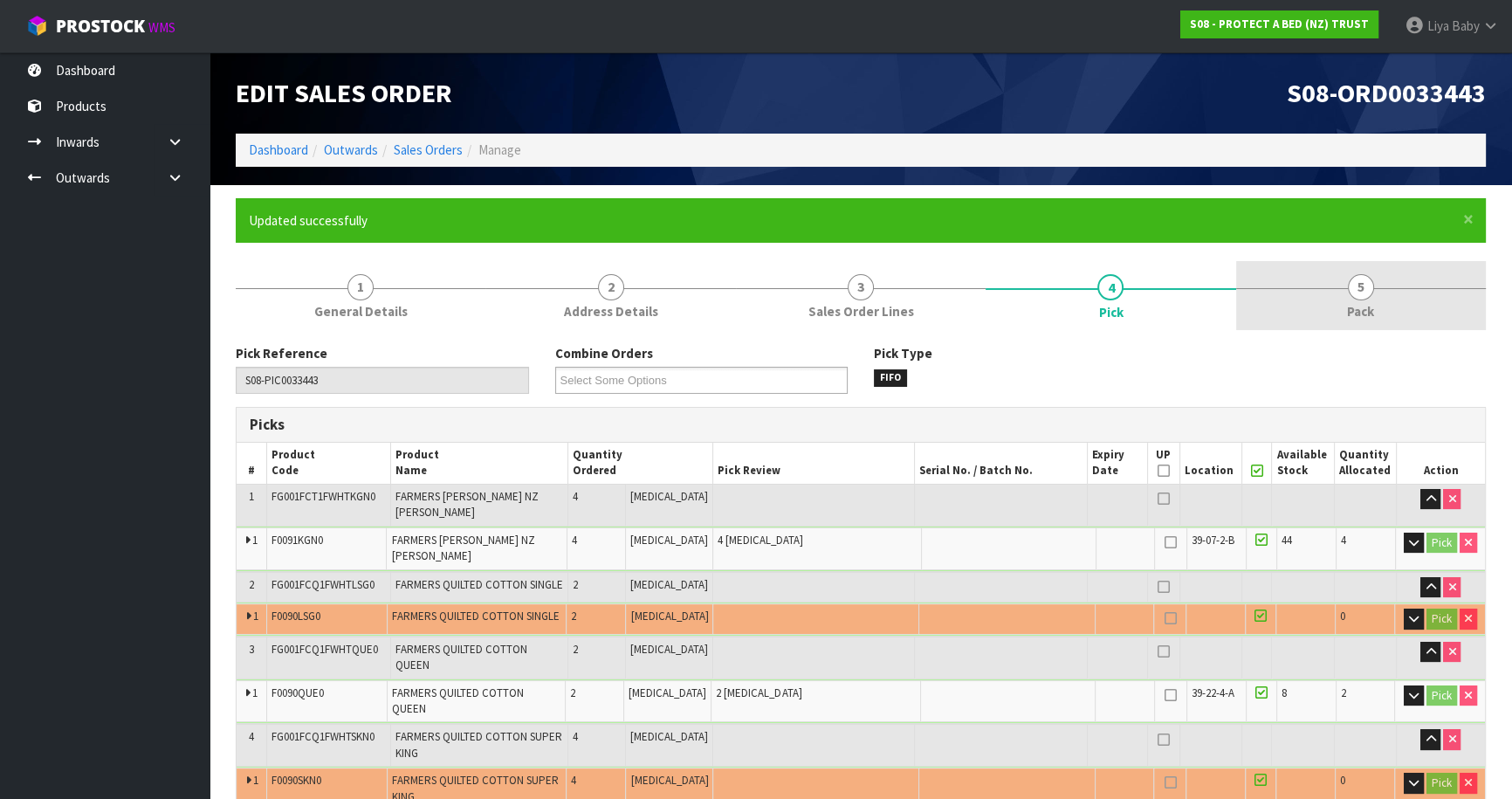
click at [1340, 284] on link "5 Pack" at bounding box center [1361, 295] width 250 height 69
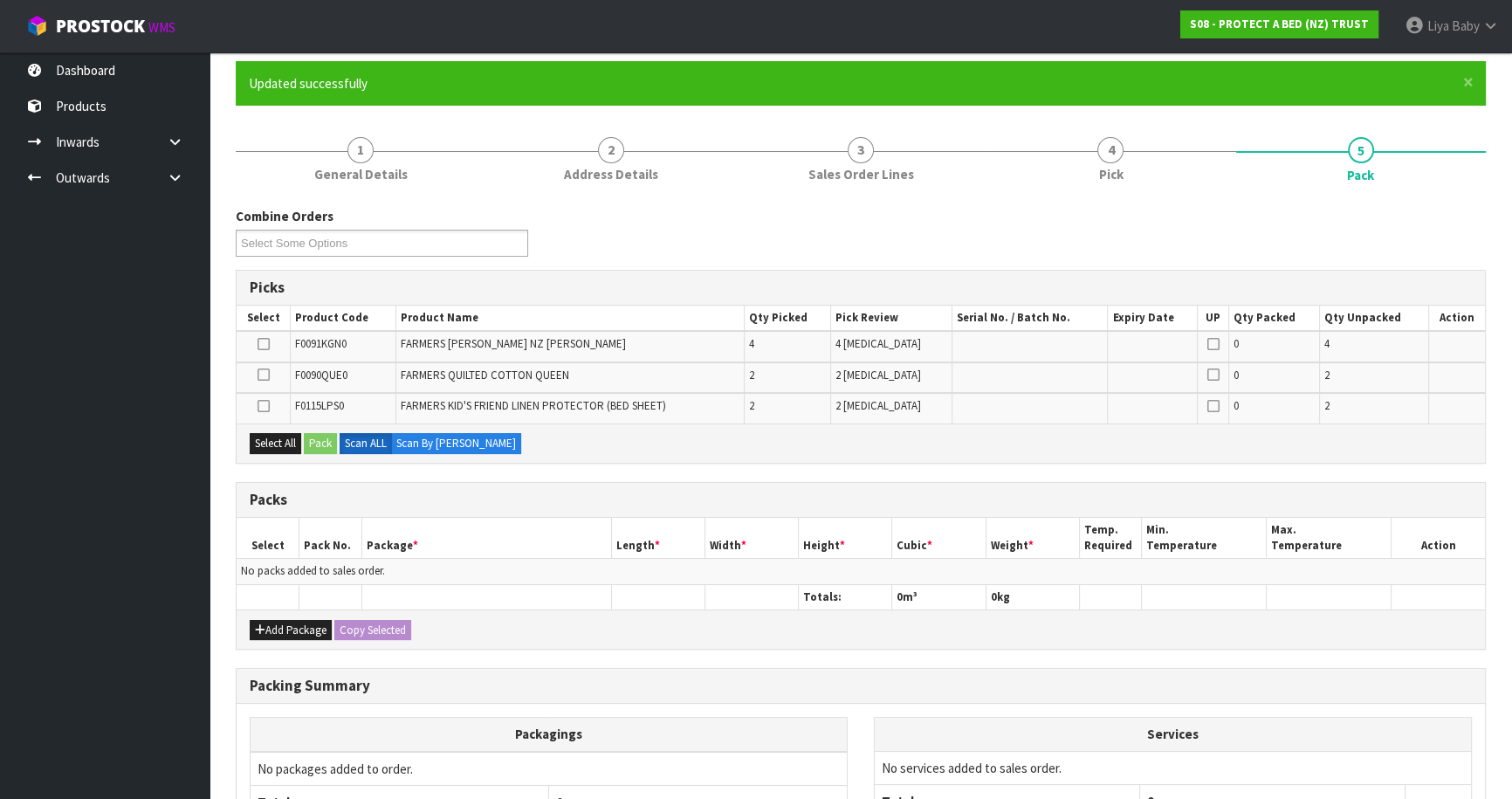
scroll to position [307, 0]
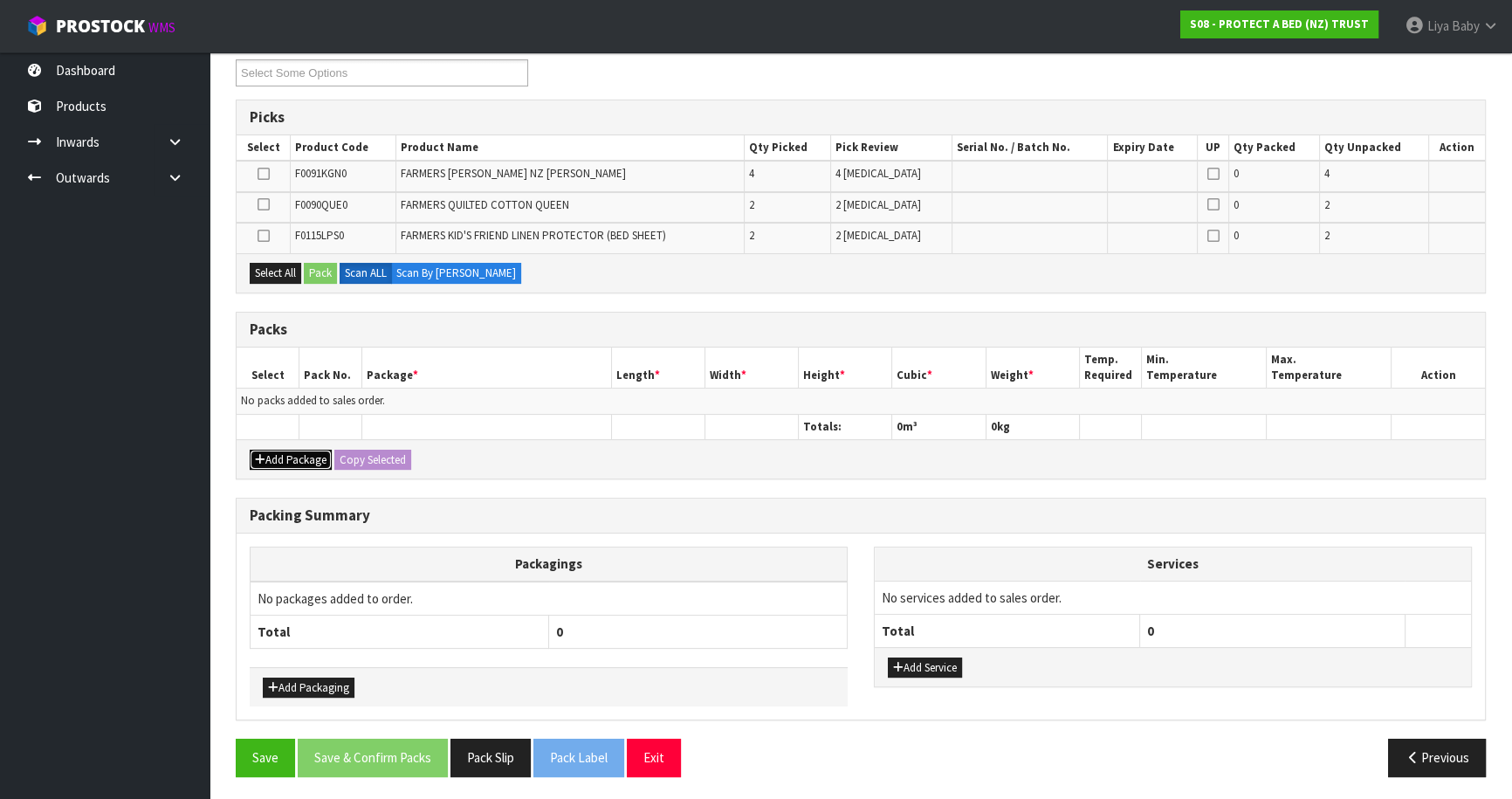
click at [277, 449] on button "Add Package" at bounding box center [291, 459] width 82 height 21
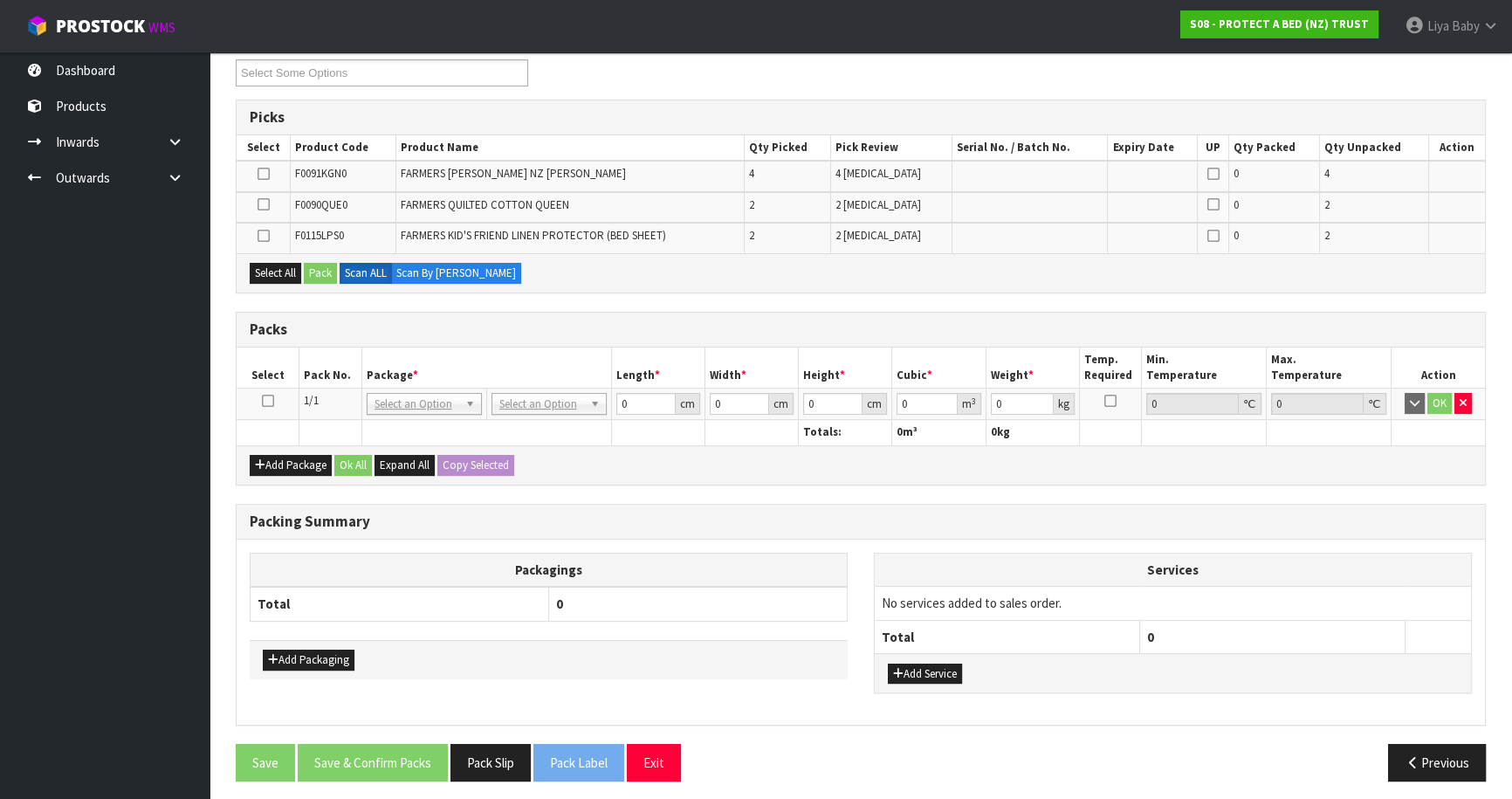
click at [270, 400] on icon at bounding box center [267, 400] width 12 height 1
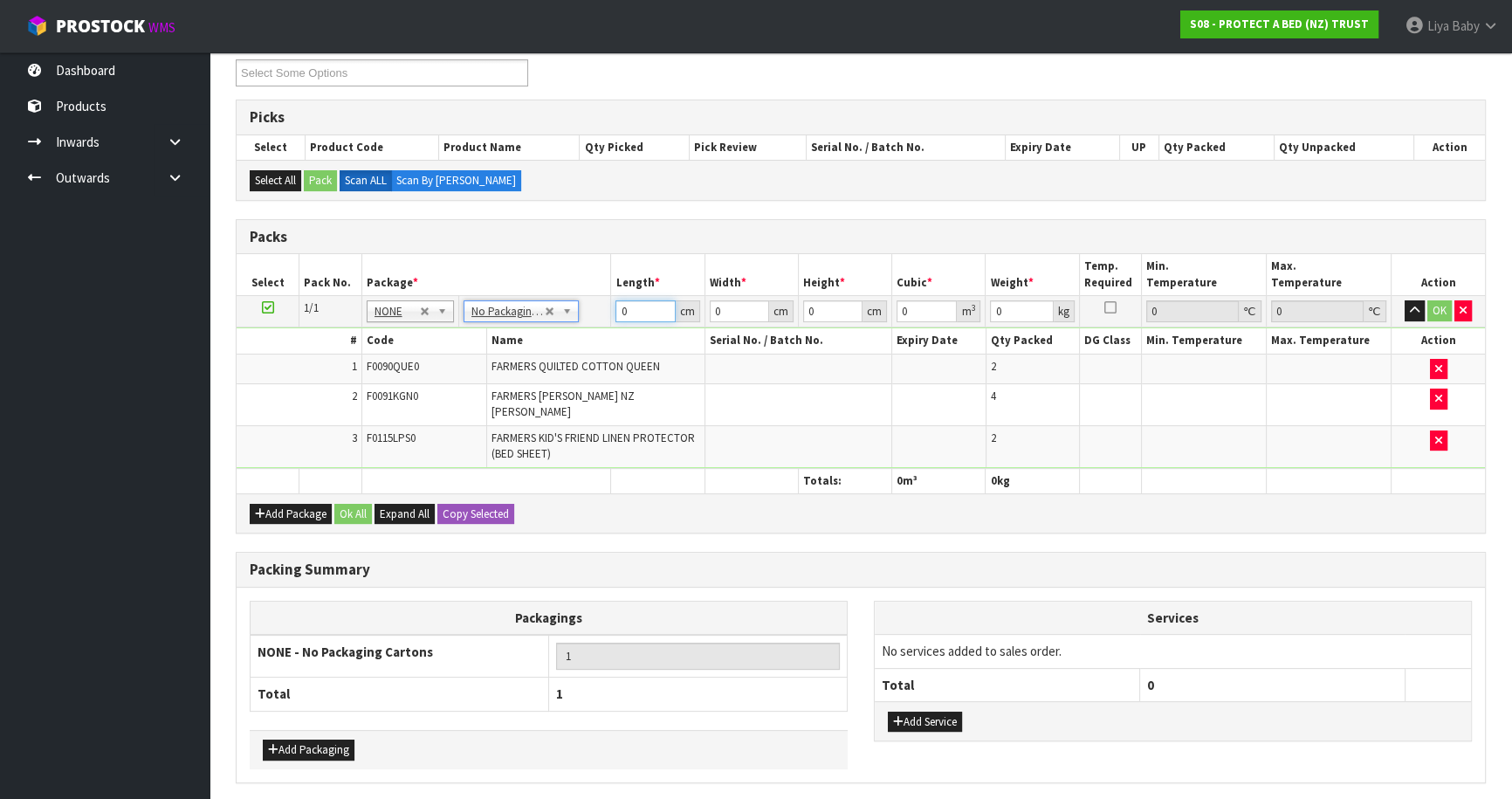
click at [637, 314] on input "0" at bounding box center [645, 311] width 60 height 22
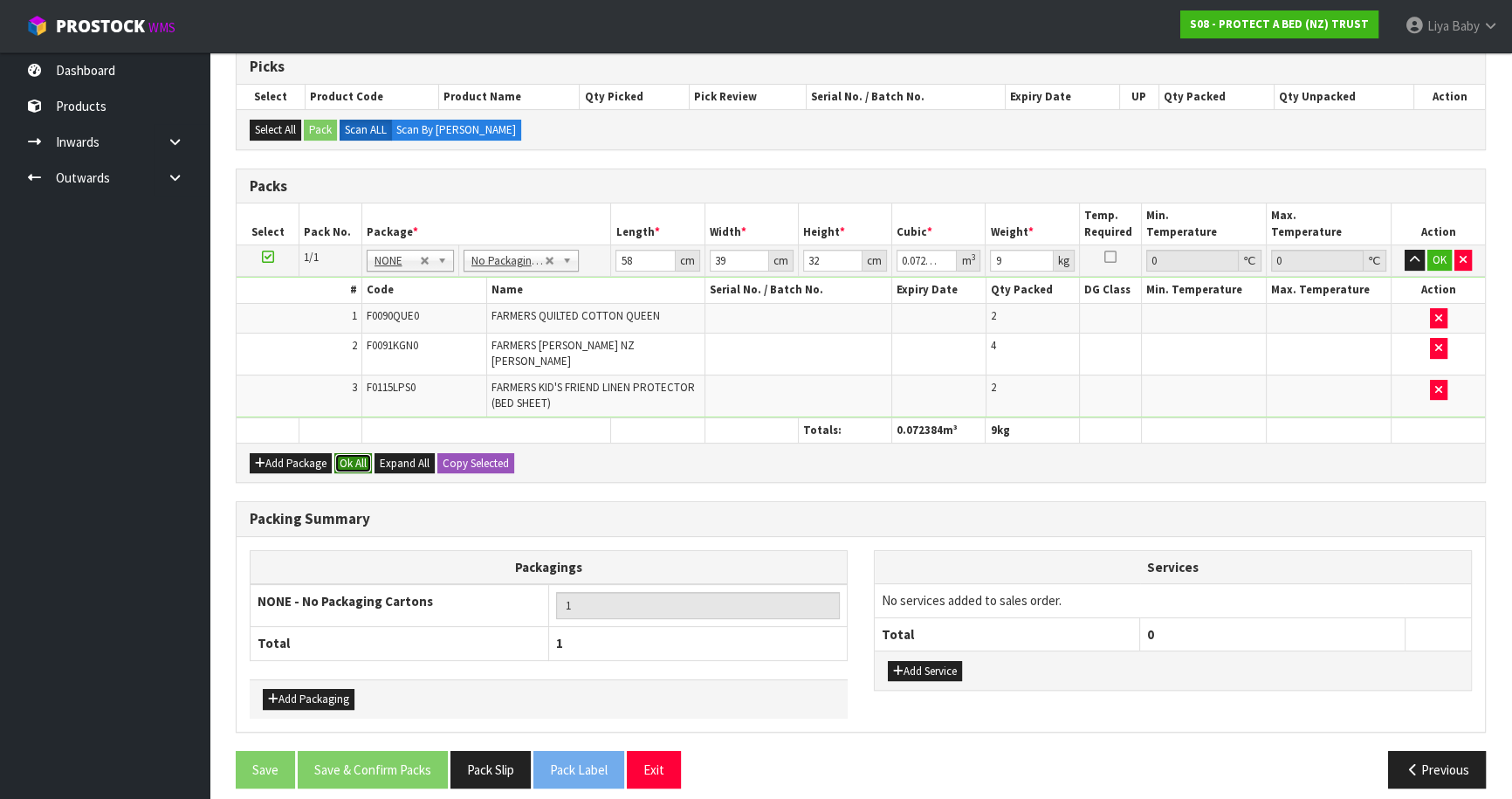
click at [361, 453] on button "Ok All" at bounding box center [352, 463] width 37 height 21
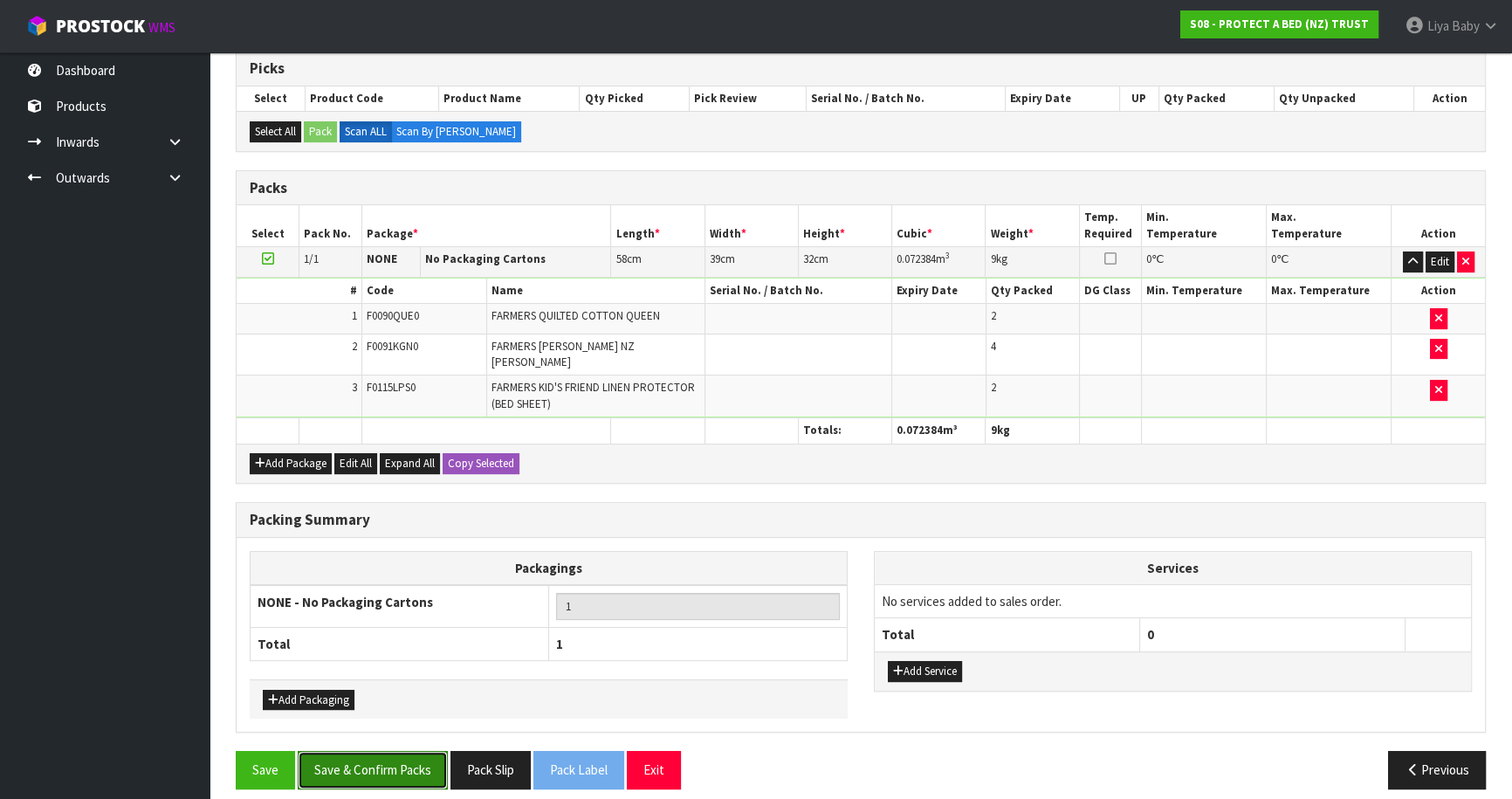
click at [376, 751] on button "Save & Confirm Packs" at bounding box center [373, 769] width 150 height 37
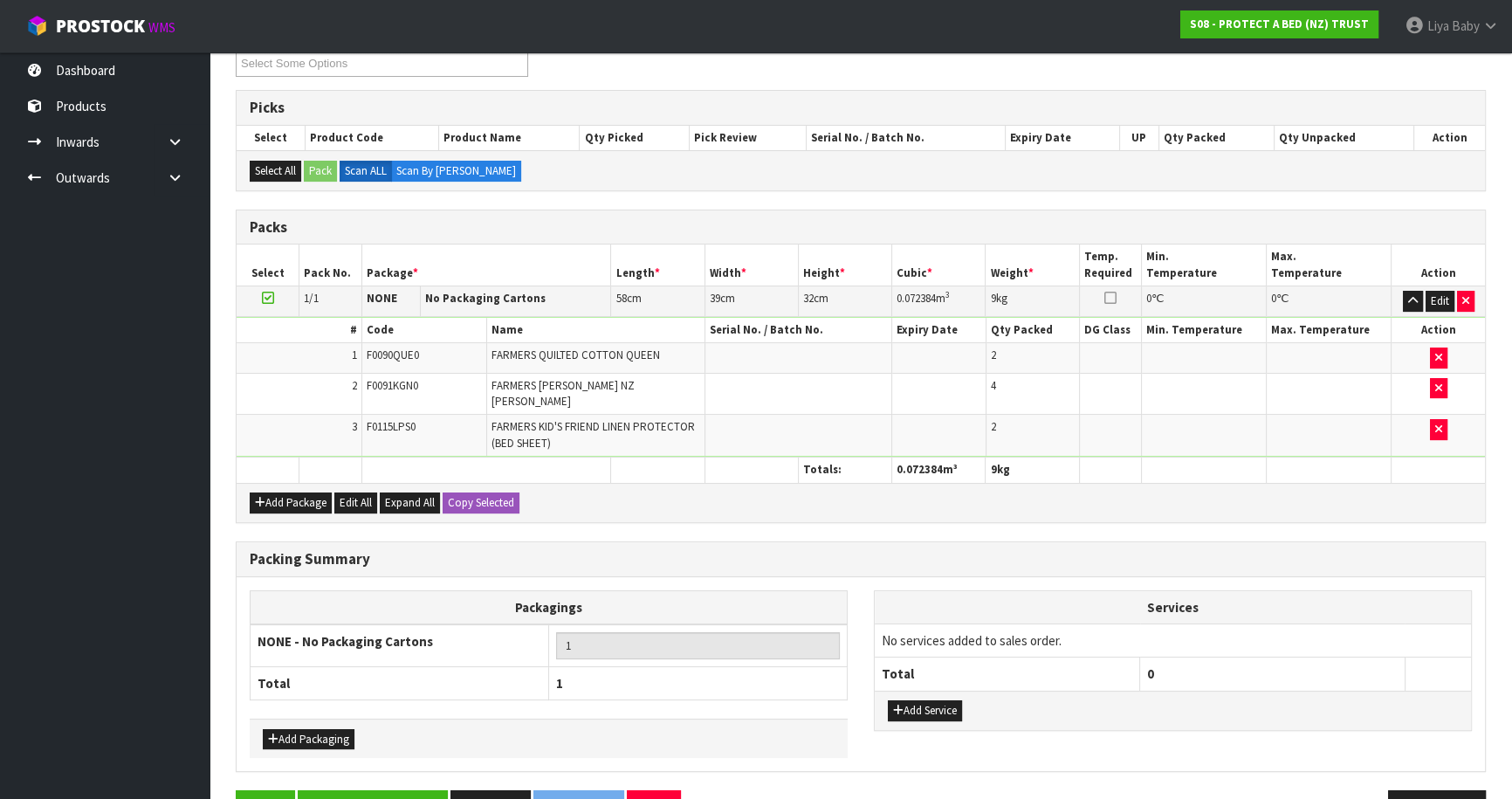
scroll to position [190, 0]
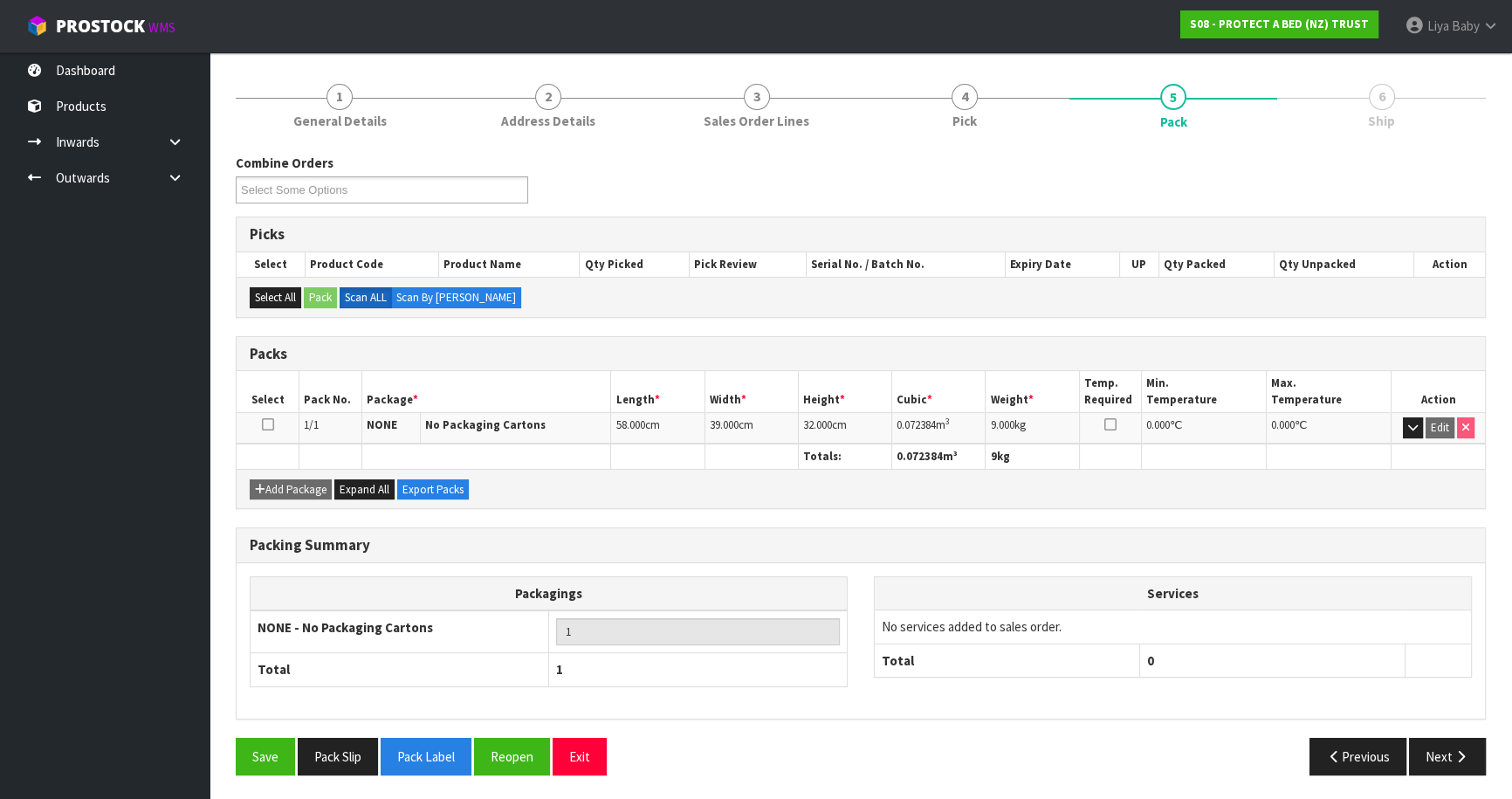
click at [266, 424] on icon at bounding box center [267, 424] width 12 height 1
click at [1452, 750] on icon "button" at bounding box center [1460, 756] width 16 height 13
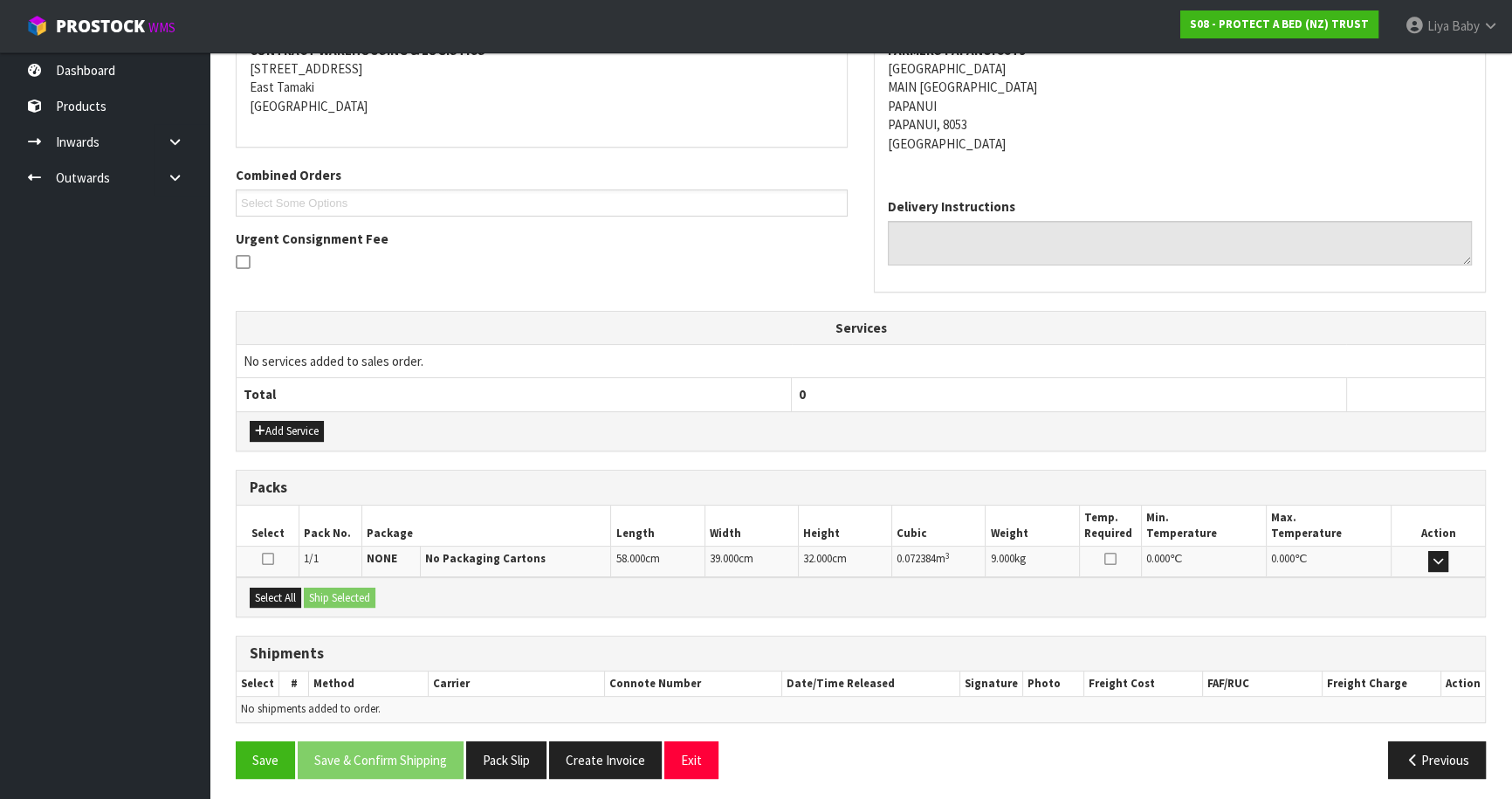
scroll to position [354, 0]
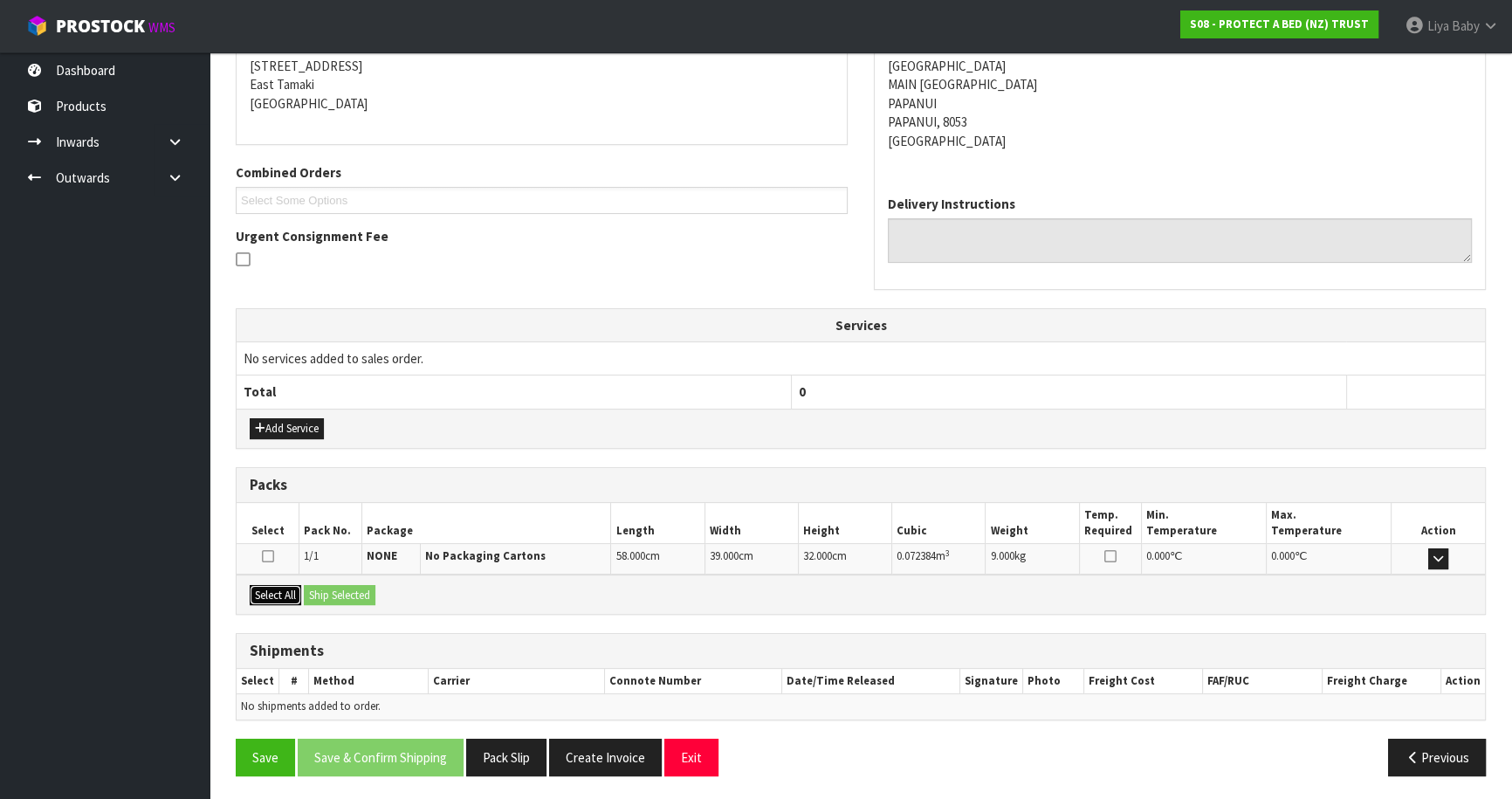
click at [275, 589] on button "Select All" at bounding box center [275, 595] width 52 height 21
click at [316, 589] on button "Ship Selected" at bounding box center [339, 595] width 72 height 21
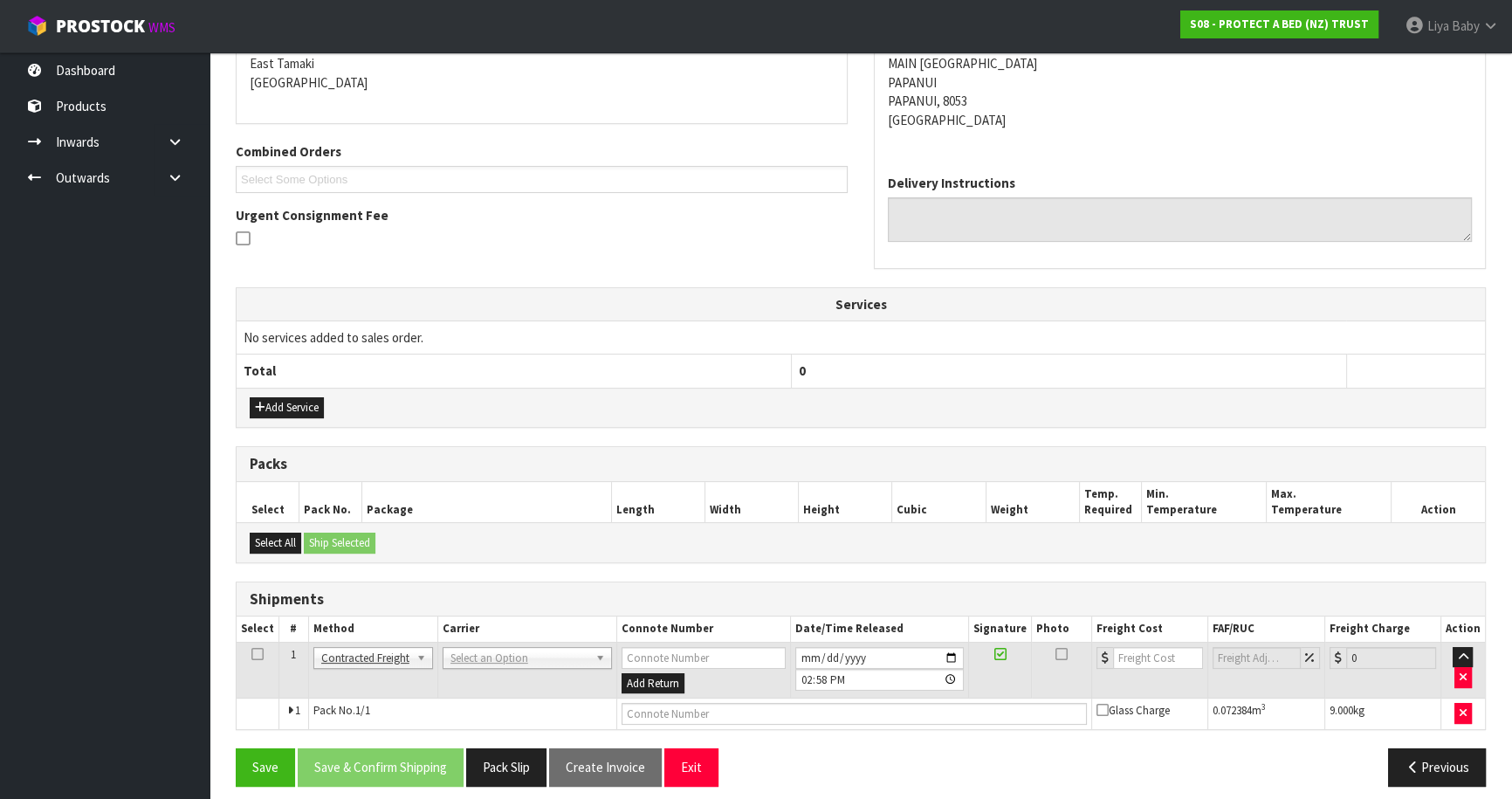
scroll to position [386, 0]
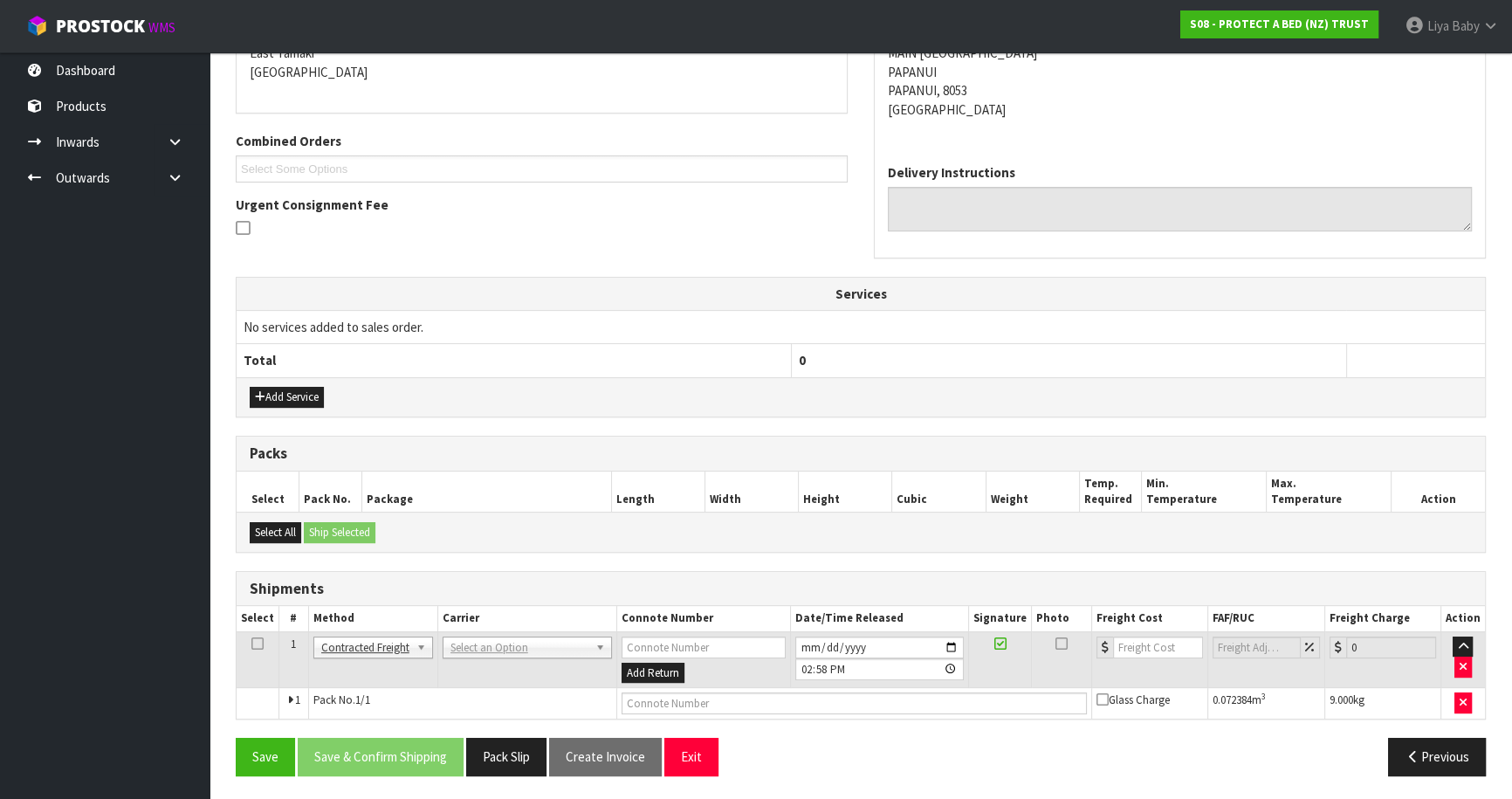
click at [262, 633] on td at bounding box center [257, 659] width 43 height 57
click at [259, 643] on icon at bounding box center [256, 643] width 12 height 1
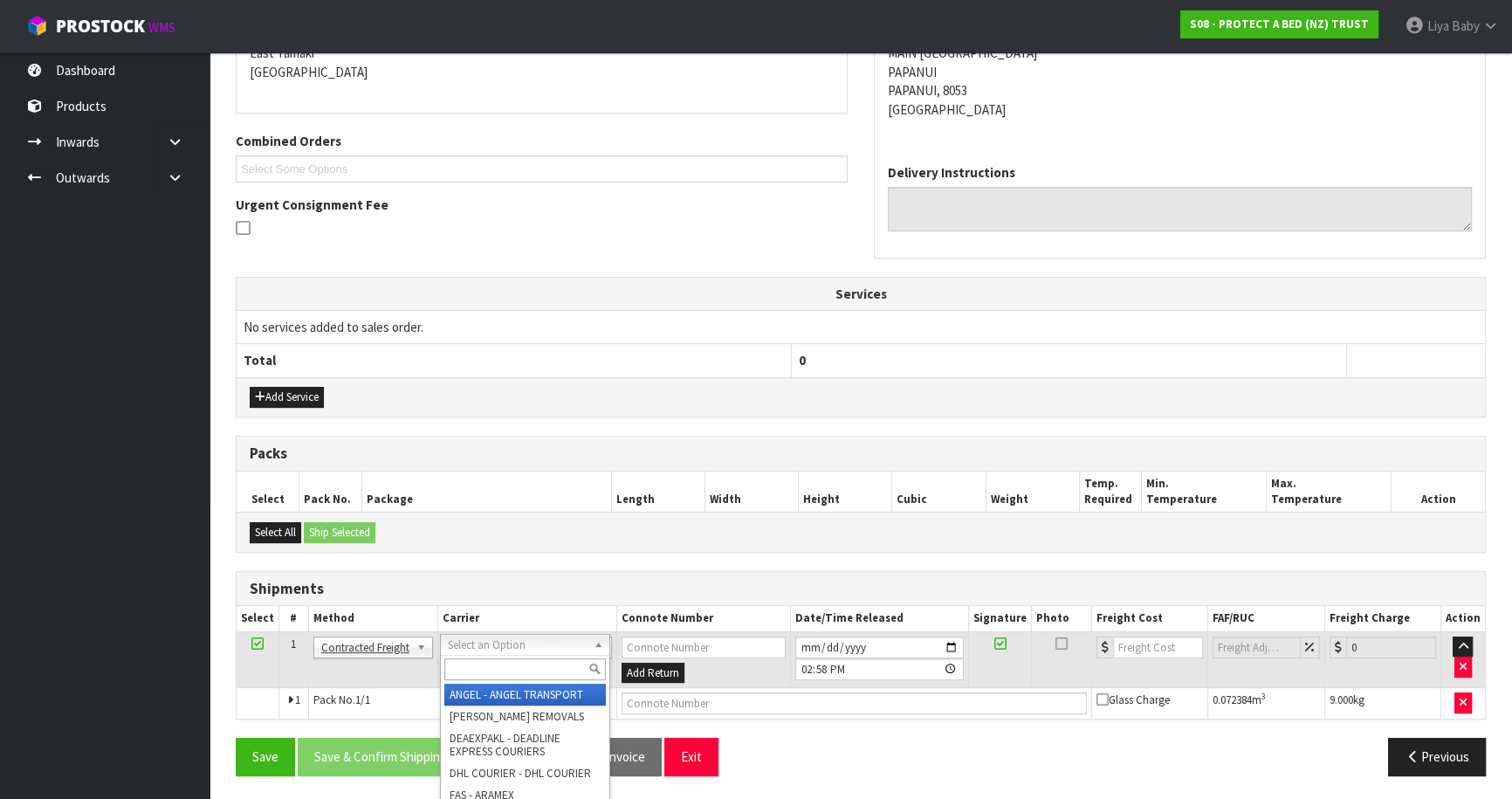
click at [547, 660] on input "text" at bounding box center [525, 669] width 161 height 22
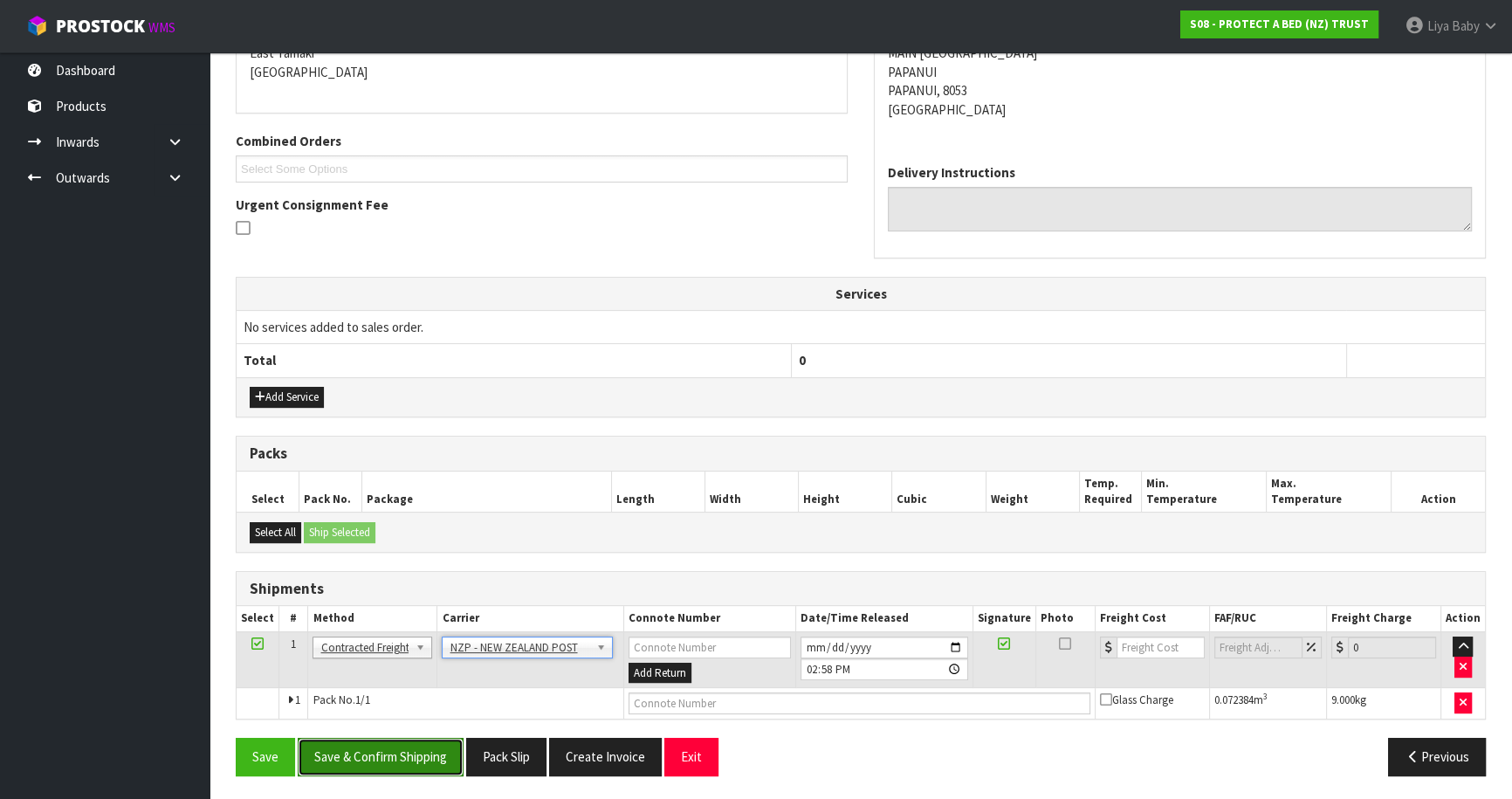
drag, startPoint x: 343, startPoint y: 756, endPoint x: 323, endPoint y: 759, distance: 20.2
click at [340, 758] on button "Save & Confirm Shipping" at bounding box center [380, 756] width 166 height 37
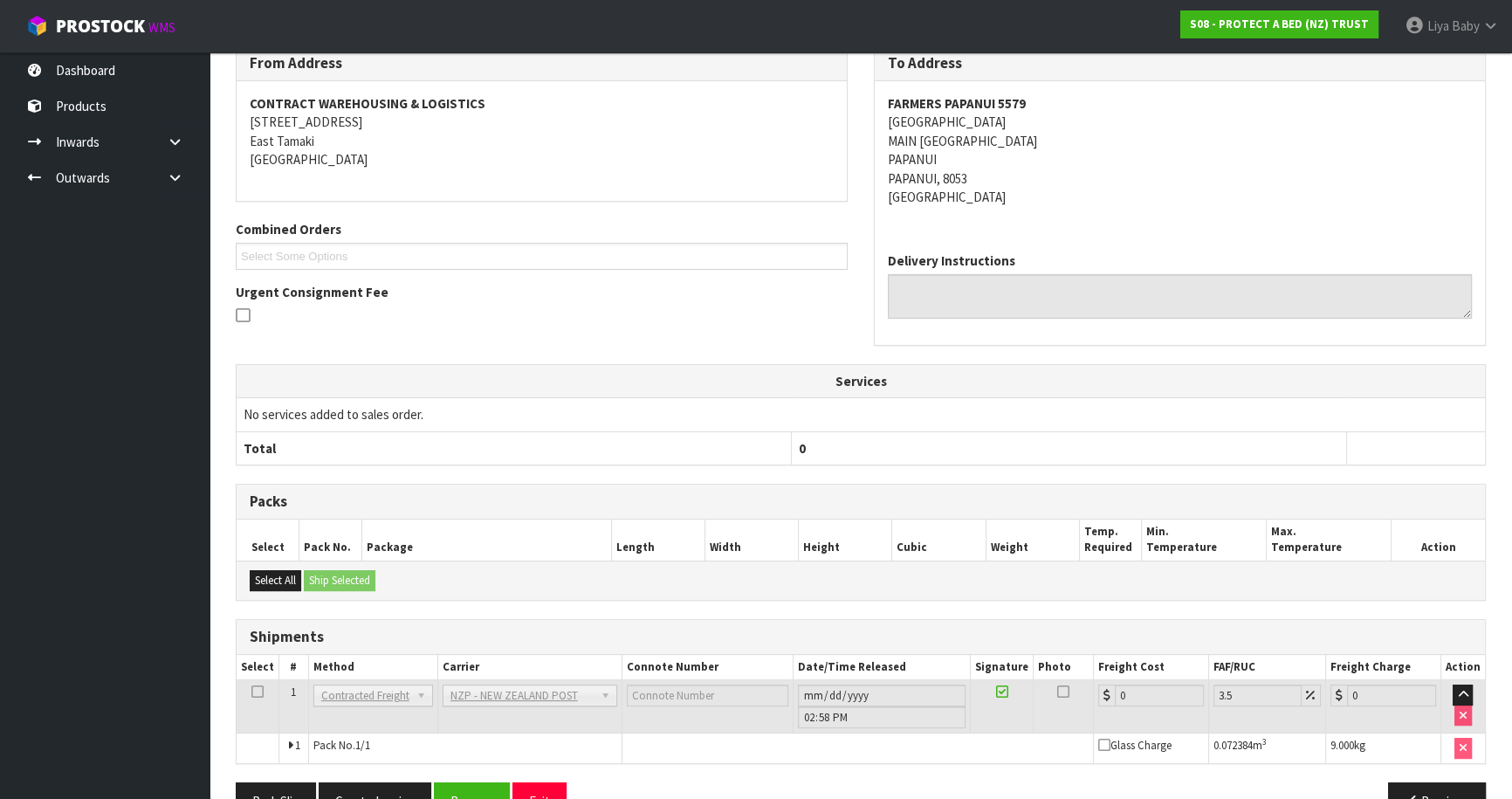
scroll to position [361, 0]
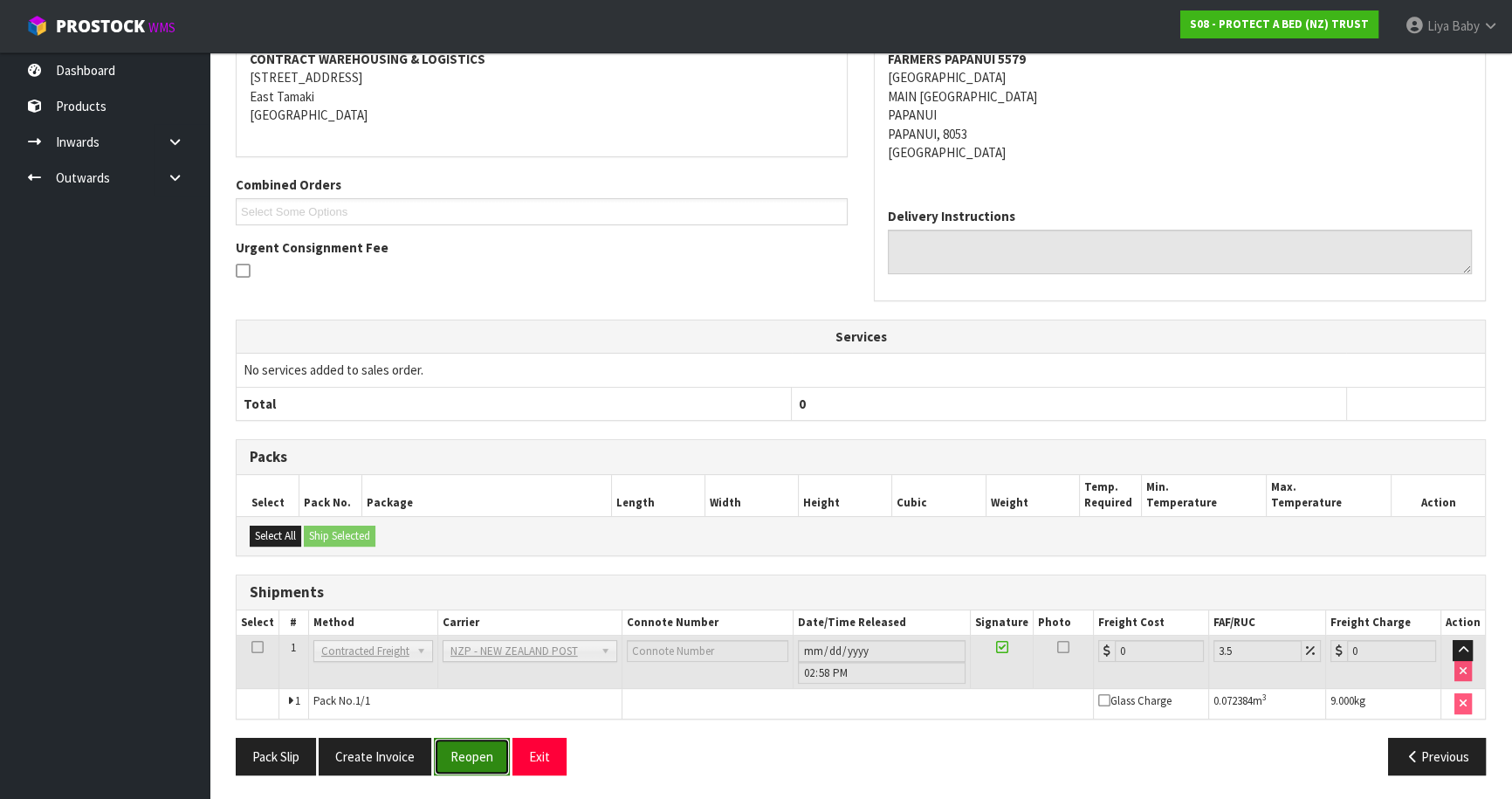
click at [438, 747] on button "Reopen" at bounding box center [472, 756] width 76 height 37
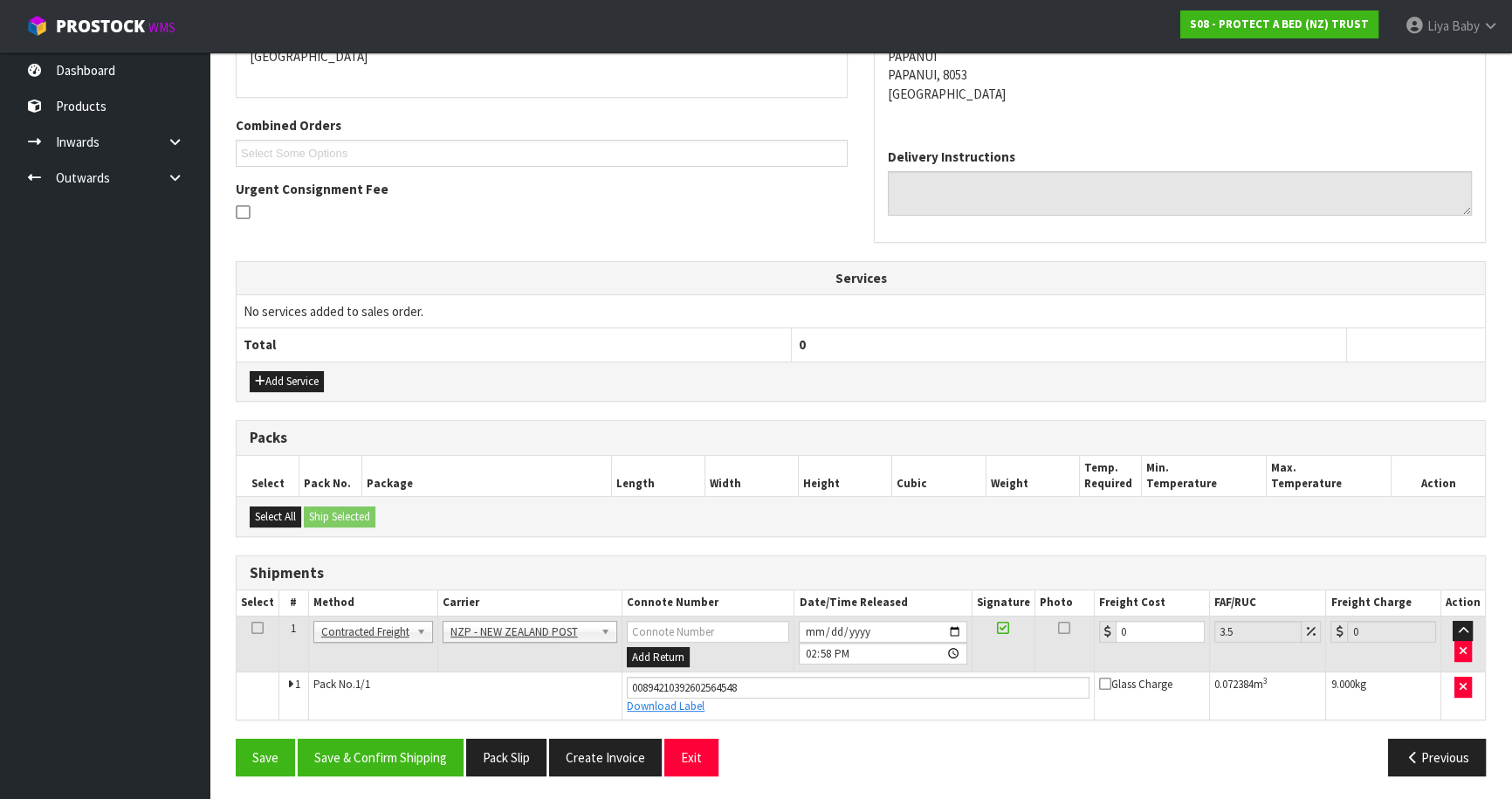
scroll to position [401, 0]
click at [1168, 621] on input "0" at bounding box center [1160, 631] width 89 height 22
click at [252, 628] on icon at bounding box center [256, 628] width 12 height 1
click at [358, 755] on button "Save & Confirm Shipping" at bounding box center [380, 756] width 166 height 37
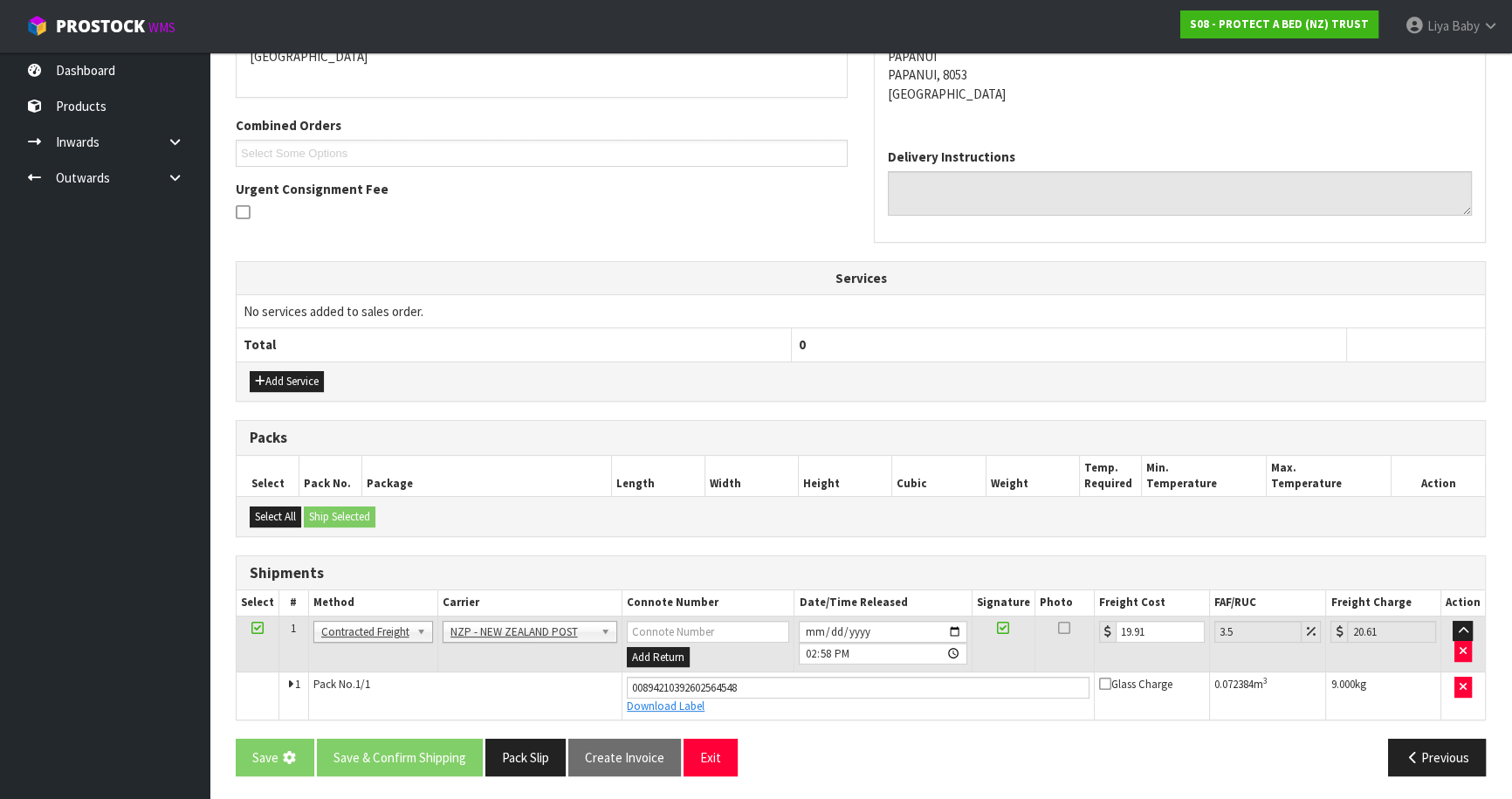
scroll to position [0, 0]
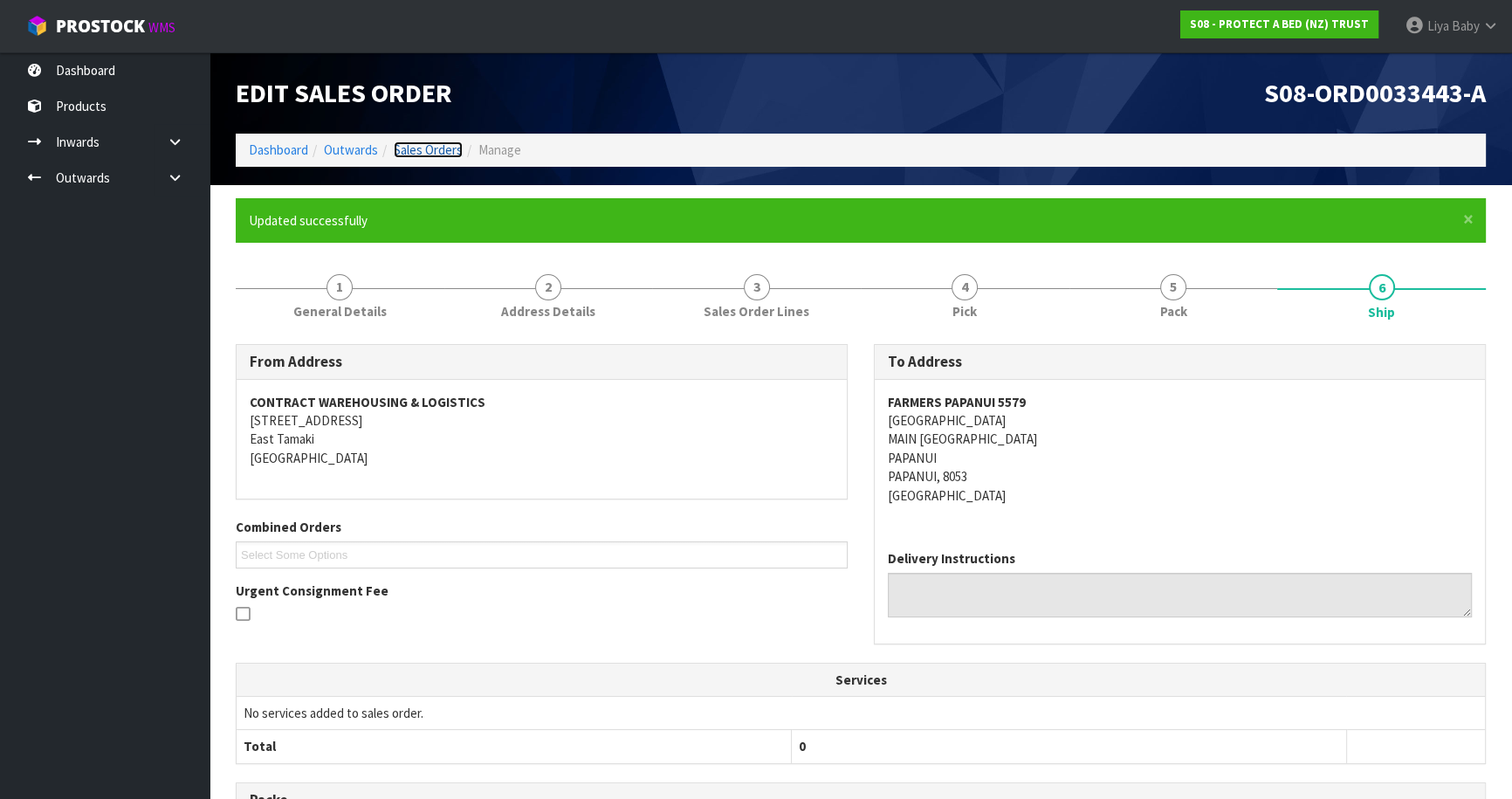
click at [409, 155] on link "Sales Orders" at bounding box center [429, 149] width 69 height 16
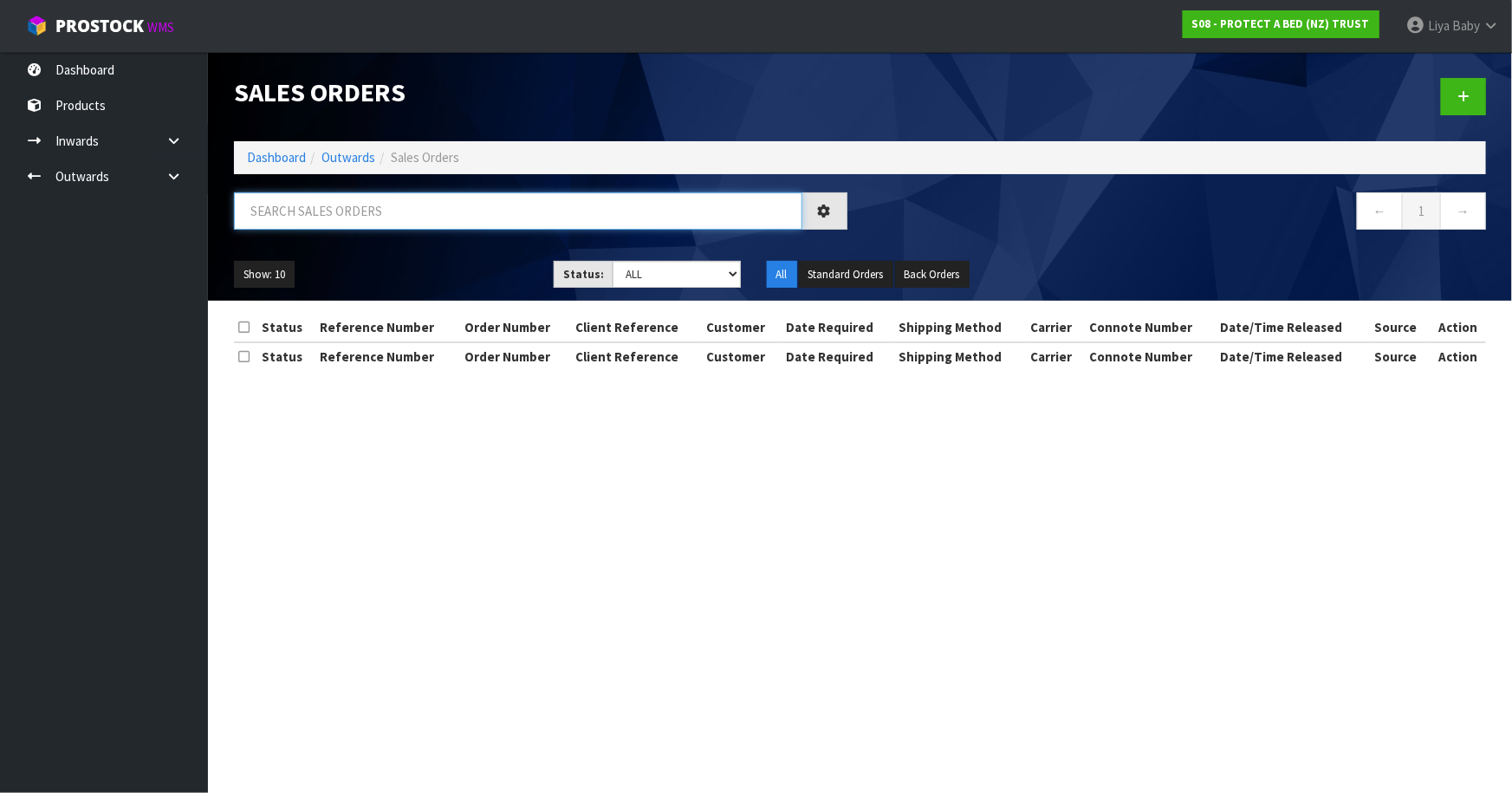
click at [343, 216] on input "text" at bounding box center [518, 210] width 568 height 37
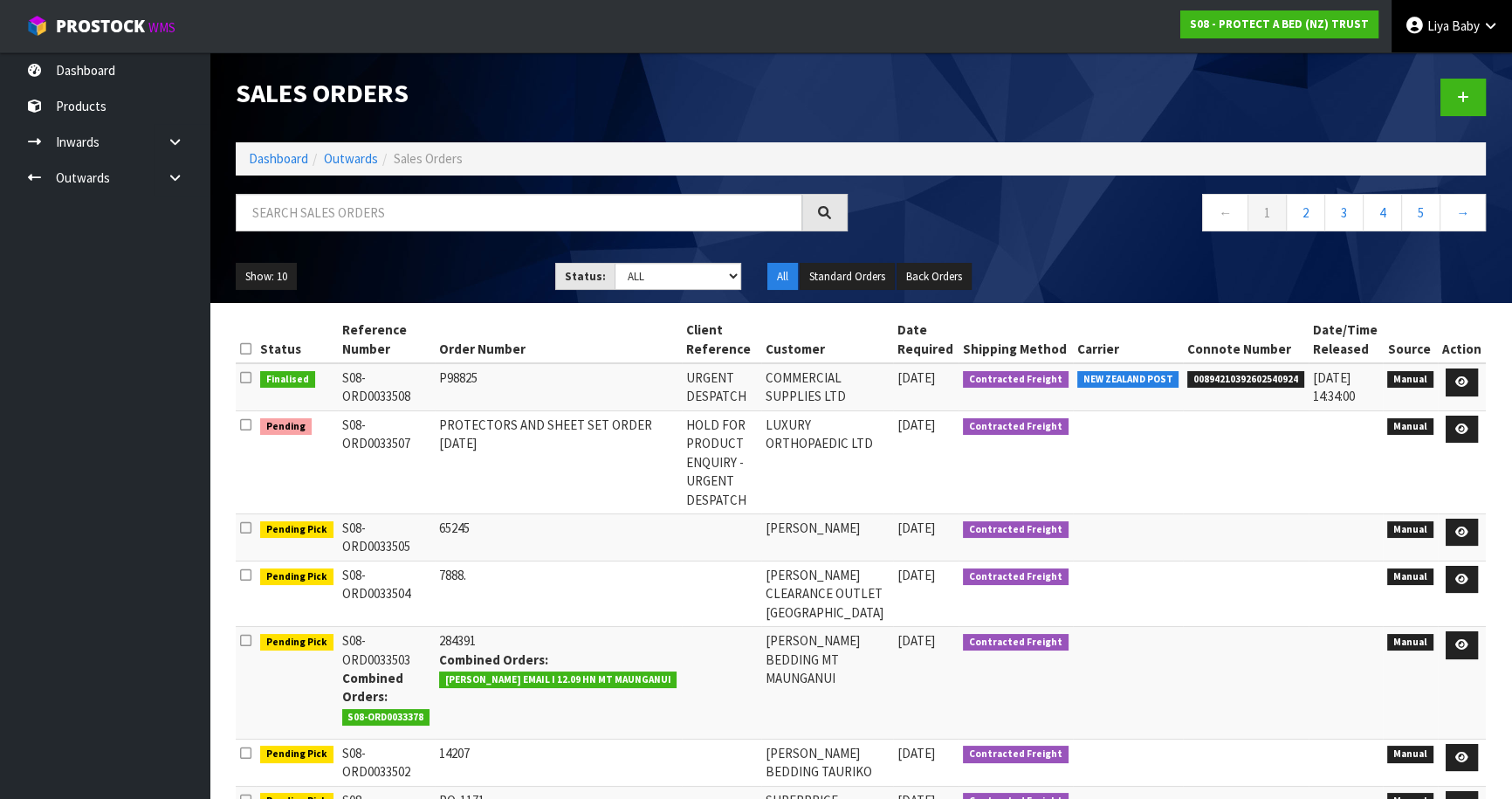
click at [1476, 40] on link "Liya Baby" at bounding box center [1451, 26] width 120 height 53
click at [1461, 59] on link "Logout" at bounding box center [1442, 70] width 138 height 24
